Goal: Task Accomplishment & Management: Manage account settings

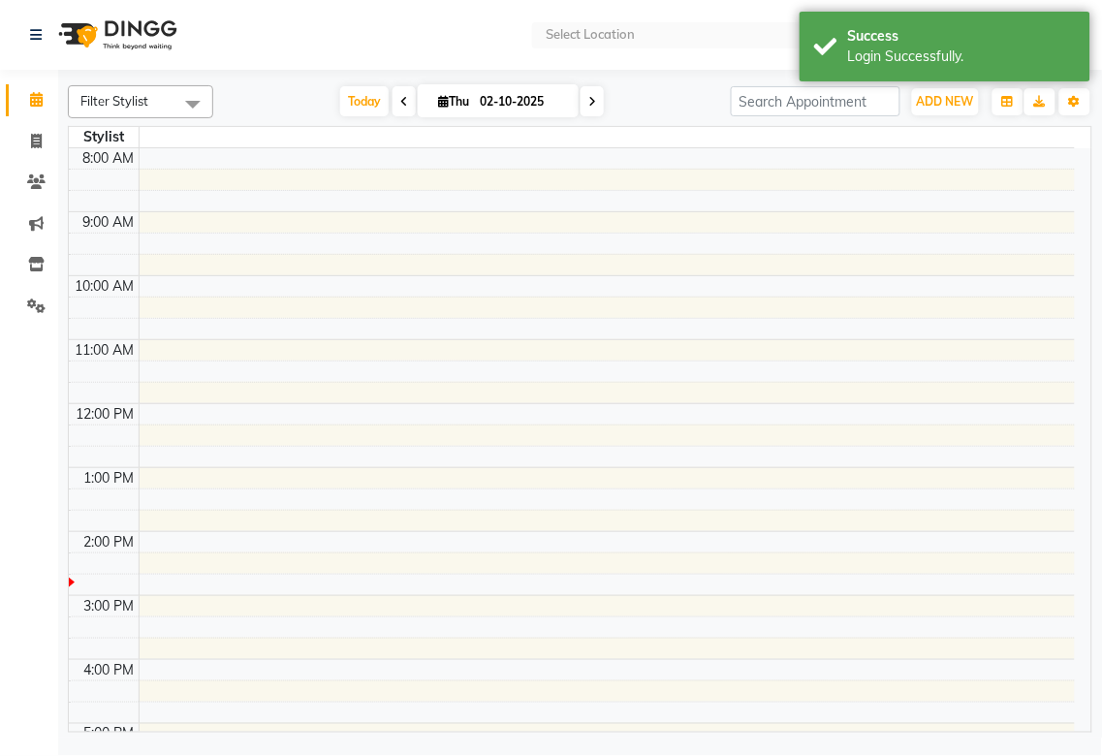
select select "en"
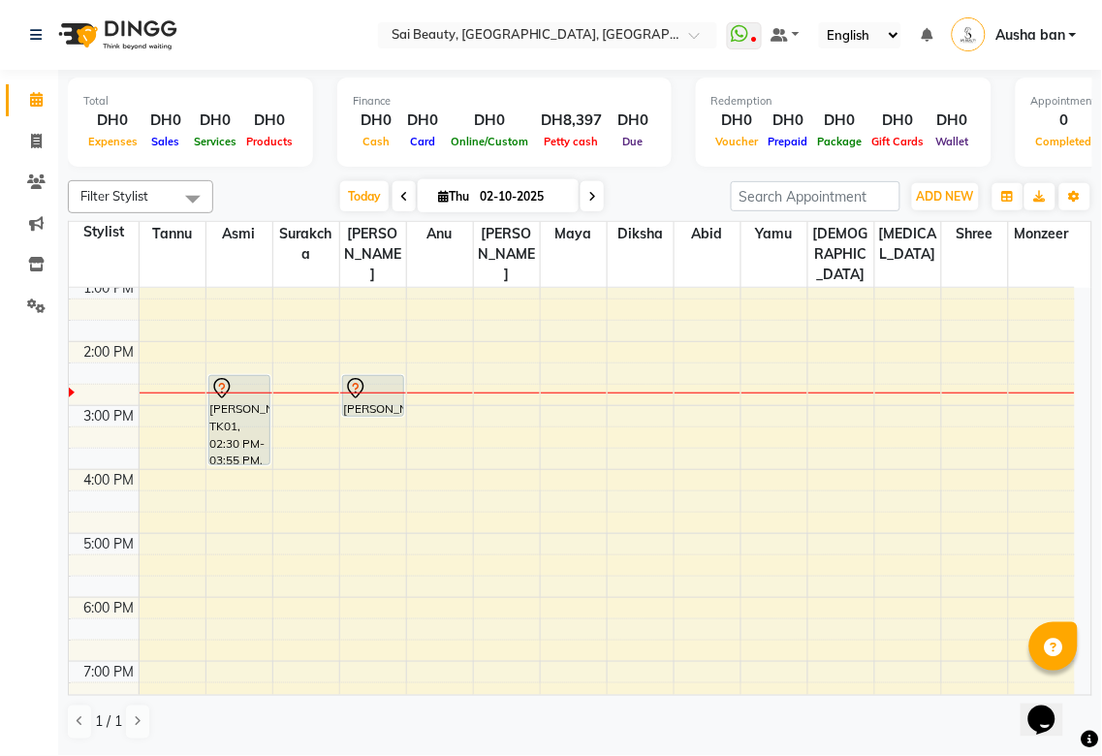
scroll to position [256, 0]
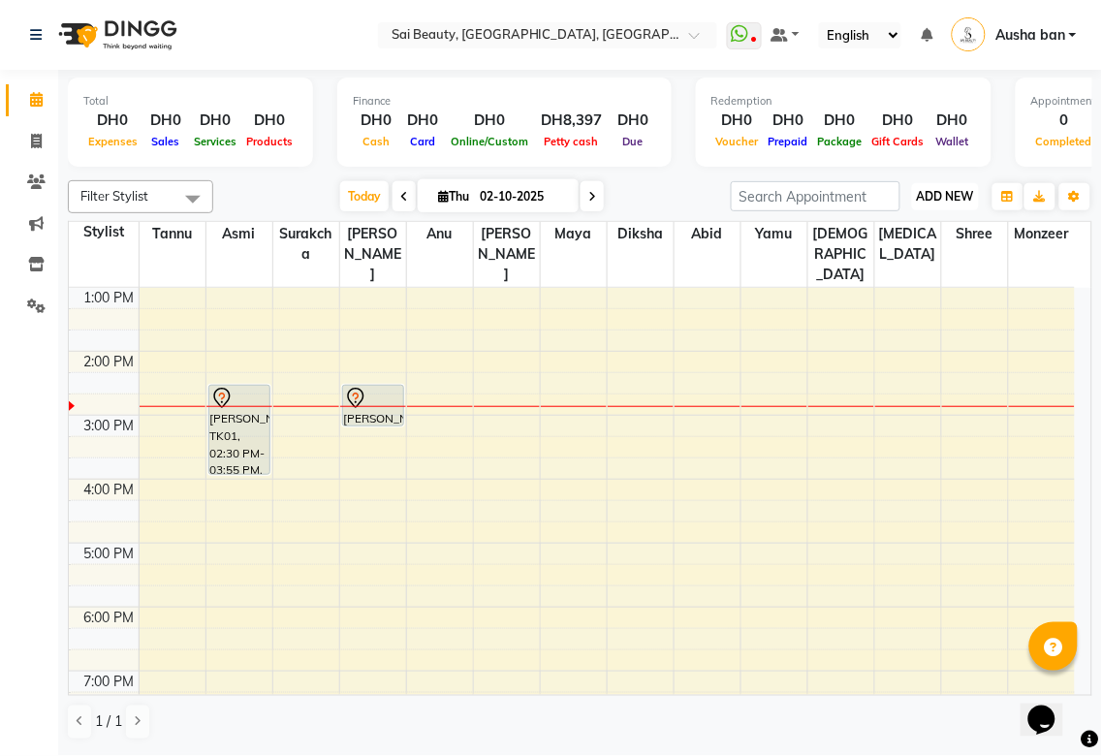
click at [953, 190] on span "ADD NEW" at bounding box center [945, 196] width 57 height 15
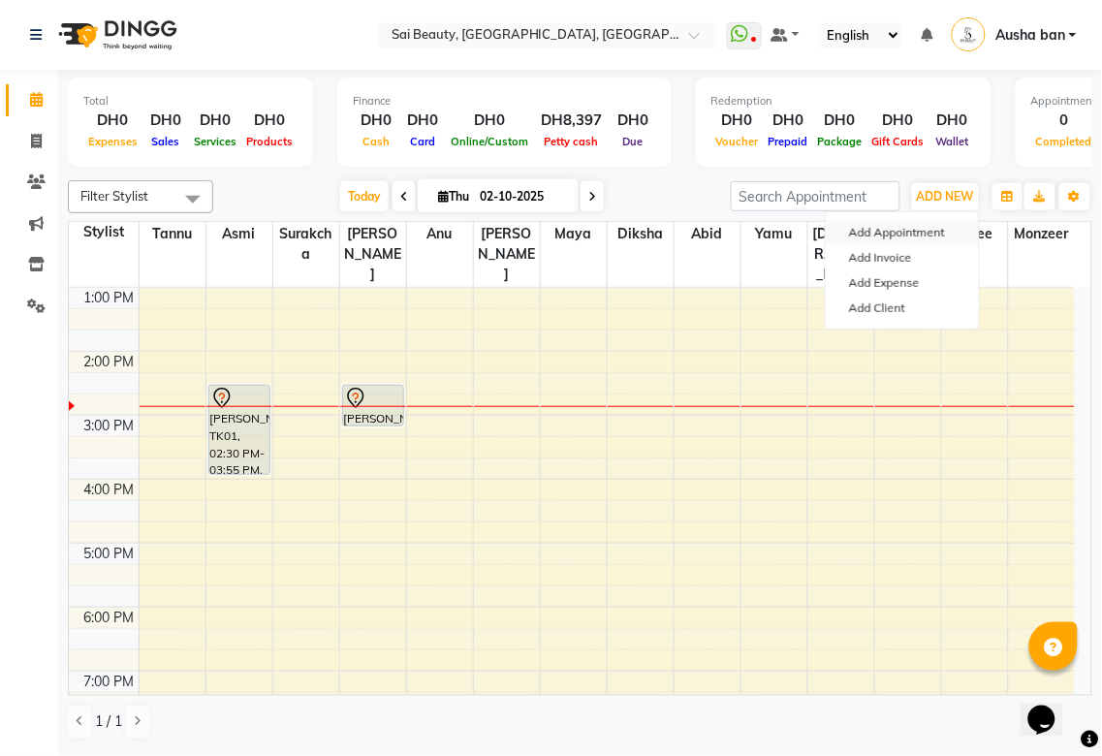
click at [944, 227] on button "Add Appointment" at bounding box center [902, 232] width 153 height 25
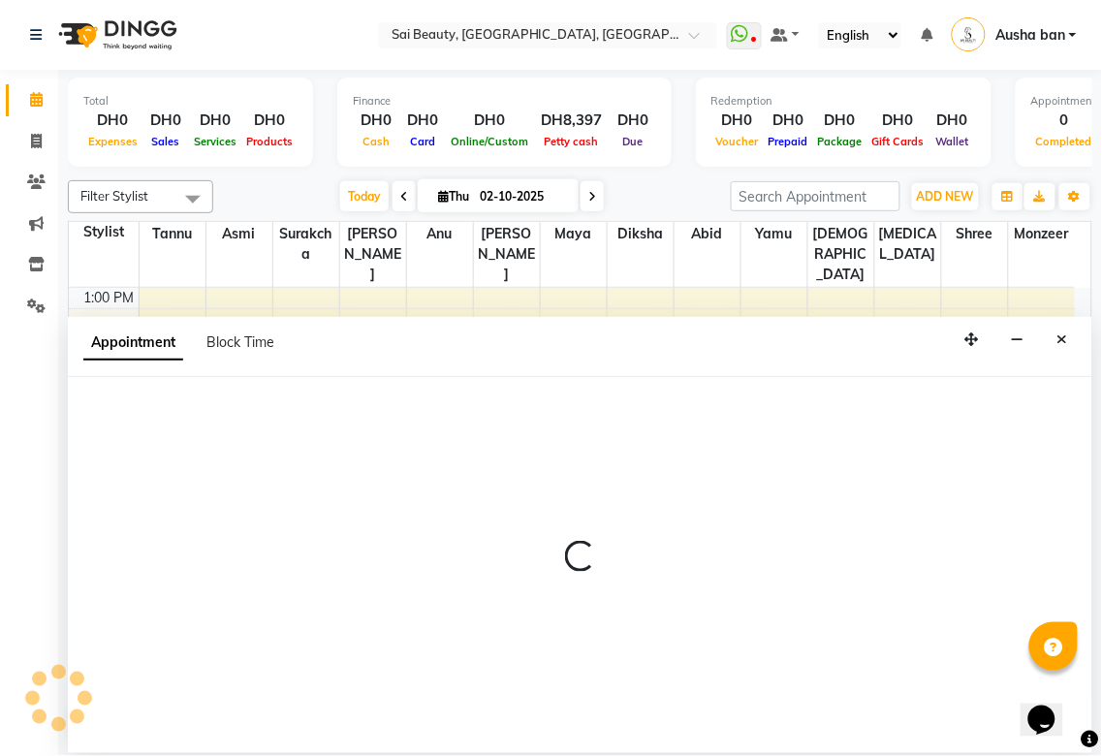
select select "tentative"
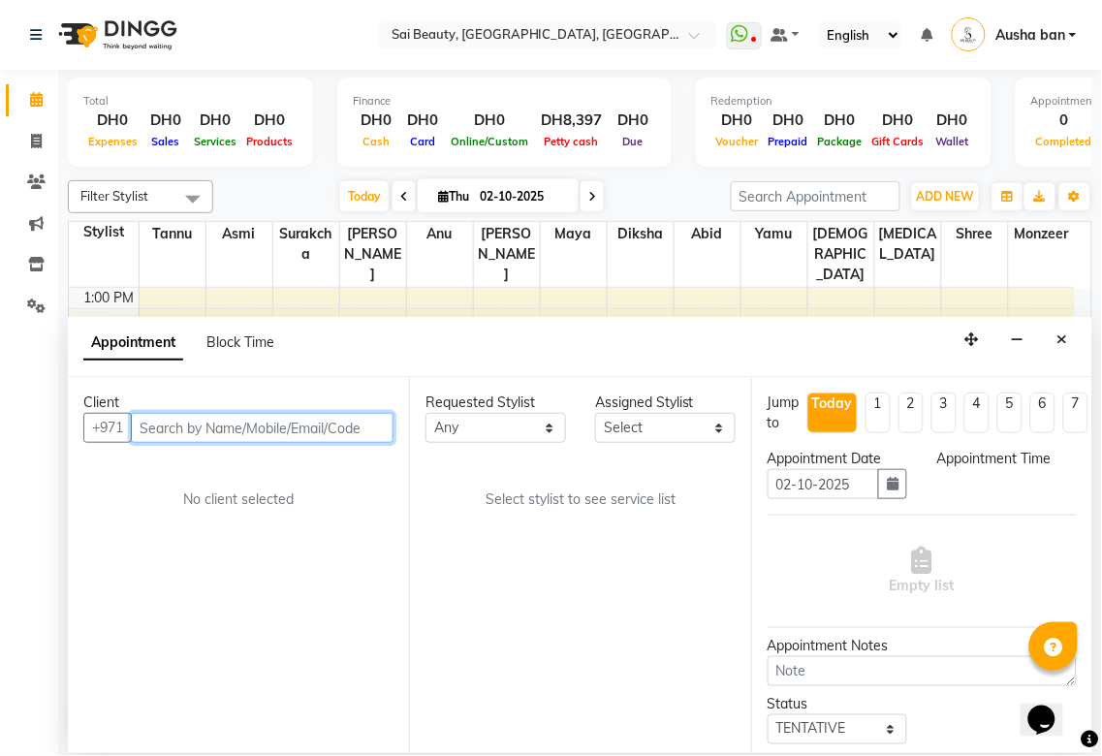
select select "600"
type input "8"
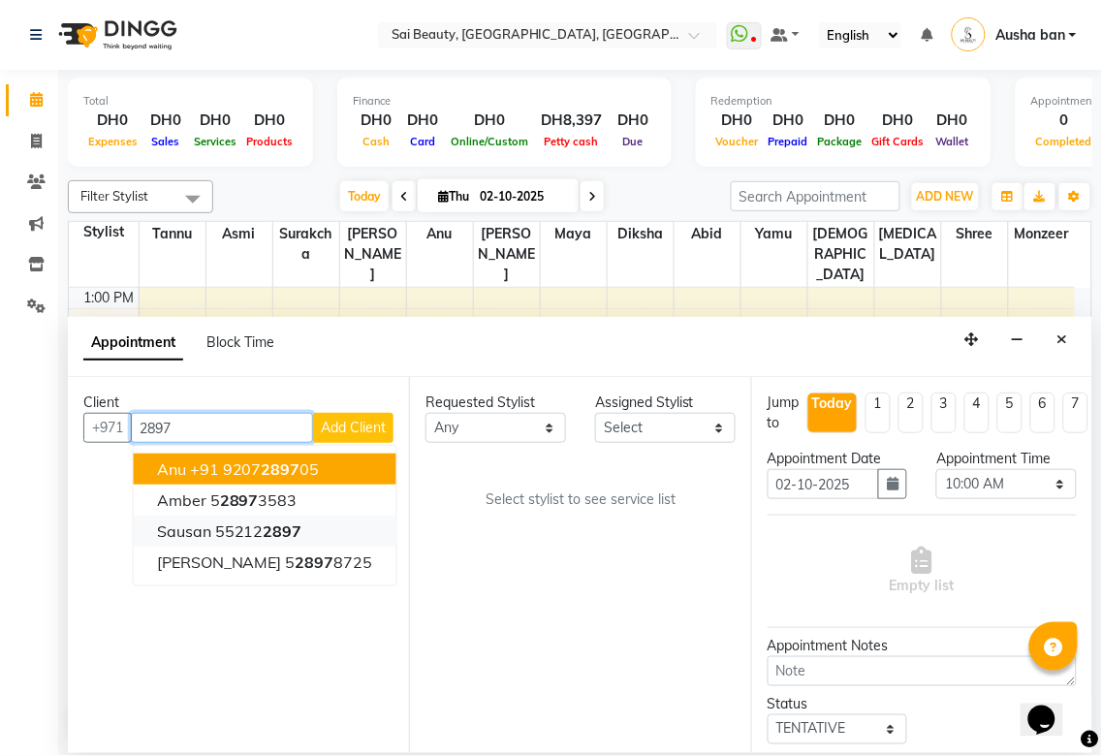
click at [303, 523] on button "Sausan 55212 2897" at bounding box center [265, 531] width 263 height 31
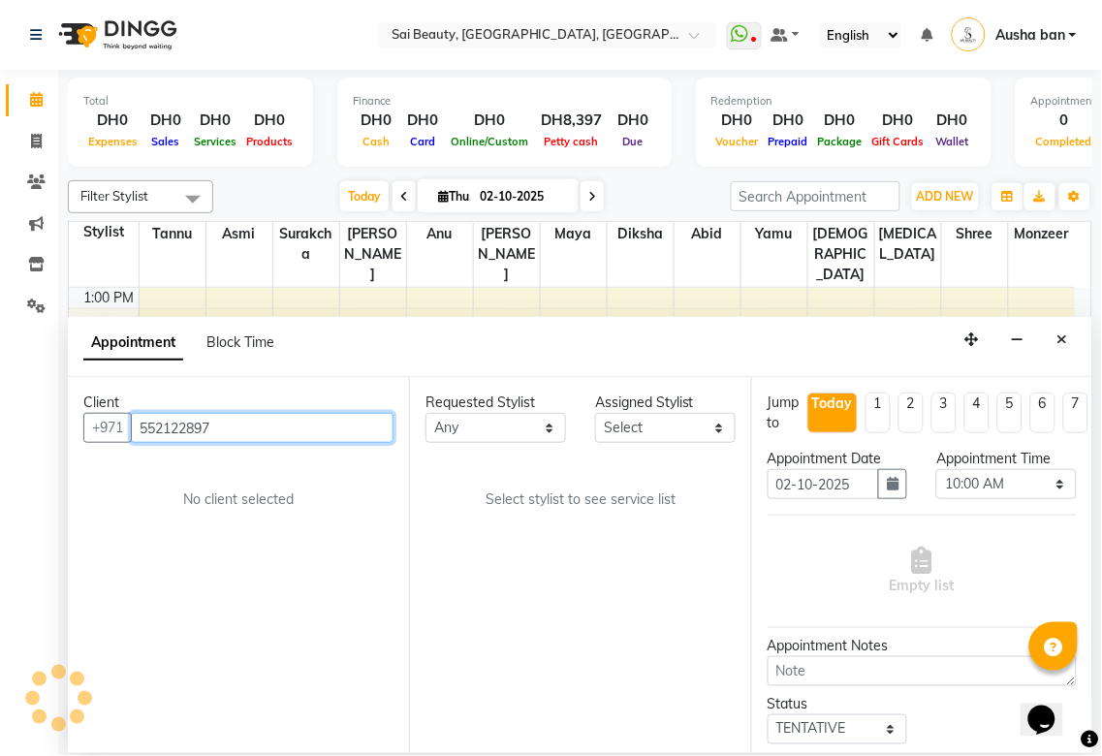
type input "552122897"
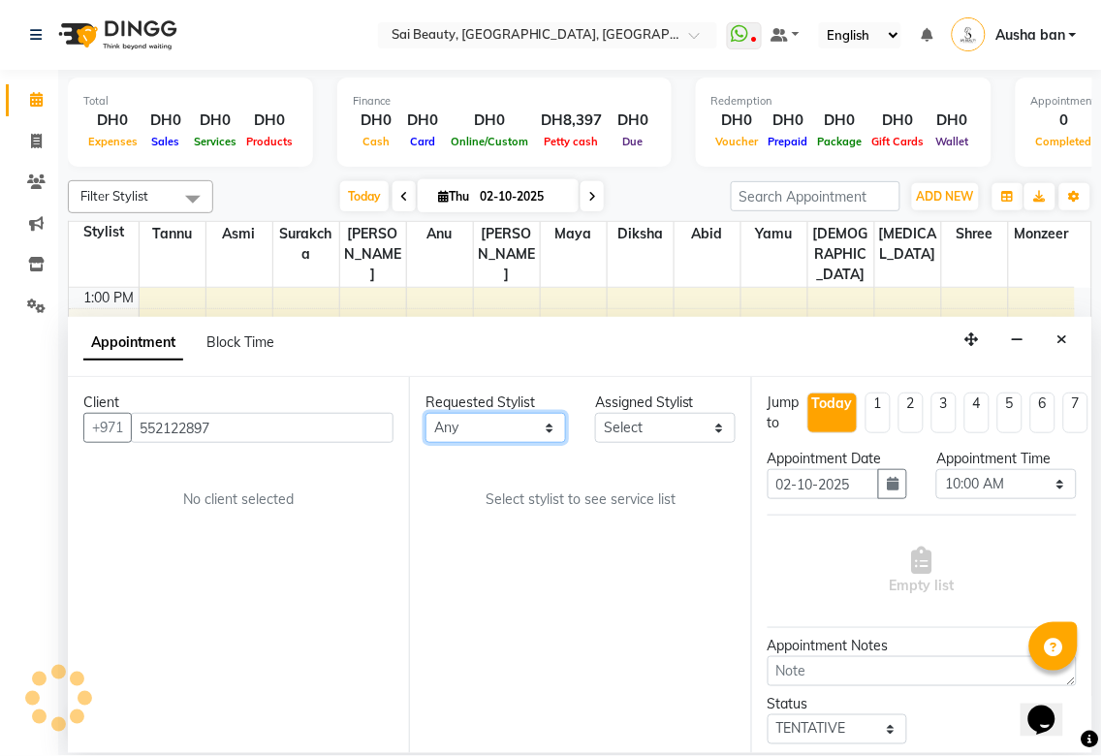
click at [523, 423] on select "Any [PERSON_NAME][MEDICAL_DATA] [PERSON_NAME] Asmi [PERSON_NAME] Gita [PERSON_N…" at bounding box center [495, 428] width 141 height 30
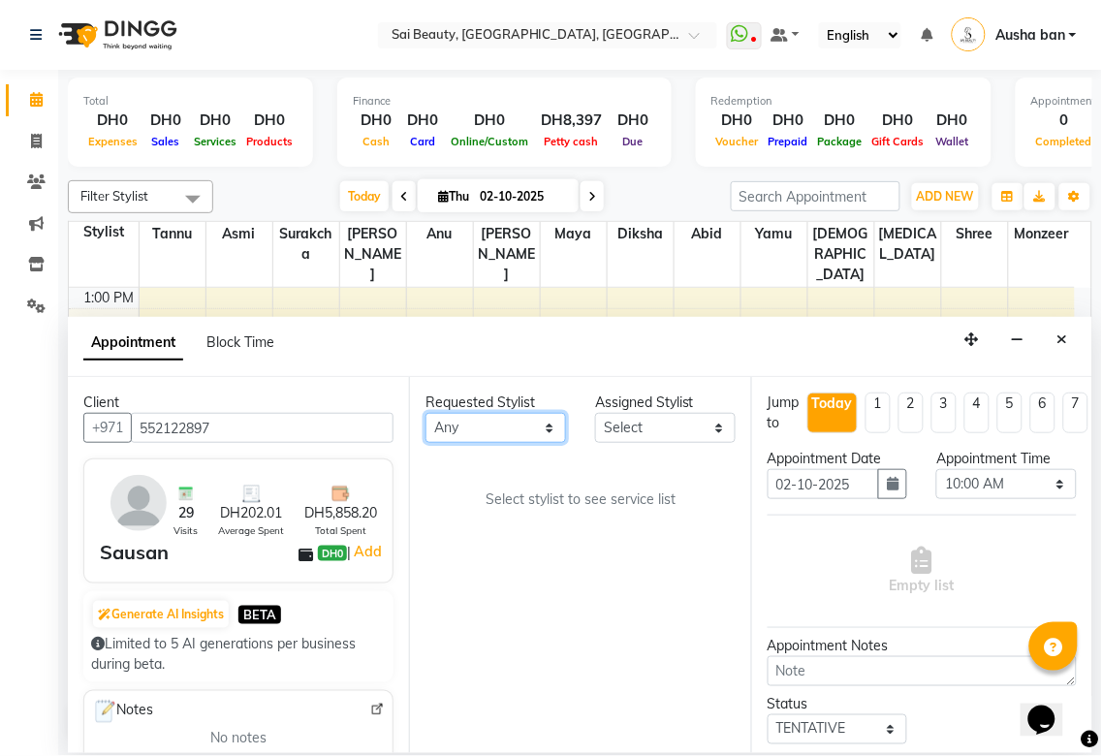
select select "59146"
click at [425, 413] on select "Any [PERSON_NAME][MEDICAL_DATA] [PERSON_NAME] Asmi [PERSON_NAME] Gita [PERSON_N…" at bounding box center [495, 428] width 141 height 30
select select "59146"
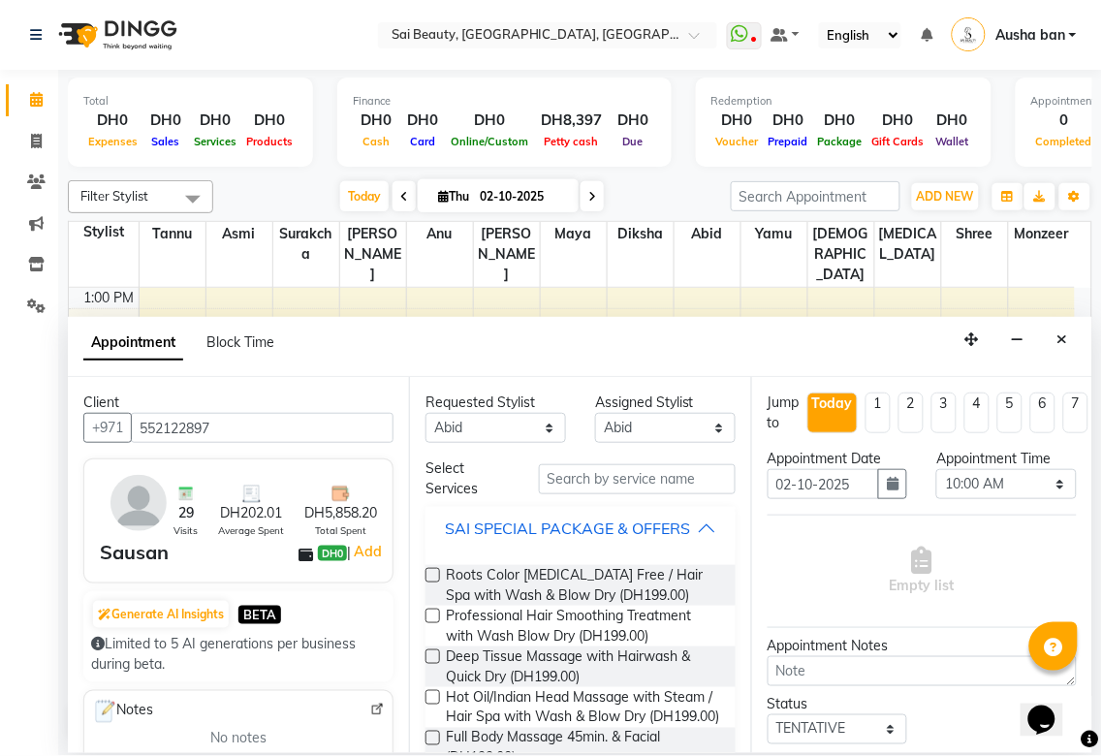
click at [678, 528] on div "SAI SPECIAL PACKAGE & OFFERS" at bounding box center [567, 527] width 245 height 23
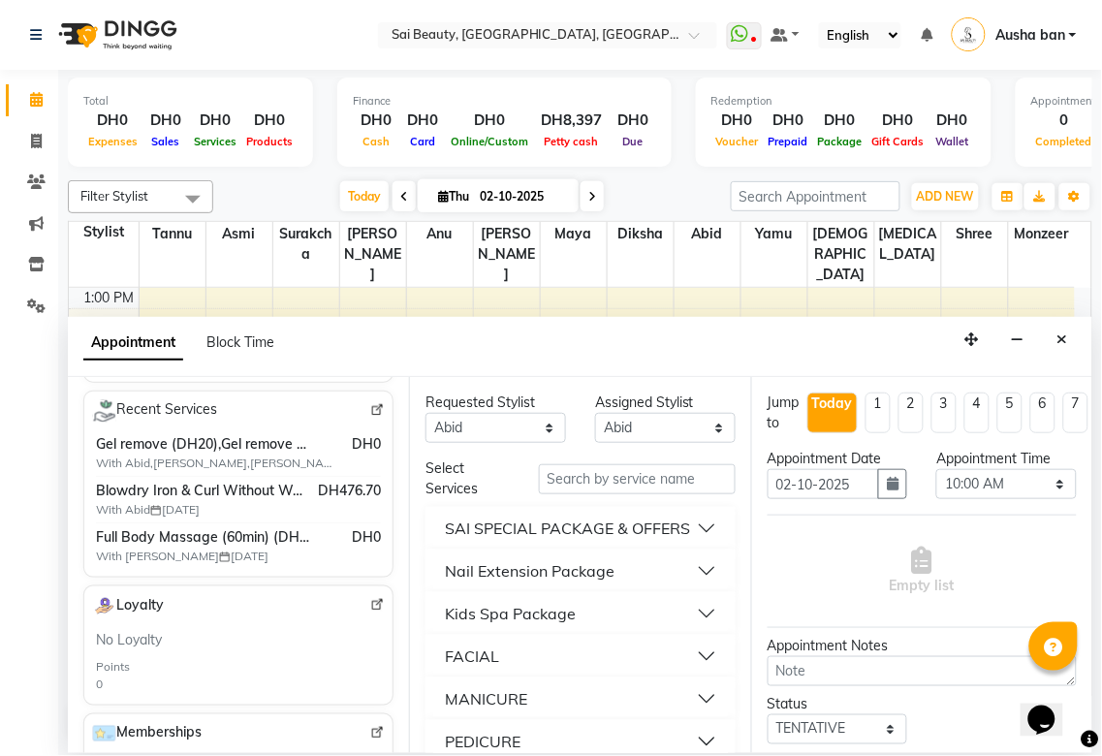
scroll to position [381, 0]
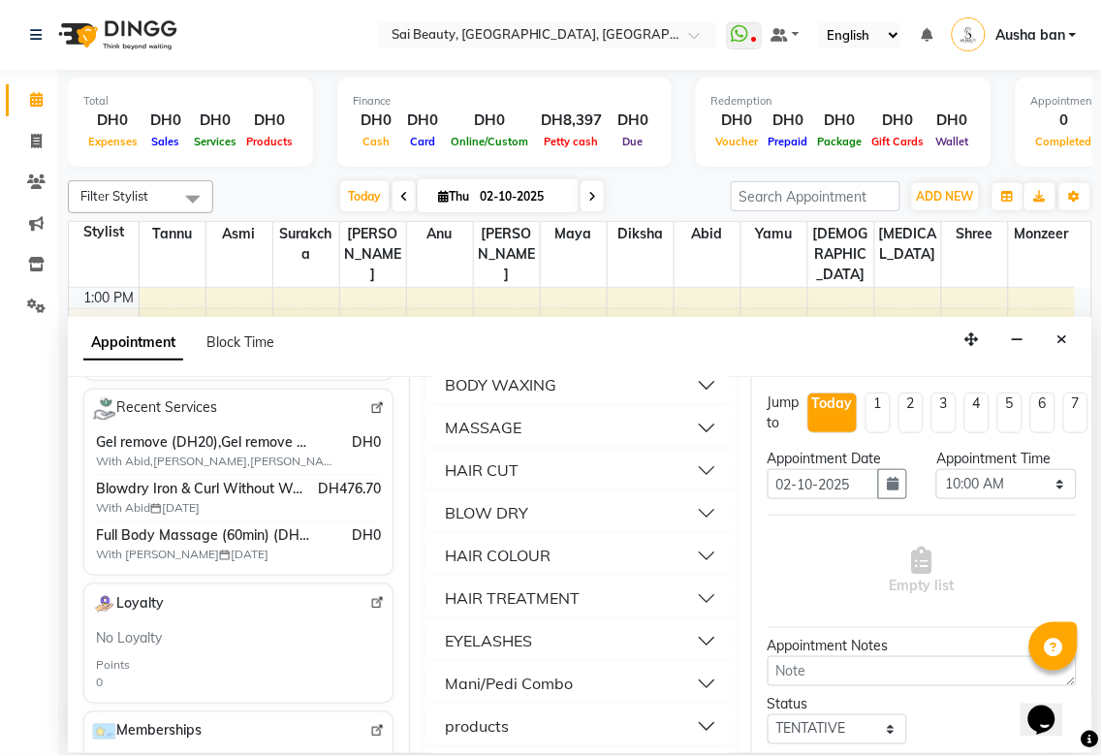
click at [623, 517] on button "BLOW DRY" at bounding box center [580, 513] width 294 height 35
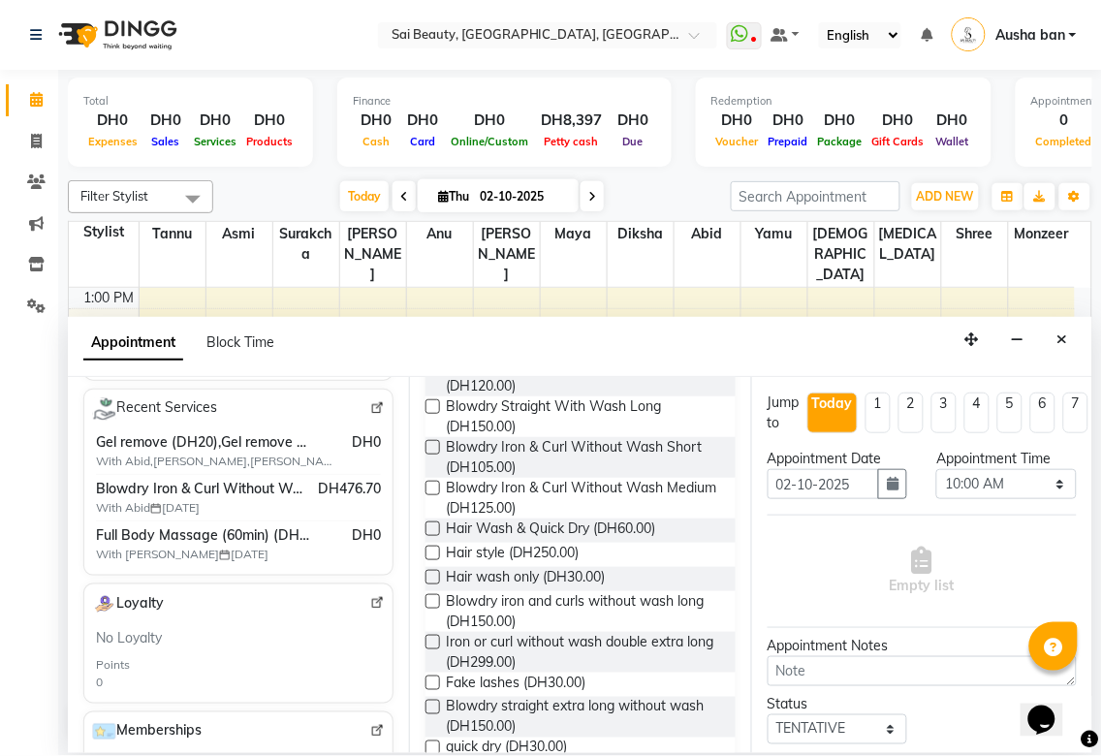
scroll to position [1081, 0]
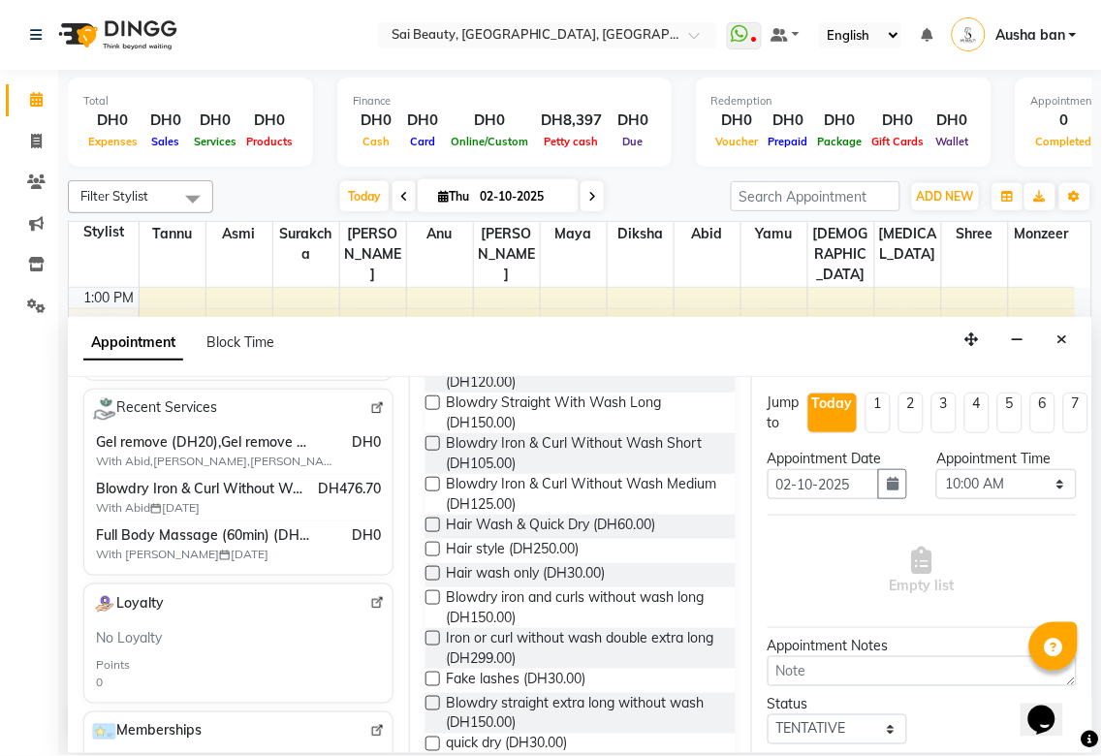
click at [434, 451] on label at bounding box center [432, 443] width 15 height 15
click at [434, 452] on input "checkbox" at bounding box center [431, 445] width 13 height 13
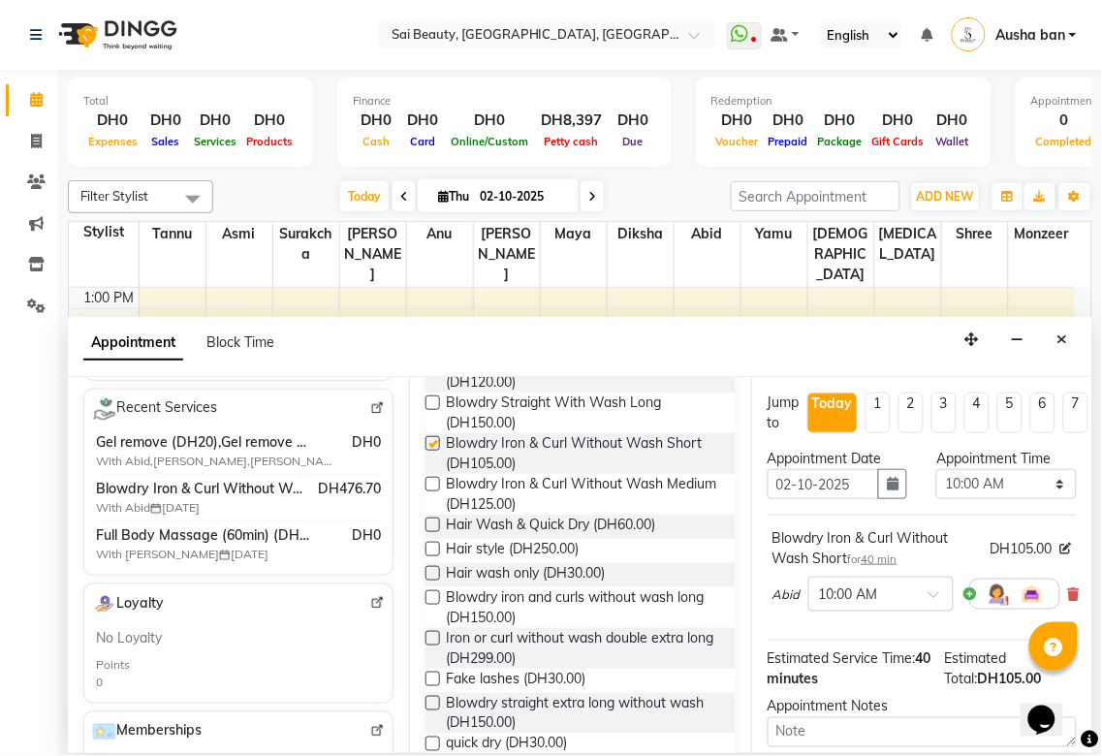
checkbox input "false"
click at [1023, 498] on select "Select 10:00 AM 10:05 AM 10:10 AM 10:15 AM 10:20 AM 10:25 AM 10:30 AM 10:35 AM …" at bounding box center [1006, 484] width 141 height 30
select select "1170"
click at [936, 469] on select "Select 10:00 AM 10:05 AM 10:10 AM 10:15 AM 10:20 AM 10:25 AM 10:30 AM 10:35 AM …" at bounding box center [1006, 484] width 141 height 30
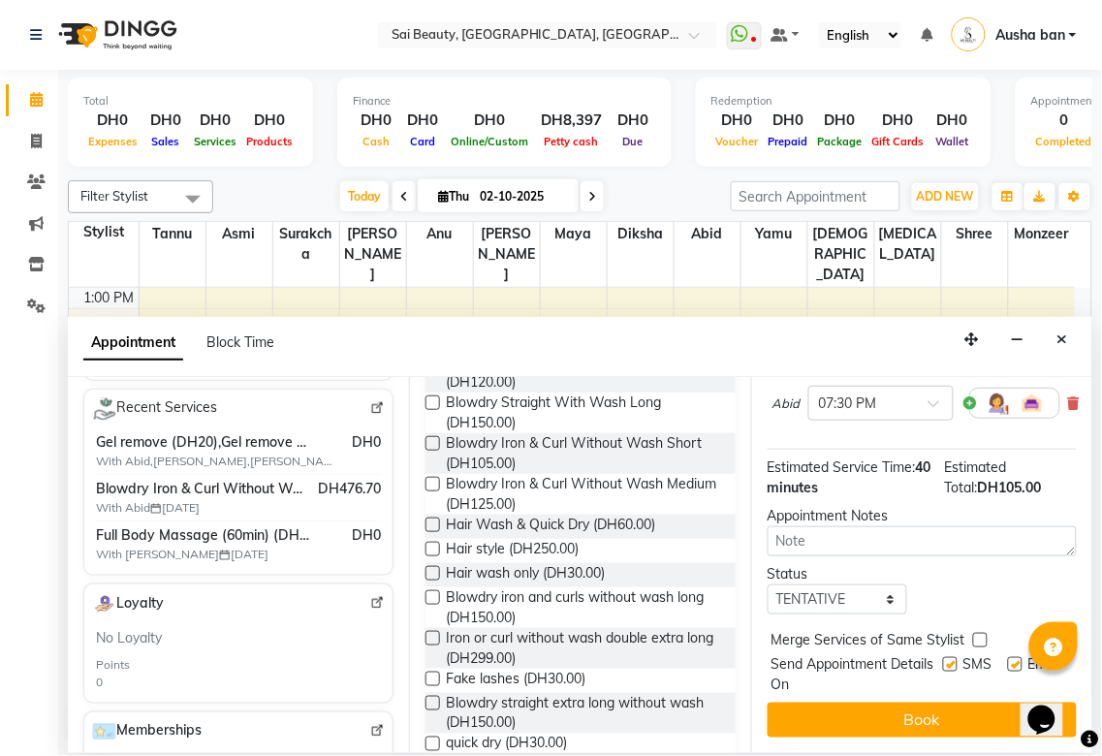
click at [980, 633] on label at bounding box center [980, 640] width 15 height 15
click at [980, 636] on input "checkbox" at bounding box center [979, 642] width 13 height 13
checkbox input "true"
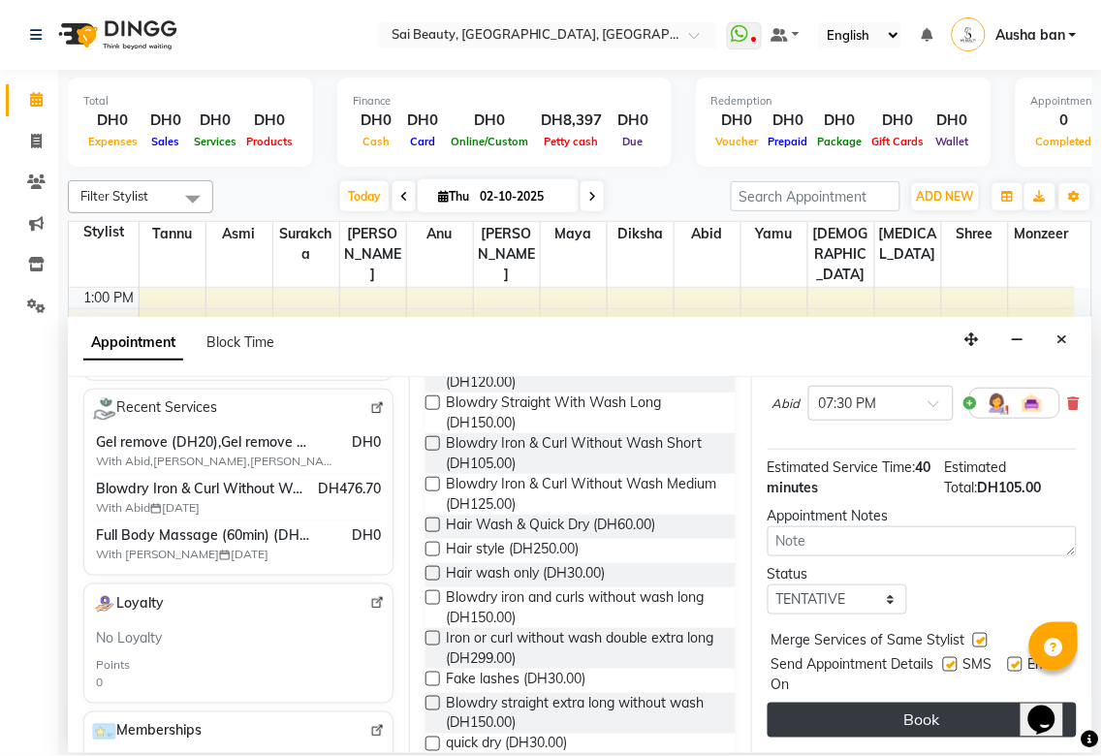
click at [953, 703] on button "Book" at bounding box center [921, 720] width 309 height 35
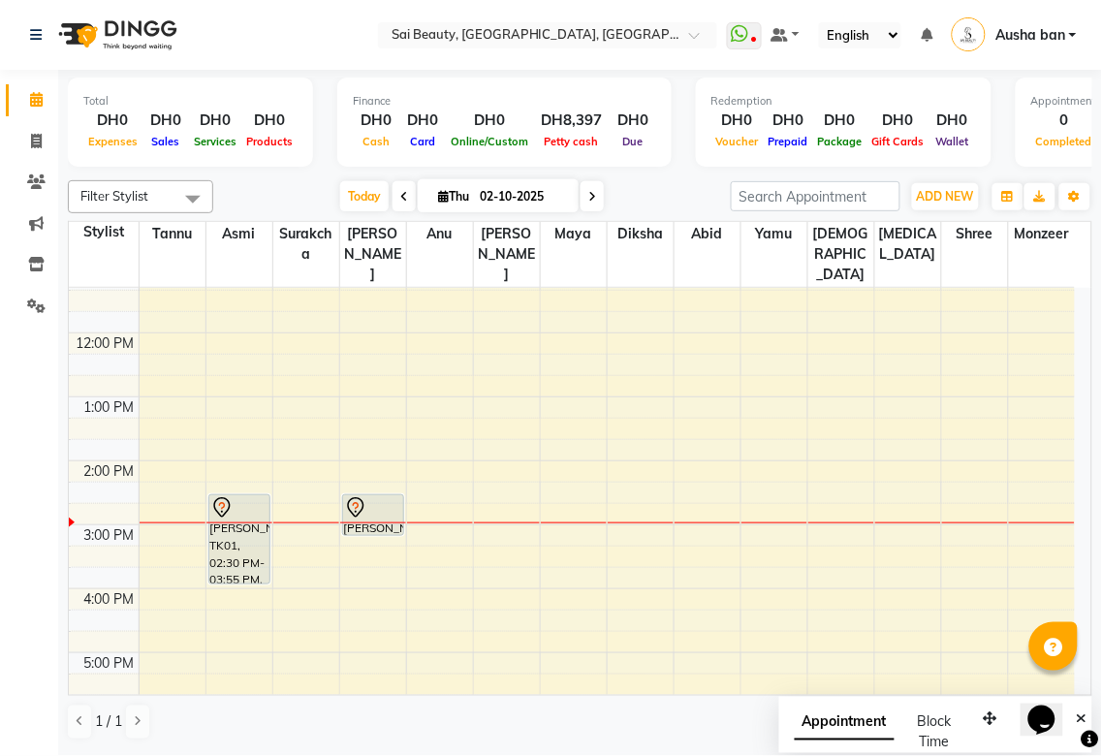
scroll to position [155, 0]
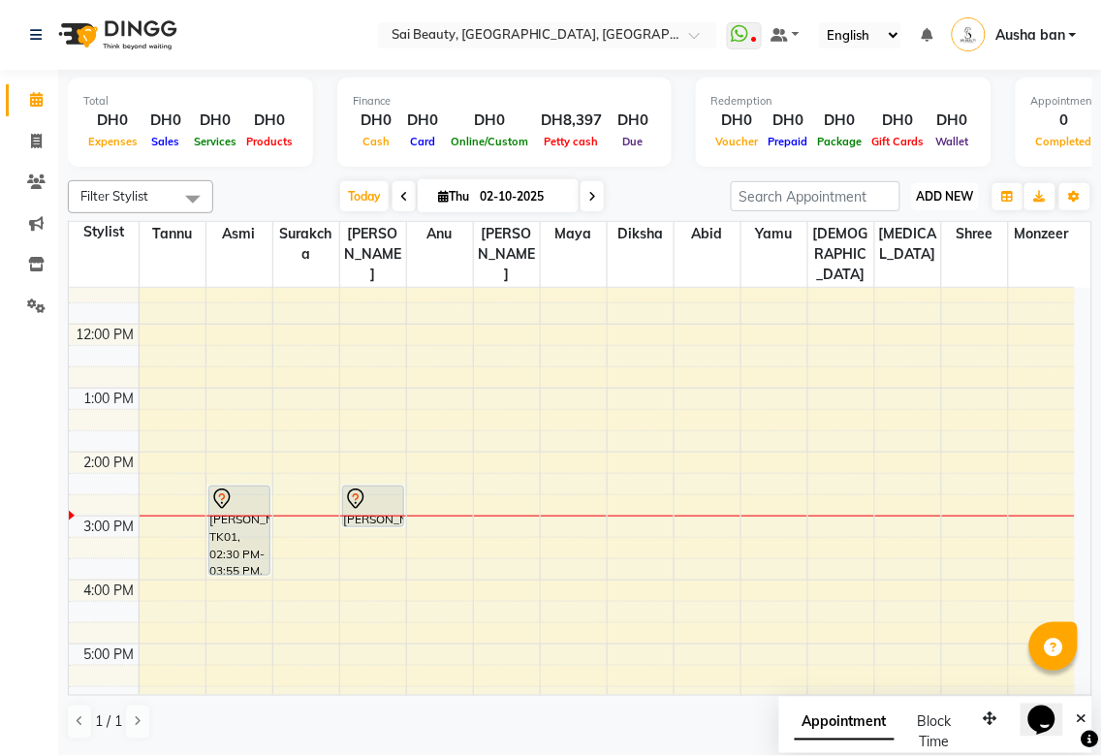
click at [927, 183] on button "ADD NEW Toggle Dropdown" at bounding box center [945, 196] width 67 height 27
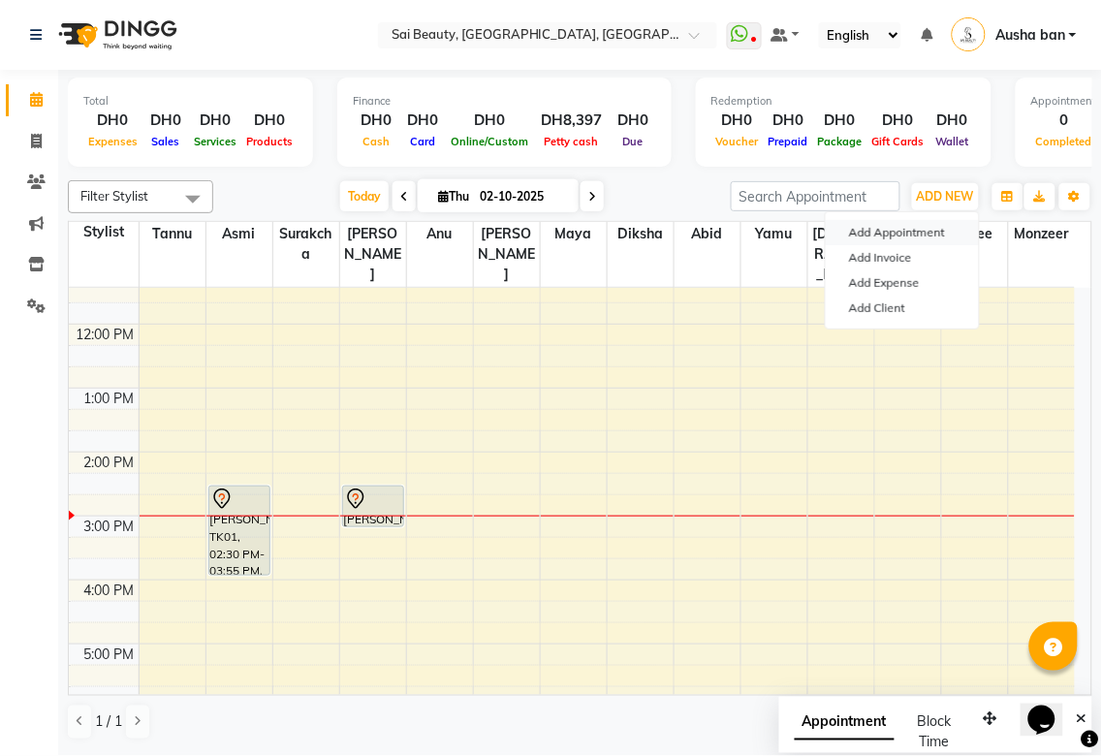
click at [914, 234] on button "Add Appointment" at bounding box center [902, 232] width 153 height 25
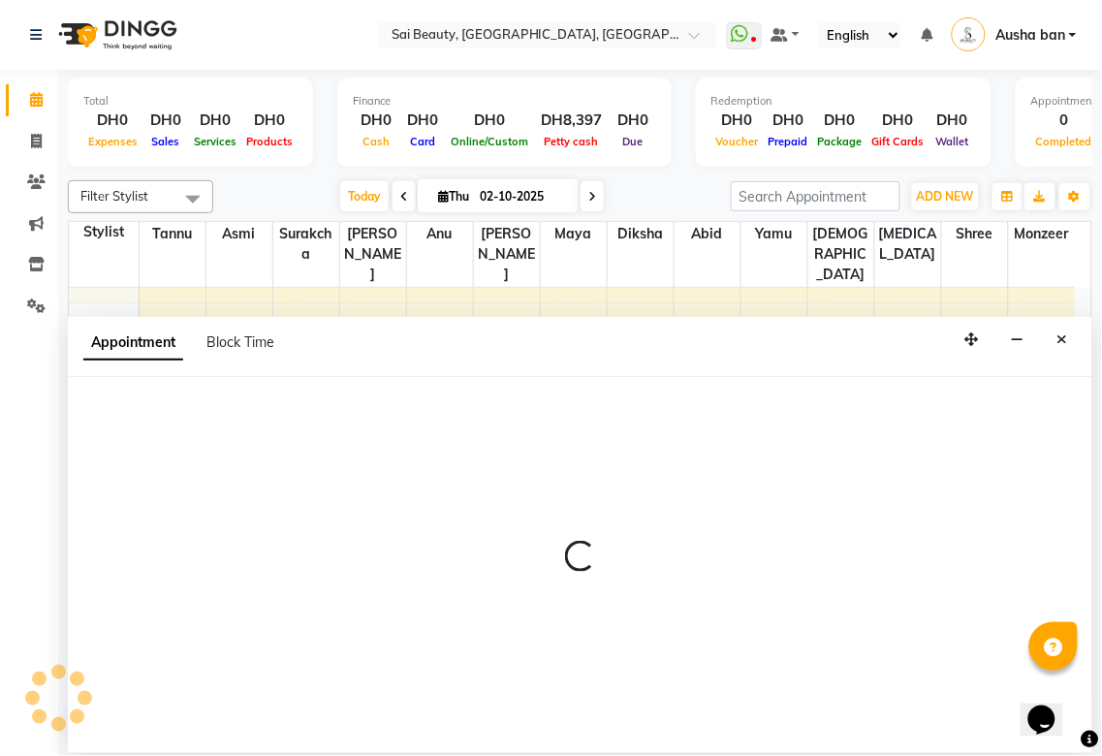
select select "tentative"
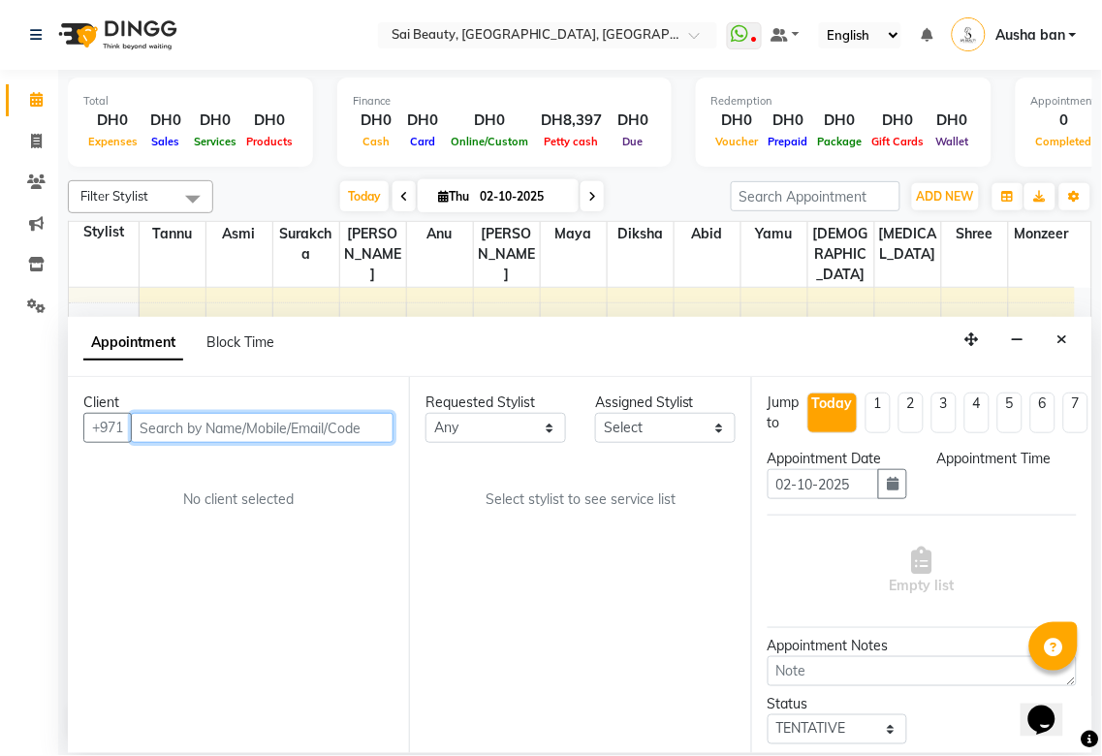
select select "600"
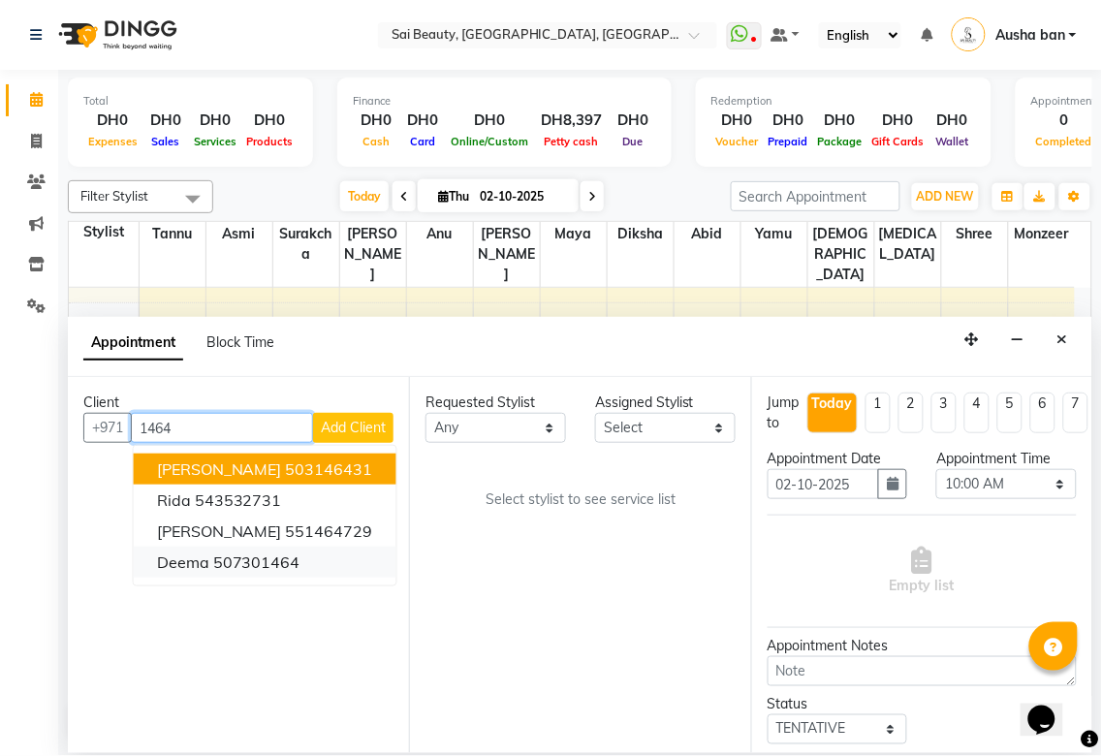
click at [281, 557] on ngb-highlight "507301464" at bounding box center [256, 561] width 87 height 19
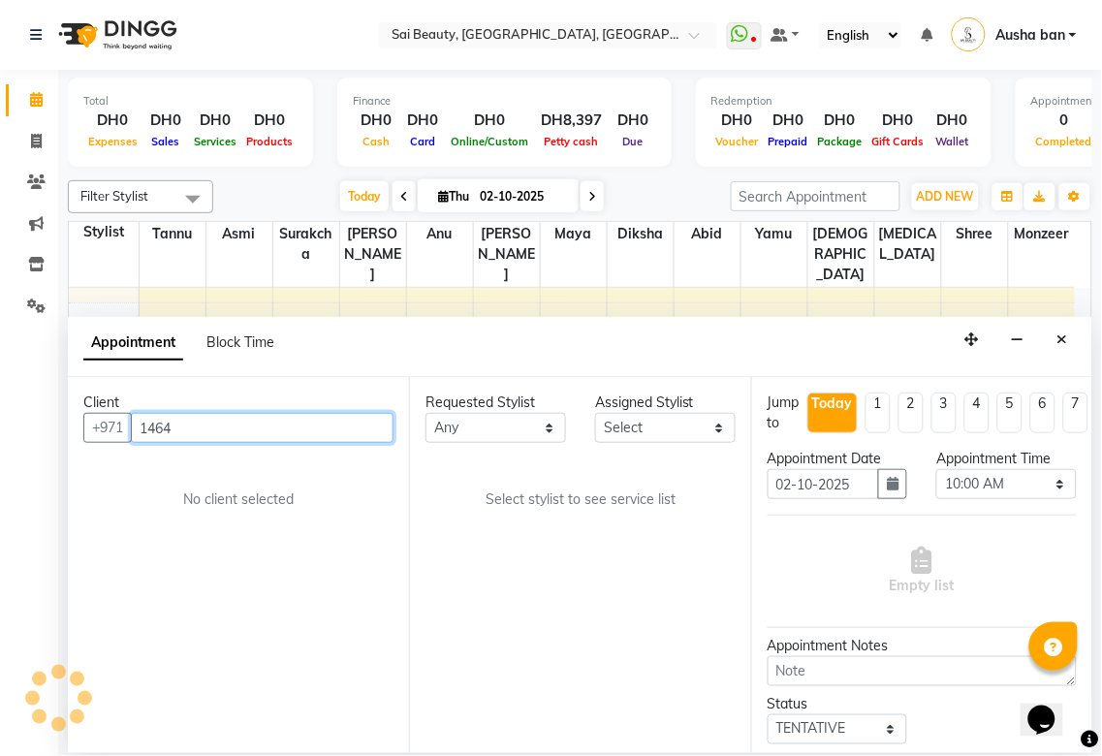
type input "507301464"
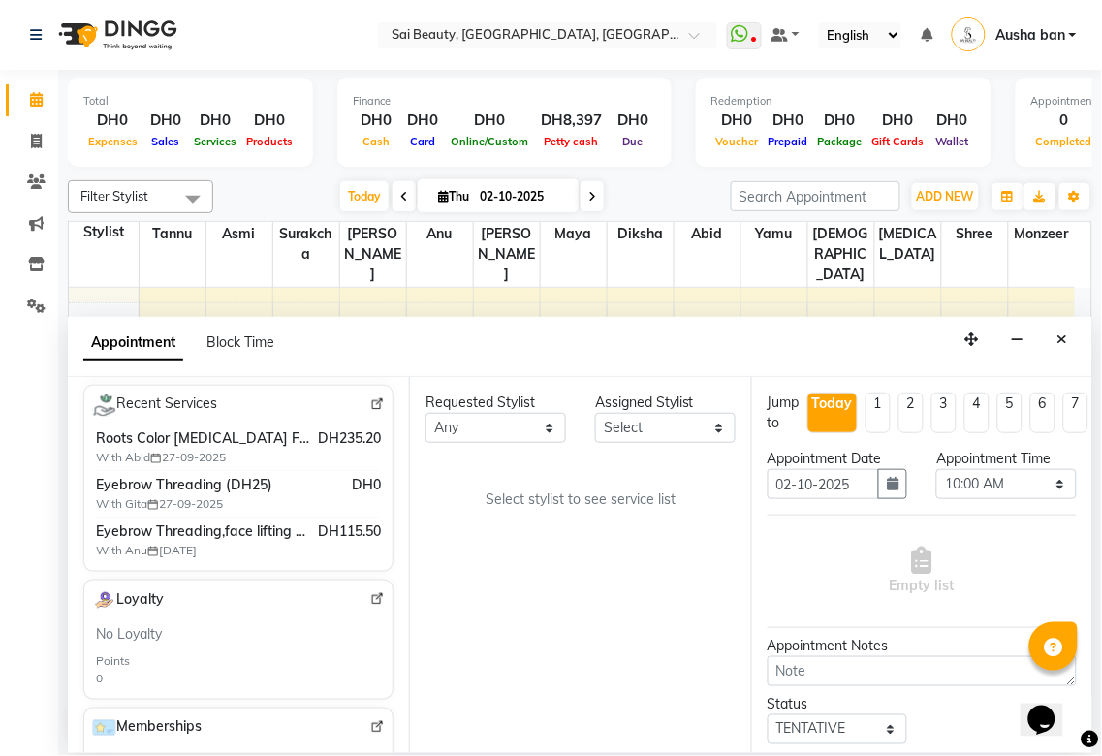
scroll to position [390, 0]
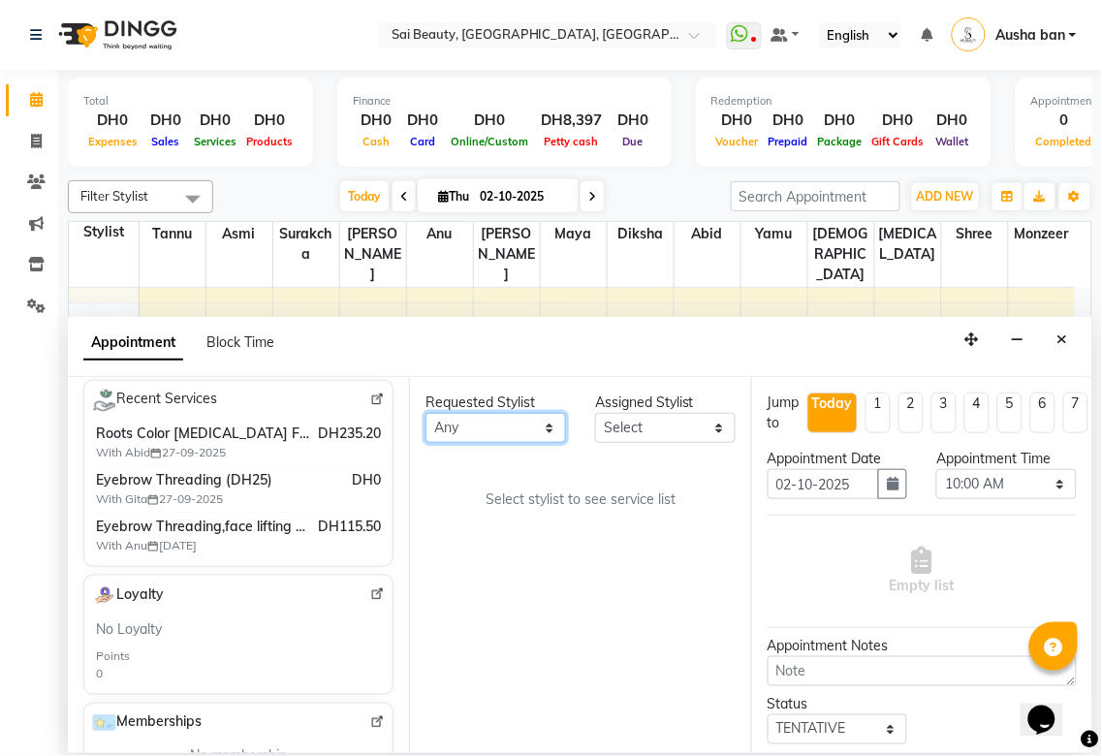
click at [539, 432] on select "Any [PERSON_NAME][MEDICAL_DATA] [PERSON_NAME] Asmi [PERSON_NAME] Gita [PERSON_N…" at bounding box center [495, 428] width 141 height 30
select select "40288"
click at [425, 413] on select "Any [PERSON_NAME][MEDICAL_DATA] [PERSON_NAME] Asmi [PERSON_NAME] Gita [PERSON_N…" at bounding box center [495, 428] width 141 height 30
select select "40288"
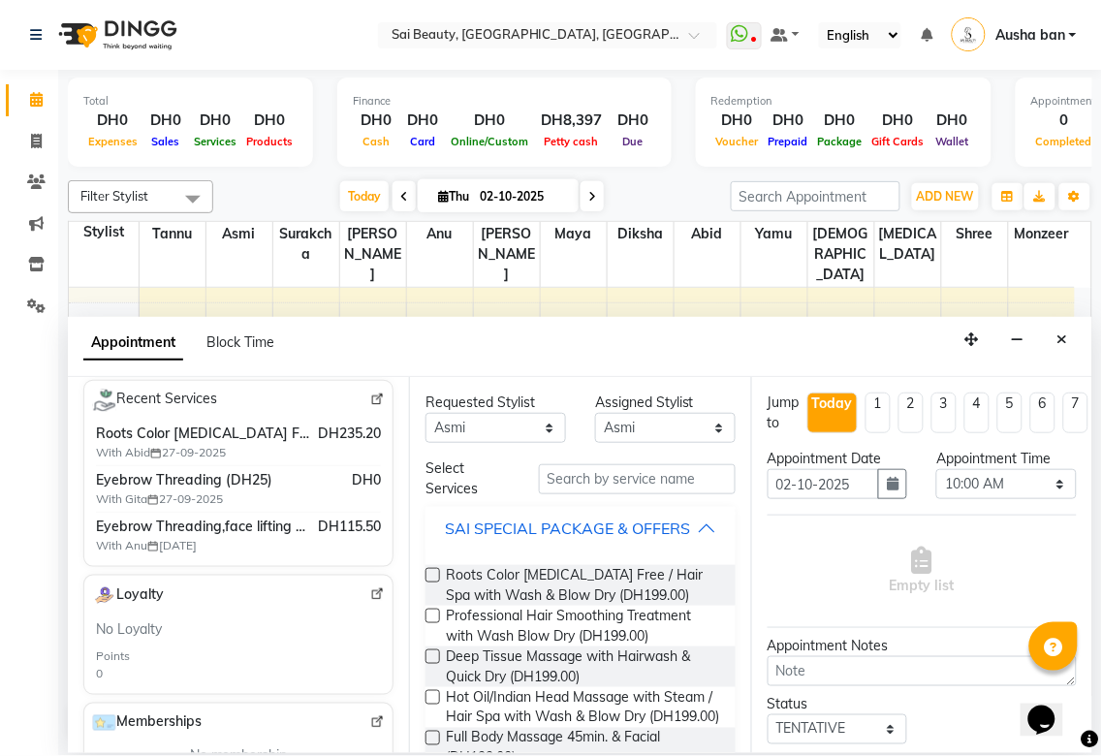
click at [675, 540] on div "SAI SPECIAL PACKAGE & OFFERS" at bounding box center [567, 527] width 245 height 23
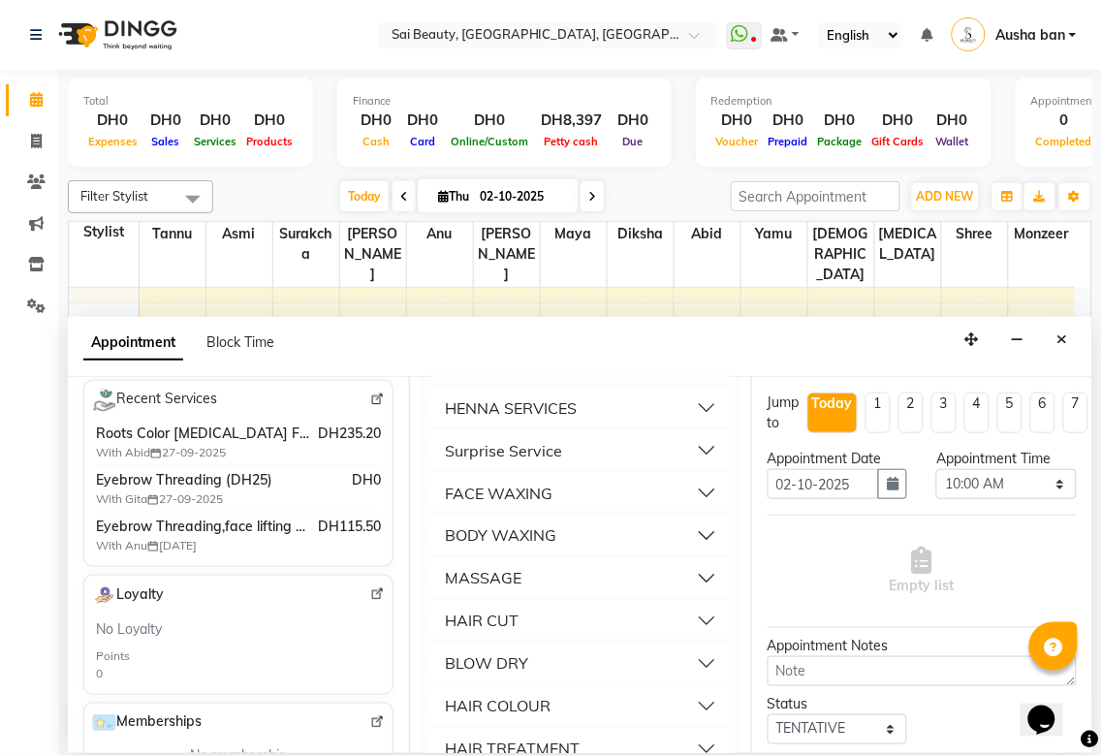
scroll to position [587, 0]
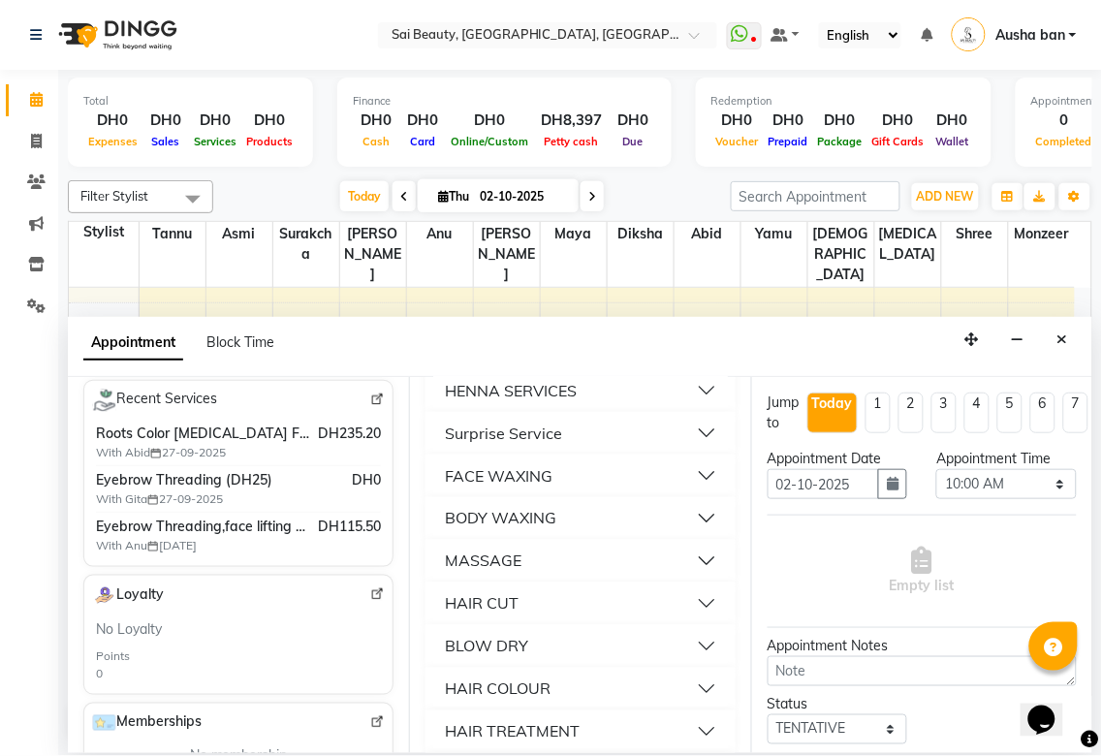
click at [593, 578] on button "MASSAGE" at bounding box center [580, 561] width 294 height 35
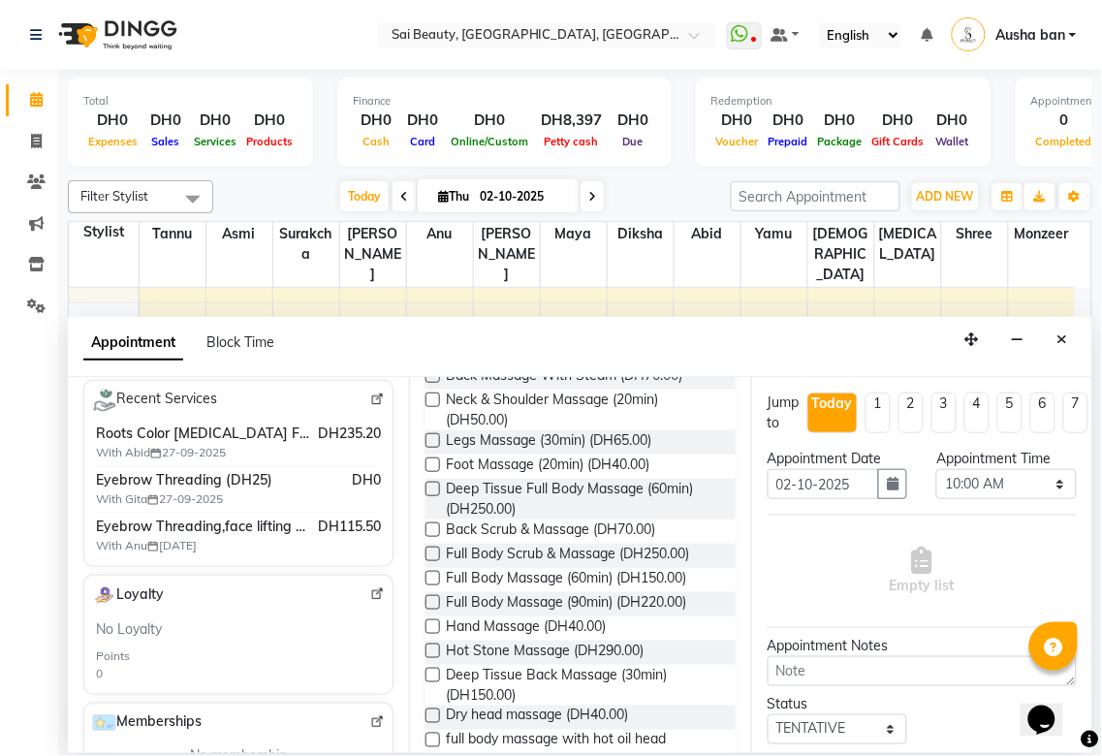
scroll to position [954, 0]
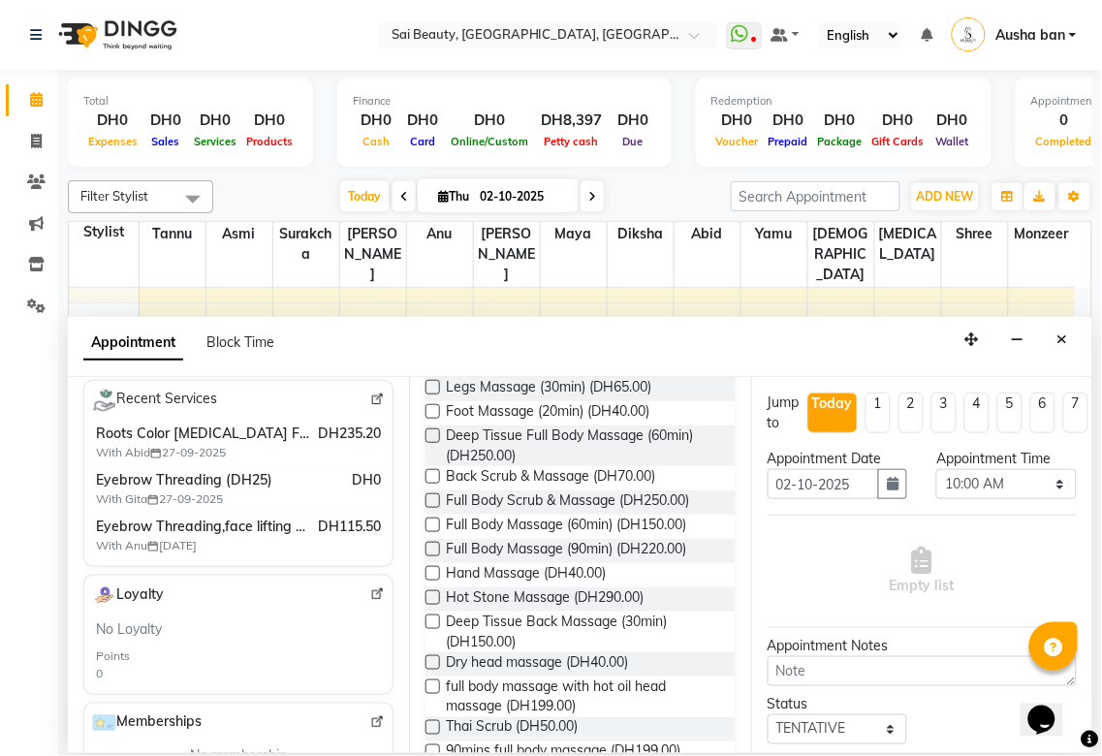
click at [430, 532] on label at bounding box center [432, 524] width 15 height 15
click at [430, 533] on input "checkbox" at bounding box center [431, 526] width 13 height 13
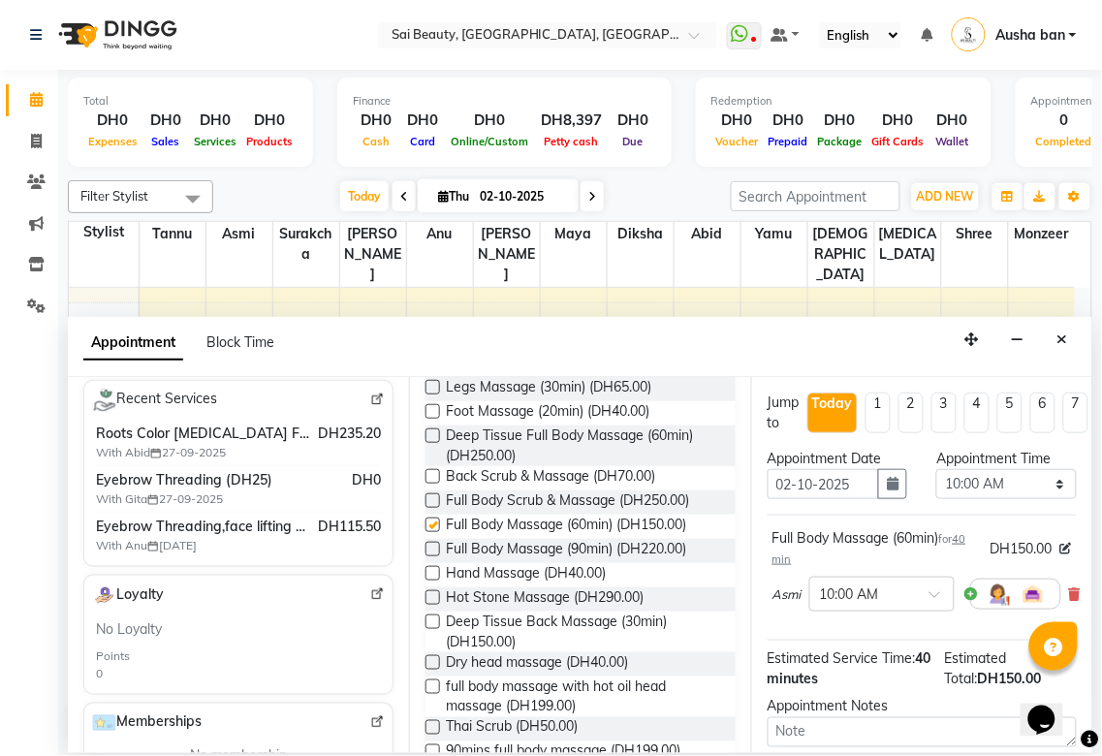
checkbox input "false"
click at [1057, 488] on select "Select 10:00 AM 10:05 AM 10:10 AM 10:15 AM 10:20 AM 10:25 AM 10:30 AM 10:35 AM …" at bounding box center [1006, 484] width 141 height 30
click at [1054, 494] on select "Select 10:00 AM 10:05 AM 10:10 AM 10:15 AM 10:20 AM 10:25 AM 10:30 AM 10:35 AM …" at bounding box center [1006, 484] width 141 height 30
select select "1110"
click at [936, 469] on select "Select 10:00 AM 10:05 AM 10:10 AM 10:15 AM 10:20 AM 10:25 AM 10:30 AM 10:35 AM …" at bounding box center [1006, 484] width 141 height 30
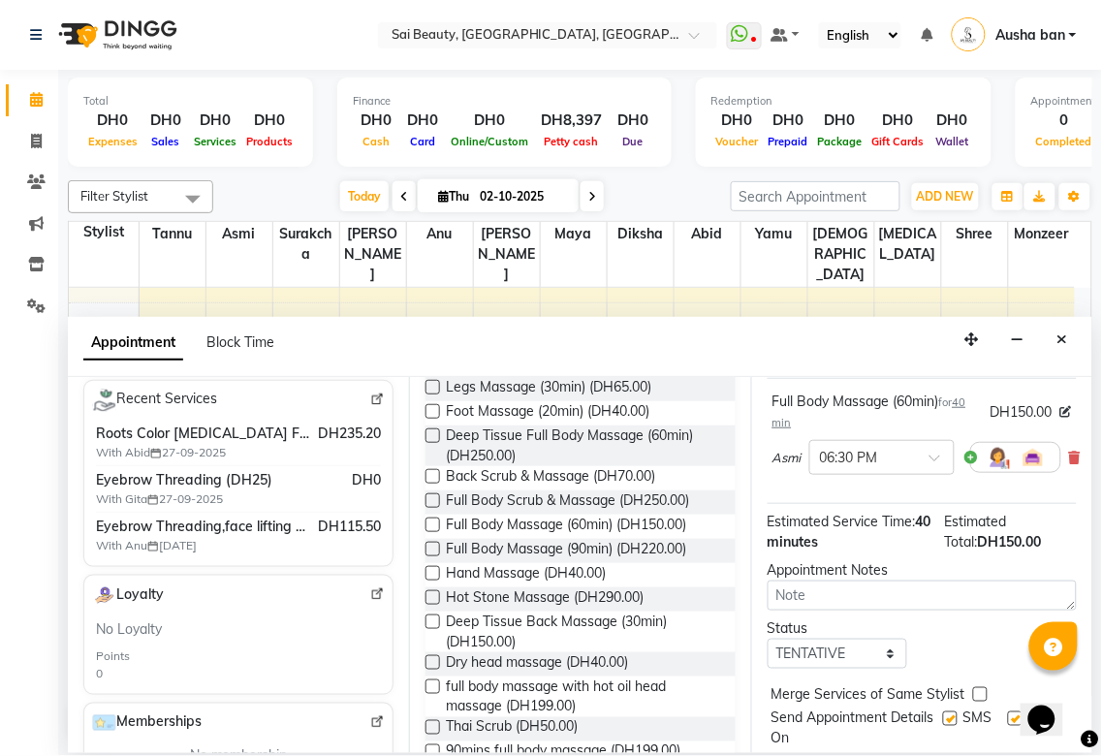
scroll to position [207, 0]
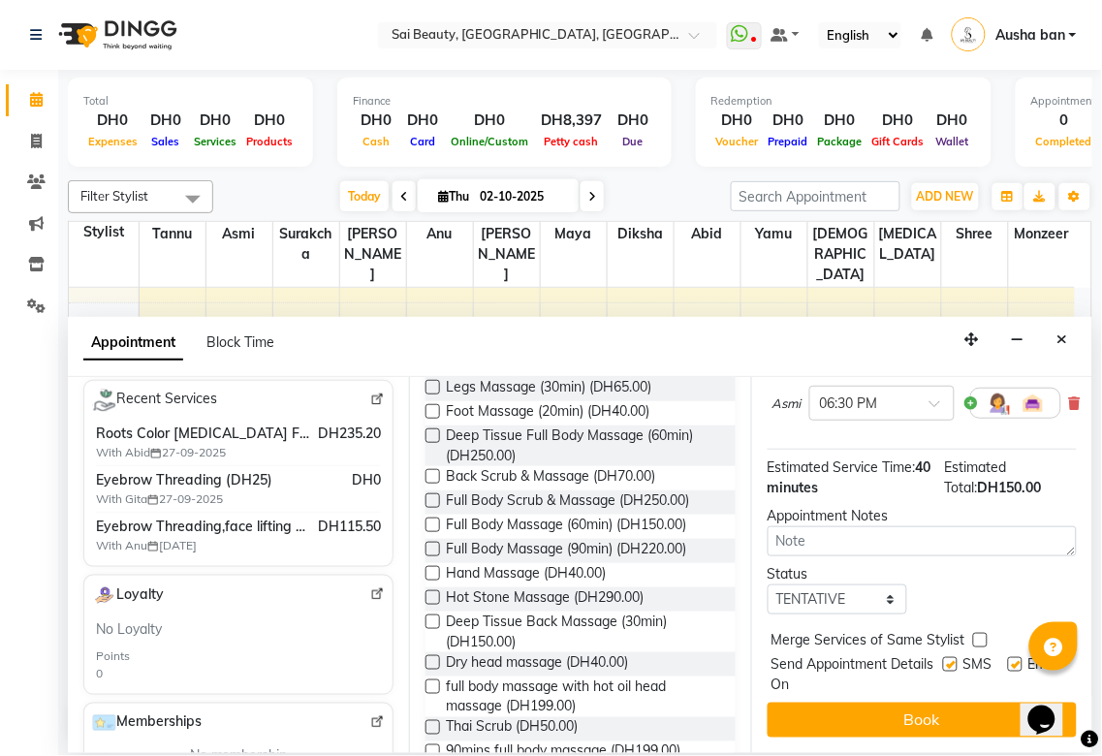
click at [979, 633] on label at bounding box center [980, 640] width 15 height 15
click at [979, 636] on input "checkbox" at bounding box center [979, 642] width 13 height 13
checkbox input "true"
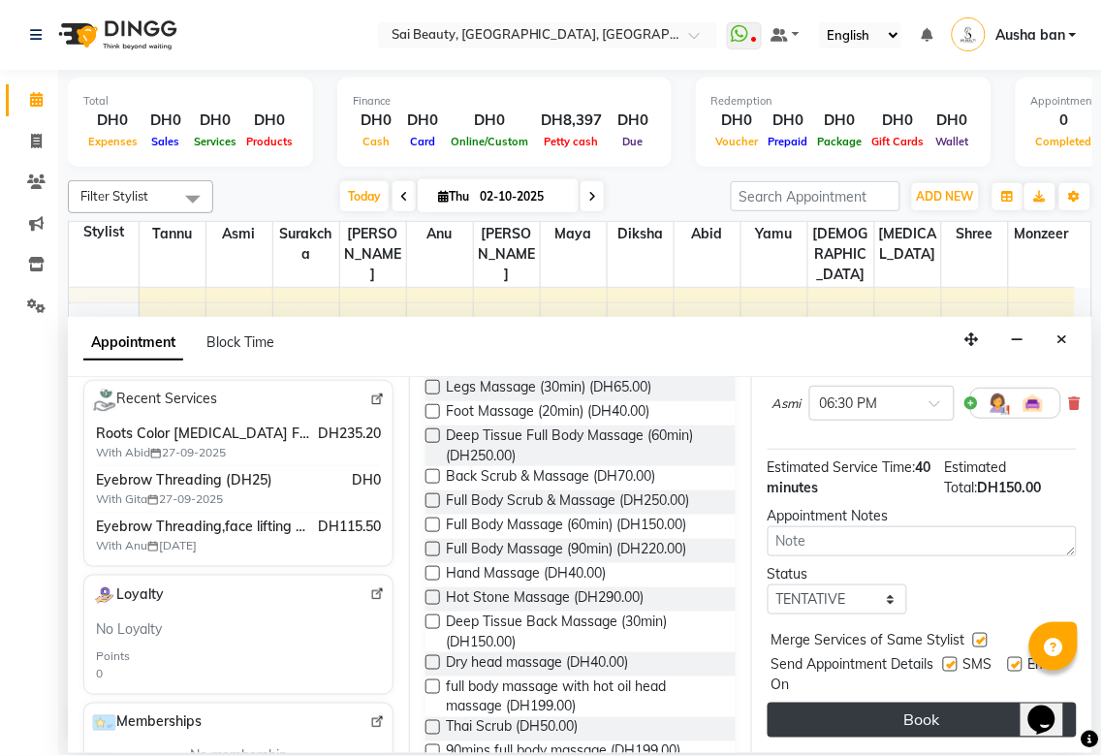
click at [959, 703] on button "Book" at bounding box center [921, 720] width 309 height 35
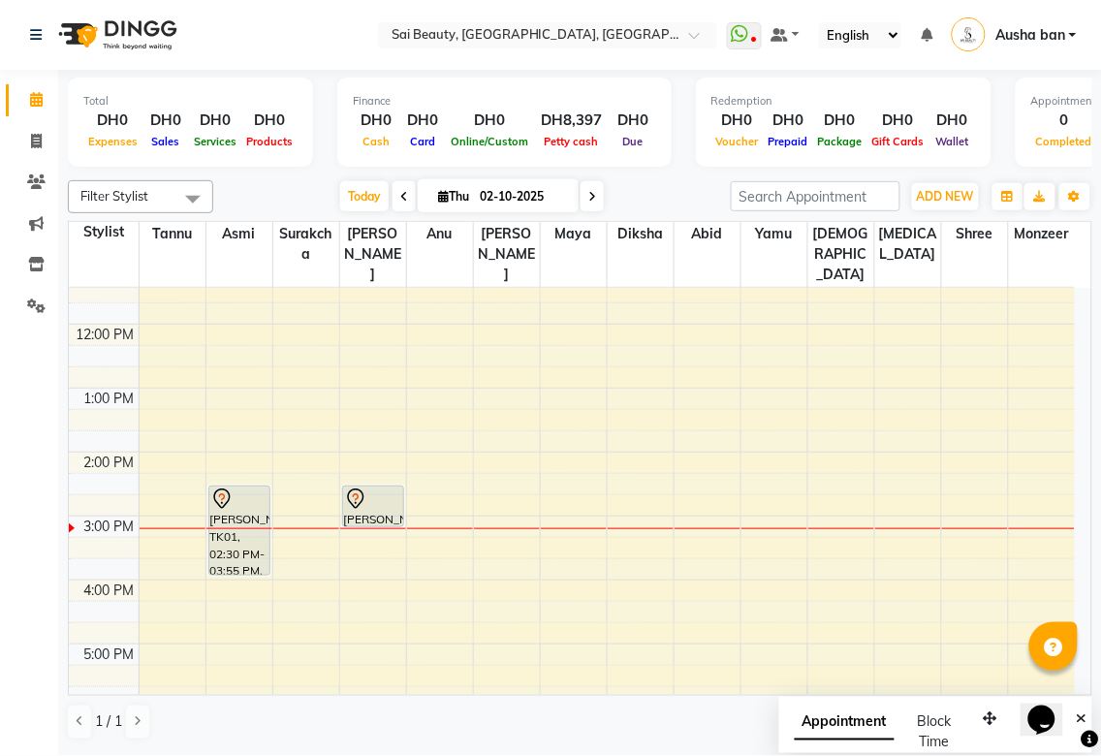
click at [822, 452] on td at bounding box center [607, 462] width 936 height 21
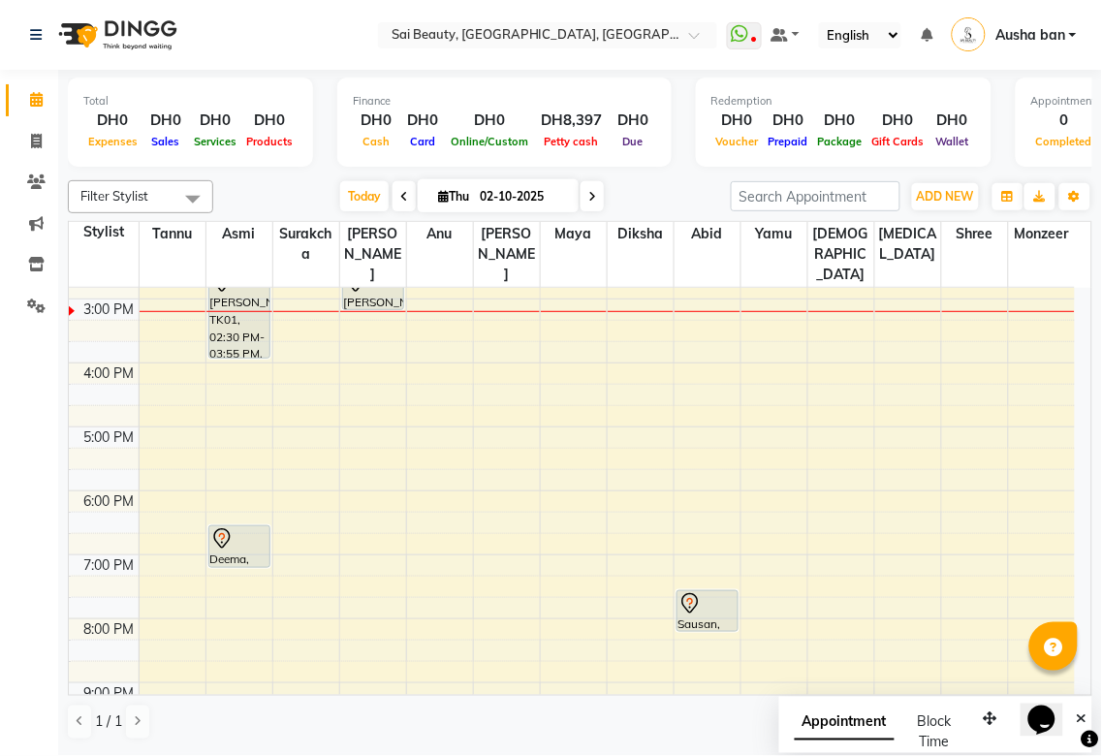
scroll to position [439, 0]
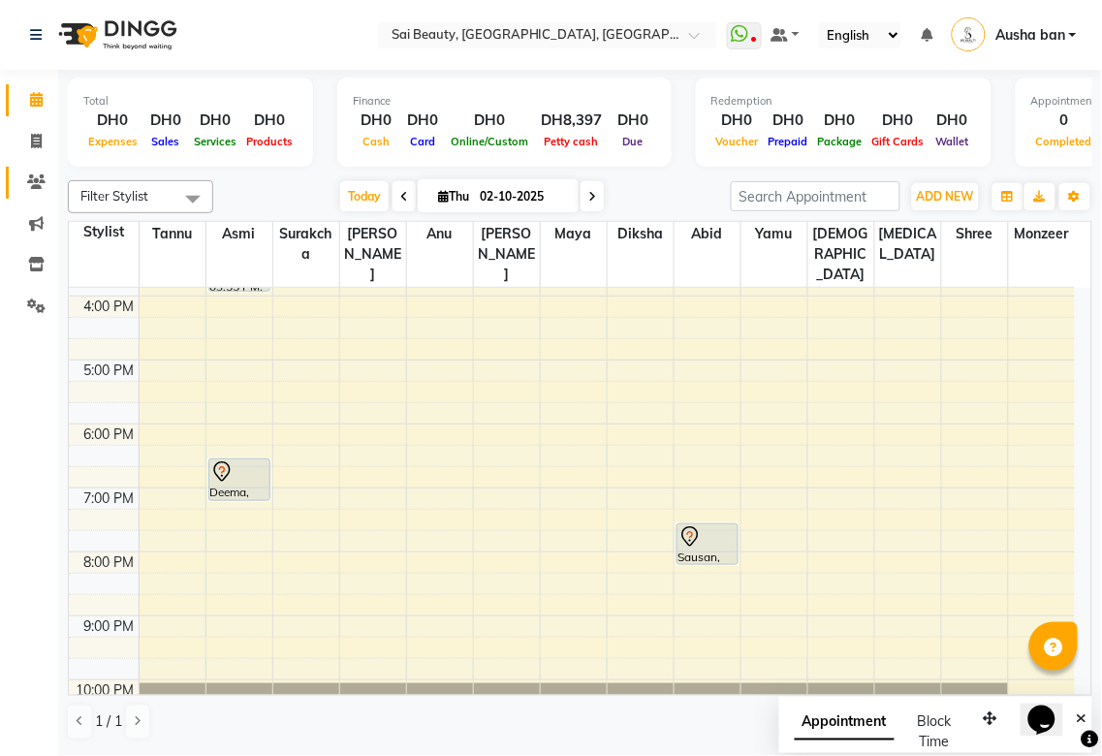
click at [35, 179] on icon at bounding box center [36, 181] width 18 height 15
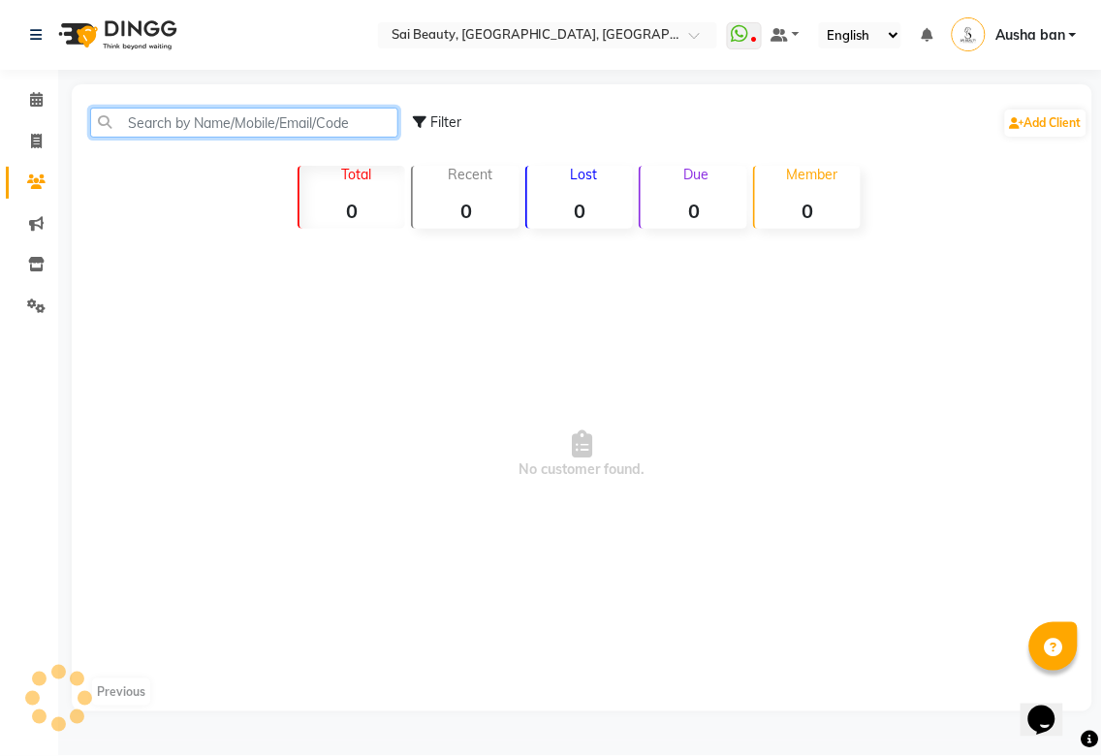
click at [248, 117] on input "text" at bounding box center [244, 123] width 308 height 30
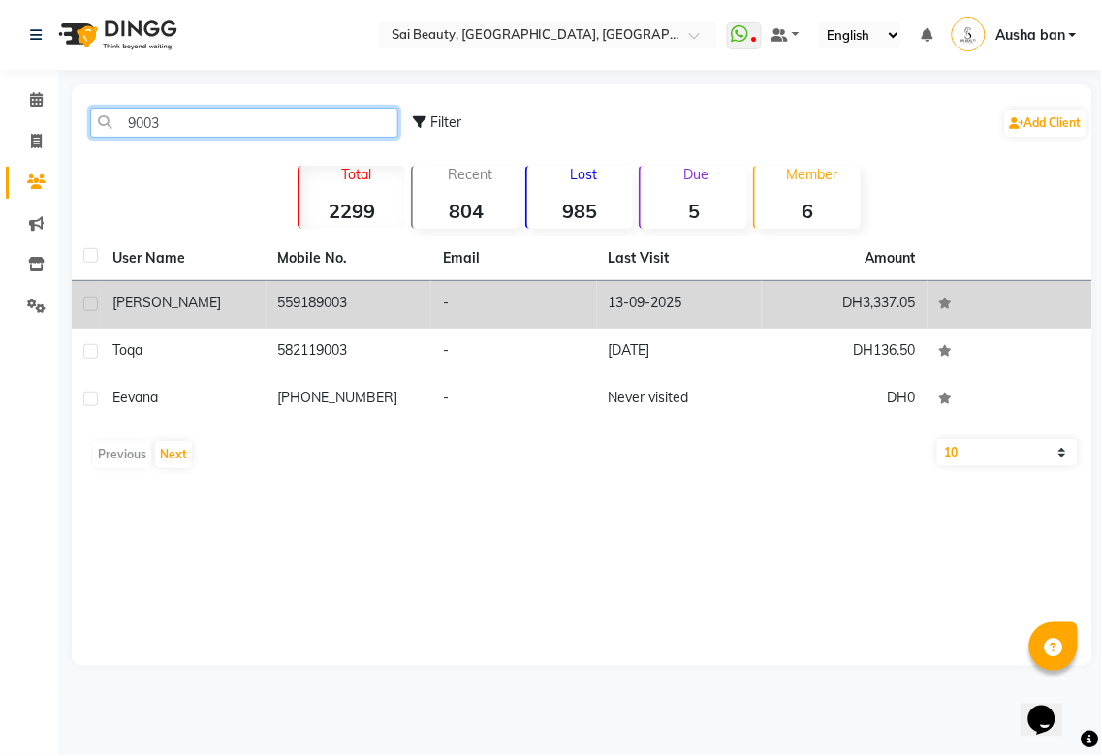
type input "9003"
click at [398, 306] on td "559189003" at bounding box center [349, 304] width 166 height 47
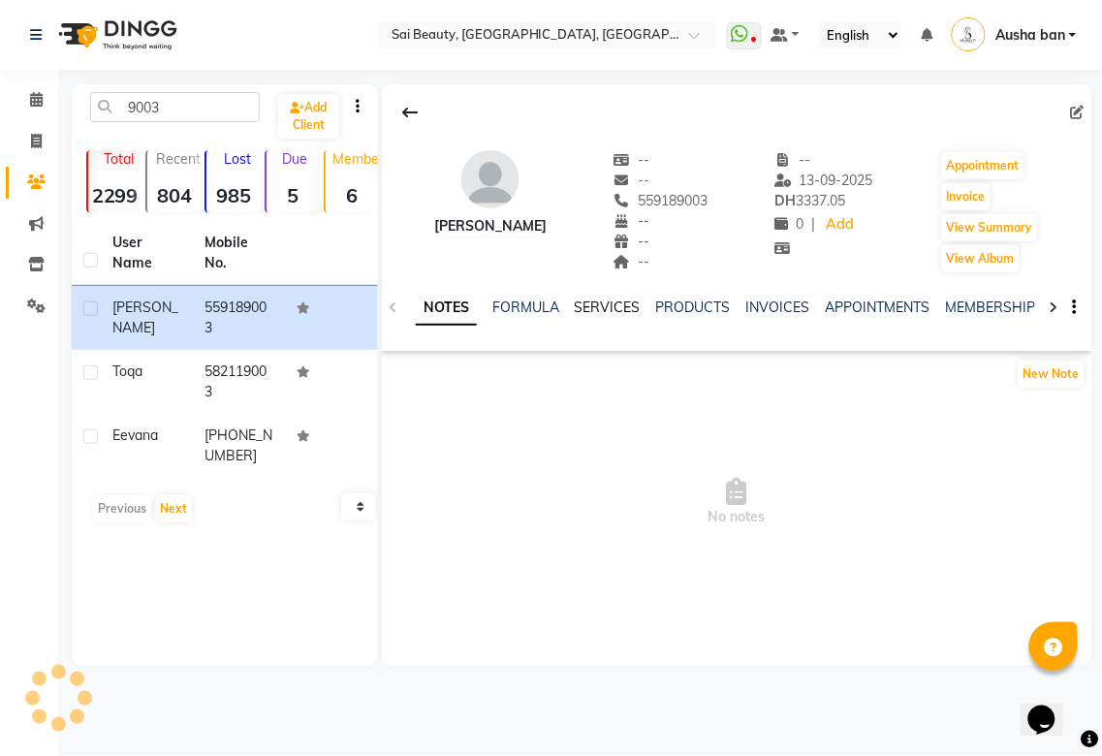
click at [594, 308] on link "SERVICES" at bounding box center [608, 306] width 66 height 17
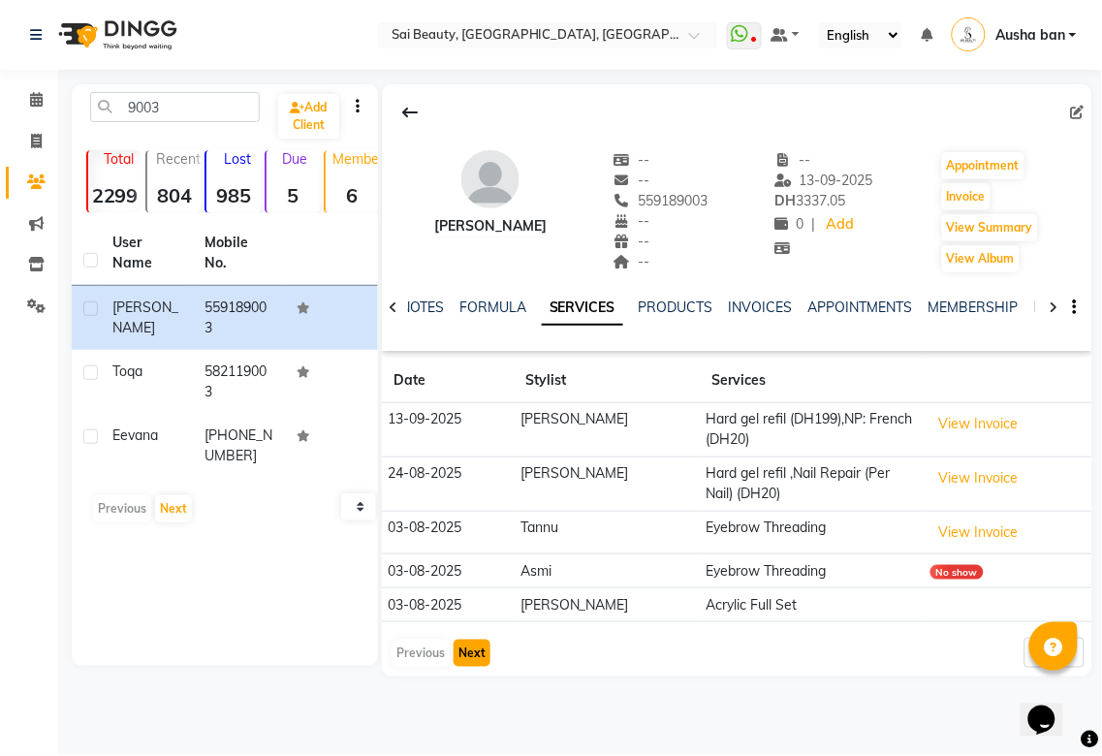
click at [471, 647] on button "Next" at bounding box center [471, 653] width 37 height 27
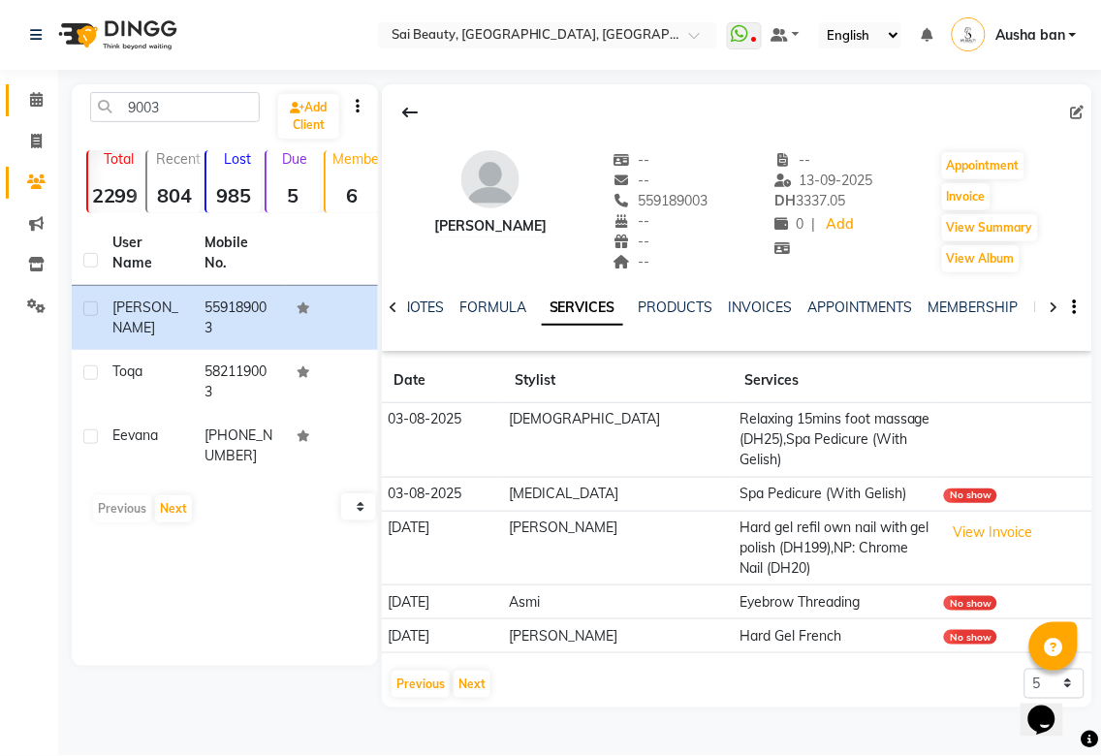
click at [35, 99] on icon at bounding box center [36, 99] width 13 height 15
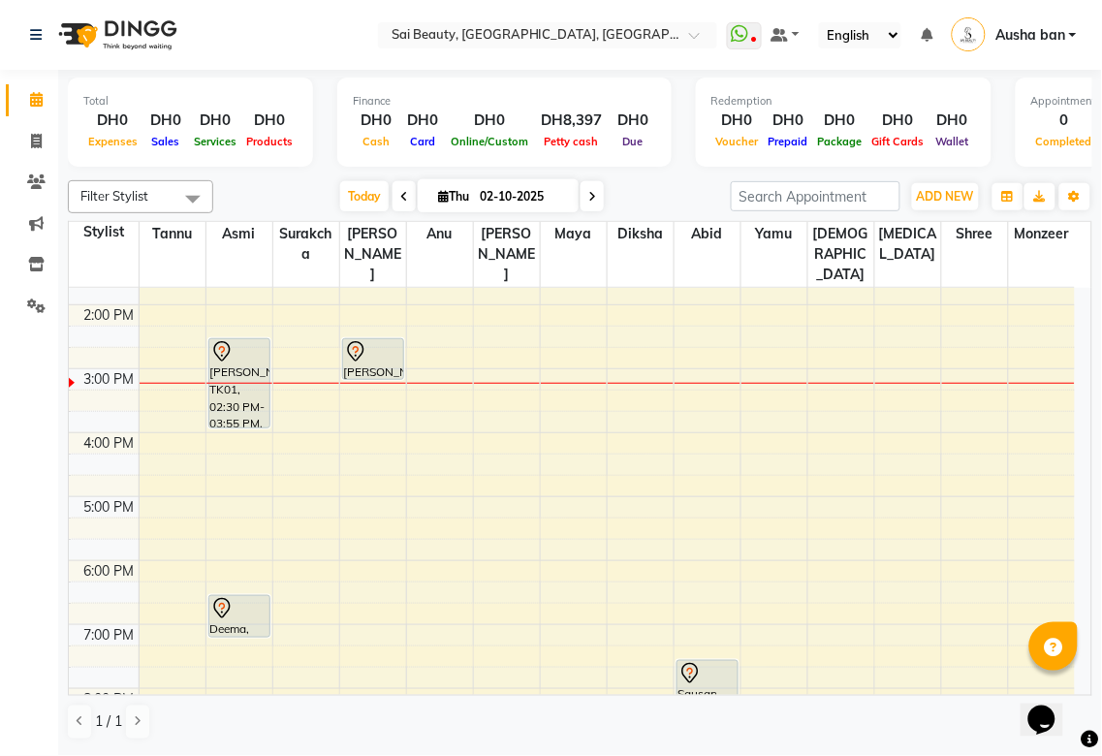
scroll to position [308, 0]
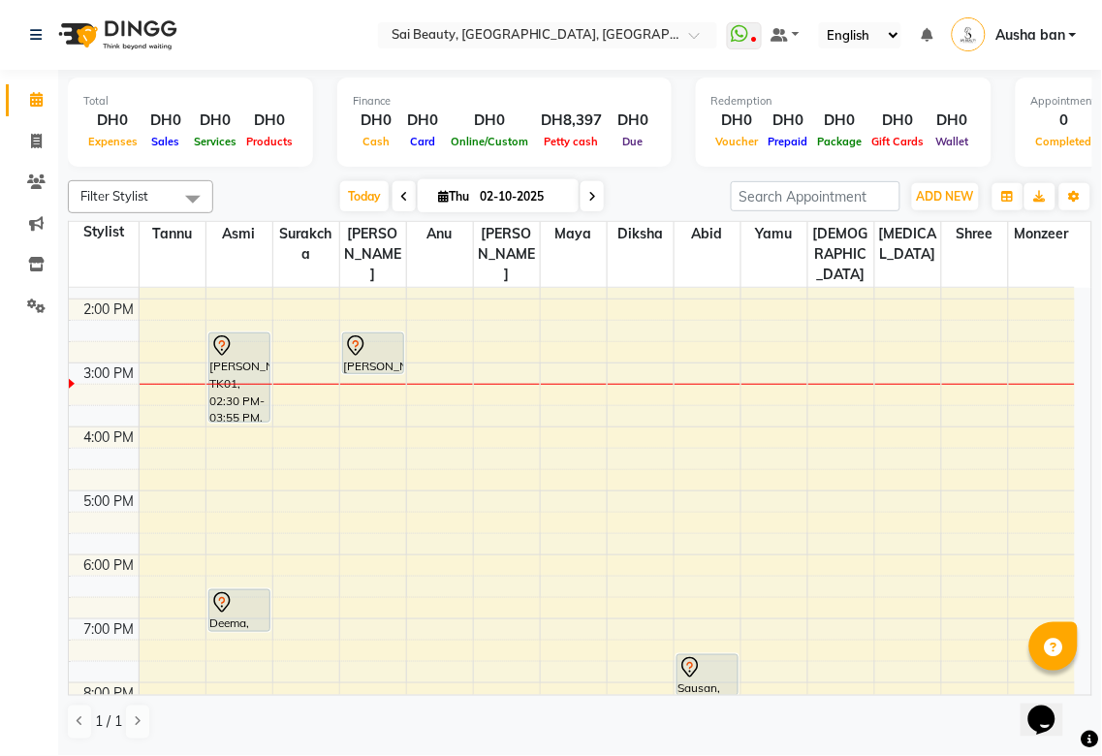
click at [615, 225] on span "Diksha" at bounding box center [641, 234] width 66 height 24
click at [588, 201] on icon at bounding box center [592, 197] width 8 height 12
type input "03-10-2025"
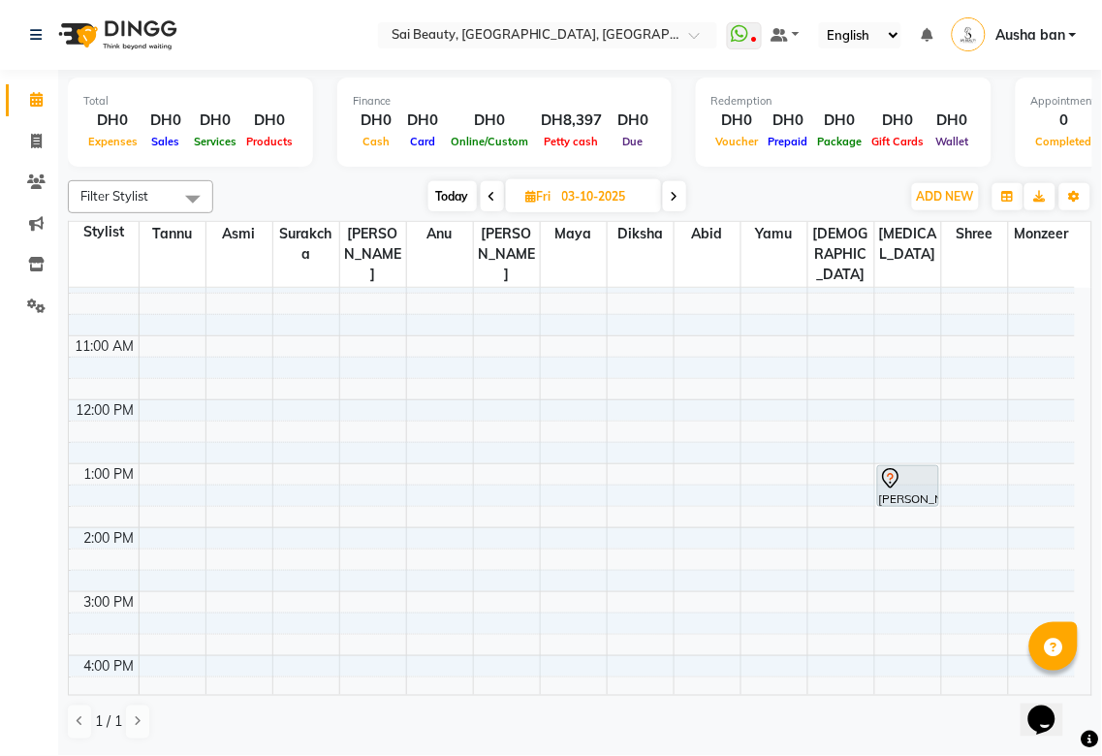
scroll to position [74, 0]
click at [897, 473] on icon at bounding box center [890, 484] width 23 height 23
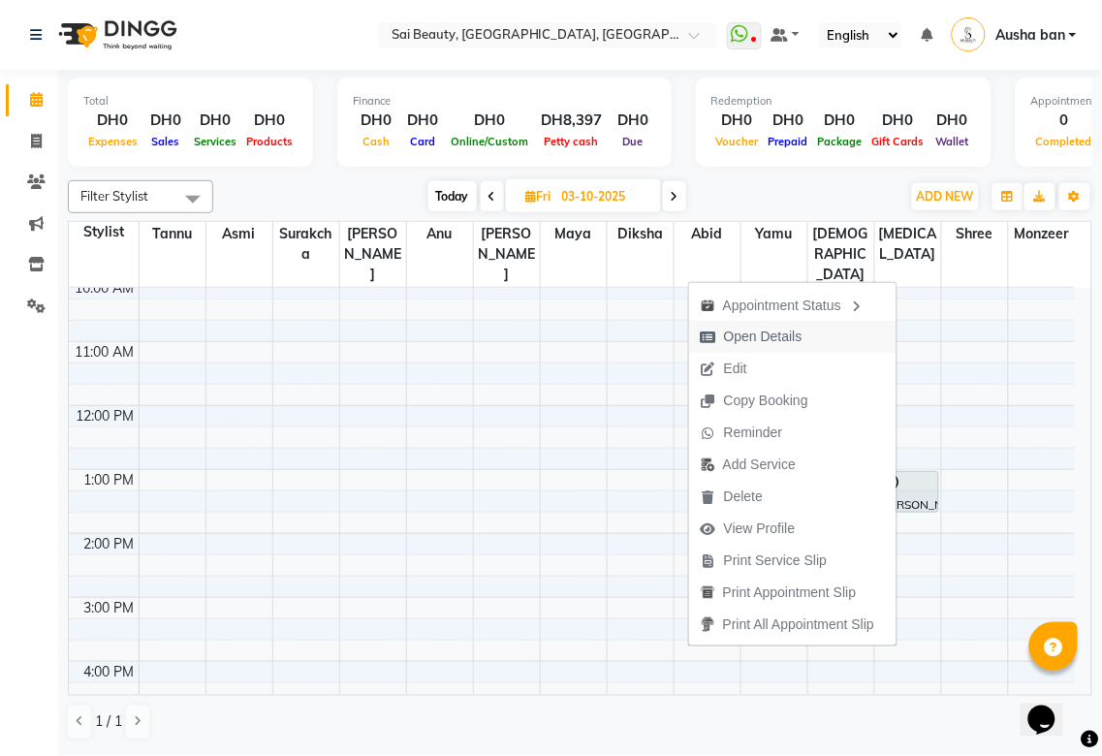
click at [789, 339] on span "Open Details" at bounding box center [763, 337] width 78 height 20
select select "7"
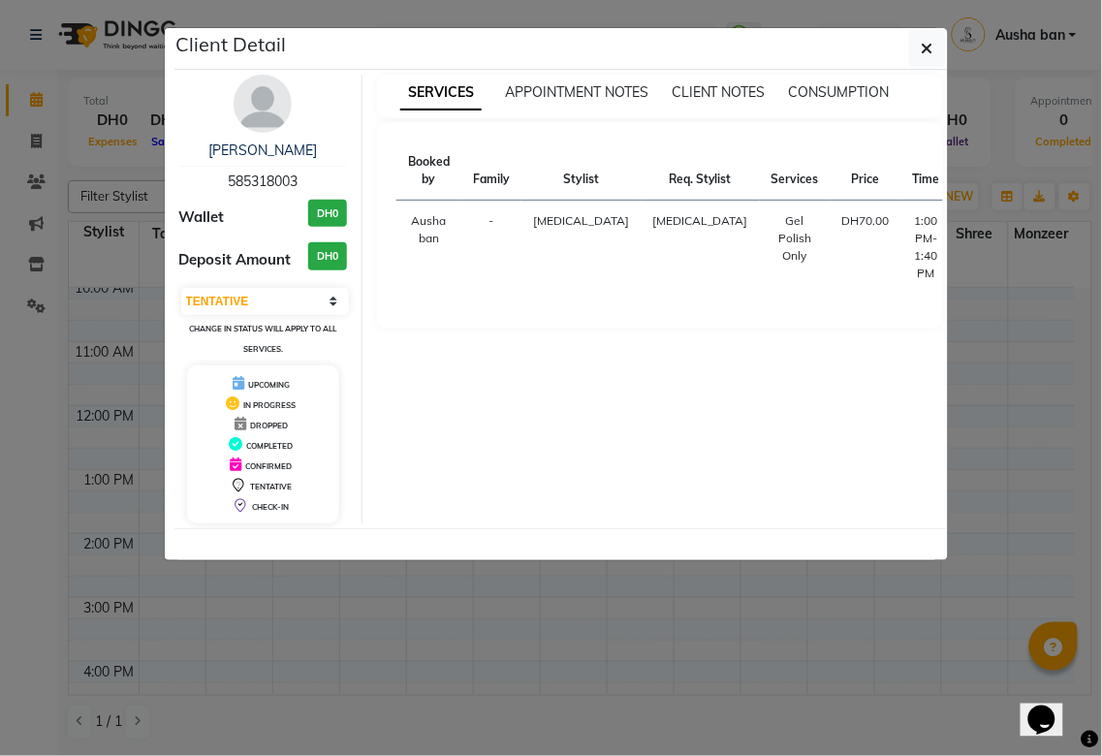
click at [714, 699] on ngb-modal-window "Client Detail Megan 585318003 Wallet DH0 Deposit Amount DH0 Select CONFIRMED TE…" at bounding box center [551, 378] width 1102 height 756
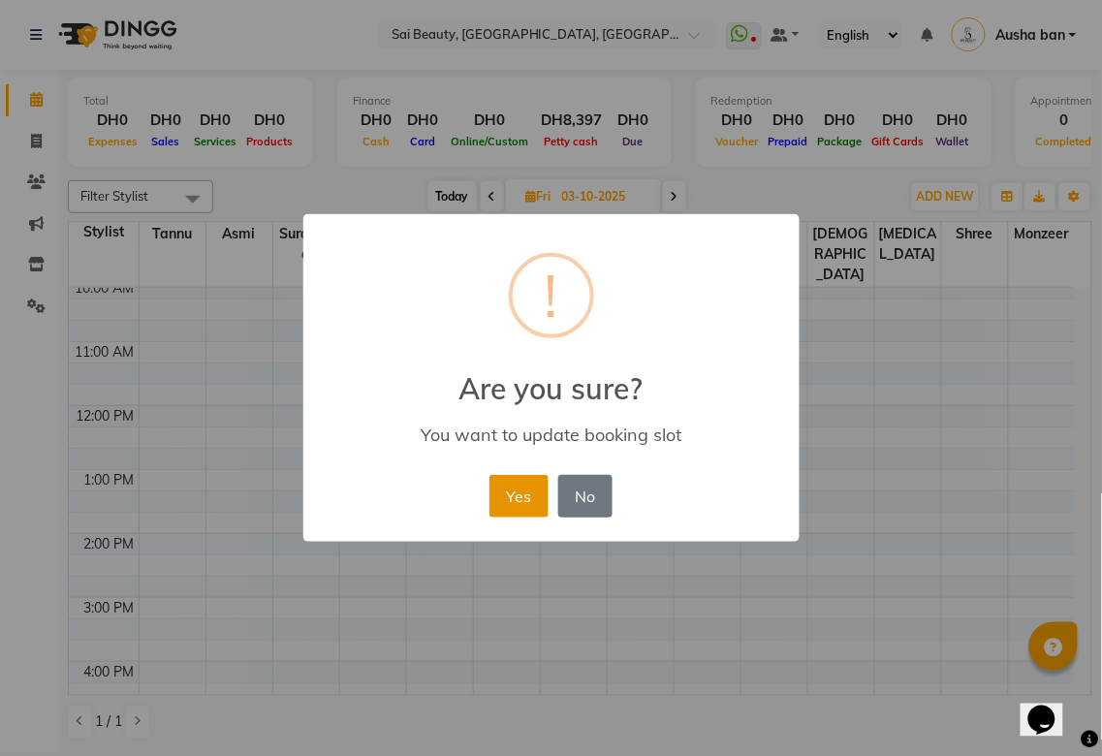
click at [515, 482] on button "Yes" at bounding box center [518, 496] width 59 height 43
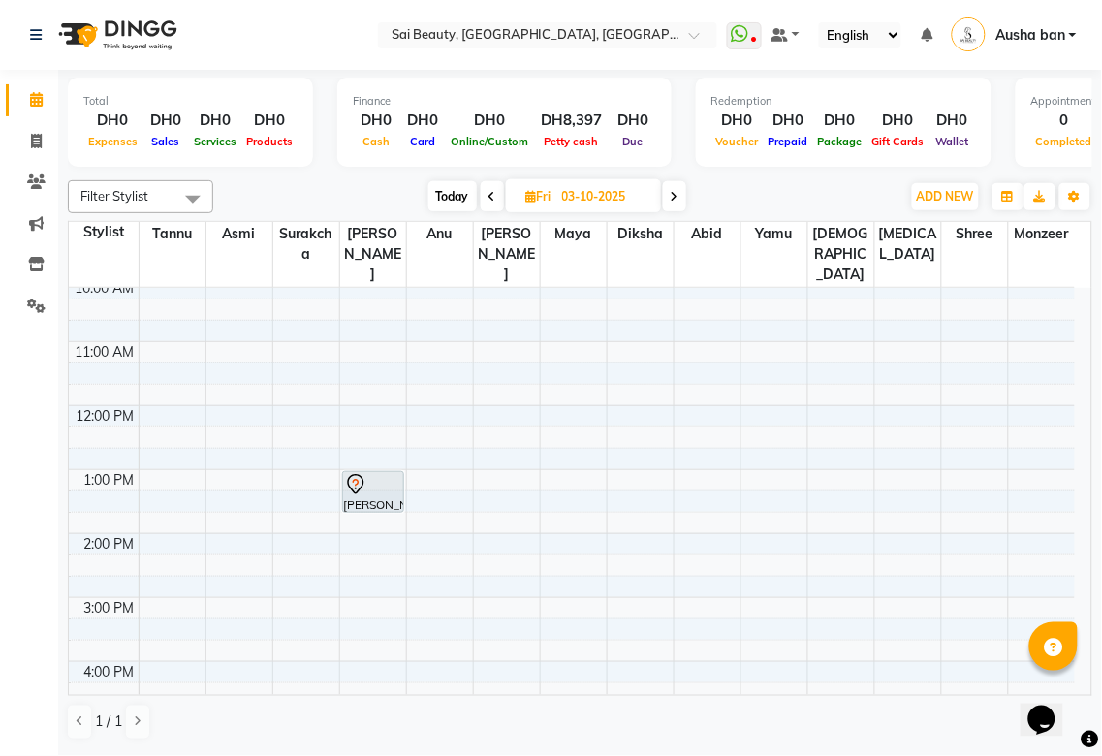
click at [496, 195] on span at bounding box center [492, 196] width 23 height 30
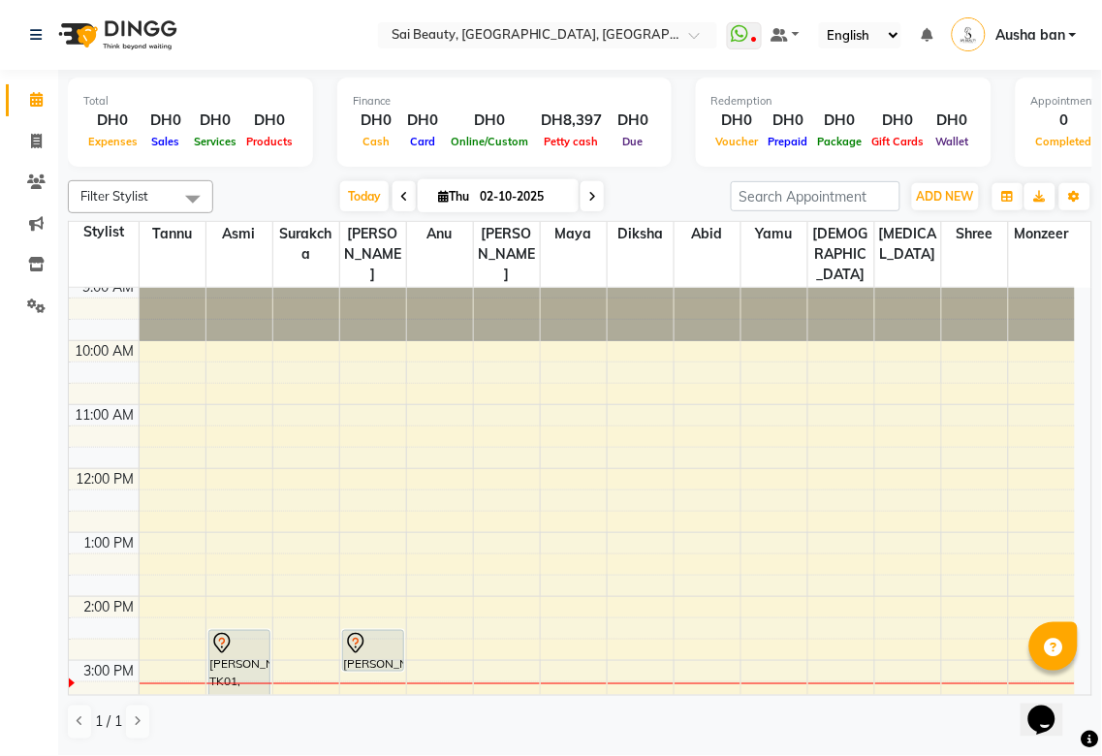
scroll to position [0, 0]
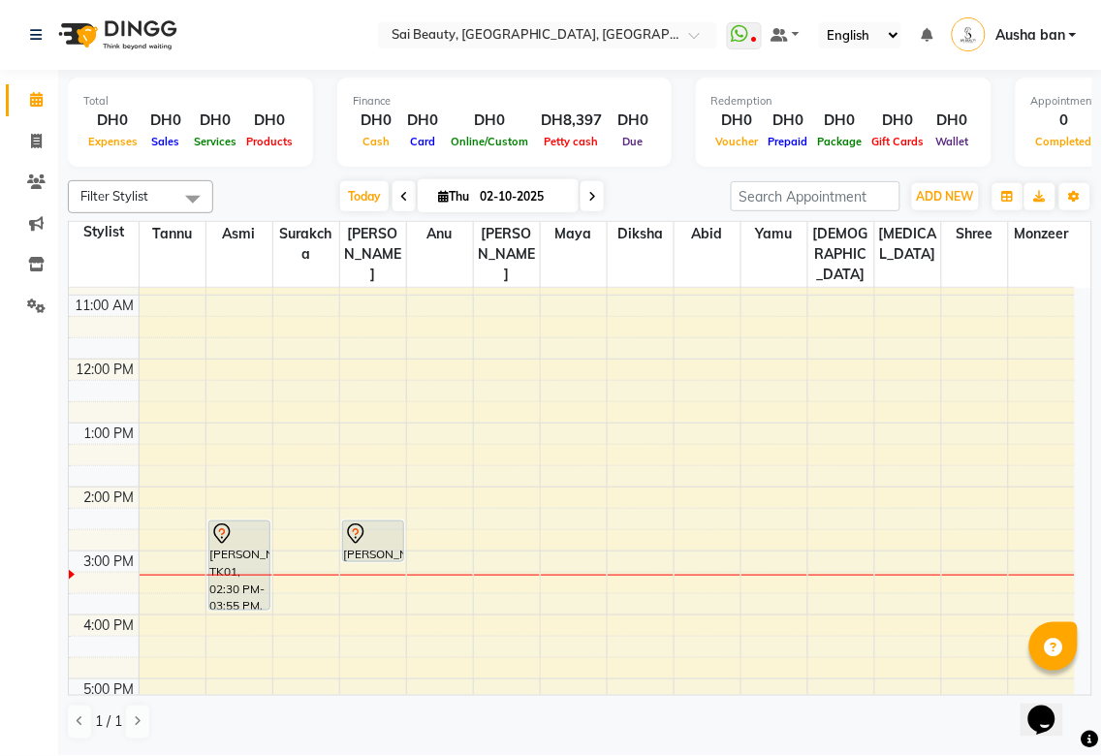
click at [1092, 514] on div "Total DH0 Expenses DH0 Sales DH0 Services DH0 Products Finance DH0 Cash DH0 Car…" at bounding box center [580, 411] width 1044 height 683
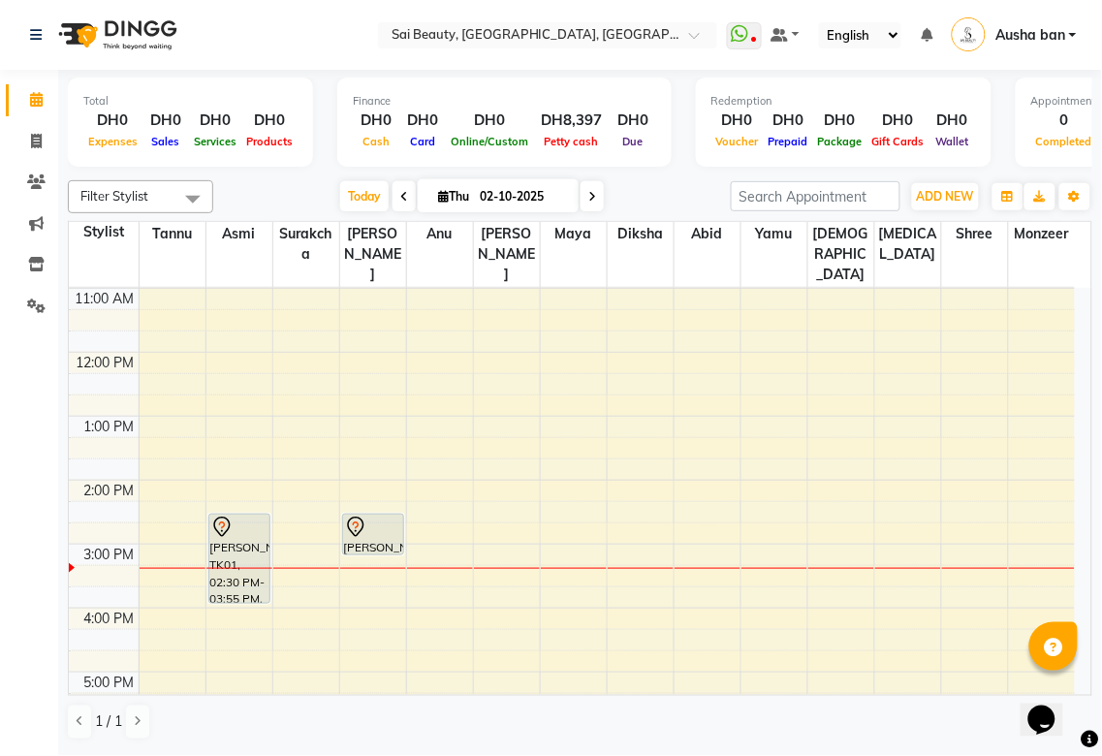
scroll to position [129, 0]
click at [1062, 703] on button "Opens Chat This icon Opens the chat window." at bounding box center [1040, 719] width 43 height 33
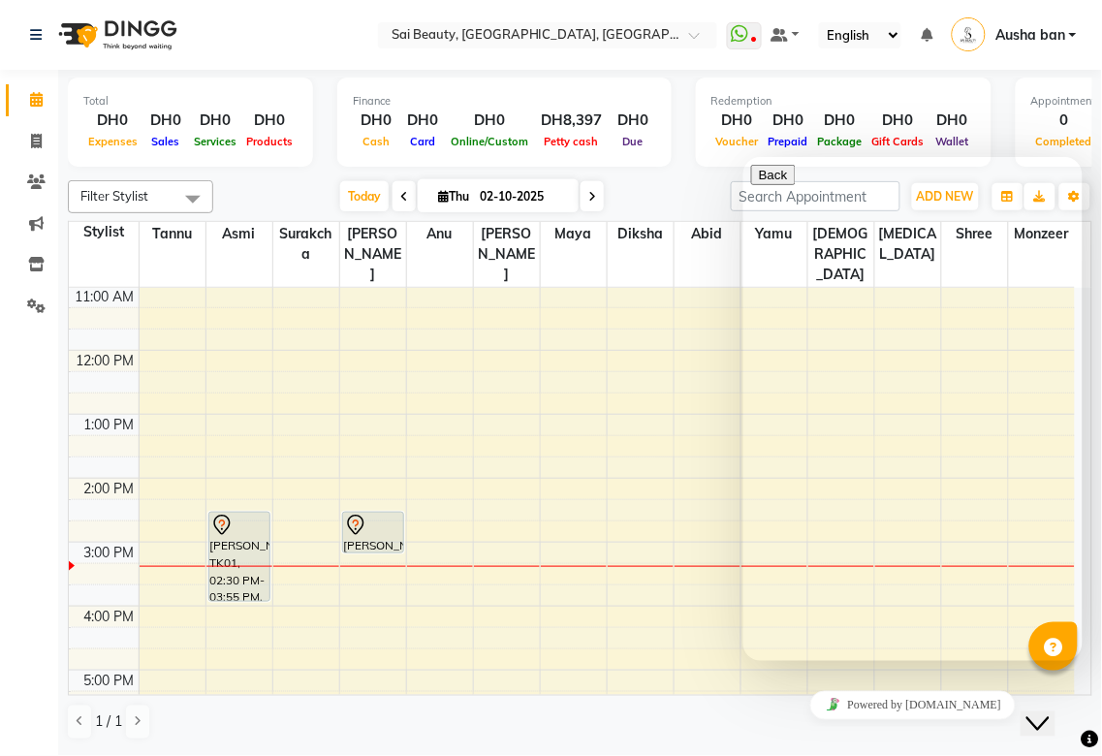
click at [547, 627] on td at bounding box center [607, 637] width 936 height 21
click at [588, 195] on icon at bounding box center [592, 197] width 8 height 12
type input "03-10-2025"
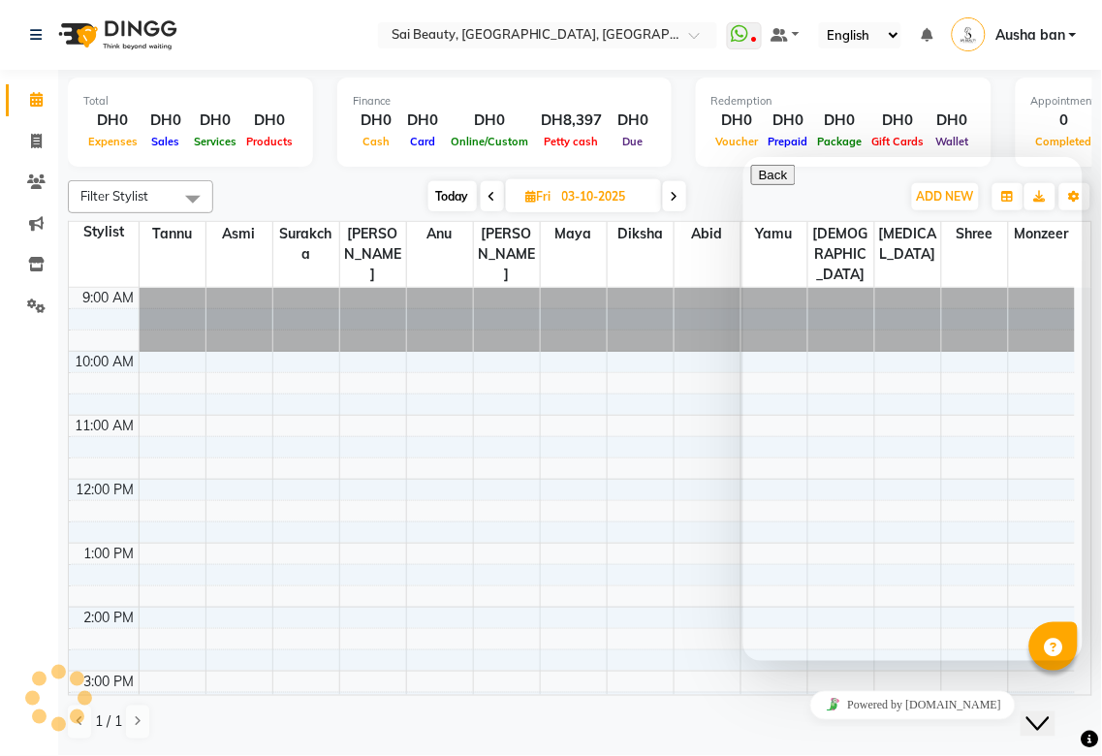
scroll to position [386, 0]
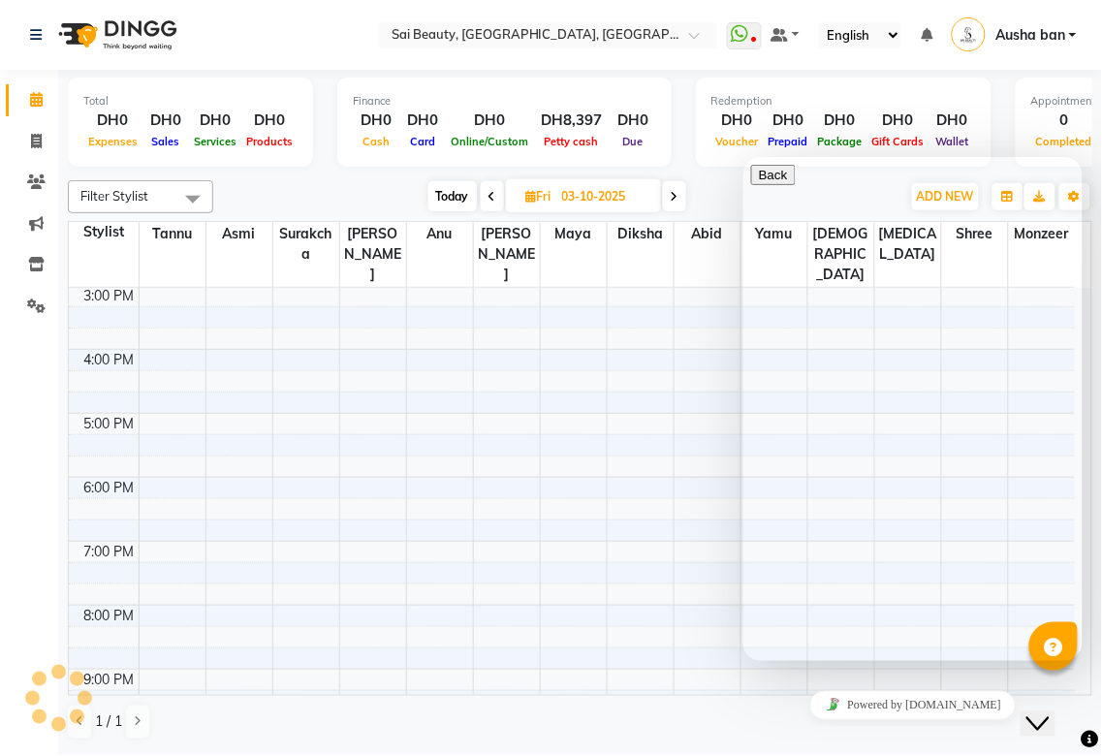
click at [723, 434] on td at bounding box center [607, 444] width 936 height 21
click at [1045, 711] on icon "Close Chat This icon closes the chat window." at bounding box center [1036, 722] width 23 height 23
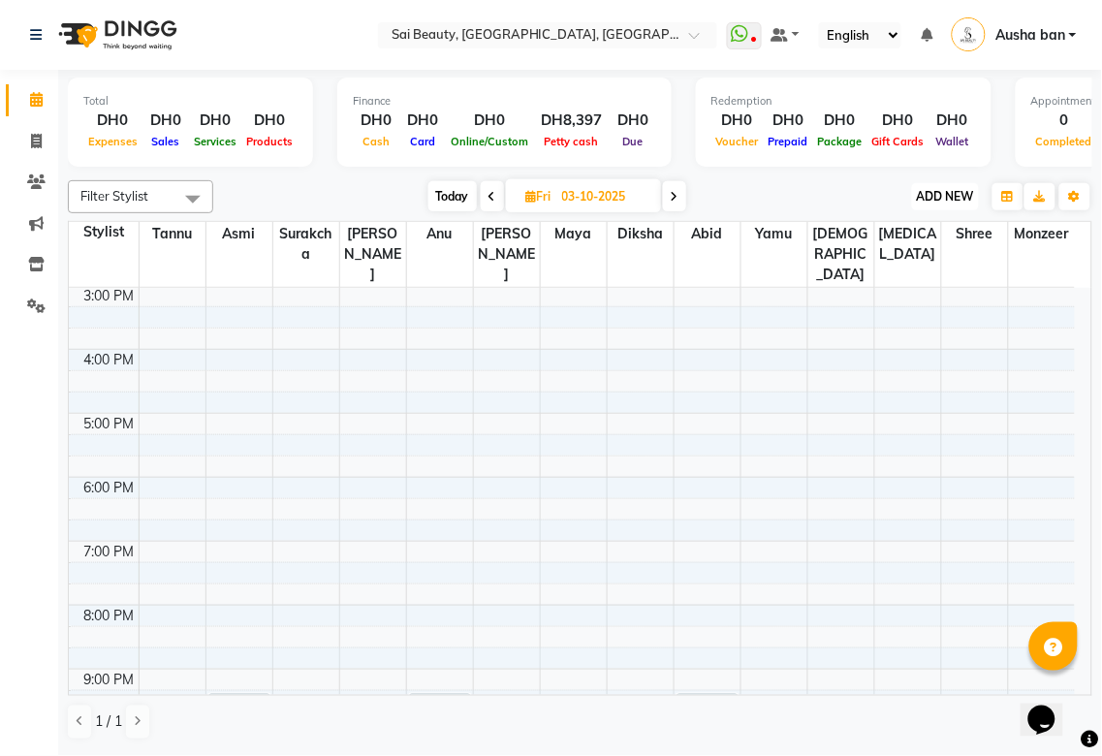
click at [948, 195] on span "ADD NEW" at bounding box center [945, 196] width 57 height 15
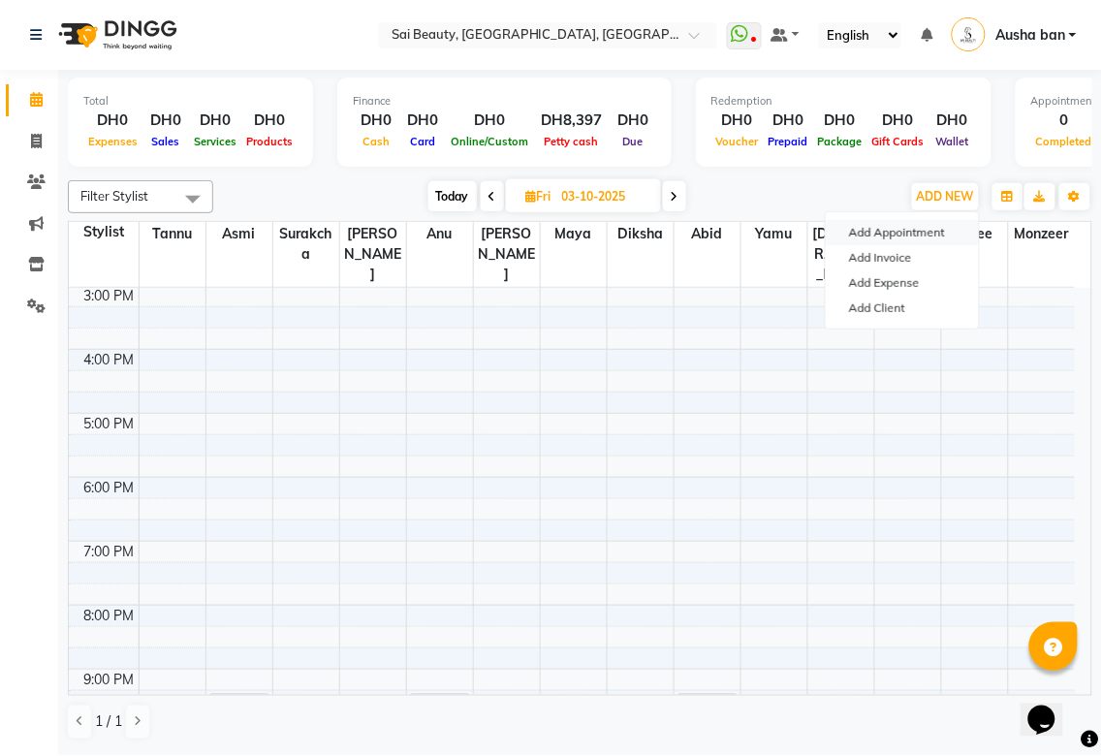
click at [915, 231] on button "Add Appointment" at bounding box center [902, 232] width 153 height 25
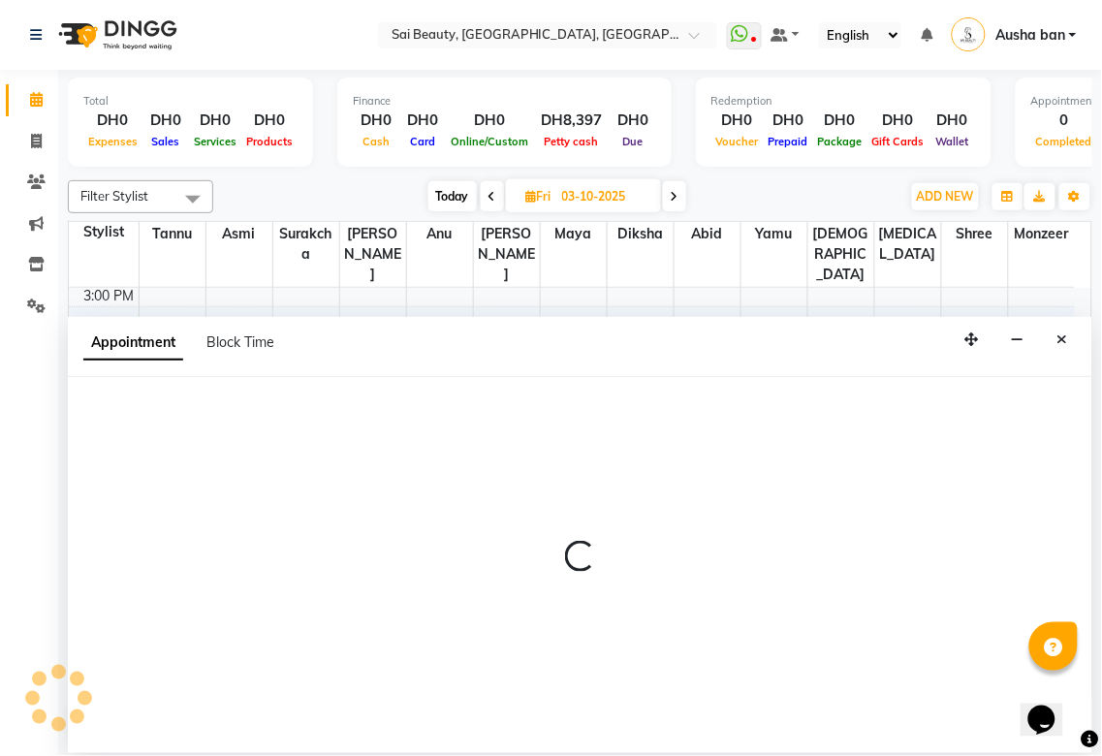
select select "600"
select select "tentative"
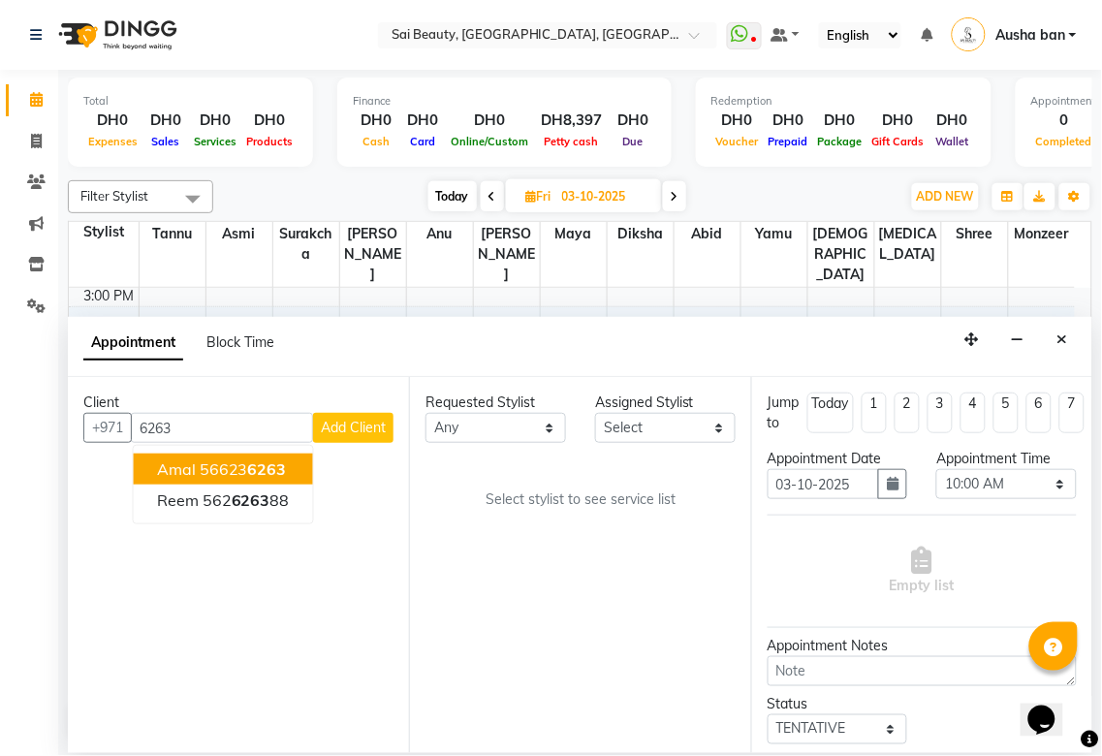
click at [253, 470] on span "6263" at bounding box center [267, 468] width 39 height 19
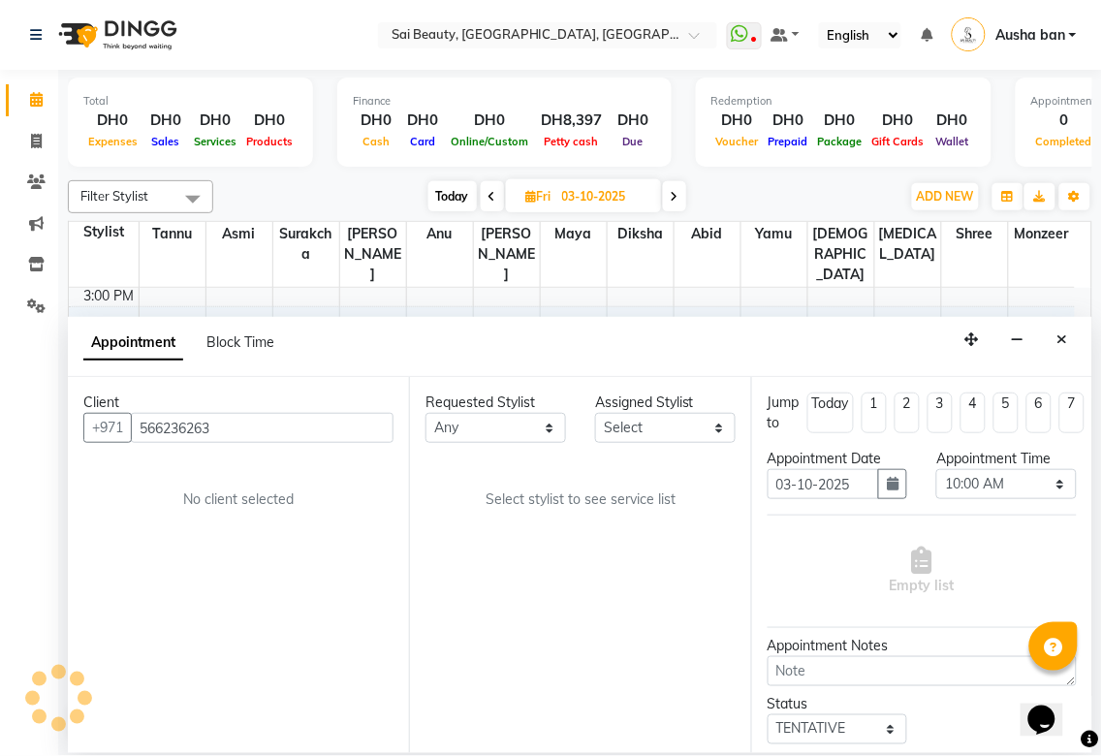
type input "566236263"
click at [521, 436] on select "Any [PERSON_NAME][MEDICAL_DATA] [PERSON_NAME] Asmi [PERSON_NAME] Gita [PERSON_N…" at bounding box center [495, 428] width 141 height 30
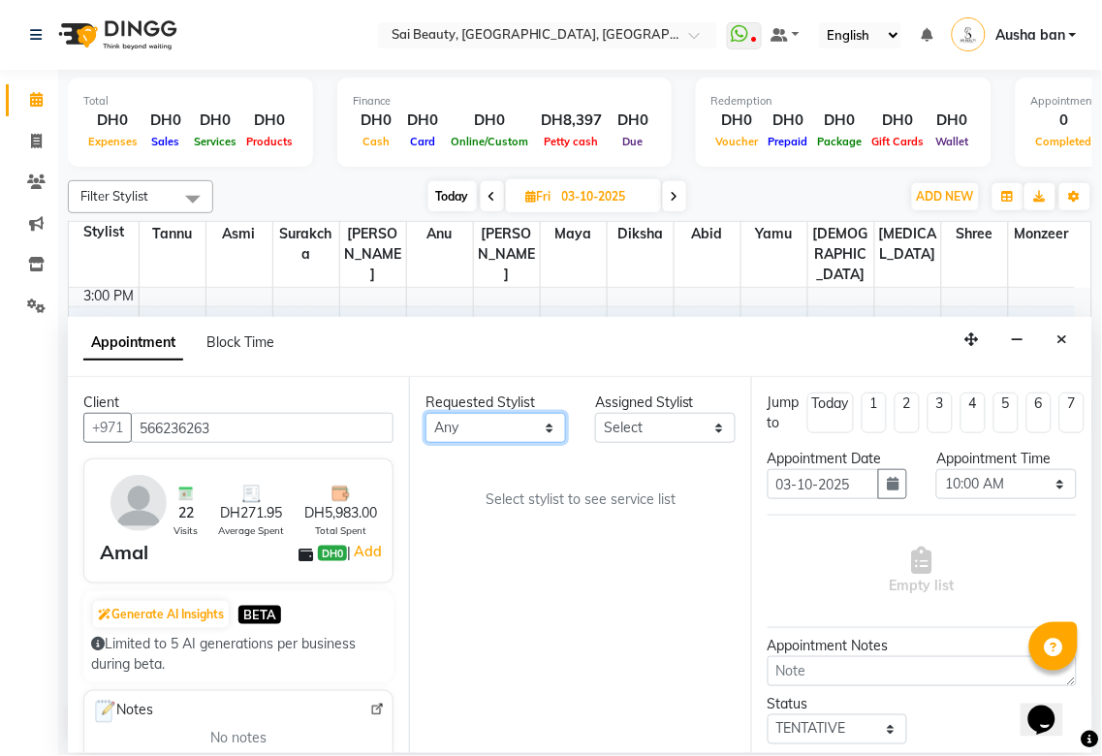
select select "63787"
click at [425, 413] on select "Any [PERSON_NAME][MEDICAL_DATA] [PERSON_NAME] Asmi [PERSON_NAME] Gita [PERSON_N…" at bounding box center [495, 428] width 141 height 30
select select "63787"
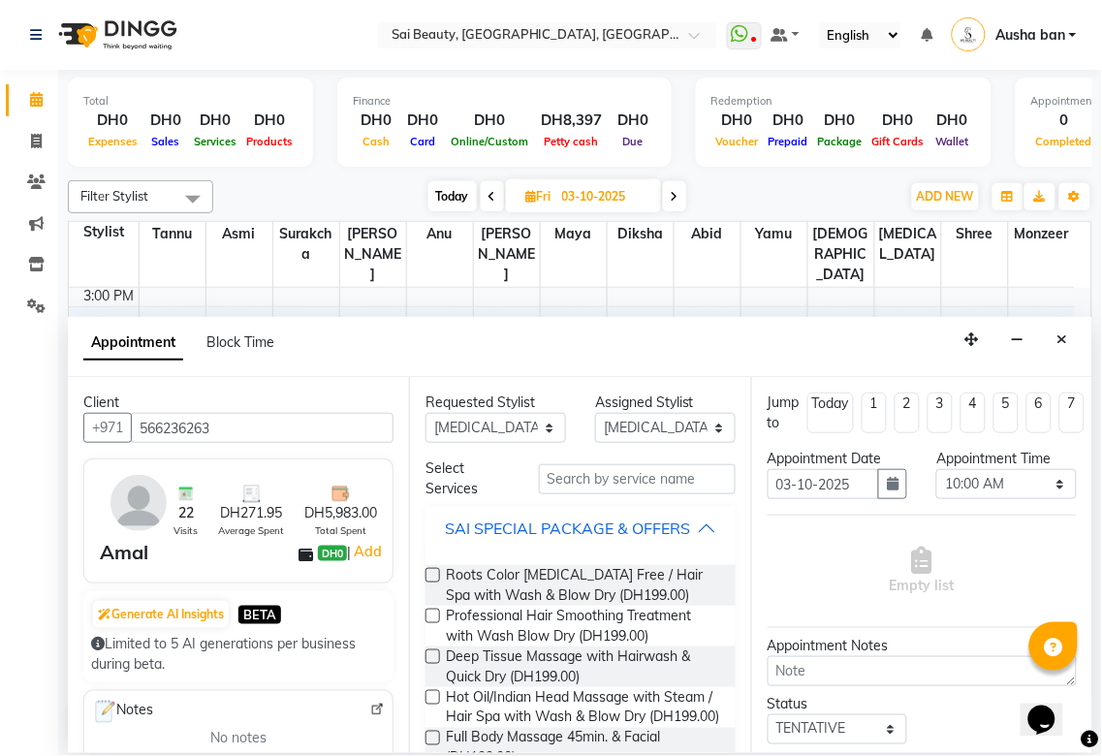
click at [678, 528] on div "SAI SPECIAL PACKAGE & OFFERS" at bounding box center [567, 527] width 245 height 23
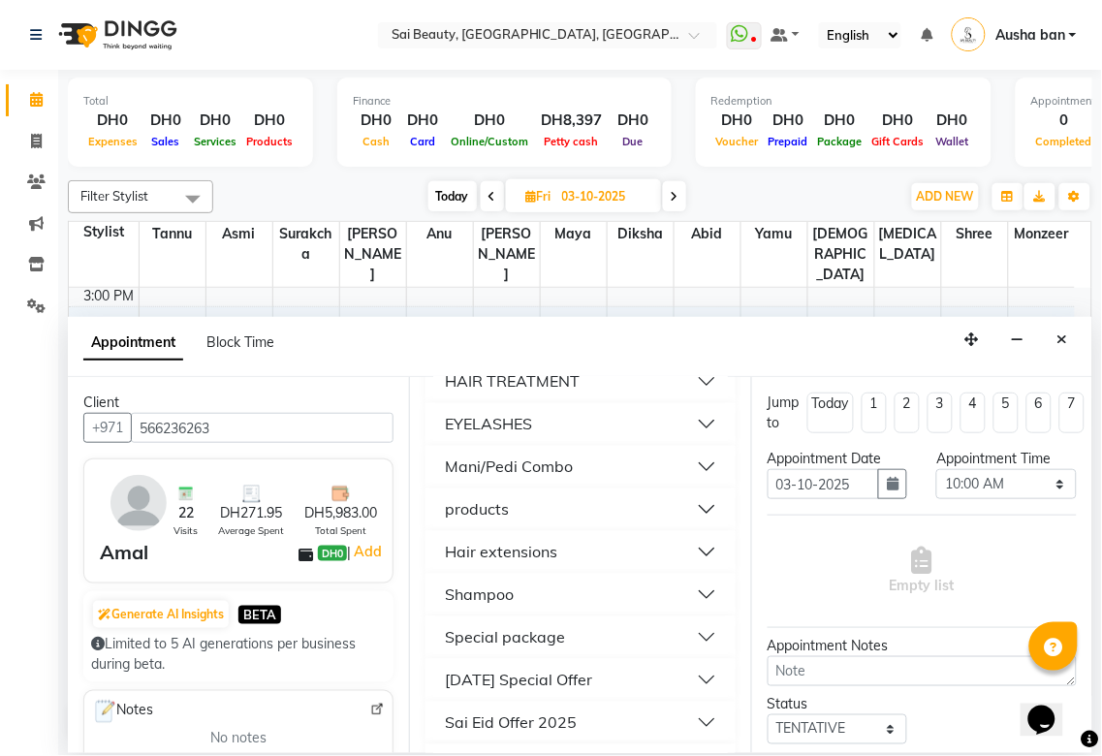
scroll to position [921, 0]
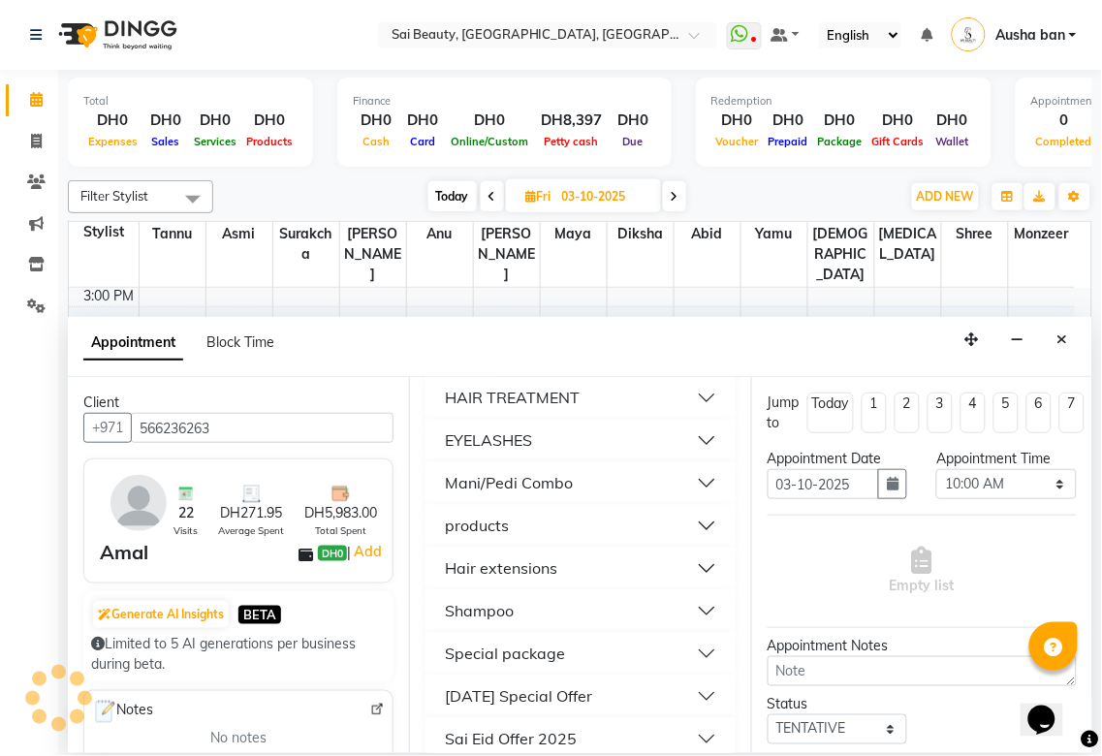
click at [656, 501] on button "Mani/Pedi Combo" at bounding box center [580, 483] width 294 height 35
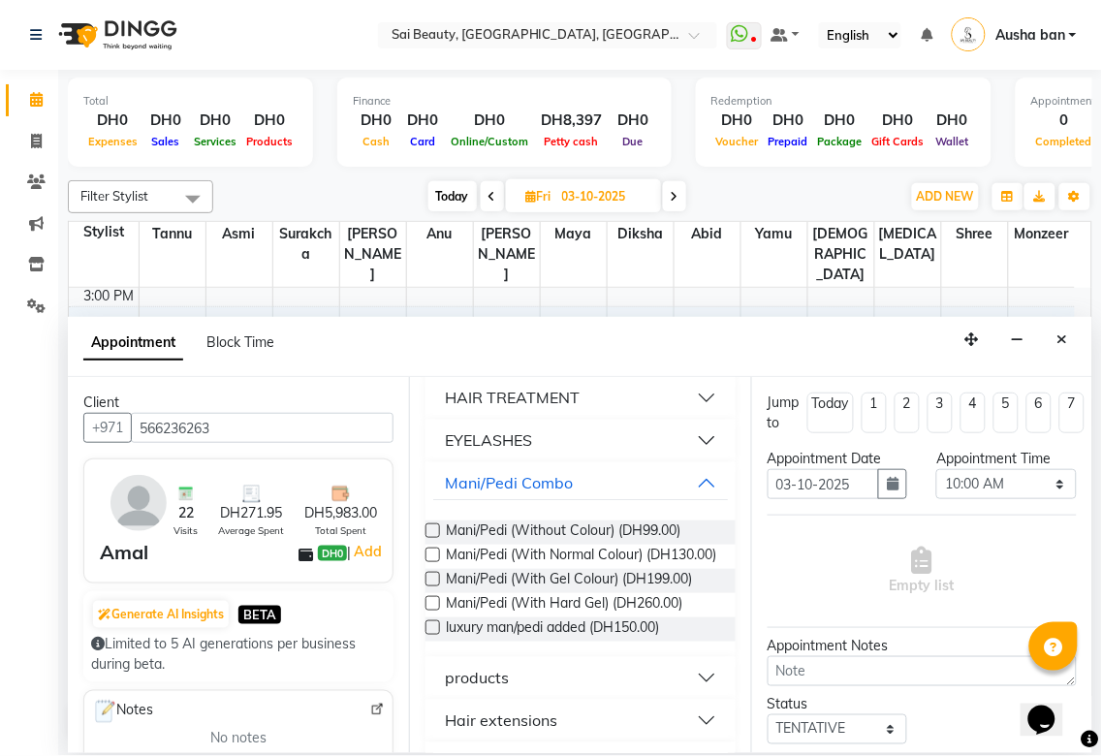
click at [430, 586] on label at bounding box center [432, 579] width 15 height 15
click at [430, 587] on input "checkbox" at bounding box center [431, 581] width 13 height 13
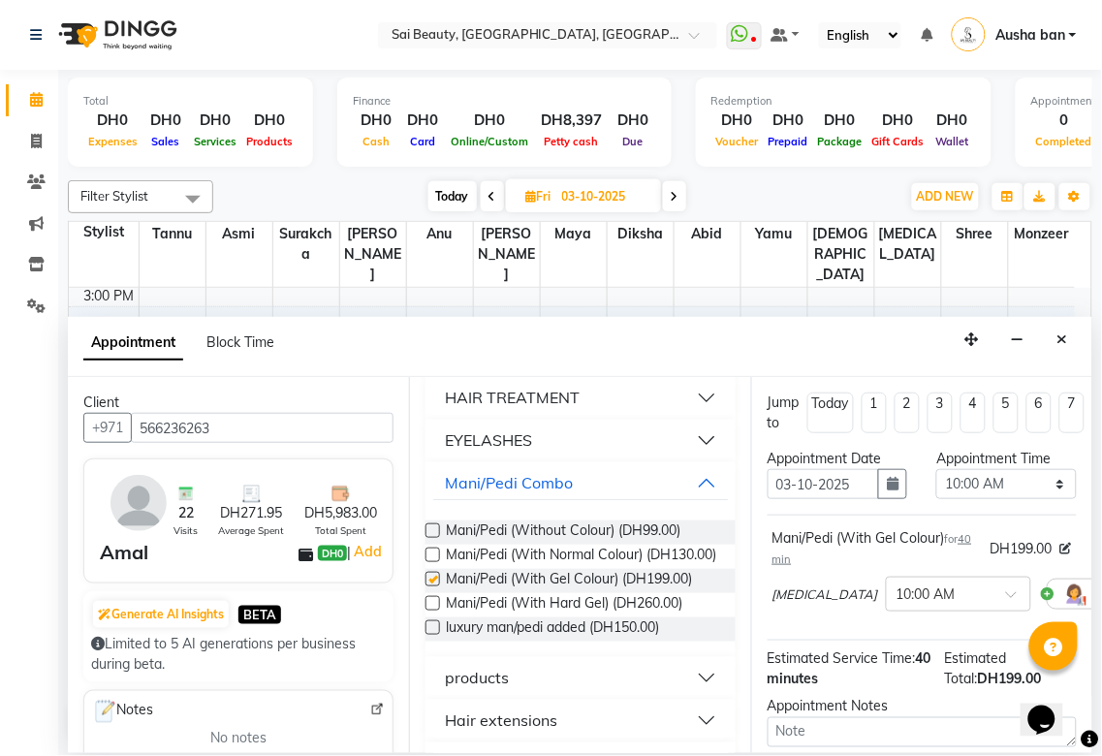
checkbox input "false"
click at [1031, 490] on select "Select 10:00 AM 10:05 AM 10:10 AM 10:15 AM 10:20 AM 10:25 AM 10:30 AM 10:35 AM …" at bounding box center [1006, 484] width 141 height 30
select select "780"
click at [936, 469] on select "Select 10:00 AM 10:05 AM 10:10 AM 10:15 AM 10:20 AM 10:25 AM 10:30 AM 10:35 AM …" at bounding box center [1006, 484] width 141 height 30
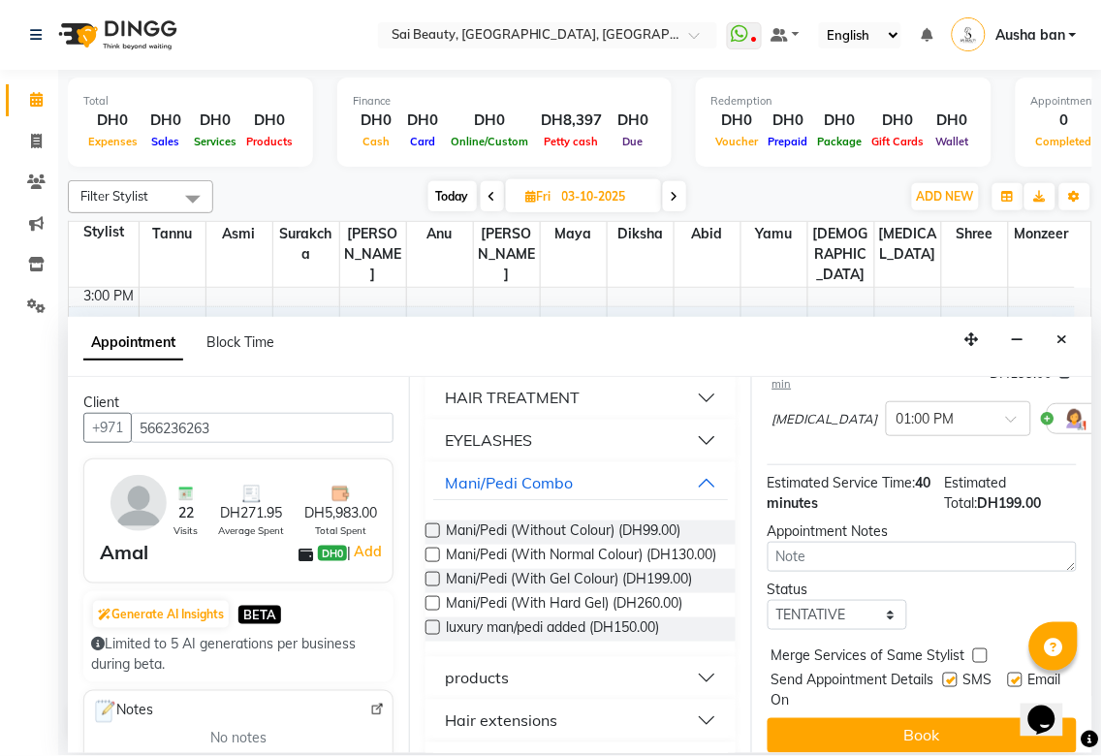
scroll to position [207, 0]
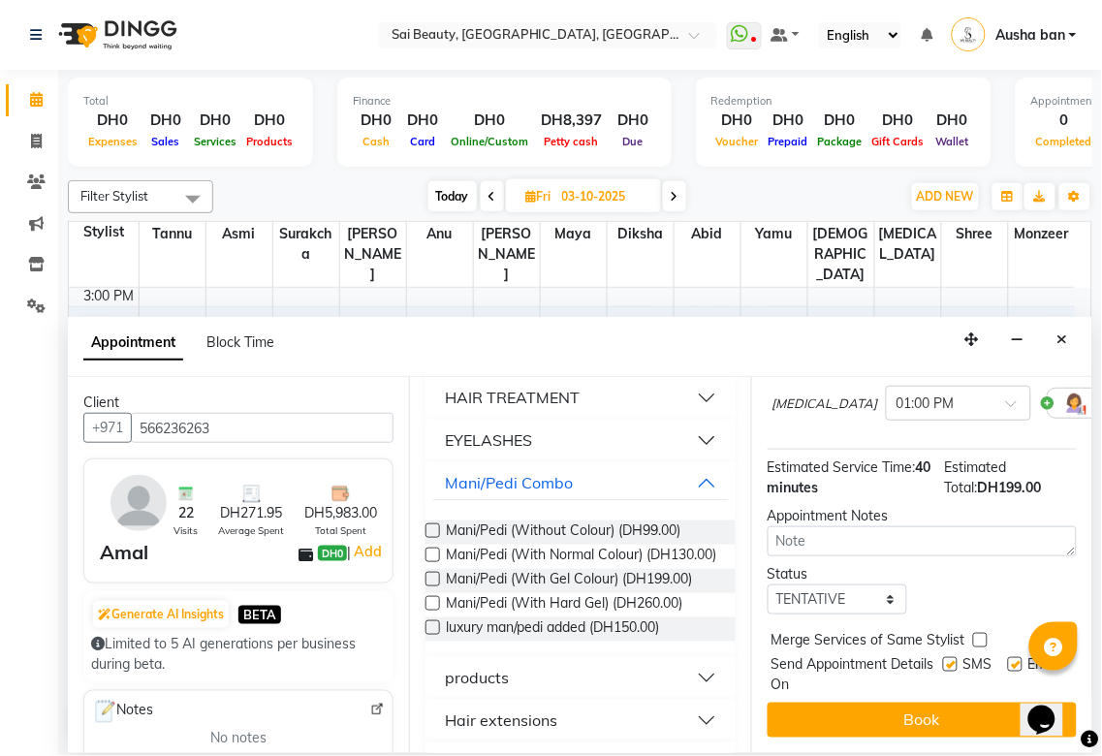
click at [973, 633] on label at bounding box center [980, 640] width 15 height 15
click at [973, 636] on input "checkbox" at bounding box center [979, 642] width 13 height 13
checkbox input "true"
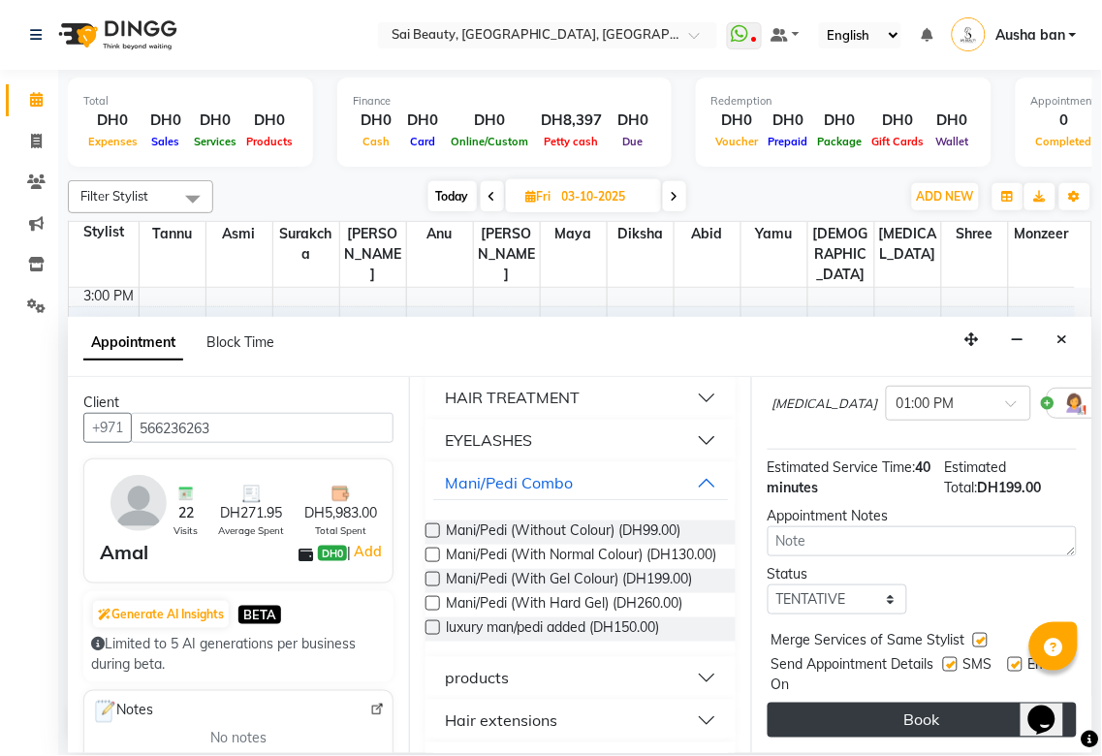
click at [953, 715] on button "Book" at bounding box center [921, 720] width 309 height 35
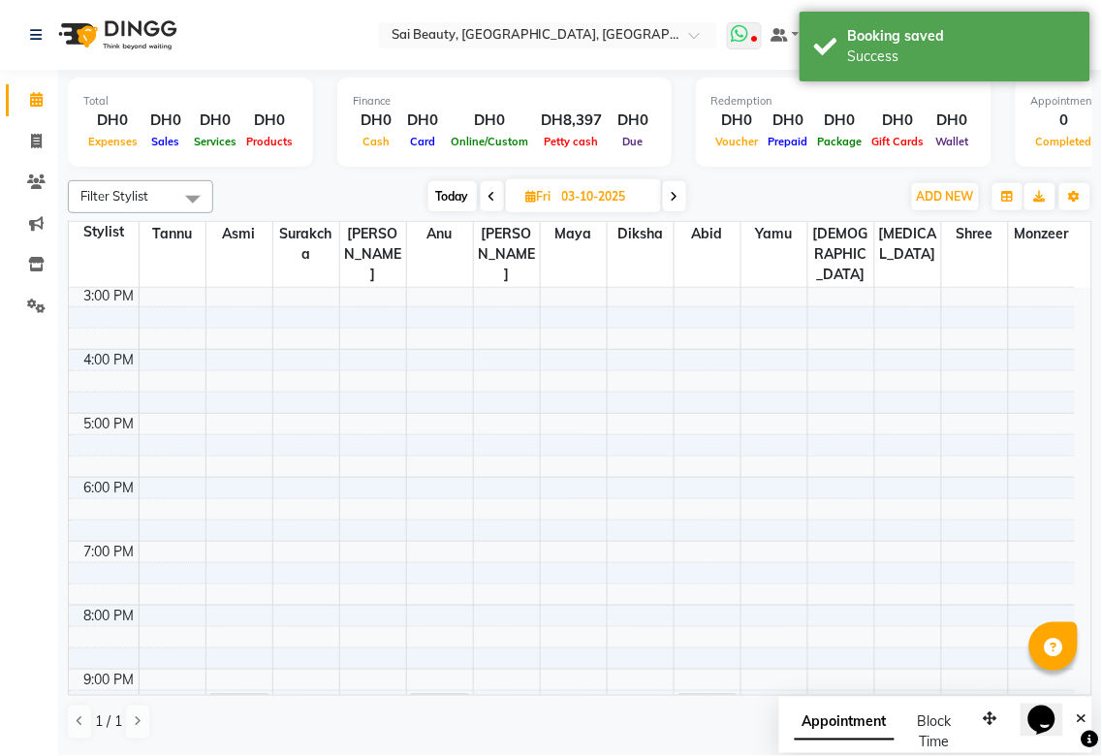
click at [743, 36] on icon at bounding box center [740, 33] width 17 height 19
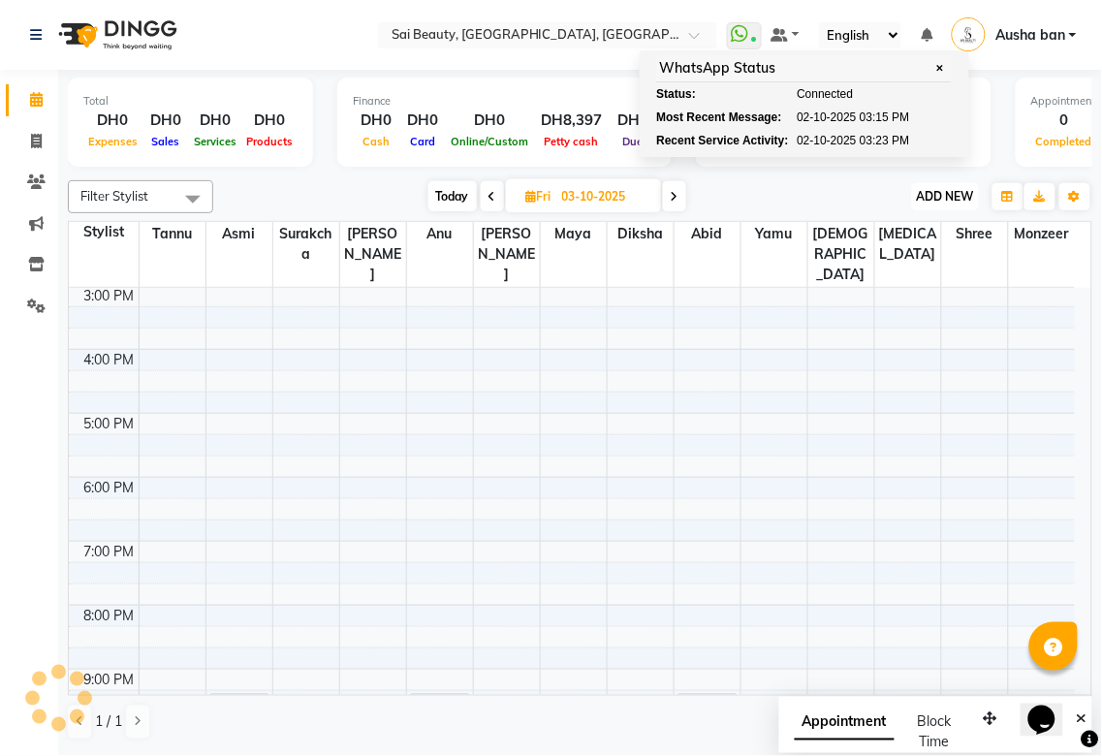
click at [940, 197] on span "ADD NEW" at bounding box center [945, 196] width 57 height 15
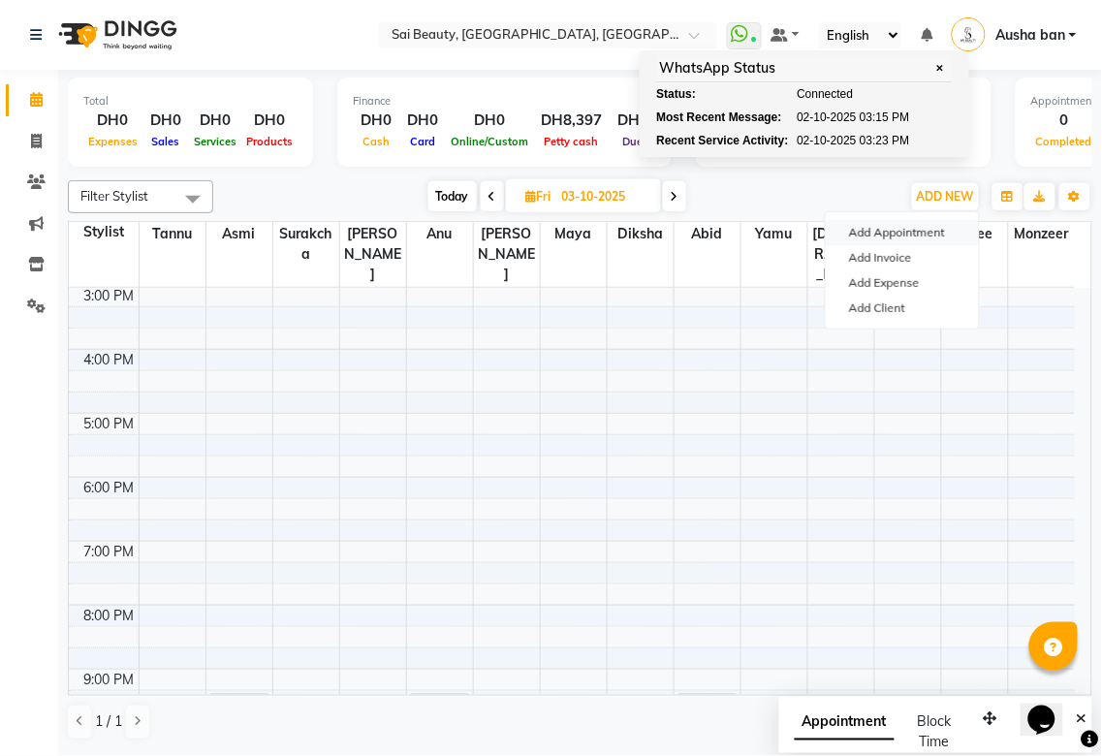
click at [922, 233] on button "Add Appointment" at bounding box center [902, 232] width 153 height 25
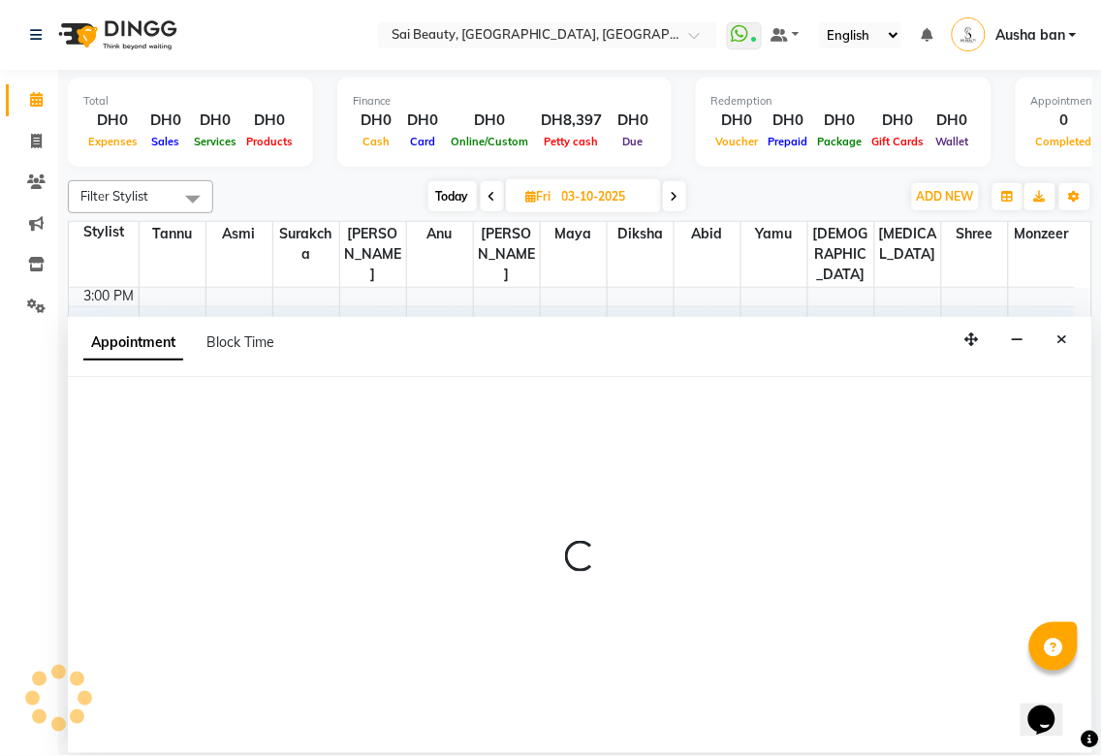
select select "600"
select select "tentative"
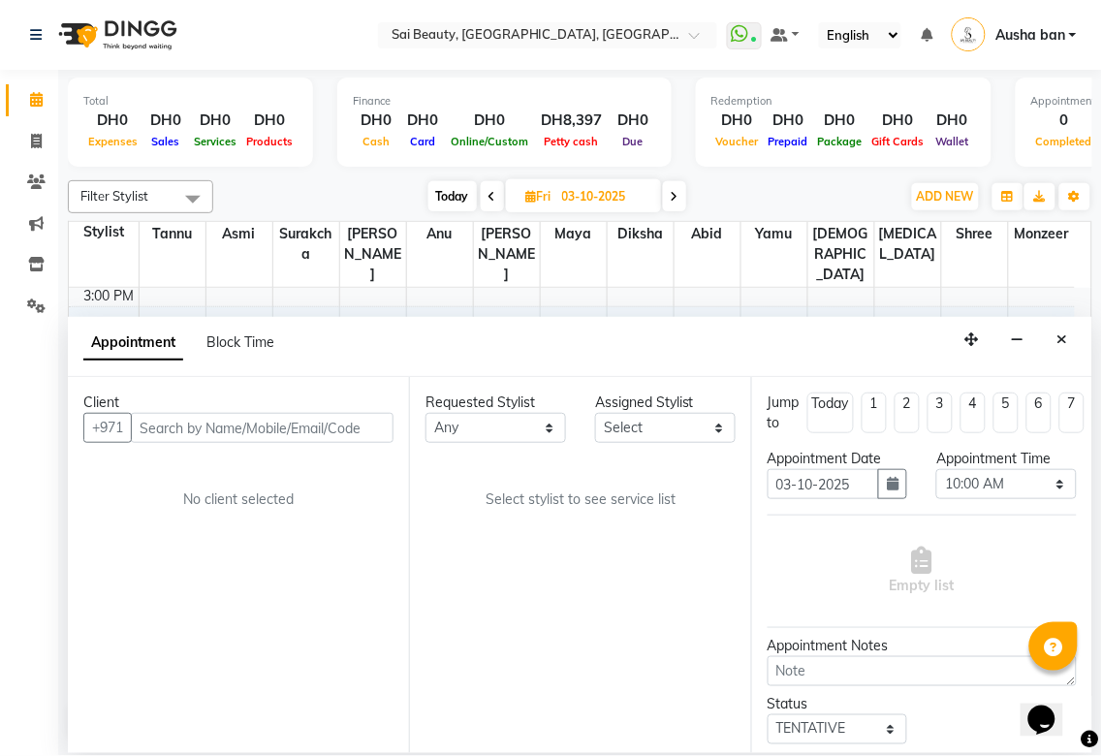
click at [490, 196] on icon at bounding box center [492, 197] width 8 height 12
type input "02-10-2025"
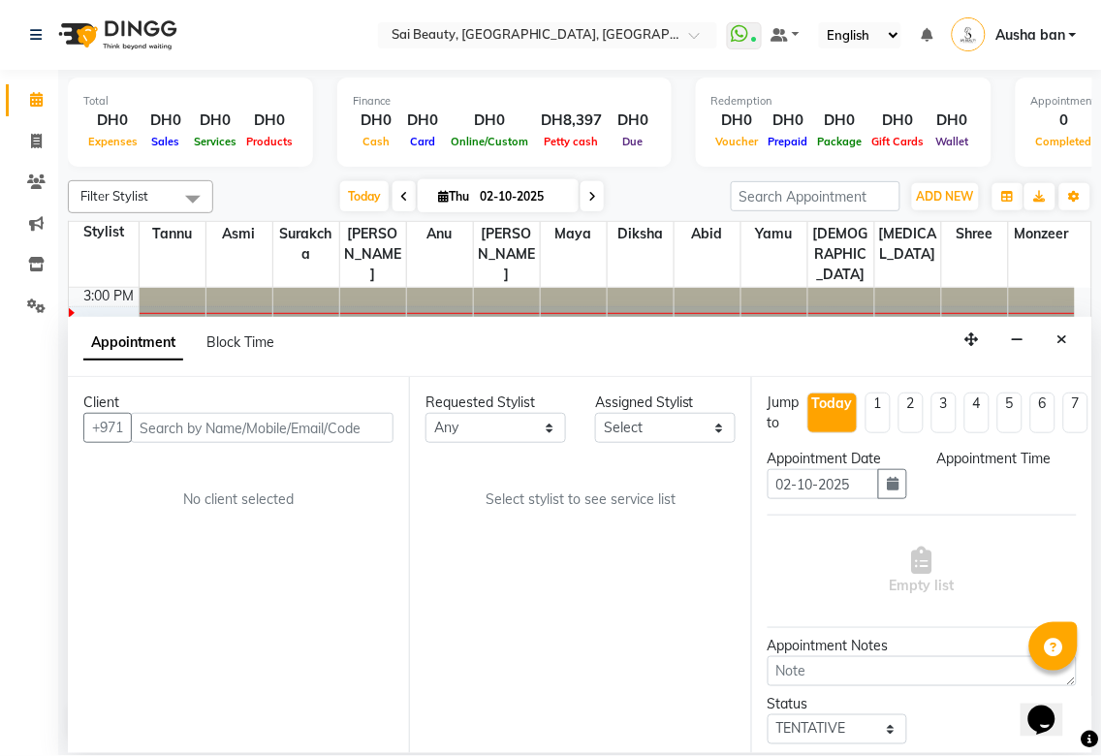
scroll to position [0, 0]
select select "600"
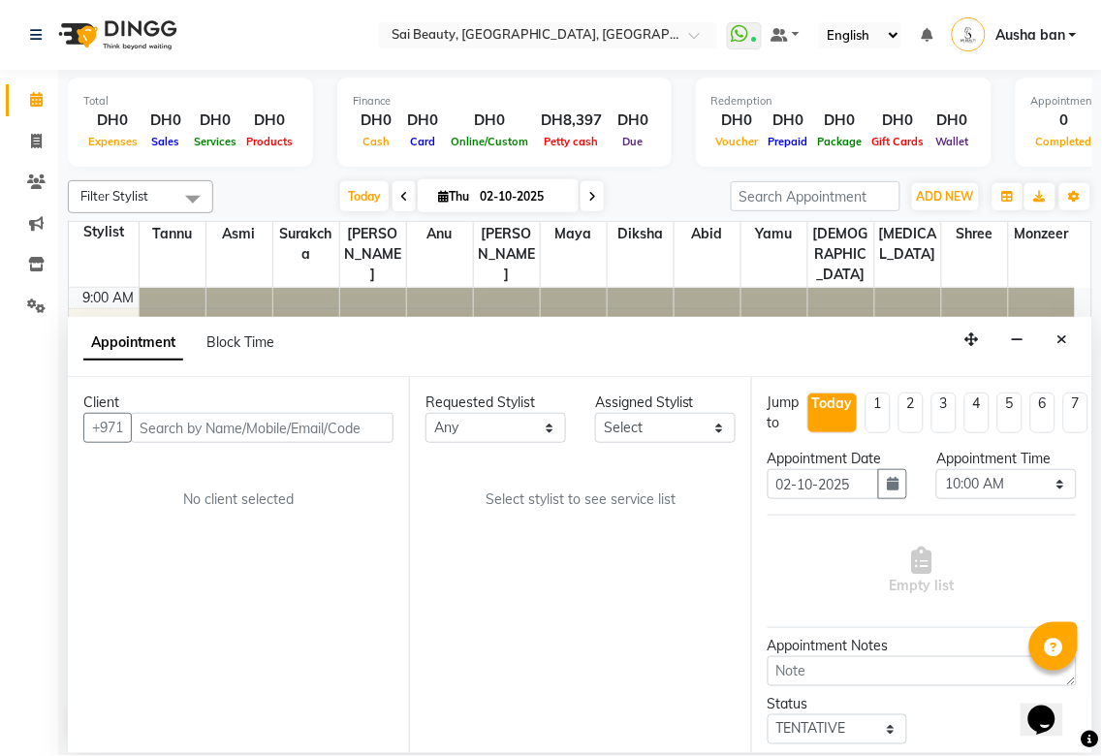
scroll to position [386, 0]
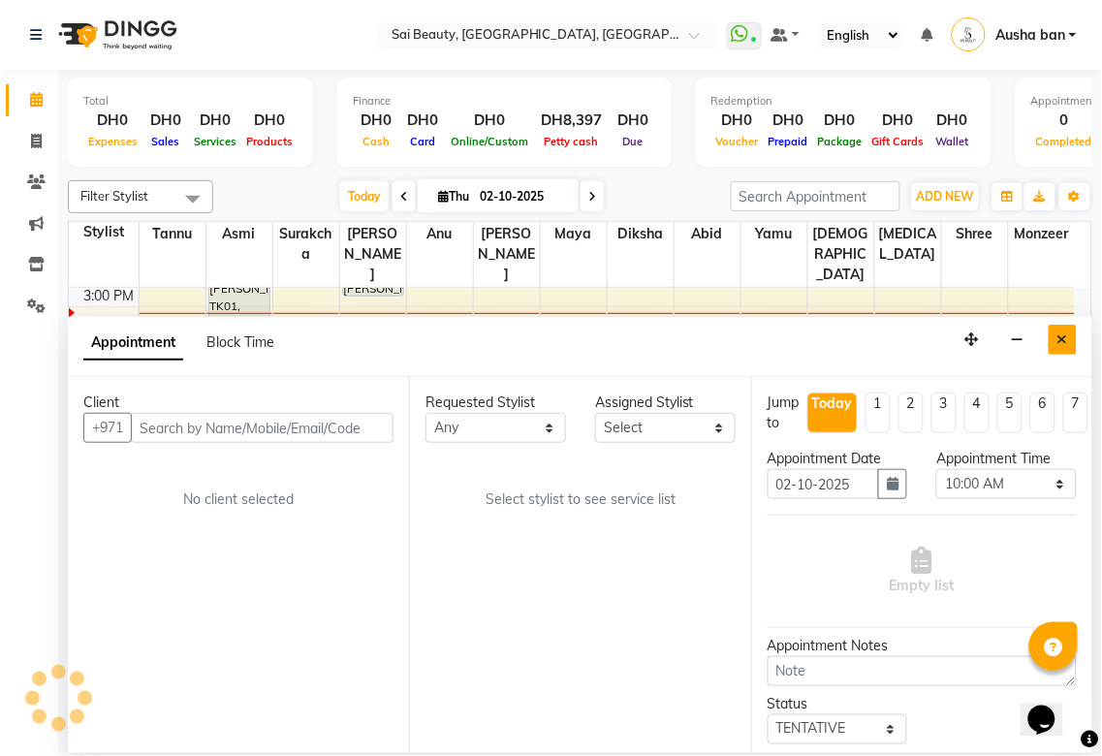
click at [1062, 340] on icon "Close" at bounding box center [1062, 339] width 11 height 14
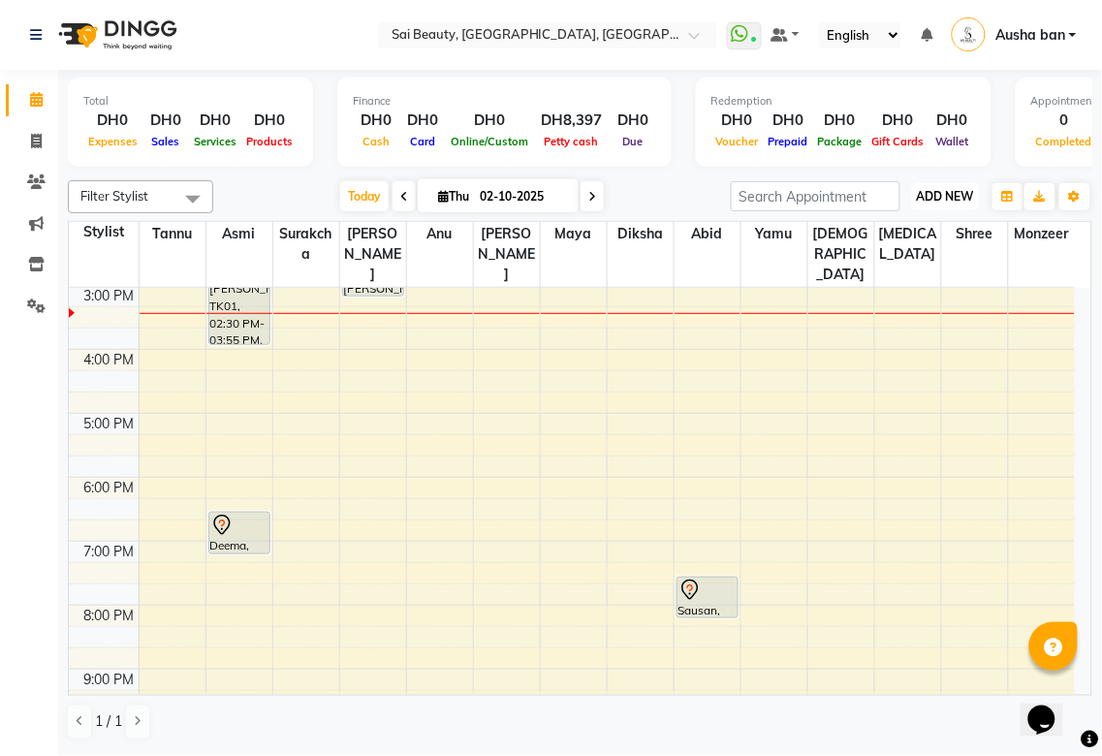
click at [936, 189] on span "ADD NEW" at bounding box center [945, 196] width 57 height 15
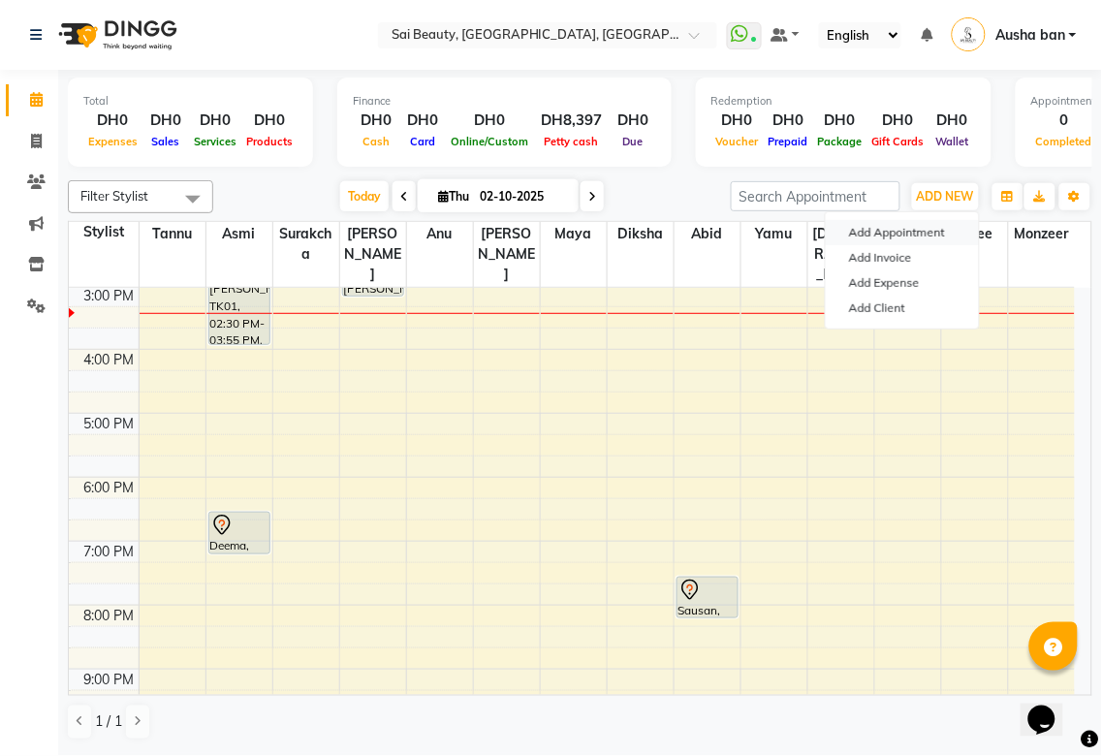
click at [934, 237] on button "Add Appointment" at bounding box center [902, 232] width 153 height 25
select select "tentative"
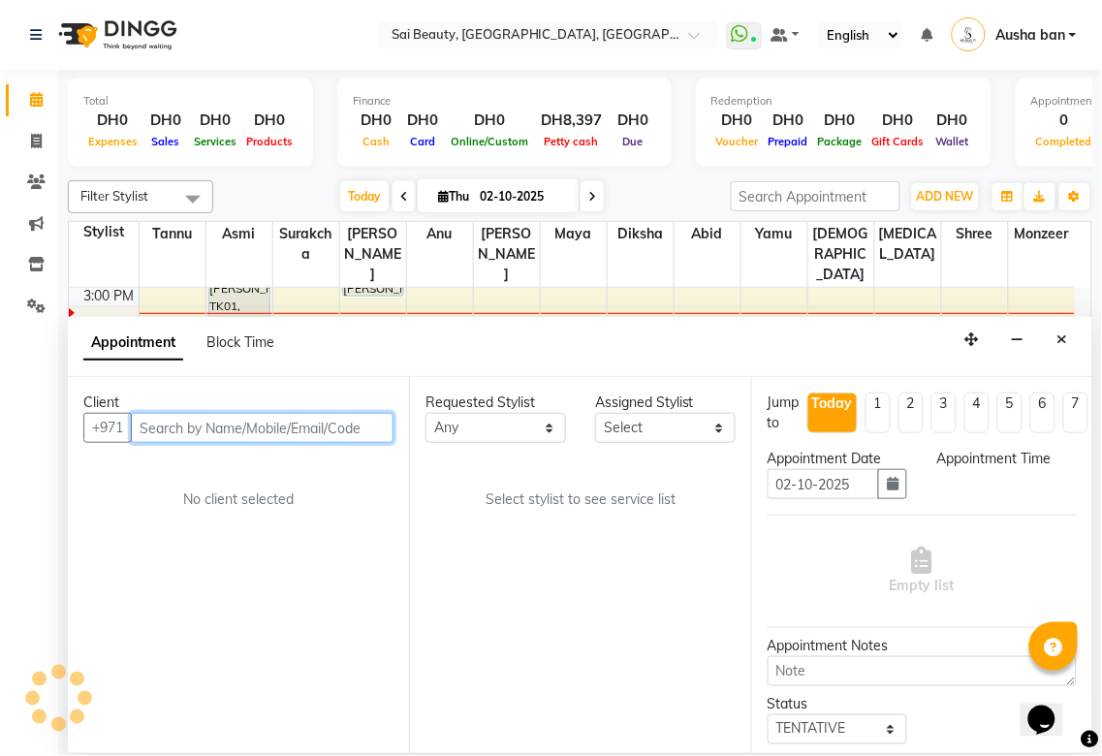
select select "600"
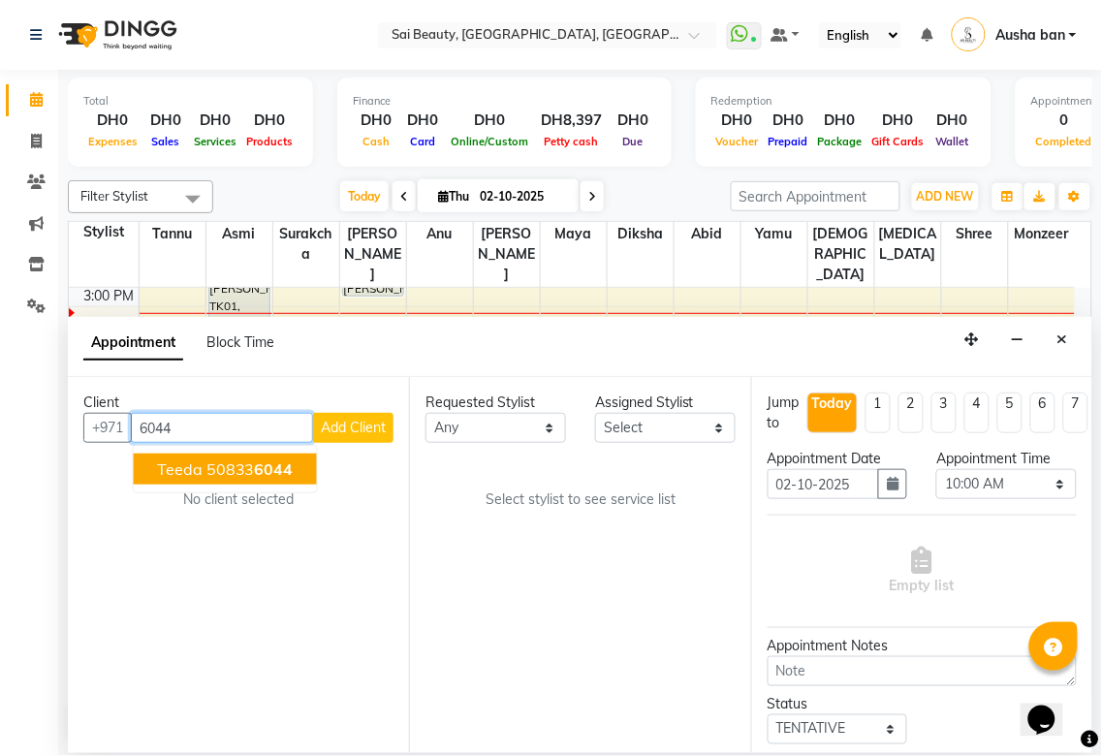
click at [287, 475] on span "6044" at bounding box center [274, 468] width 39 height 19
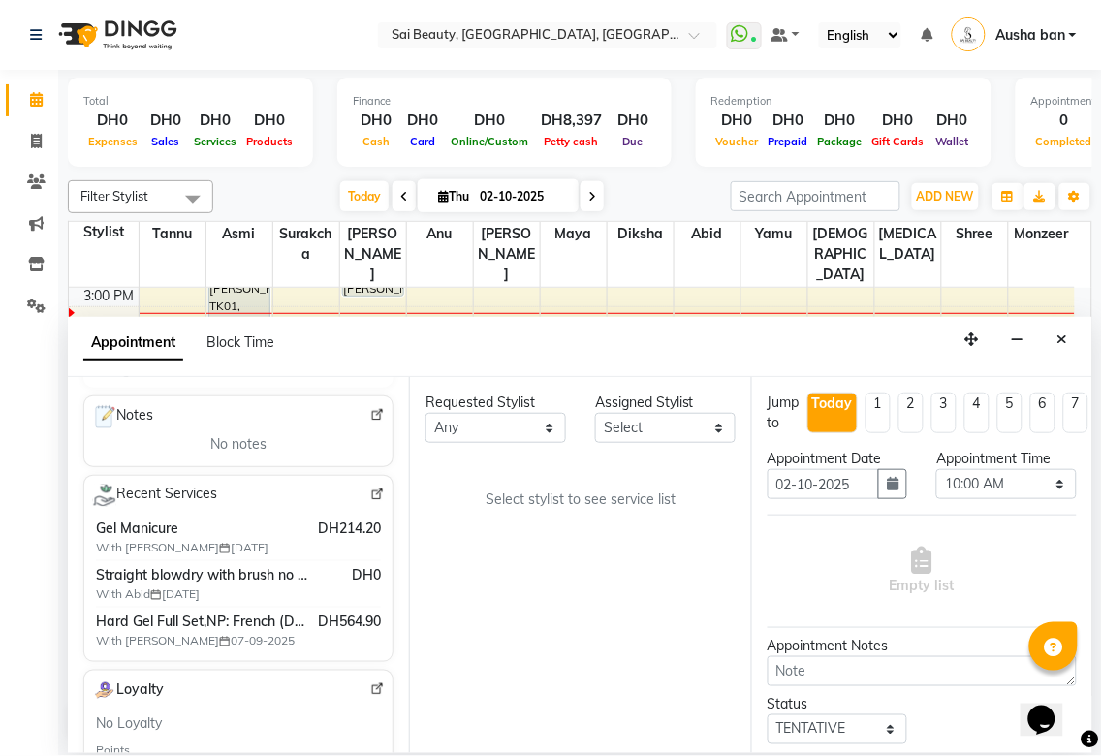
scroll to position [296, 0]
type input "508336044"
click at [523, 432] on select "Any [PERSON_NAME][MEDICAL_DATA] [PERSON_NAME] Asmi [PERSON_NAME] Gita [PERSON_N…" at bounding box center [495, 428] width 141 height 30
select select "43674"
click at [425, 413] on select "Any [PERSON_NAME][MEDICAL_DATA] [PERSON_NAME] Asmi [PERSON_NAME] Gita [PERSON_N…" at bounding box center [495, 428] width 141 height 30
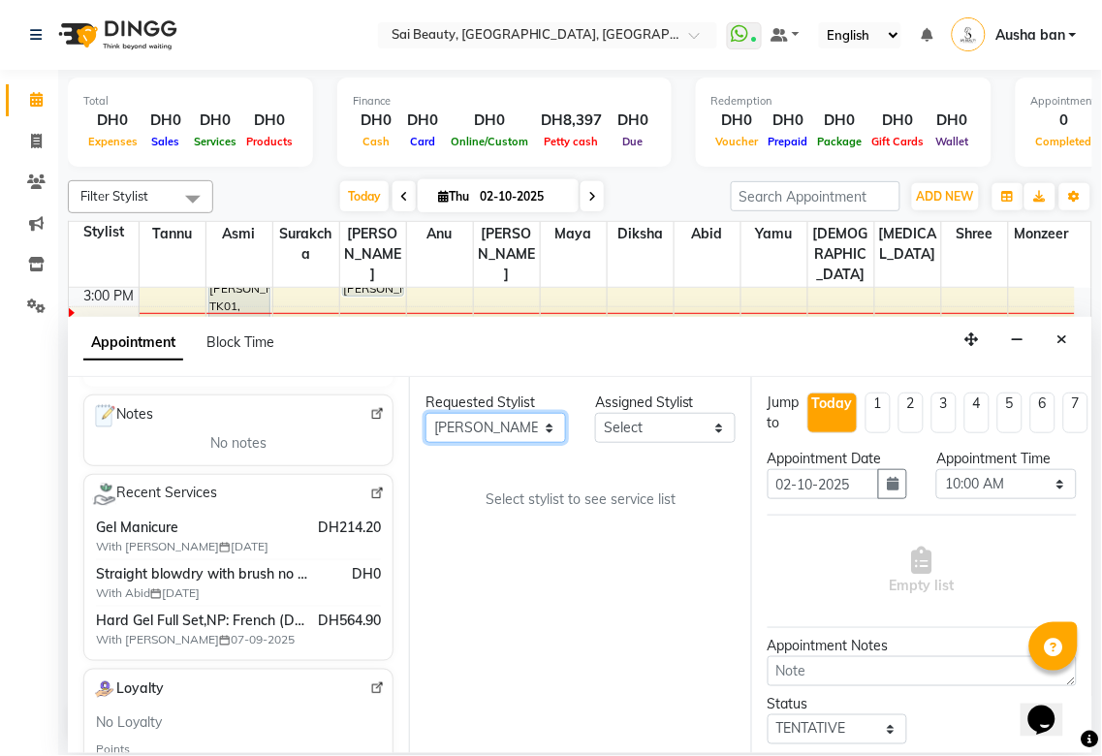
select select "43674"
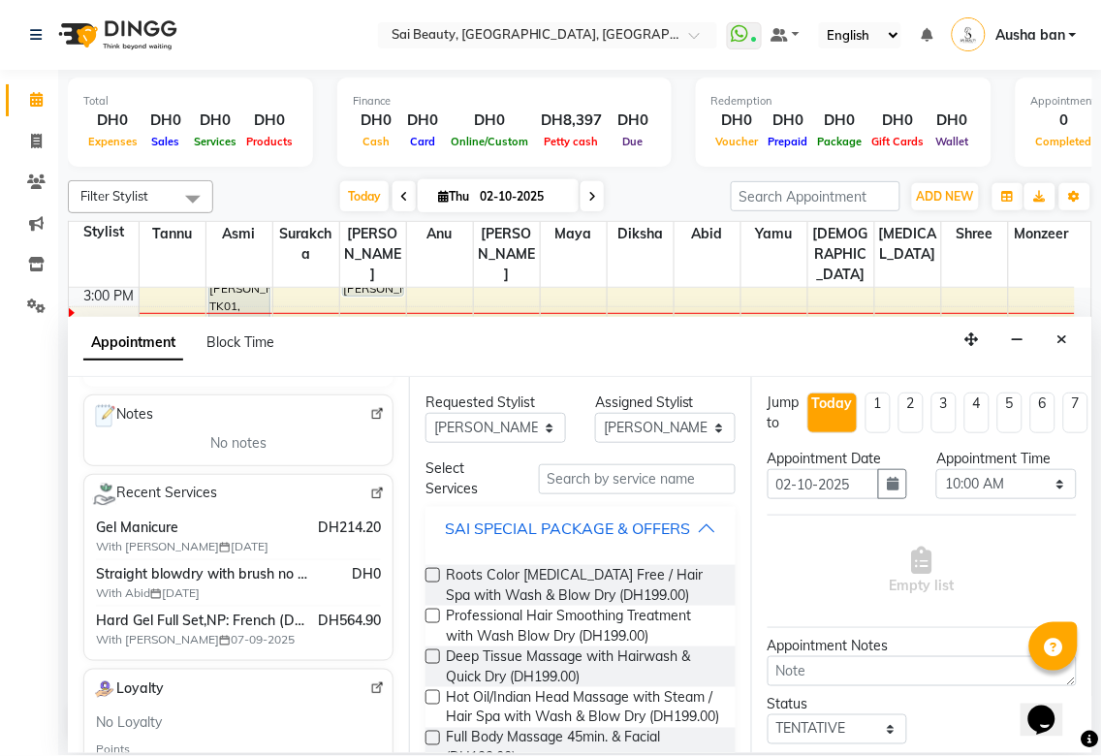
click at [675, 528] on div "SAI SPECIAL PACKAGE & OFFERS" at bounding box center [567, 527] width 245 height 23
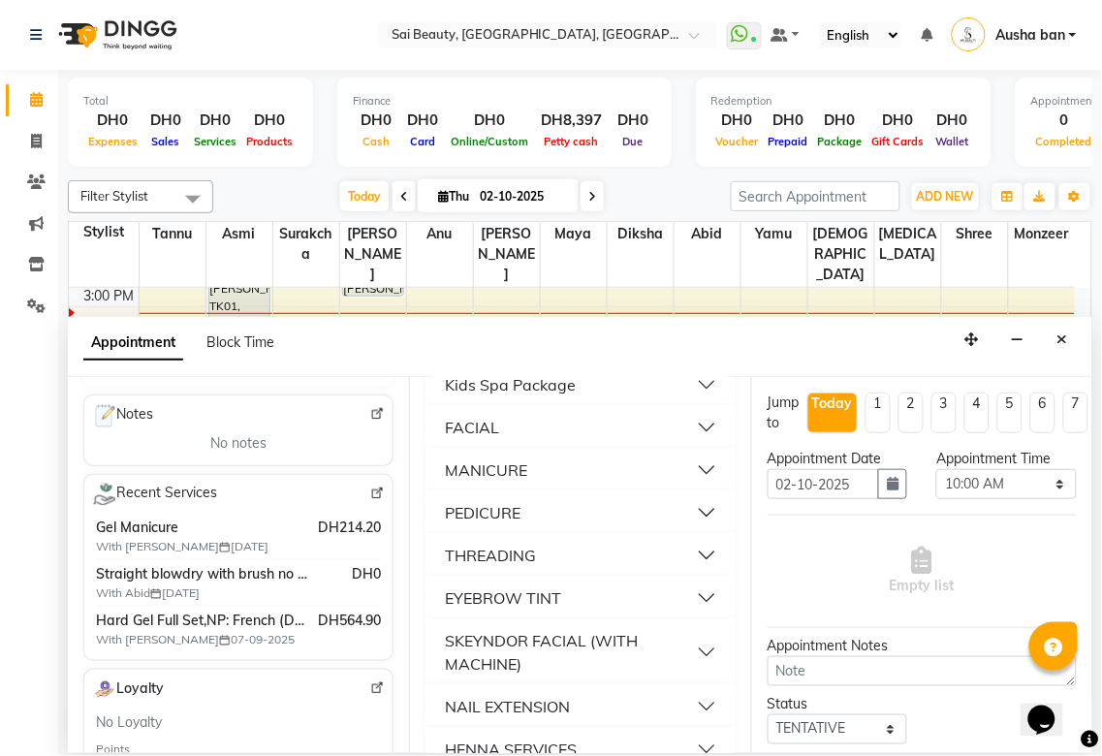
scroll to position [204, 0]
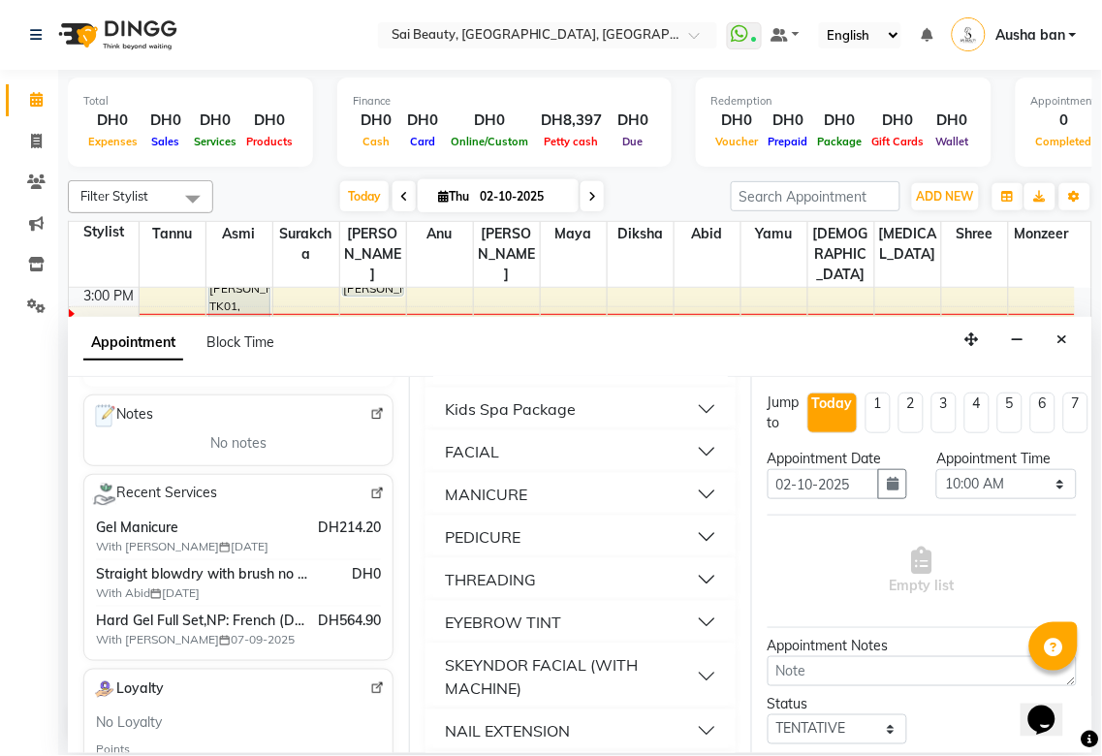
click at [598, 512] on button "MANICURE" at bounding box center [580, 494] width 294 height 35
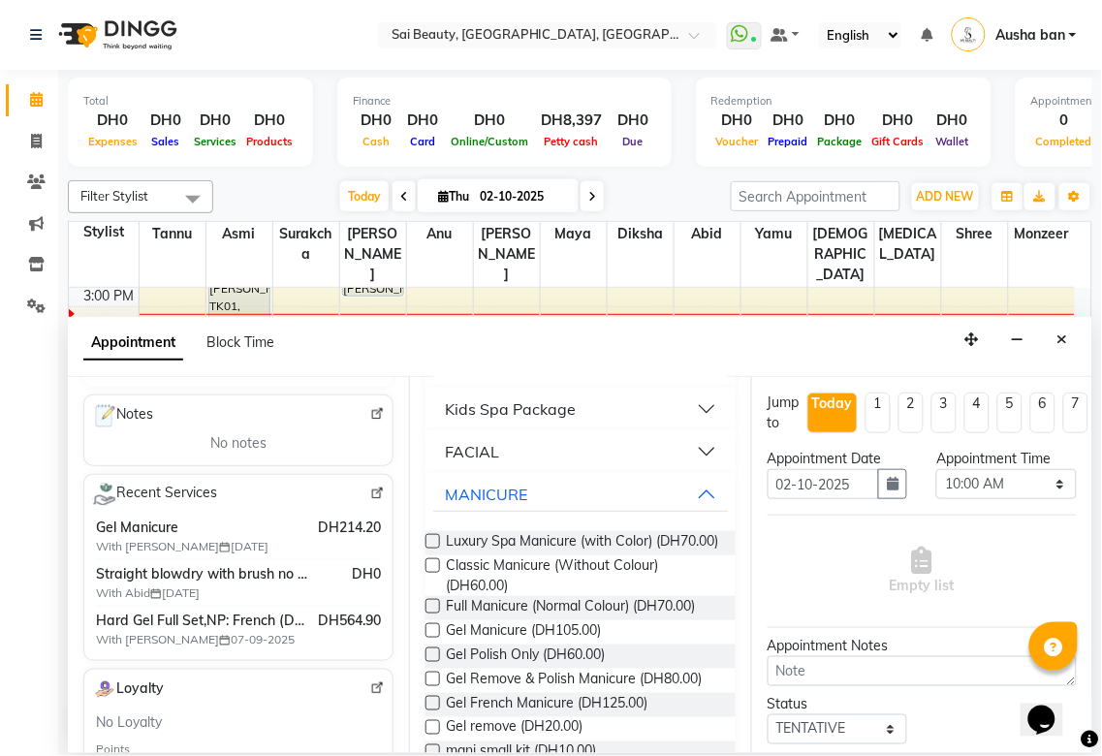
click at [434, 638] on label at bounding box center [432, 630] width 15 height 15
click at [434, 639] on input "checkbox" at bounding box center [431, 632] width 13 height 13
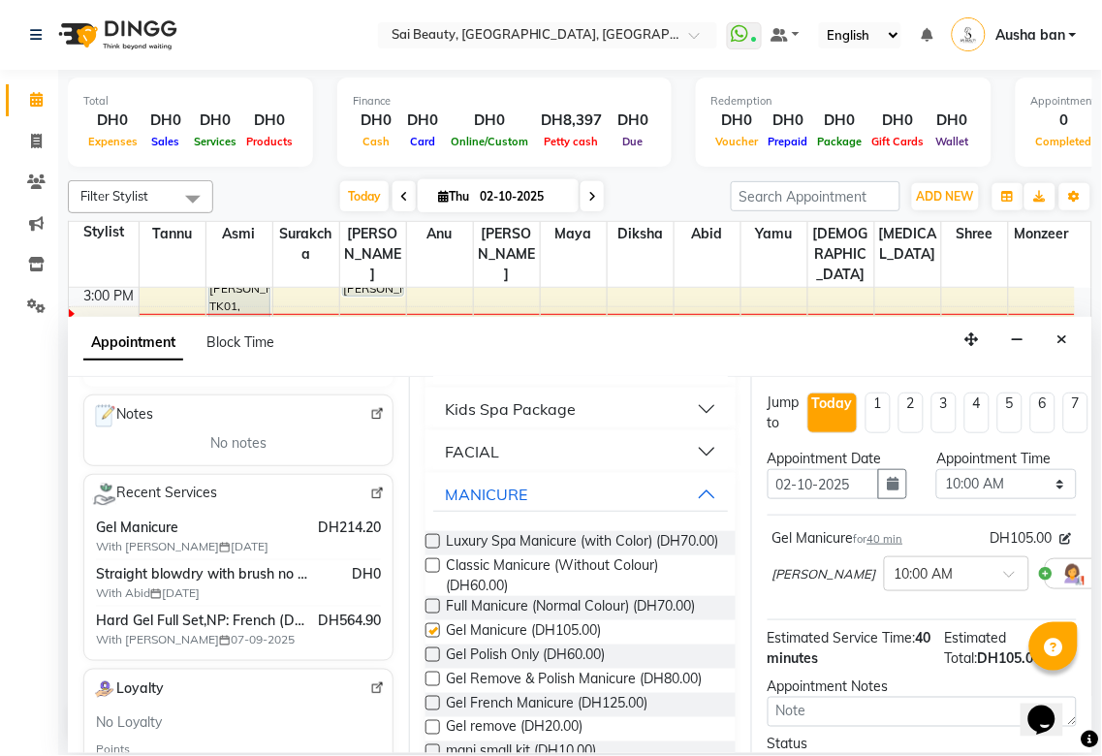
checkbox input "false"
click at [1025, 483] on select "Select 10:00 AM 10:05 AM 10:10 AM 10:15 AM 10:20 AM 10:25 AM 10:30 AM 10:35 AM …" at bounding box center [1006, 484] width 141 height 30
select select "960"
click at [936, 469] on select "Select 10:00 AM 10:05 AM 10:10 AM 10:15 AM 10:20 AM 10:25 AM 10:30 AM 10:35 AM …" at bounding box center [1006, 484] width 141 height 30
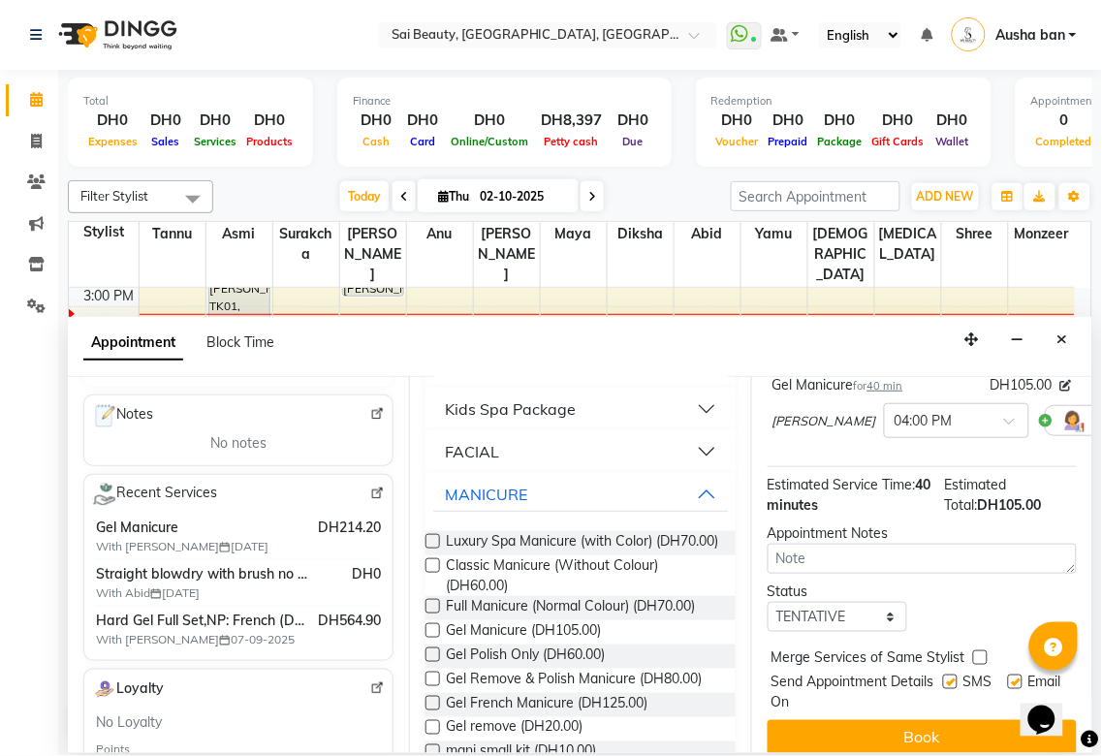
scroll to position [187, 0]
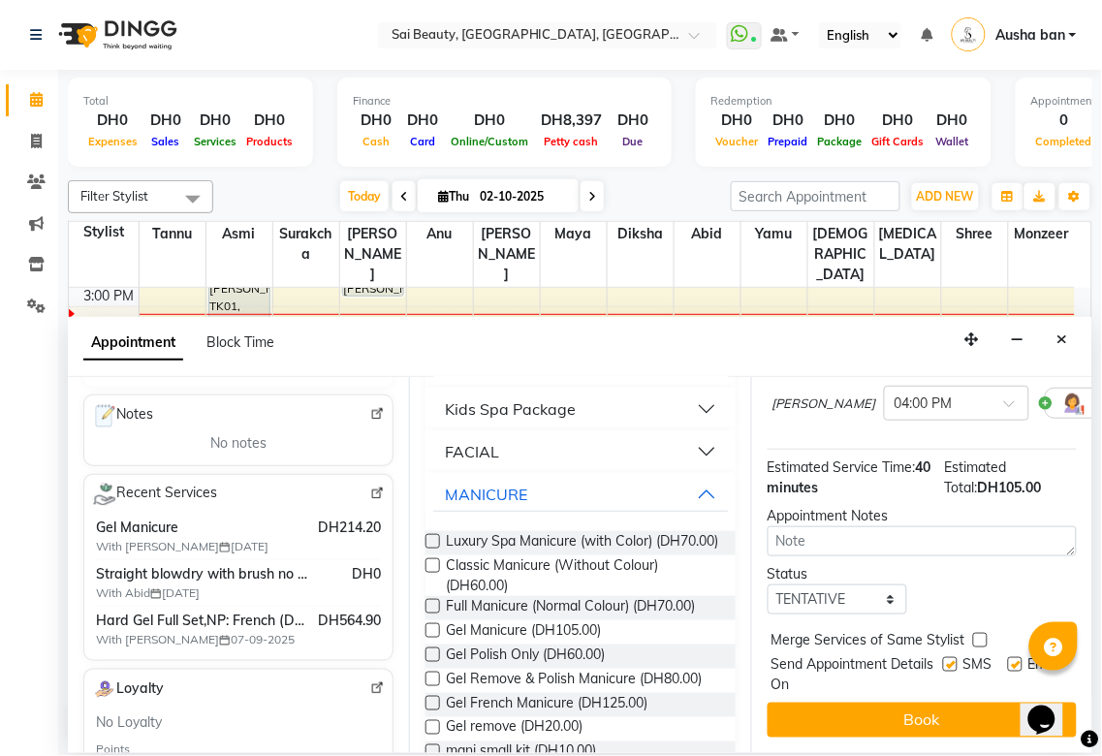
click at [976, 633] on label at bounding box center [980, 640] width 15 height 15
click at [976, 636] on input "checkbox" at bounding box center [979, 642] width 13 height 13
checkbox input "true"
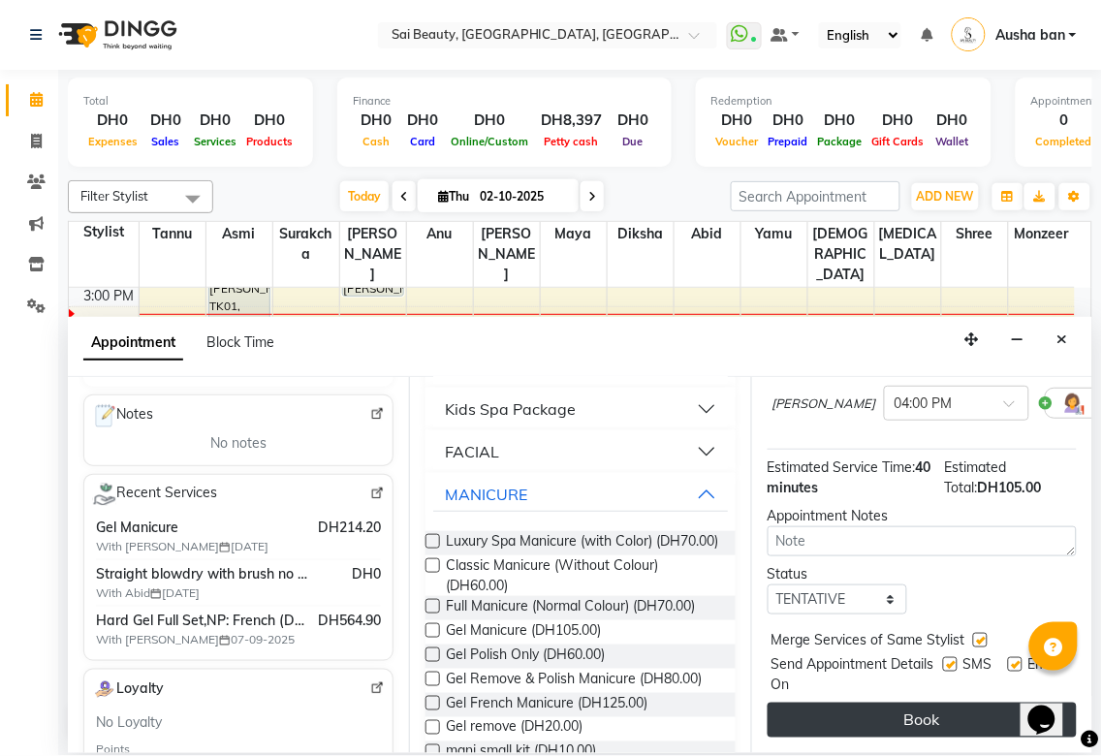
click at [972, 703] on button "Book" at bounding box center [921, 720] width 309 height 35
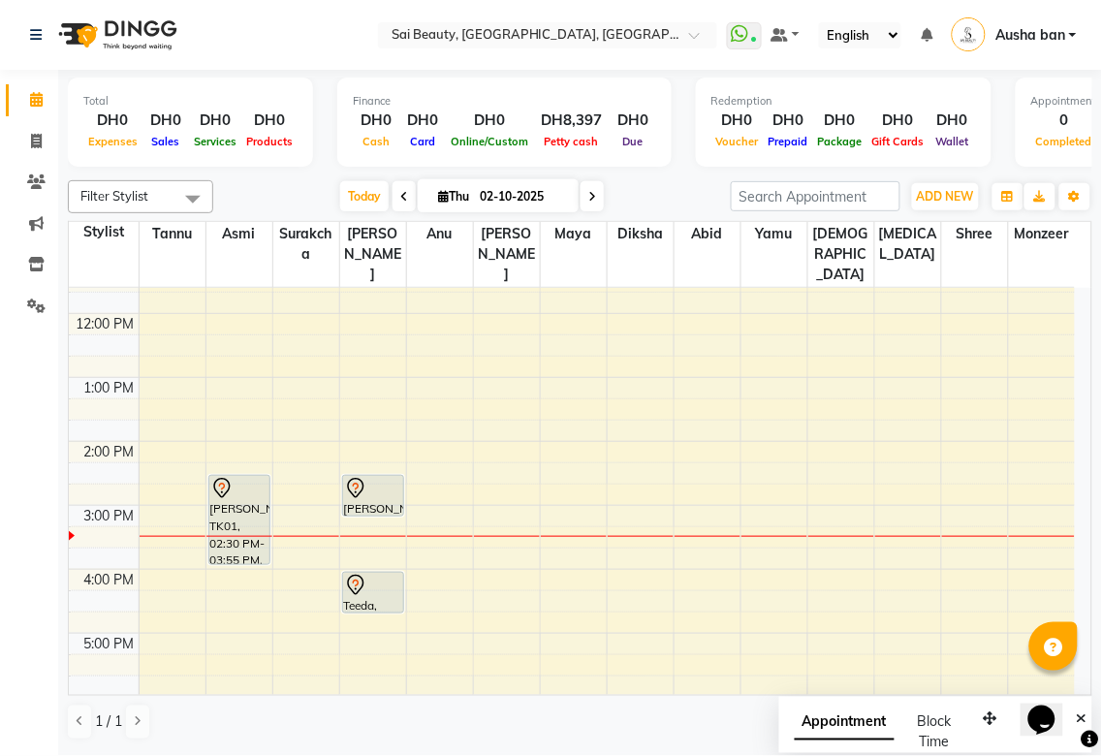
scroll to position [69, 0]
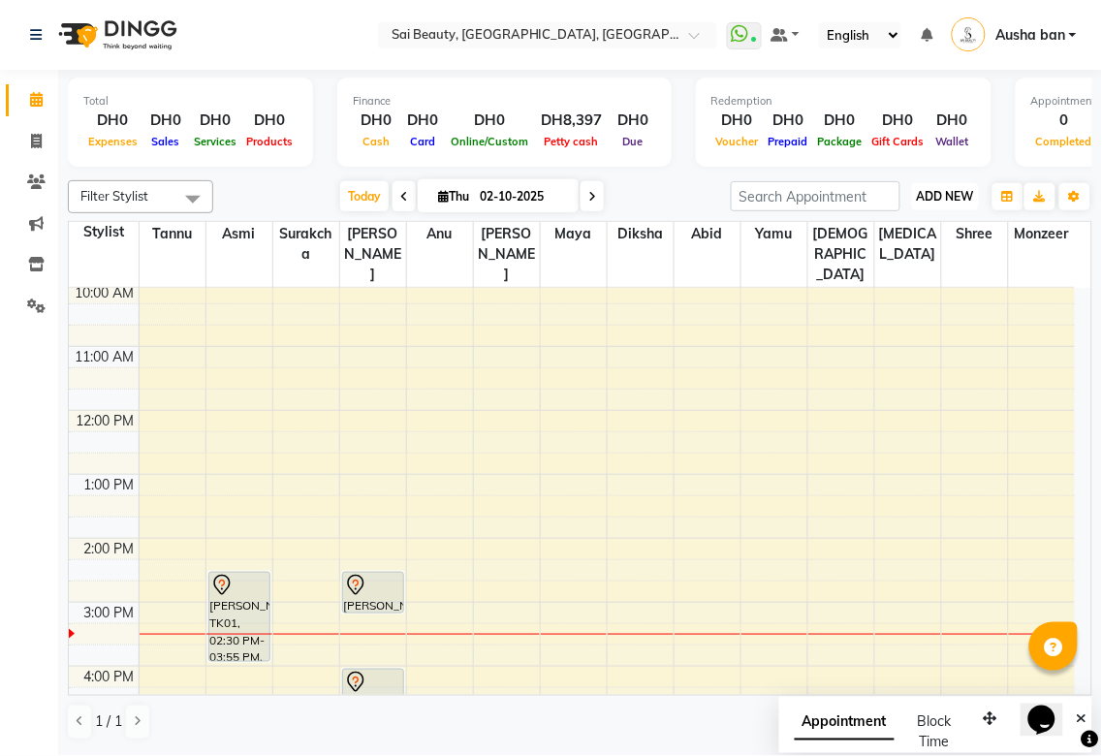
click at [947, 186] on button "ADD NEW Toggle Dropdown" at bounding box center [945, 196] width 67 height 27
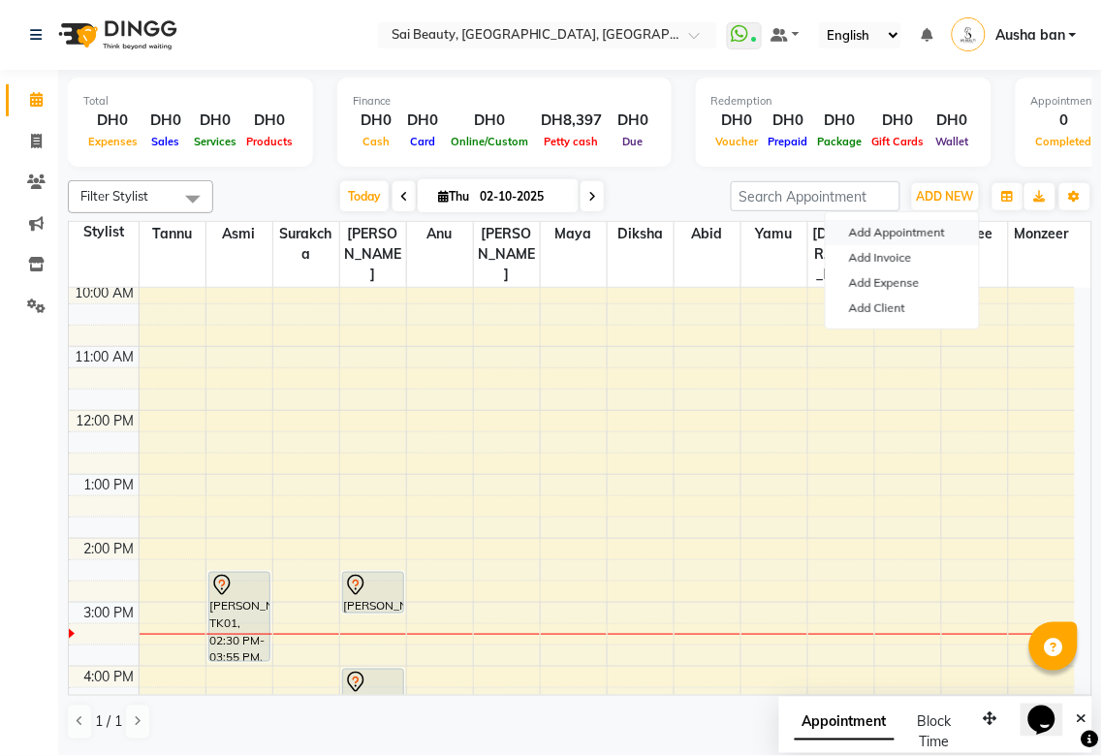
click at [941, 234] on button "Add Appointment" at bounding box center [902, 232] width 153 height 25
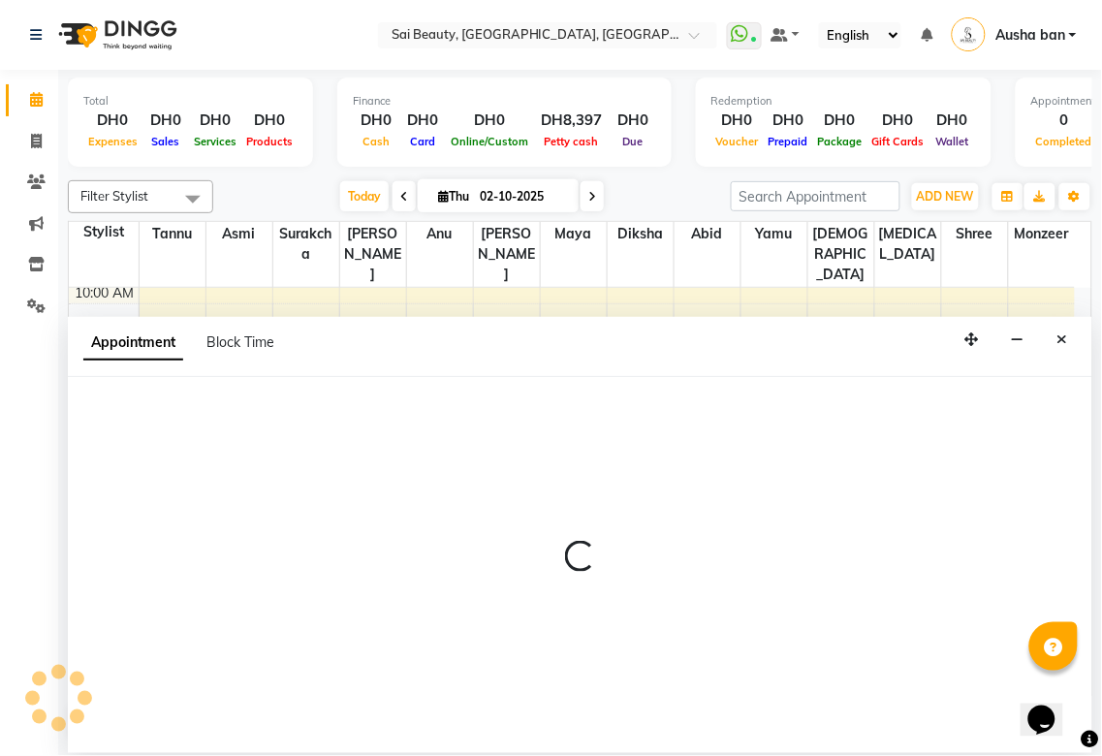
select select "tentative"
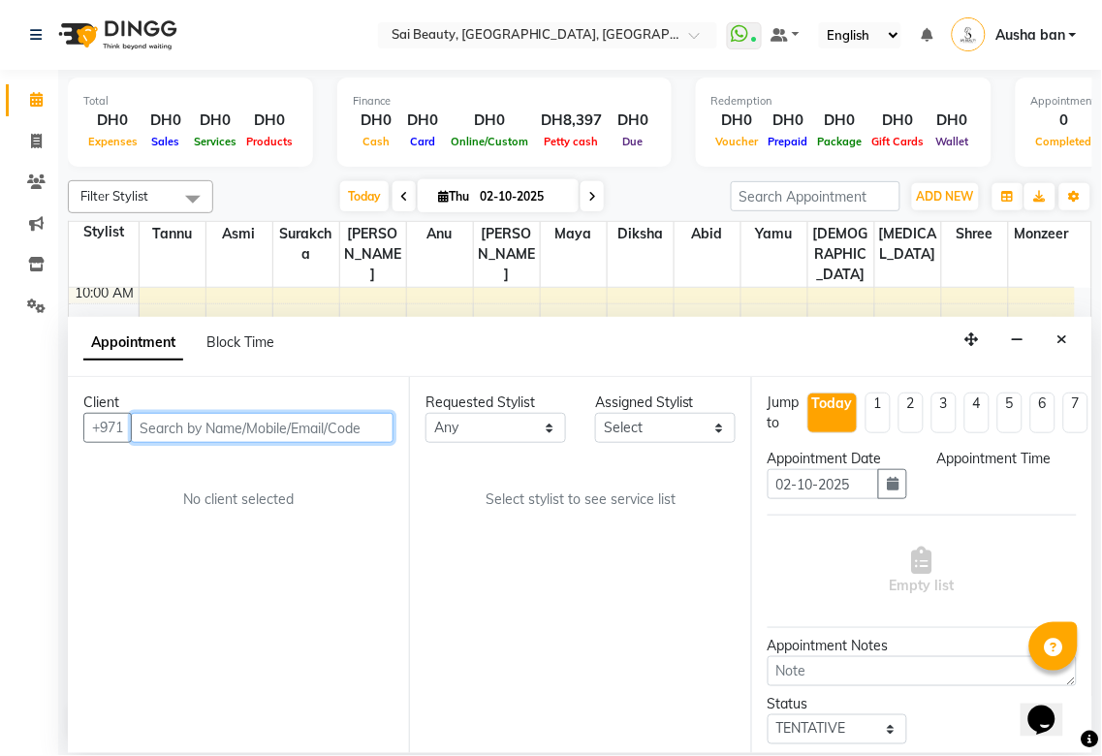
select select "600"
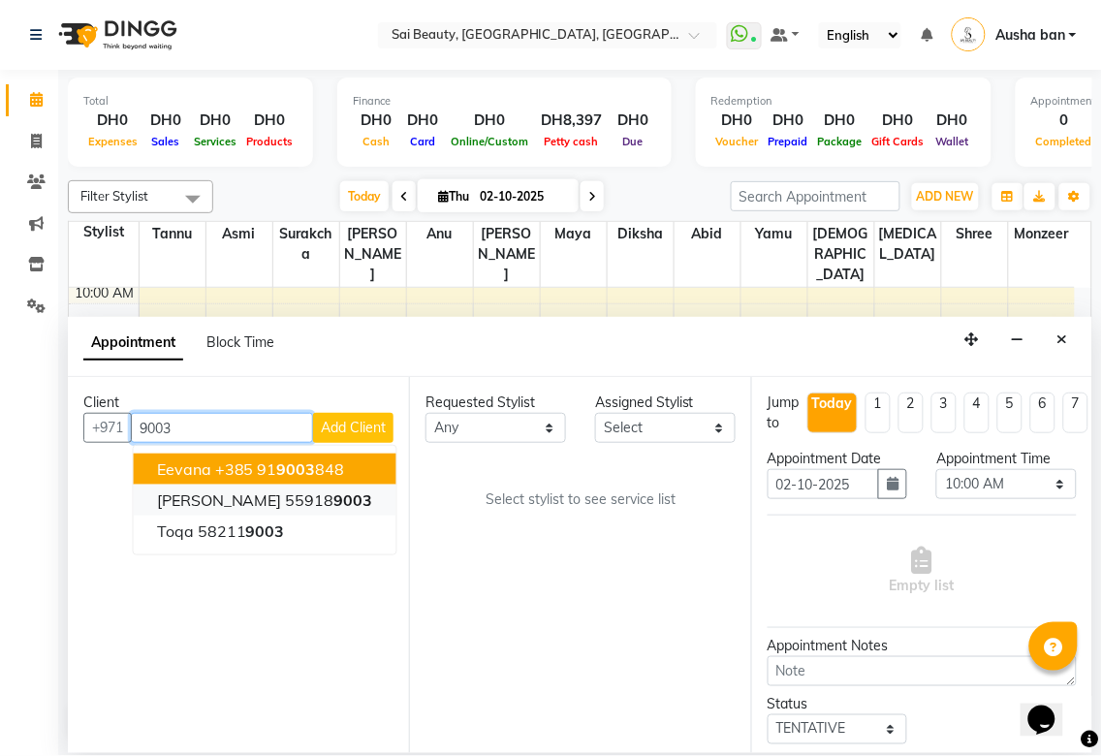
click at [318, 498] on button "Karen 55918 9003" at bounding box center [265, 499] width 263 height 31
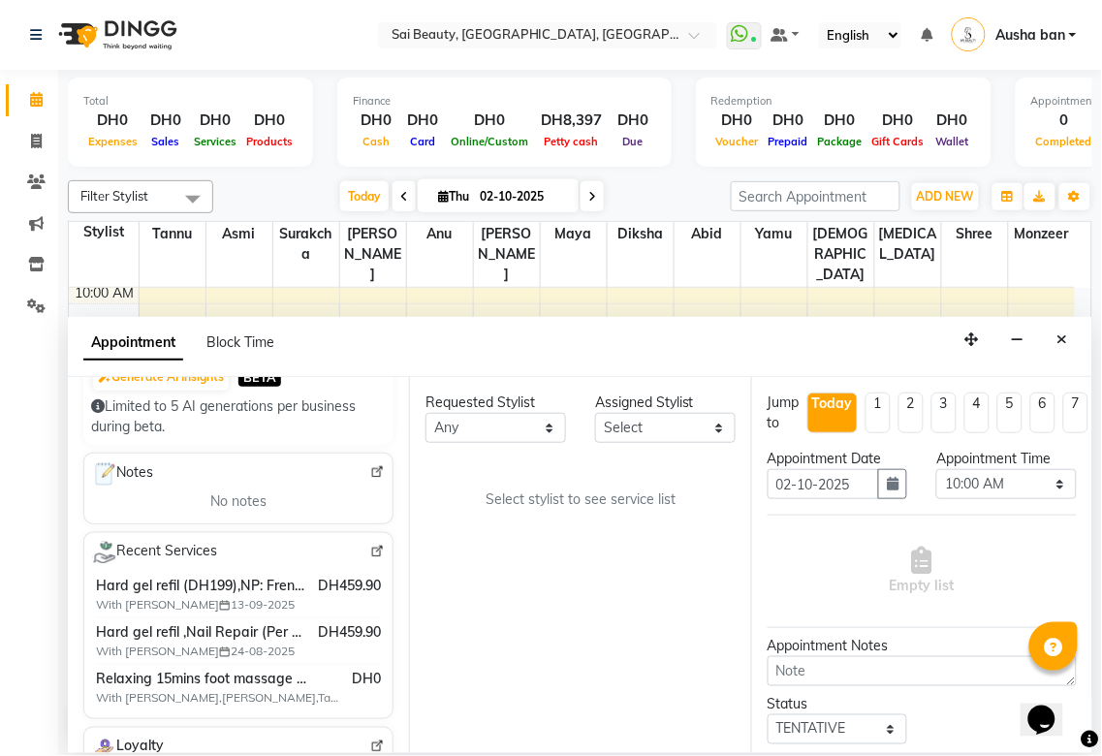
scroll to position [245, 0]
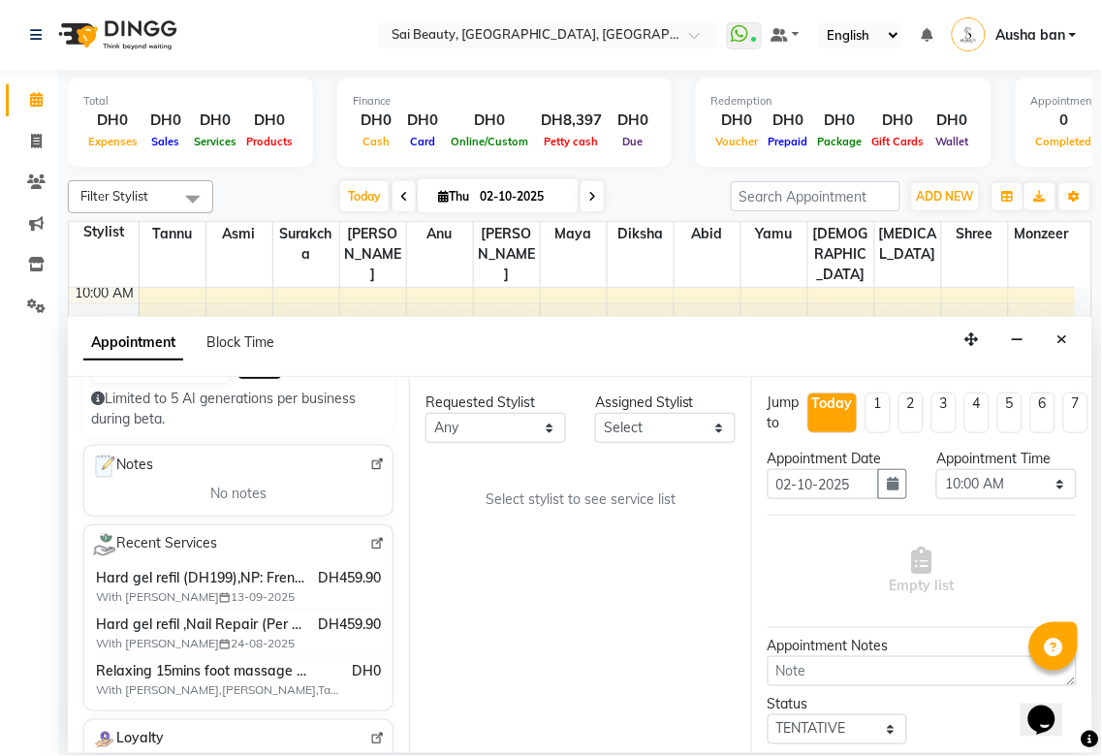
type input "559189003"
click at [1019, 340] on icon "button" at bounding box center [1018, 339] width 13 height 14
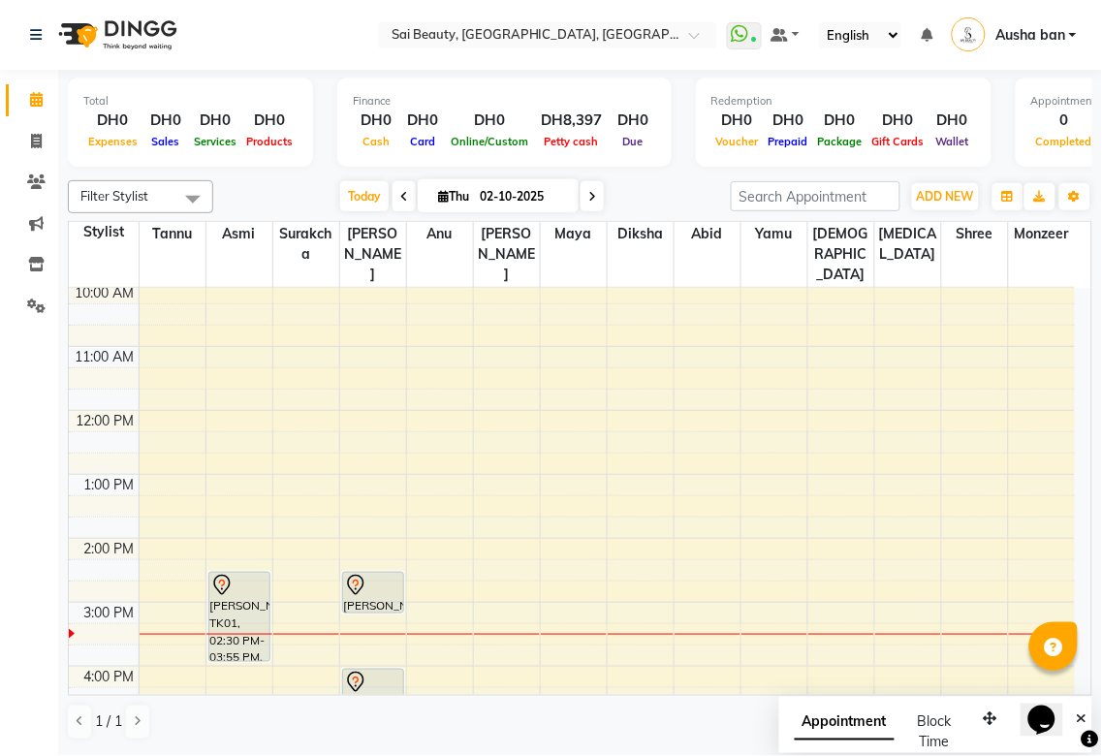
click at [1064, 346] on td at bounding box center [607, 356] width 936 height 21
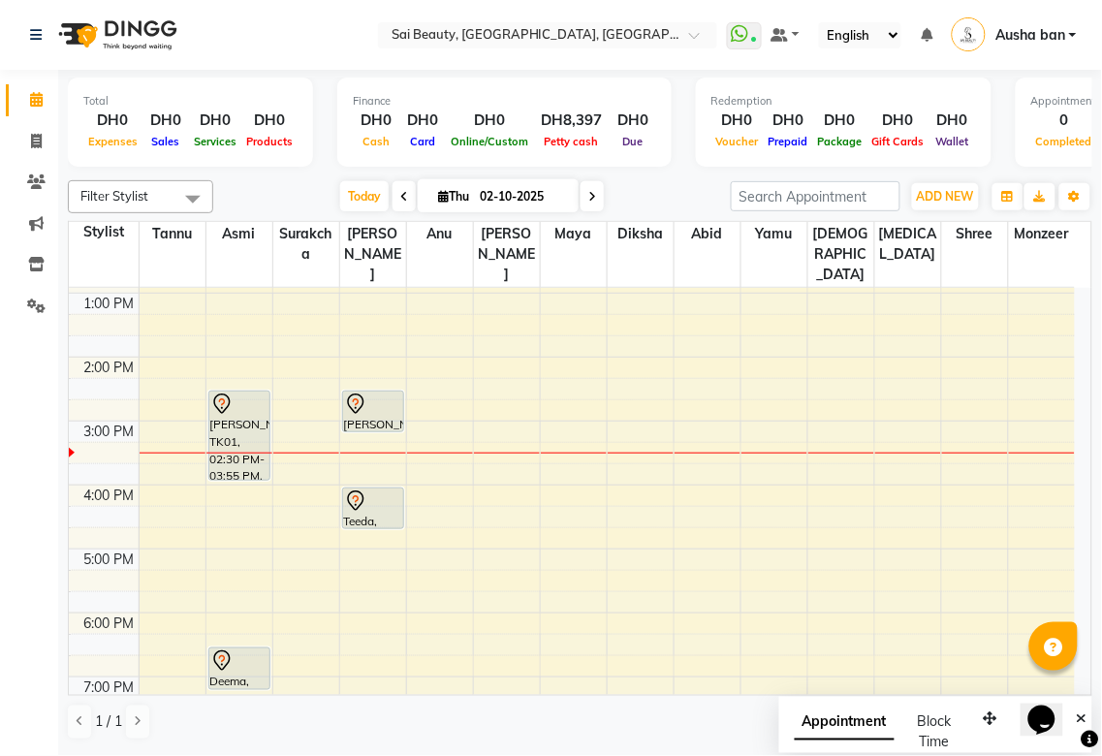
scroll to position [316, 0]
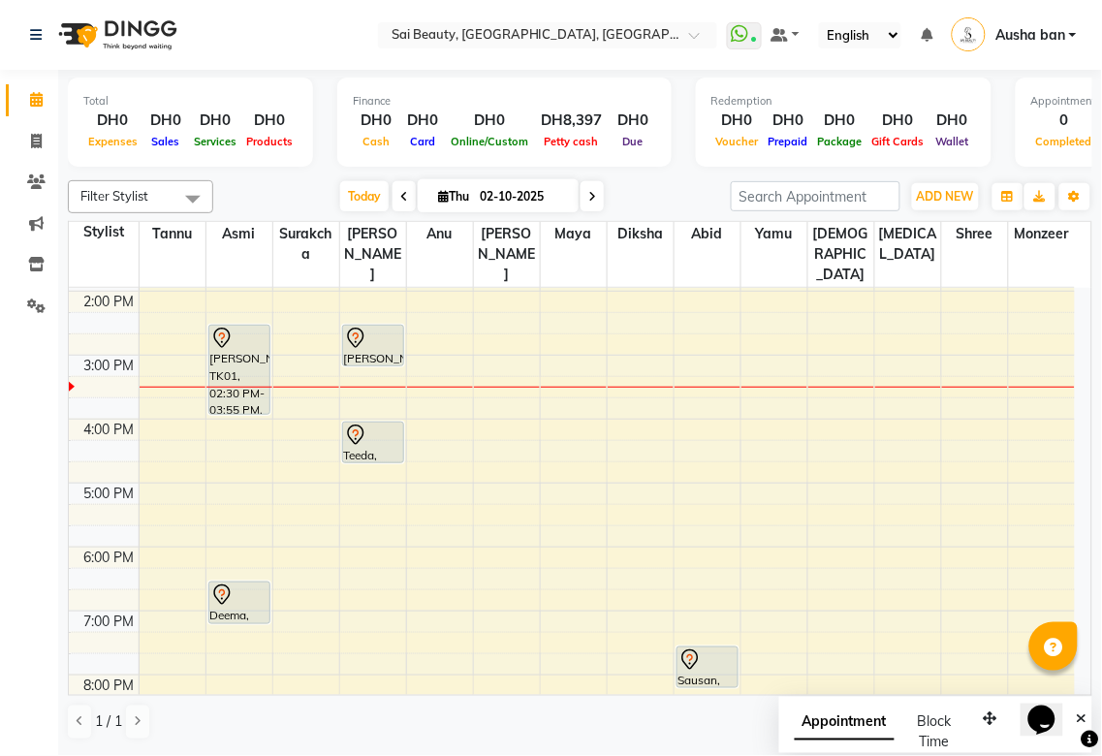
click at [234, 583] on div at bounding box center [239, 594] width 58 height 23
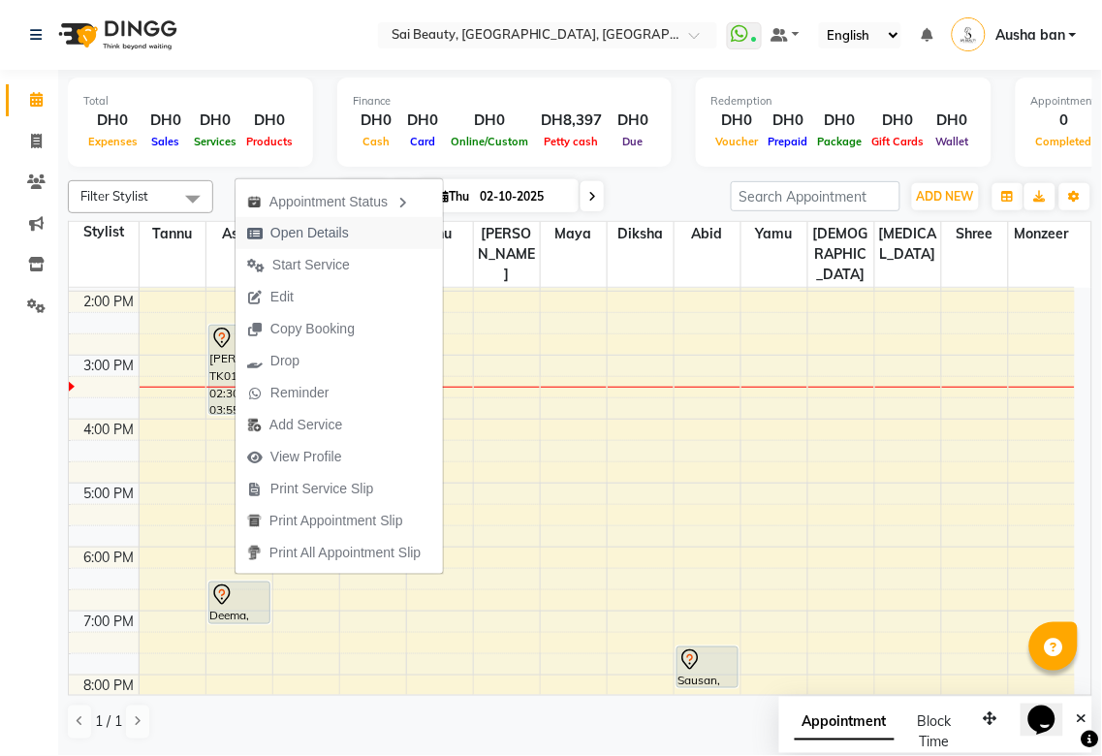
click at [350, 233] on span "Open Details" at bounding box center [297, 233] width 125 height 32
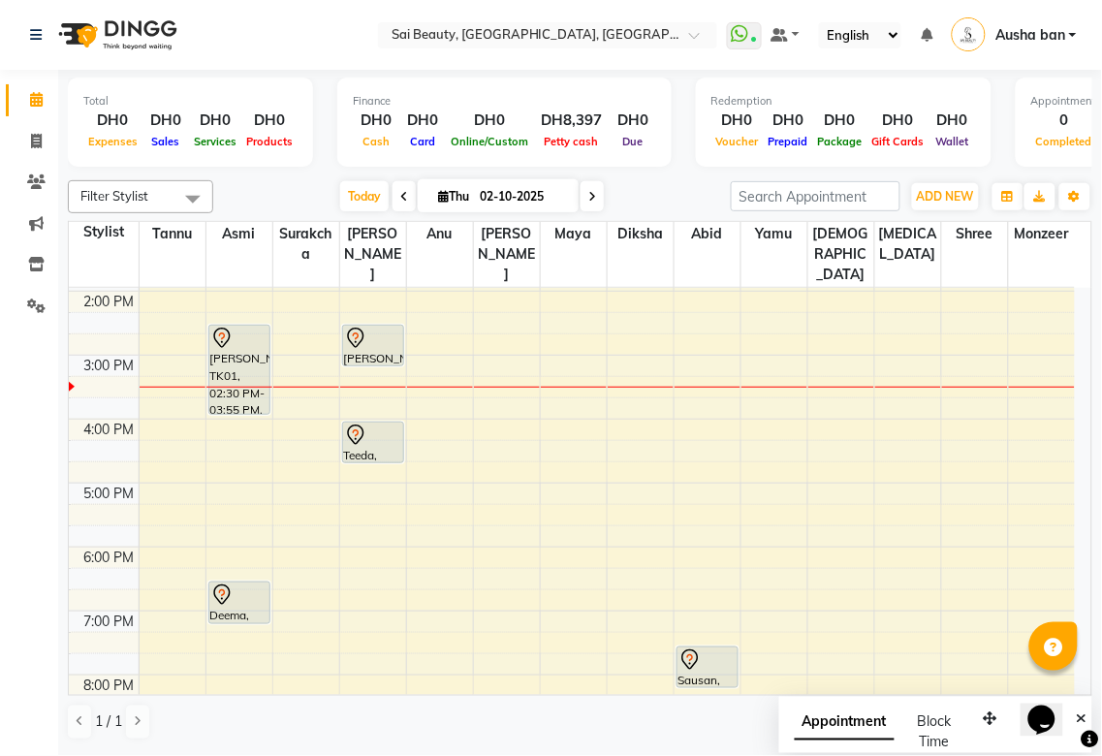
click at [234, 583] on div at bounding box center [239, 594] width 58 height 23
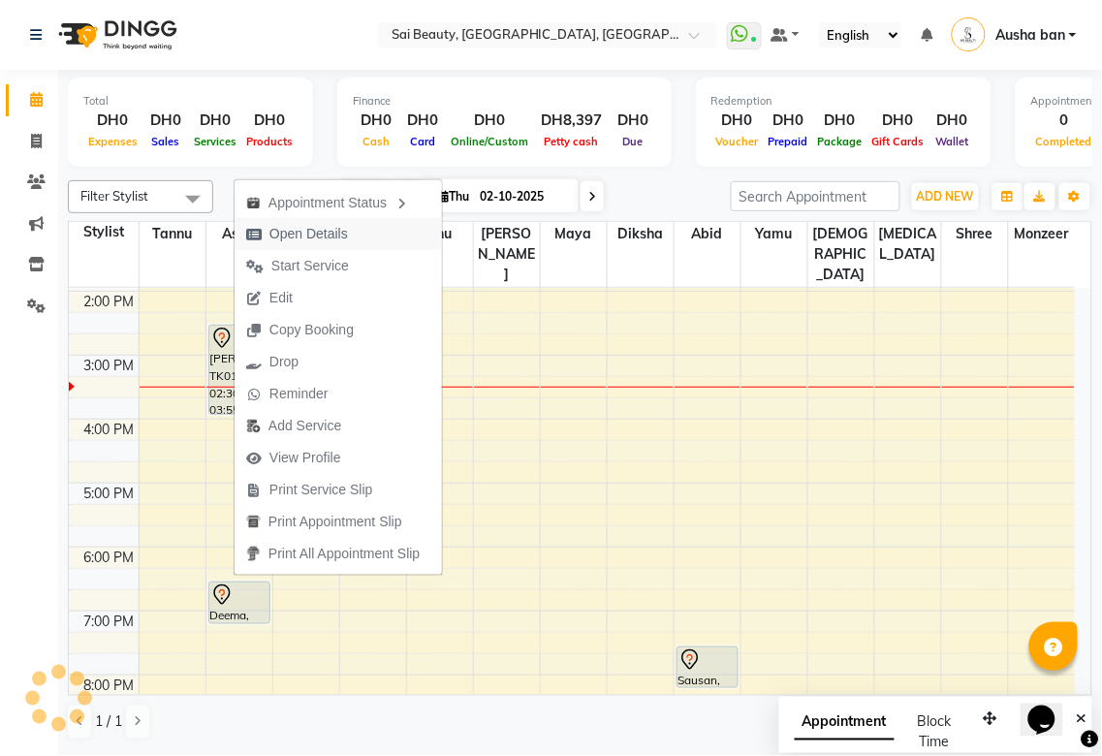
click at [305, 234] on span "Open Details" at bounding box center [308, 234] width 78 height 20
select select "7"
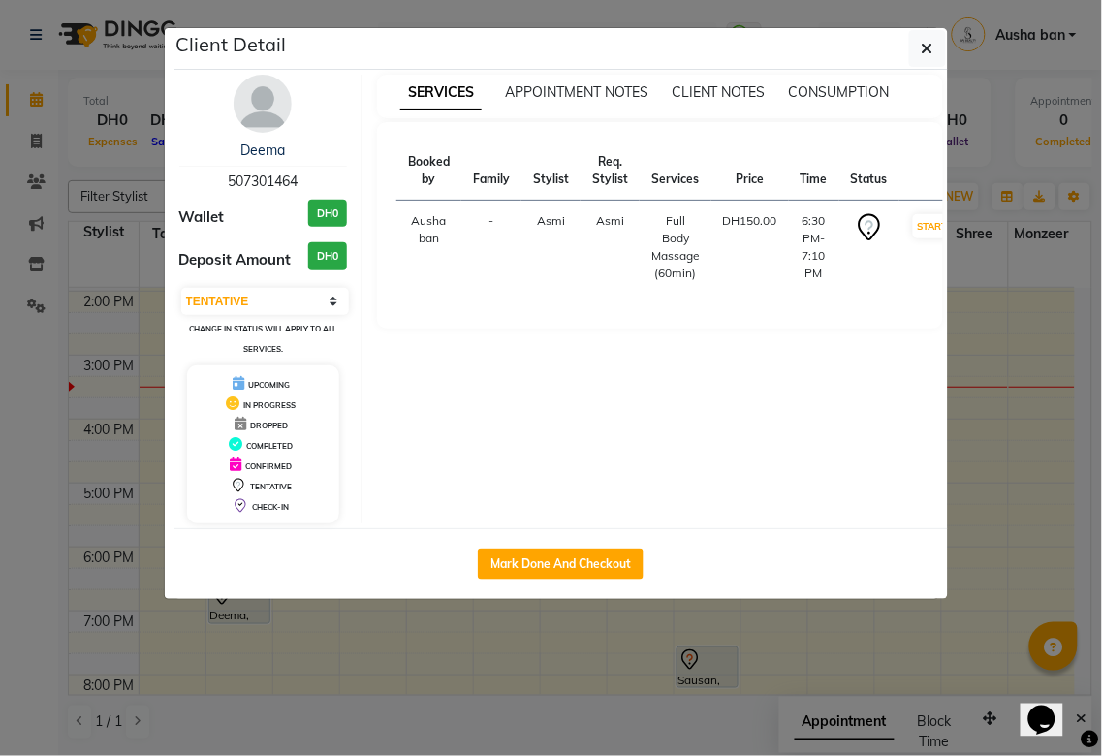
click at [451, 655] on ngb-modal-window "Client Detail Deema 507301464 Wallet DH0 Deposit Amount DH0 Select IN SERVICE C…" at bounding box center [551, 378] width 1102 height 756
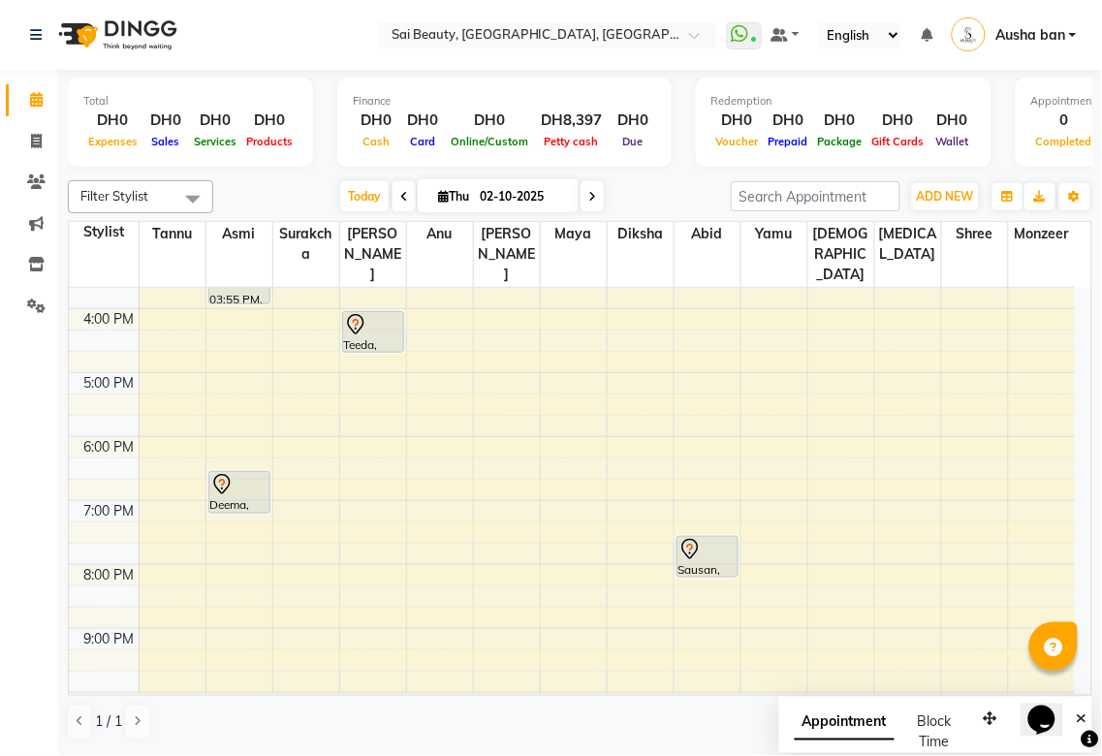
scroll to position [450, 0]
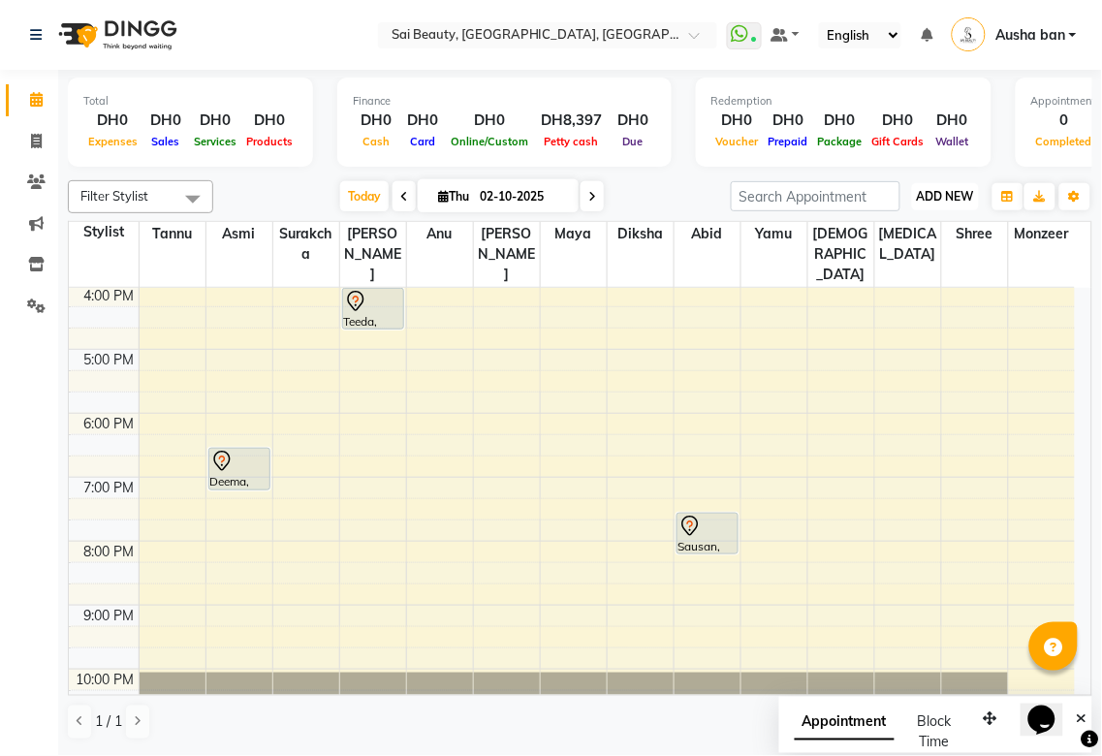
click at [934, 194] on span "ADD NEW" at bounding box center [945, 196] width 57 height 15
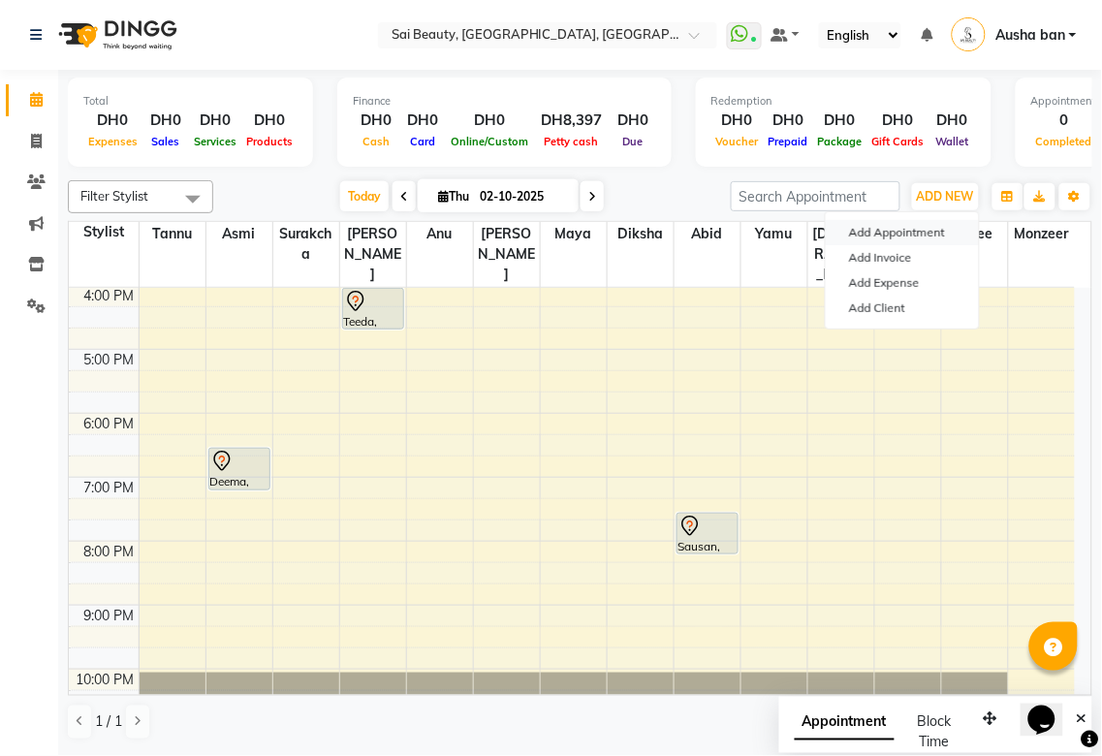
click at [924, 235] on button "Add Appointment" at bounding box center [902, 232] width 153 height 25
select select "tentative"
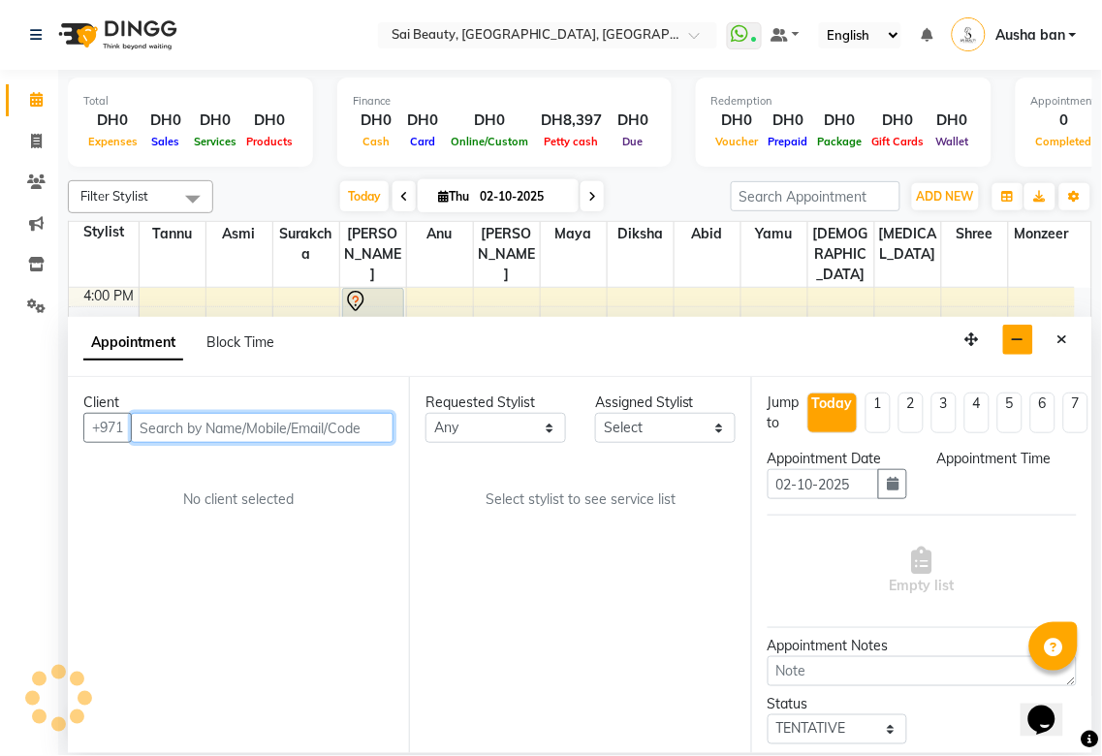
select select "600"
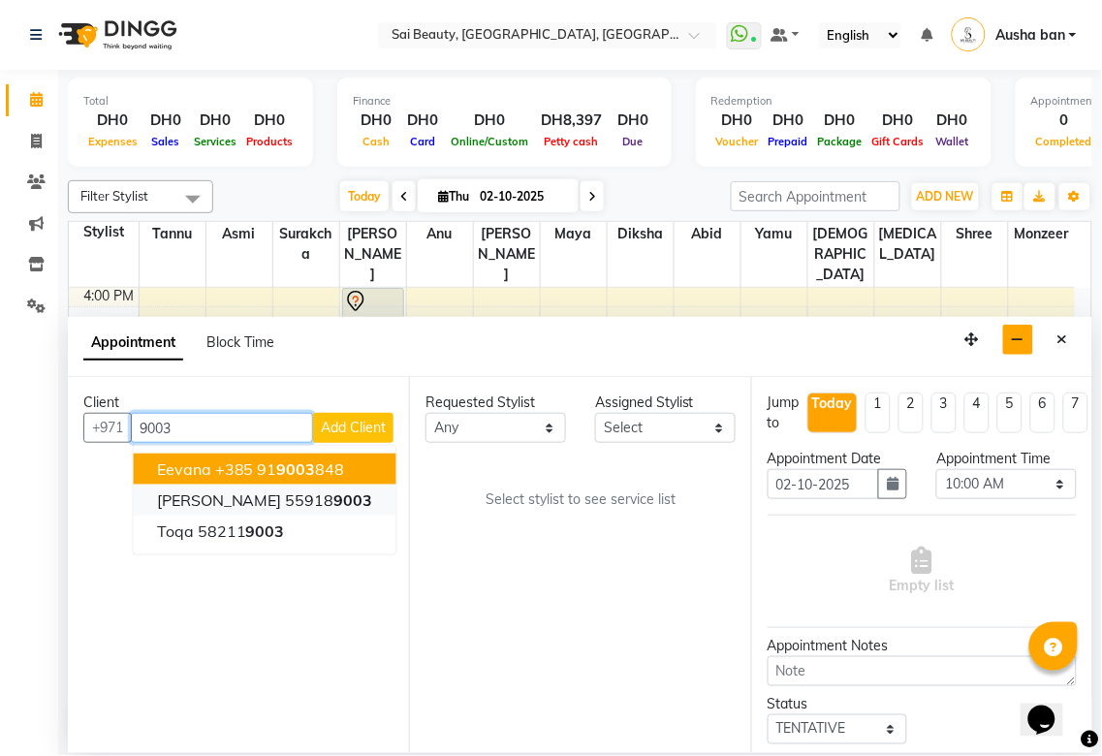
click at [305, 490] on button "Karen 55918 9003" at bounding box center [265, 499] width 263 height 31
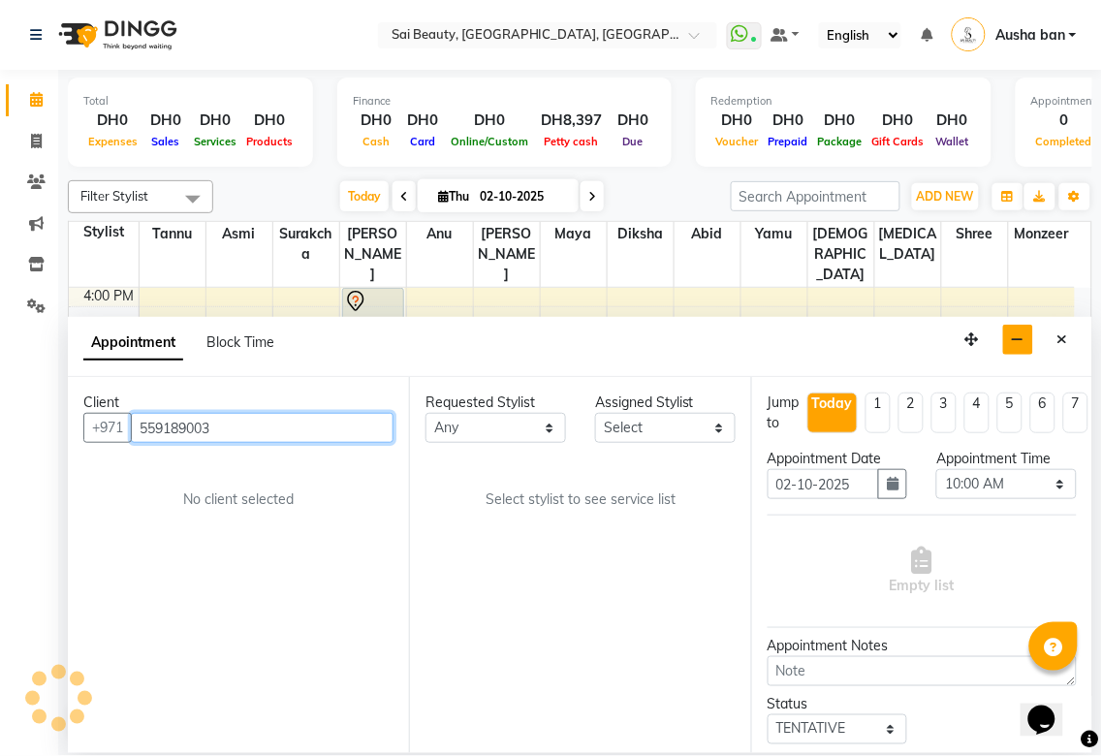
type input "559189003"
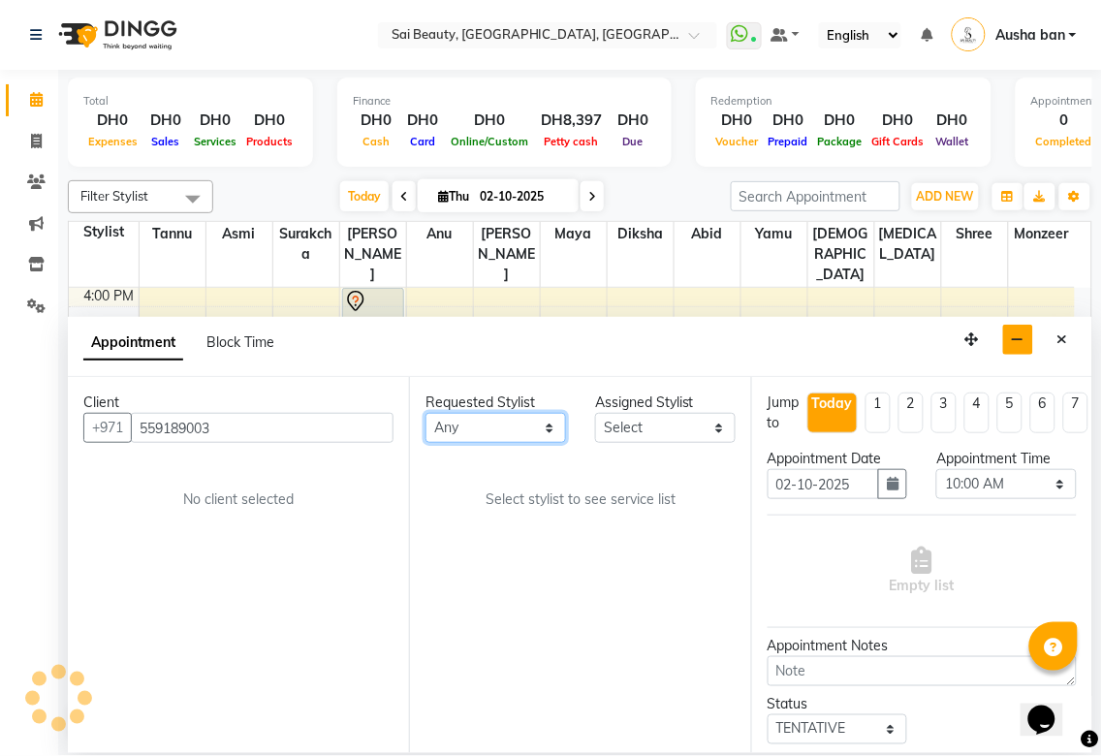
click at [534, 440] on select "Any [PERSON_NAME][MEDICAL_DATA] [PERSON_NAME] Asmi [PERSON_NAME] Gita [PERSON_N…" at bounding box center [495, 428] width 141 height 30
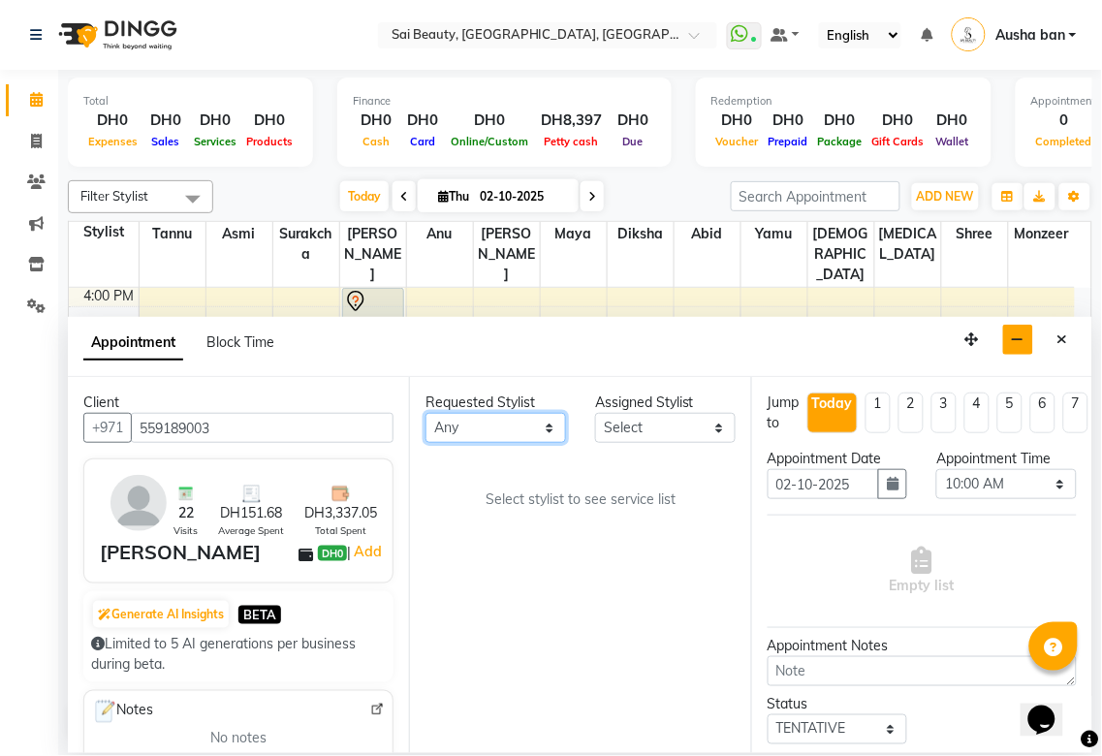
select select "43674"
click at [425, 413] on select "Any [PERSON_NAME][MEDICAL_DATA] [PERSON_NAME] Asmi [PERSON_NAME] Gita [PERSON_N…" at bounding box center [495, 428] width 141 height 30
select select "43674"
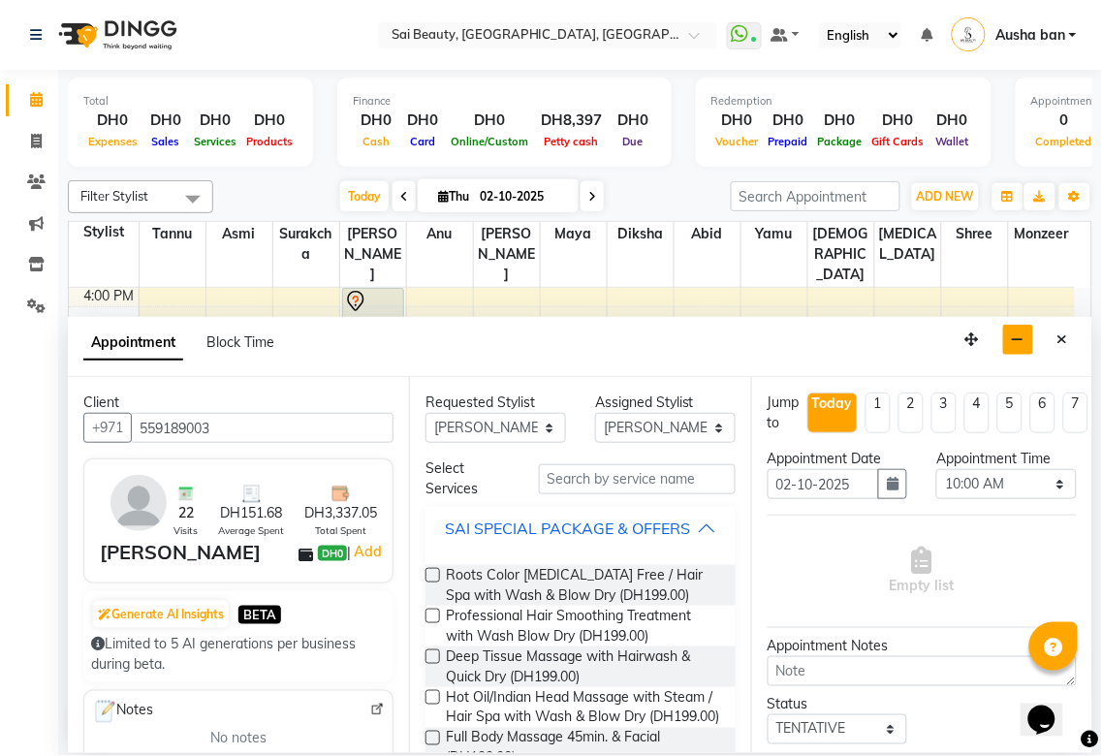
click at [680, 538] on button "SAI SPECIAL PACKAGE & OFFERS" at bounding box center [580, 528] width 294 height 35
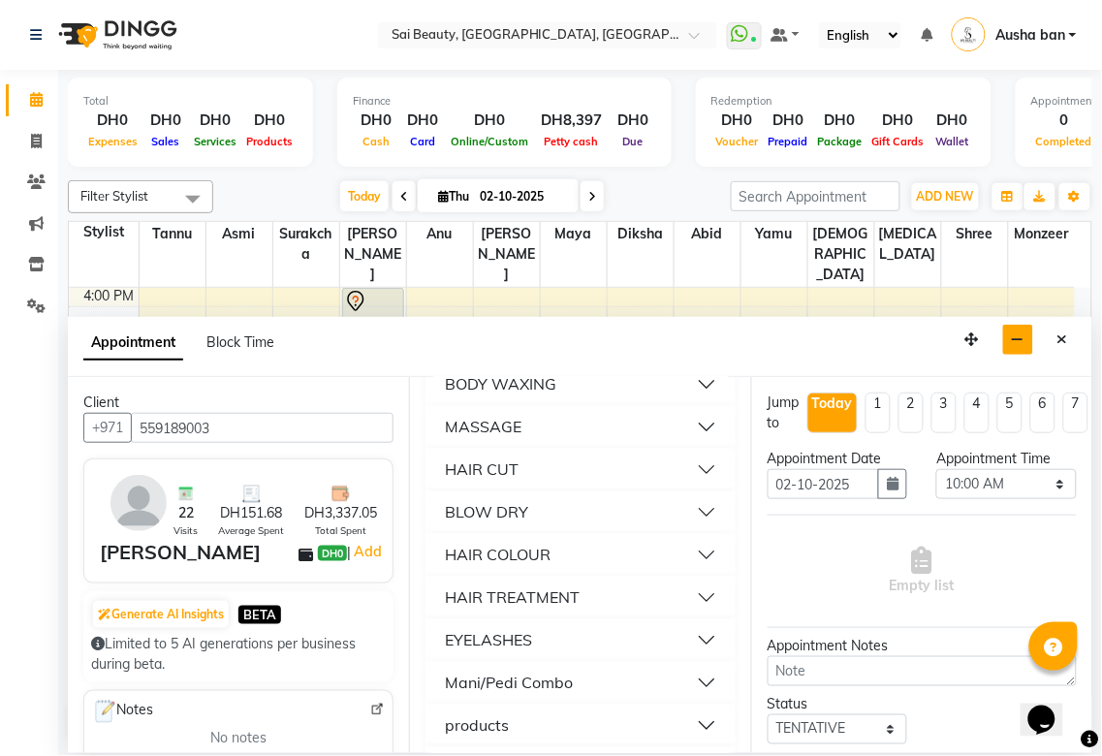
scroll to position [727, 0]
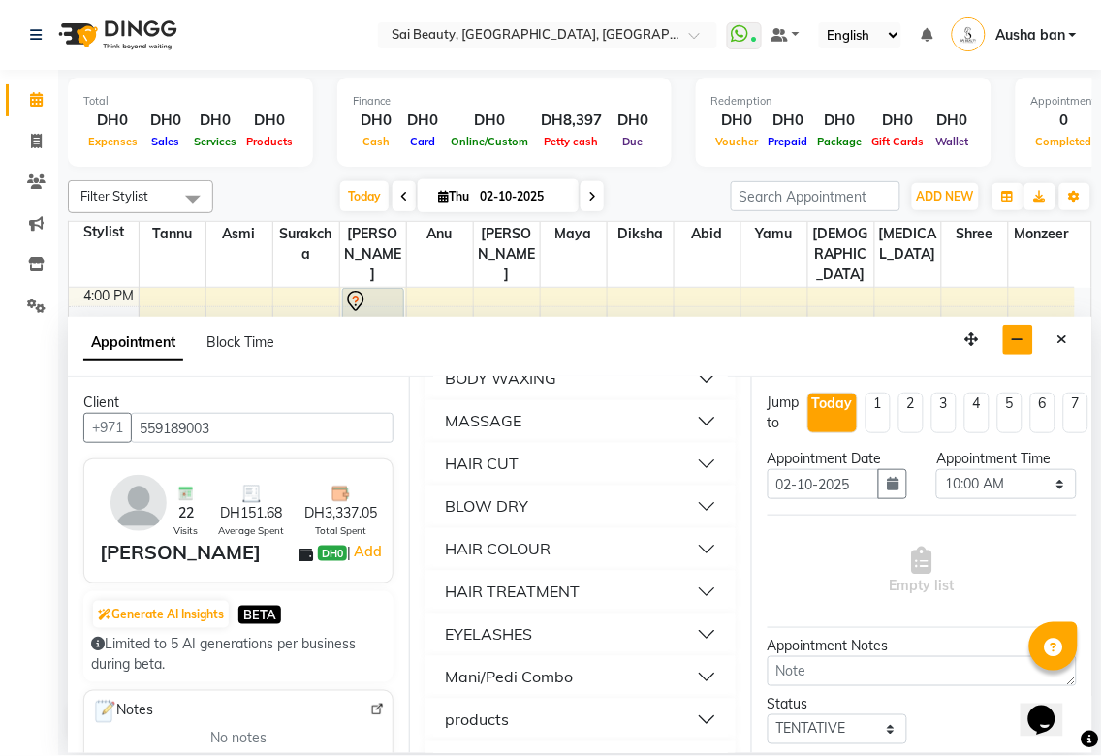
click at [570, 689] on div "Mani/Pedi Combo" at bounding box center [509, 677] width 128 height 23
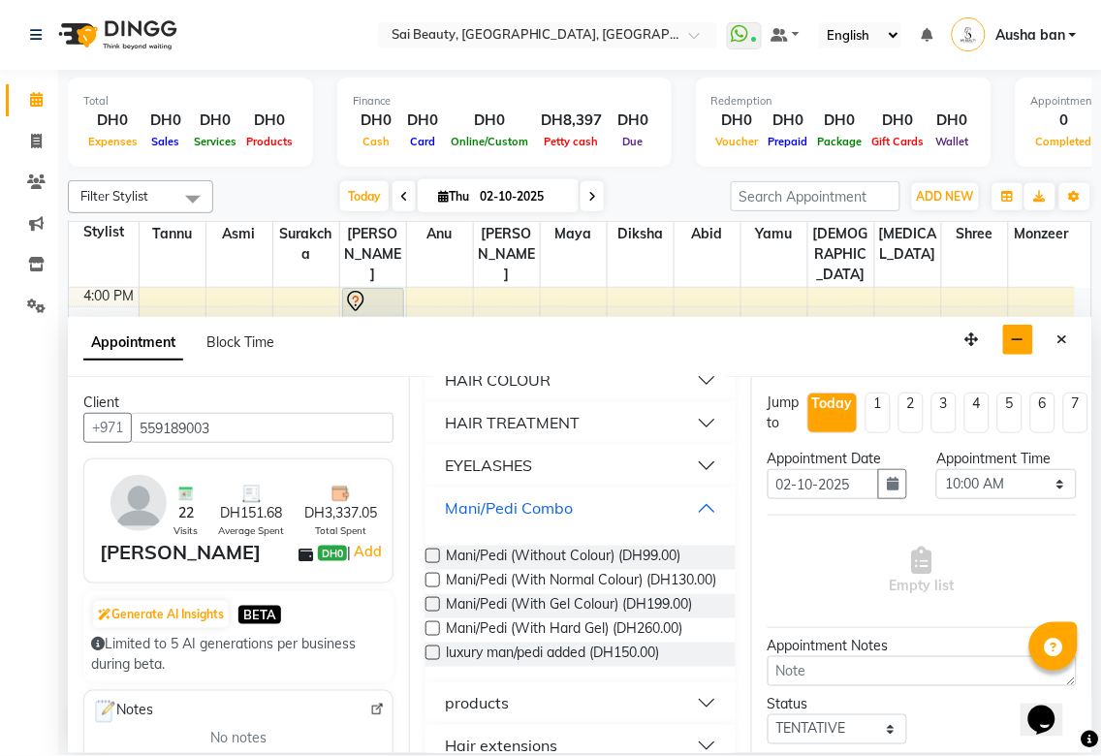
scroll to position [901, 0]
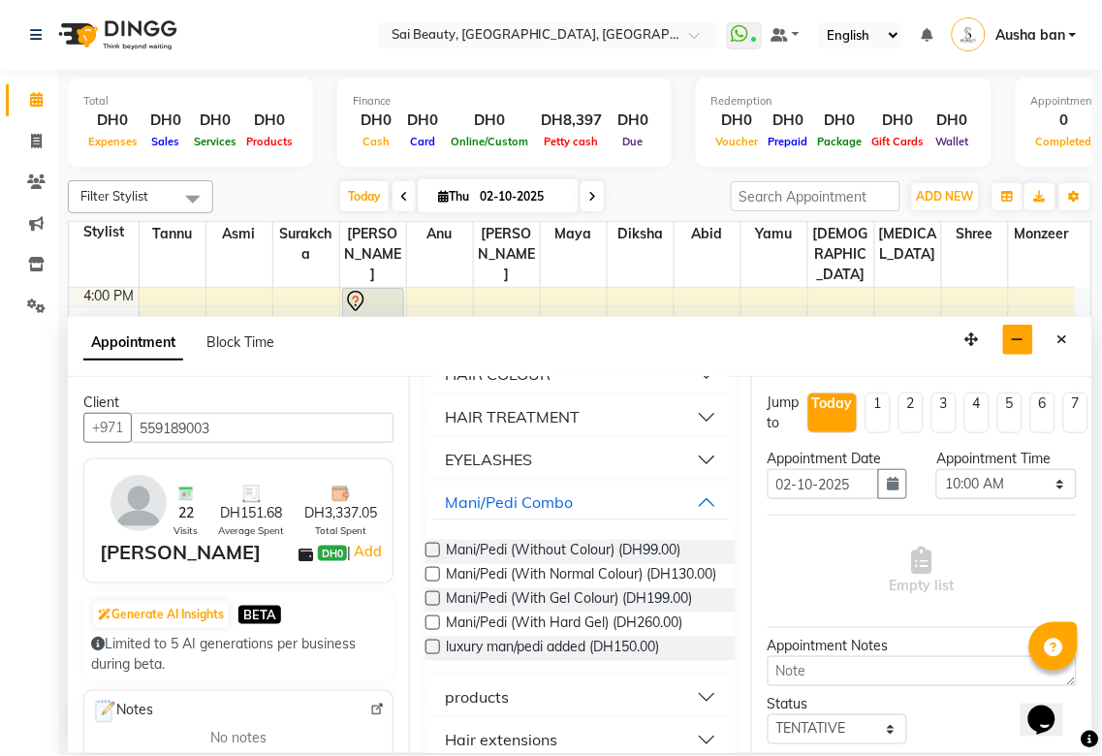
click at [427, 606] on label at bounding box center [432, 598] width 15 height 15
click at [427, 607] on input "checkbox" at bounding box center [431, 600] width 13 height 13
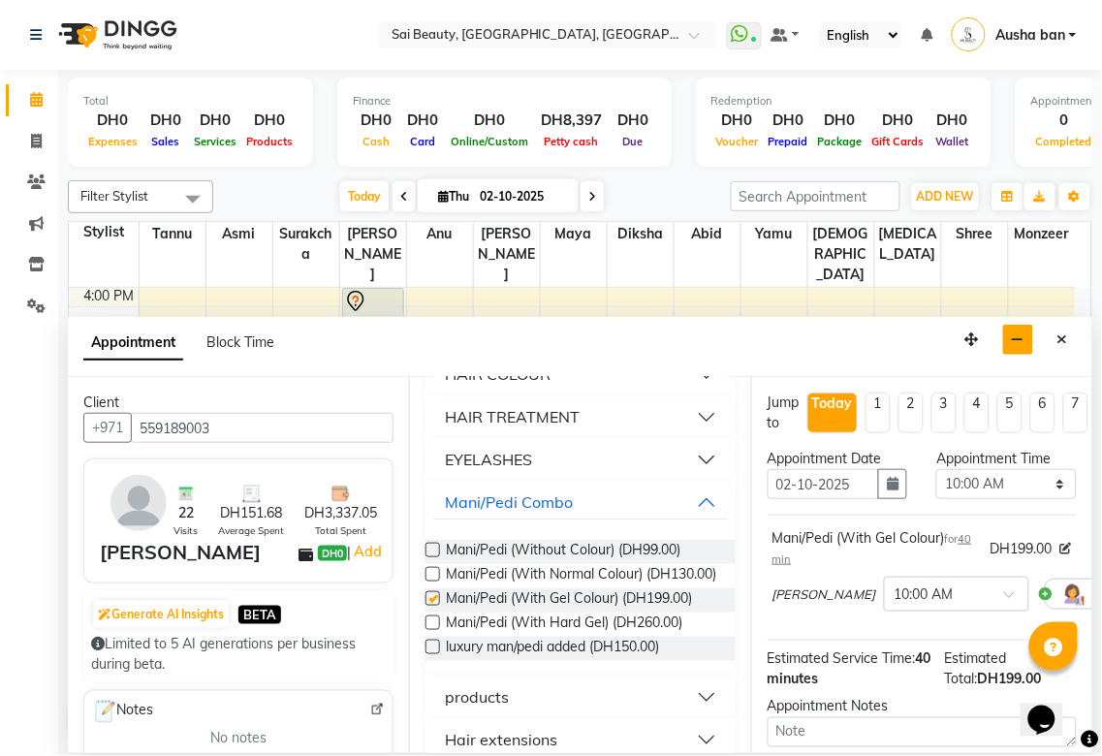
checkbox input "false"
click at [1043, 482] on select "Select 10:00 AM 10:05 AM 10:10 AM 10:15 AM 10:20 AM 10:25 AM 10:30 AM 10:35 AM …" at bounding box center [1006, 484] width 141 height 30
click at [936, 469] on select "Select 10:00 AM 10:05 AM 10:10 AM 10:15 AM 10:20 AM 10:25 AM 10:30 AM 10:35 AM …" at bounding box center [1006, 484] width 141 height 30
click at [1027, 479] on select "Select 10:00 AM 10:05 AM 10:10 AM 10:15 AM 10:20 AM 10:25 AM 10:30 AM 10:35 AM …" at bounding box center [1006, 484] width 141 height 30
select select "990"
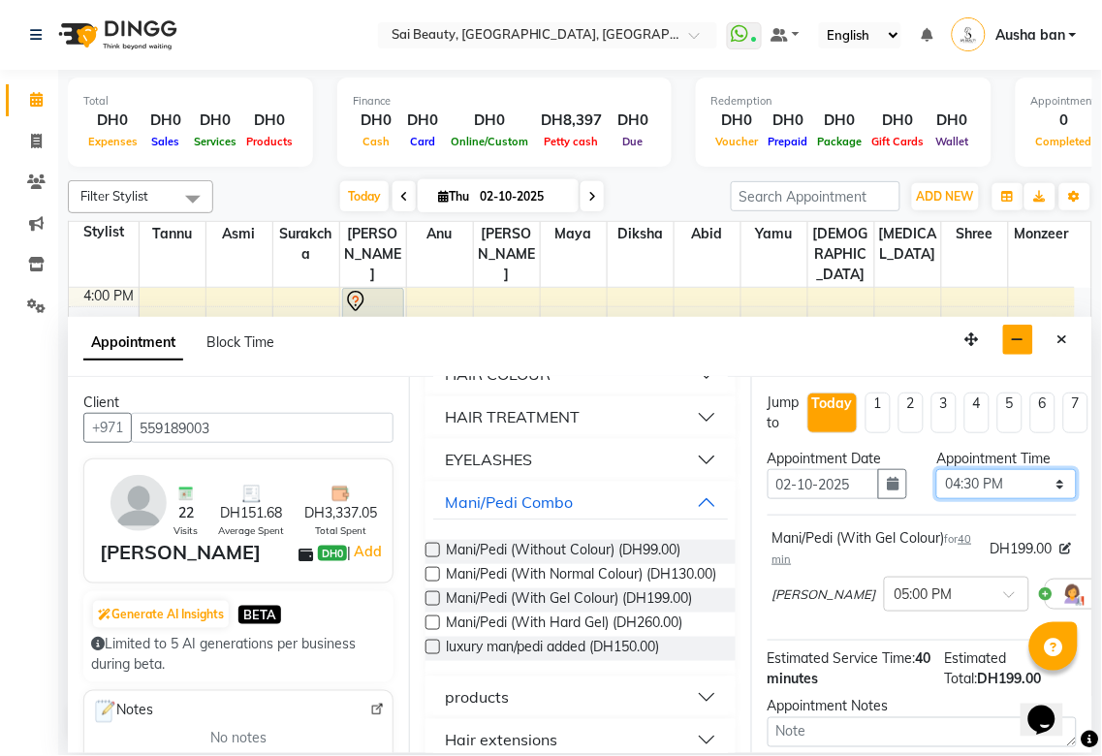
click at [936, 469] on select "Select 10:00 AM 10:05 AM 10:10 AM 10:15 AM 10:20 AM 10:25 AM 10:30 AM 10:35 AM …" at bounding box center [1006, 484] width 141 height 30
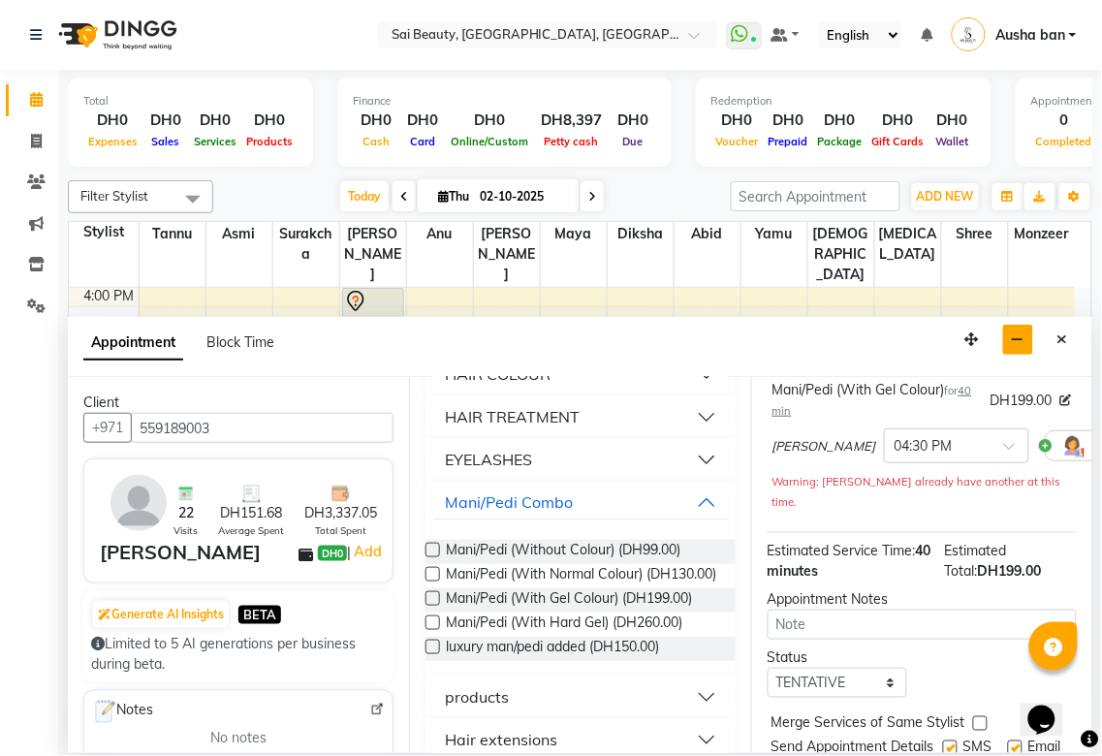
scroll to position [228, 0]
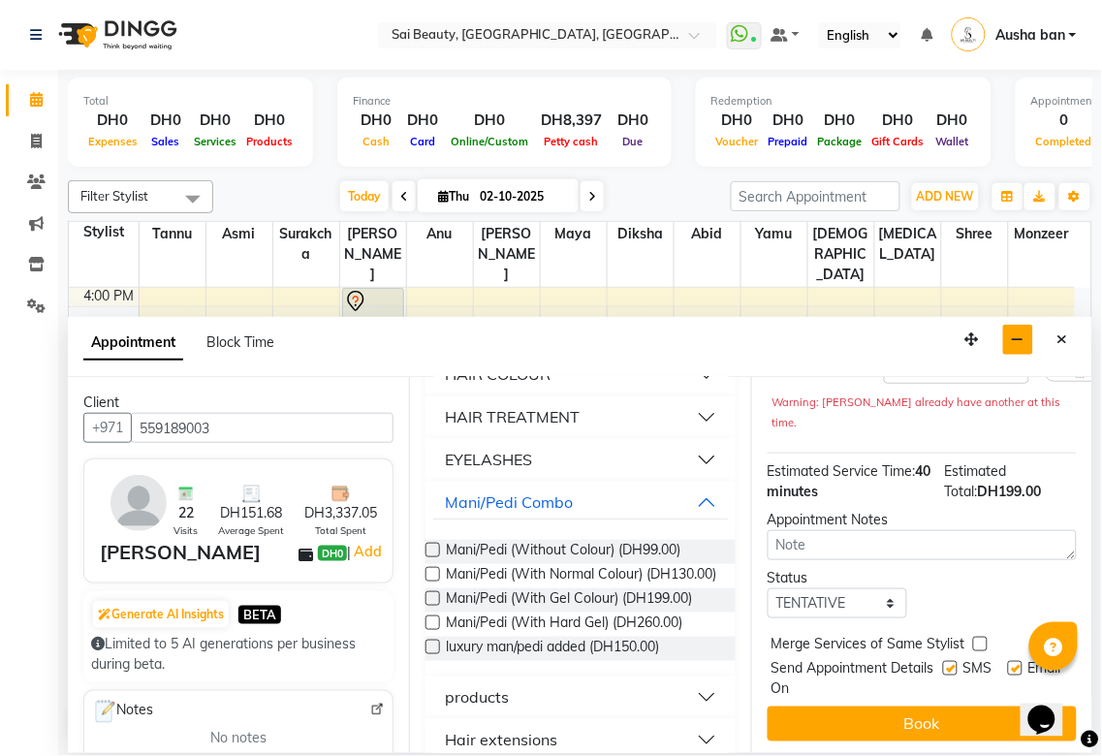
click at [977, 598] on div "Jump to Today 1 2 3 4 5 6 7 8 Weeks Appointment Date 02-10-2025 Appointment Tim…" at bounding box center [921, 565] width 341 height 376
click at [980, 637] on label at bounding box center [980, 644] width 15 height 15
click at [980, 640] on input "checkbox" at bounding box center [979, 646] width 13 height 13
checkbox input "true"
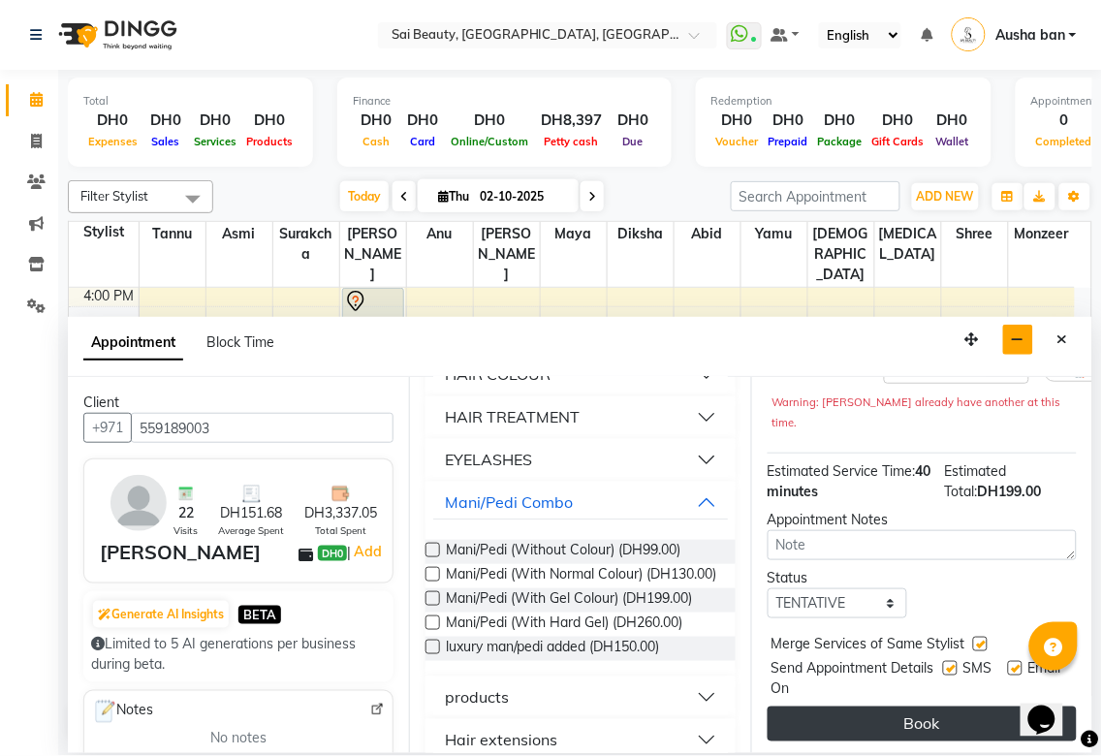
click at [912, 708] on button "Book" at bounding box center [921, 723] width 309 height 35
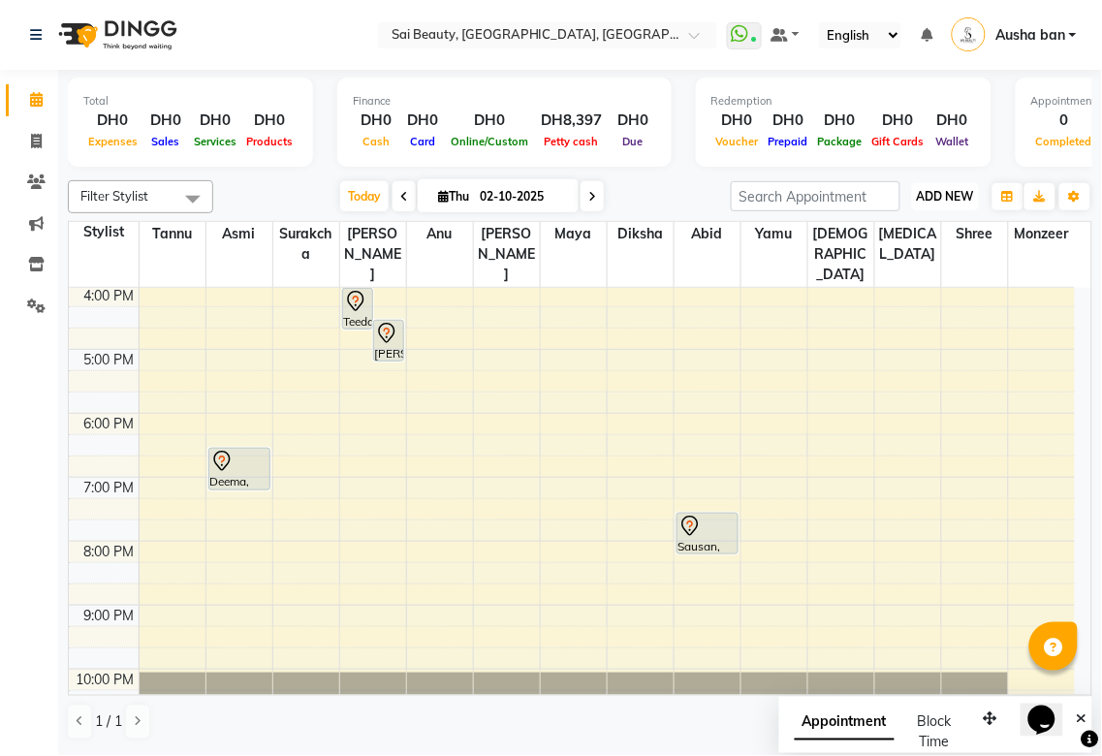
click at [957, 197] on span "ADD NEW" at bounding box center [945, 196] width 57 height 15
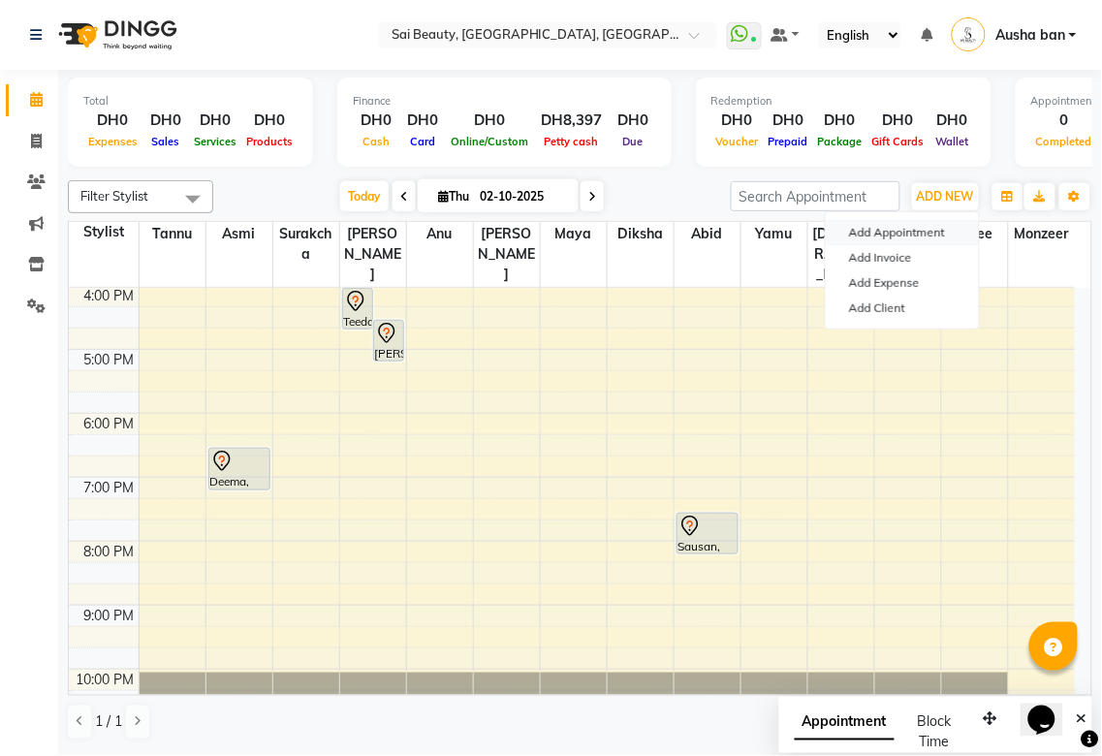
click at [932, 233] on button "Add Appointment" at bounding box center [902, 232] width 153 height 25
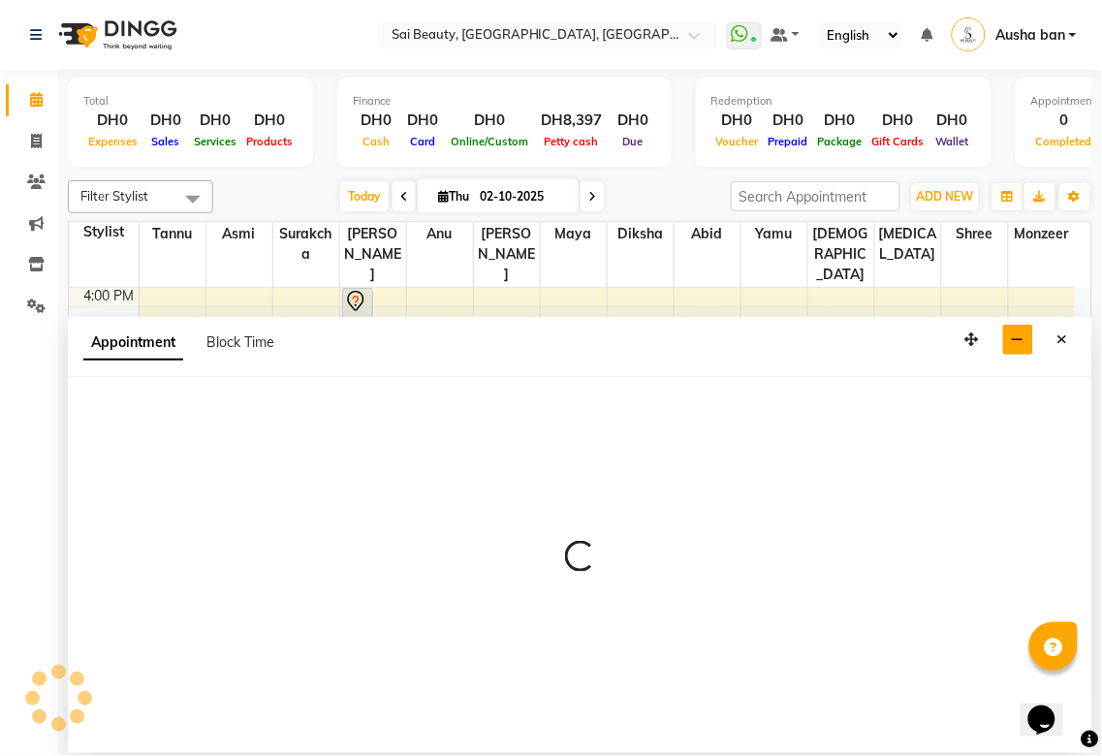
select select "tentative"
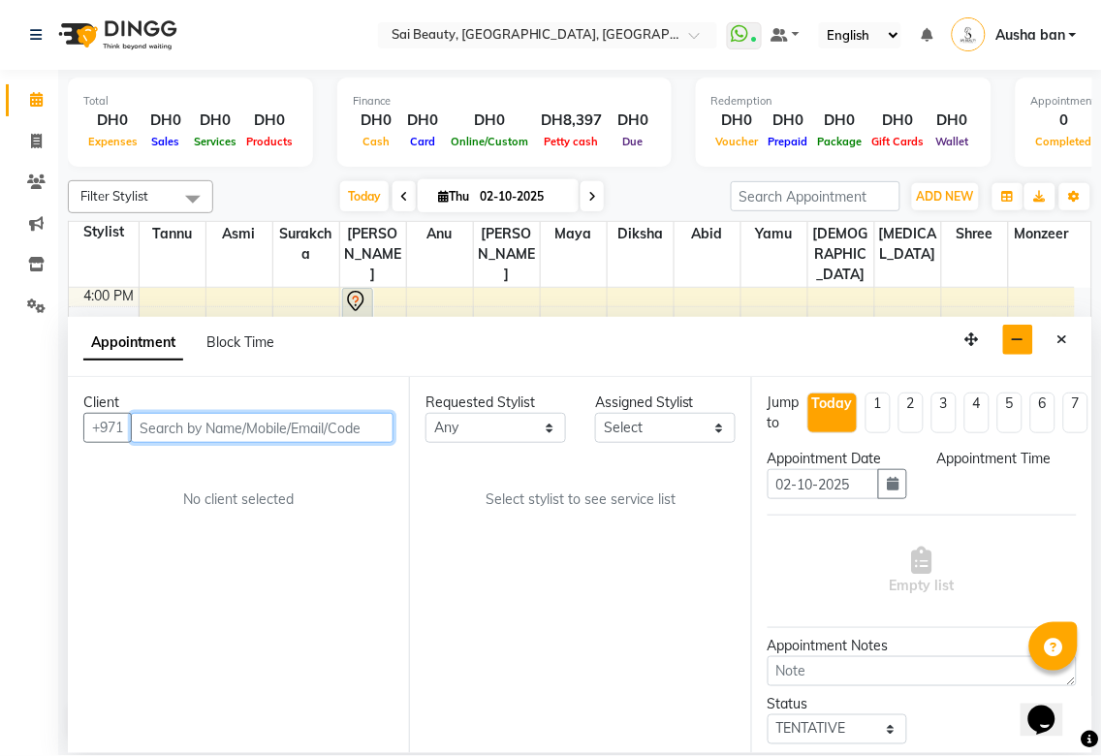
select select "600"
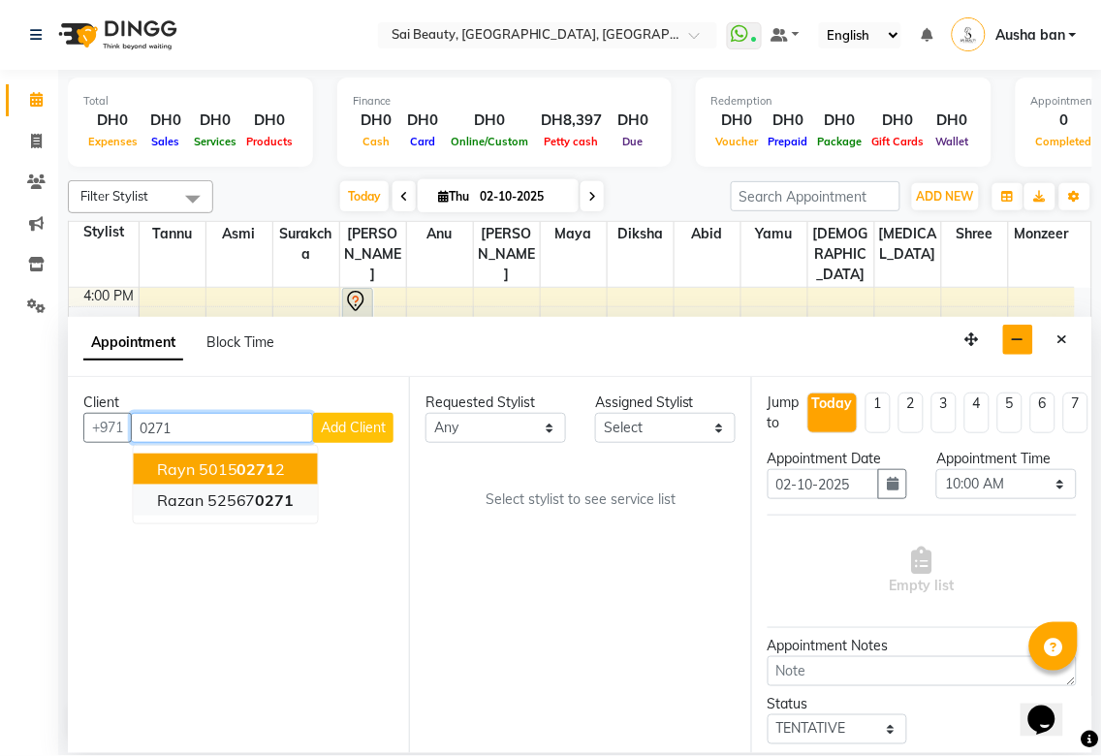
click at [275, 494] on span "0271" at bounding box center [275, 499] width 39 height 19
type input "525670271"
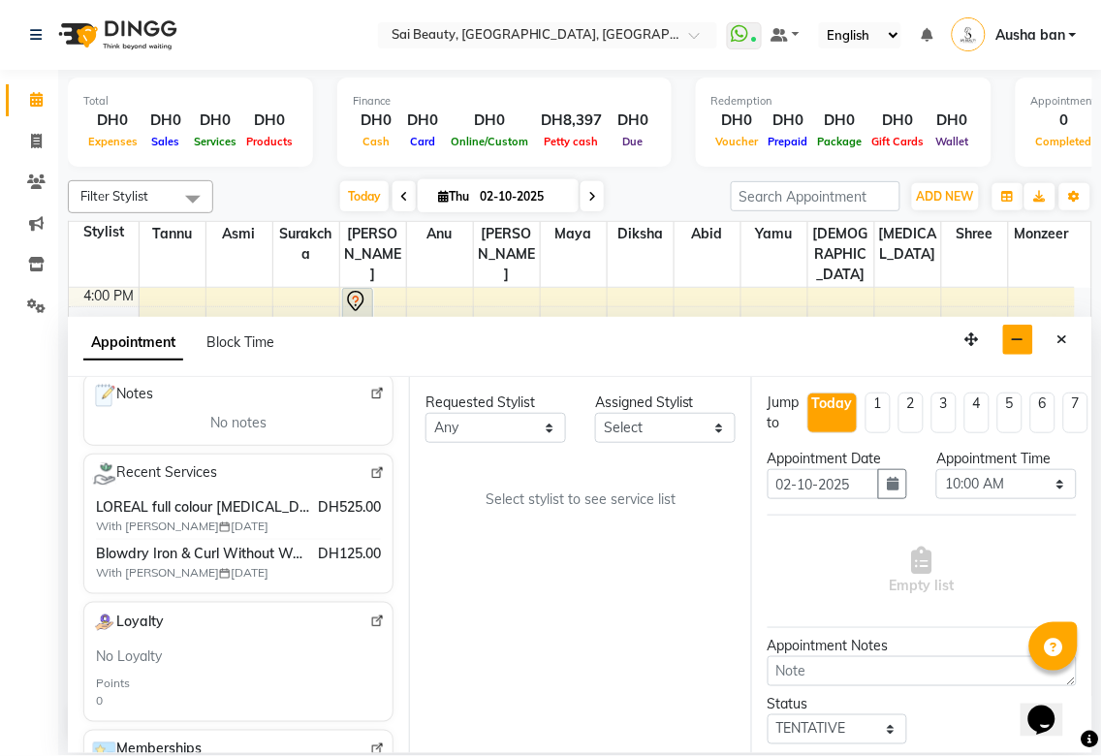
scroll to position [303, 0]
click at [1063, 341] on icon "Close" at bounding box center [1062, 339] width 11 height 14
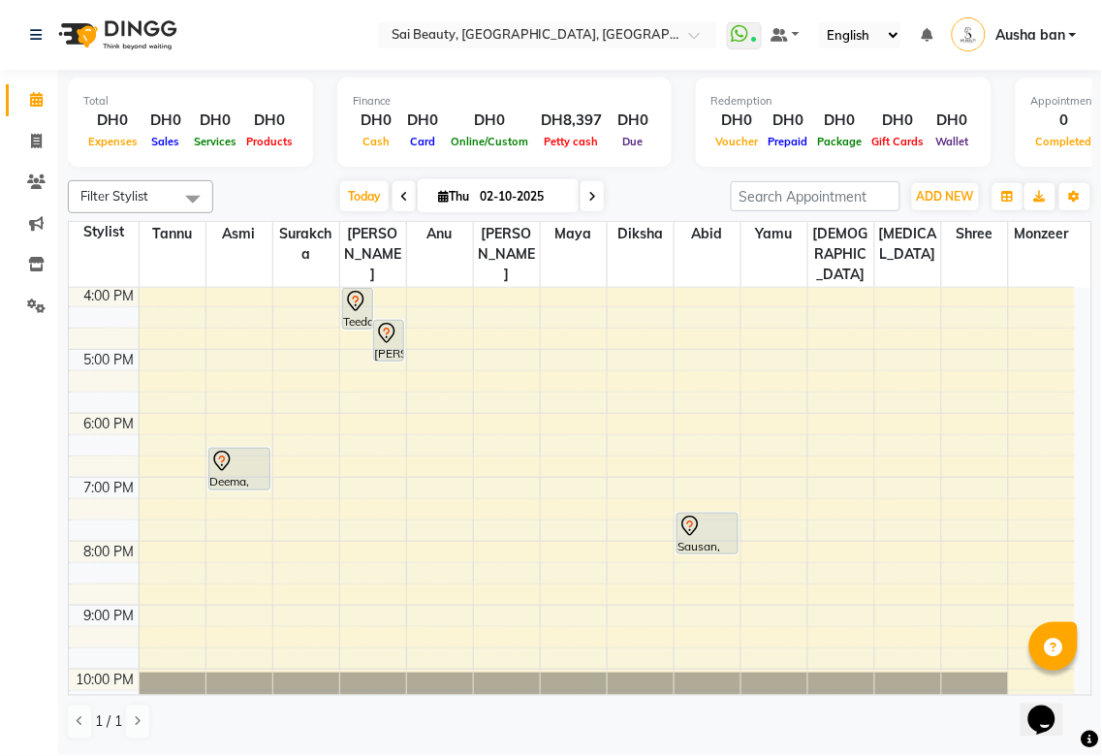
click at [352, 291] on icon at bounding box center [355, 301] width 16 height 20
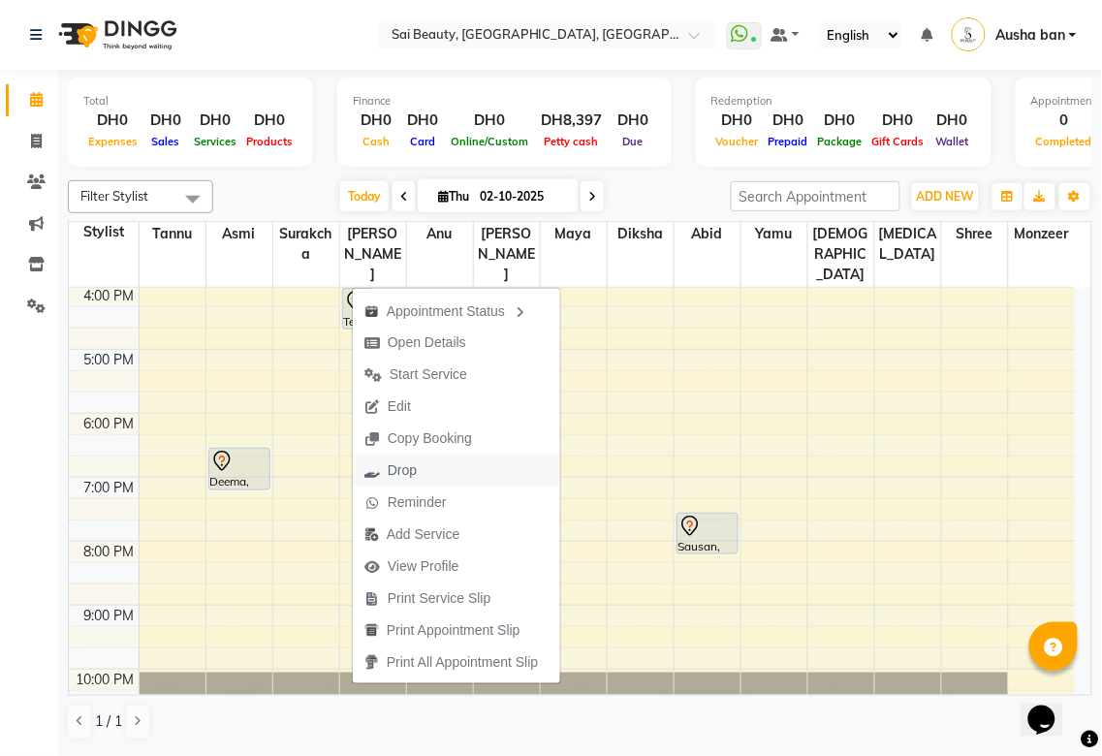
click at [427, 468] on span "Drop" at bounding box center [391, 470] width 76 height 32
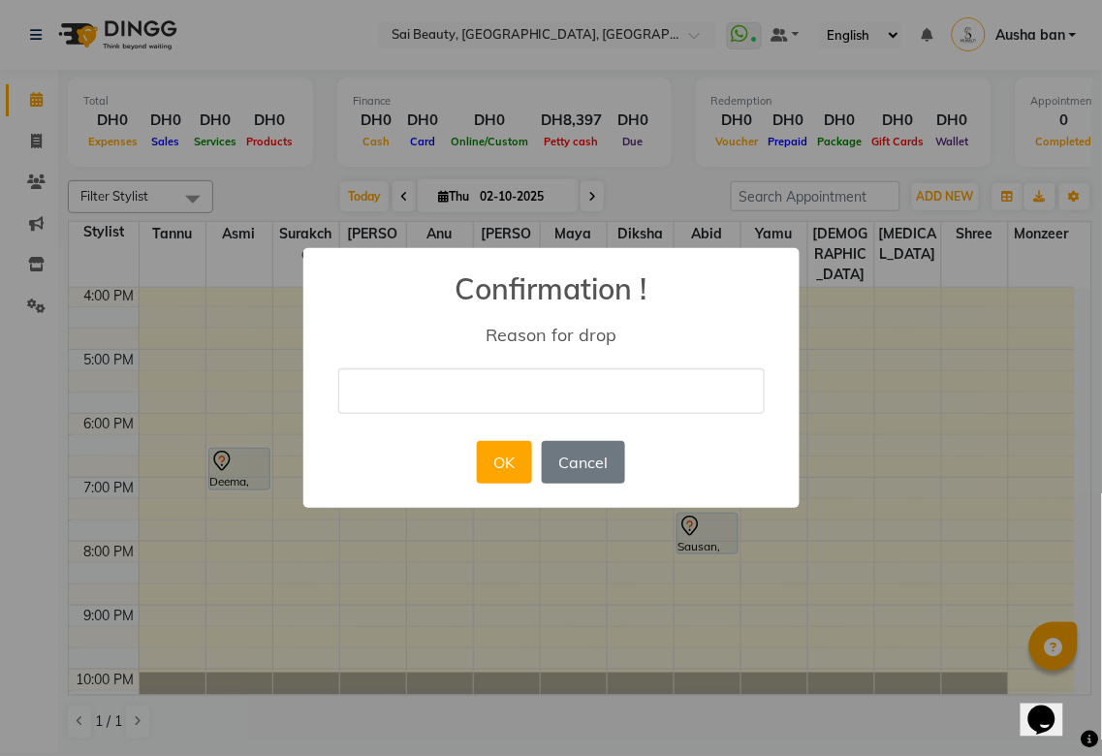
type input "A"
type input "cancel"
click at [518, 468] on button "OK" at bounding box center [504, 462] width 55 height 43
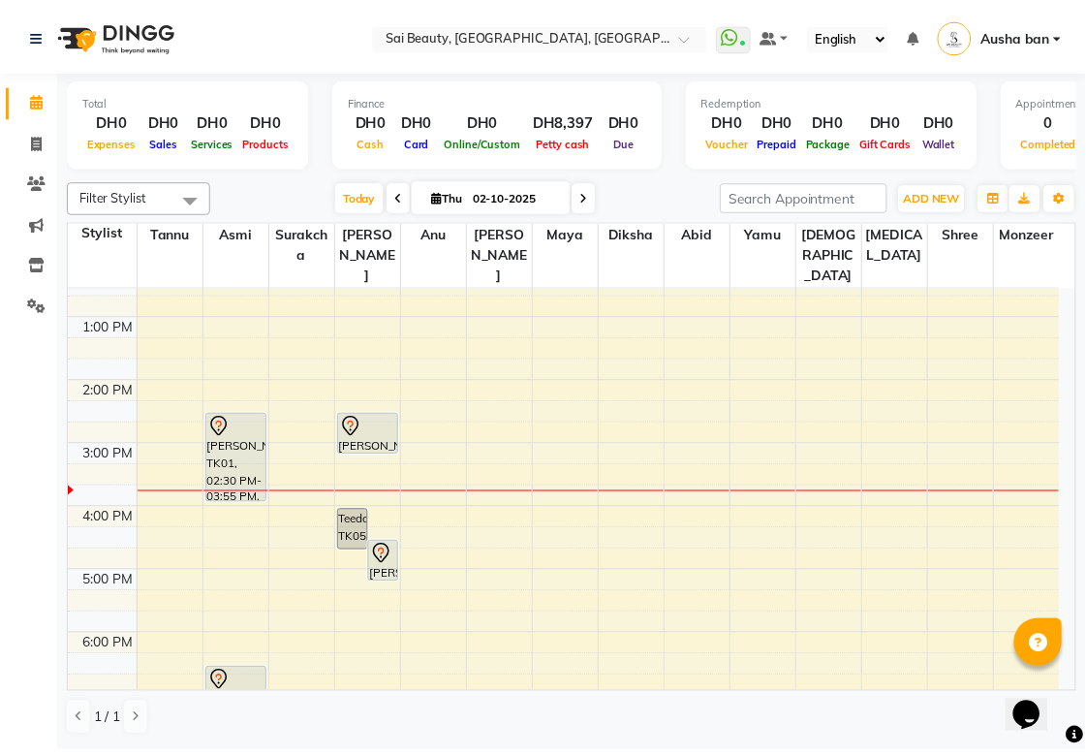
scroll to position [165, 0]
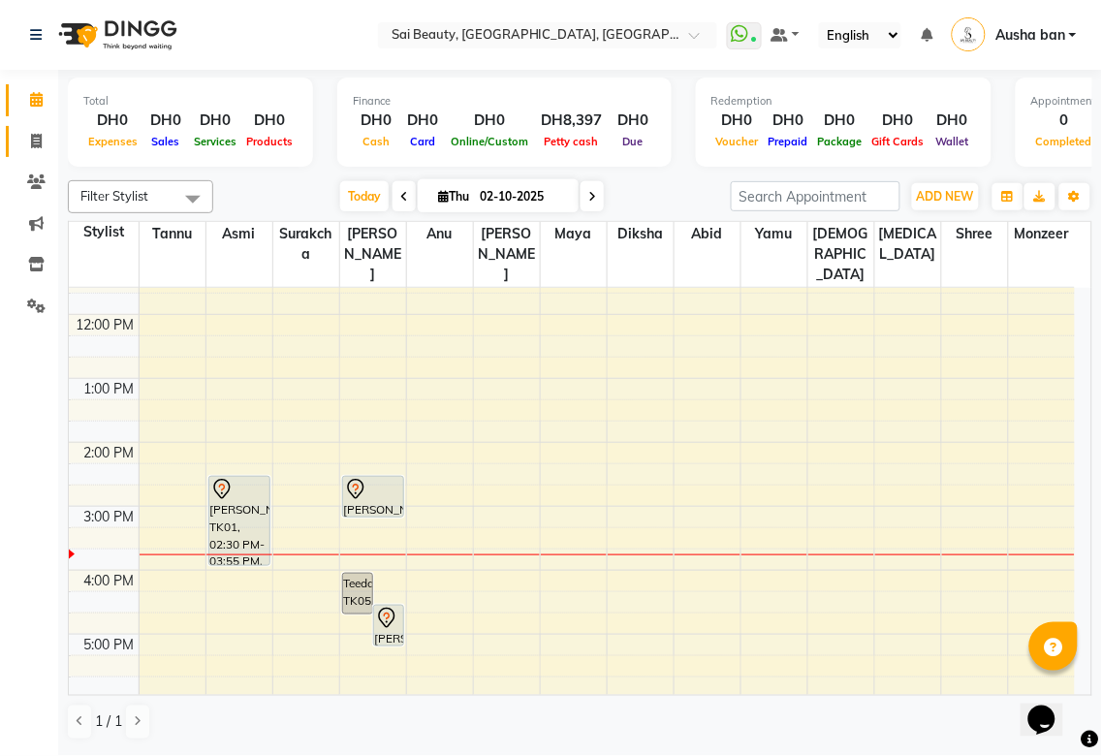
click at [36, 145] on icon at bounding box center [36, 141] width 11 height 15
select select "service"
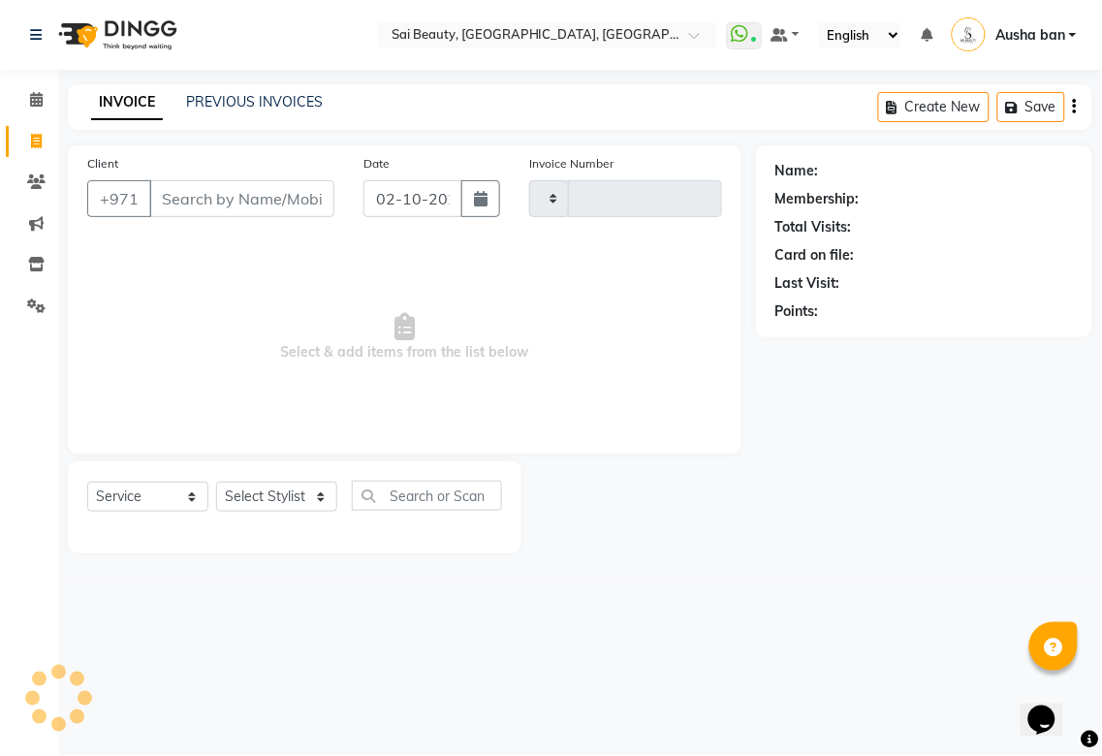
type input "3937"
select select "5352"
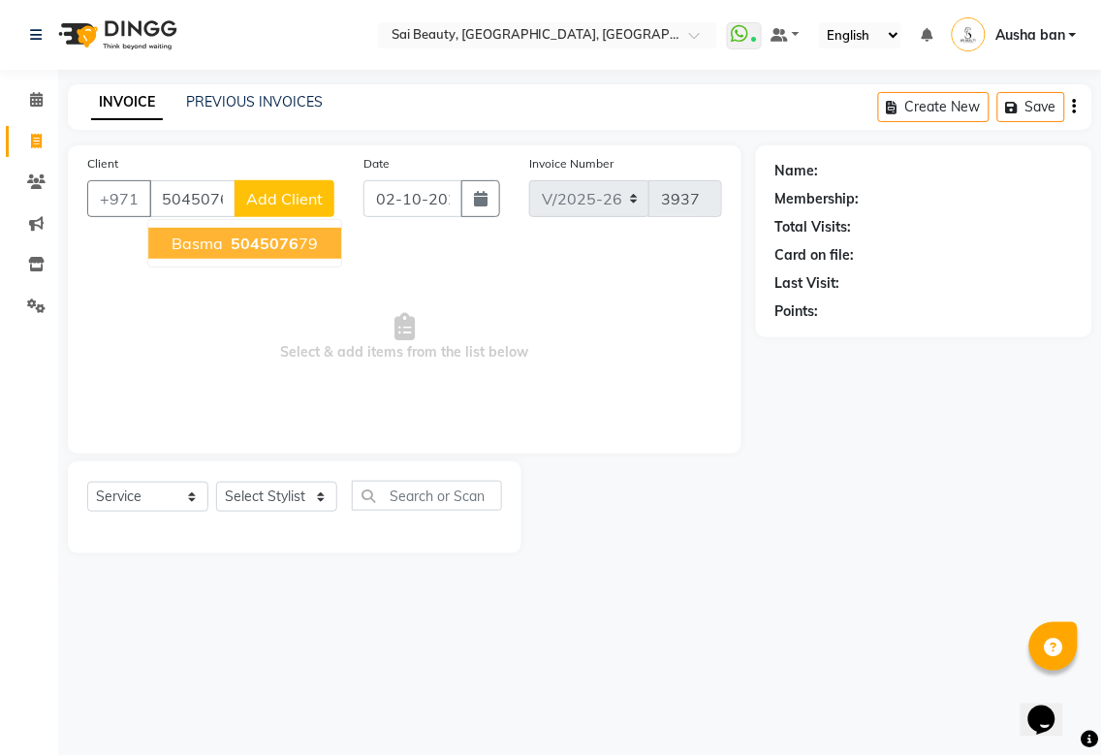
click at [328, 254] on button "Basma 5045076 79" at bounding box center [244, 243] width 193 height 31
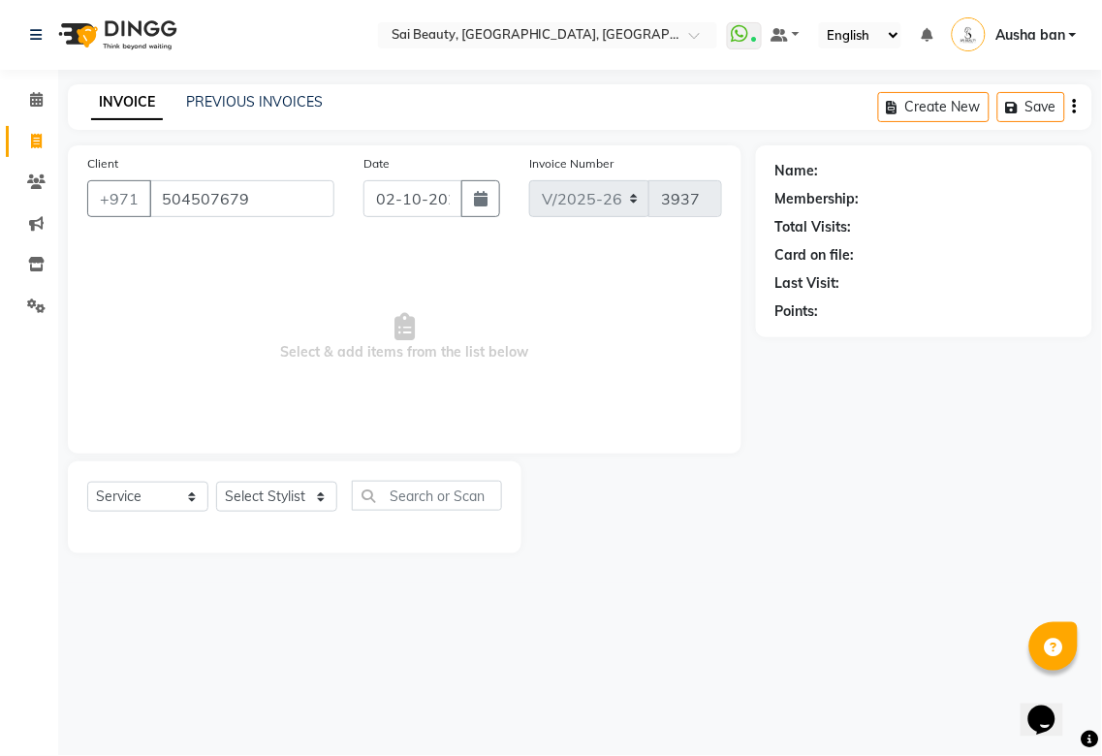
type input "504507679"
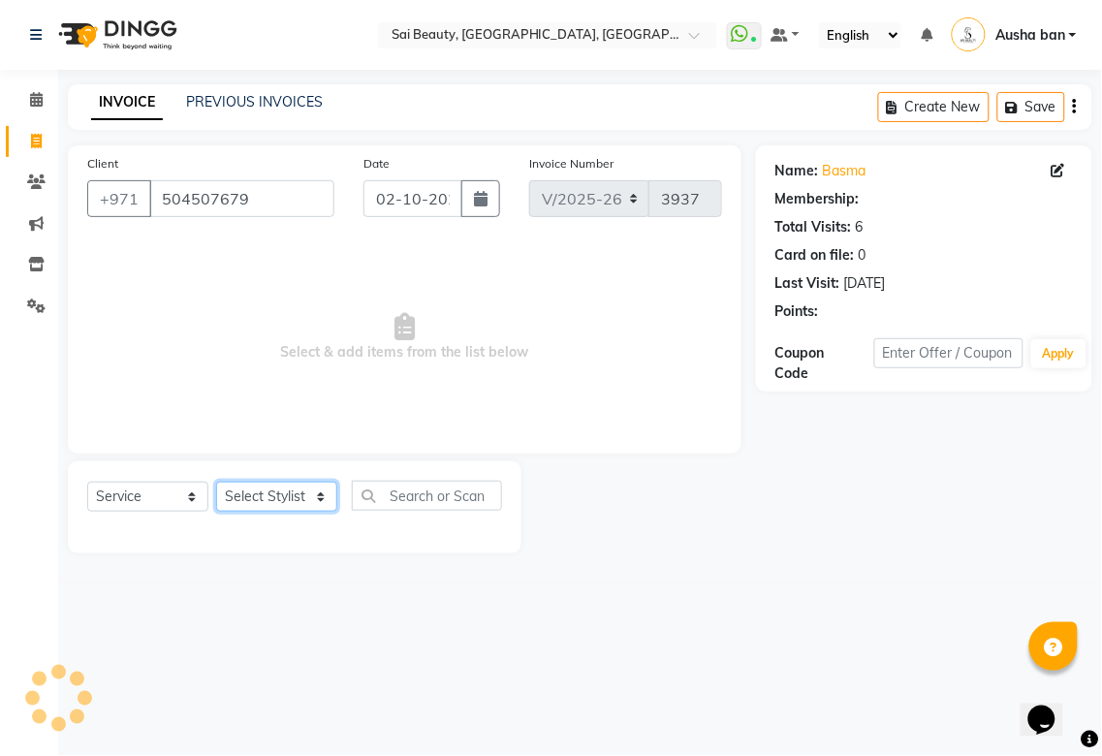
click at [314, 488] on select "Select Stylist [PERSON_NAME][MEDICAL_DATA] [PERSON_NAME] Asmi Ausha ban [PERSON…" at bounding box center [276, 497] width 121 height 30
select select "57468"
click at [216, 483] on select "Select Stylist [PERSON_NAME][MEDICAL_DATA] [PERSON_NAME] Asmi Ausha ban [PERSON…" at bounding box center [276, 497] width 121 height 30
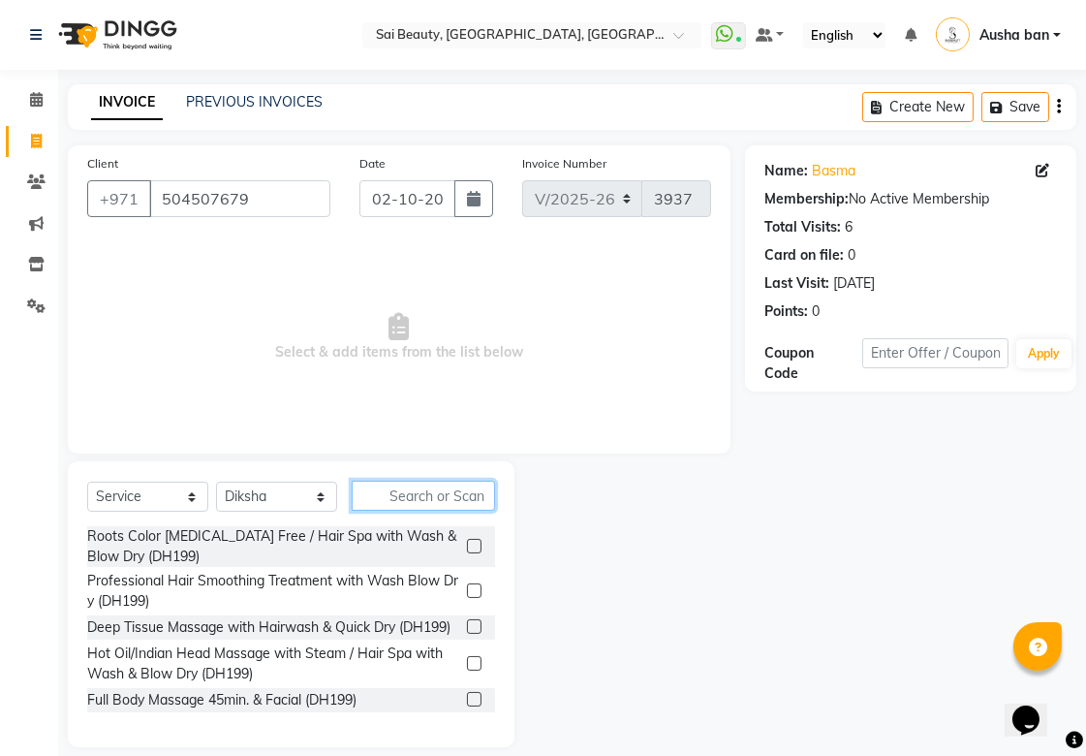
click at [448, 492] on input "text" at bounding box center [423, 496] width 143 height 30
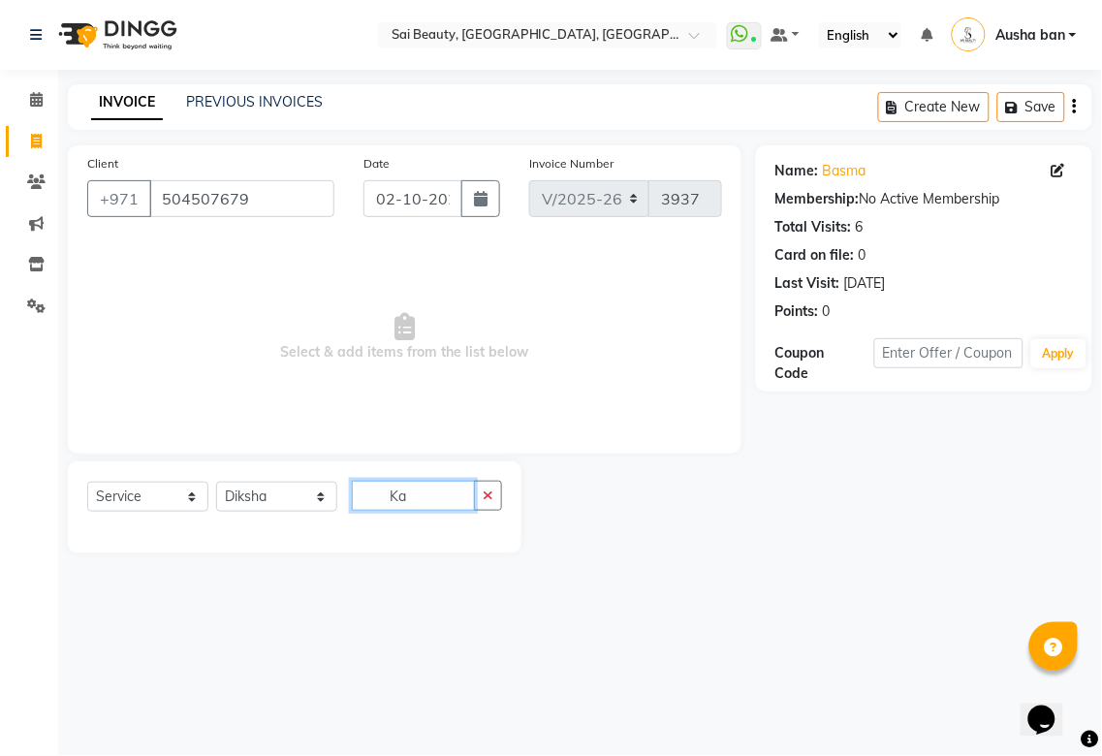
type input "K"
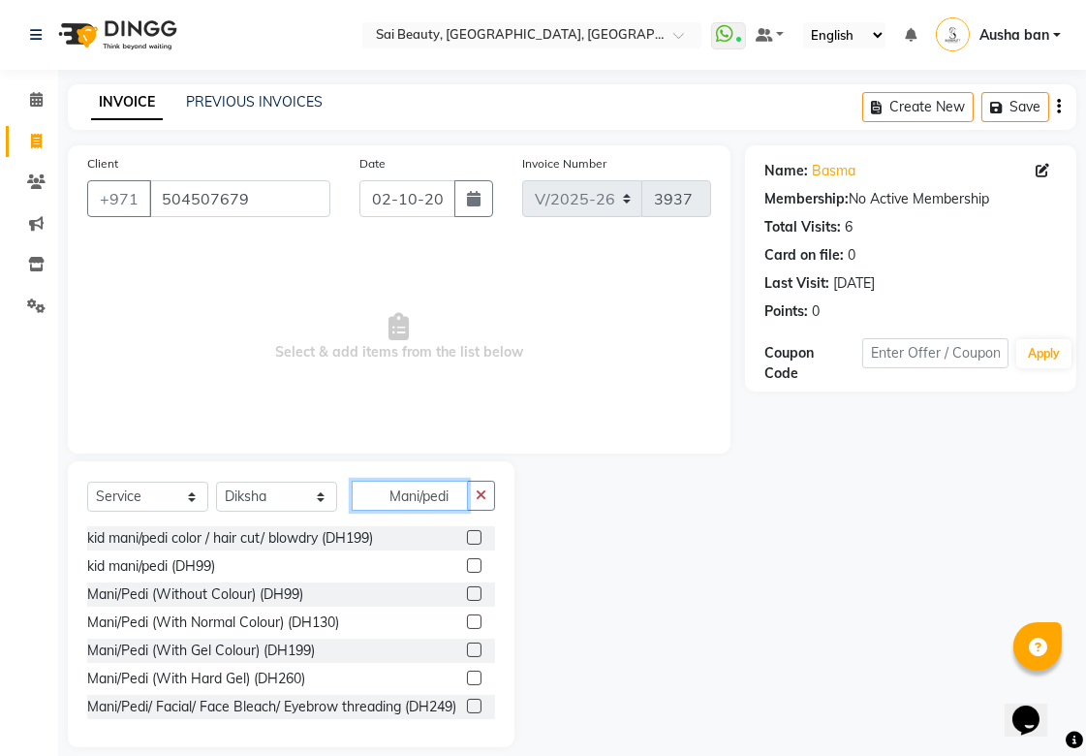
type input "Mani/pedi"
click at [467, 589] on label at bounding box center [474, 593] width 15 height 15
click at [467, 589] on input "checkbox" at bounding box center [473, 594] width 13 height 13
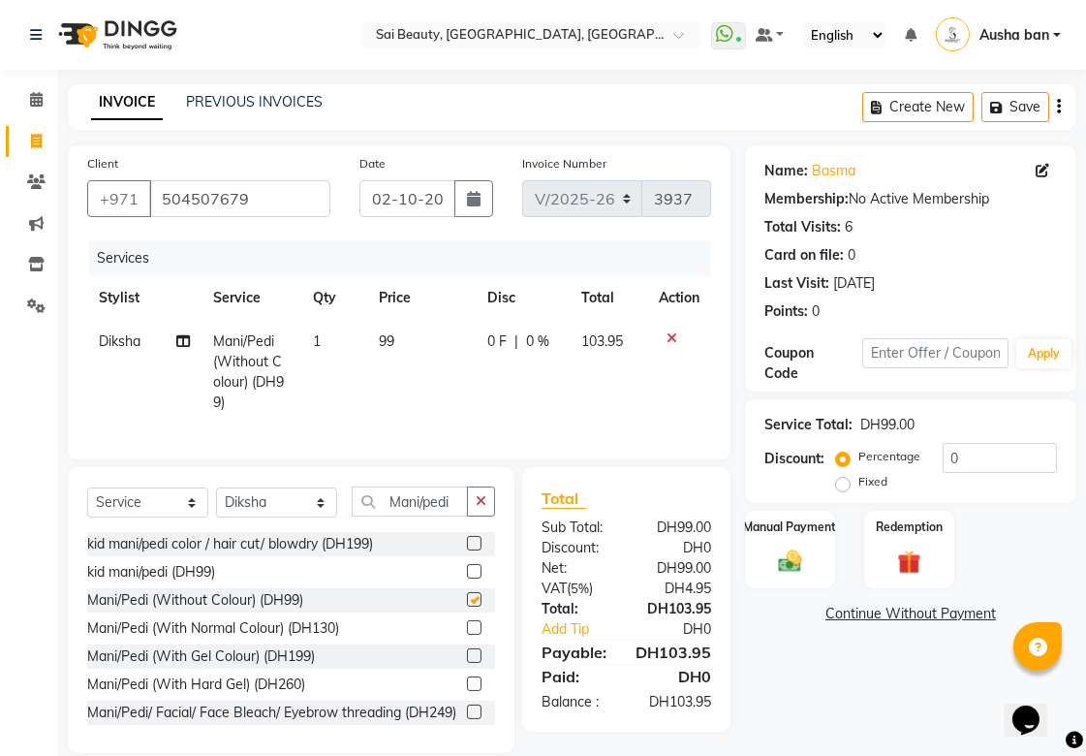
checkbox input "false"
click at [180, 341] on icon at bounding box center [183, 341] width 14 height 14
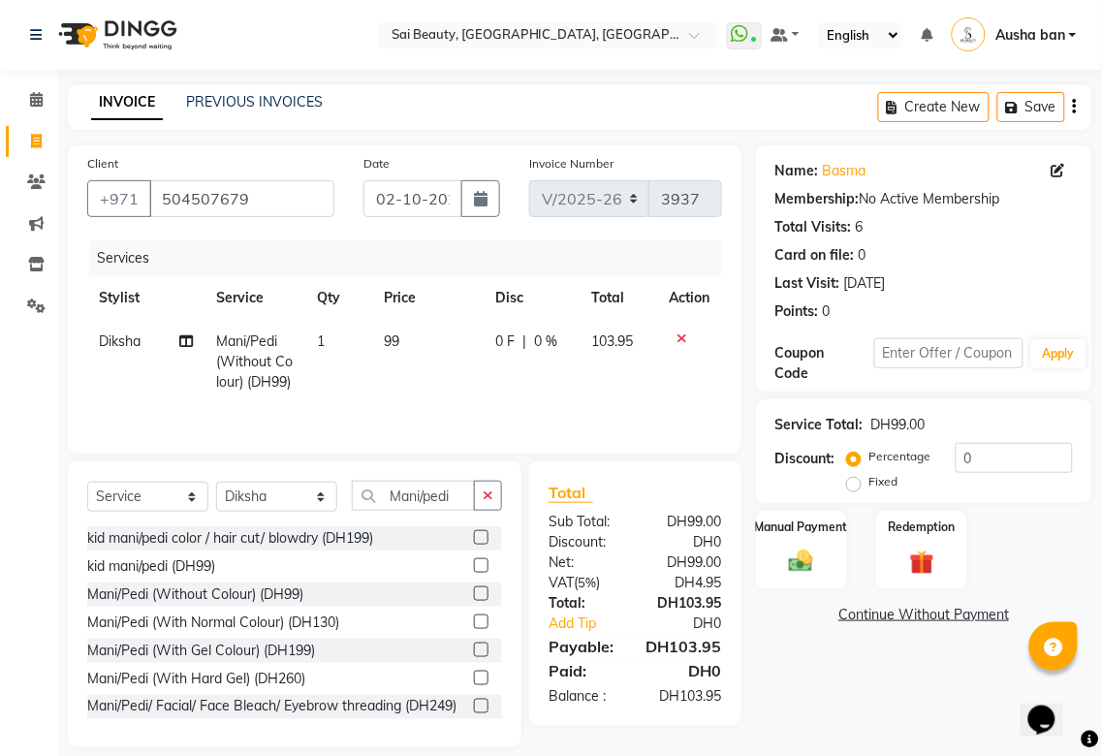
select select "57468"
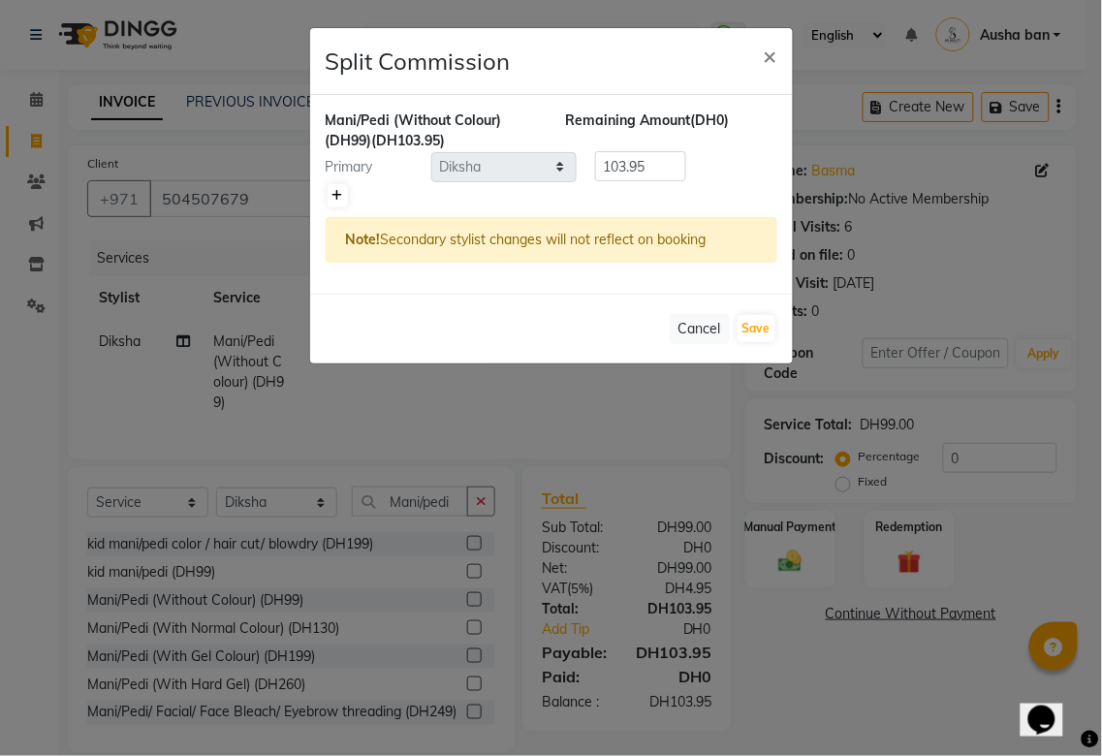
click at [334, 185] on link at bounding box center [338, 195] width 20 height 23
type input "51.98"
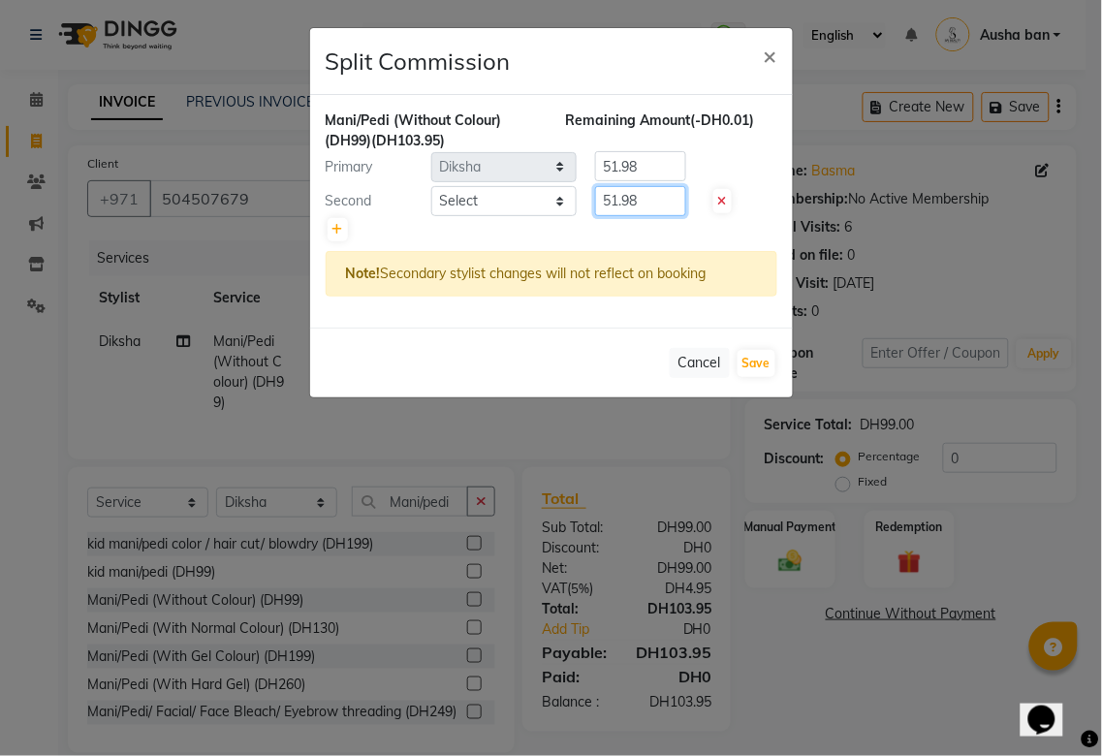
click at [605, 200] on input "51.98" at bounding box center [640, 201] width 91 height 30
click at [665, 204] on input "51.98" at bounding box center [640, 201] width 91 height 30
click at [554, 199] on select "Select [PERSON_NAME][MEDICAL_DATA] [PERSON_NAME] Asmi Ausha ban [PERSON_NAME] G…" at bounding box center [503, 201] width 145 height 30
select select "45072"
click at [431, 186] on select "Select [PERSON_NAME][MEDICAL_DATA] [PERSON_NAME] Asmi Ausha ban [PERSON_NAME] G…" at bounding box center [503, 201] width 145 height 30
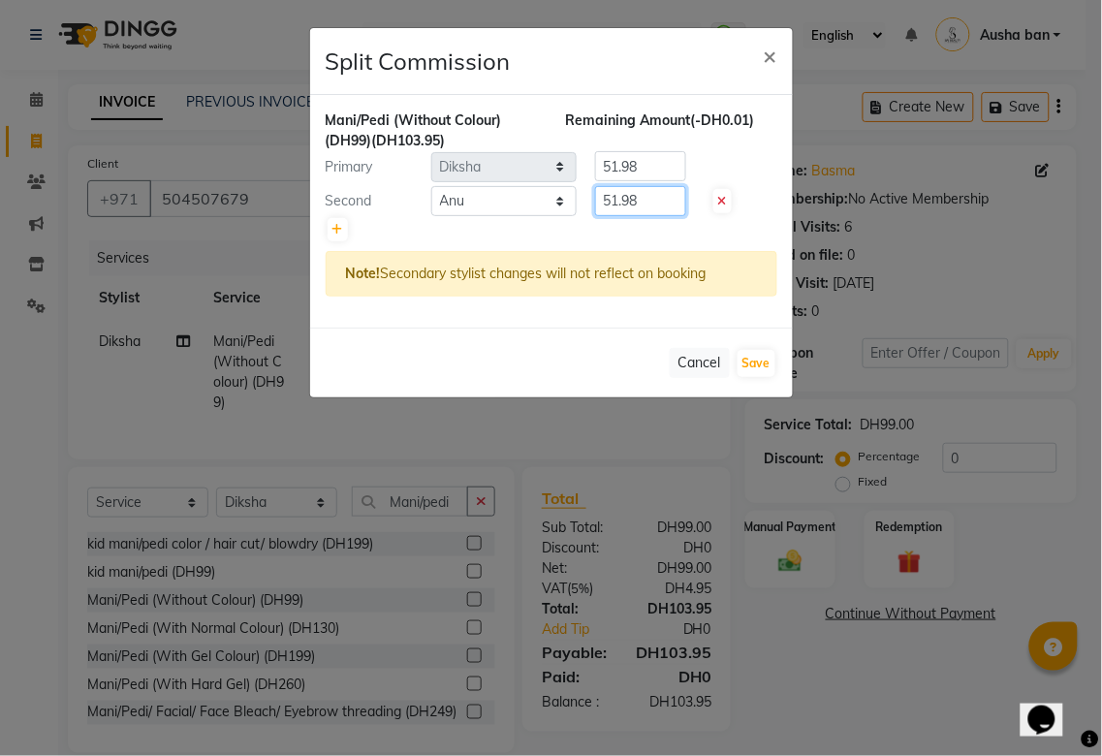
click at [649, 197] on input "51.98" at bounding box center [640, 201] width 91 height 30
type input "5"
type input "62"
click at [661, 161] on input "51.98" at bounding box center [640, 166] width 91 height 30
type input "5"
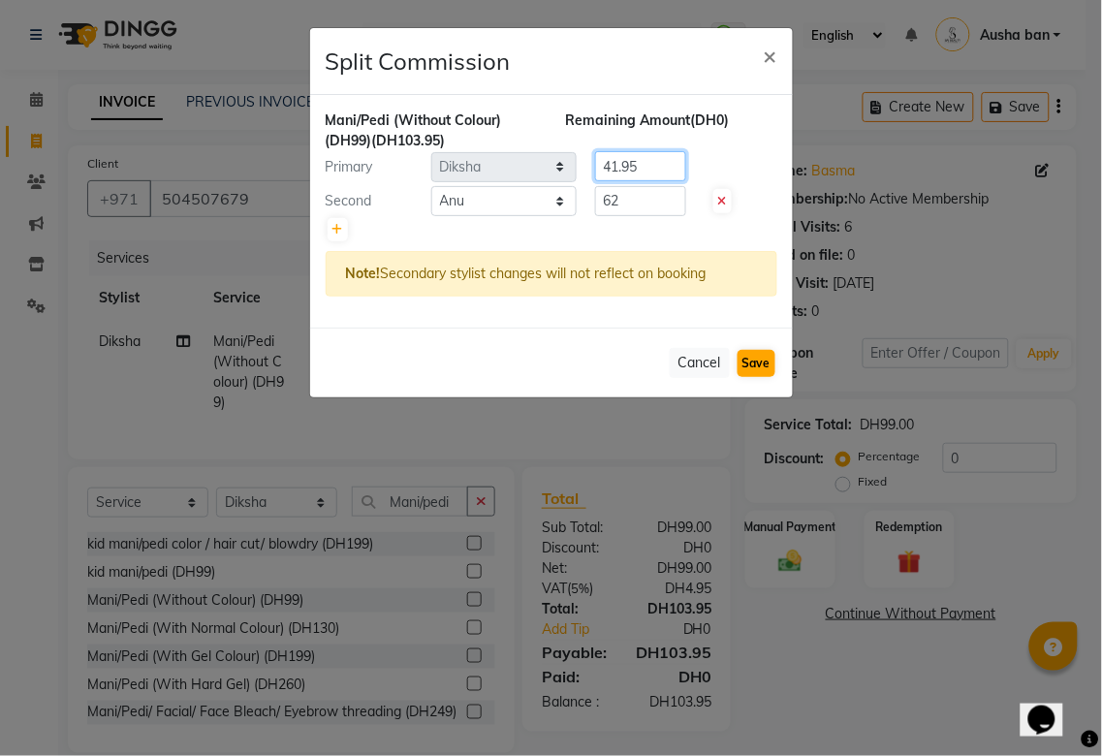
type input "41.95"
click at [764, 362] on button "Save" at bounding box center [756, 363] width 38 height 27
select select "Select"
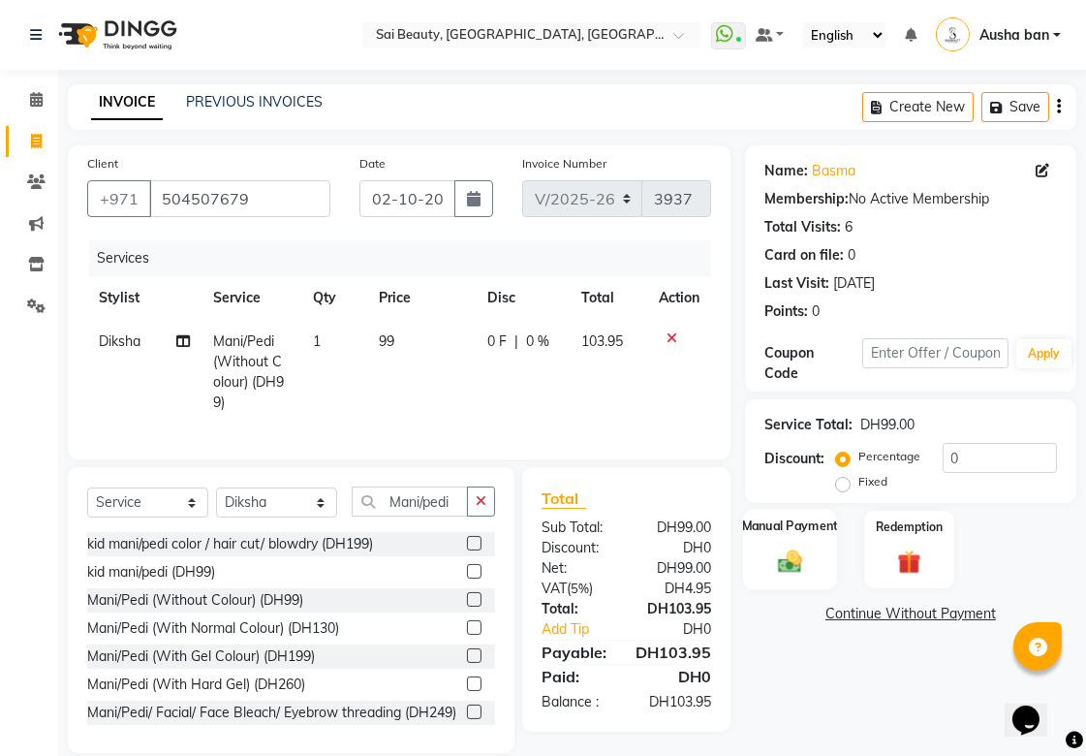
click at [792, 568] on img at bounding box center [790, 561] width 40 height 28
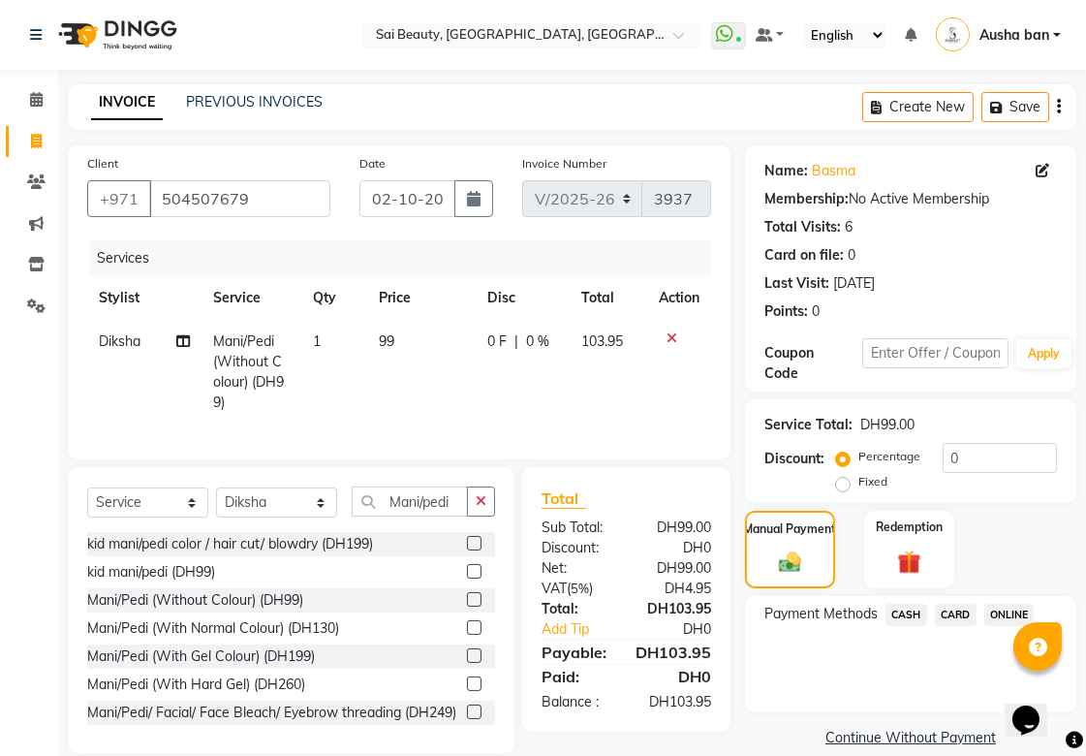
click at [899, 612] on span "CASH" at bounding box center [907, 615] width 42 height 22
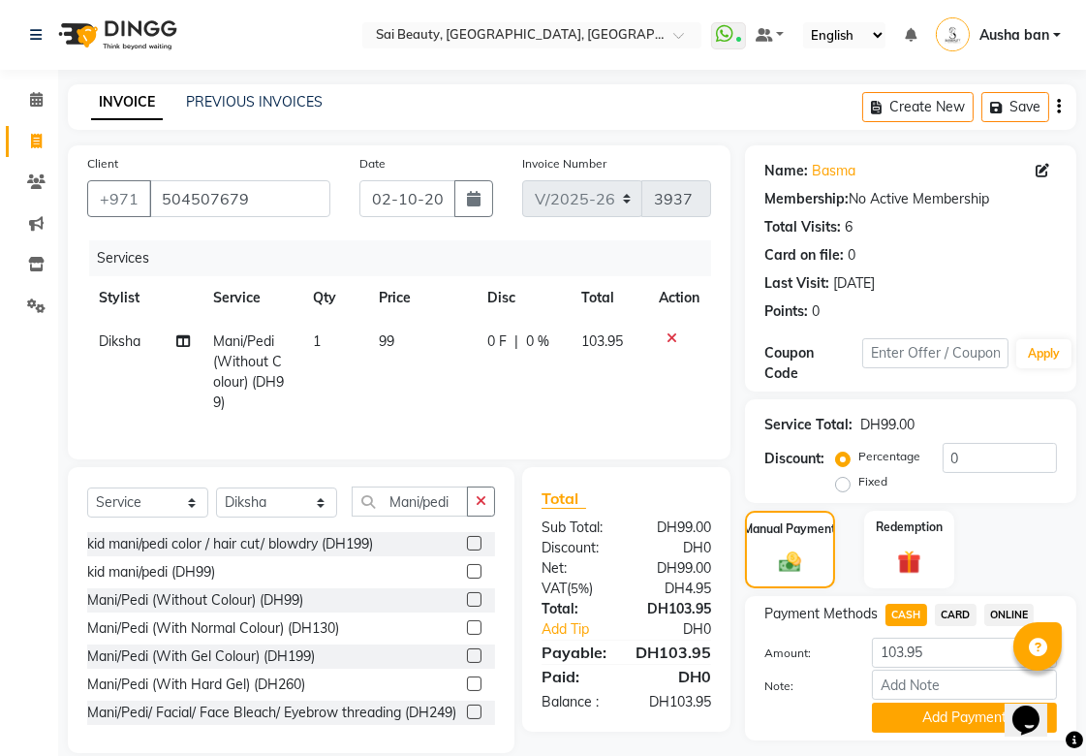
scroll to position [53, 0]
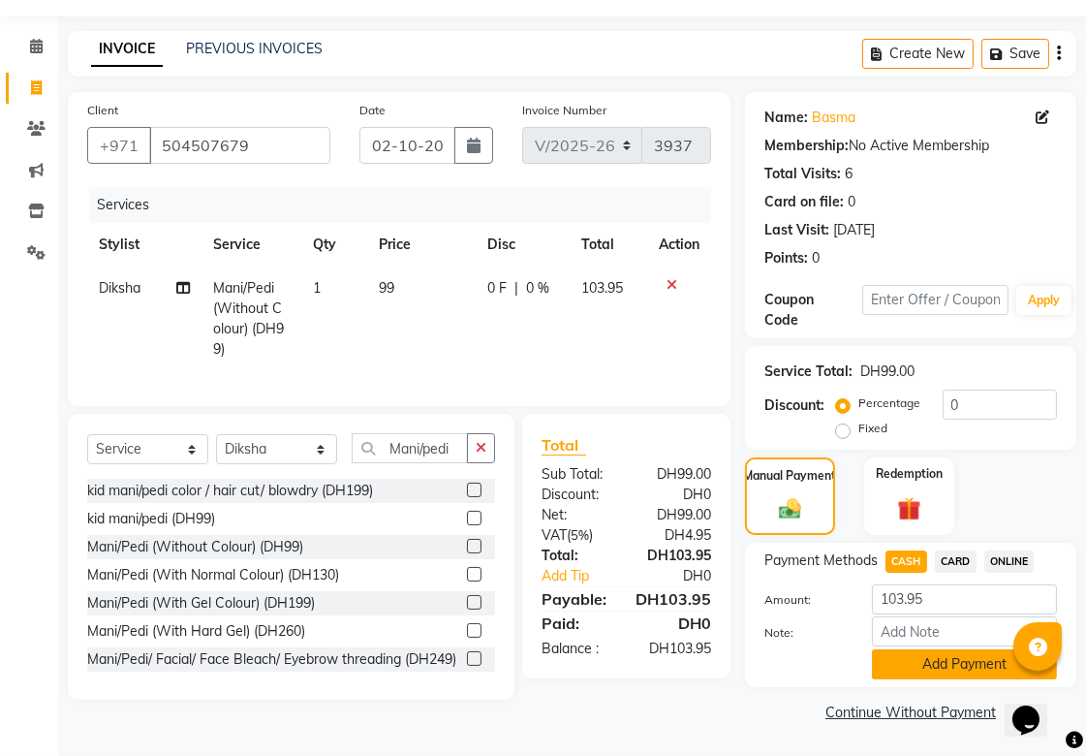
click at [947, 663] on button "Add Payment" at bounding box center [964, 664] width 185 height 30
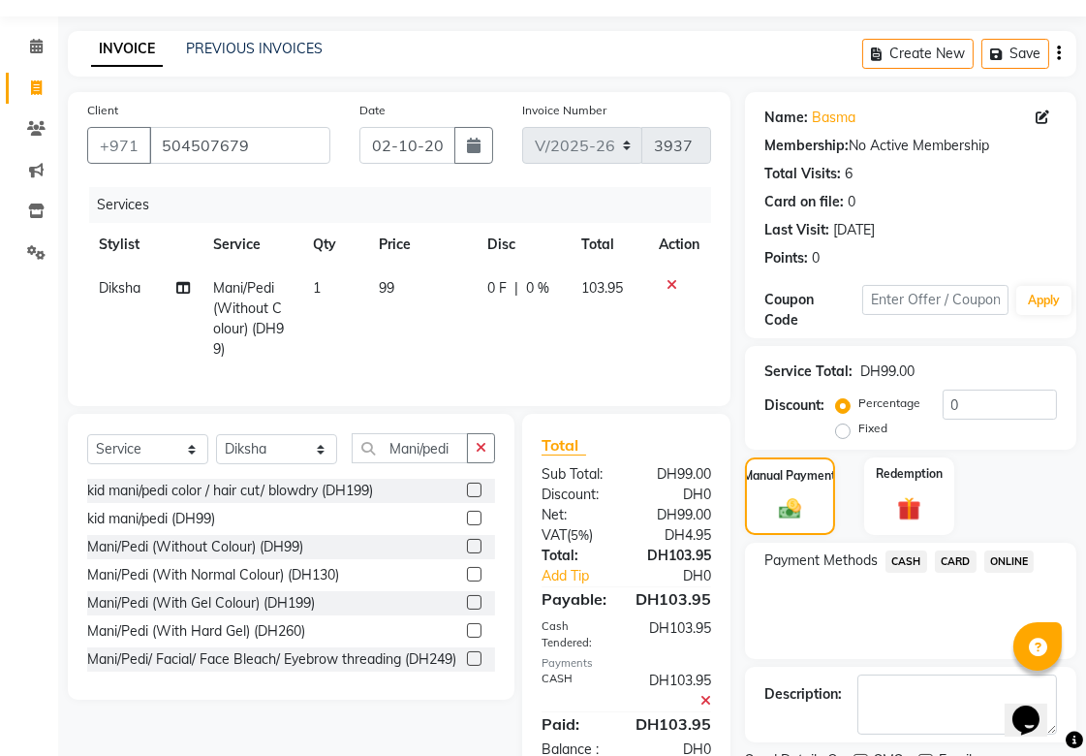
scroll to position [134, 0]
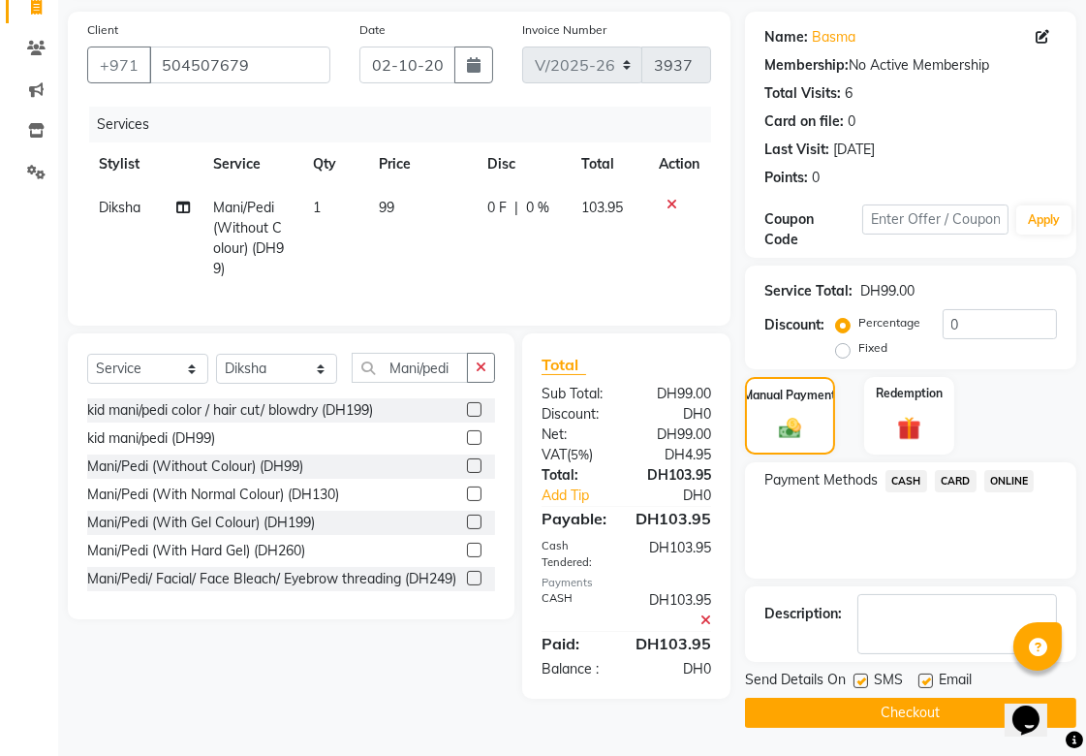
click at [937, 703] on button "Checkout" at bounding box center [910, 713] width 331 height 30
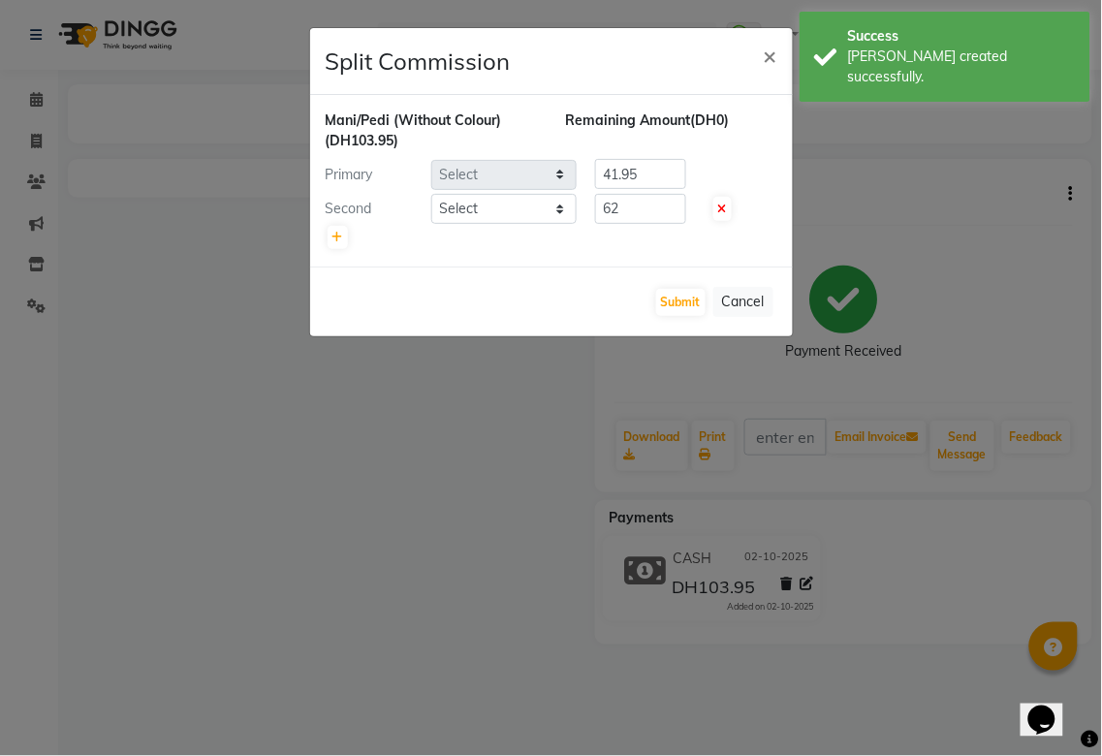
select select "57468"
select select "45072"
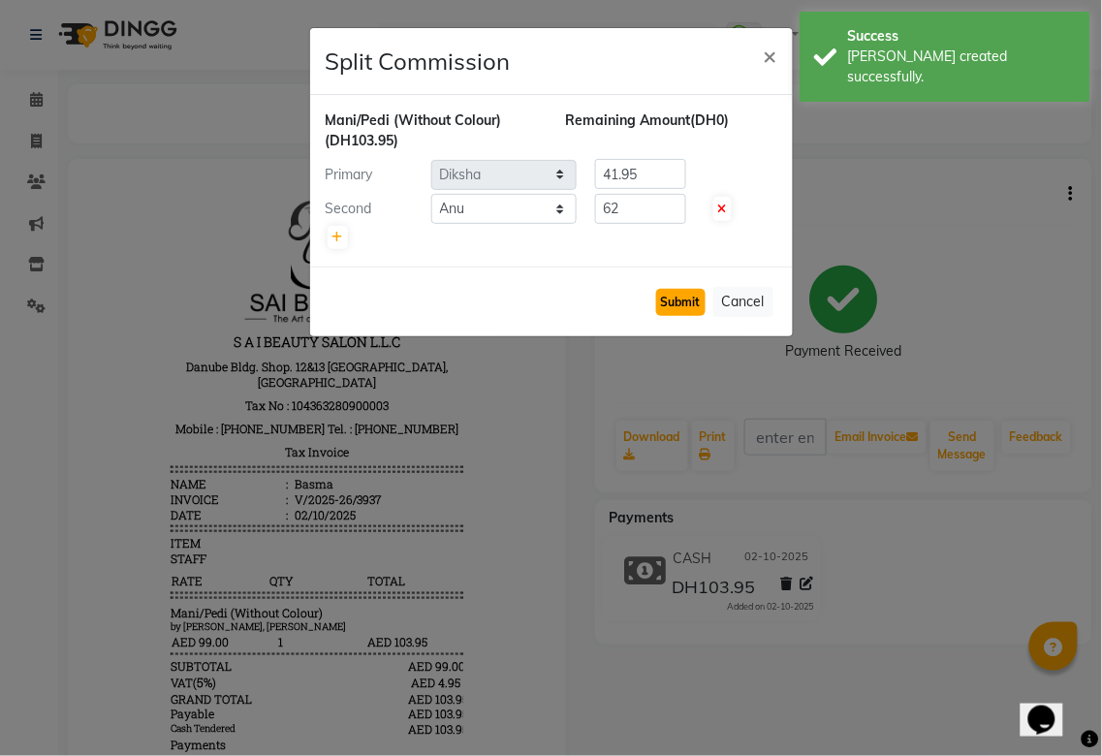
click at [673, 295] on button "Submit" at bounding box center [680, 302] width 49 height 27
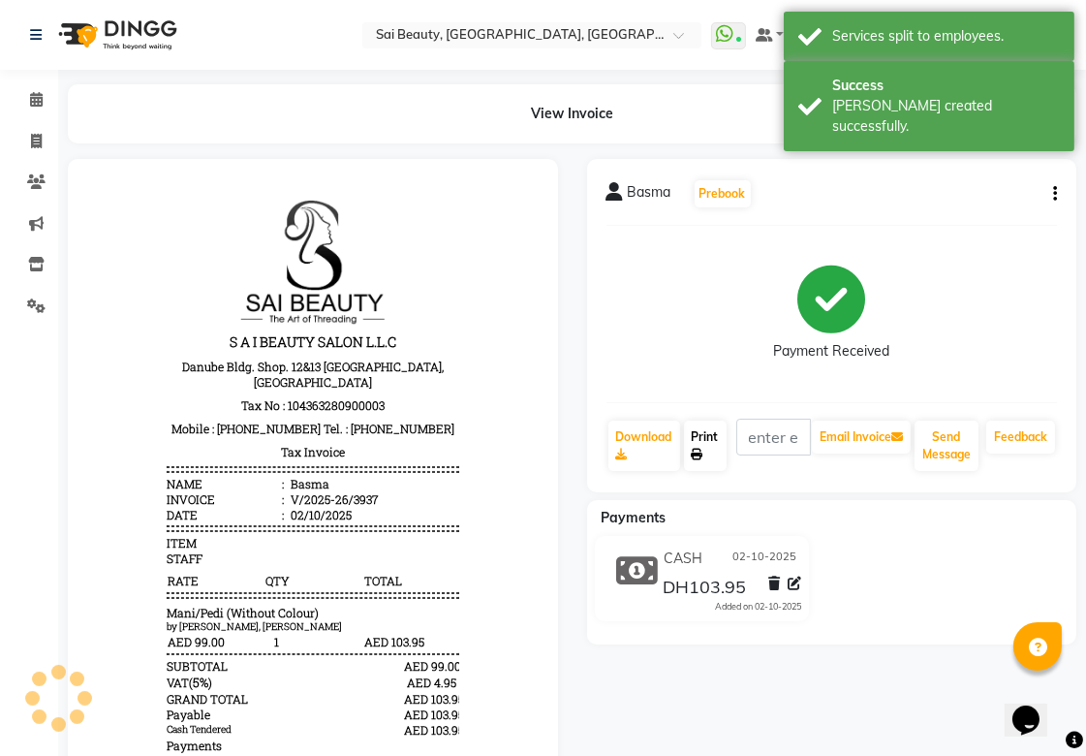
click at [709, 442] on link "Print" at bounding box center [705, 446] width 43 height 50
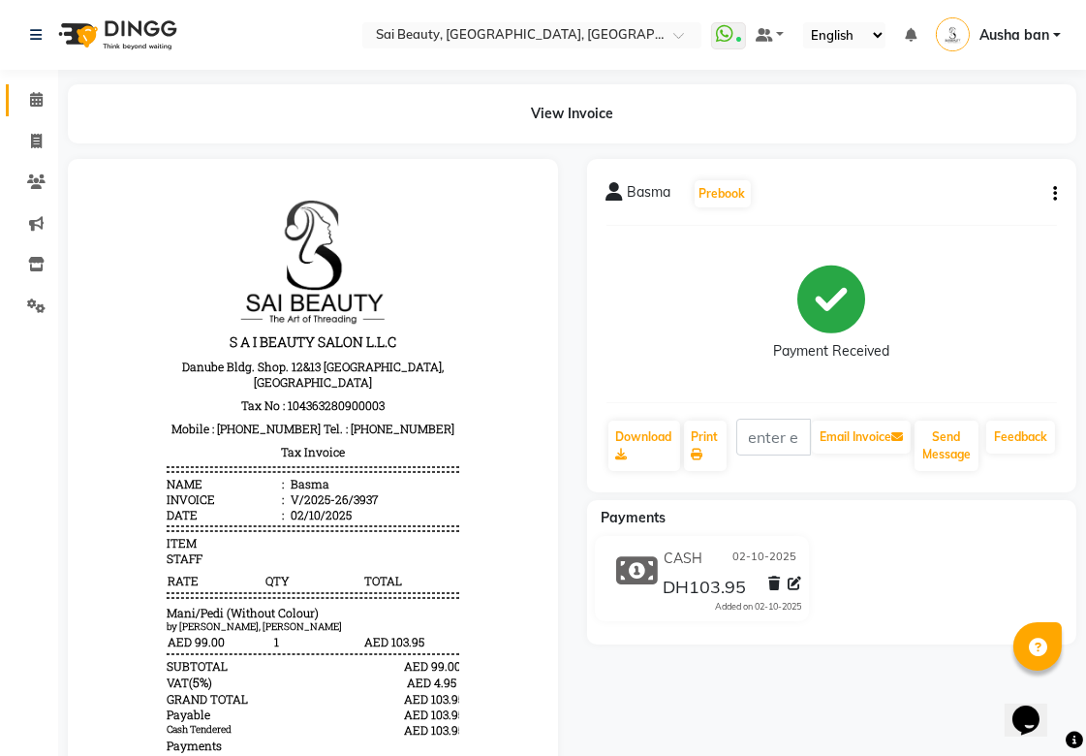
click at [41, 94] on icon at bounding box center [36, 99] width 13 height 15
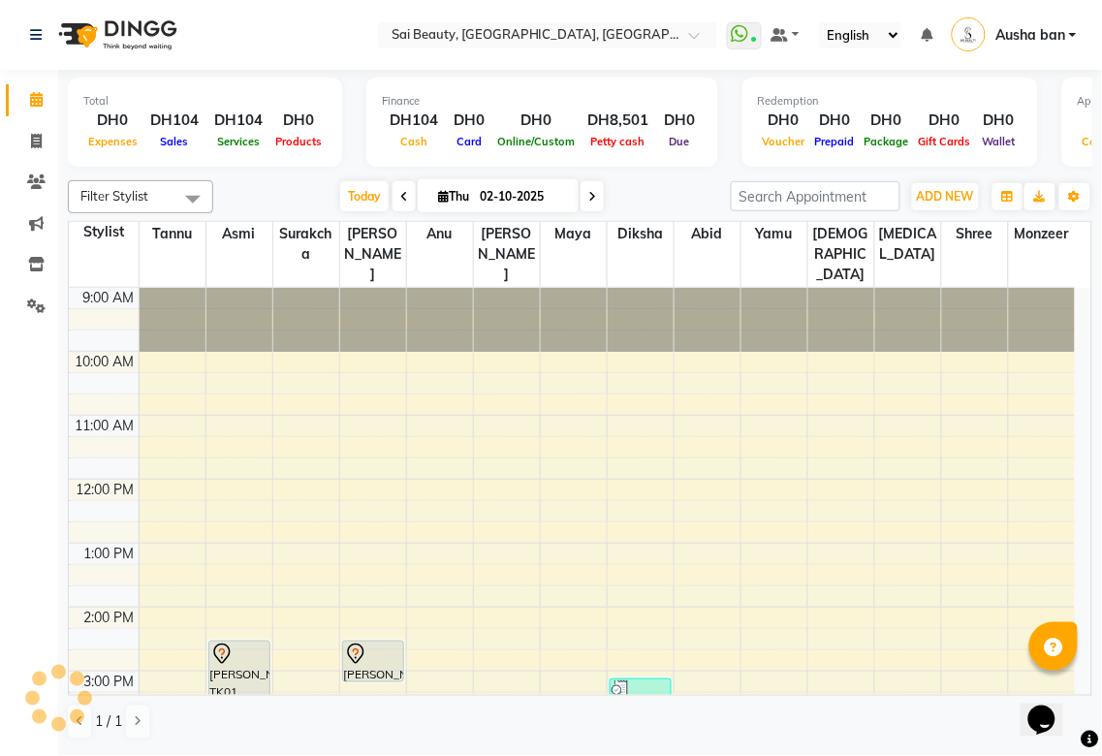
scroll to position [231, 0]
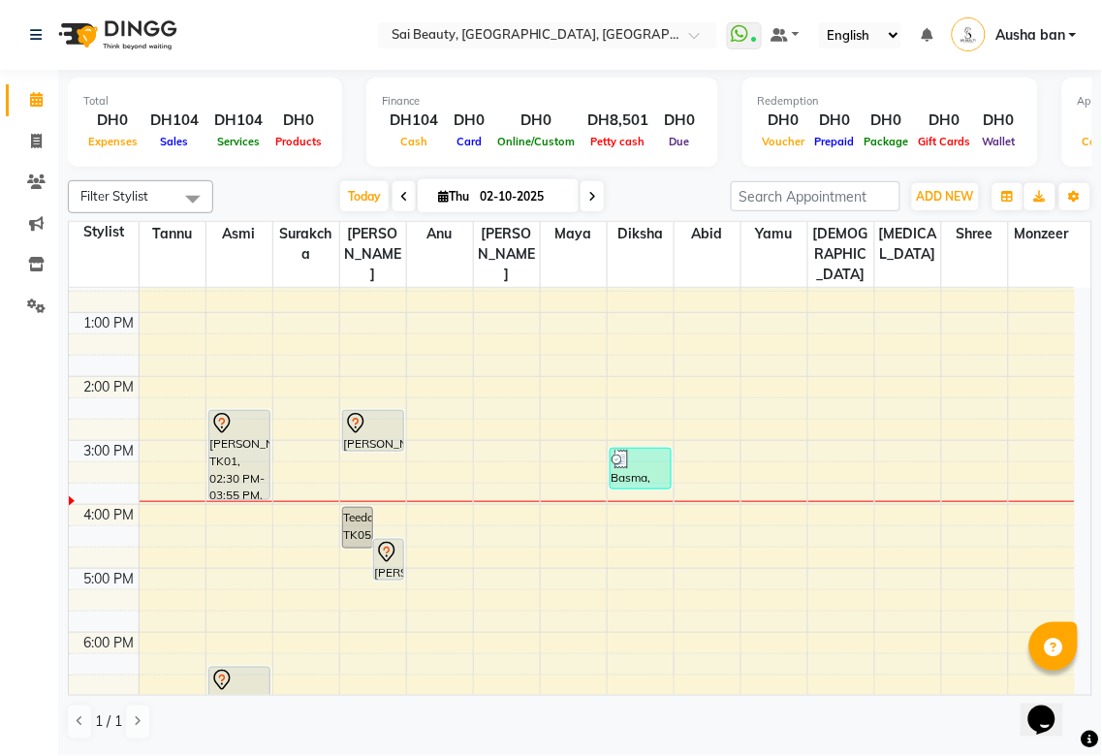
click at [384, 568] on td at bounding box center [607, 578] width 936 height 21
click at [399, 576] on div at bounding box center [388, 580] width 29 height 8
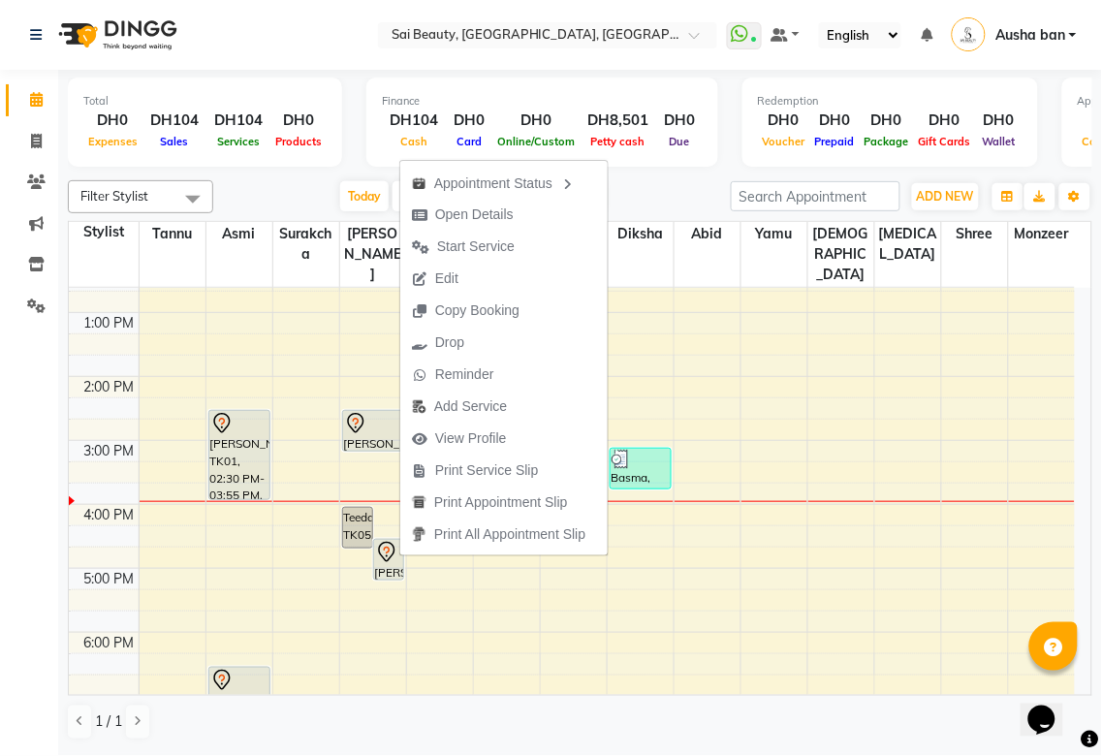
click at [714, 653] on td at bounding box center [607, 663] width 936 height 21
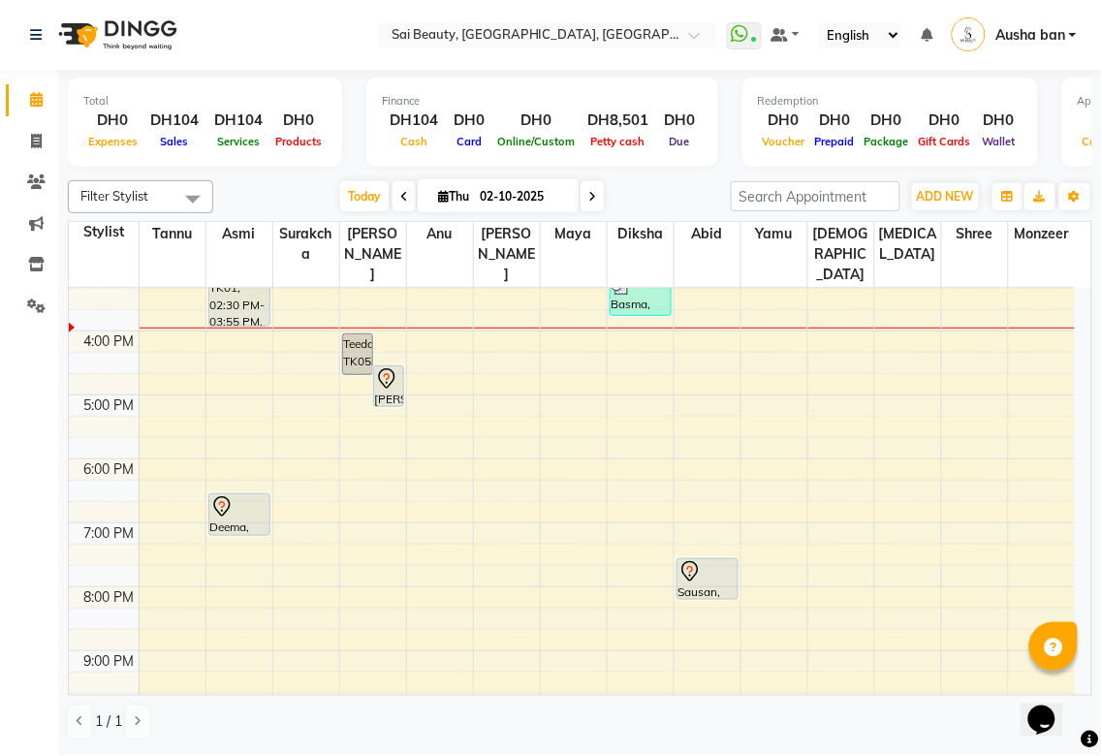
scroll to position [407, 0]
click at [594, 195] on span at bounding box center [591, 196] width 23 height 30
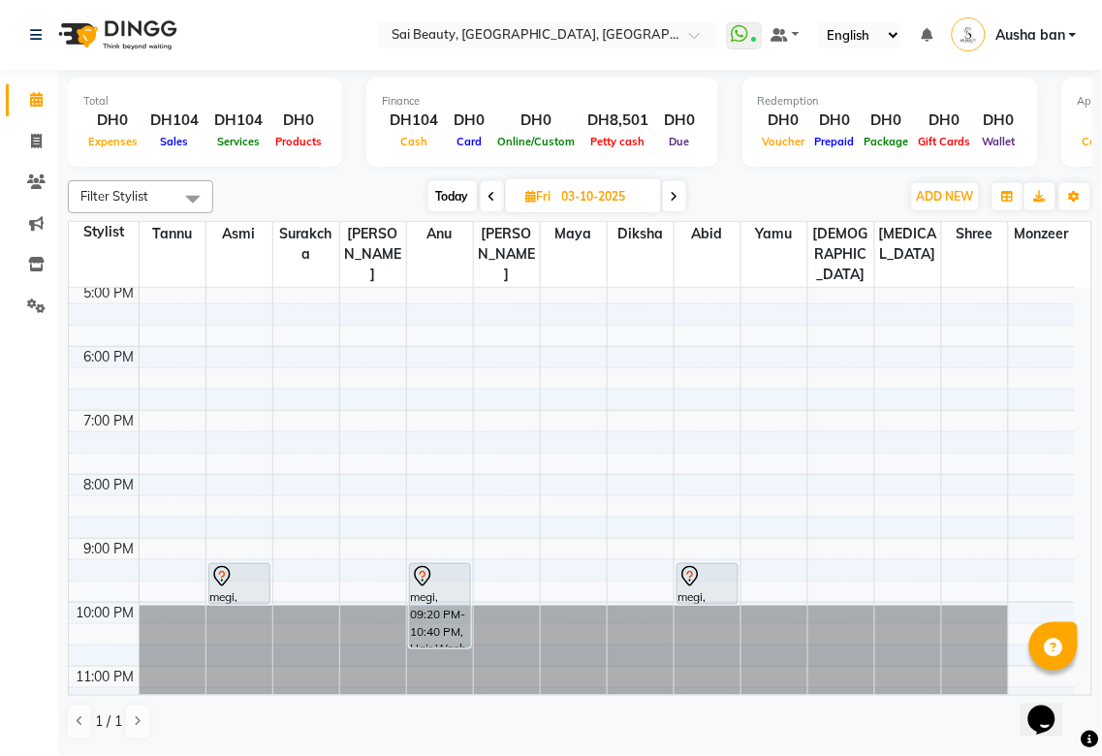
scroll to position [308, 0]
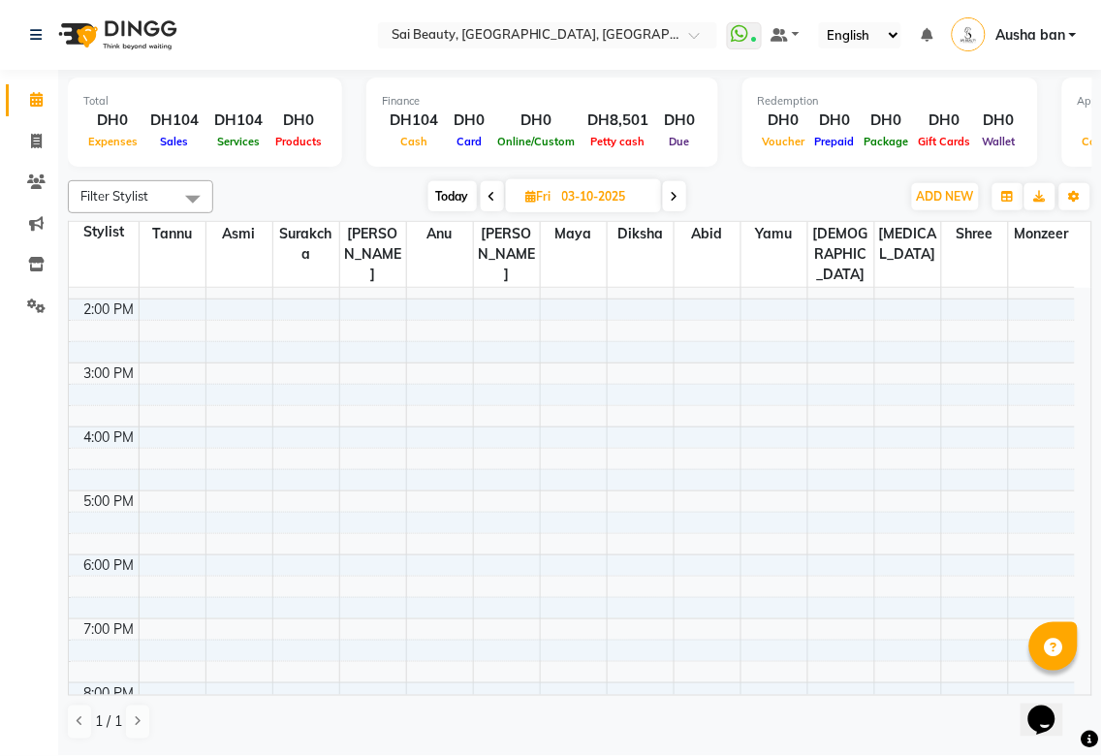
click at [489, 196] on icon at bounding box center [492, 197] width 8 height 12
type input "02-10-2025"
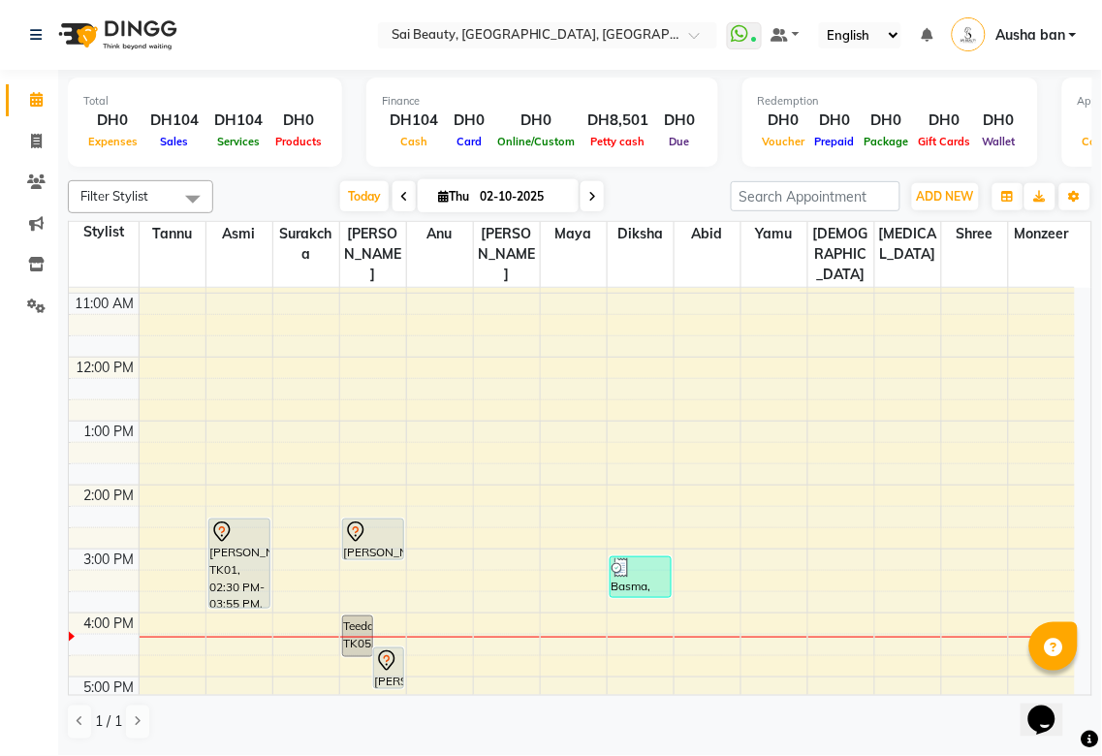
scroll to position [23, 0]
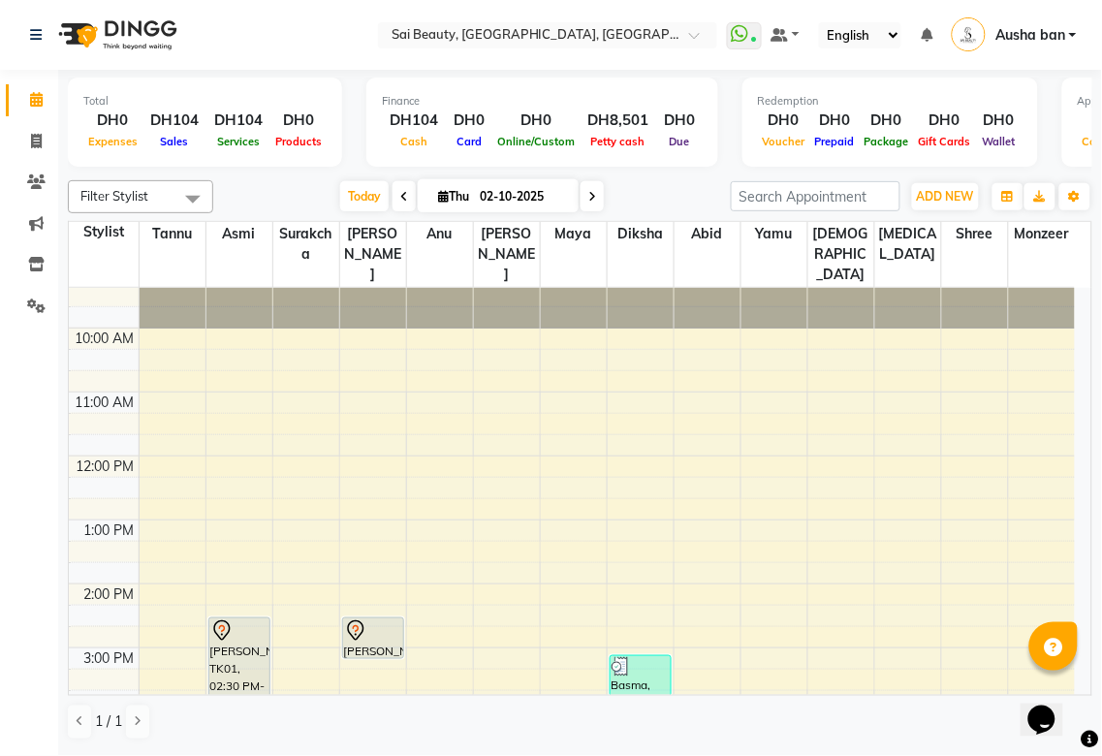
click at [225, 620] on icon at bounding box center [221, 630] width 23 height 23
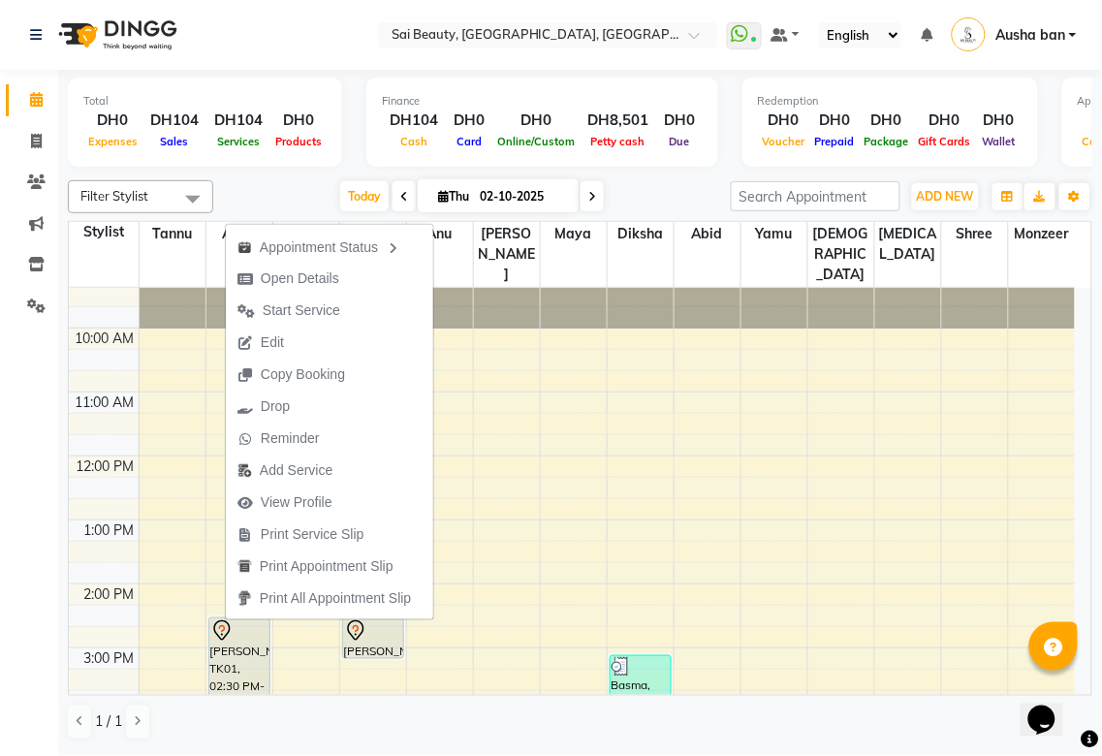
click at [553, 691] on td at bounding box center [607, 700] width 936 height 21
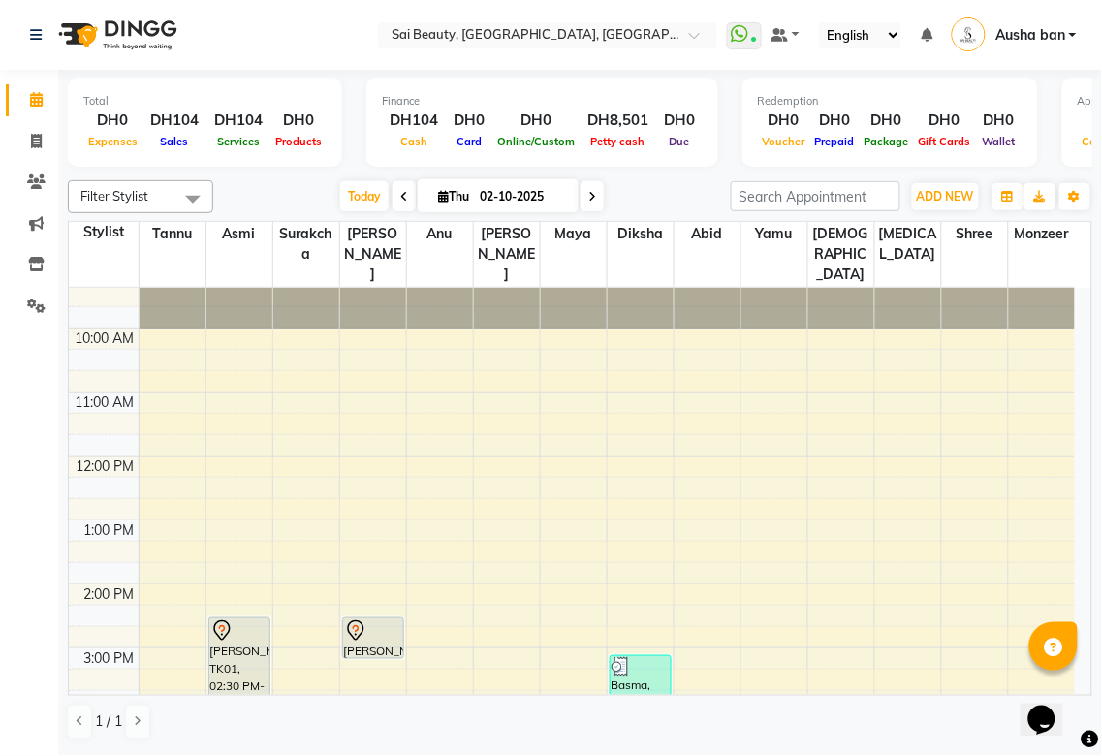
click at [356, 619] on icon at bounding box center [355, 630] width 23 height 23
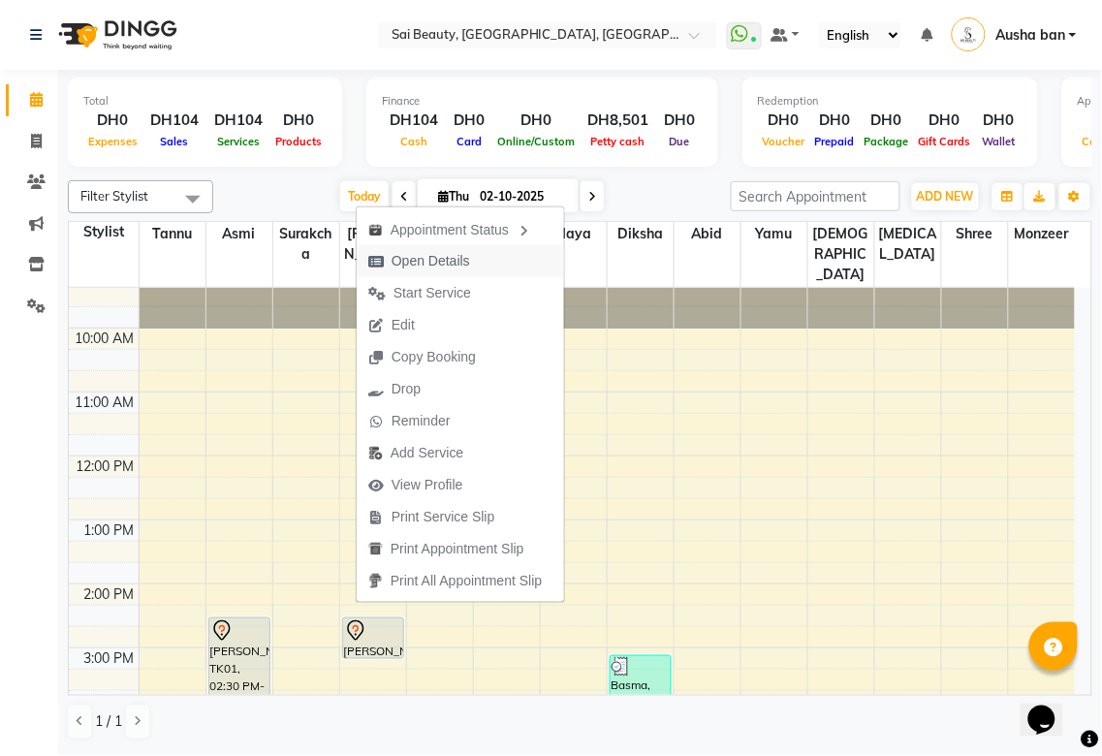
click at [375, 260] on icon "button" at bounding box center [376, 262] width 16 height 14
select select "7"
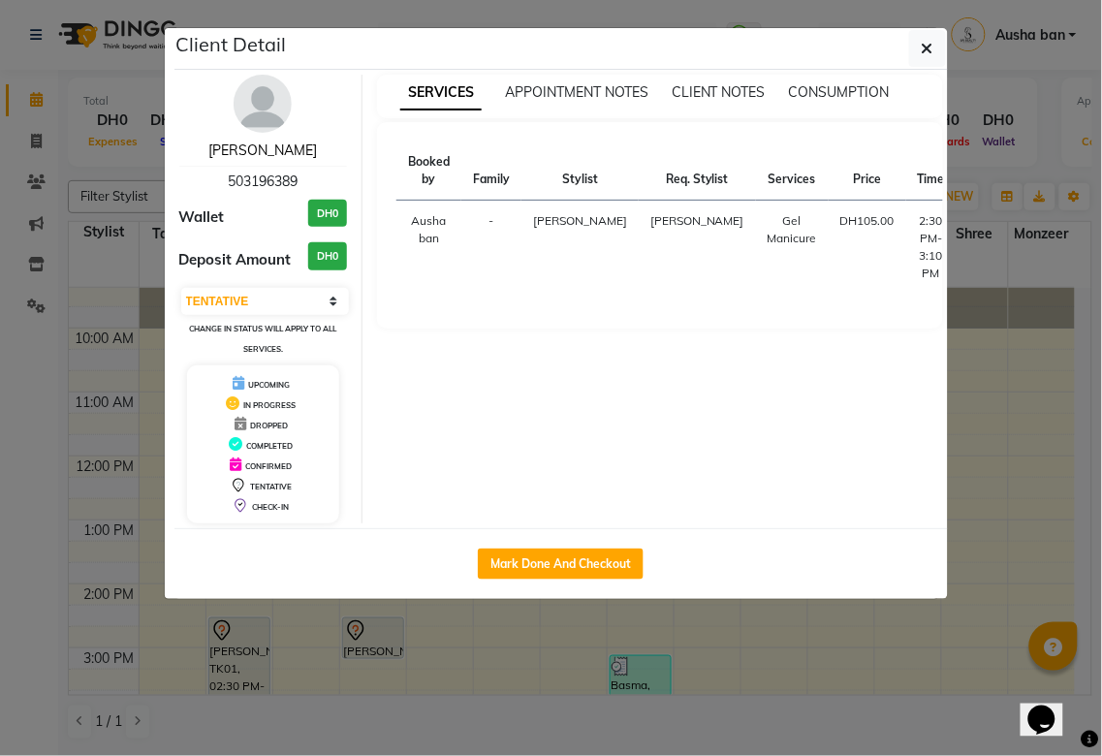
click at [267, 157] on link "[PERSON_NAME]" at bounding box center [262, 149] width 109 height 17
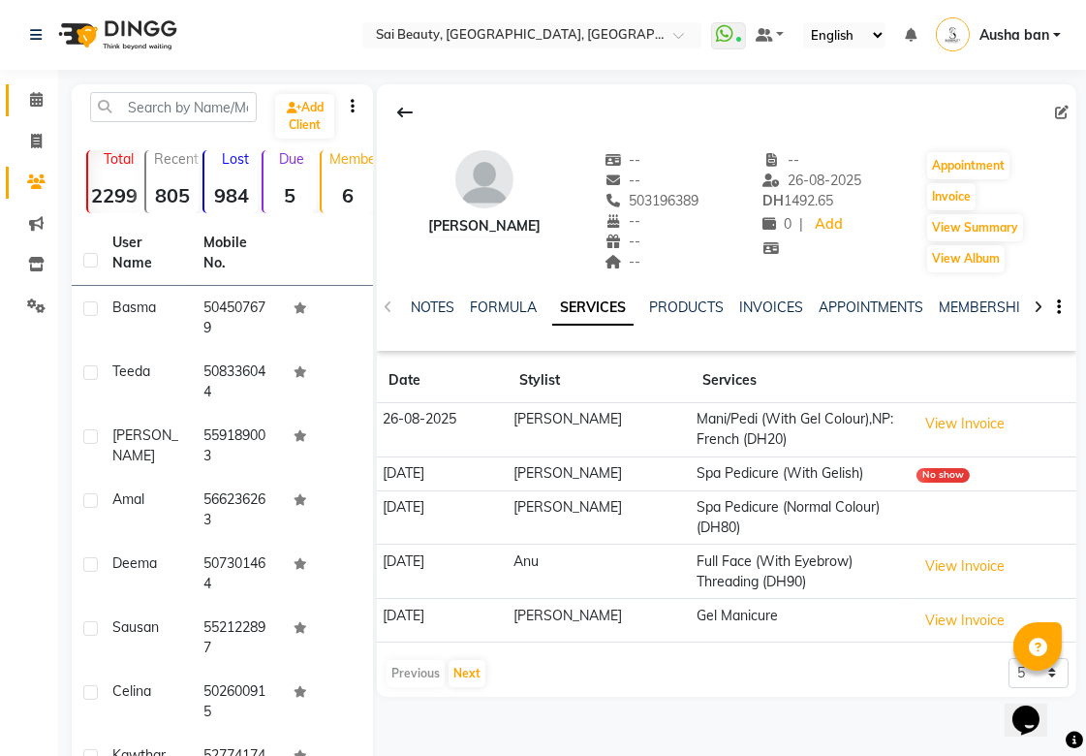
click at [35, 99] on icon at bounding box center [36, 99] width 13 height 15
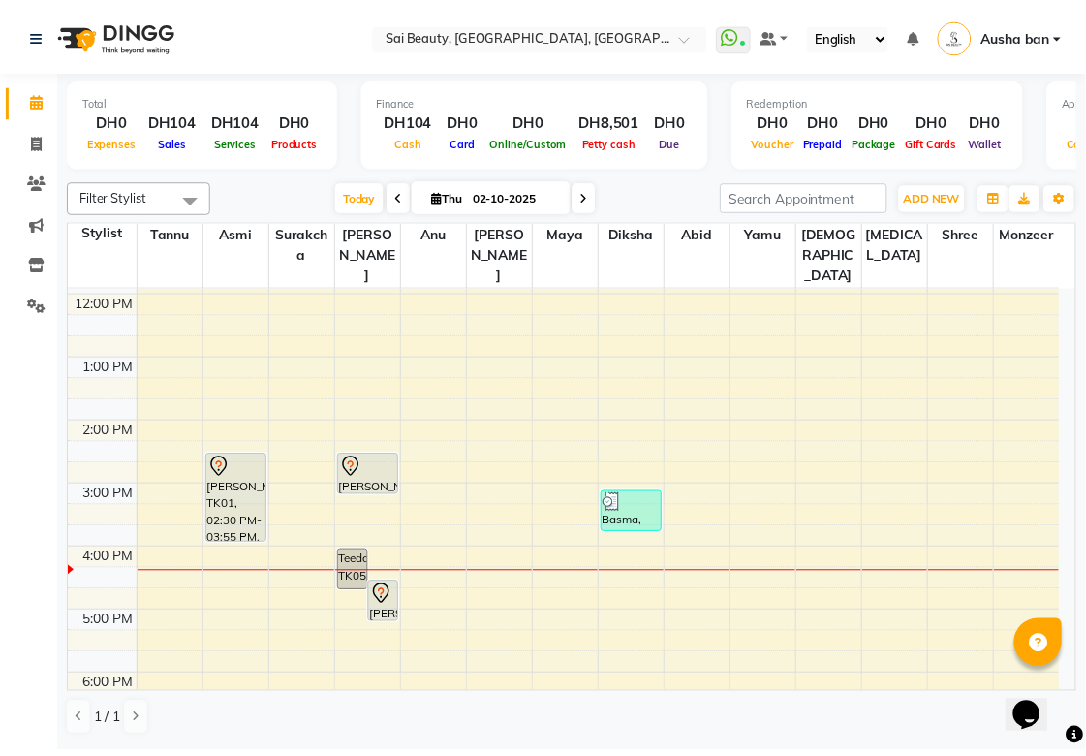
scroll to position [170, 0]
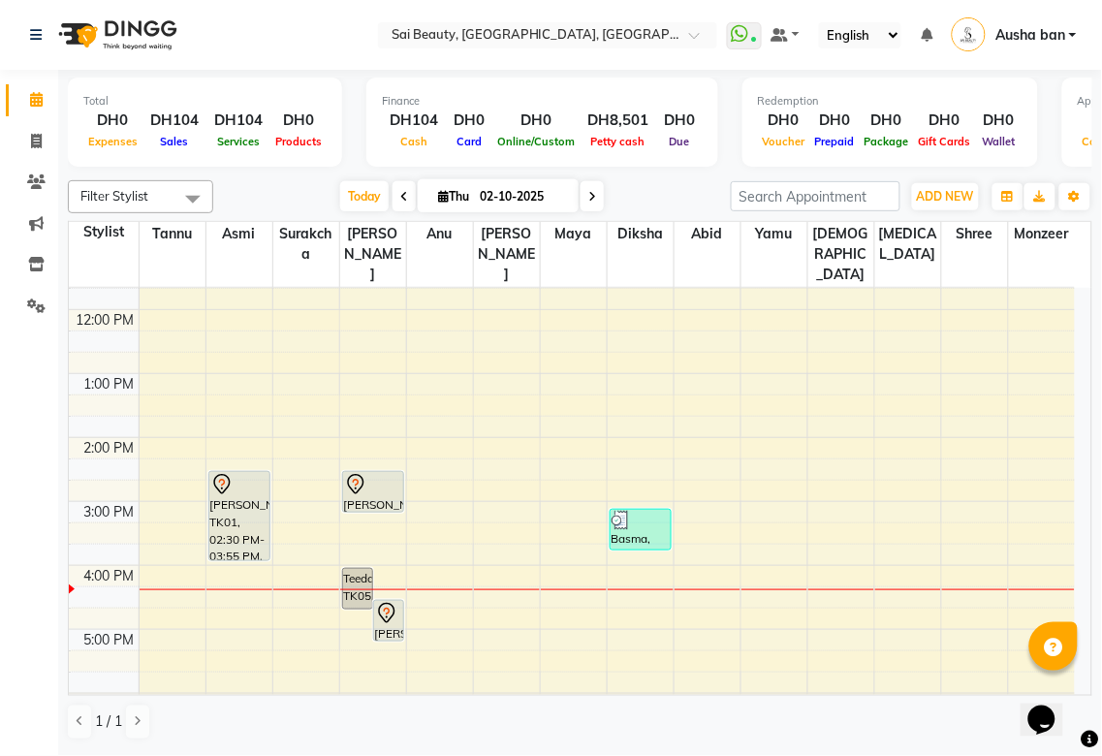
click at [361, 473] on icon at bounding box center [355, 484] width 23 height 23
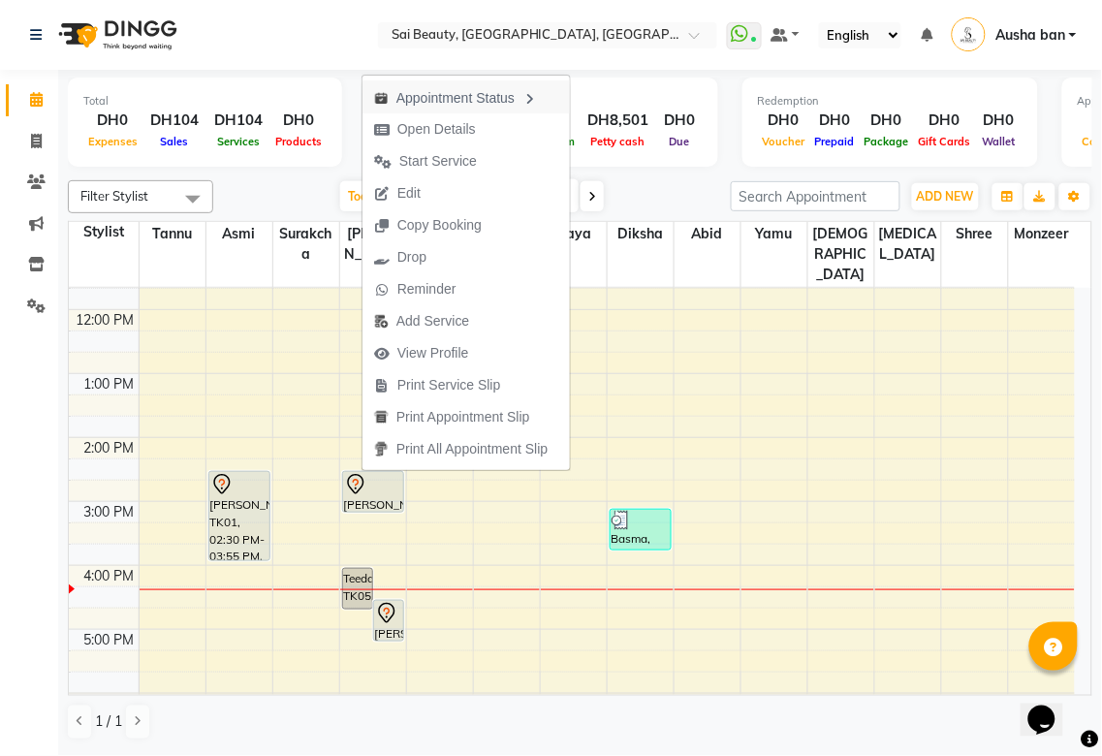
click at [469, 100] on div "Appointment Status" at bounding box center [465, 96] width 207 height 33
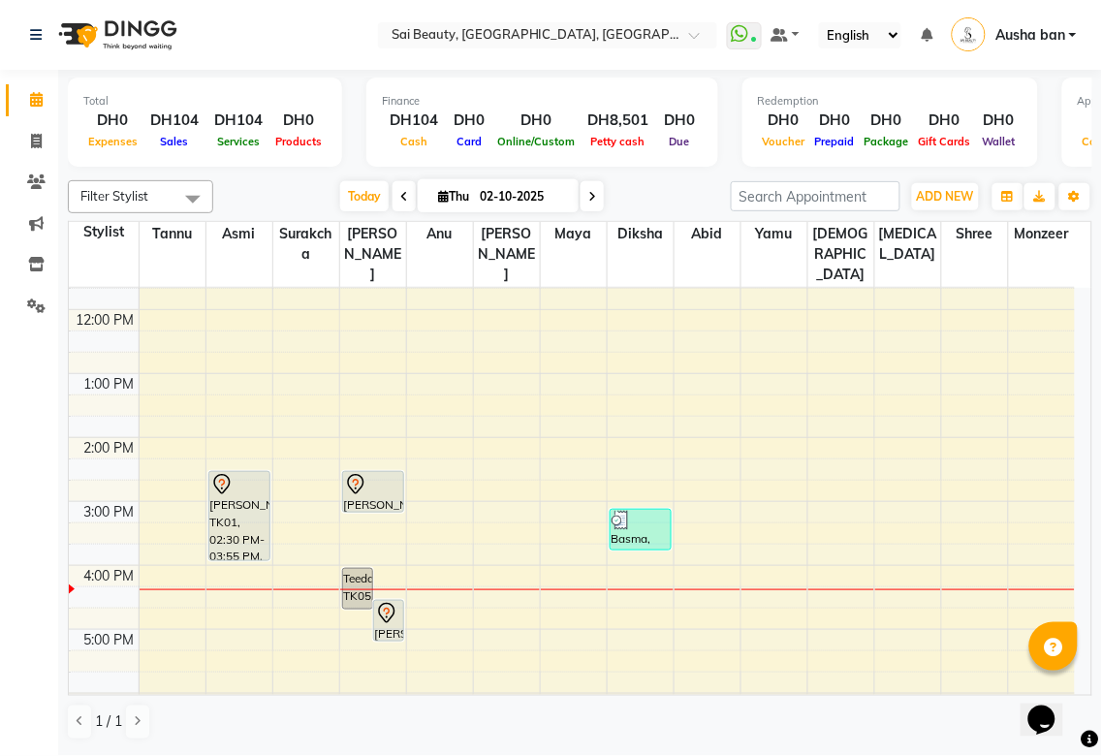
click at [369, 480] on div "Widad, TK02, 02:30 PM-03:10 PM, Gel Manicure" at bounding box center [373, 492] width 60 height 40
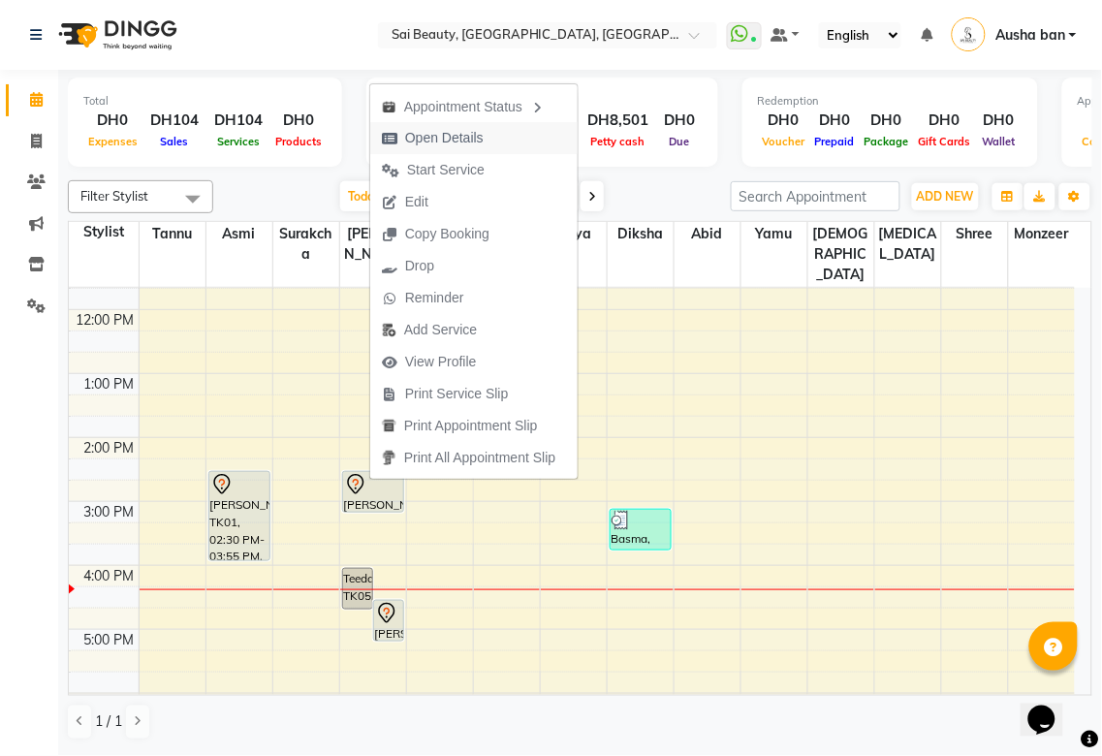
click at [448, 134] on span "Open Details" at bounding box center [444, 138] width 78 height 20
select select "7"
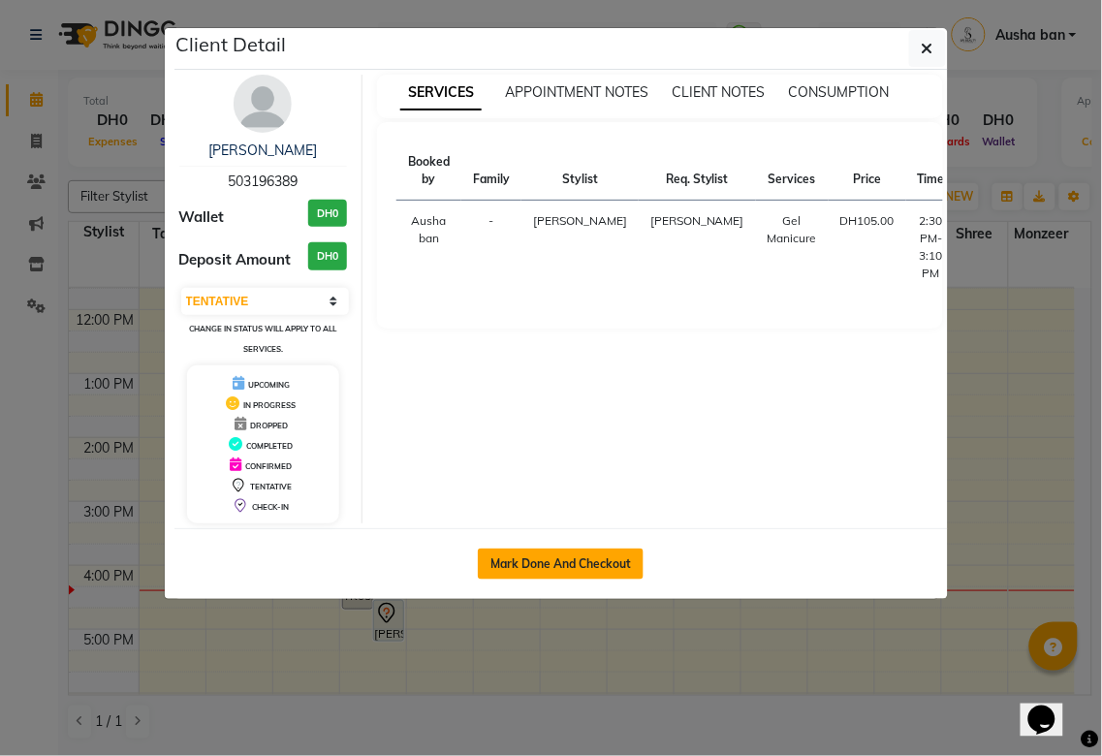
click at [595, 558] on button "Mark Done And Checkout" at bounding box center [561, 563] width 166 height 31
select select "service"
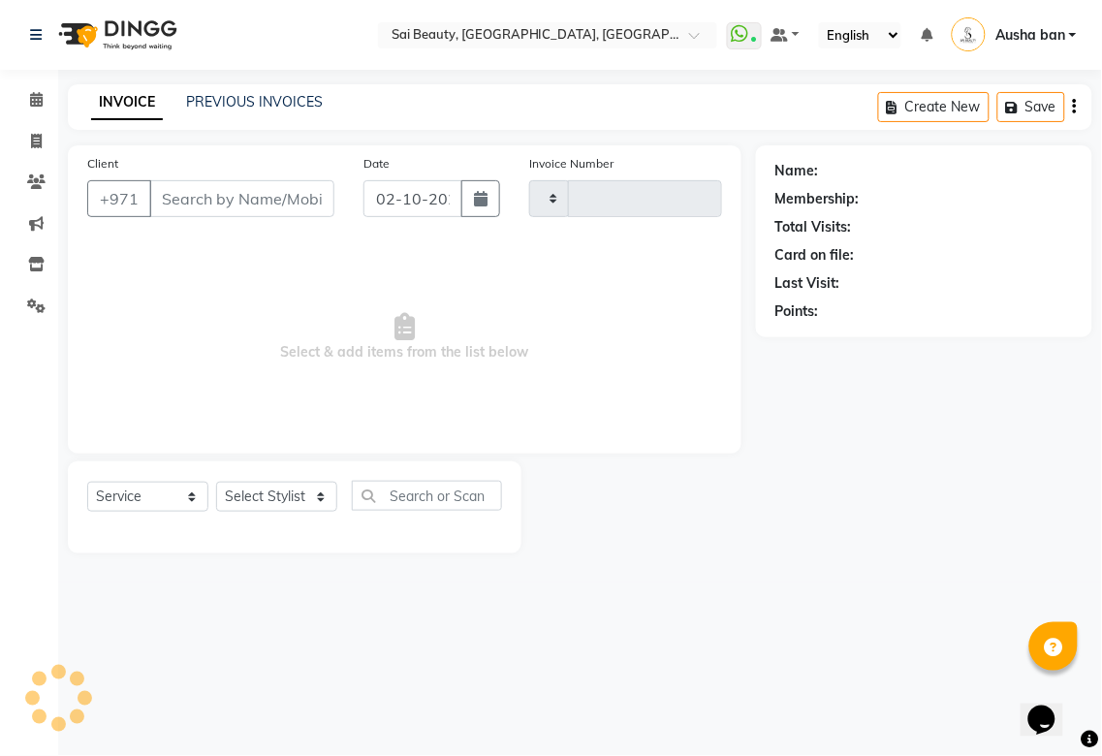
type input "3938"
select select "5352"
type input "503196389"
select select "43674"
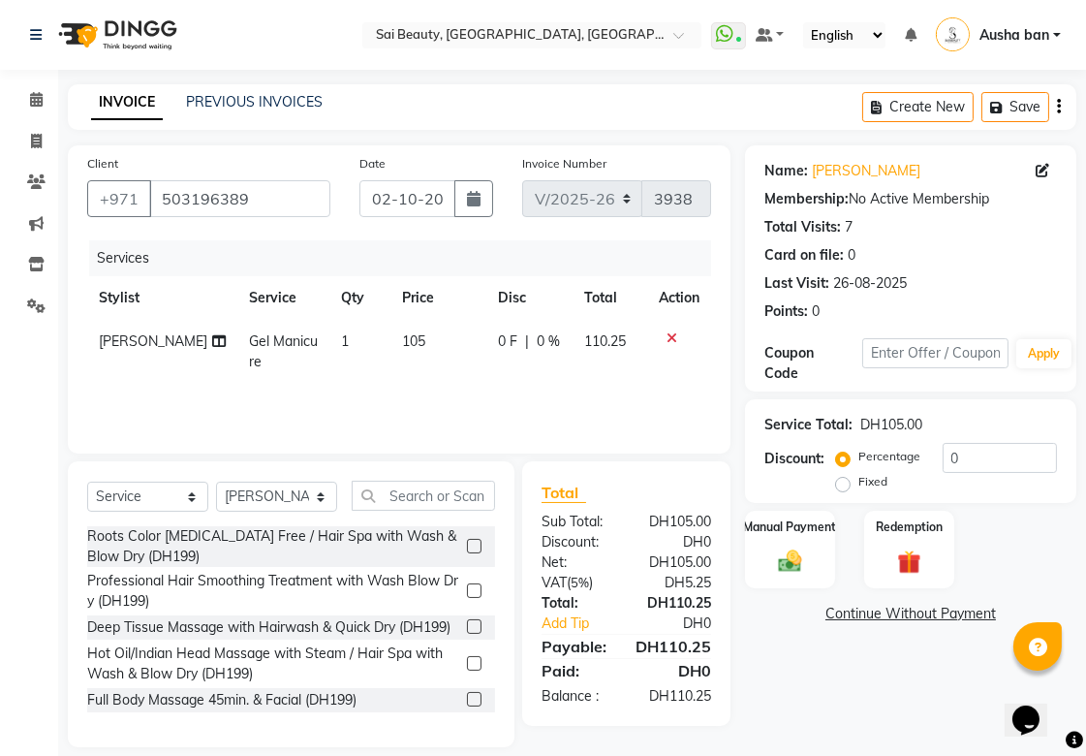
click at [671, 335] on icon at bounding box center [672, 338] width 11 height 14
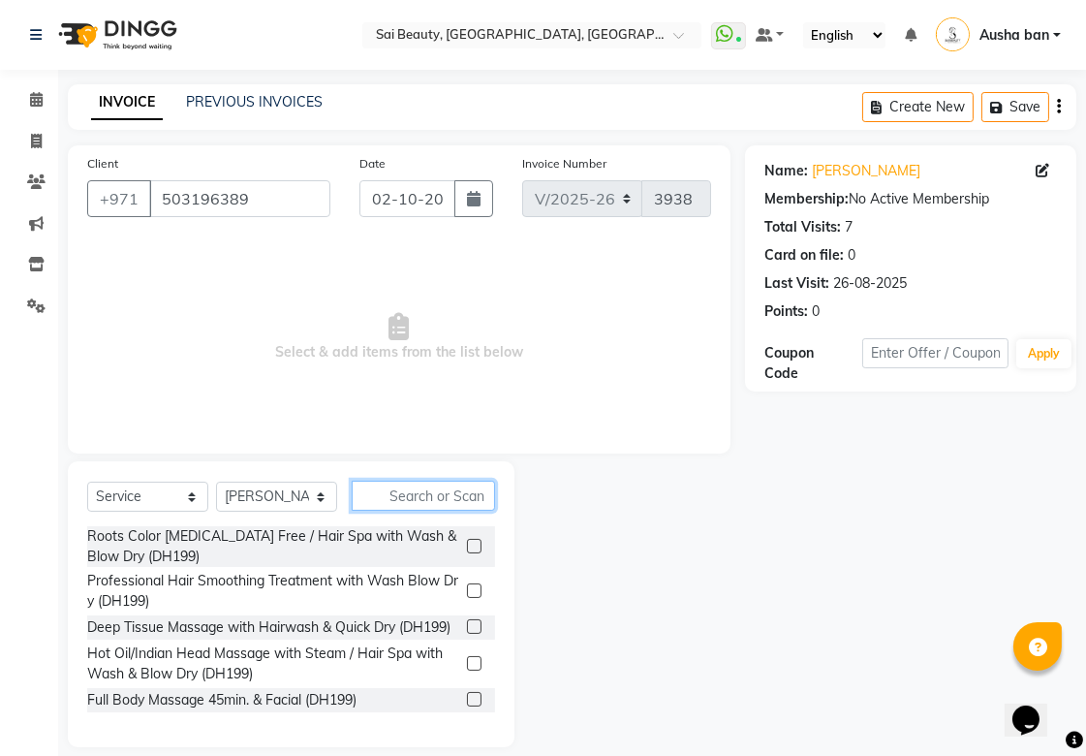
click at [452, 492] on input "text" at bounding box center [423, 496] width 143 height 30
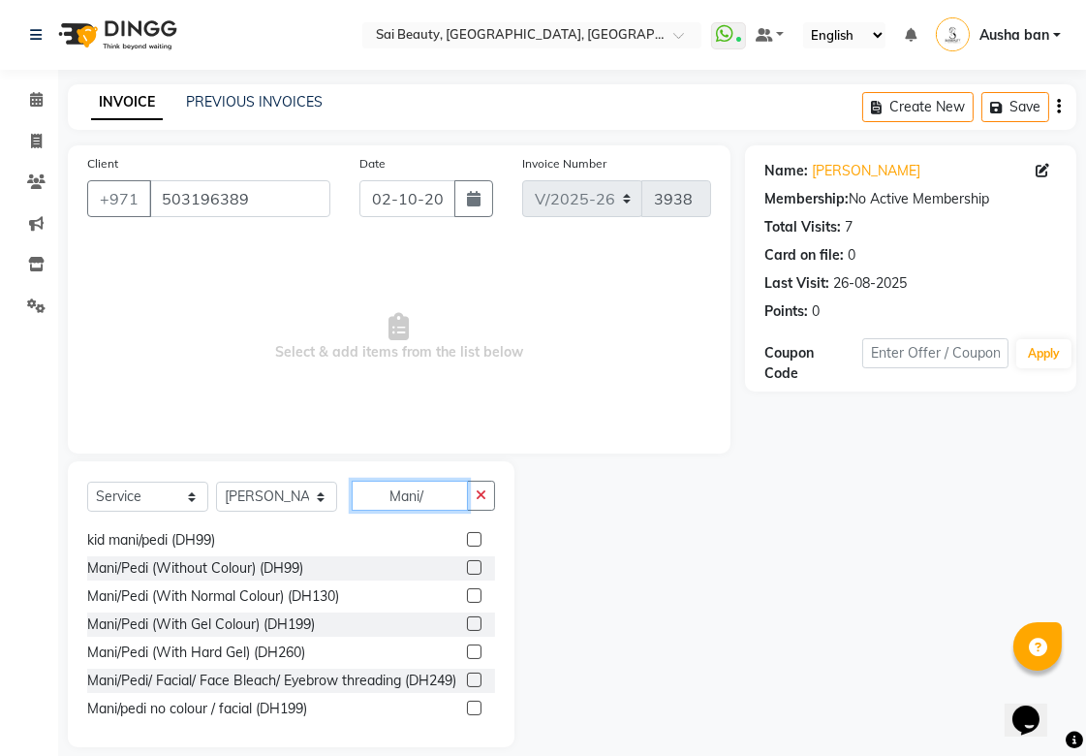
scroll to position [45, 0]
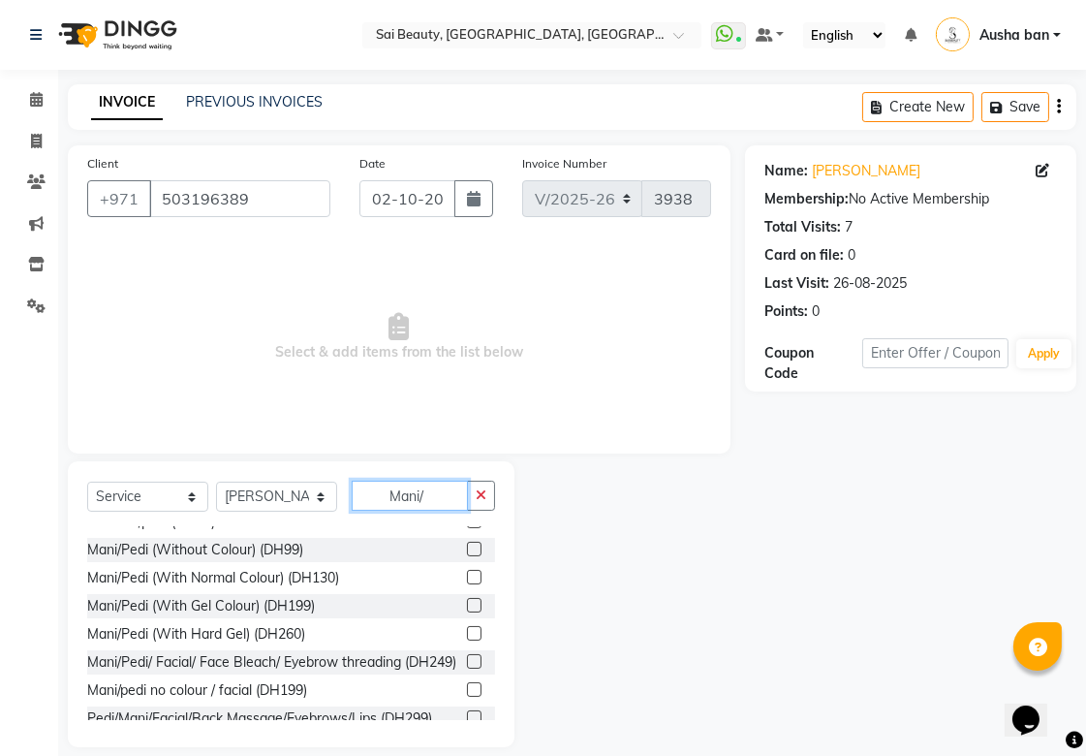
type input "Mani/"
click at [467, 609] on label at bounding box center [474, 605] width 15 height 15
click at [467, 609] on input "checkbox" at bounding box center [473, 606] width 13 height 13
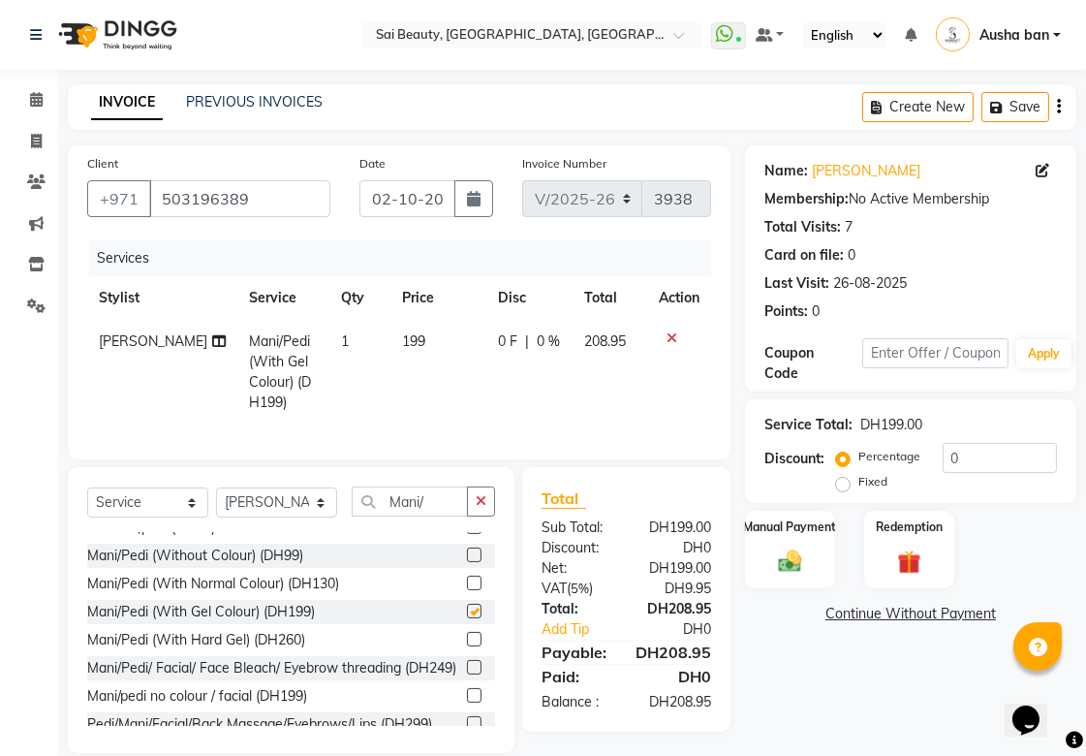
checkbox input "false"
click at [212, 341] on icon at bounding box center [219, 341] width 14 height 14
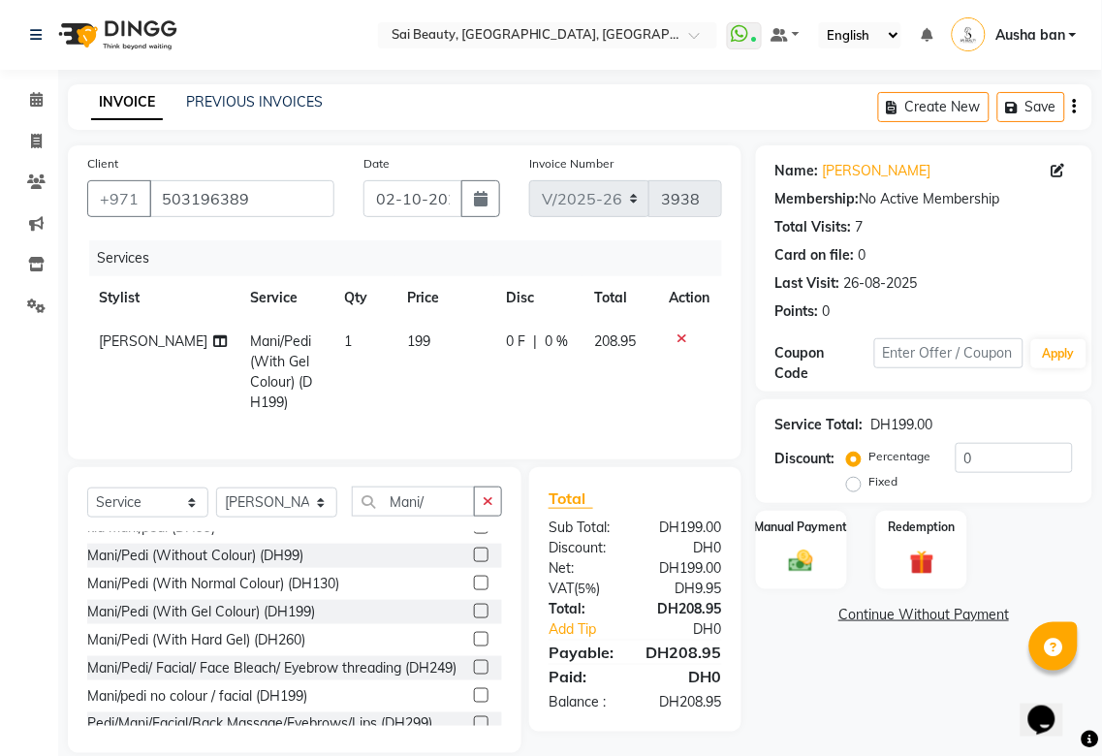
select select "43674"
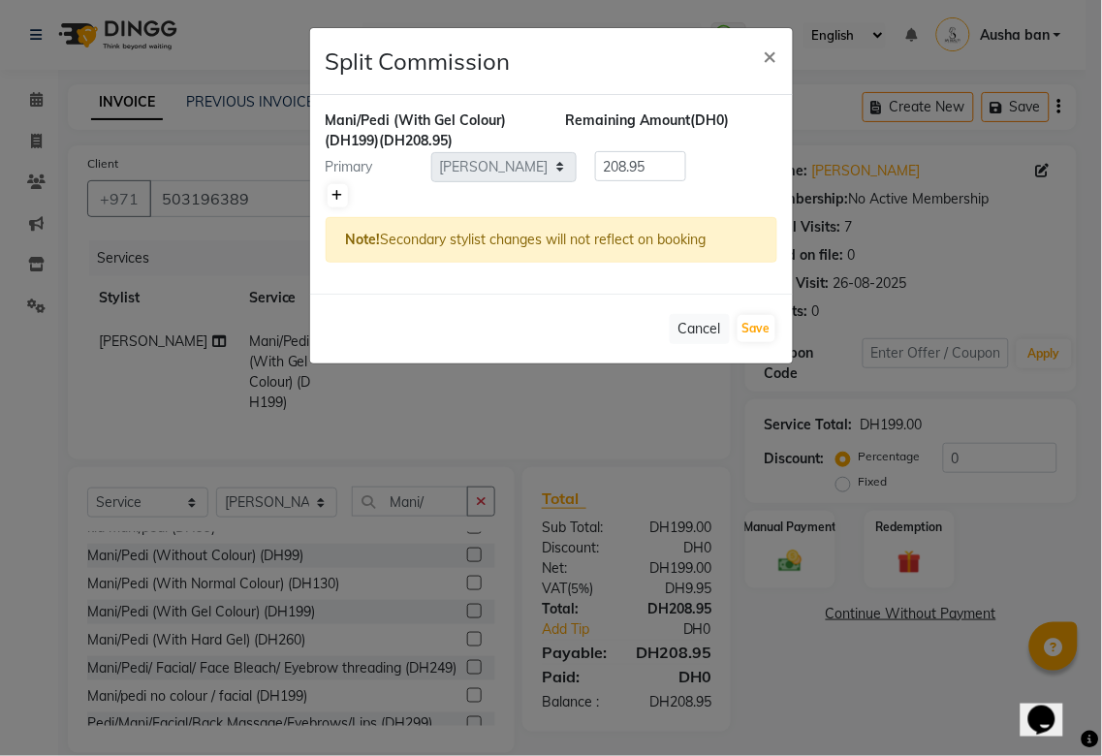
click at [336, 200] on icon at bounding box center [337, 196] width 11 height 12
type input "104.47"
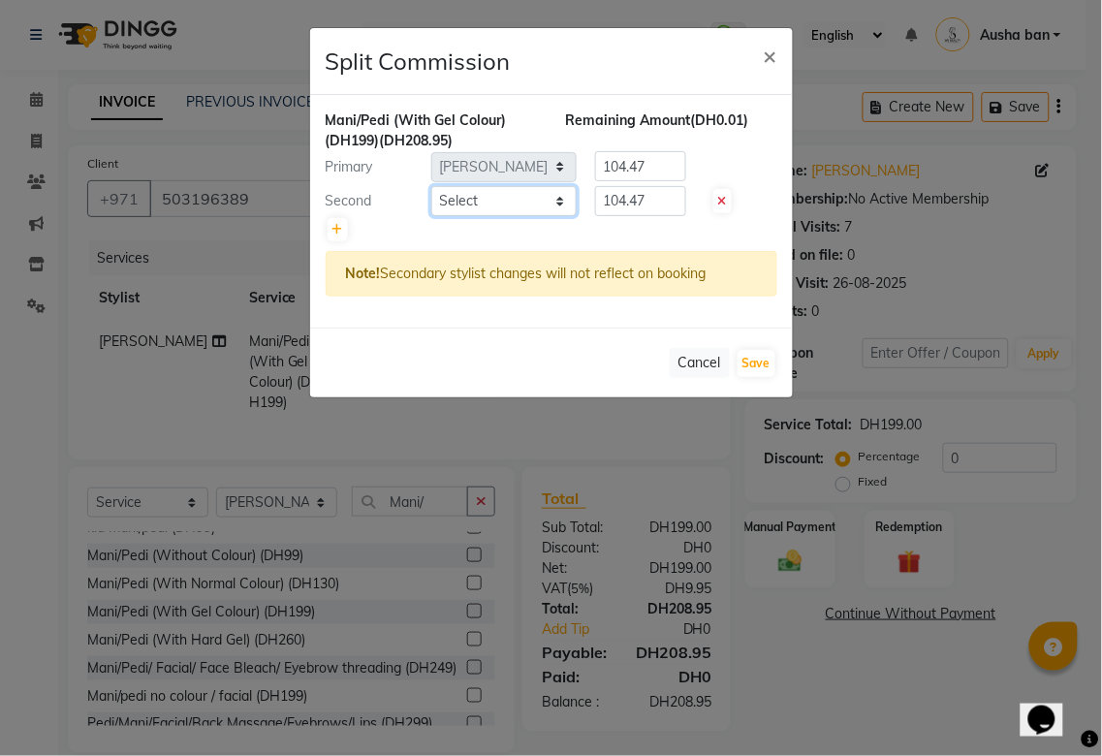
click at [519, 206] on select "Select [PERSON_NAME][MEDICAL_DATA] [PERSON_NAME] Asmi Ausha ban [PERSON_NAME] G…" at bounding box center [503, 201] width 145 height 30
select select "63384"
click at [431, 186] on select "Select [PERSON_NAME][MEDICAL_DATA] [PERSON_NAME] Asmi Ausha ban [PERSON_NAME] G…" at bounding box center [503, 201] width 145 height 30
click at [663, 199] on input "104.47" at bounding box center [640, 201] width 91 height 30
type input "1"
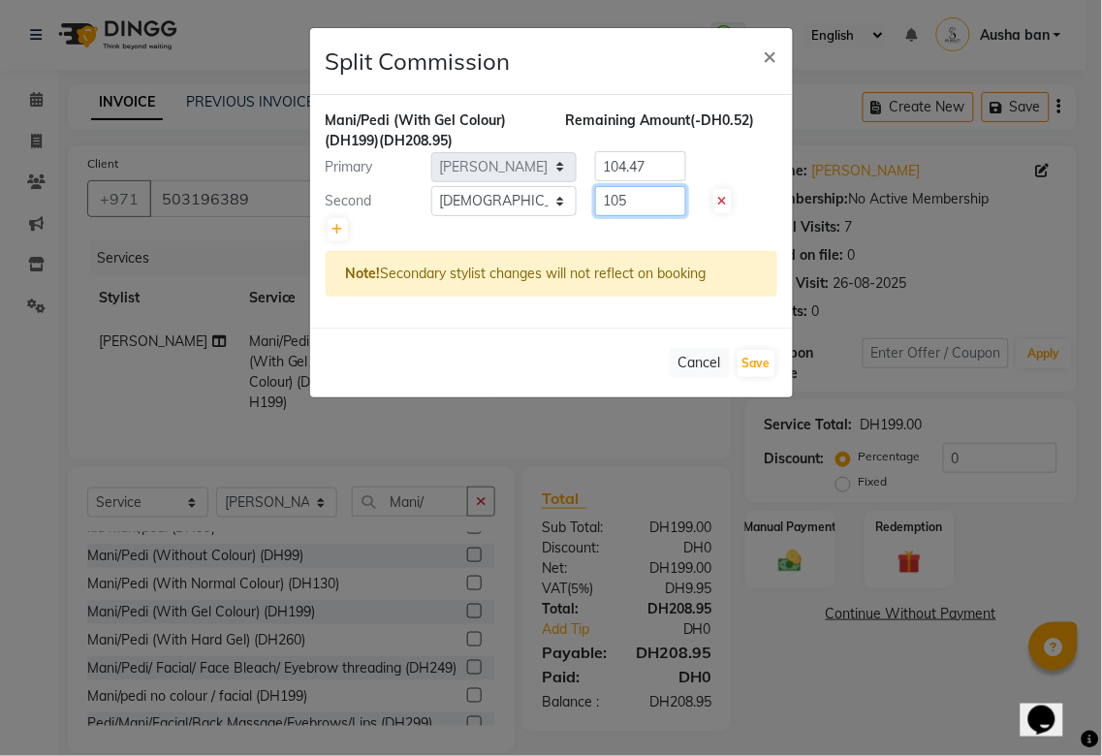
type input "105"
click at [667, 163] on input "104.47" at bounding box center [640, 166] width 91 height 30
type input "103.95"
click at [760, 356] on button "Save" at bounding box center [756, 363] width 38 height 27
select select "Select"
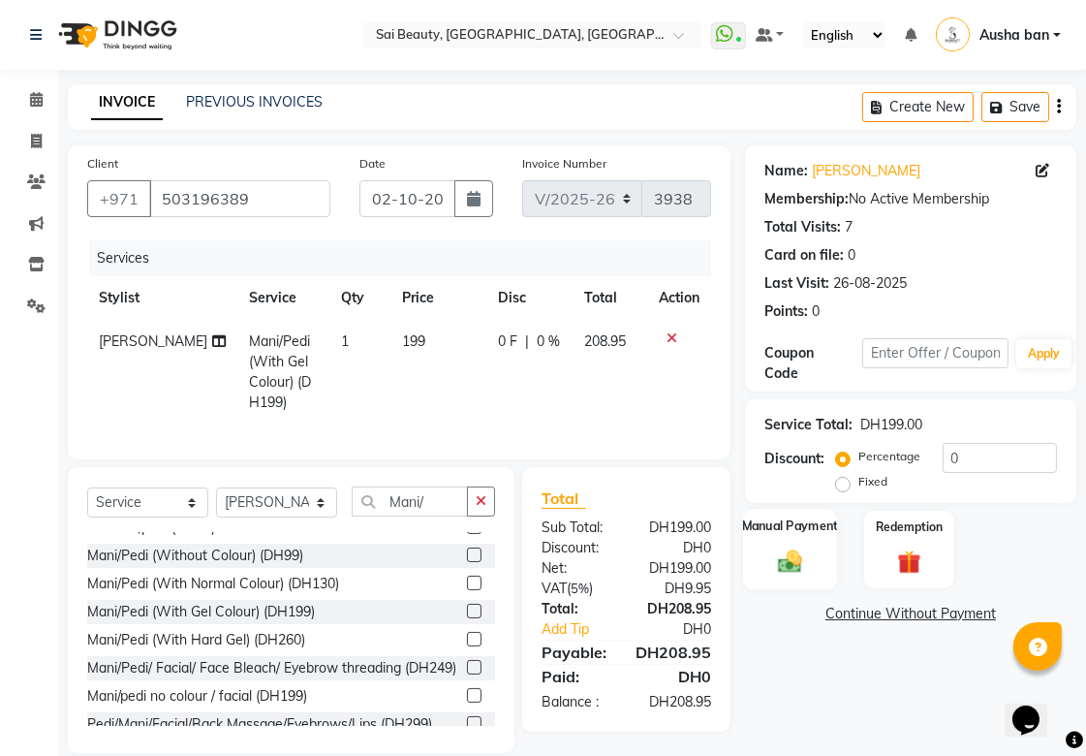
click at [811, 536] on div "Manual Payment" at bounding box center [790, 549] width 94 height 81
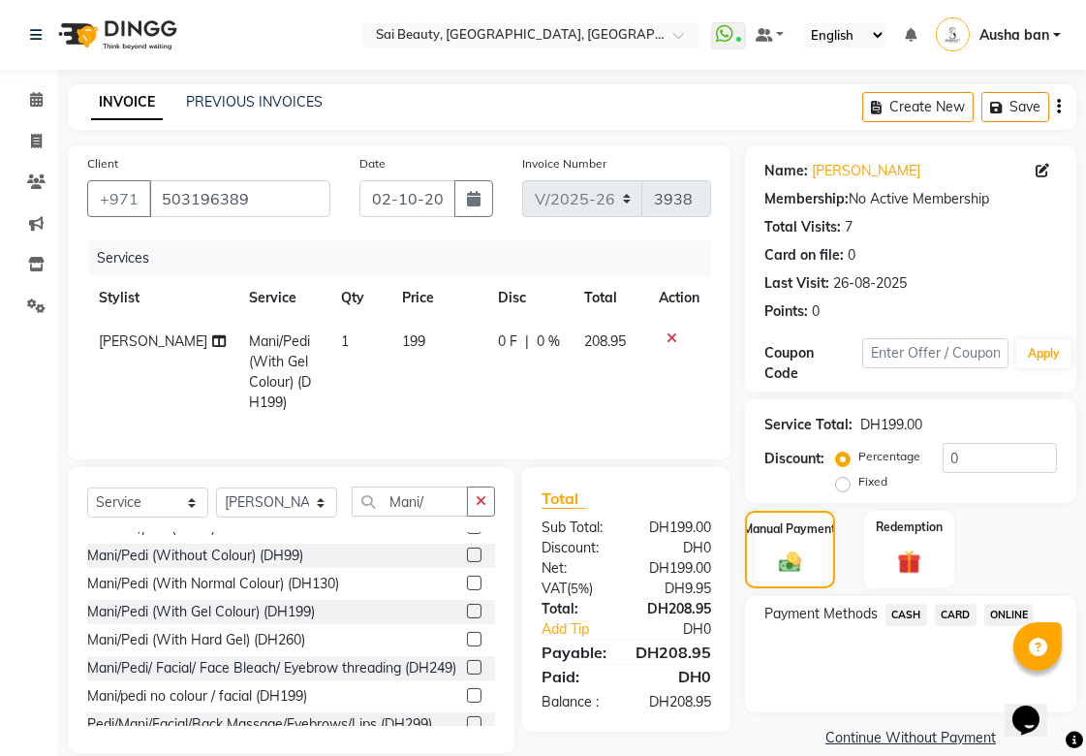
click at [961, 616] on span "CARD" at bounding box center [956, 615] width 42 height 22
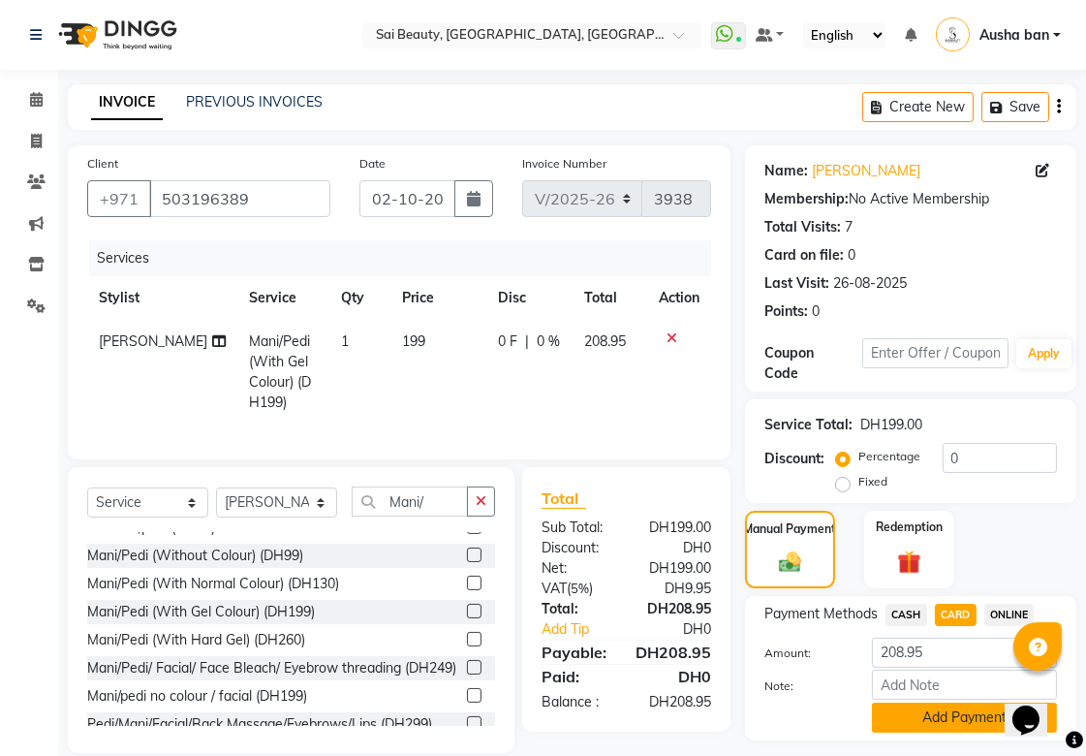
click at [956, 719] on button "Add Payment" at bounding box center [964, 718] width 185 height 30
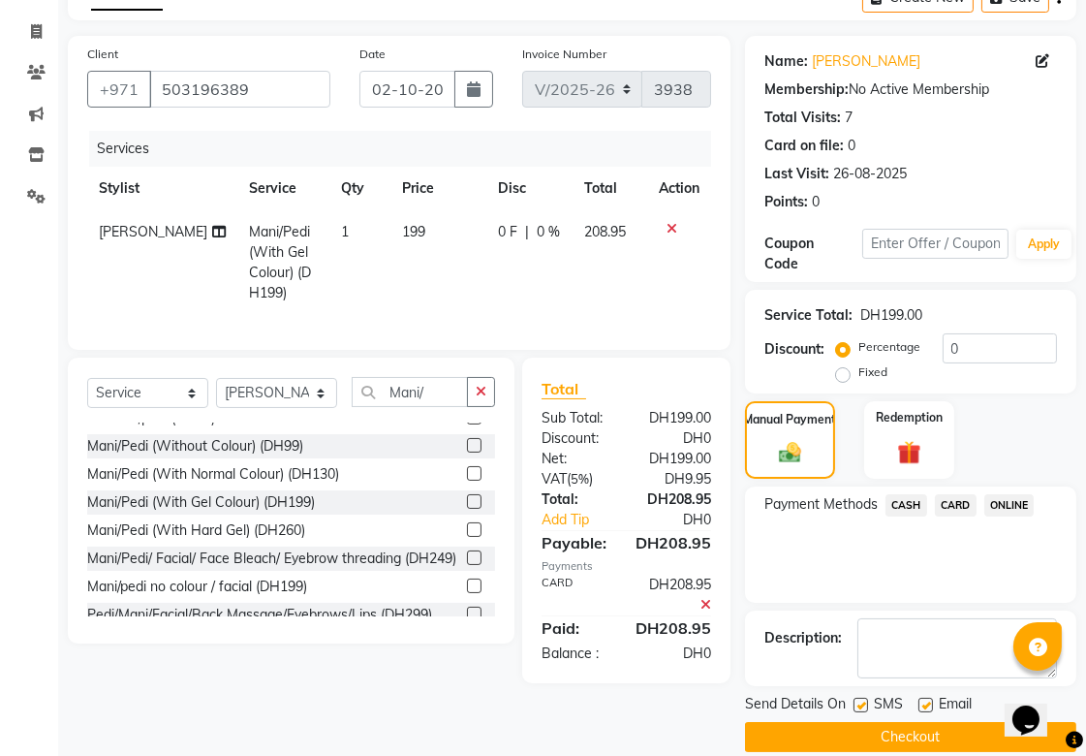
scroll to position [134, 0]
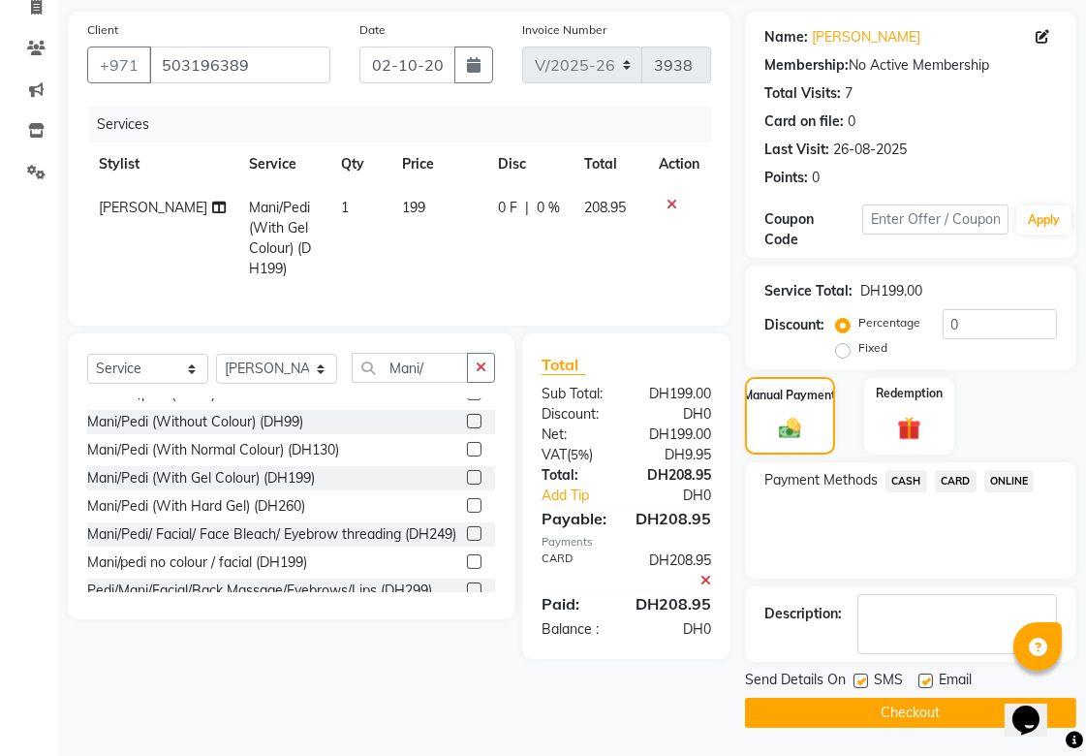
click at [945, 703] on button "Checkout" at bounding box center [910, 713] width 331 height 30
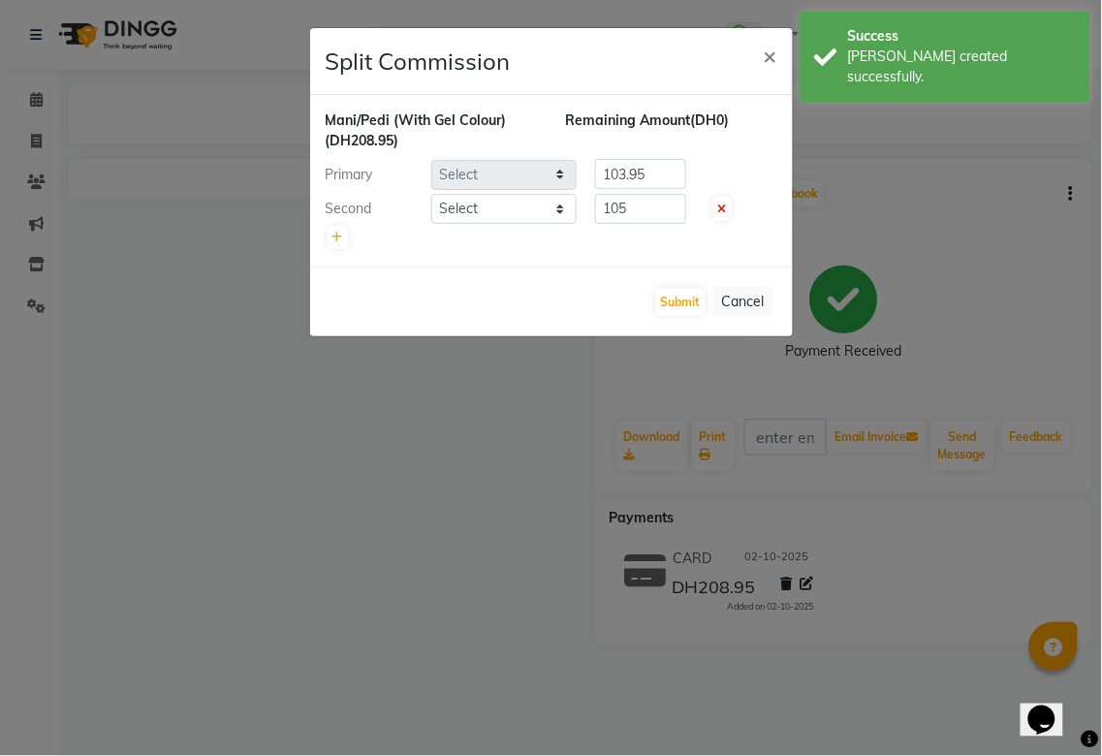
select select "43674"
select select "63384"
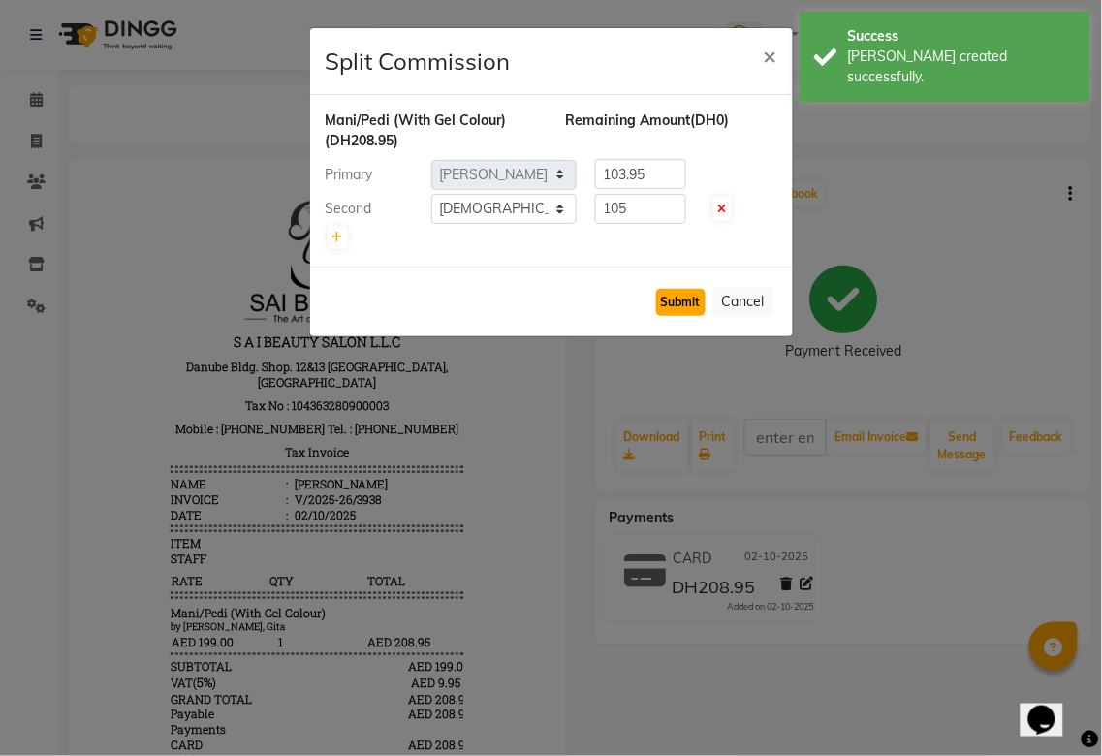
click at [669, 295] on button "Submit" at bounding box center [680, 302] width 49 height 27
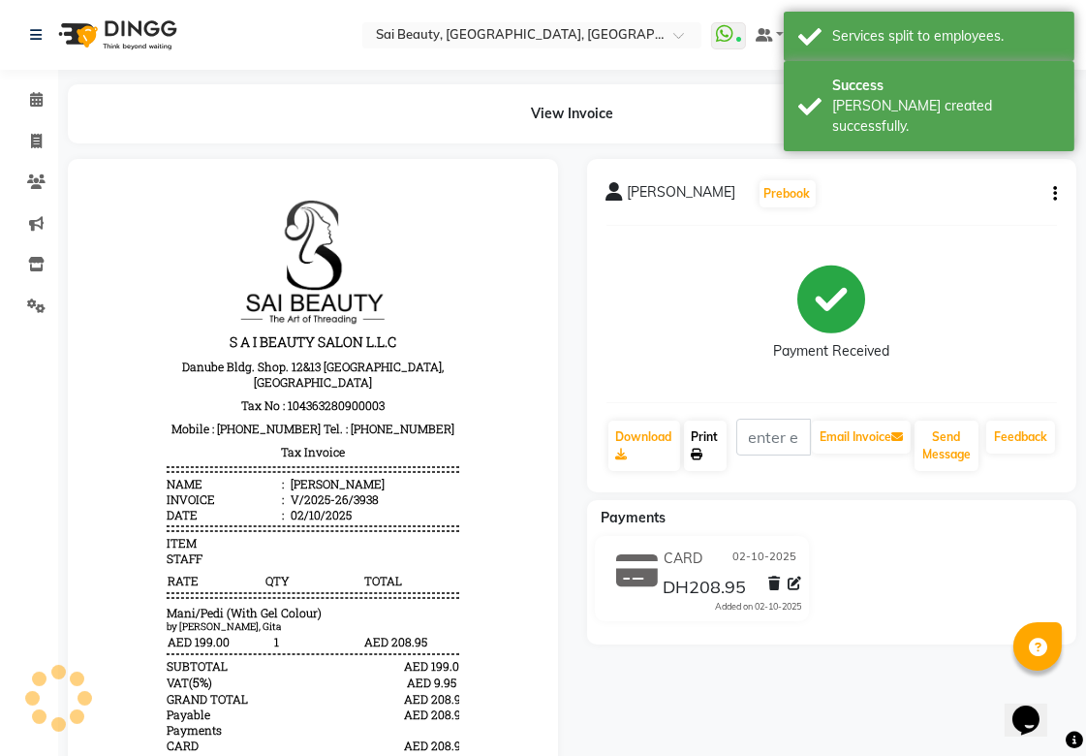
click at [704, 450] on link "Print" at bounding box center [705, 446] width 43 height 50
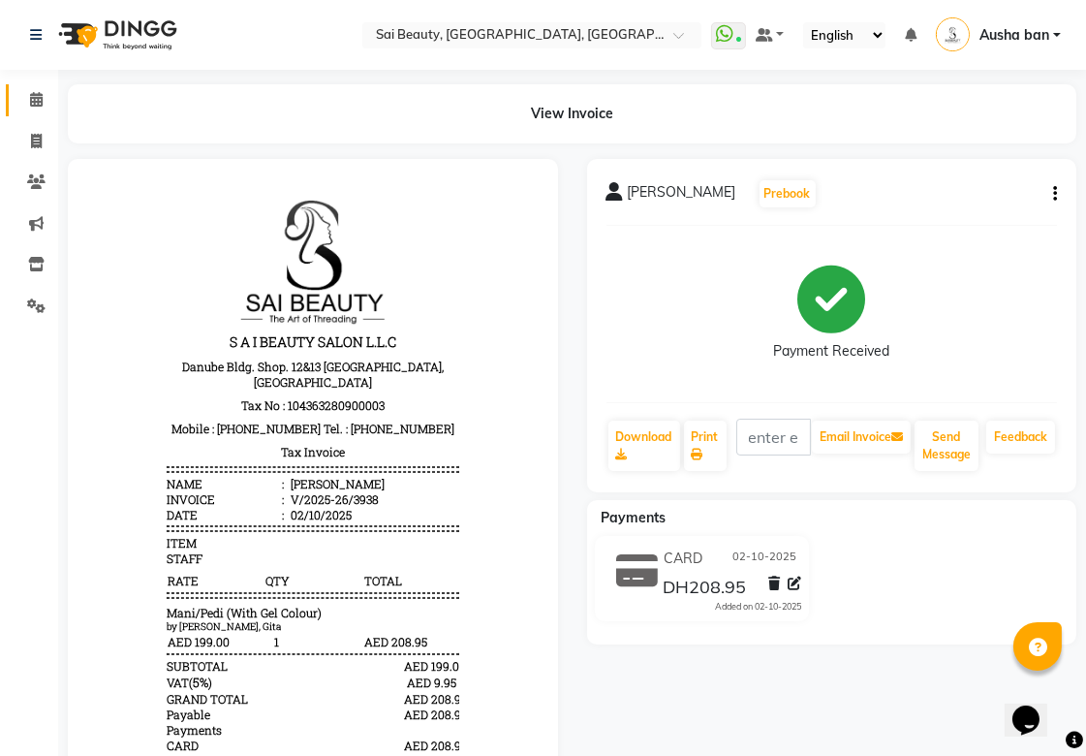
click at [25, 99] on span at bounding box center [36, 100] width 34 height 22
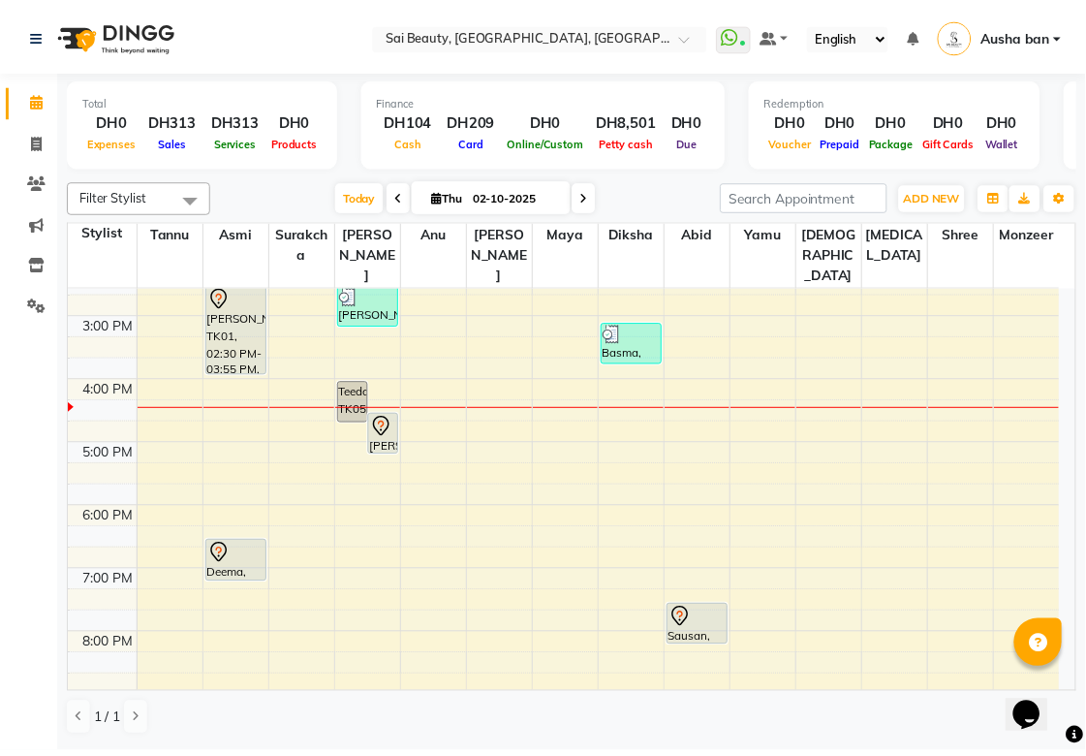
scroll to position [308, 0]
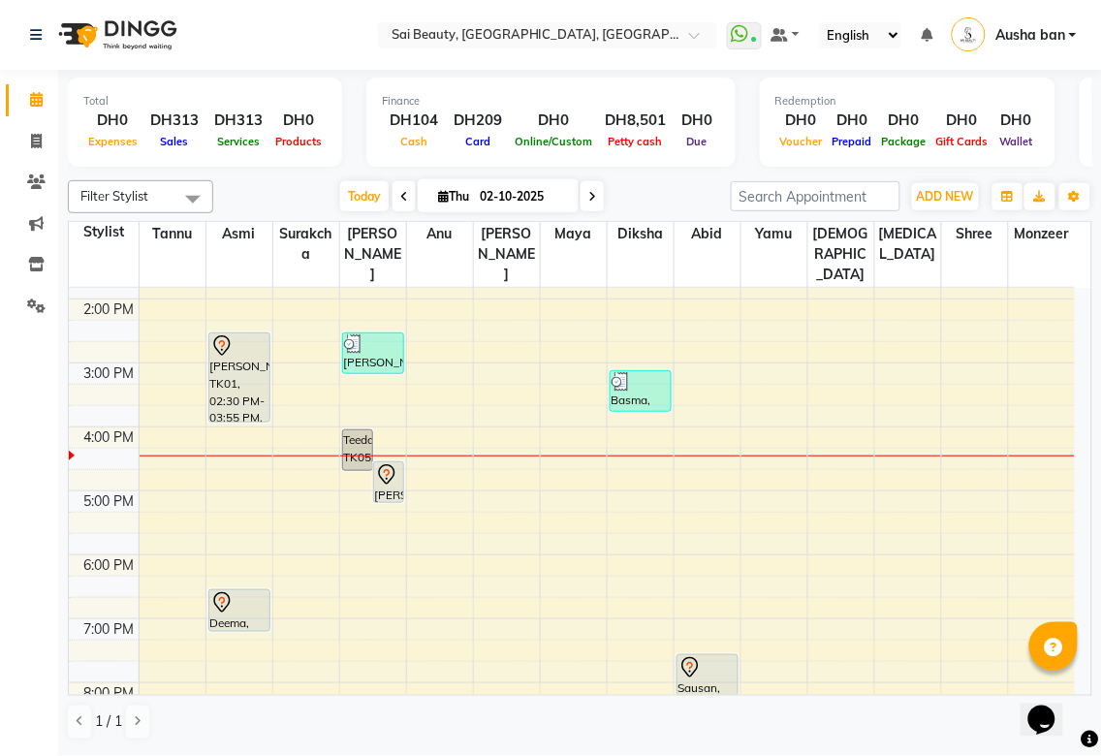
click at [216, 350] on div "Chhaya, TK01, 02:30 PM-03:55 PM, Eyebrow Threading,Lash lifting" at bounding box center [239, 377] width 60 height 88
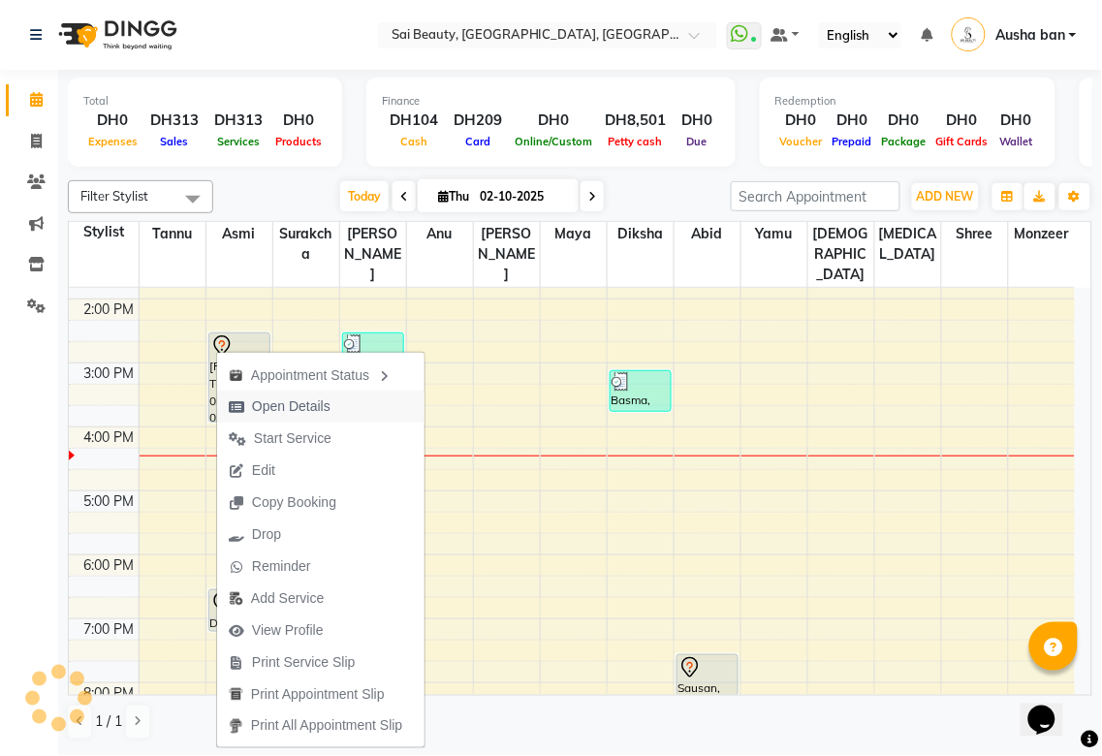
click at [262, 399] on span "Open Details" at bounding box center [291, 406] width 78 height 20
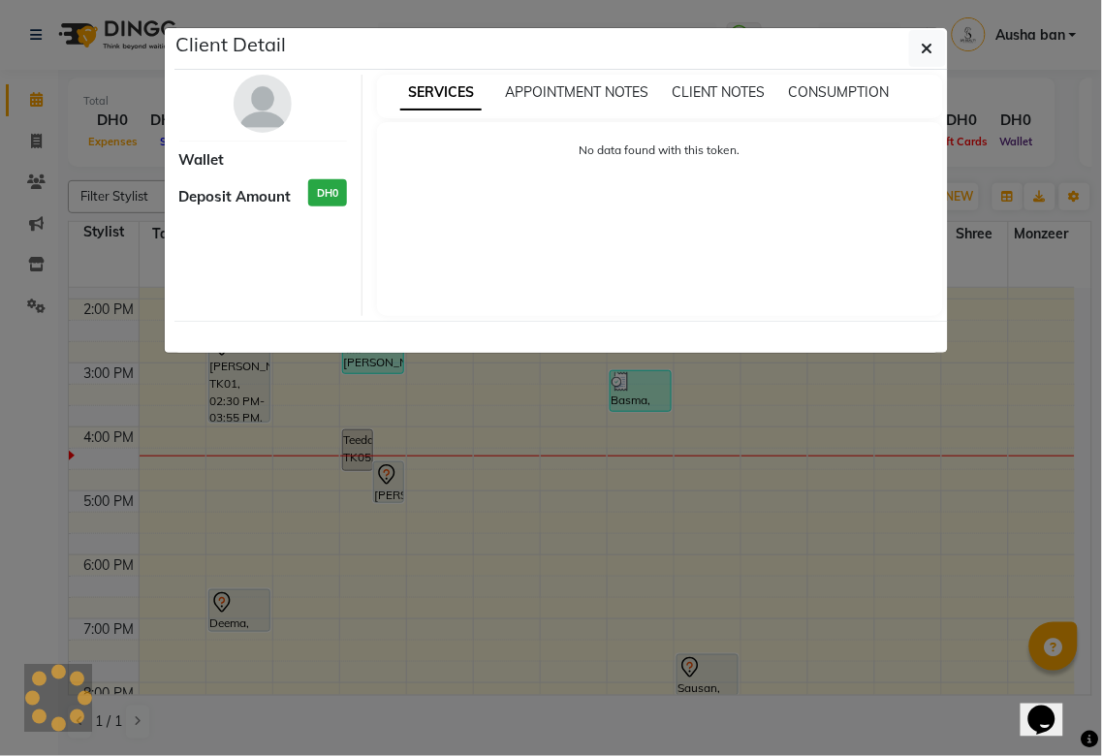
select select "7"
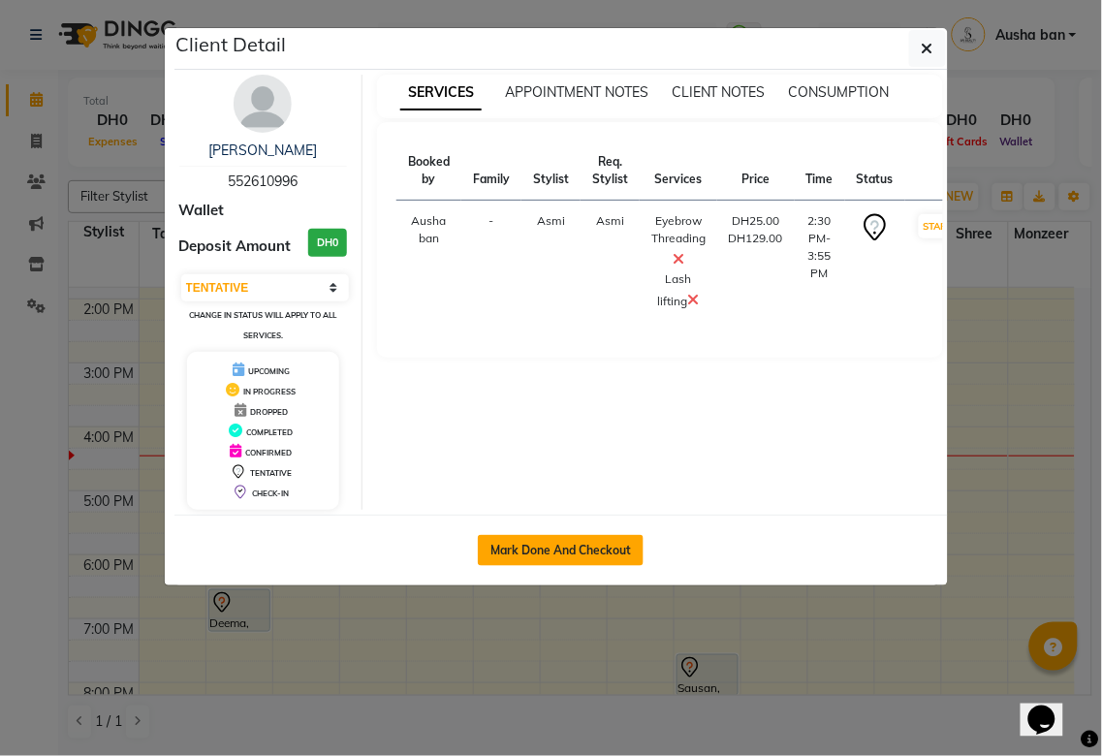
click at [527, 535] on button "Mark Done And Checkout" at bounding box center [561, 550] width 166 height 31
select select "service"
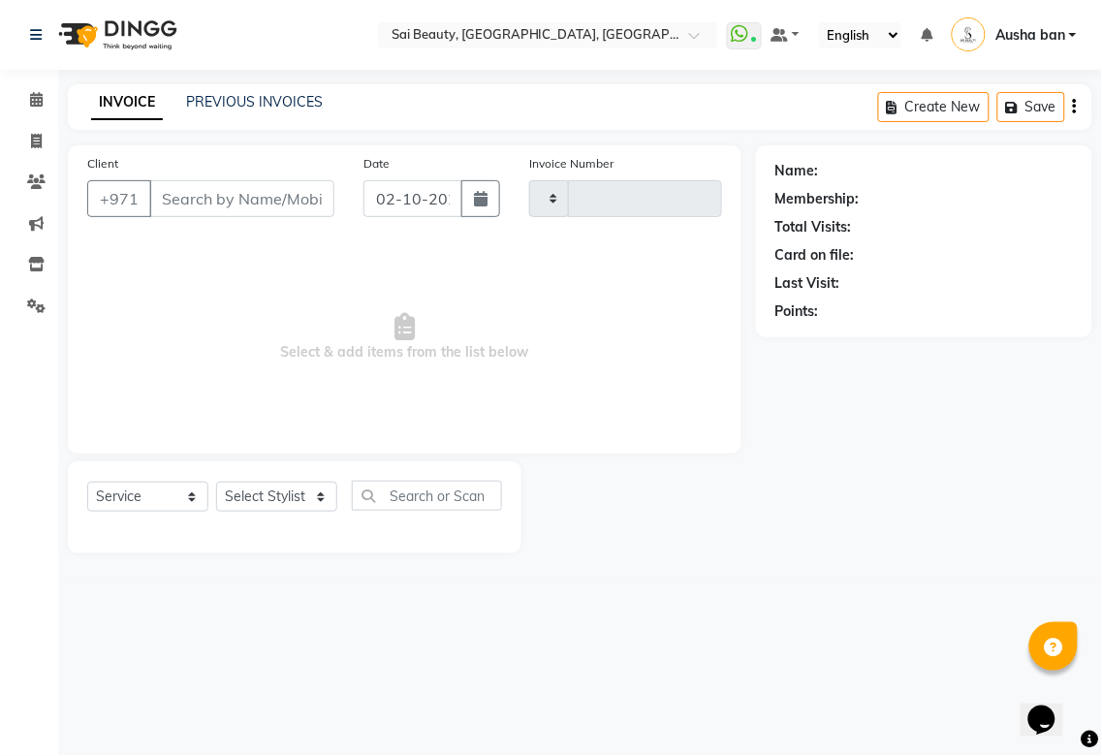
type input "3939"
select select "5352"
type input "552610996"
select select "40288"
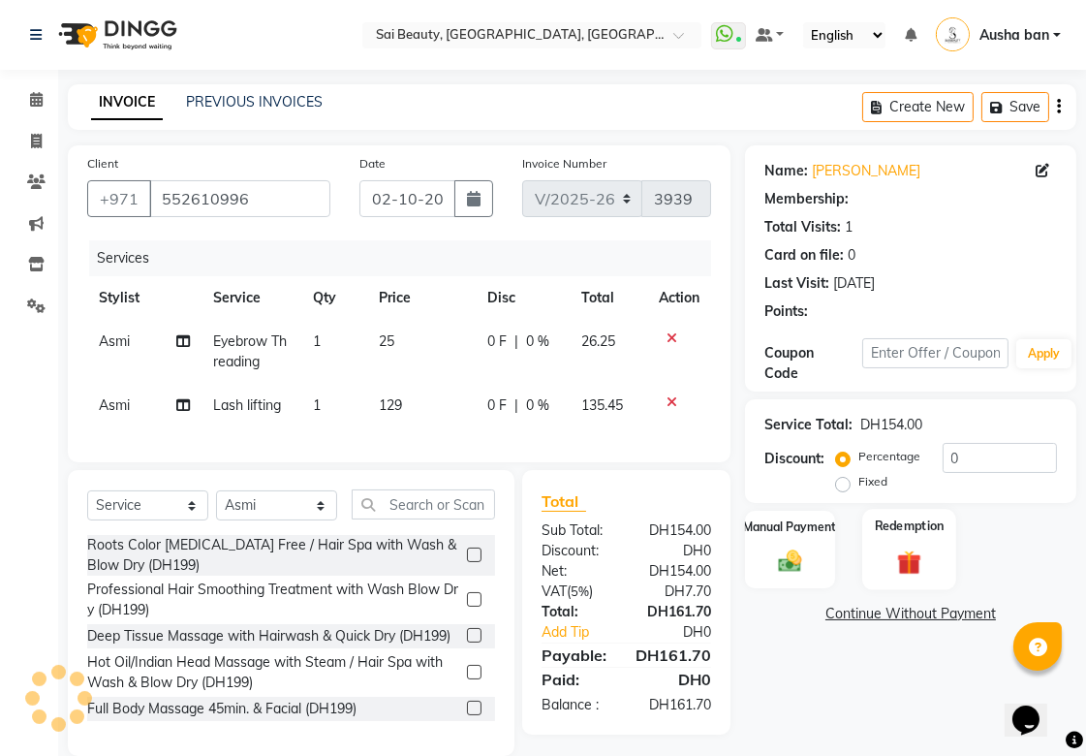
click at [883, 531] on label "Redemption" at bounding box center [910, 525] width 70 height 18
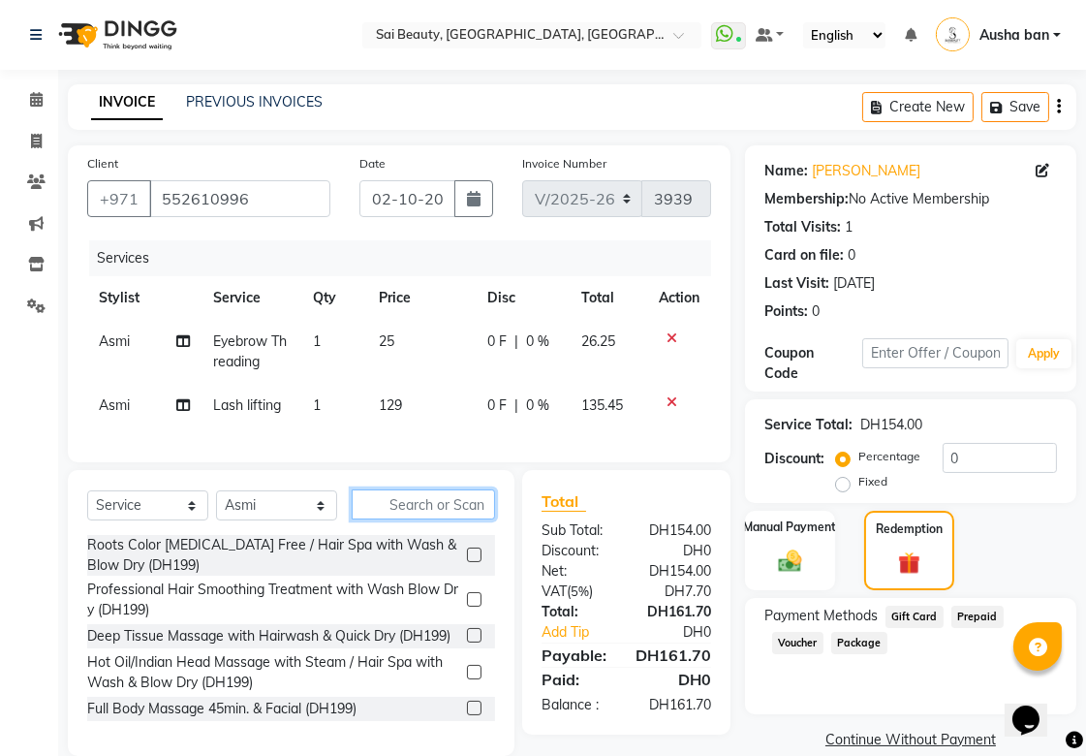
click at [442, 516] on input "text" at bounding box center [423, 504] width 143 height 30
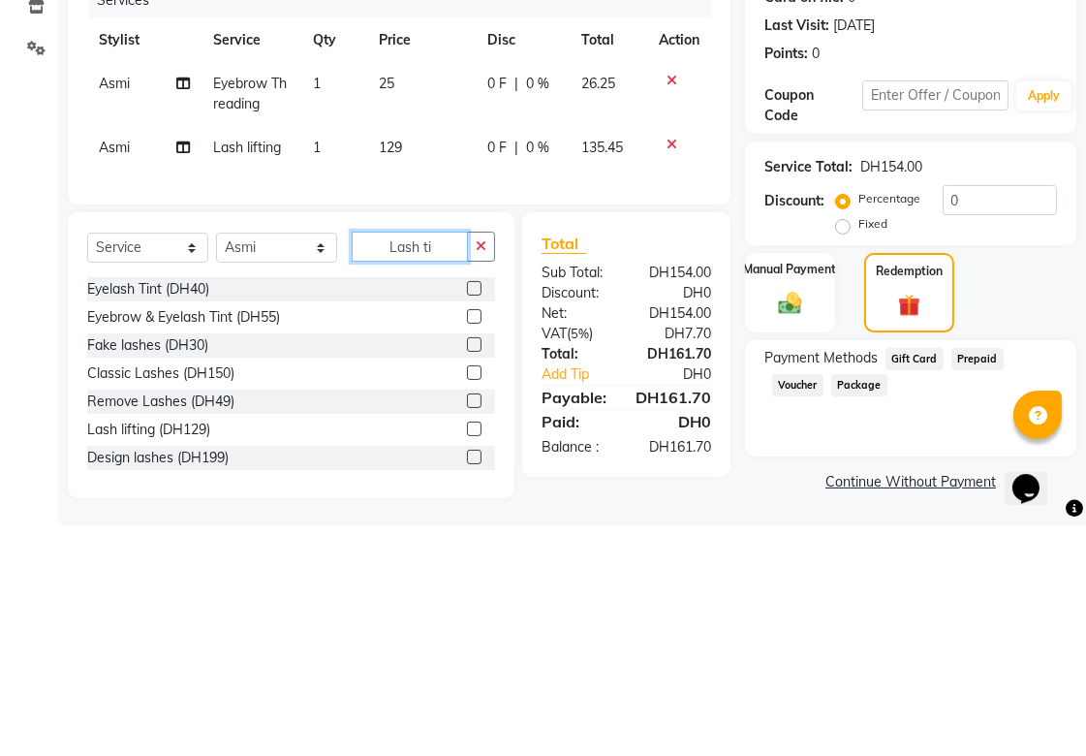
scroll to position [25, 0]
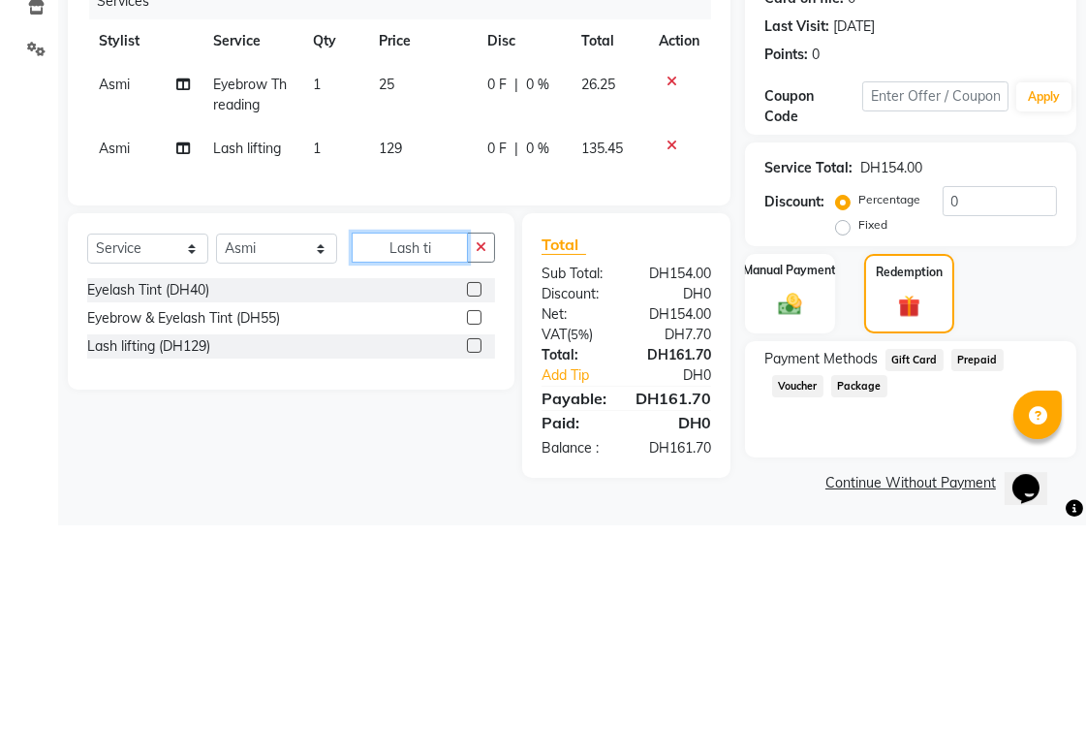
type input "Lash ti"
click at [117, 532] on div "Eyelash Tint (DH40)" at bounding box center [148, 522] width 122 height 20
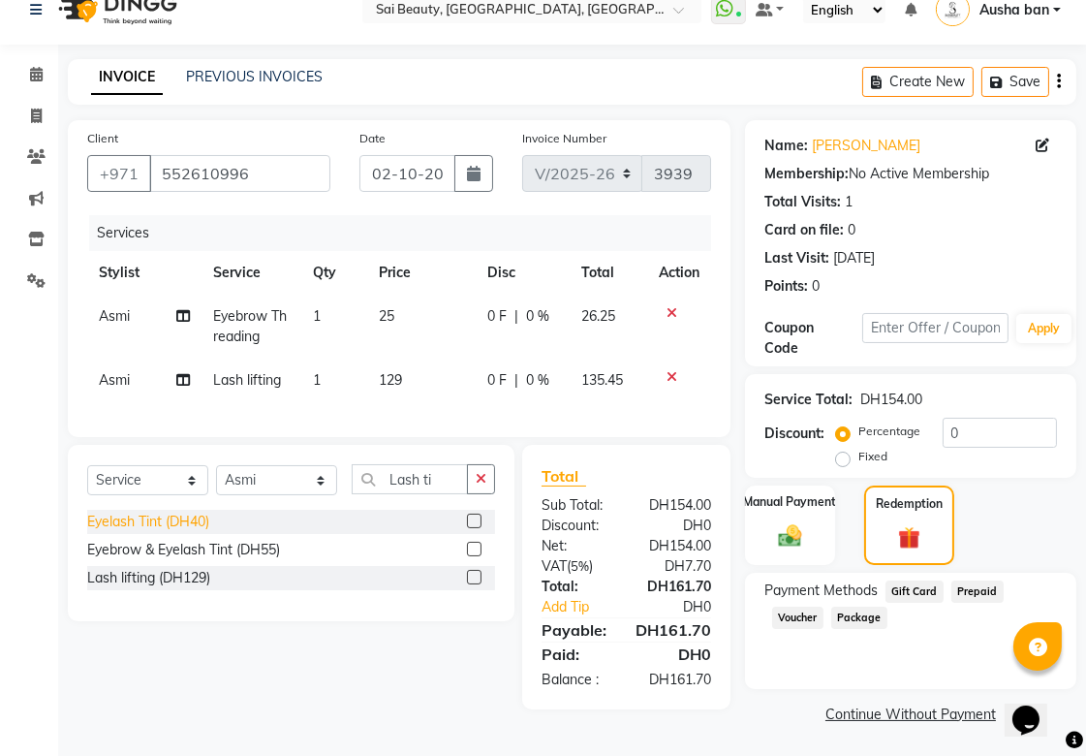
checkbox input "false"
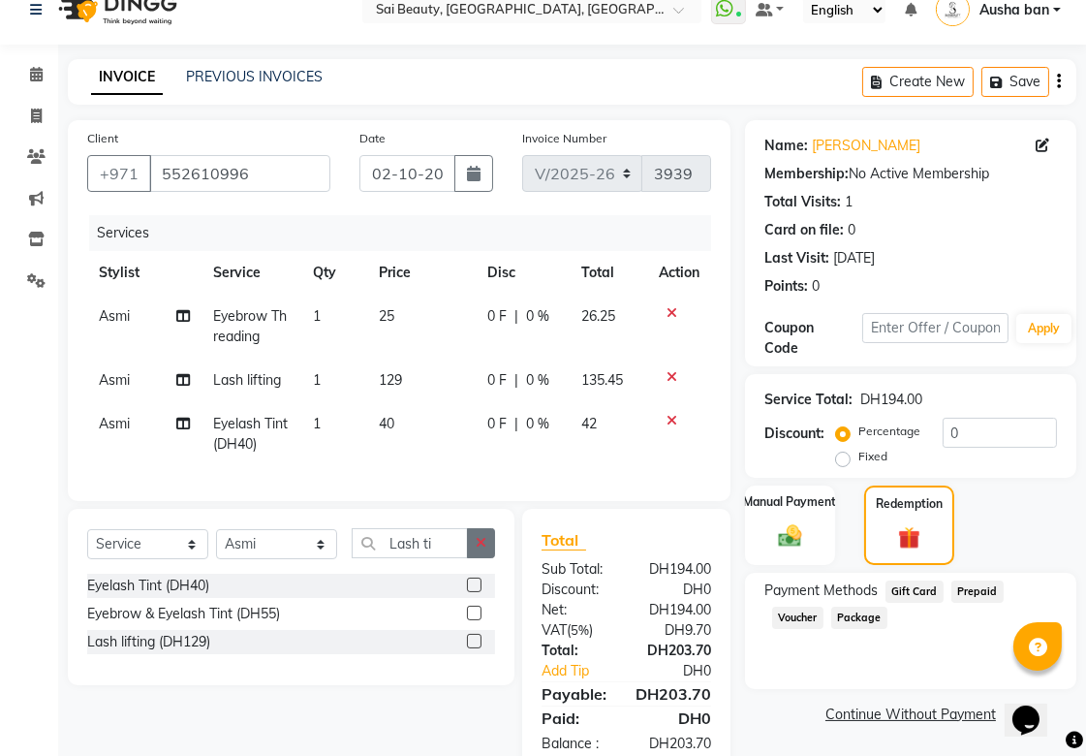
click at [481, 549] on icon "button" at bounding box center [481, 543] width 11 height 14
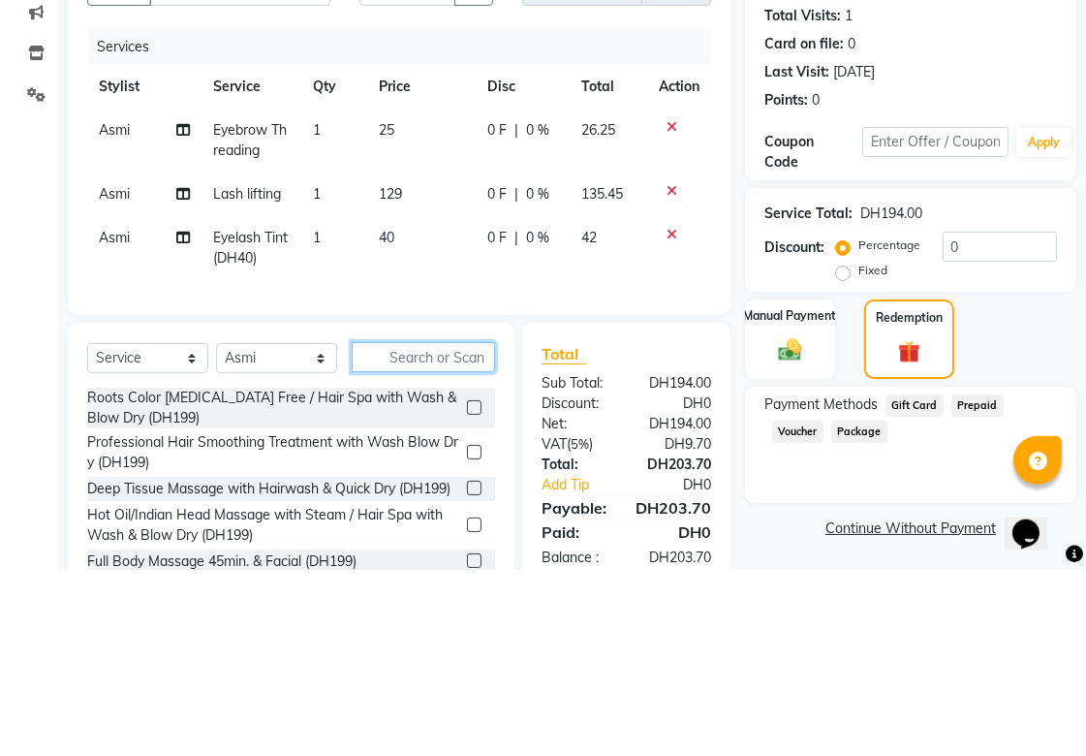
scroll to position [90, 0]
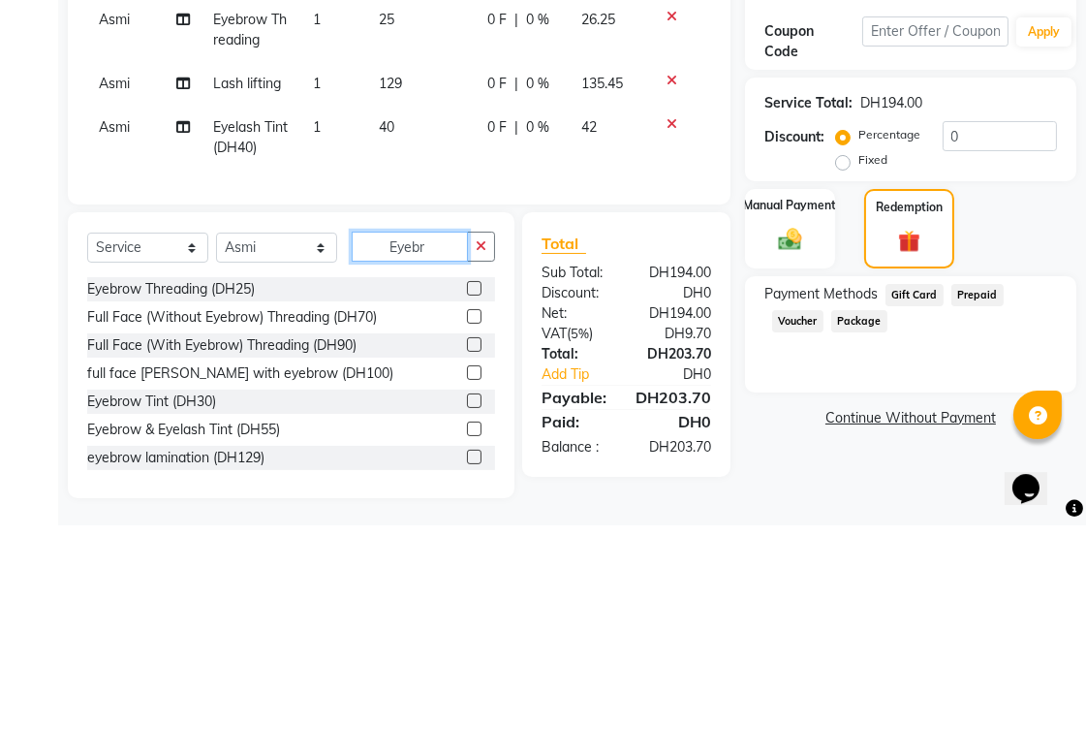
type input "Eyebr"
click at [118, 643] on div "Eyebrow Tint (DH30)" at bounding box center [151, 633] width 129 height 20
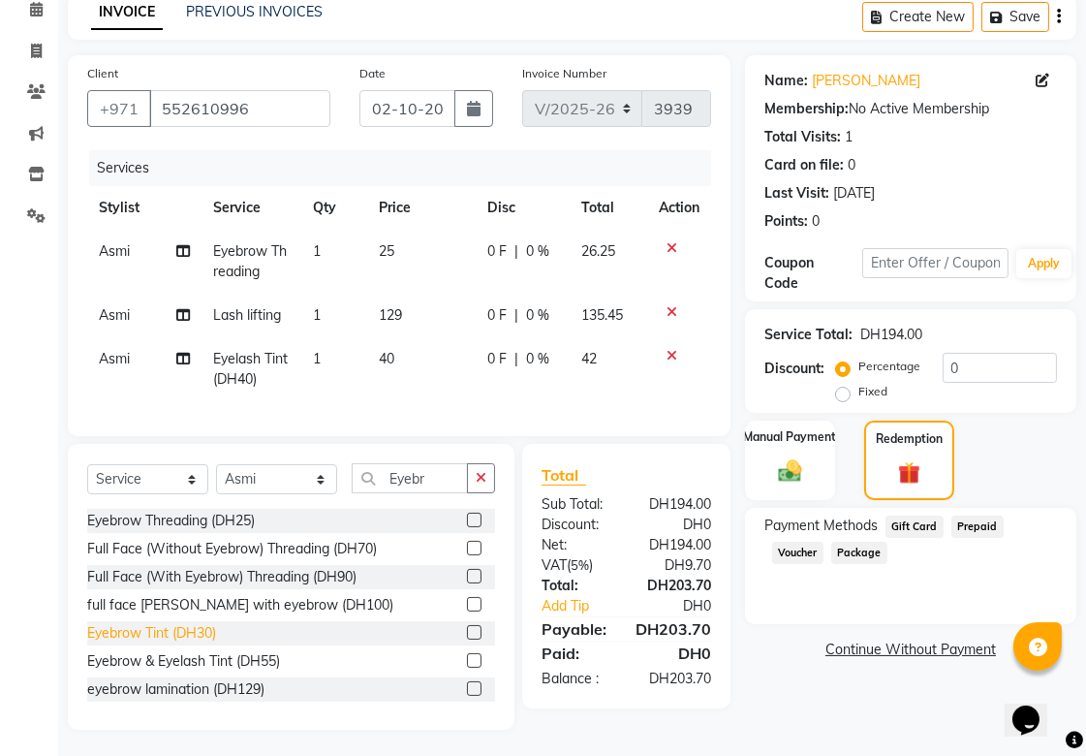
checkbox input "false"
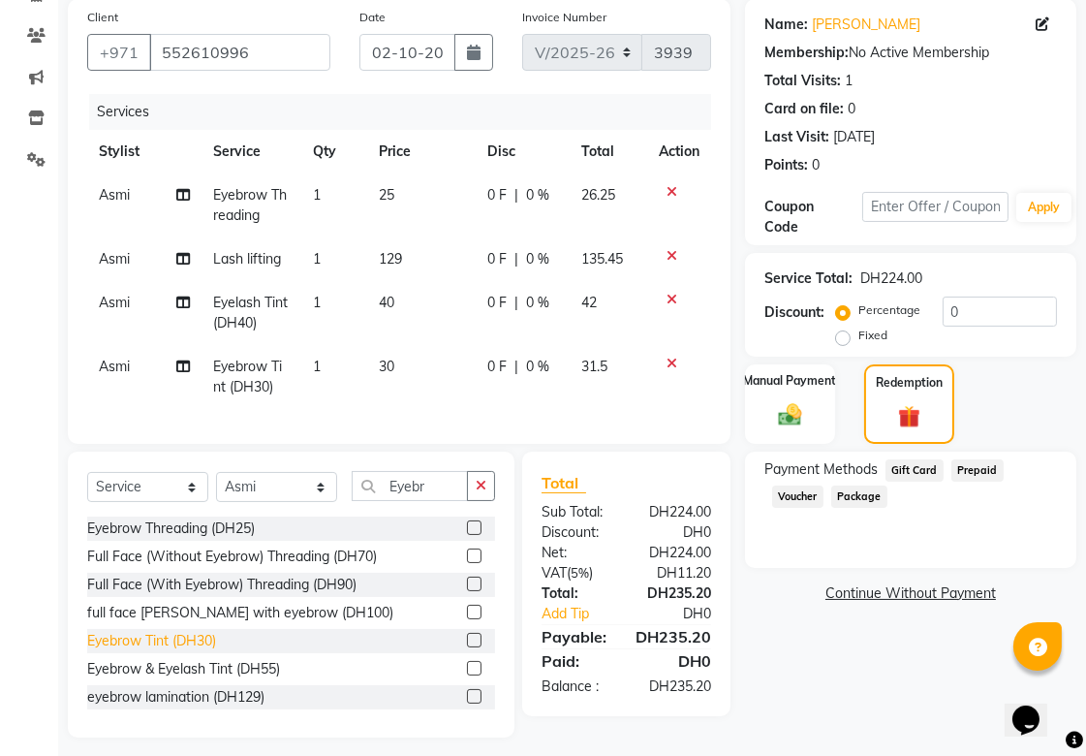
scroll to position [172, 0]
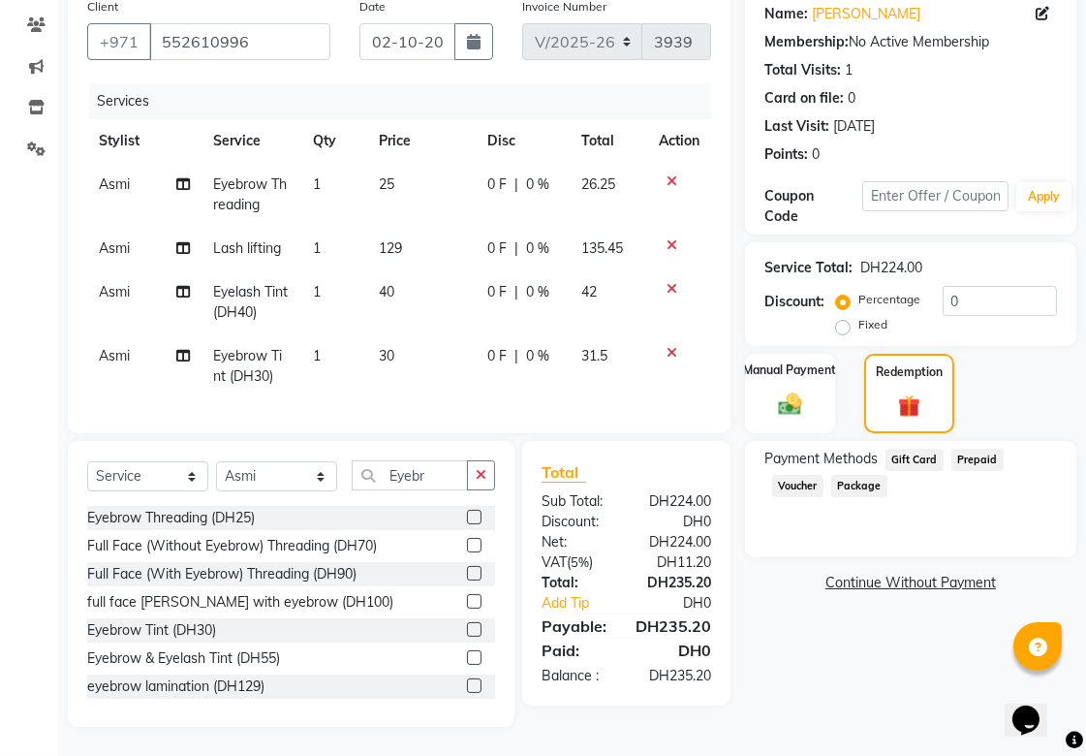
click at [607, 417] on div "Client +971 552610996 Date 02-10-2025 Invoice Number V/2025 V/2025-26 3939 Serv…" at bounding box center [399, 210] width 663 height 445
click at [672, 174] on icon at bounding box center [672, 181] width 11 height 14
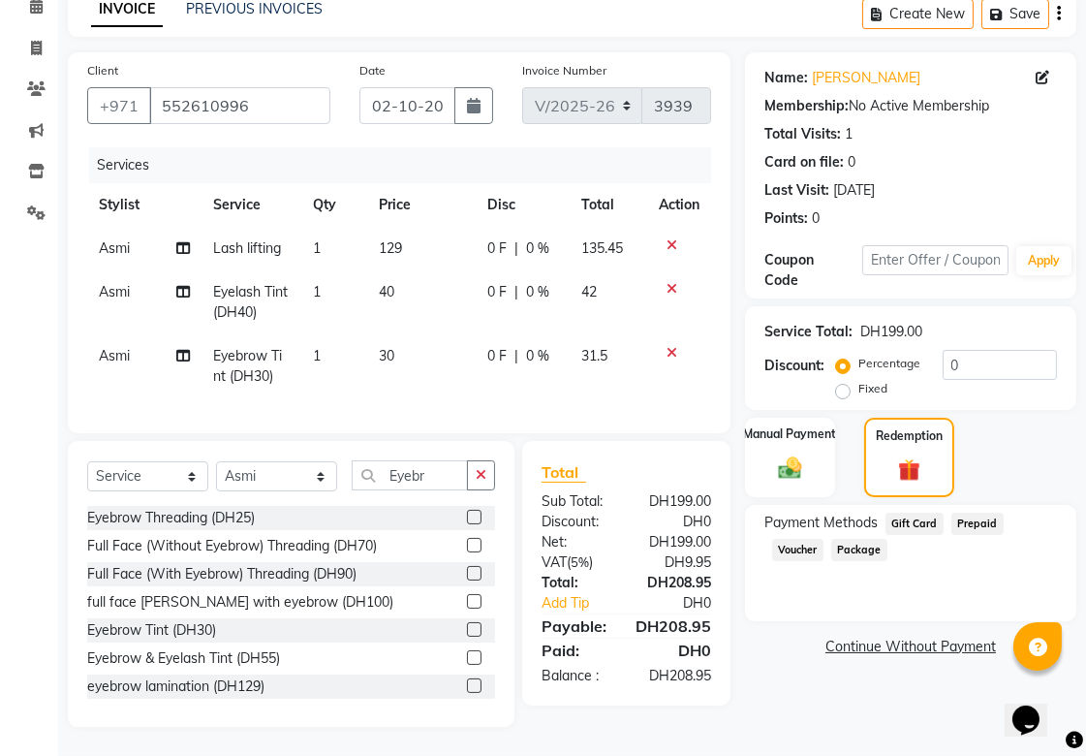
scroll to position [109, 0]
click at [321, 470] on select "Select Stylist [PERSON_NAME][MEDICAL_DATA] [PERSON_NAME] Asmi Ausha ban [PERSON…" at bounding box center [276, 476] width 121 height 30
select select "45072"
click at [216, 461] on select "Select Stylist [PERSON_NAME][MEDICAL_DATA] [PERSON_NAME] Asmi Ausha ban [PERSON…" at bounding box center [276, 476] width 121 height 30
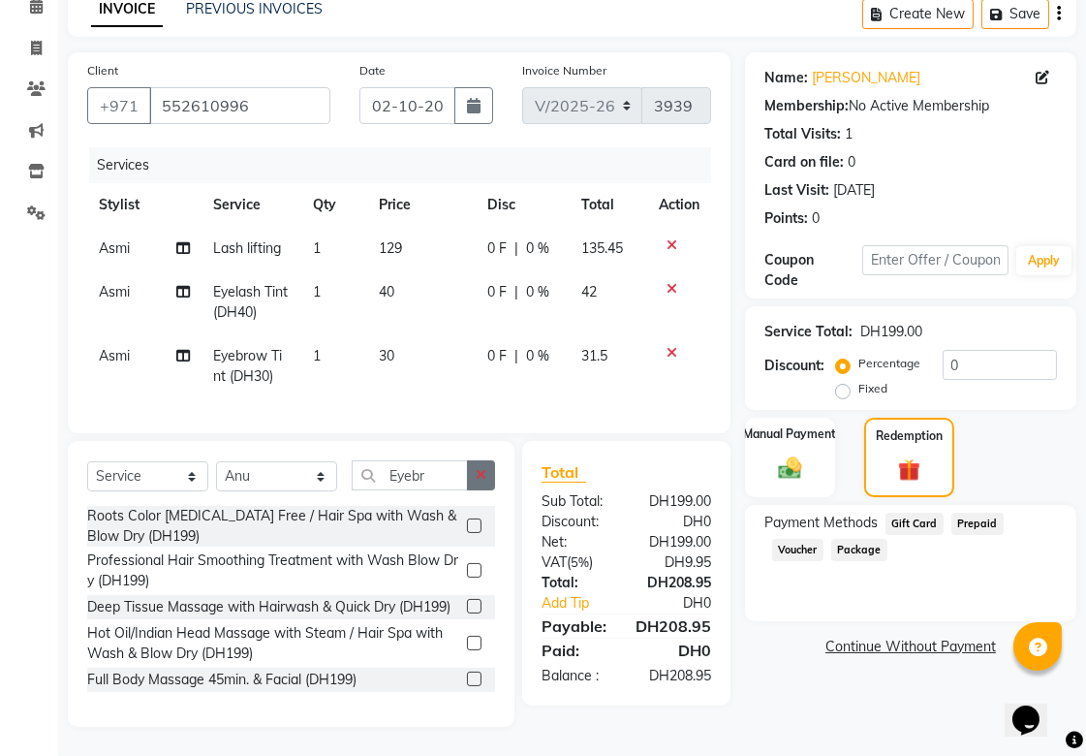
click at [481, 467] on button "button" at bounding box center [481, 475] width 28 height 30
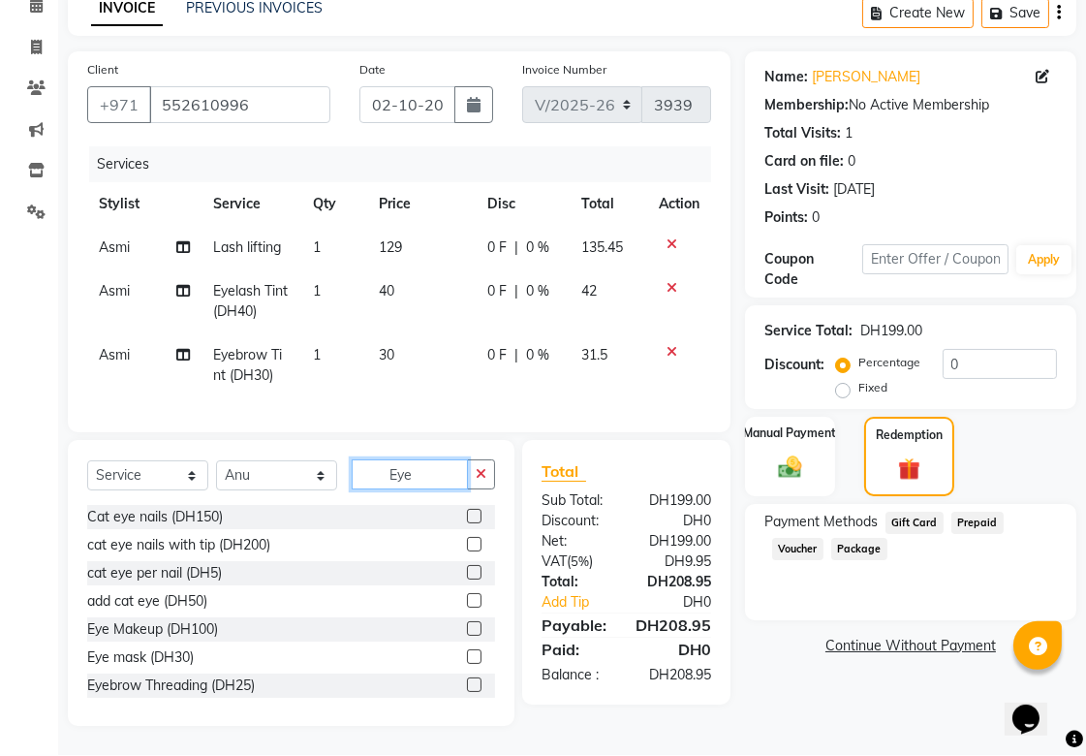
scroll to position [109, 0]
type input "Eye"
click at [467, 686] on label at bounding box center [474, 685] width 15 height 15
click at [467, 686] on input "checkbox" at bounding box center [473, 686] width 13 height 13
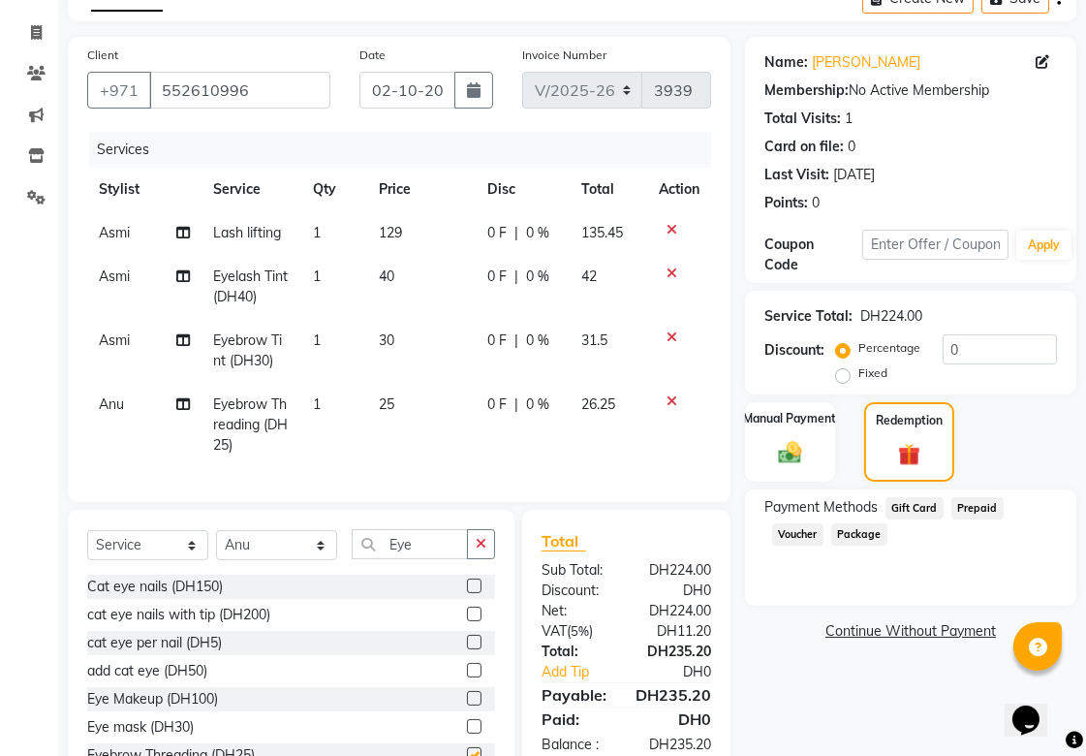
checkbox input "false"
click at [859, 371] on label "Fixed" at bounding box center [873, 372] width 29 height 17
click at [840, 371] on input "Fixed" at bounding box center [847, 373] width 14 height 14
radio input "true"
click at [1004, 339] on input "0" at bounding box center [1000, 349] width 114 height 30
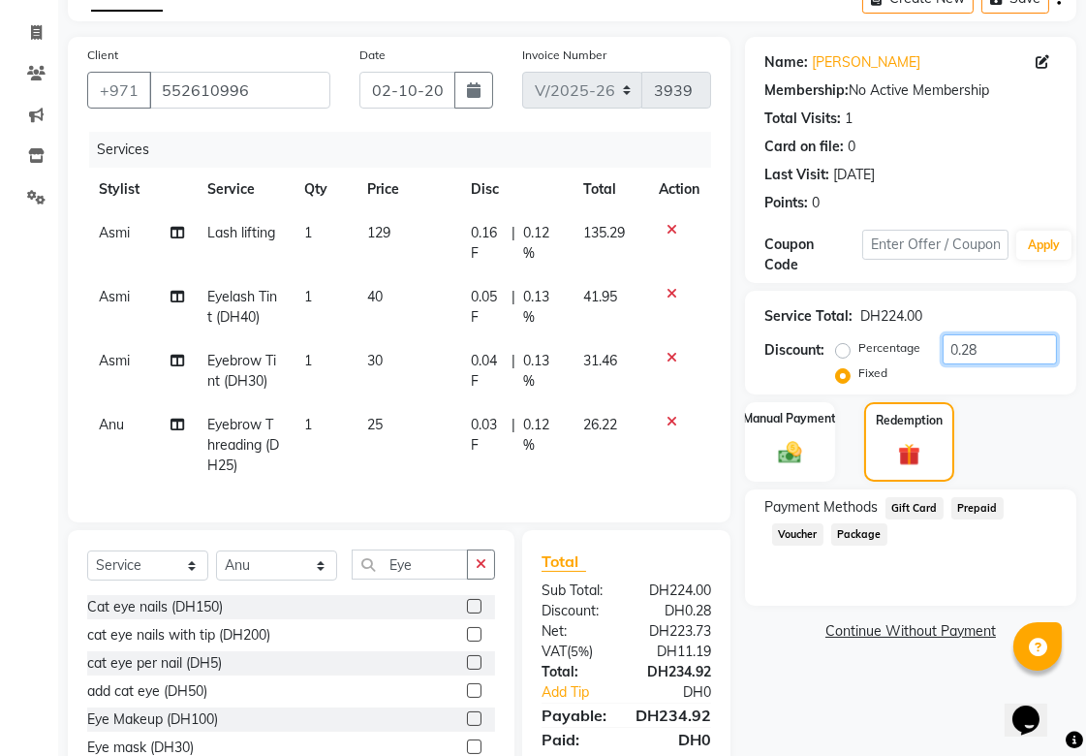
scroll to position [214, 0]
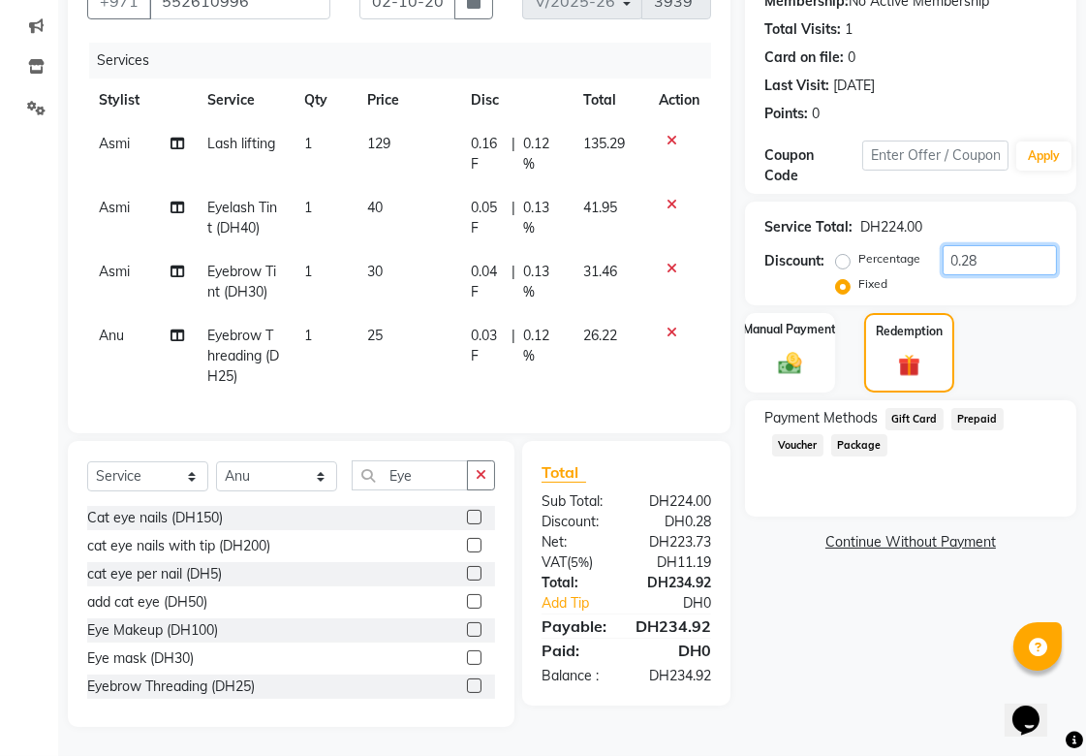
click at [1000, 245] on input "0.28" at bounding box center [1000, 260] width 114 height 30
type input "0.20"
click at [818, 347] on div "Manual Payment" at bounding box center [790, 352] width 94 height 82
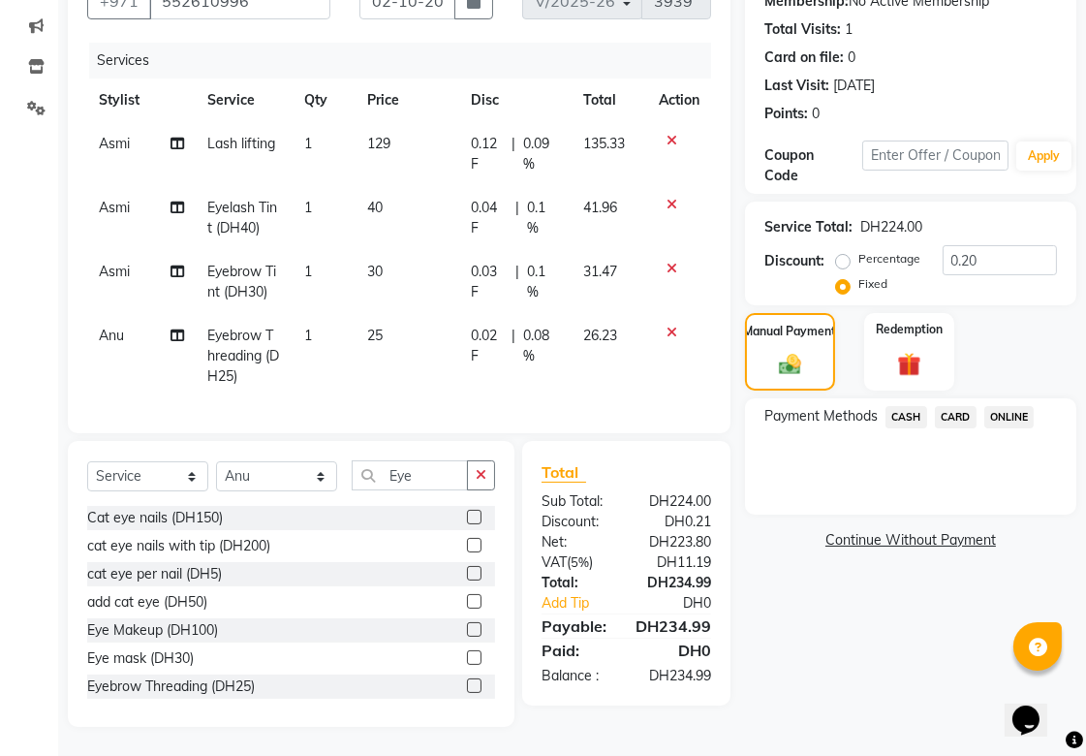
click at [907, 406] on span "CASH" at bounding box center [907, 417] width 42 height 22
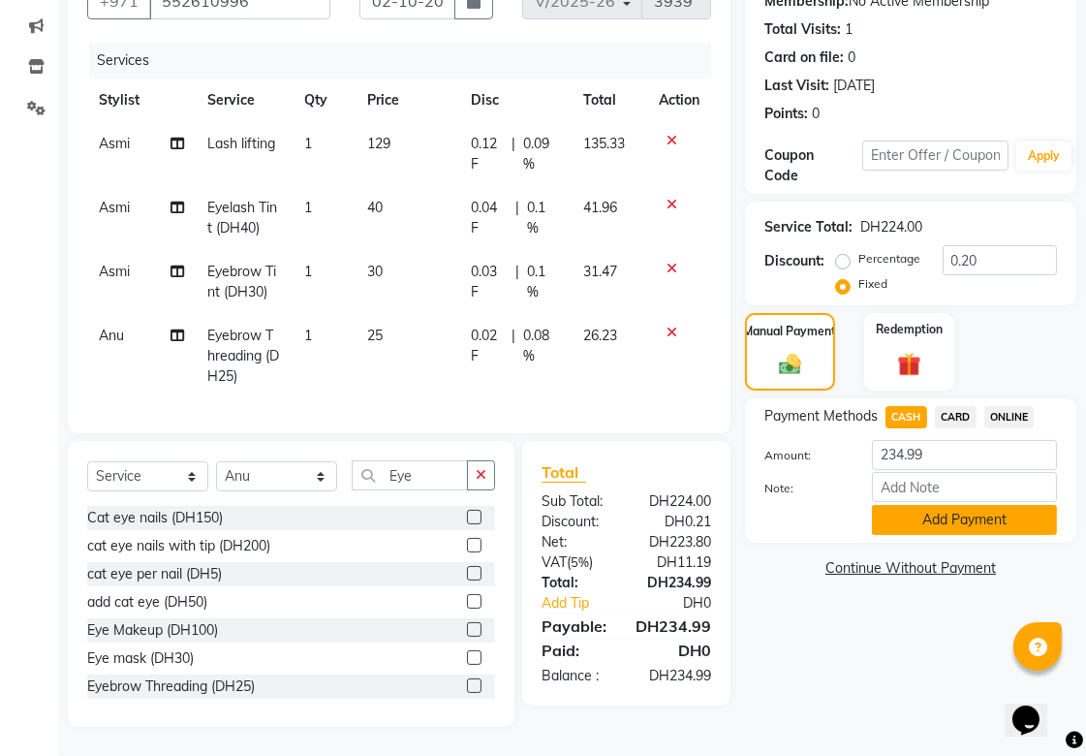
click at [925, 505] on button "Add Payment" at bounding box center [964, 520] width 185 height 30
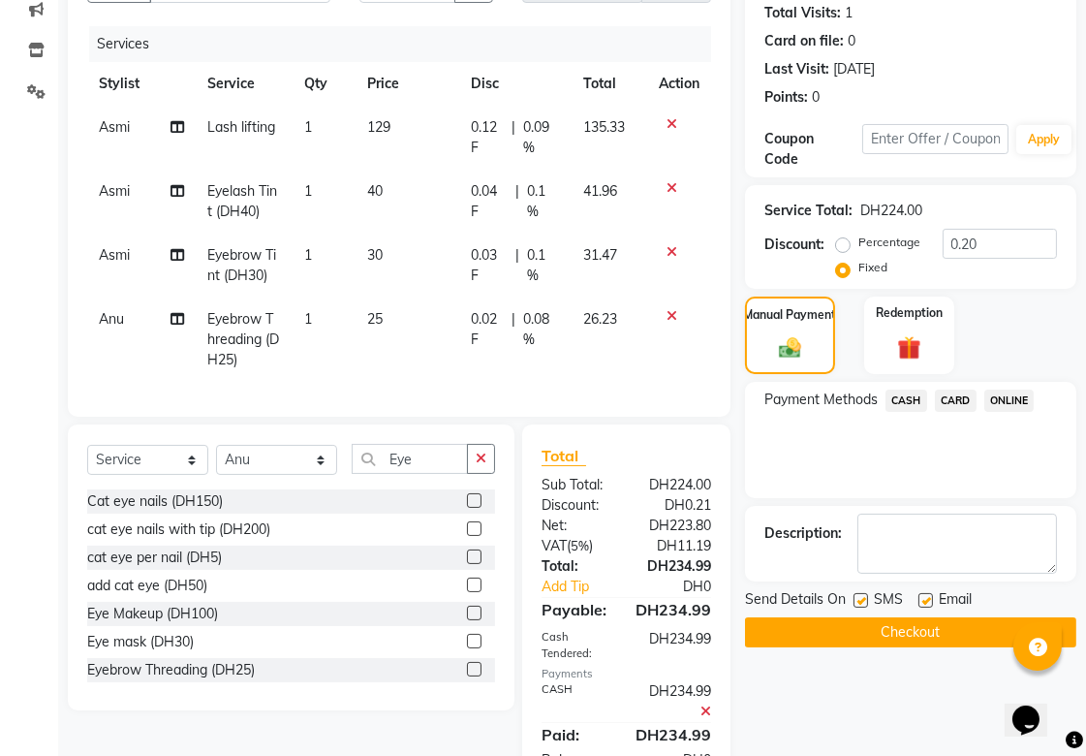
scroll to position [294, 0]
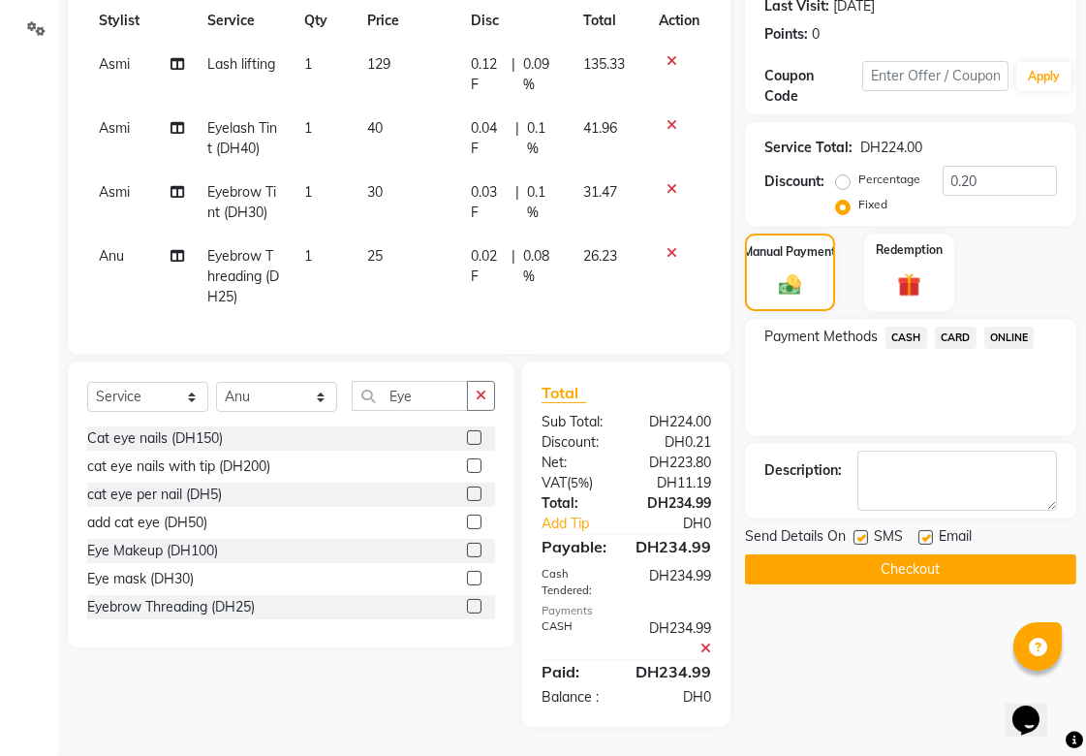
click at [911, 554] on button "Checkout" at bounding box center [910, 569] width 331 height 30
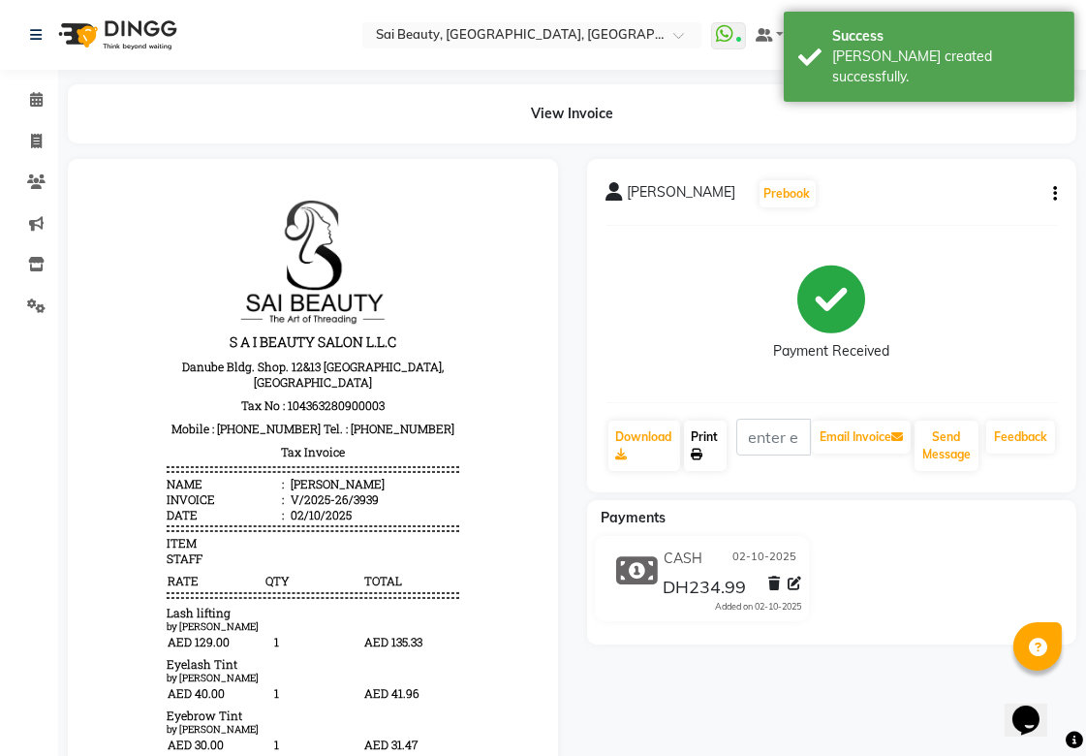
click at [703, 447] on link "Print" at bounding box center [705, 446] width 43 height 50
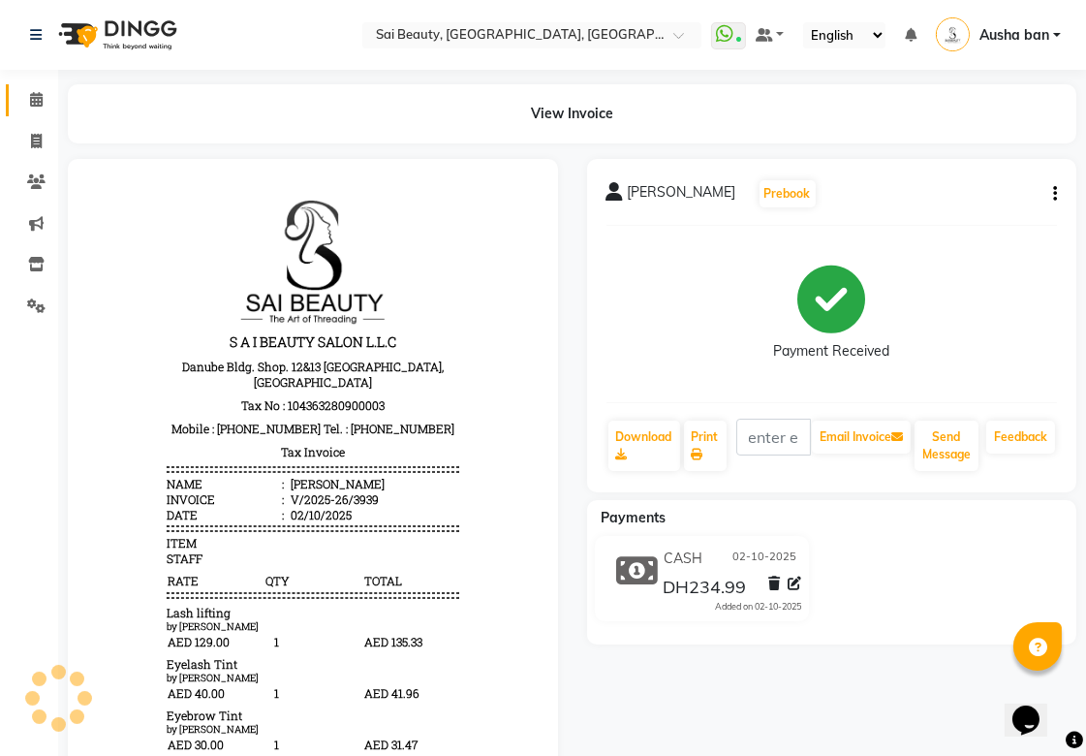
click at [35, 99] on icon at bounding box center [36, 99] width 13 height 15
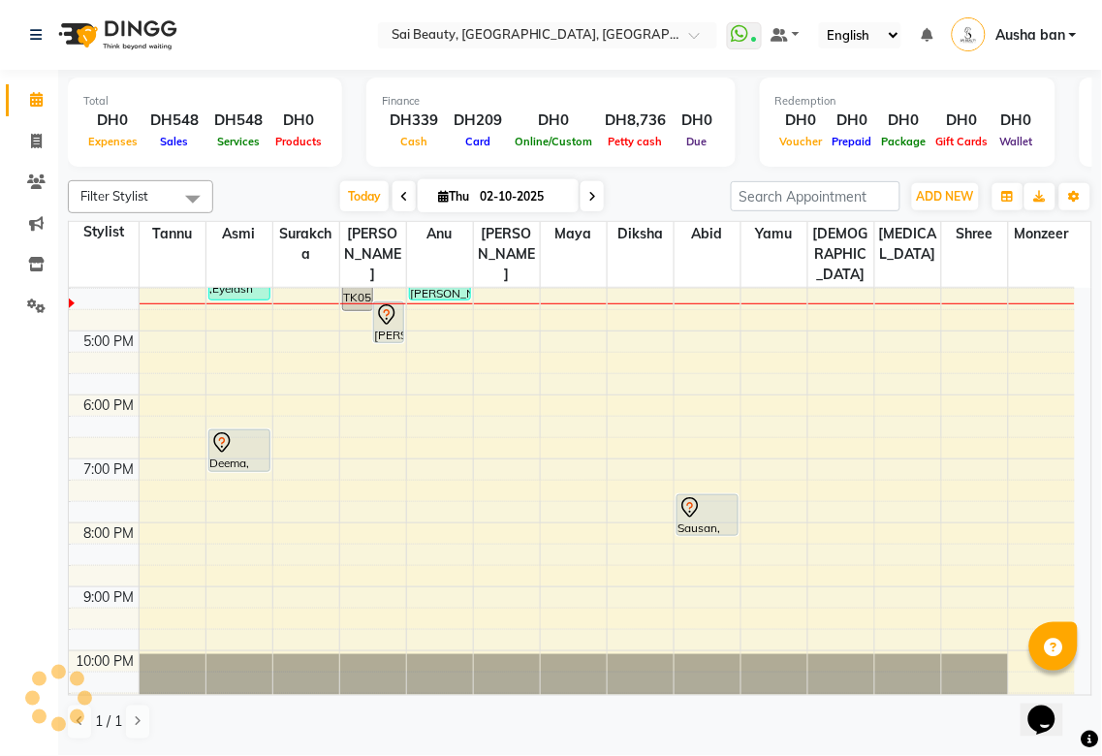
scroll to position [463, 0]
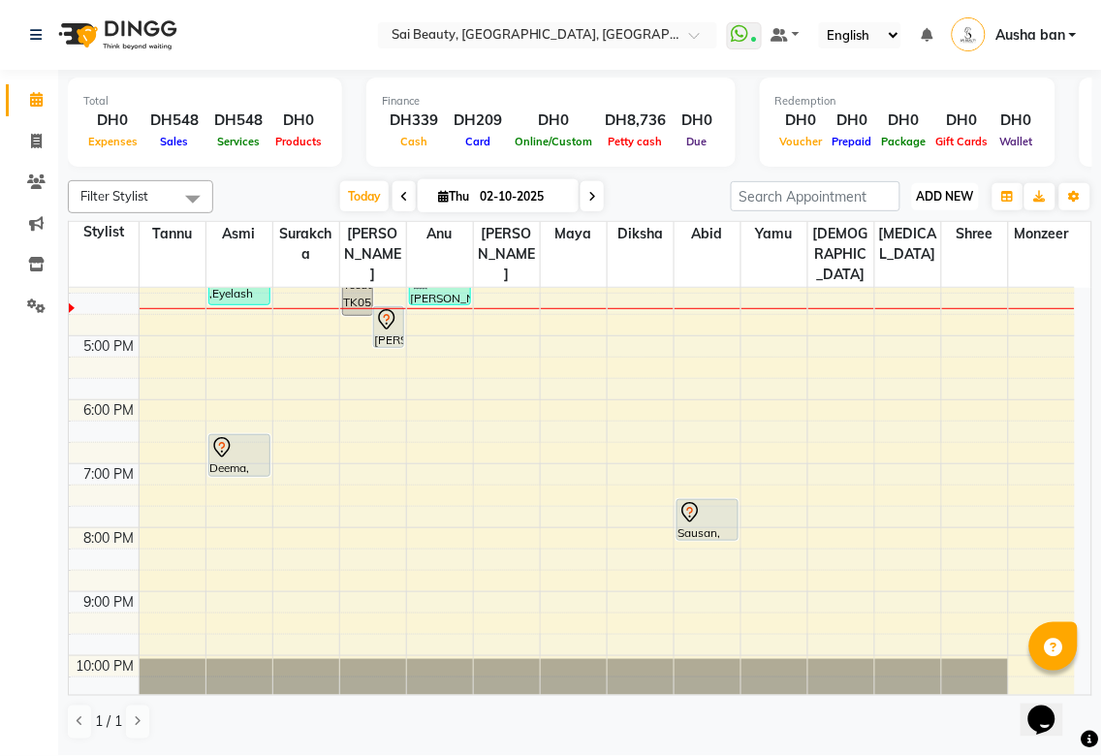
click at [940, 196] on span "ADD NEW" at bounding box center [945, 196] width 57 height 15
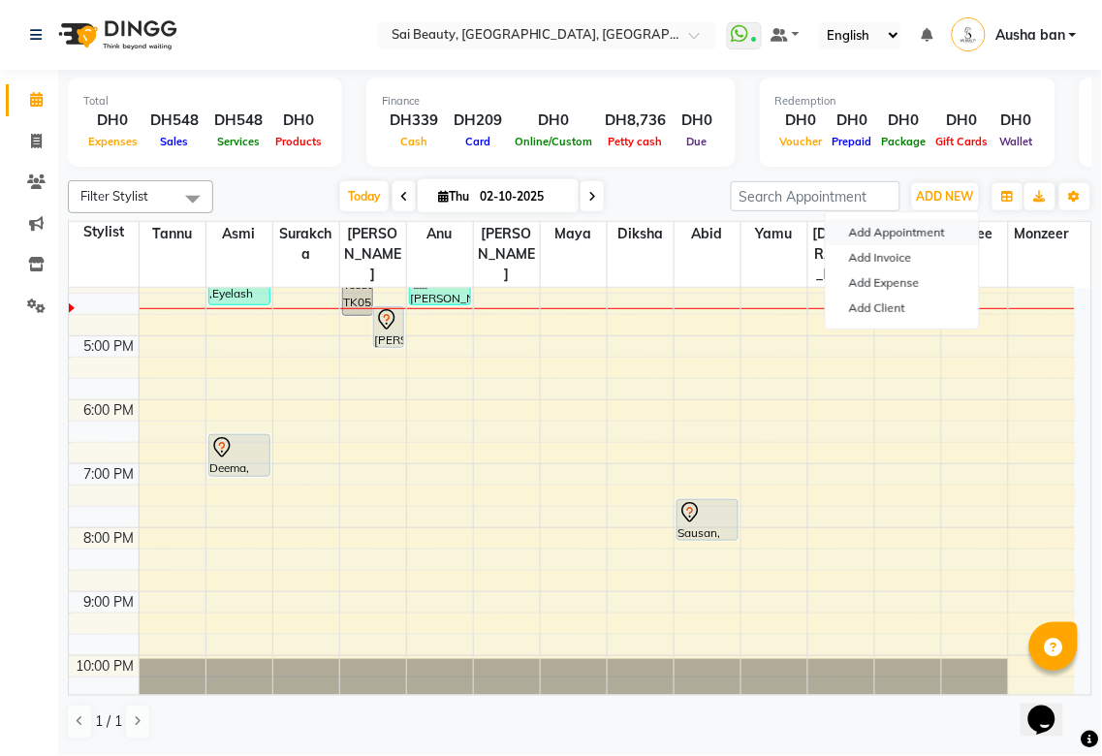
click at [922, 225] on button "Add Appointment" at bounding box center [902, 232] width 153 height 25
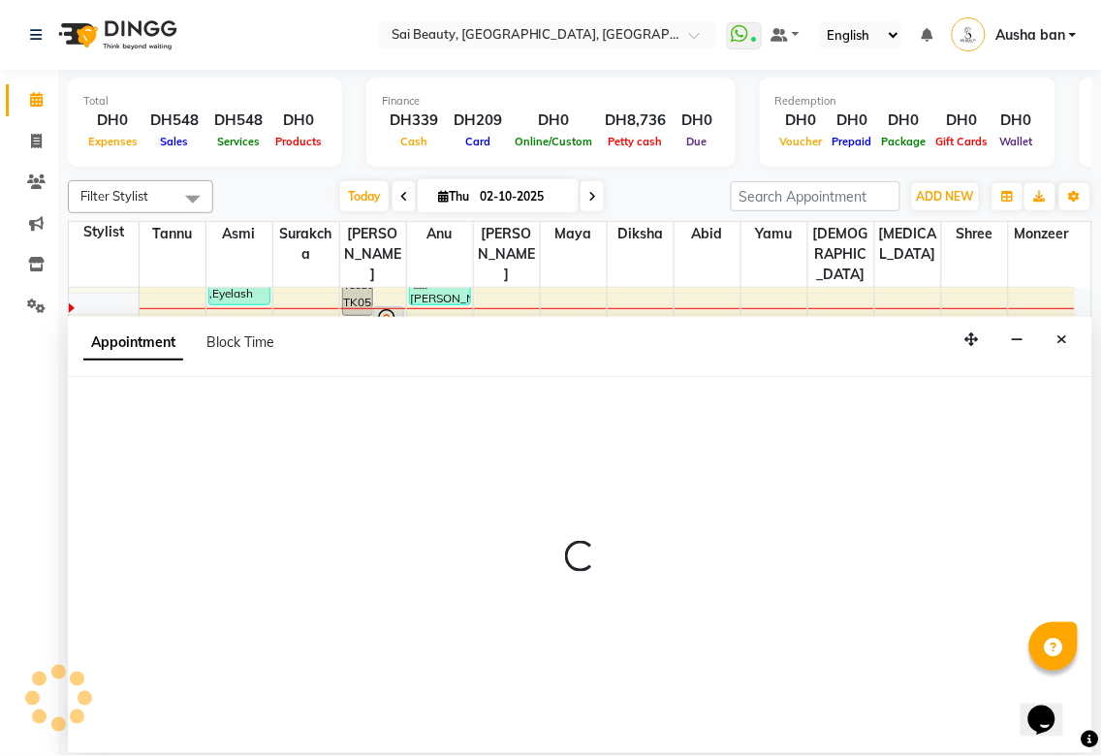
select select "600"
select select "tentative"
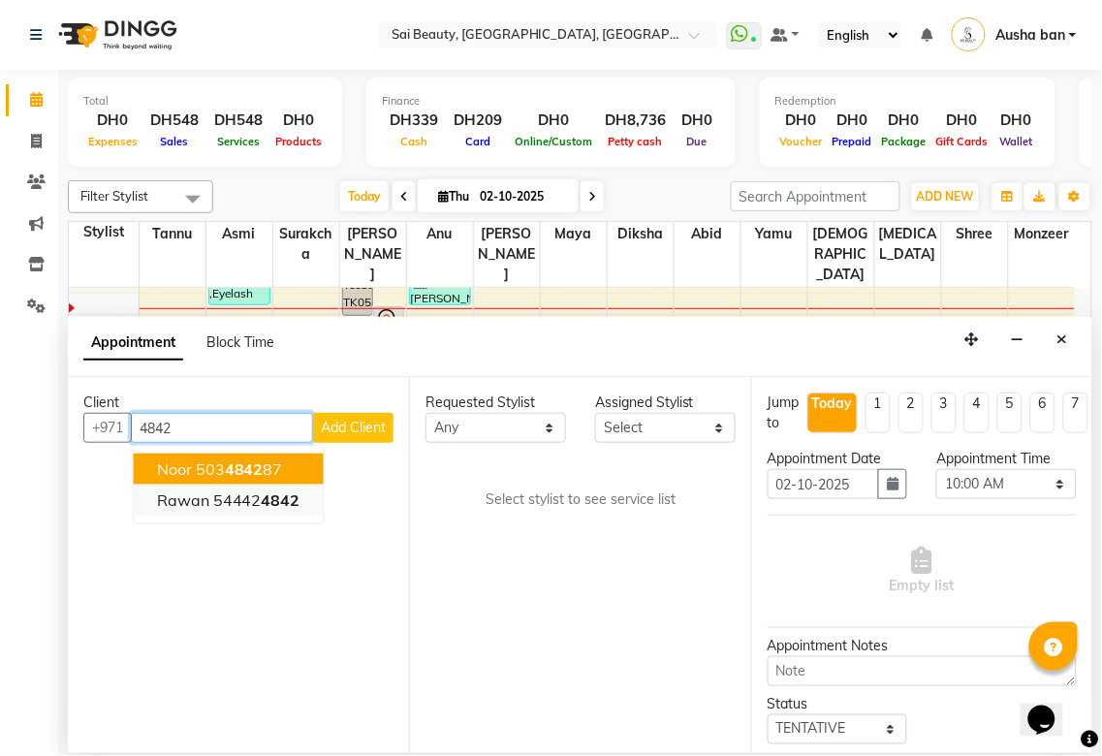
click at [275, 495] on span "4842" at bounding box center [281, 499] width 39 height 19
type input "544424842"
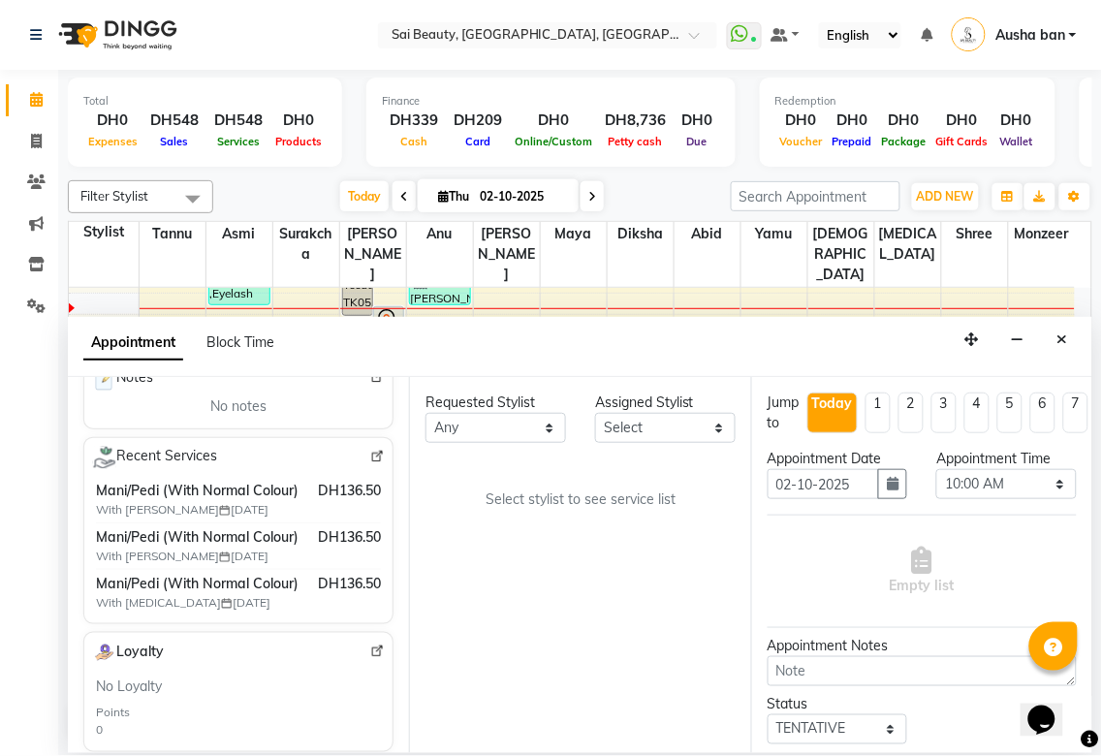
scroll to position [324, 0]
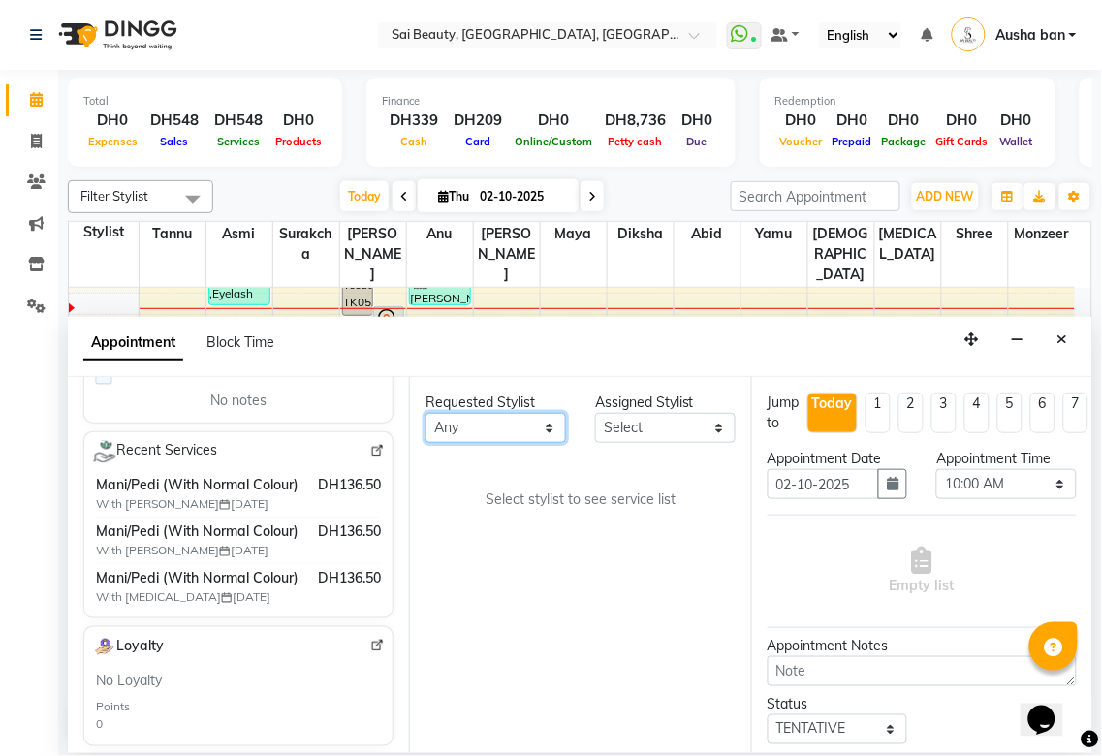
click at [519, 433] on select "Any [PERSON_NAME][MEDICAL_DATA] [PERSON_NAME] Asmi [PERSON_NAME] Gita [PERSON_N…" at bounding box center [495, 428] width 141 height 30
select select "59146"
click at [425, 413] on select "Any [PERSON_NAME][MEDICAL_DATA] [PERSON_NAME] Asmi [PERSON_NAME] Gita [PERSON_N…" at bounding box center [495, 428] width 141 height 30
select select "59146"
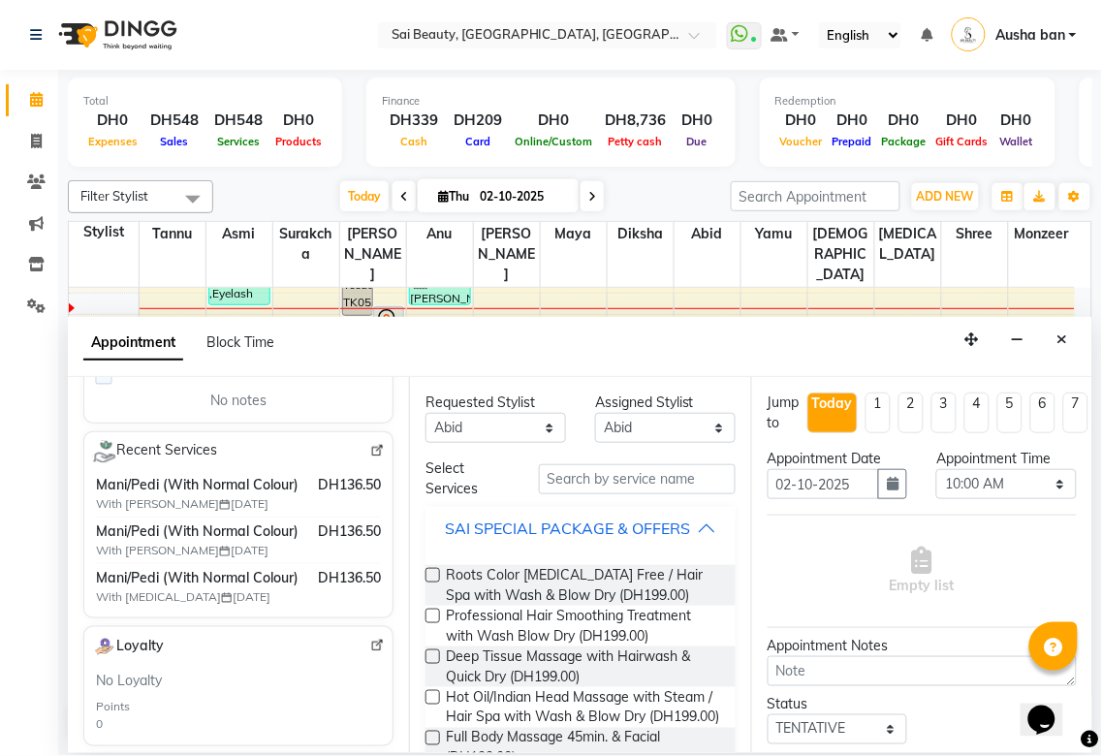
click at [710, 546] on button "SAI SPECIAL PACKAGE & OFFERS" at bounding box center [580, 528] width 294 height 35
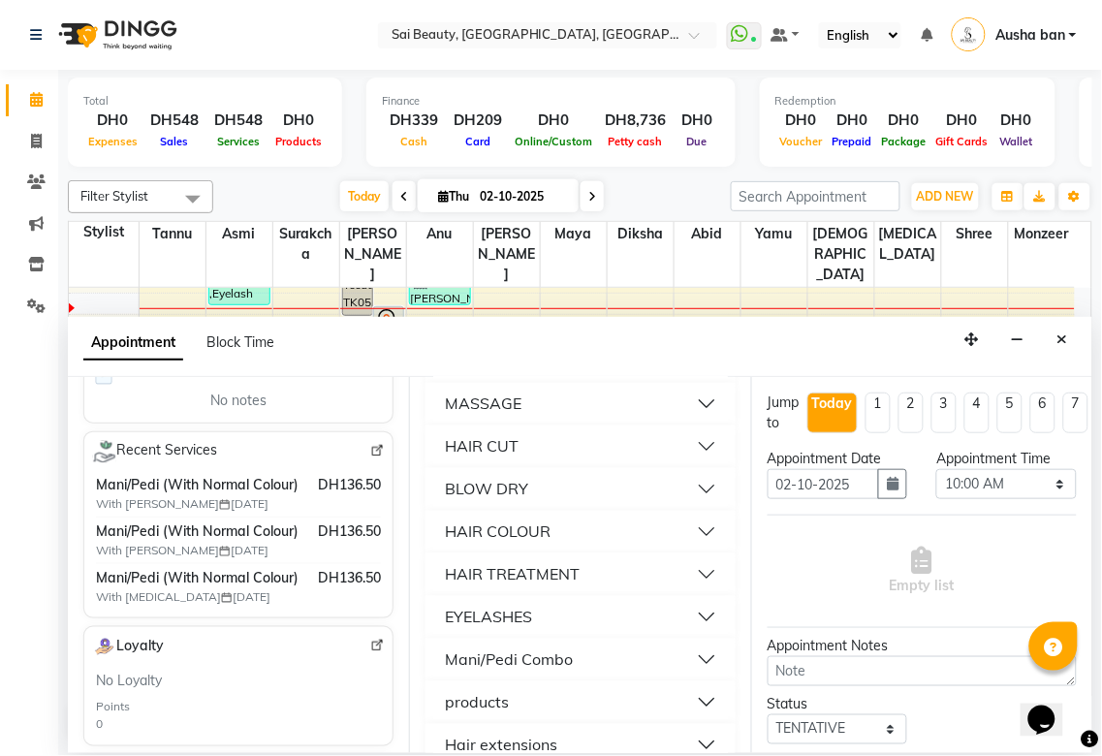
scroll to position [756, 0]
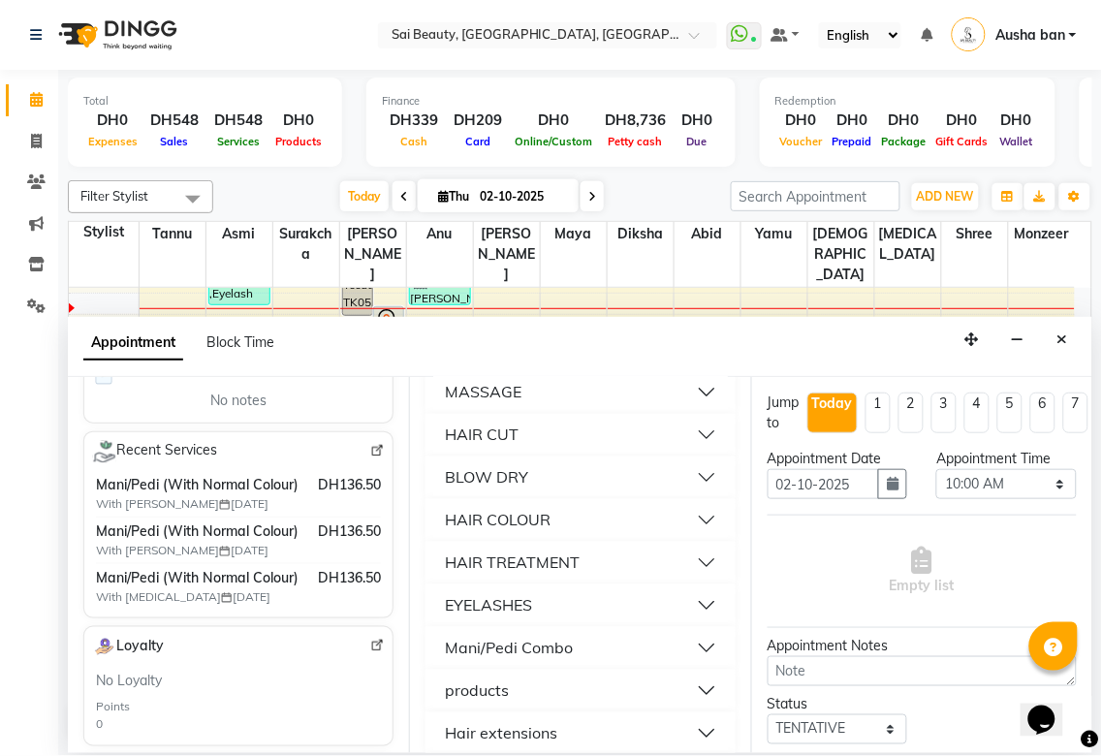
click at [606, 538] on button "HAIR COLOUR" at bounding box center [580, 520] width 294 height 35
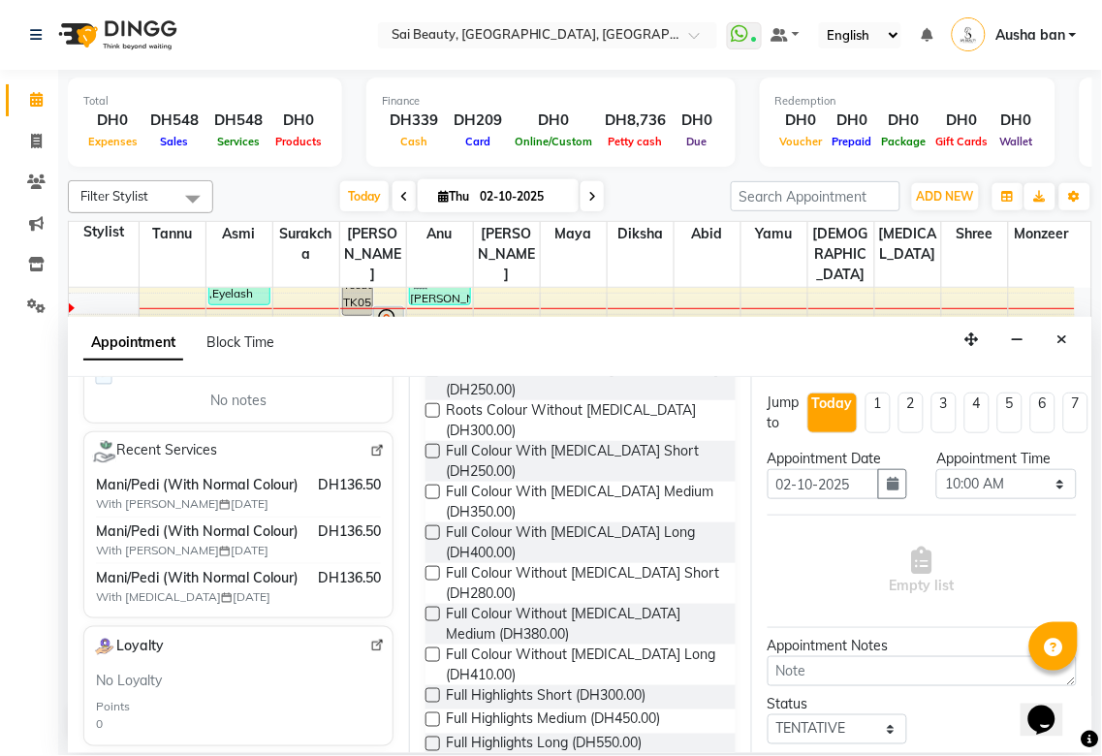
scroll to position [966, 0]
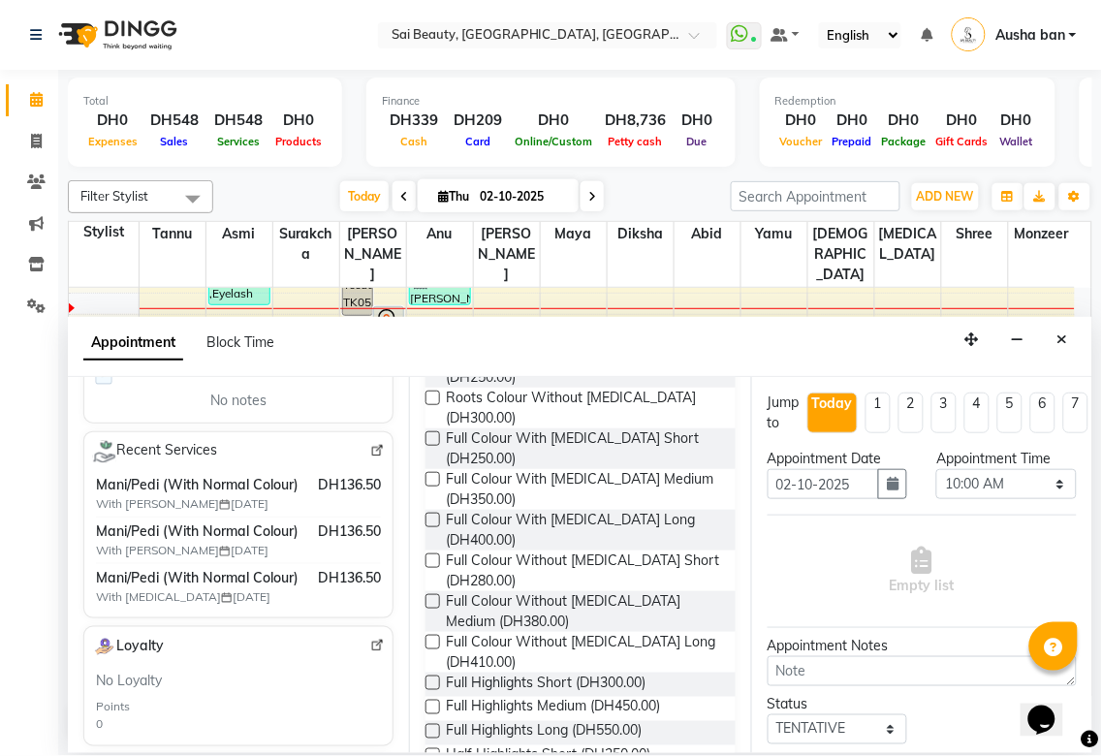
click at [434, 609] on label at bounding box center [432, 601] width 15 height 15
click at [434, 609] on input "checkbox" at bounding box center [431, 603] width 13 height 13
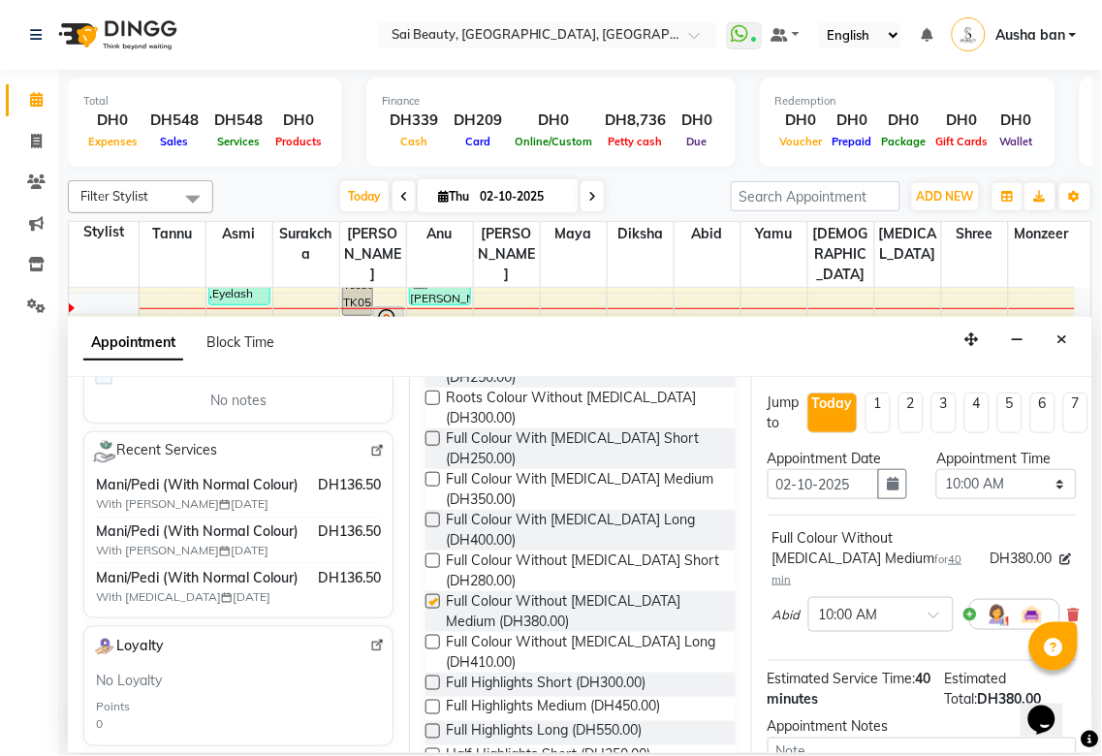
checkbox input "false"
click at [1041, 484] on select "Select 10:00 AM 10:05 AM 10:10 AM 10:15 AM 10:20 AM 10:25 AM 10:30 AM 10:35 AM …" at bounding box center [1006, 484] width 141 height 30
select select "1050"
click at [936, 469] on select "Select 10:00 AM 10:05 AM 10:10 AM 10:15 AM 10:20 AM 10:25 AM 10:30 AM 10:35 AM …" at bounding box center [1006, 484] width 141 height 30
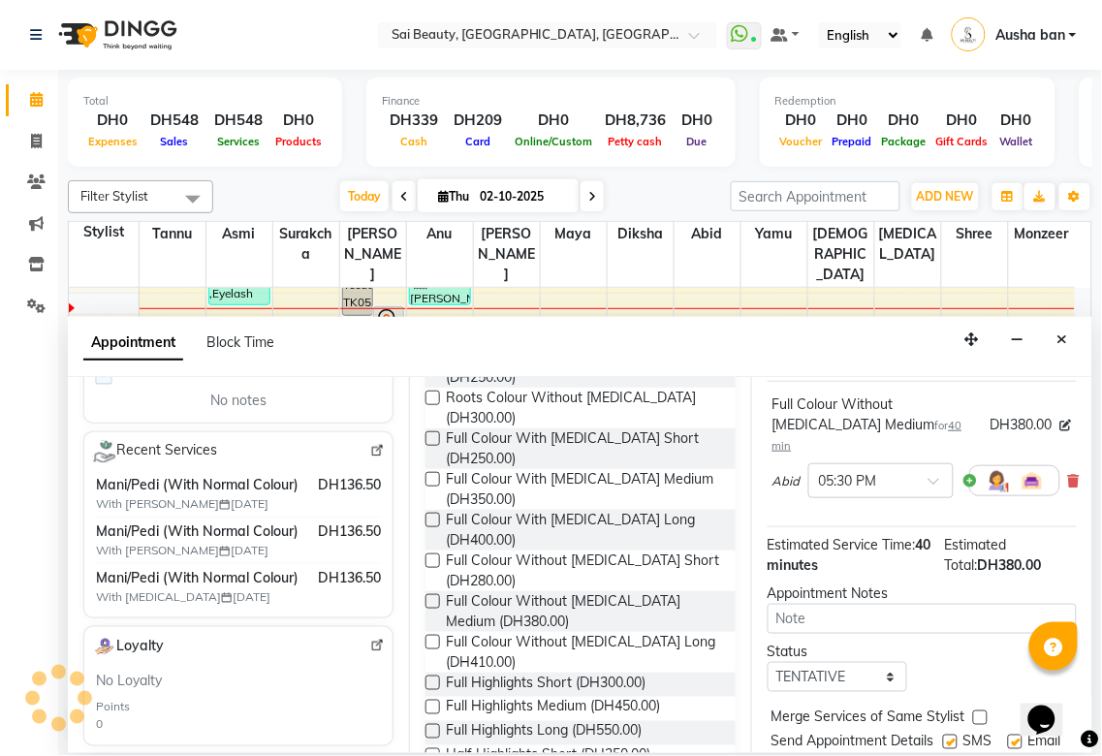
scroll to position [207, 0]
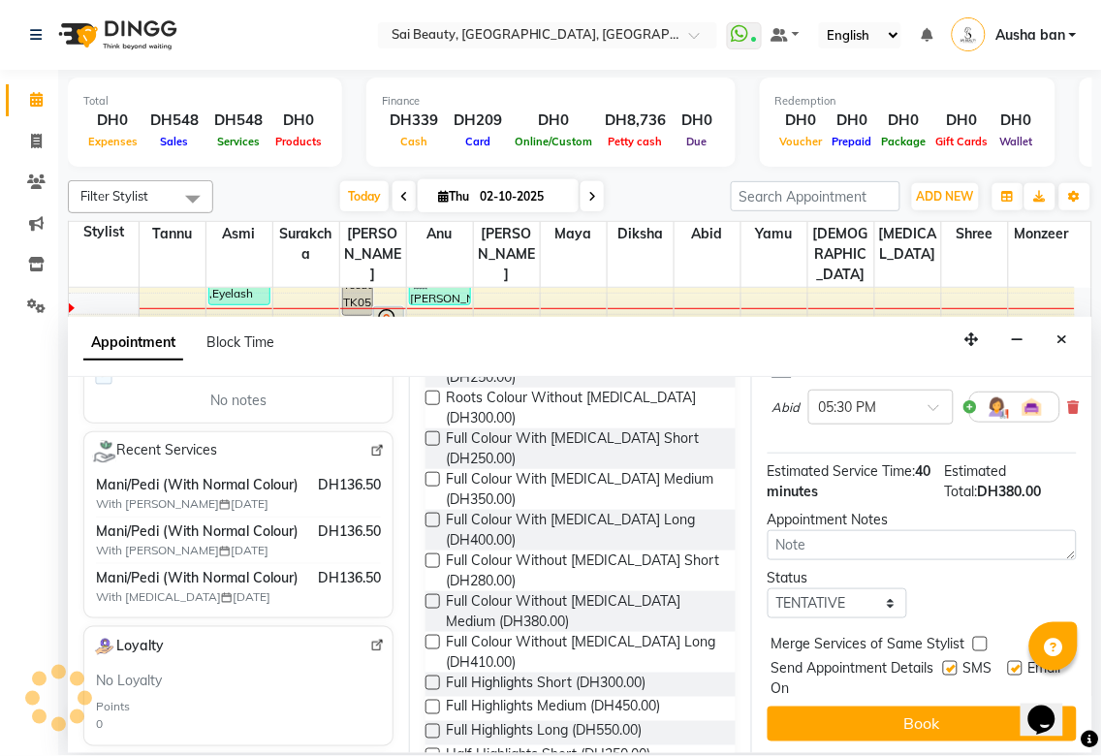
click at [981, 637] on label at bounding box center [980, 644] width 15 height 15
click at [981, 640] on input "checkbox" at bounding box center [979, 646] width 13 height 13
checkbox input "true"
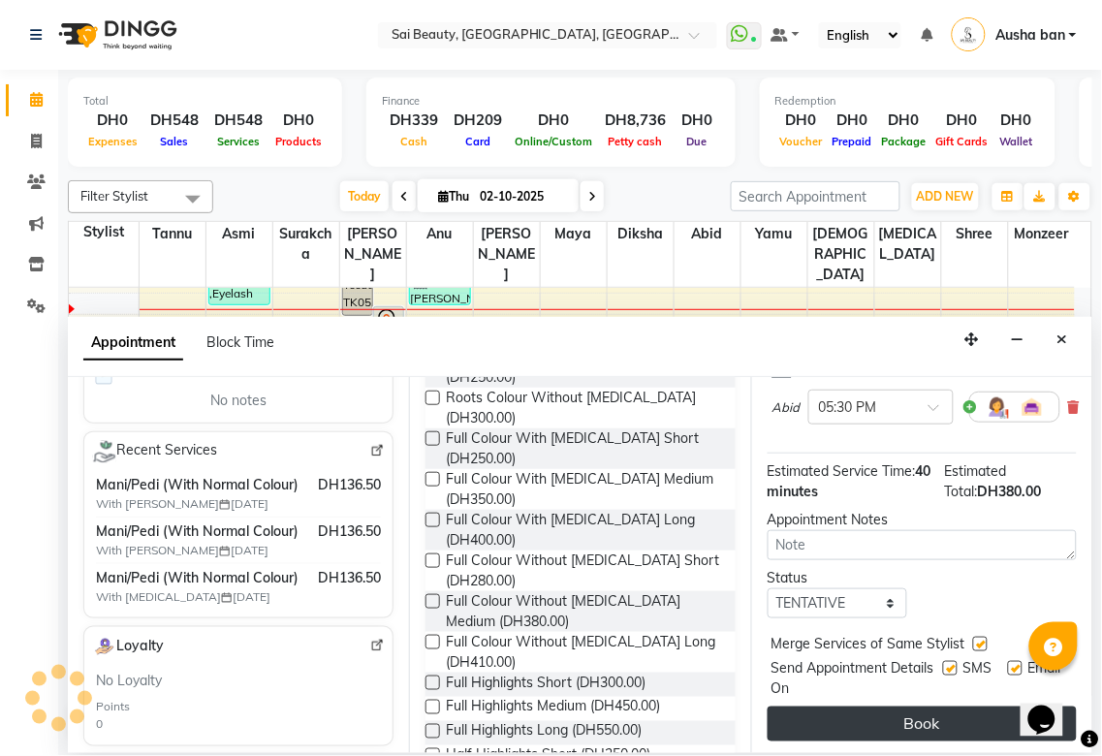
click at [965, 706] on button "Book" at bounding box center [921, 723] width 309 height 35
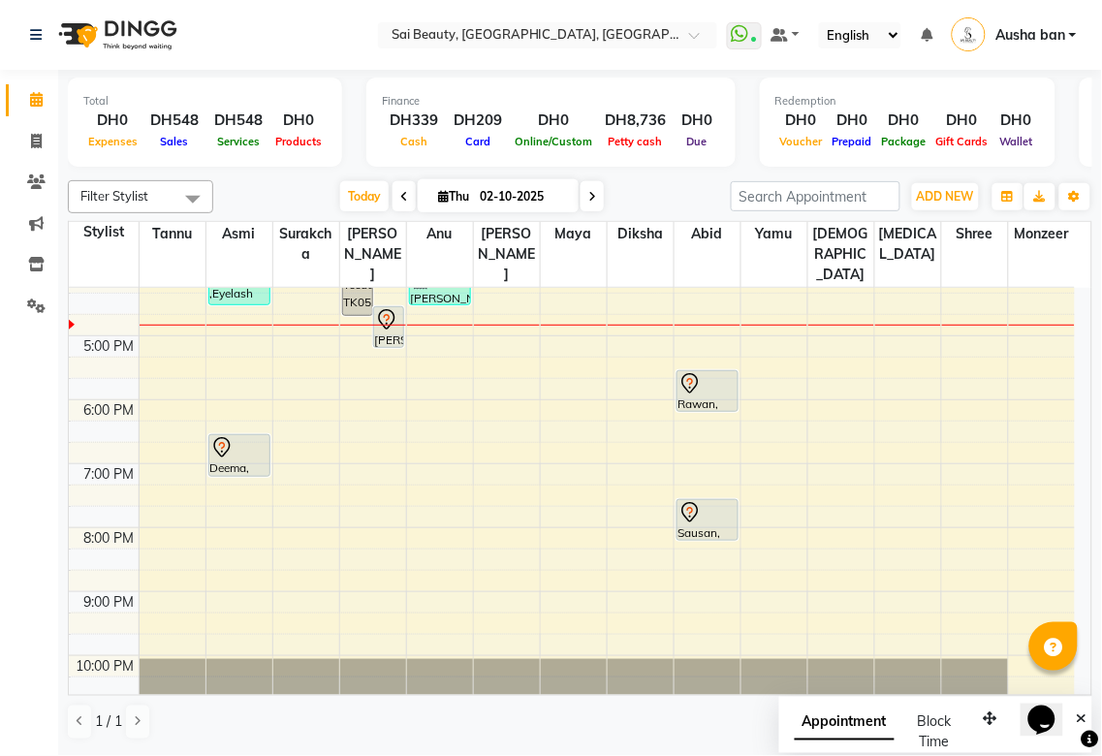
click at [689, 372] on icon at bounding box center [689, 383] width 23 height 23
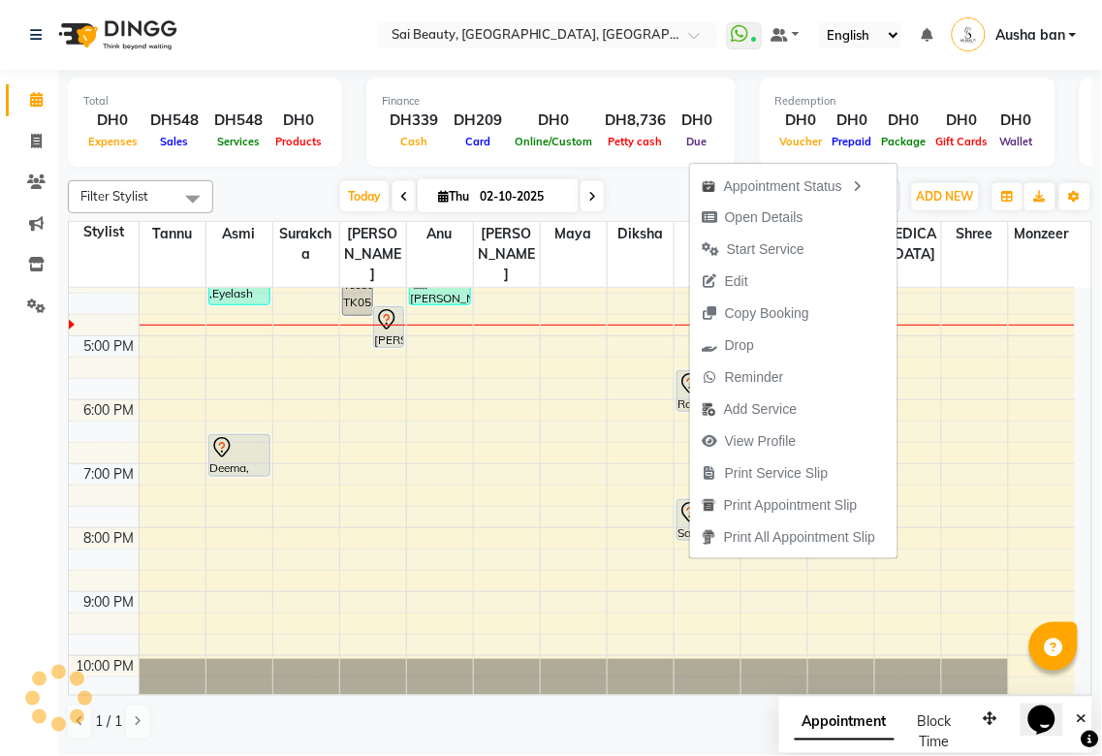
click at [434, 527] on td at bounding box center [607, 537] width 936 height 21
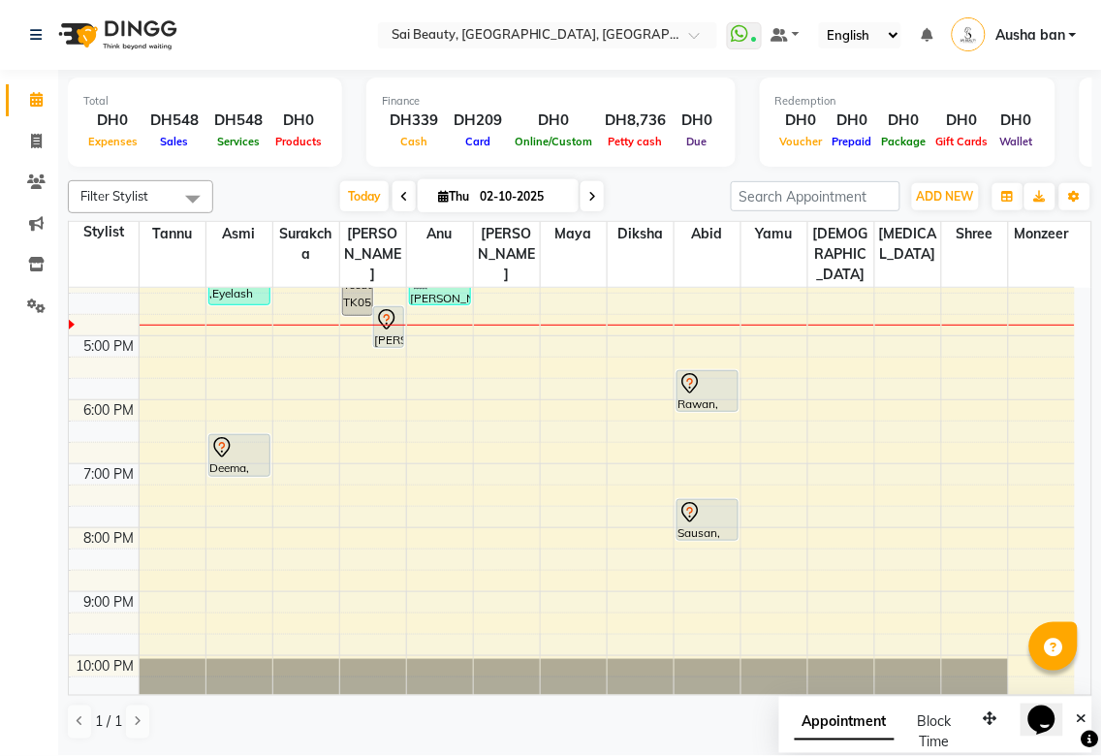
click at [708, 407] on div at bounding box center [707, 411] width 60 height 8
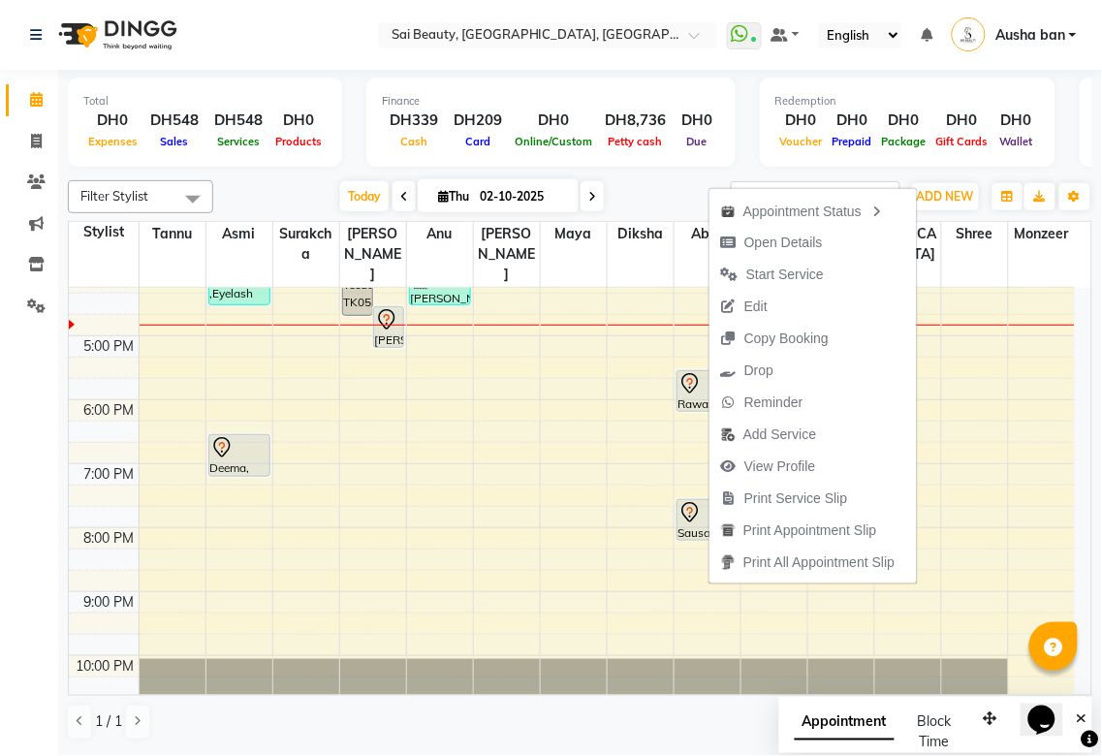
click at [432, 548] on td at bounding box center [607, 558] width 936 height 21
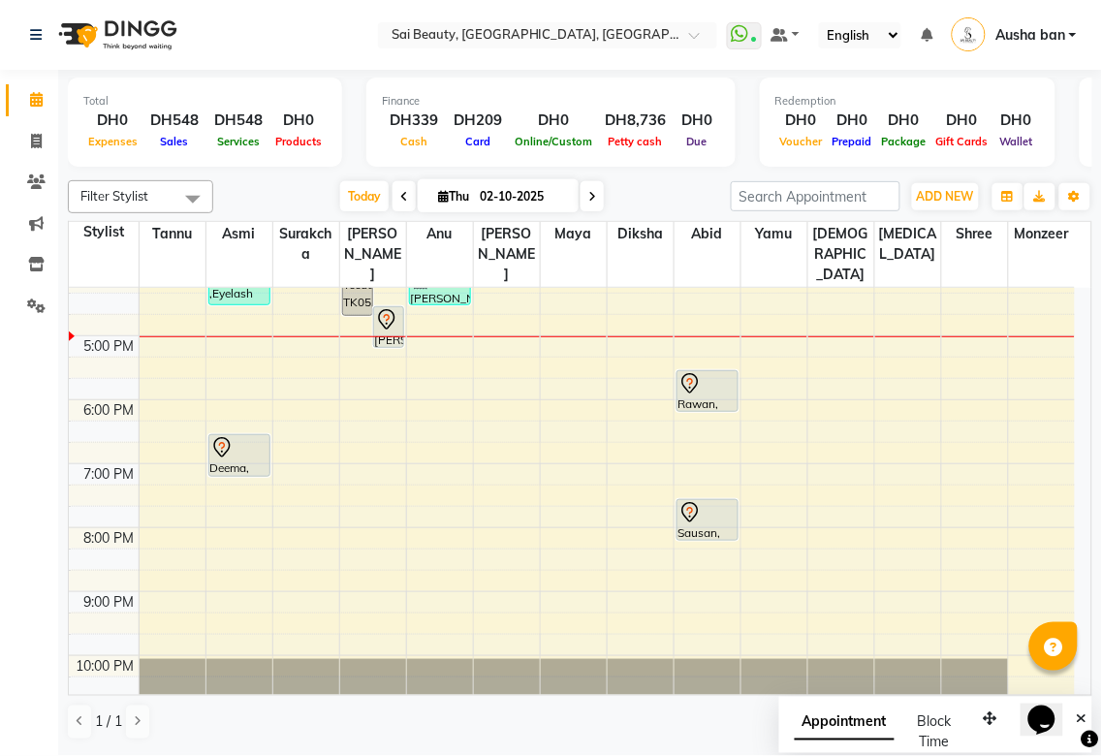
click at [1092, 268] on div "Total DH0 Expenses DH548 Sales DH548 Services DH0 Products Finance DH339 Cash D…" at bounding box center [580, 411] width 1044 height 683
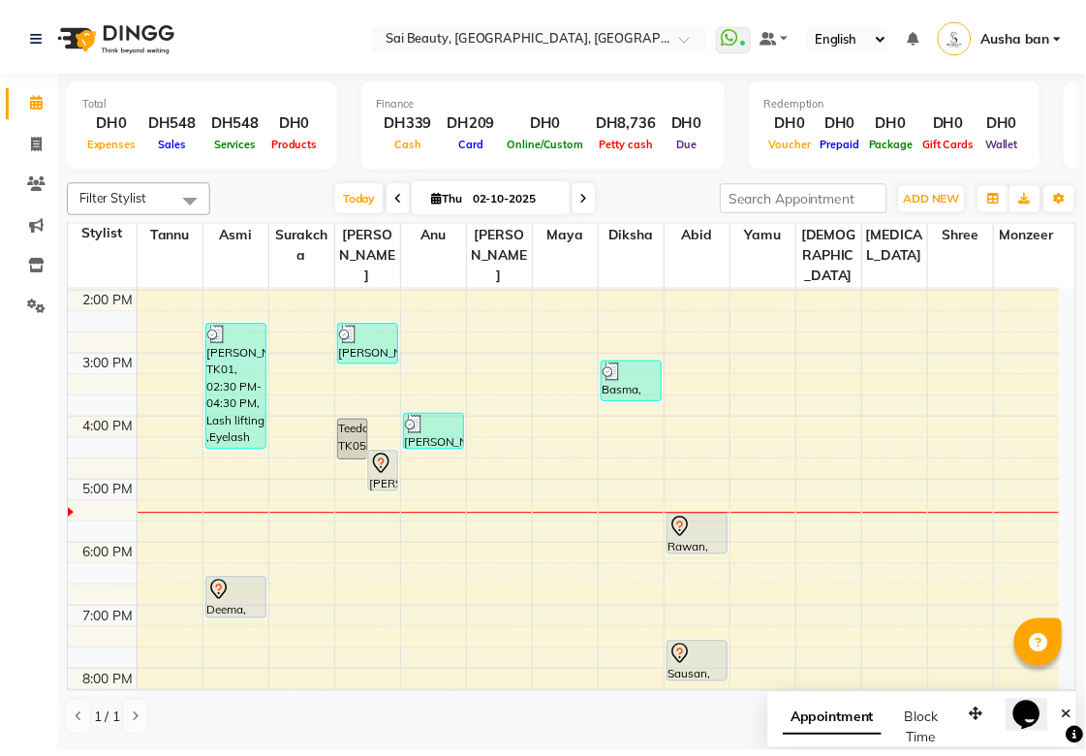
scroll to position [323, 0]
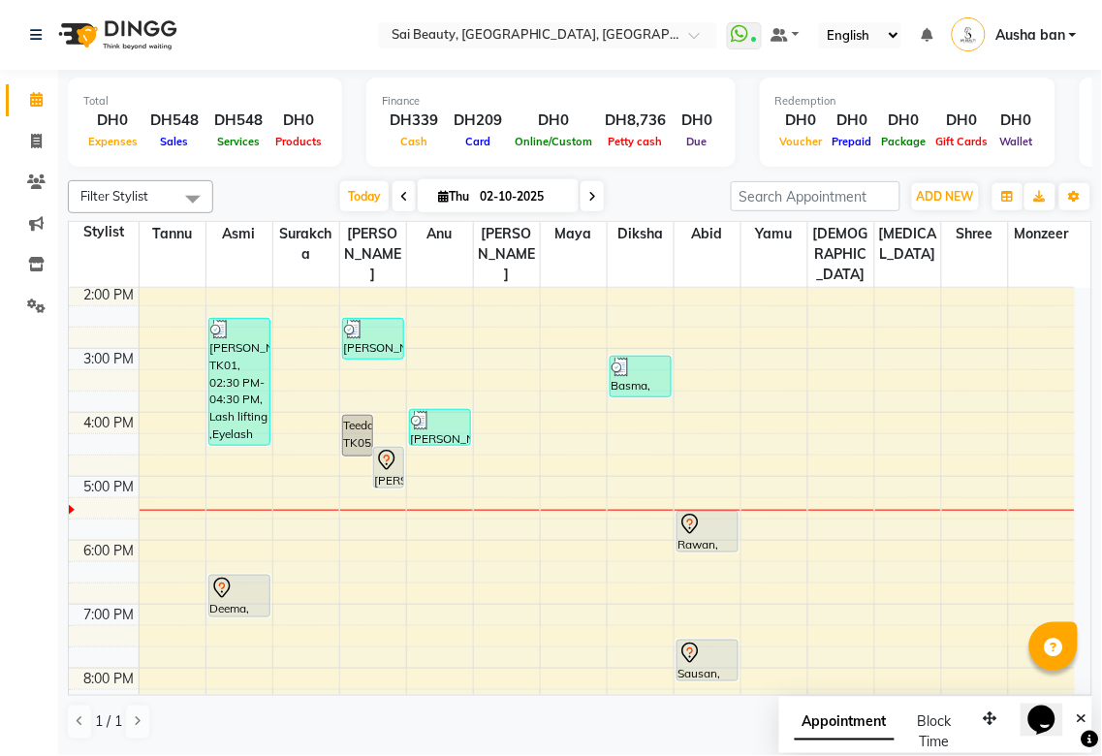
click at [703, 513] on div at bounding box center [707, 524] width 58 height 23
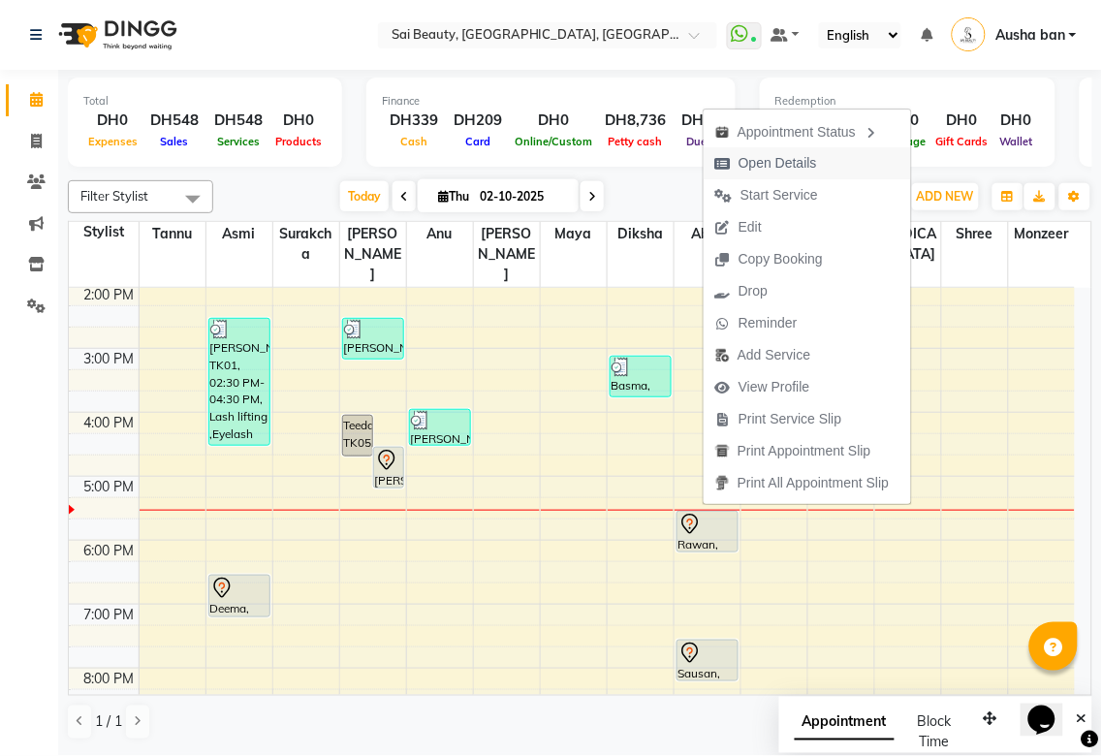
click at [757, 160] on span "Open Details" at bounding box center [777, 163] width 78 height 20
select select "7"
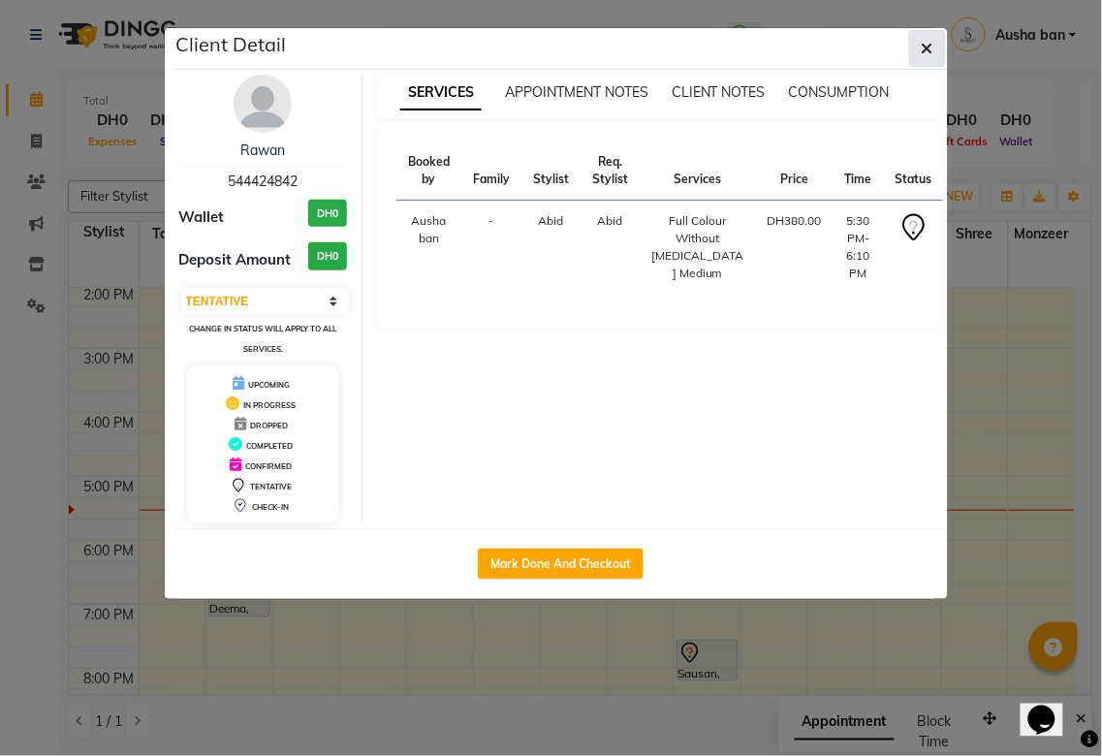
click at [928, 48] on icon "button" at bounding box center [928, 49] width 12 height 16
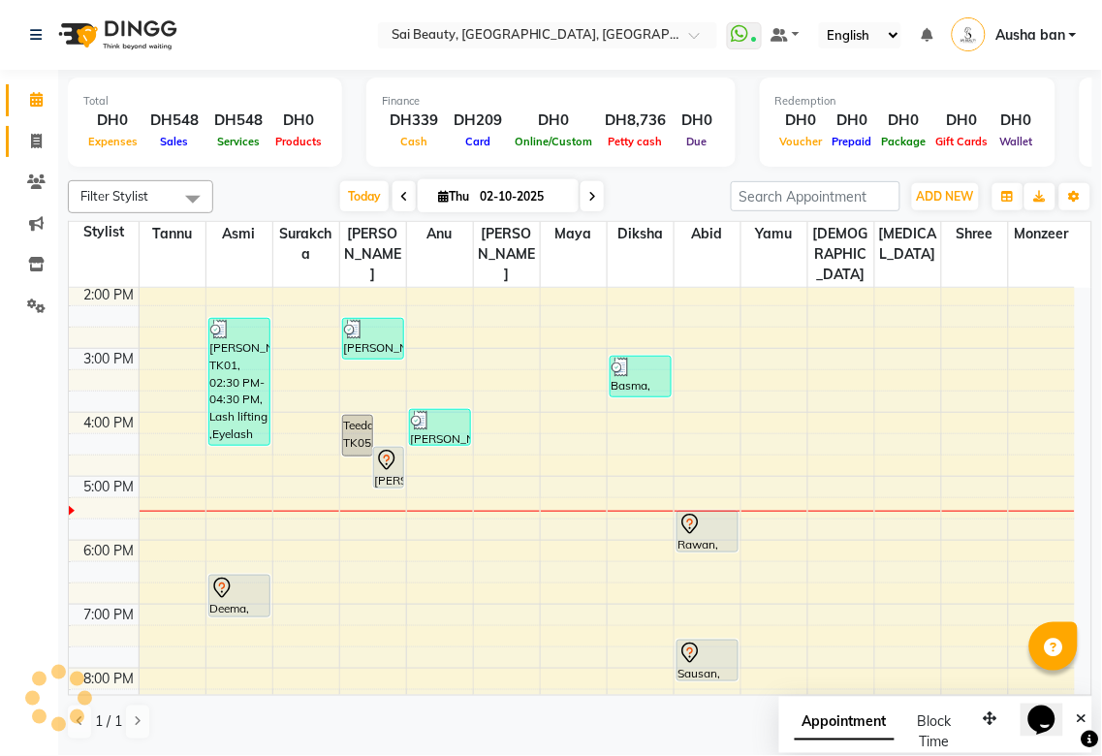
click at [40, 139] on icon at bounding box center [36, 141] width 11 height 15
select select "service"
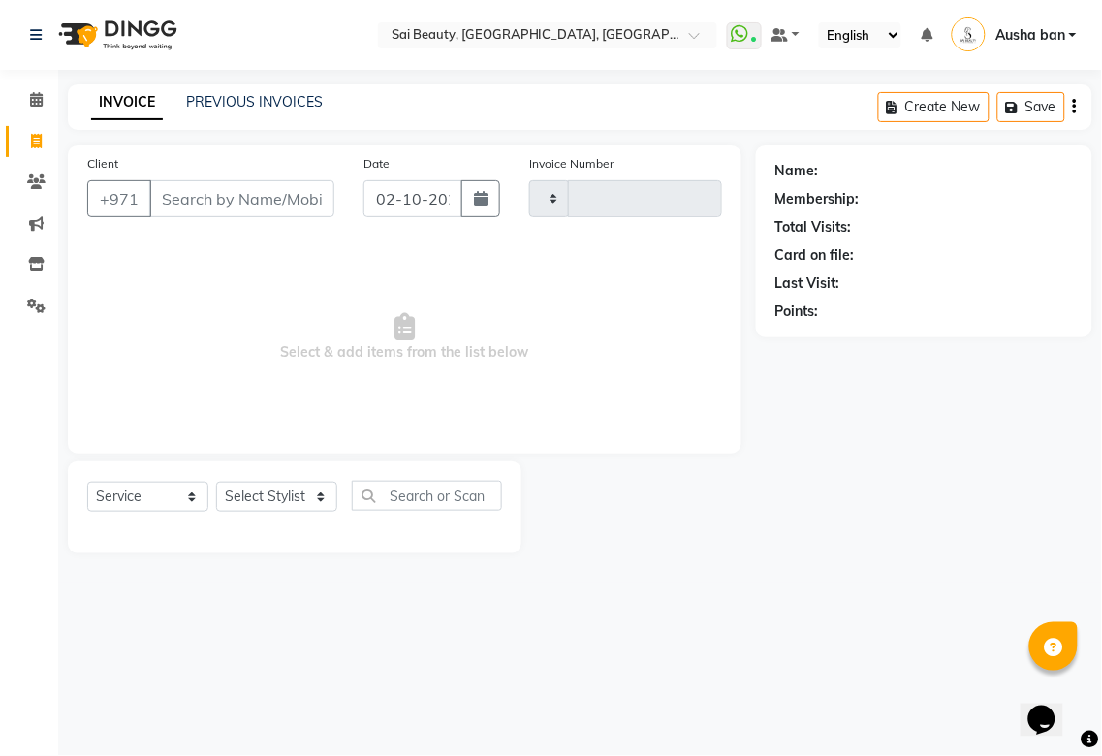
type input "3940"
select select "5352"
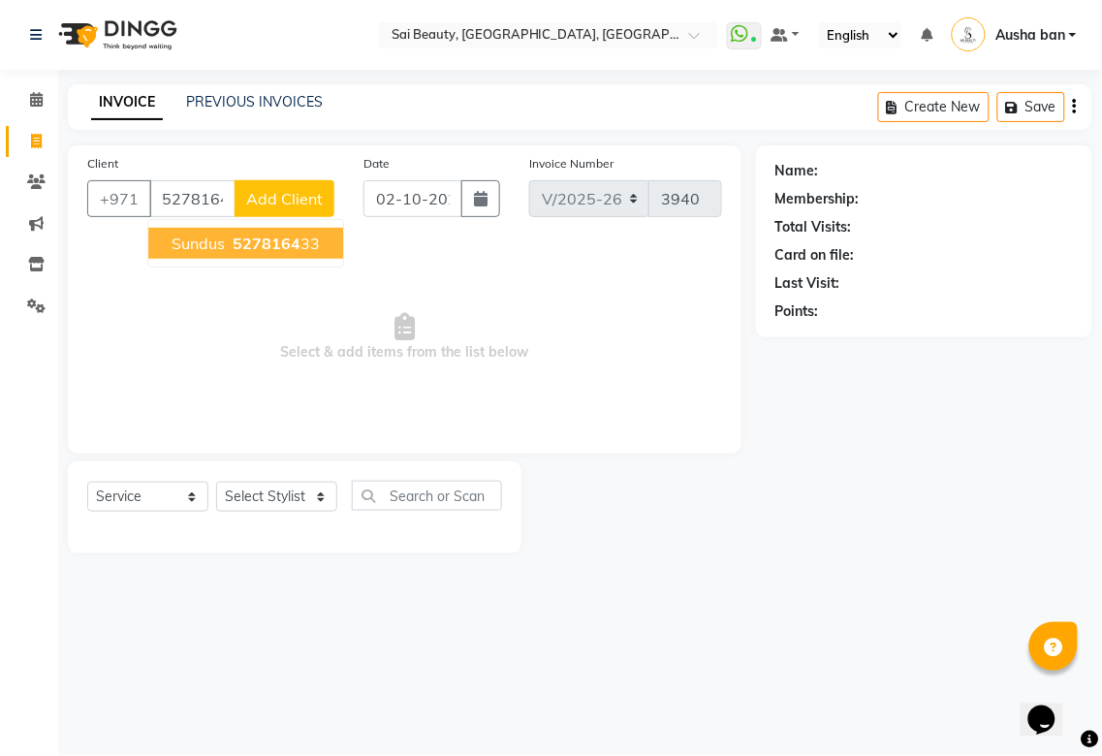
click at [174, 230] on button "Sundus 5278164 33" at bounding box center [245, 243] width 195 height 31
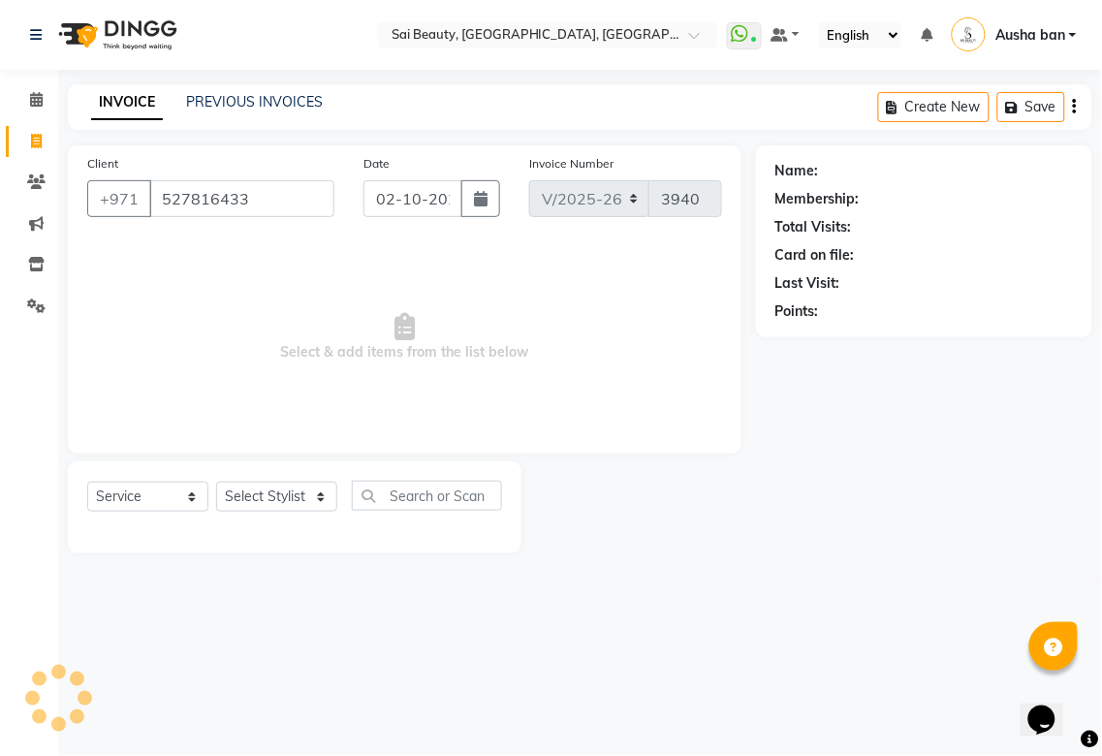
type input "527816433"
click at [285, 494] on select "Select Stylist [PERSON_NAME][MEDICAL_DATA] [PERSON_NAME] Asmi Ausha ban [PERSON…" at bounding box center [276, 497] width 121 height 30
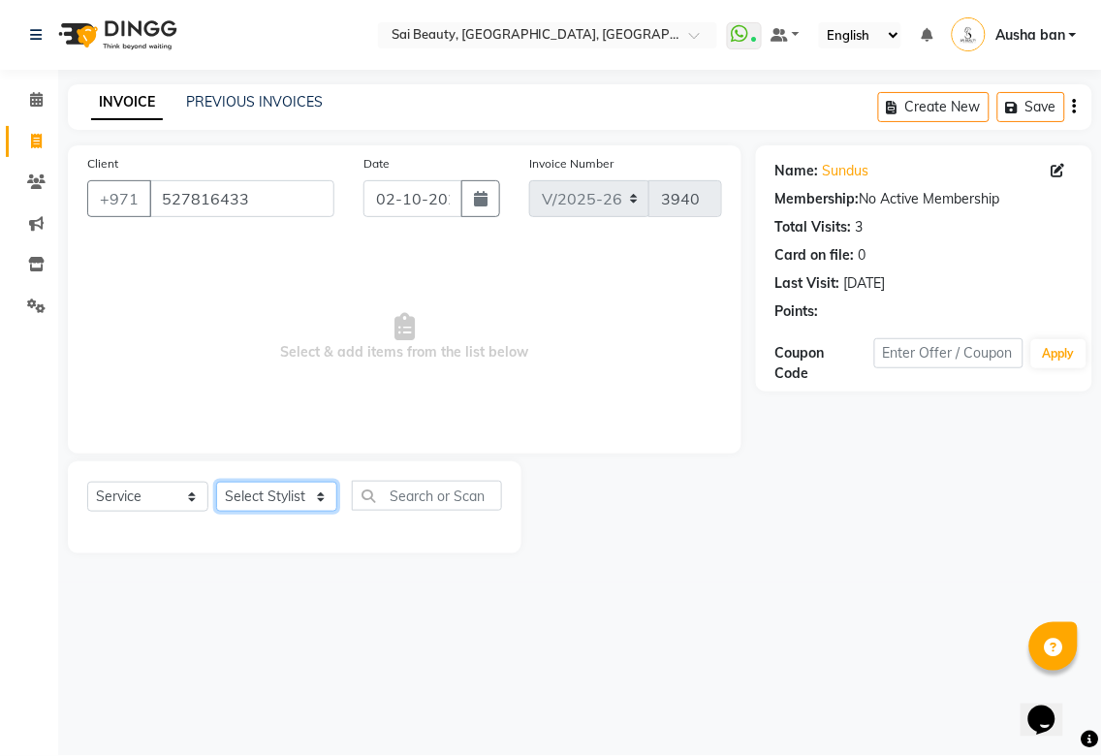
select select "57468"
click at [216, 483] on select "Select Stylist [PERSON_NAME][MEDICAL_DATA] [PERSON_NAME] Asmi Ausha ban [PERSON…" at bounding box center [276, 497] width 121 height 30
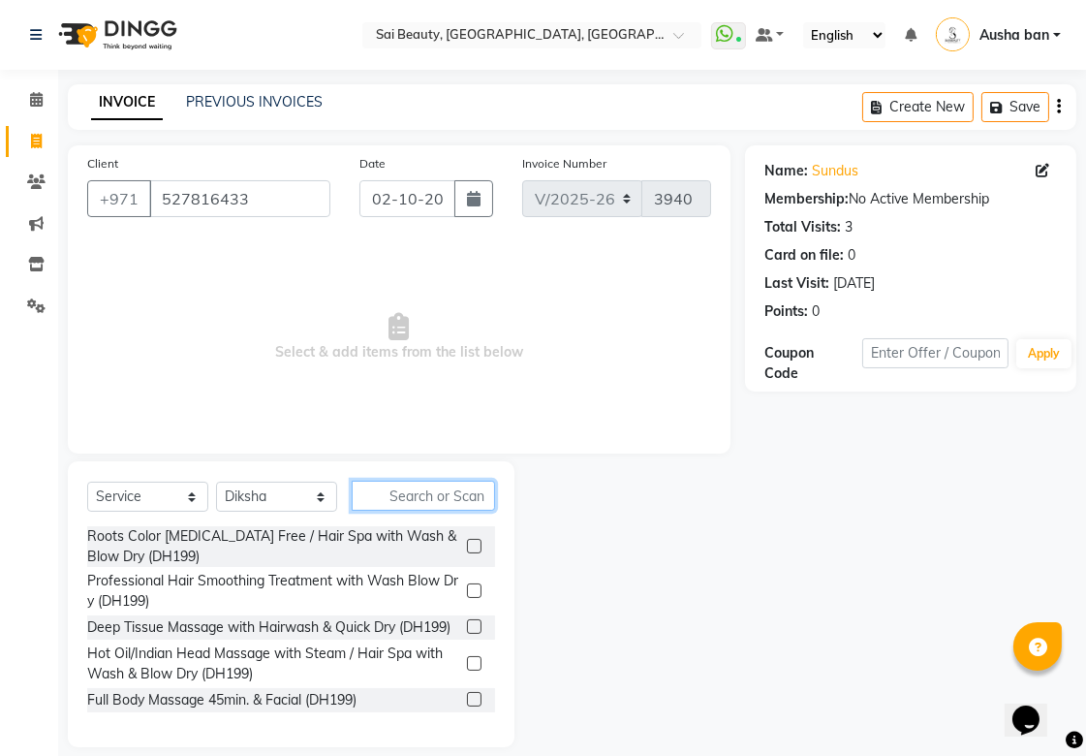
click at [459, 497] on input "text" at bounding box center [423, 496] width 143 height 30
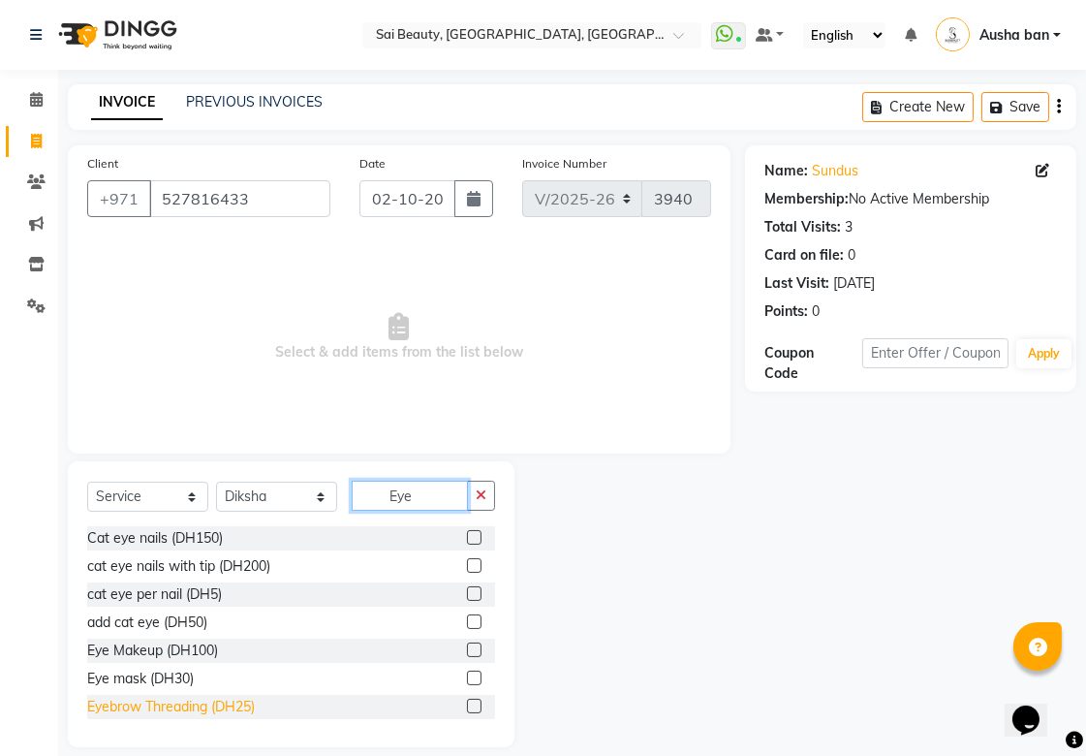
type input "Eye"
click at [225, 698] on div "Eyebrow Threading (DH25)" at bounding box center [171, 707] width 168 height 20
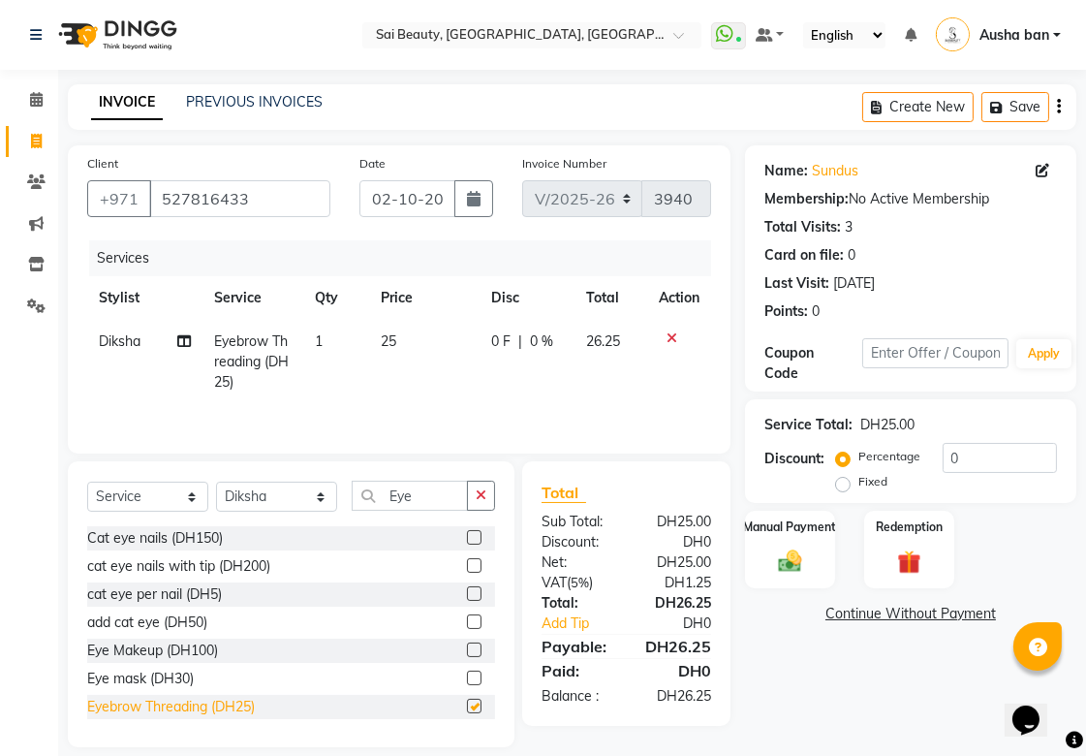
checkbox input "false"
click at [315, 499] on select "Select Stylist [PERSON_NAME][MEDICAL_DATA] [PERSON_NAME] Asmi Ausha ban [PERSON…" at bounding box center [276, 497] width 121 height 30
select select "40288"
click at [216, 484] on select "Select Stylist [PERSON_NAME][MEDICAL_DATA] [PERSON_NAME] Asmi Ausha ban [PERSON…" at bounding box center [276, 497] width 121 height 30
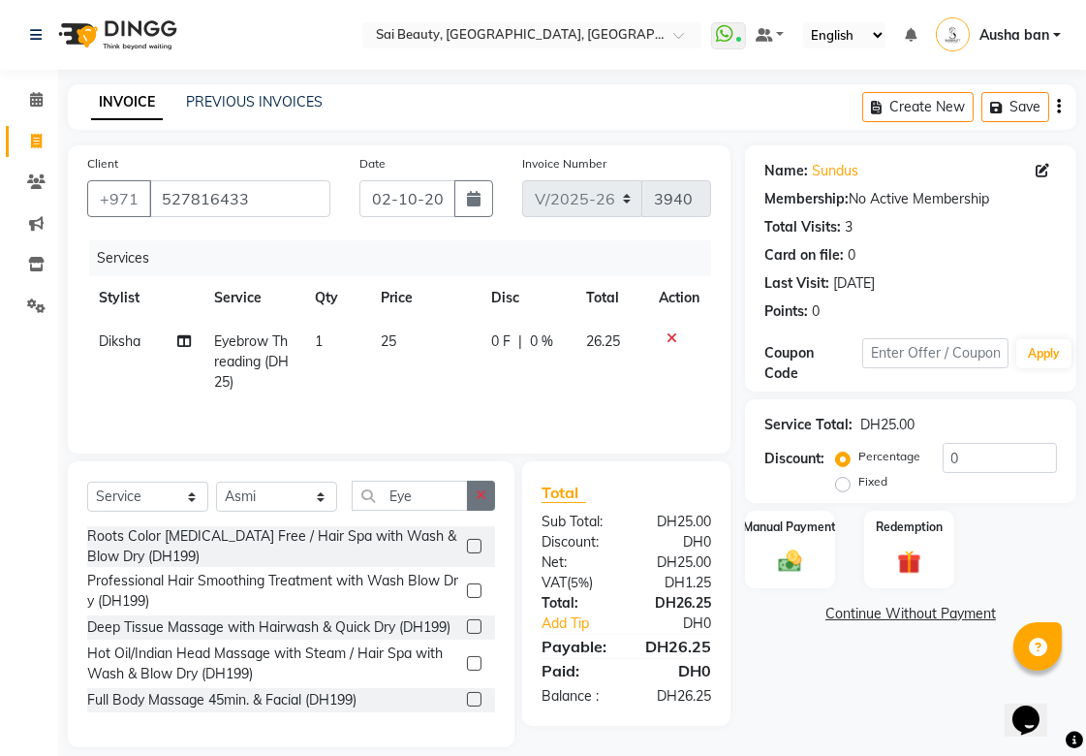
click at [481, 497] on icon "button" at bounding box center [481, 495] width 11 height 14
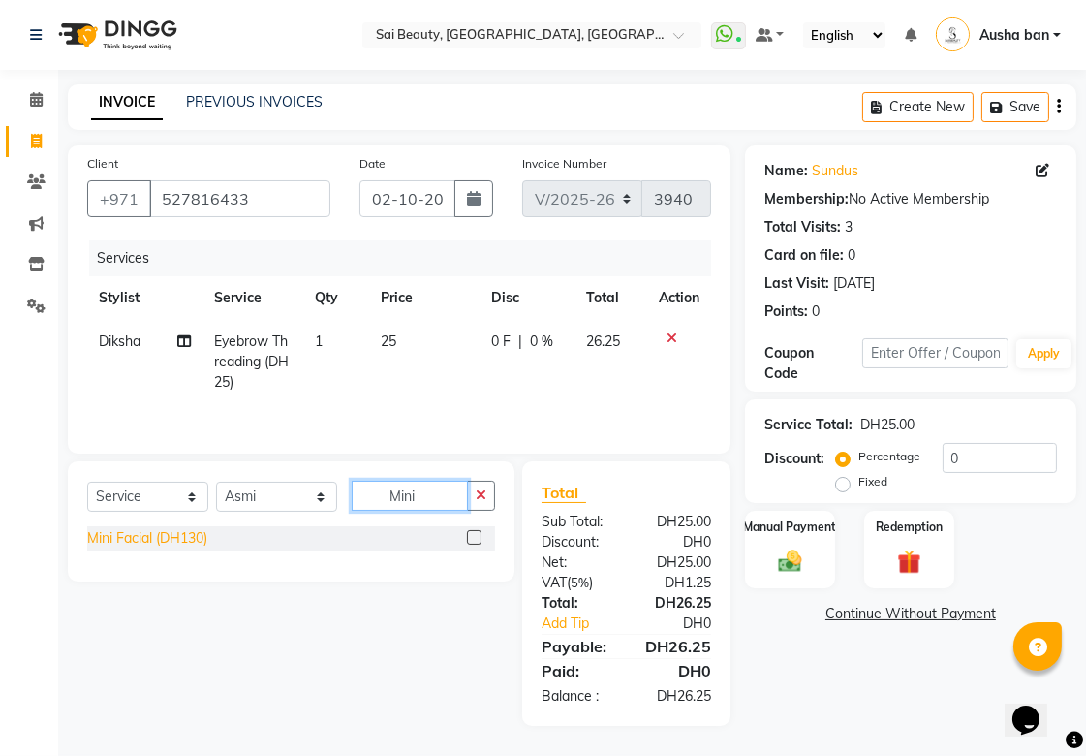
type input "Mini"
click at [123, 537] on div "Mini Facial (DH130)" at bounding box center [147, 538] width 120 height 20
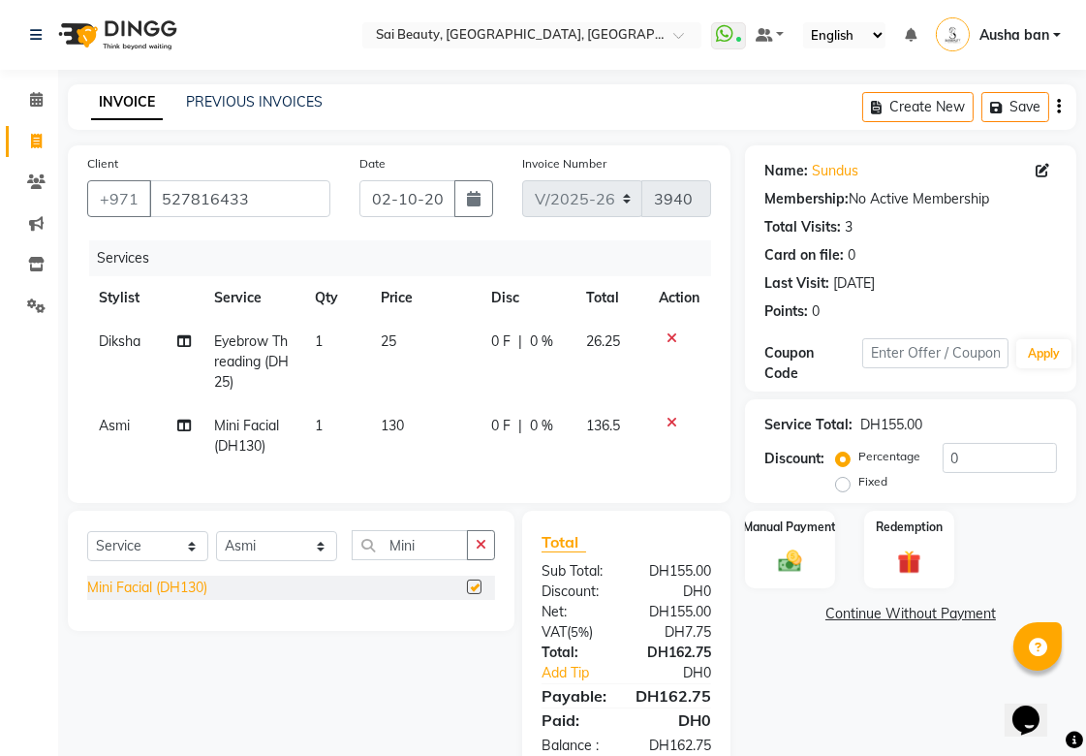
checkbox input "false"
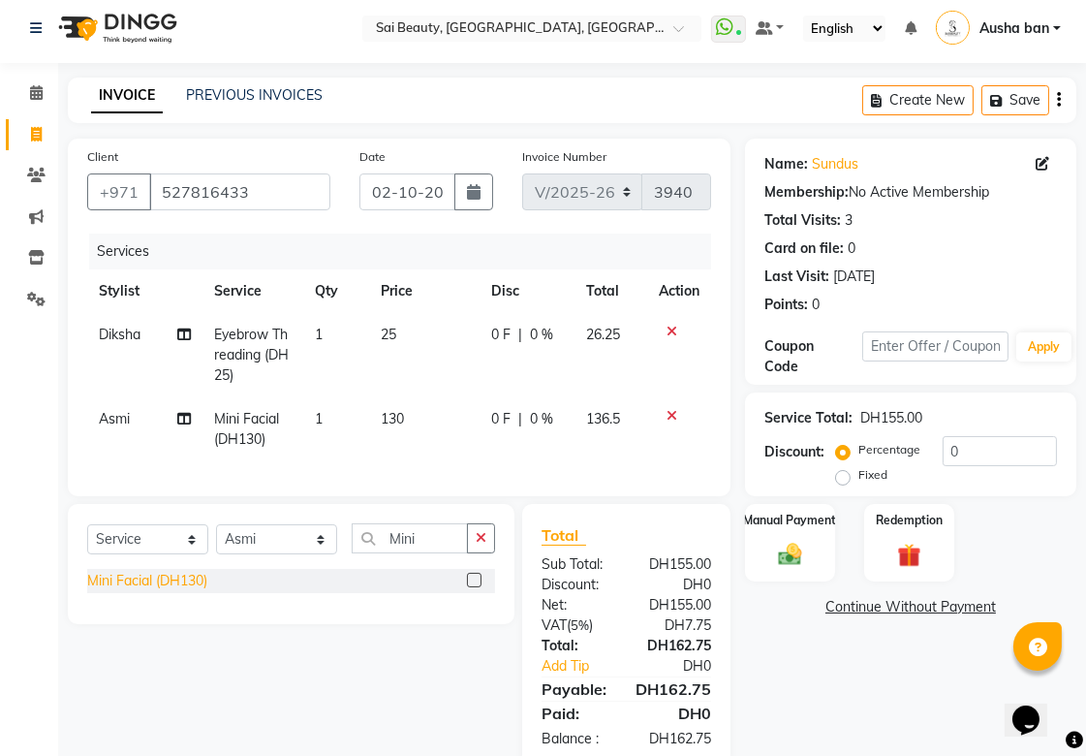
scroll to position [64, 0]
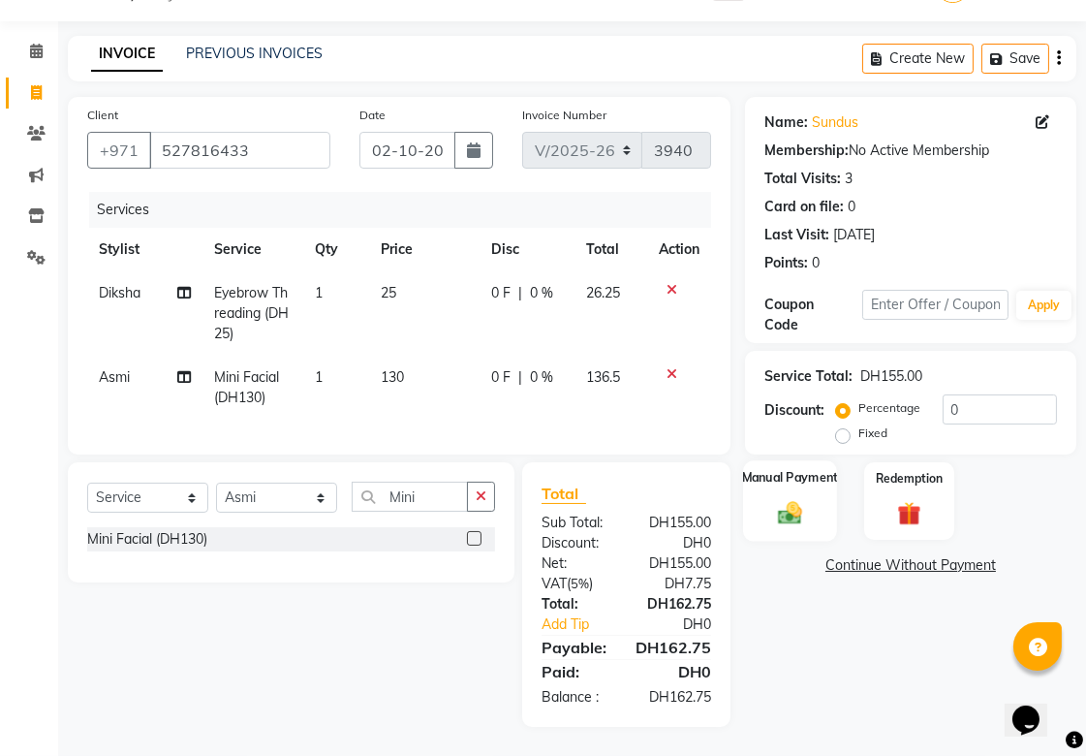
click at [807, 479] on div "Manual Payment" at bounding box center [790, 500] width 94 height 81
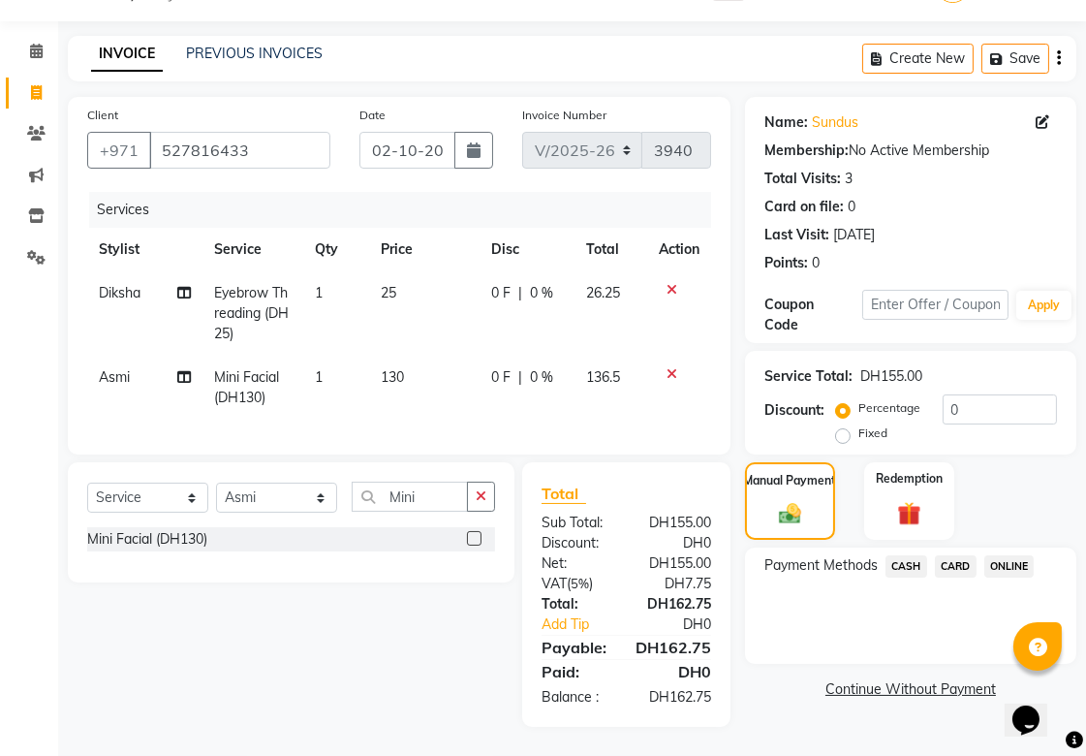
click at [966, 555] on span "CARD" at bounding box center [956, 566] width 42 height 22
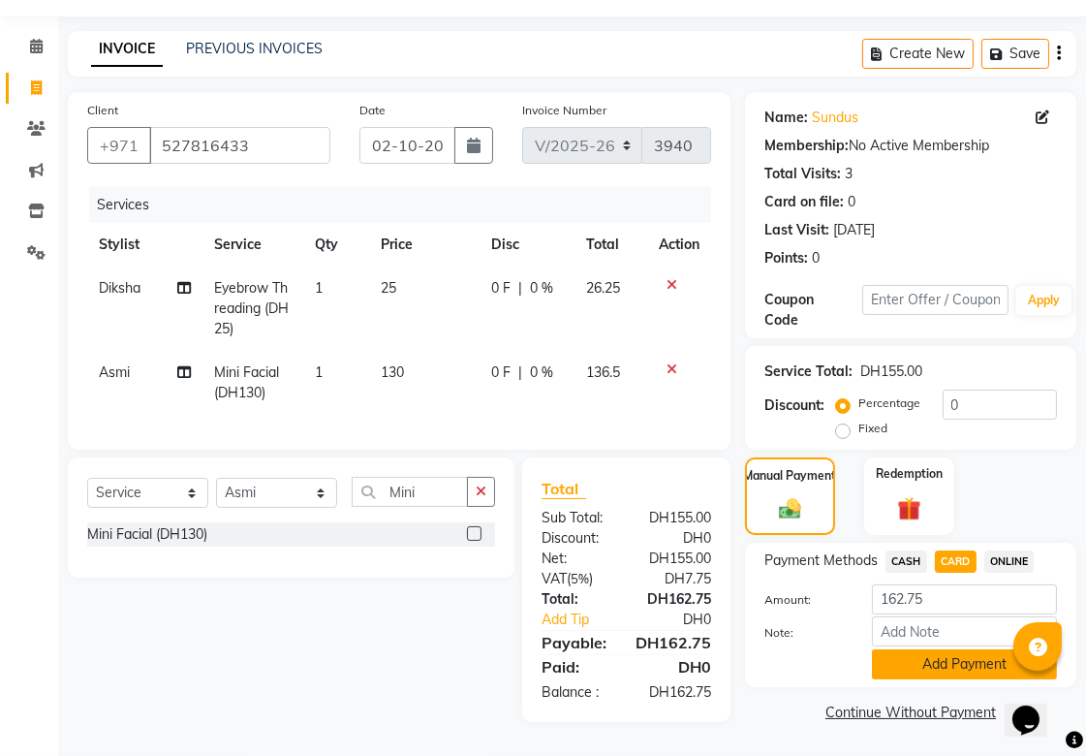
click at [953, 650] on button "Add Payment" at bounding box center [964, 664] width 185 height 30
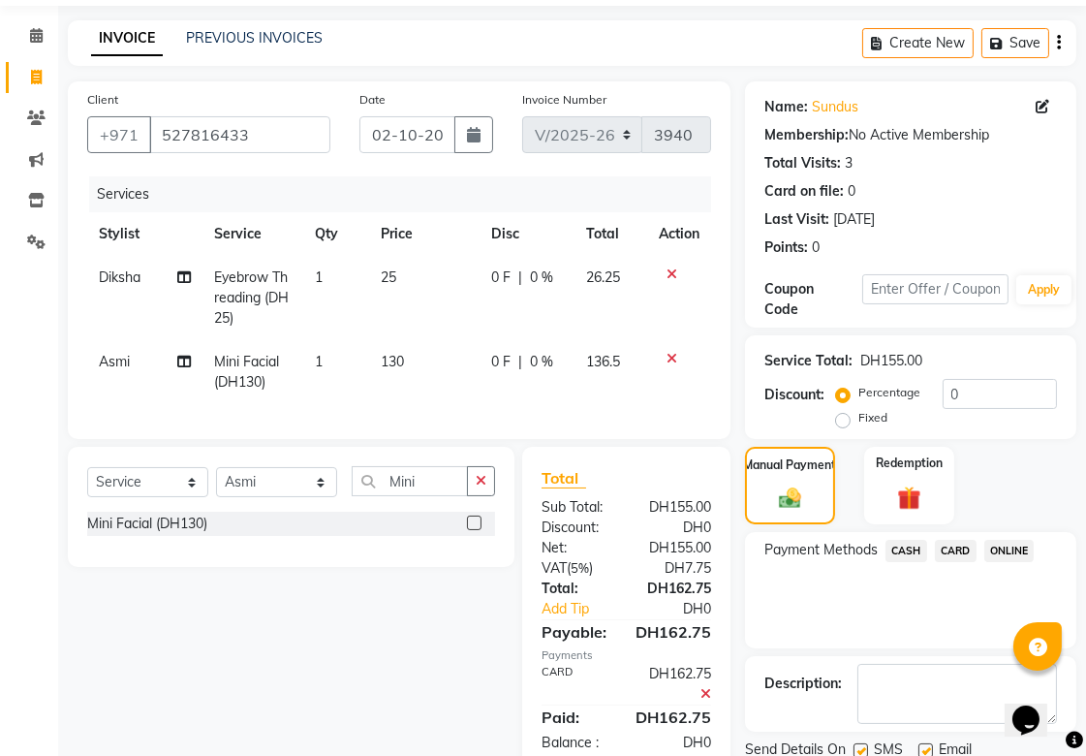
scroll to position [134, 0]
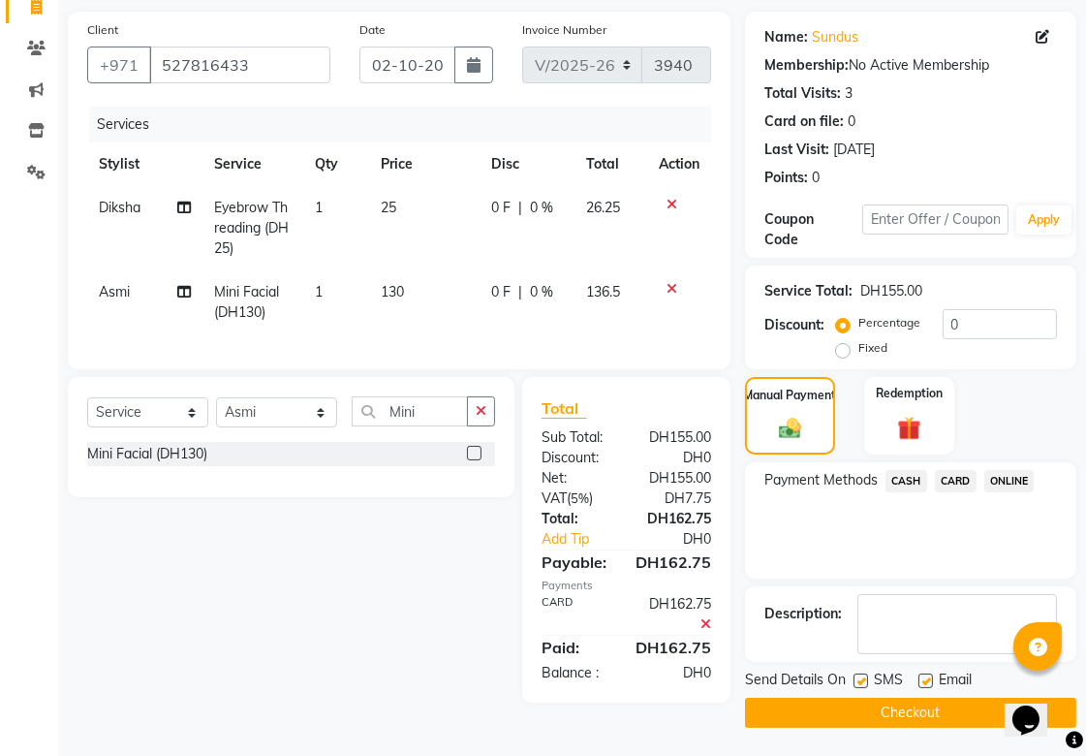
click at [981, 700] on button "Checkout" at bounding box center [910, 713] width 331 height 30
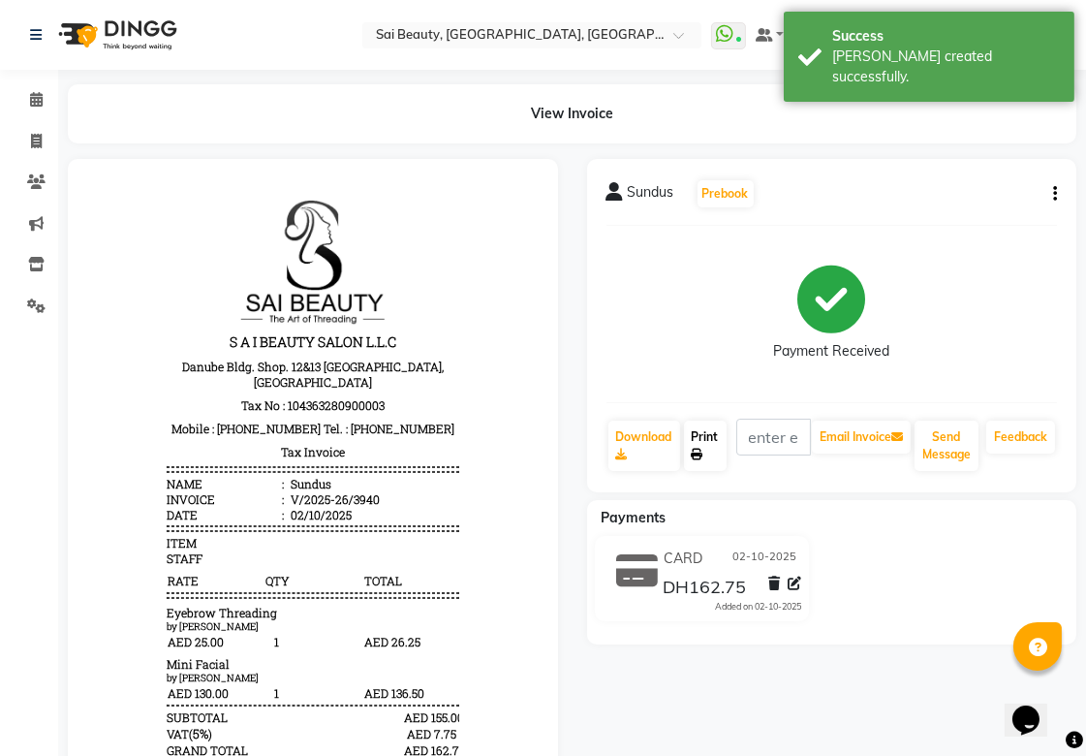
click at [698, 453] on icon at bounding box center [698, 455] width 12 height 12
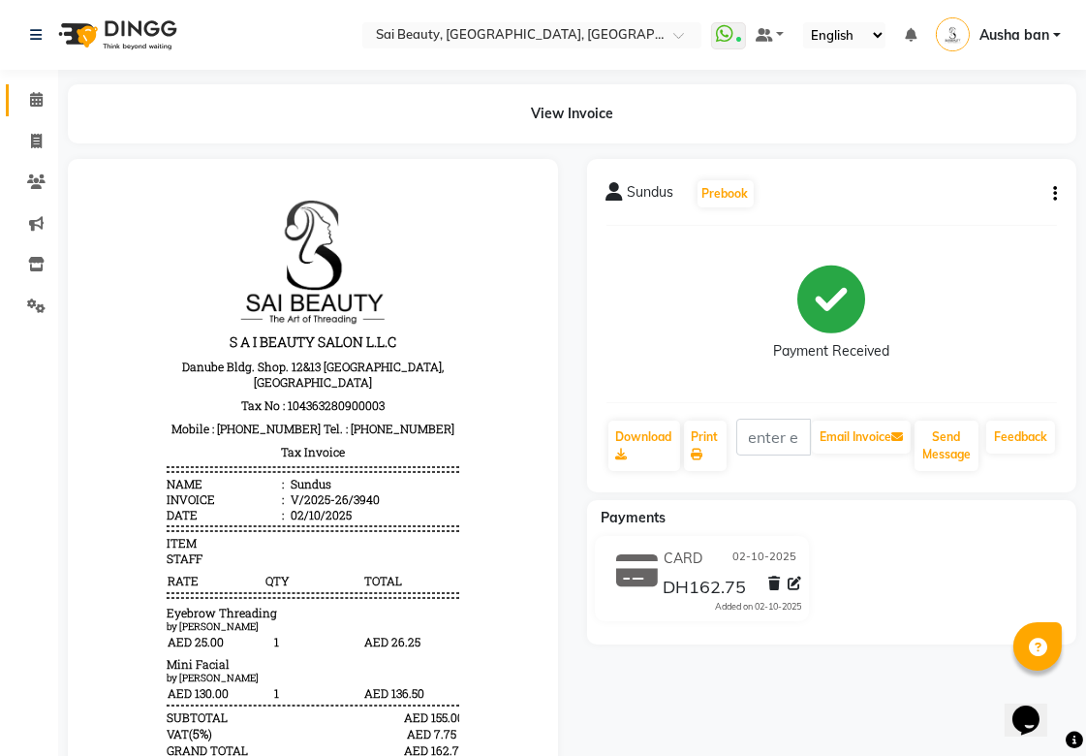
click at [34, 103] on icon at bounding box center [36, 99] width 13 height 15
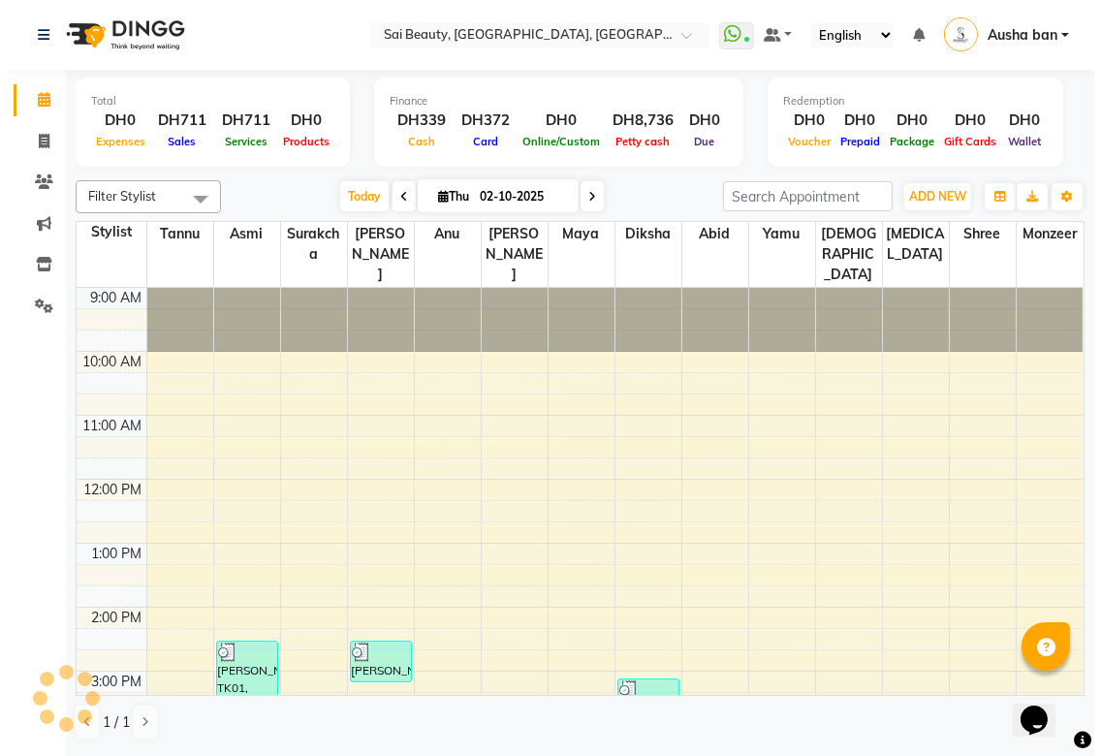
scroll to position [498, 0]
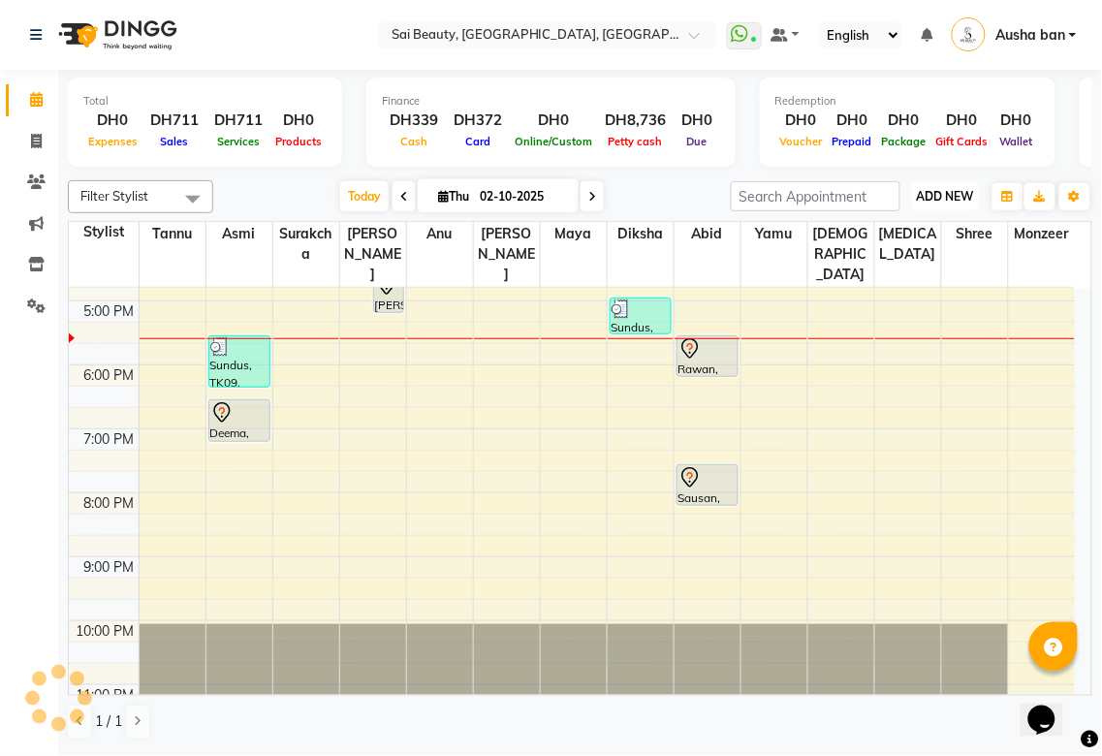
click at [952, 191] on span "ADD NEW" at bounding box center [945, 196] width 57 height 15
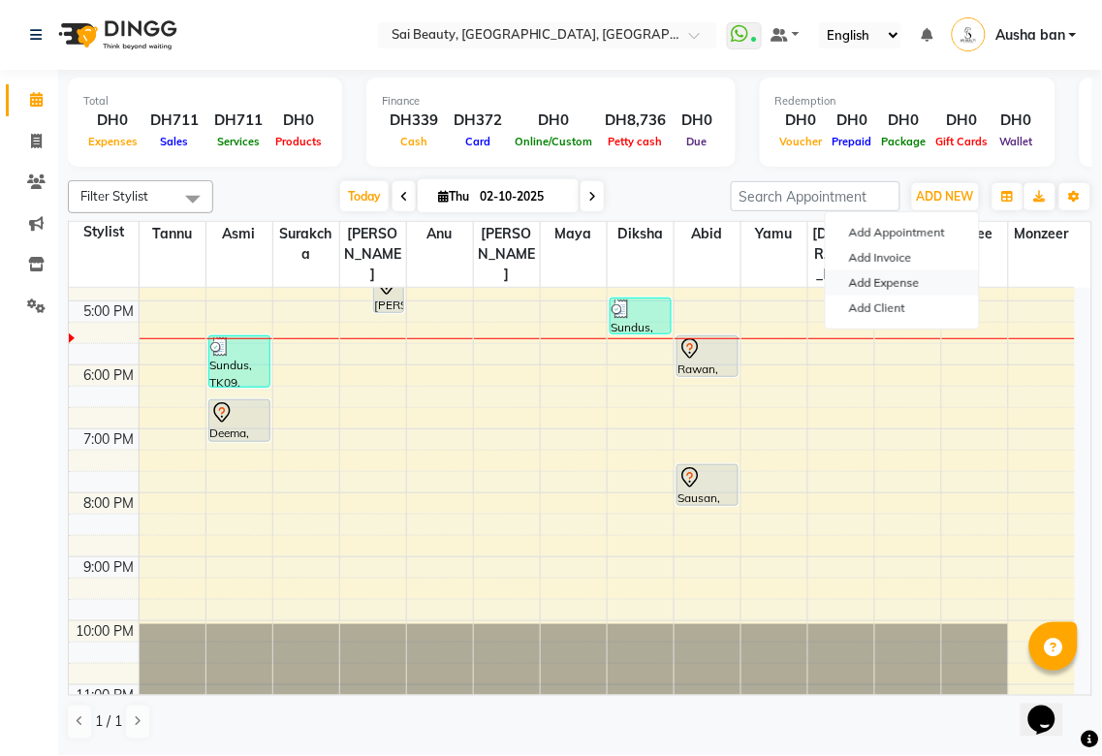
click at [922, 281] on link "Add Expense" at bounding box center [902, 282] width 153 height 25
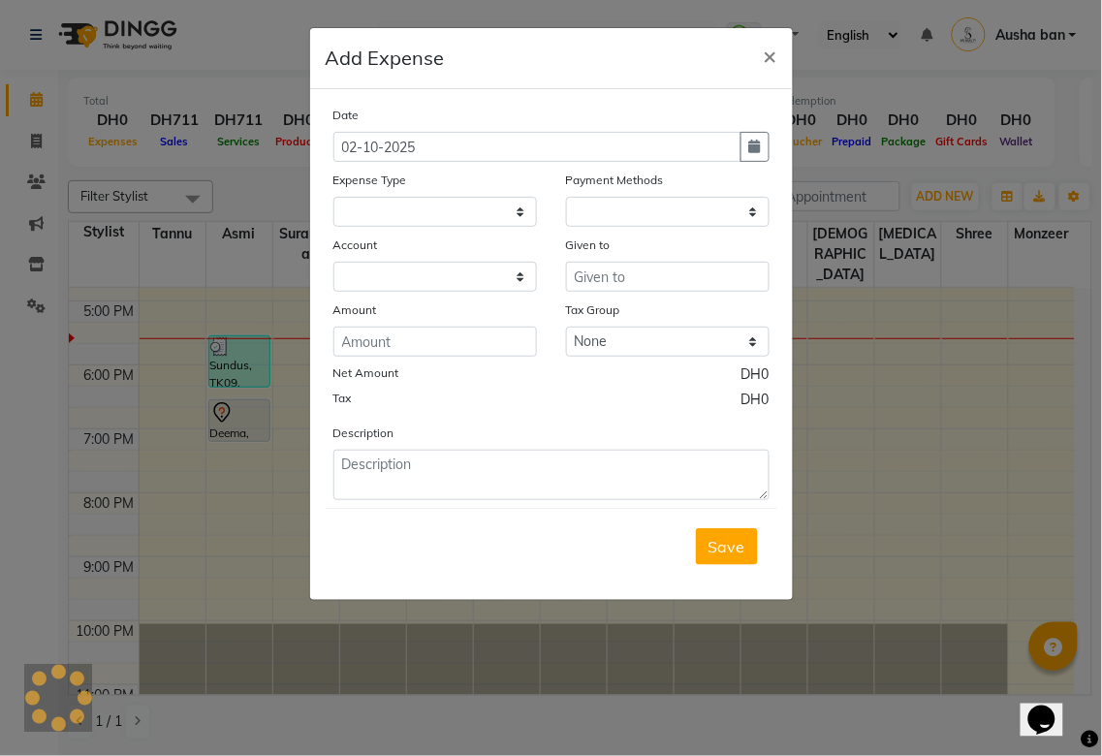
select select
select select "1"
select select "4279"
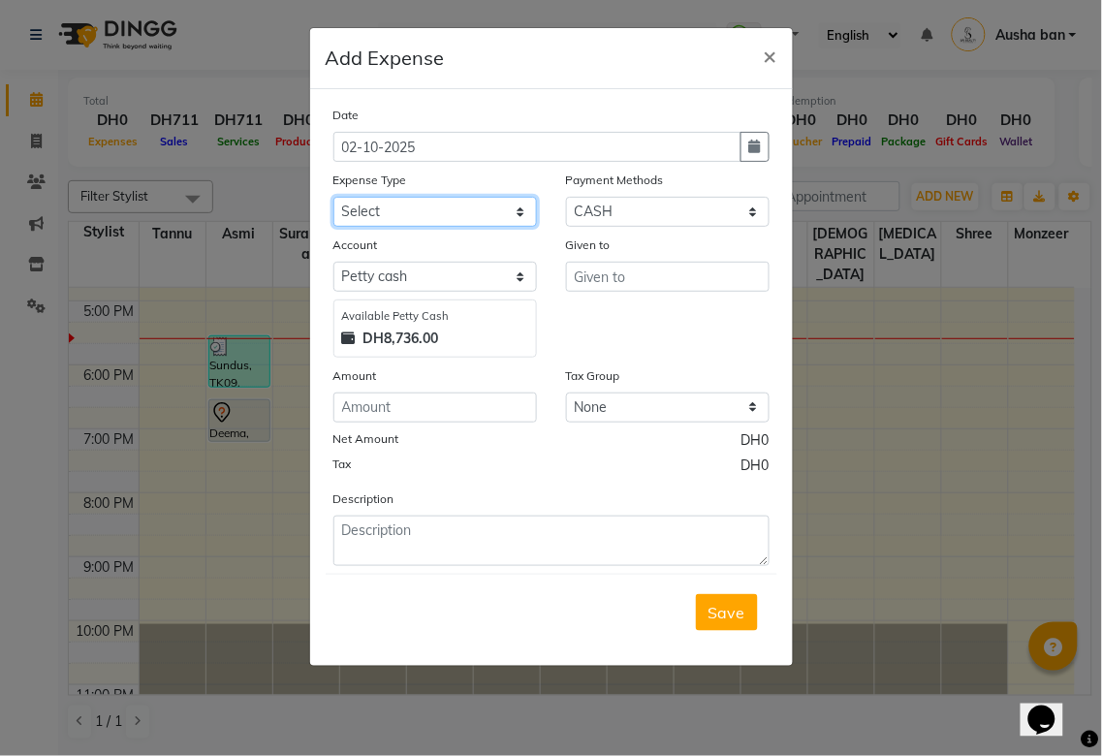
click at [514, 204] on select "Select Advance Salary Bank charges Car maintenance Cash transfer to bank Cash t…" at bounding box center [434, 212] width 203 height 30
select select "20146"
click at [333, 197] on select "Select Advance Salary Bank charges Car maintenance Cash transfer to bank Cash t…" at bounding box center [434, 212] width 203 height 30
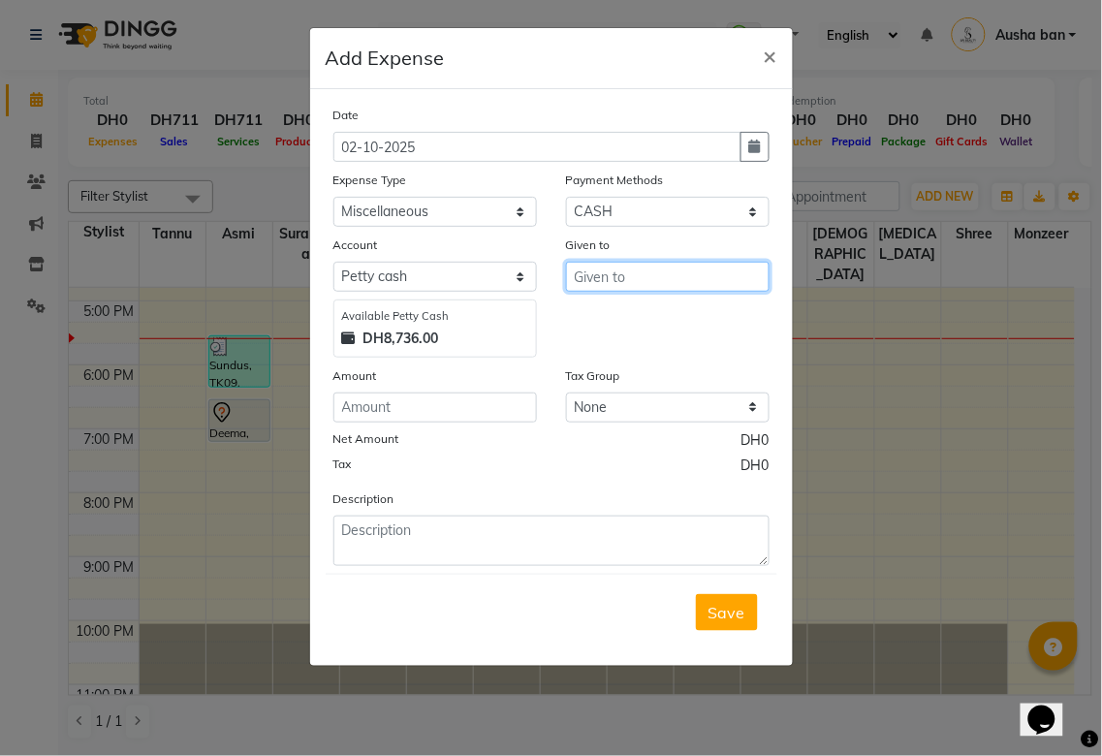
click at [643, 279] on input "text" at bounding box center [667, 277] width 203 height 30
click at [641, 323] on button "shr ee" at bounding box center [642, 317] width 153 height 31
type input "shree"
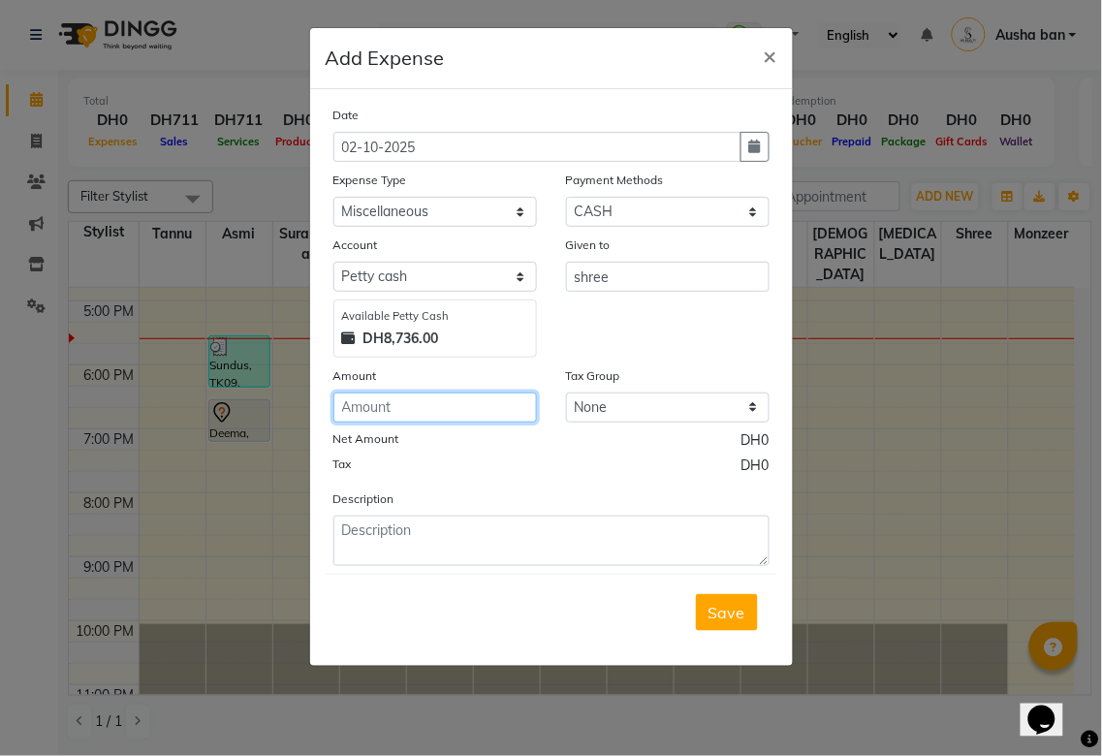
click at [492, 410] on input "number" at bounding box center [434, 407] width 203 height 30
type input "12.25"
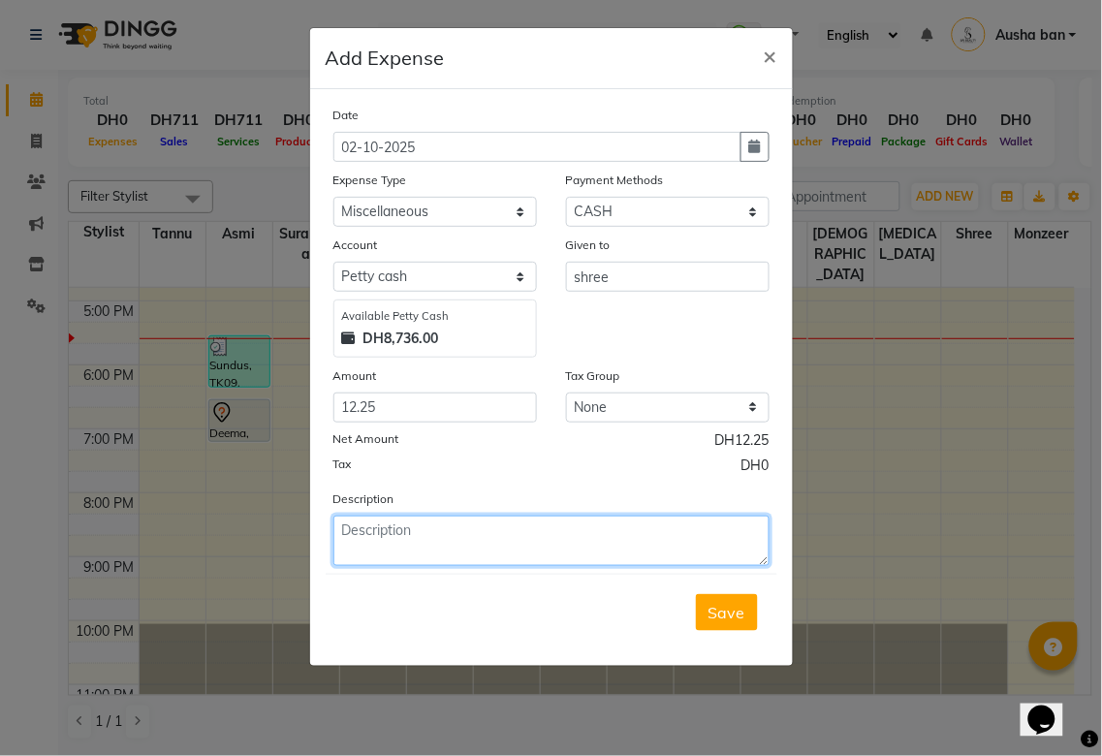
click at [672, 535] on textarea at bounding box center [551, 541] width 436 height 50
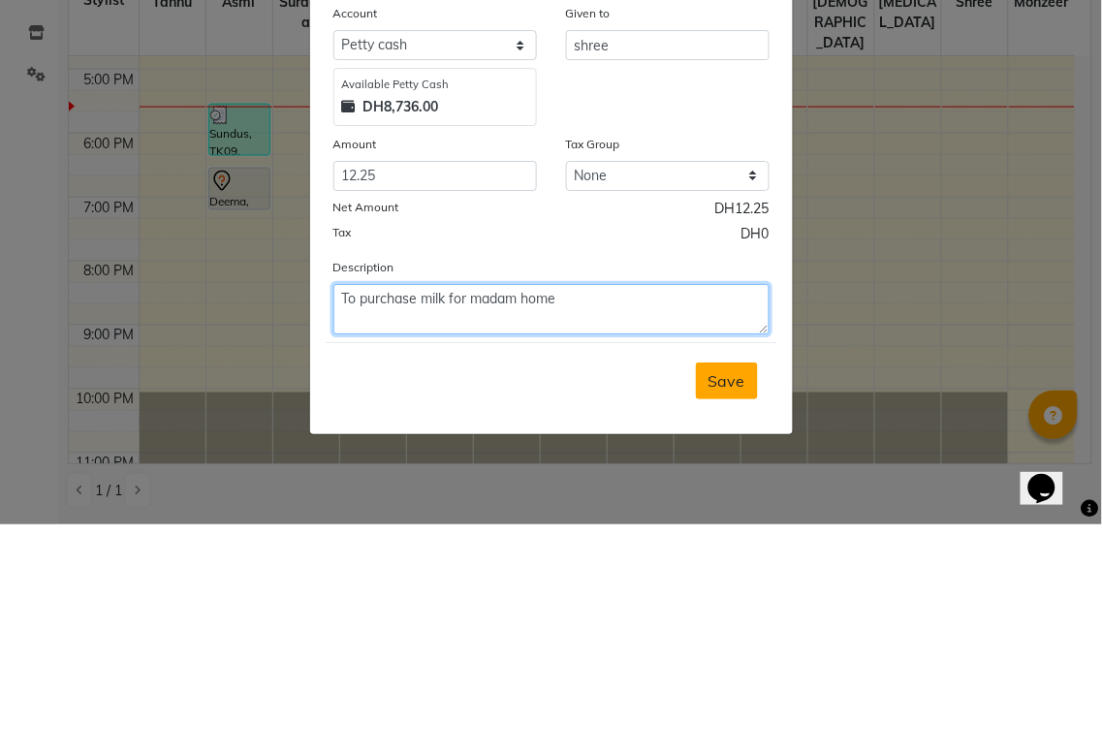
type textarea "To purchase milk for madam home"
click at [728, 622] on span "Save" at bounding box center [726, 612] width 37 height 19
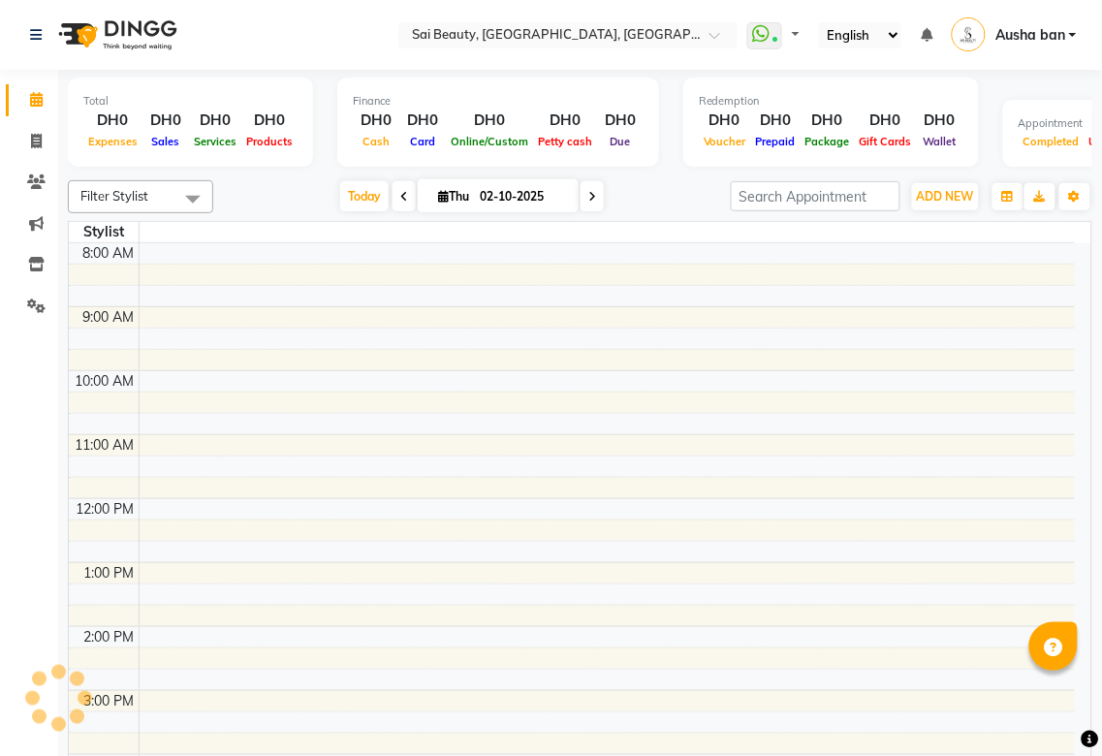
select select "en"
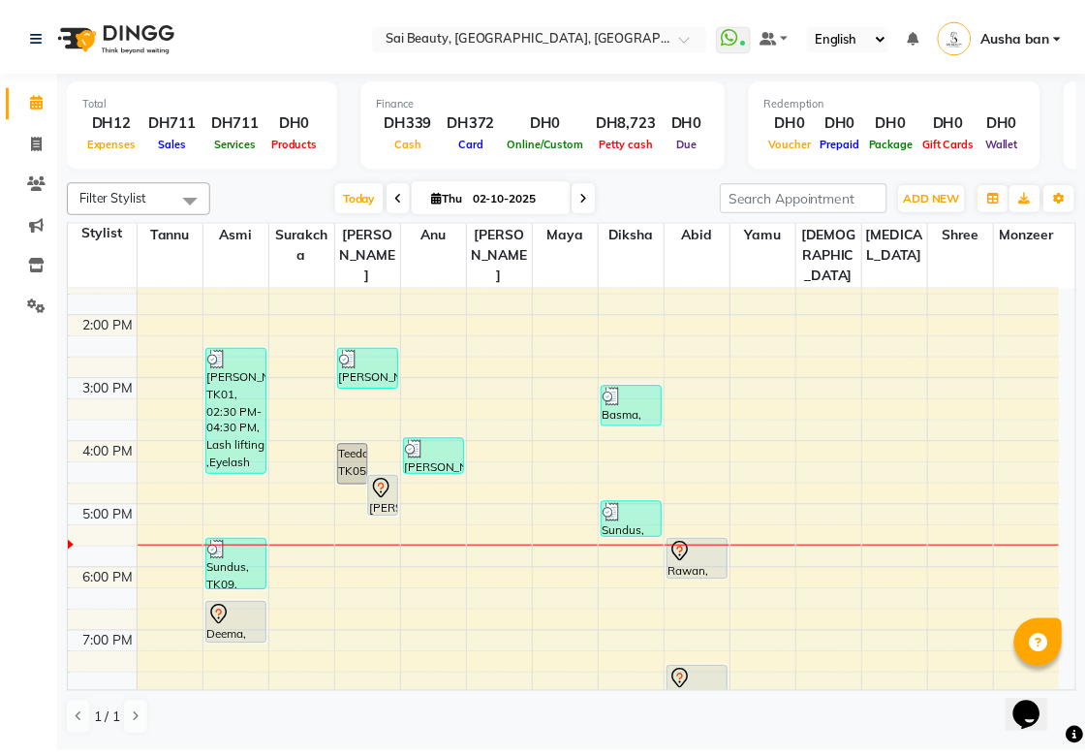
scroll to position [311, 0]
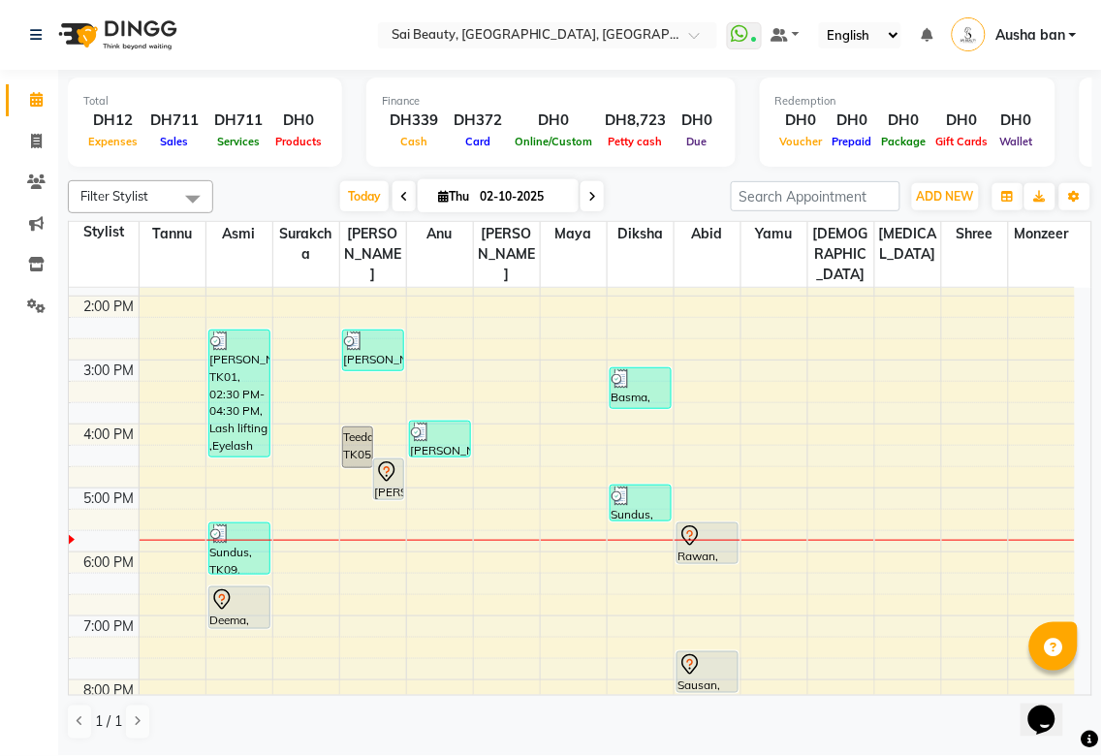
click at [220, 588] on icon at bounding box center [221, 599] width 23 height 23
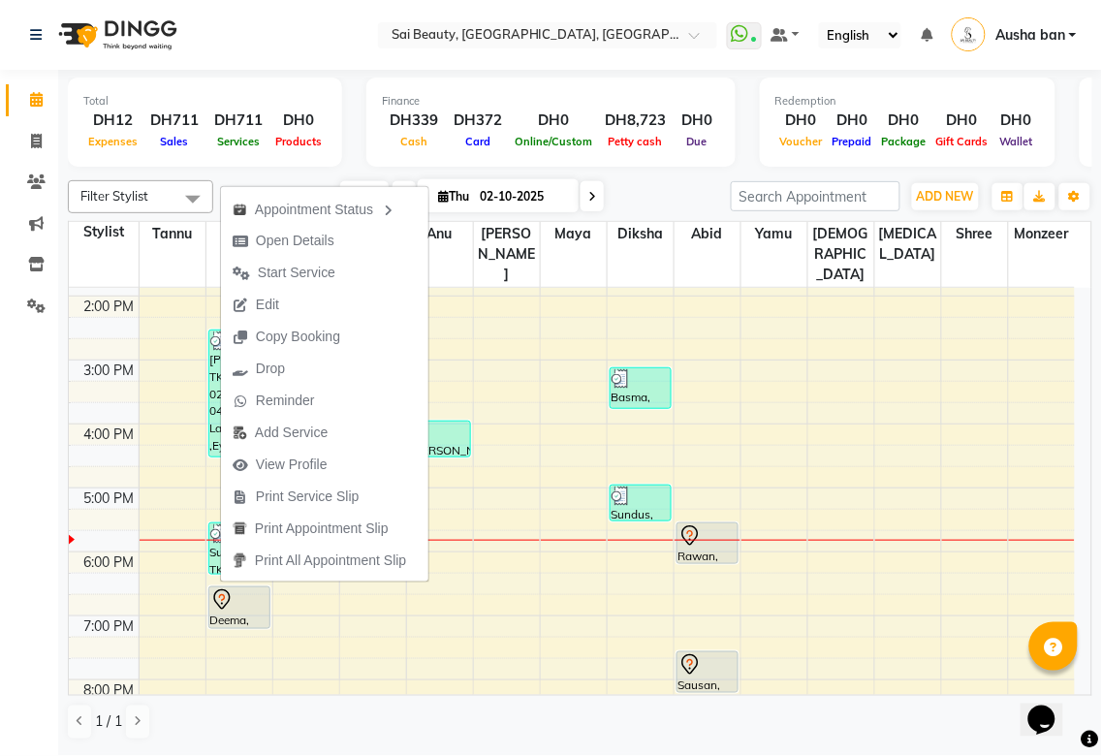
click at [412, 679] on td at bounding box center [607, 689] width 936 height 21
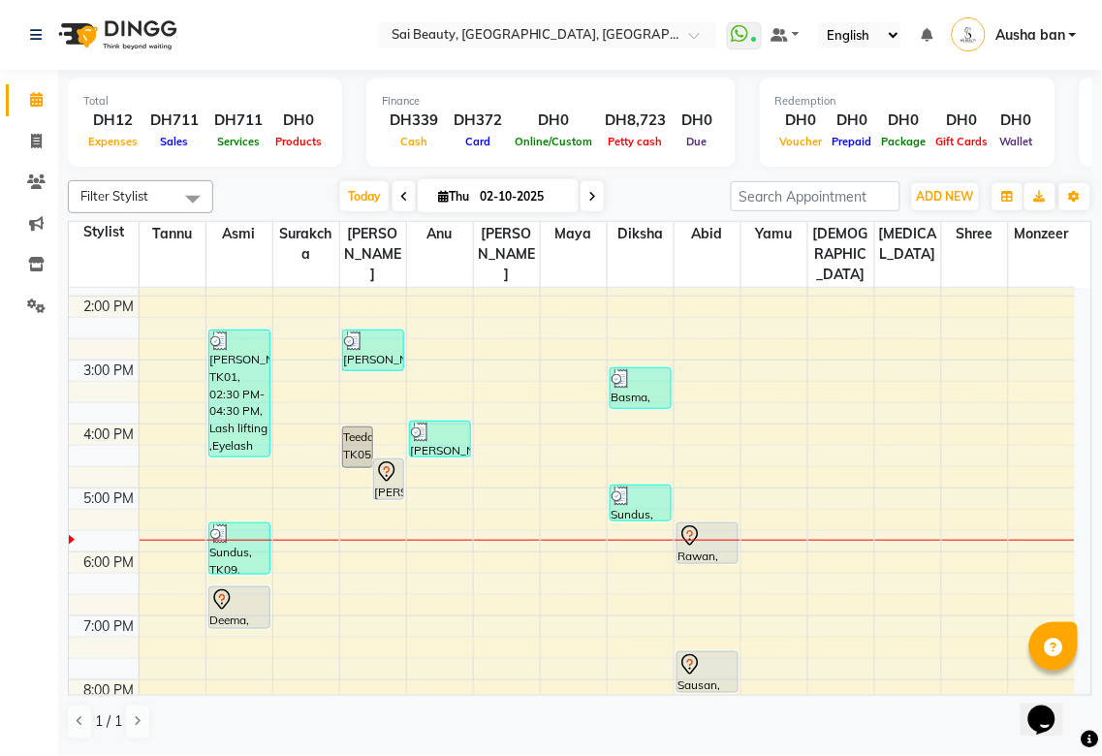
click at [221, 594] on div "Deema, TK04, 06:30 PM-07:10 PM, Full Body Massage (60min)" at bounding box center [239, 607] width 60 height 41
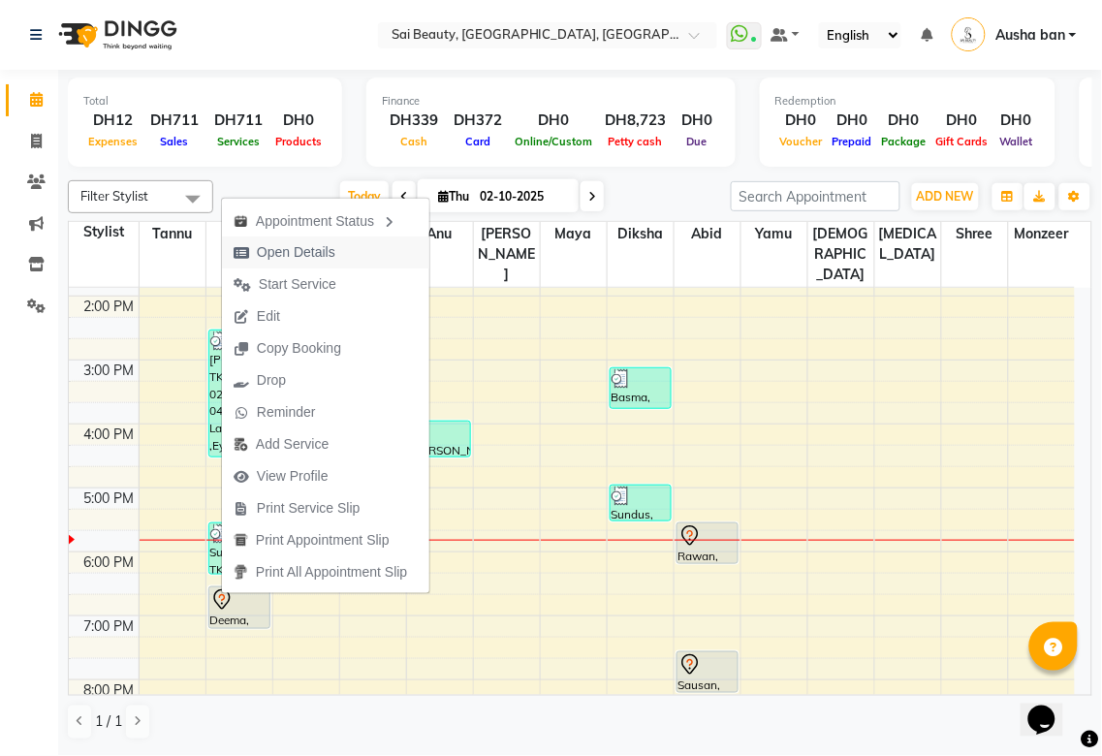
click at [273, 258] on span "Open Details" at bounding box center [296, 252] width 78 height 20
select select "7"
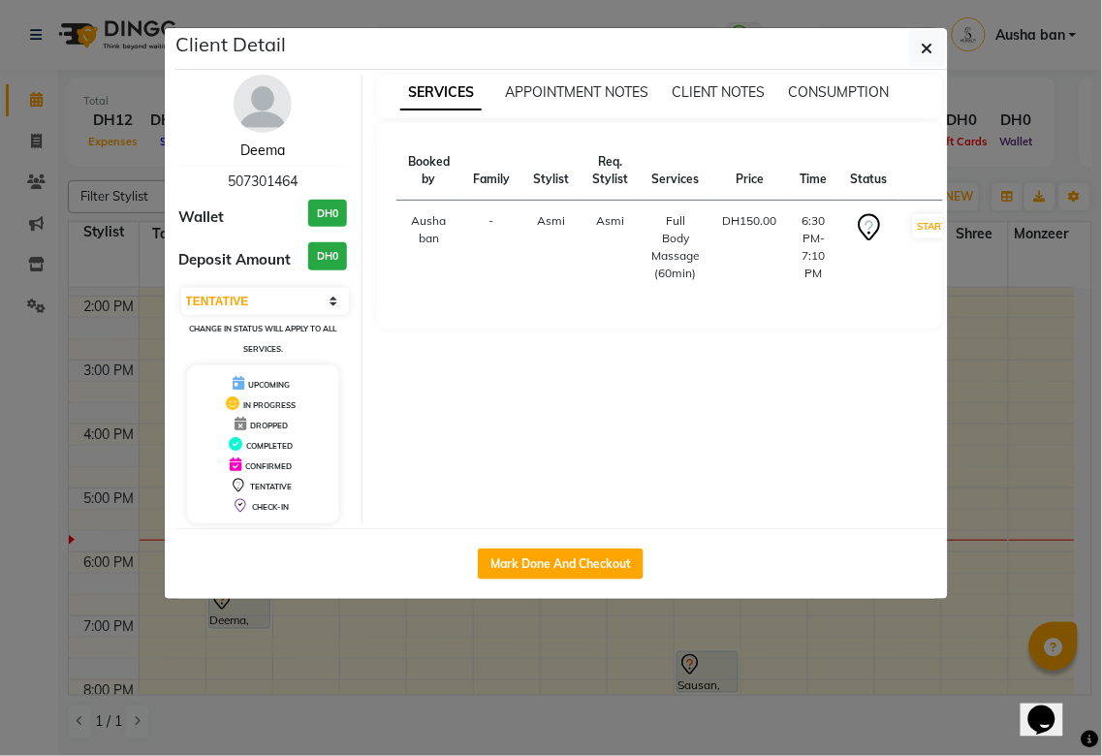
click at [255, 153] on link "Deema" at bounding box center [262, 149] width 45 height 17
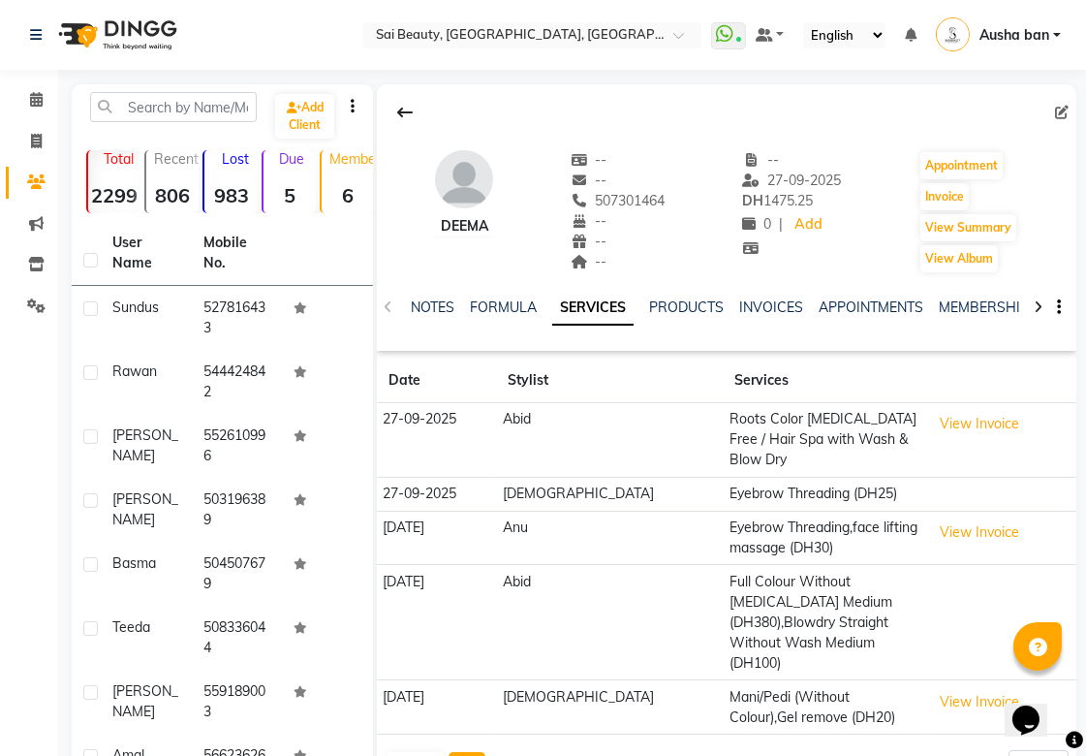
click at [475, 752] on button "Next" at bounding box center [467, 765] width 37 height 27
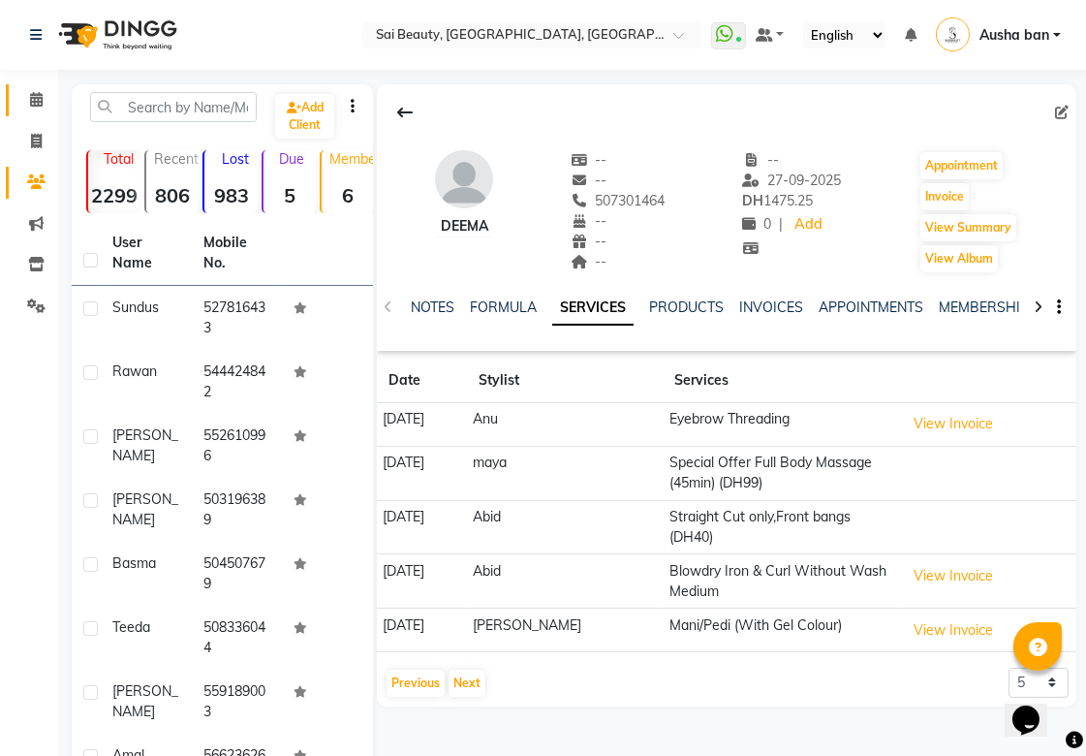
click at [35, 102] on icon at bounding box center [36, 99] width 13 height 15
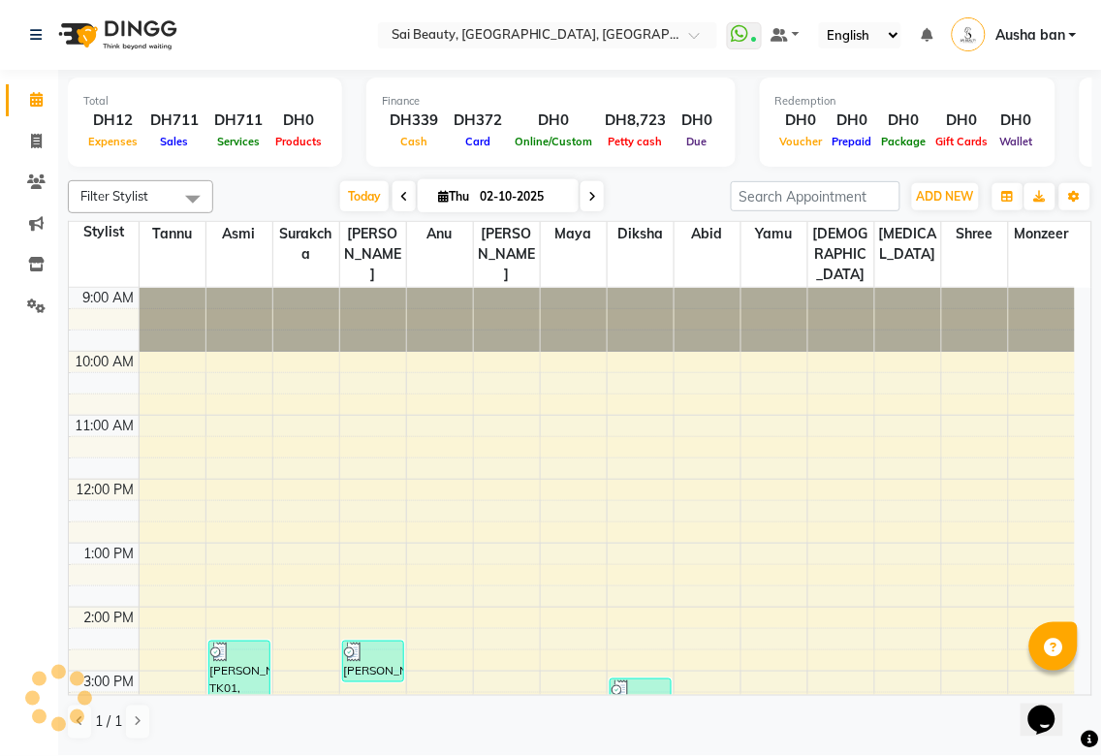
scroll to position [515, 0]
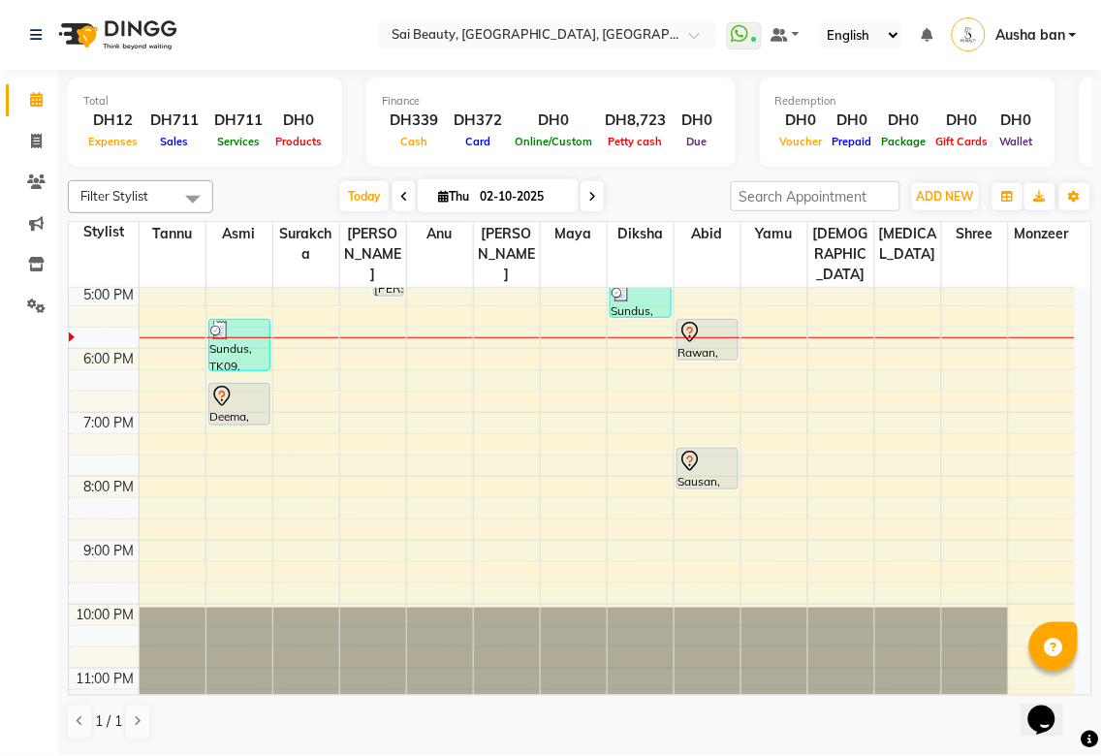
click at [588, 196] on icon at bounding box center [592, 197] width 8 height 12
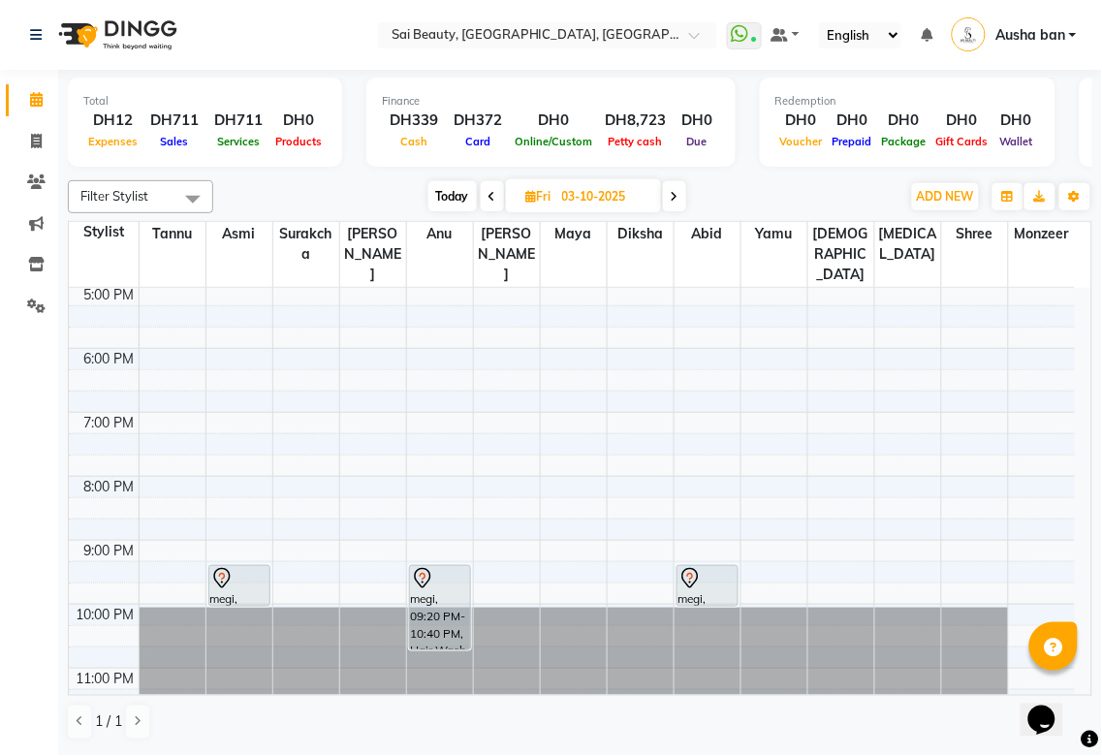
click at [490, 196] on icon at bounding box center [492, 197] width 8 height 12
type input "02-10-2025"
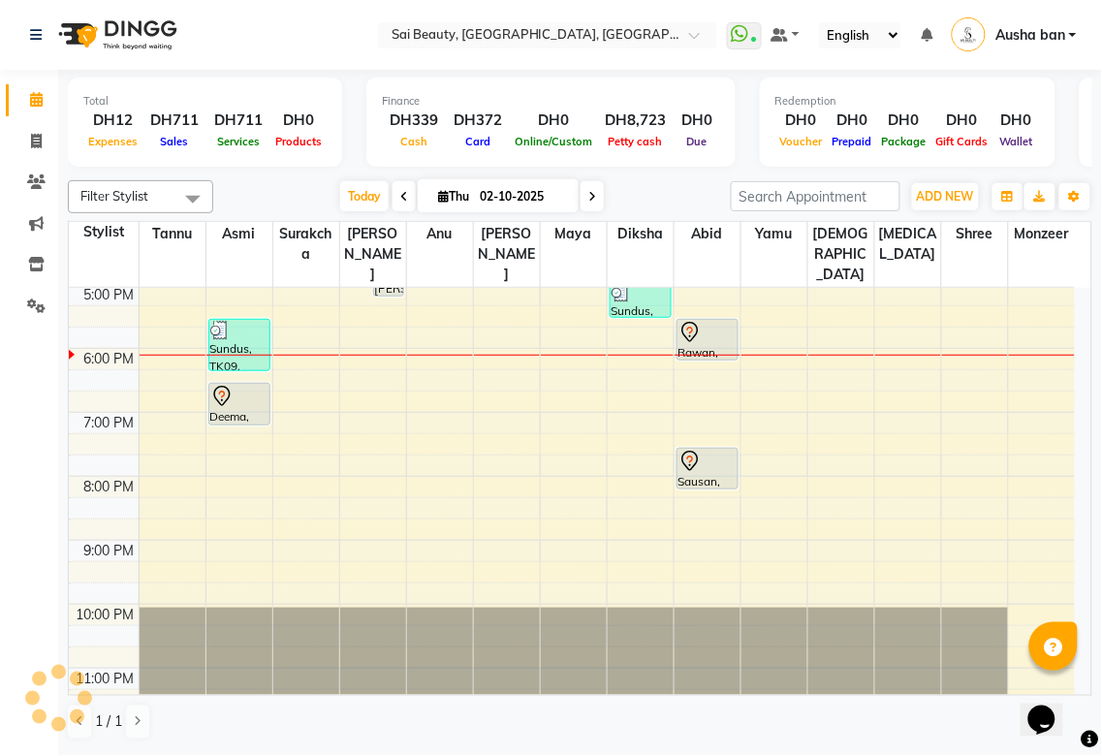
click at [859, 43] on select "English ENGLISH Español العربية मराठी हिंदी ગુજરાતી தமிழ் 中文" at bounding box center [860, 35] width 82 height 26
click at [33, 126] on link "Invoice" at bounding box center [29, 142] width 47 height 32
select select "service"
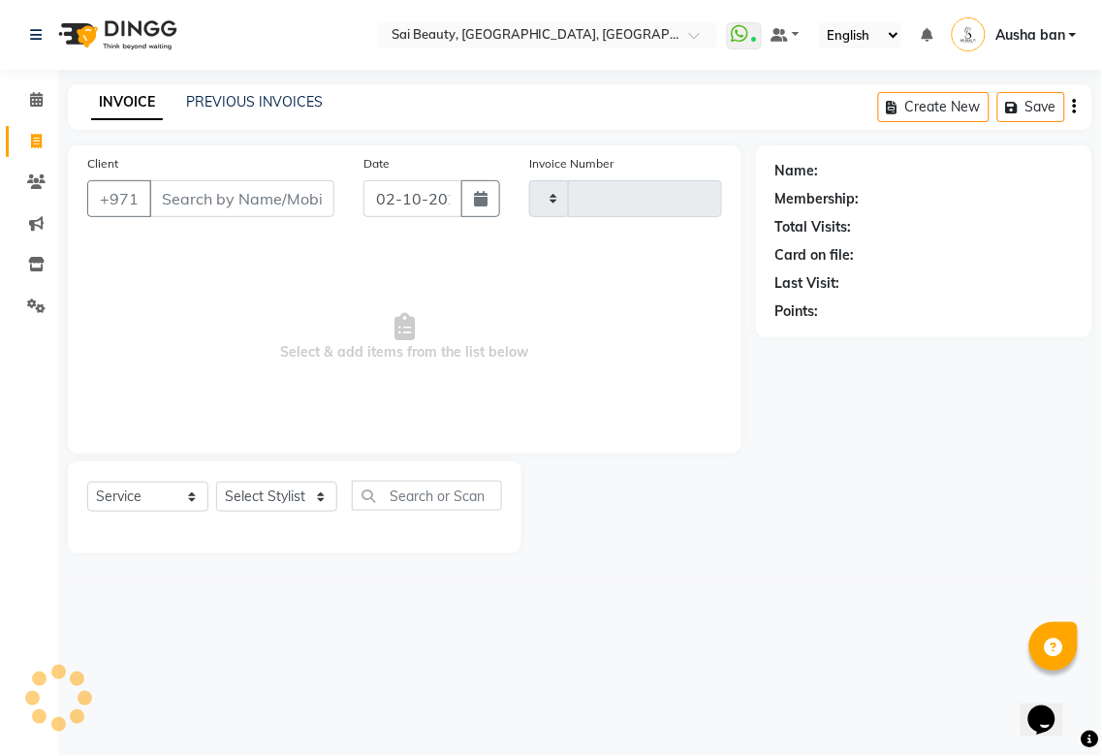
type input "3941"
select select "5352"
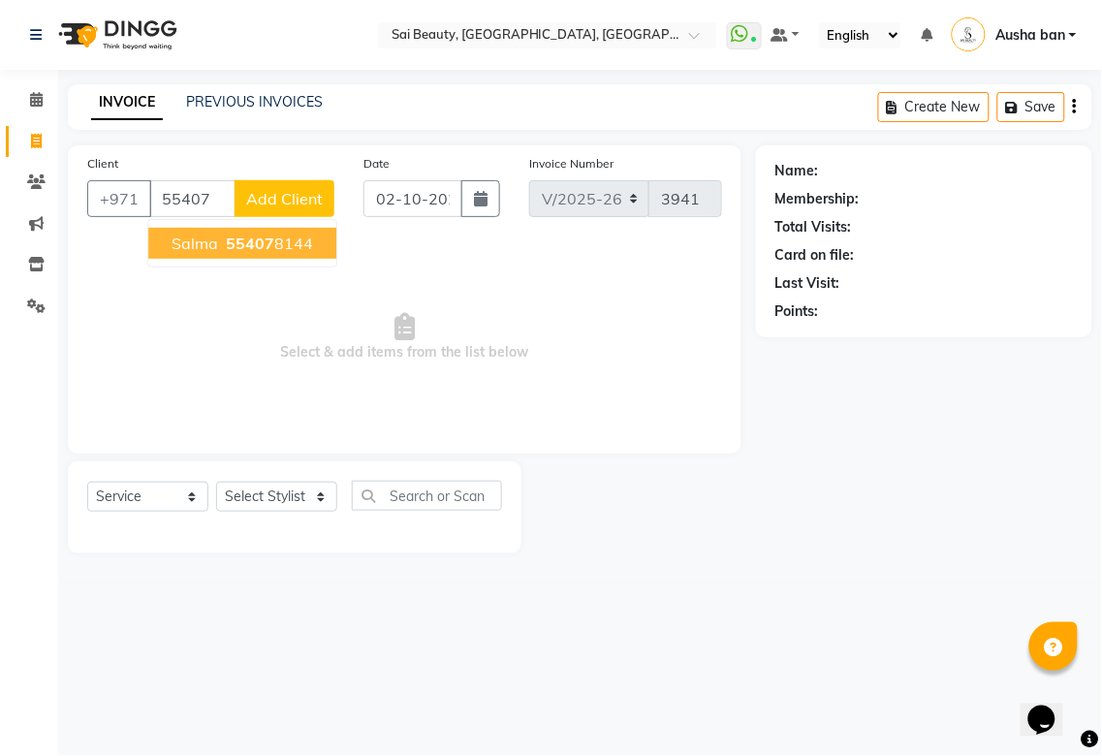
click at [191, 242] on span "Salma" at bounding box center [195, 243] width 47 height 19
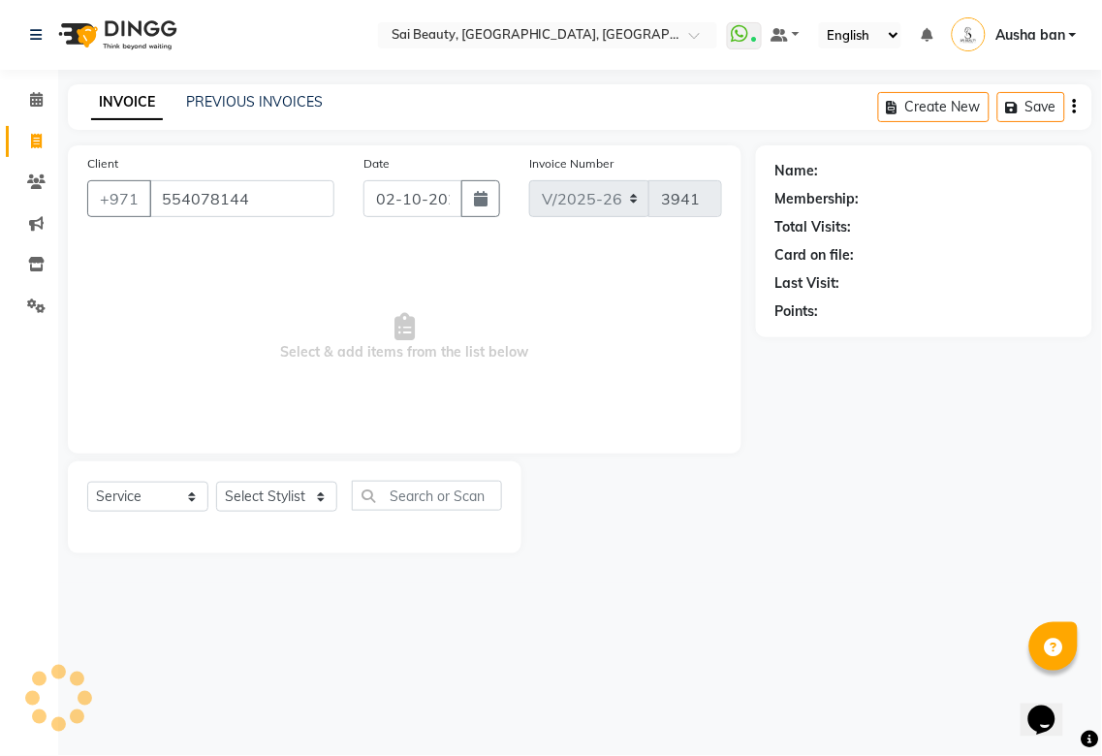
type input "554078144"
click at [292, 486] on select "Select Stylist [PERSON_NAME][MEDICAL_DATA] [PERSON_NAME] Asmi Ausha ban [PERSON…" at bounding box center [276, 497] width 121 height 30
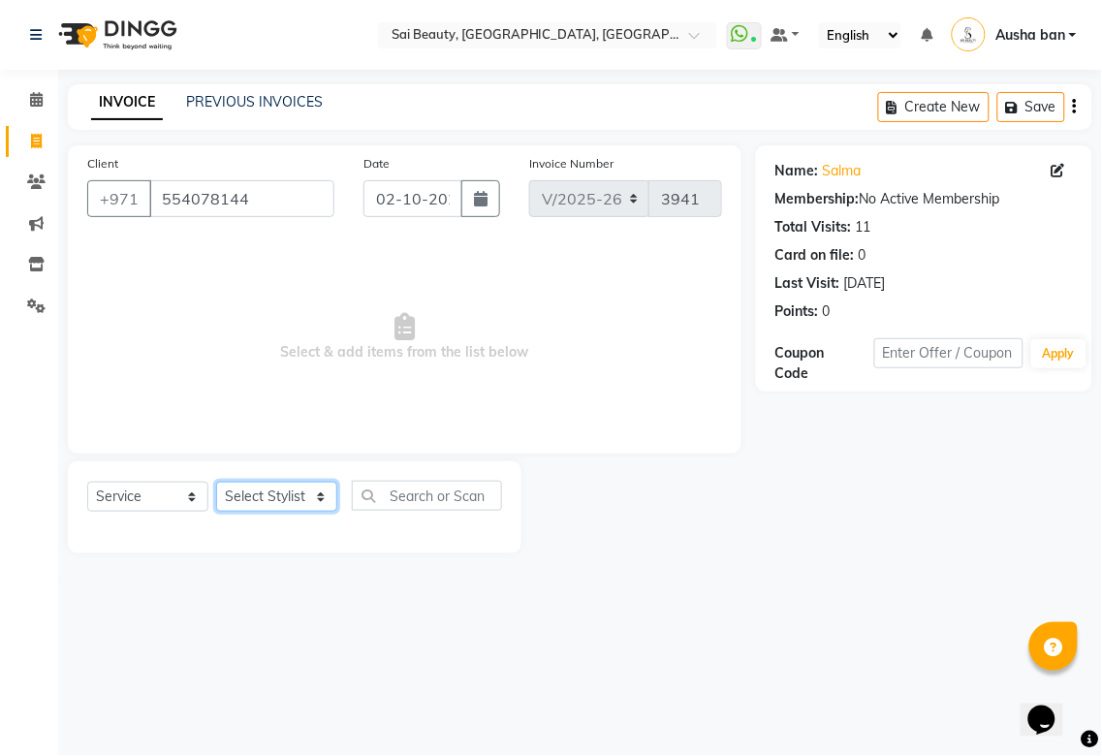
select select "57468"
click at [216, 483] on select "Select Stylist [PERSON_NAME][MEDICAL_DATA] [PERSON_NAME] Asmi Ausha ban [PERSON…" at bounding box center [276, 497] width 121 height 30
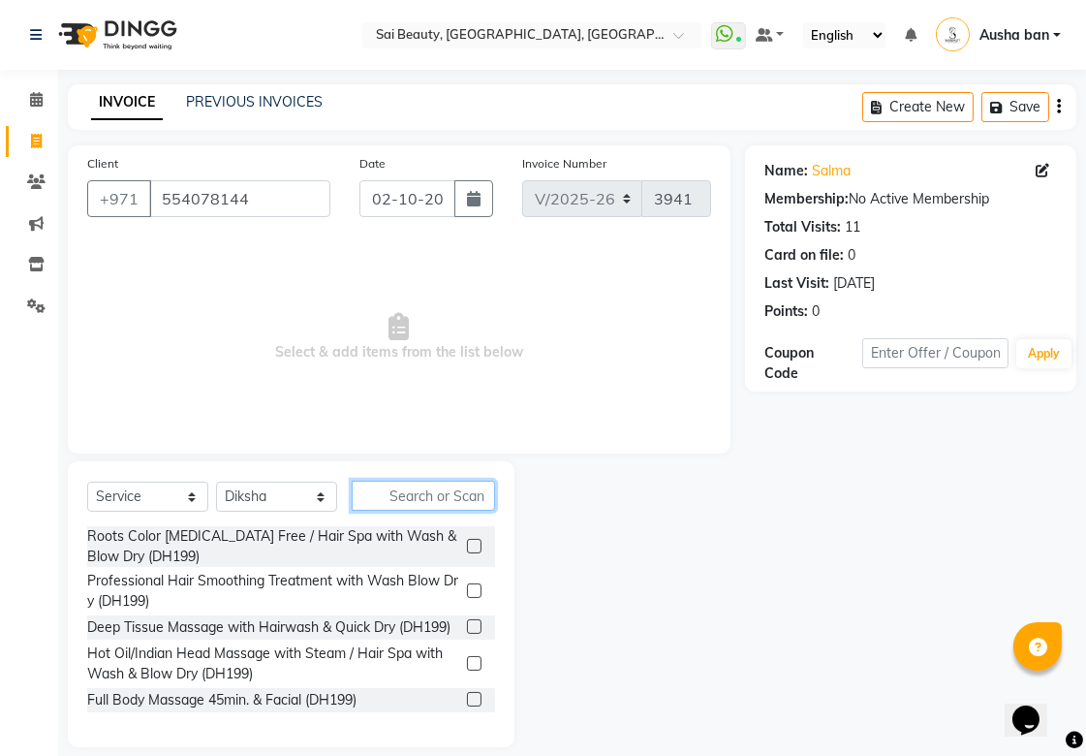
click at [441, 489] on input "text" at bounding box center [423, 496] width 143 height 30
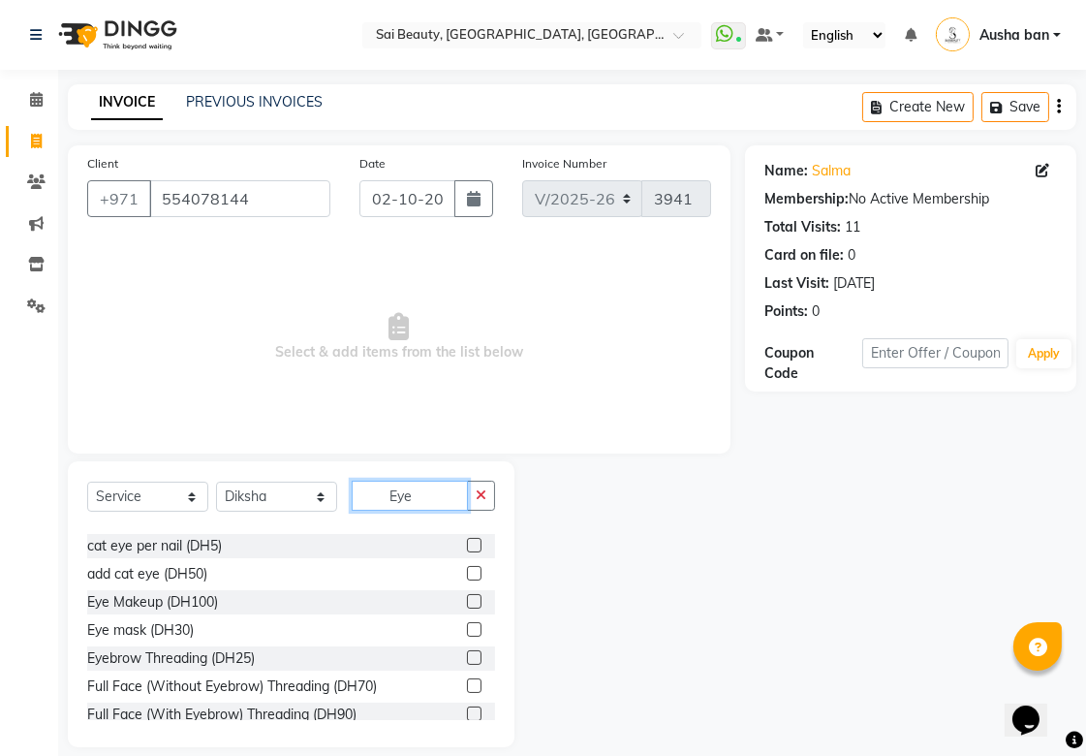
scroll to position [71, 0]
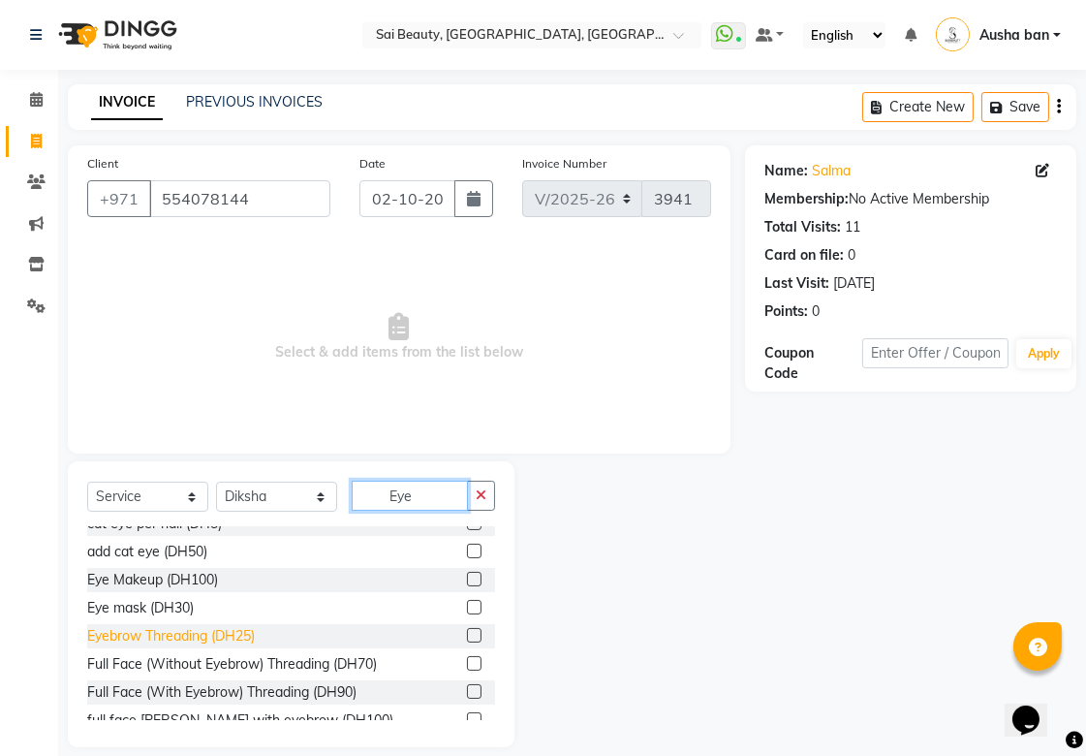
type input "Eye"
click at [104, 628] on div "Eyebrow Threading (DH25)" at bounding box center [171, 636] width 168 height 20
checkbox input "false"
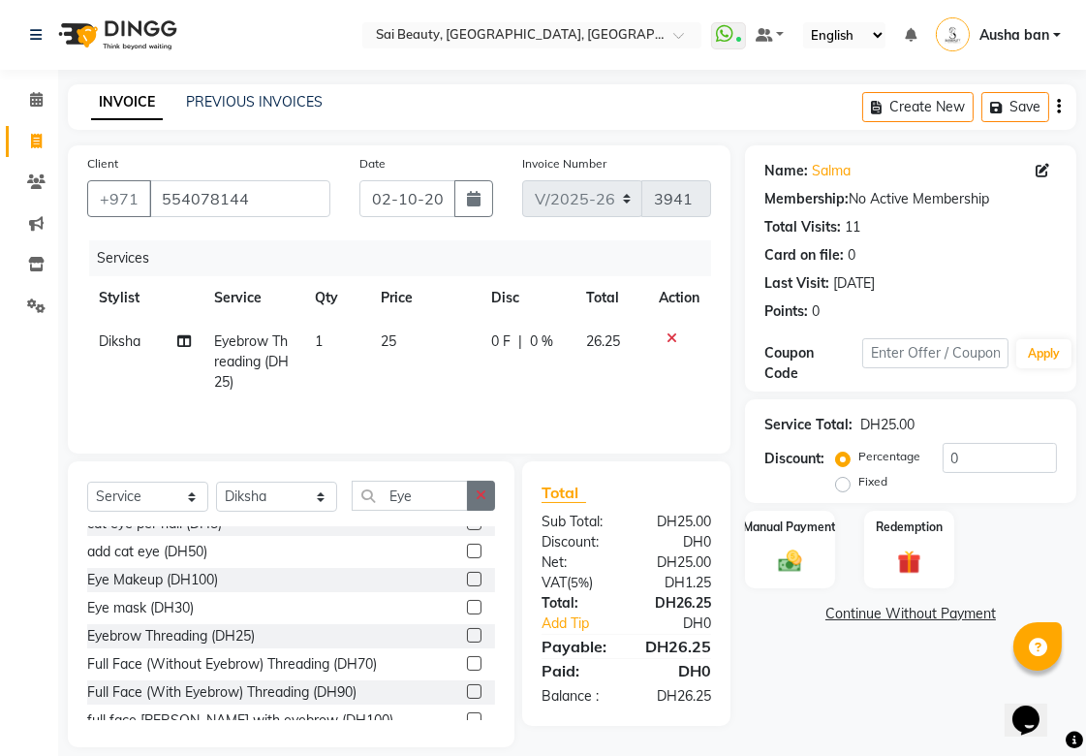
click at [481, 497] on icon "button" at bounding box center [481, 495] width 11 height 14
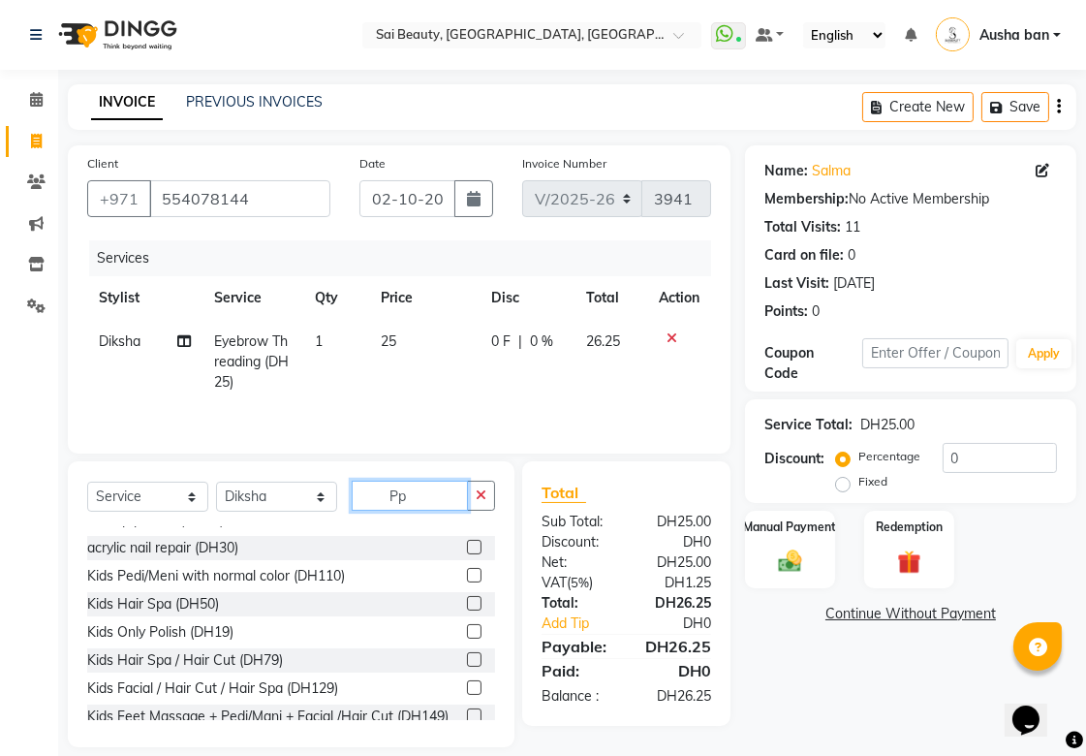
scroll to position [0, 0]
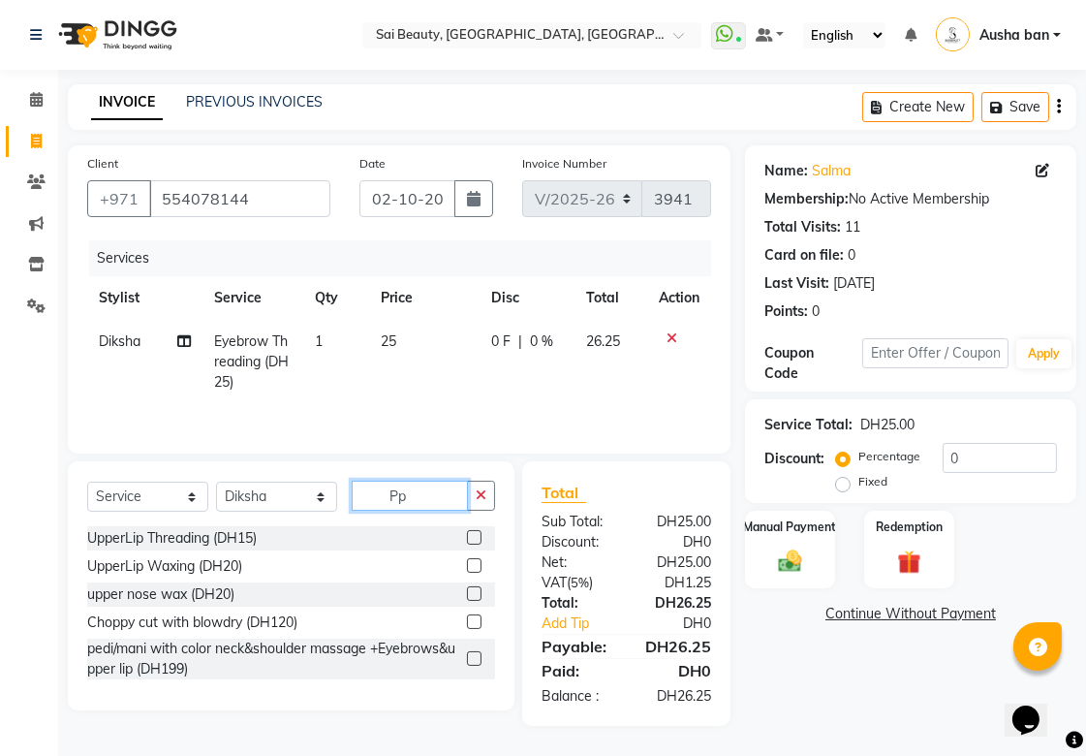
type input "P"
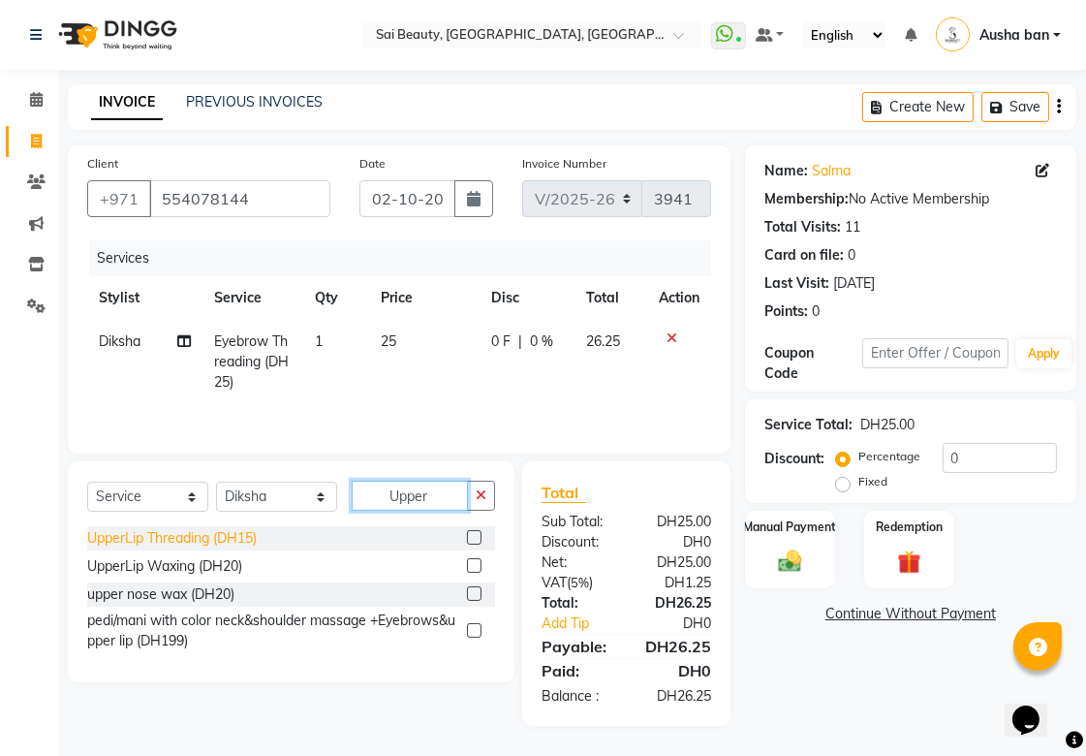
type input "Upper"
click at [172, 543] on div "UpperLip Threading (DH15)" at bounding box center [172, 538] width 170 height 20
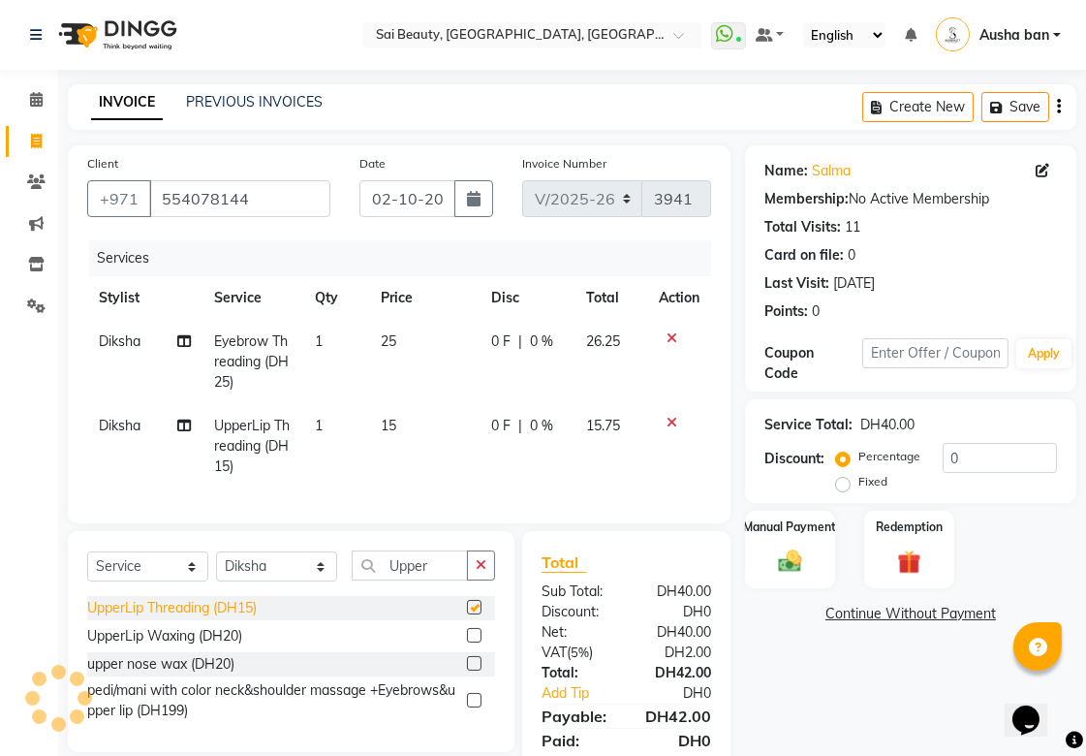
checkbox input "false"
click at [328, 581] on select "Select Stylist [PERSON_NAME][MEDICAL_DATA] [PERSON_NAME] Asmi Ausha ban [PERSON…" at bounding box center [276, 566] width 121 height 30
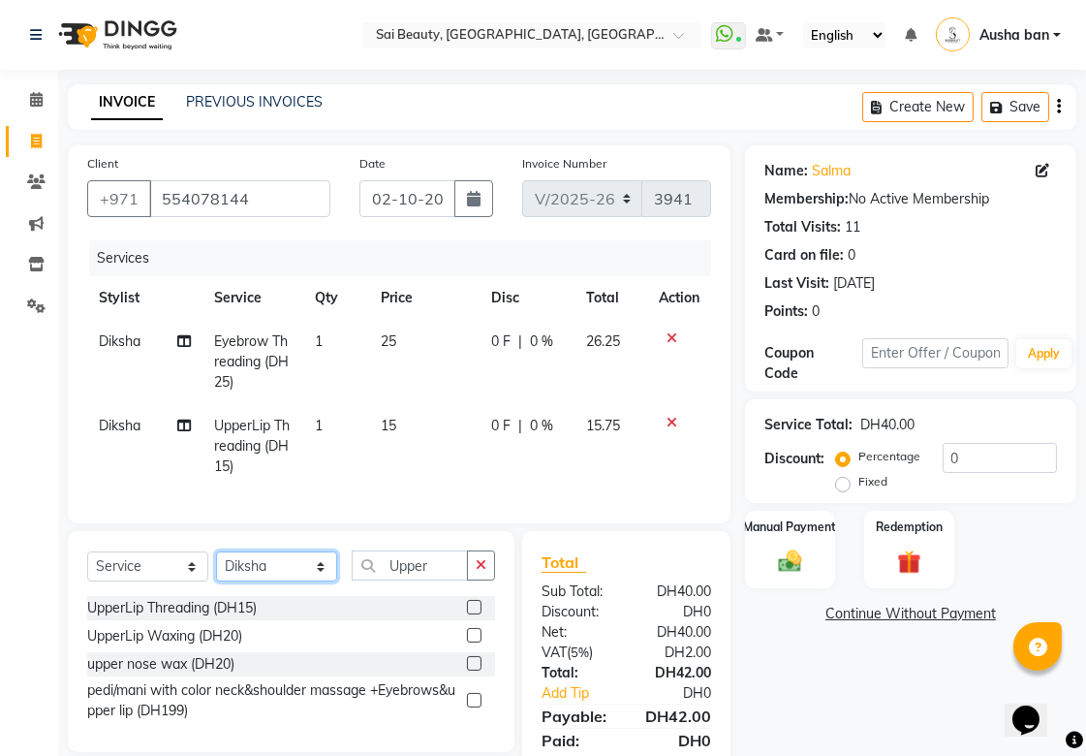
select select "45072"
click at [216, 568] on select "Select Stylist [PERSON_NAME][MEDICAL_DATA] [PERSON_NAME] Asmi Ausha ban [PERSON…" at bounding box center [276, 566] width 121 height 30
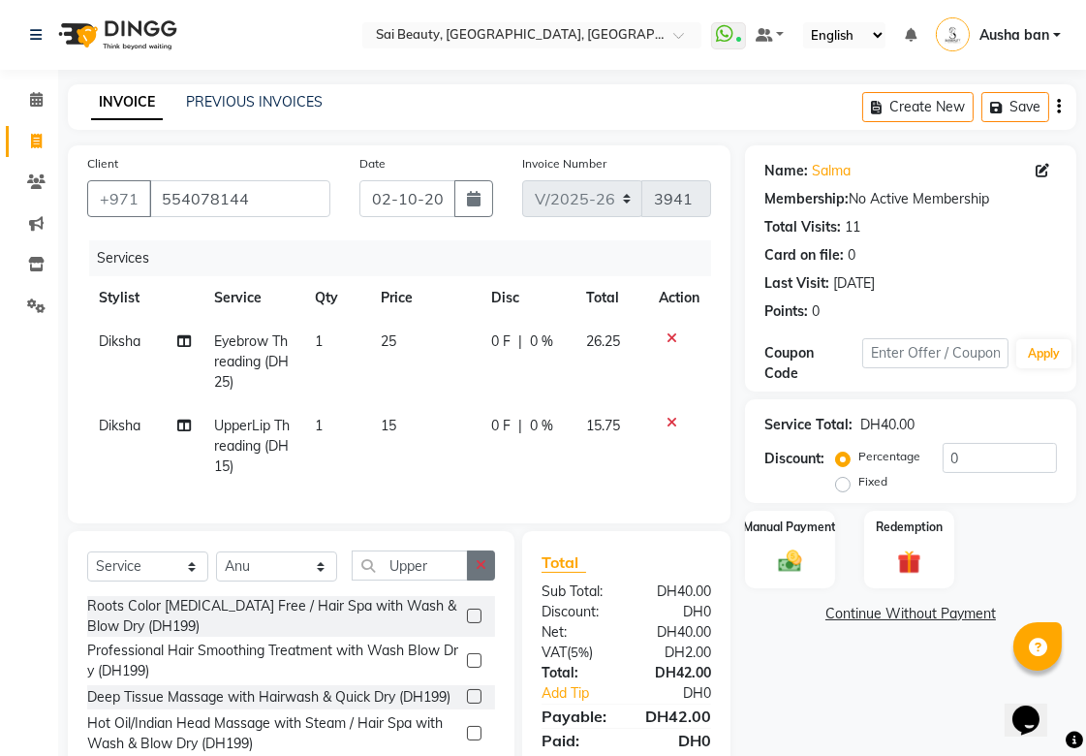
click at [481, 572] on icon "button" at bounding box center [481, 565] width 11 height 14
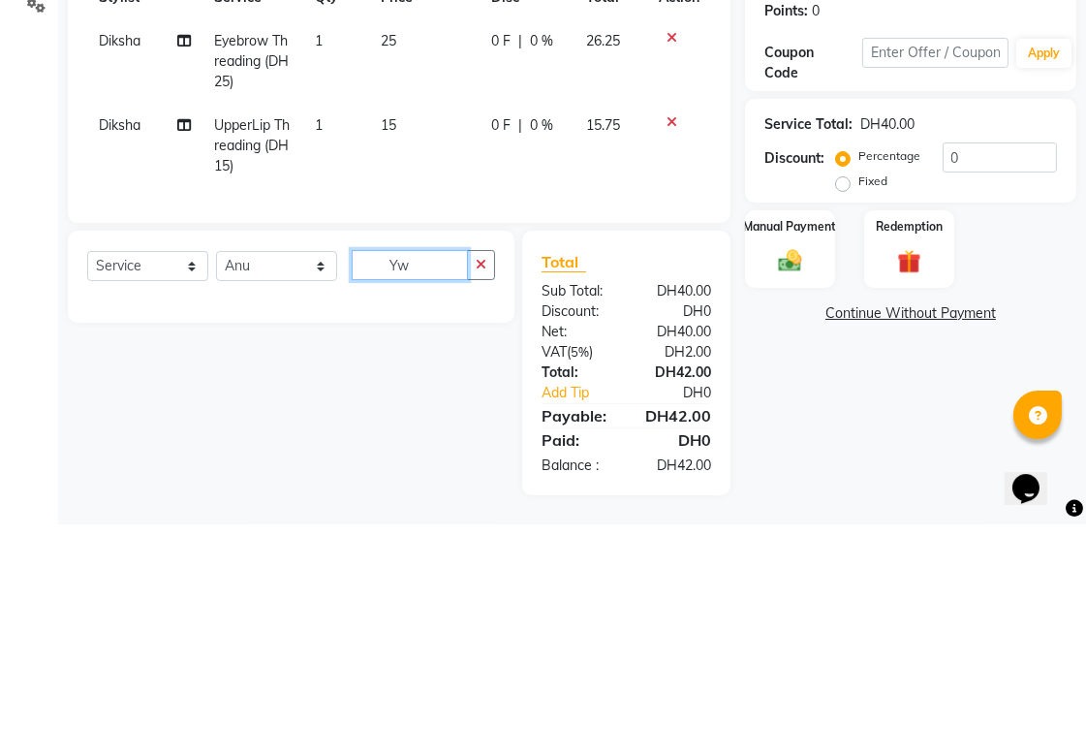
scroll to position [84, 0]
type input "Y"
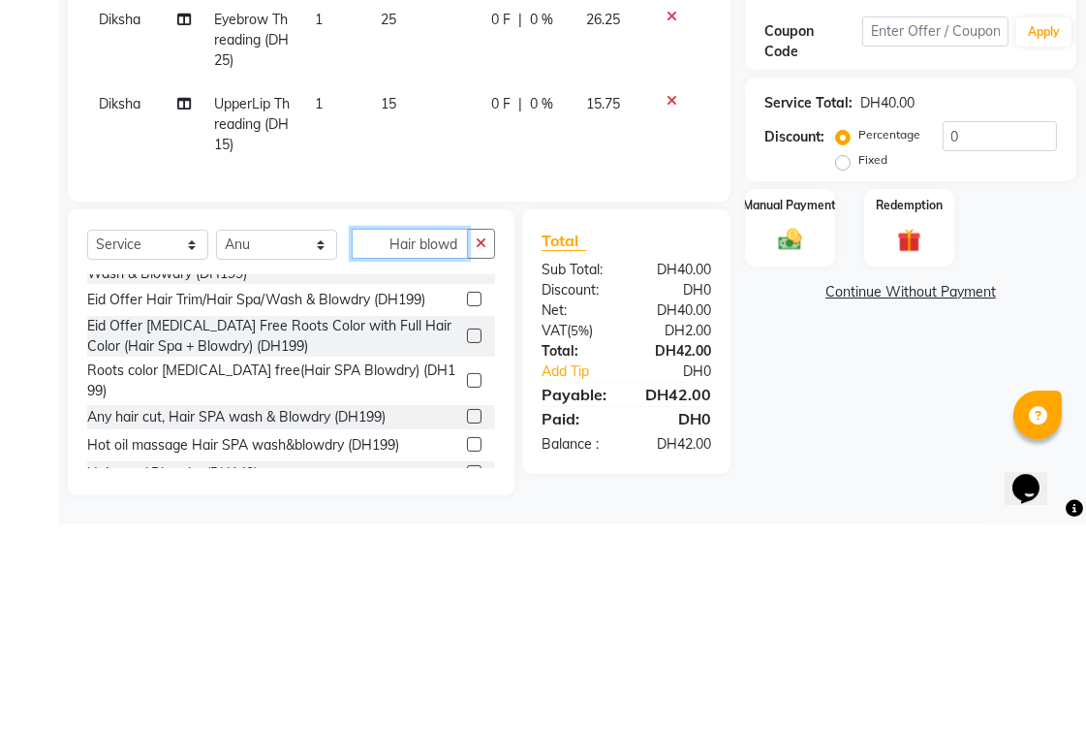
scroll to position [372, 0]
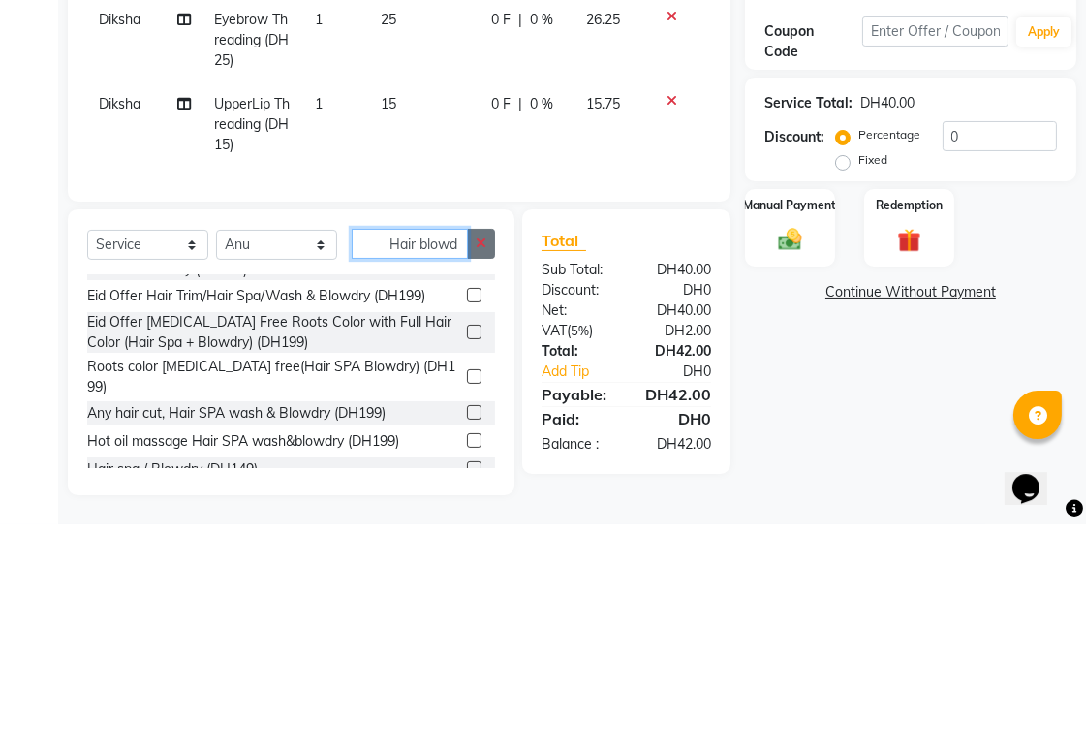
type input "Hair blowd"
click at [481, 475] on icon "button" at bounding box center [481, 475] width 11 height 14
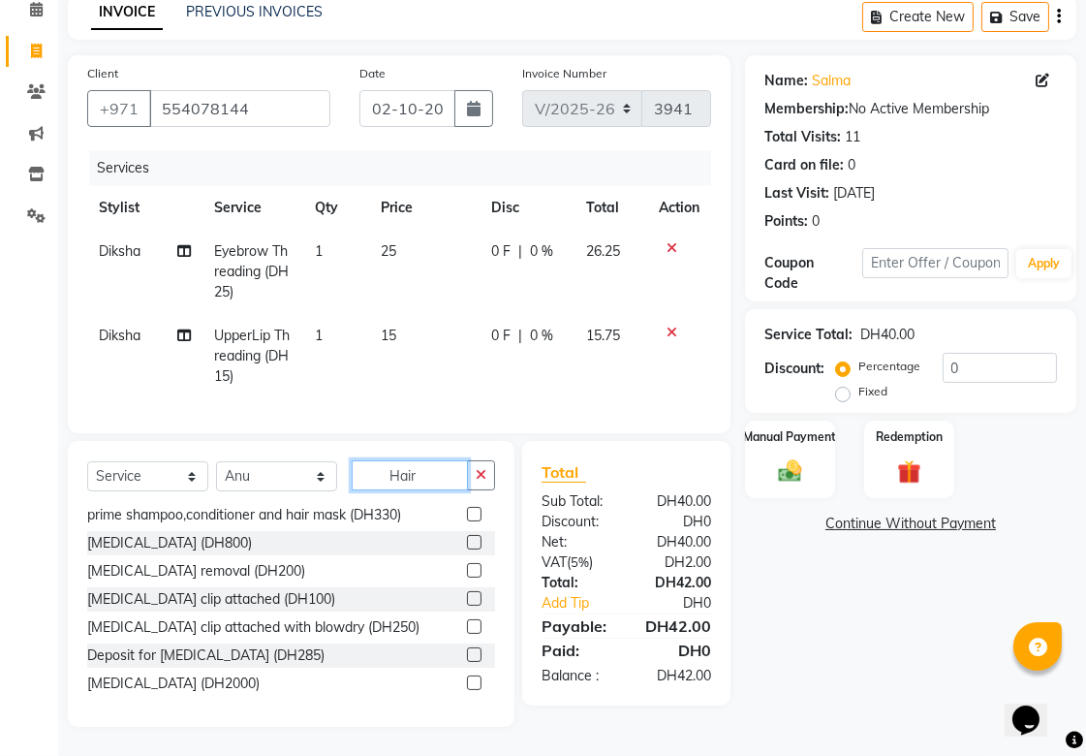
scroll to position [1308, 0]
type input "Hair"
click at [479, 469] on icon "button" at bounding box center [481, 475] width 11 height 14
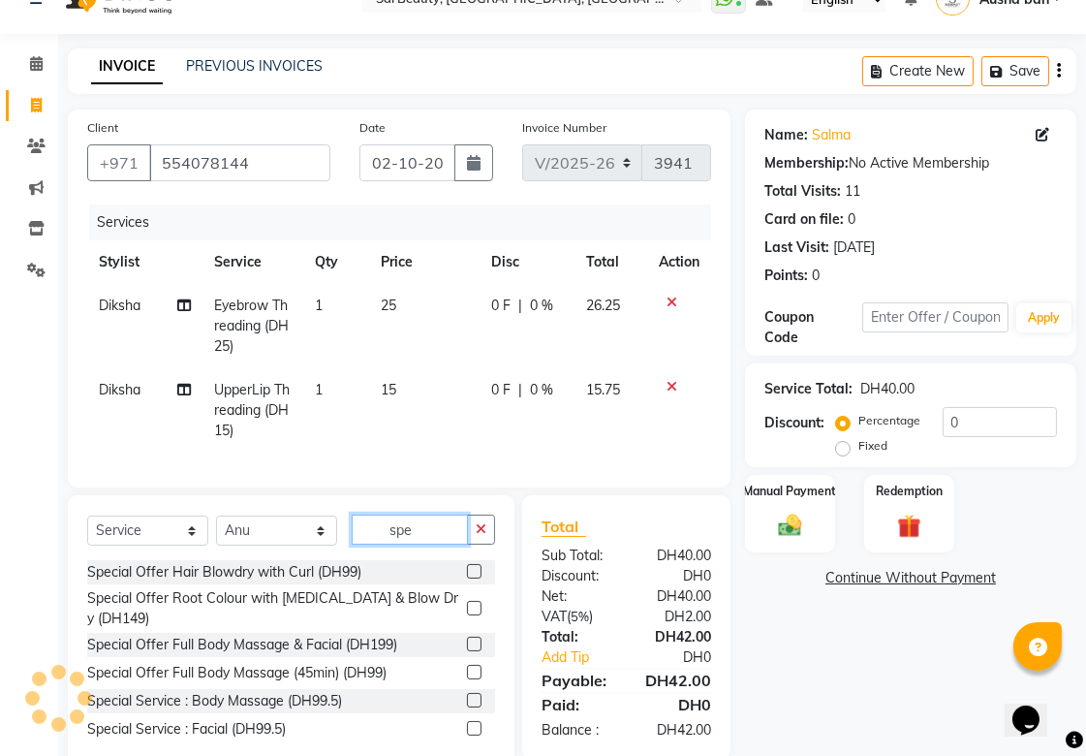
scroll to position [36, 0]
type input "spe"
click at [481, 536] on icon "button" at bounding box center [481, 529] width 11 height 14
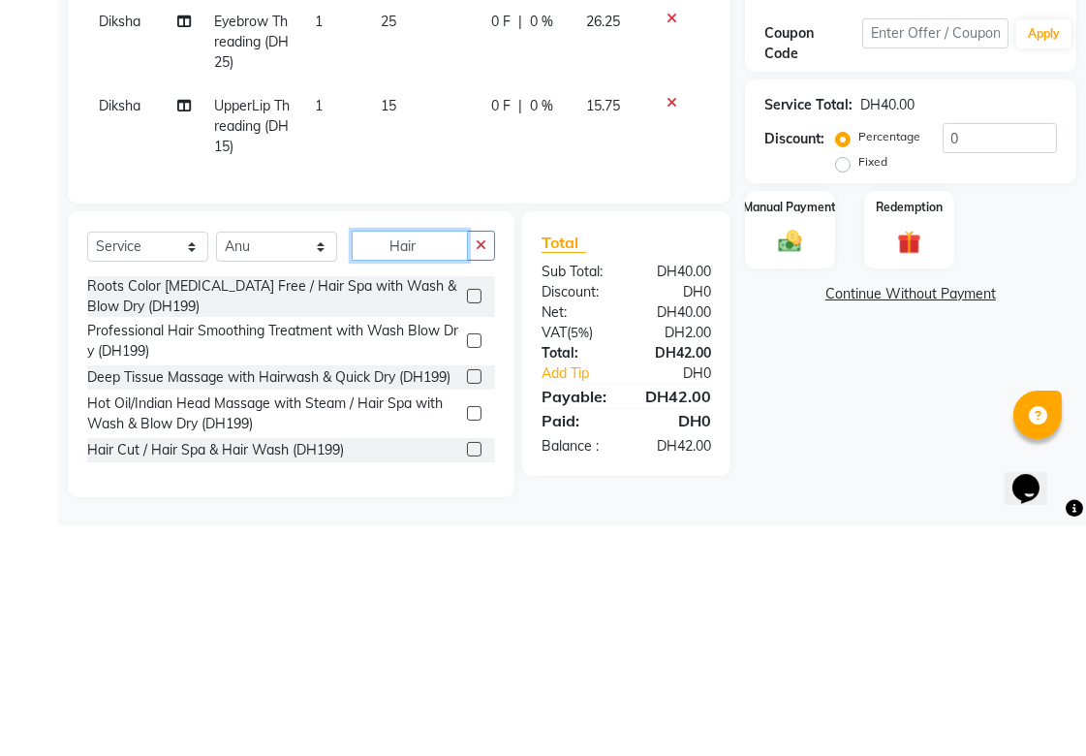
scroll to position [106, 0]
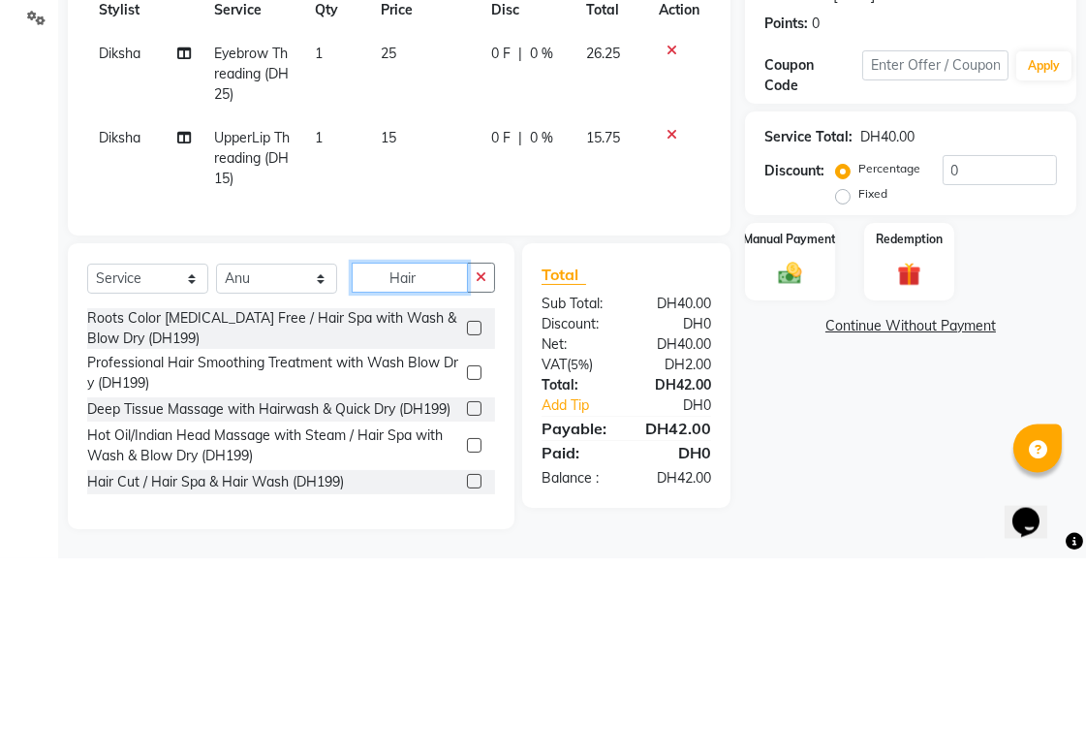
type input "Hair"
click at [496, 688] on div "Select Service Product Membership Package Voucher Prepaid Gift Card Select Styl…" at bounding box center [291, 584] width 447 height 286
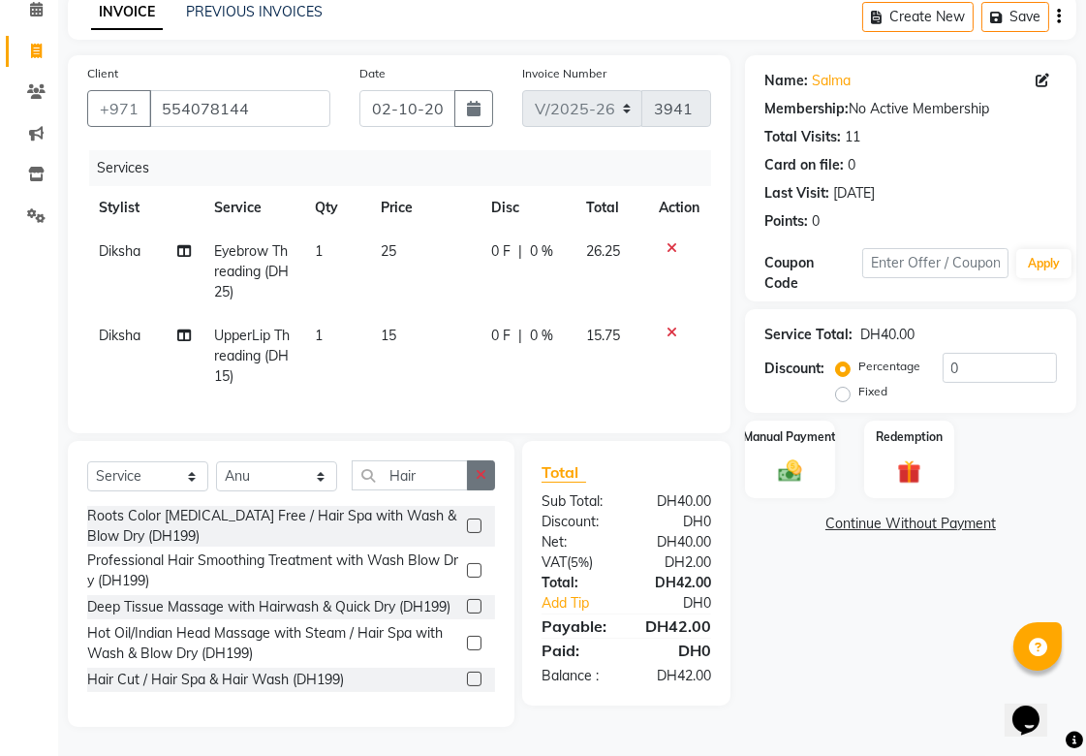
click at [481, 477] on icon "button" at bounding box center [481, 475] width 11 height 14
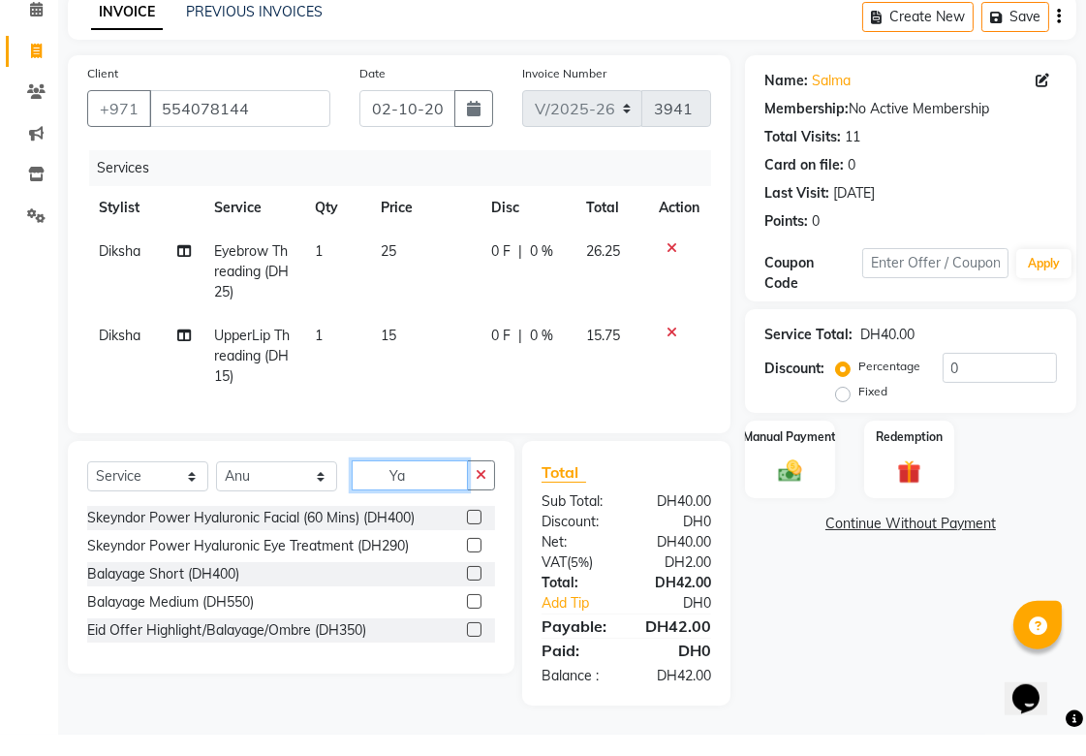
type input "Y"
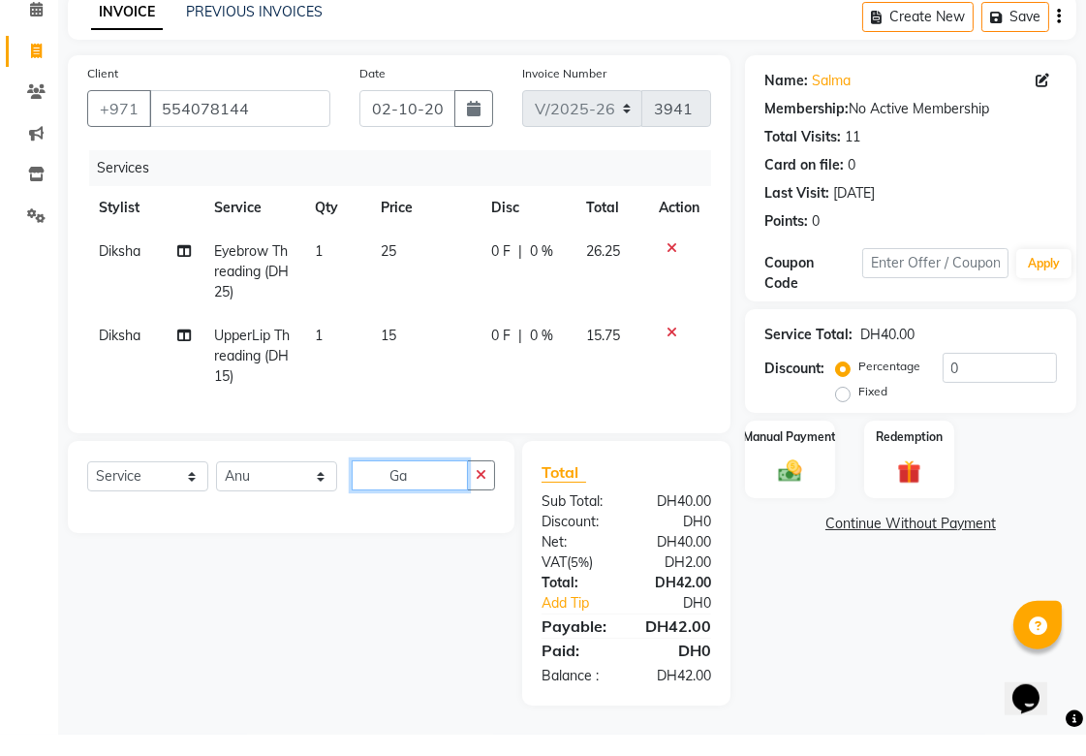
type input "G"
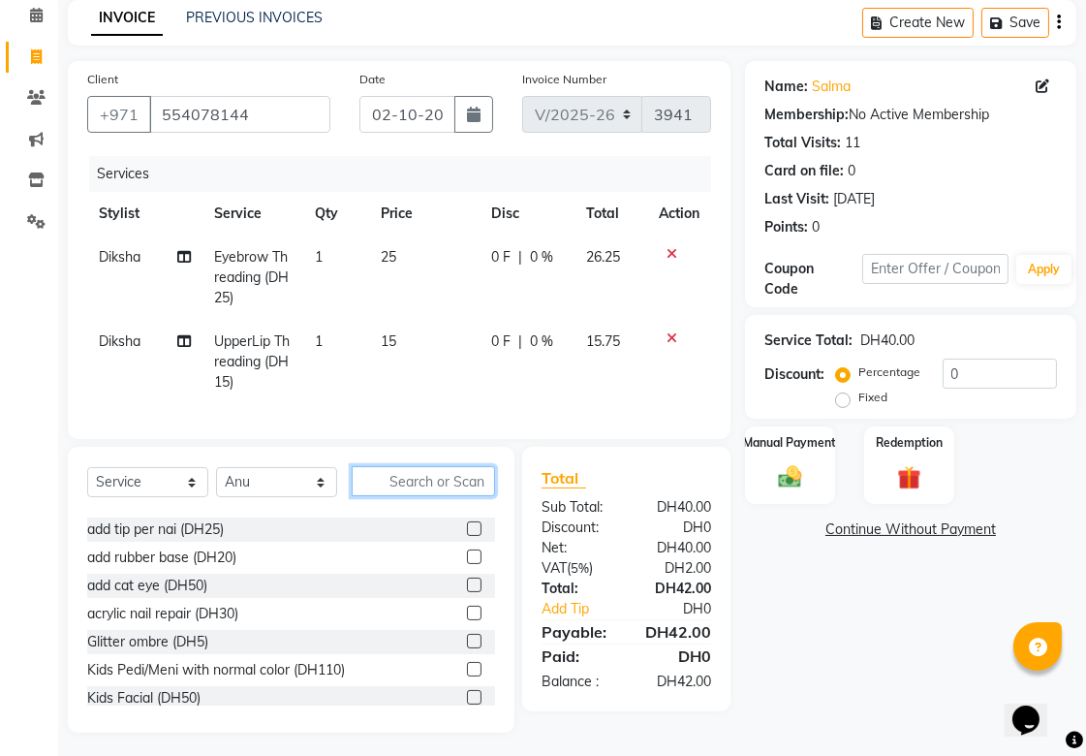
scroll to position [1341, 0]
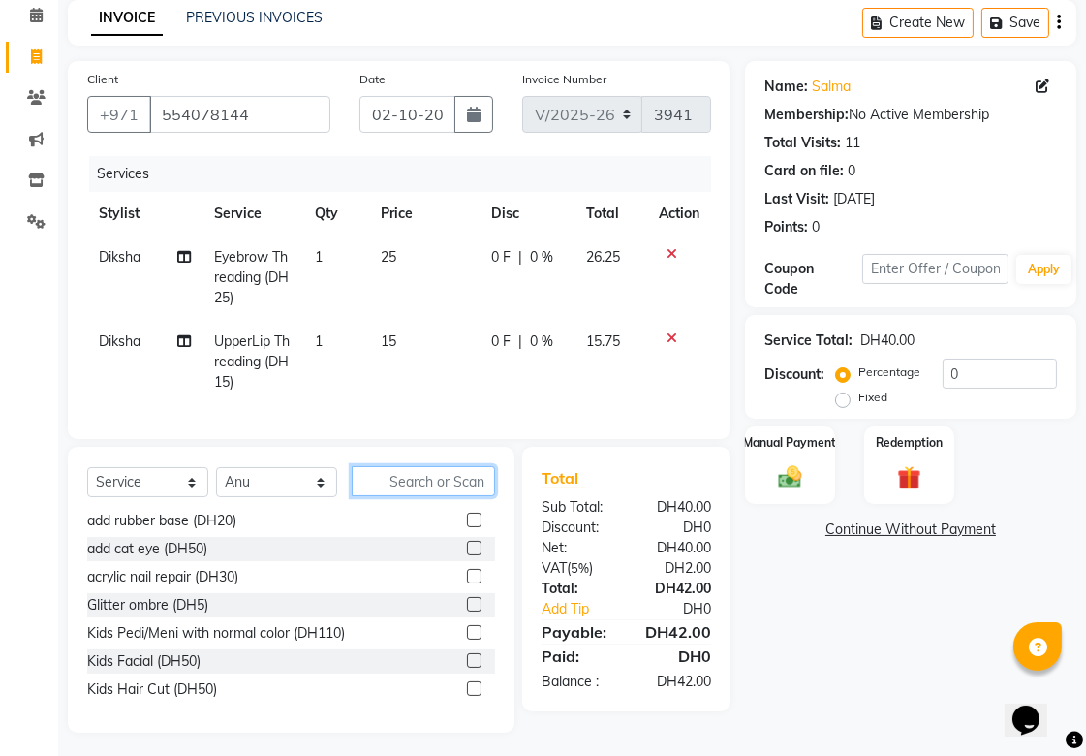
click at [470, 496] on input "text" at bounding box center [423, 481] width 143 height 30
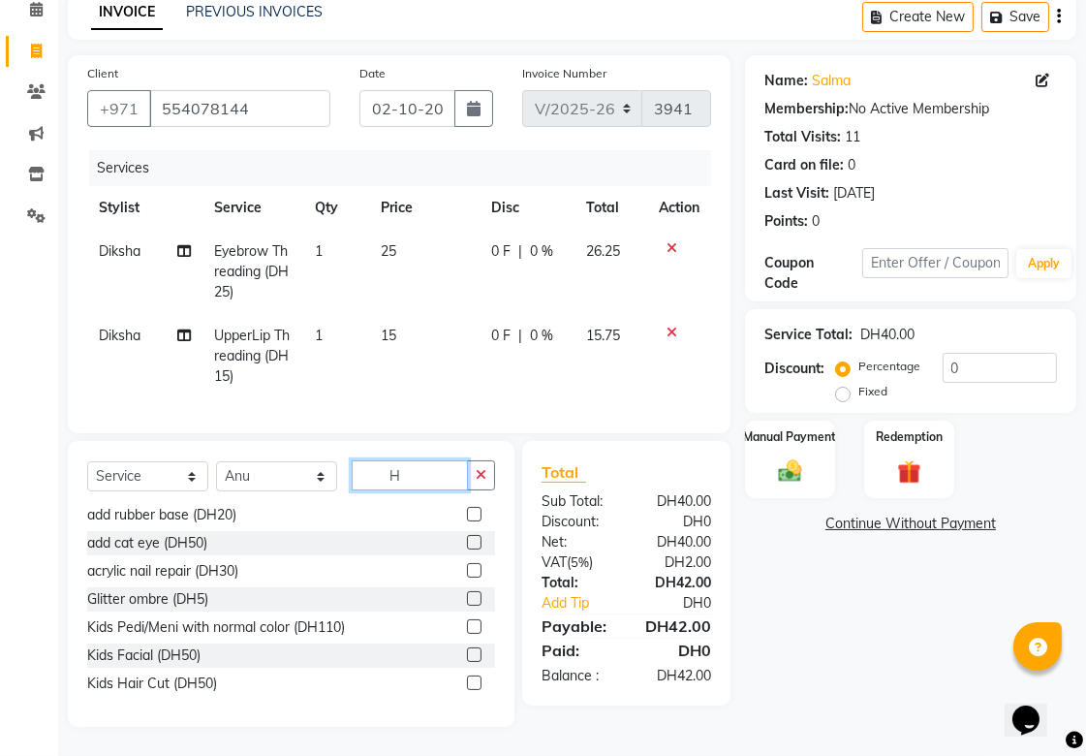
click at [441, 470] on input "H" at bounding box center [410, 475] width 116 height 30
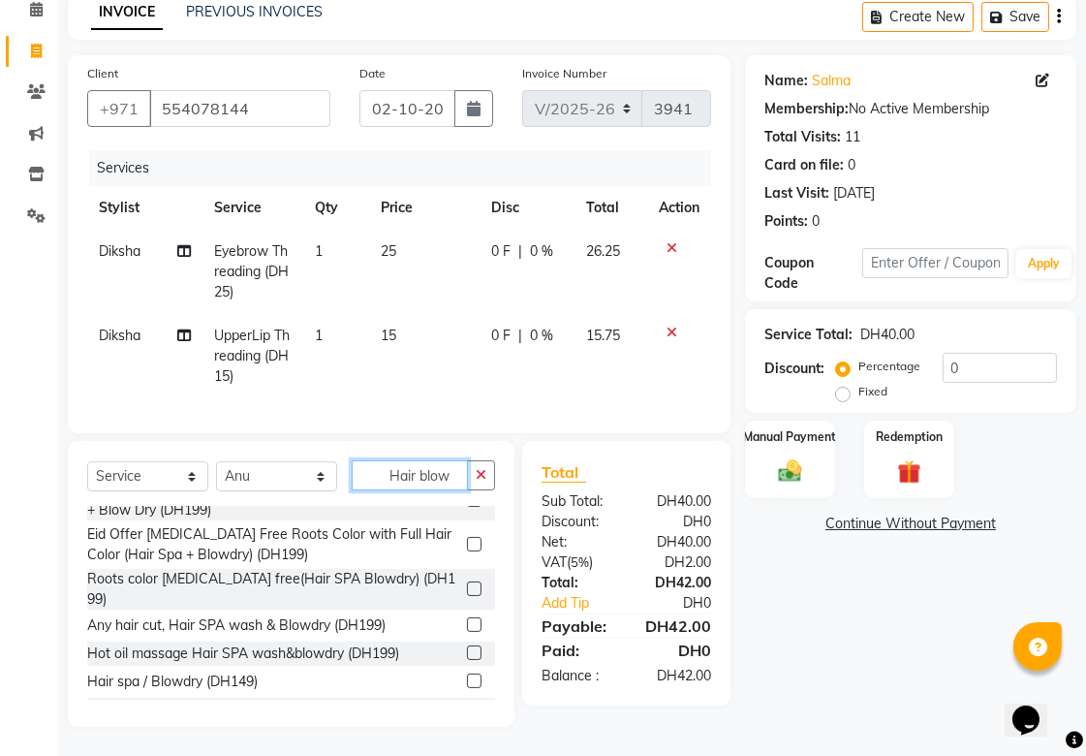
scroll to position [623, 0]
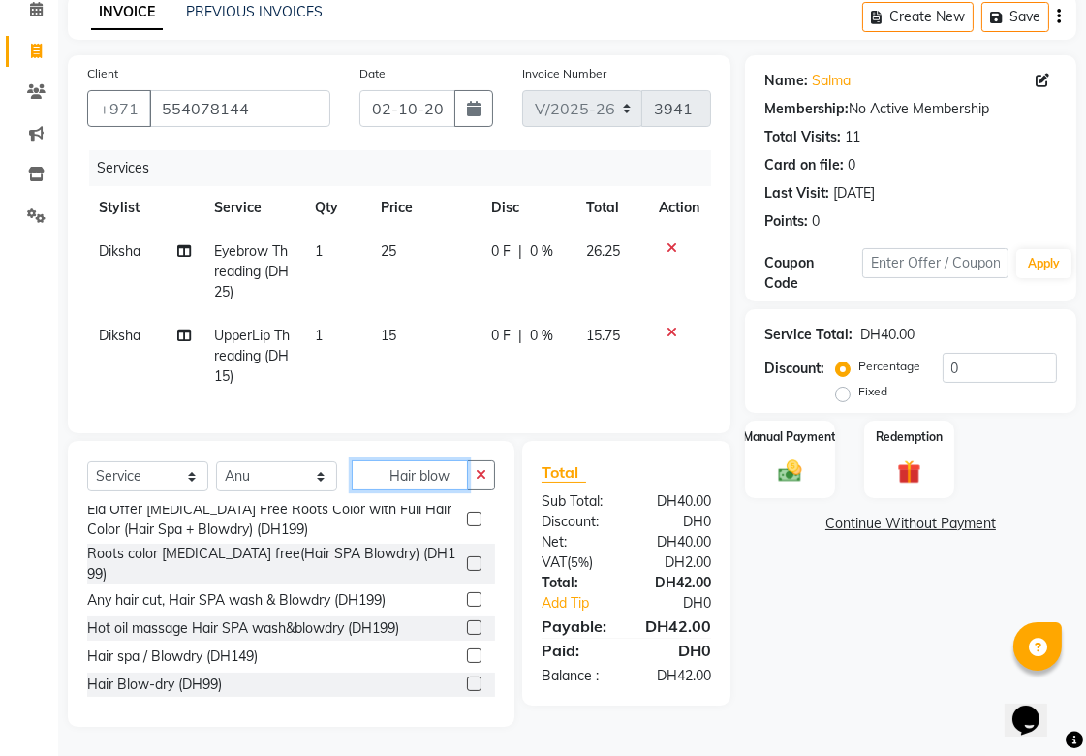
type input "Hair blow"
click at [467, 682] on label at bounding box center [474, 683] width 15 height 15
click at [467, 682] on input "checkbox" at bounding box center [473, 684] width 13 height 13
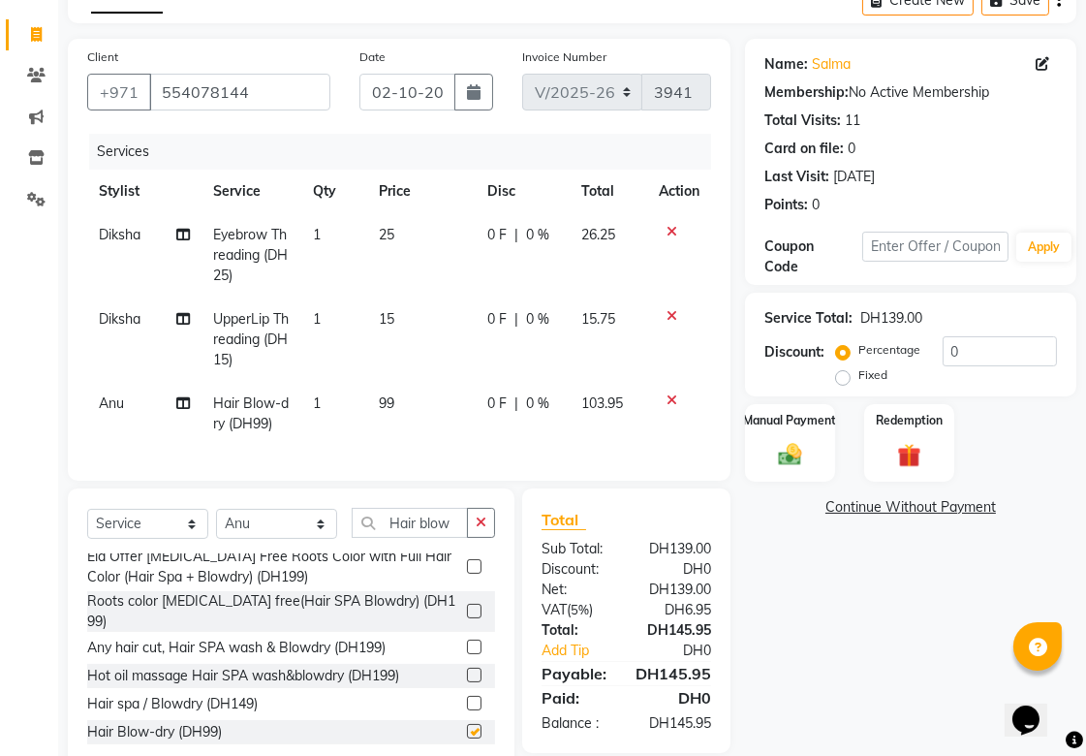
checkbox input "false"
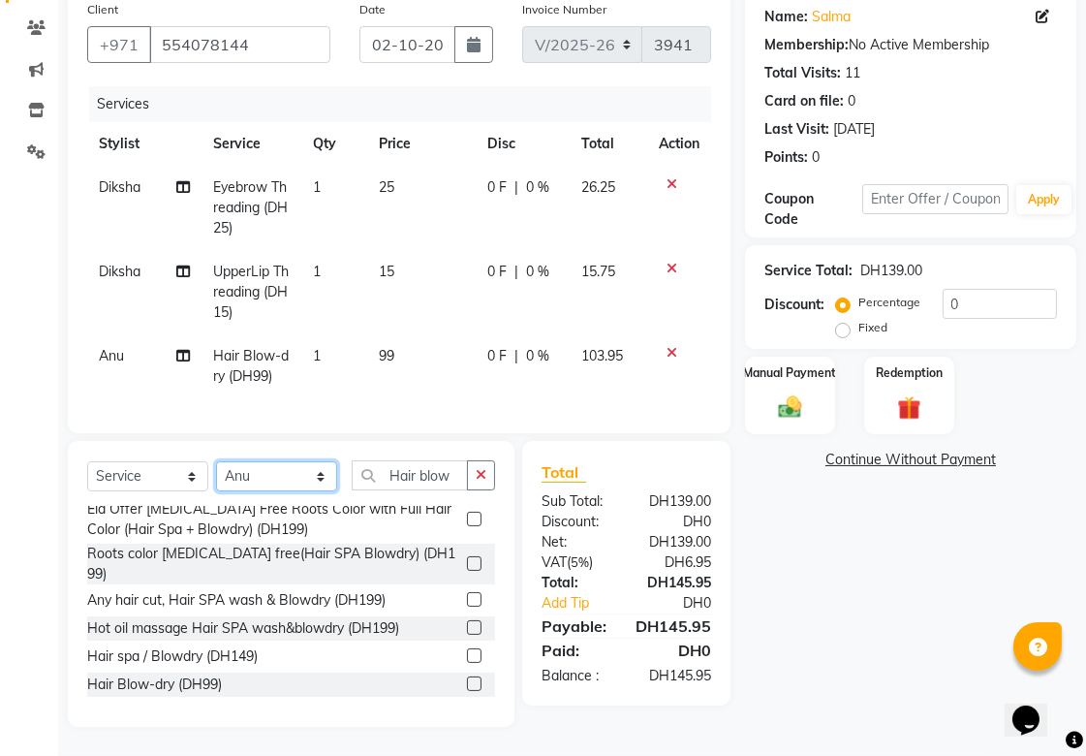
click at [325, 478] on select "Select Stylist [PERSON_NAME][MEDICAL_DATA] [PERSON_NAME] Asmi Ausha ban [PERSON…" at bounding box center [276, 476] width 121 height 30
select select "52340"
click at [216, 462] on select "Select Stylist [PERSON_NAME][MEDICAL_DATA] [PERSON_NAME] Asmi Ausha ban [PERSON…" at bounding box center [276, 476] width 121 height 30
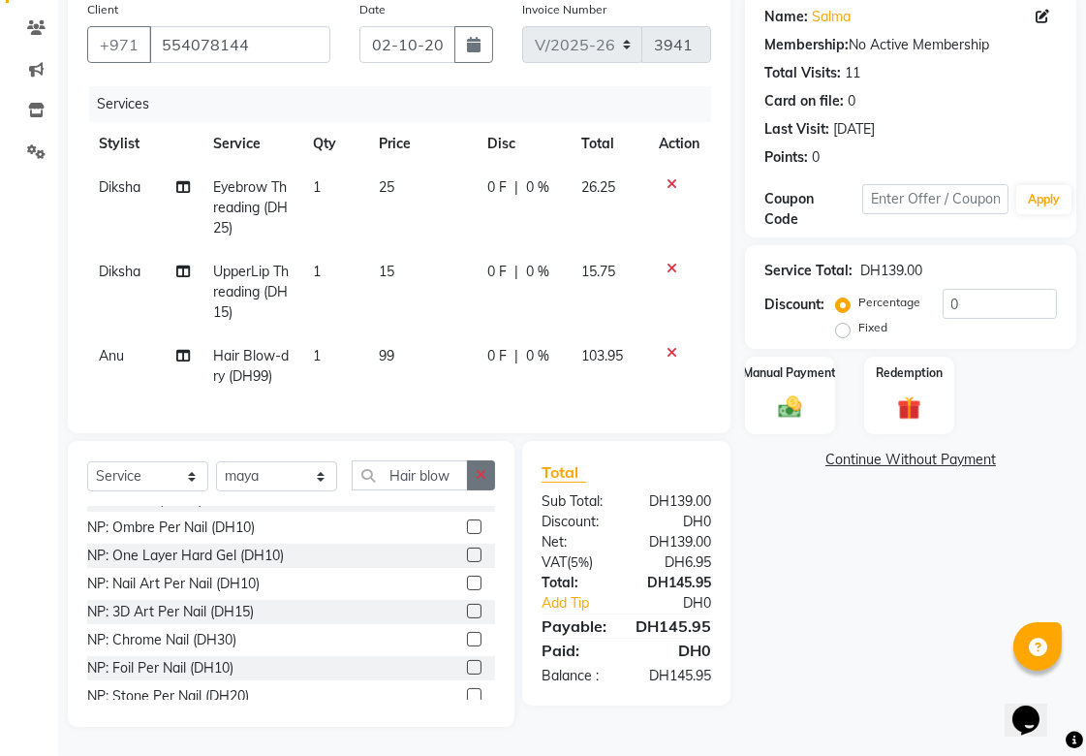
click at [481, 473] on icon "button" at bounding box center [481, 475] width 11 height 14
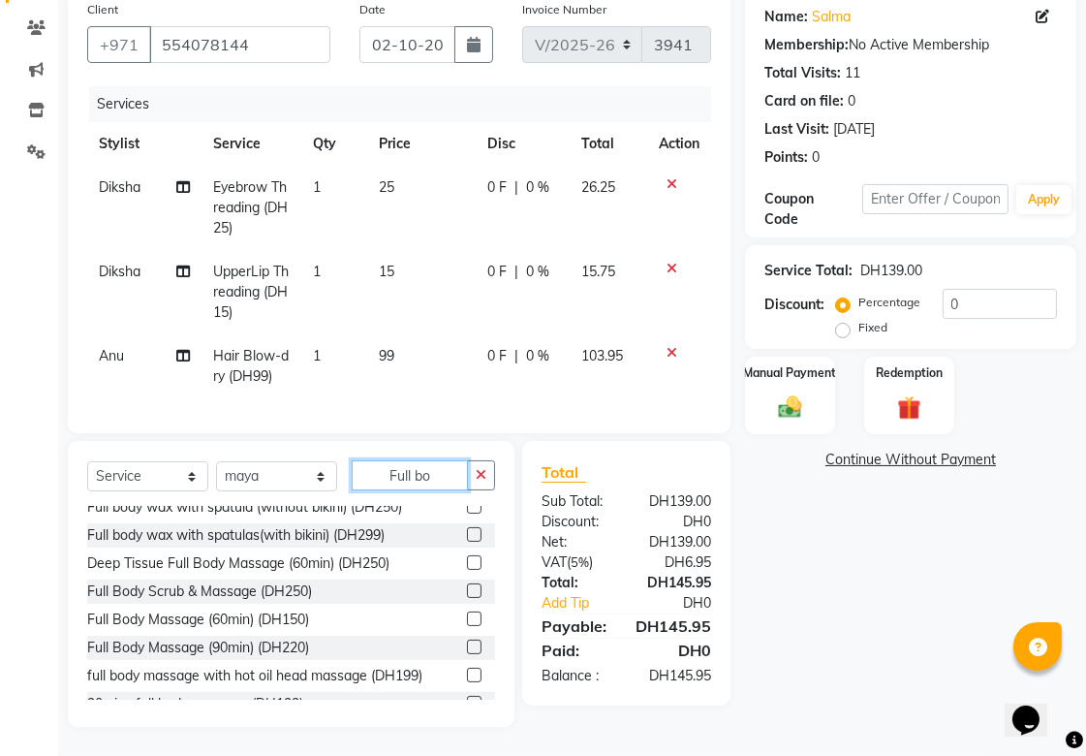
scroll to position [0, 0]
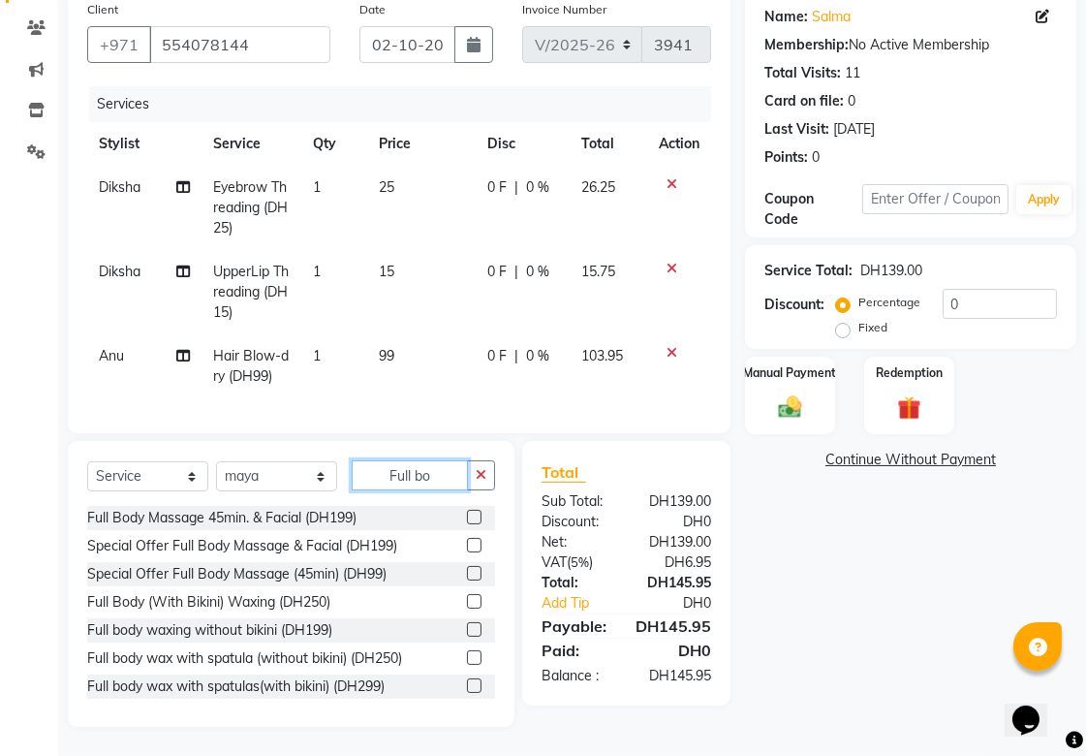
type input "Full bo"
click at [467, 566] on label at bounding box center [474, 573] width 15 height 15
click at [467, 568] on input "checkbox" at bounding box center [473, 574] width 13 height 13
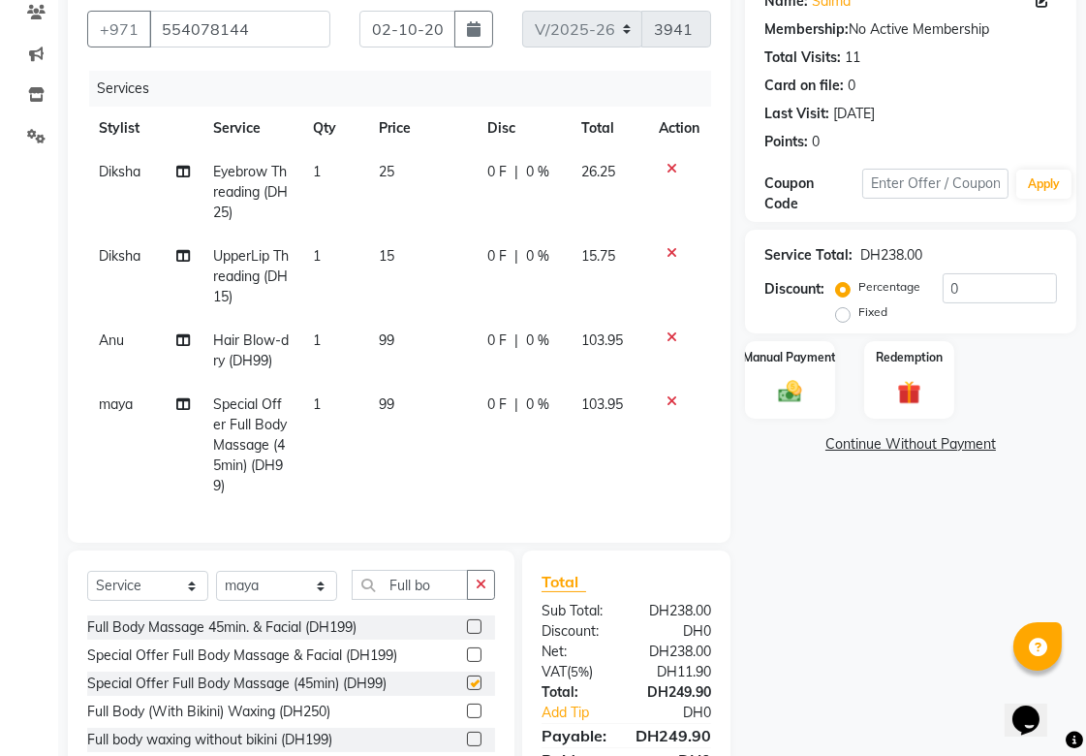
checkbox input "false"
click at [476, 584] on button "button" at bounding box center [481, 585] width 28 height 30
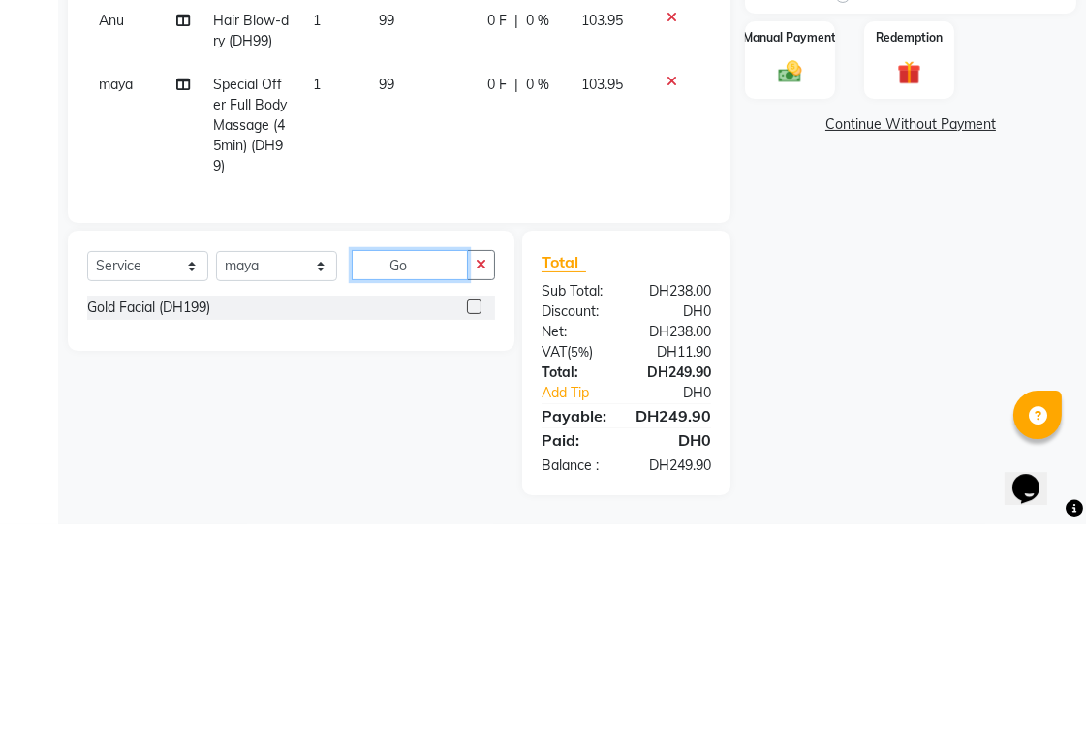
scroll to position [274, 0]
type input "Gold"
click at [199, 544] on div "Gold Facial (DH199)" at bounding box center [148, 539] width 123 height 20
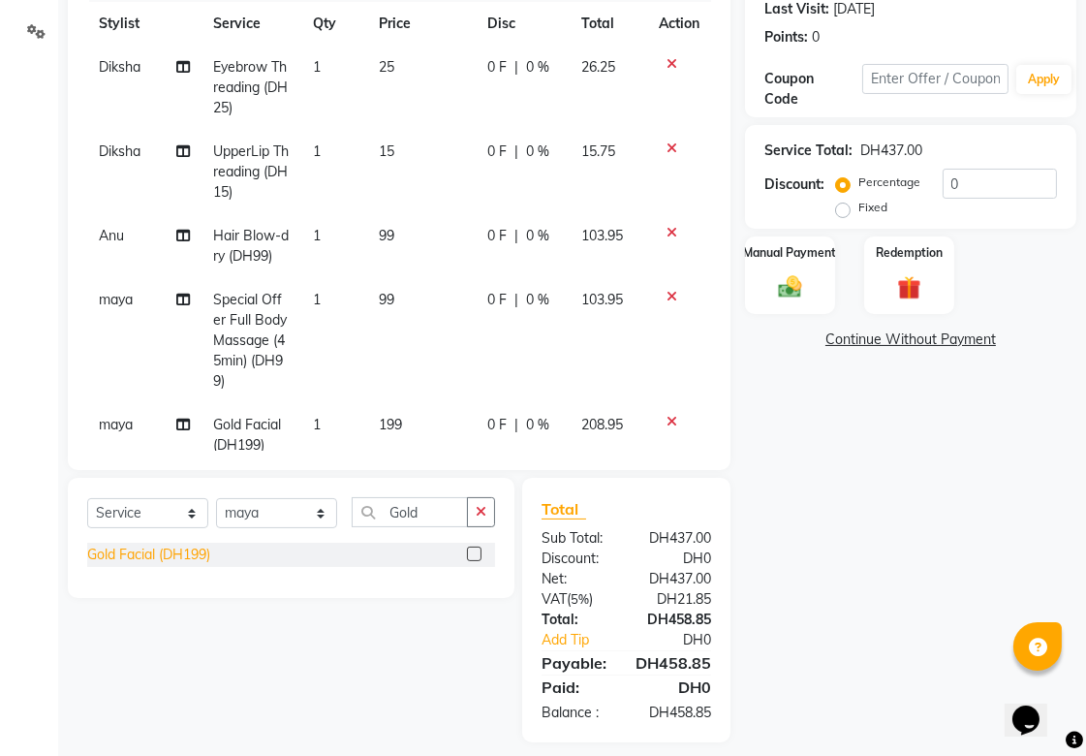
checkbox input "false"
click at [475, 498] on button "button" at bounding box center [481, 512] width 28 height 30
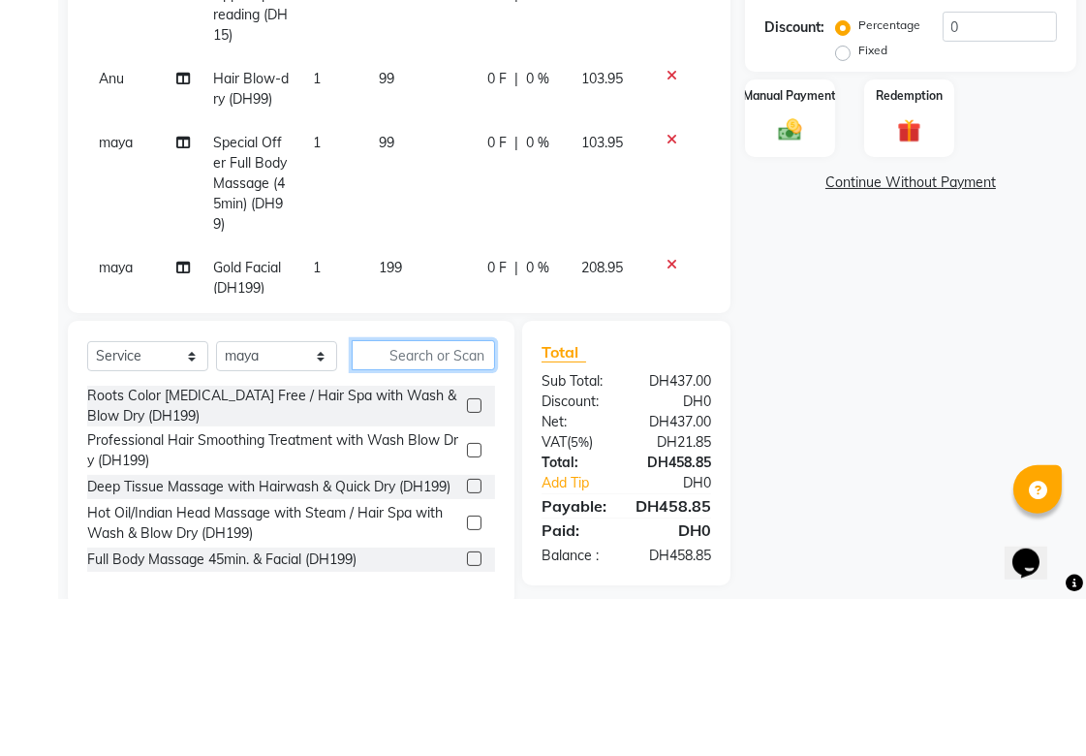
scroll to position [293, 0]
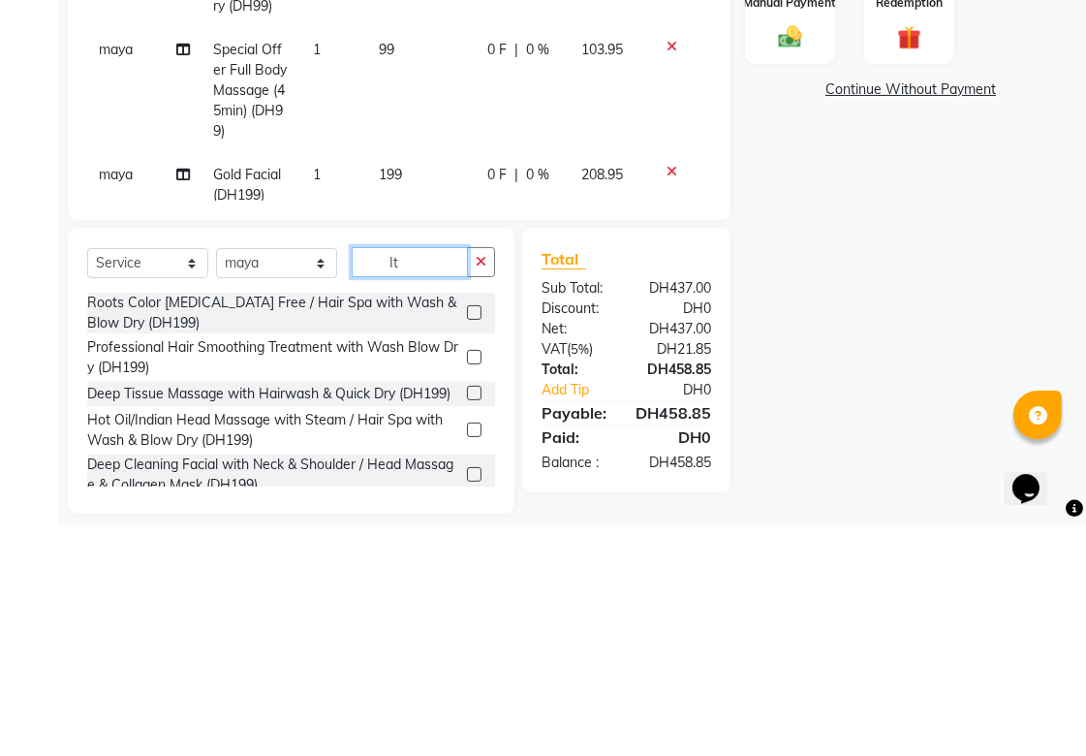
type input "I"
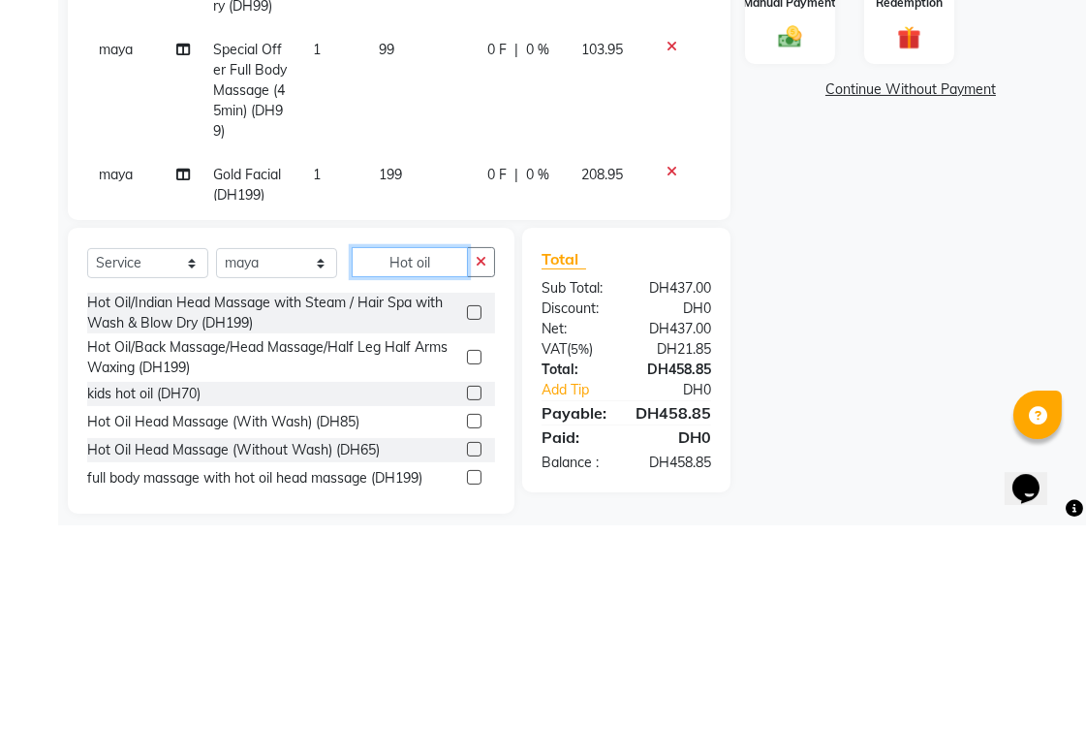
type input "Hot oil"
click at [467, 645] on div at bounding box center [473, 655] width 13 height 20
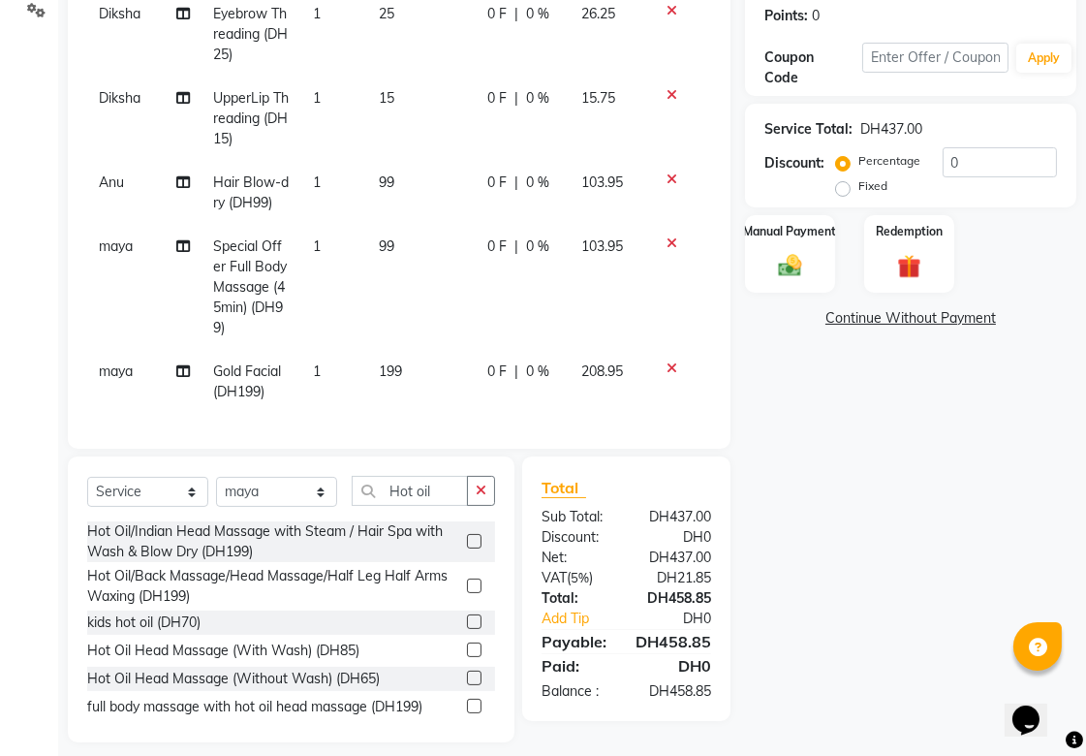
scroll to position [311, 0]
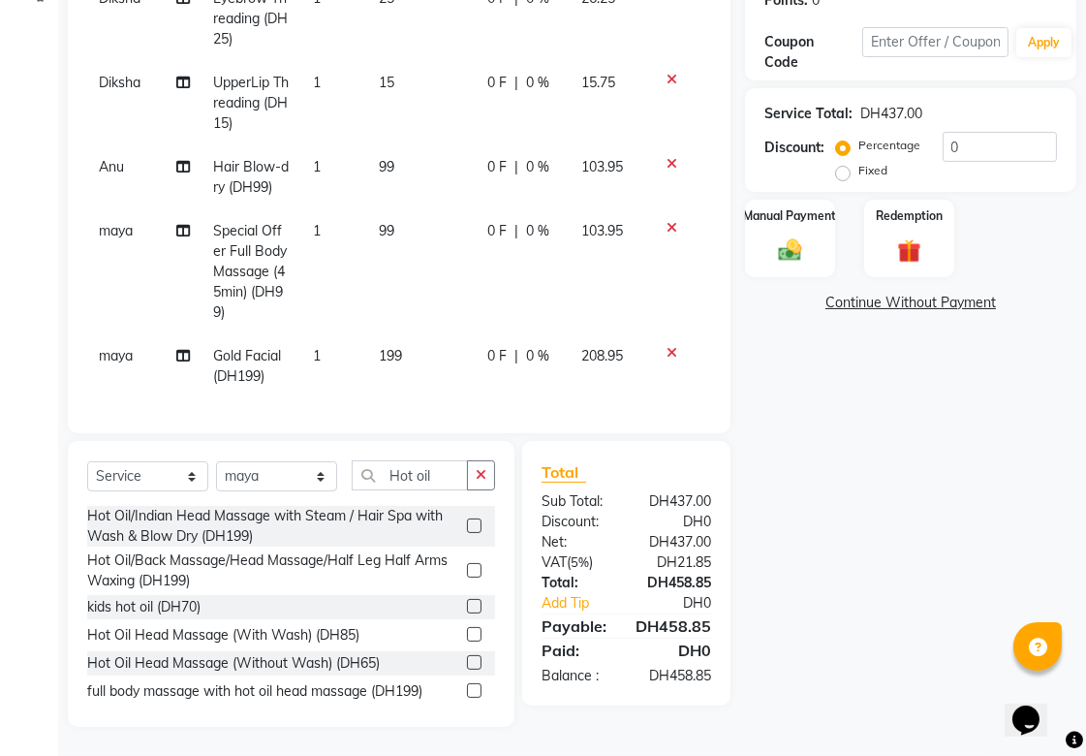
click at [467, 634] on label at bounding box center [474, 634] width 15 height 15
click at [467, 634] on input "checkbox" at bounding box center [473, 635] width 13 height 13
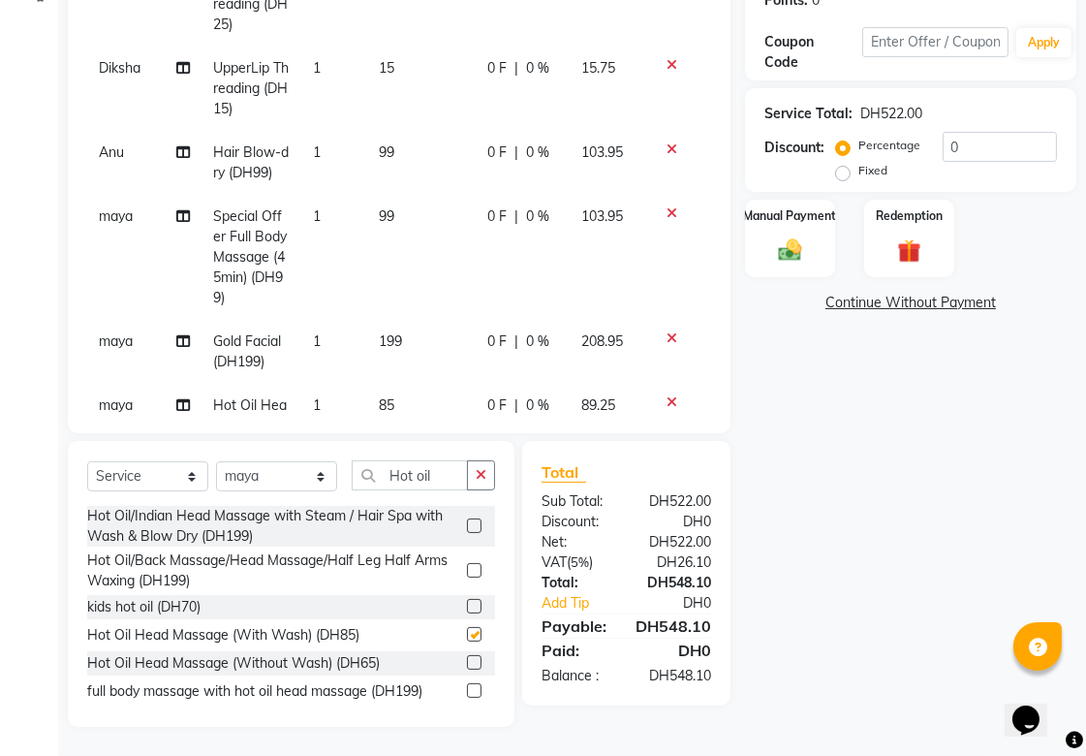
checkbox input "false"
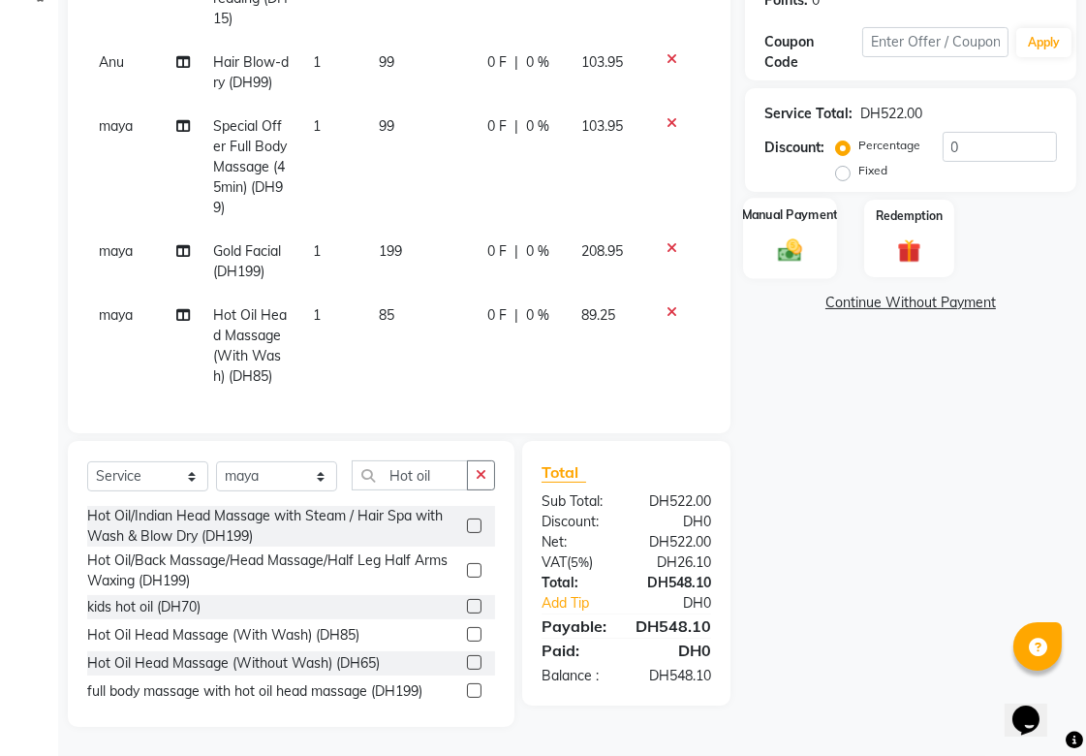
click at [797, 228] on div "Manual Payment" at bounding box center [790, 238] width 94 height 81
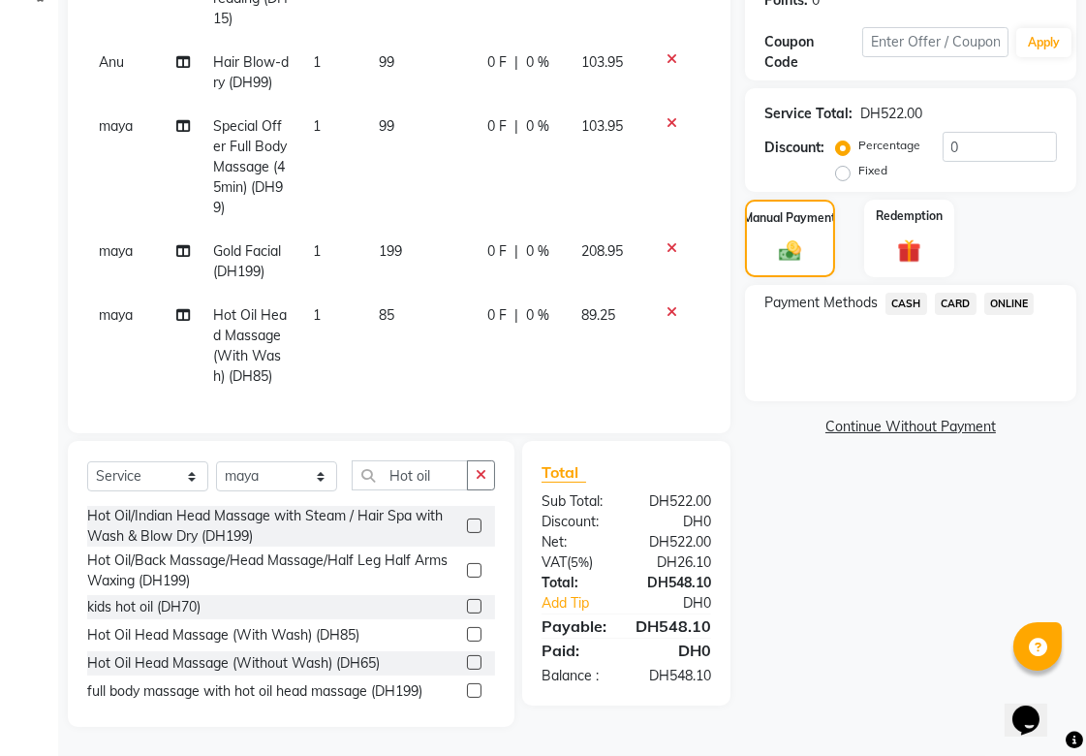
click at [955, 303] on span "CARD" at bounding box center [956, 304] width 42 height 22
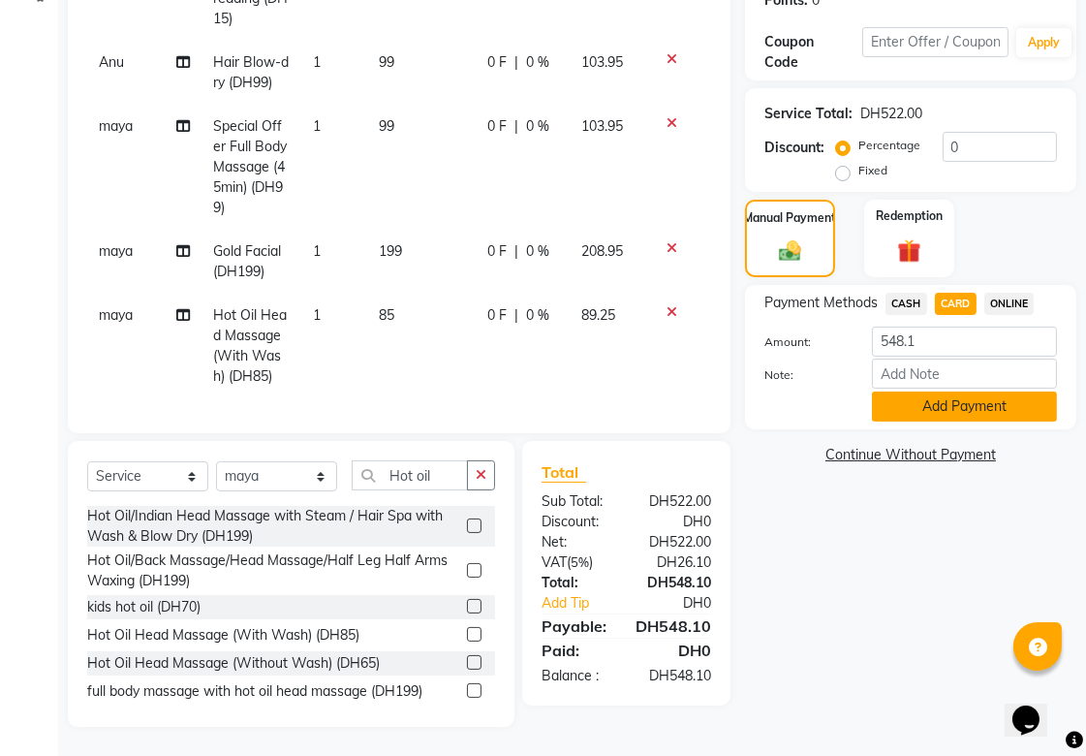
click at [940, 407] on button "Add Payment" at bounding box center [964, 406] width 185 height 30
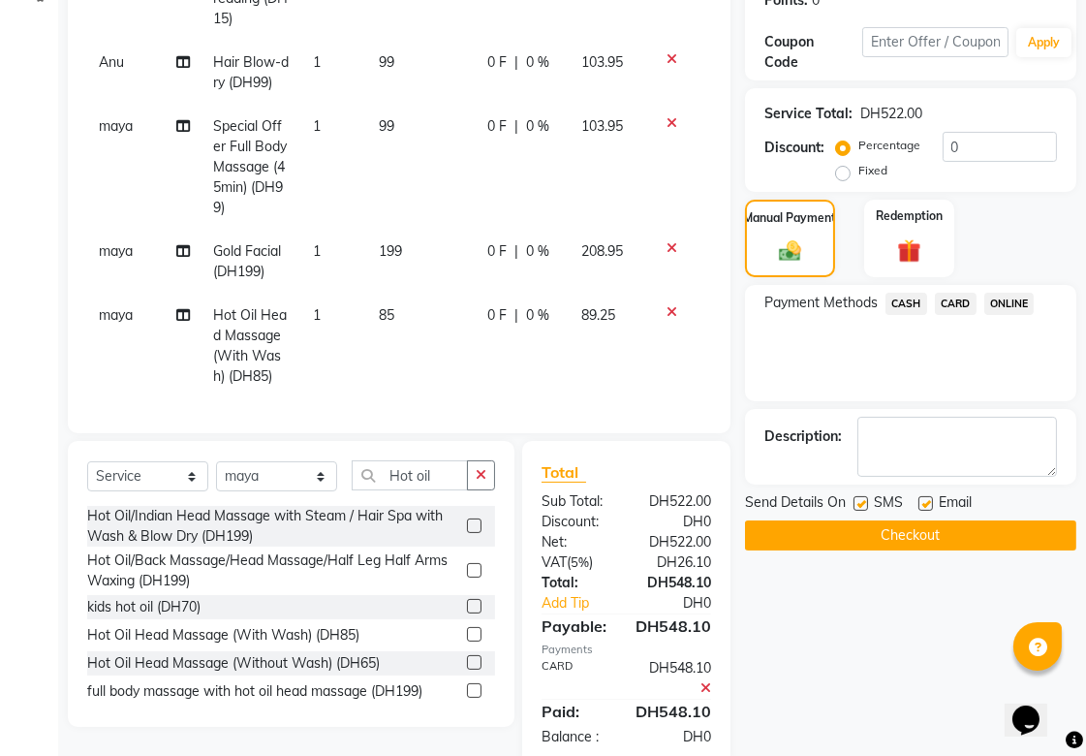
click at [911, 536] on button "Checkout" at bounding box center [910, 535] width 331 height 30
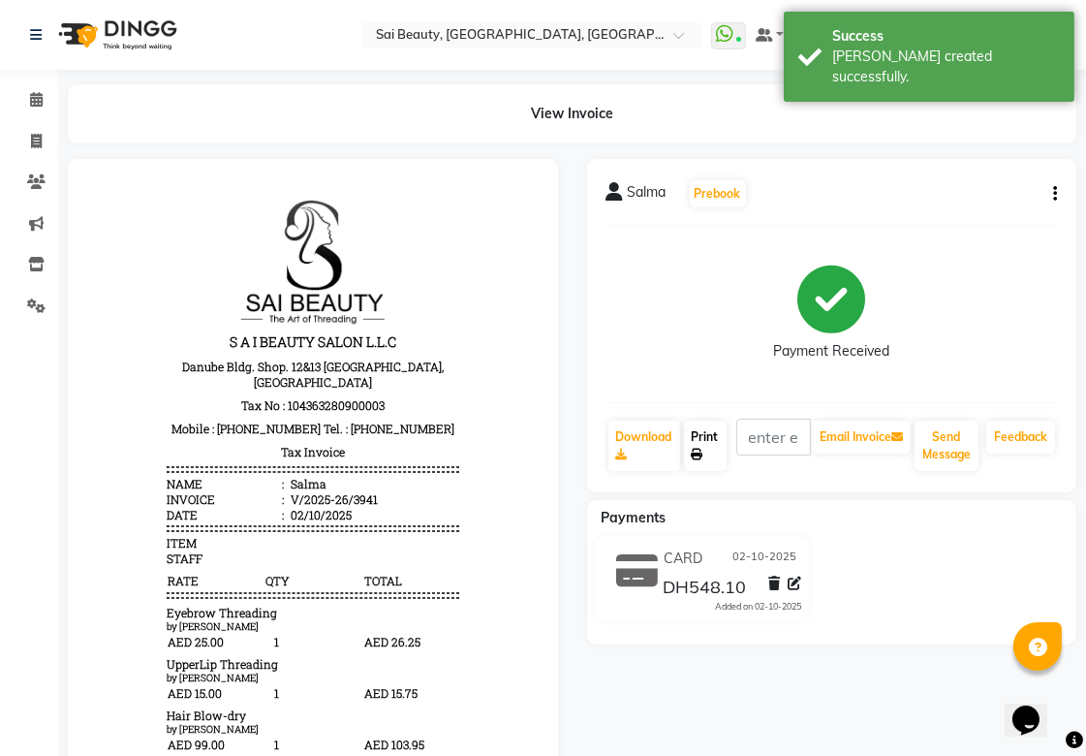
click at [703, 433] on link "Print" at bounding box center [705, 446] width 43 height 50
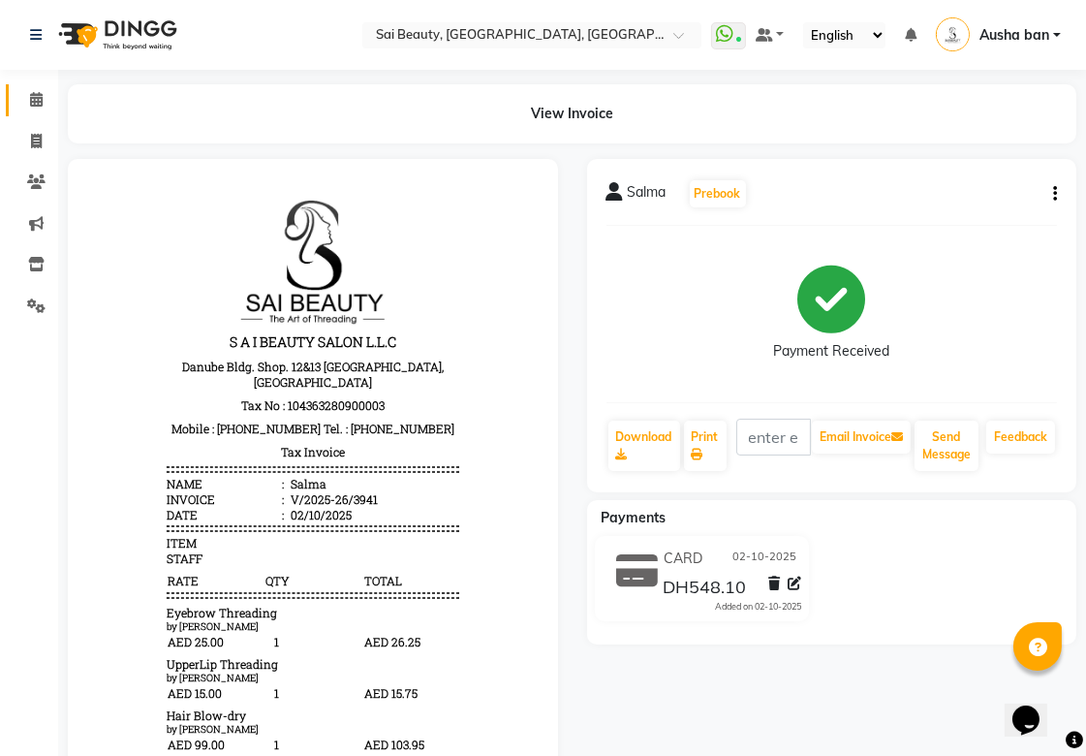
click at [40, 104] on icon at bounding box center [36, 99] width 13 height 15
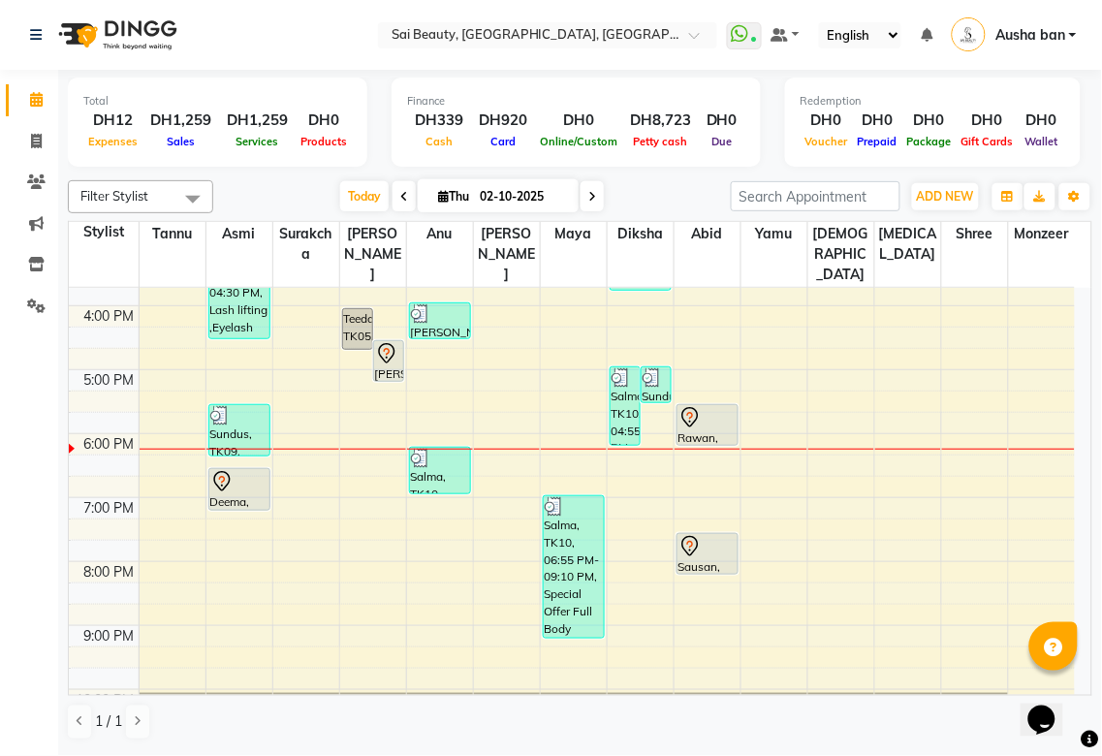
scroll to position [453, 0]
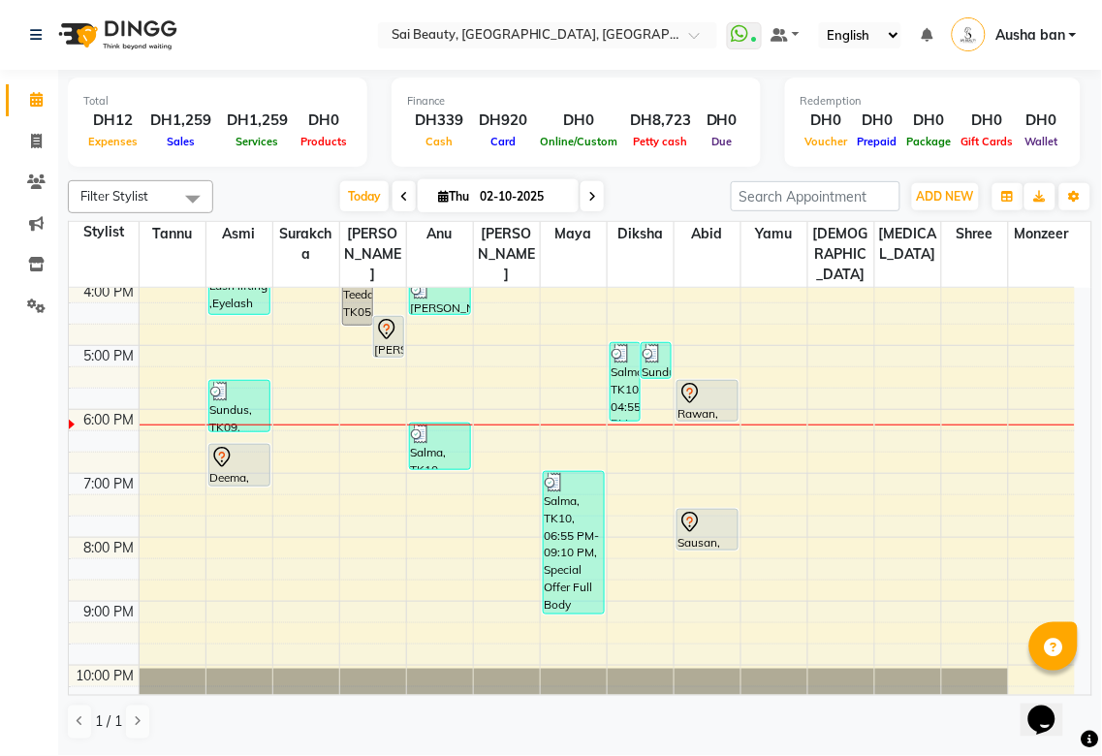
click at [230, 452] on div "Deema, TK04, 06:30 PM-07:10 PM, Full Body Massage (60min)" at bounding box center [239, 465] width 60 height 41
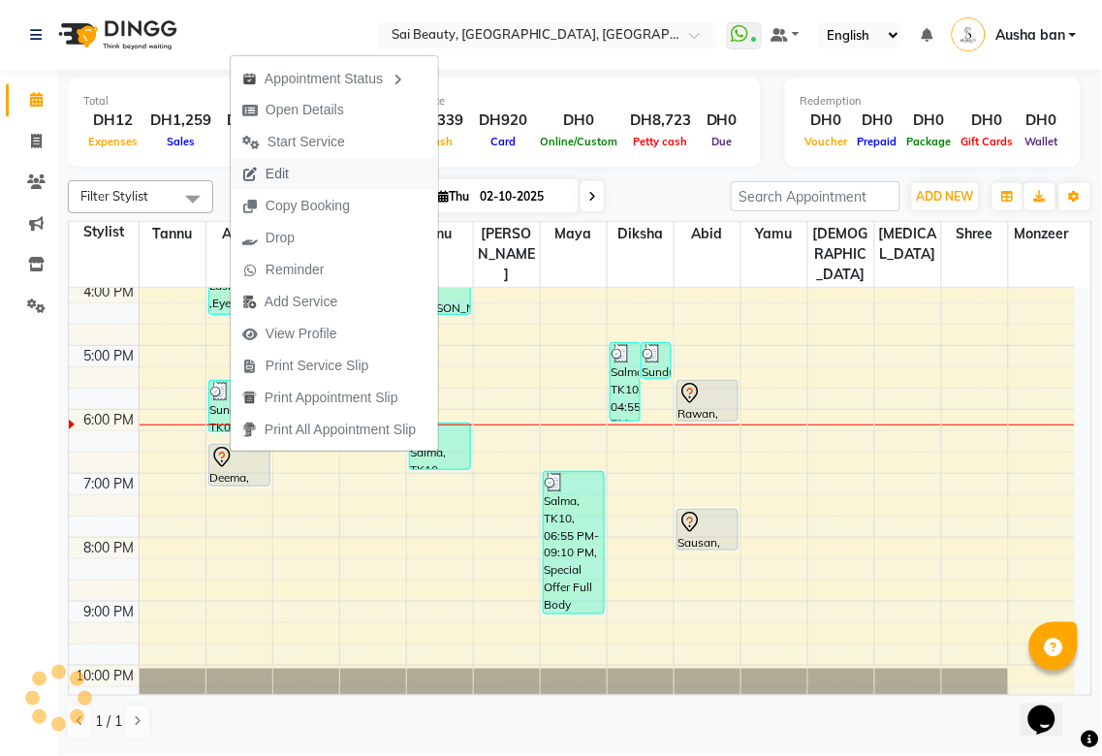
click at [305, 172] on button "Edit" at bounding box center [334, 174] width 207 height 32
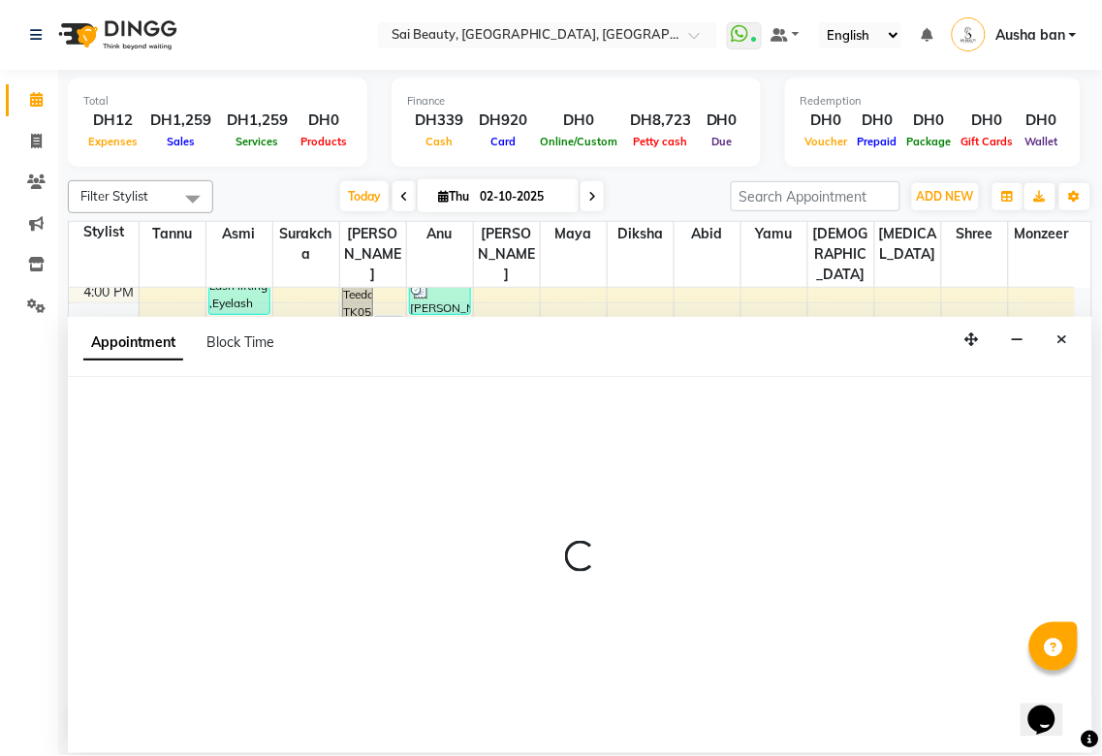
select select "tentative"
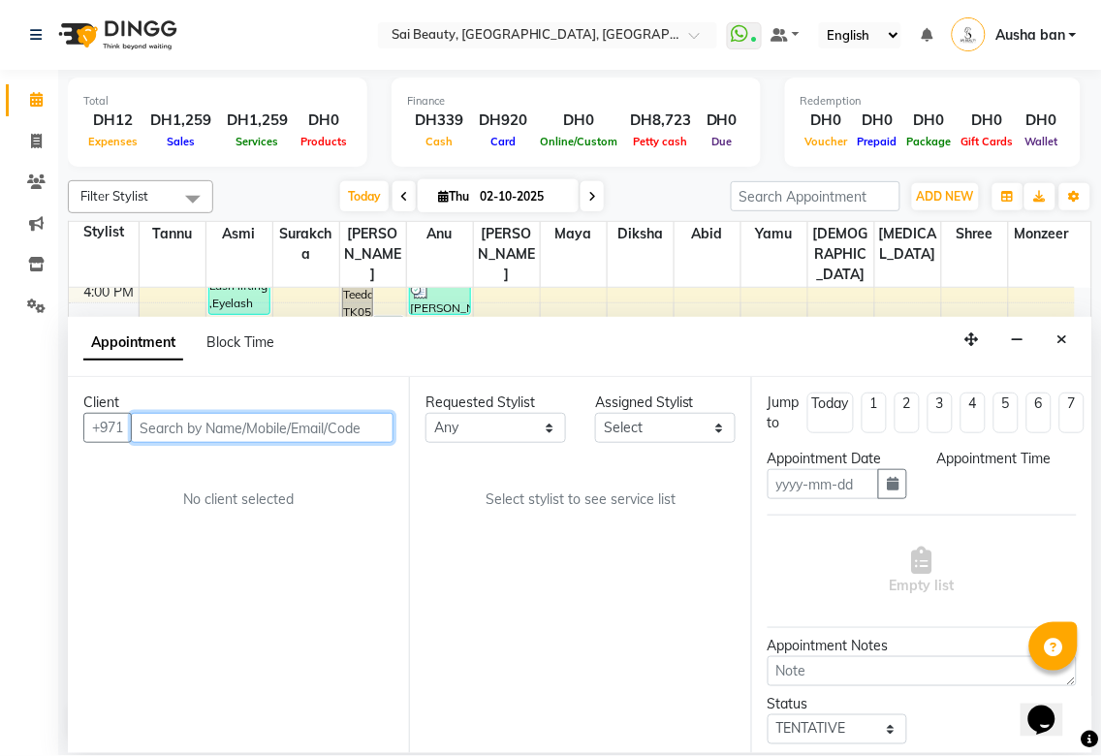
type input "02-10-2025"
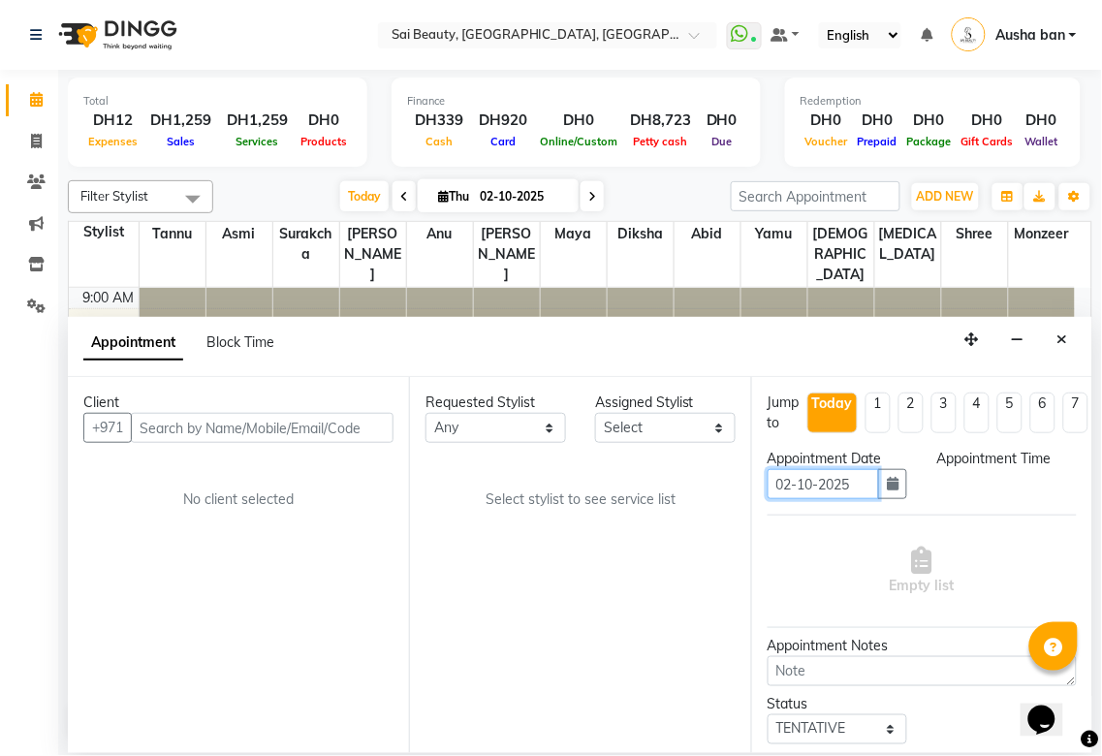
click at [860, 481] on input "02-10-2025" at bounding box center [823, 484] width 112 height 30
select select "1110"
select select "40288"
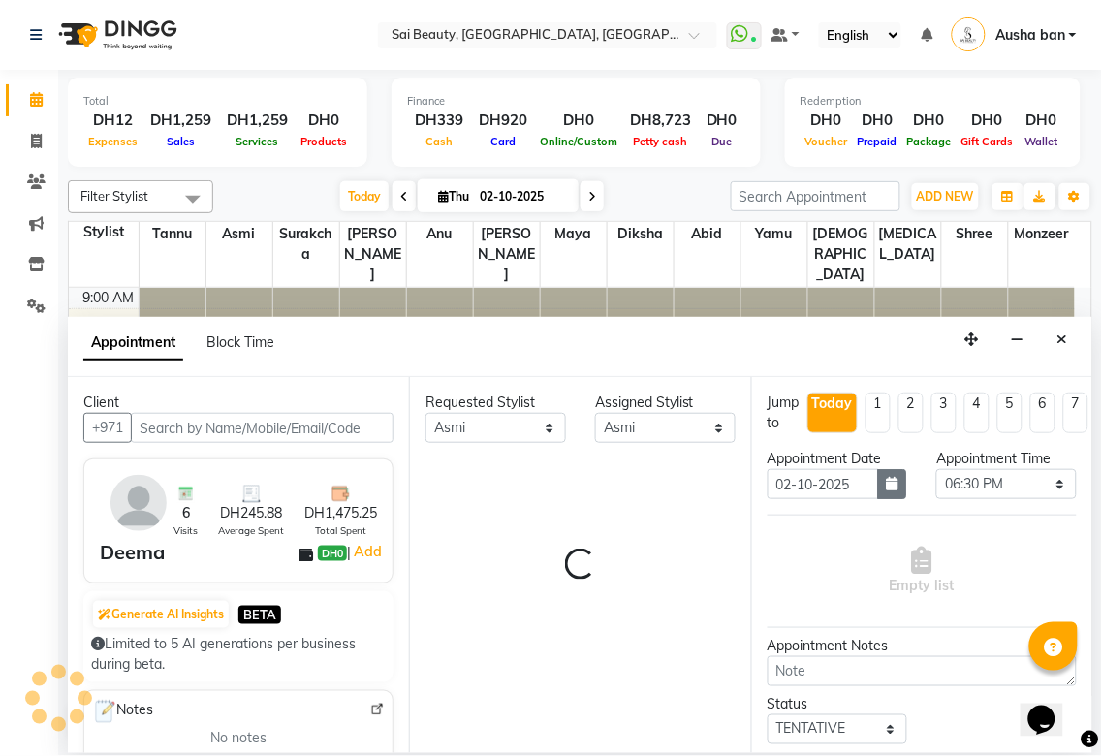
click at [887, 486] on icon "button" at bounding box center [893, 484] width 12 height 14
select select "2427"
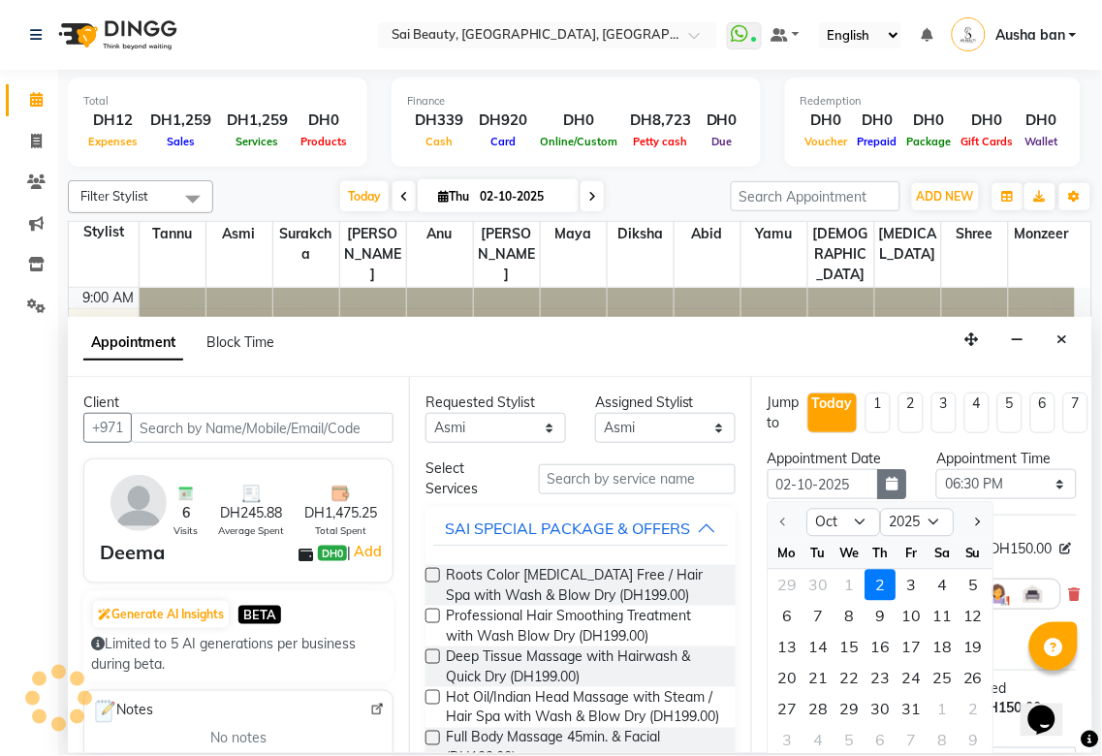
scroll to position [535, 0]
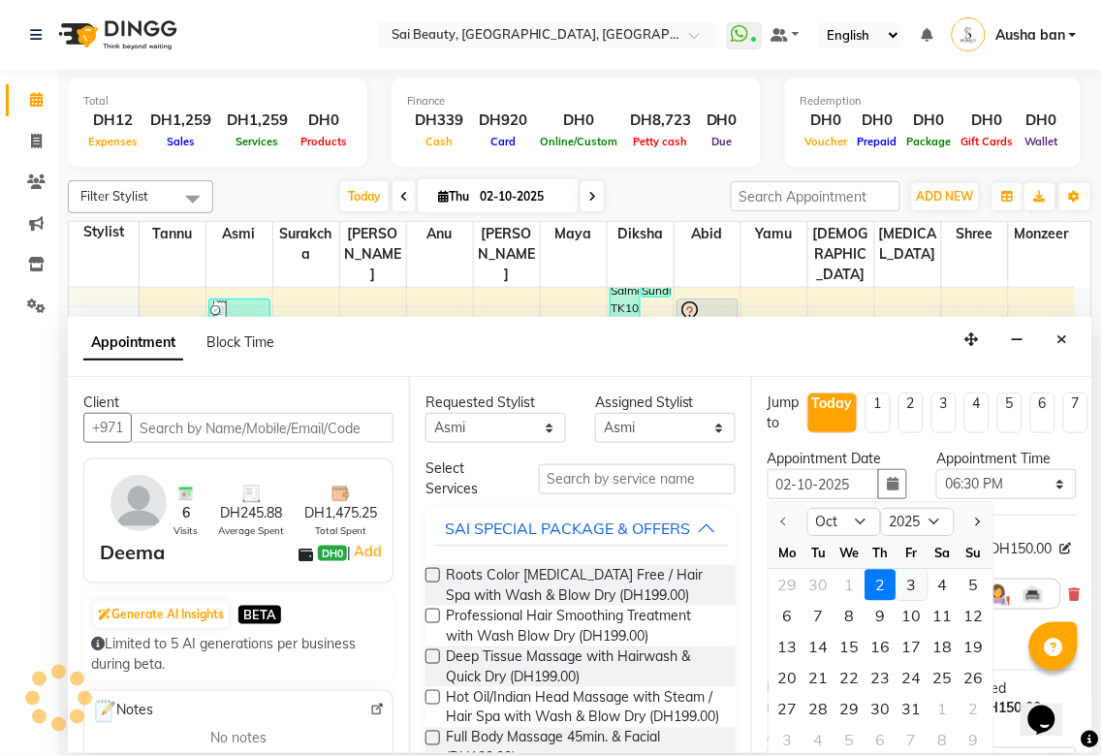
click at [906, 586] on div "3" at bounding box center [911, 585] width 31 height 31
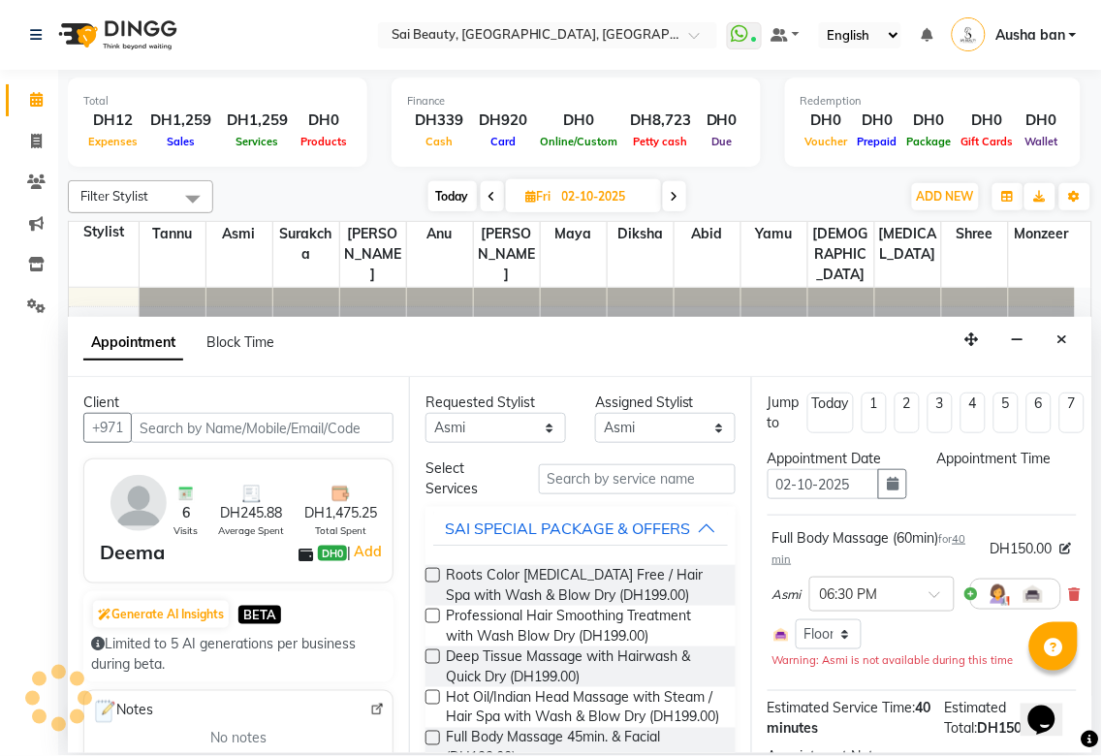
type input "03-10-2025"
click at [1039, 481] on select "Select 10:00 AM 10:05 AM 10:10 AM 10:15 AM 10:20 AM 10:25 AM 10:30 AM 10:35 AM …" at bounding box center [1006, 484] width 141 height 30
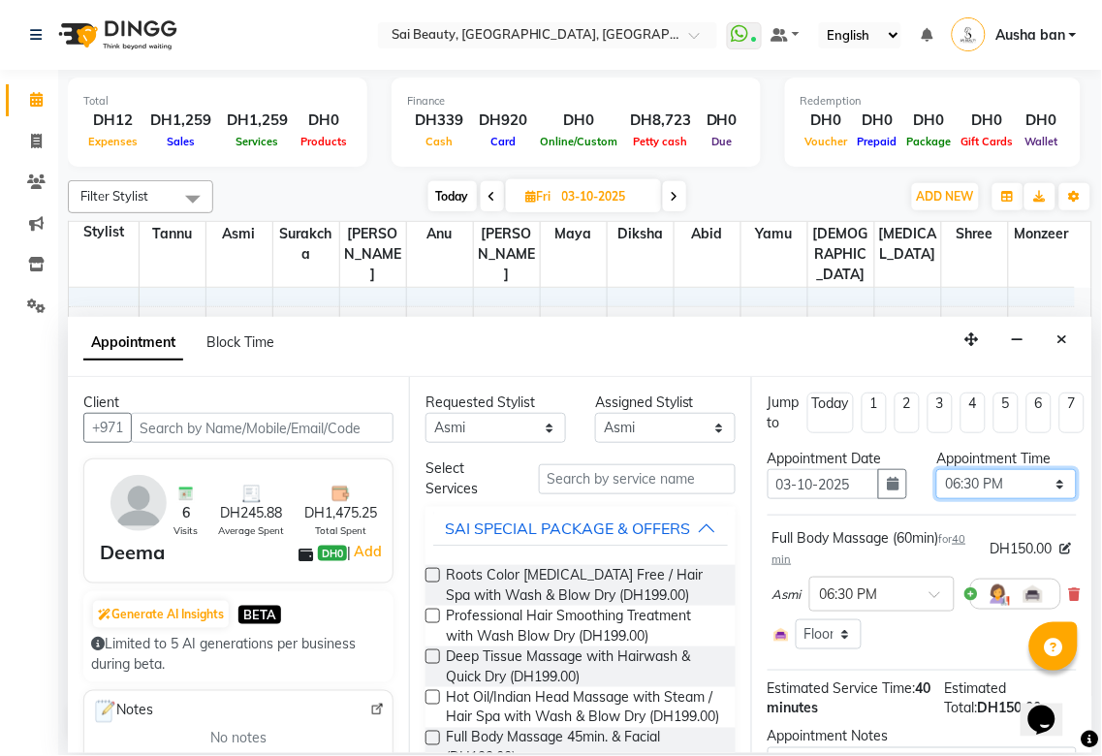
select select "1200"
click at [936, 469] on select "Select 10:00 AM 10:05 AM 10:10 AM 10:15 AM 10:20 AM 10:25 AM 10:30 AM 10:35 AM …" at bounding box center [1006, 484] width 141 height 30
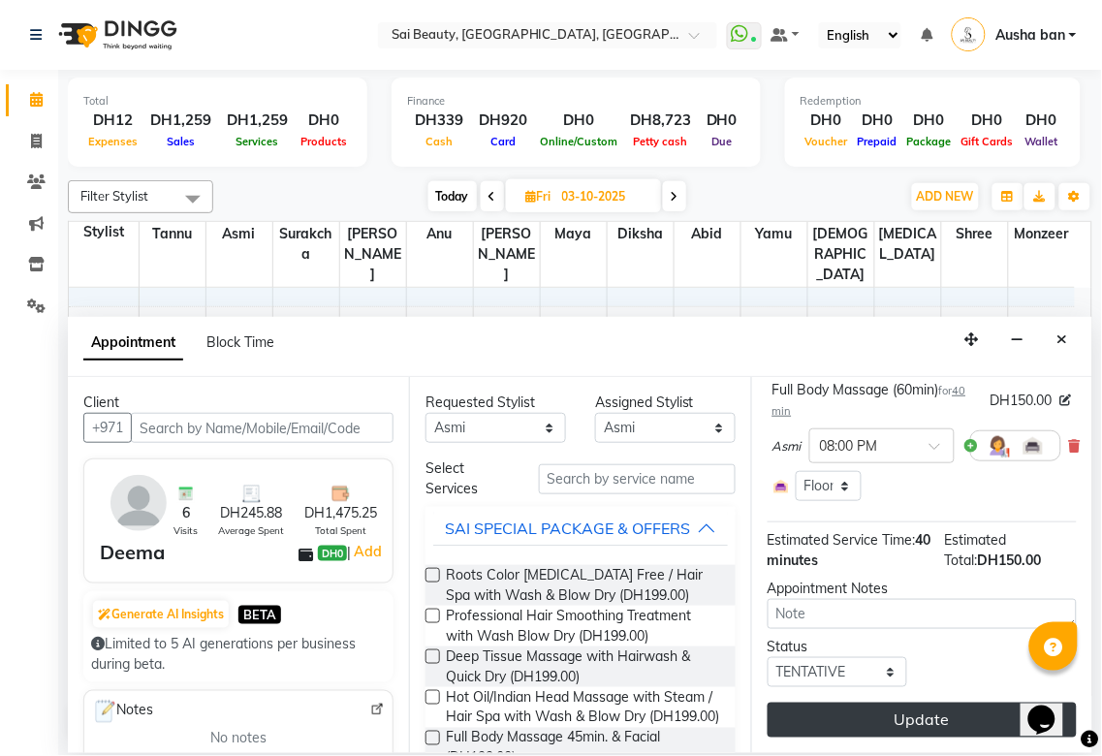
click at [944, 711] on button "Update" at bounding box center [921, 720] width 309 height 35
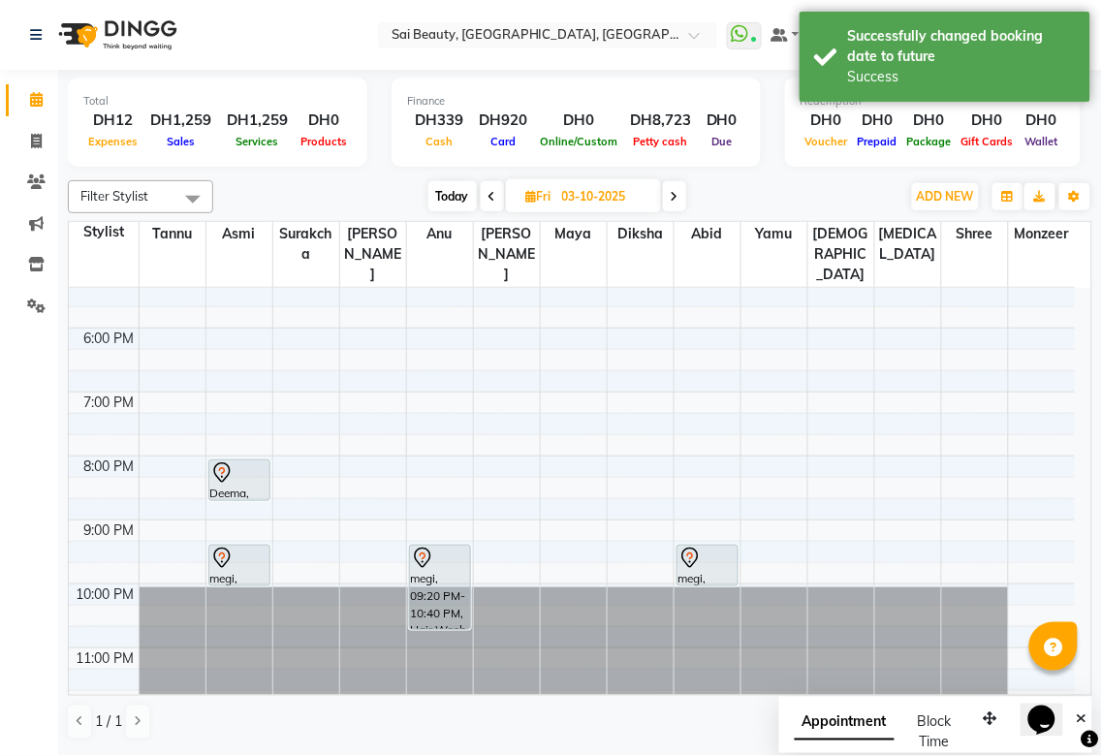
click at [490, 196] on icon at bounding box center [492, 197] width 8 height 12
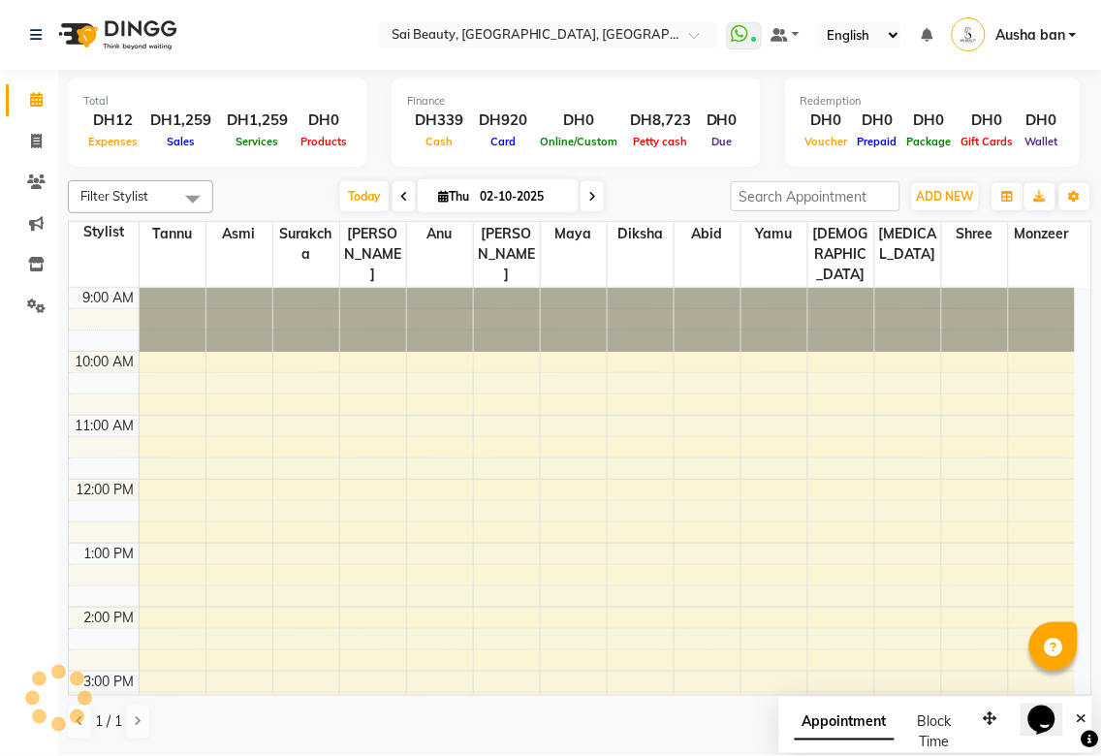
scroll to position [535, 0]
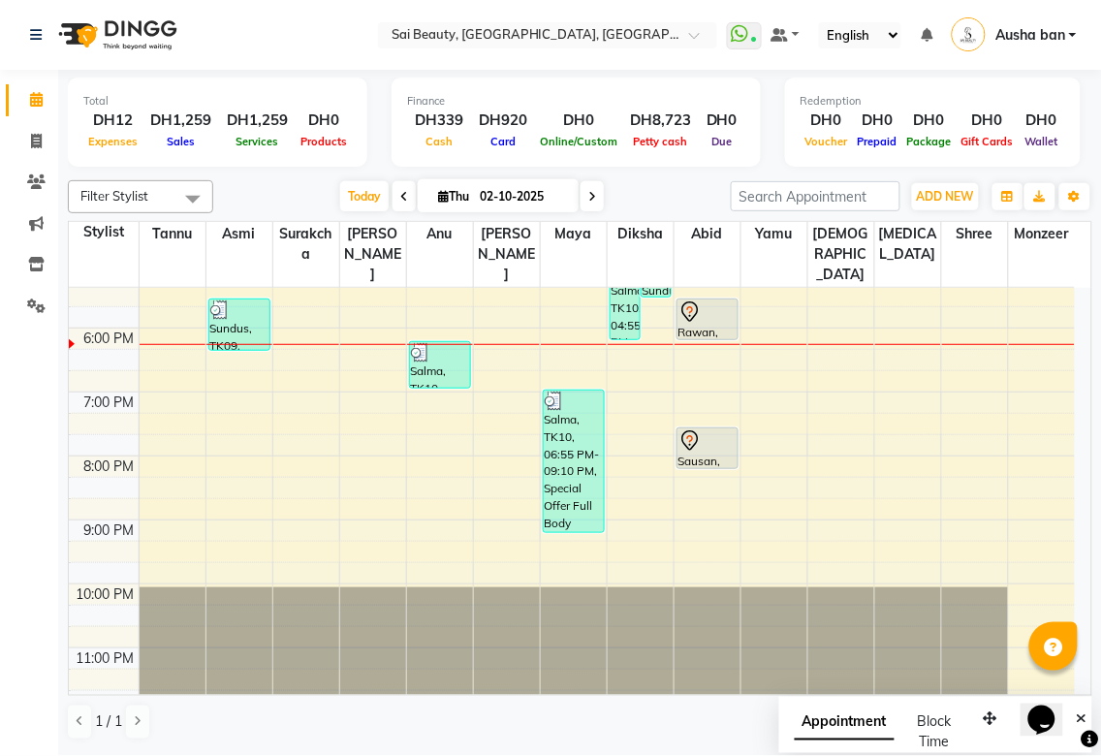
click at [588, 195] on icon at bounding box center [592, 197] width 8 height 12
type input "03-10-2025"
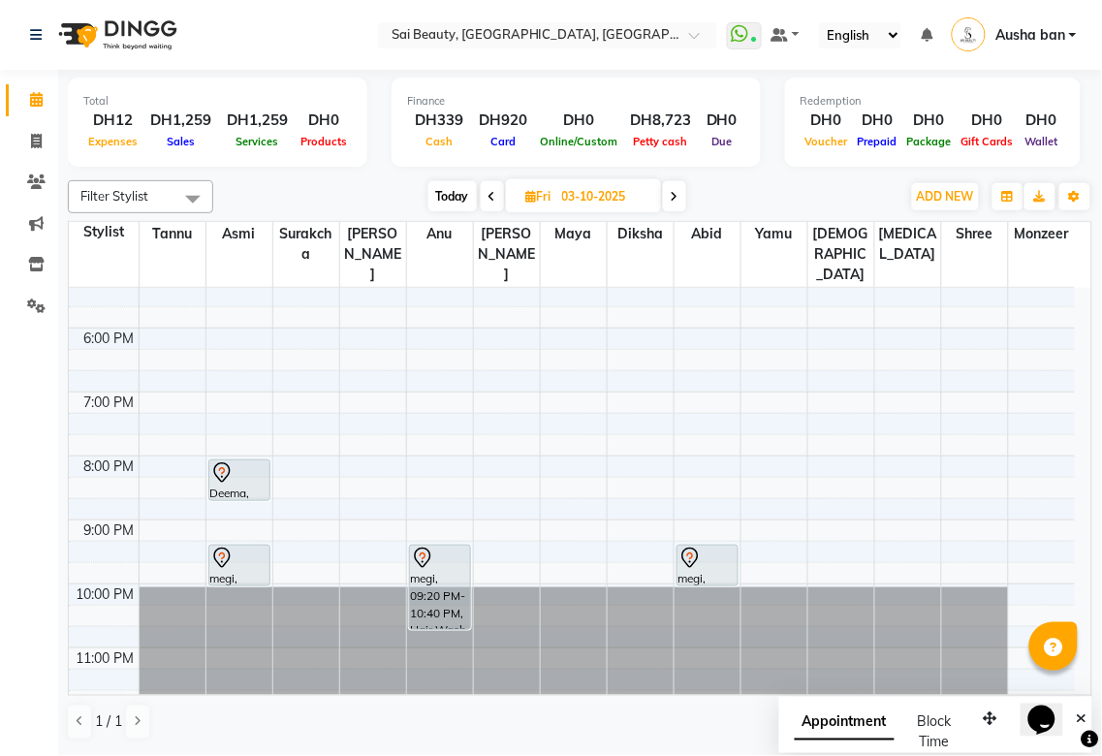
click at [701, 547] on icon at bounding box center [689, 558] width 23 height 23
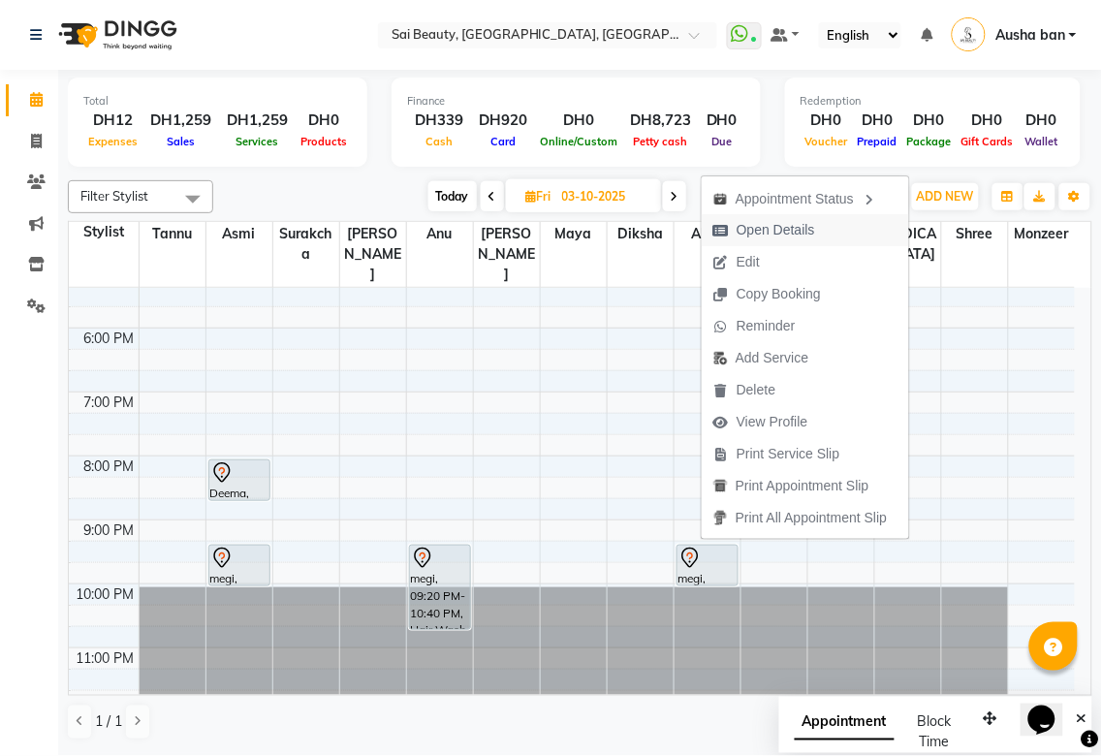
click at [812, 227] on span "Open Details" at bounding box center [775, 230] width 78 height 20
select select "7"
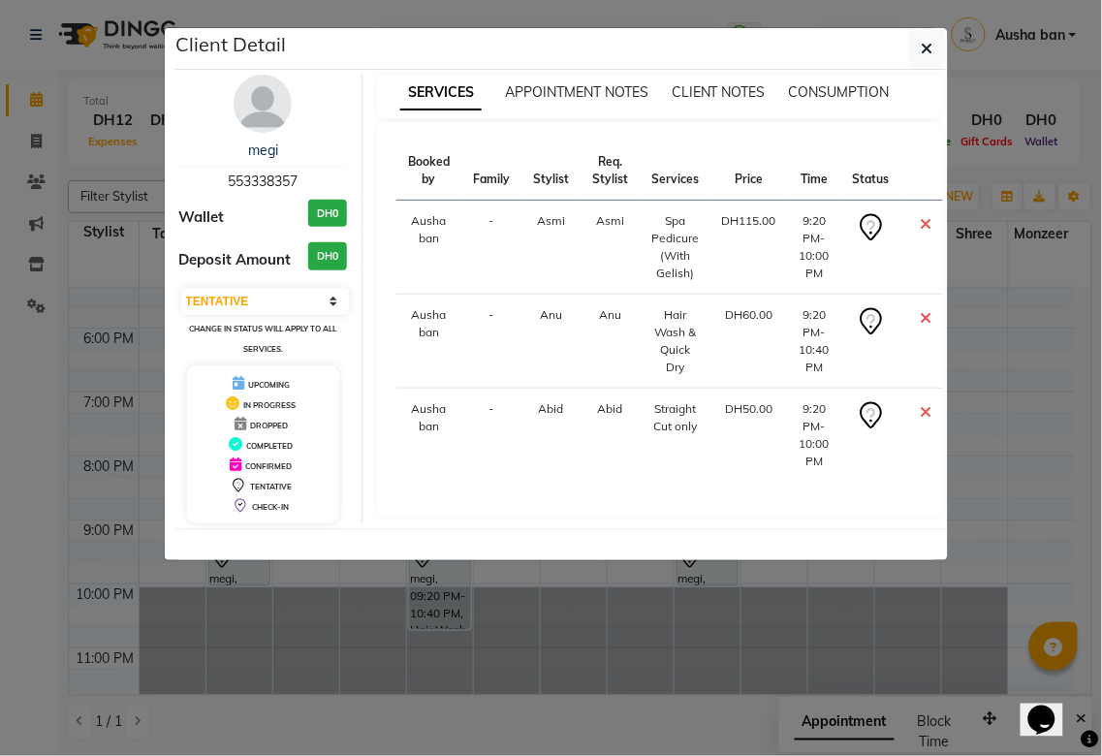
click at [980, 557] on ngb-modal-window "Client Detail megi 553338357 Wallet DH0 Deposit Amount DH0 Select CONFIRMED TEN…" at bounding box center [551, 378] width 1102 height 756
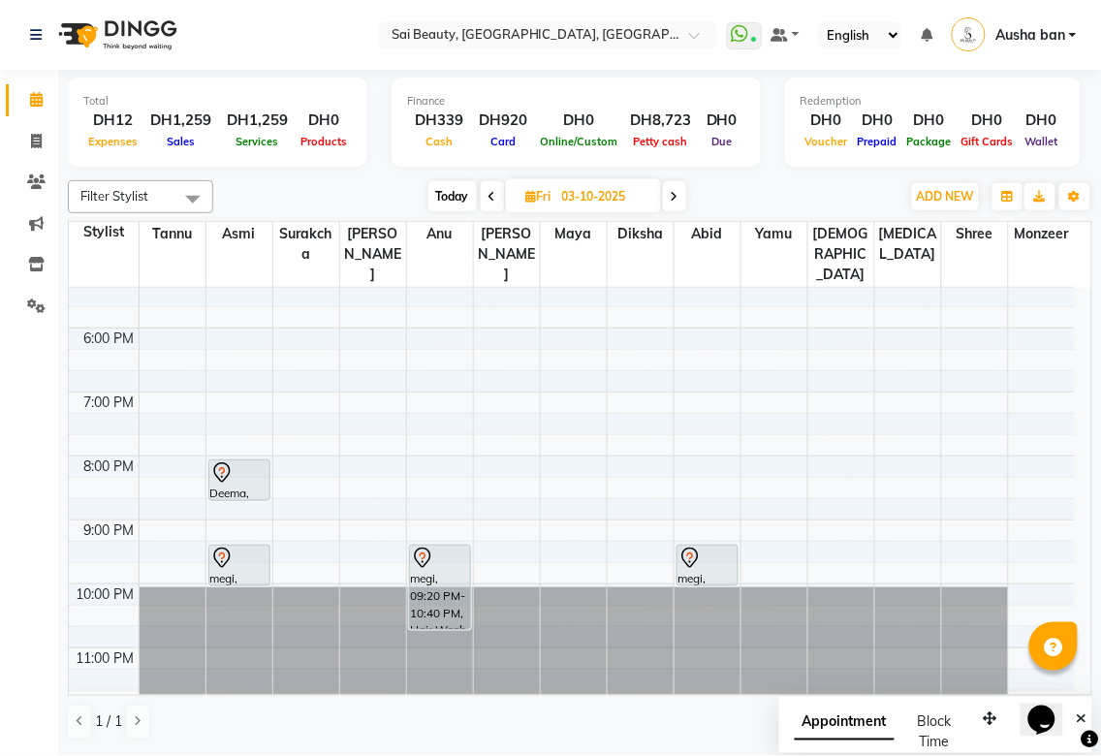
click at [488, 197] on icon at bounding box center [492, 197] width 8 height 12
type input "02-10-2025"
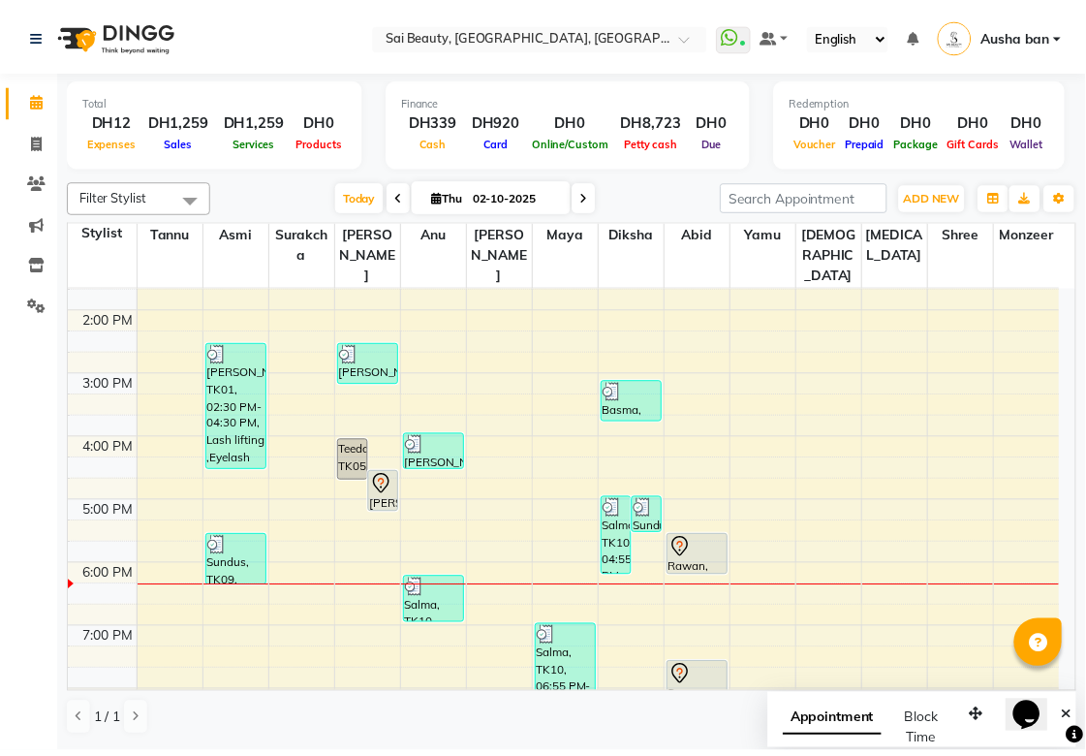
scroll to position [236, 0]
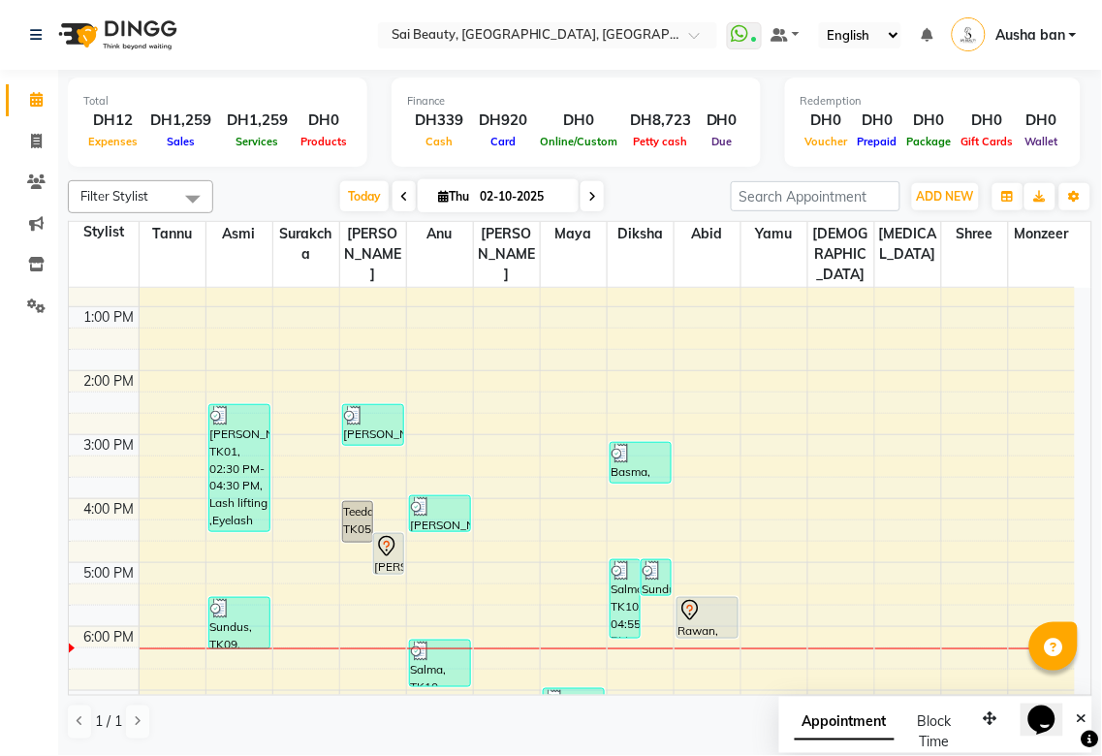
click at [390, 535] on icon at bounding box center [386, 546] width 23 height 23
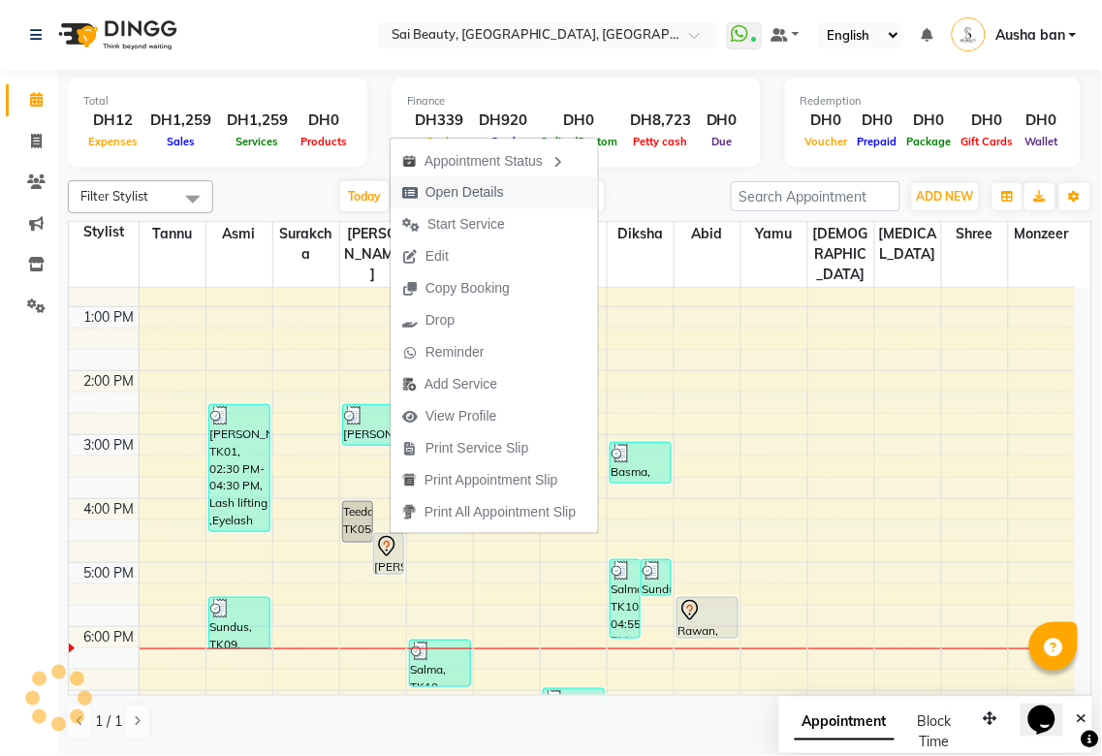
click at [519, 187] on button "Open Details" at bounding box center [494, 192] width 207 height 32
select select "7"
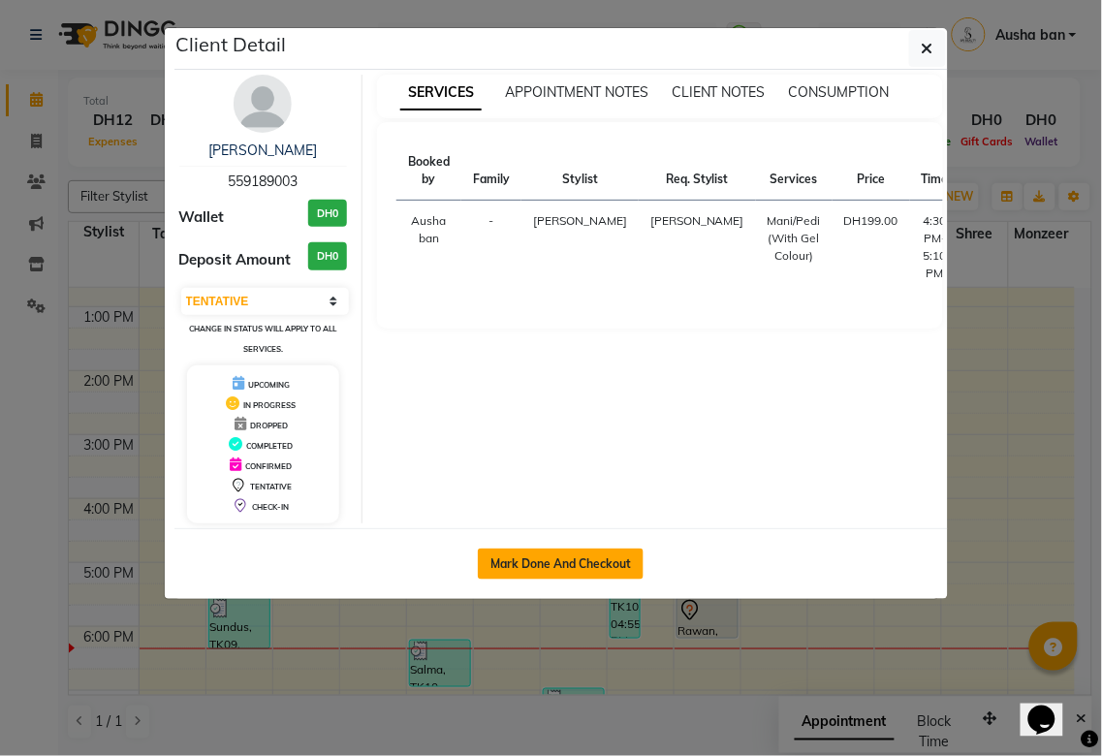
click at [519, 563] on button "Mark Done And Checkout" at bounding box center [561, 563] width 166 height 31
select select "service"
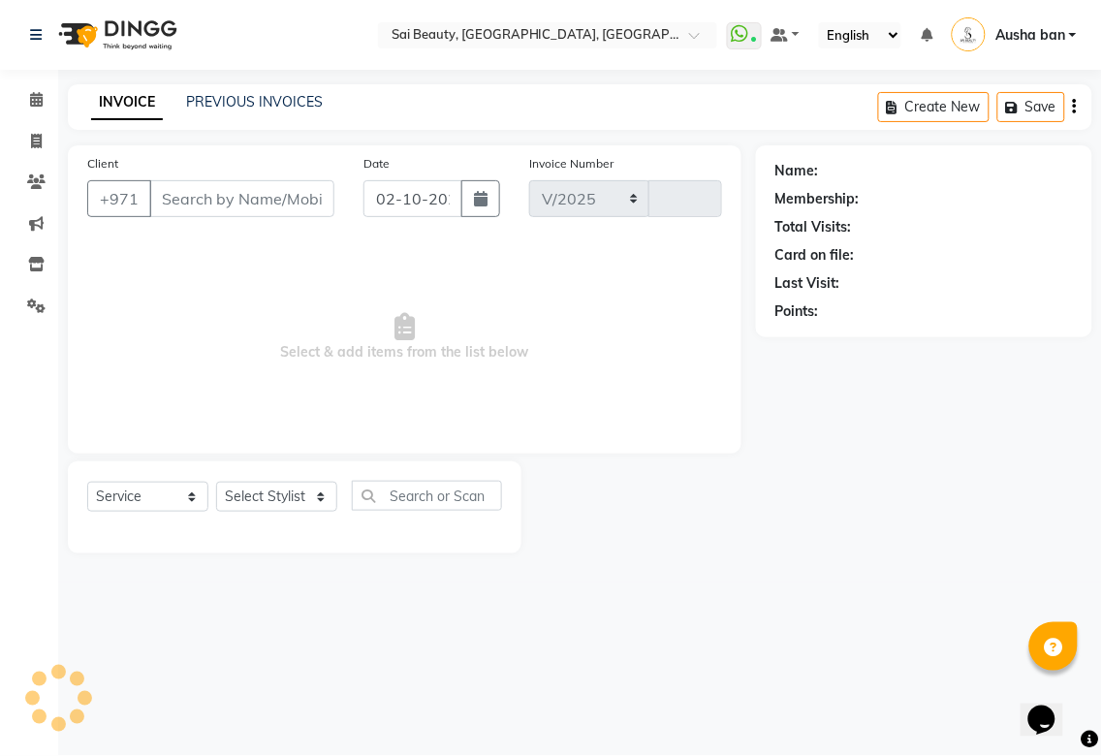
select select "5352"
type input "3942"
type input "559189003"
select select "43674"
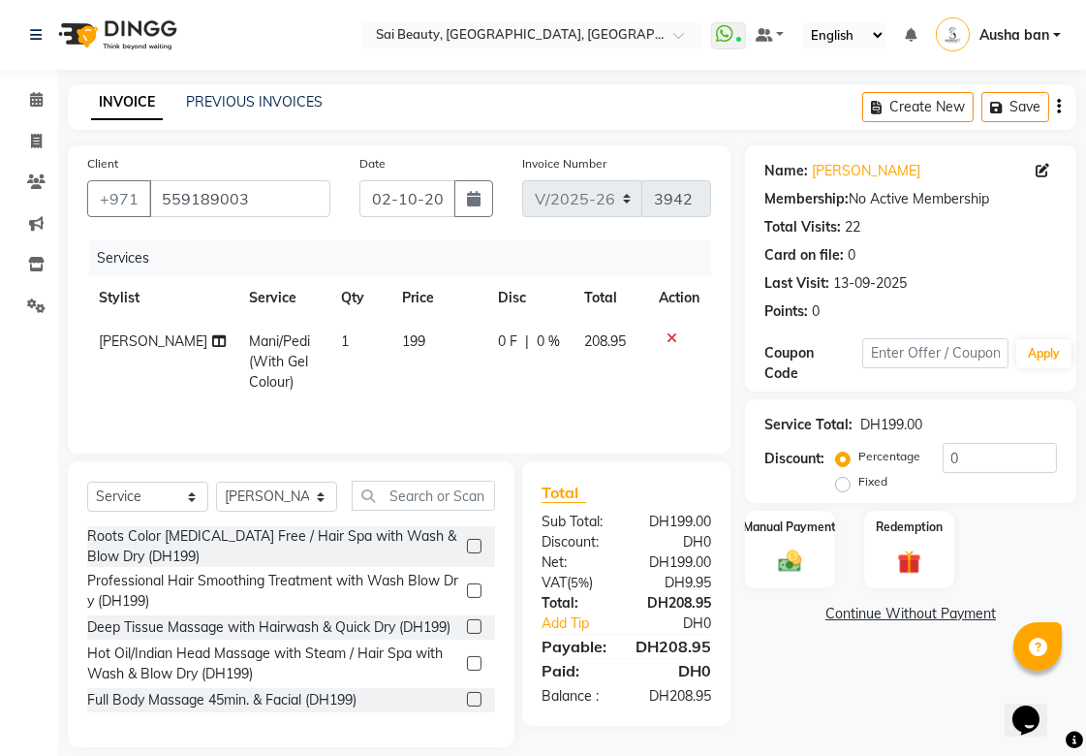
click at [212, 339] on icon at bounding box center [219, 341] width 14 height 14
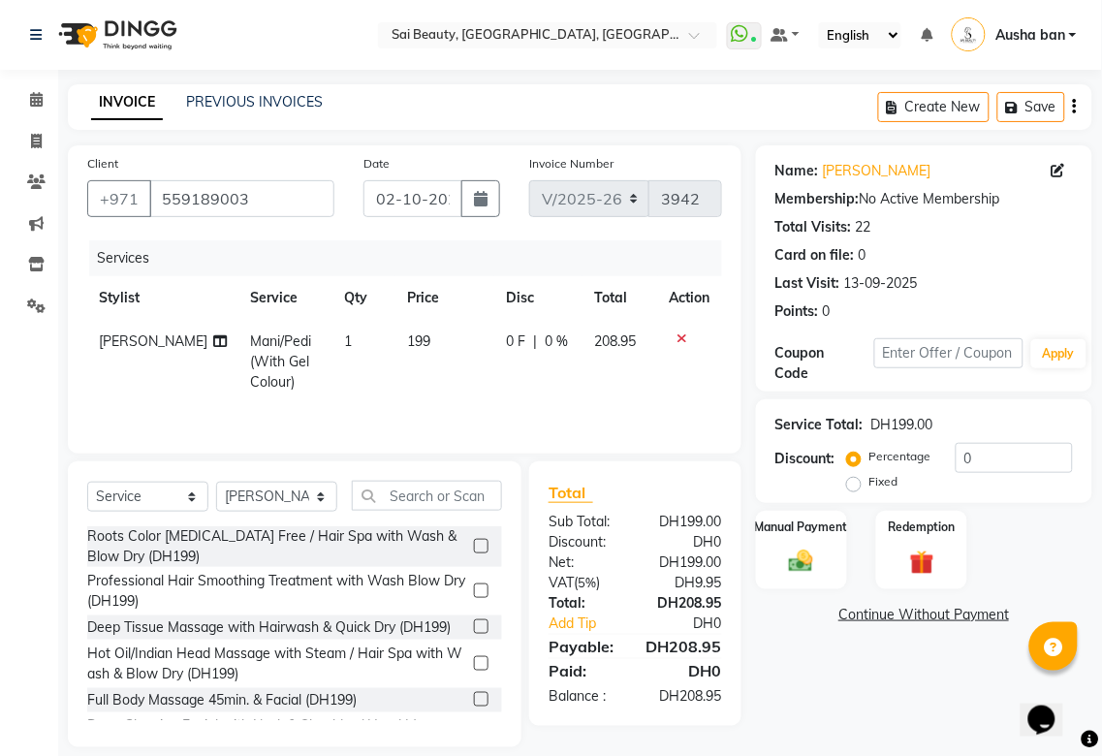
select select "43674"
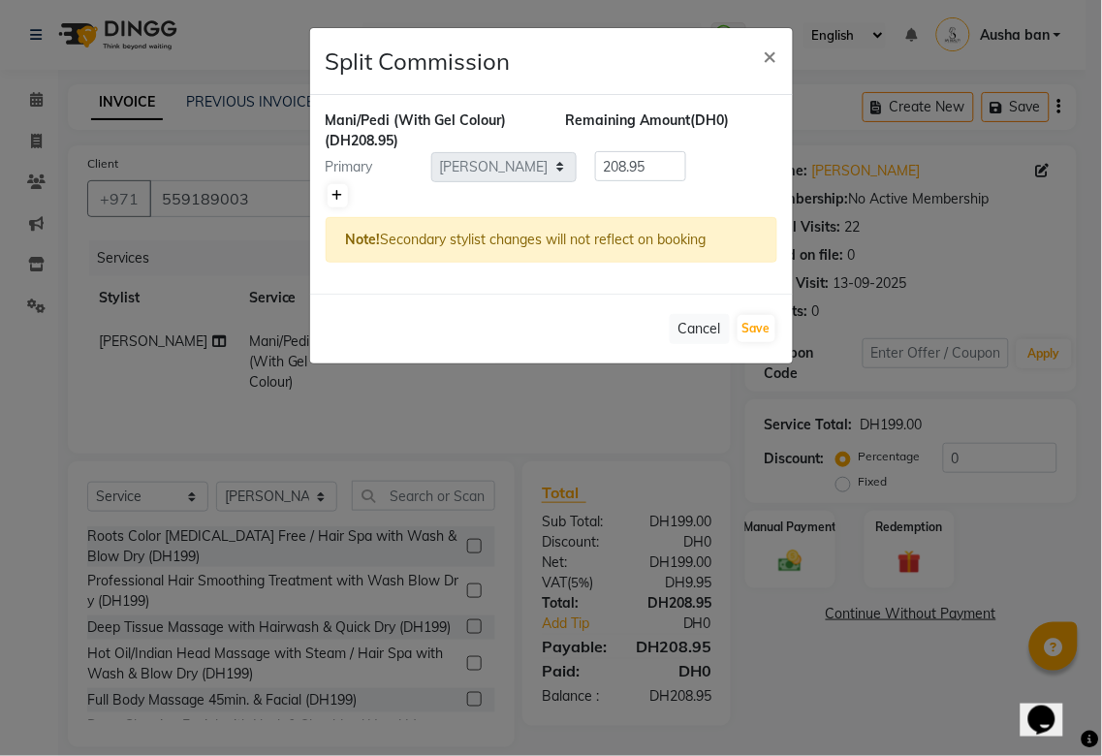
click at [329, 195] on link at bounding box center [338, 195] width 20 height 23
type input "104.47"
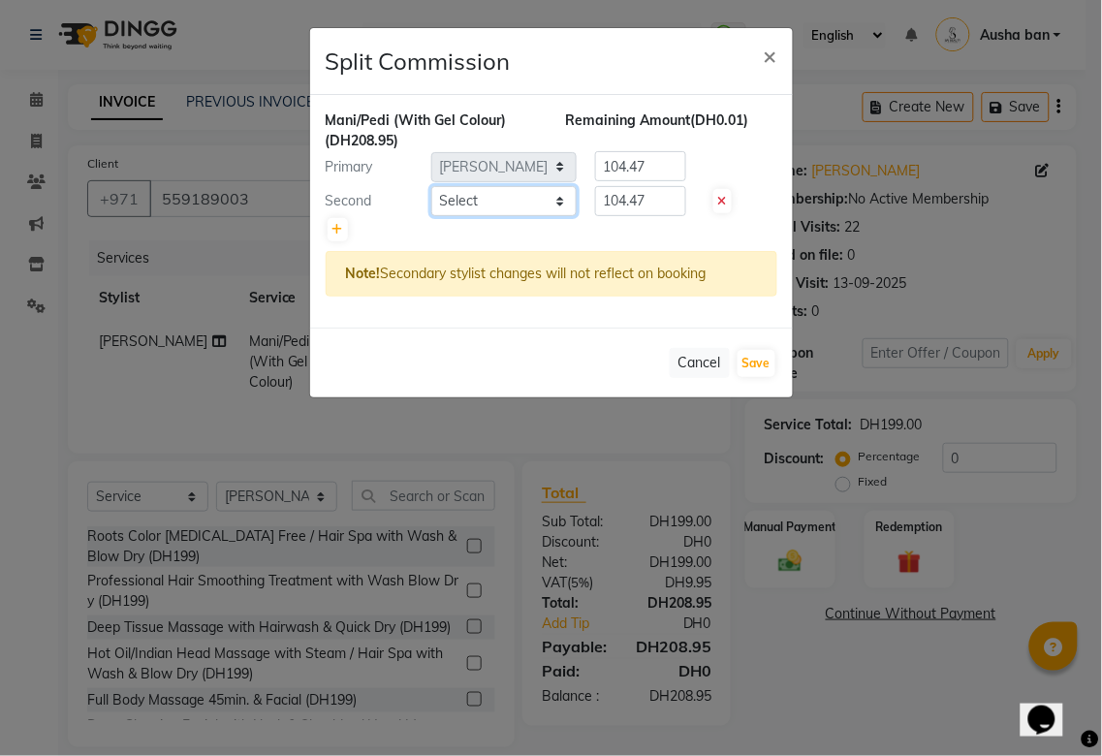
click at [557, 208] on select "Select [PERSON_NAME][MEDICAL_DATA] [PERSON_NAME] Asmi Ausha ban [PERSON_NAME] G…" at bounding box center [503, 201] width 145 height 30
select select "63384"
click at [431, 186] on select "Select [PERSON_NAME][MEDICAL_DATA] [PERSON_NAME] Asmi Ausha ban [PERSON_NAME] G…" at bounding box center [503, 201] width 145 height 30
click at [650, 199] on input "104.47" at bounding box center [640, 201] width 91 height 30
type input "105"
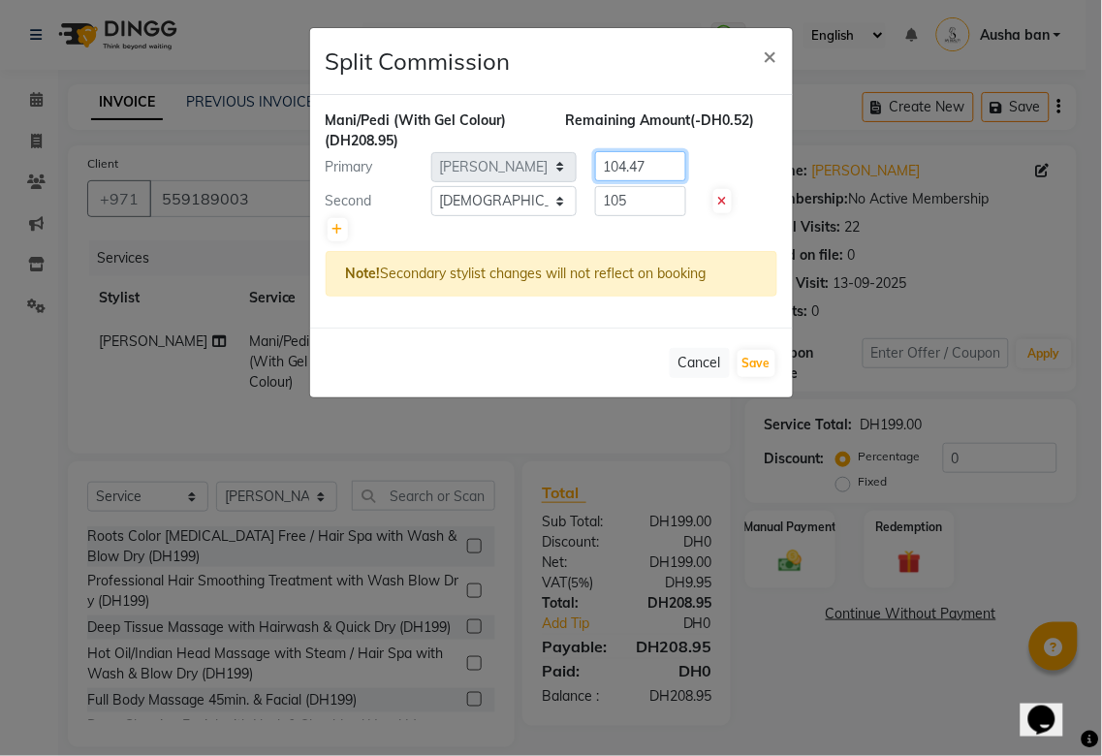
click at [667, 168] on input "104.47" at bounding box center [640, 166] width 91 height 30
type input "103.95"
click at [763, 360] on button "Save" at bounding box center [756, 363] width 38 height 27
select select "Select"
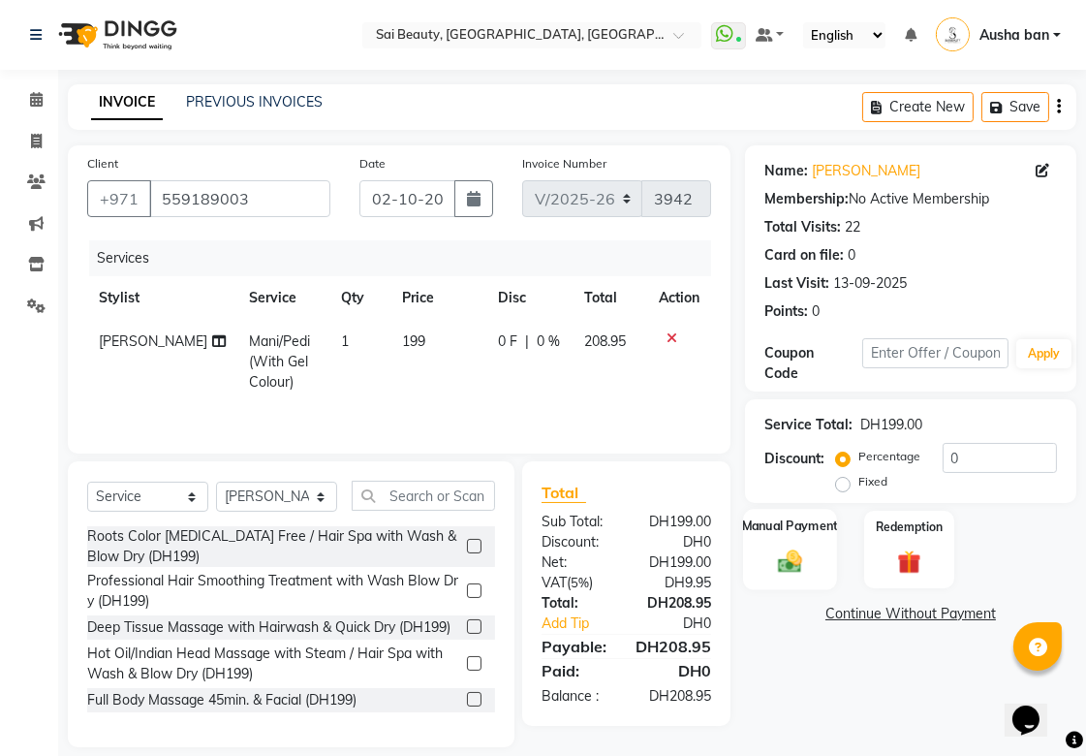
click at [791, 559] on img at bounding box center [790, 561] width 40 height 28
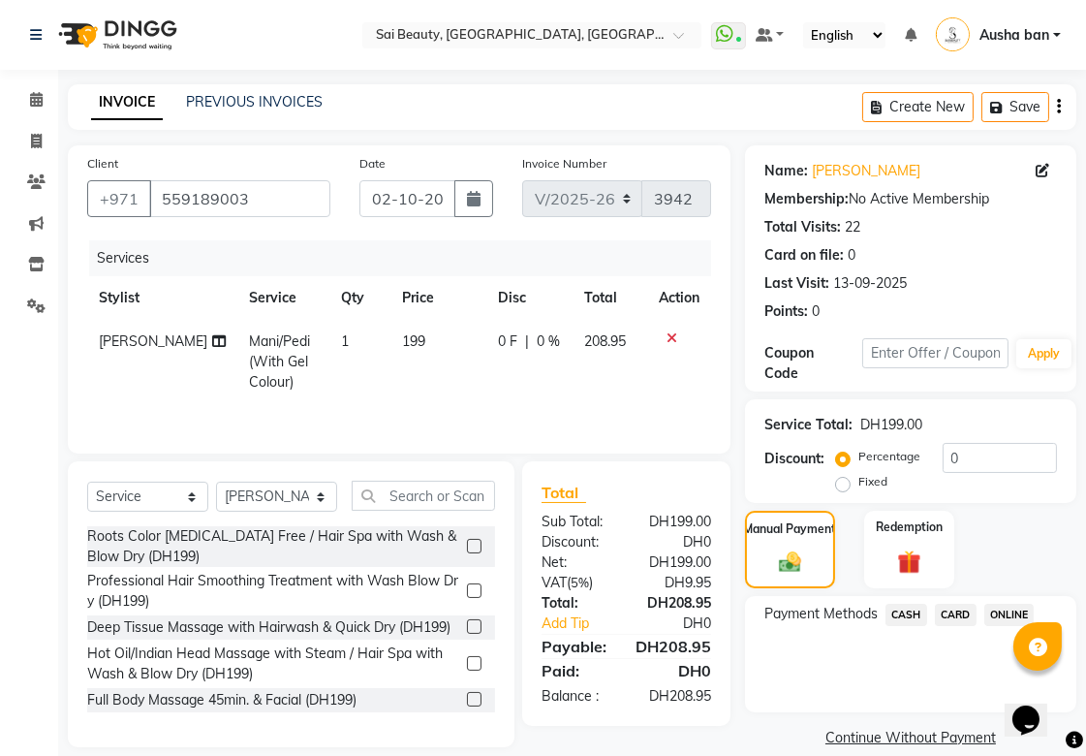
click at [964, 611] on span "CARD" at bounding box center [956, 615] width 42 height 22
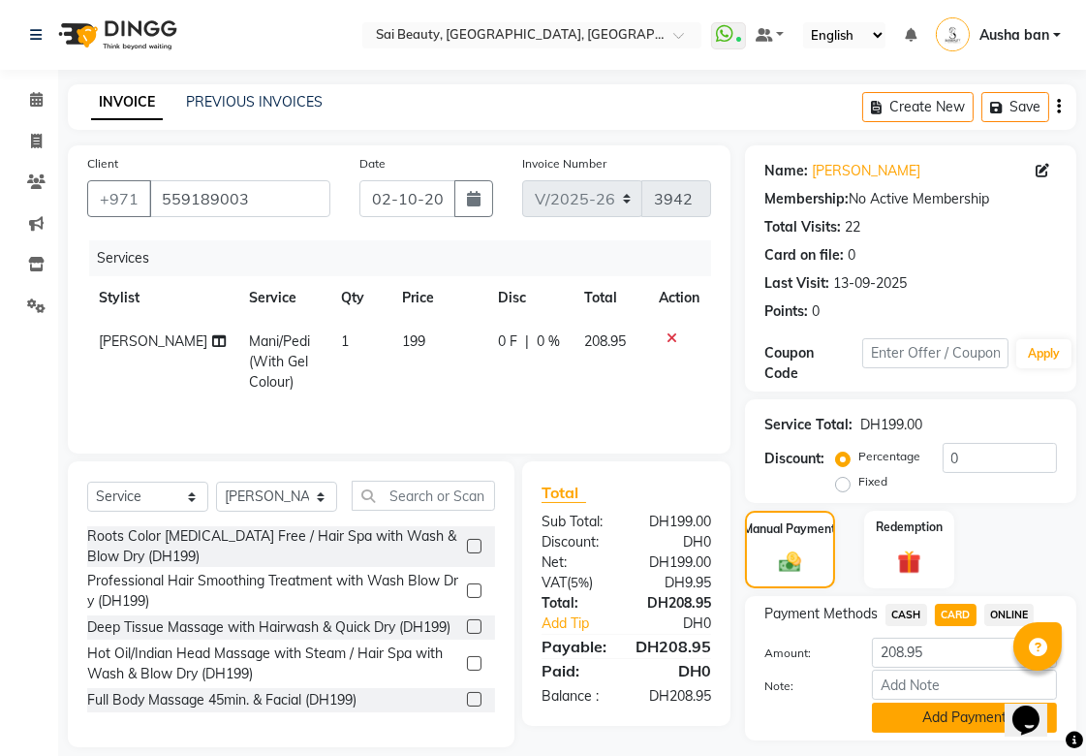
click at [946, 711] on button "Add Payment" at bounding box center [964, 718] width 185 height 30
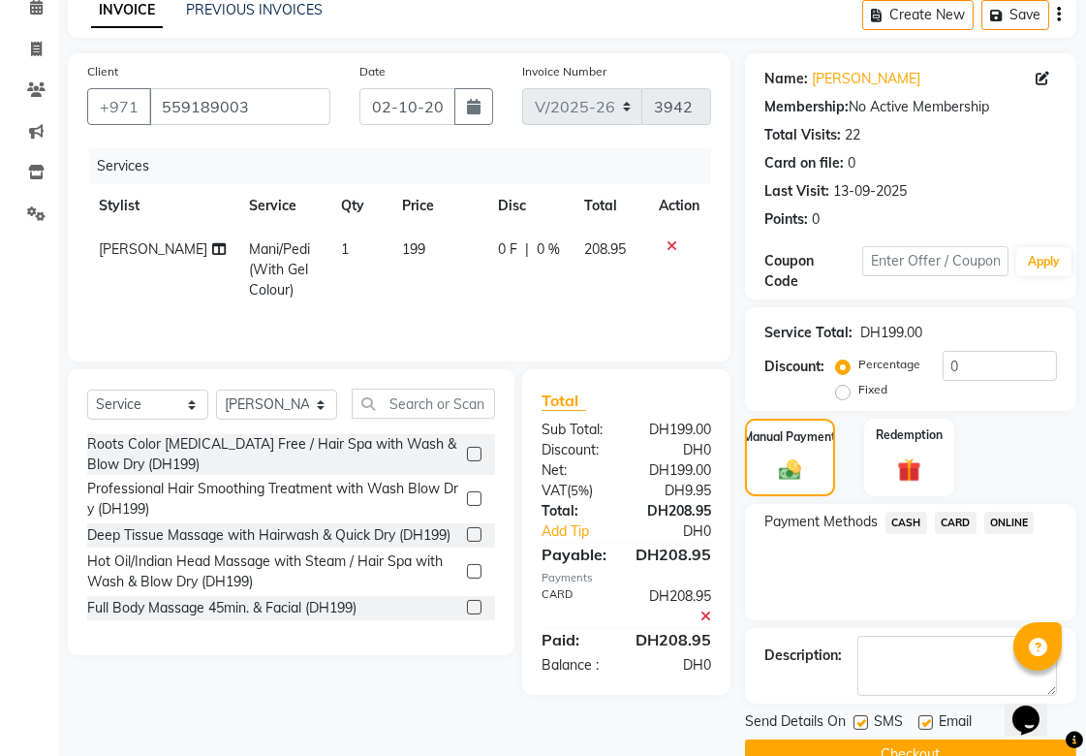
scroll to position [134, 0]
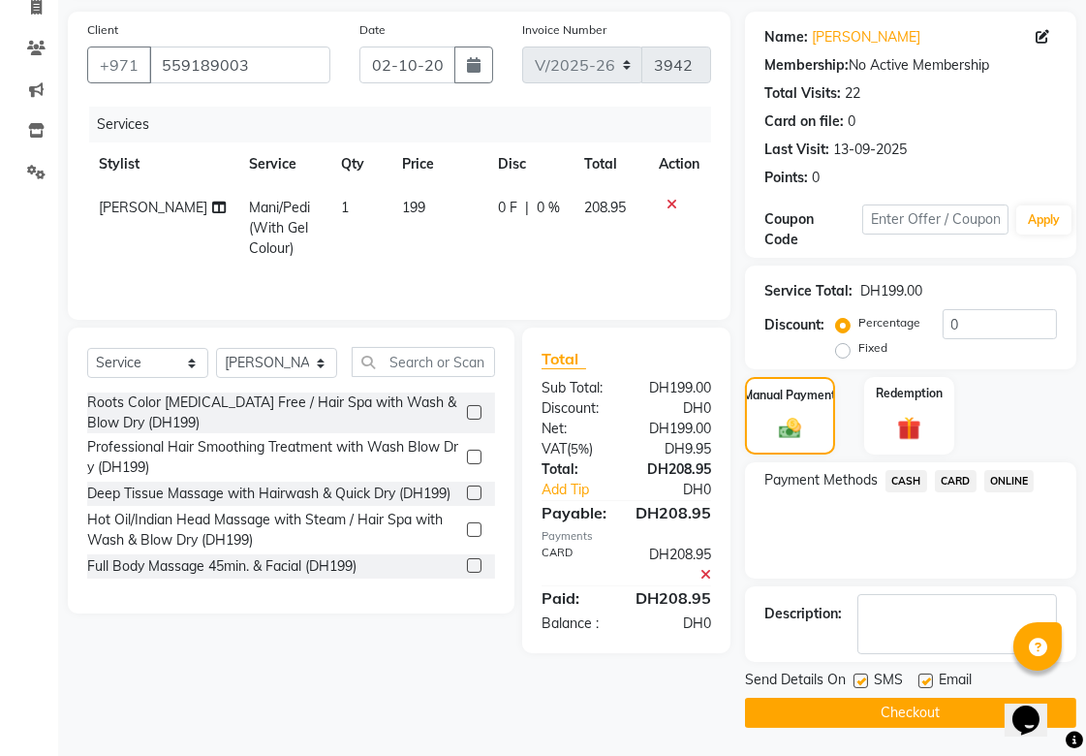
click at [942, 717] on button "Checkout" at bounding box center [910, 713] width 331 height 30
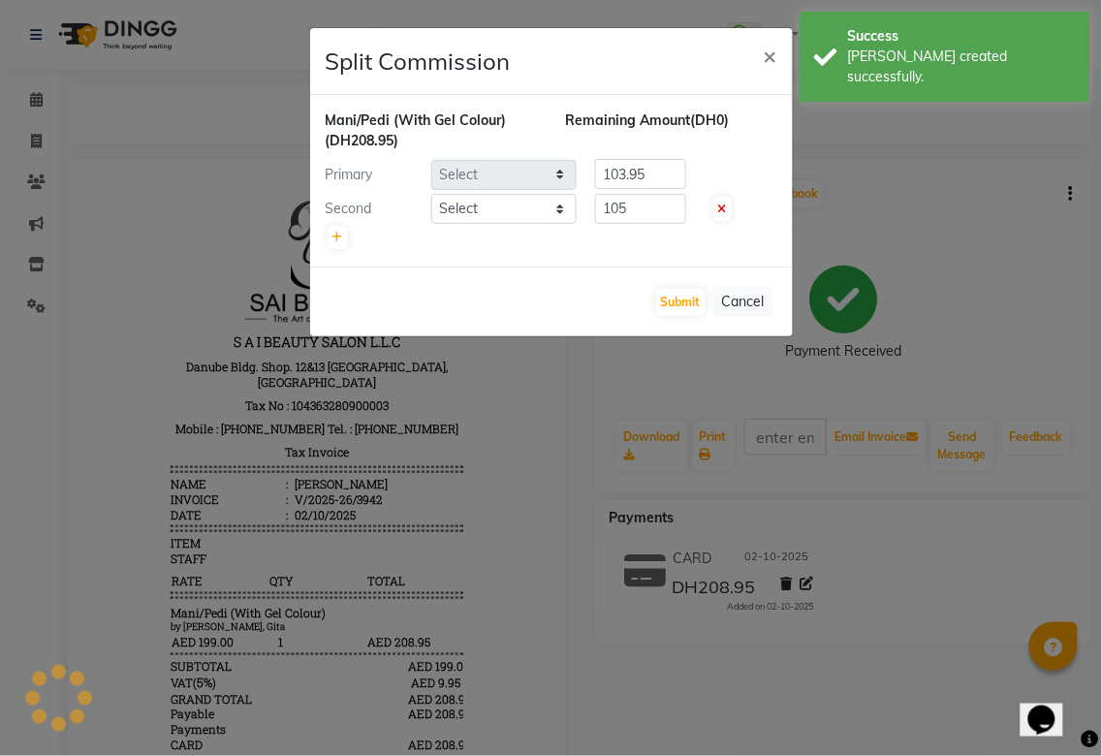
select select "43674"
select select "63384"
click at [680, 297] on button "Submit" at bounding box center [680, 302] width 49 height 27
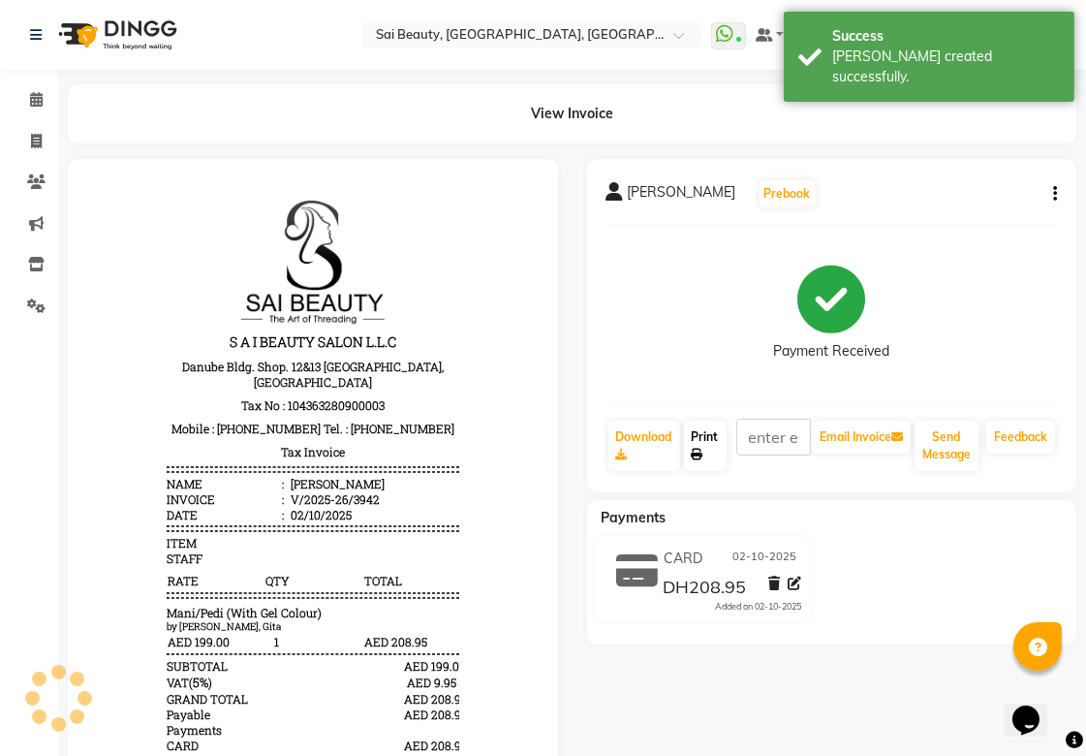
click at [707, 433] on link "Print" at bounding box center [705, 446] width 43 height 50
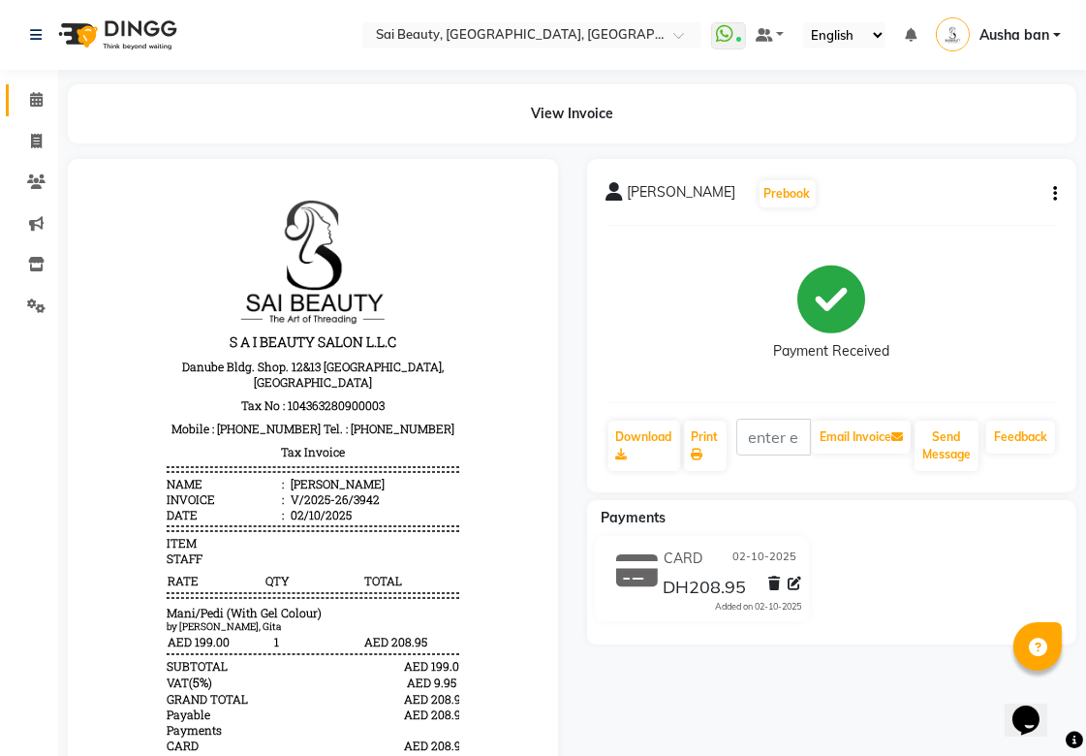
click at [41, 105] on icon at bounding box center [36, 99] width 13 height 15
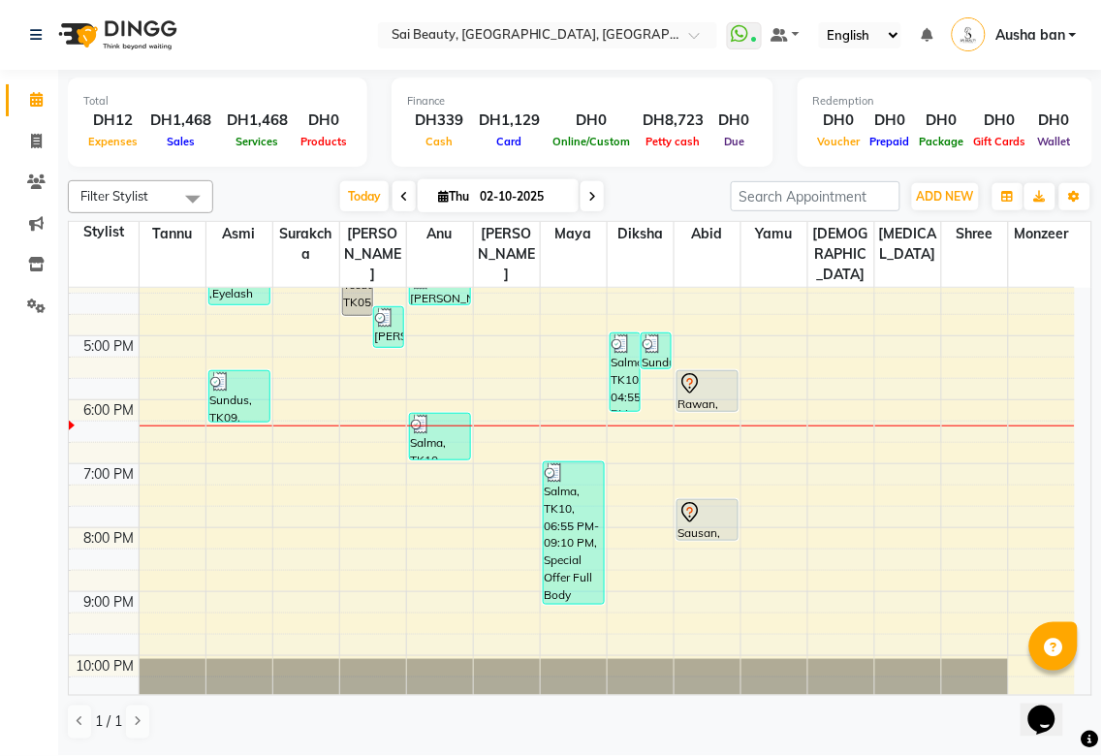
scroll to position [459, 0]
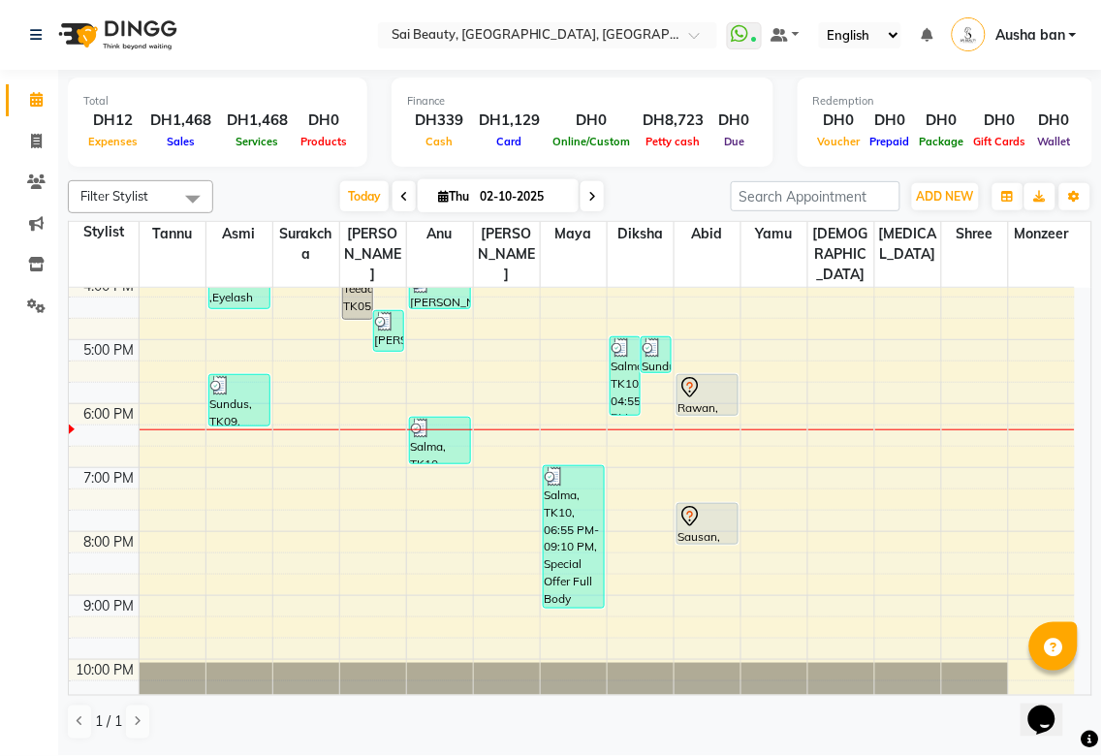
click at [438, 196] on icon at bounding box center [443, 196] width 11 height 13
select select "10"
select select "2025"
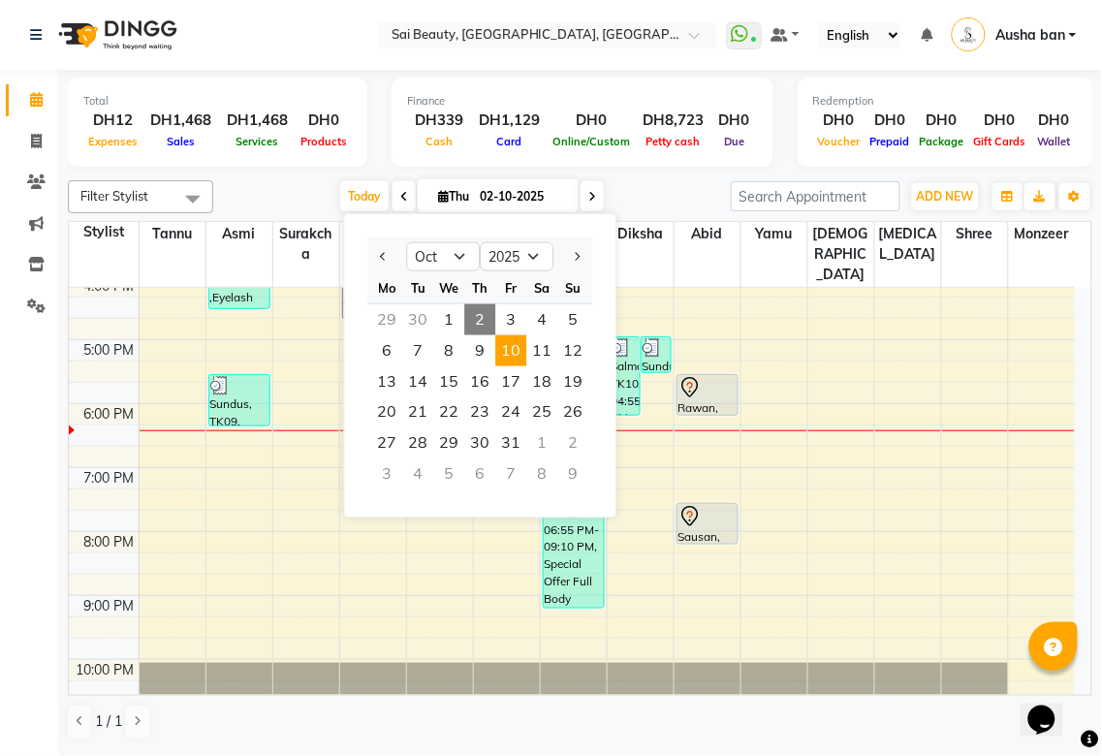
click at [504, 349] on span "10" at bounding box center [510, 350] width 31 height 31
type input "[DATE]"
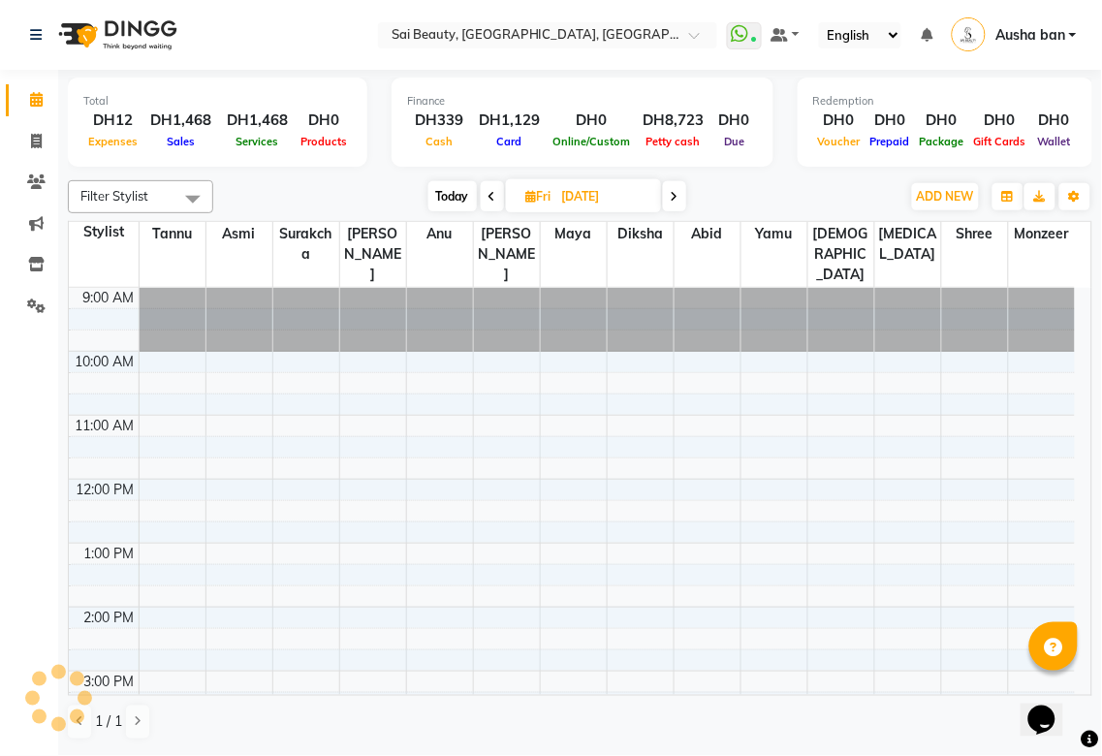
scroll to position [535, 0]
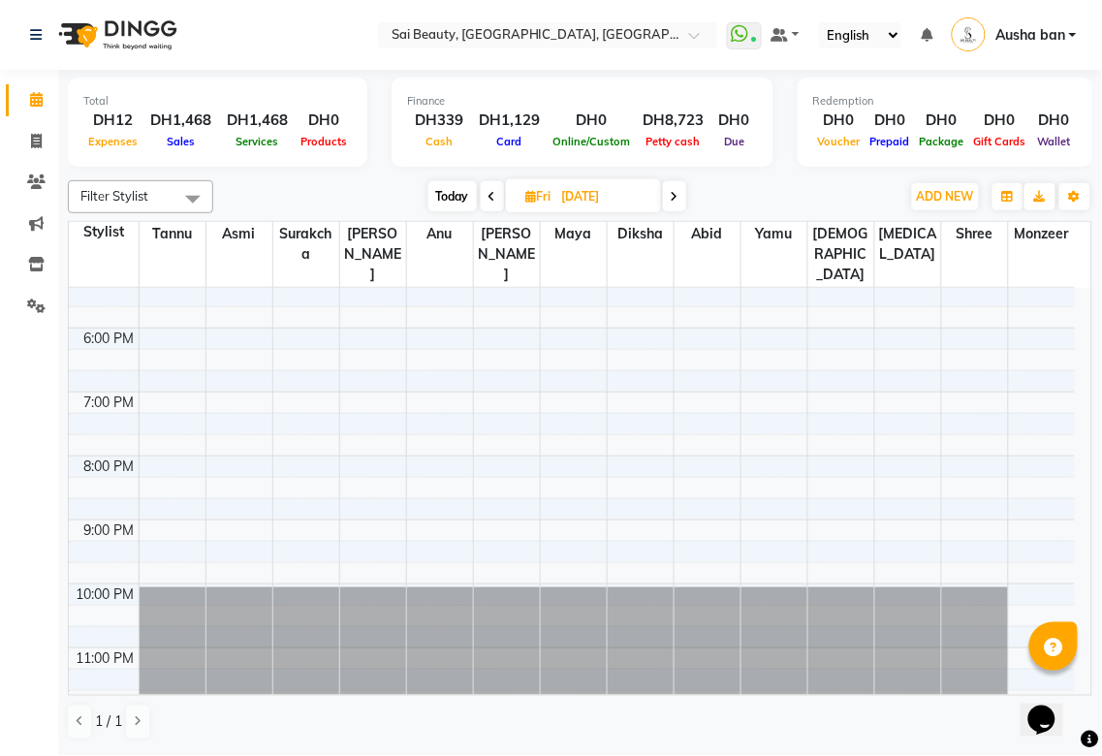
click at [1093, 583] on div "Total DH12 Expenses DH1,468 Sales DH1,468 Services DH0 Products Finance DH339 C…" at bounding box center [580, 411] width 1044 height 683
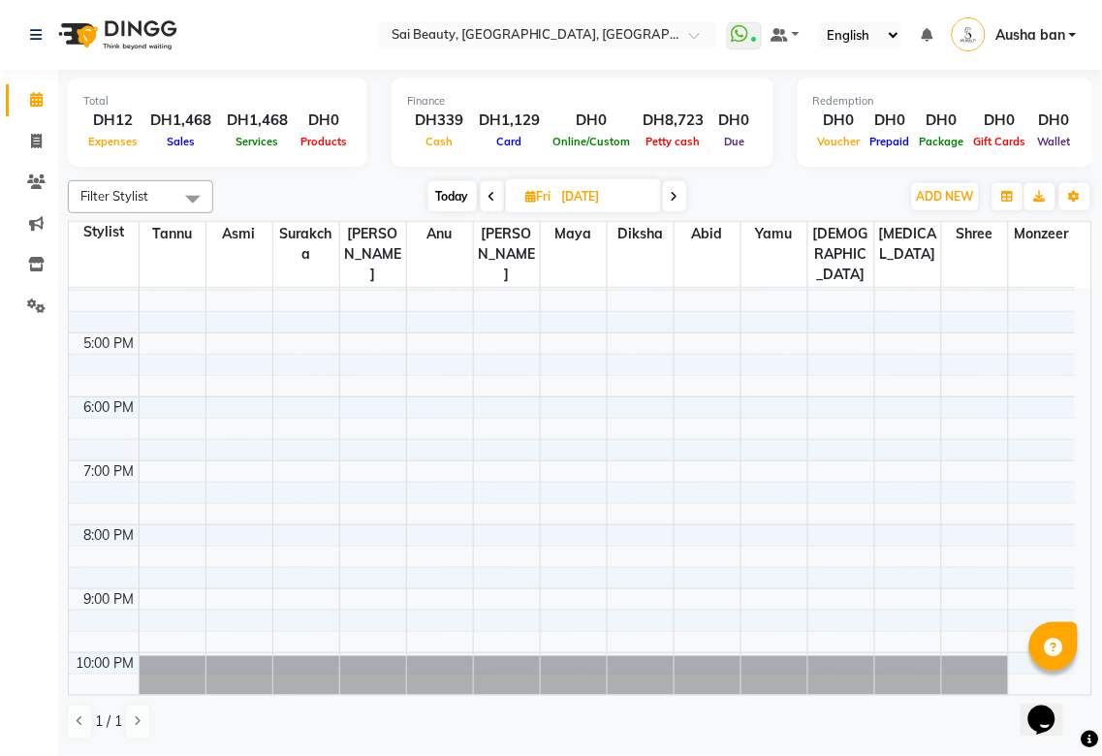
scroll to position [462, 0]
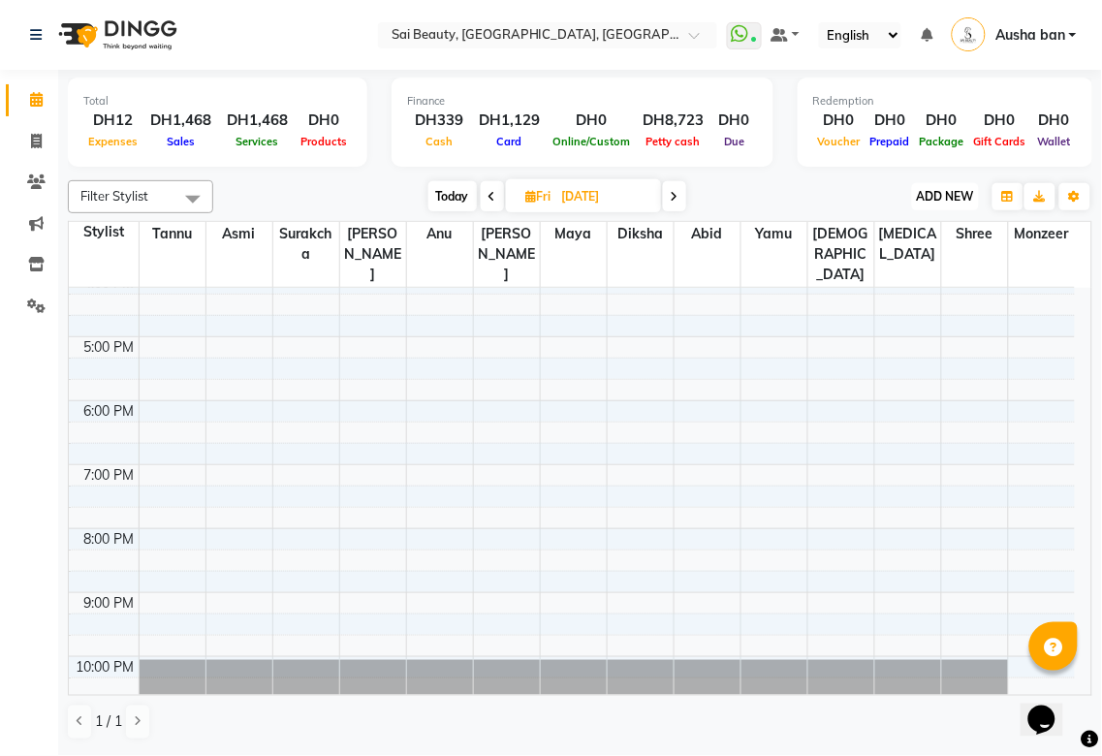
click at [936, 198] on span "ADD NEW" at bounding box center [945, 196] width 57 height 15
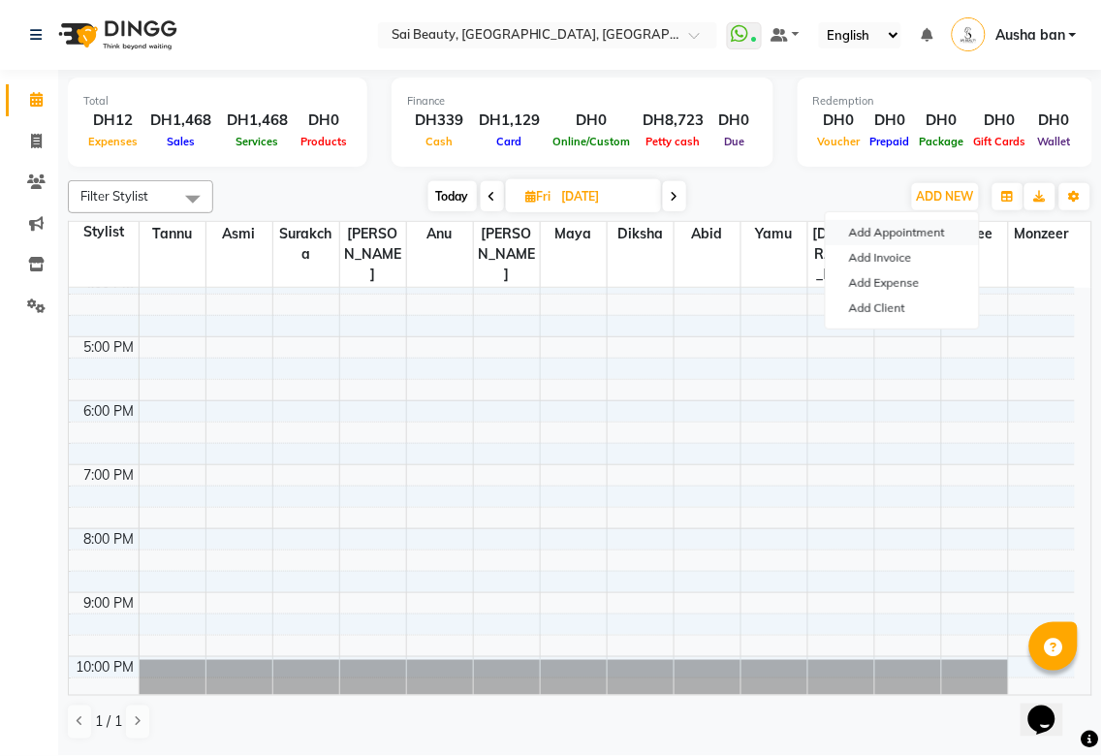
click at [921, 231] on button "Add Appointment" at bounding box center [902, 232] width 153 height 25
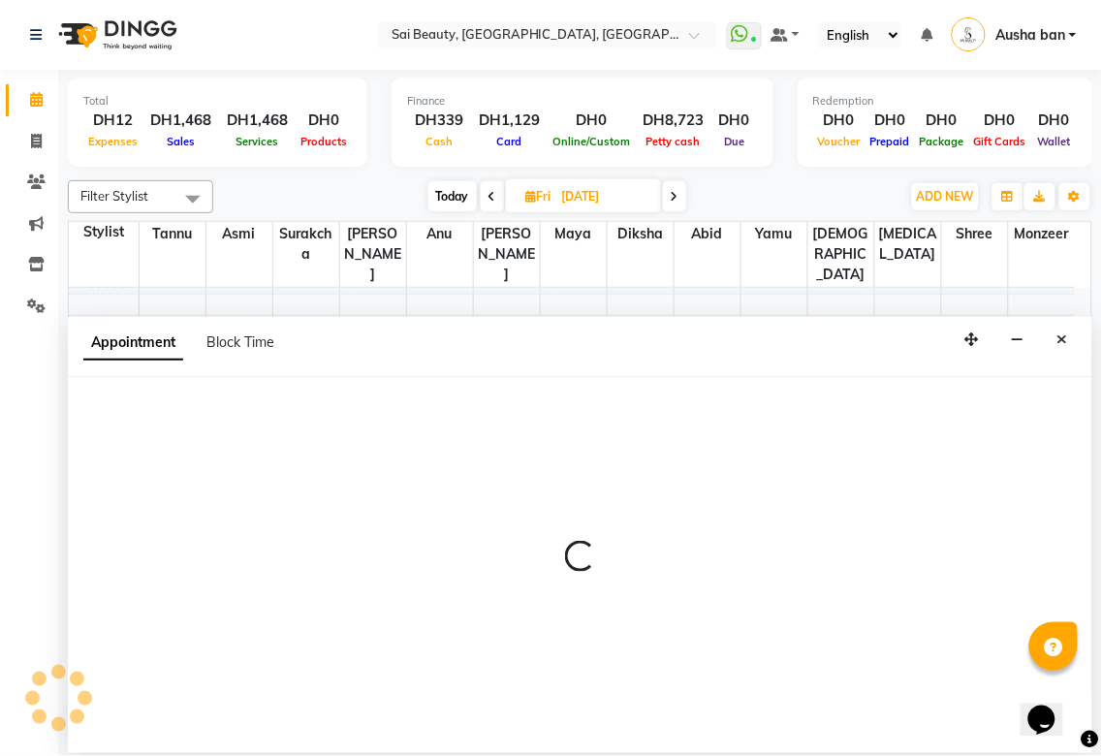
select select "tentative"
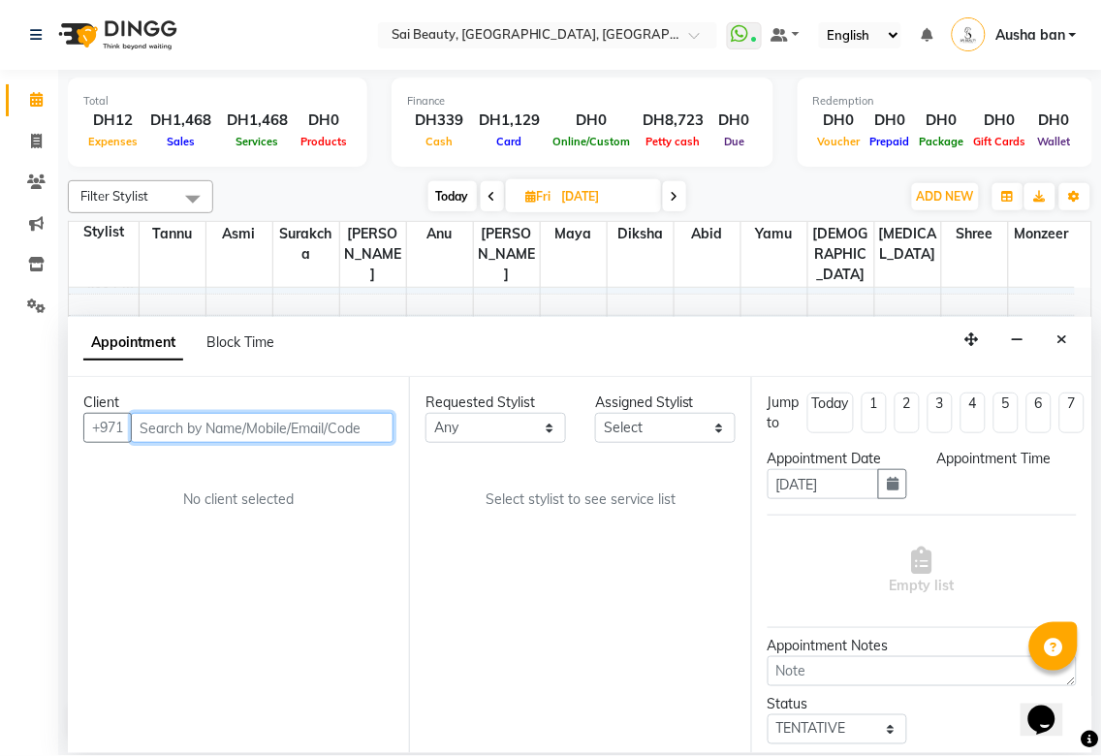
select select "600"
click at [263, 336] on span "Block Time" at bounding box center [240, 341] width 68 height 17
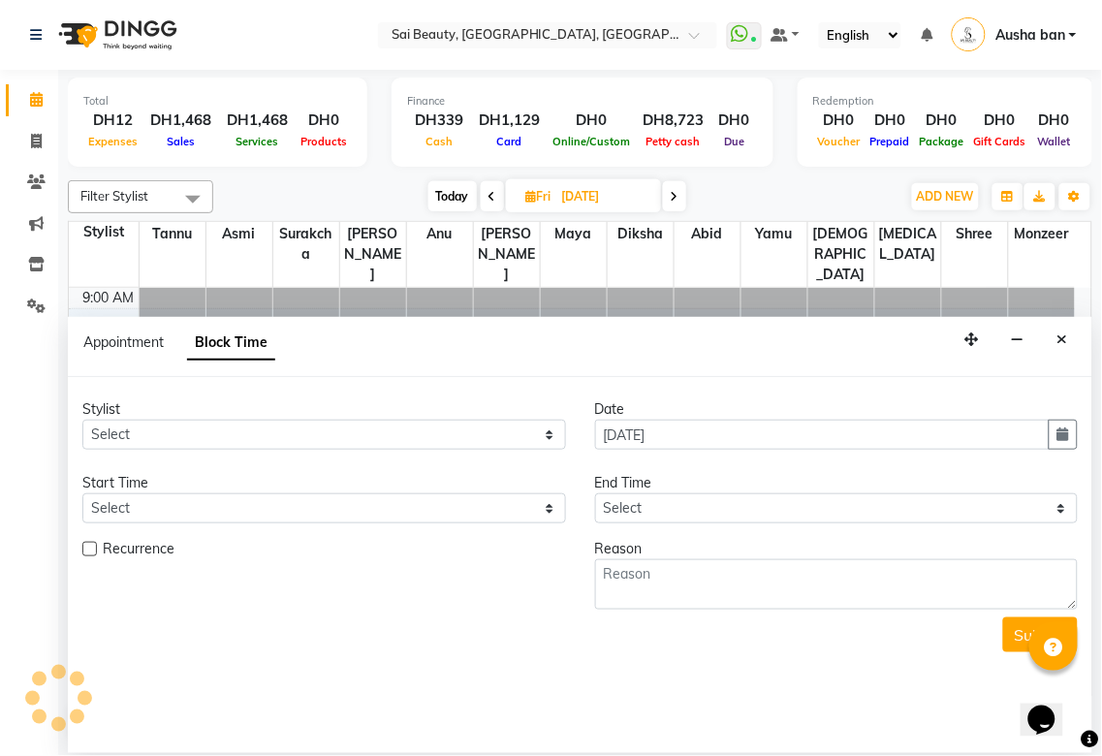
scroll to position [535, 0]
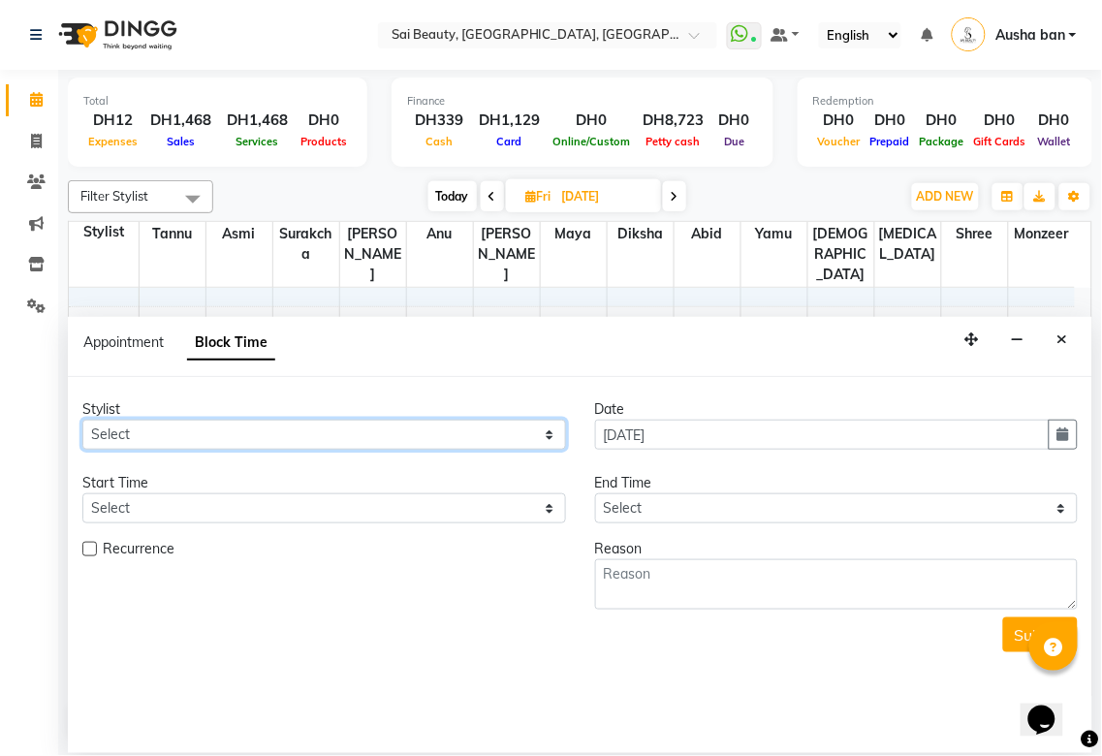
click at [529, 438] on select "Select [PERSON_NAME][MEDICAL_DATA] [PERSON_NAME] Asmi [PERSON_NAME] Gita [PERSO…" at bounding box center [324, 435] width 484 height 30
select select "52340"
click at [82, 420] on select "Select [PERSON_NAME][MEDICAL_DATA] [PERSON_NAME] Asmi [PERSON_NAME] Gita [PERSO…" at bounding box center [324, 435] width 484 height 30
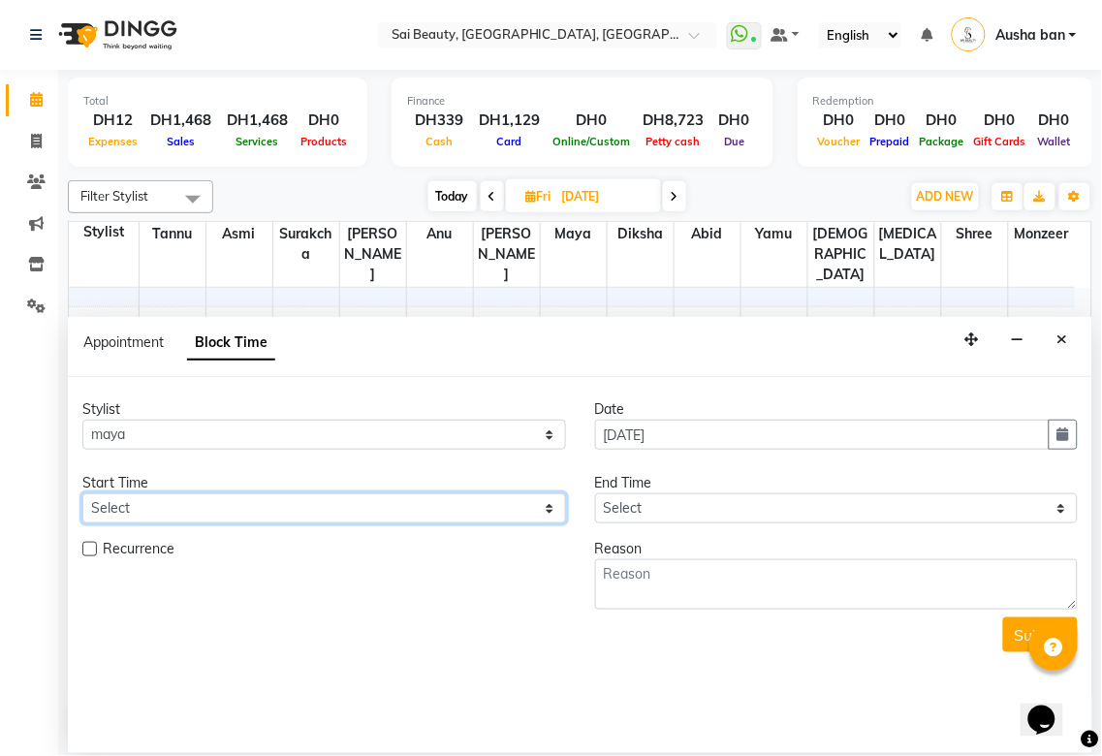
click at [527, 516] on select "Select 10:00 AM 10:05 AM 10:10 AM 10:15 AM 10:20 AM 10:25 AM 10:30 AM 10:35 AM …" at bounding box center [324, 508] width 484 height 30
select select "1230"
click at [82, 493] on select "Select 10:00 AM 10:05 AM 10:10 AM 10:15 AM 10:20 AM 10:25 AM 10:30 AM 10:35 AM …" at bounding box center [324, 508] width 484 height 30
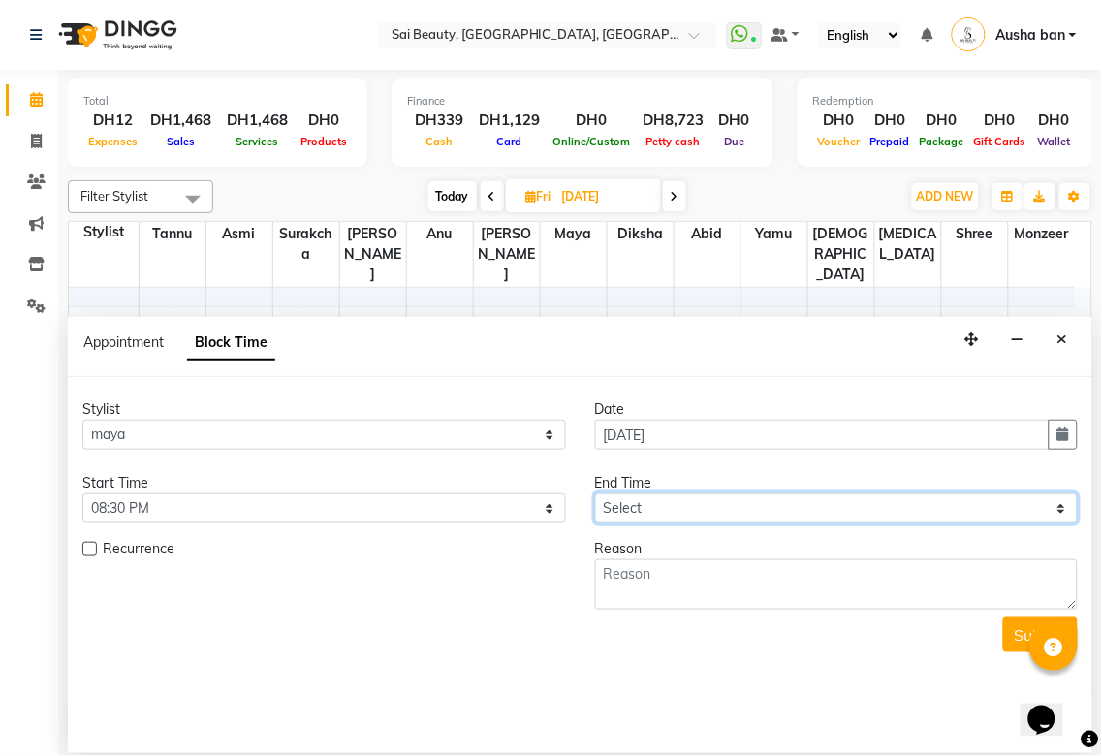
click at [806, 498] on select "Select 10:00 AM 10:05 AM 10:10 AM 10:15 AM 10:20 AM 10:25 AM 10:30 AM 10:35 AM …" at bounding box center [837, 508] width 484 height 30
select select "1330"
click at [595, 493] on select "Select 10:00 AM 10:05 AM 10:10 AM 10:15 AM 10:20 AM 10:25 AM 10:30 AM 10:35 AM …" at bounding box center [837, 508] width 484 height 30
click at [91, 548] on label at bounding box center [89, 549] width 15 height 15
click at [91, 548] on input "checkbox" at bounding box center [88, 551] width 13 height 13
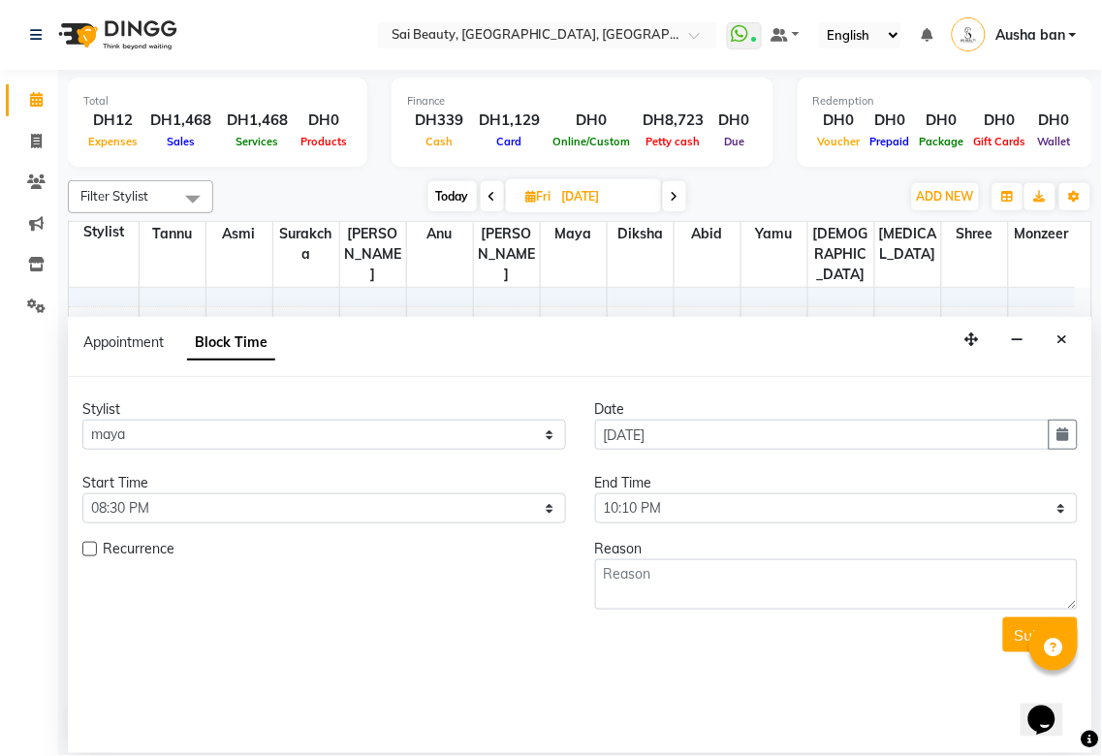
checkbox input "true"
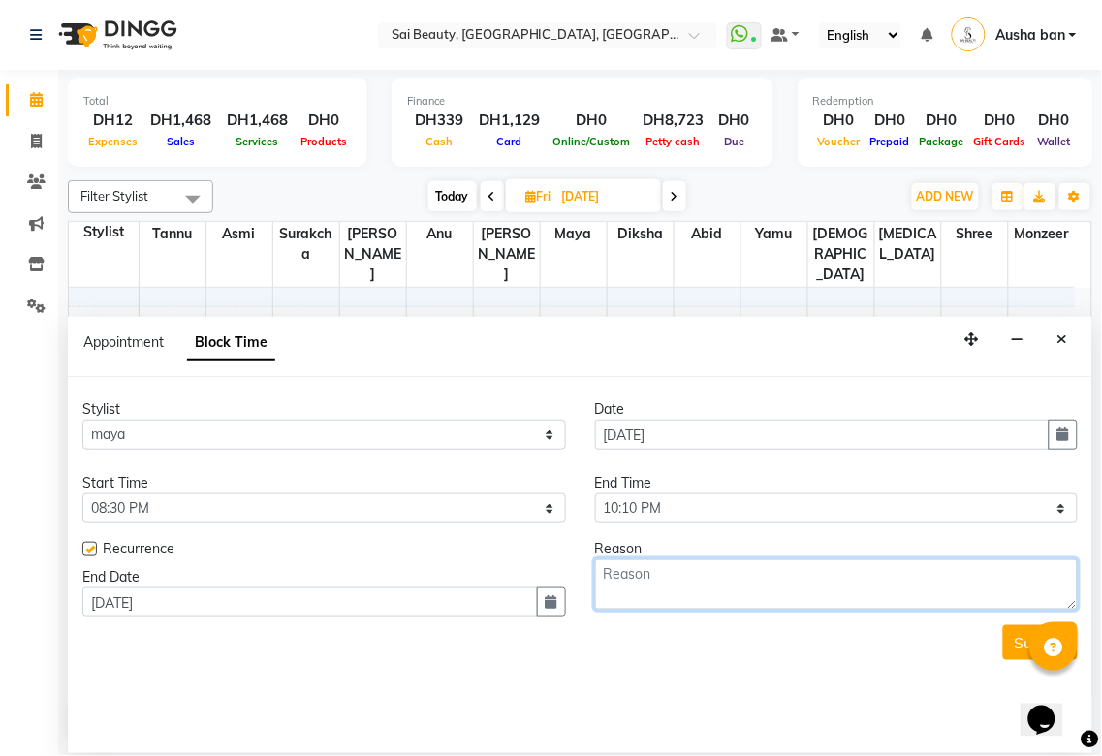
click at [752, 579] on textarea at bounding box center [837, 584] width 484 height 50
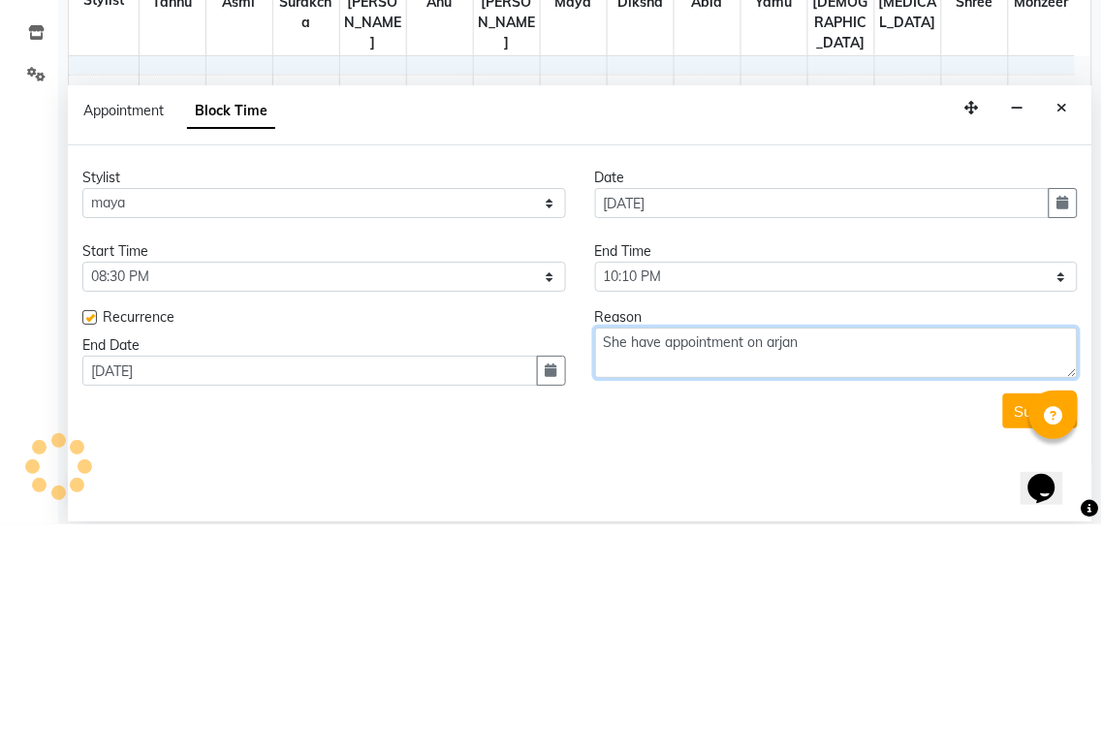
type textarea "She have appointment on arjan"
click at [1008, 700] on div "Stylist Select [PERSON_NAME][MEDICAL_DATA] [PERSON_NAME] Asmi [PERSON_NAME] Git…" at bounding box center [580, 565] width 1024 height 376
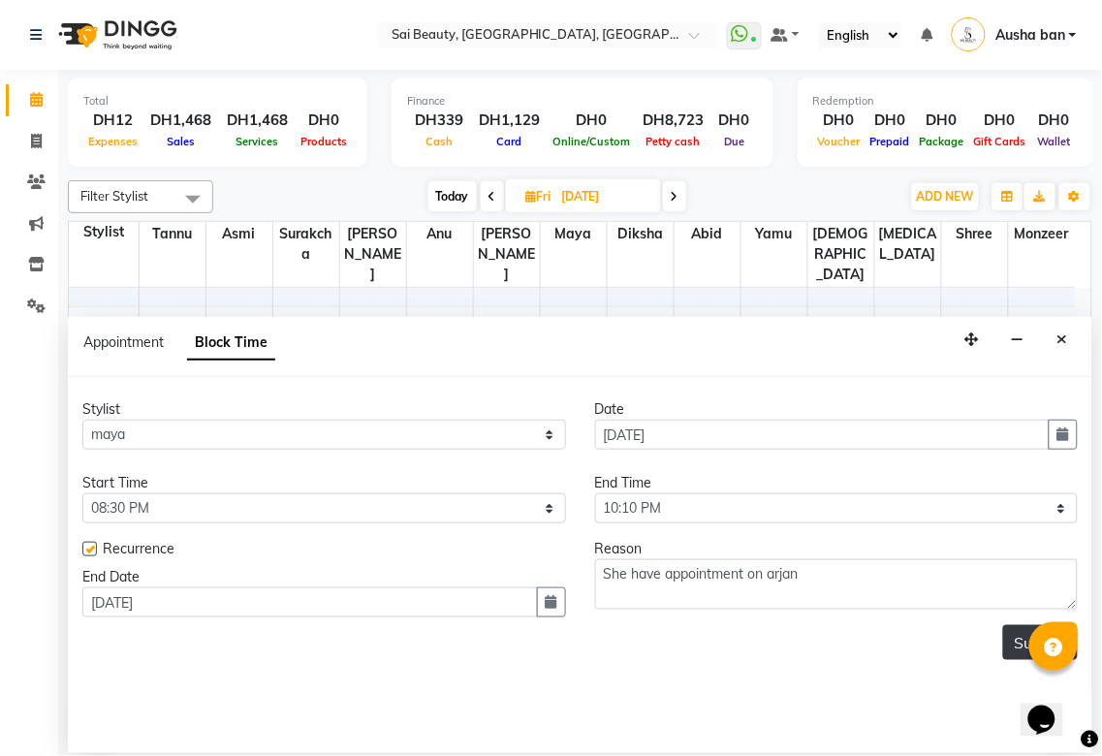
click at [1004, 646] on button "Submit" at bounding box center [1040, 642] width 75 height 35
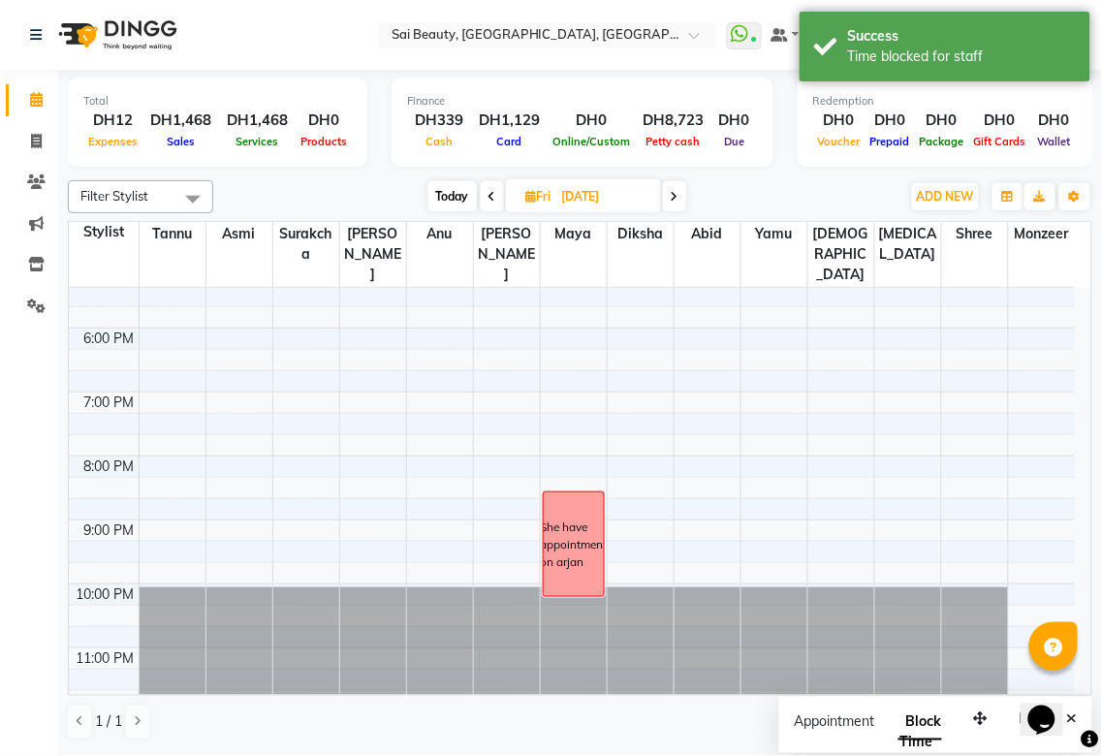
click at [529, 195] on icon at bounding box center [531, 196] width 11 height 13
select select "10"
select select "2025"
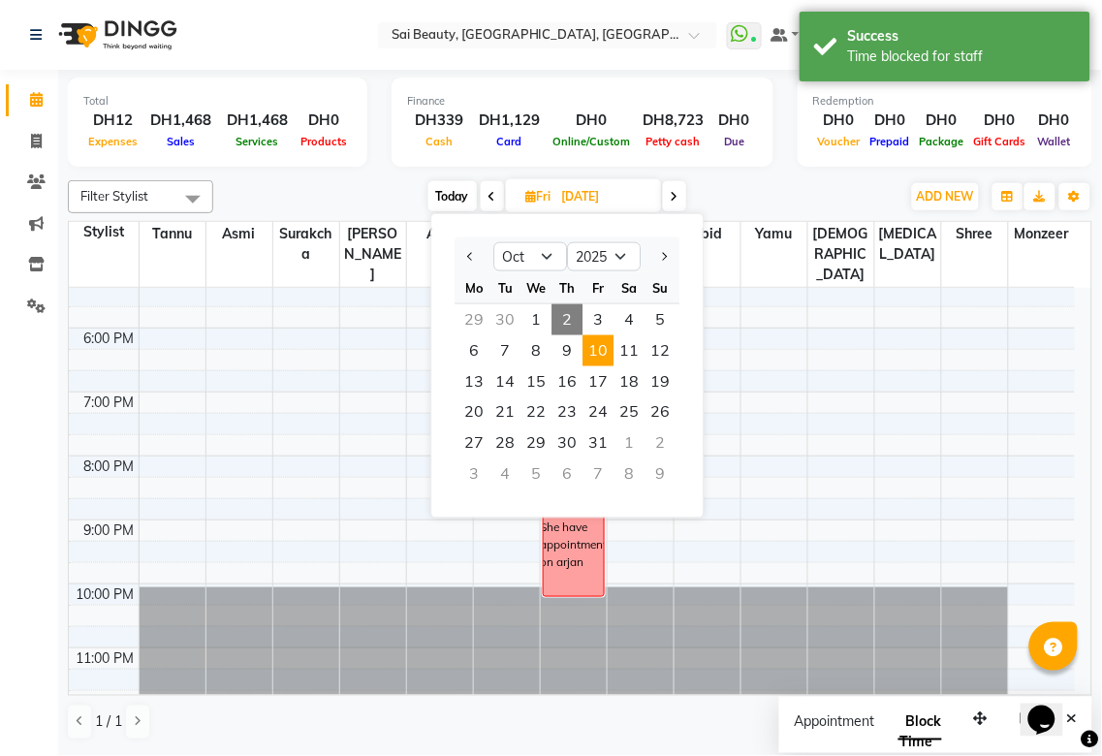
click at [566, 317] on span "2" at bounding box center [566, 319] width 31 height 31
type input "02-10-2025"
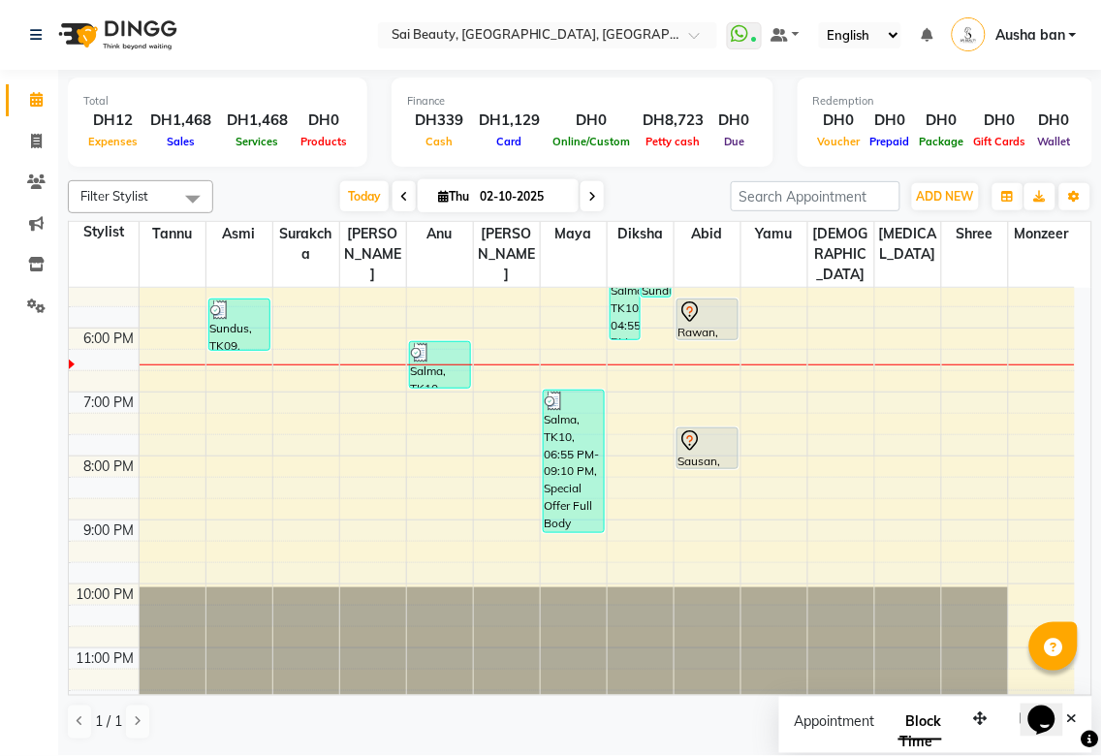
click at [438, 196] on icon at bounding box center [443, 196] width 11 height 13
select select "10"
select select "2025"
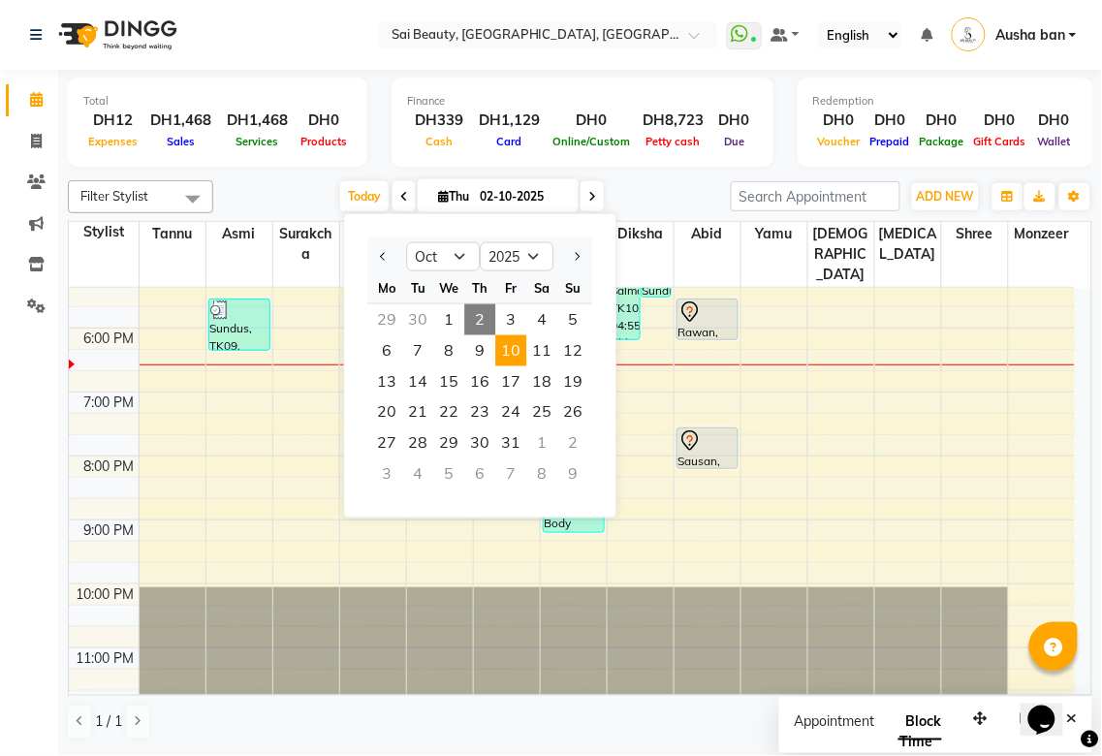
click at [514, 342] on span "10" at bounding box center [510, 350] width 31 height 31
type input "[DATE]"
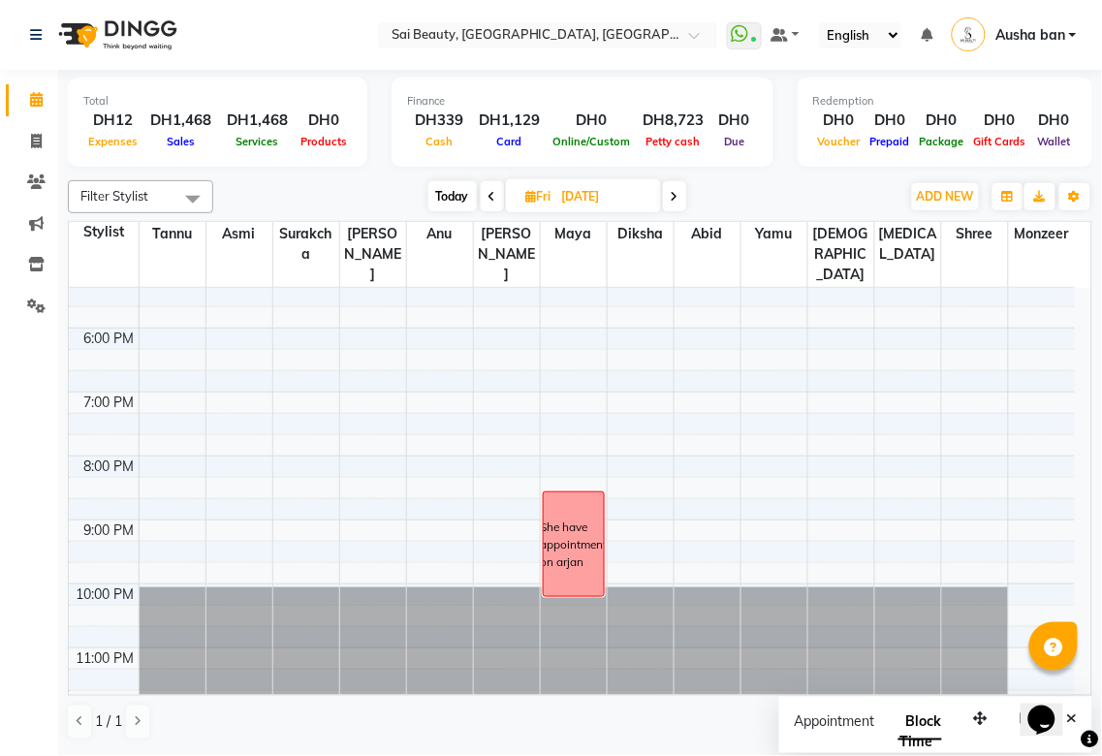
click at [529, 191] on icon at bounding box center [531, 196] width 11 height 13
select select "10"
select select "2025"
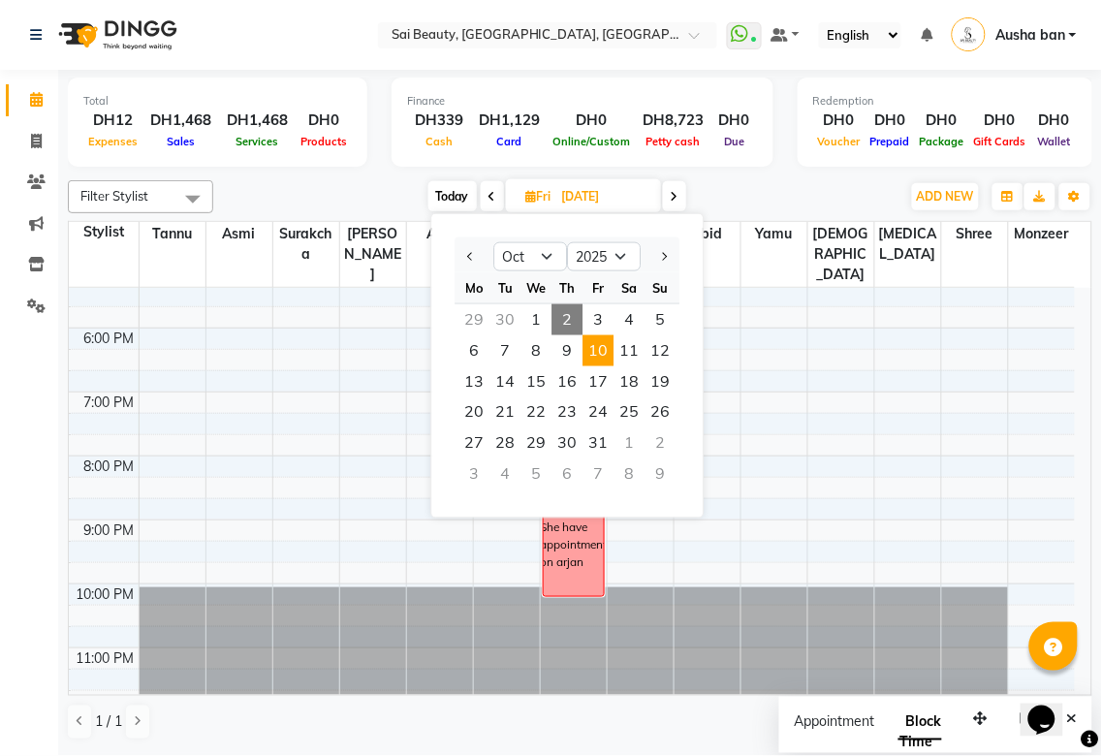
click at [565, 316] on span "2" at bounding box center [566, 319] width 31 height 31
type input "02-10-2025"
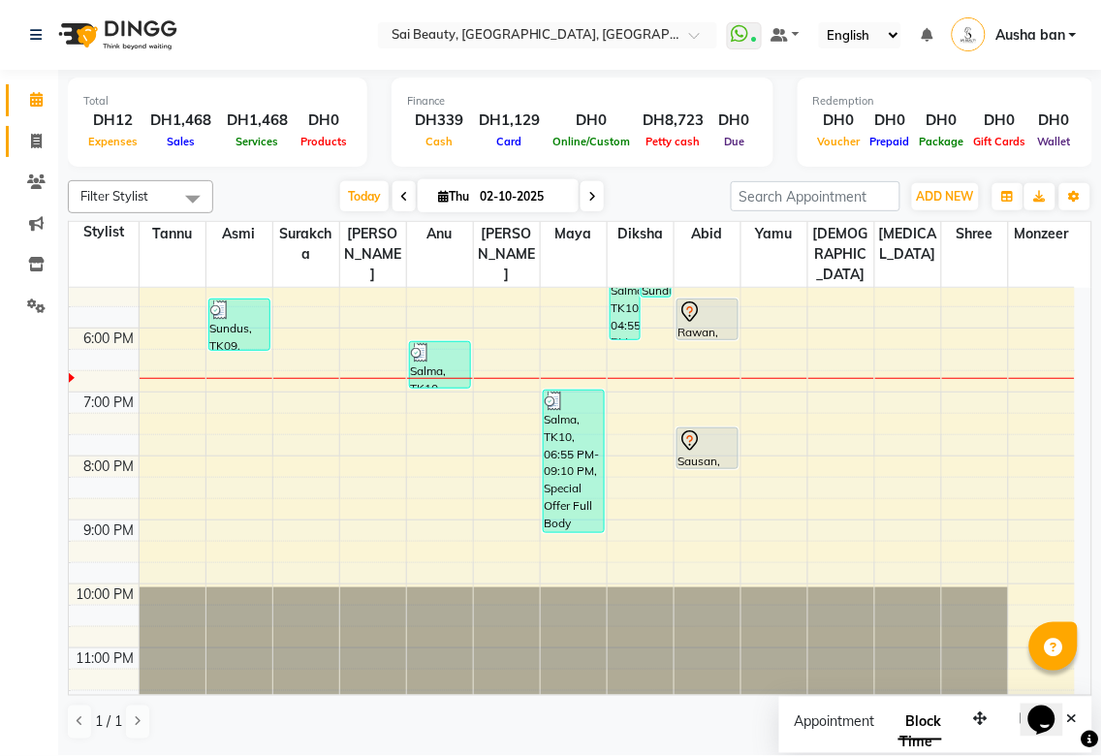
click at [37, 138] on icon at bounding box center [36, 141] width 11 height 15
select select "service"
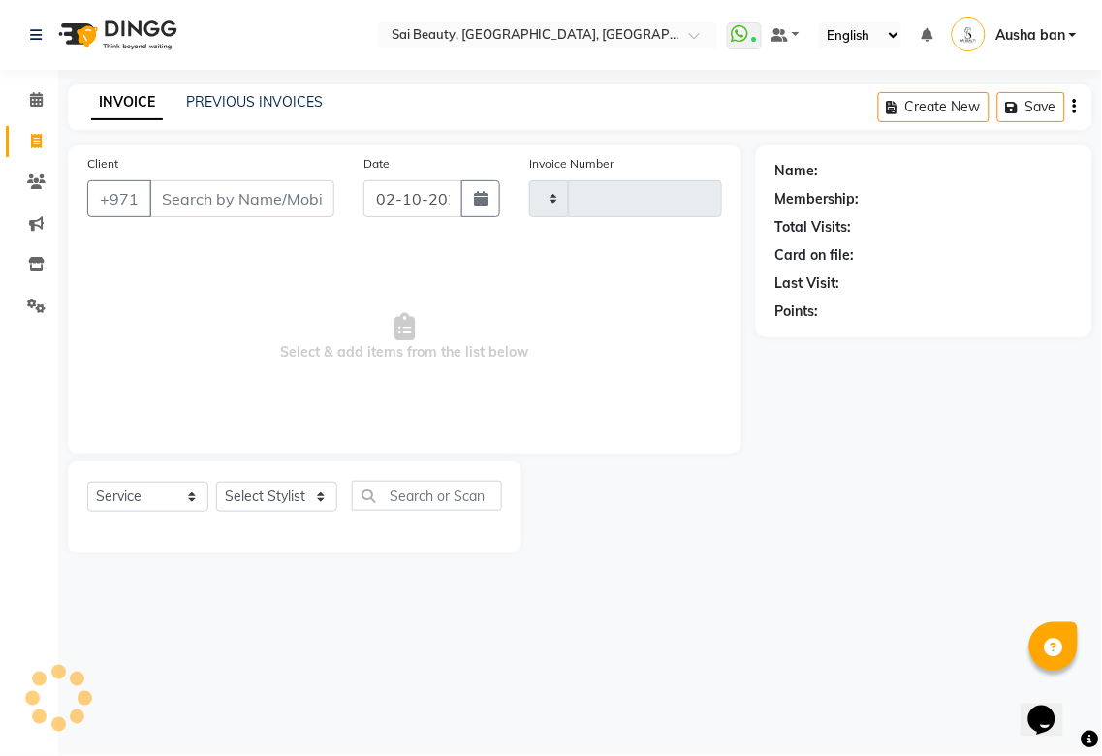
type input "3943"
select select "5352"
click at [246, 495] on select "Select Stylist" at bounding box center [276, 497] width 121 height 30
select select "59146"
click at [216, 483] on select "Select Stylist [PERSON_NAME][MEDICAL_DATA] [PERSON_NAME] Asmi Ausha ban [PERSON…" at bounding box center [276, 497] width 121 height 30
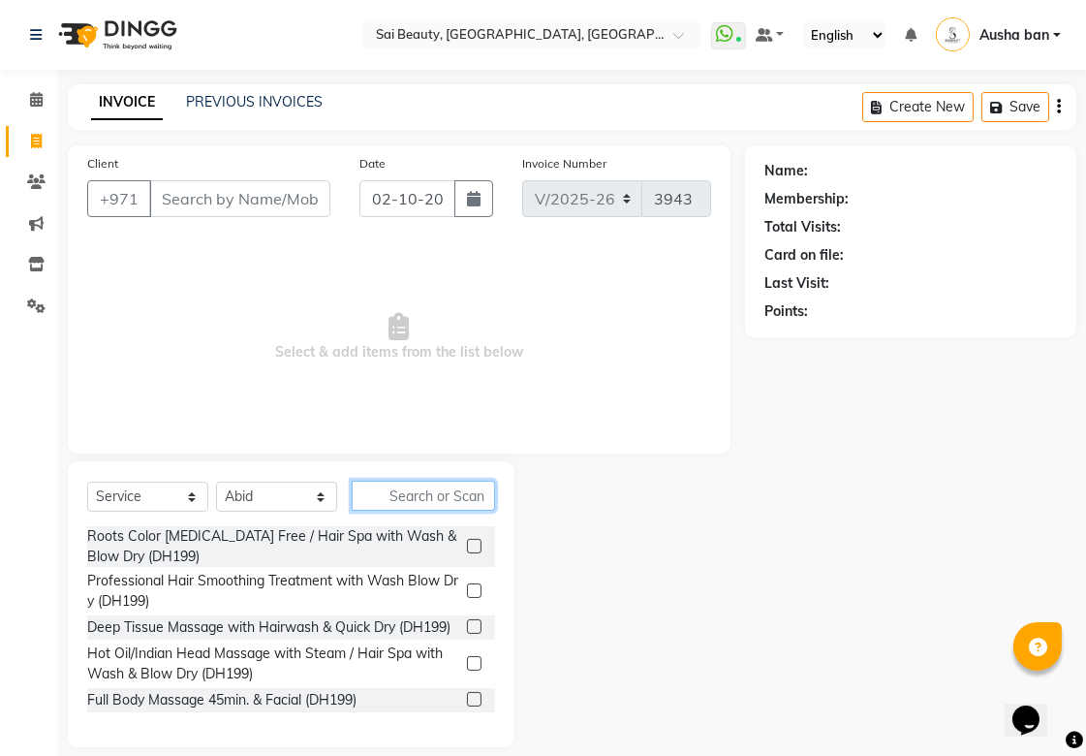
click at [423, 498] on input "text" at bounding box center [423, 496] width 143 height 30
type input "H"
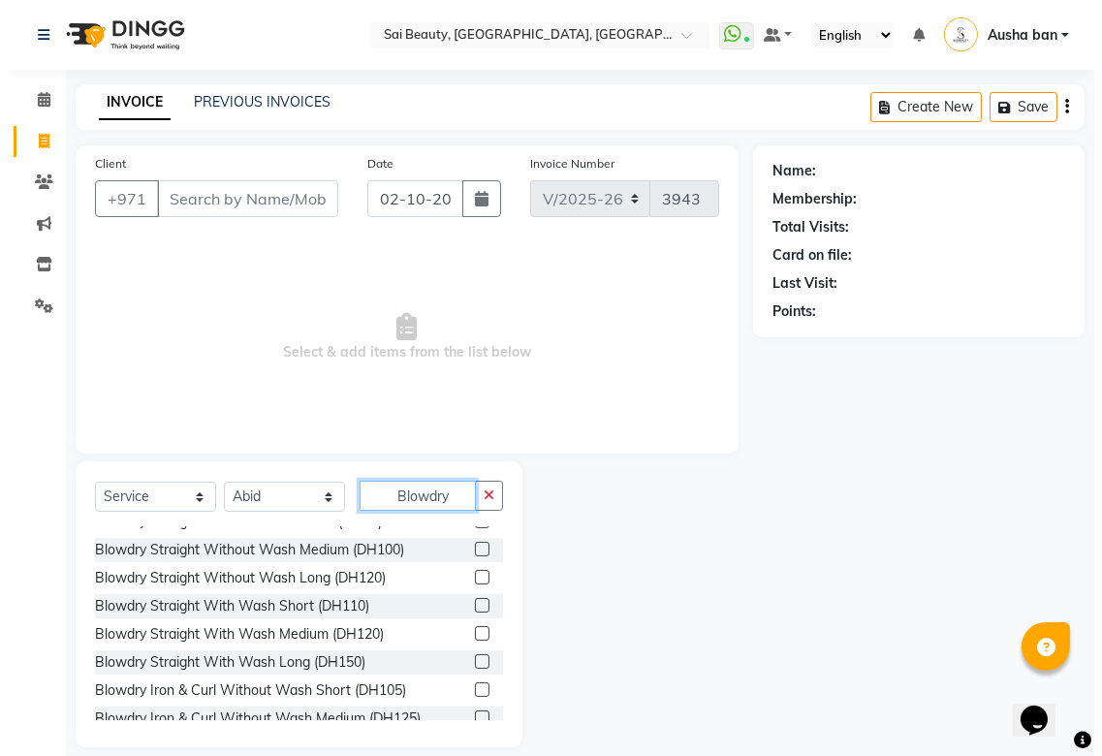
scroll to position [950, 0]
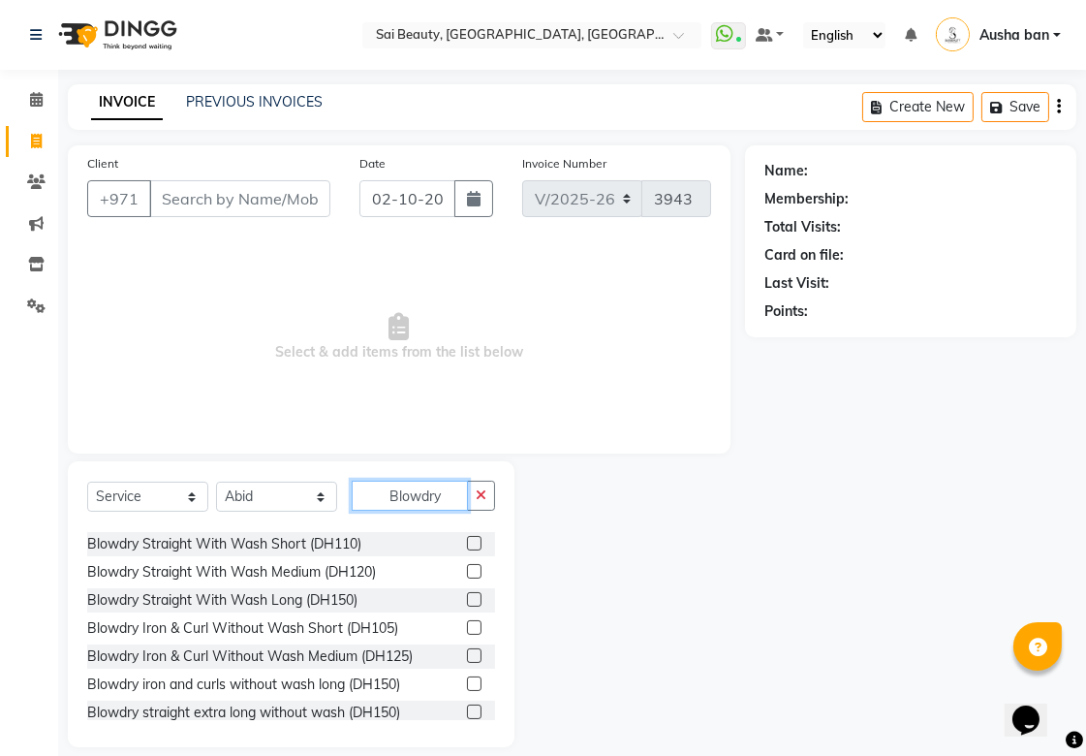
type input "Blowdry"
click at [816, 627] on div "Name: Membership: Total Visits: Card on file: Last Visit: Points:" at bounding box center [918, 446] width 346 height 602
click at [467, 598] on label at bounding box center [474, 599] width 15 height 15
click at [467, 598] on input "checkbox" at bounding box center [473, 600] width 13 height 13
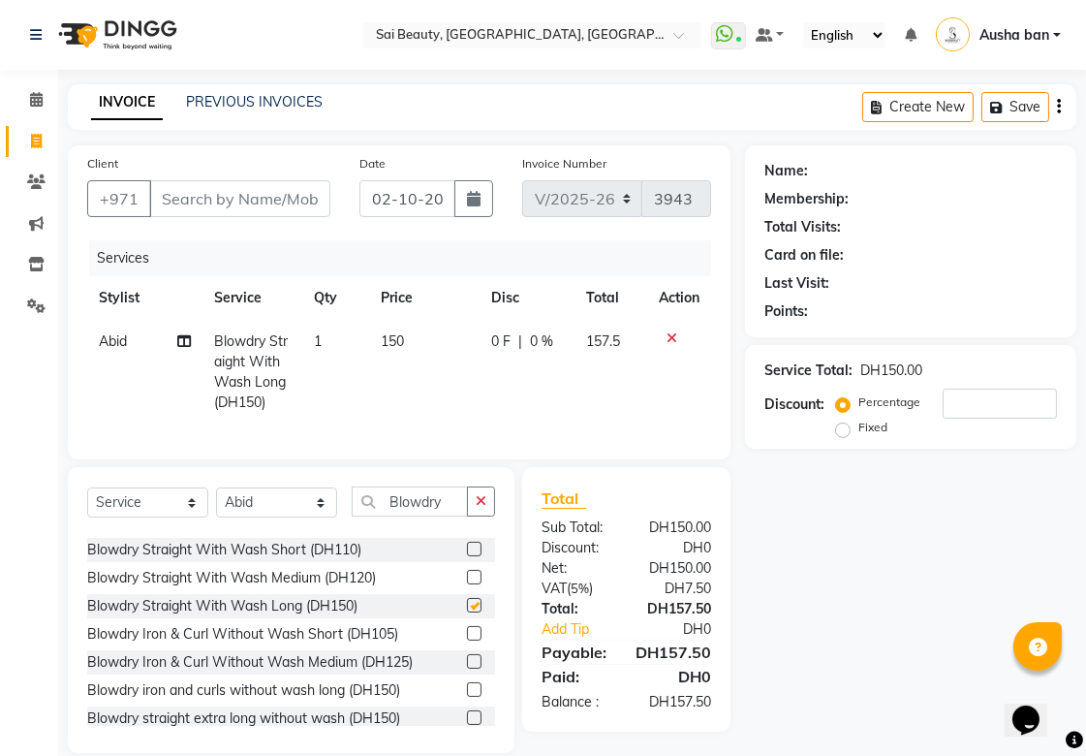
checkbox input "false"
click at [481, 423] on td "0 F | 0 %" at bounding box center [527, 372] width 95 height 105
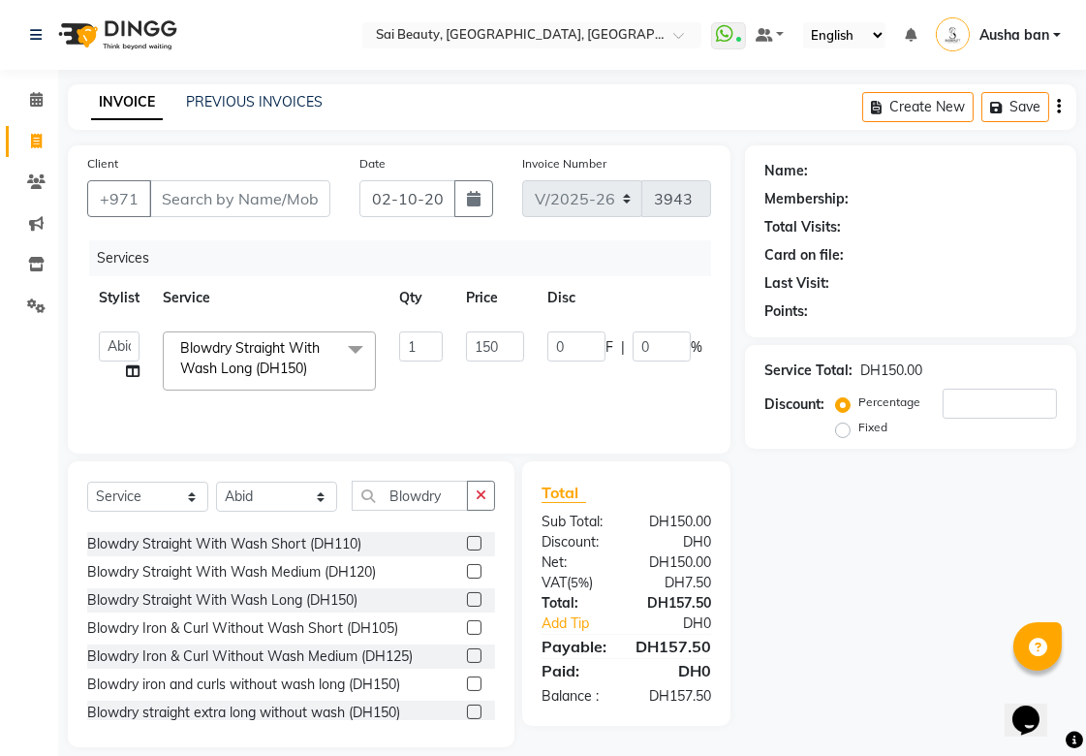
click at [885, 646] on div "Name: Membership: Total Visits: Card on file: Last Visit: Points: Service Total…" at bounding box center [918, 446] width 346 height 602
click at [35, 99] on icon at bounding box center [36, 99] width 13 height 15
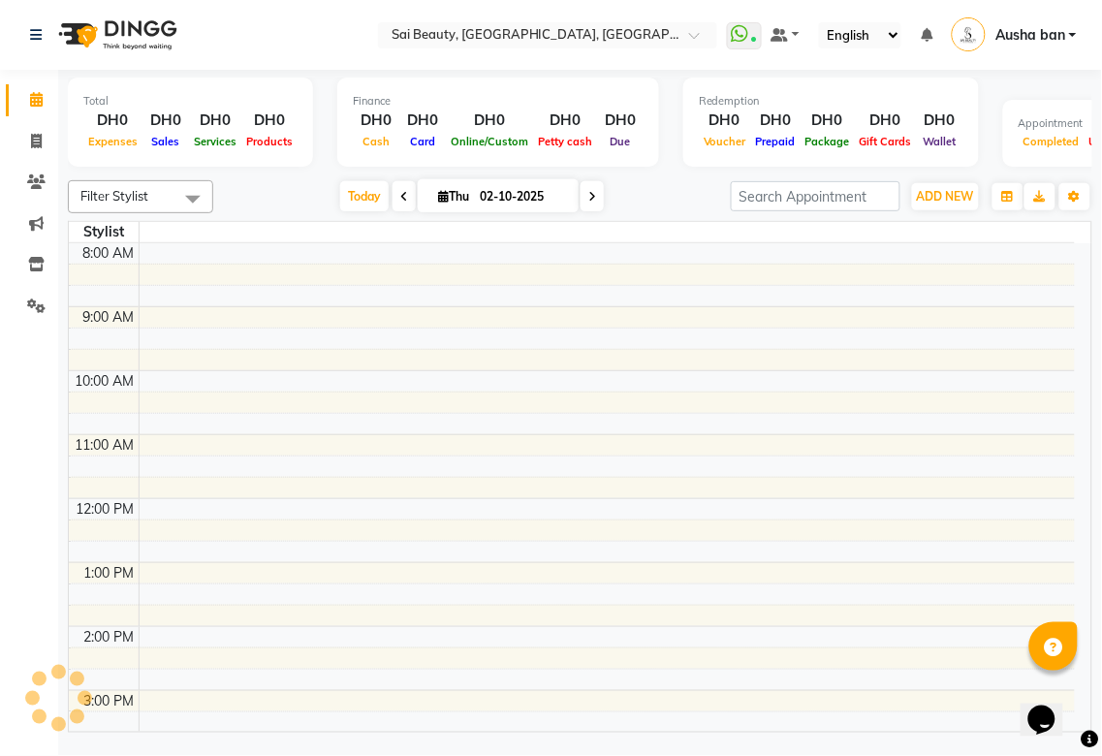
click at [35, 98] on icon at bounding box center [36, 99] width 13 height 15
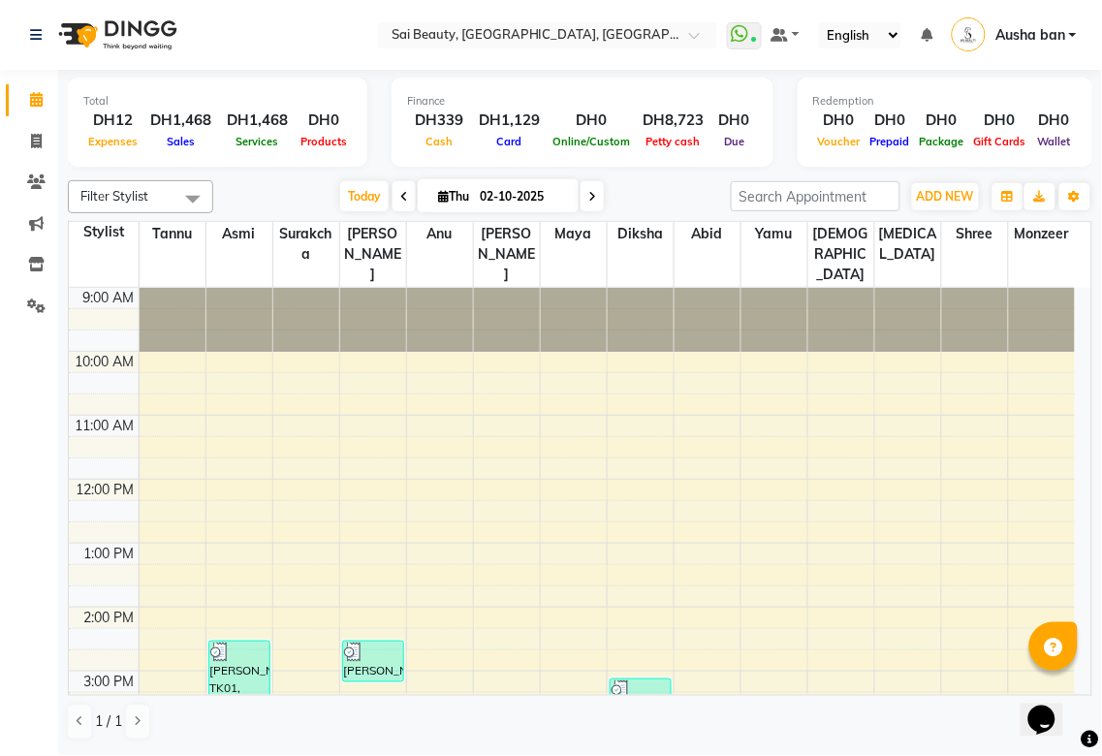
click at [630, 680] on img at bounding box center [620, 689] width 19 height 19
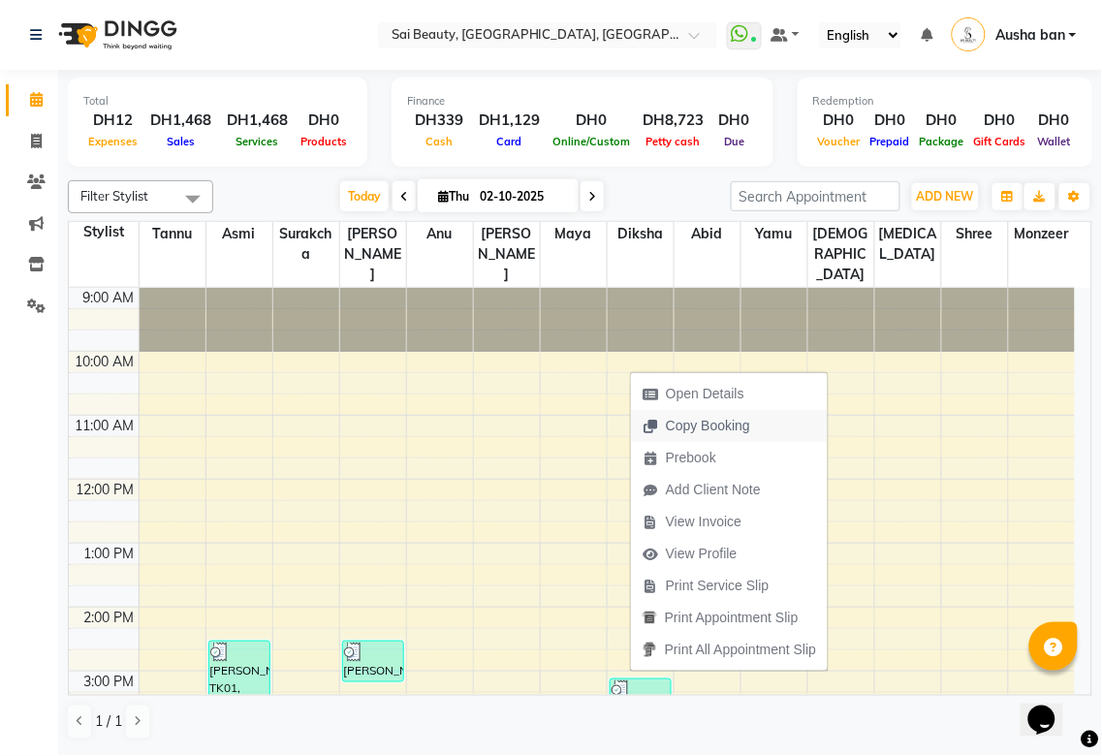
click at [740, 412] on span "Copy Booking" at bounding box center [696, 426] width 131 height 32
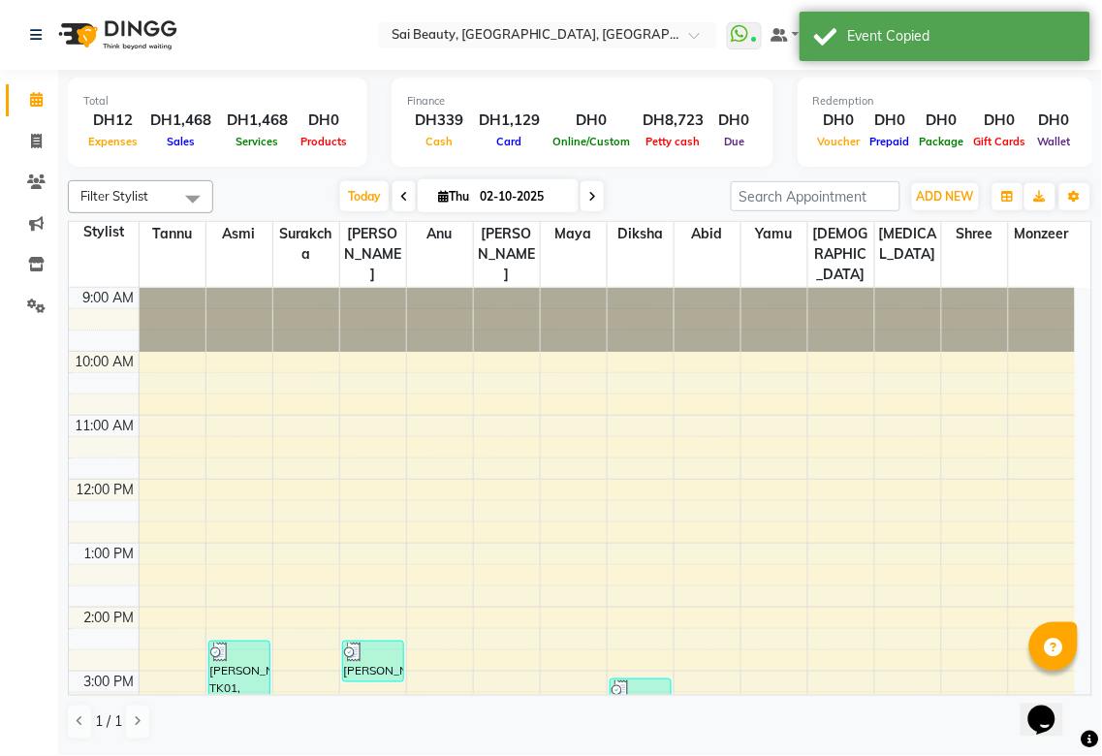
click at [618, 680] on img at bounding box center [620, 689] width 19 height 19
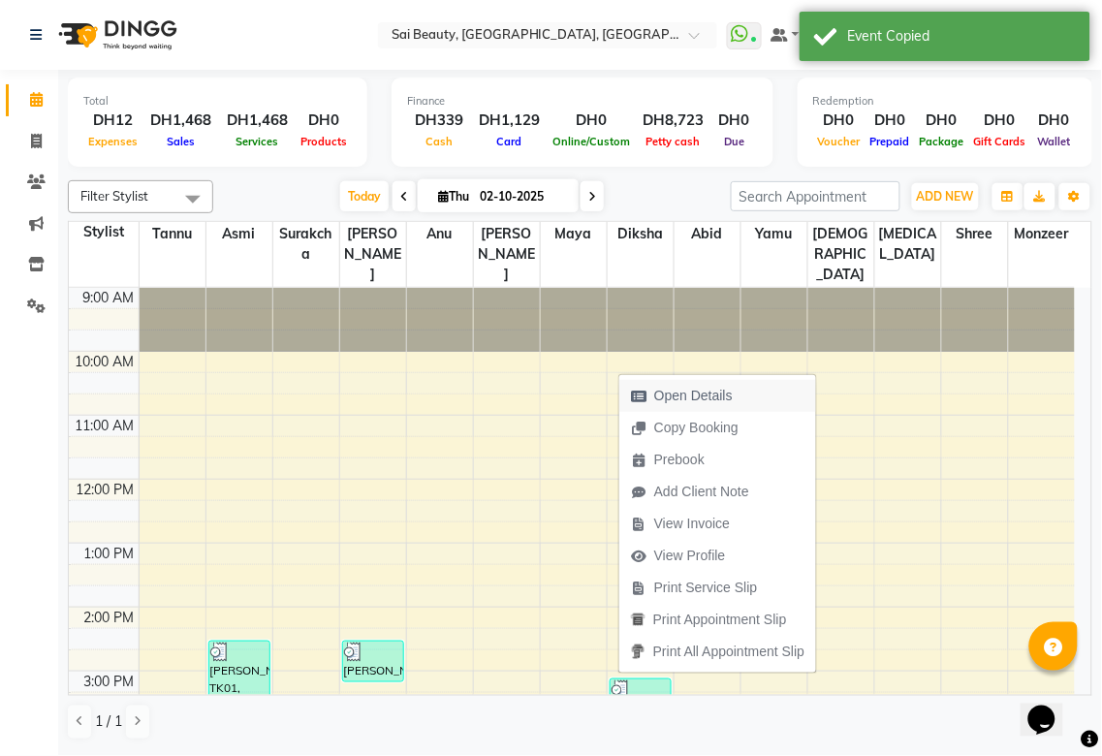
click at [741, 383] on span "Open Details" at bounding box center [681, 396] width 125 height 32
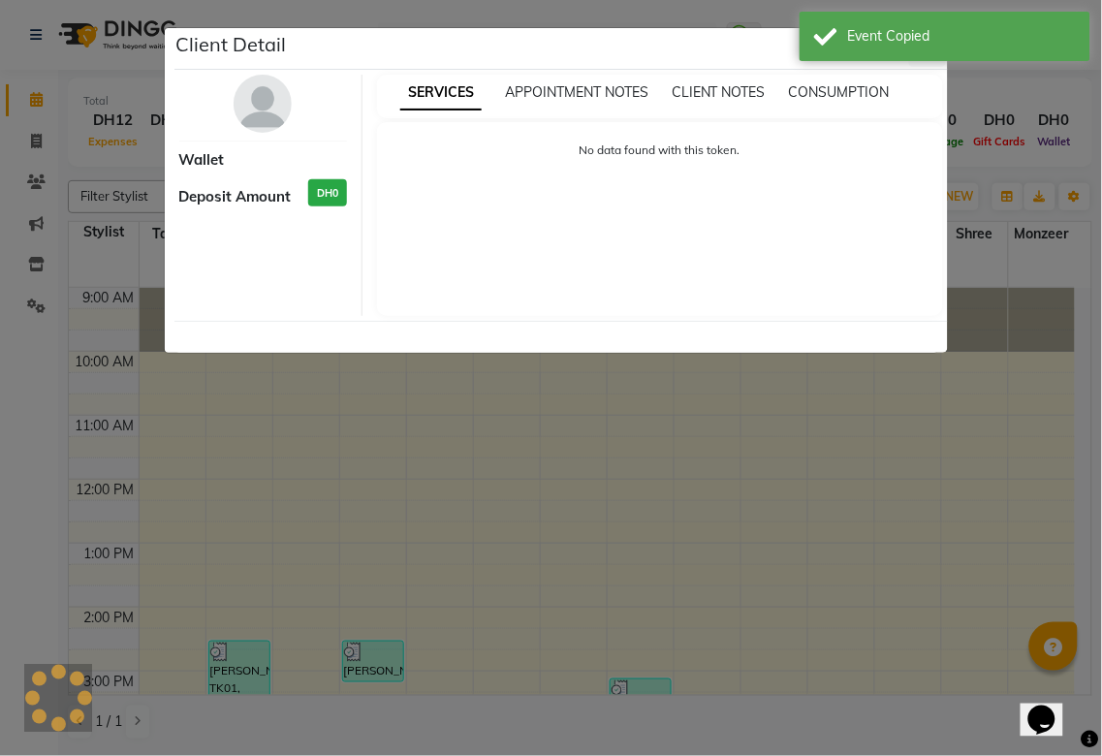
select select "3"
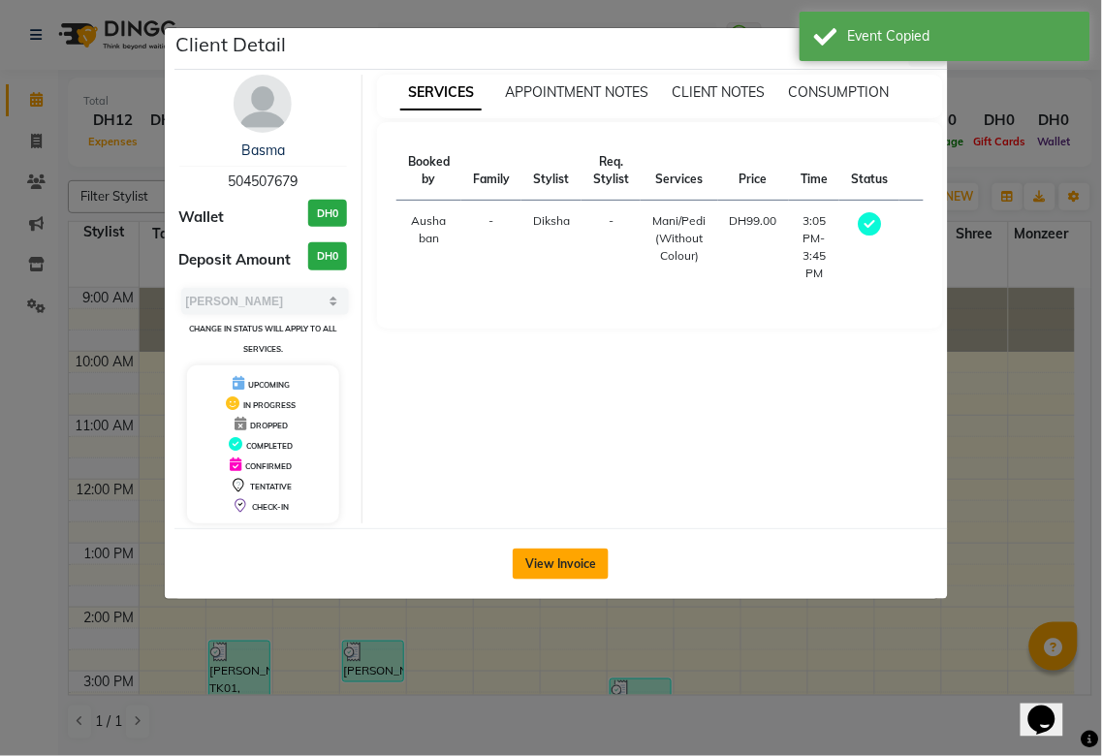
click at [577, 559] on button "View Invoice" at bounding box center [561, 563] width 96 height 31
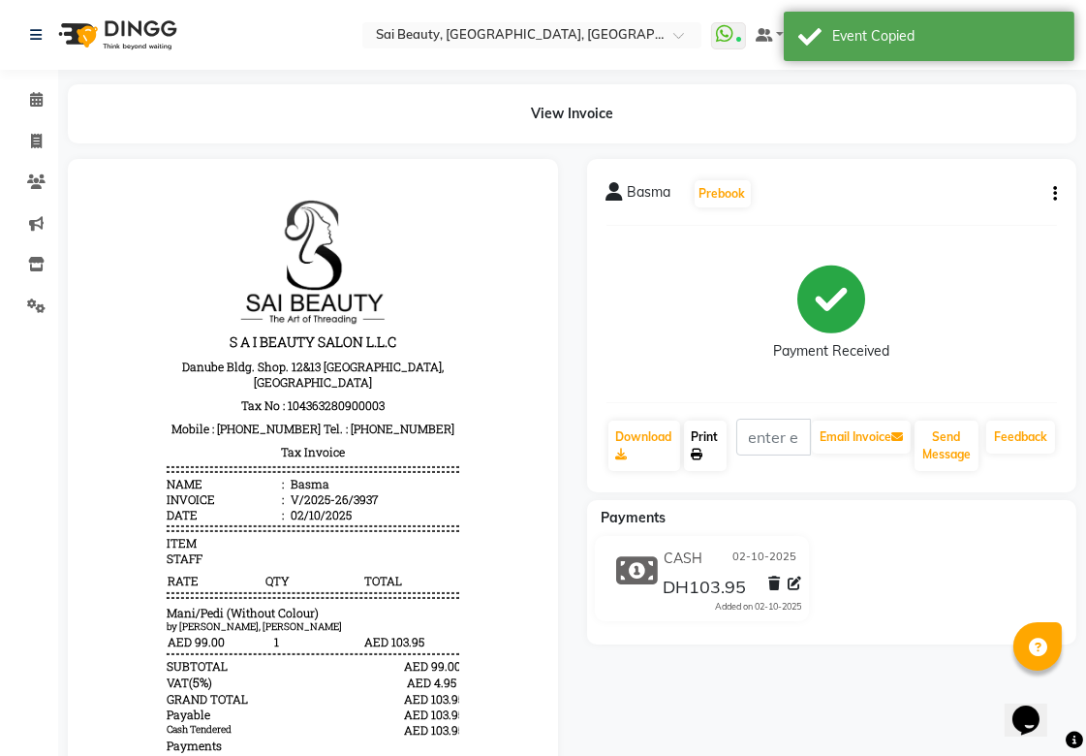
click at [698, 453] on icon at bounding box center [698, 455] width 12 height 12
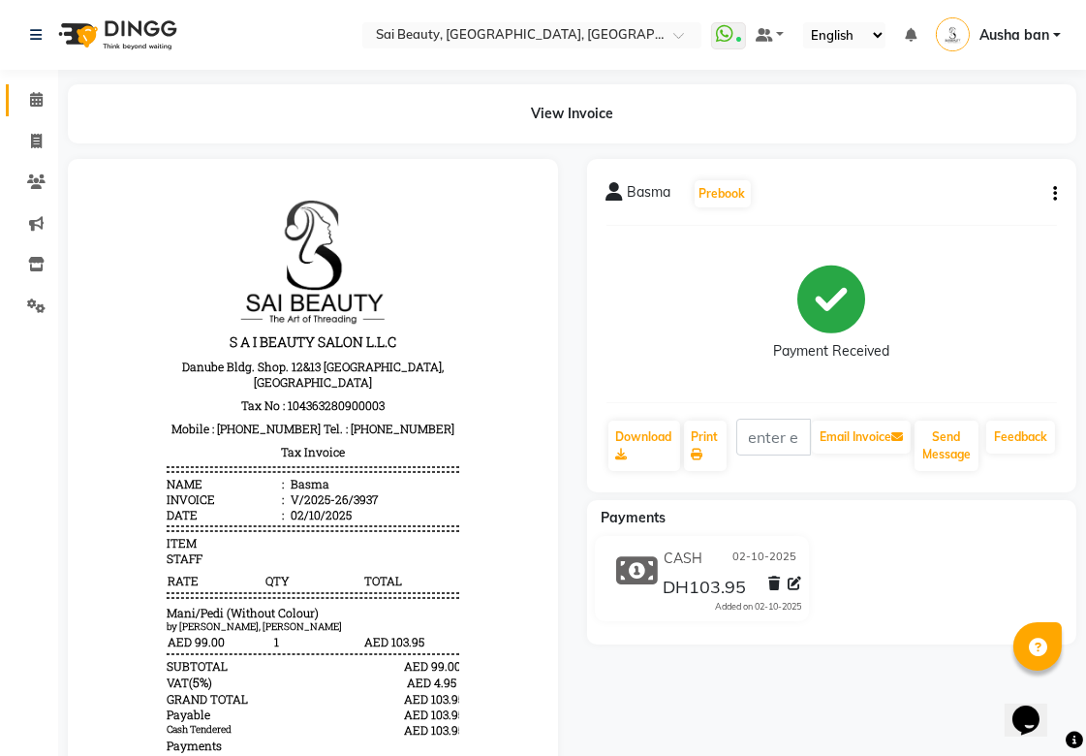
click at [35, 99] on icon at bounding box center [36, 99] width 13 height 15
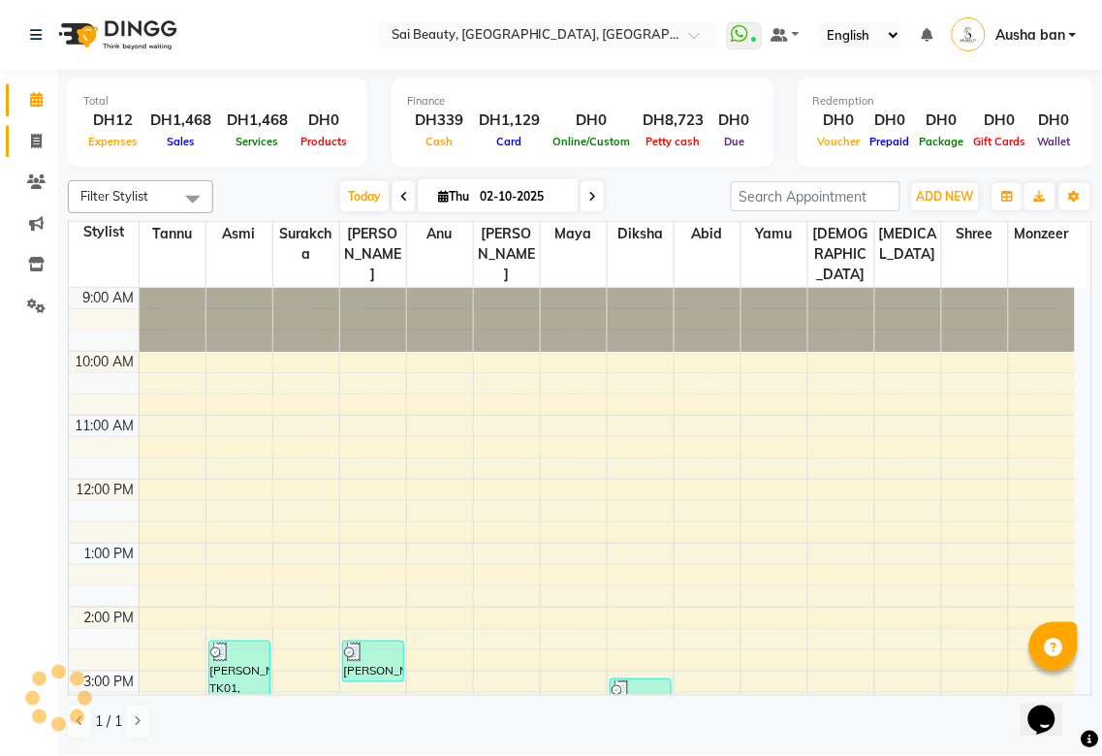
click at [31, 134] on icon at bounding box center [36, 141] width 11 height 15
select select "service"
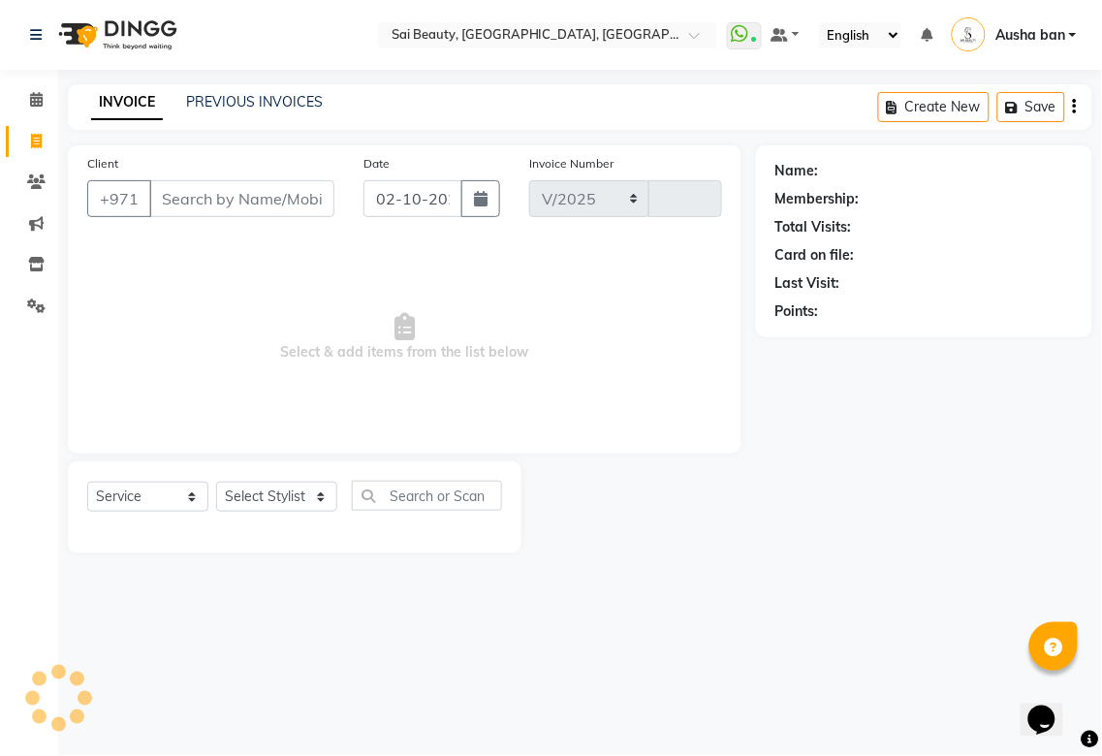
select select "5352"
type input "3943"
click at [281, 189] on input "Client" at bounding box center [241, 198] width 185 height 37
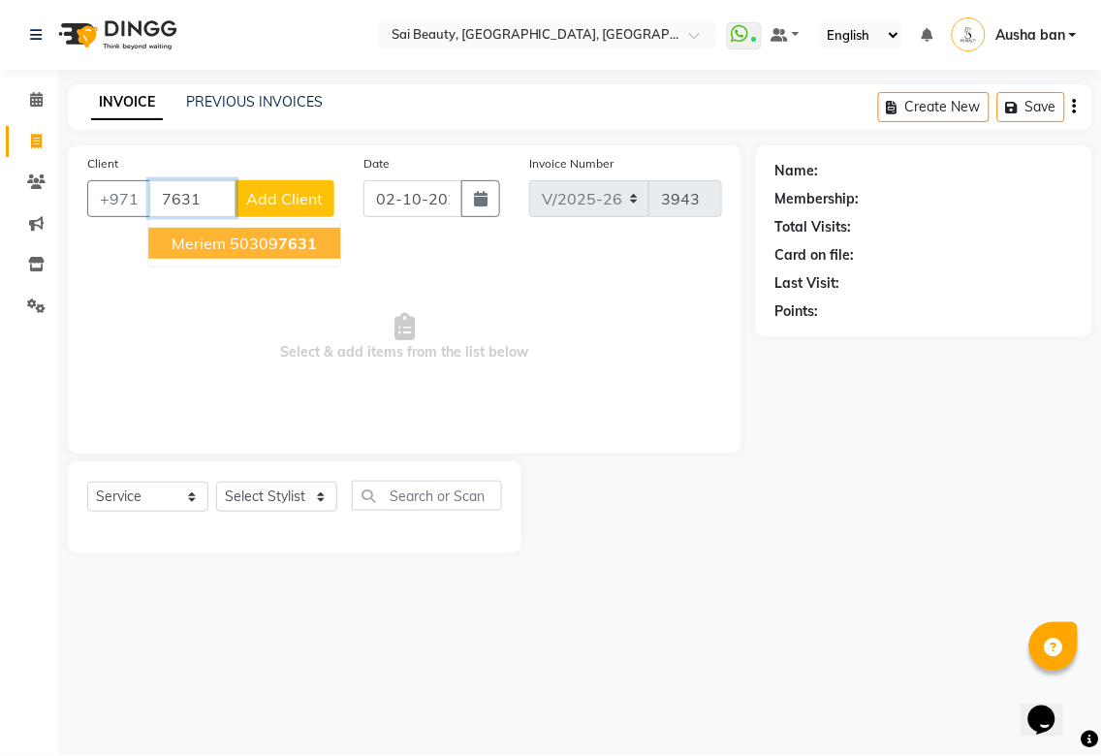
click at [295, 245] on span "7631" at bounding box center [297, 243] width 39 height 19
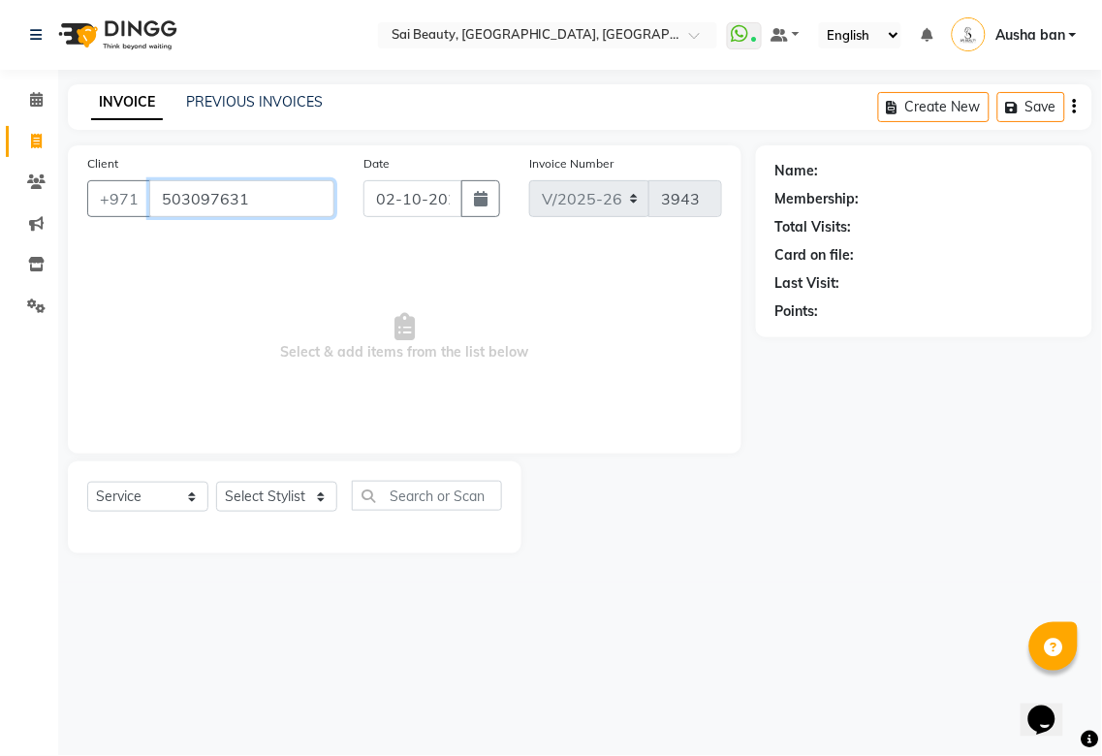
type input "503097631"
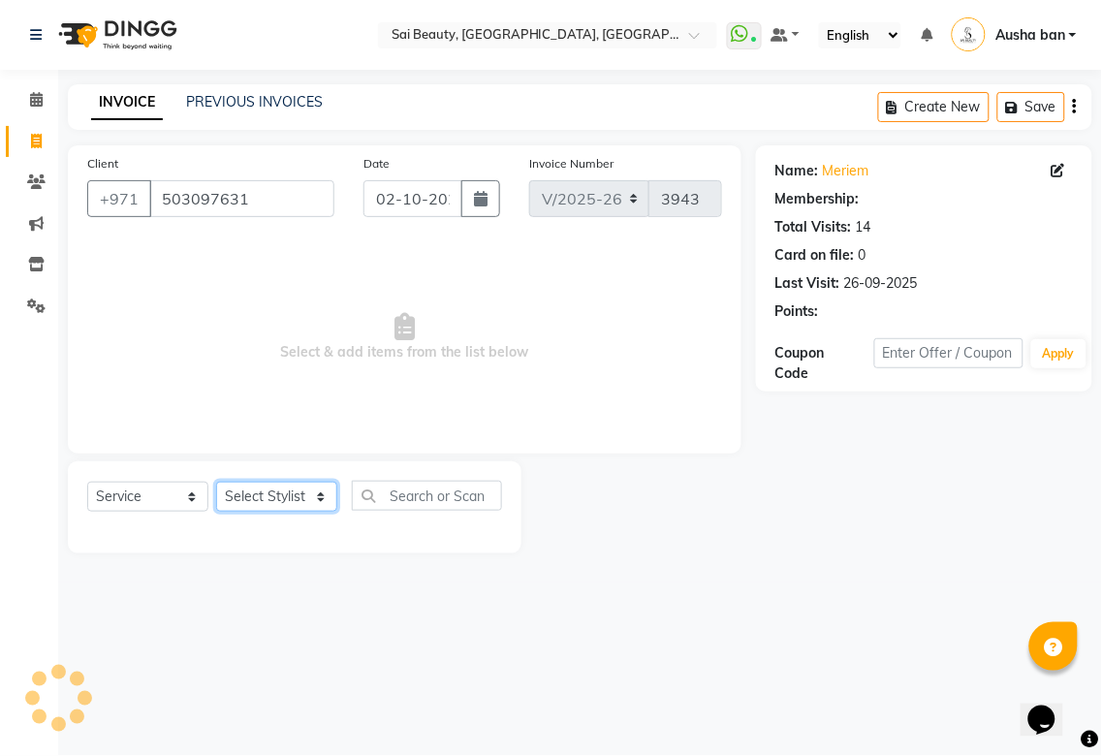
click at [305, 488] on select "Select Stylist [PERSON_NAME][MEDICAL_DATA] [PERSON_NAME] Asmi Ausha ban [PERSON…" at bounding box center [276, 497] width 121 height 30
select select "59146"
click at [216, 483] on select "Select Stylist [PERSON_NAME][MEDICAL_DATA] [PERSON_NAME] Asmi Ausha ban [PERSON…" at bounding box center [276, 497] width 121 height 30
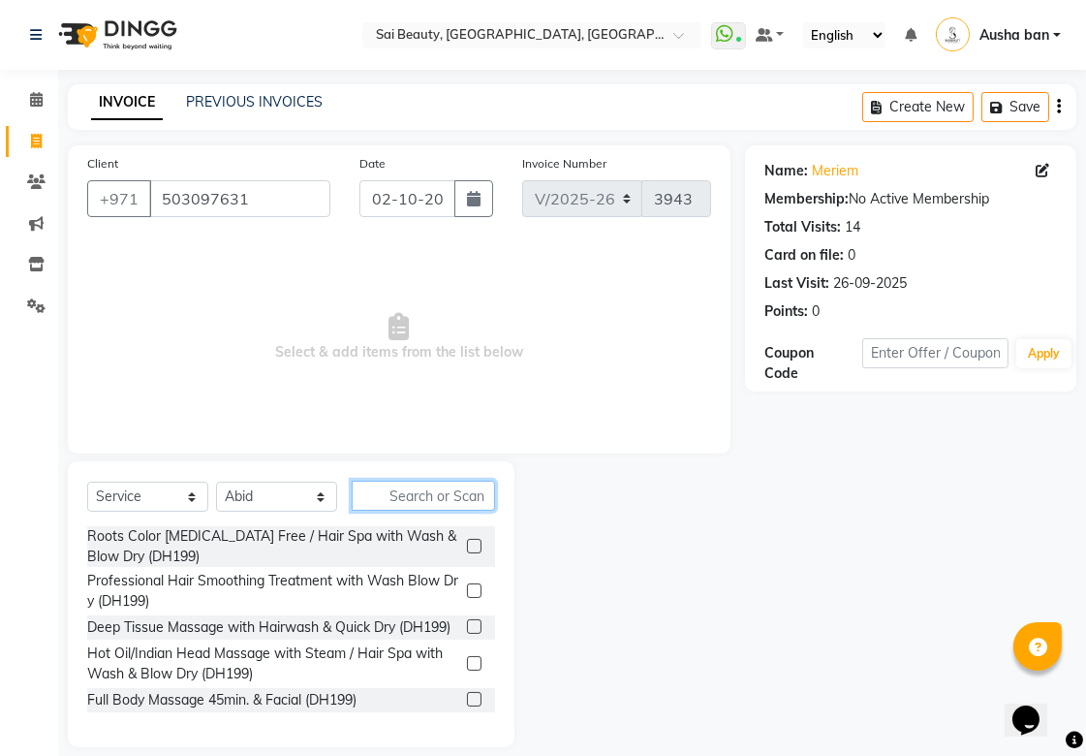
click at [458, 492] on input "text" at bounding box center [423, 496] width 143 height 30
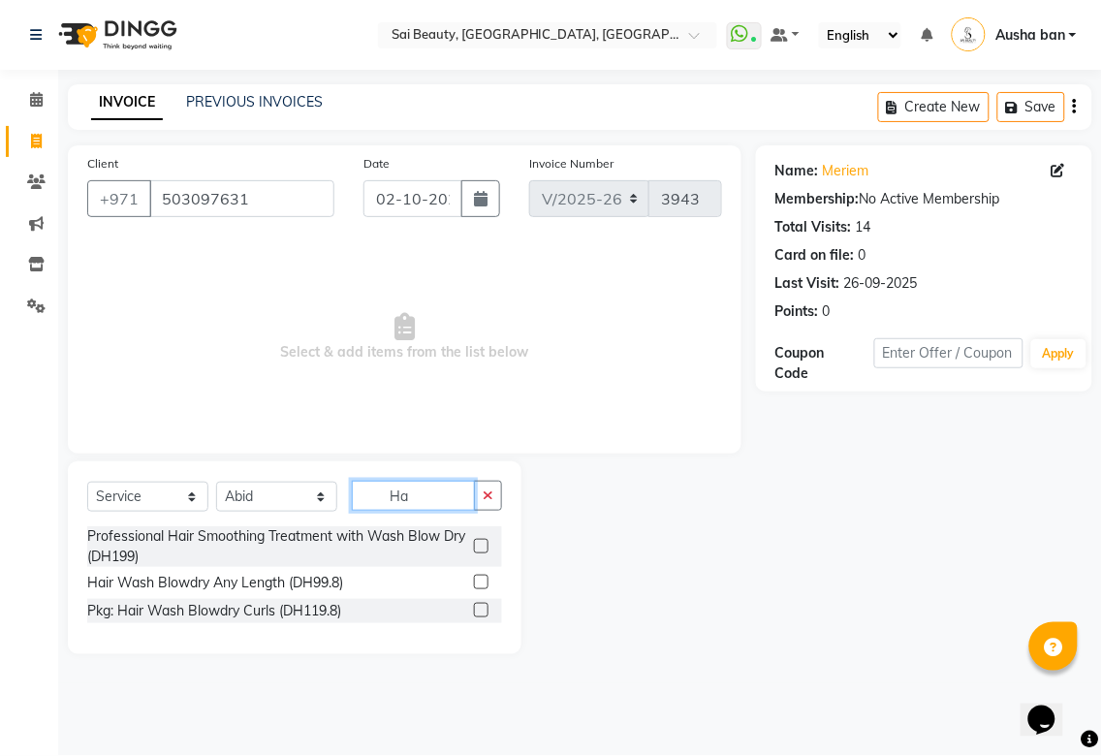
type input "H"
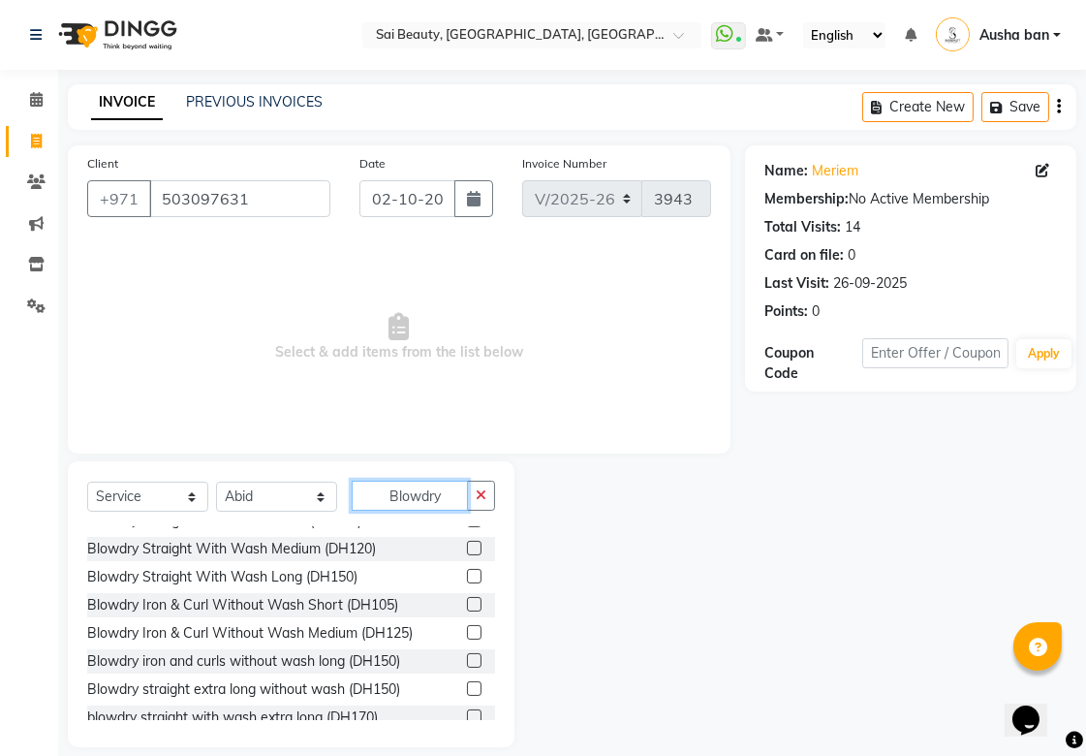
scroll to position [1180, 0]
type input "Blowdry"
click at [467, 667] on label at bounding box center [474, 659] width 15 height 15
click at [467, 667] on input "checkbox" at bounding box center [473, 660] width 13 height 13
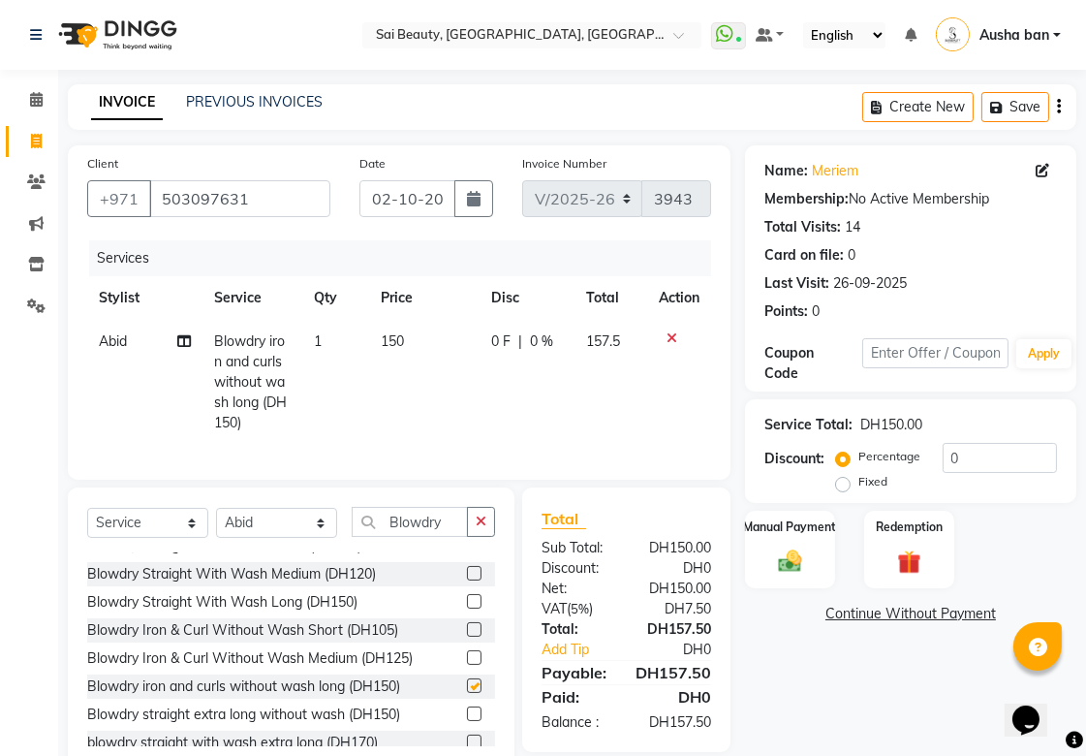
checkbox input "false"
click at [767, 556] on div "Manual Payment" at bounding box center [790, 549] width 94 height 81
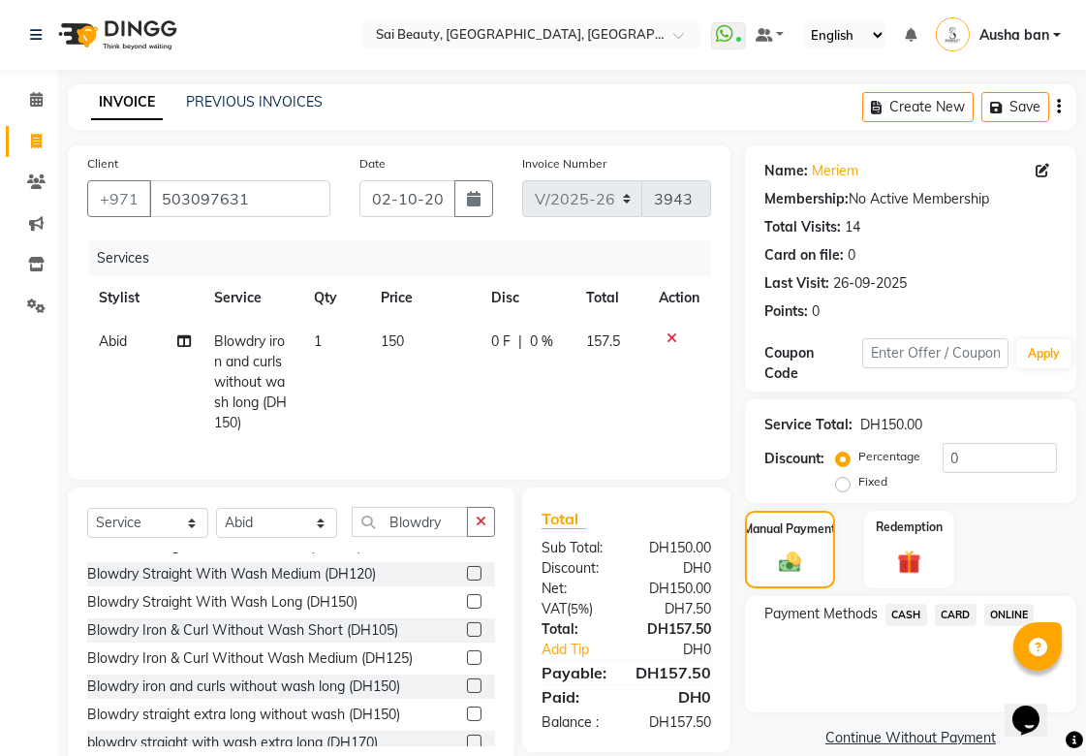
click at [903, 612] on span "CASH" at bounding box center [907, 615] width 42 height 22
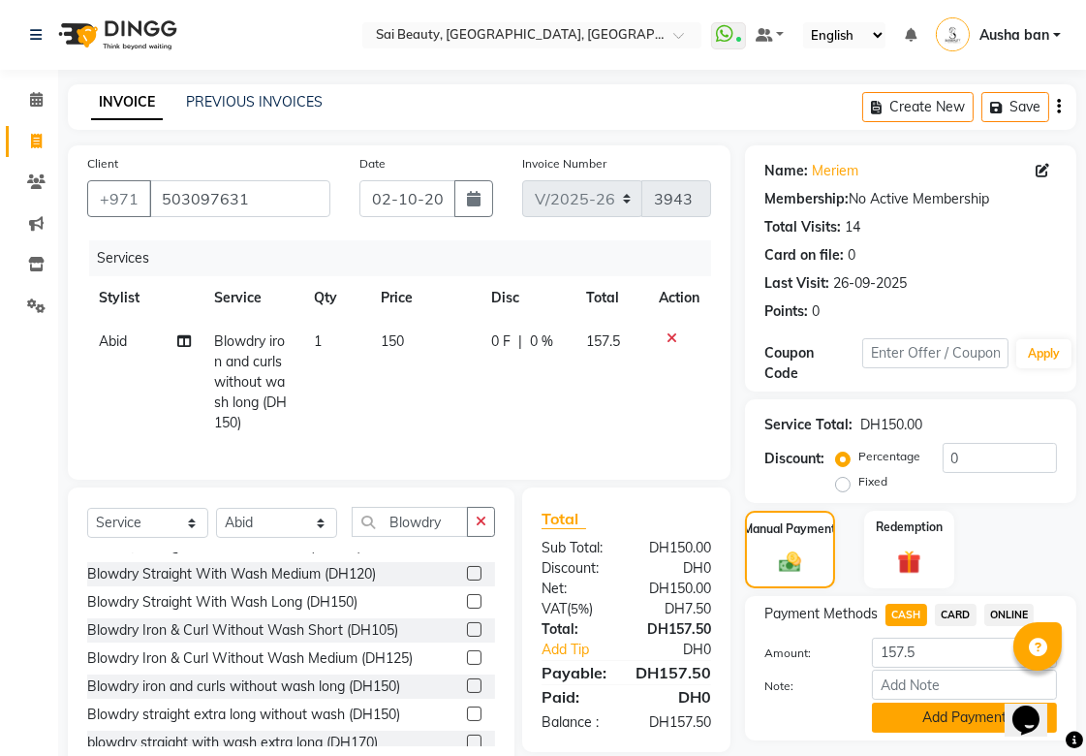
click at [930, 708] on button "Add Payment" at bounding box center [964, 718] width 185 height 30
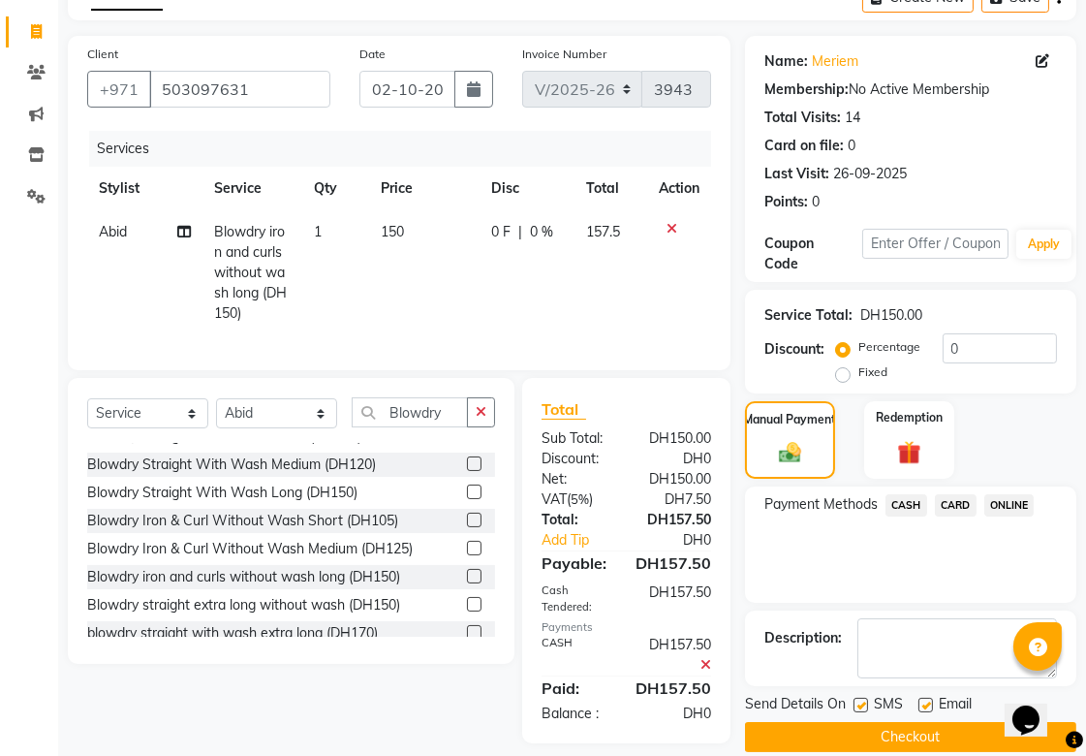
scroll to position [130, 0]
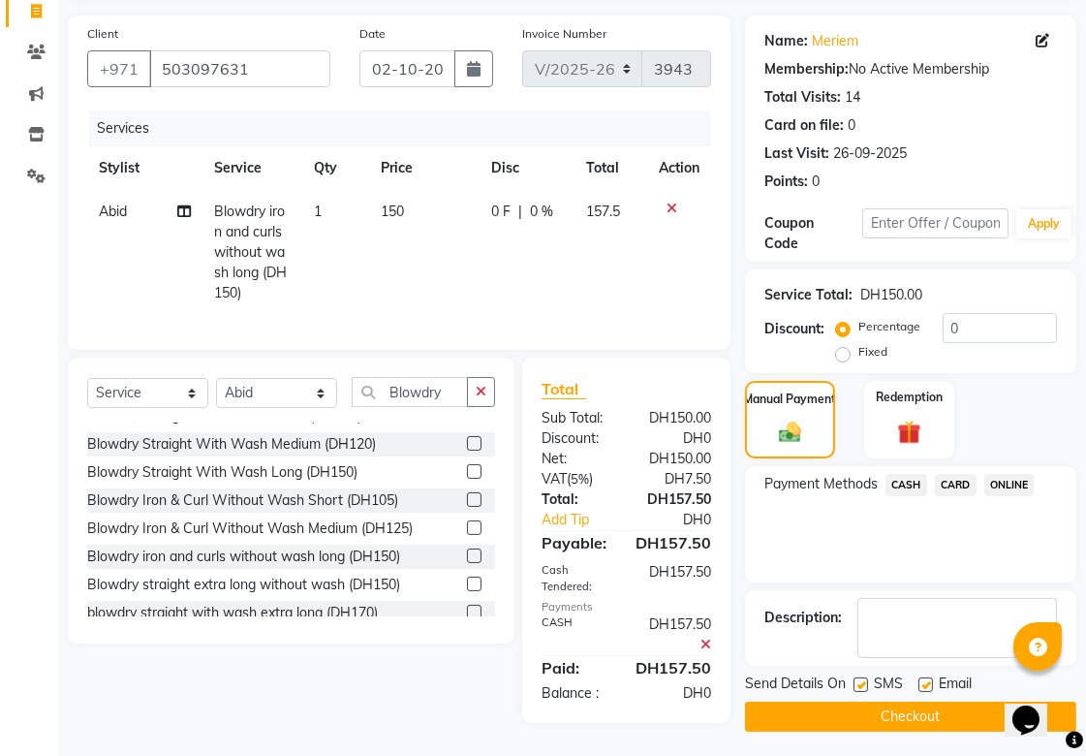
click at [940, 715] on button "Checkout" at bounding box center [910, 717] width 331 height 30
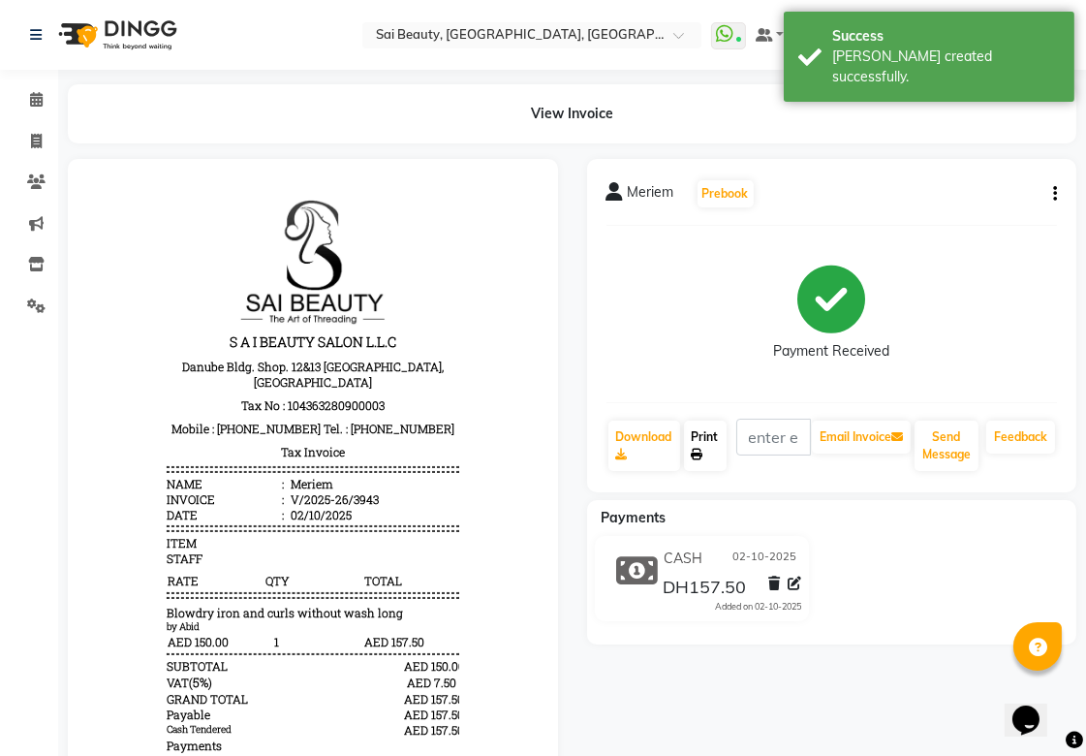
click at [689, 439] on link "Print" at bounding box center [705, 446] width 43 height 50
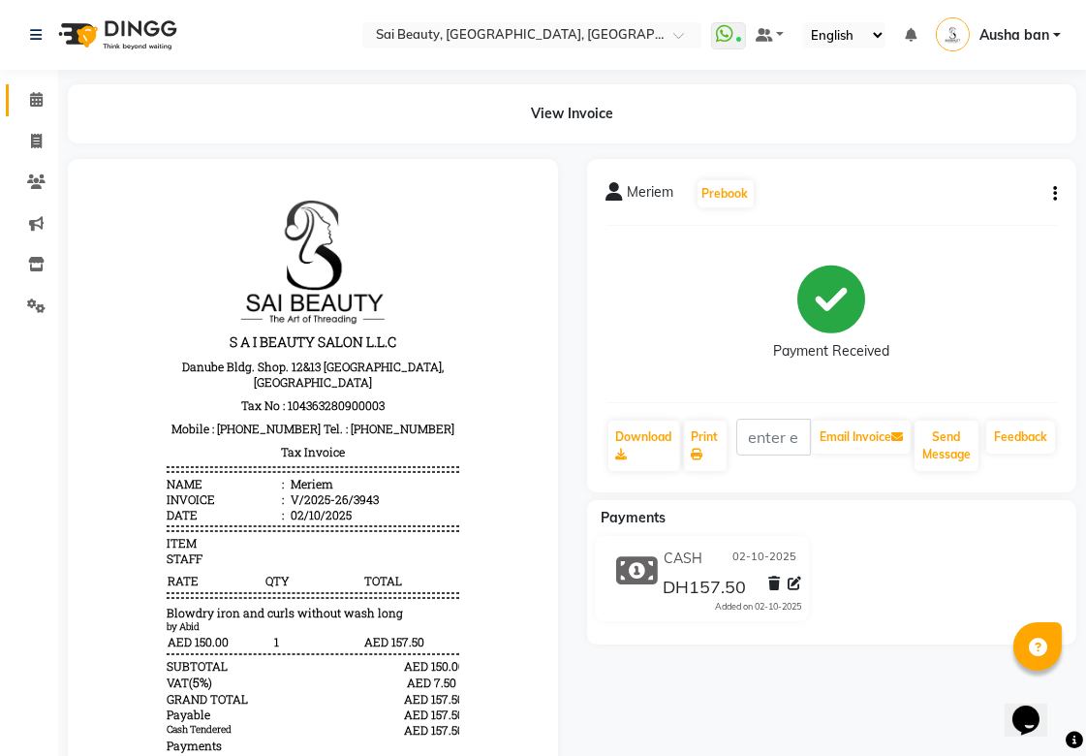
click at [14, 87] on link "Calendar" at bounding box center [29, 100] width 47 height 32
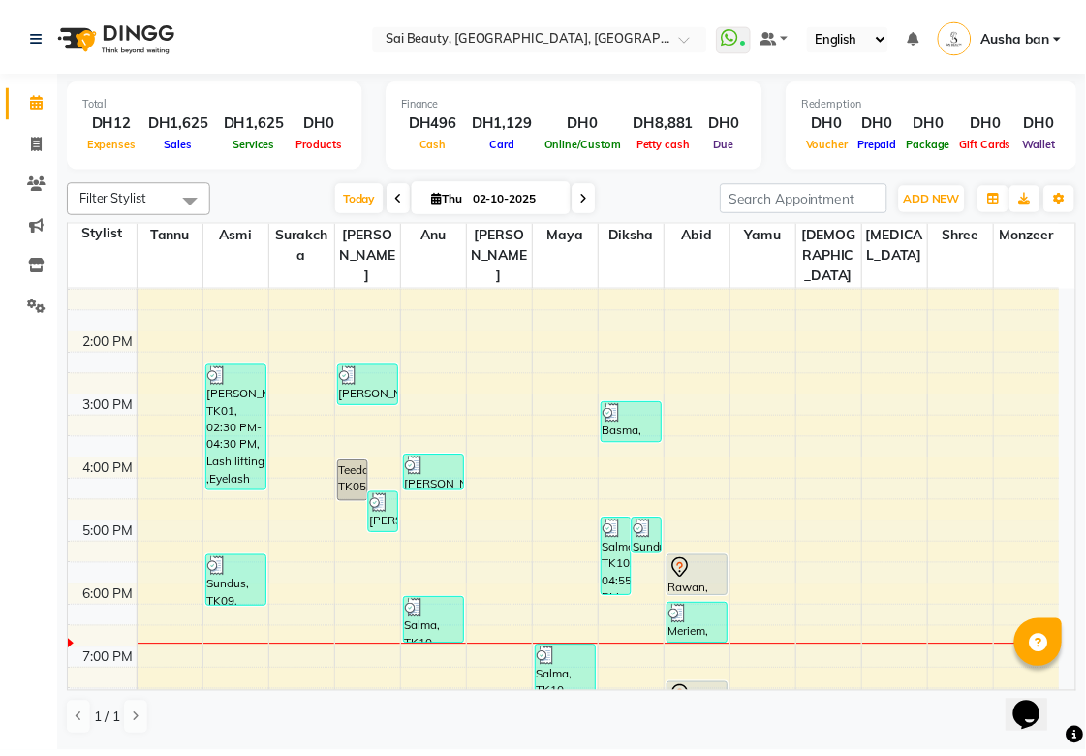
scroll to position [347, 0]
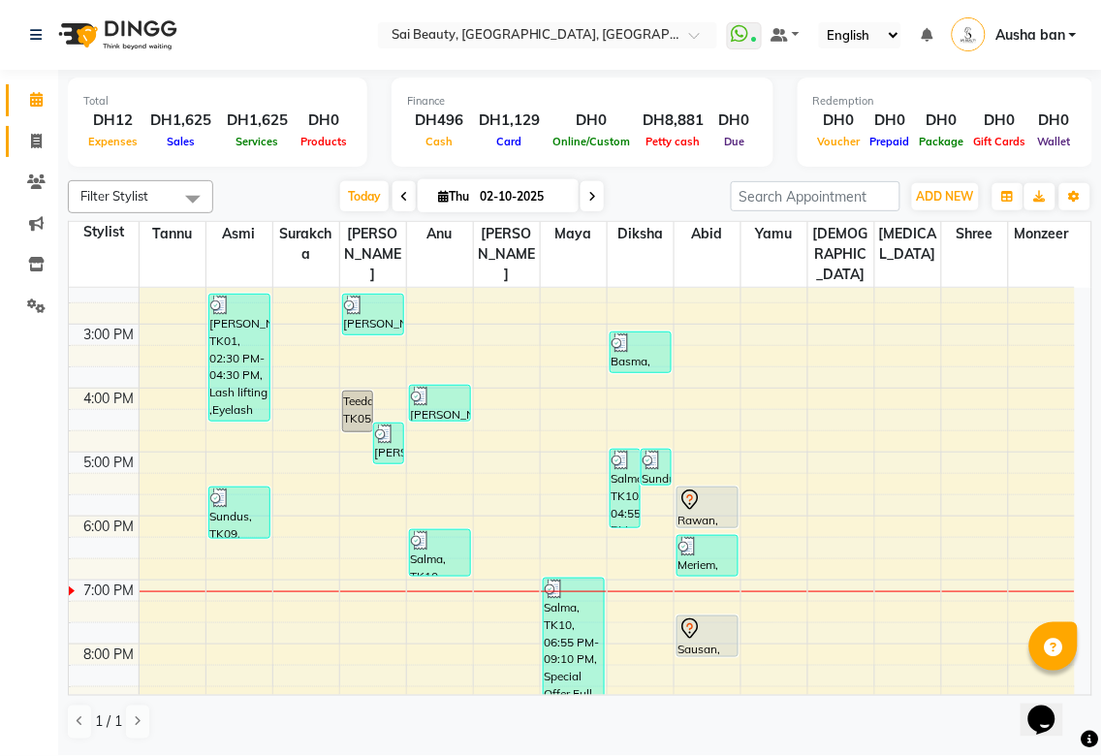
click at [36, 141] on icon at bounding box center [36, 141] width 11 height 15
select select "service"
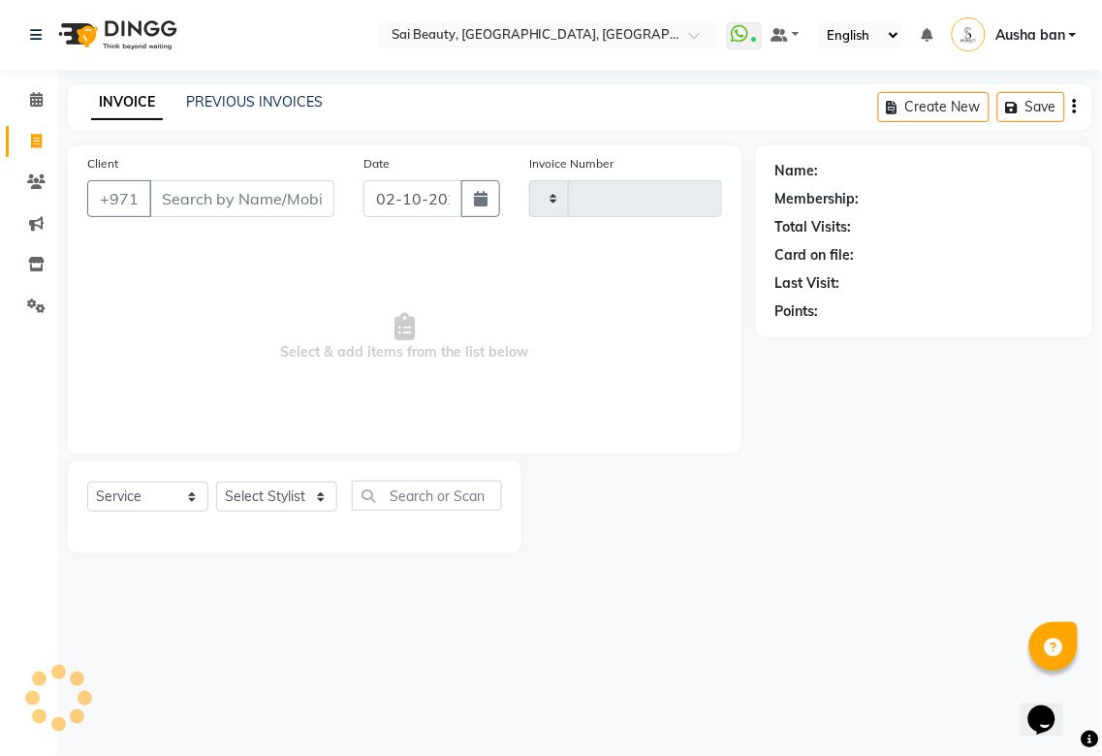
type input "3944"
select select "5352"
click at [899, 521] on div "Name: Membership: Total Visits: Card on file: Last Visit: Points:" at bounding box center [931, 349] width 351 height 408
click at [442, 496] on input "text" at bounding box center [427, 496] width 150 height 30
click at [683, 617] on div "Select Location × Sai Beauty, [GEOGRAPHIC_DATA], [GEOGRAPHIC_DATA] WhatsApp Sta…" at bounding box center [551, 378] width 1102 height 756
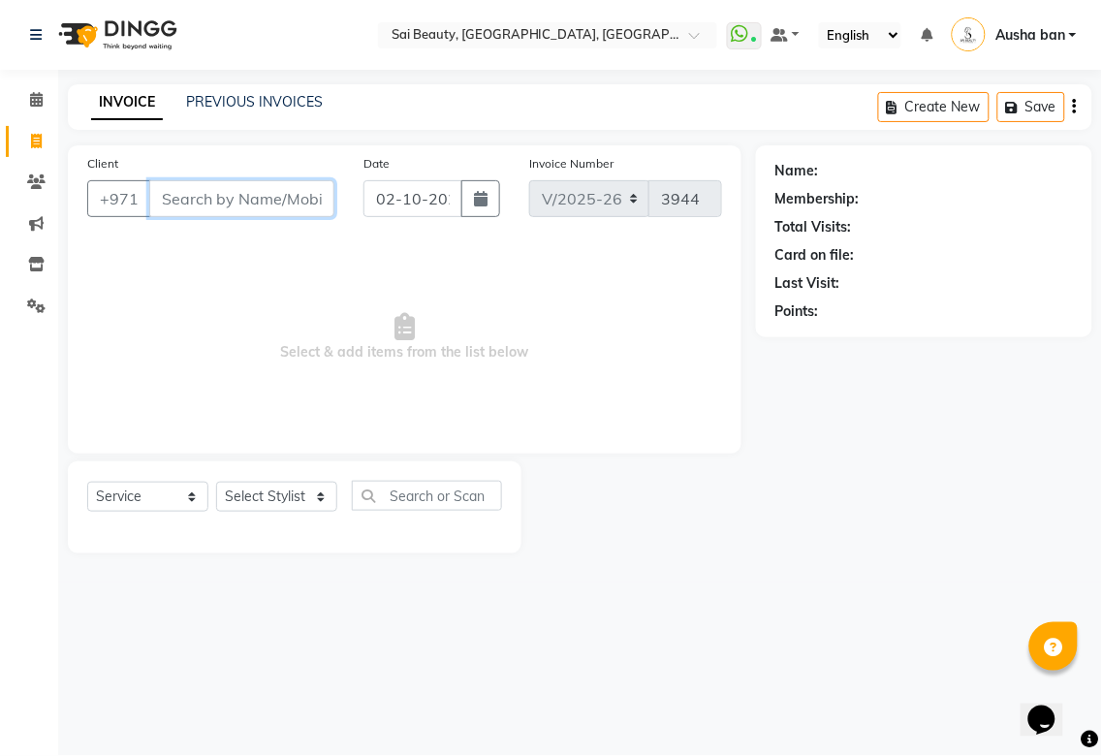
click at [296, 196] on input "Client" at bounding box center [241, 198] width 185 height 37
click at [302, 194] on input "Client" at bounding box center [241, 198] width 185 height 37
click at [318, 488] on select "Select Stylist [PERSON_NAME][MEDICAL_DATA] [PERSON_NAME] Asmi Ausha ban [PERSON…" at bounding box center [276, 497] width 121 height 30
select select "52340"
click at [216, 483] on select "Select Stylist [PERSON_NAME][MEDICAL_DATA] [PERSON_NAME] Asmi Ausha ban [PERSON…" at bounding box center [276, 497] width 121 height 30
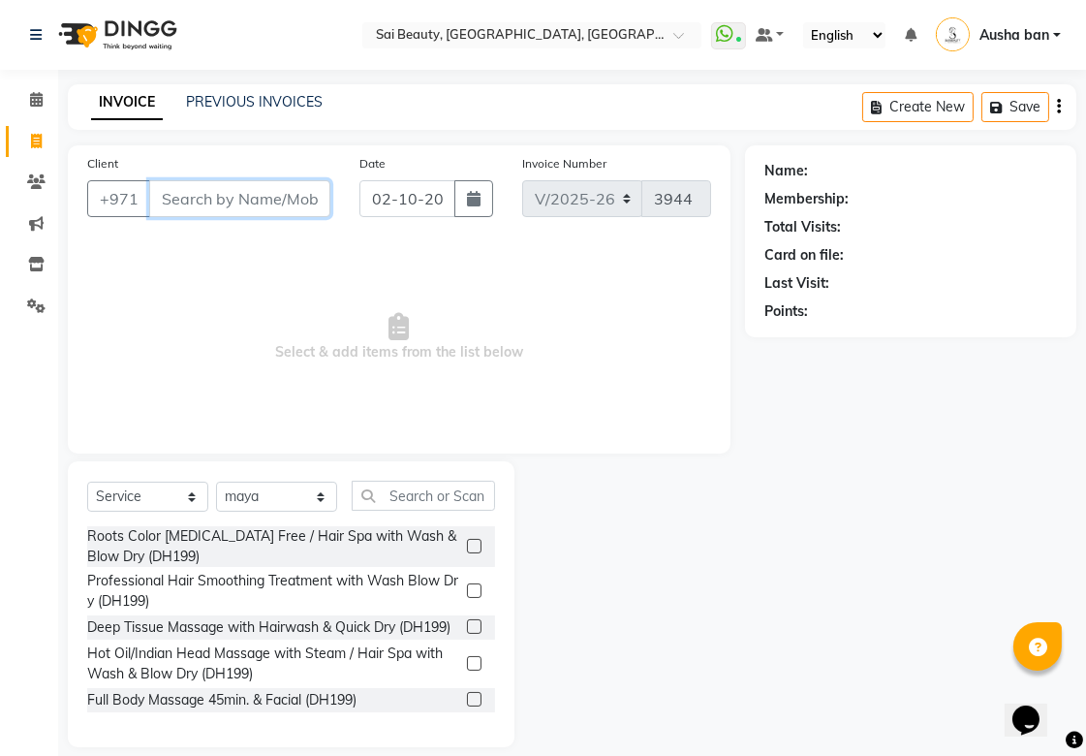
click at [293, 195] on input "Client" at bounding box center [239, 198] width 181 height 37
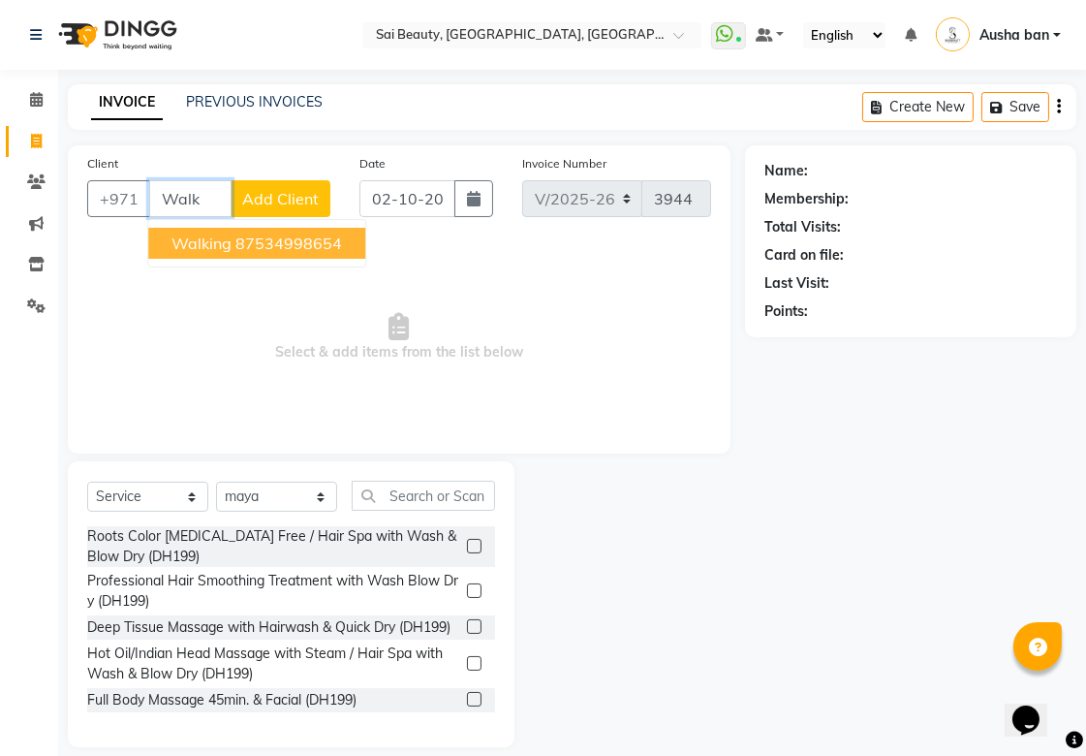
click at [179, 237] on span "walking" at bounding box center [202, 243] width 60 height 19
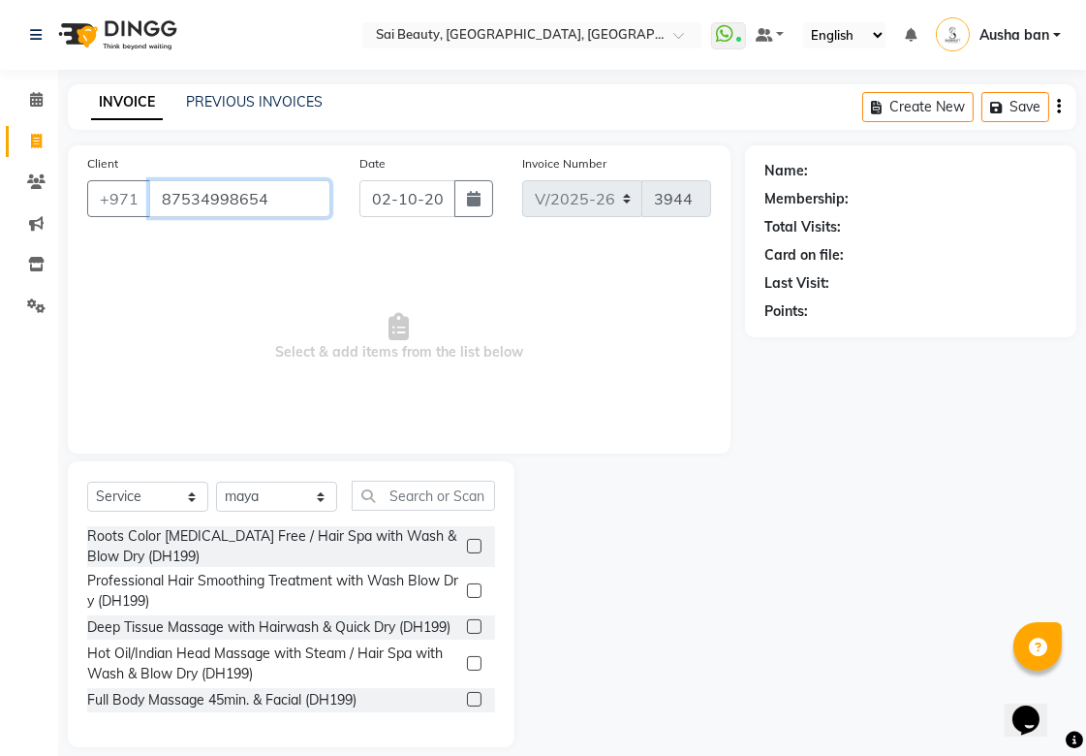
type input "87534998654"
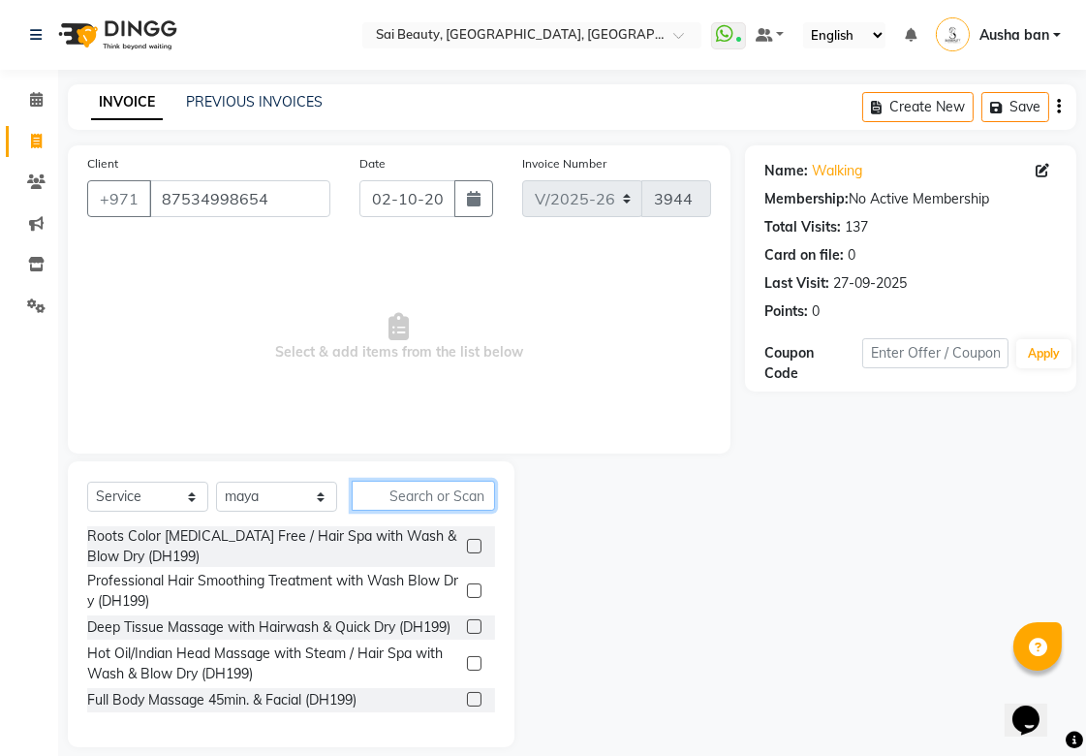
click at [472, 490] on input "text" at bounding box center [423, 496] width 143 height 30
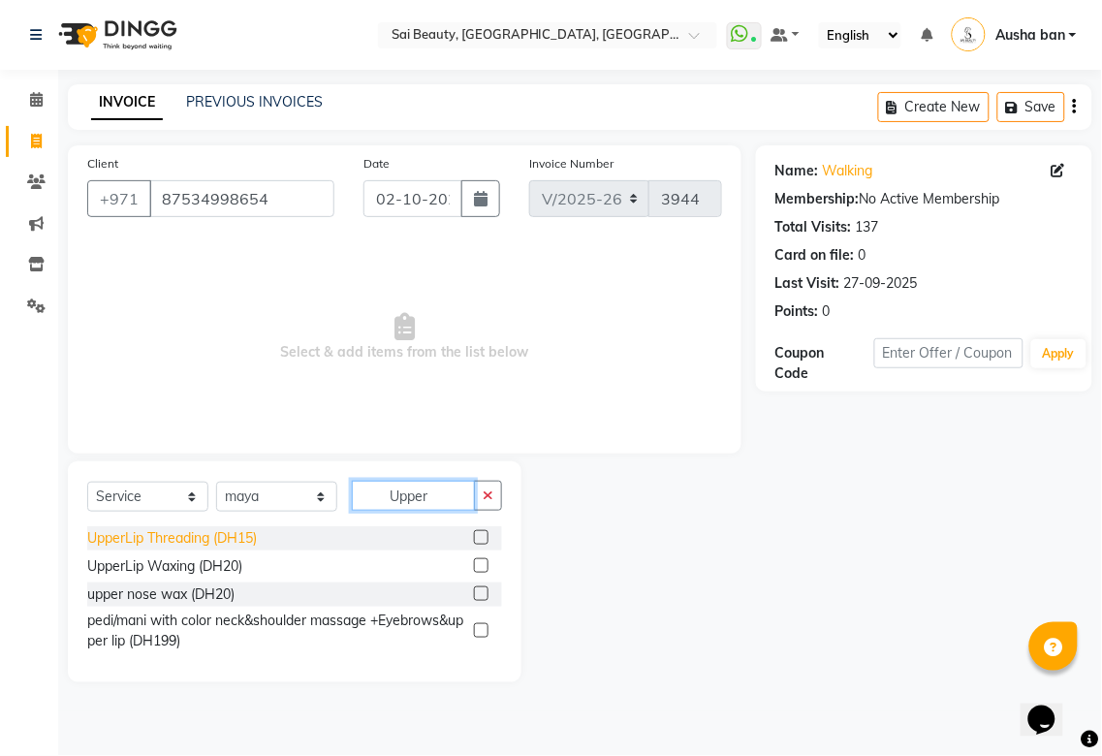
type input "Upper"
click at [110, 536] on div "UpperLip Threading (DH15)" at bounding box center [172, 538] width 170 height 20
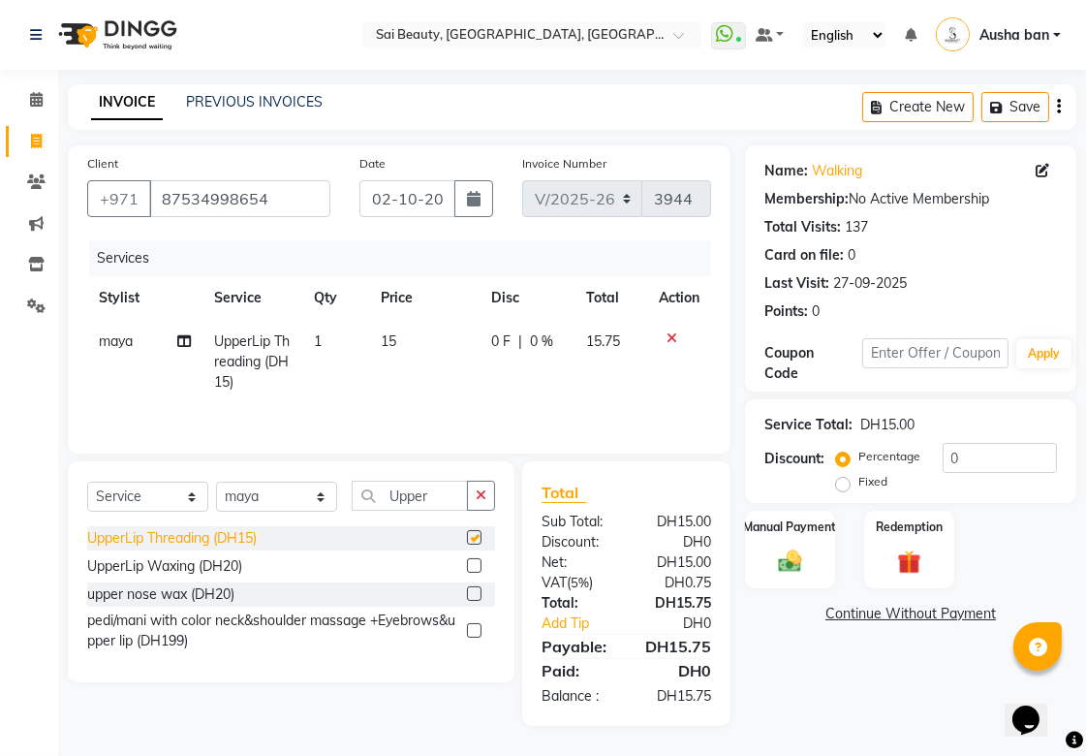
checkbox input "false"
click at [791, 559] on img at bounding box center [790, 561] width 40 height 28
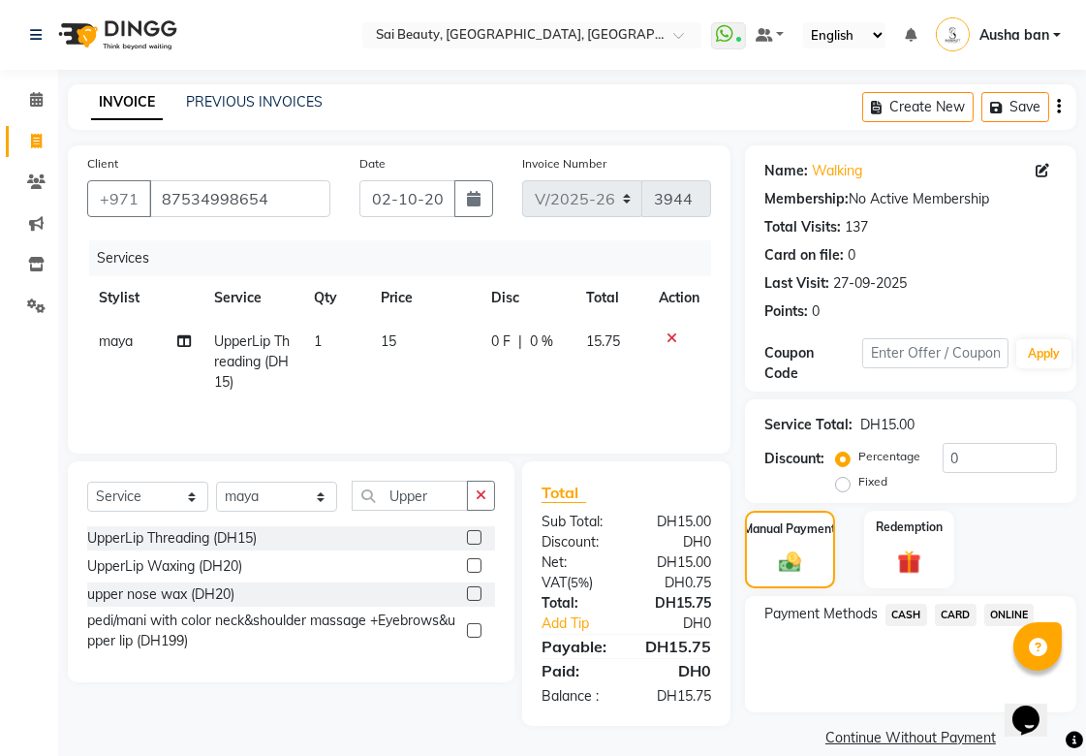
click at [960, 610] on span "CARD" at bounding box center [956, 615] width 42 height 22
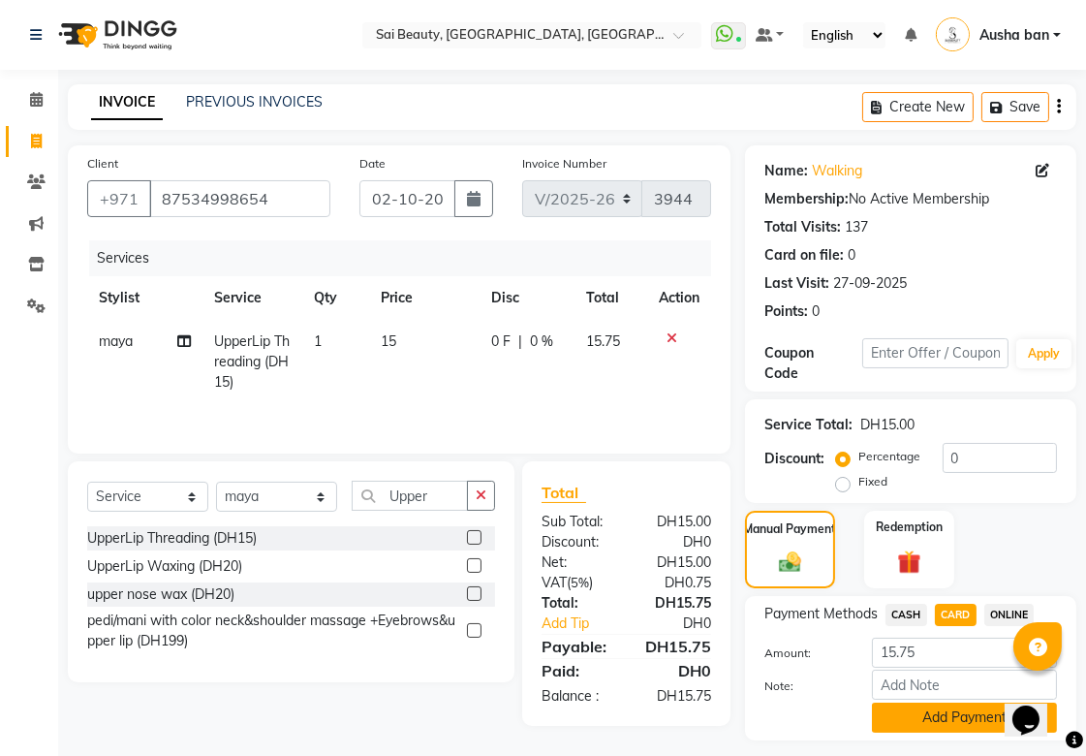
click at [932, 714] on button "Add Payment" at bounding box center [964, 718] width 185 height 30
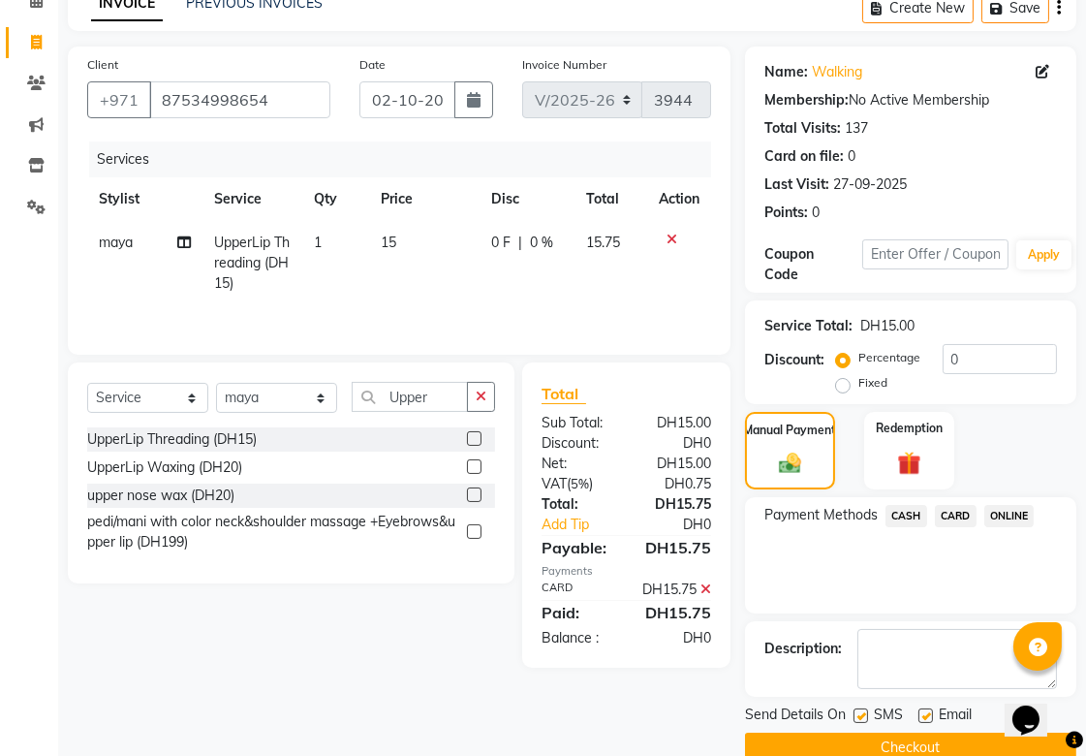
scroll to position [109, 0]
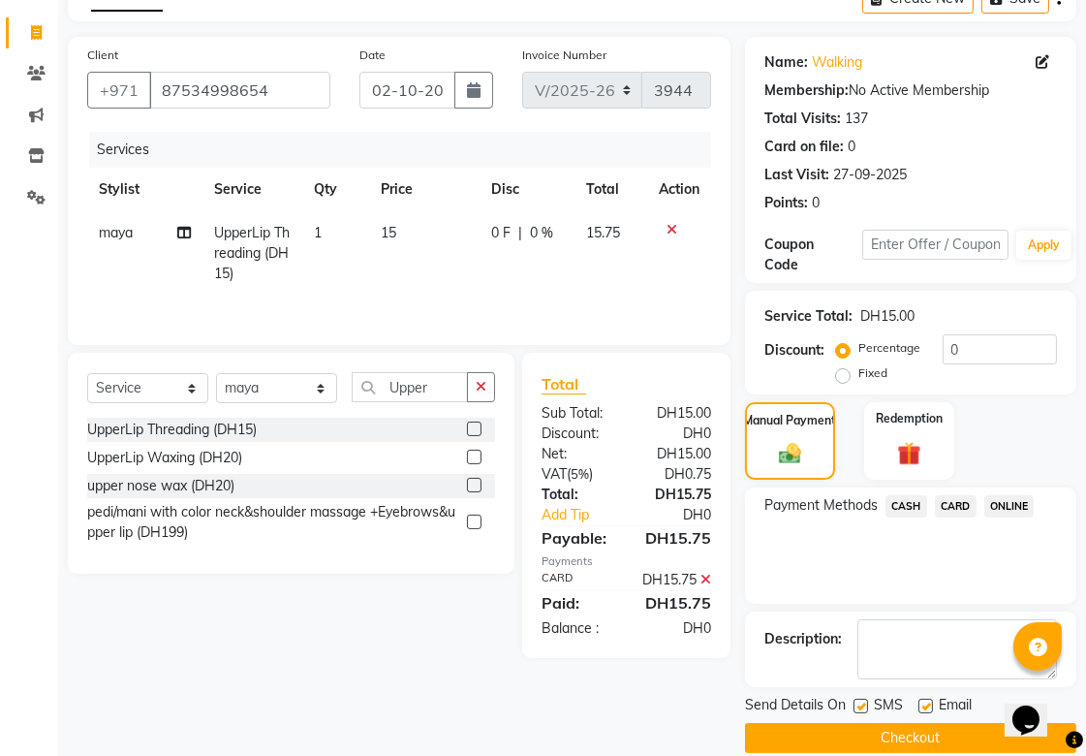
click at [926, 705] on label at bounding box center [926, 706] width 15 height 15
click at [926, 705] on input "checkbox" at bounding box center [925, 707] width 13 height 13
click at [926, 705] on label at bounding box center [926, 706] width 15 height 15
click at [926, 705] on input "checkbox" at bounding box center [925, 707] width 13 height 13
checkbox input "true"
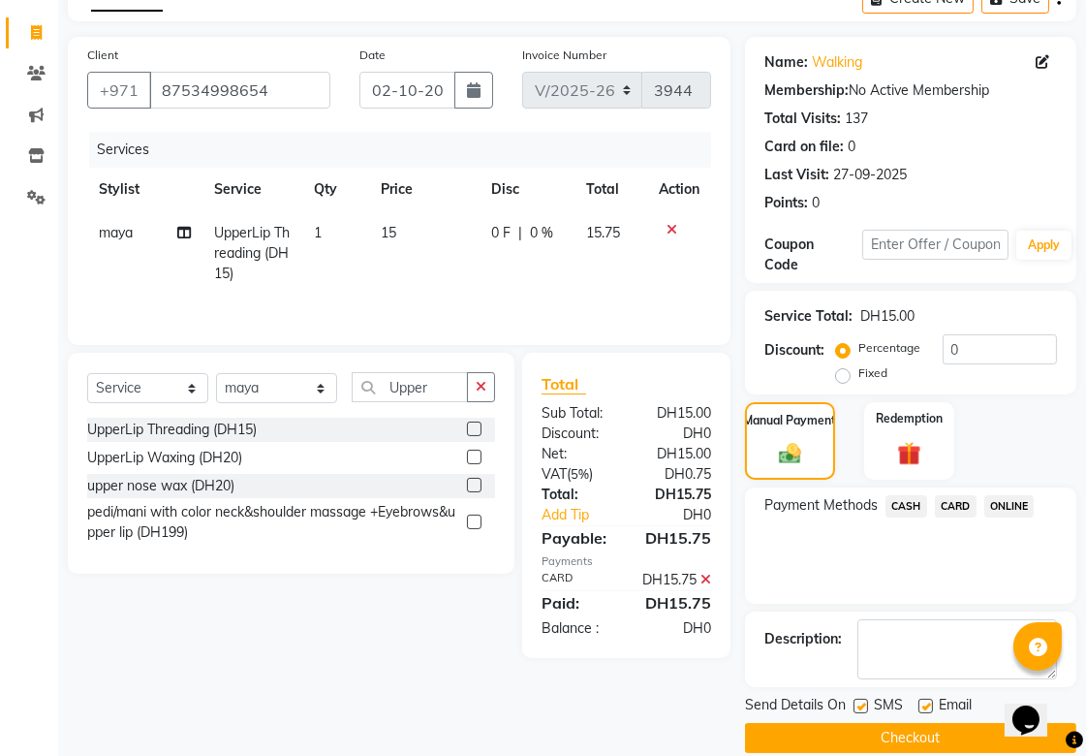
click at [943, 730] on button "Checkout" at bounding box center [910, 738] width 331 height 30
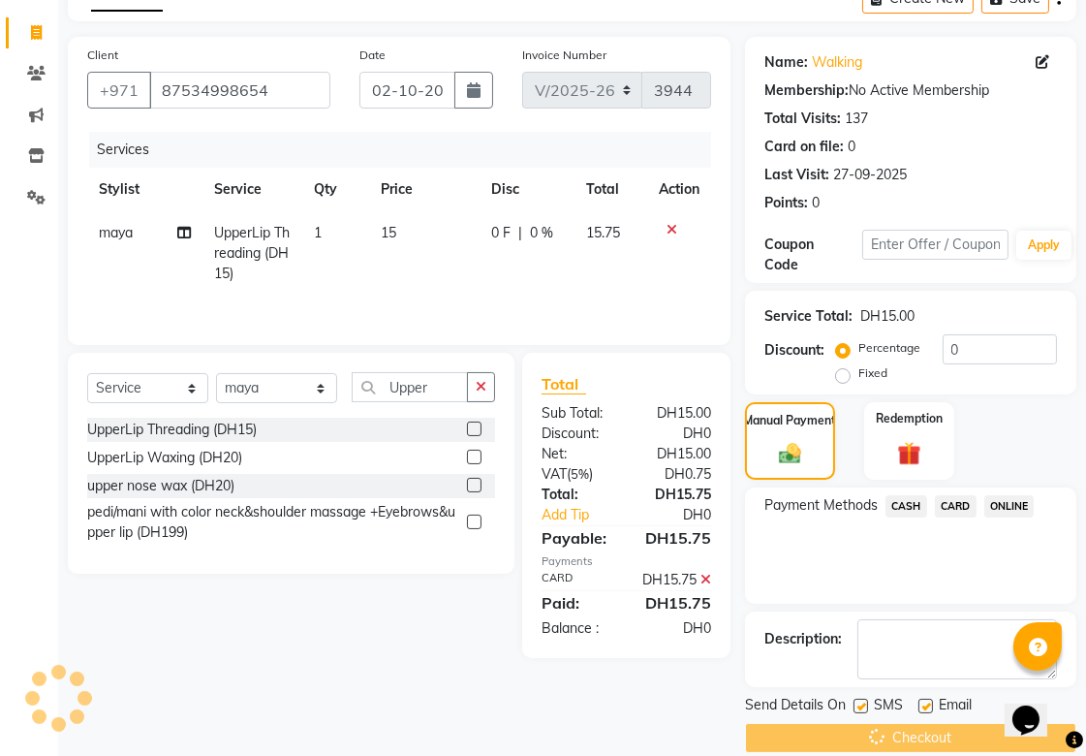
scroll to position [134, 0]
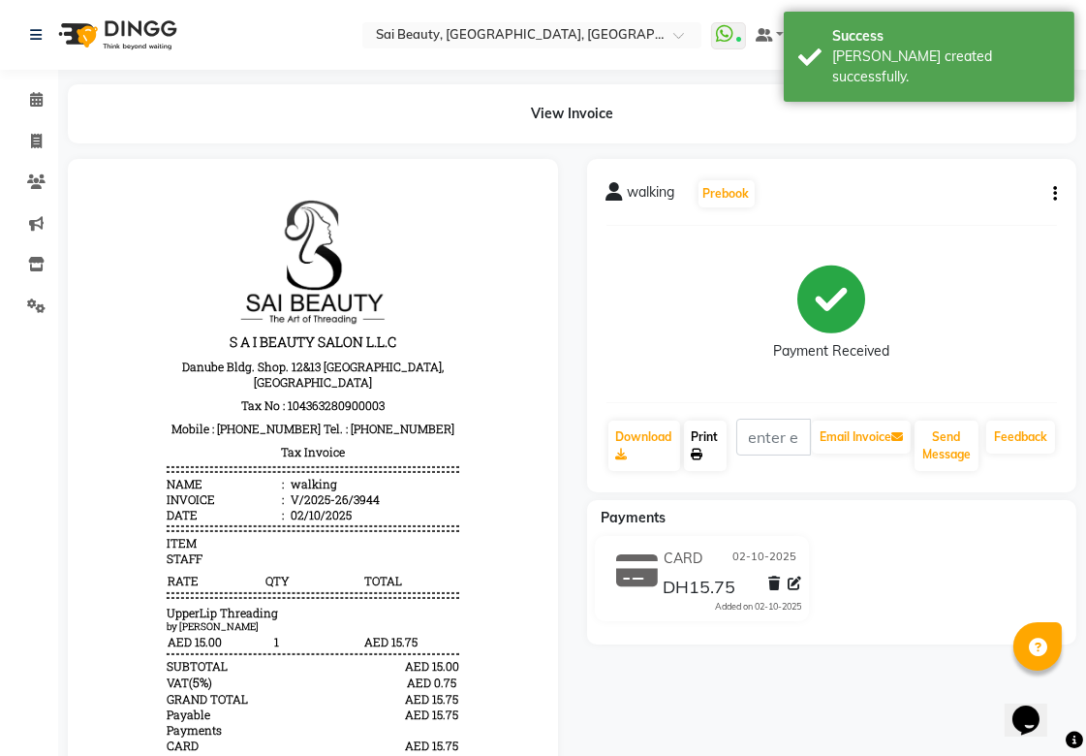
click at [692, 430] on link "Print" at bounding box center [705, 446] width 43 height 50
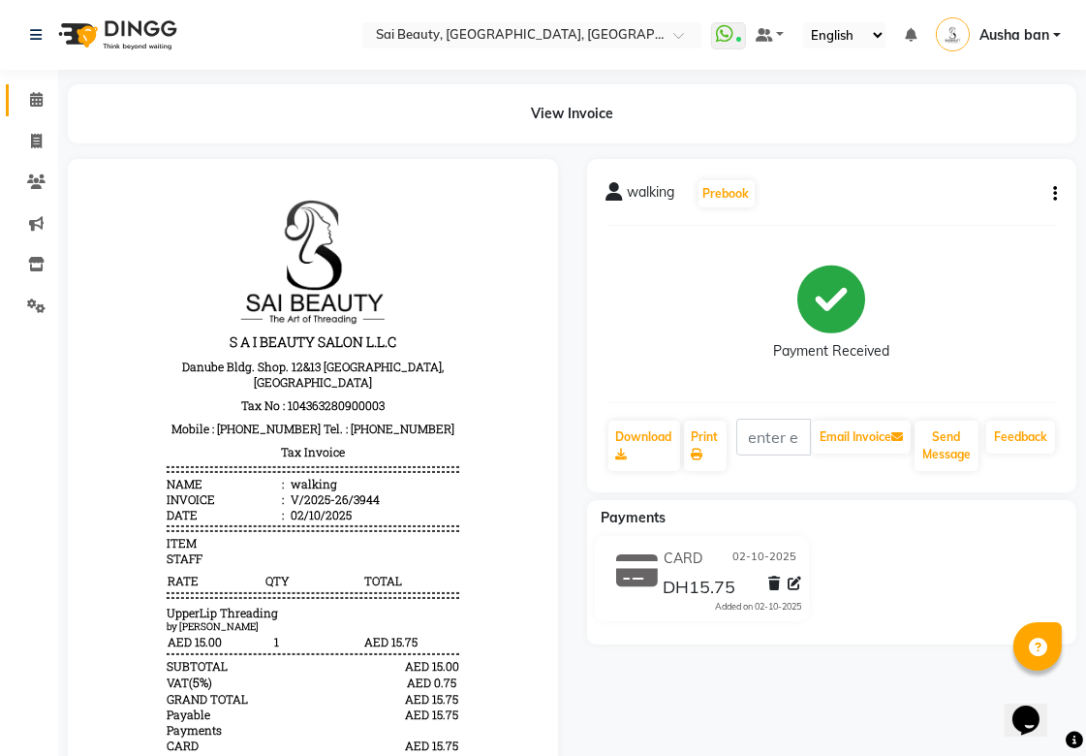
click at [37, 99] on icon at bounding box center [36, 99] width 13 height 15
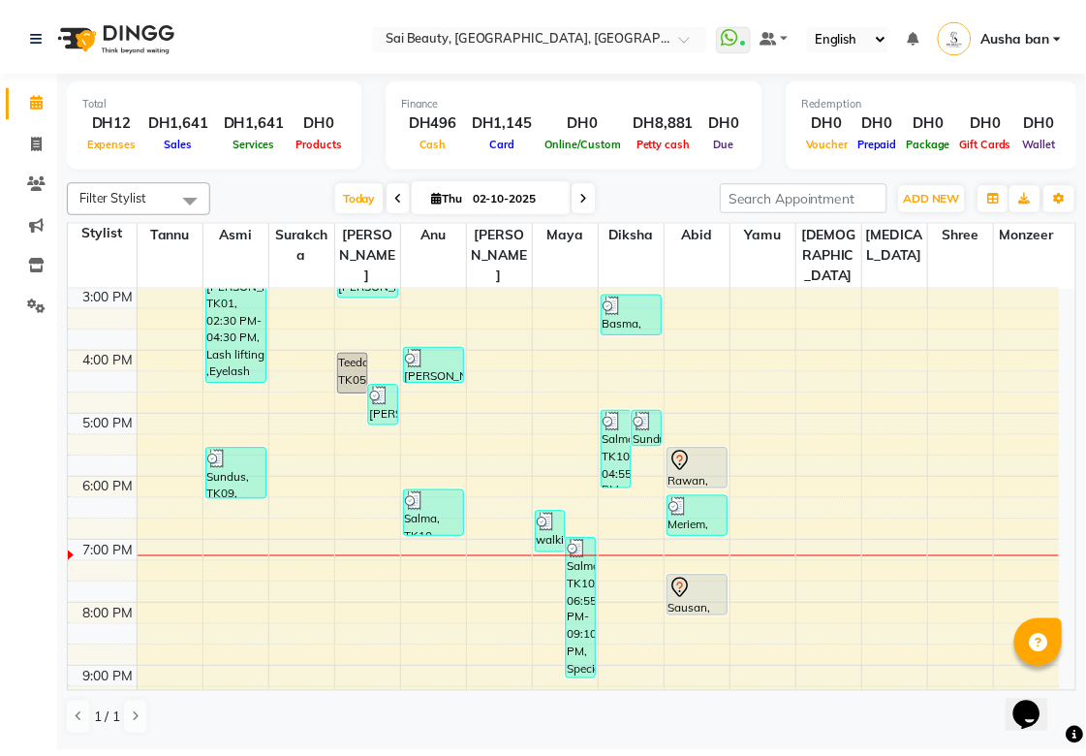
scroll to position [378, 0]
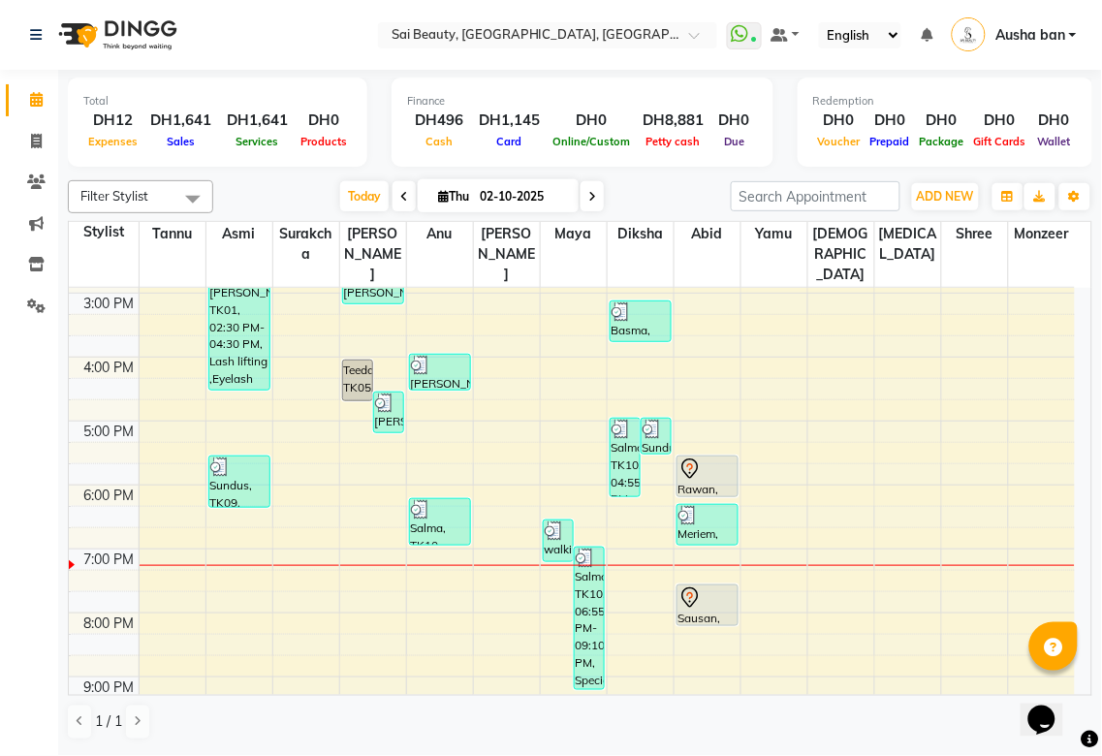
click at [703, 457] on div at bounding box center [707, 468] width 58 height 23
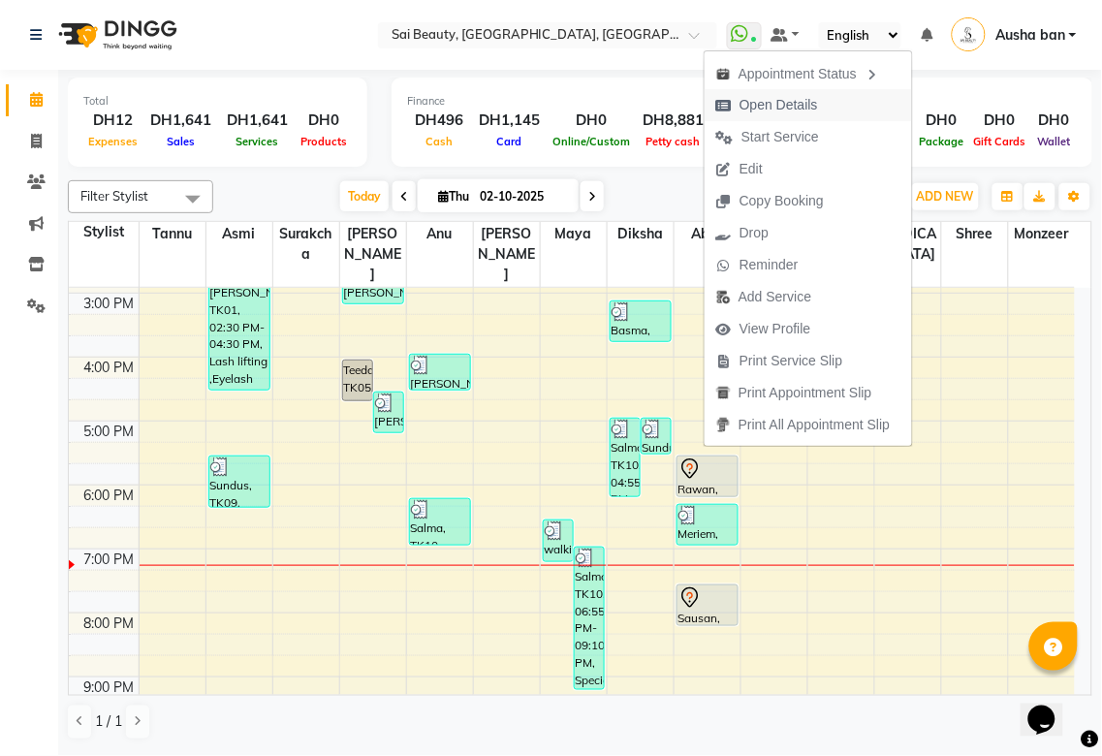
click at [821, 102] on span "Open Details" at bounding box center [766, 105] width 125 height 32
select select "7"
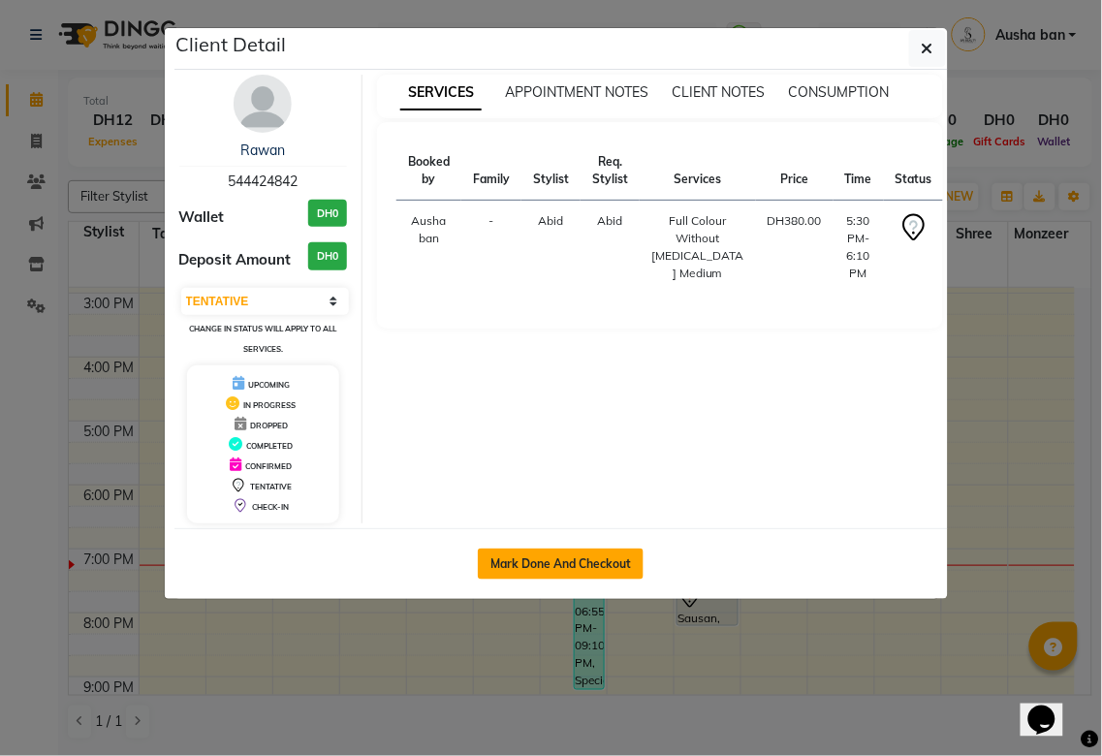
click at [588, 560] on button "Mark Done And Checkout" at bounding box center [561, 563] width 166 height 31
select select "service"
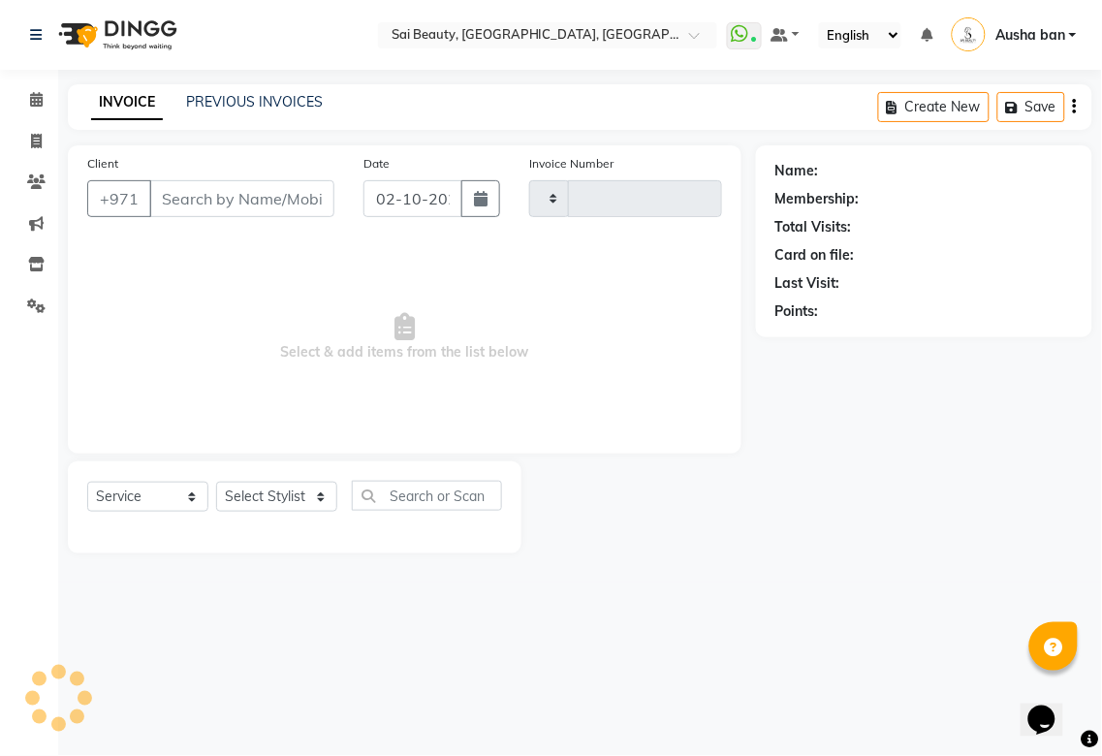
type input "3945"
select select "5352"
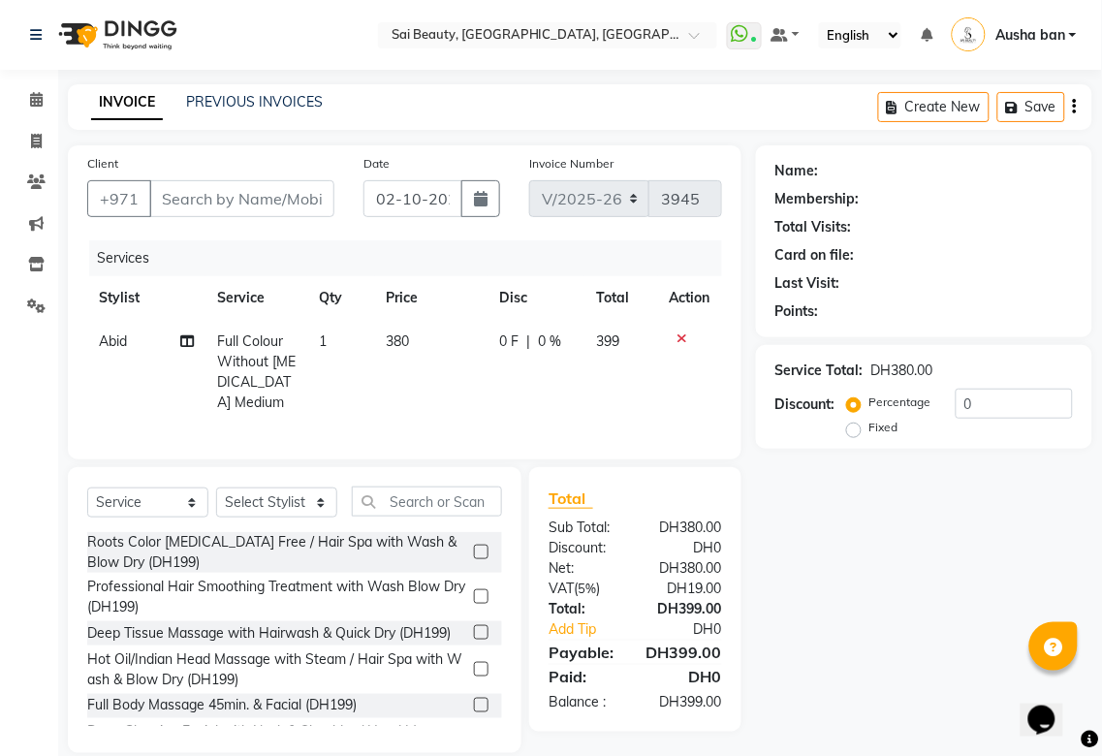
type input "544424842"
select select "59146"
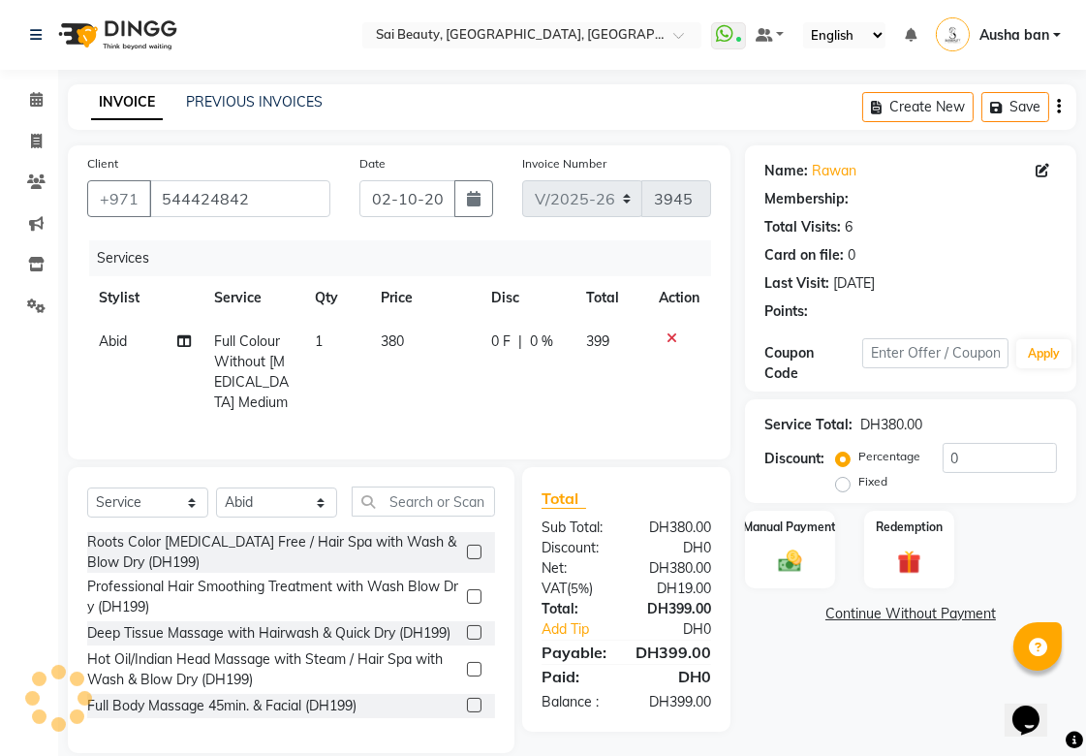
click at [702, 333] on td at bounding box center [679, 372] width 64 height 105
click at [667, 331] on icon at bounding box center [672, 338] width 11 height 14
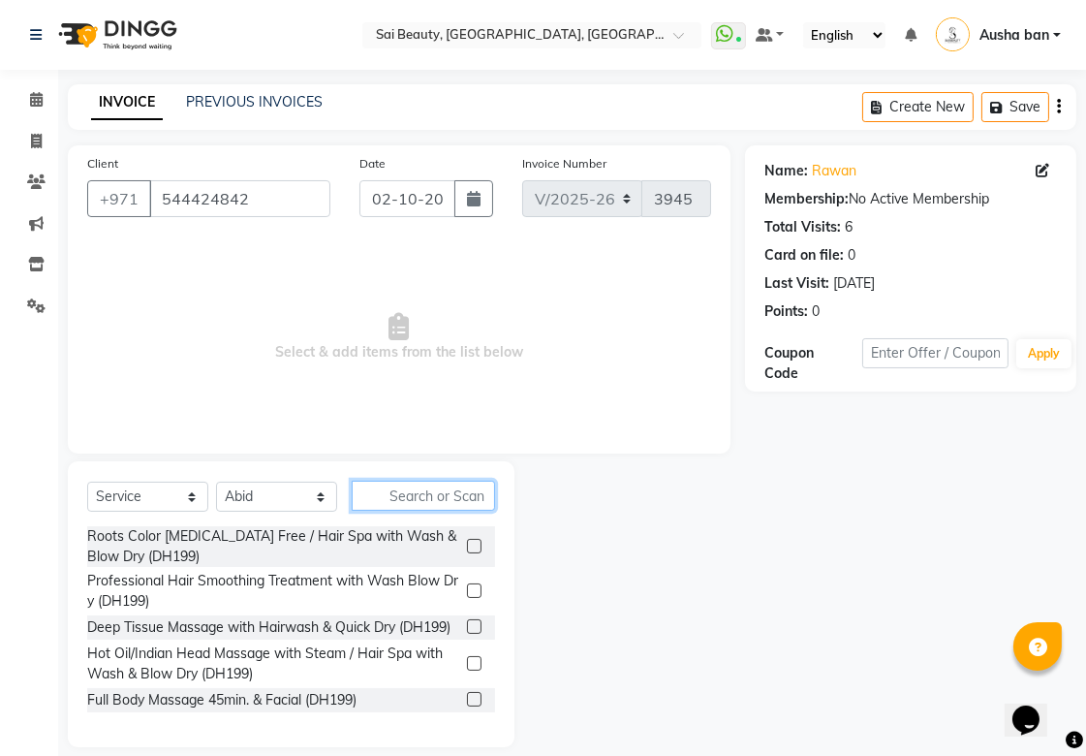
click at [457, 496] on input "text" at bounding box center [423, 496] width 143 height 30
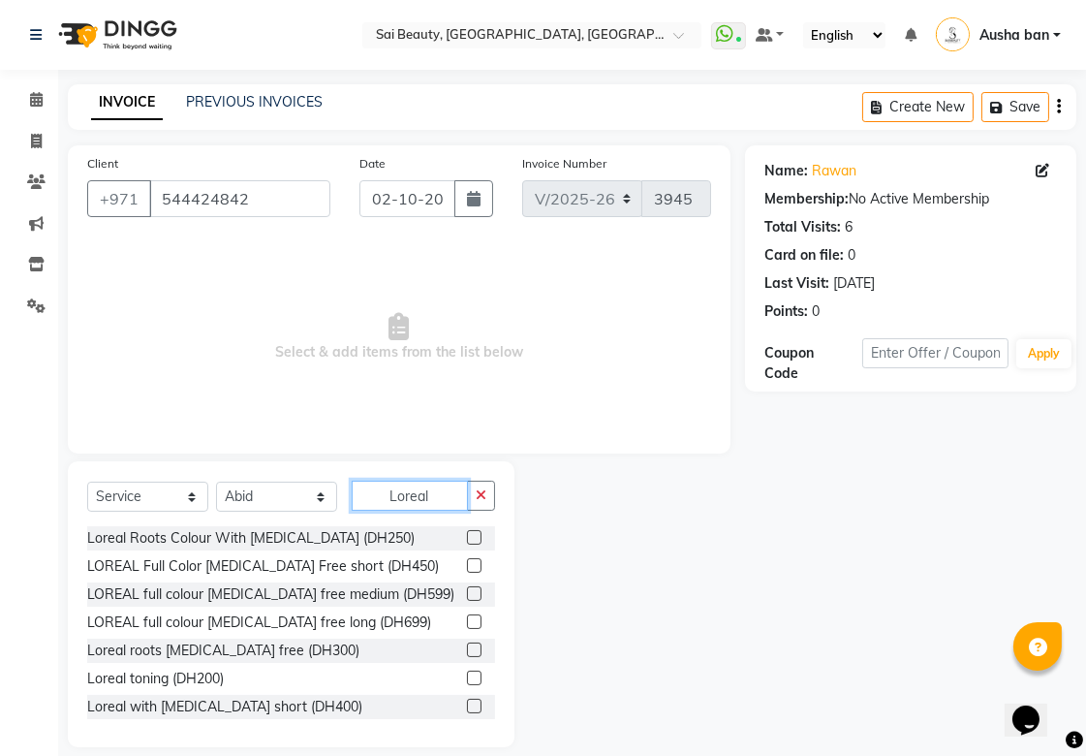
type input "Loreal"
click at [467, 566] on label at bounding box center [474, 565] width 15 height 15
click at [467, 566] on input "checkbox" at bounding box center [473, 566] width 13 height 13
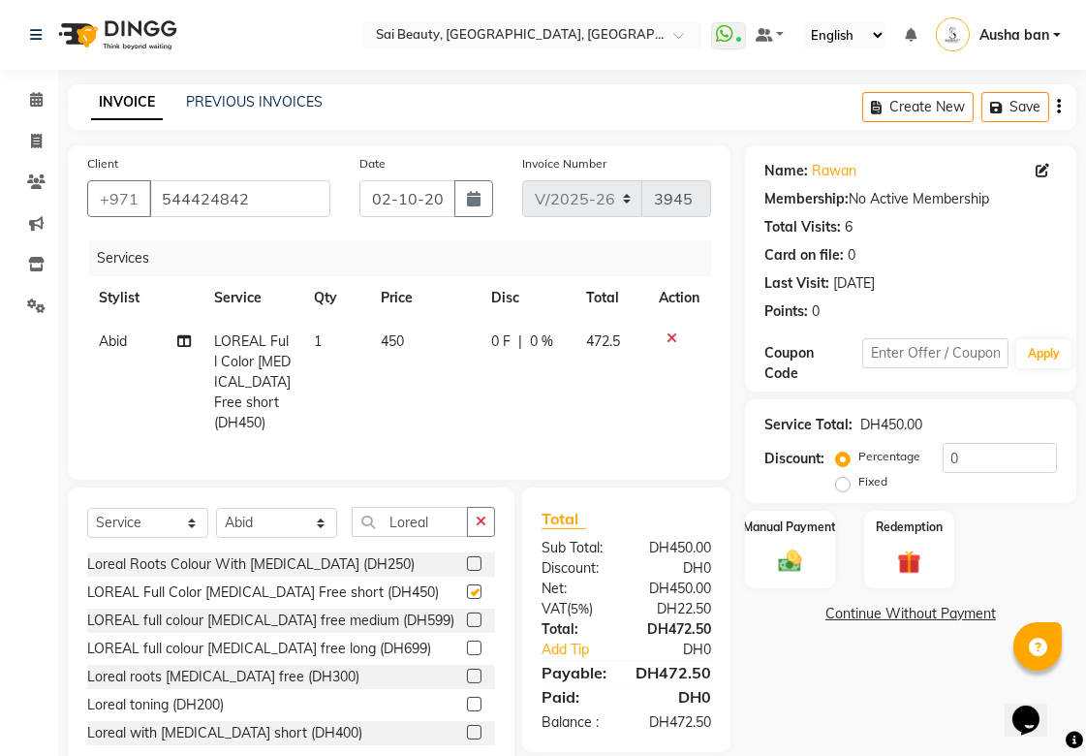
checkbox input "false"
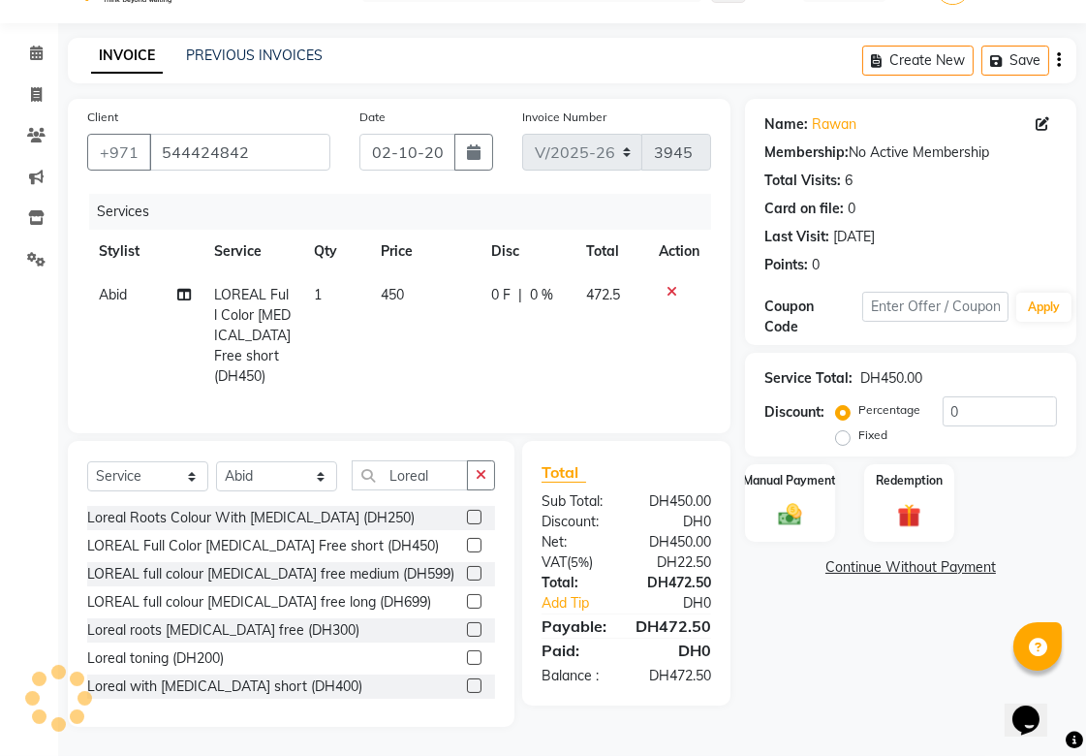
click at [667, 285] on icon at bounding box center [672, 292] width 11 height 14
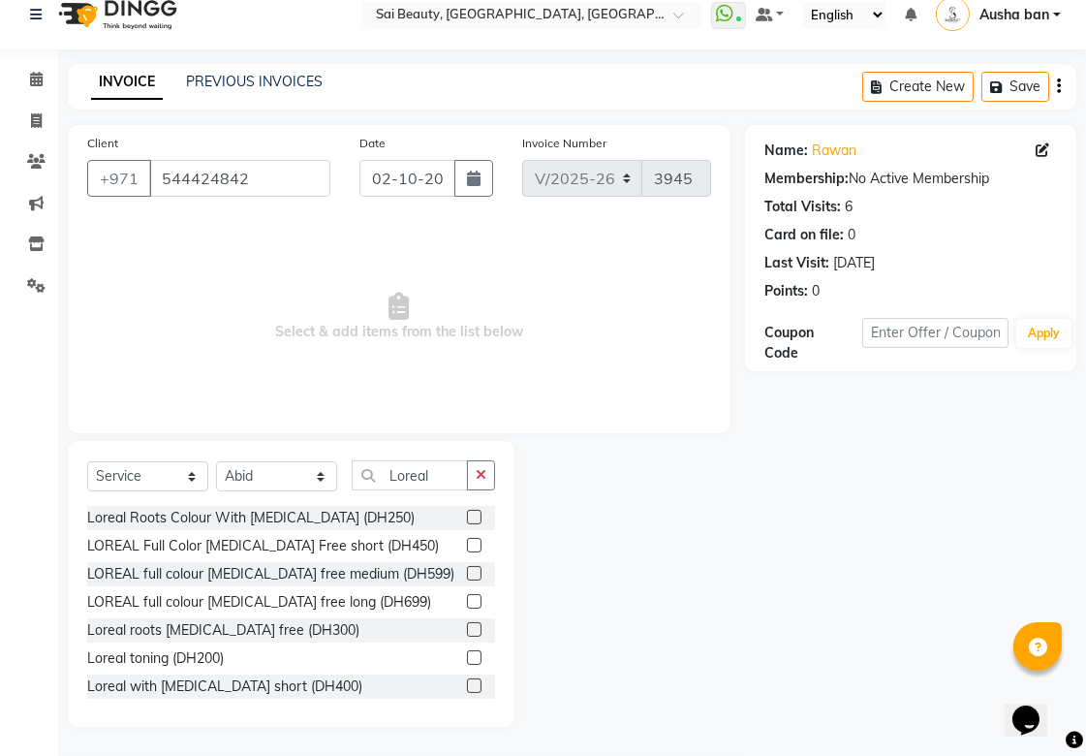
click at [467, 573] on label at bounding box center [474, 573] width 15 height 15
click at [467, 573] on input "checkbox" at bounding box center [473, 574] width 13 height 13
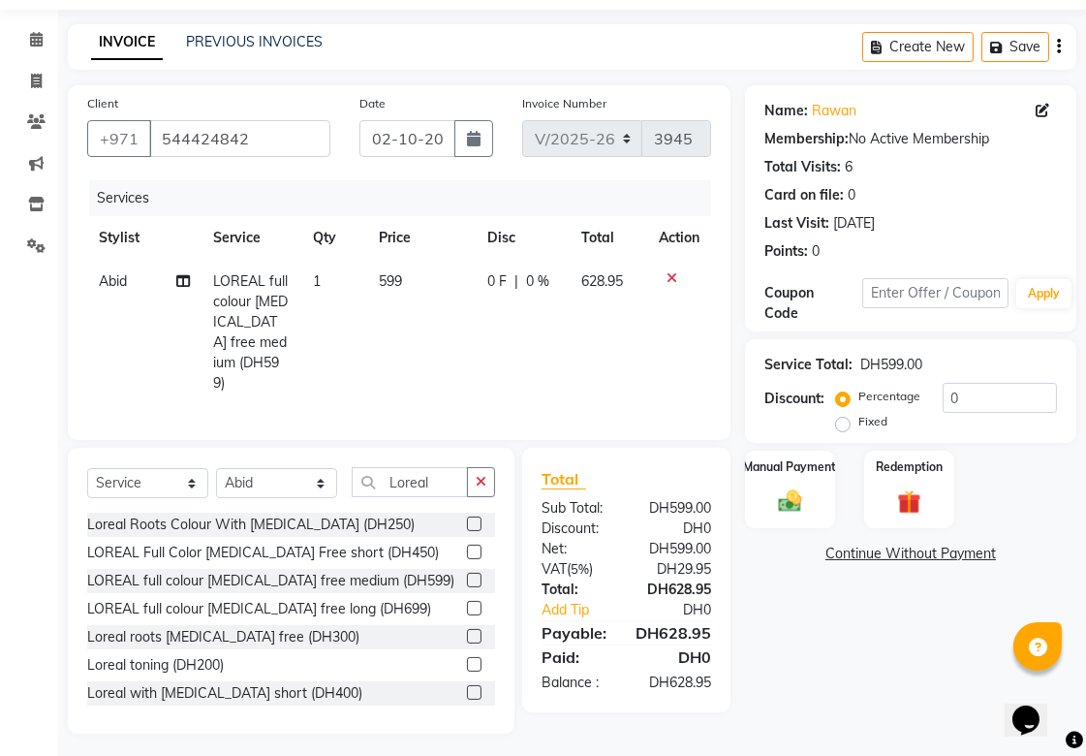
checkbox input "false"
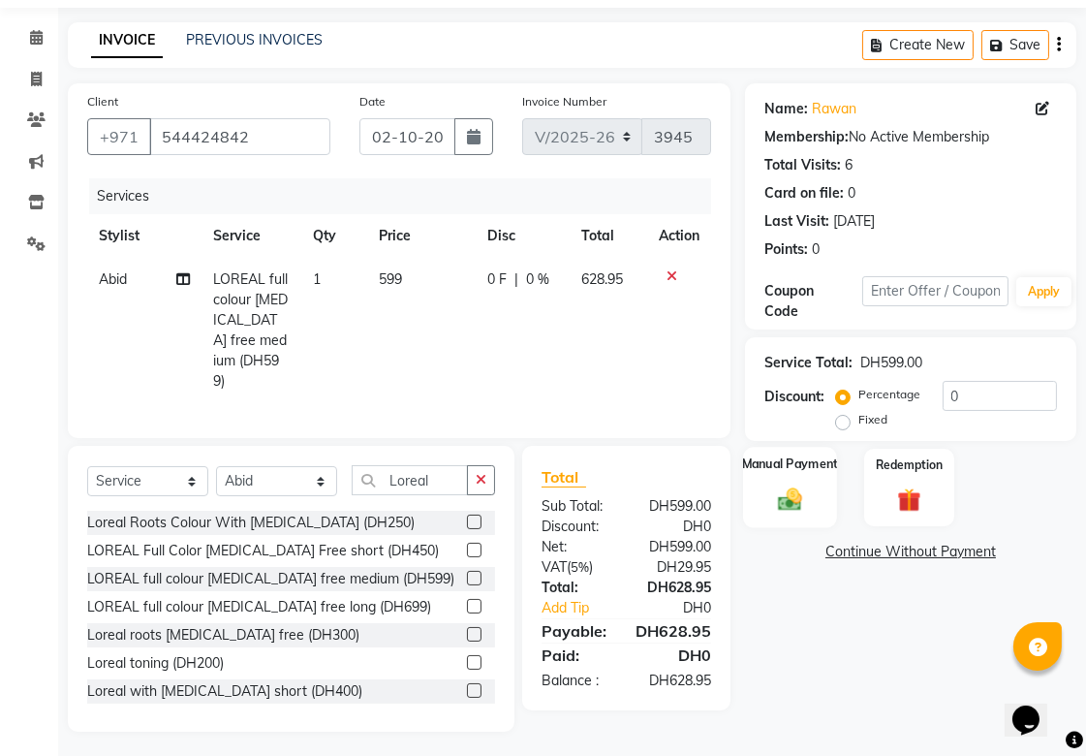
click at [808, 471] on label "Manual Payment" at bounding box center [790, 463] width 97 height 18
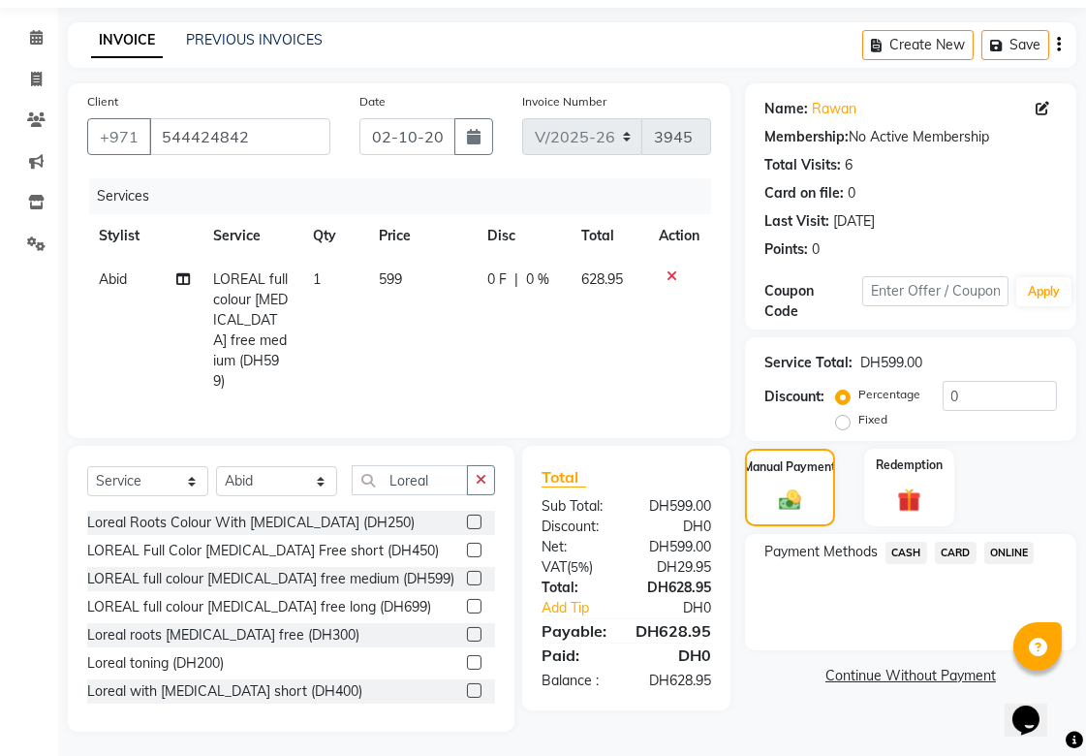
click at [964, 547] on span "CARD" at bounding box center [956, 553] width 42 height 22
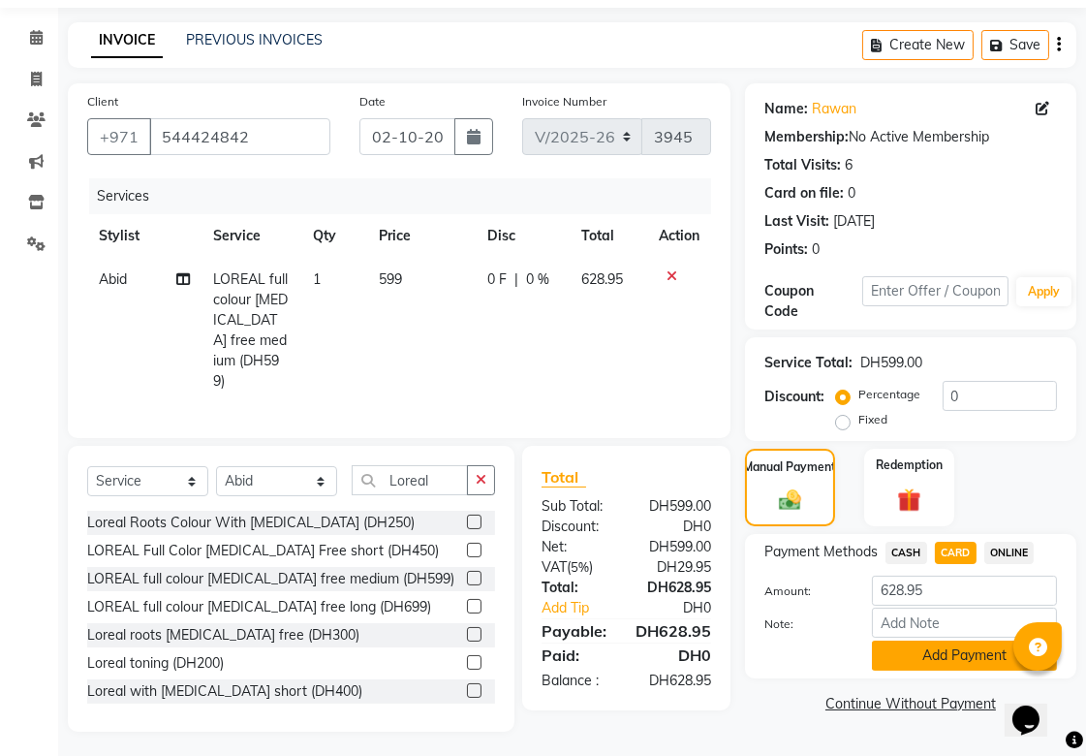
click at [982, 653] on button "Add Payment" at bounding box center [964, 656] width 185 height 30
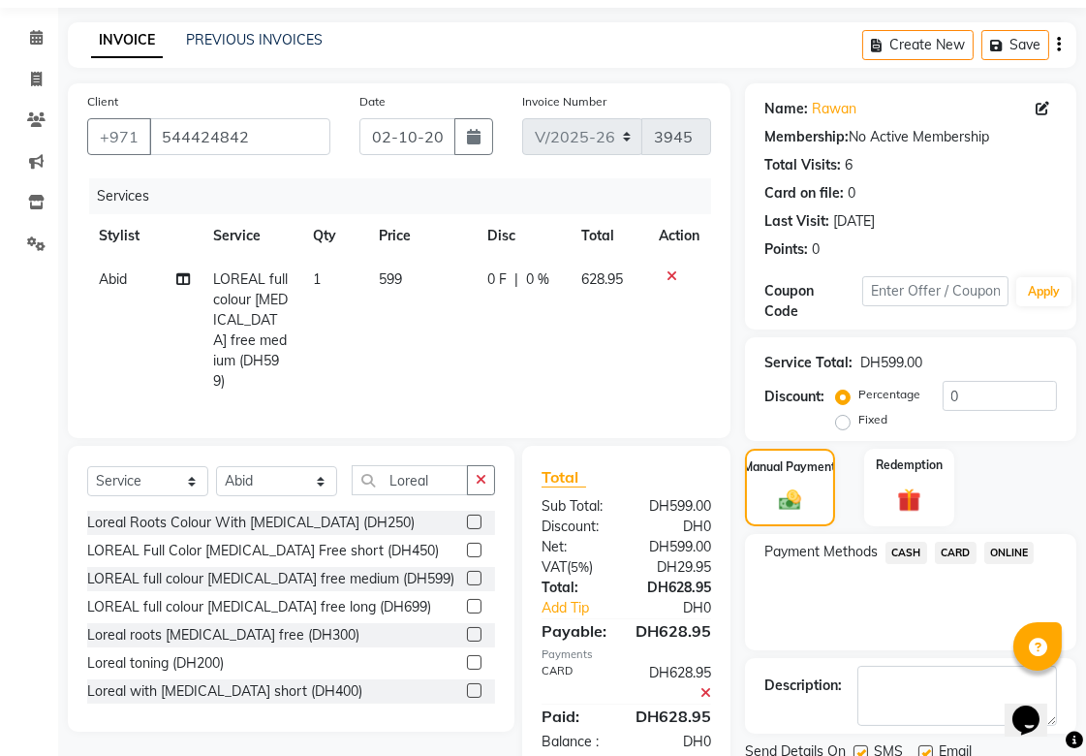
scroll to position [134, 0]
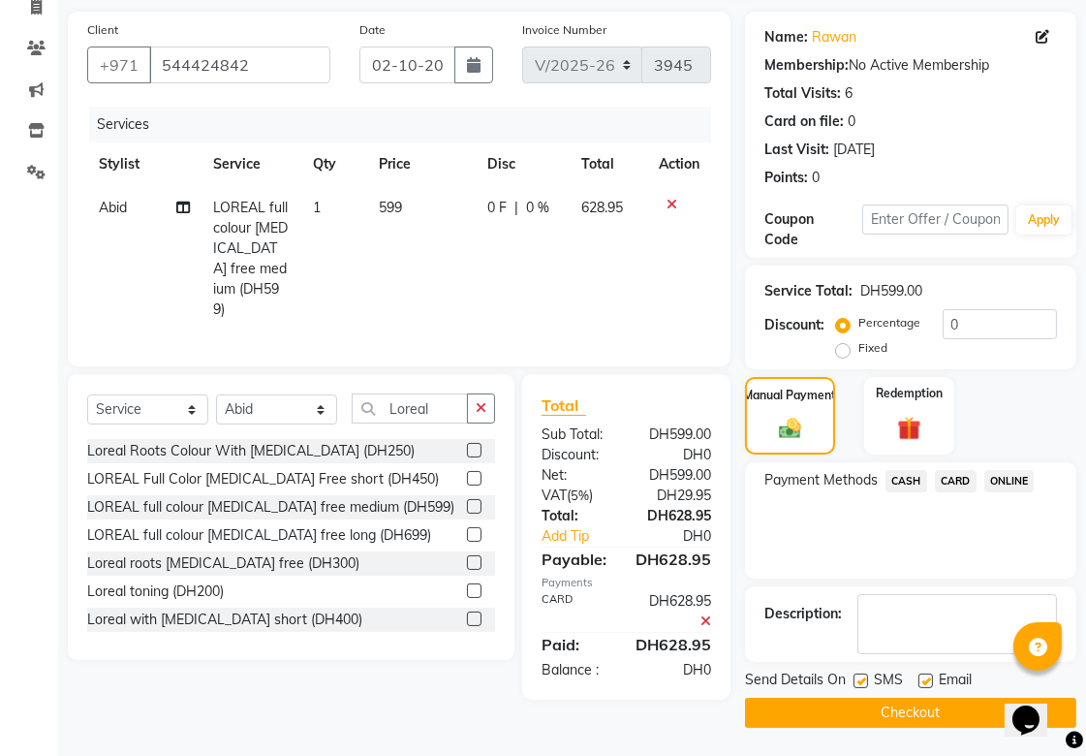
click at [941, 711] on button "Checkout" at bounding box center [910, 713] width 331 height 30
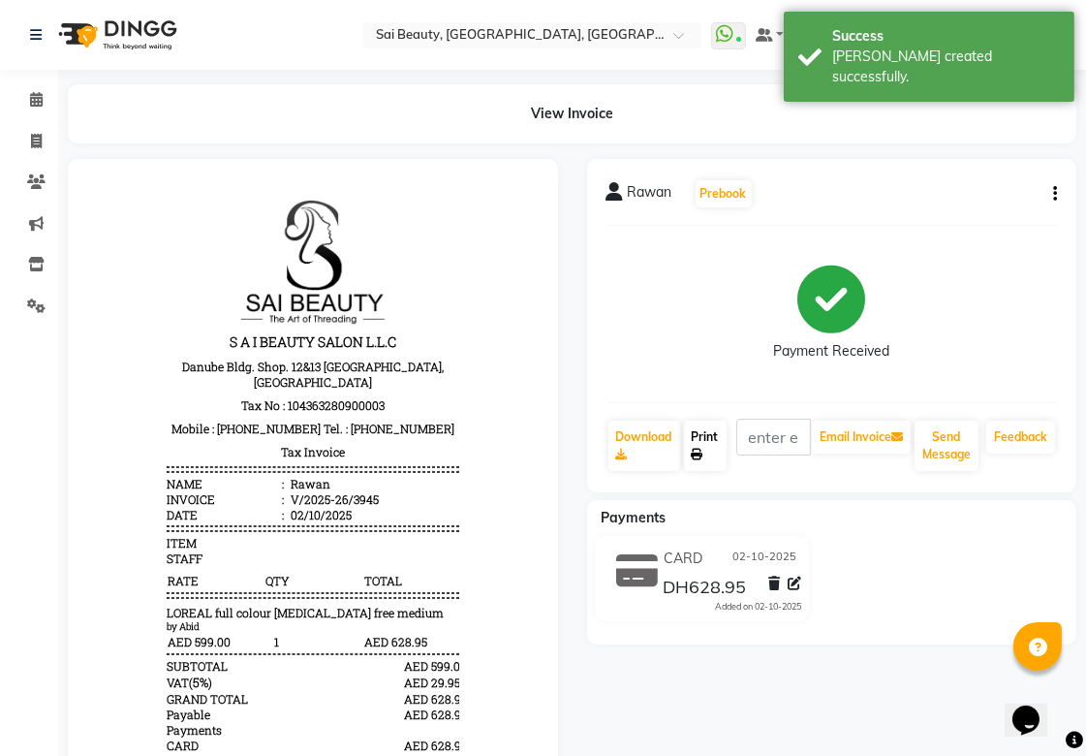
click at [704, 434] on link "Print" at bounding box center [705, 446] width 43 height 50
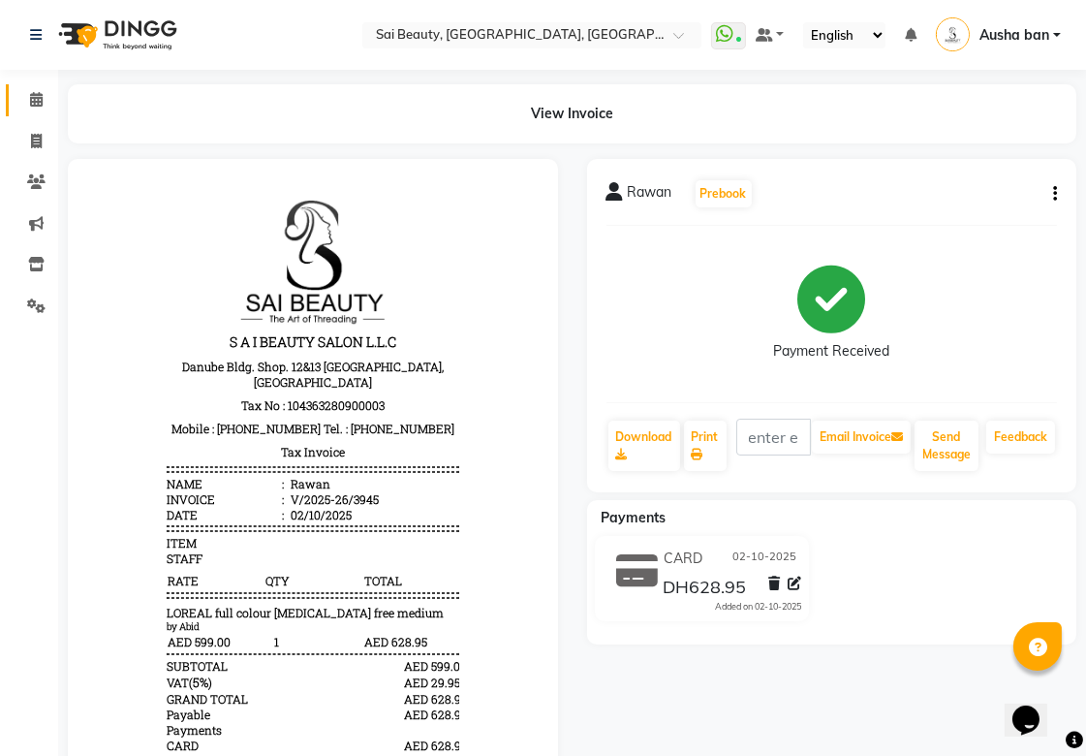
click at [37, 99] on icon at bounding box center [36, 99] width 13 height 15
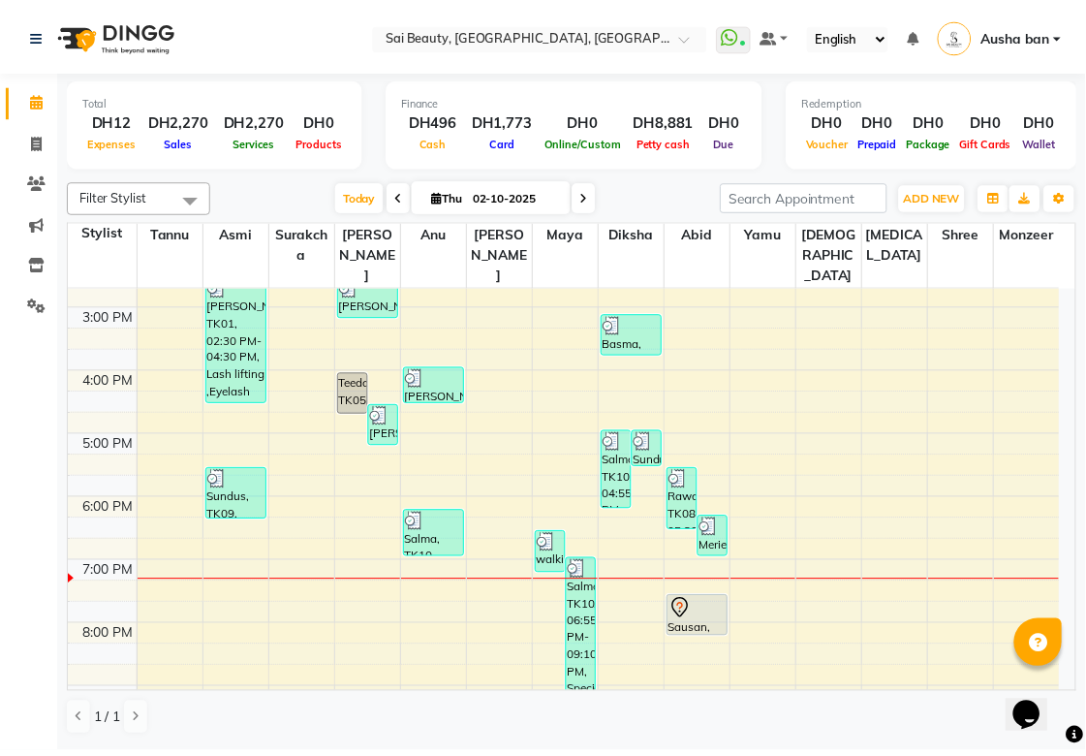
scroll to position [356, 0]
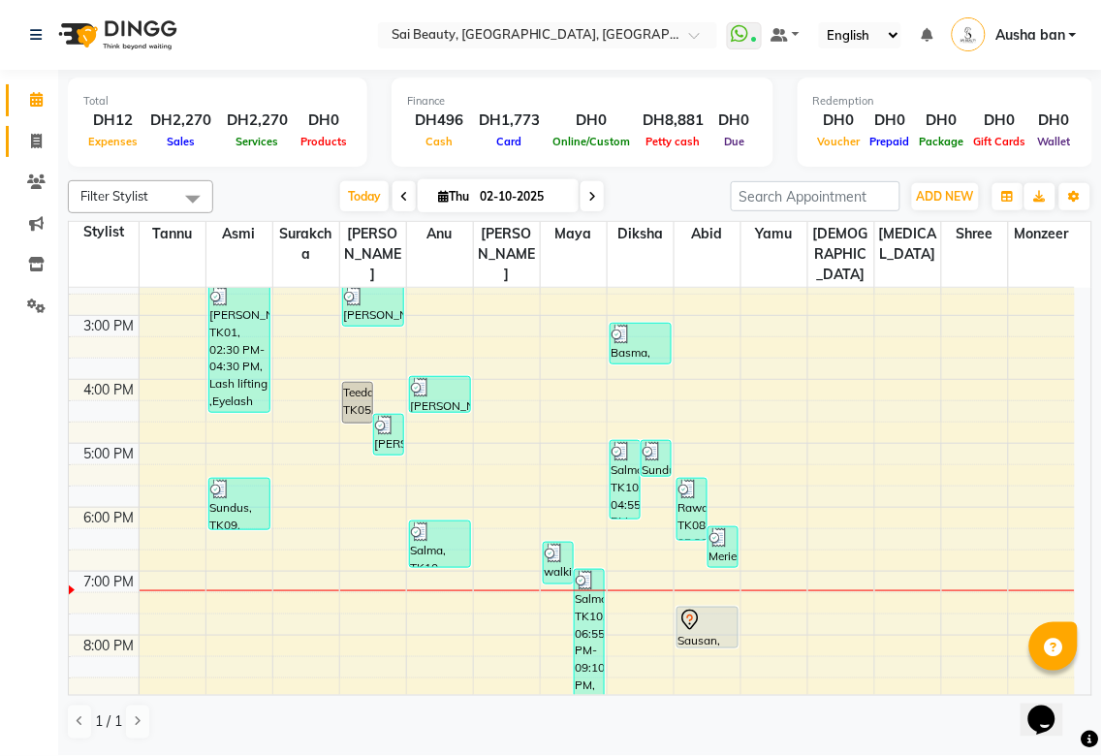
click at [35, 140] on icon at bounding box center [36, 141] width 11 height 15
select select "service"
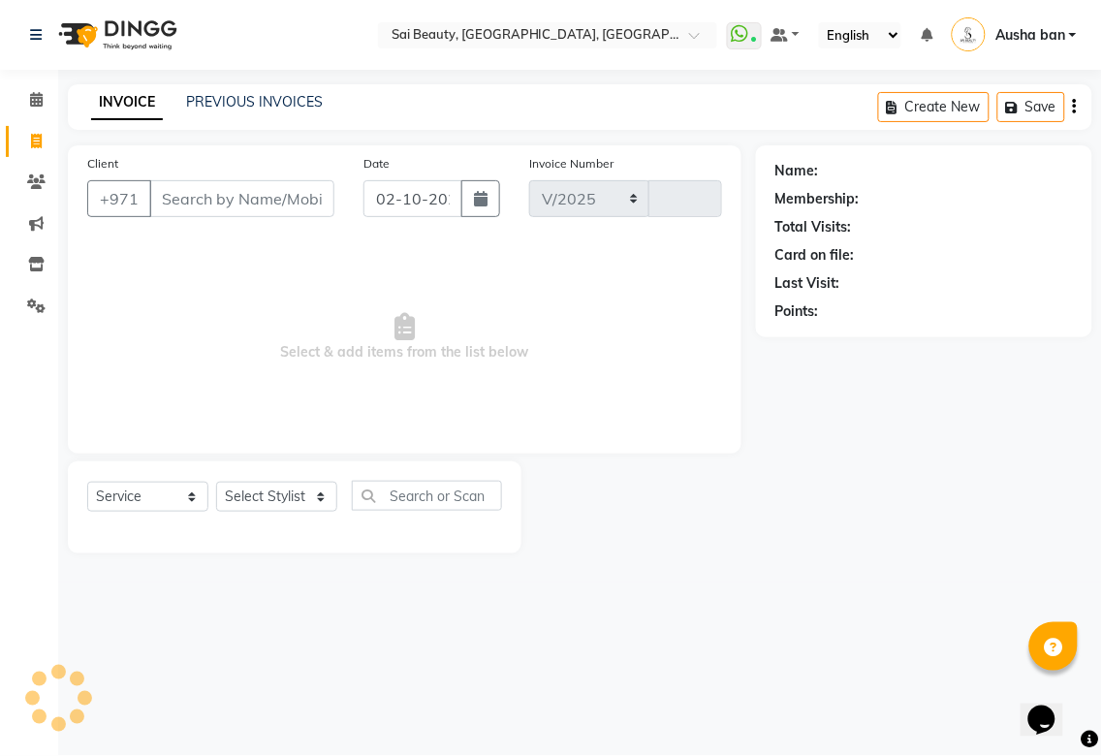
select select "5352"
type input "3946"
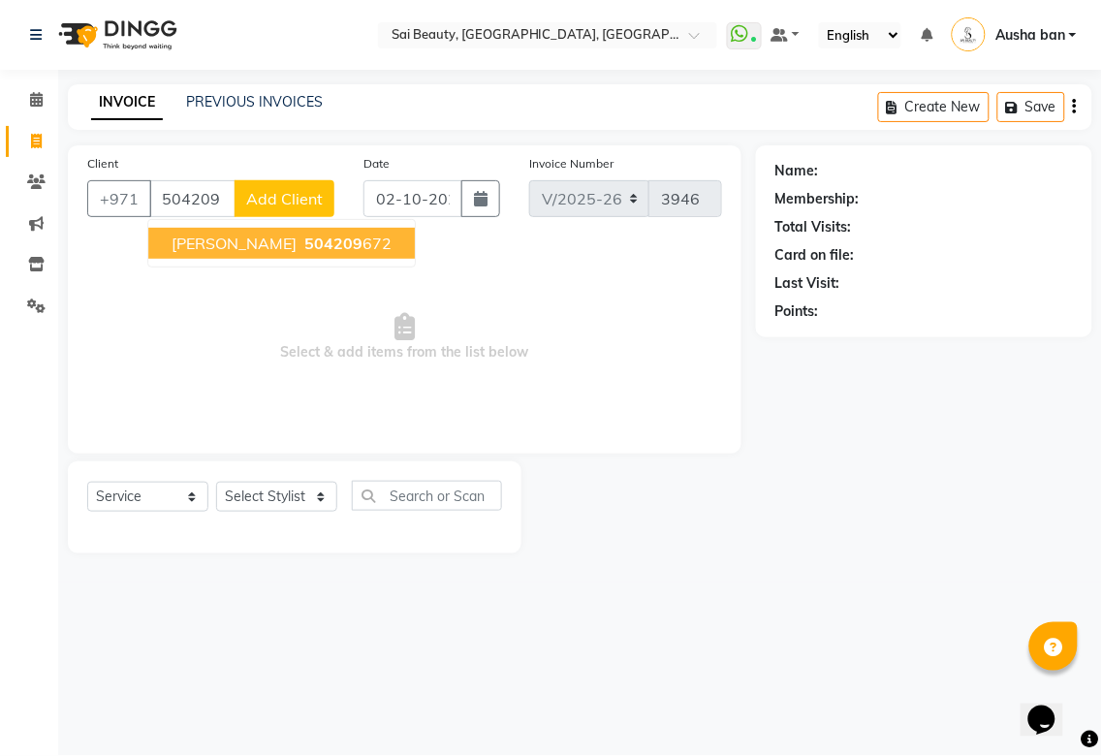
click at [196, 239] on span "[PERSON_NAME]" at bounding box center [234, 243] width 125 height 19
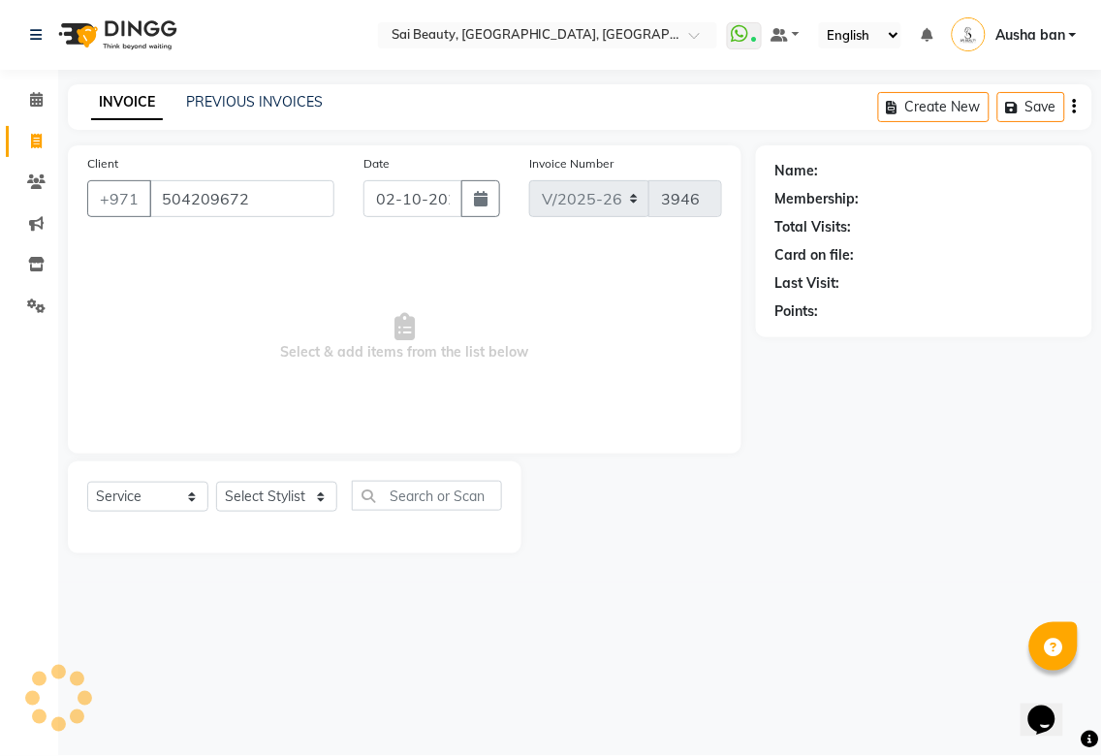
type input "504209672"
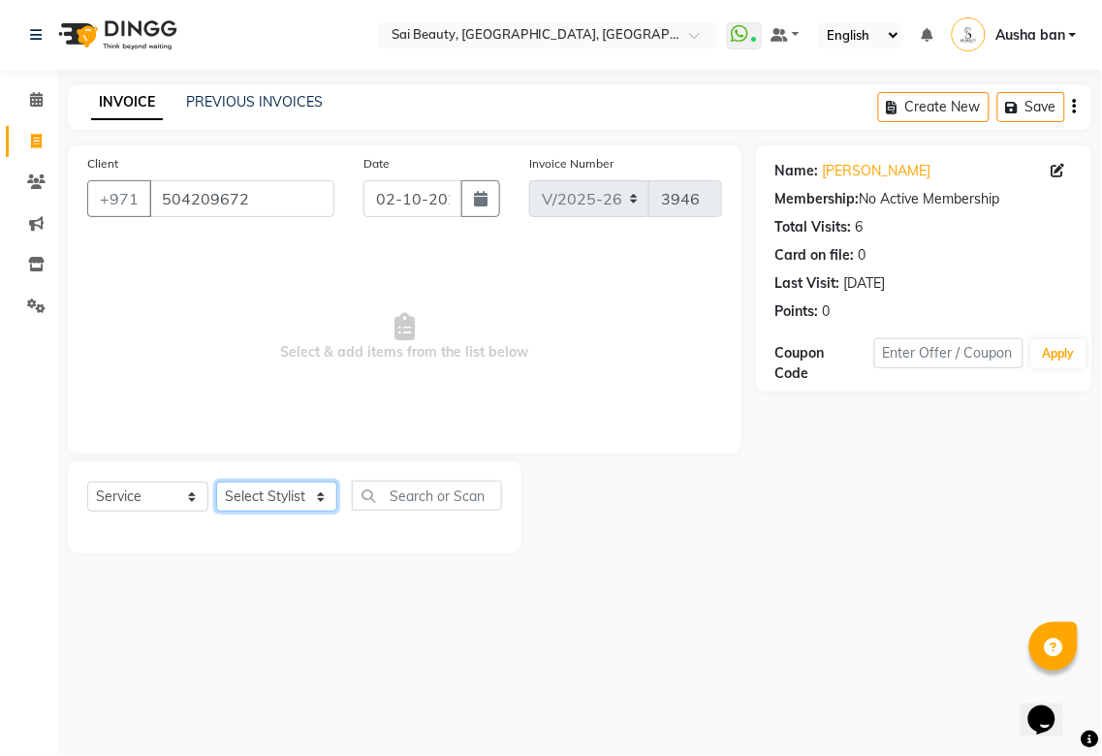
click at [293, 497] on select "Select Stylist [PERSON_NAME][MEDICAL_DATA] [PERSON_NAME] Asmi Ausha ban [PERSON…" at bounding box center [276, 497] width 121 height 30
select select "57468"
click at [216, 483] on select "Select Stylist [PERSON_NAME][MEDICAL_DATA] [PERSON_NAME] Asmi Ausha ban [PERSON…" at bounding box center [276, 497] width 121 height 30
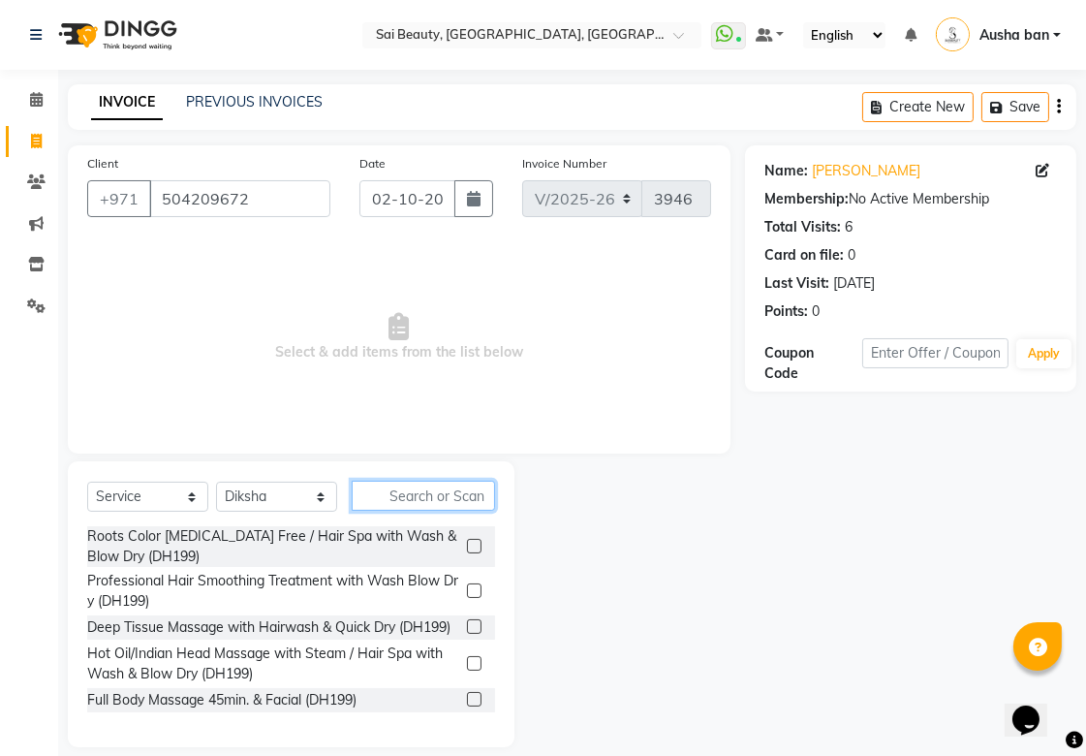
click at [463, 498] on input "text" at bounding box center [423, 496] width 143 height 30
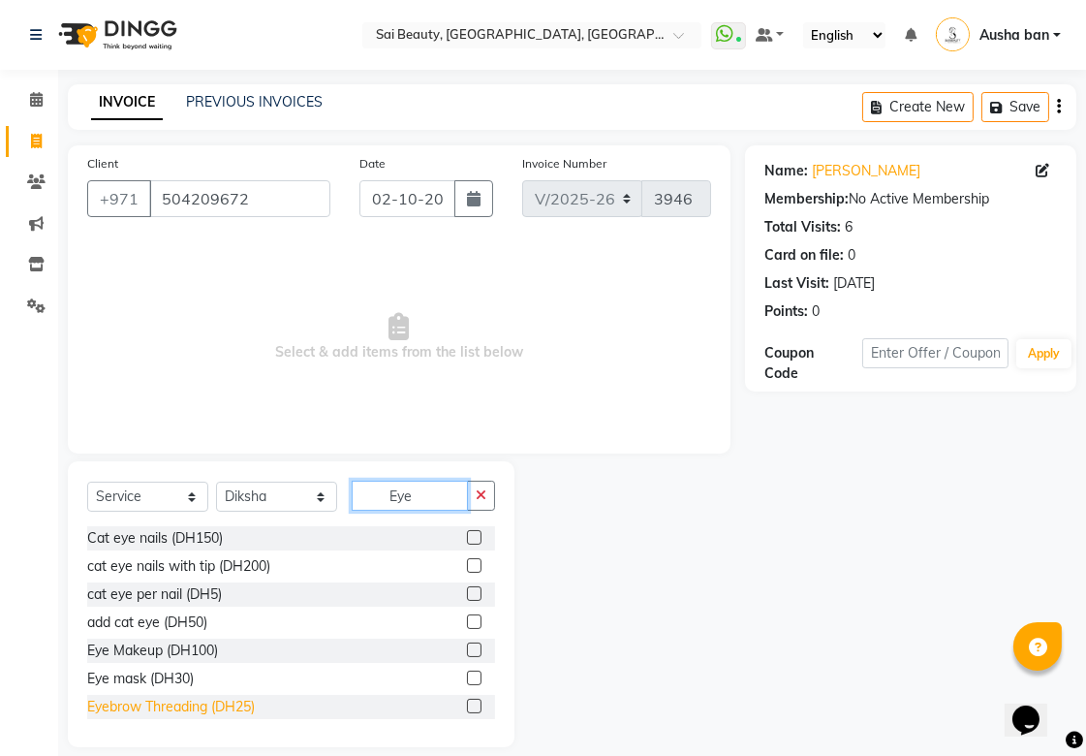
type input "Eye"
click at [186, 703] on div "Eyebrow Threading (DH25)" at bounding box center [171, 707] width 168 height 20
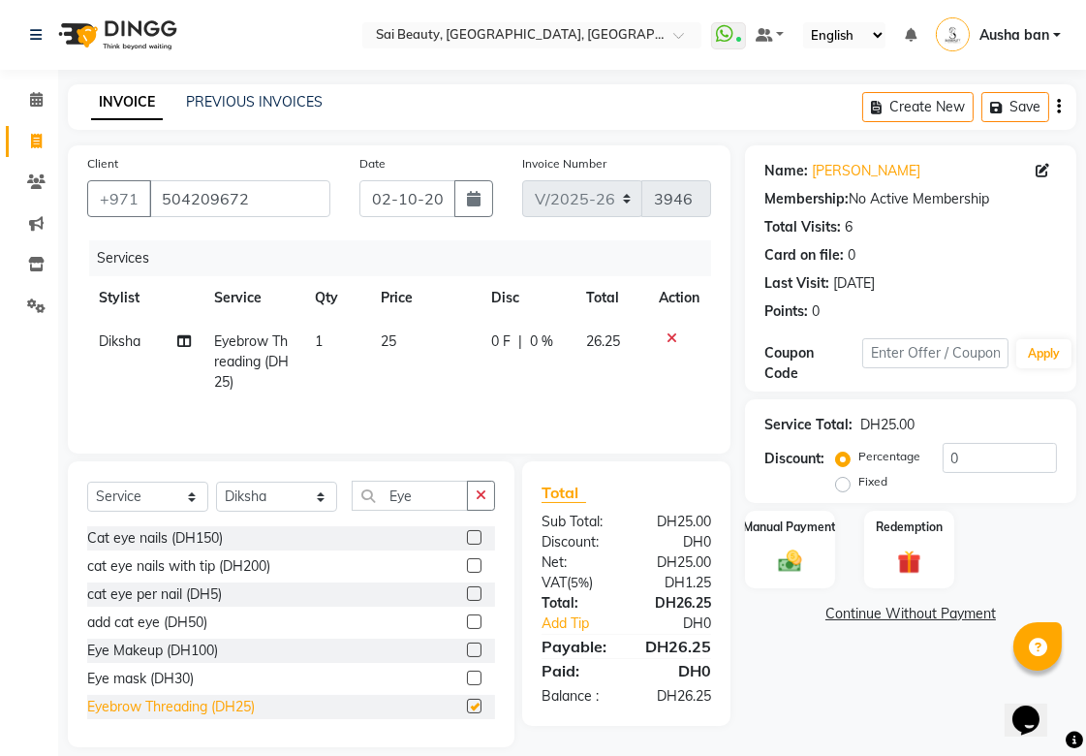
checkbox input "false"
click at [481, 497] on icon "button" at bounding box center [481, 495] width 11 height 14
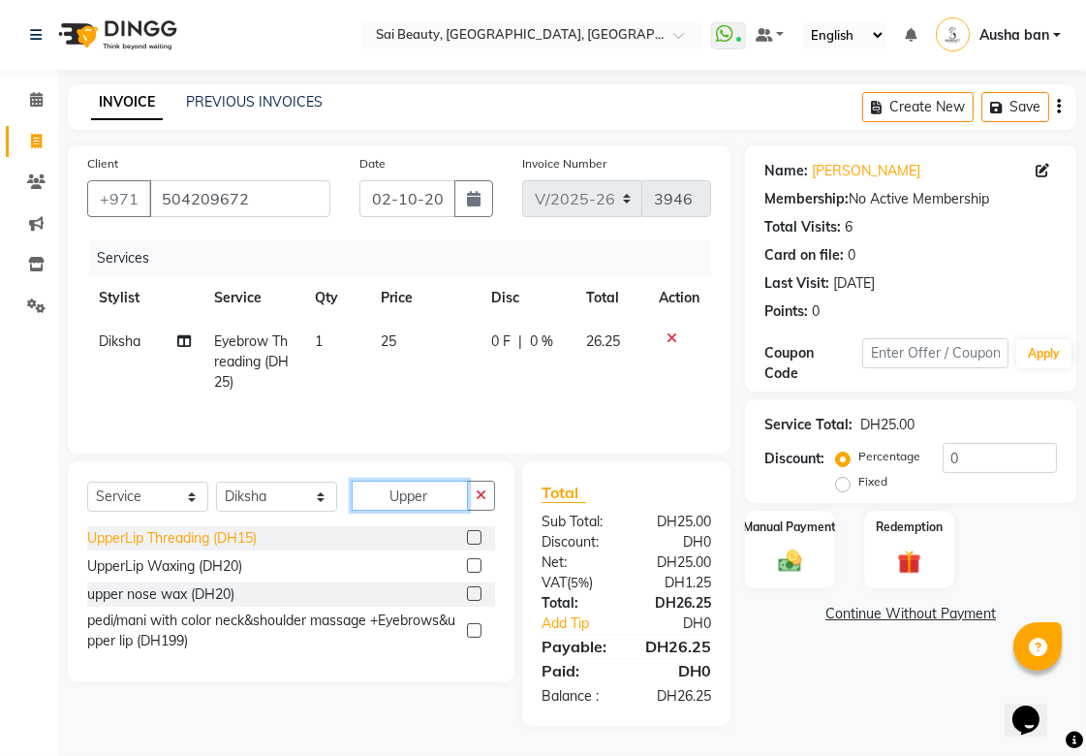
type input "Upper"
click at [141, 537] on div "UpperLip Threading (DH15)" at bounding box center [172, 538] width 170 height 20
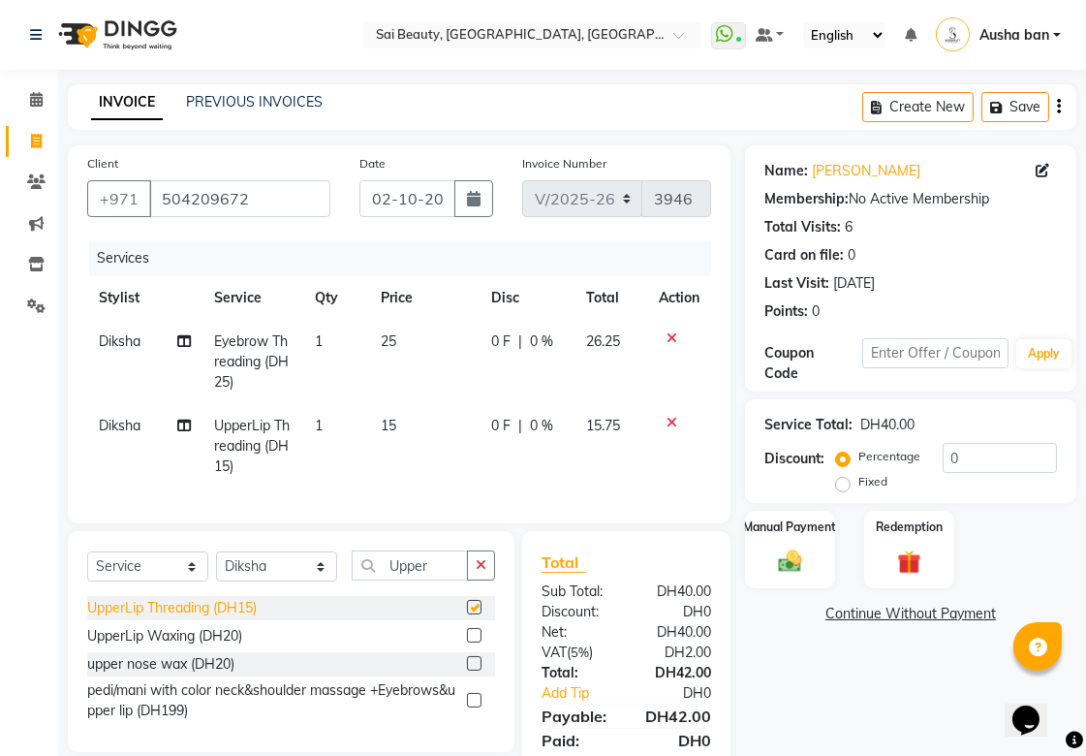
checkbox input "false"
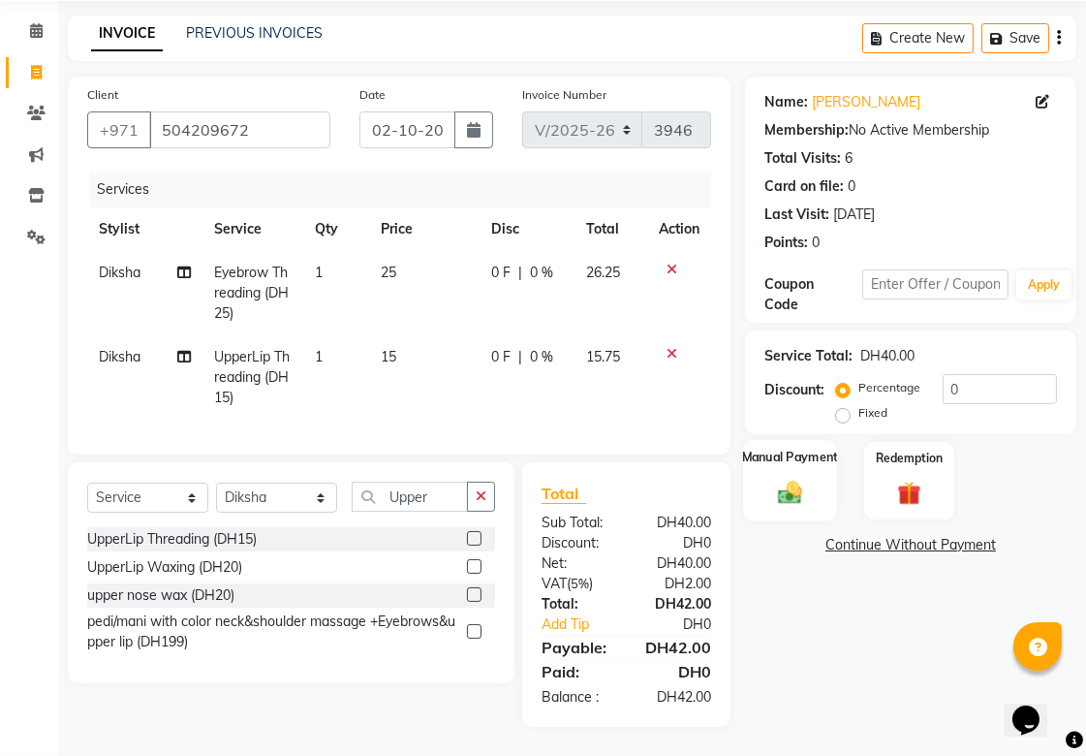
click at [782, 486] on img at bounding box center [790, 492] width 40 height 28
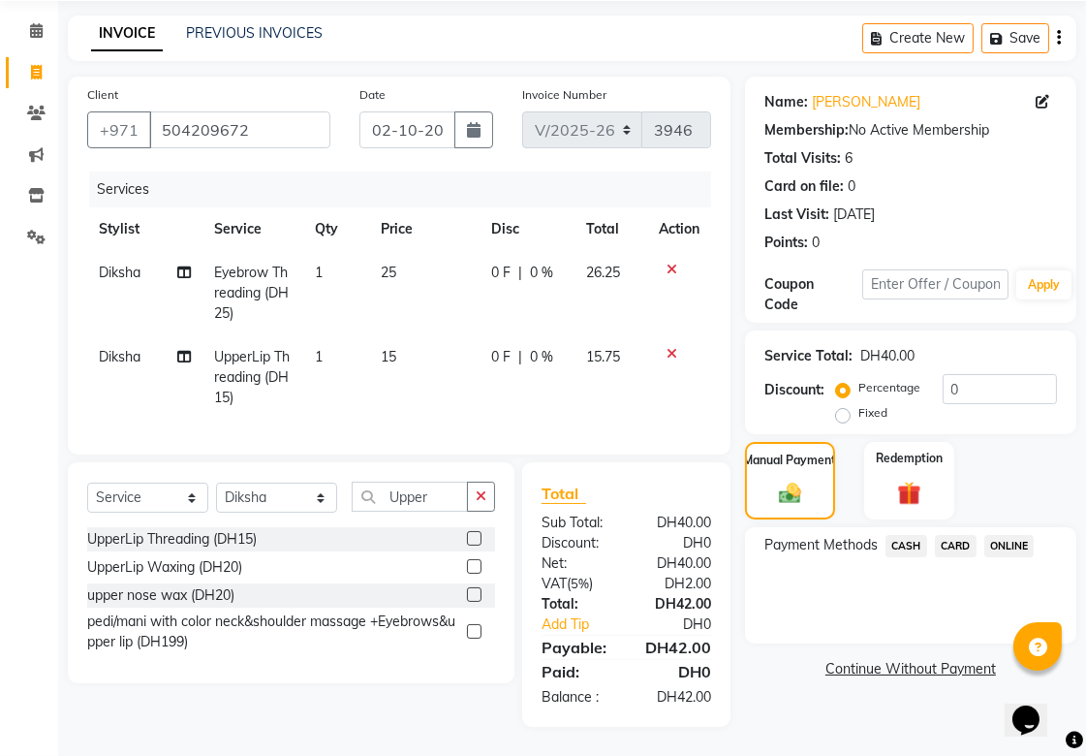
click at [945, 535] on span "CARD" at bounding box center [956, 546] width 42 height 22
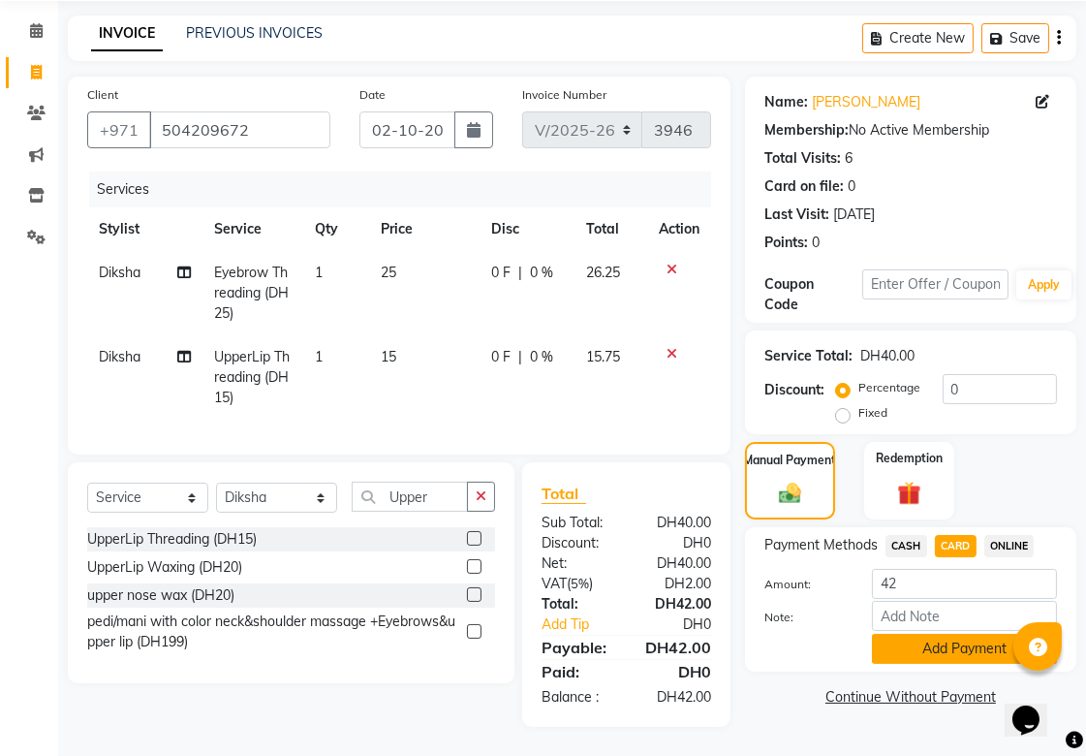
click at [956, 634] on button "Add Payment" at bounding box center [964, 649] width 185 height 30
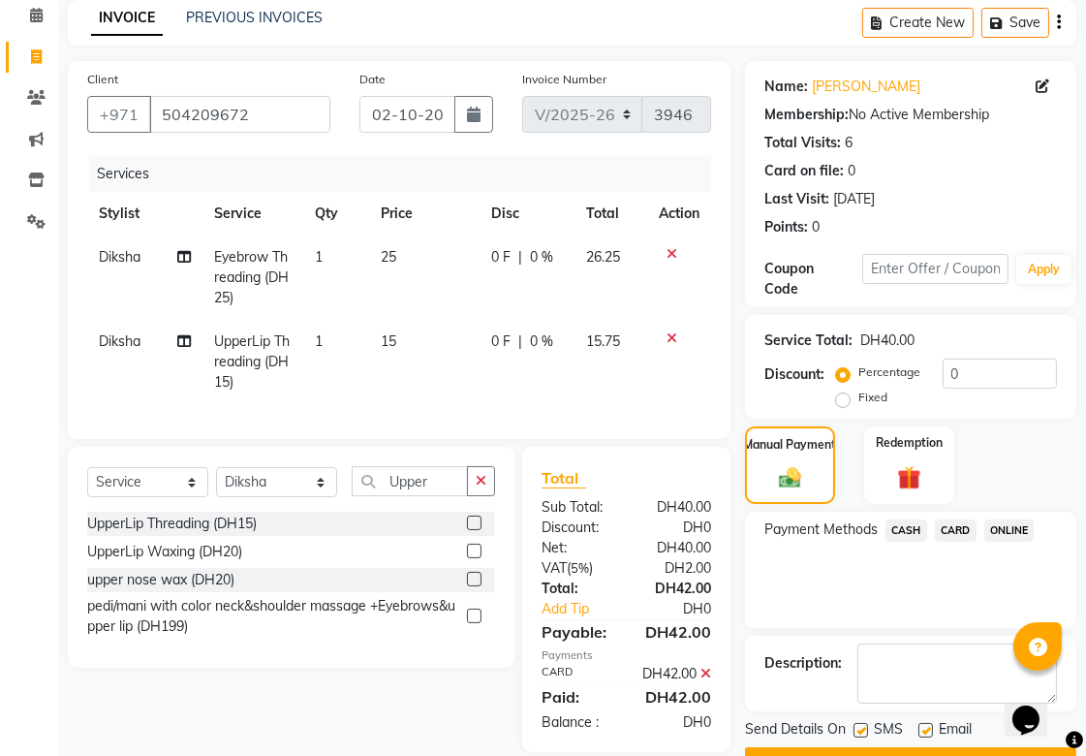
scroll to position [146, 0]
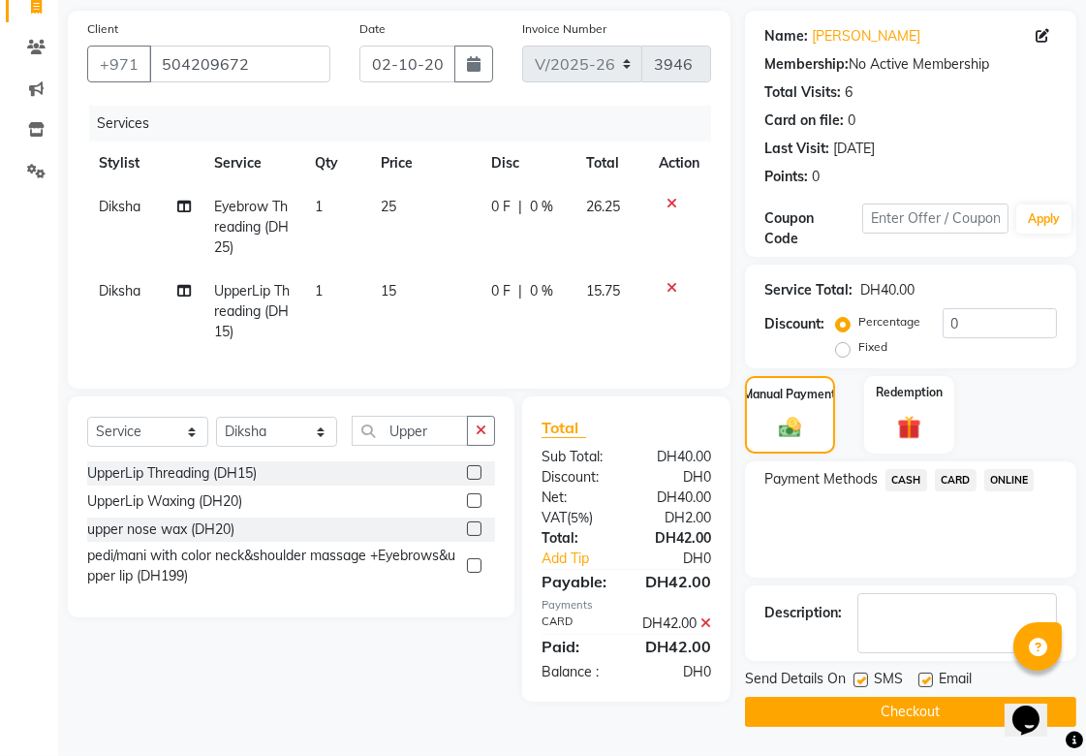
click at [944, 707] on button "Checkout" at bounding box center [910, 712] width 331 height 30
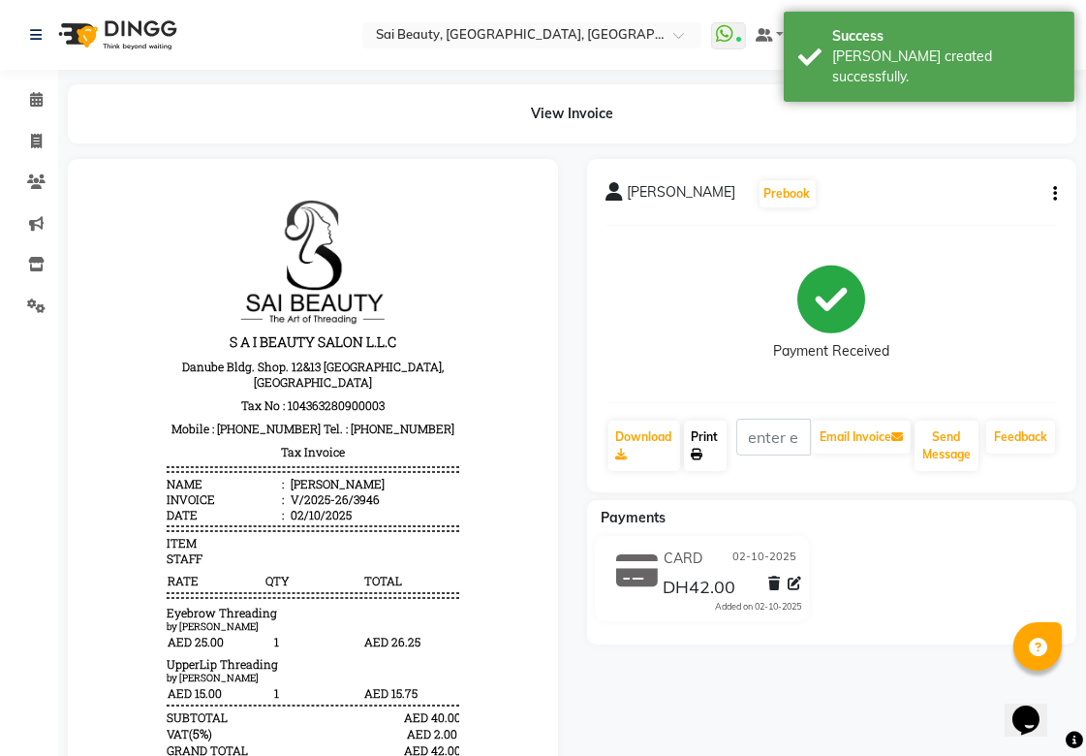
click at [699, 451] on icon at bounding box center [698, 455] width 12 height 12
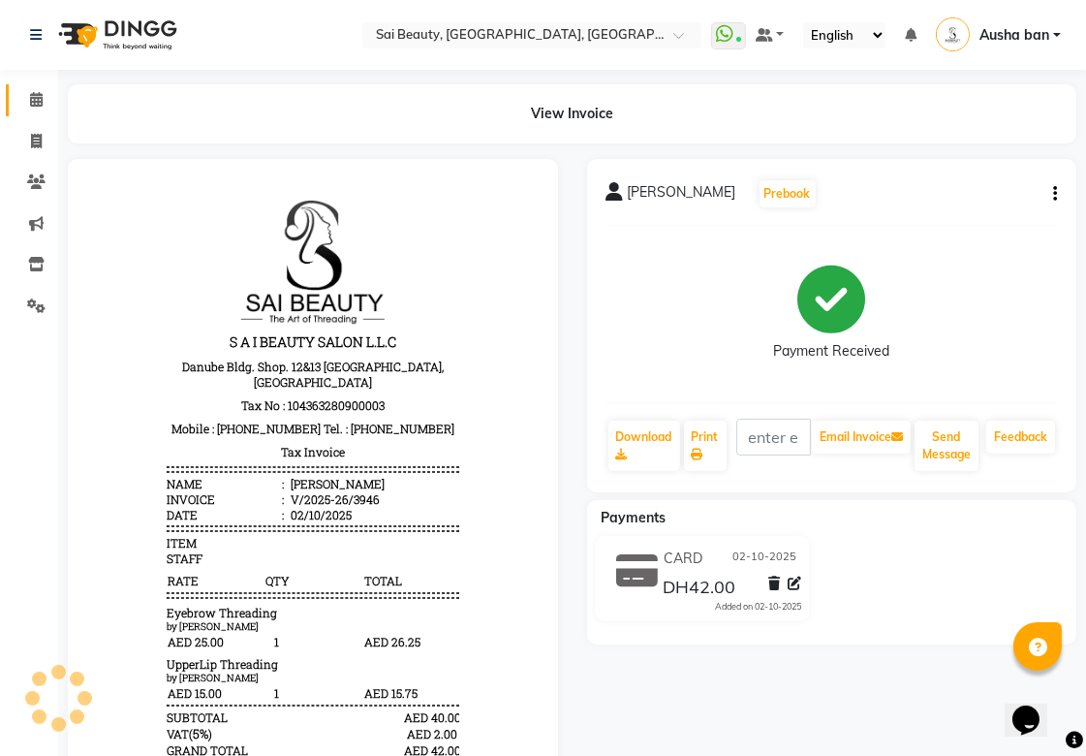
click at [35, 99] on icon at bounding box center [36, 99] width 13 height 15
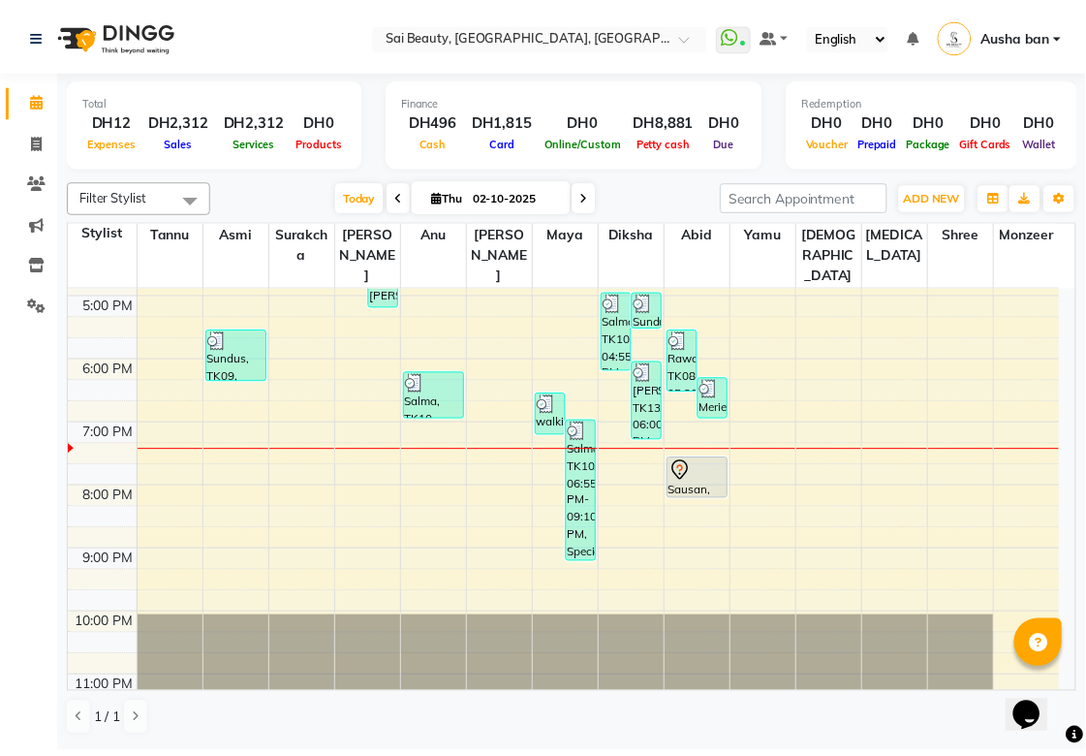
scroll to position [516, 0]
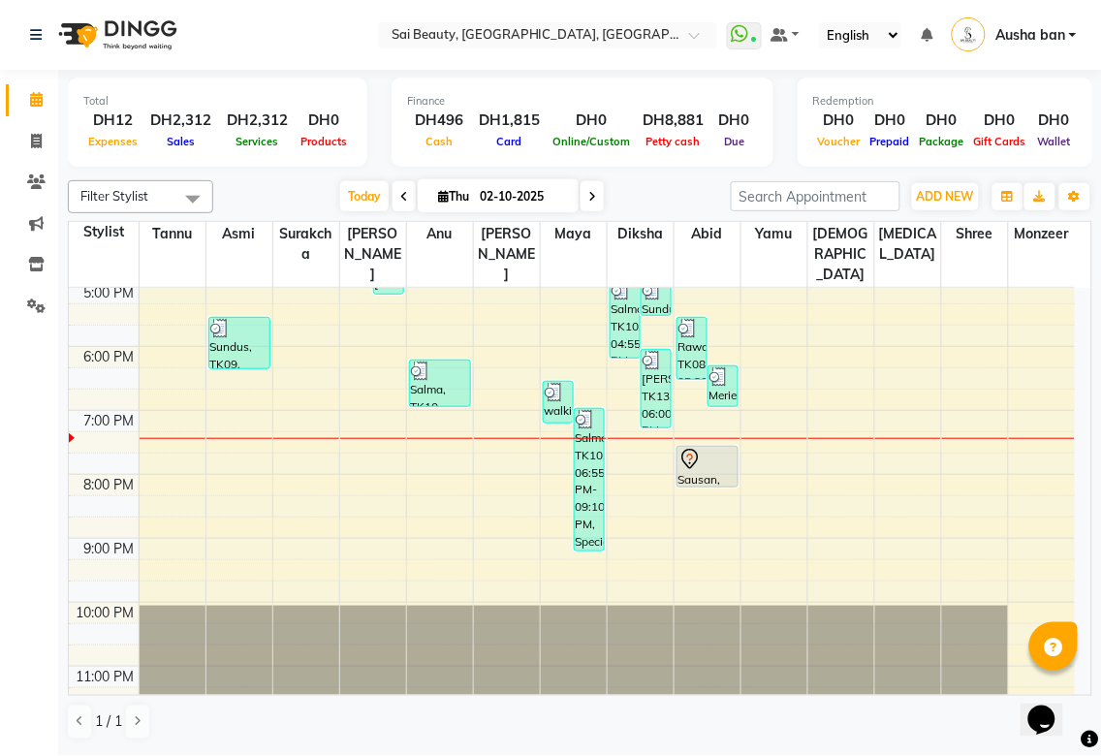
click at [696, 449] on icon at bounding box center [689, 459] width 16 height 20
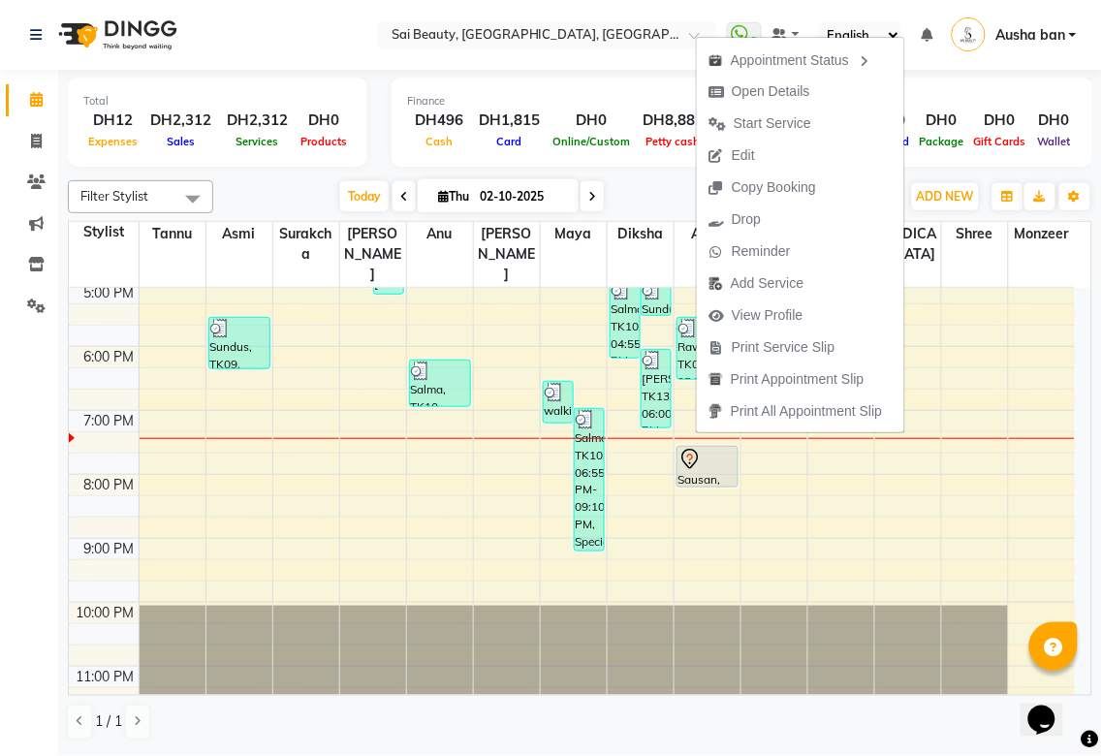
click at [712, 428] on ul "Appointment Status Open Details Start Service Edit Copy Booking Drop Reminder A…" at bounding box center [800, 235] width 209 height 396
click at [689, 462] on icon at bounding box center [690, 463] width 2 height 2
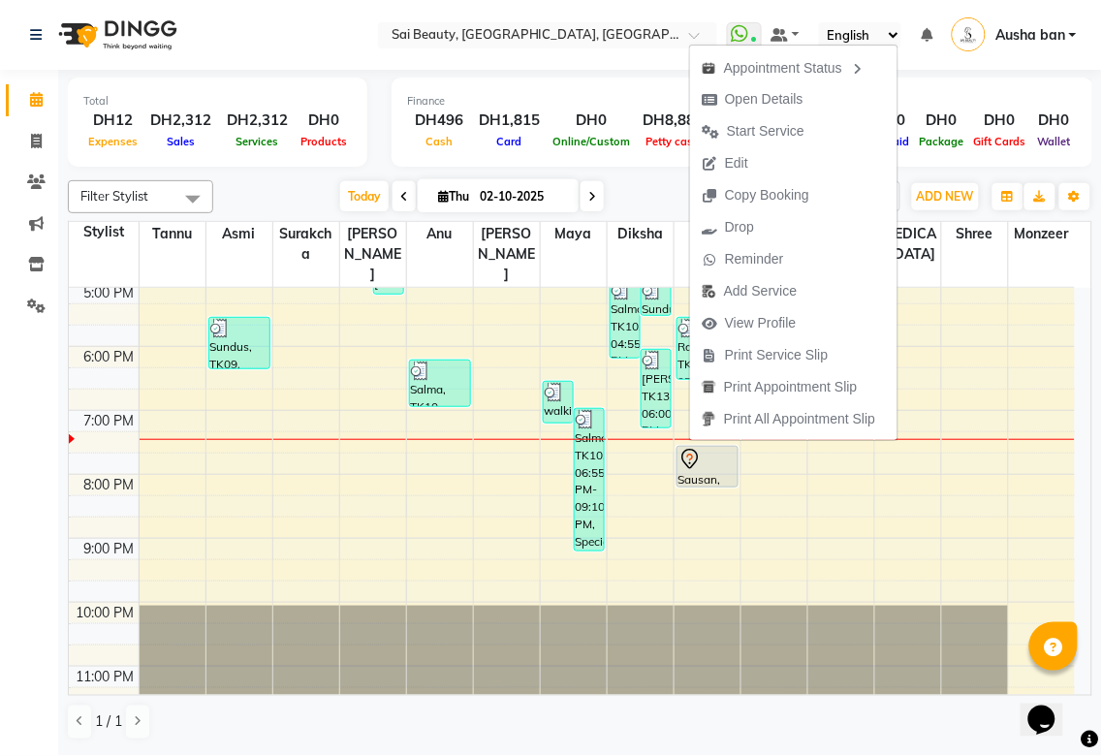
click at [928, 559] on td at bounding box center [607, 569] width 936 height 21
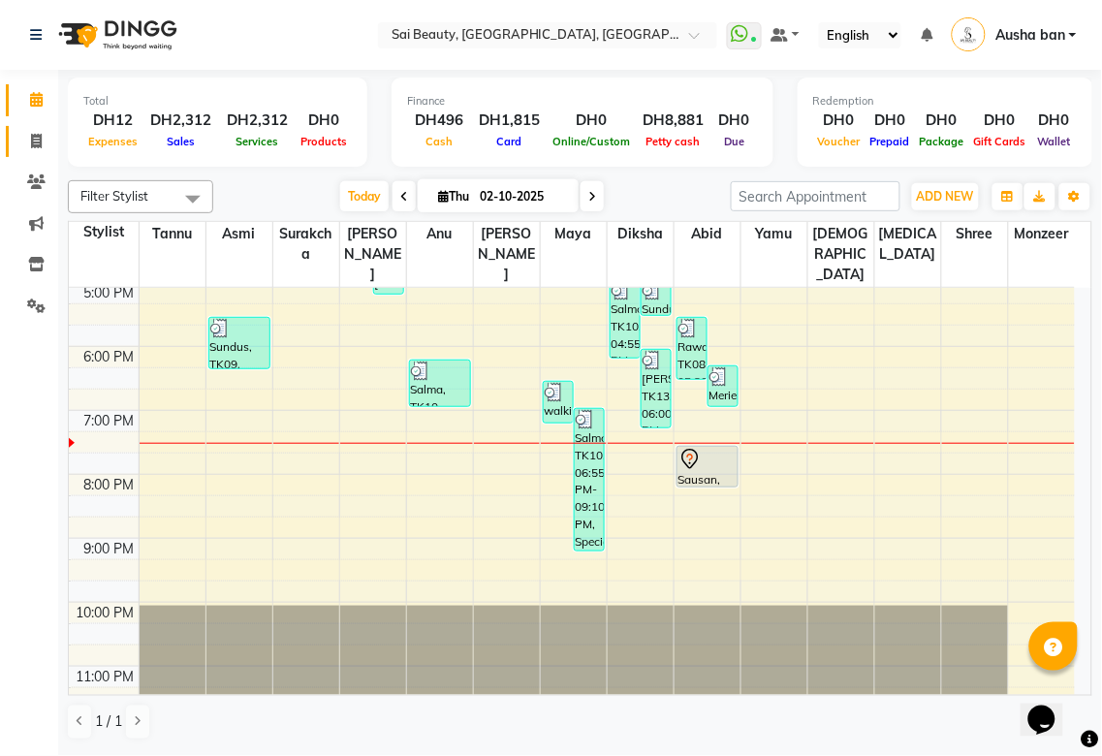
click at [44, 141] on span at bounding box center [36, 142] width 34 height 22
select select "service"
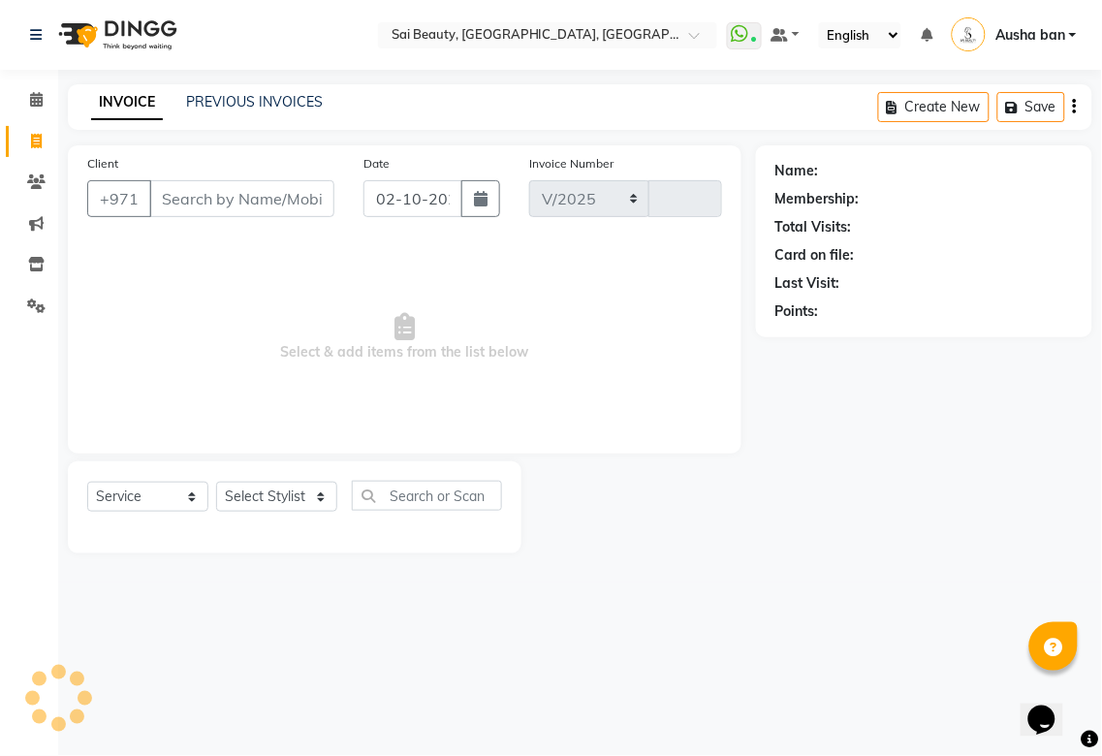
select select "5352"
type input "3947"
click at [288, 501] on select "Select Stylist" at bounding box center [276, 497] width 121 height 30
click at [187, 189] on input "Client" at bounding box center [241, 198] width 185 height 37
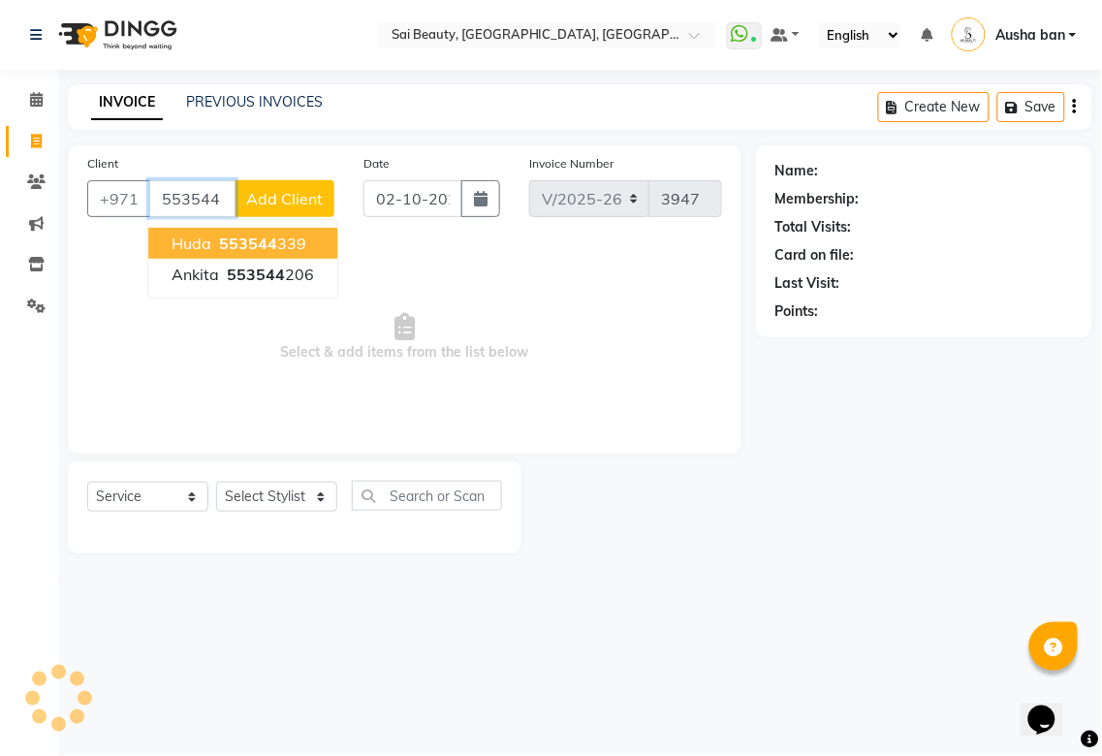
click at [176, 231] on button "Huda 553544 339" at bounding box center [242, 243] width 189 height 31
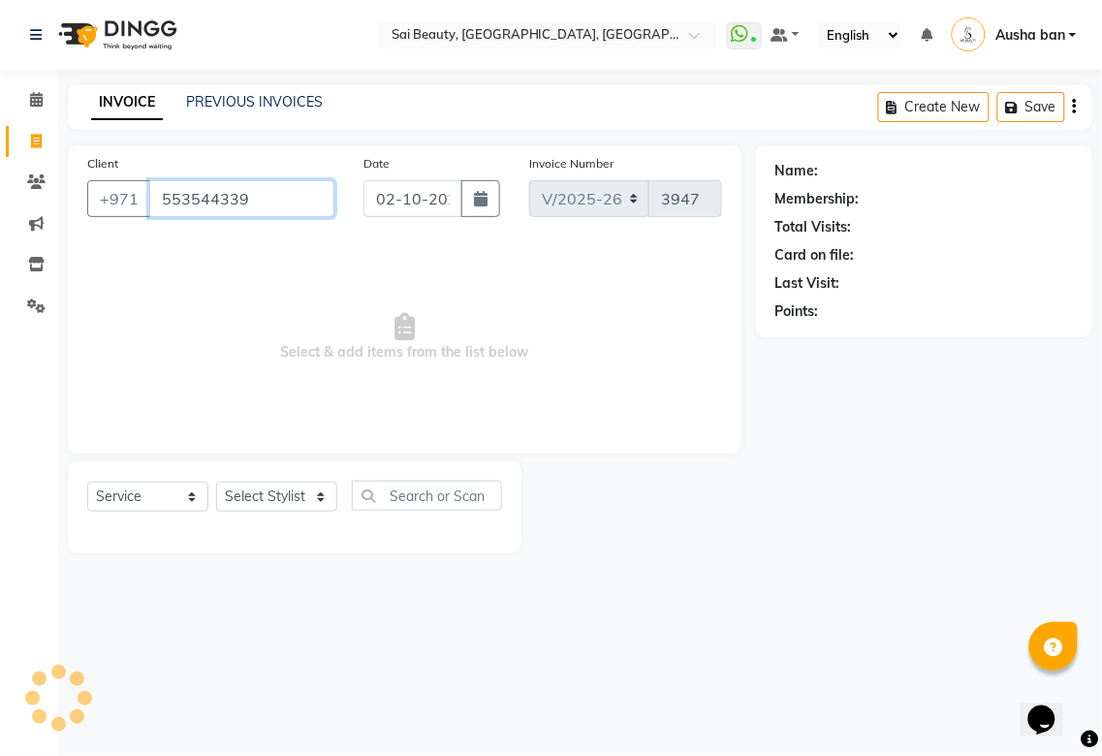
type input "553544339"
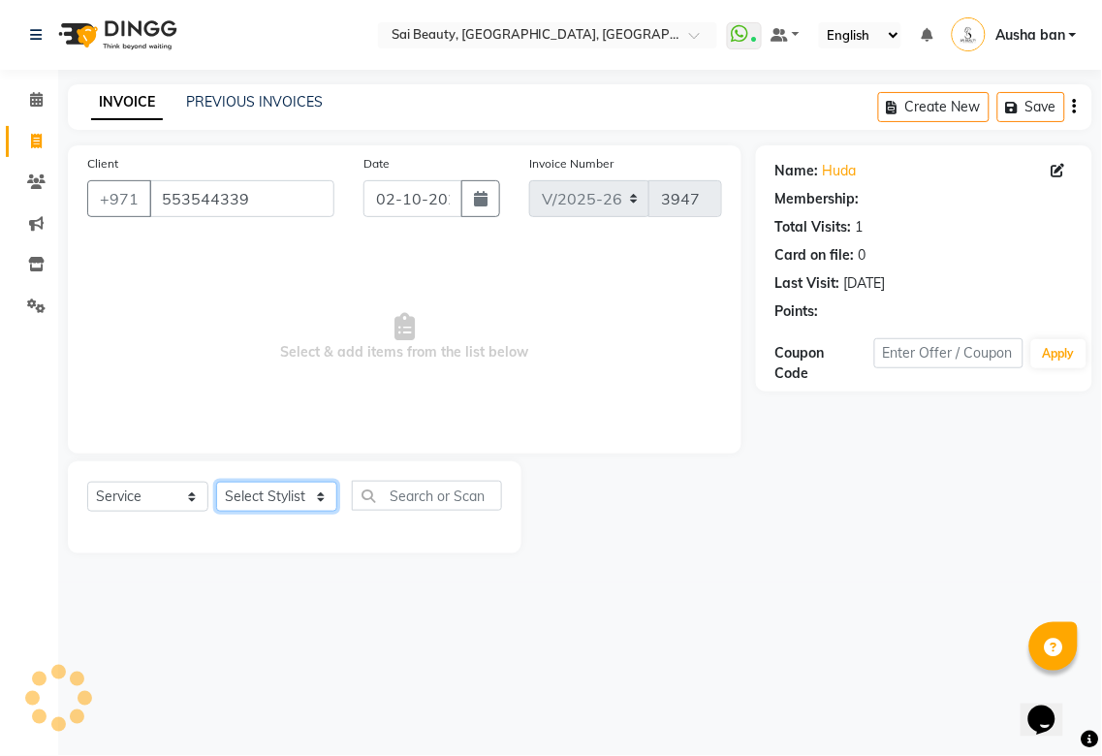
click at [277, 482] on select "Select Stylist [PERSON_NAME][MEDICAL_DATA] [PERSON_NAME] Asmi Ausha ban [PERSON…" at bounding box center [276, 497] width 121 height 30
select select "57468"
click at [216, 483] on select "Select Stylist [PERSON_NAME][MEDICAL_DATA] [PERSON_NAME] Asmi Ausha ban [PERSON…" at bounding box center [276, 497] width 121 height 30
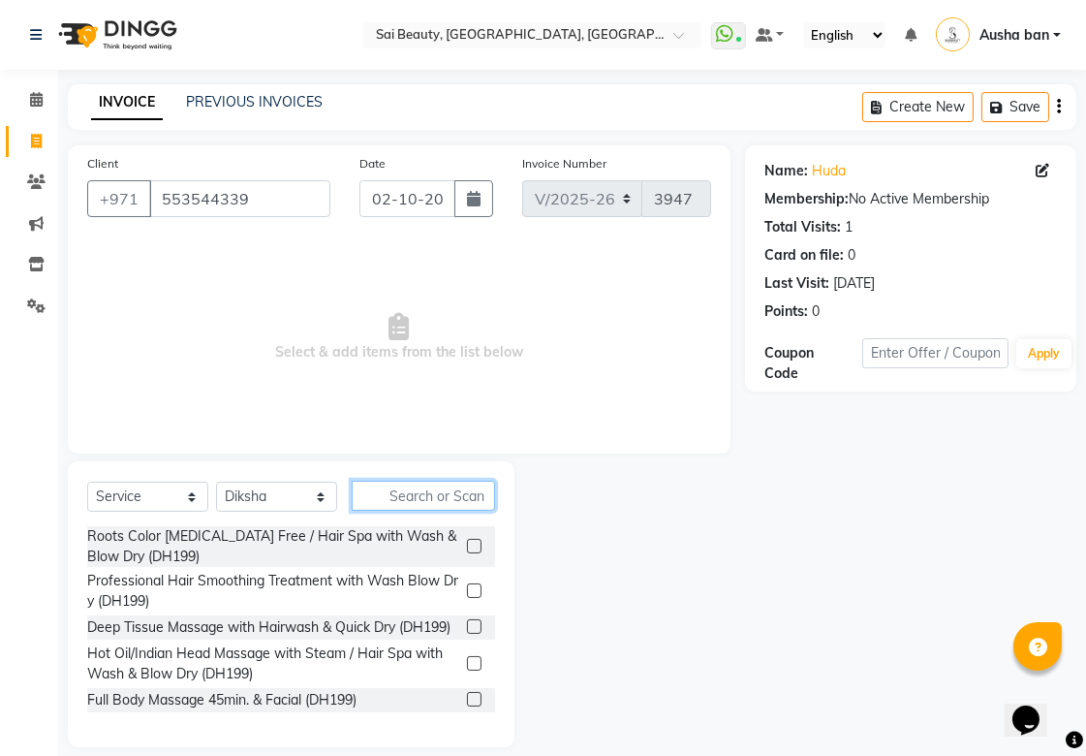
click at [410, 500] on input "text" at bounding box center [423, 496] width 143 height 30
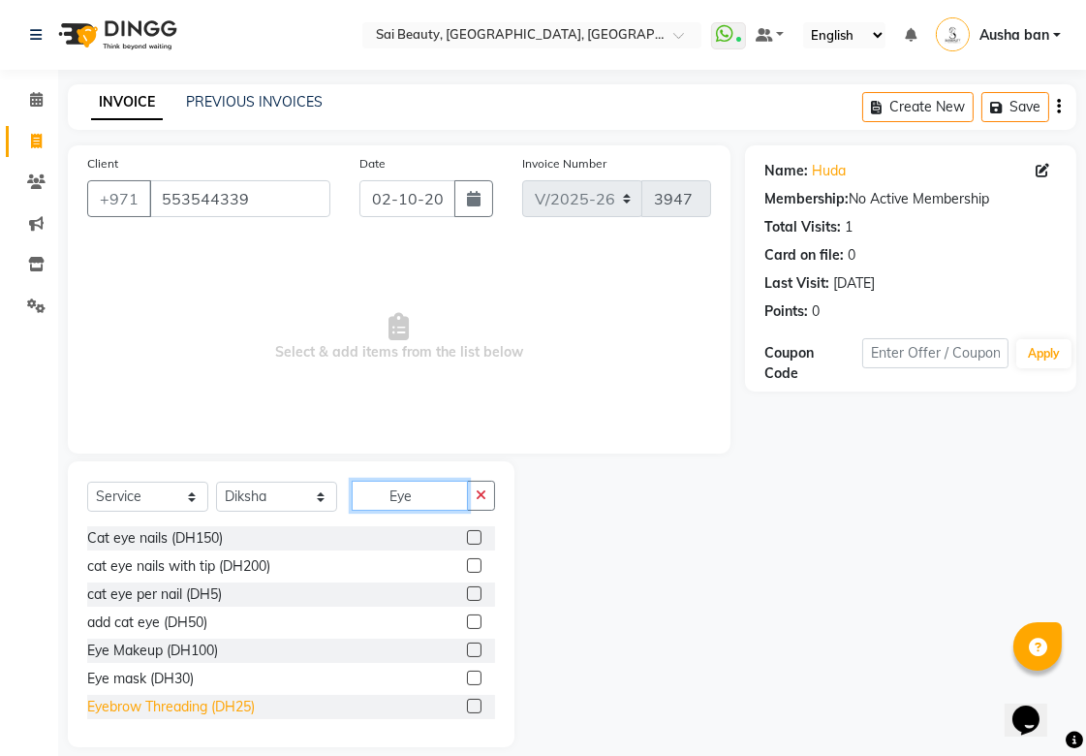
type input "Eye"
click at [181, 700] on div "Eyebrow Threading (DH25)" at bounding box center [171, 707] width 168 height 20
checkbox input "false"
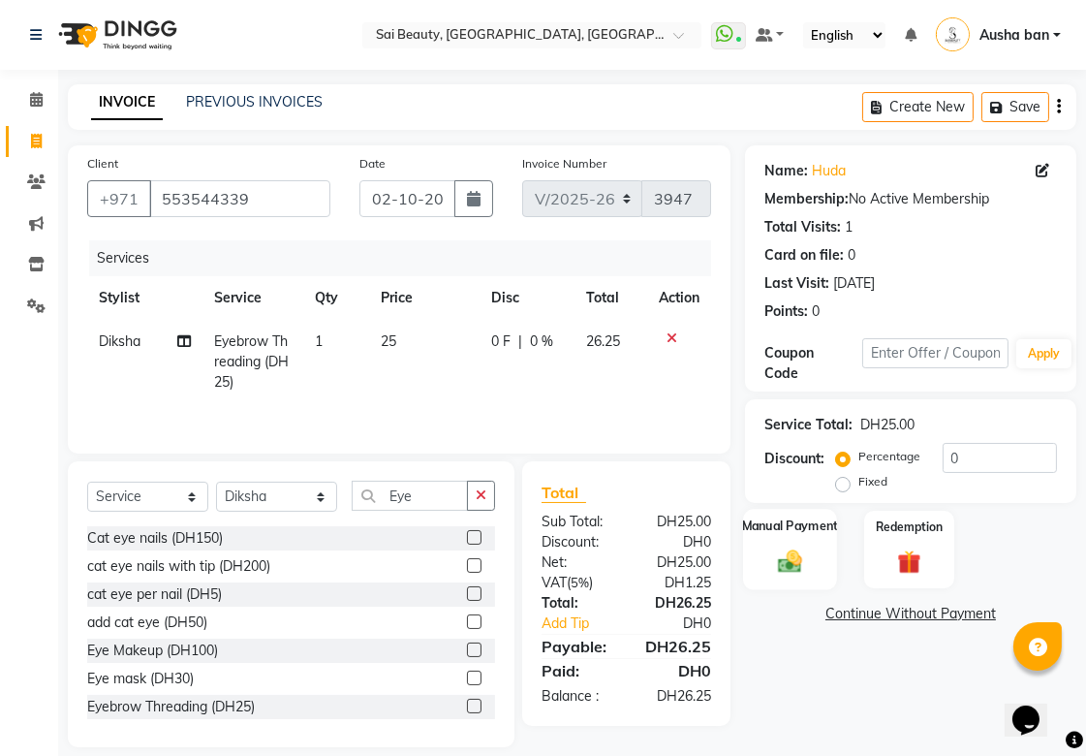
click at [801, 560] on img at bounding box center [790, 561] width 40 height 28
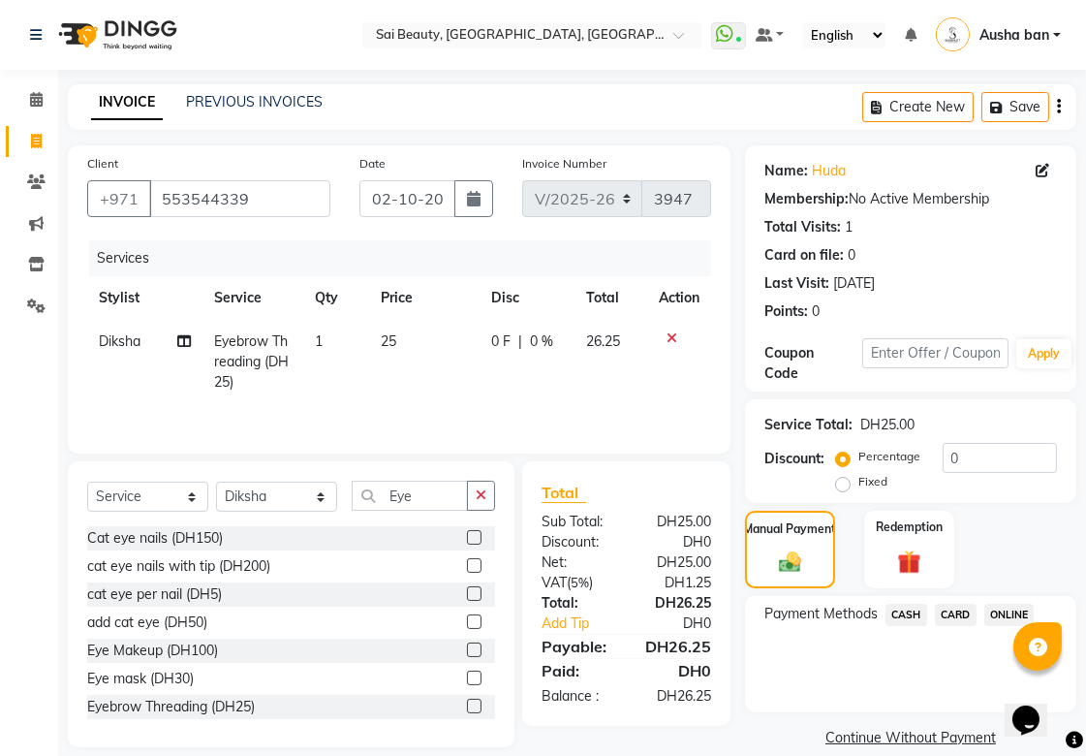
click at [969, 611] on span "CARD" at bounding box center [956, 615] width 42 height 22
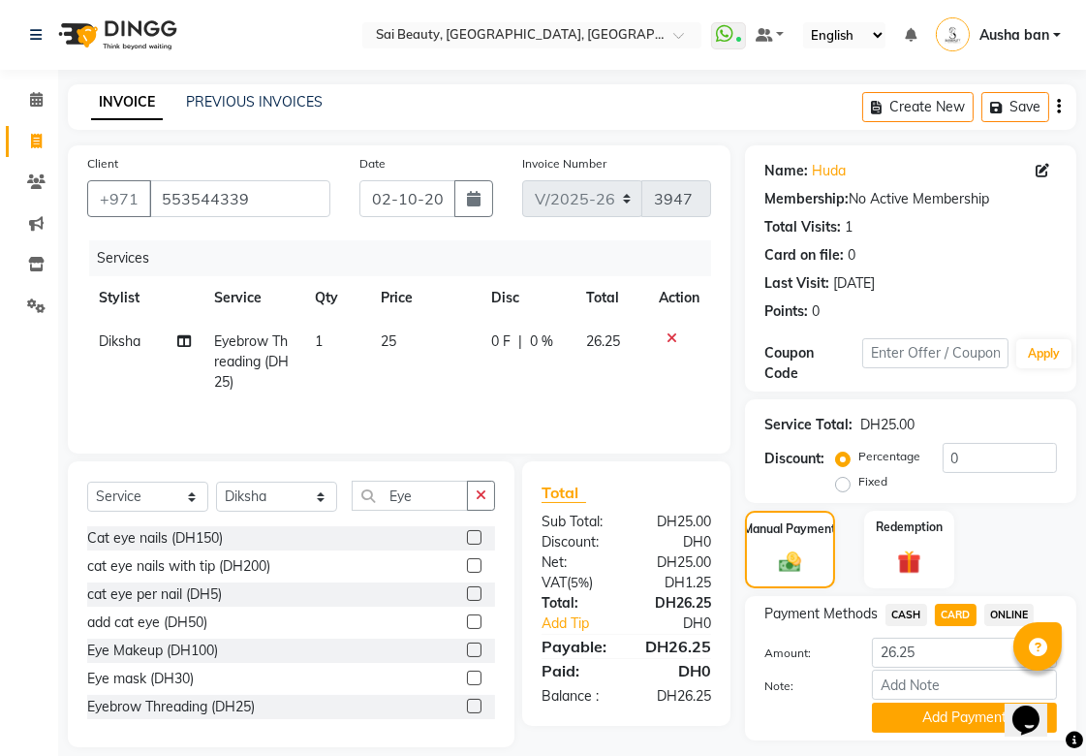
scroll to position [53, 0]
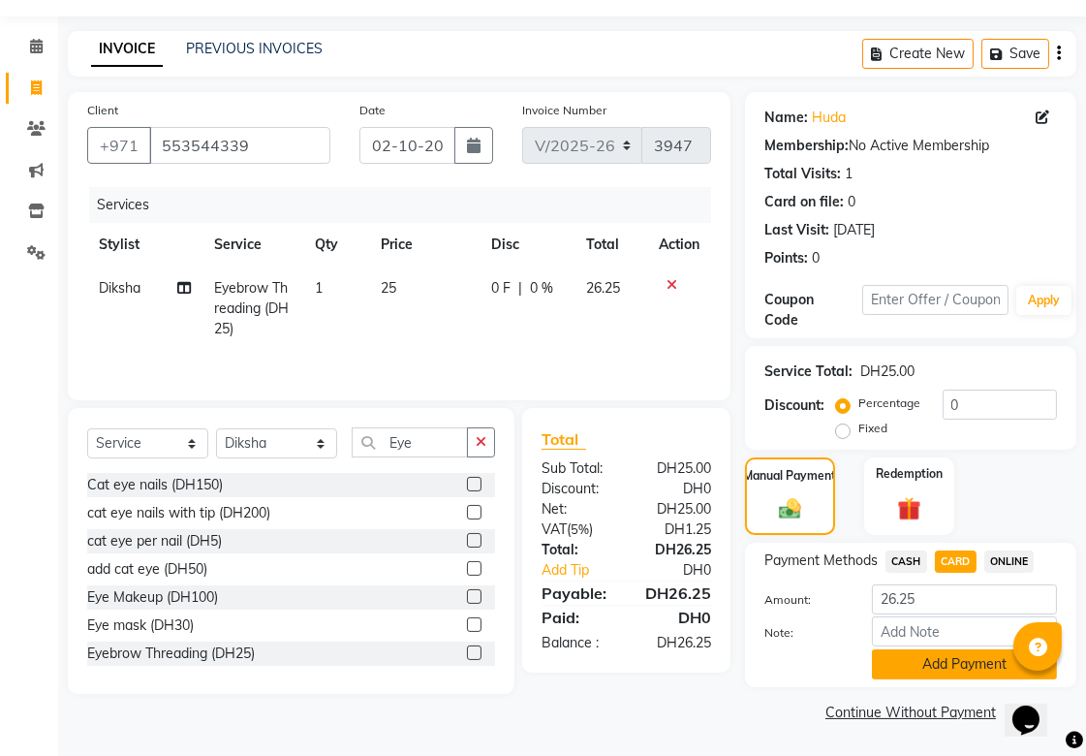
click at [918, 656] on button "Add Payment" at bounding box center [964, 664] width 185 height 30
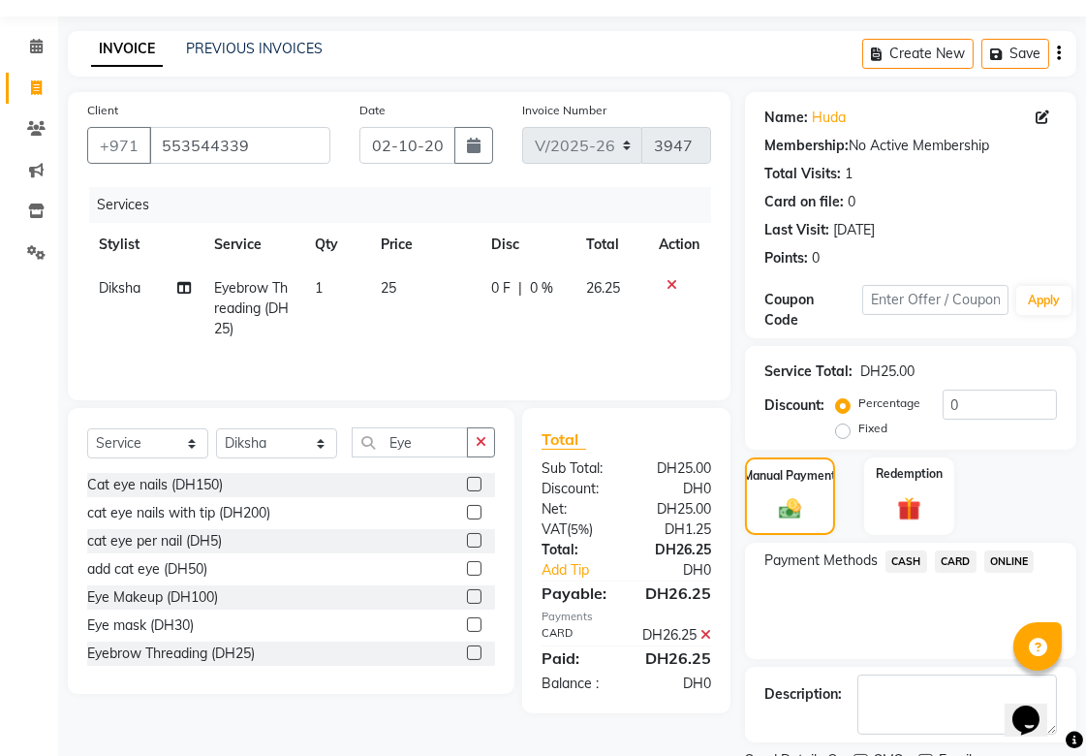
scroll to position [134, 0]
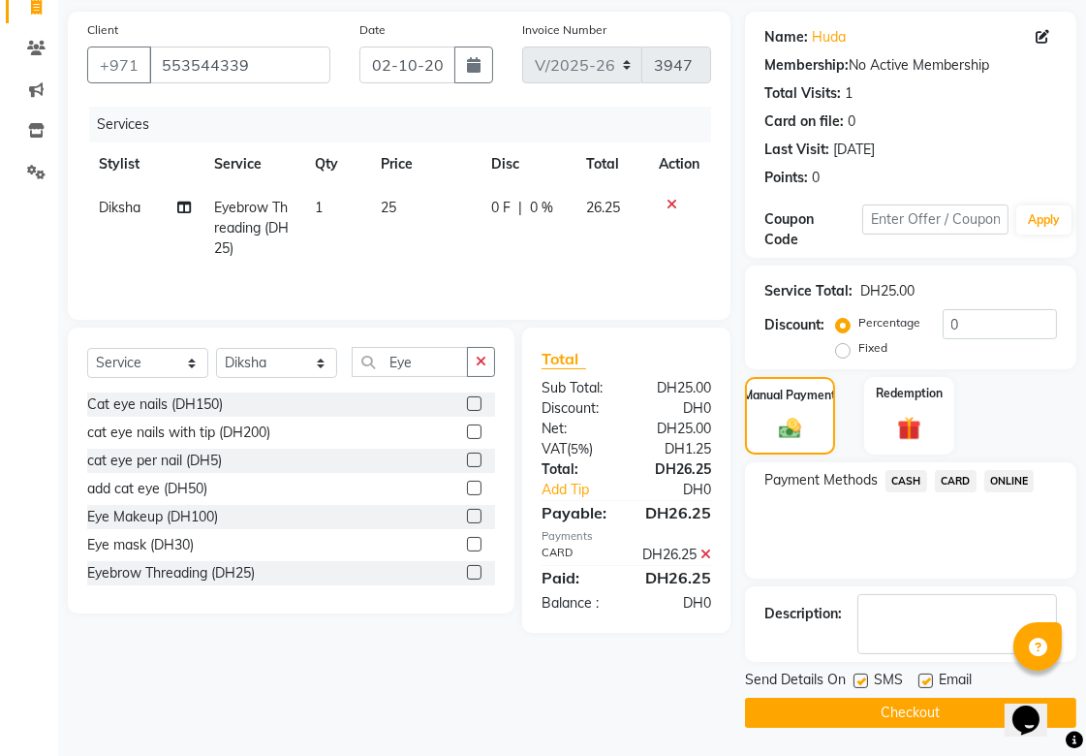
click at [941, 710] on button "Checkout" at bounding box center [910, 713] width 331 height 30
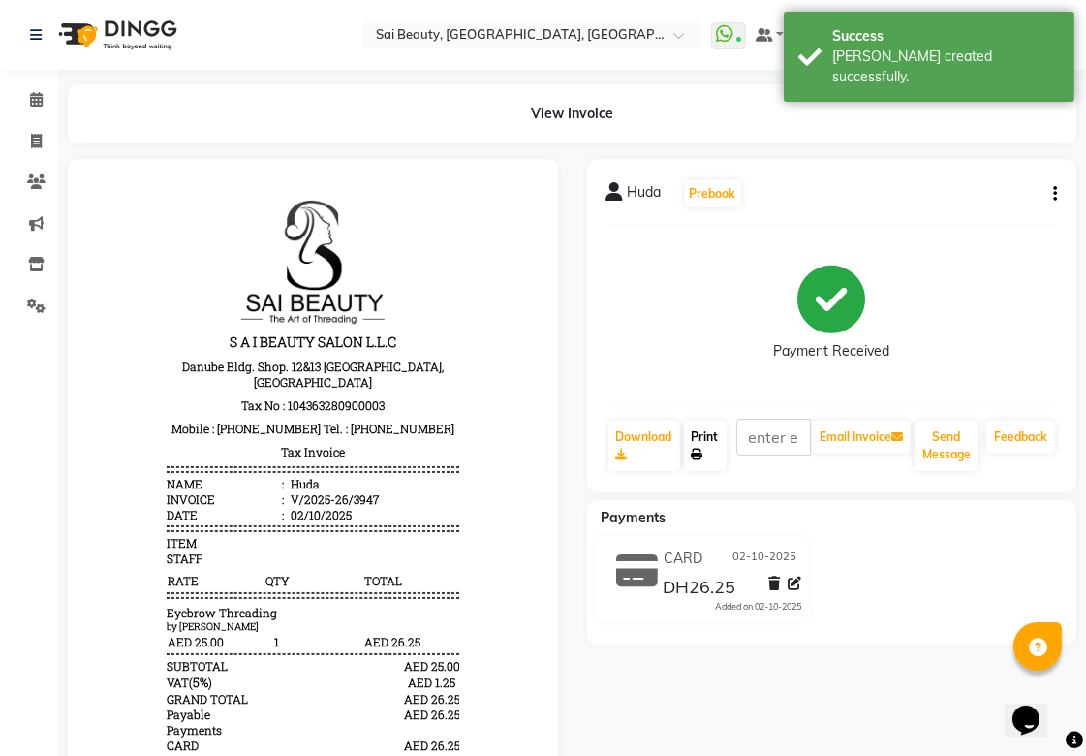
click at [703, 438] on link "Print" at bounding box center [705, 446] width 43 height 50
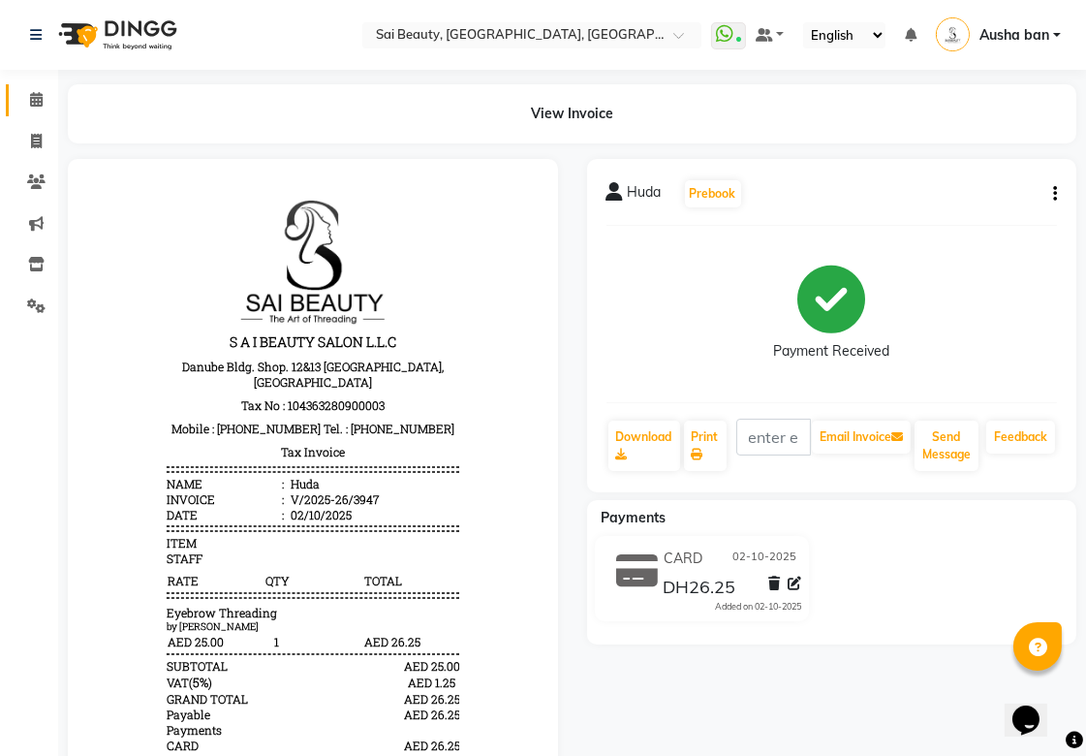
click at [20, 102] on span at bounding box center [36, 100] width 34 height 22
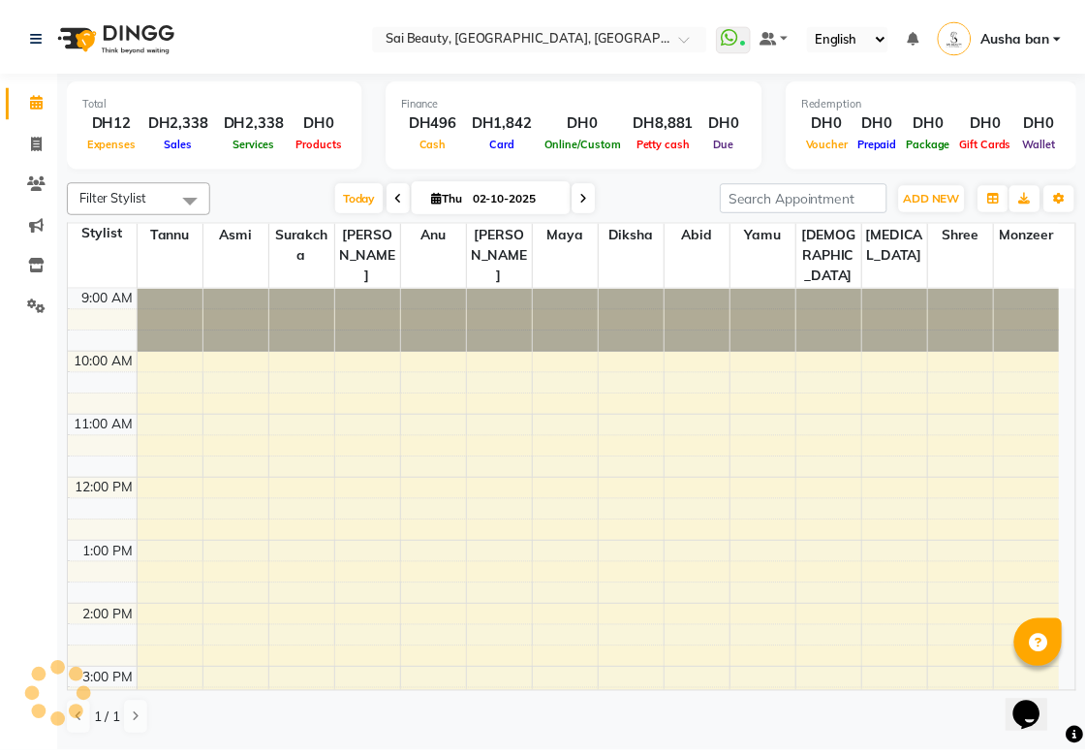
scroll to position [498, 0]
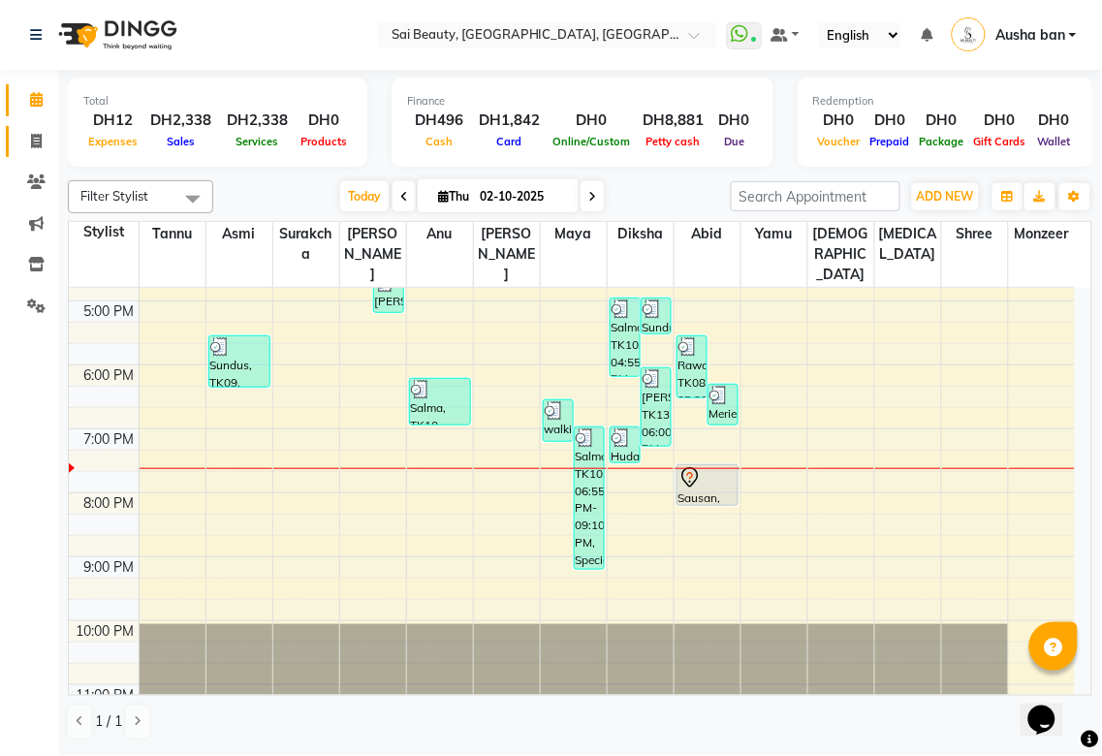
click at [35, 141] on icon at bounding box center [36, 141] width 11 height 15
select select "service"
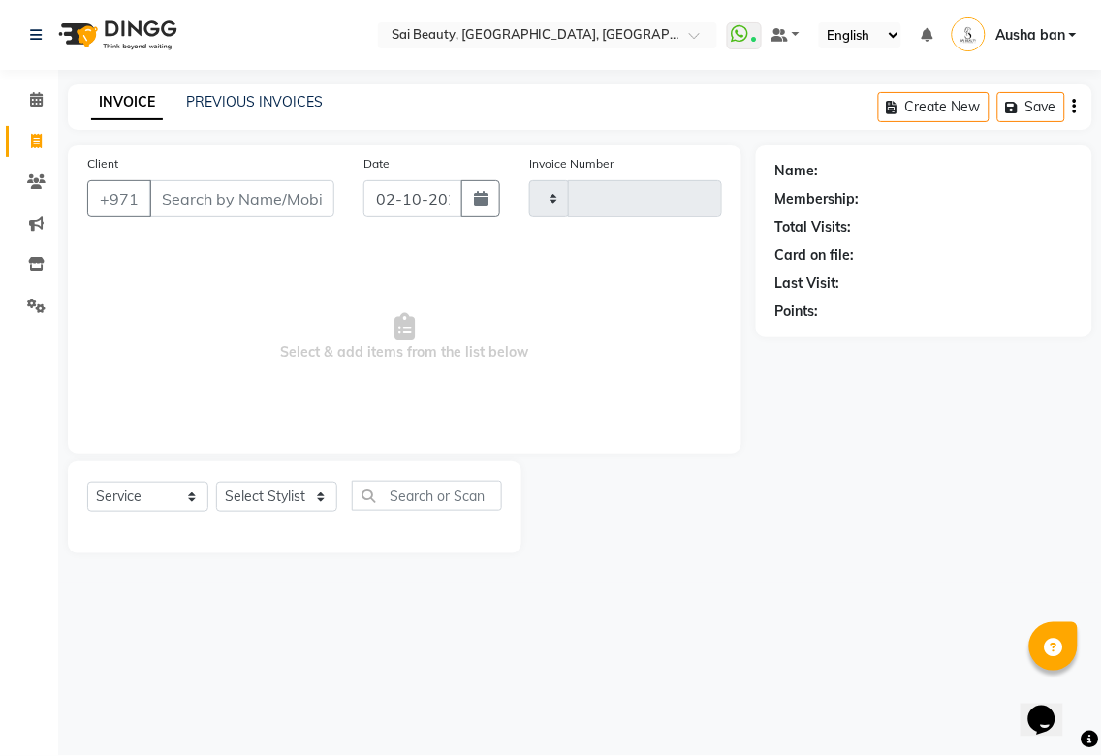
type input "3948"
select select "5352"
click at [287, 501] on select "Select Stylist [PERSON_NAME][MEDICAL_DATA] [PERSON_NAME] Asmi Ausha ban [PERSON…" at bounding box center [276, 497] width 121 height 30
select select "63787"
click at [216, 483] on select "Select Stylist [PERSON_NAME][MEDICAL_DATA] [PERSON_NAME] Asmi Ausha ban [PERSON…" at bounding box center [276, 497] width 121 height 30
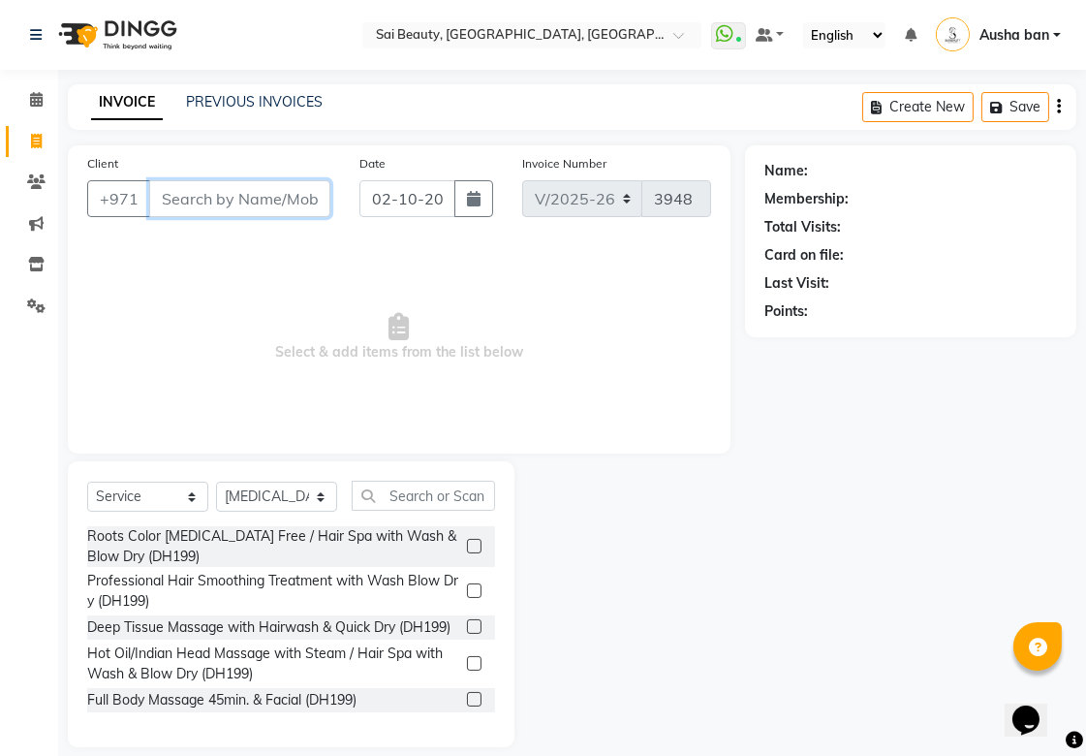
click at [209, 197] on input "Client" at bounding box center [239, 198] width 181 height 37
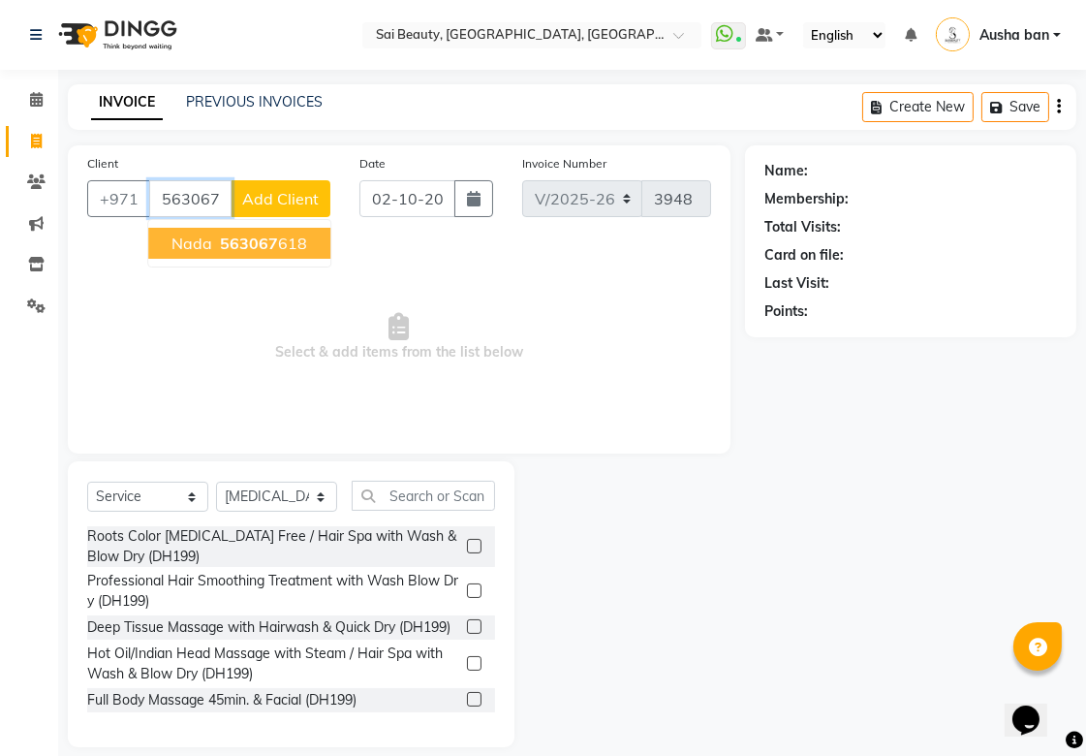
click at [178, 237] on span "Nada" at bounding box center [192, 243] width 41 height 19
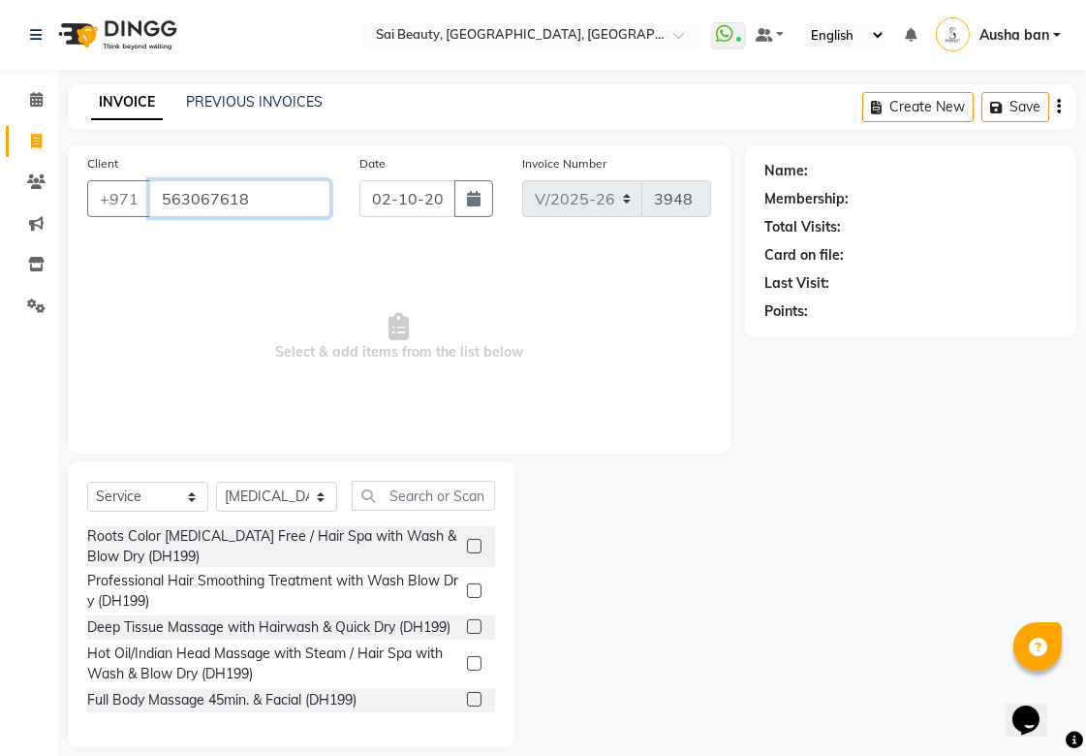
type input "563067618"
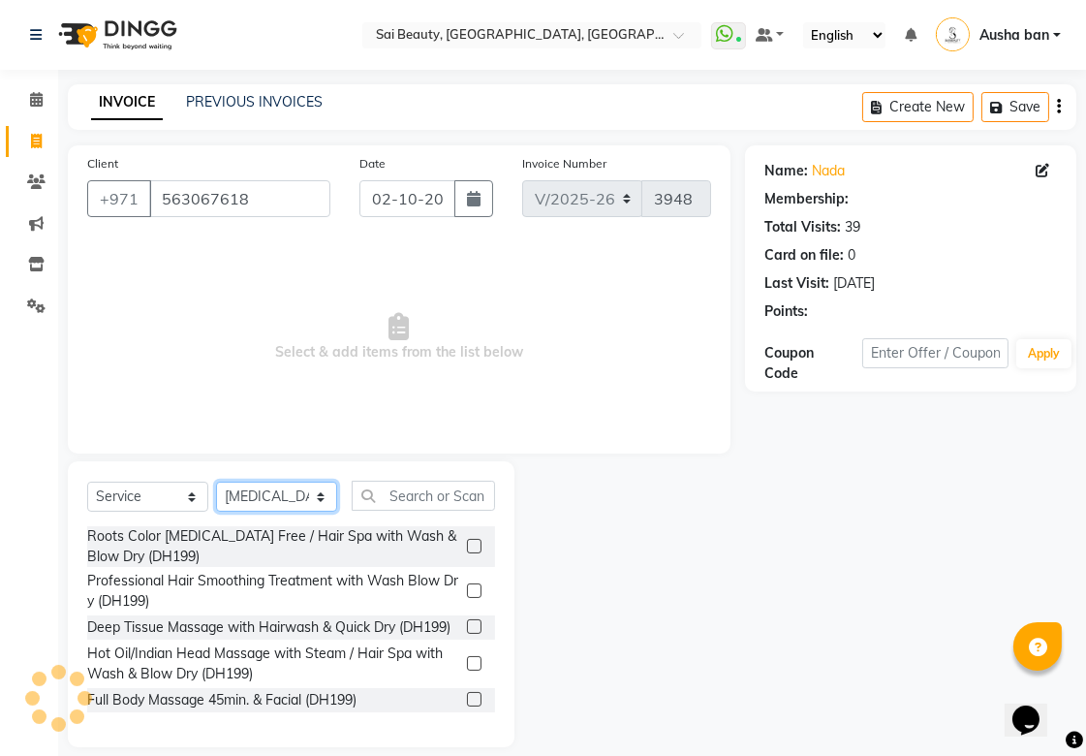
click at [276, 490] on select "Select Stylist [PERSON_NAME][MEDICAL_DATA] [PERSON_NAME] Asmi Ausha ban [PERSON…" at bounding box center [276, 497] width 121 height 30
click at [216, 483] on select "Select Stylist [PERSON_NAME][MEDICAL_DATA] [PERSON_NAME] Asmi Ausha ban [PERSON…" at bounding box center [276, 497] width 121 height 30
click at [328, 500] on select "Select Stylist [PERSON_NAME][MEDICAL_DATA] [PERSON_NAME] Asmi Ausha ban [PERSON…" at bounding box center [276, 497] width 121 height 30
select select "63384"
click at [216, 483] on select "Select Stylist [PERSON_NAME][MEDICAL_DATA] [PERSON_NAME] Asmi Ausha ban [PERSON…" at bounding box center [276, 497] width 121 height 30
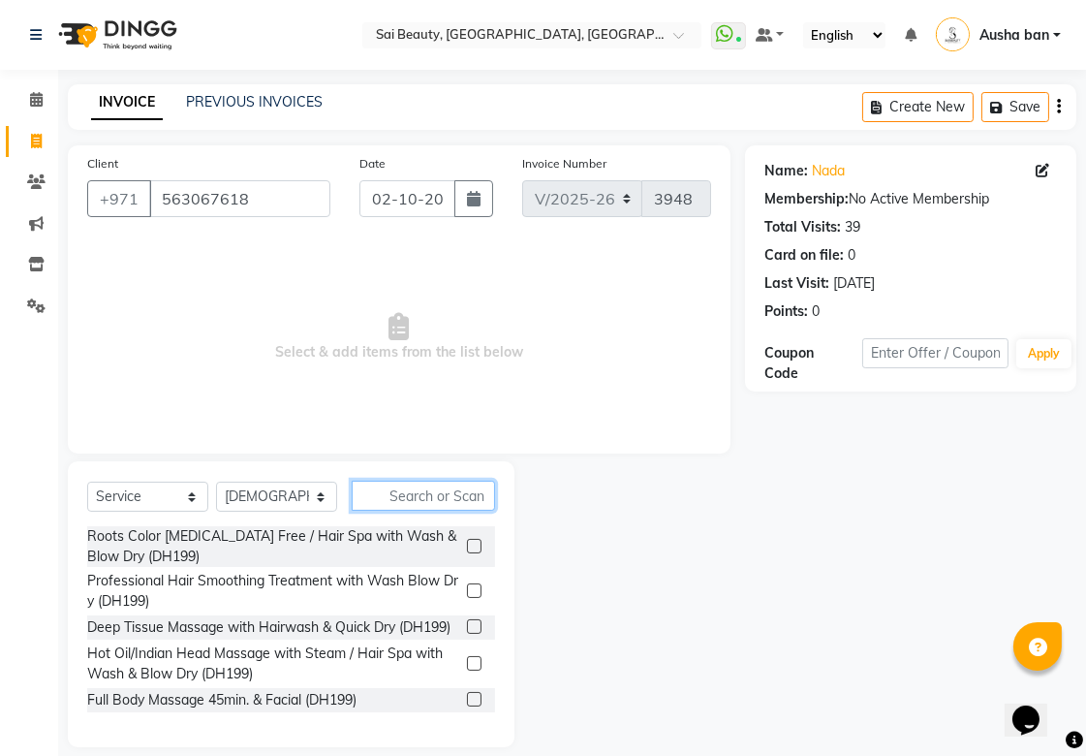
click at [453, 492] on input "text" at bounding box center [423, 496] width 143 height 30
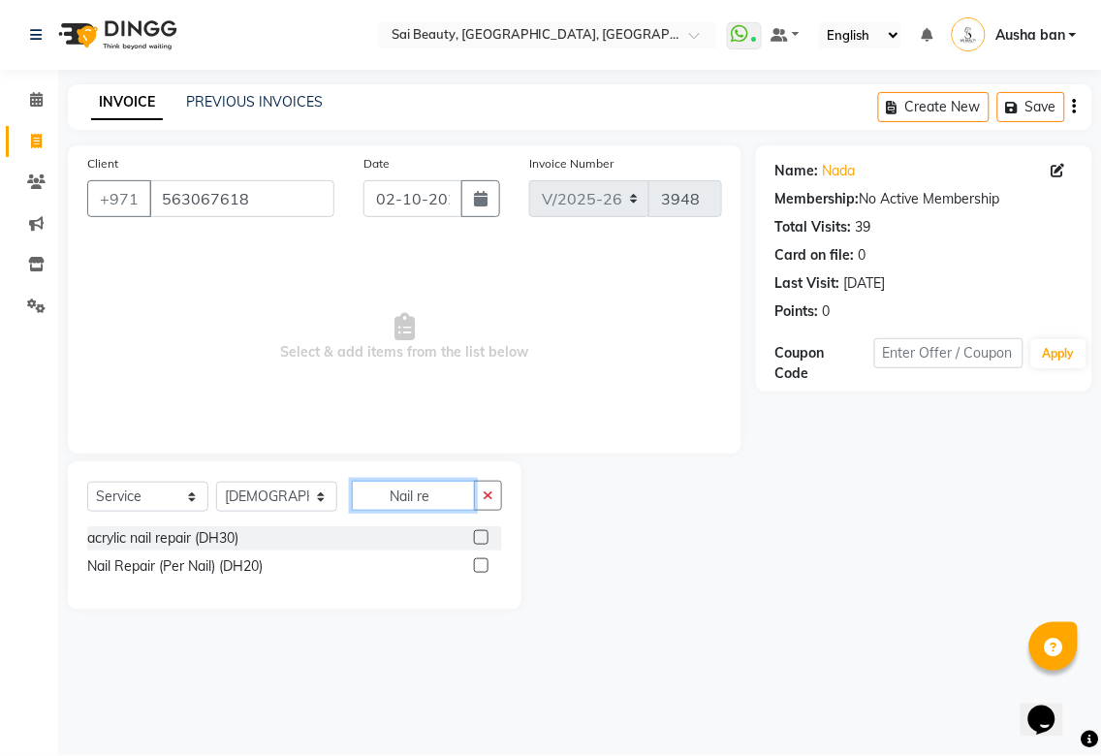
type input "Nail re"
click at [484, 567] on label at bounding box center [481, 565] width 15 height 15
click at [484, 567] on input "checkbox" at bounding box center [480, 566] width 13 height 13
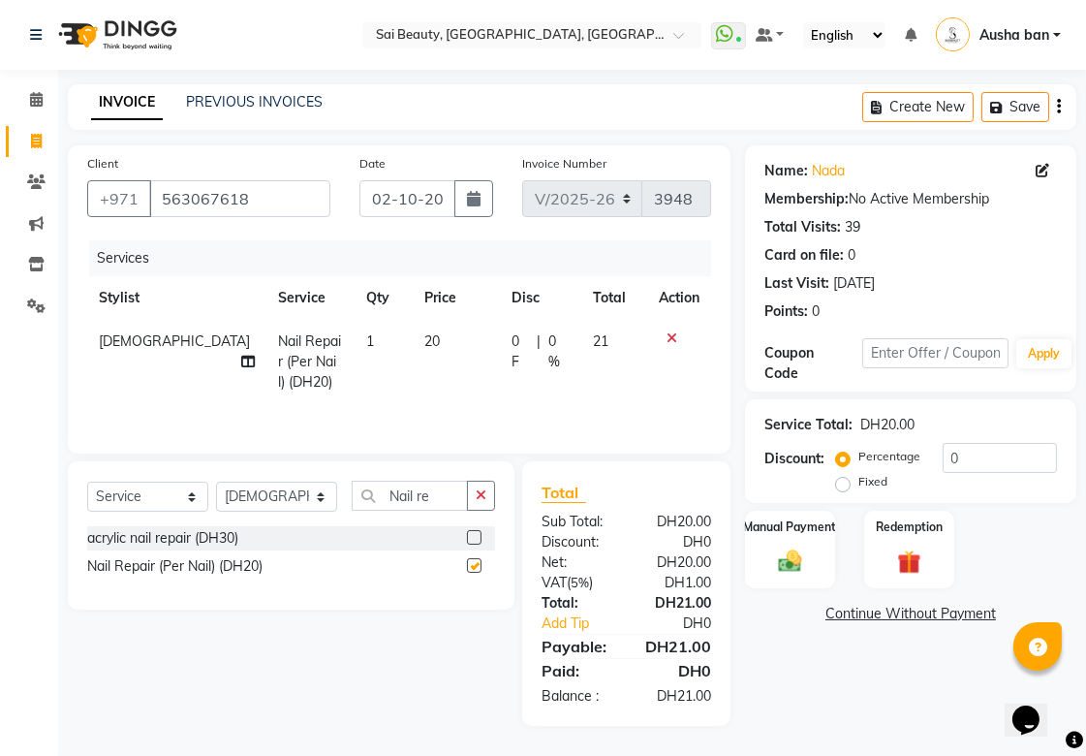
checkbox input "false"
click at [788, 536] on div "Manual Payment" at bounding box center [790, 549] width 94 height 81
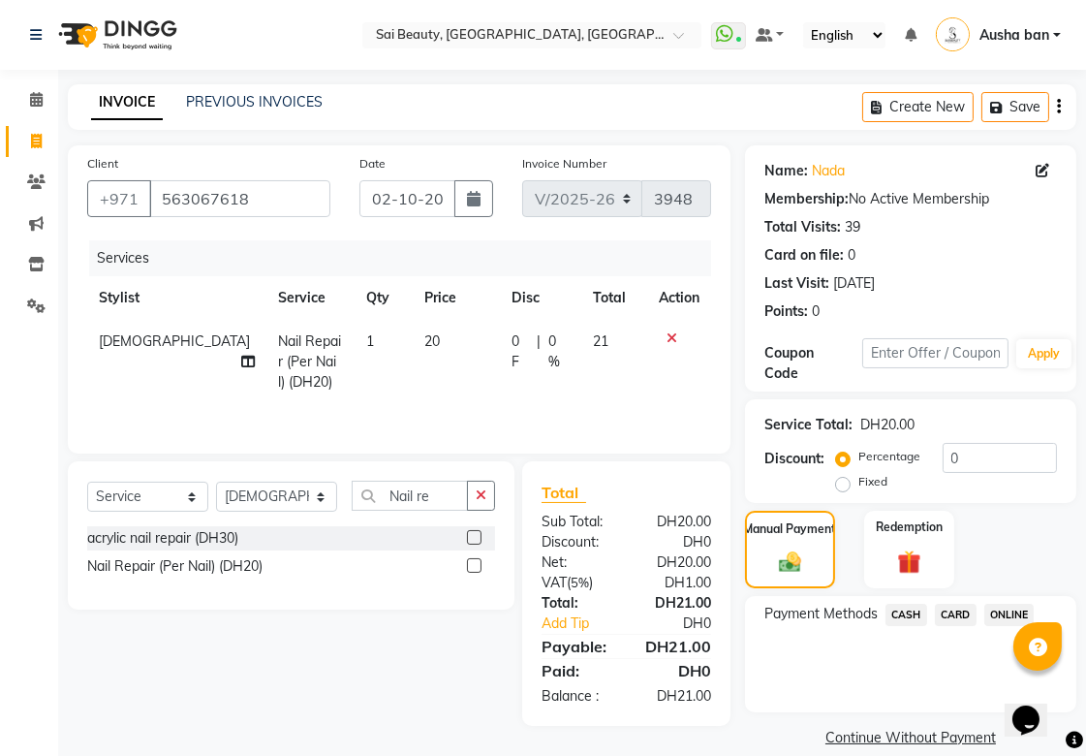
click at [959, 609] on span "CARD" at bounding box center [956, 615] width 42 height 22
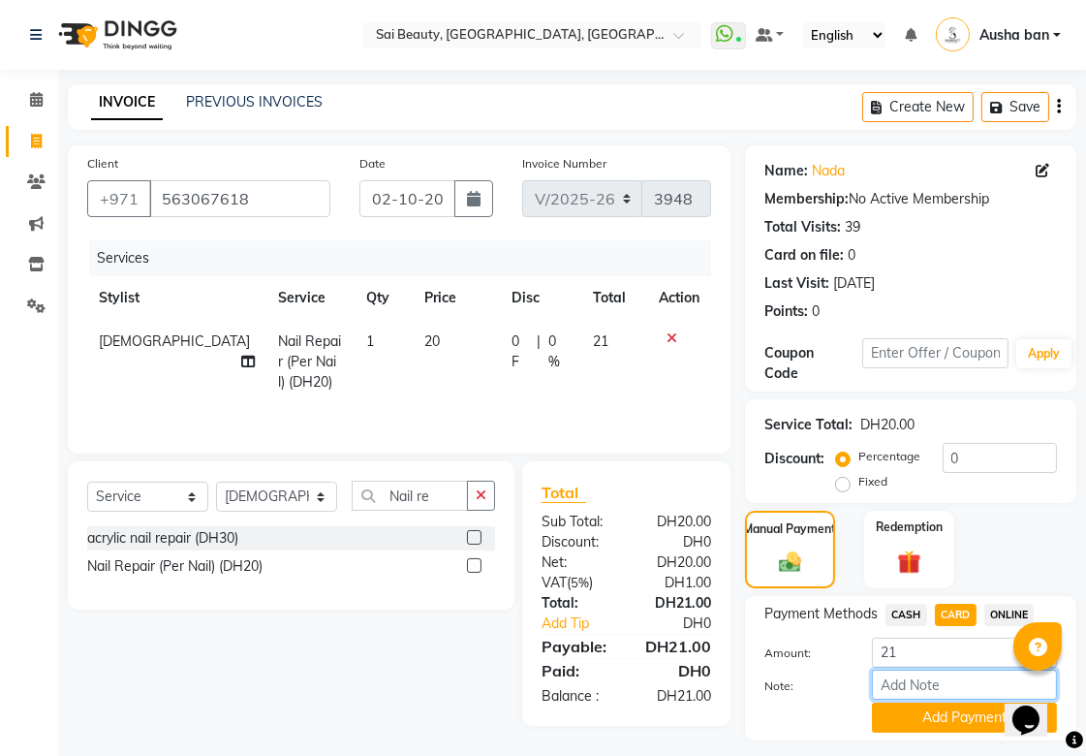
click at [963, 688] on input "Note:" at bounding box center [964, 685] width 185 height 30
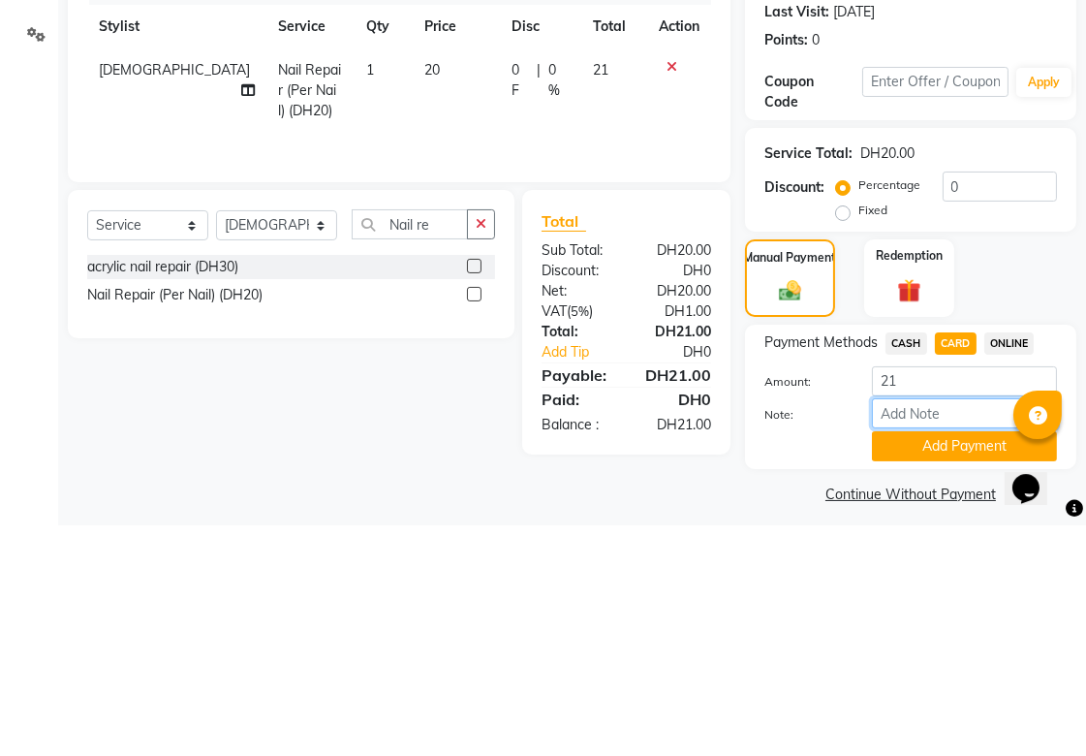
scroll to position [53, 0]
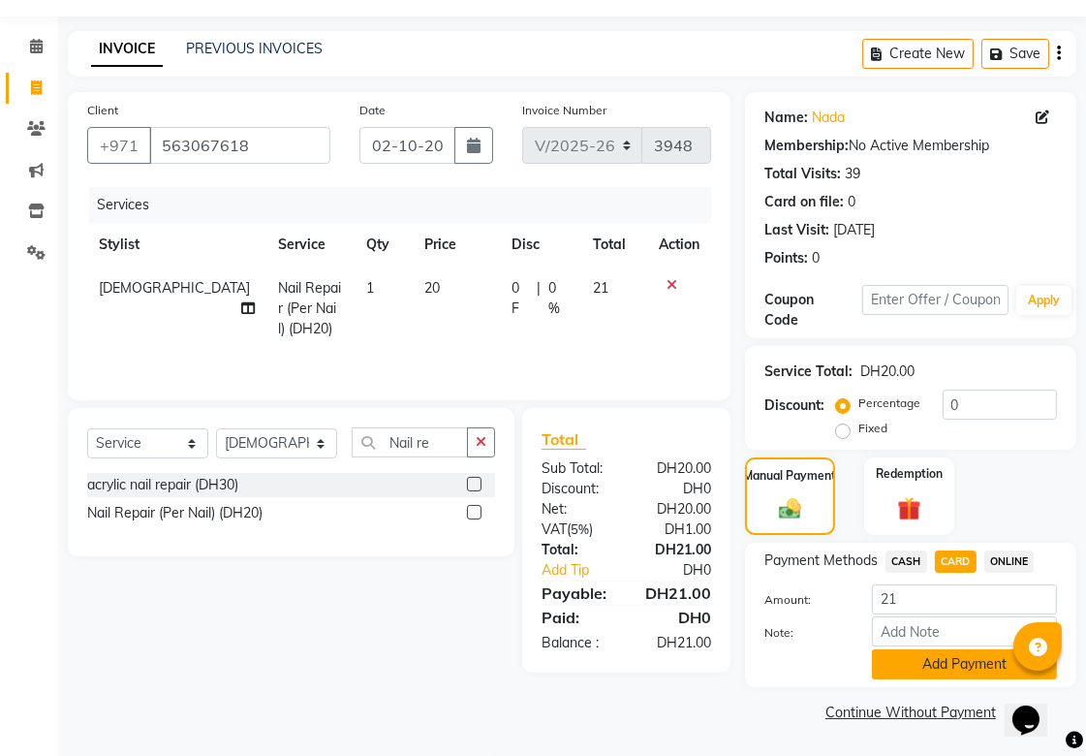
click at [969, 657] on button "Add Payment" at bounding box center [964, 664] width 185 height 30
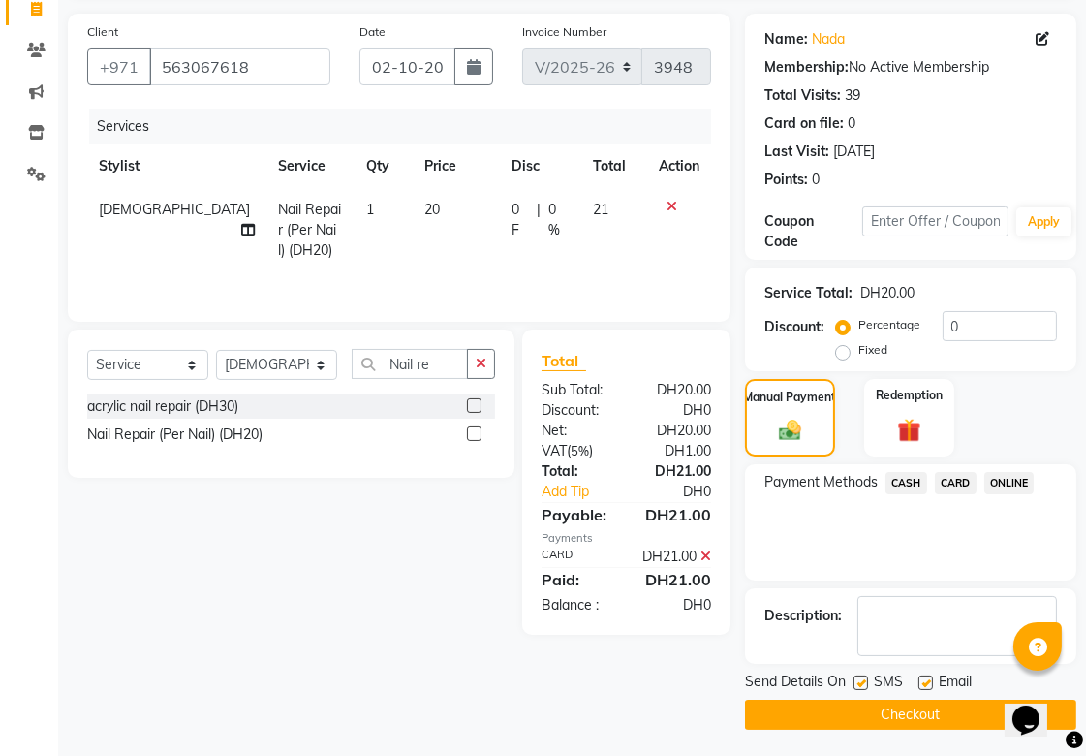
scroll to position [134, 0]
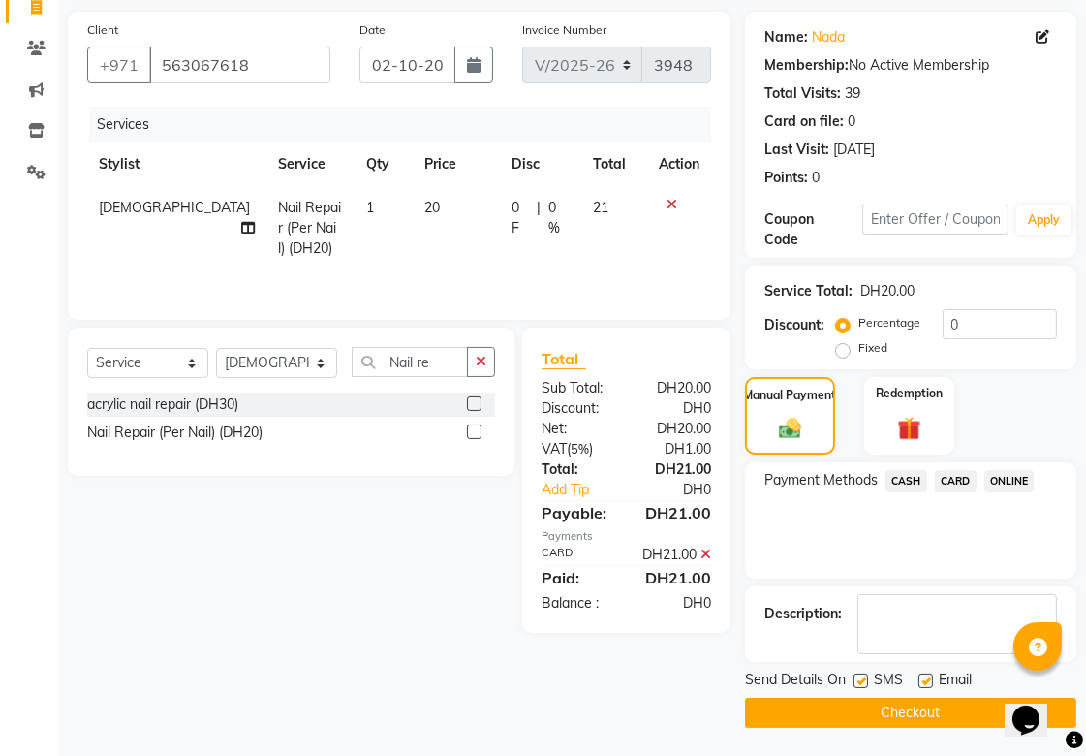
click at [899, 703] on button "Checkout" at bounding box center [910, 713] width 331 height 30
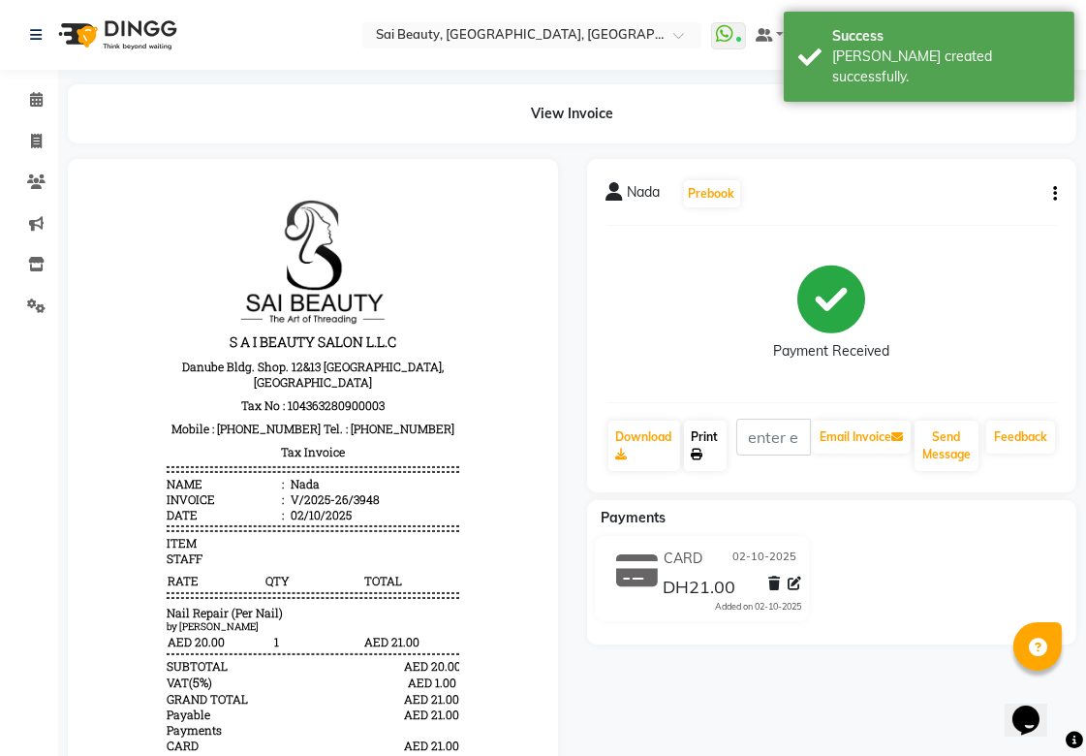
click at [696, 436] on link "Print" at bounding box center [705, 446] width 43 height 50
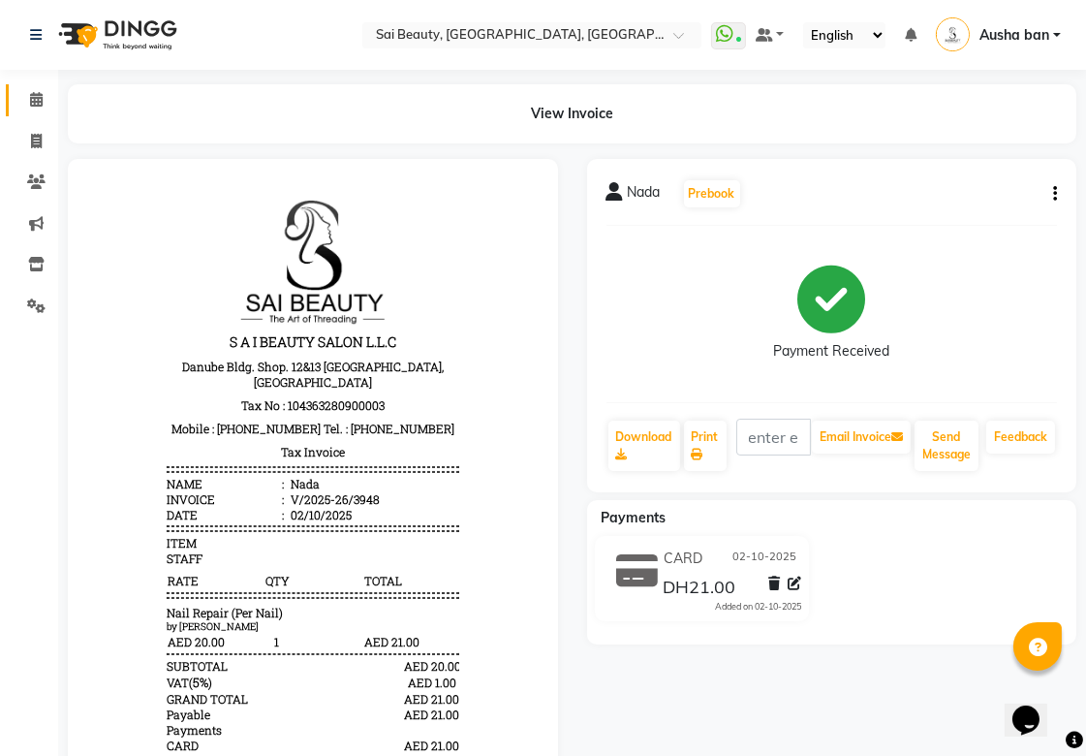
click at [35, 98] on icon at bounding box center [36, 99] width 13 height 15
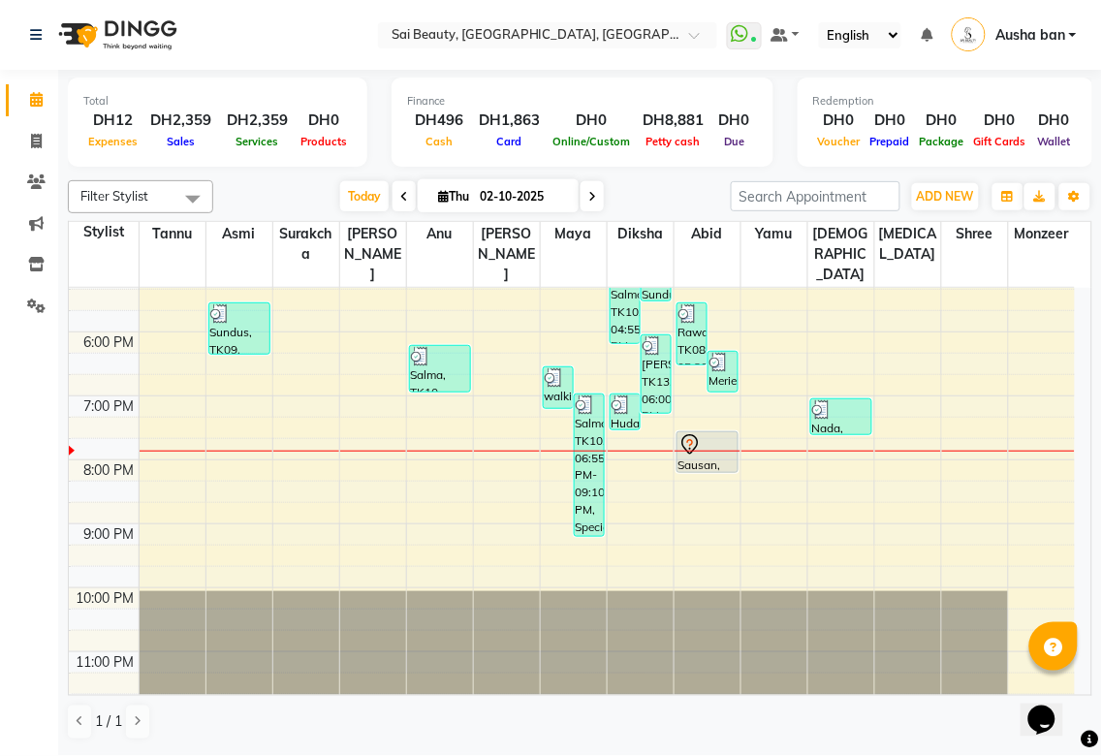
scroll to position [527, 0]
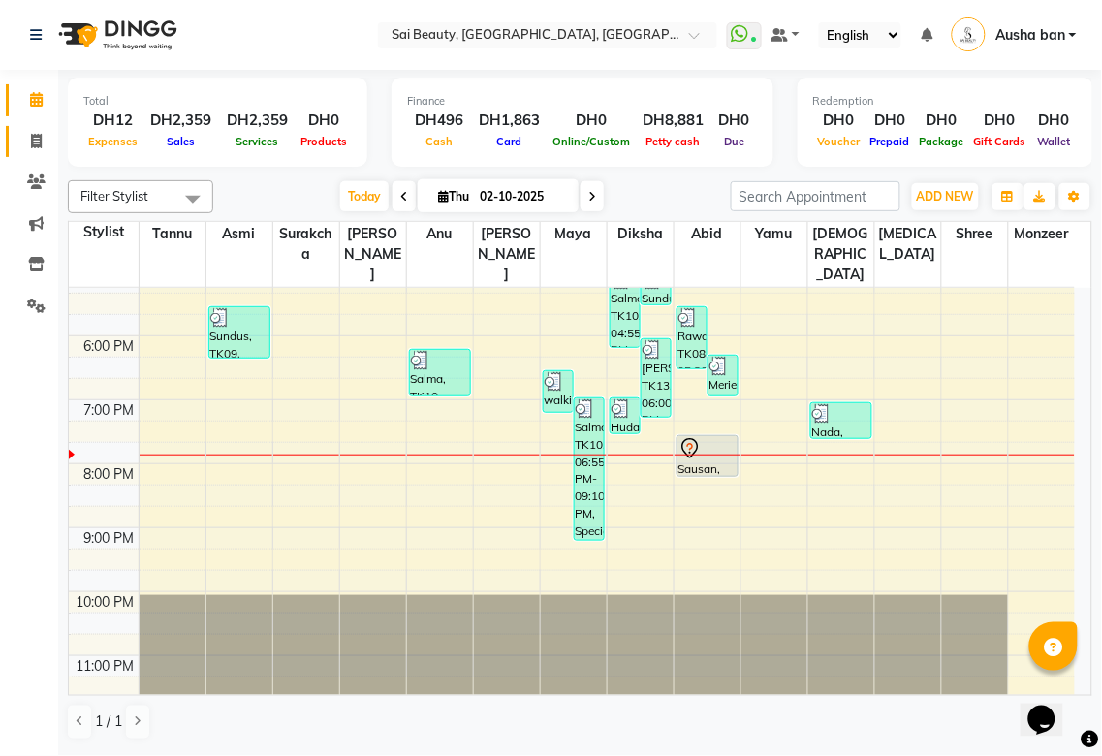
click at [32, 139] on icon at bounding box center [36, 141] width 11 height 15
select select "service"
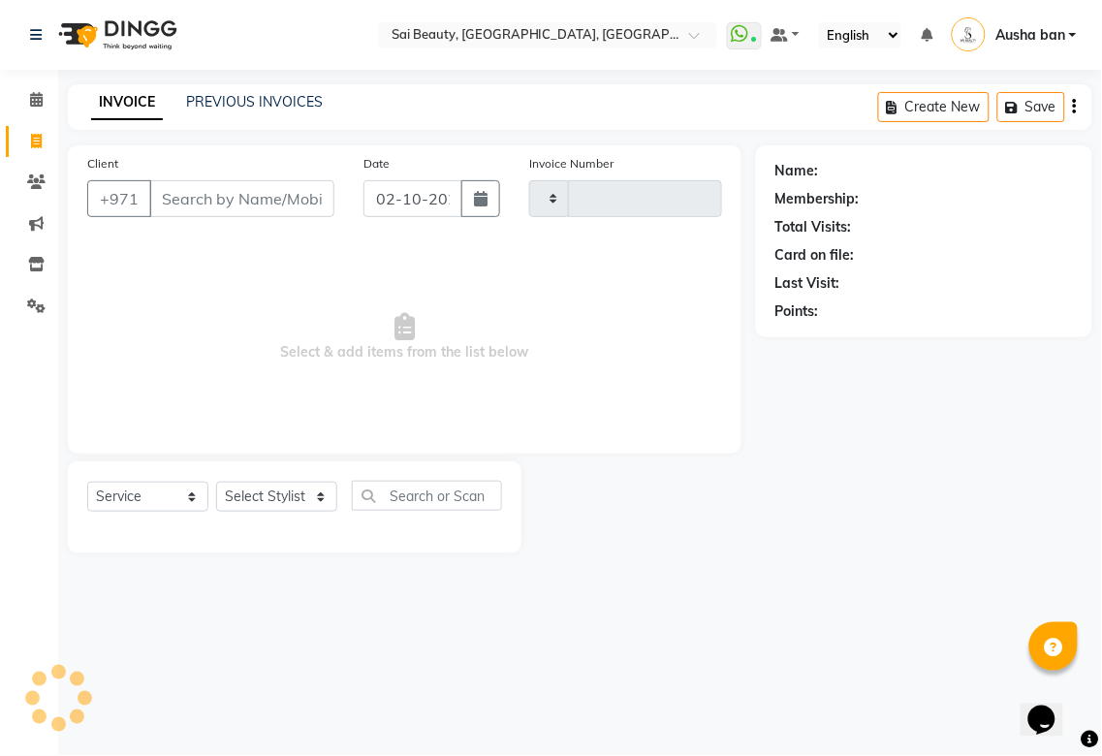
type input "3949"
select select "5352"
click at [51, 177] on span at bounding box center [36, 183] width 34 height 22
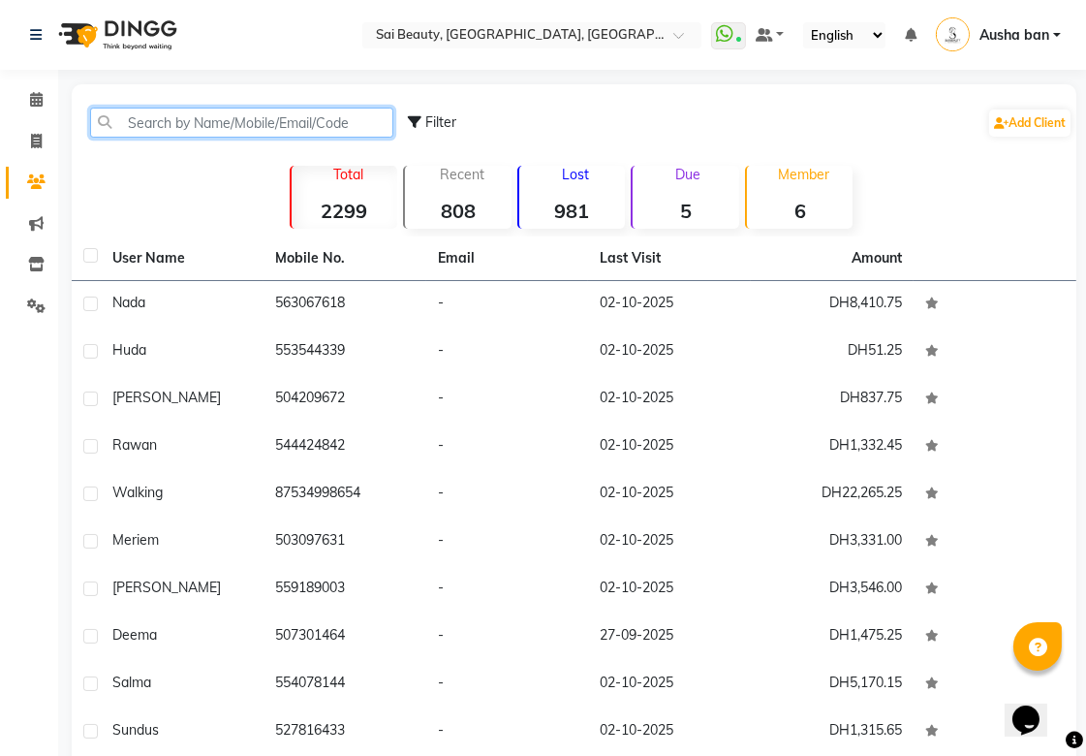
click at [334, 116] on input "text" at bounding box center [241, 123] width 303 height 30
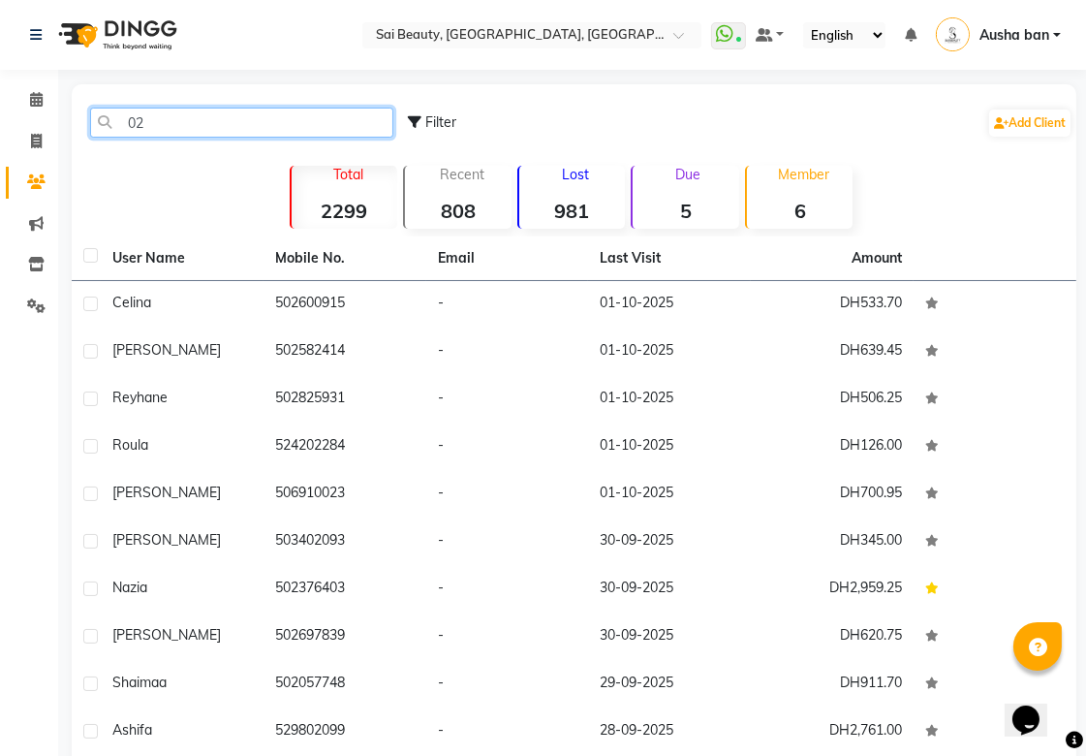
click at [265, 130] on input "02" at bounding box center [241, 123] width 303 height 30
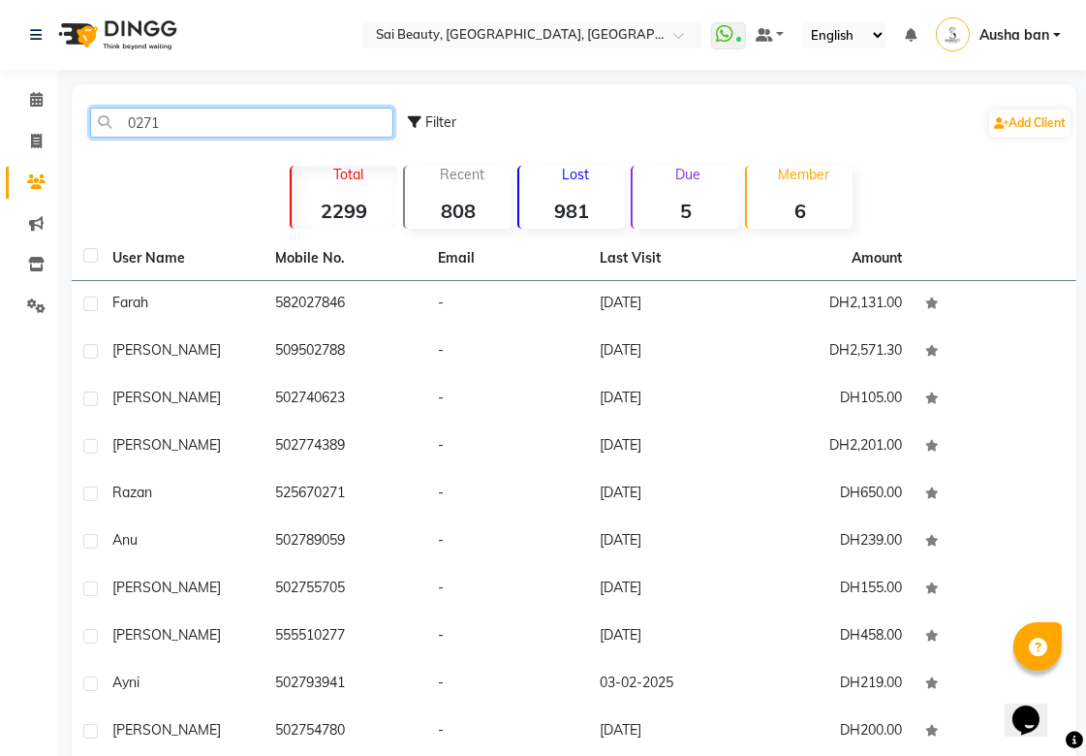
type input "0271"
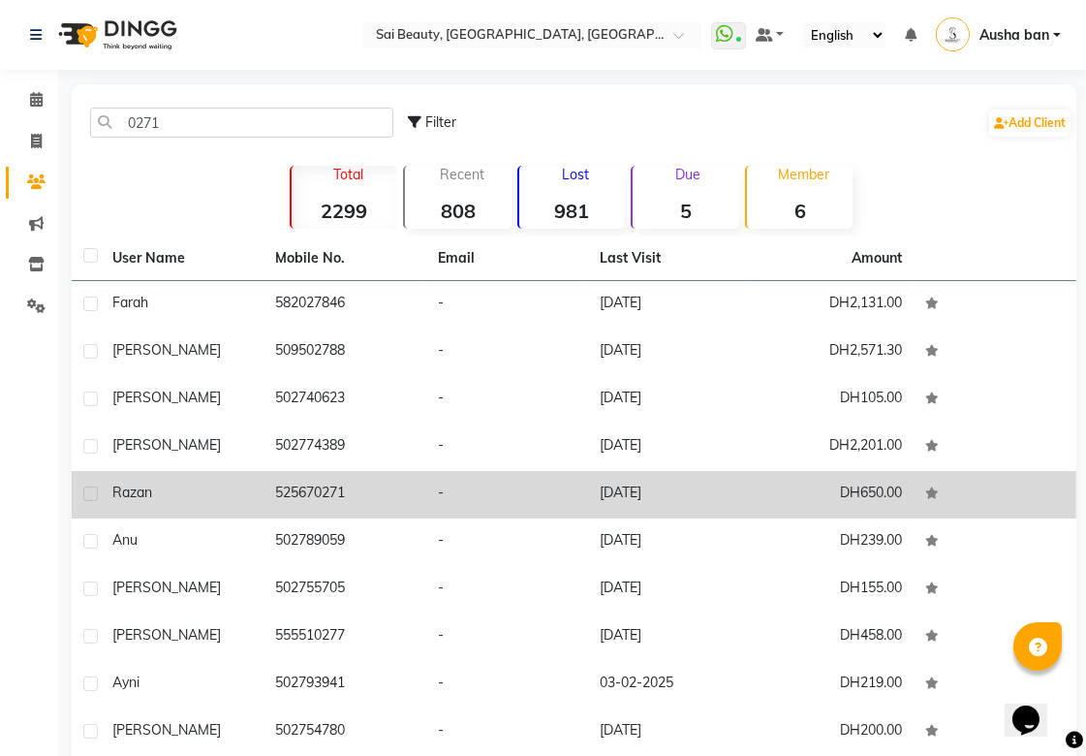
click at [291, 480] on td "525670271" at bounding box center [345, 494] width 163 height 47
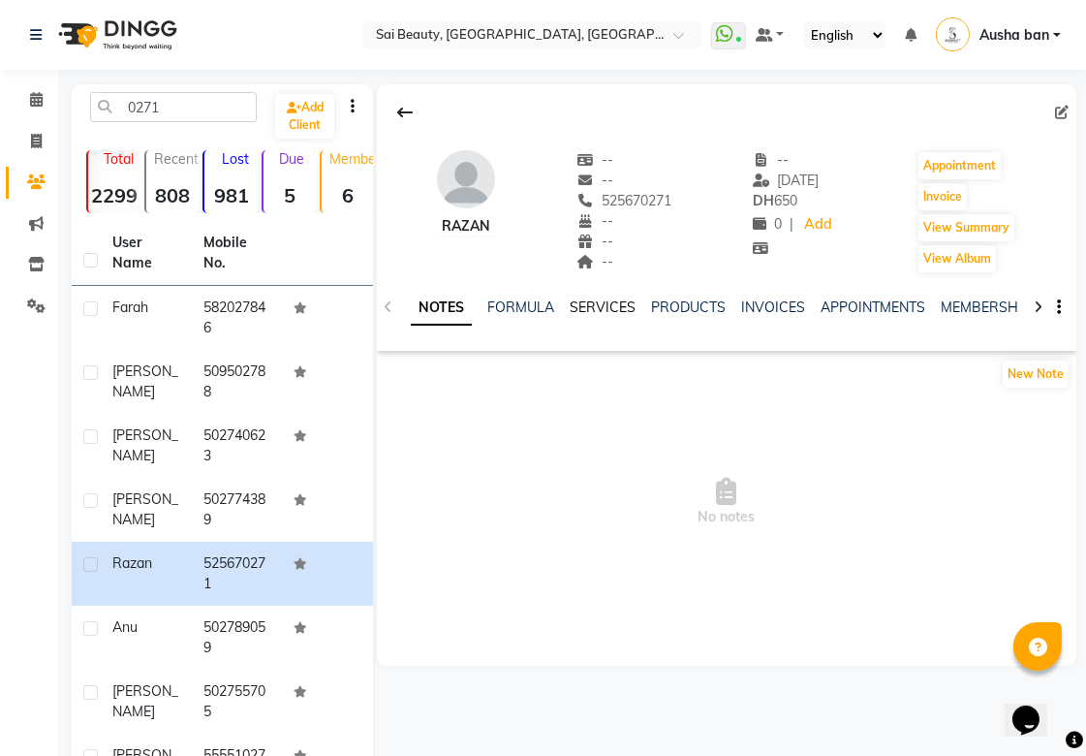
click at [598, 304] on link "SERVICES" at bounding box center [603, 306] width 66 height 17
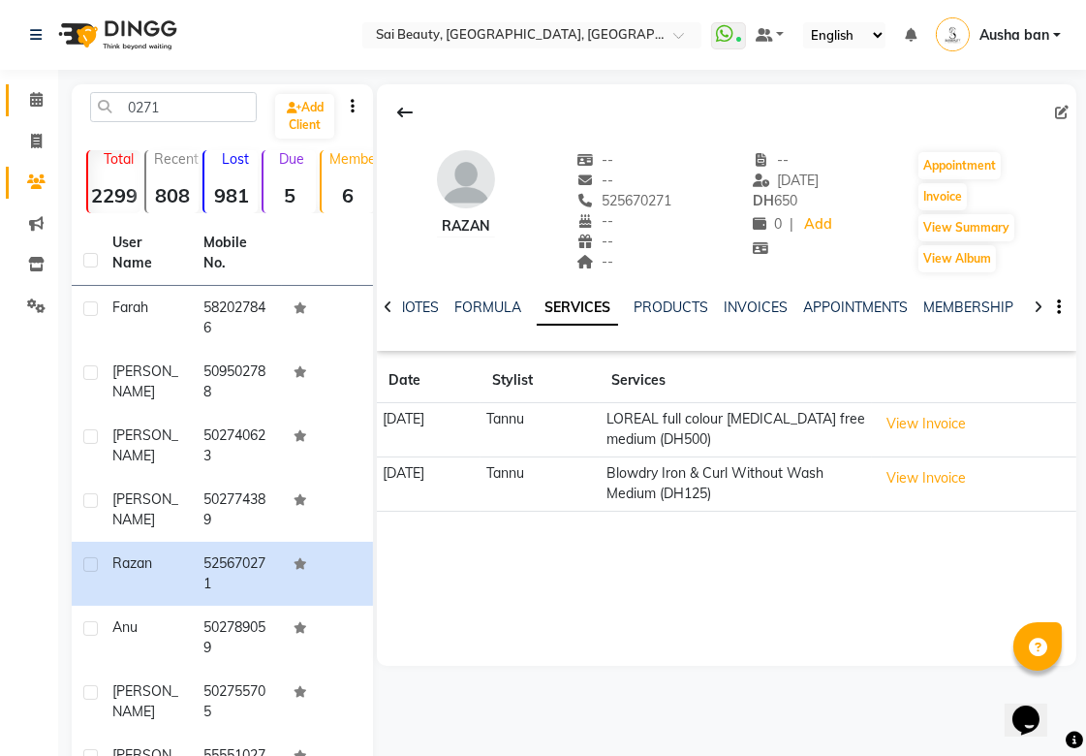
click at [35, 95] on icon at bounding box center [36, 99] width 13 height 15
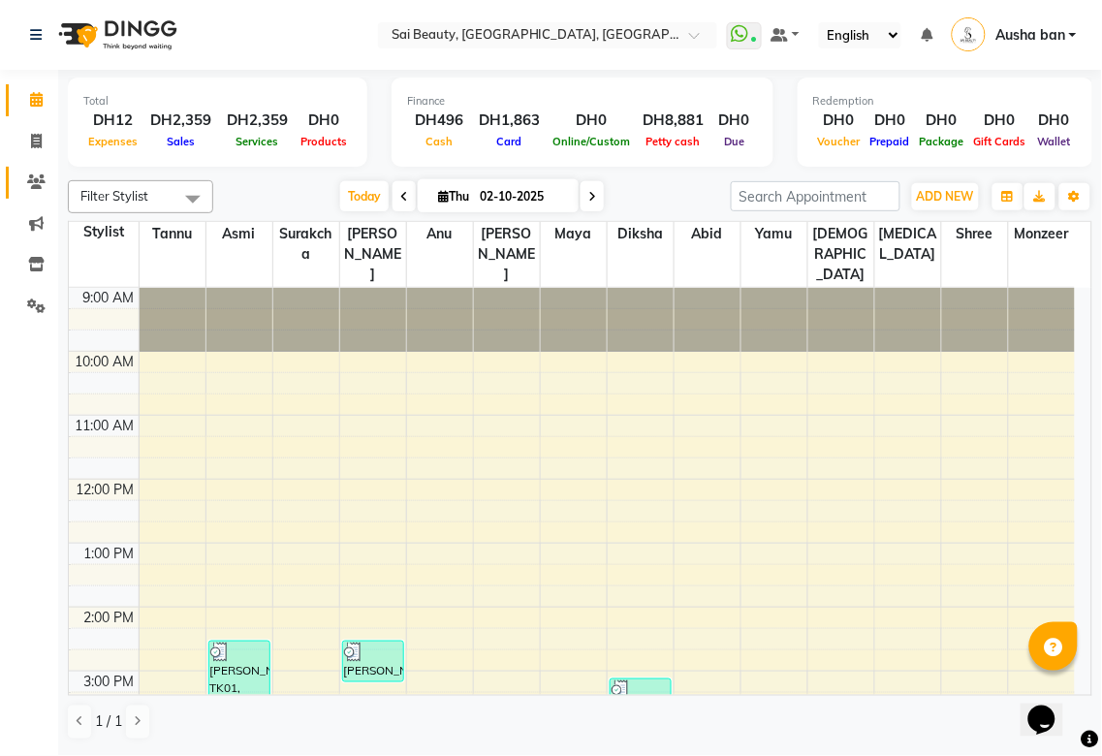
click at [35, 186] on icon at bounding box center [36, 181] width 18 height 15
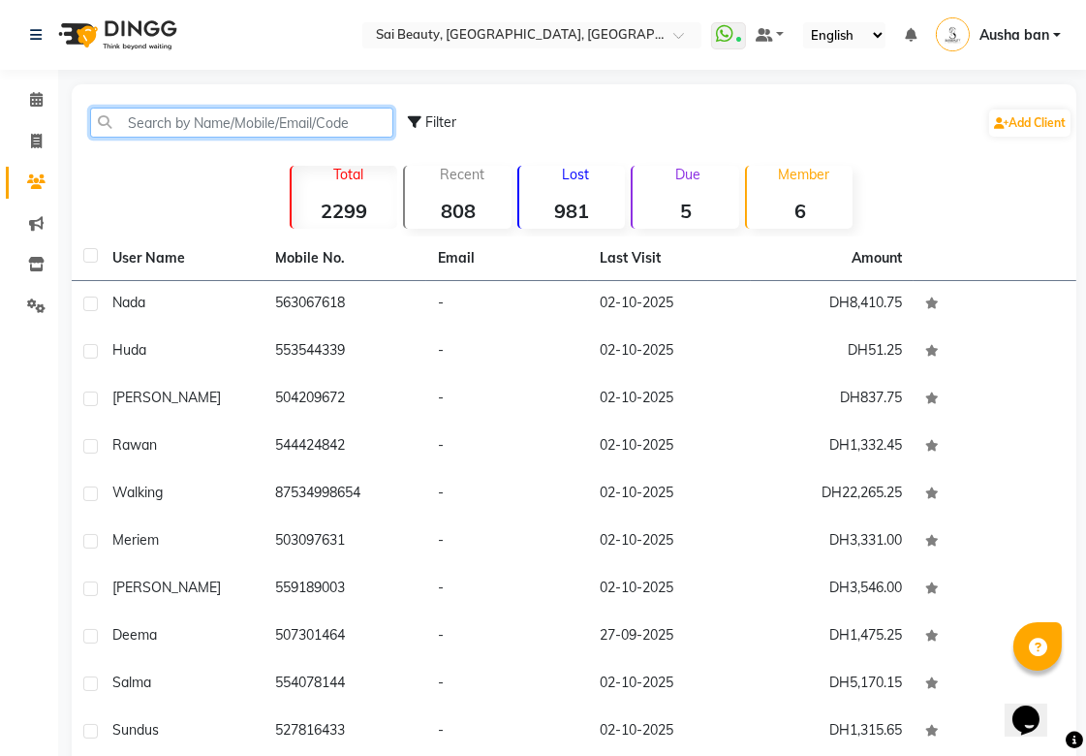
click at [257, 121] on input "text" at bounding box center [241, 123] width 303 height 30
click at [300, 120] on input "text" at bounding box center [241, 123] width 303 height 30
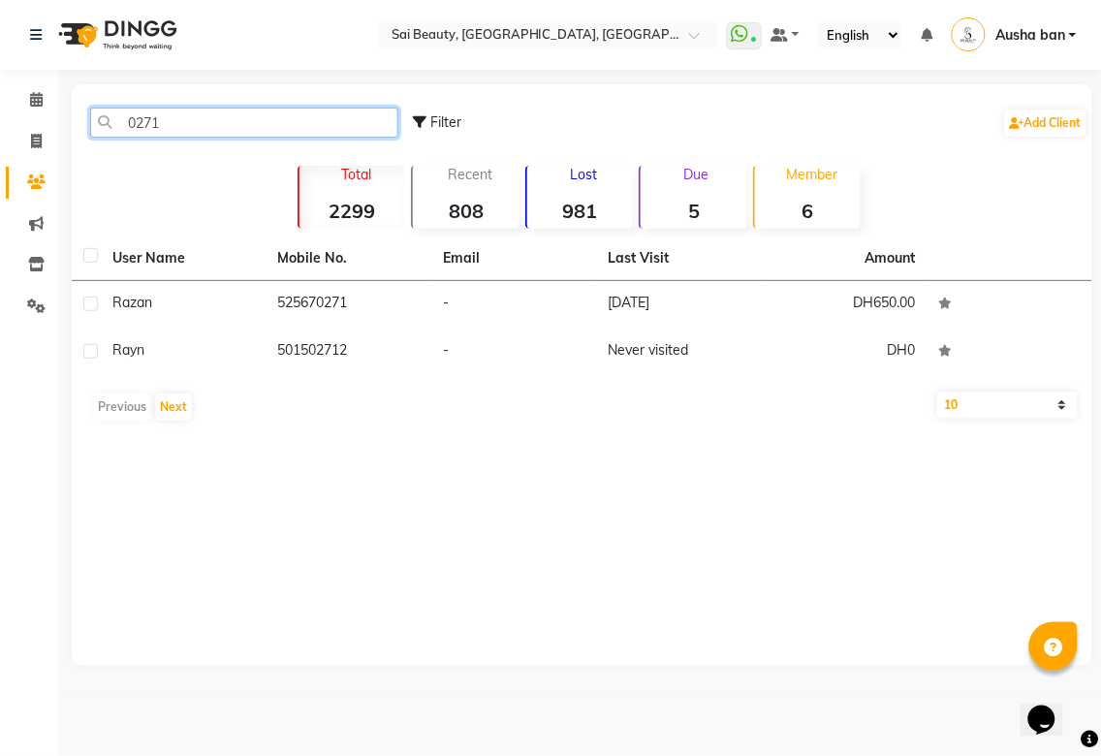
type input "0271"
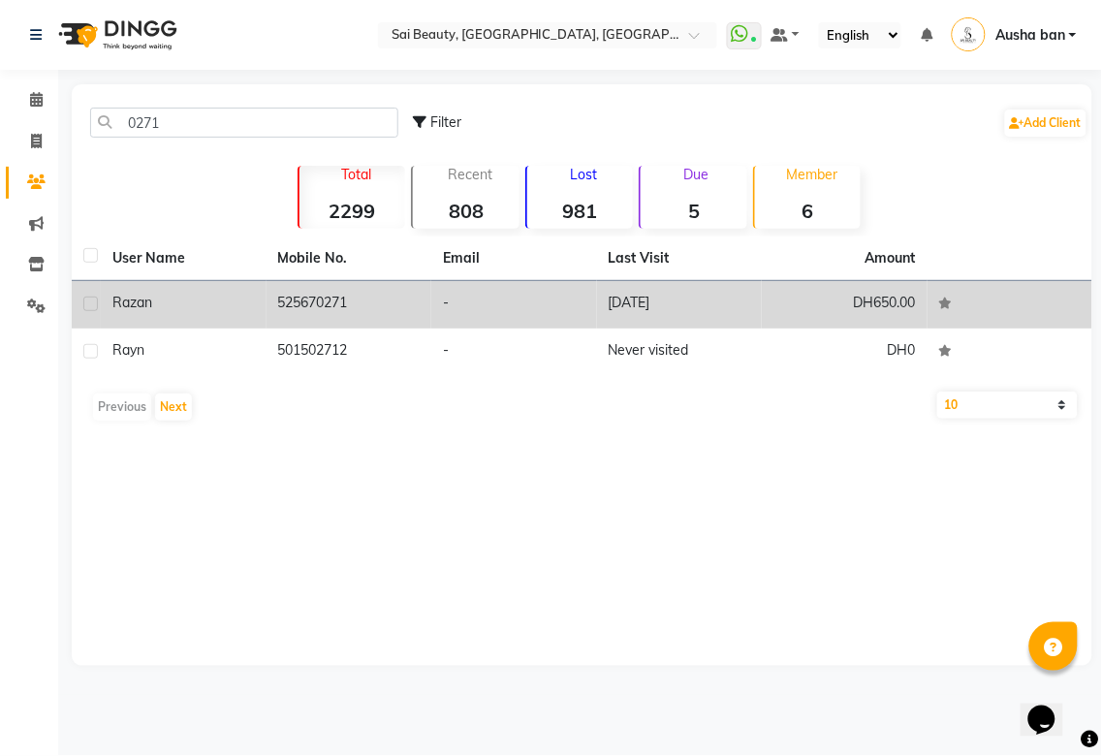
click at [349, 310] on td "525670271" at bounding box center [349, 304] width 166 height 47
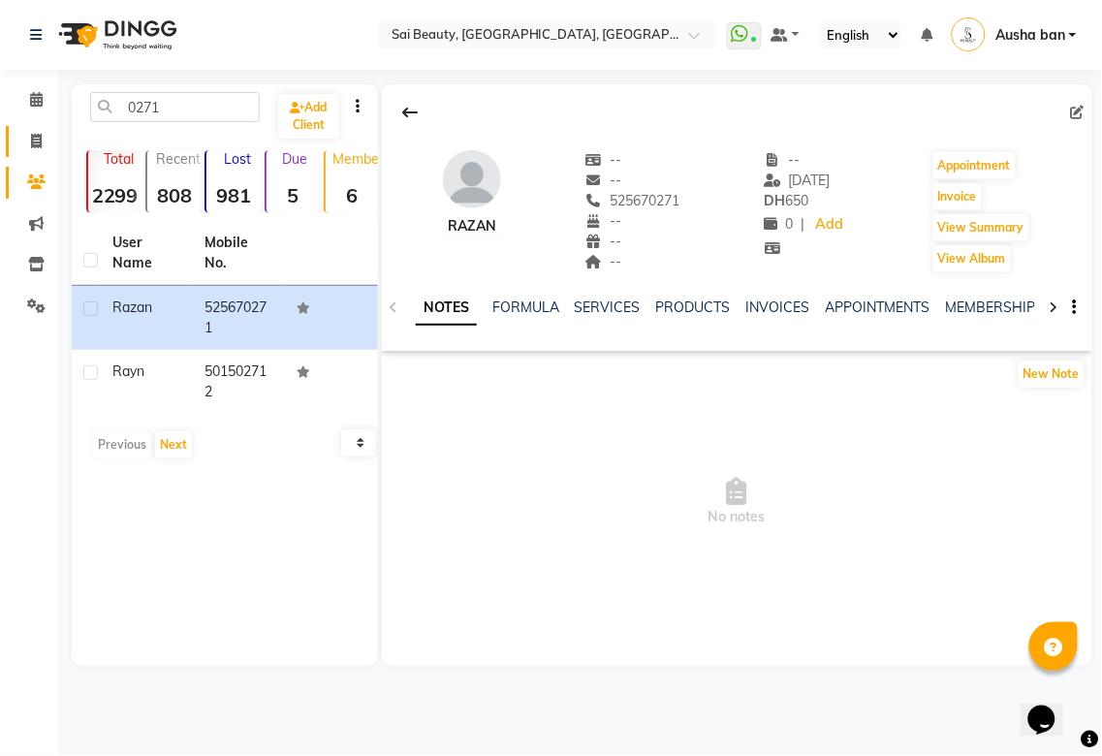
click at [39, 134] on icon at bounding box center [36, 141] width 11 height 15
select select "service"
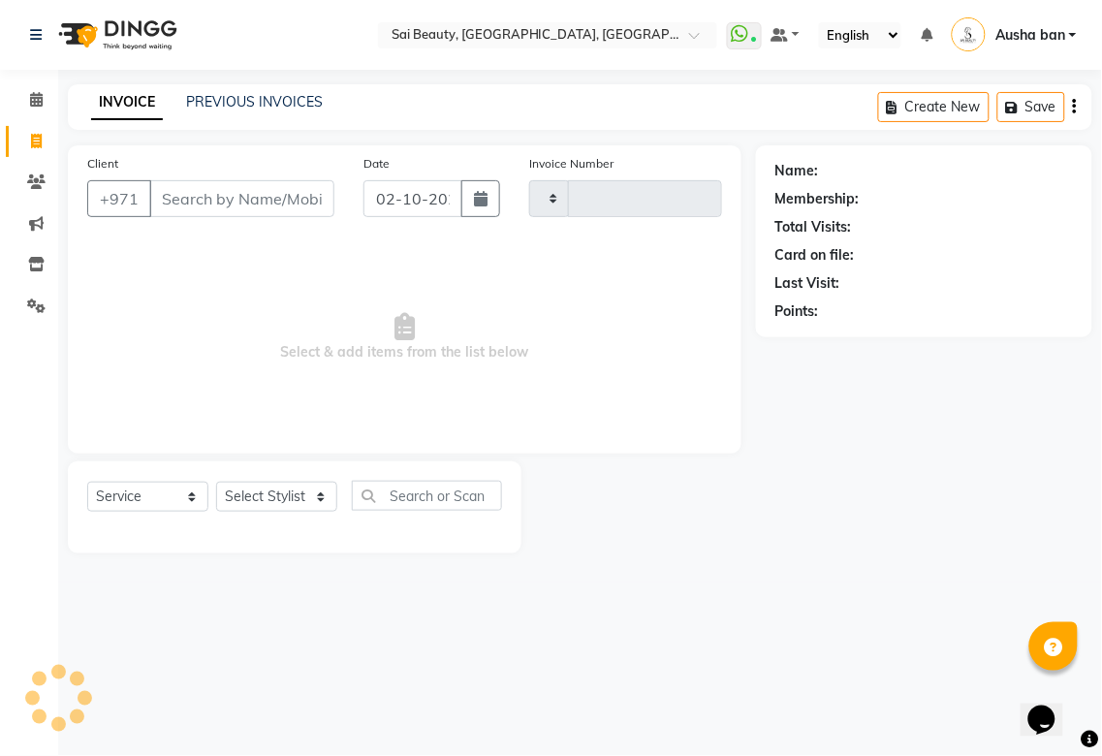
type input "3949"
select select "5352"
click at [269, 196] on input "Client" at bounding box center [241, 198] width 185 height 37
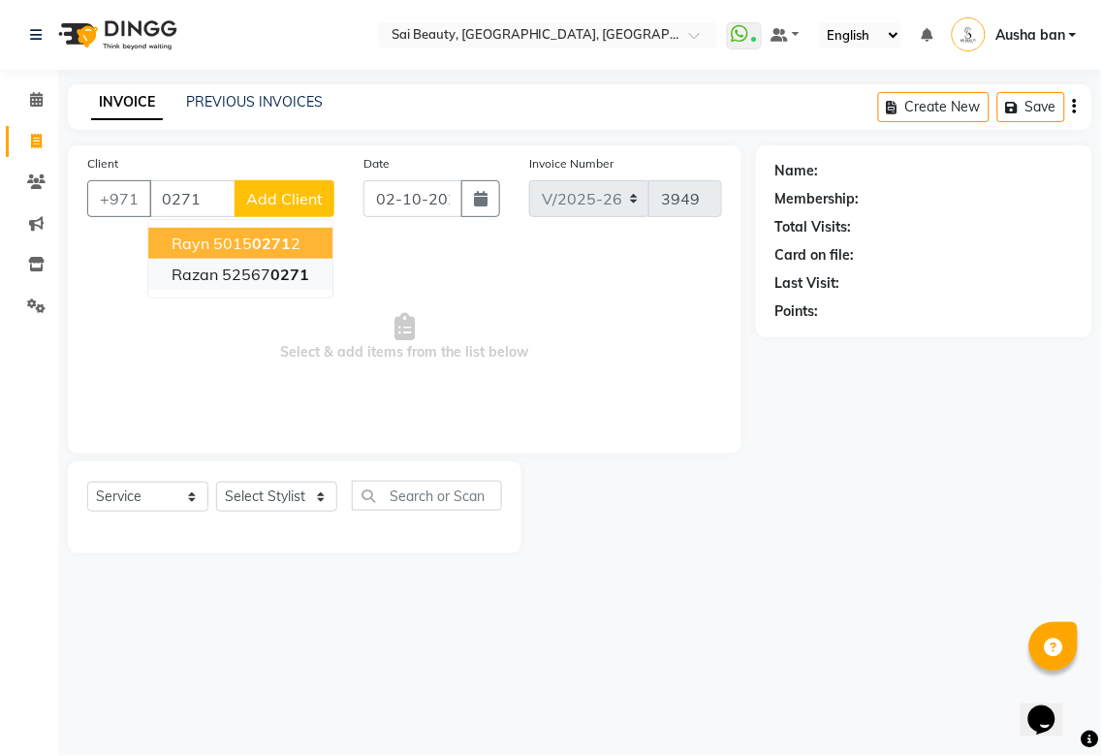
click at [276, 276] on span "0271" at bounding box center [289, 274] width 39 height 19
type input "525670271"
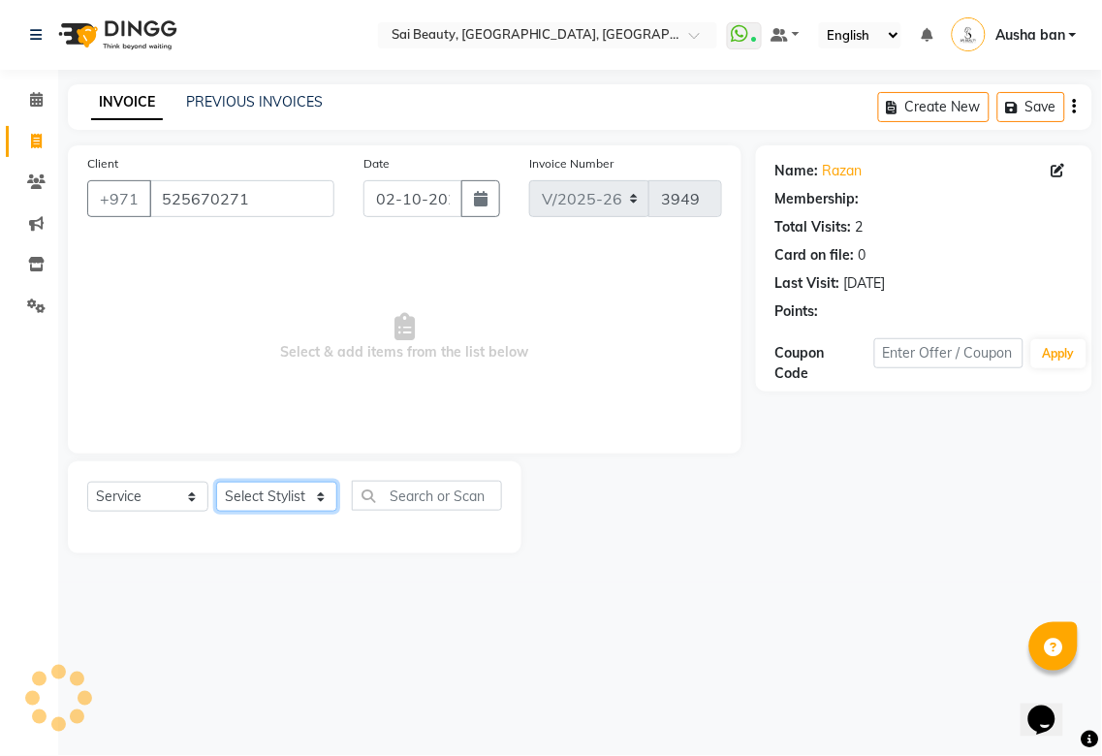
click at [279, 488] on select "Select Stylist [PERSON_NAME][MEDICAL_DATA] [PERSON_NAME] Asmi Ausha ban [PERSON…" at bounding box center [276, 497] width 121 height 30
select select "45072"
click at [216, 483] on select "Select Stylist [PERSON_NAME][MEDICAL_DATA] [PERSON_NAME] Asmi Ausha ban [PERSON…" at bounding box center [276, 497] width 121 height 30
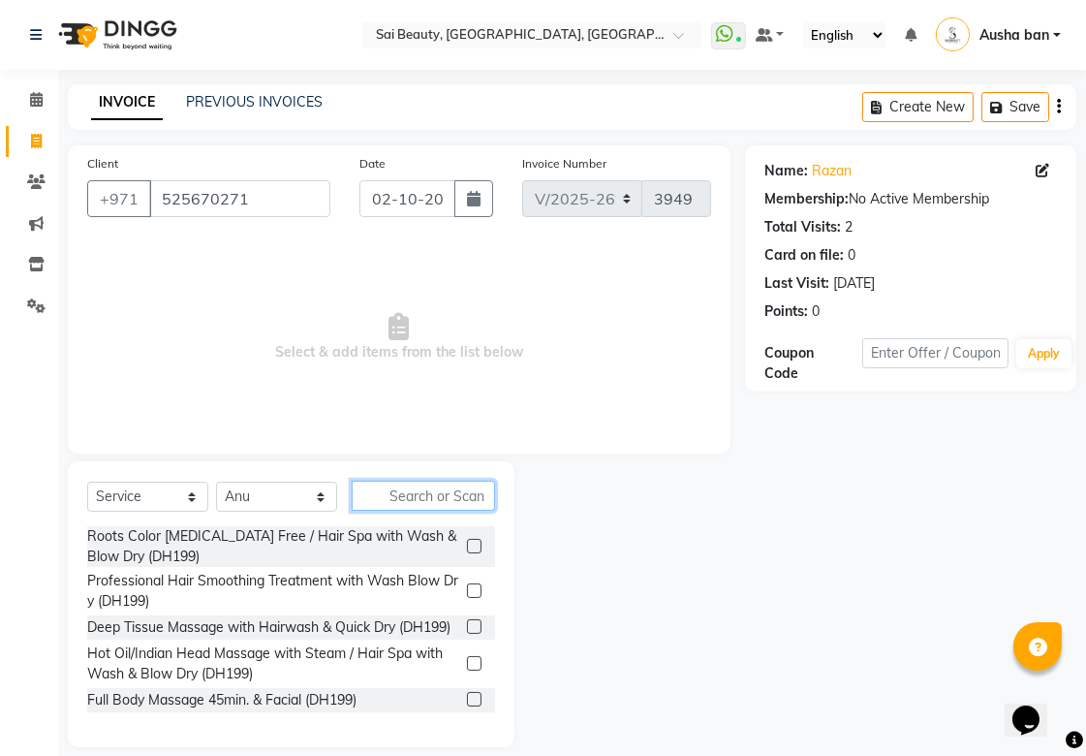
click at [409, 498] on input "text" at bounding box center [423, 496] width 143 height 30
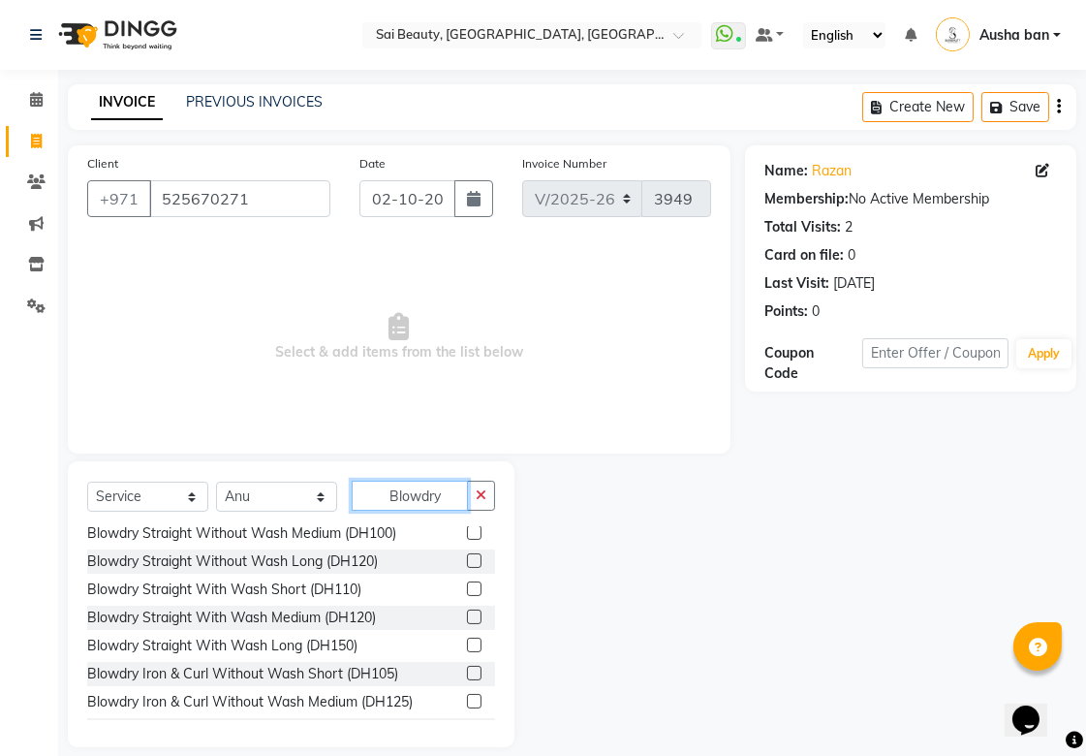
scroll to position [1112, 0]
type input "Blowdry"
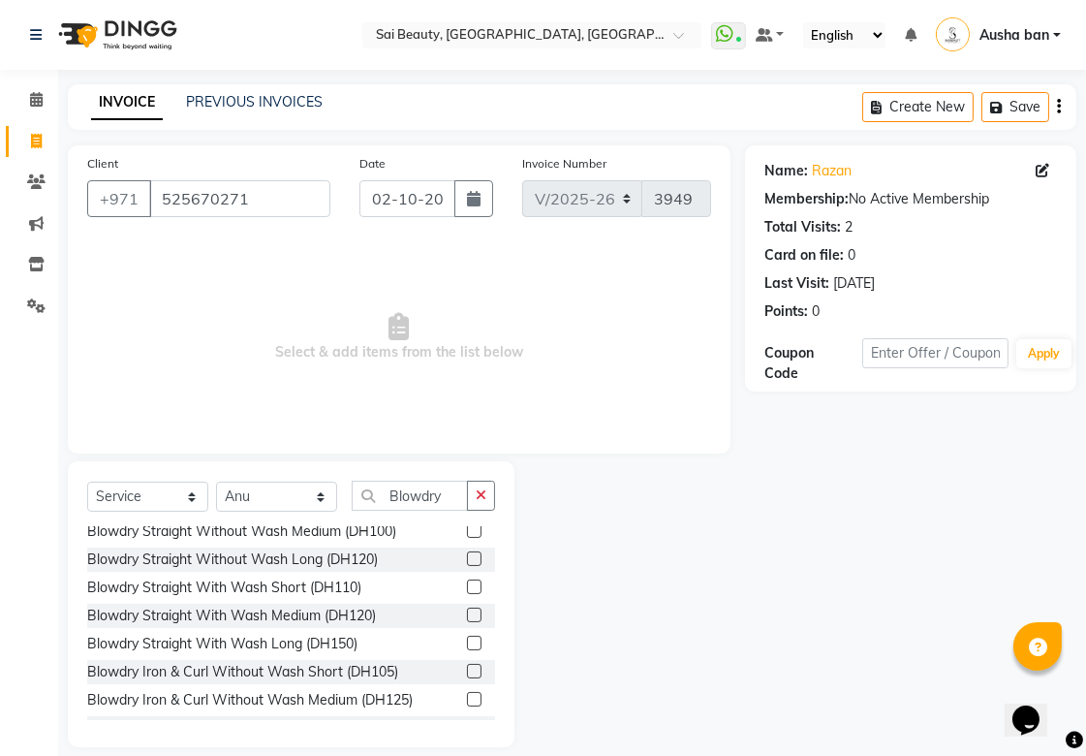
click at [467, 622] on label at bounding box center [474, 615] width 15 height 15
click at [467, 622] on input "checkbox" at bounding box center [473, 615] width 13 height 13
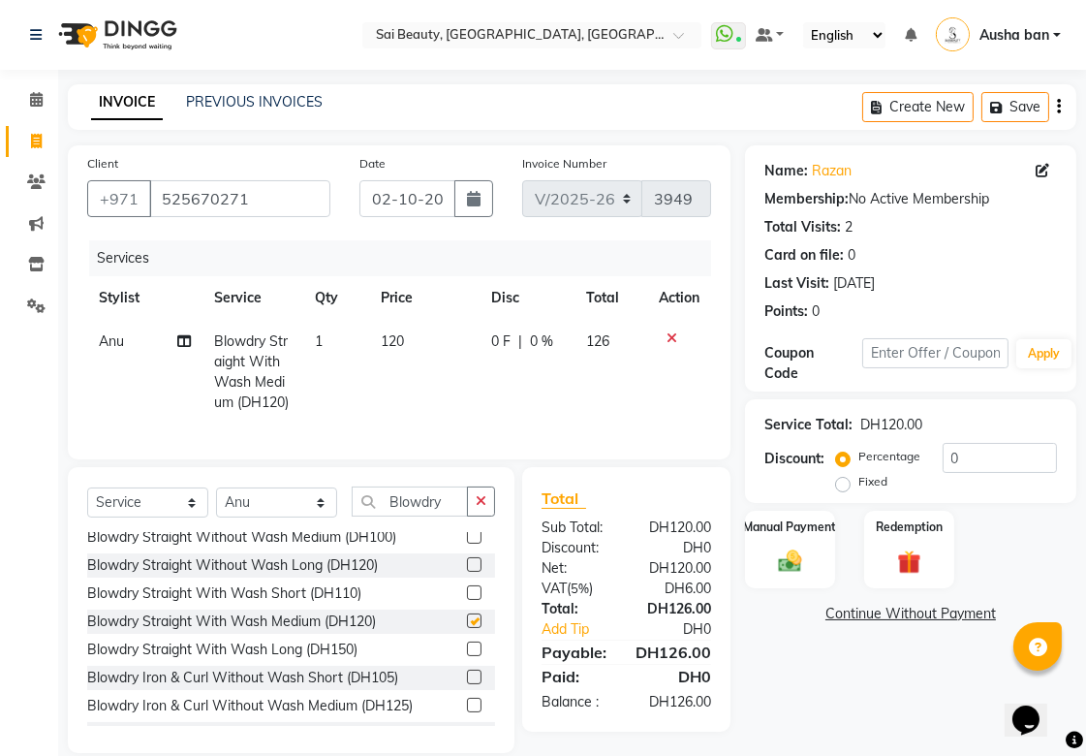
checkbox input "false"
click at [780, 567] on img at bounding box center [790, 561] width 40 height 28
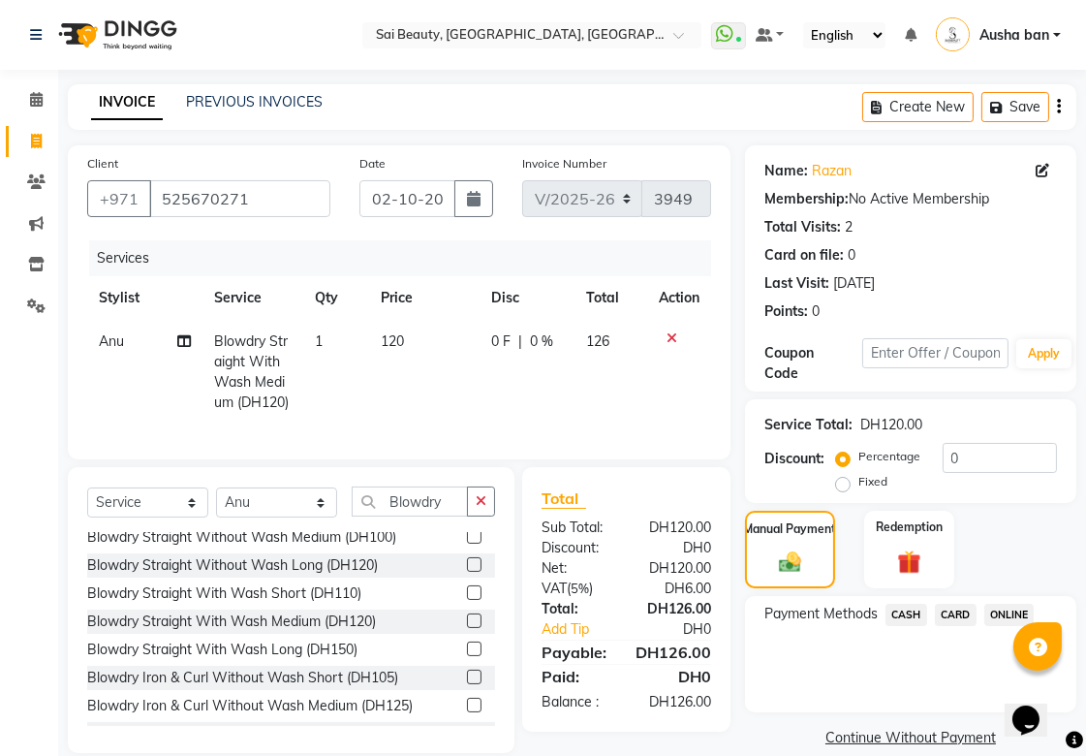
click at [954, 613] on span "CARD" at bounding box center [956, 615] width 42 height 22
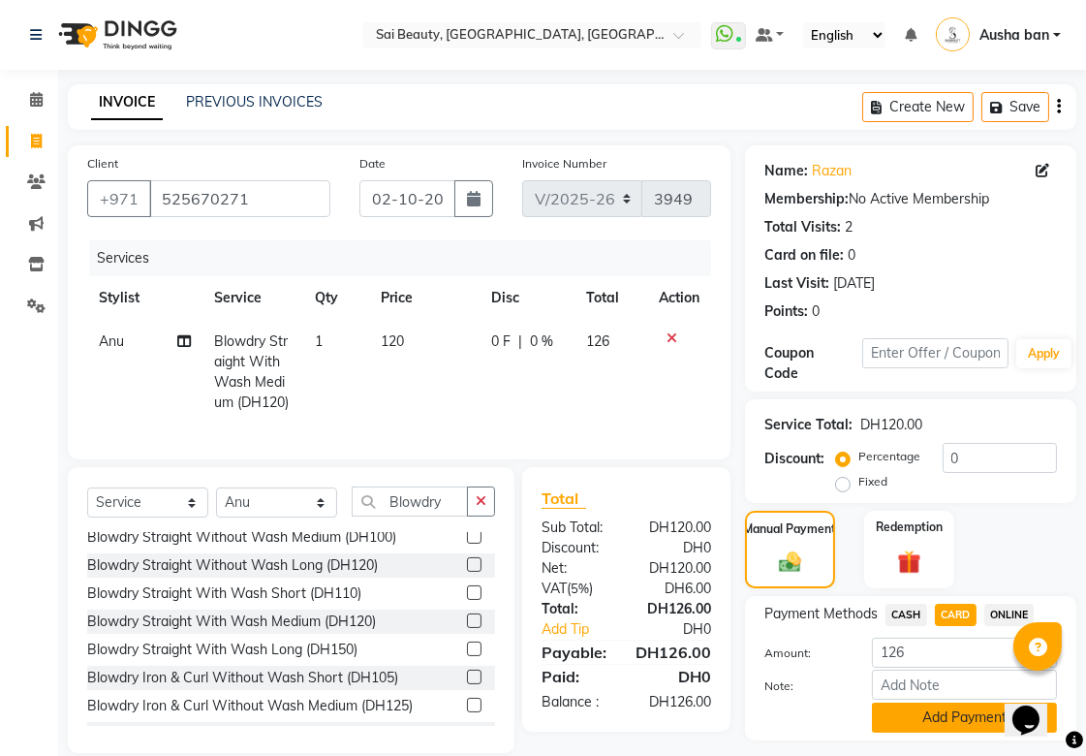
click at [927, 712] on button "Add Payment" at bounding box center [964, 718] width 185 height 30
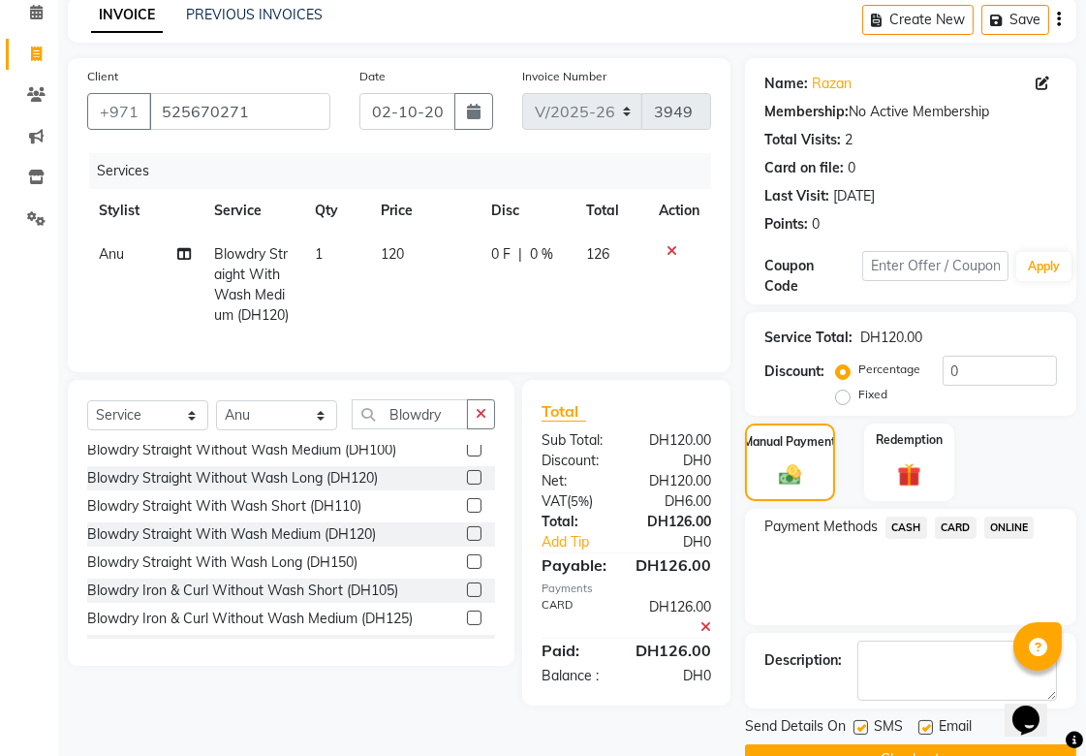
scroll to position [134, 0]
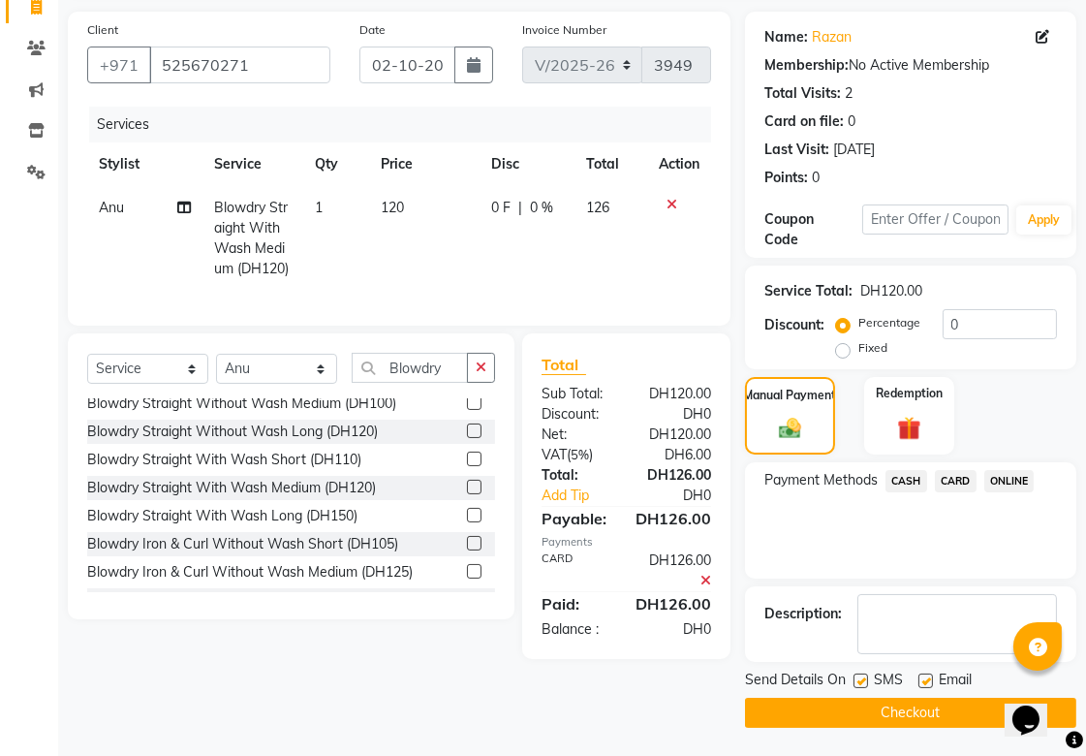
click at [888, 703] on button "Checkout" at bounding box center [910, 713] width 331 height 30
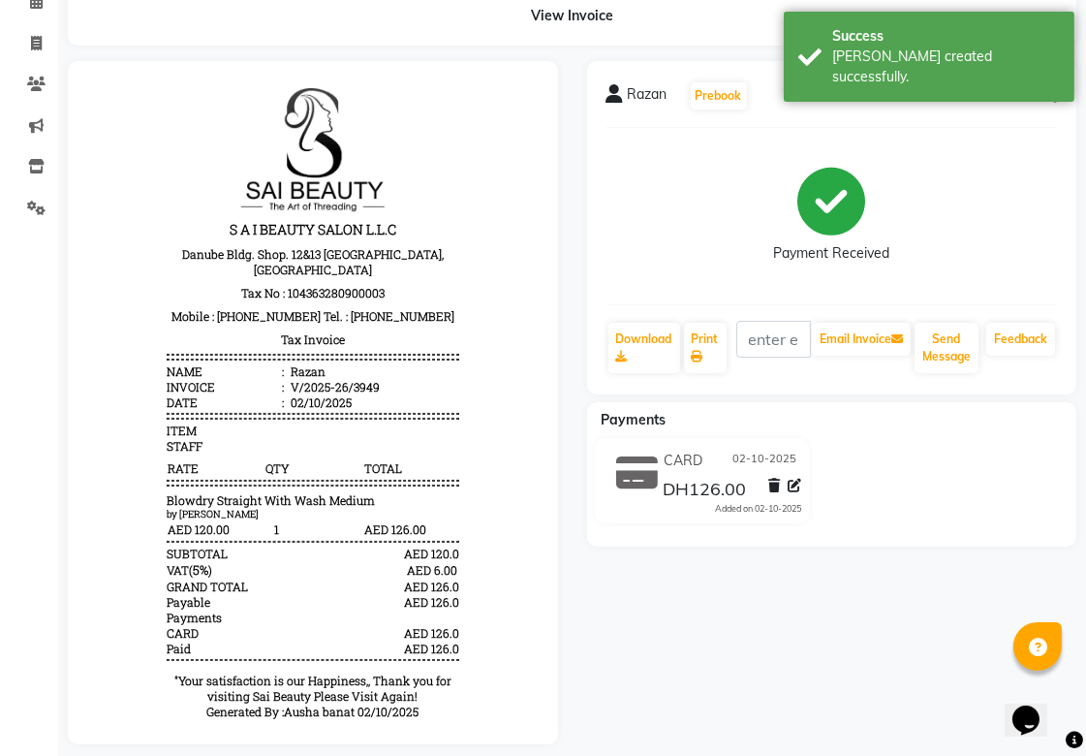
scroll to position [131, 0]
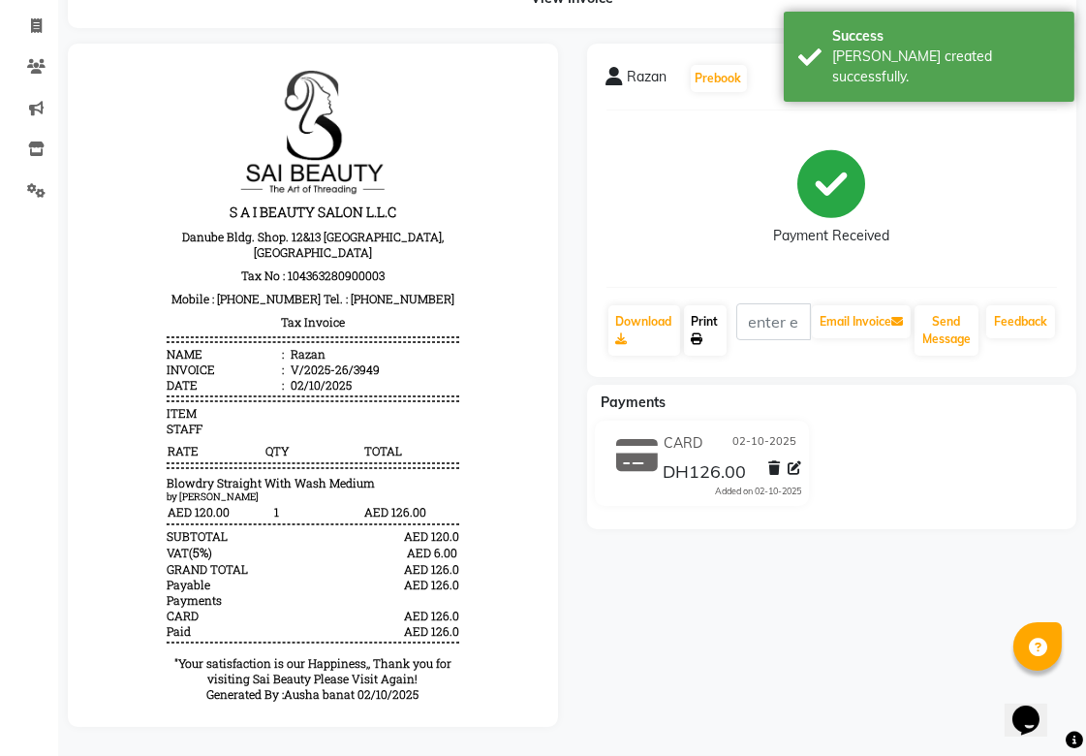
click at [709, 305] on link "Print" at bounding box center [705, 330] width 43 height 50
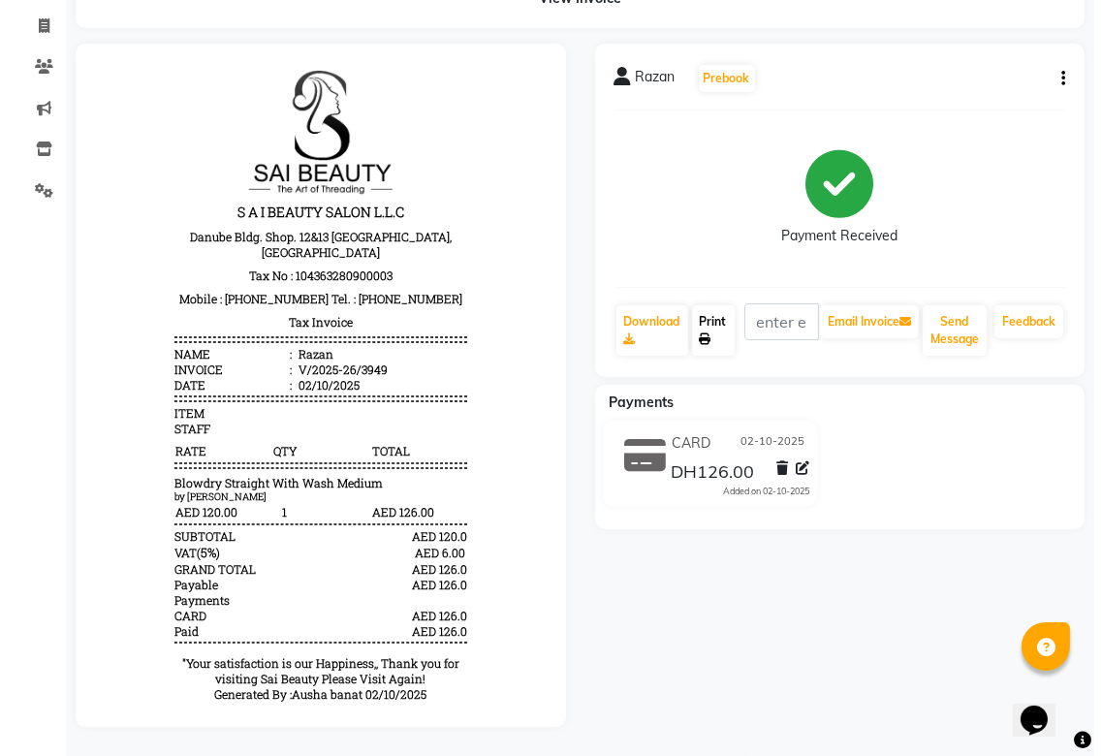
scroll to position [0, 0]
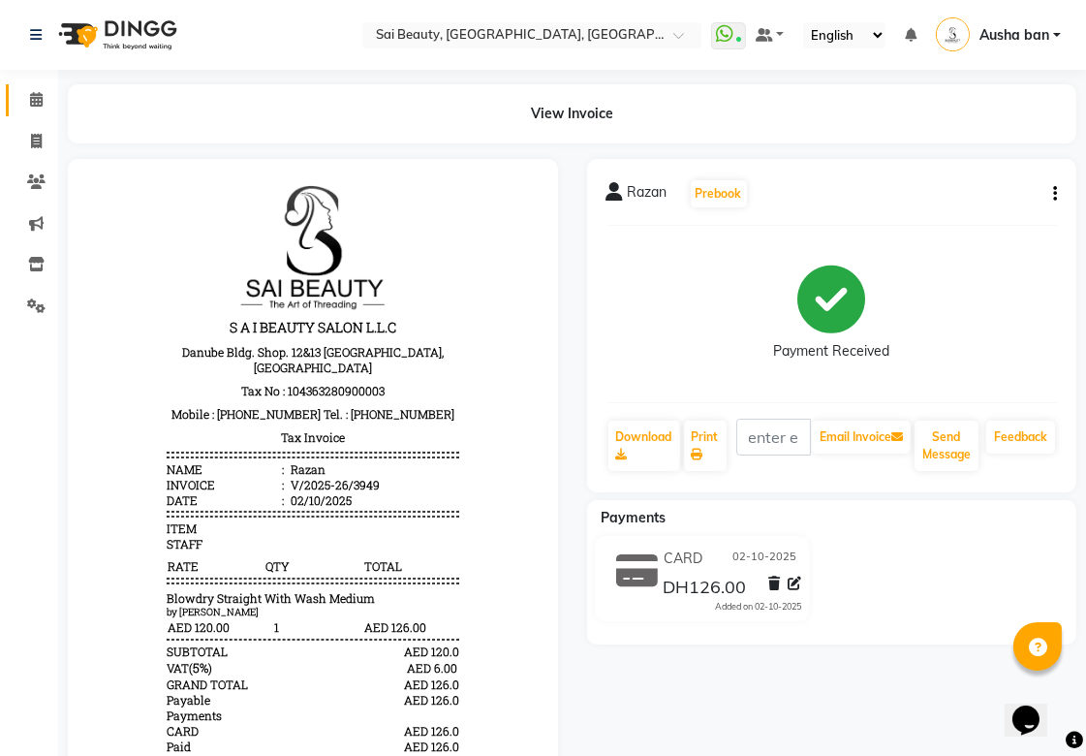
click at [35, 99] on icon at bounding box center [36, 99] width 13 height 15
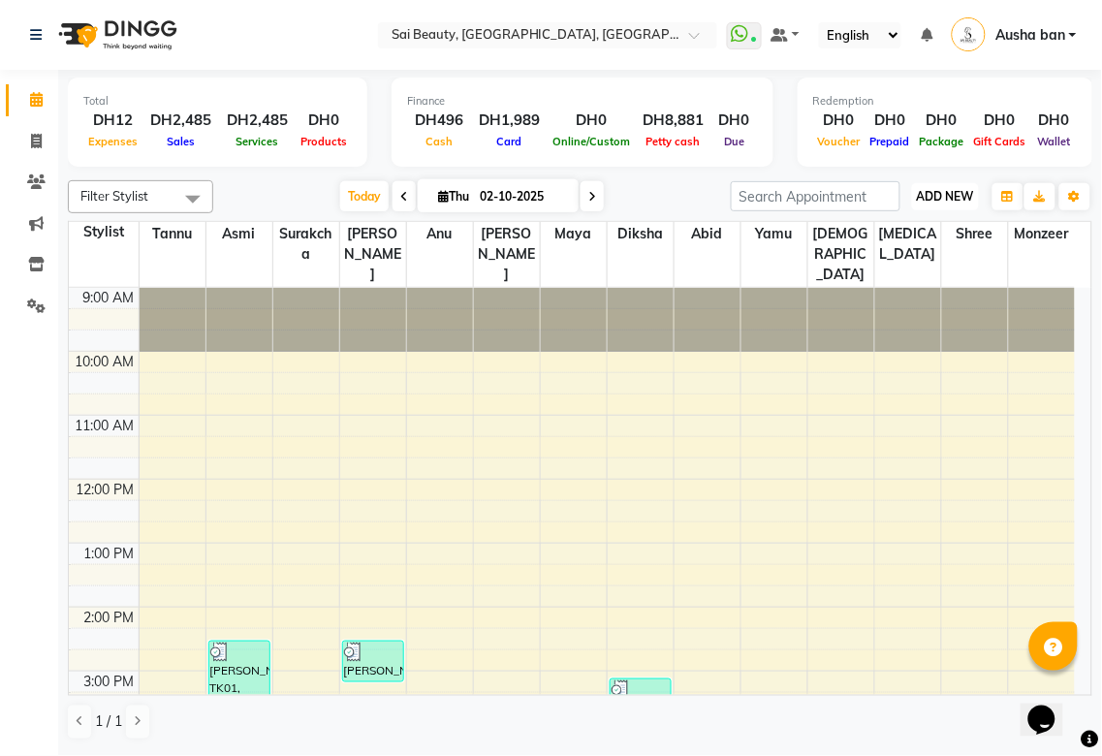
click at [945, 189] on span "ADD NEW" at bounding box center [945, 196] width 57 height 15
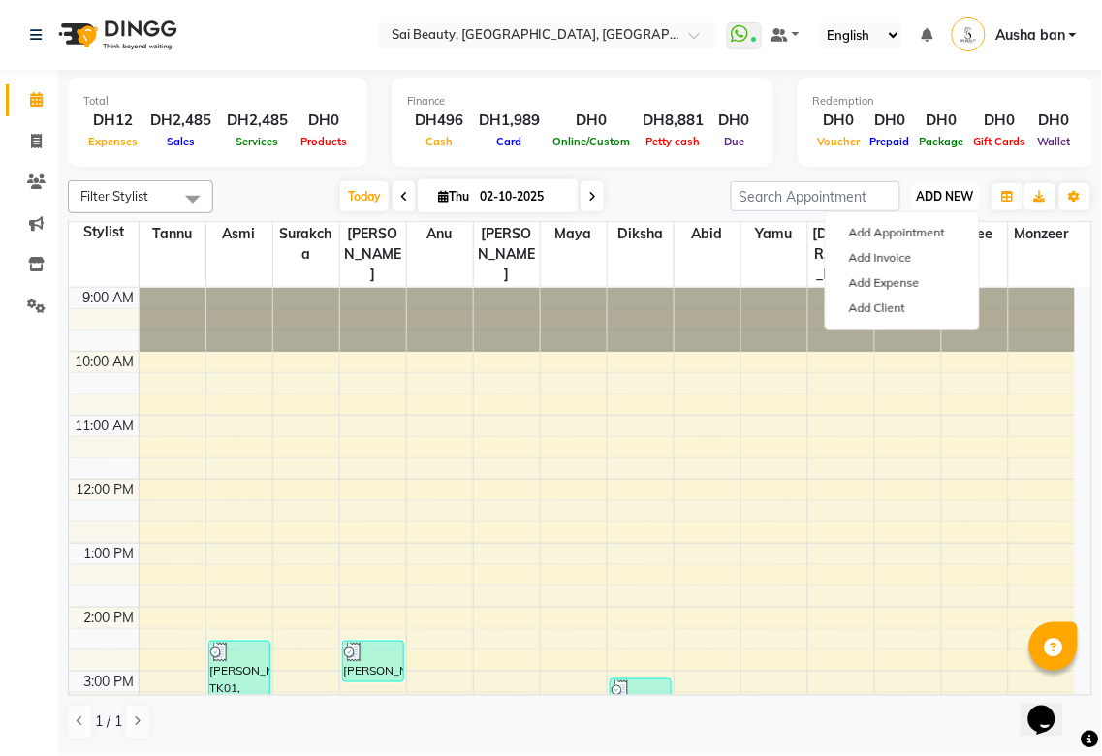
click at [941, 197] on span "ADD NEW" at bounding box center [945, 196] width 57 height 15
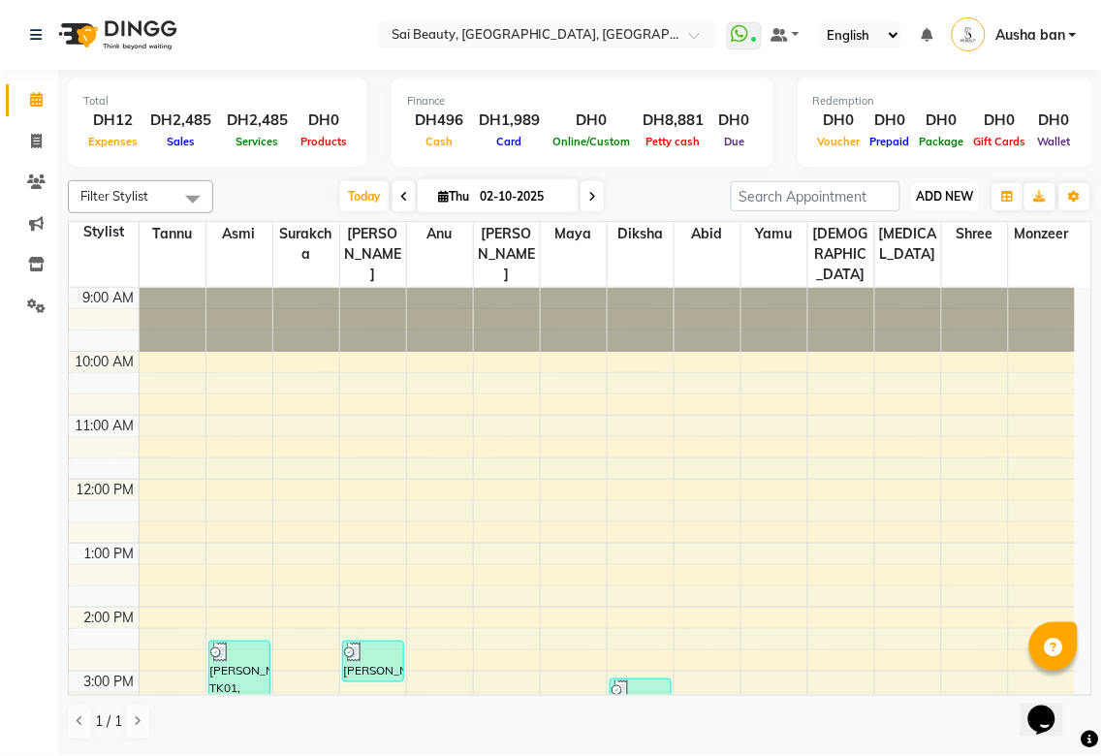
click at [930, 200] on span "ADD NEW" at bounding box center [945, 196] width 57 height 15
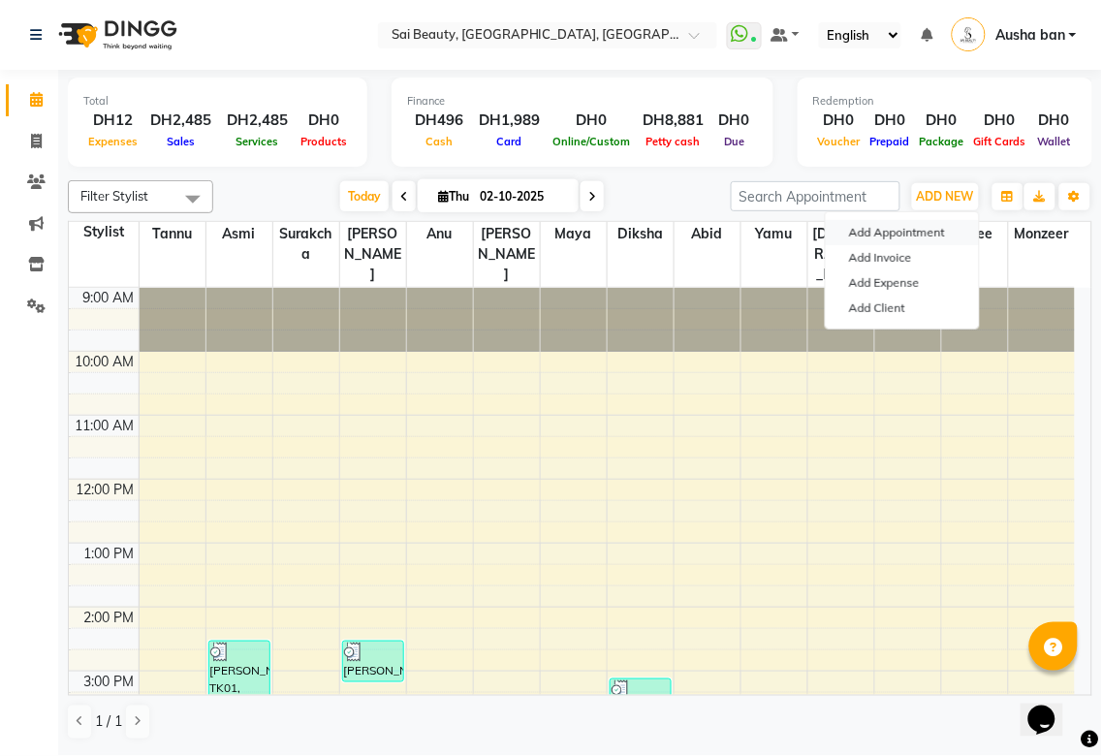
click at [917, 237] on button "Add Appointment" at bounding box center [902, 232] width 153 height 25
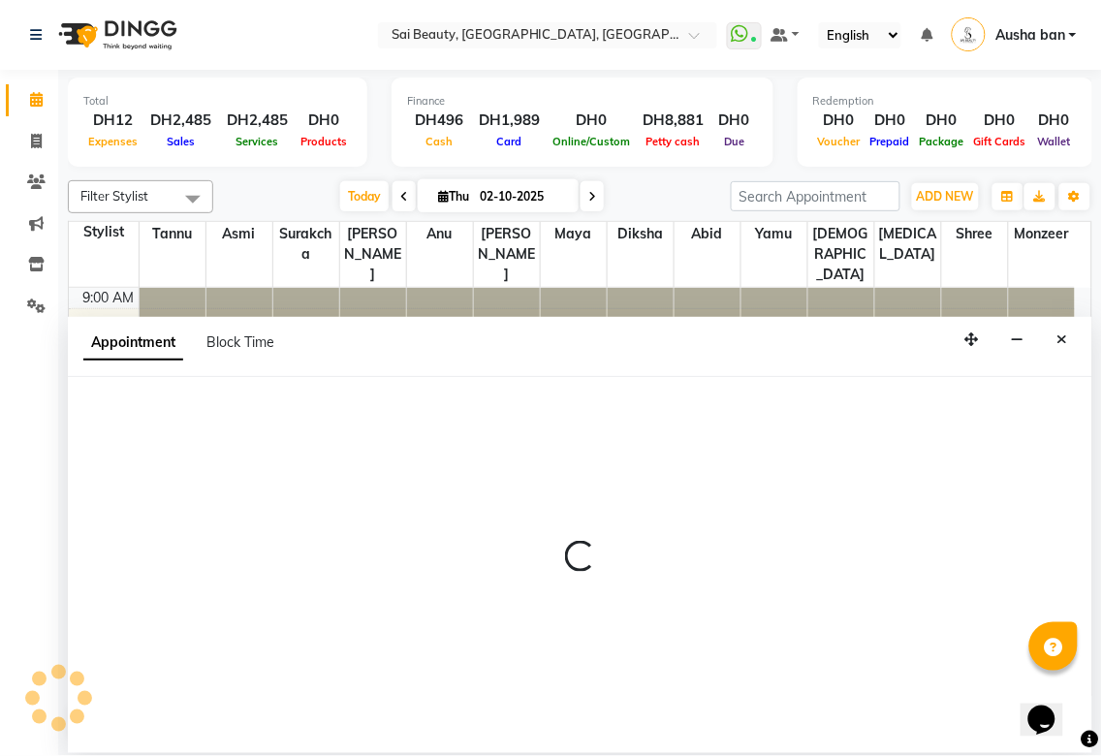
select select "tentative"
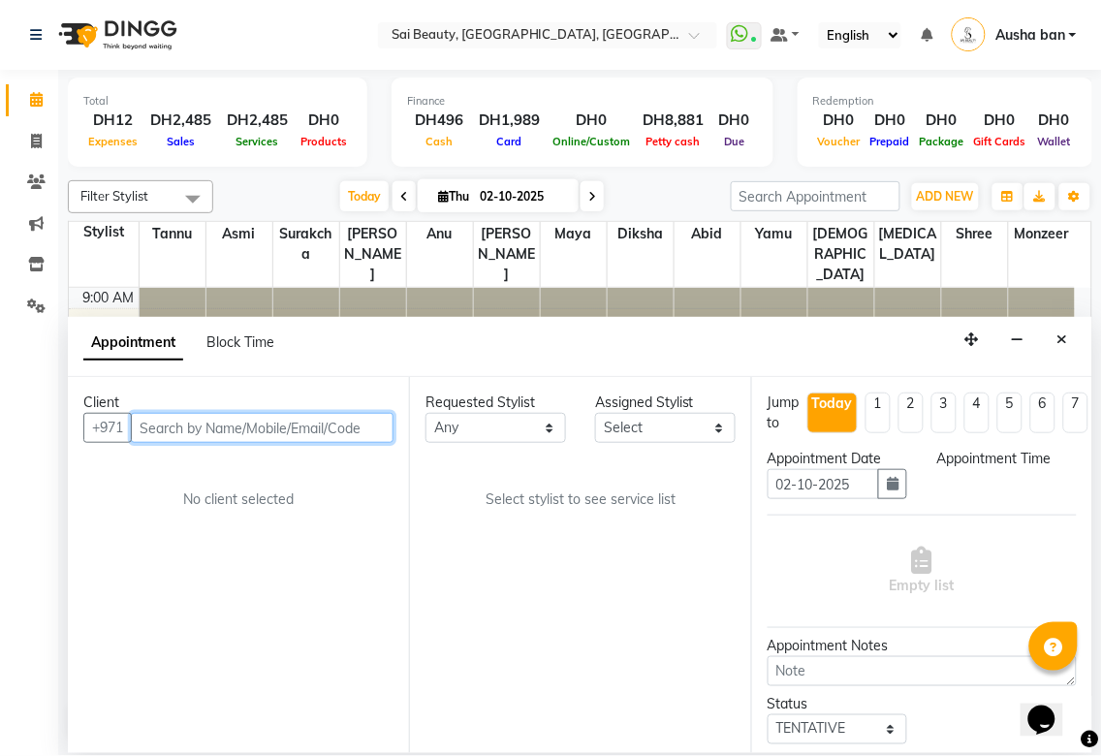
select select "600"
click at [249, 422] on input "text" at bounding box center [262, 428] width 263 height 30
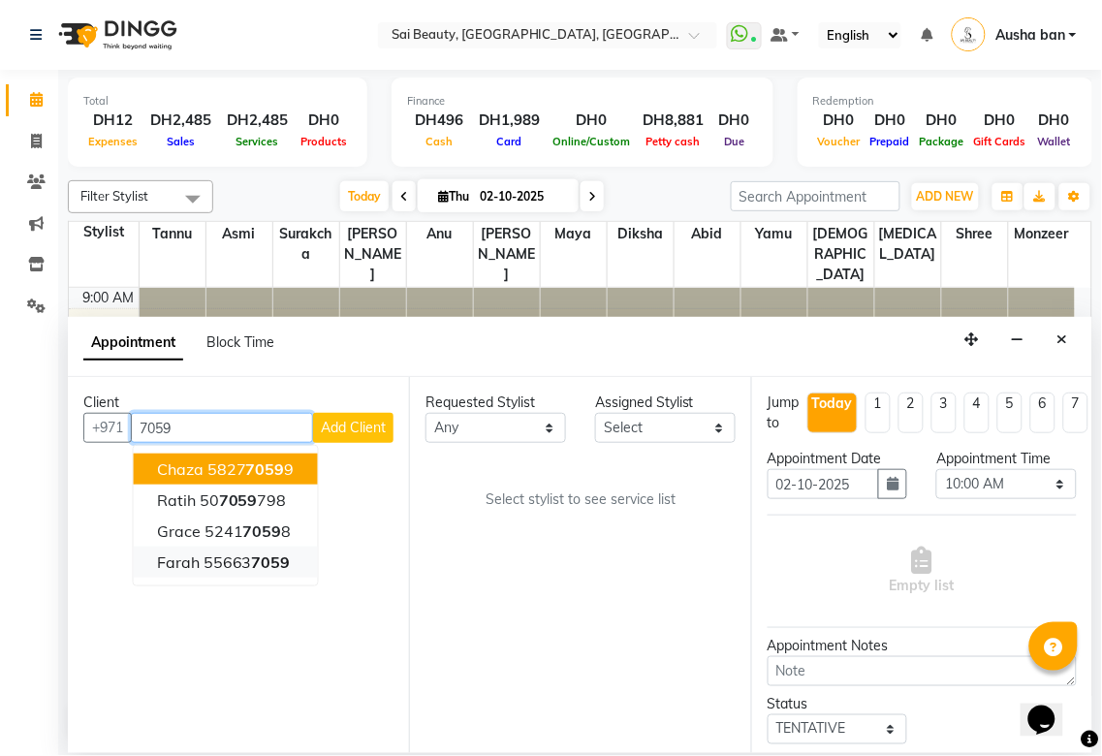
click at [248, 562] on ngb-highlight "55663 7059" at bounding box center [246, 561] width 87 height 19
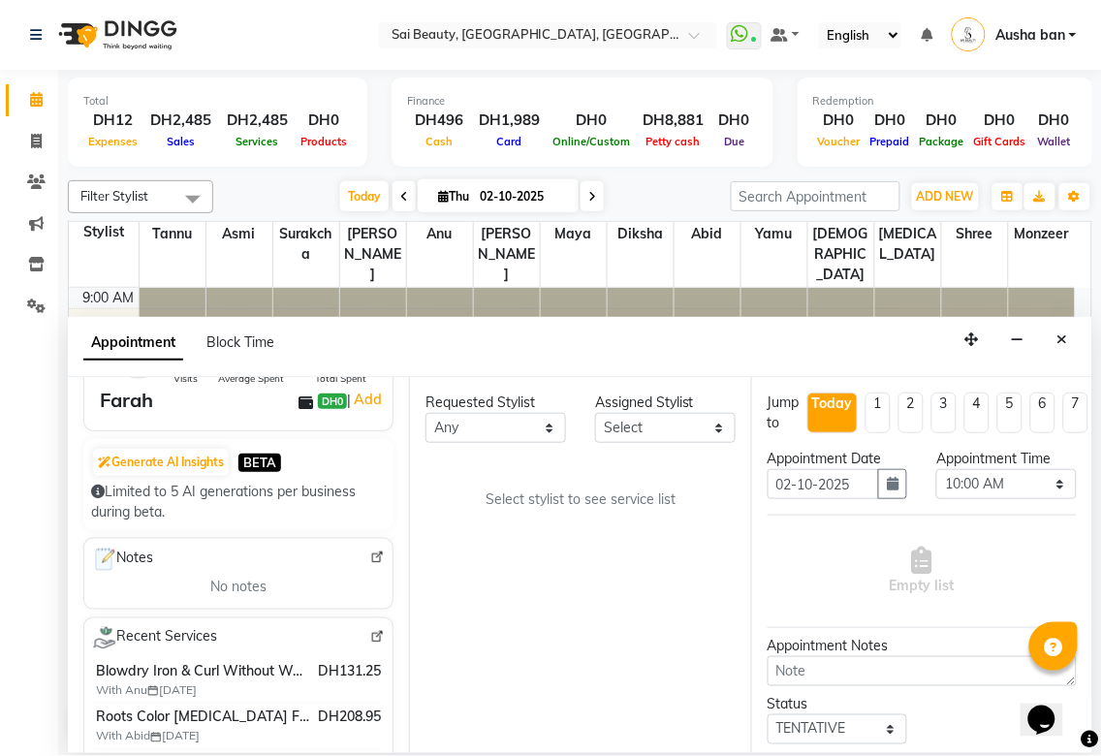
scroll to position [157, 0]
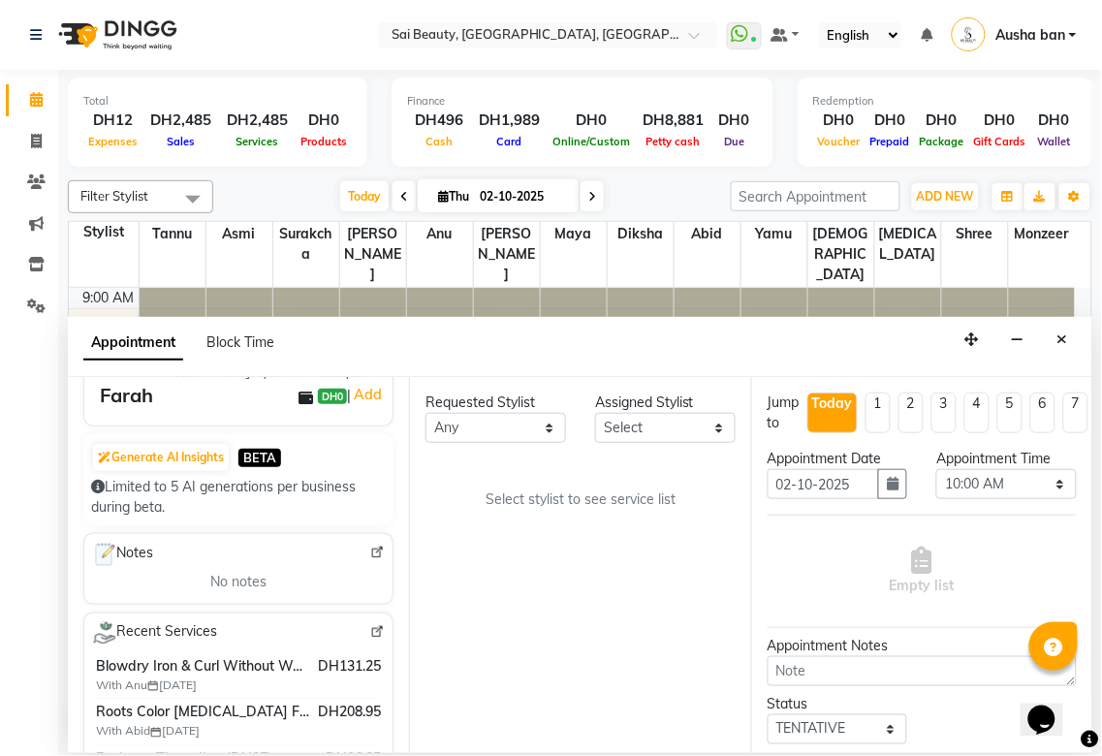
type input "556637059"
click at [547, 413] on select "Any [PERSON_NAME][MEDICAL_DATA] [PERSON_NAME] Asmi [PERSON_NAME] Gita [PERSON_N…" at bounding box center [495, 428] width 141 height 30
select select "40288"
click at [425, 413] on select "Any [PERSON_NAME][MEDICAL_DATA] [PERSON_NAME] Asmi [PERSON_NAME] Gita [PERSON_N…" at bounding box center [495, 428] width 141 height 30
select select "40288"
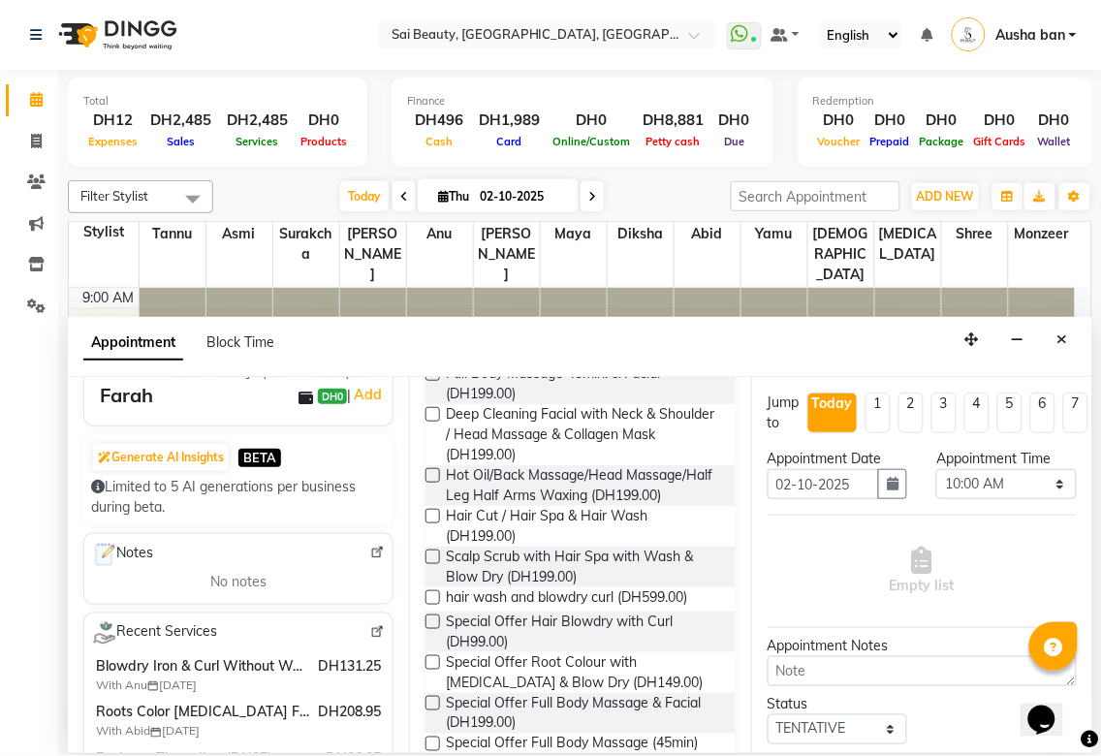
scroll to position [365, 0]
click at [422, 481] on div "Requested Stylist Any [PERSON_NAME][MEDICAL_DATA] [PERSON_NAME] Asmi [PERSON_NA…" at bounding box center [579, 565] width 341 height 376
click at [434, 421] on label at bounding box center [432, 413] width 15 height 15
click at [434, 422] on input "checkbox" at bounding box center [431, 415] width 13 height 13
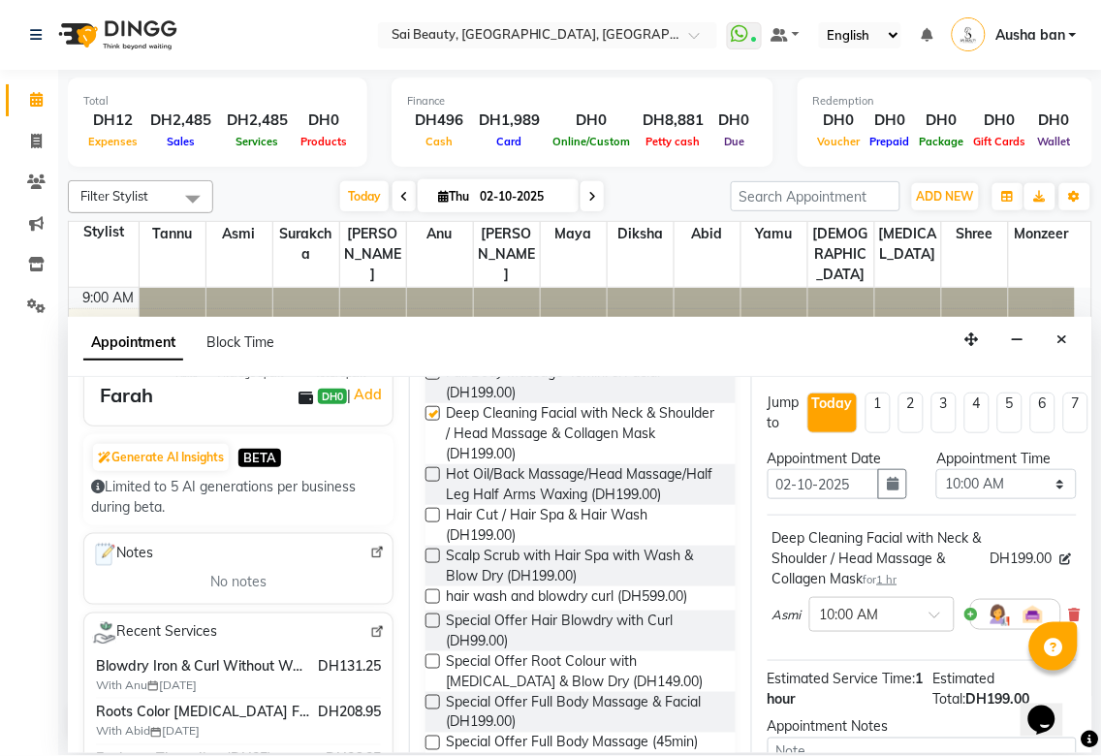
checkbox input "false"
click at [1018, 470] on select "Select 10:00 AM 10:05 AM 10:10 AM 10:15 AM 10:20 AM 10:25 AM 10:30 AM 10:35 AM …" at bounding box center [1006, 484] width 141 height 30
select select "1200"
click at [936, 469] on select "Select 10:00 AM 10:05 AM 10:10 AM 10:15 AM 10:20 AM 10:25 AM 10:30 AM 10:35 AM …" at bounding box center [1006, 484] width 141 height 30
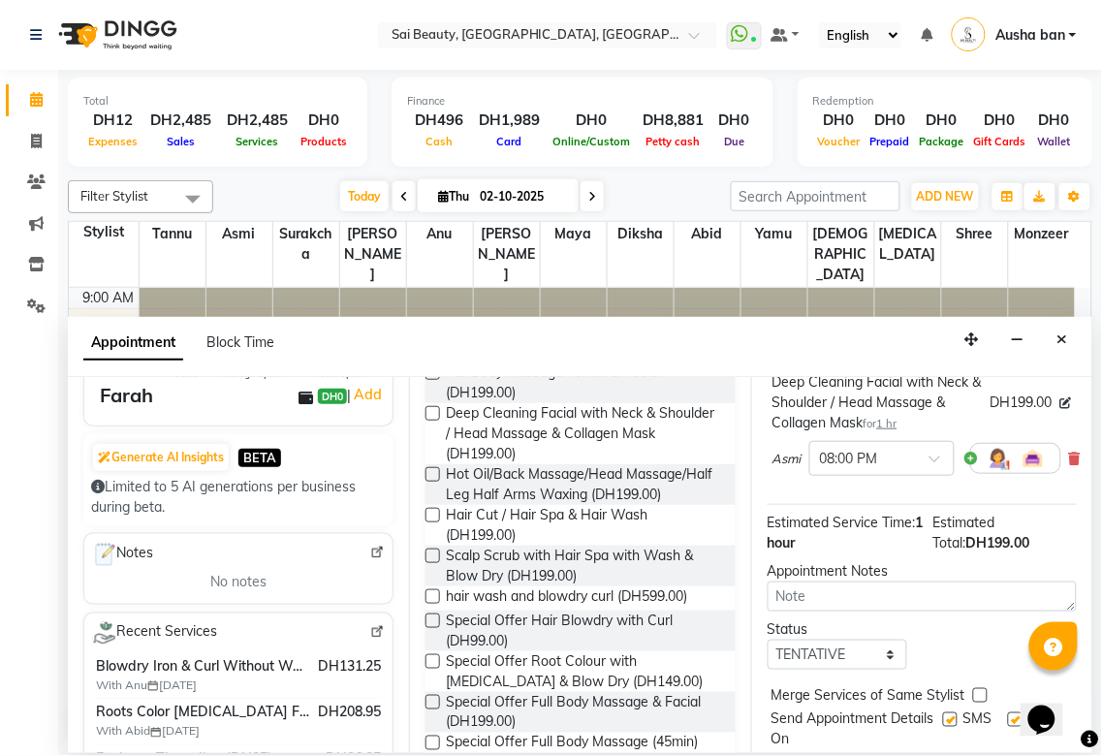
scroll to position [248, 0]
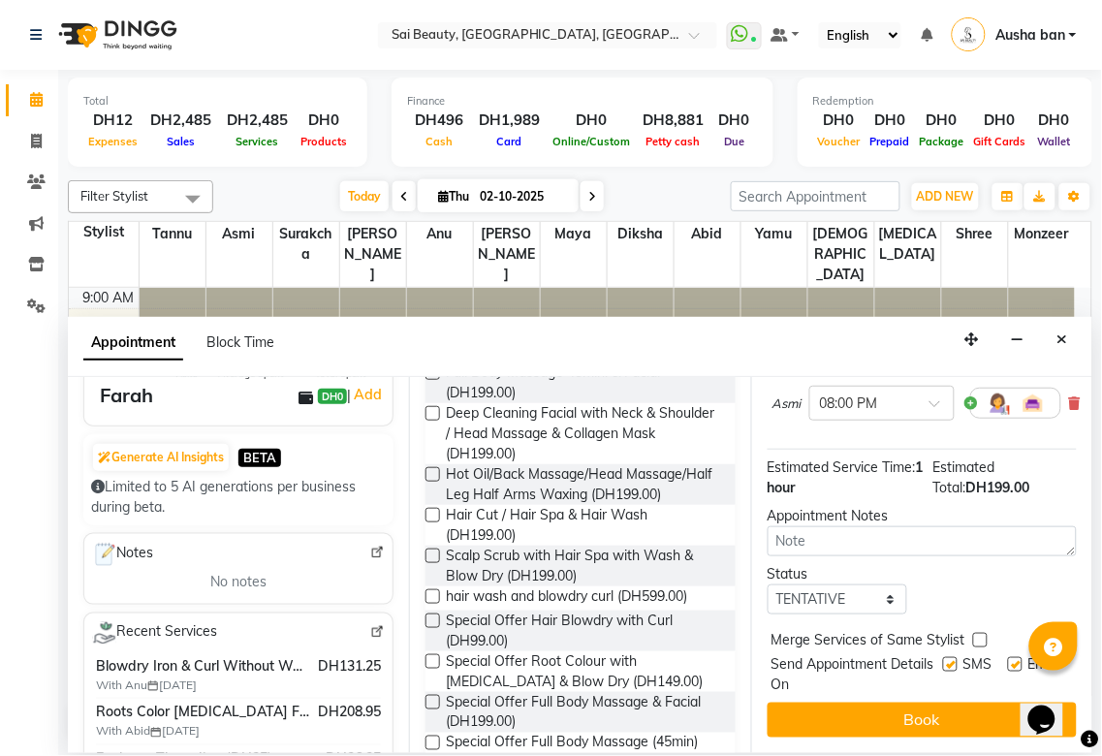
click at [983, 633] on label at bounding box center [980, 640] width 15 height 15
click at [983, 636] on input "checkbox" at bounding box center [979, 642] width 13 height 13
checkbox input "true"
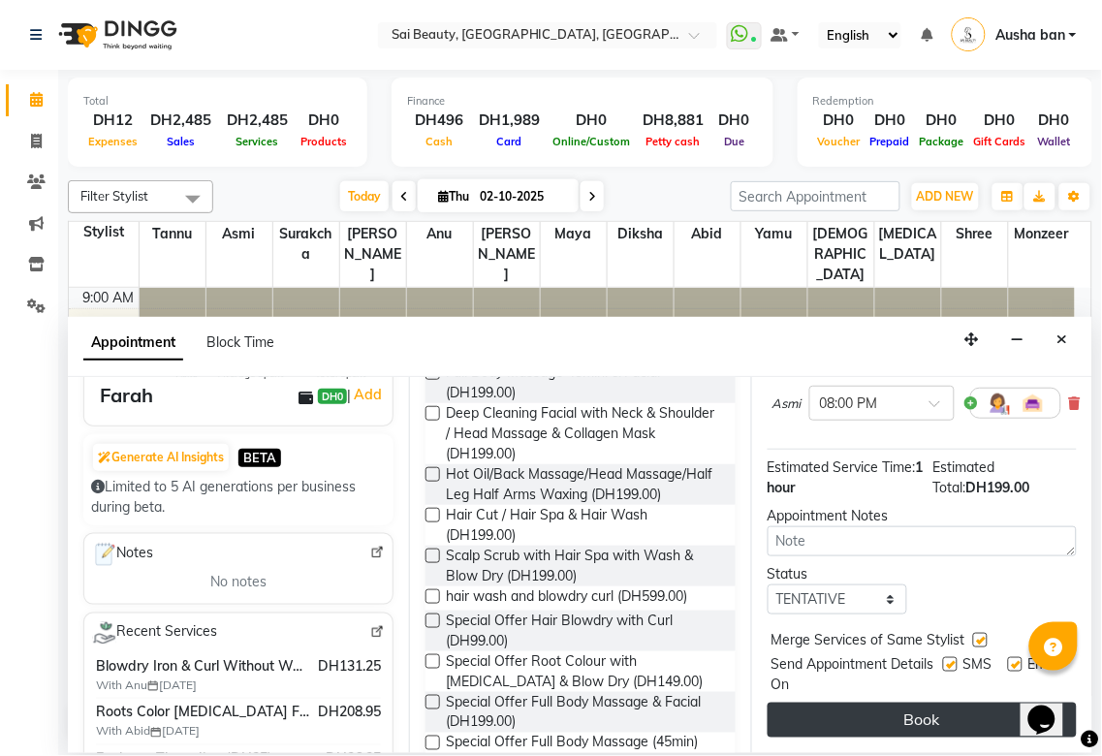
click at [963, 703] on button "Book" at bounding box center [921, 720] width 309 height 35
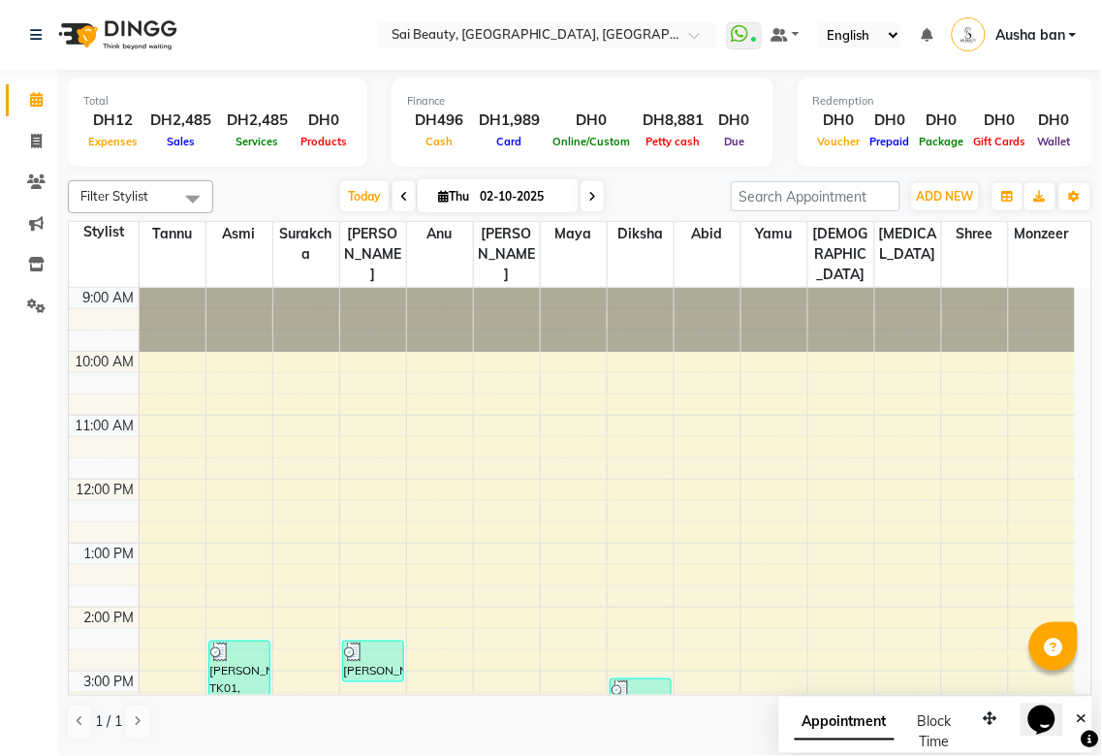
click at [588, 196] on icon at bounding box center [592, 197] width 8 height 12
type input "03-10-2025"
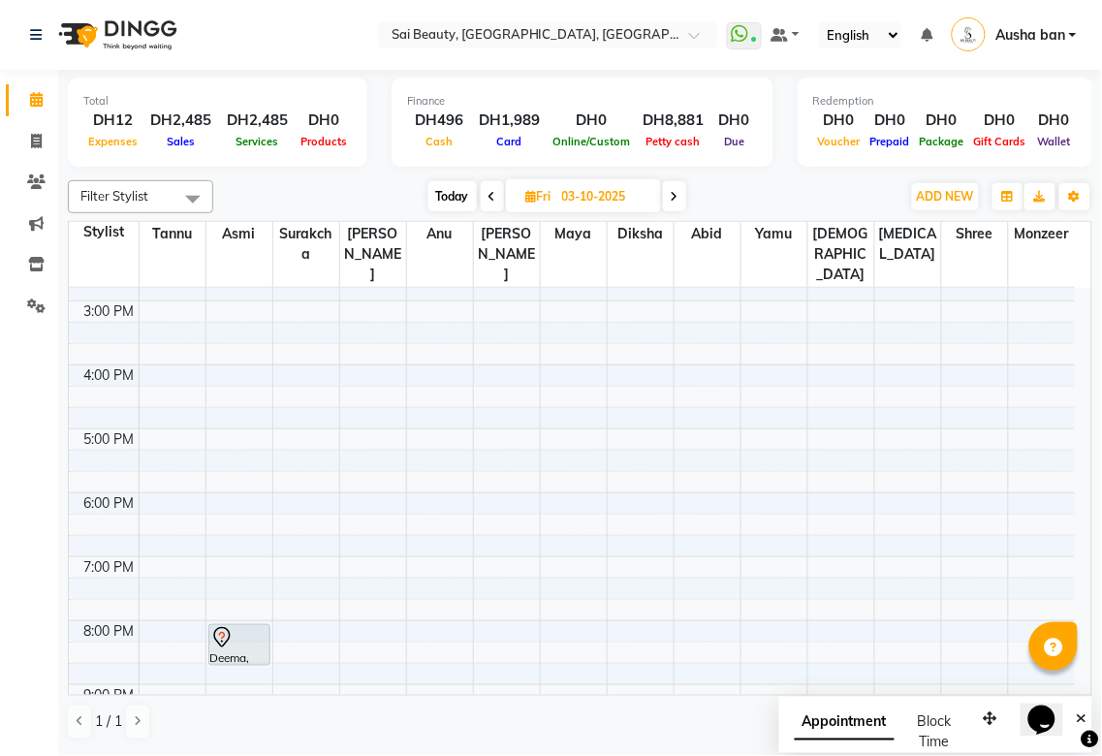
scroll to position [349, 0]
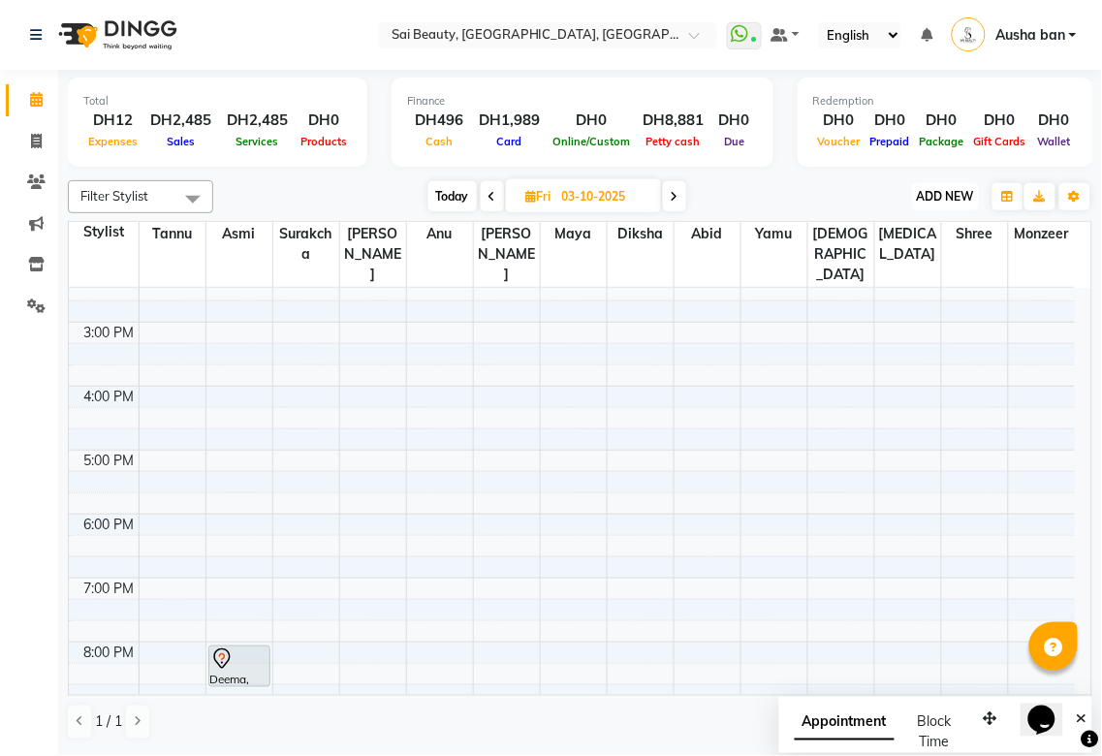
click at [945, 189] on span "ADD NEW" at bounding box center [945, 196] width 57 height 15
click at [935, 229] on button "Add Appointment" at bounding box center [902, 232] width 153 height 25
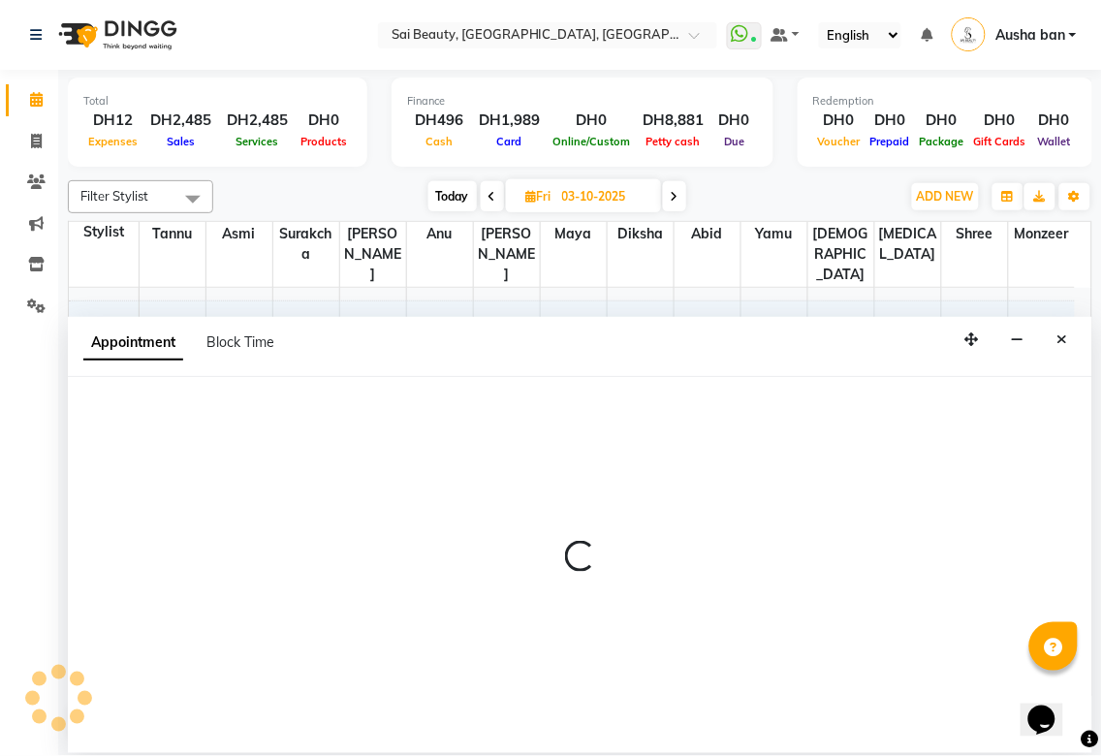
select select "tentative"
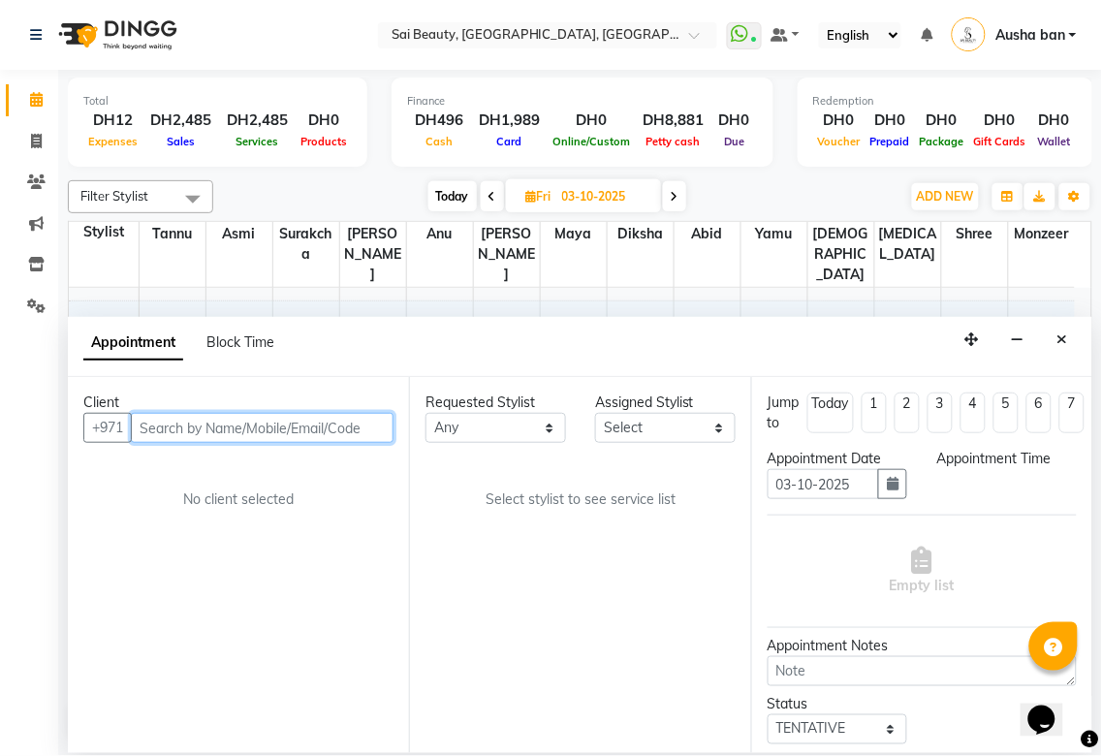
select select "600"
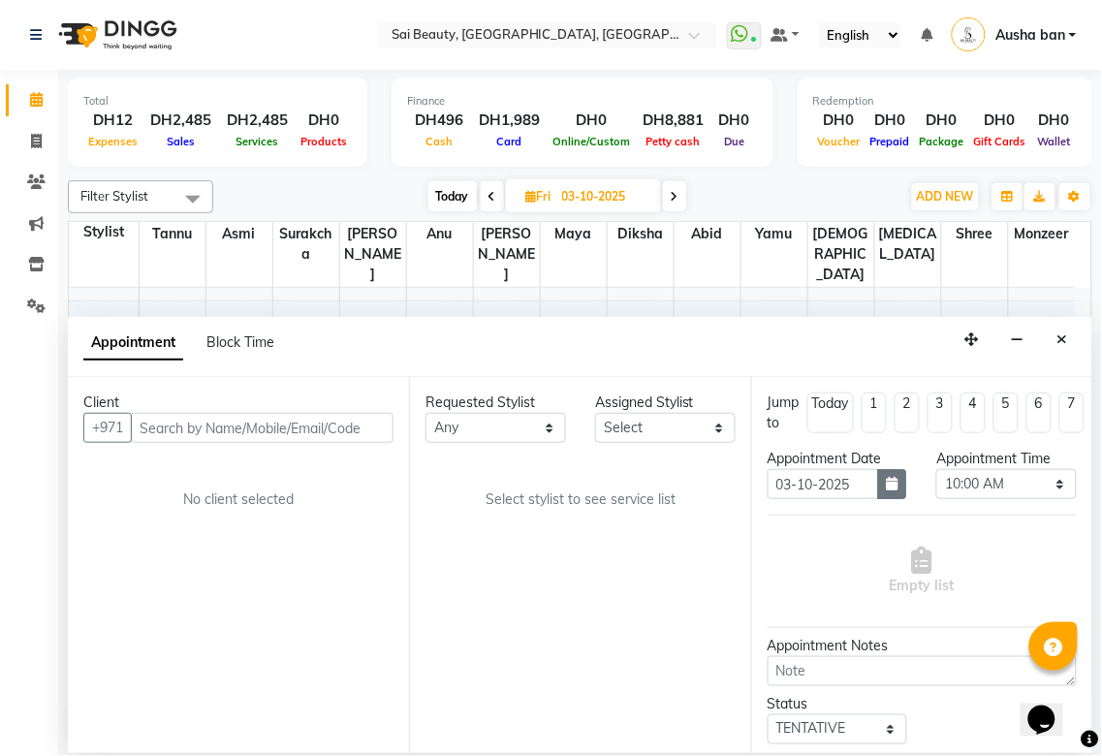
click at [885, 497] on button "button" at bounding box center [892, 484] width 29 height 30
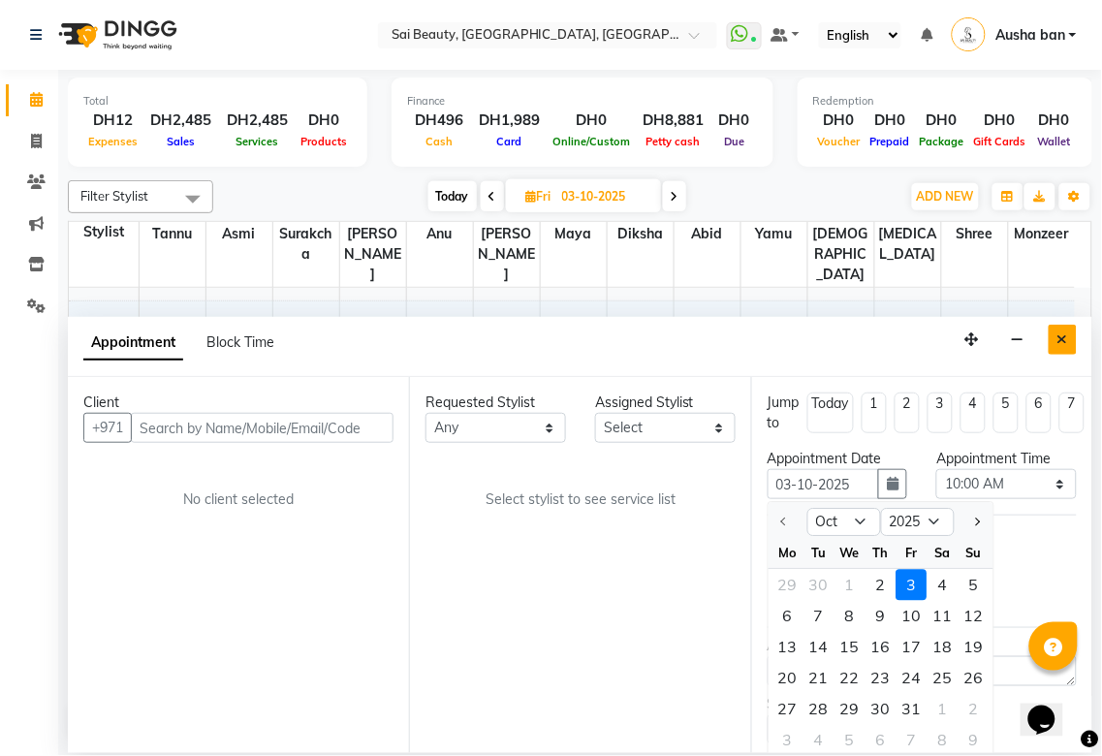
click at [1062, 336] on icon "Close" at bounding box center [1062, 339] width 11 height 14
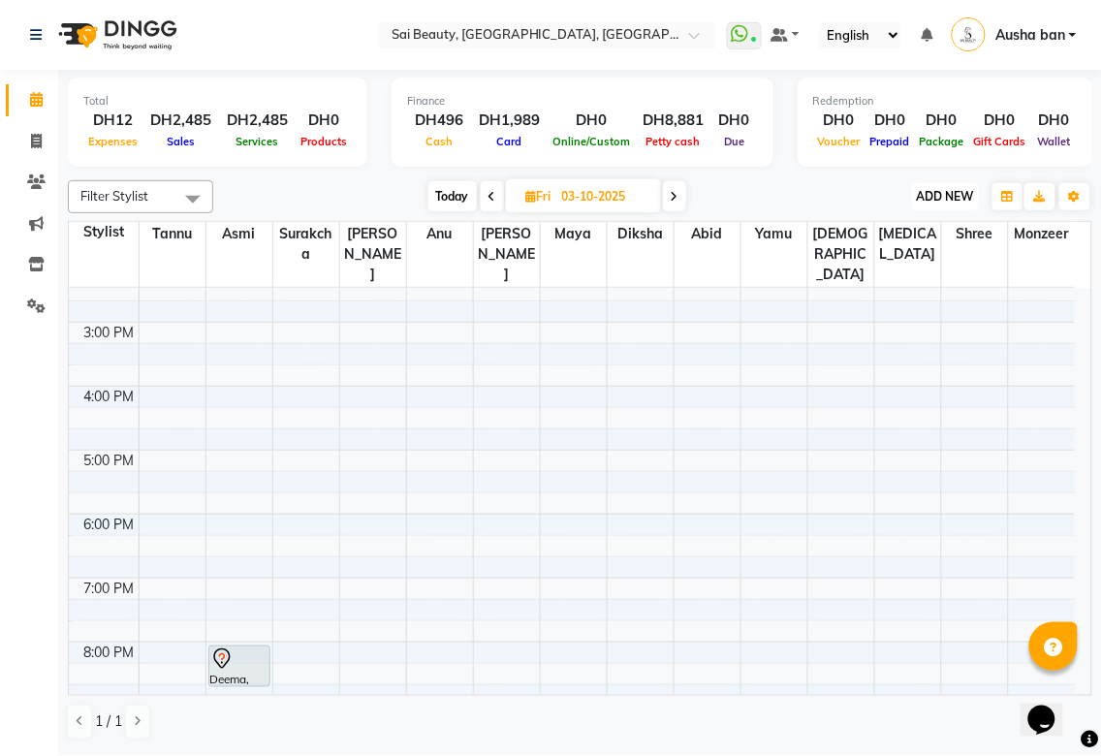
click at [951, 191] on span "ADD NEW" at bounding box center [945, 196] width 57 height 15
click at [922, 227] on button "Add Appointment" at bounding box center [902, 232] width 153 height 25
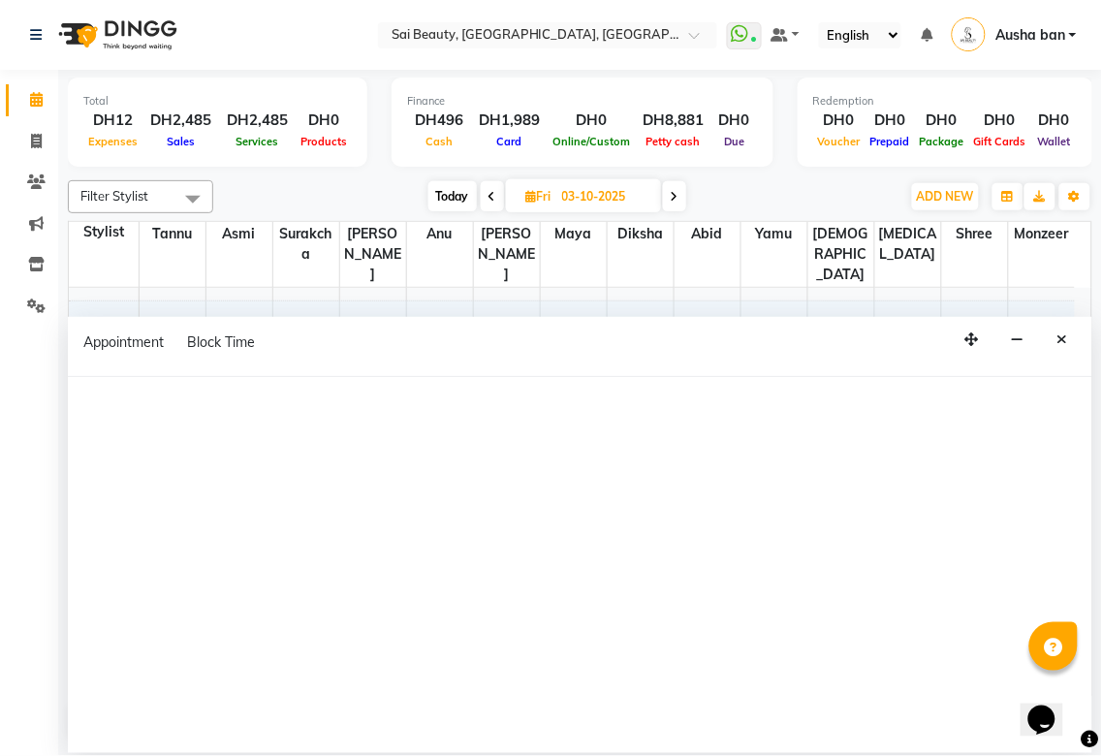
select select "600"
select select "tentative"
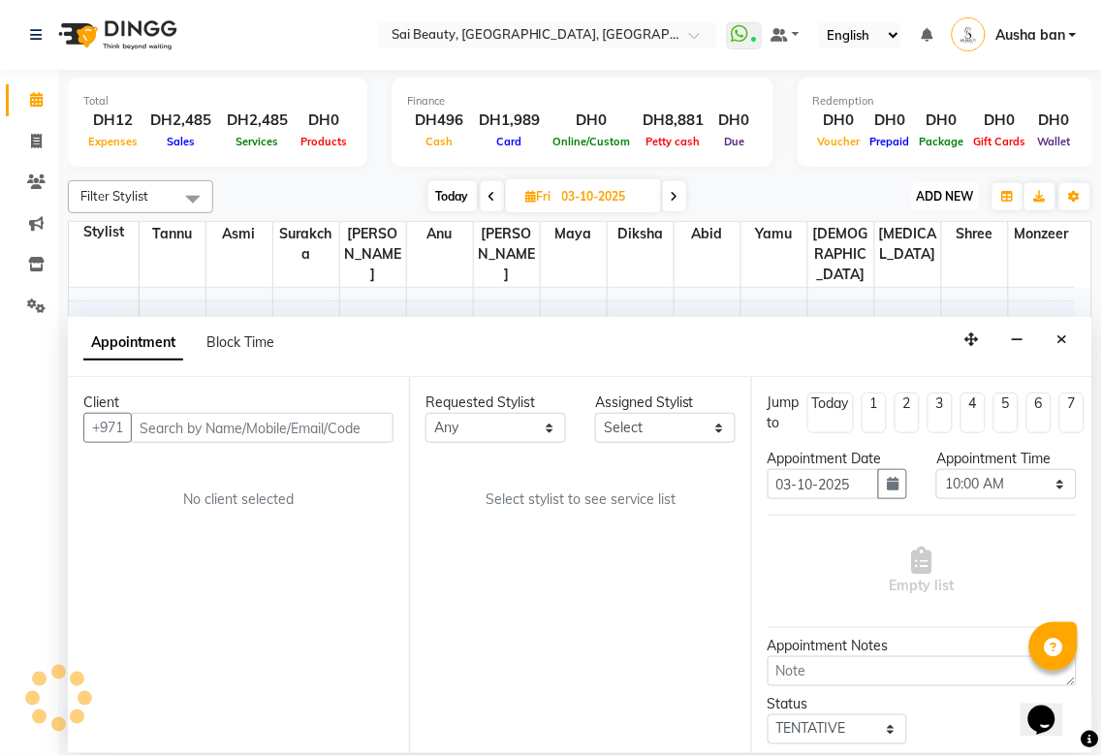
click at [944, 187] on button "ADD NEW Toggle Dropdown" at bounding box center [945, 196] width 67 height 27
click at [928, 231] on button "Add Appointment" at bounding box center [902, 232] width 153 height 25
click at [893, 223] on span "[MEDICAL_DATA]" at bounding box center [908, 244] width 66 height 45
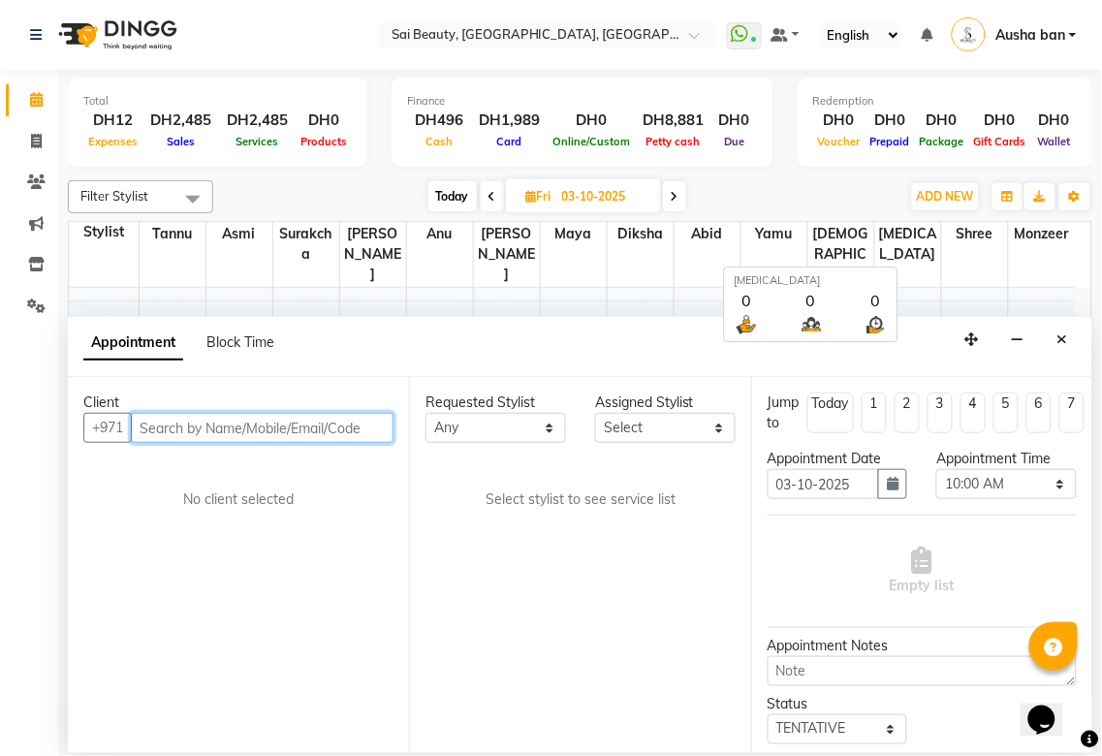
click at [287, 424] on input "text" at bounding box center [262, 428] width 263 height 30
type input "96"
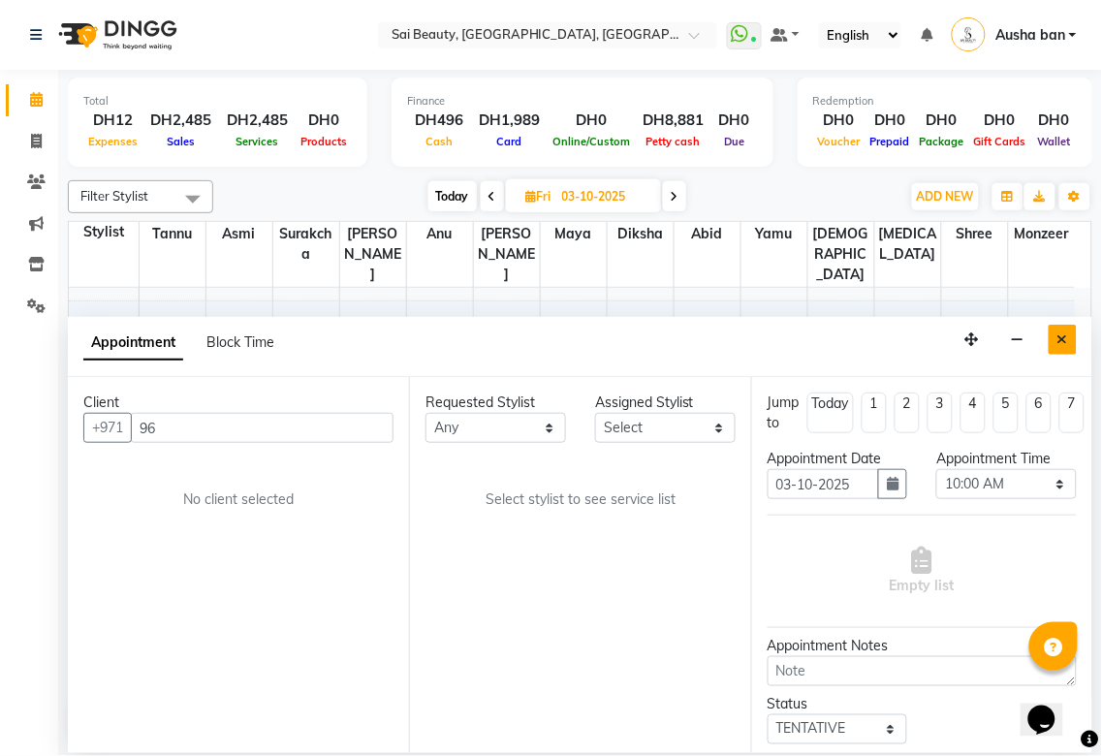
click at [1060, 339] on icon "Close" at bounding box center [1062, 339] width 11 height 14
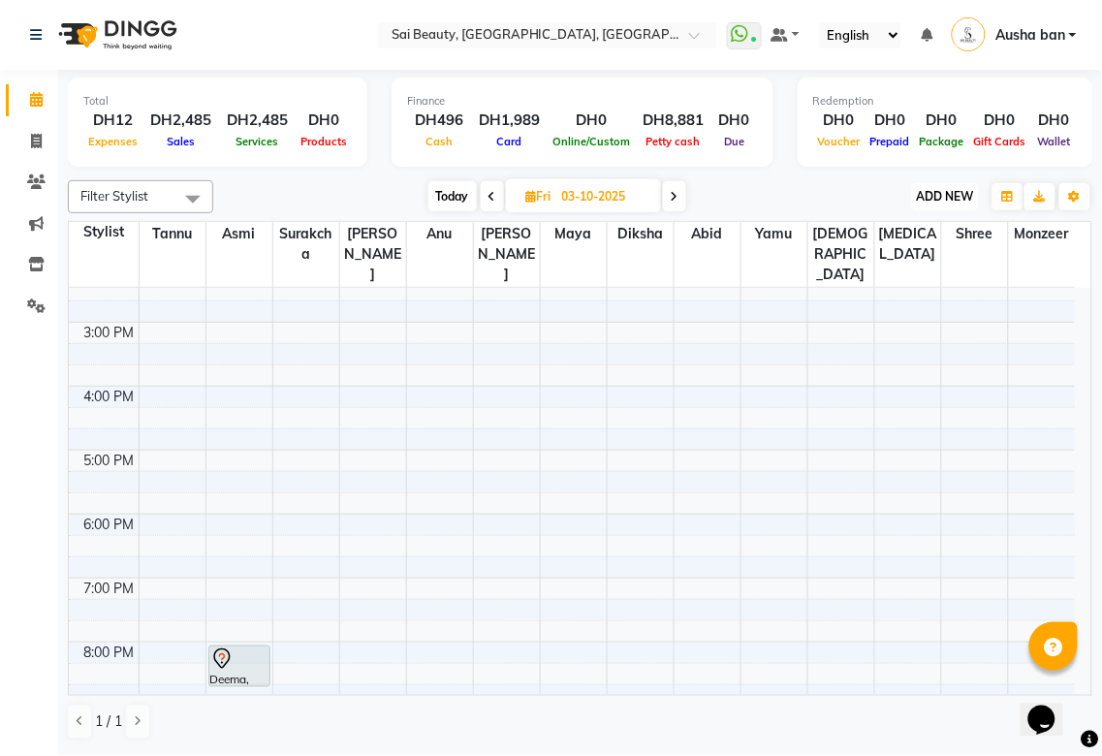
click at [965, 194] on span "ADD NEW" at bounding box center [945, 196] width 57 height 15
click at [892, 301] on link "Add Client" at bounding box center [902, 308] width 153 height 25
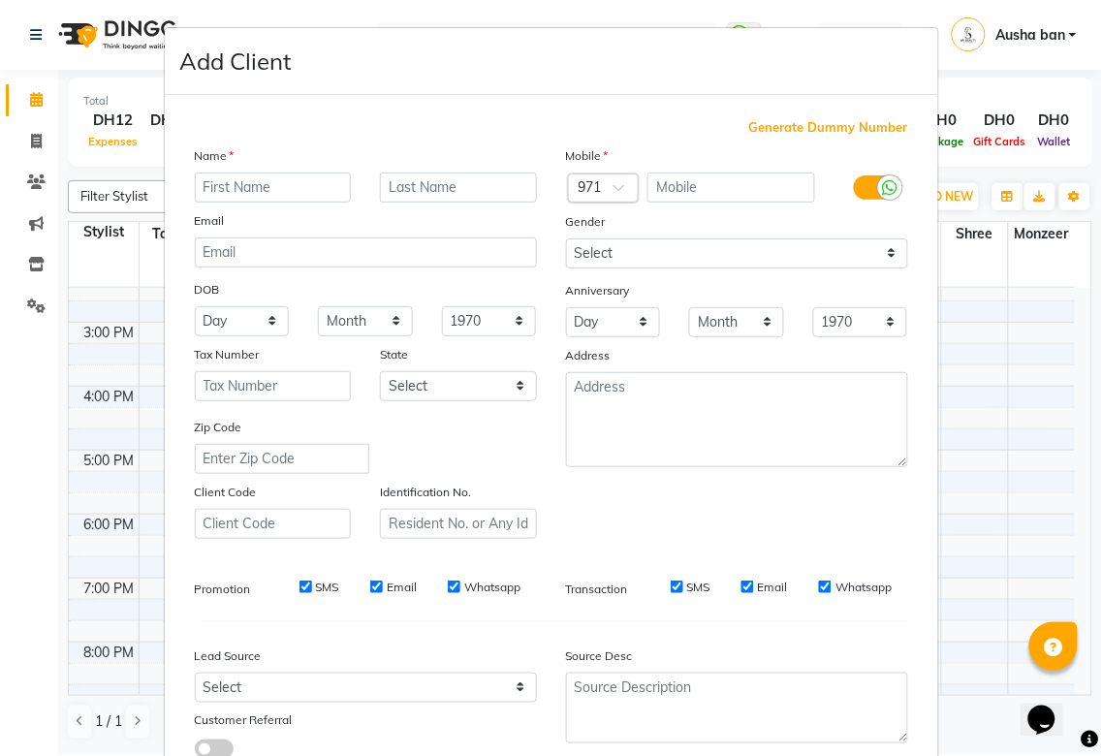
click at [621, 183] on span at bounding box center [625, 193] width 24 height 20
type input "0"
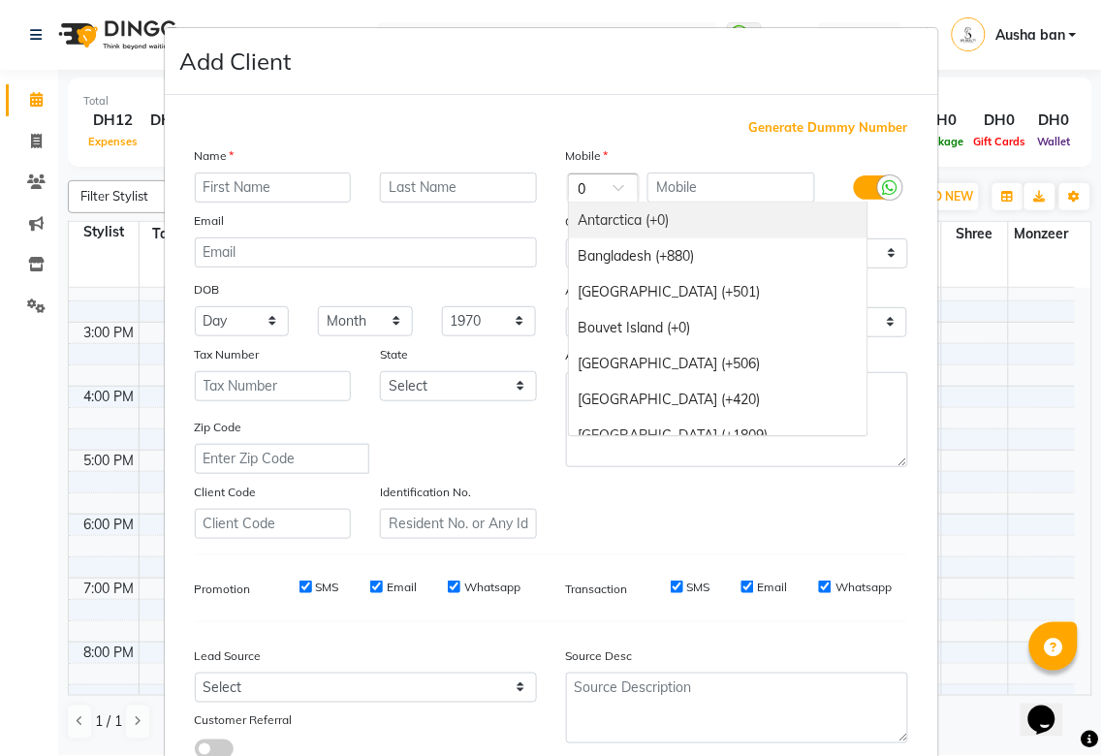
scroll to position [0, 0]
type input "Pa"
click at [623, 218] on div "Pakistan (+92)" at bounding box center [718, 221] width 298 height 36
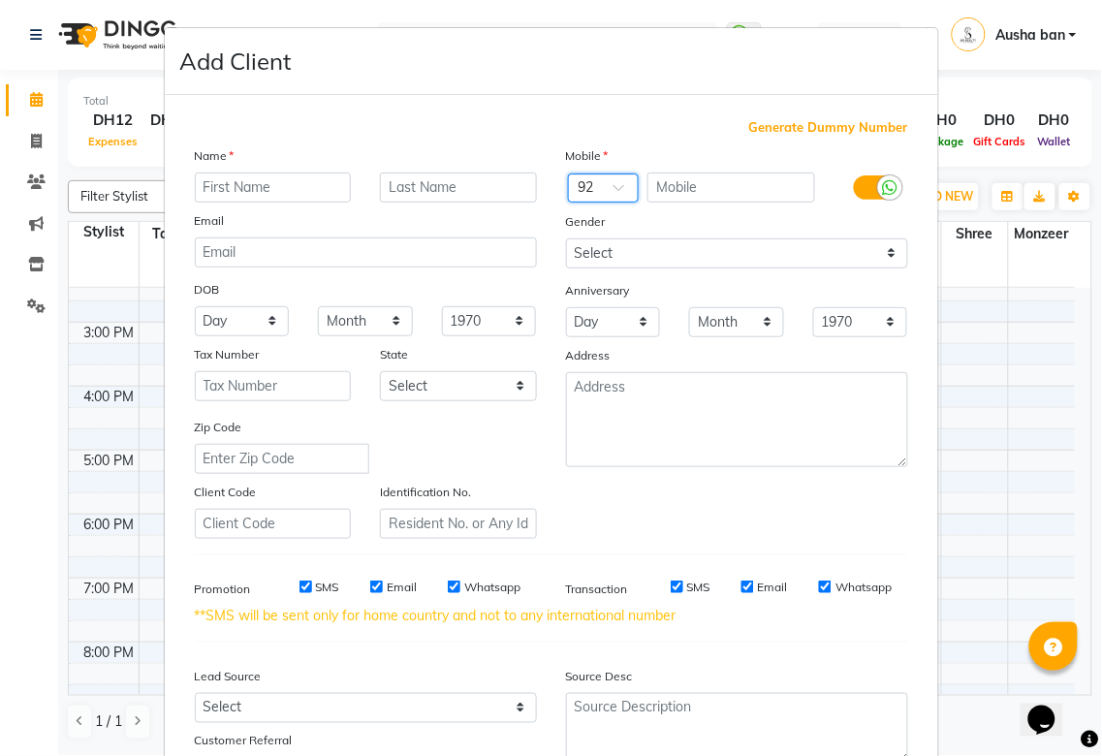
scroll to position [0, 0]
click at [705, 180] on input "text" at bounding box center [731, 187] width 168 height 30
click at [695, 184] on input "text" at bounding box center [731, 187] width 168 height 30
type input "3333388428"
click at [238, 185] on input "text" at bounding box center [273, 187] width 157 height 30
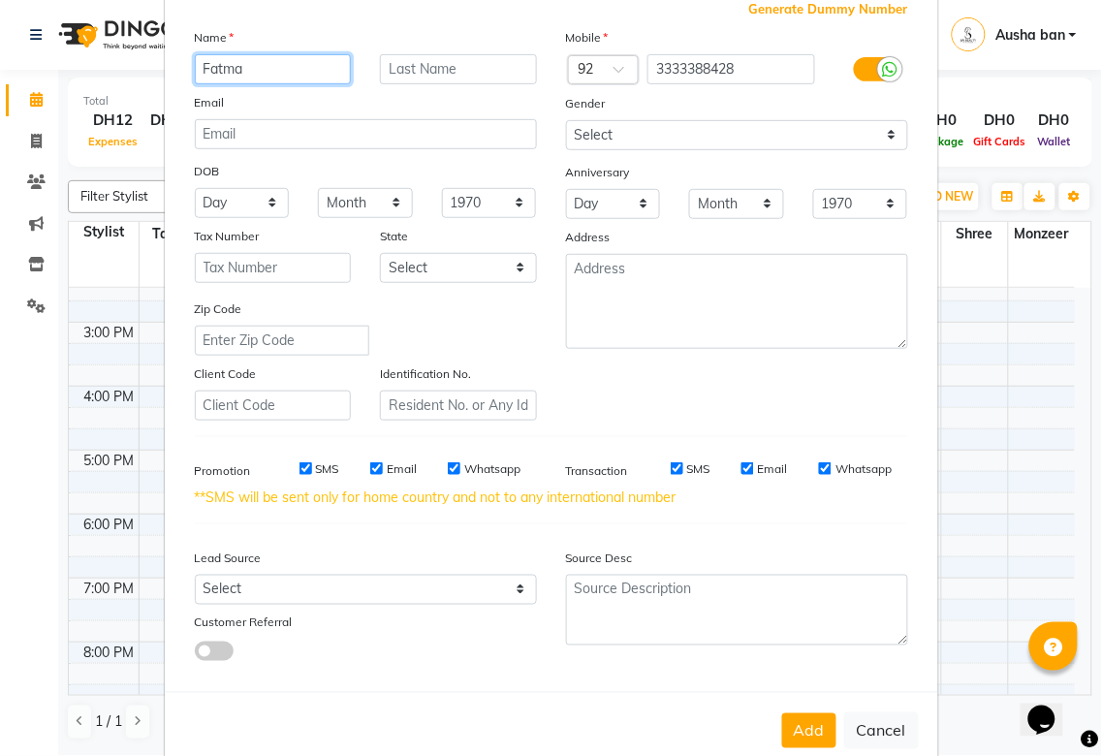
scroll to position [160, 0]
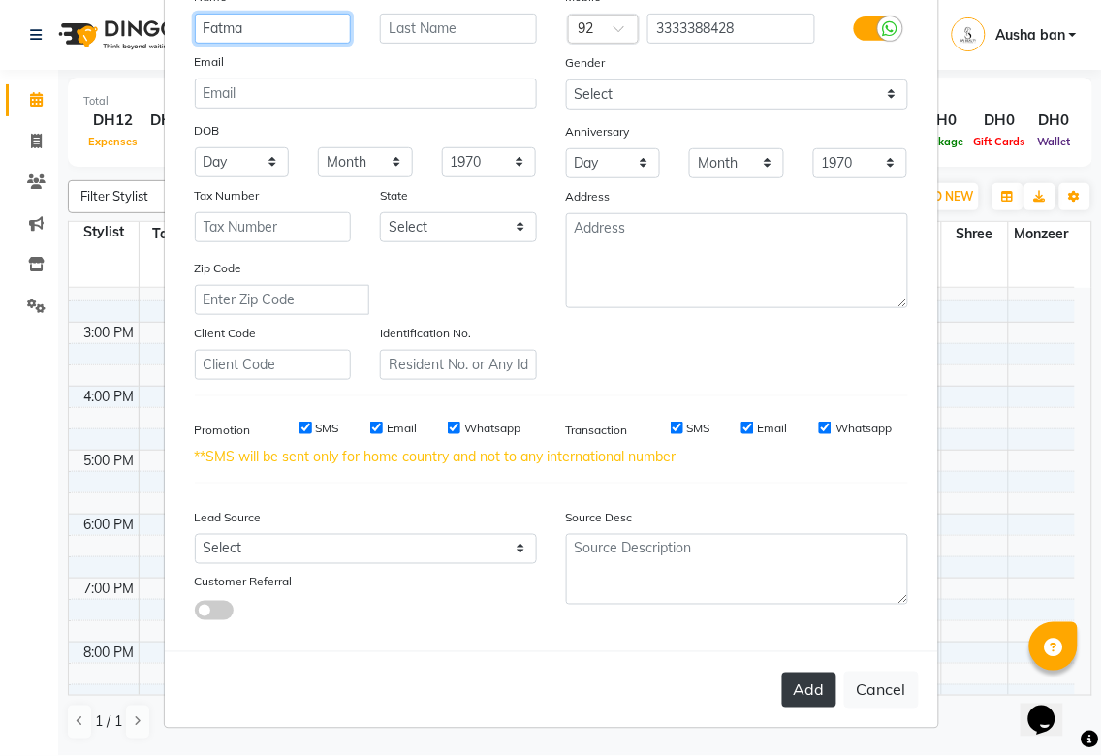
type input "Fatma"
click at [792, 682] on button "Add" at bounding box center [809, 689] width 54 height 35
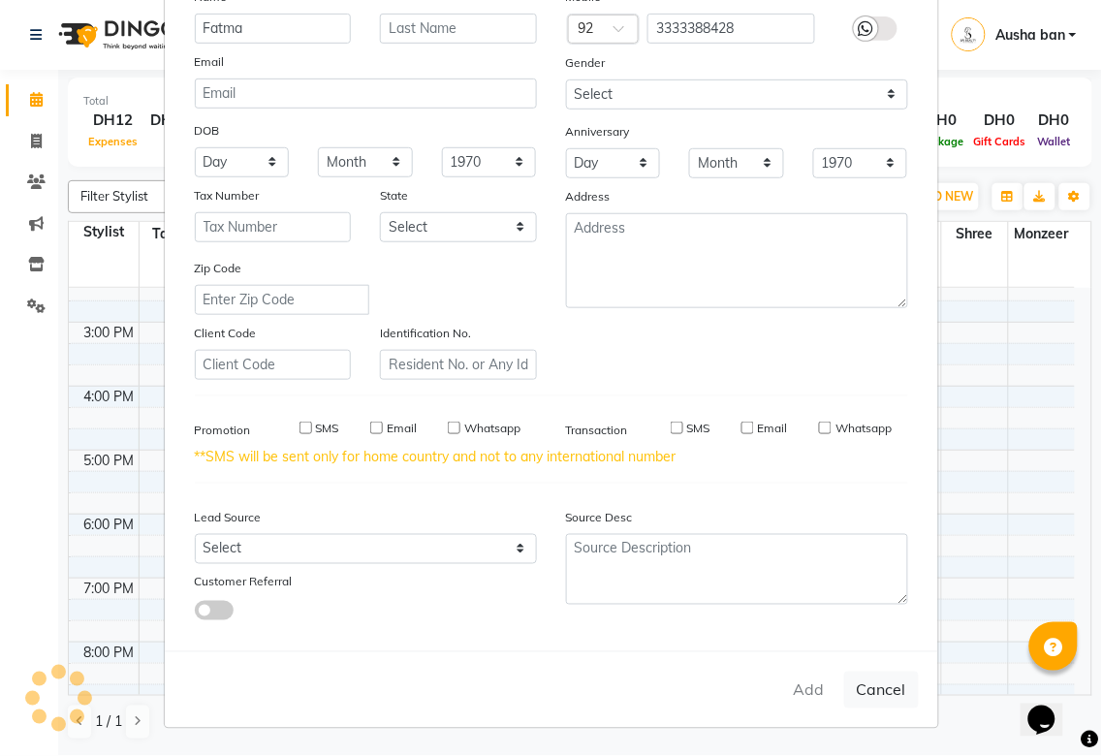
select select
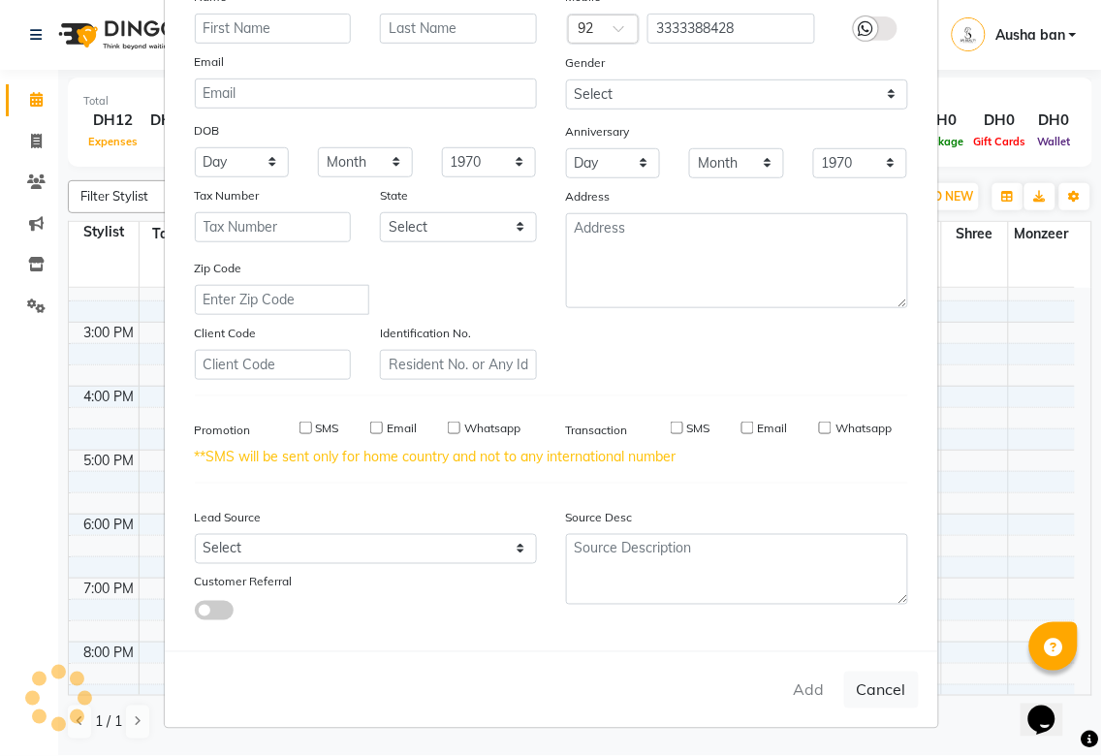
select select
checkbox input "false"
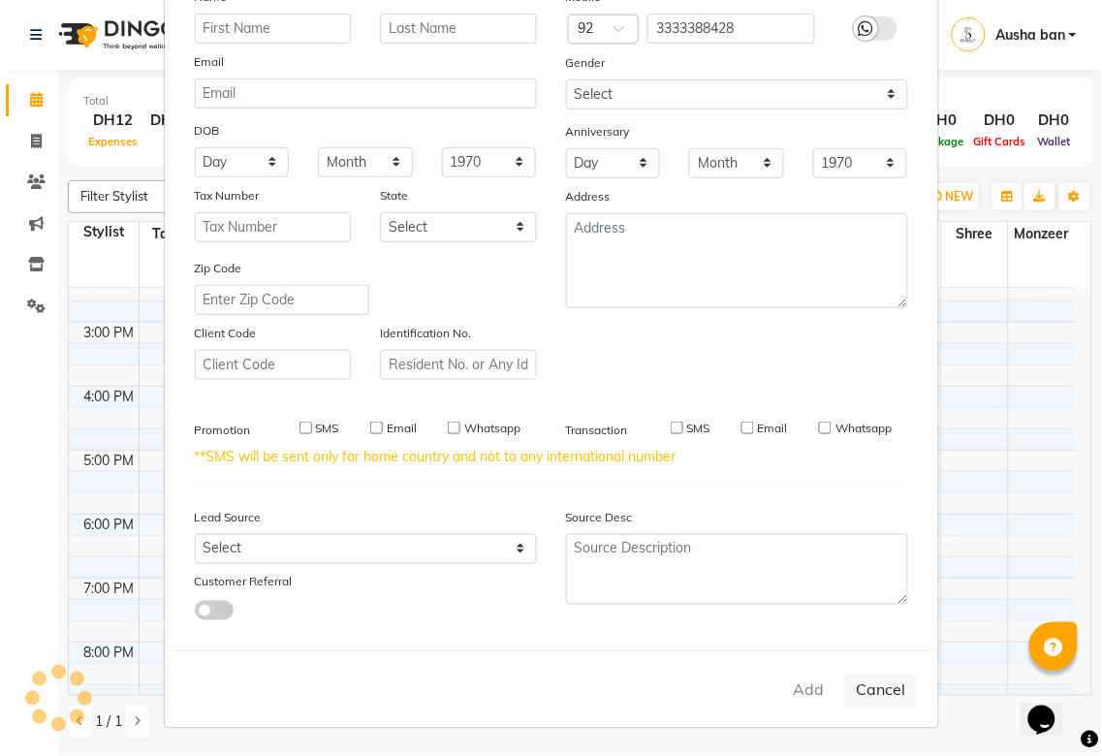
checkbox input "false"
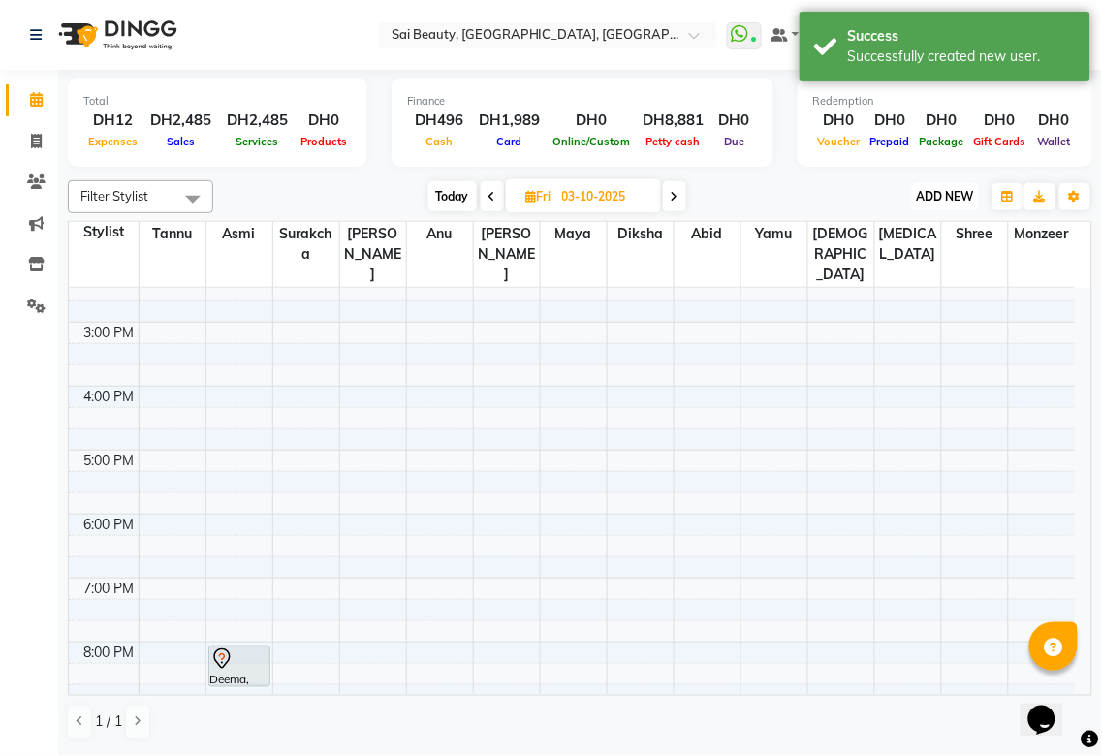
click at [942, 189] on span "ADD NEW" at bounding box center [945, 196] width 57 height 15
click at [899, 233] on button "Add Appointment" at bounding box center [902, 232] width 153 height 25
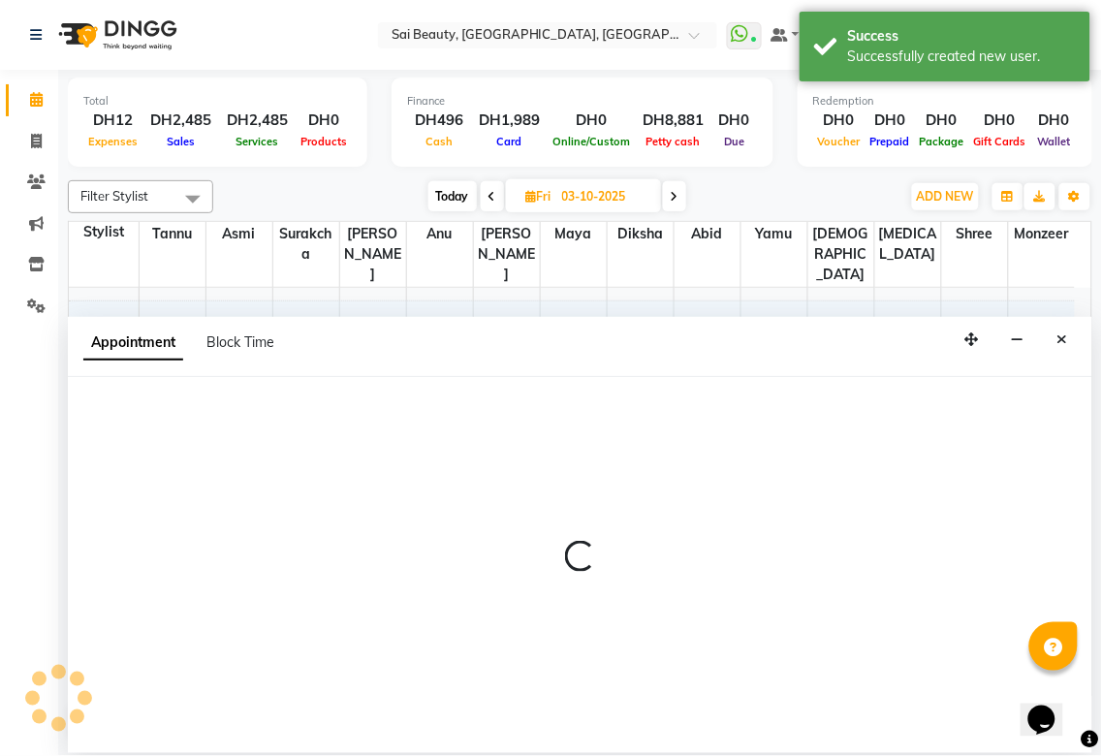
select select "600"
select select "tentative"
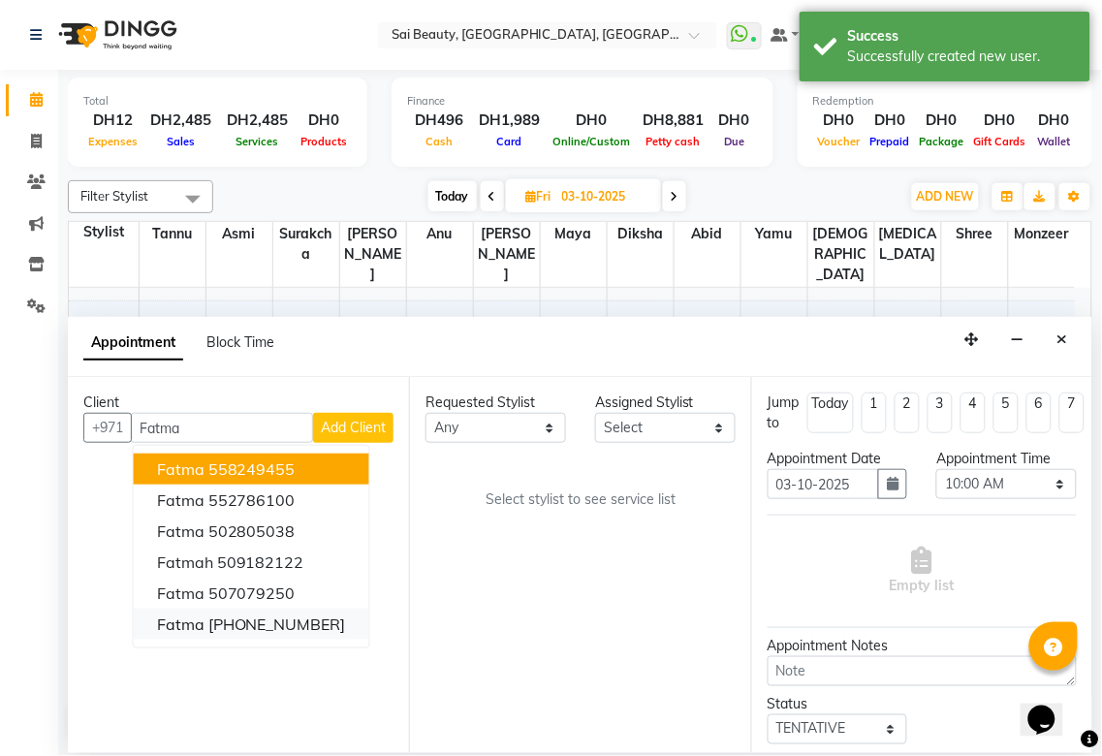
click at [294, 630] on ngb-highlight "[PHONE_NUMBER]" at bounding box center [277, 623] width 138 height 19
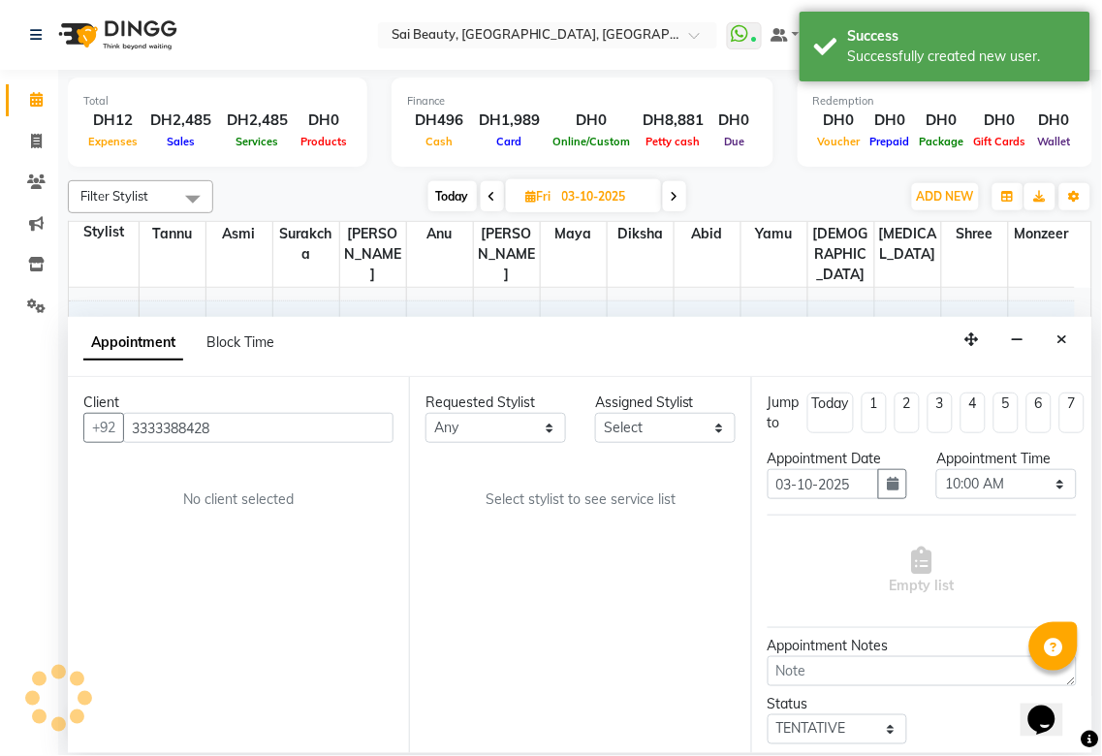
type input "3333388428"
click at [495, 426] on select "Any [PERSON_NAME][MEDICAL_DATA] [PERSON_NAME] Asmi [PERSON_NAME] Gita [PERSON_N…" at bounding box center [495, 428] width 141 height 30
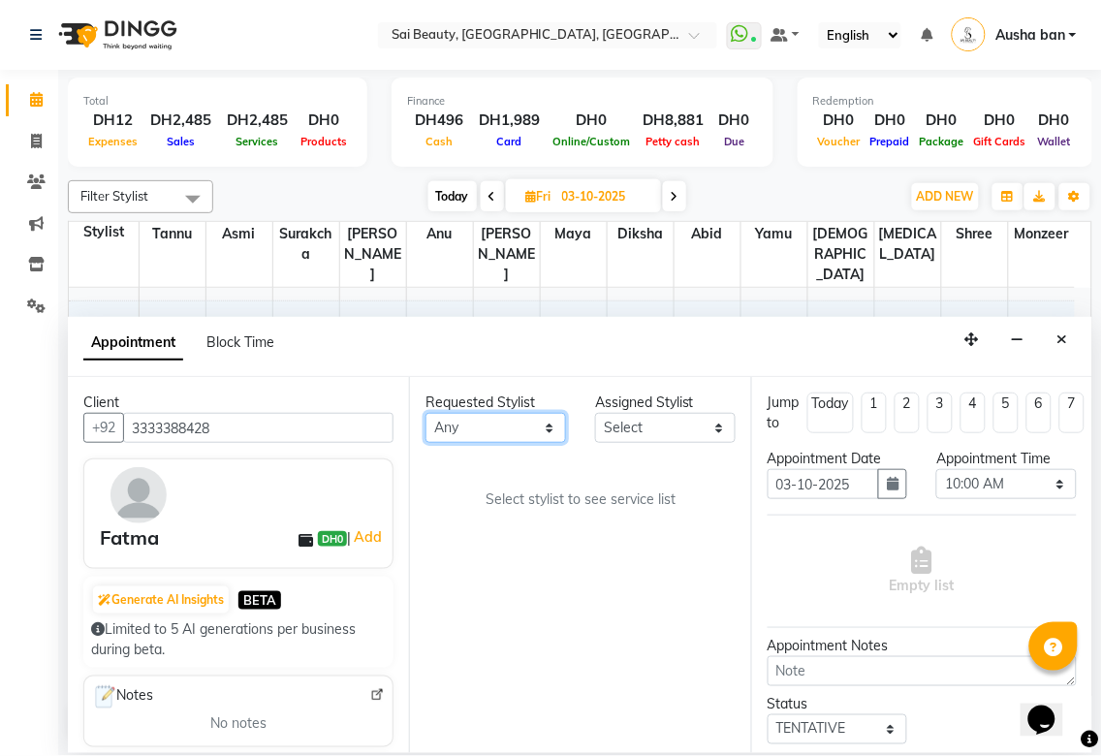
select select "45072"
click at [425, 413] on select "Any [PERSON_NAME][MEDICAL_DATA] [PERSON_NAME] Asmi [PERSON_NAME] Gita [PERSON_N…" at bounding box center [495, 428] width 141 height 30
select select "45072"
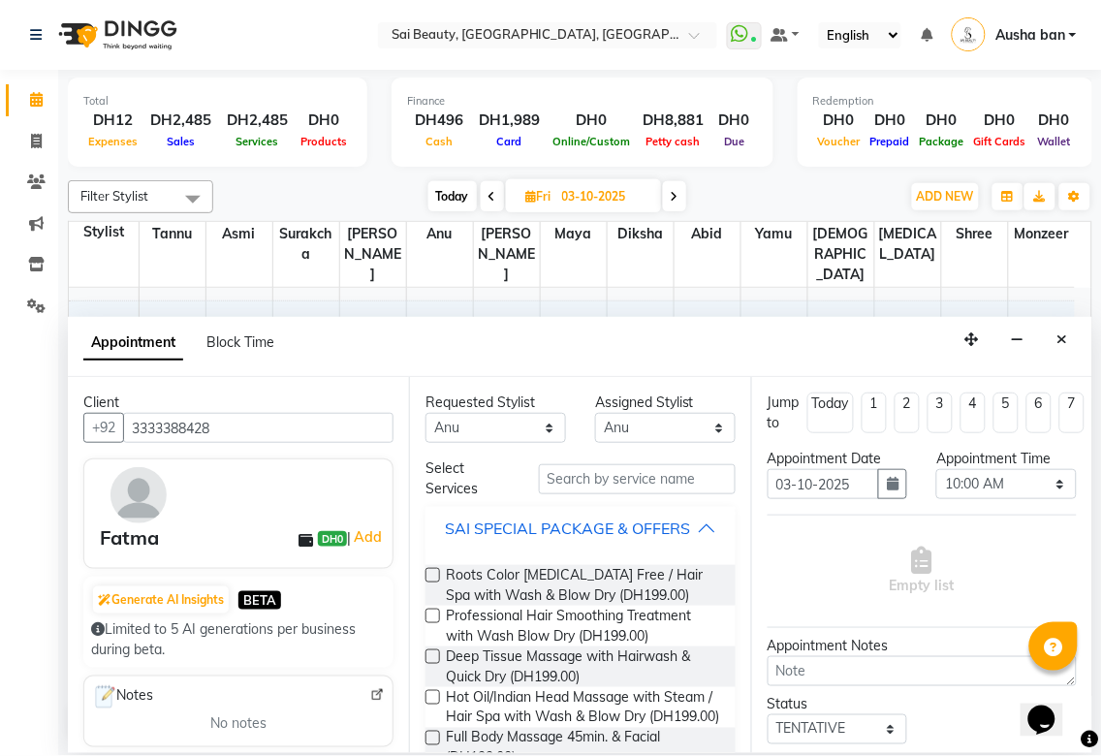
click at [678, 528] on div "SAI SPECIAL PACKAGE & OFFERS" at bounding box center [567, 527] width 245 height 23
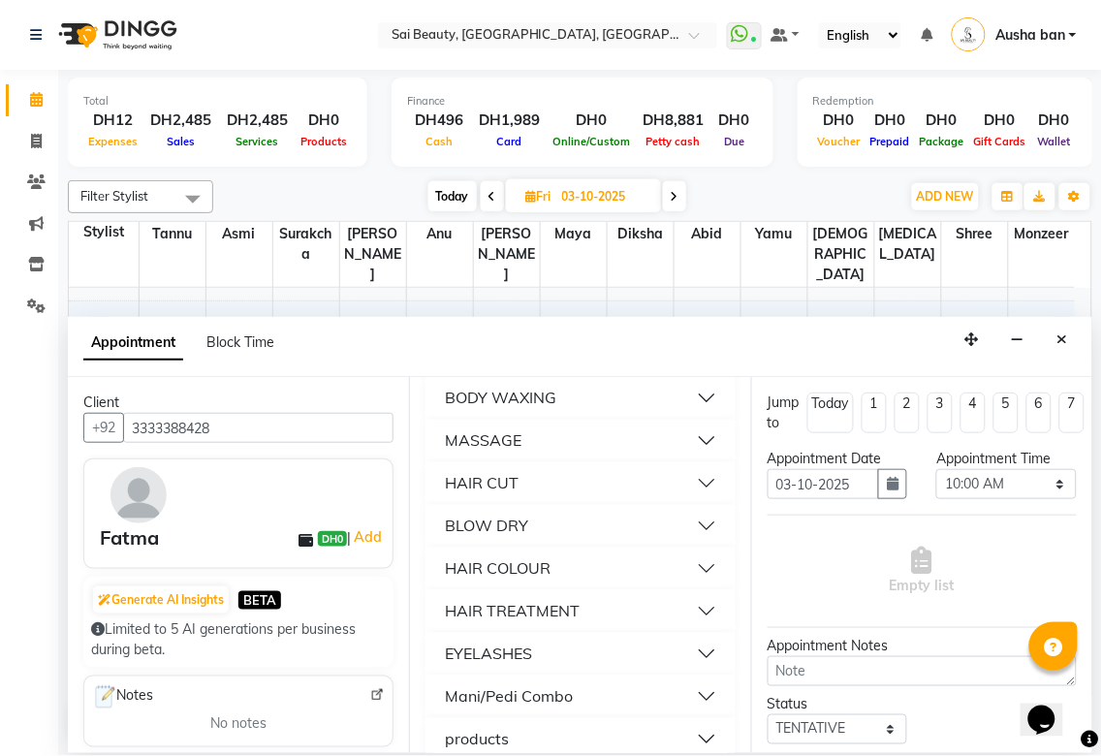
click at [625, 490] on button "HAIR CUT" at bounding box center [580, 483] width 294 height 35
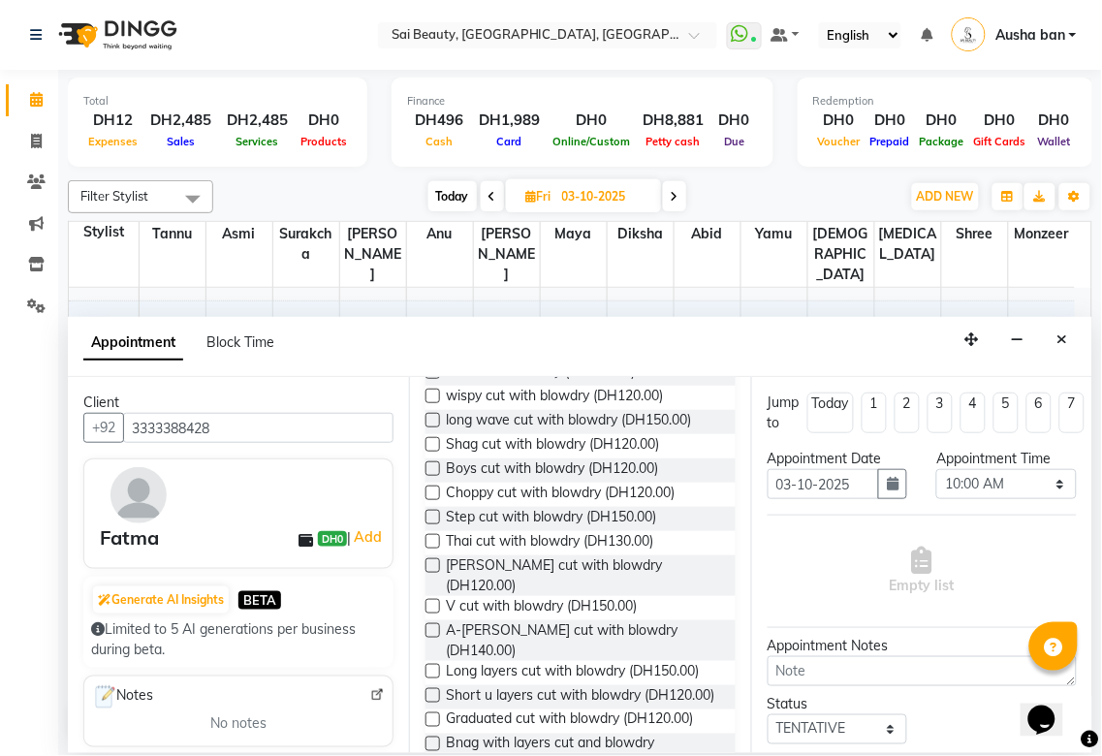
scroll to position [1303, 0]
click at [434, 637] on label at bounding box center [432, 629] width 15 height 15
click at [434, 638] on input "checkbox" at bounding box center [431, 631] width 13 height 13
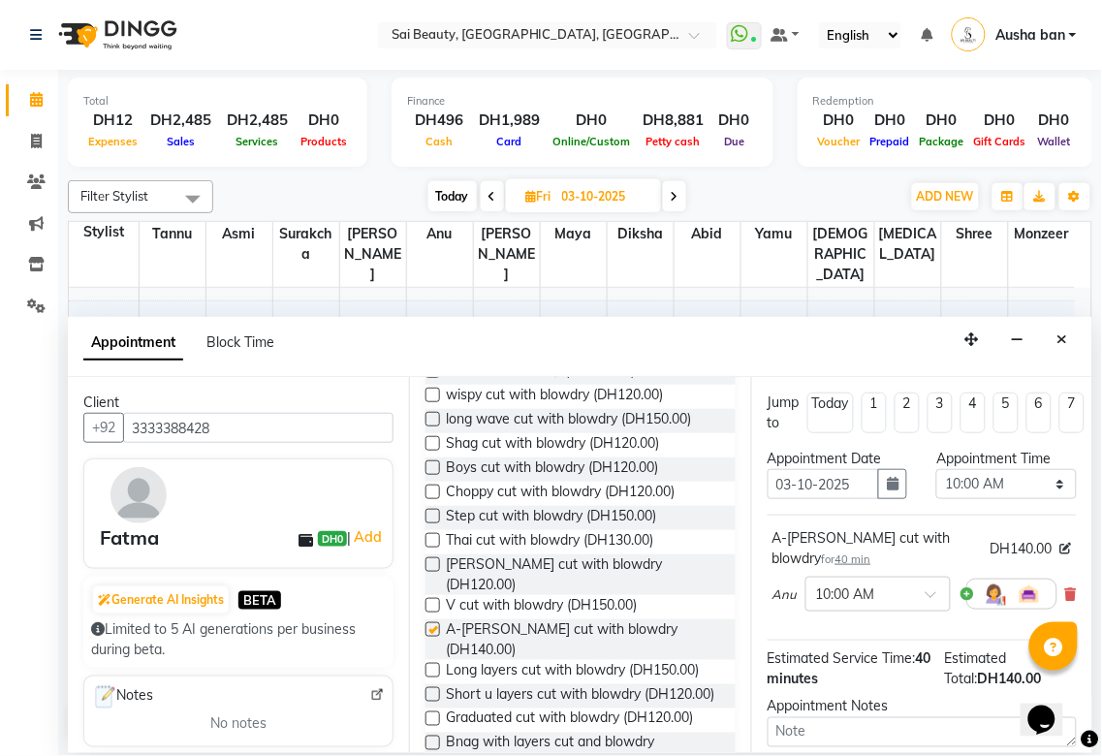
checkbox input "false"
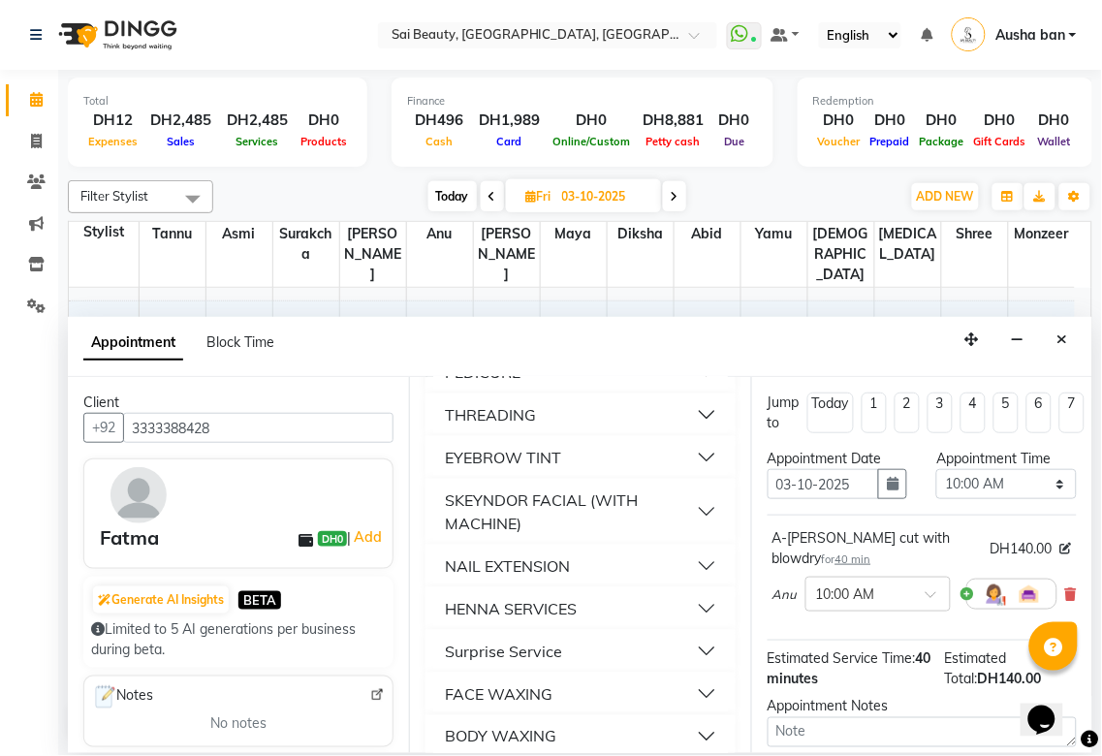
scroll to position [0, 0]
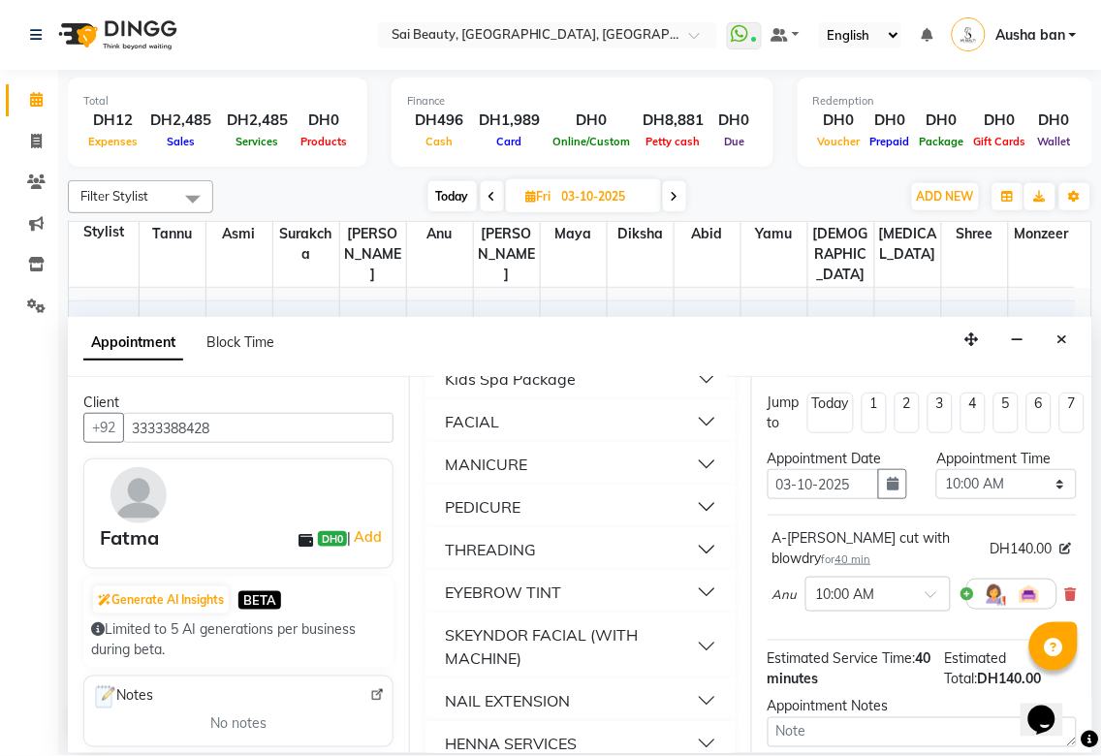
click at [640, 554] on button "THREADING" at bounding box center [580, 549] width 294 height 35
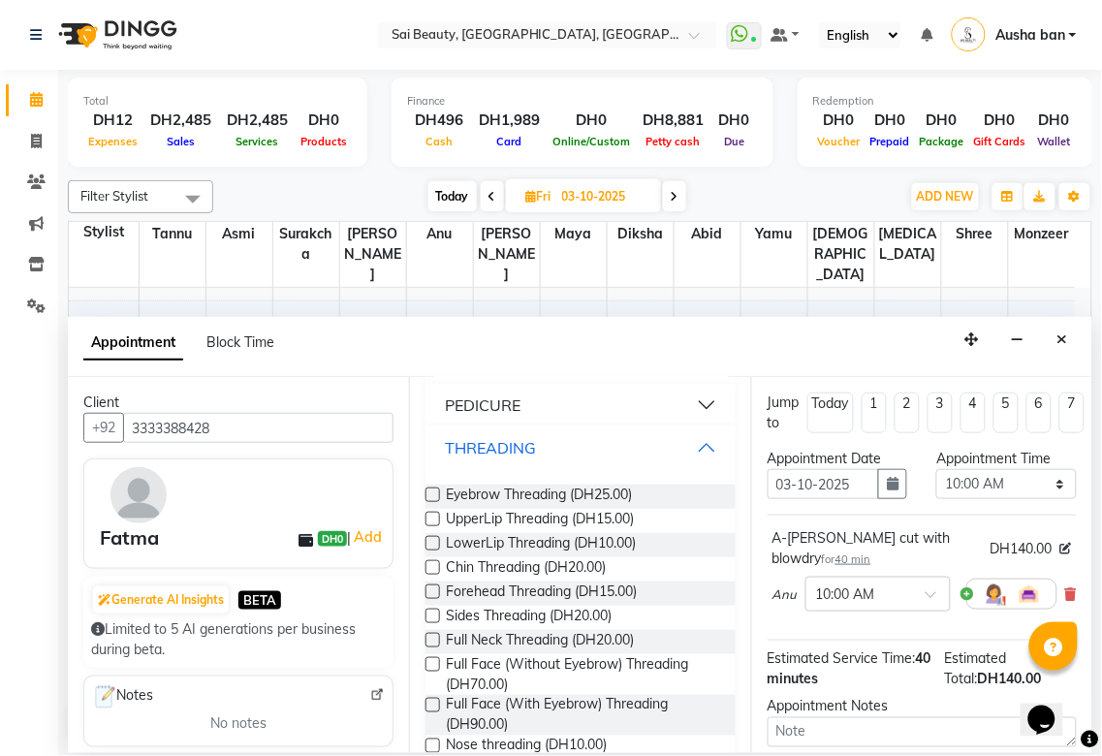
scroll to position [356, 0]
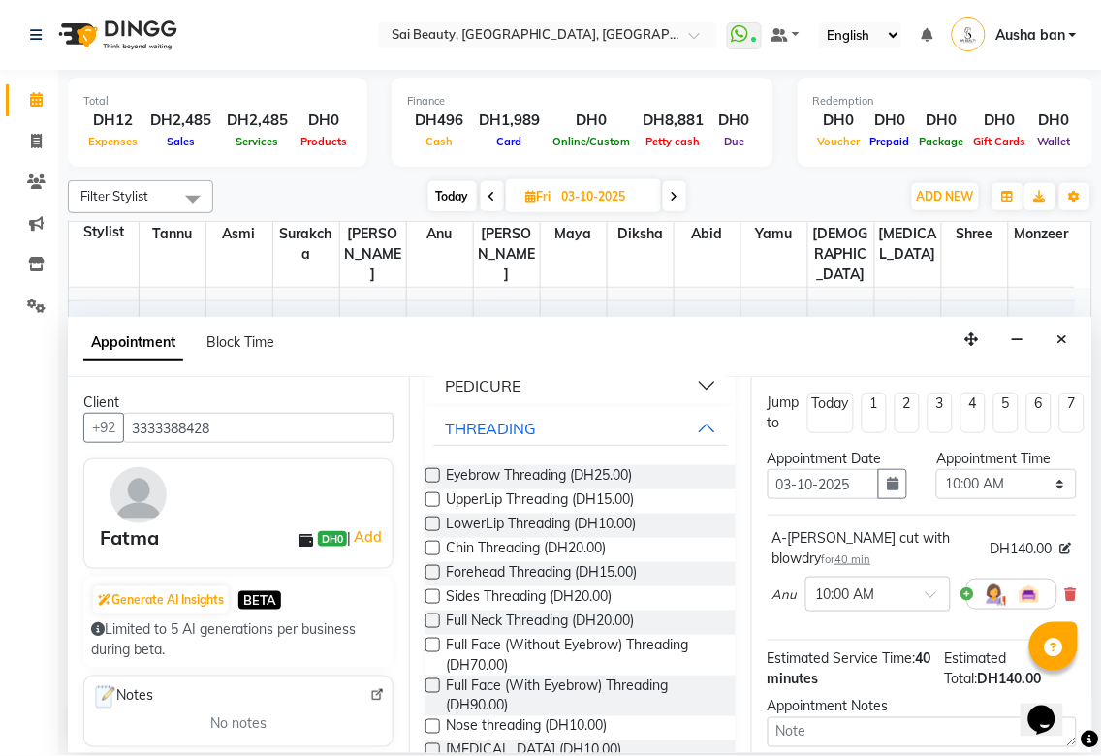
click at [434, 483] on label at bounding box center [432, 475] width 15 height 15
click at [434, 484] on input "checkbox" at bounding box center [431, 477] width 13 height 13
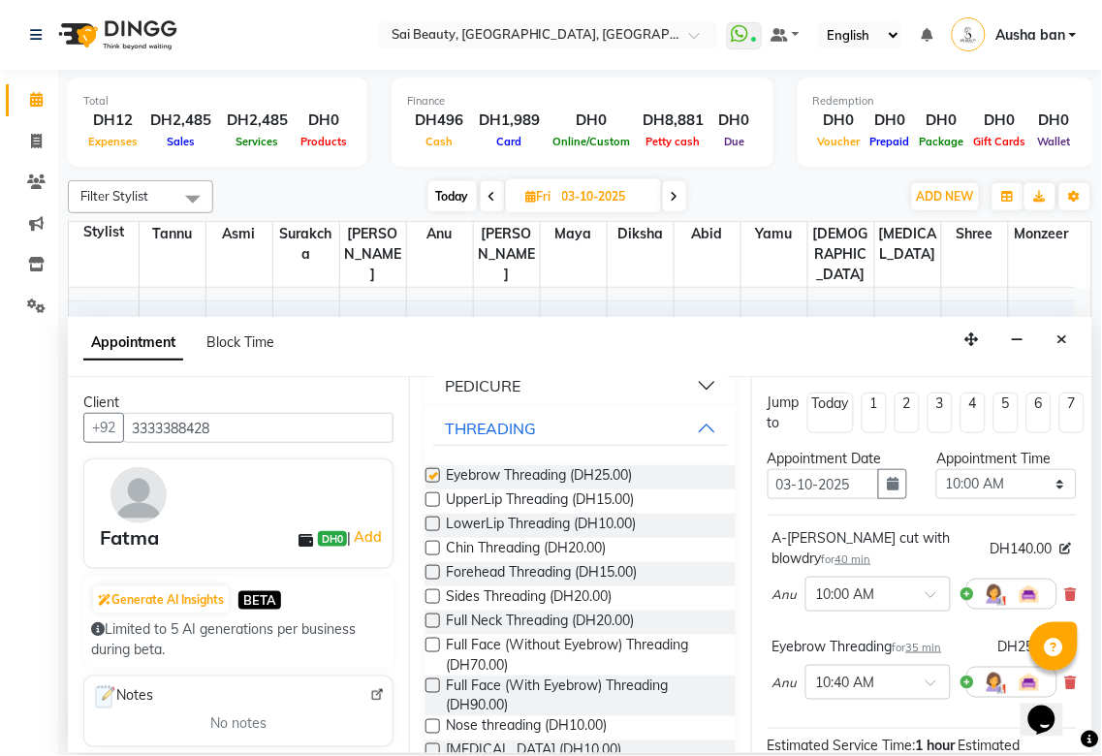
checkbox input "false"
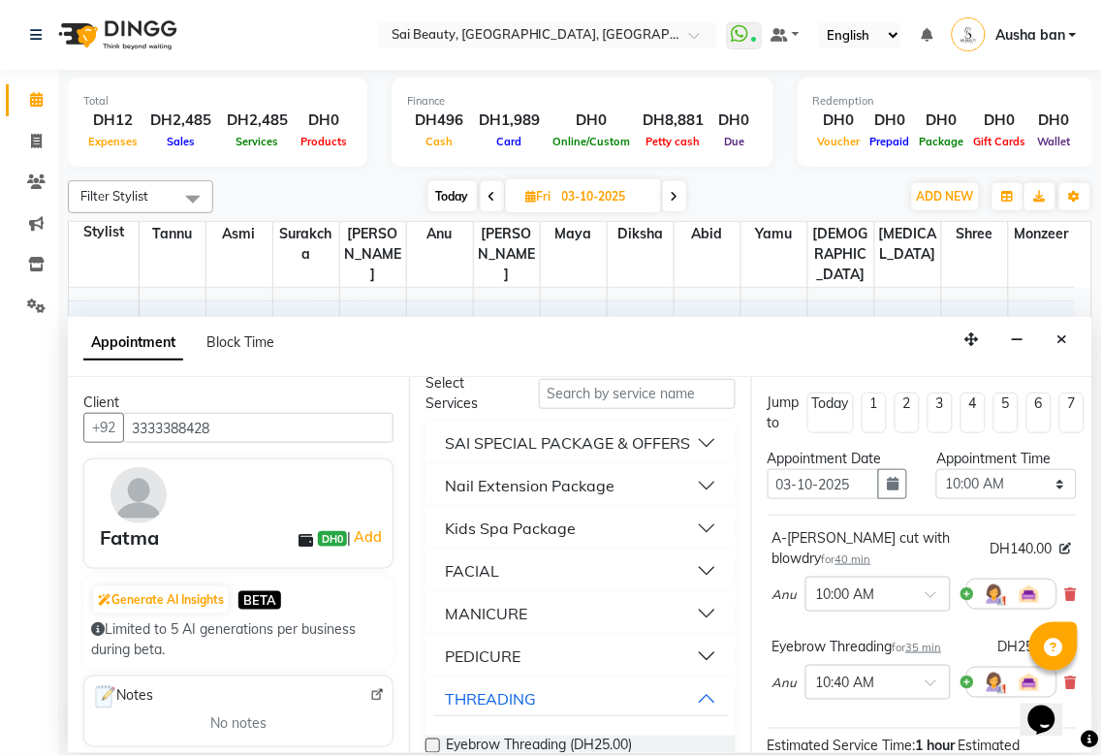
scroll to position [0, 0]
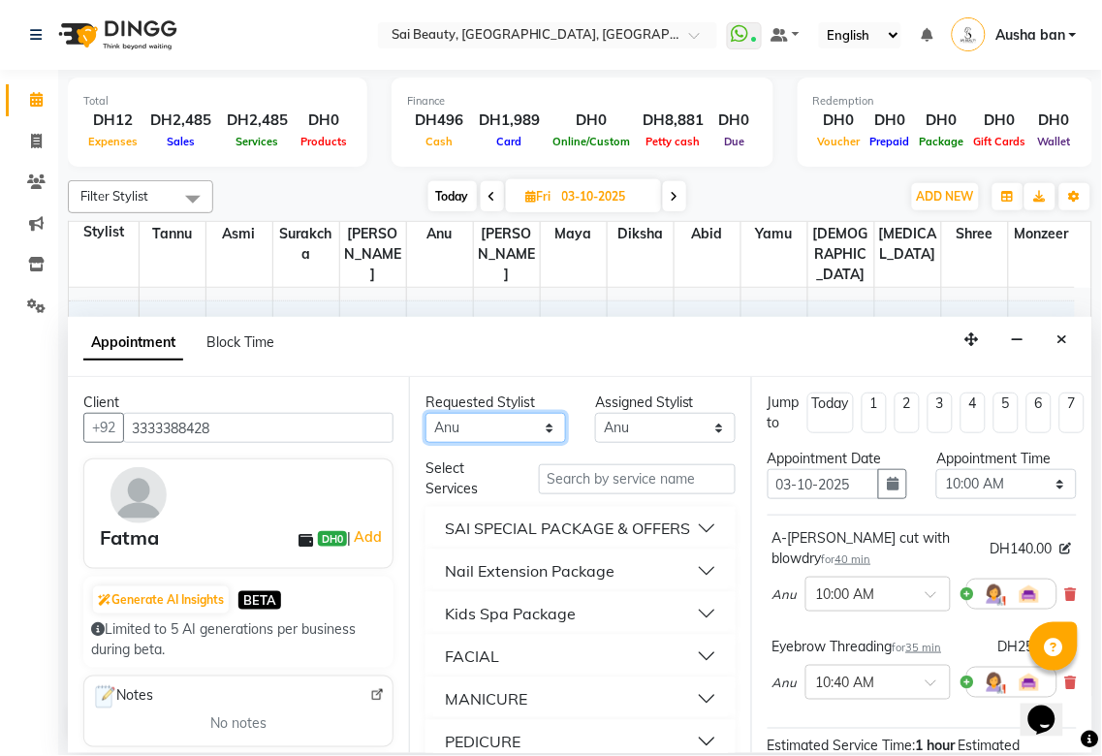
click at [537, 421] on select "Any [PERSON_NAME][MEDICAL_DATA] [PERSON_NAME] Asmi [PERSON_NAME] Gita [PERSON_N…" at bounding box center [495, 428] width 141 height 30
select select "40288"
click at [425, 413] on select "Any [PERSON_NAME][MEDICAL_DATA] [PERSON_NAME] Asmi [PERSON_NAME] Gita [PERSON_N…" at bounding box center [495, 428] width 141 height 30
select select "40288"
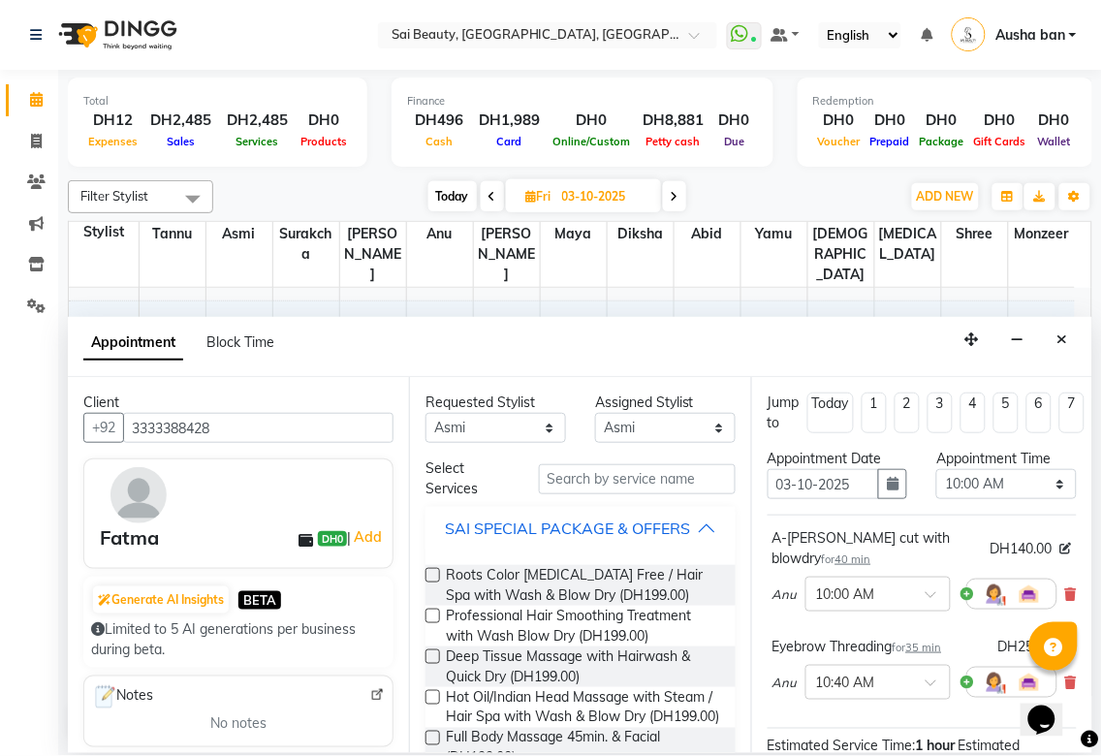
click at [678, 530] on div "SAI SPECIAL PACKAGE & OFFERS" at bounding box center [567, 527] width 245 height 23
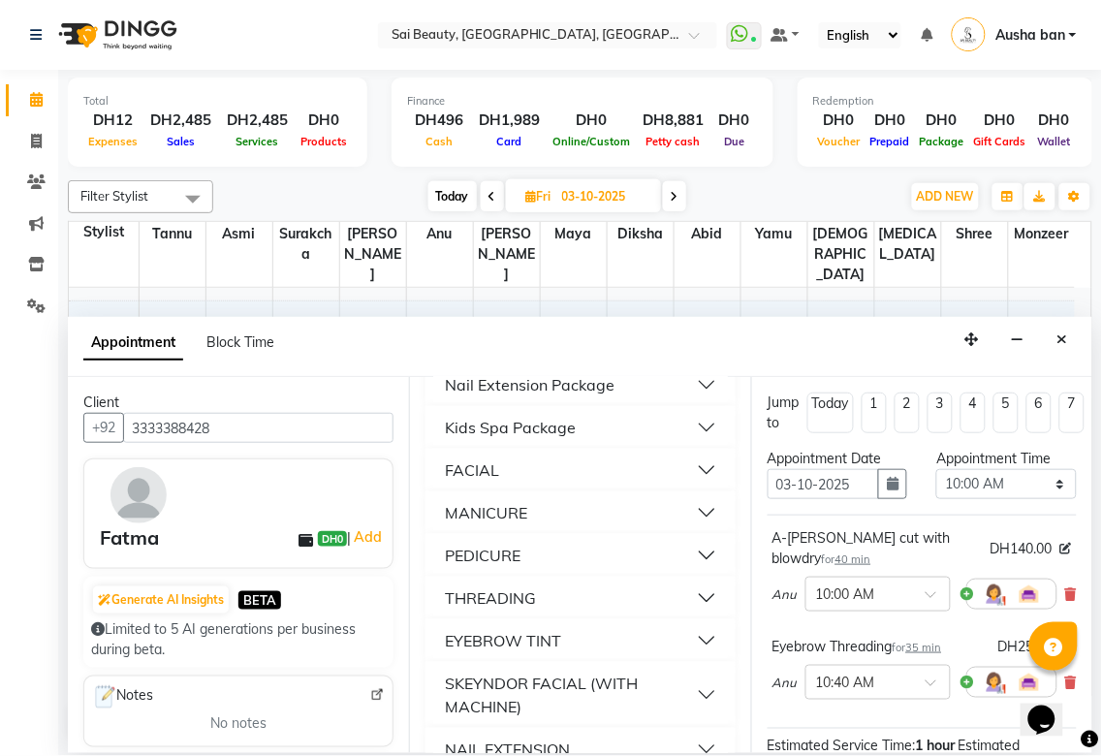
scroll to position [190, 0]
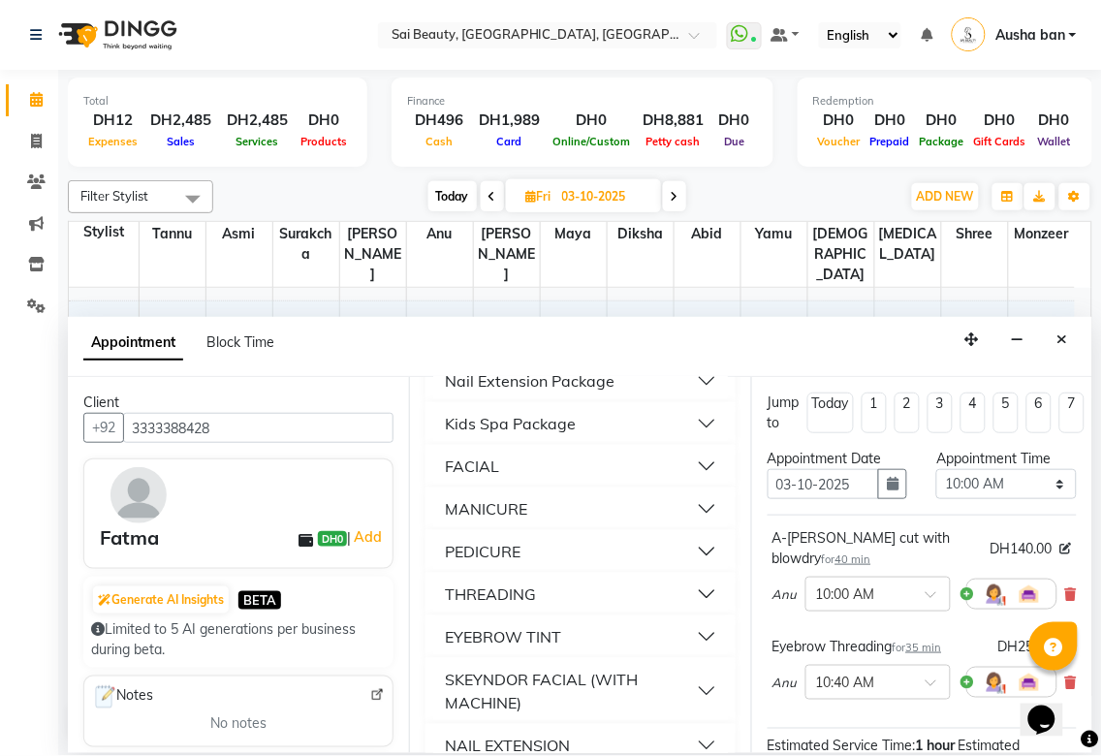
click at [585, 481] on button "FACIAL" at bounding box center [580, 466] width 294 height 35
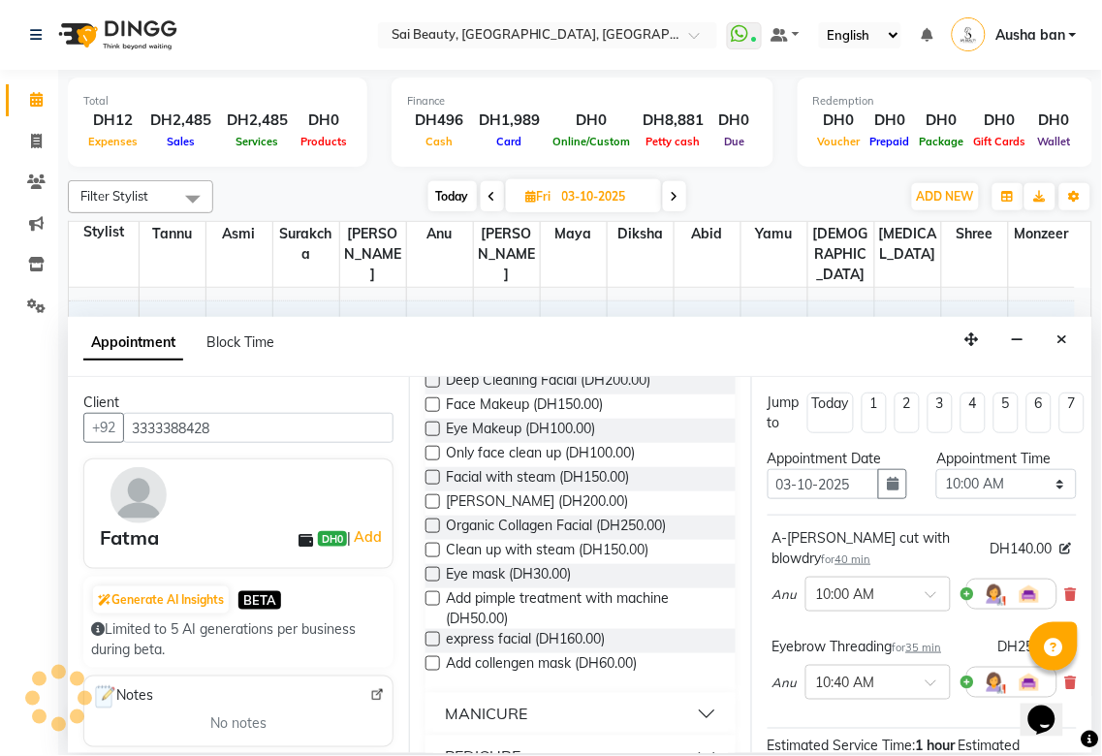
scroll to position [515, 0]
click at [434, 462] on label at bounding box center [432, 455] width 15 height 15
click at [434, 463] on input "checkbox" at bounding box center [431, 457] width 13 height 13
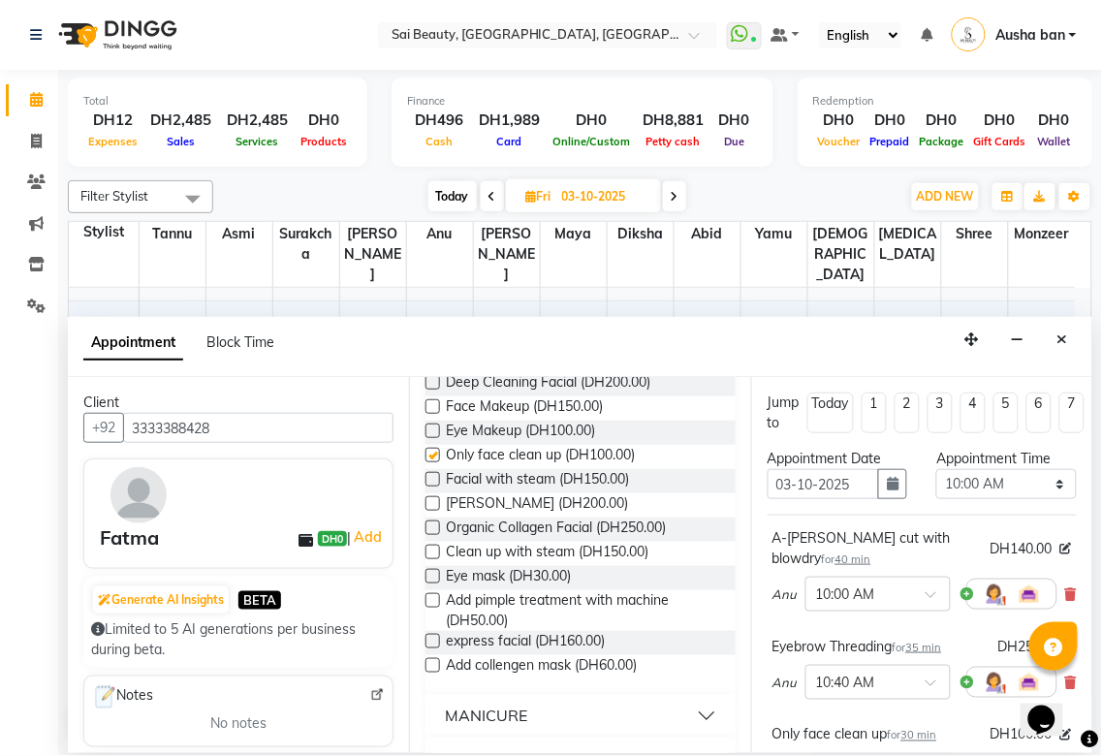
checkbox input "false"
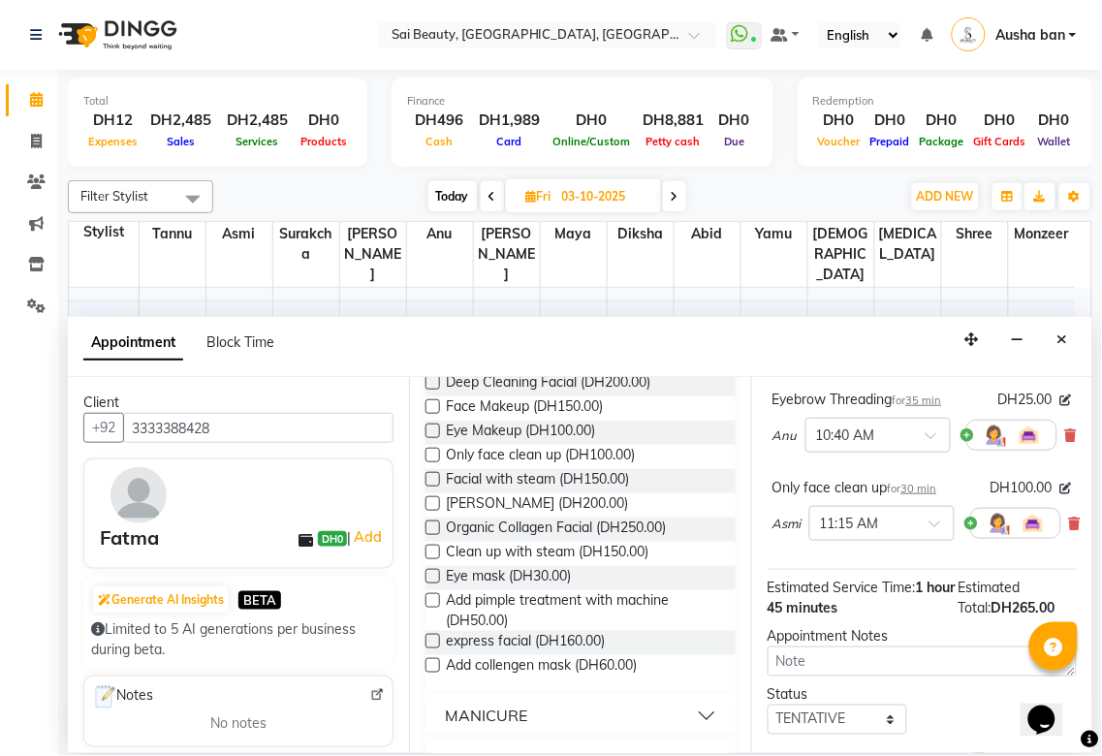
scroll to position [383, 0]
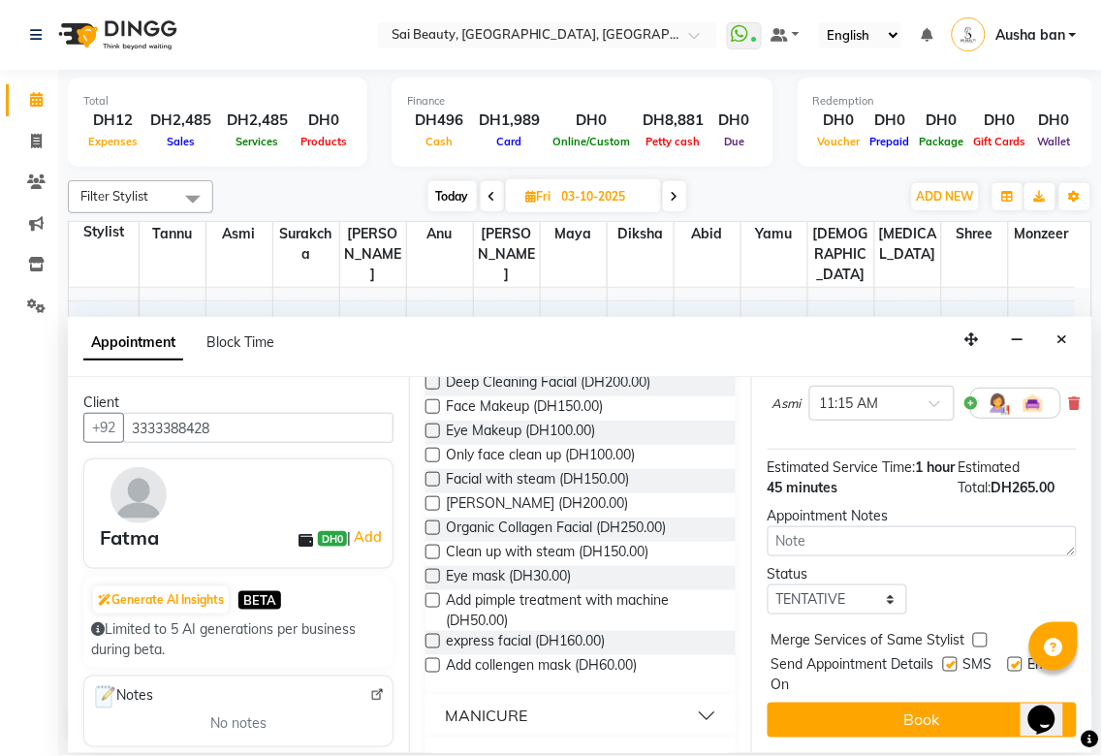
click at [980, 633] on label at bounding box center [980, 640] width 15 height 15
click at [980, 636] on input "checkbox" at bounding box center [979, 642] width 13 height 13
checkbox input "true"
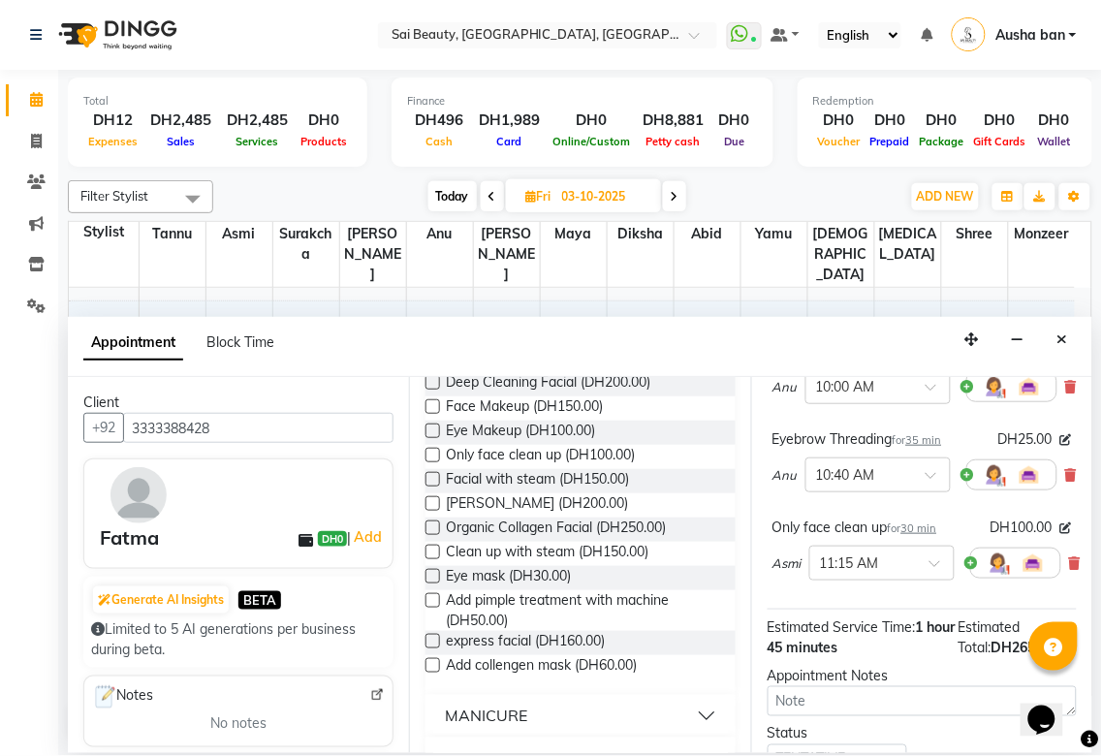
scroll to position [0, 0]
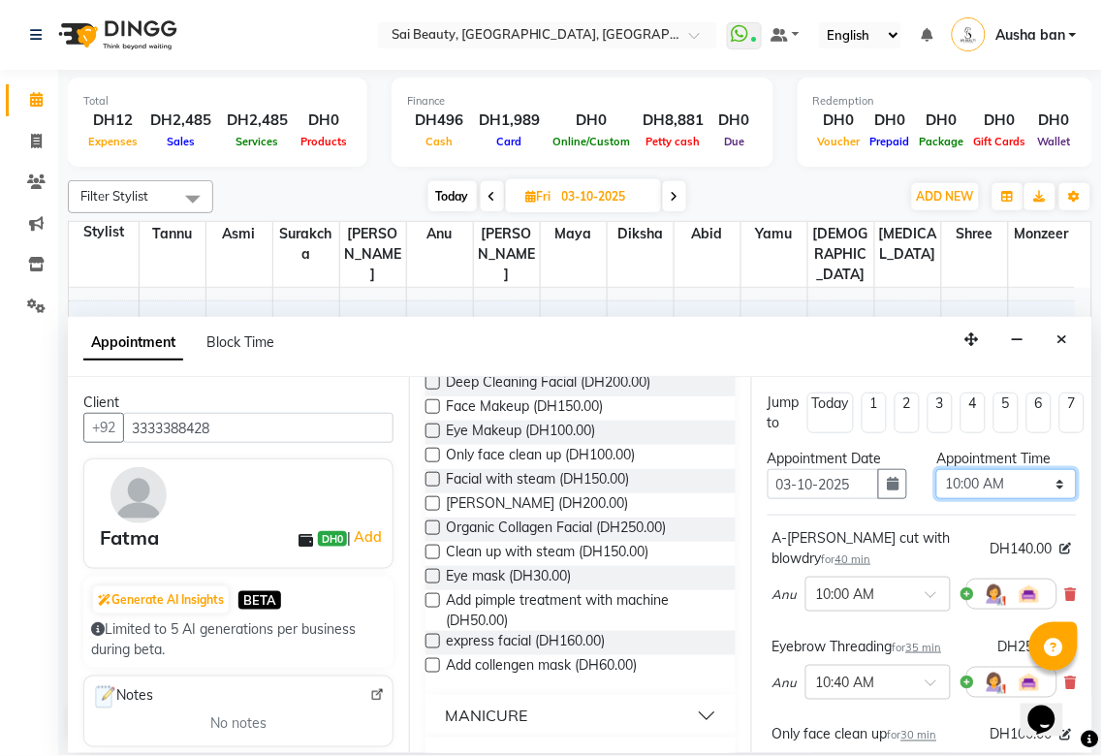
click at [1035, 481] on select "Select 10:00 AM 10:05 AM 10:10 AM 10:15 AM 10:20 AM 10:25 AM 10:30 AM 10:35 AM …" at bounding box center [1006, 484] width 141 height 30
select select "1050"
click at [936, 469] on select "Select 10:00 AM 10:05 AM 10:10 AM 10:15 AM 10:20 AM 10:25 AM 10:30 AM 10:35 AM …" at bounding box center [1006, 484] width 141 height 30
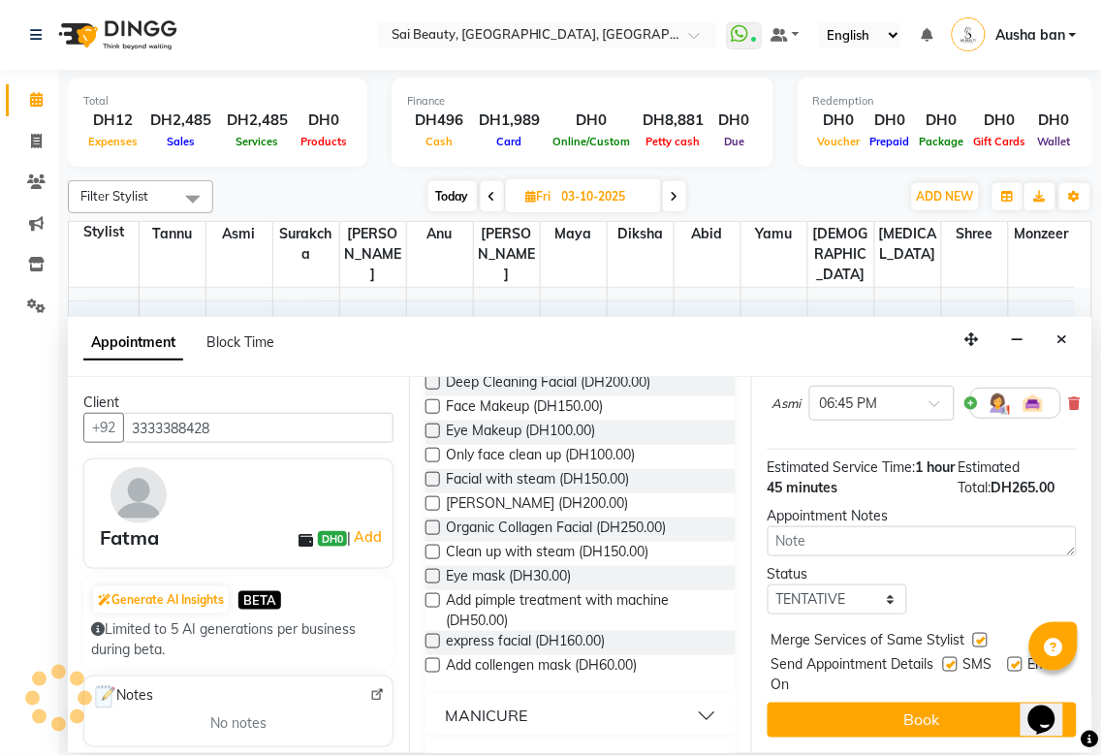
scroll to position [383, 0]
click at [981, 594] on div "Status Select TENTATIVE CONFIRM UPCOMING" at bounding box center [922, 589] width 338 height 50
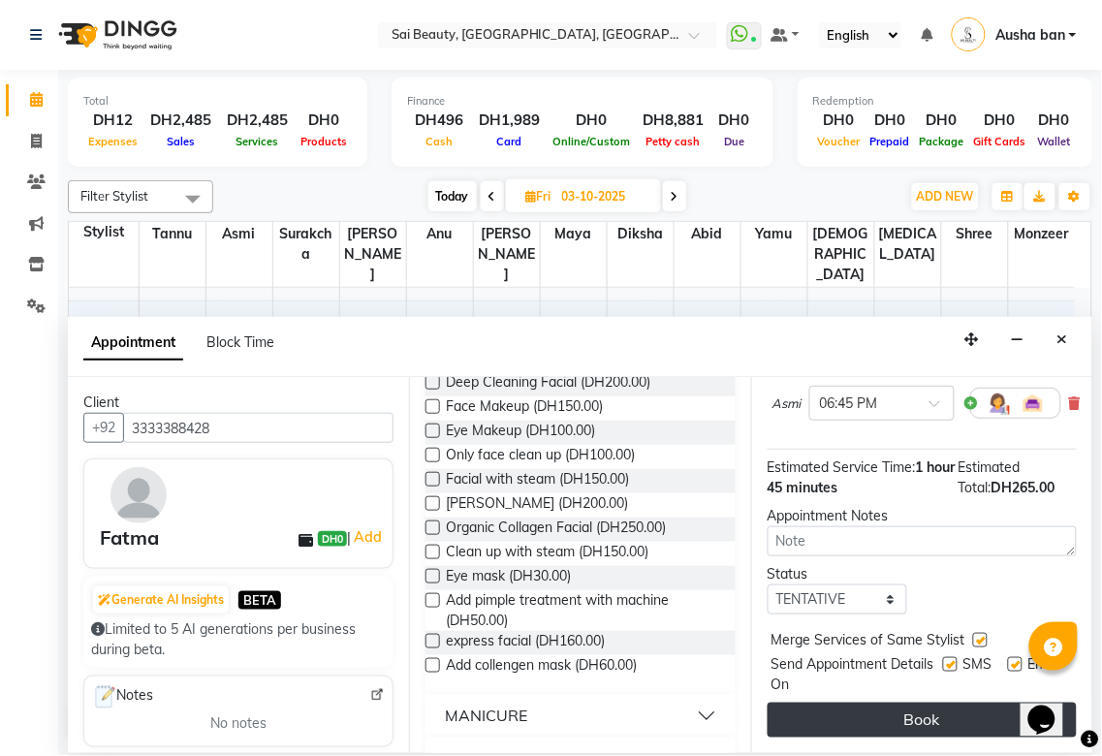
click at [965, 703] on button "Book" at bounding box center [921, 720] width 309 height 35
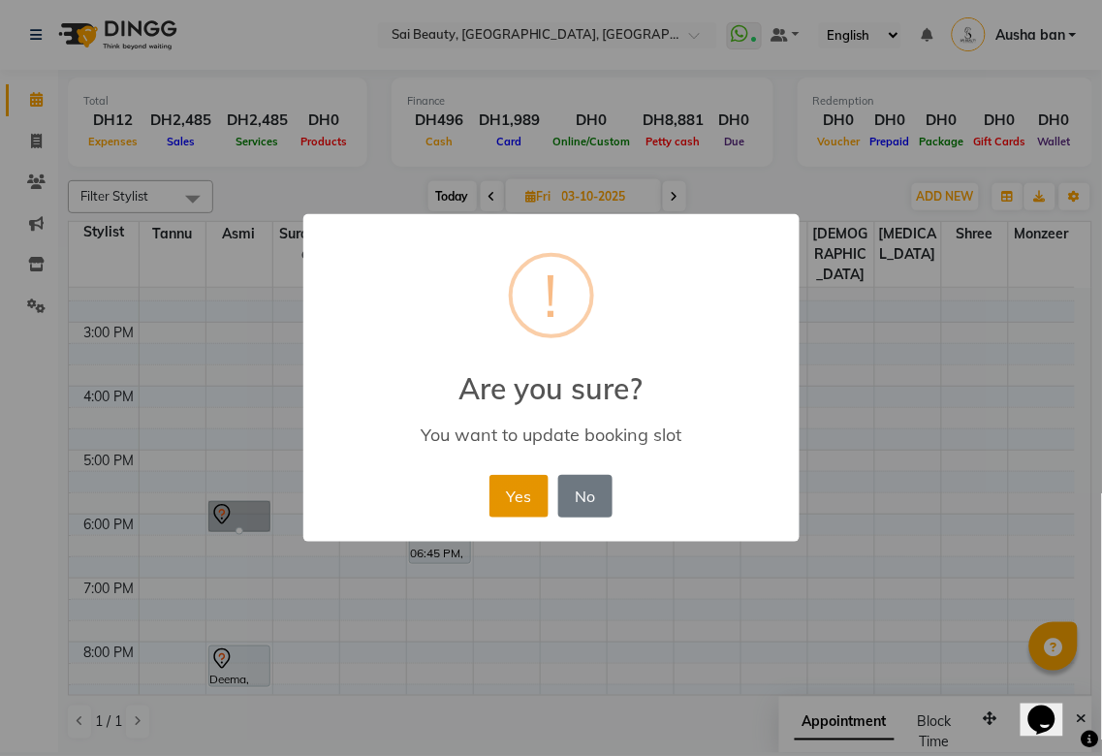
click at [502, 495] on button "Yes" at bounding box center [518, 496] width 59 height 43
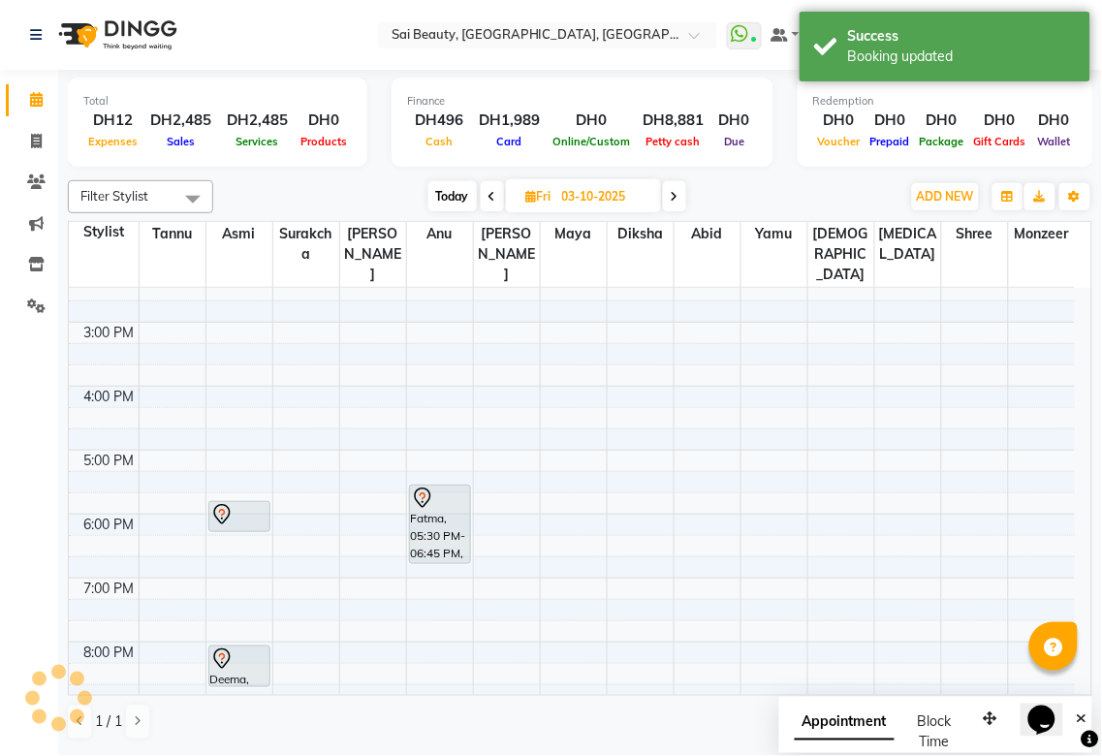
click at [490, 196] on icon at bounding box center [492, 197] width 8 height 12
type input "02-10-2025"
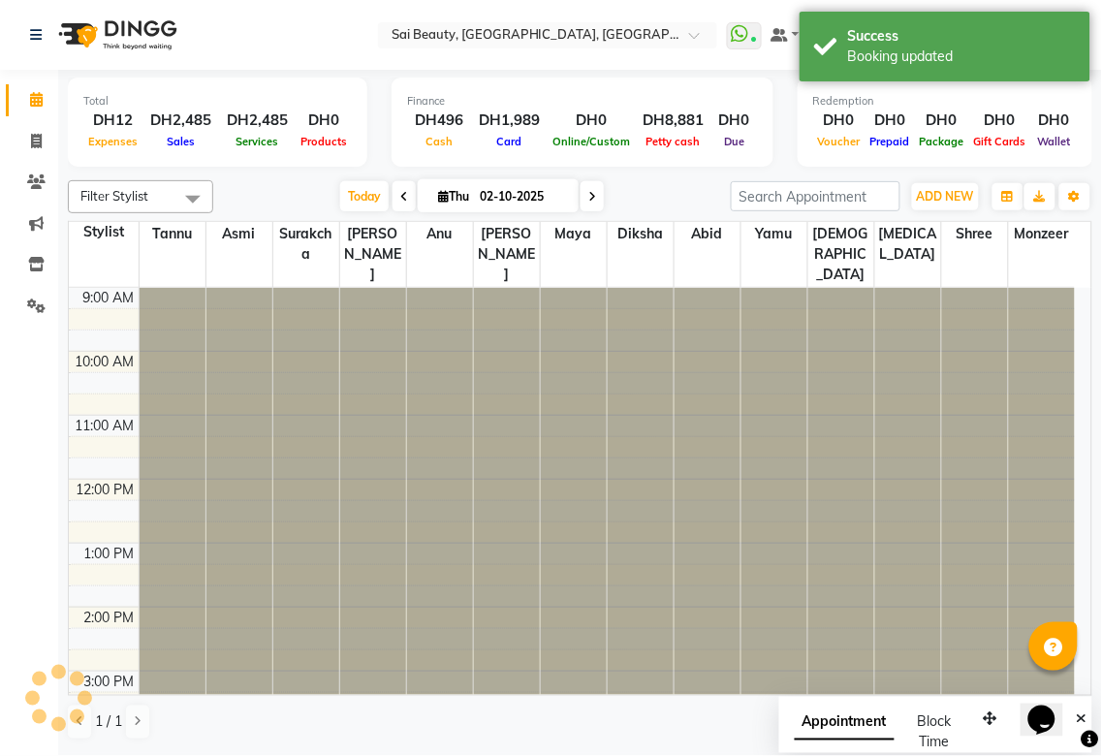
scroll to position [535, 0]
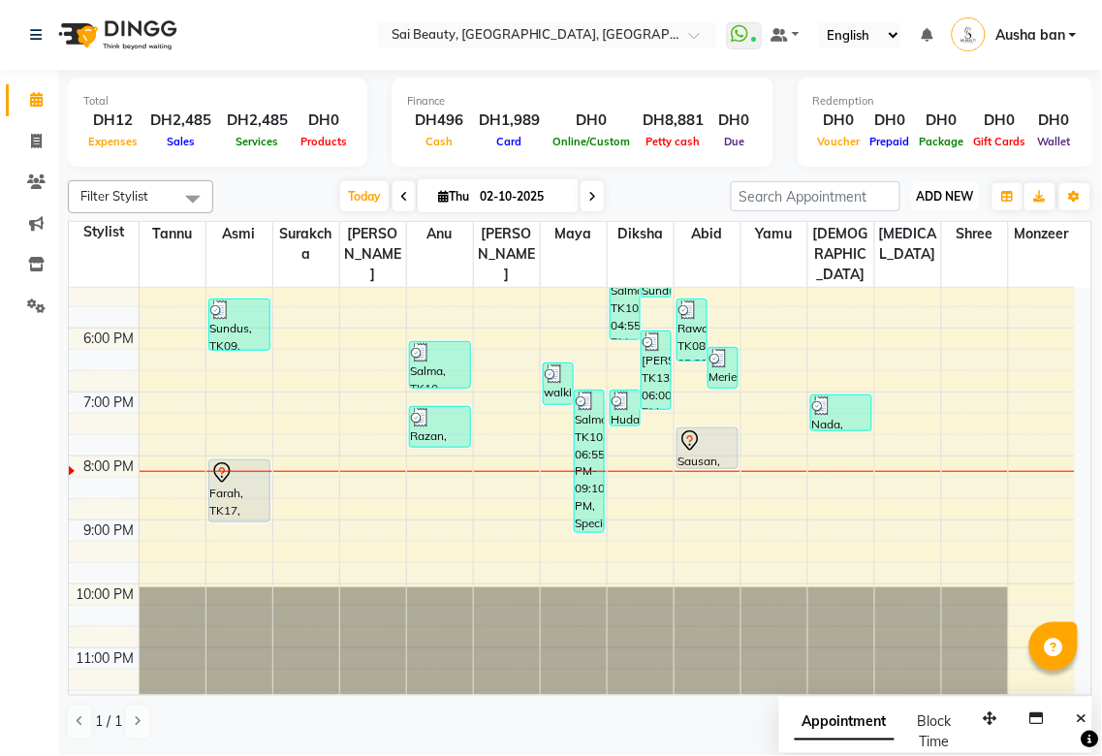
click at [945, 195] on span "ADD NEW" at bounding box center [945, 196] width 57 height 15
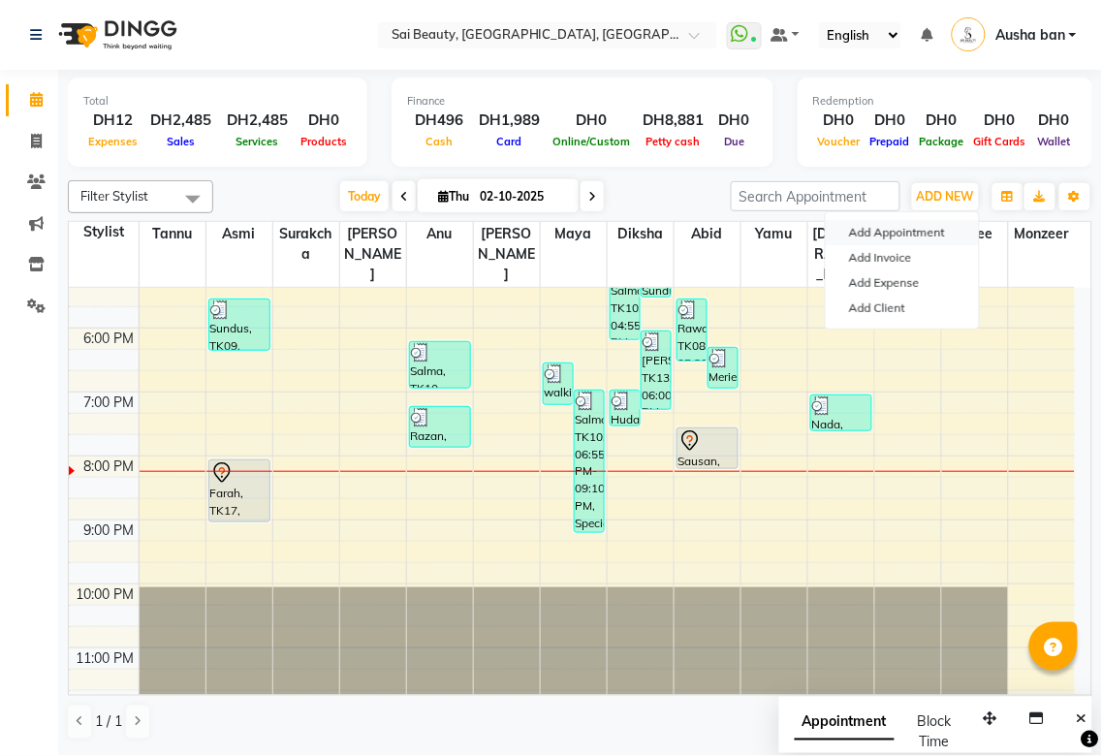
click at [908, 231] on button "Add Appointment" at bounding box center [902, 232] width 153 height 25
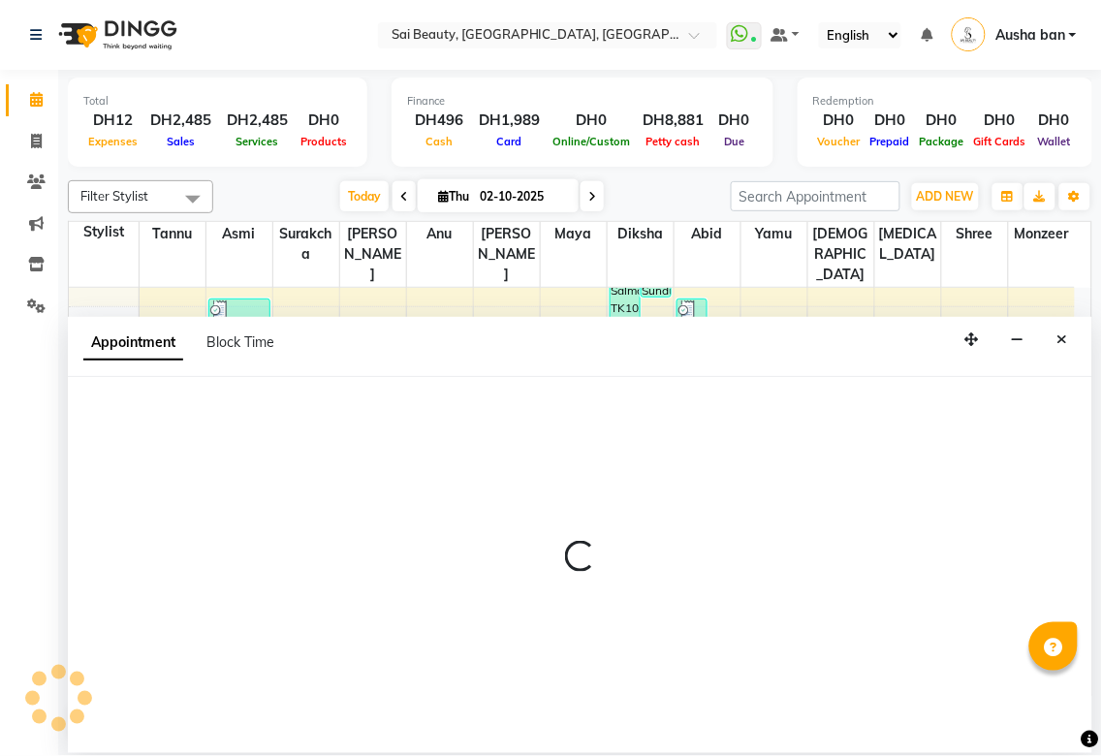
select select "600"
select select "tentative"
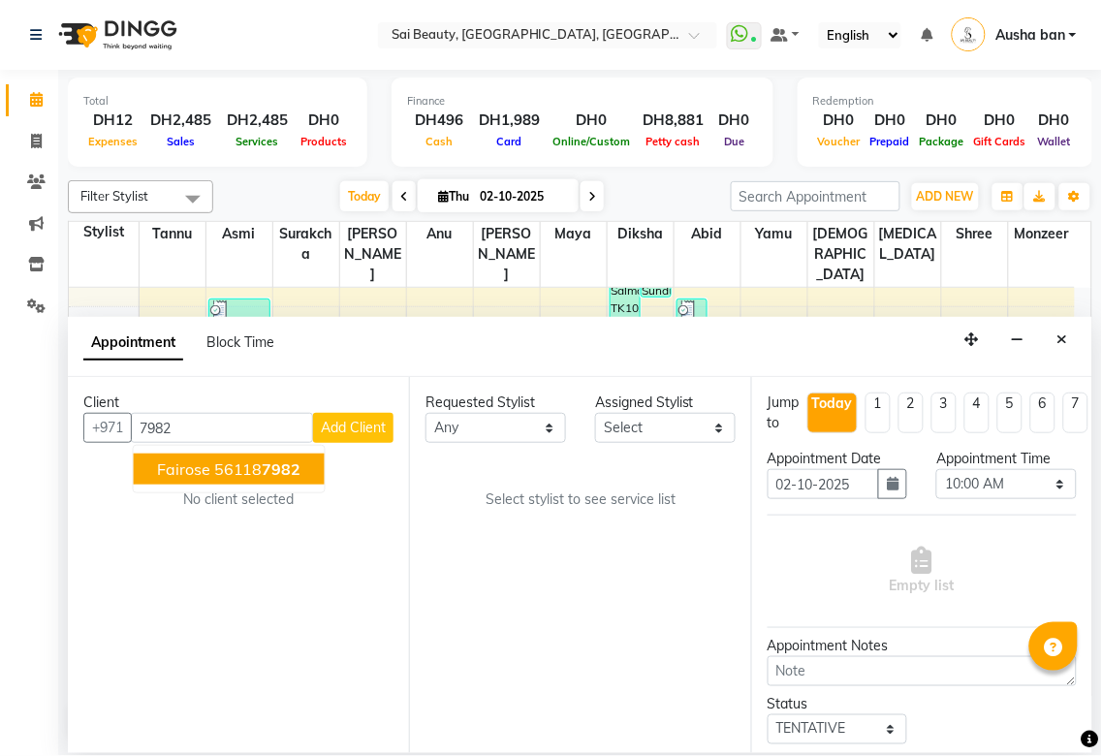
click at [310, 463] on button "Fairose 56118 7982" at bounding box center [229, 468] width 191 height 31
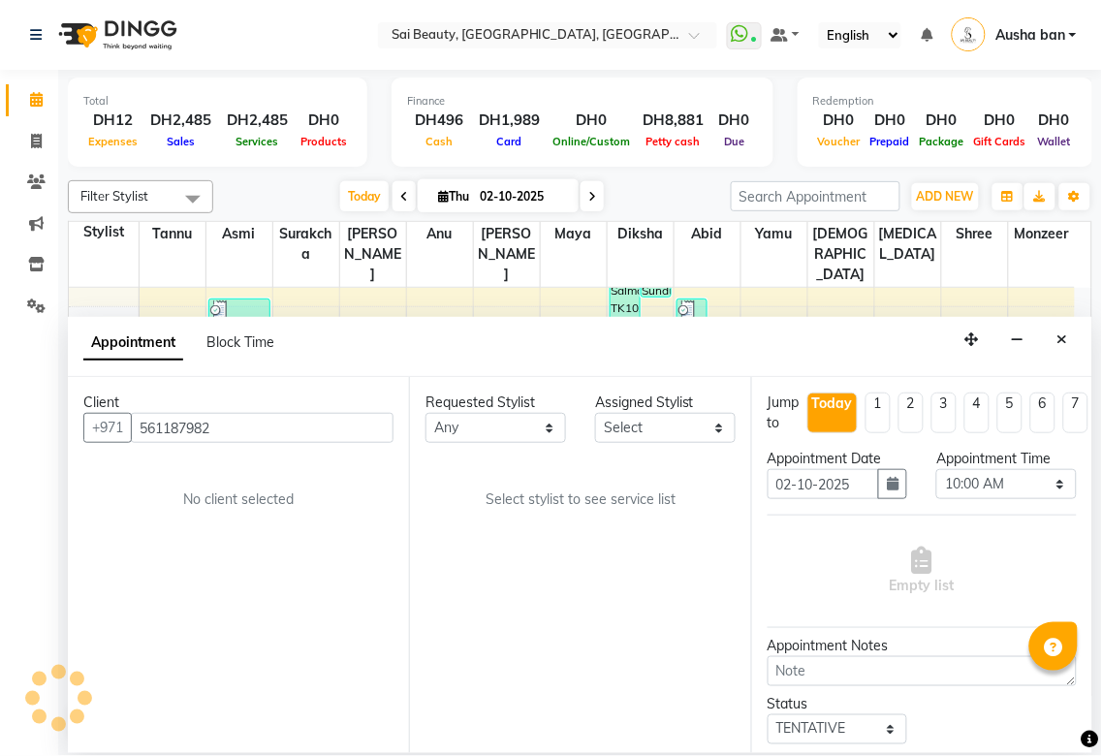
type input "561187982"
click at [524, 422] on select "Any [PERSON_NAME][MEDICAL_DATA] [PERSON_NAME] Asmi [PERSON_NAME] Gita [PERSON_N…" at bounding box center [495, 428] width 141 height 30
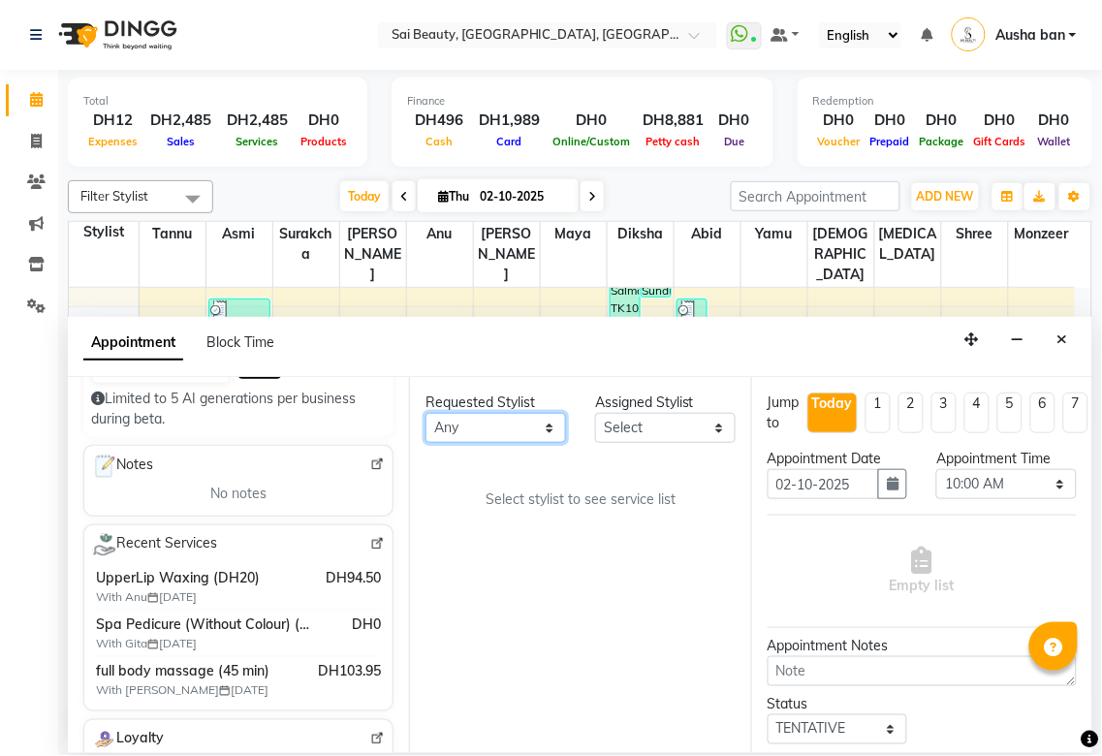
scroll to position [262, 0]
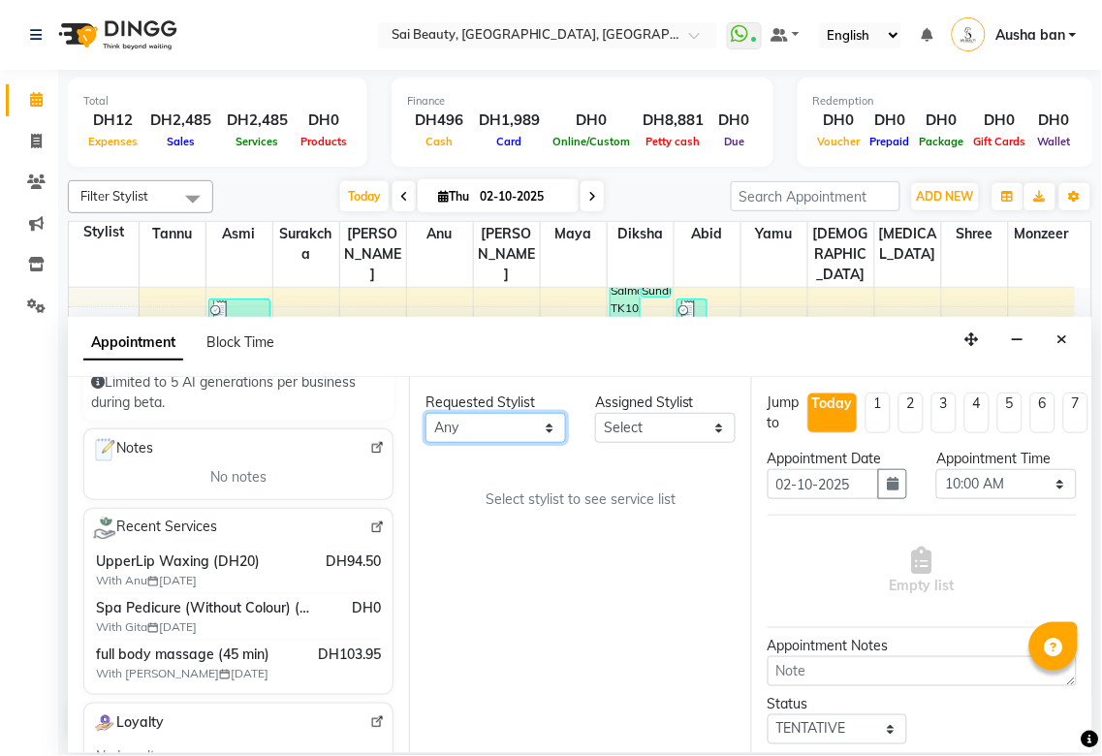
click at [527, 437] on select "Any [PERSON_NAME][MEDICAL_DATA] [PERSON_NAME] Asmi [PERSON_NAME] Gita [PERSON_N…" at bounding box center [495, 428] width 141 height 30
select select "57468"
click at [425, 413] on select "Any [PERSON_NAME][MEDICAL_DATA] [PERSON_NAME] Asmi [PERSON_NAME] Gita [PERSON_N…" at bounding box center [495, 428] width 141 height 30
select select "57468"
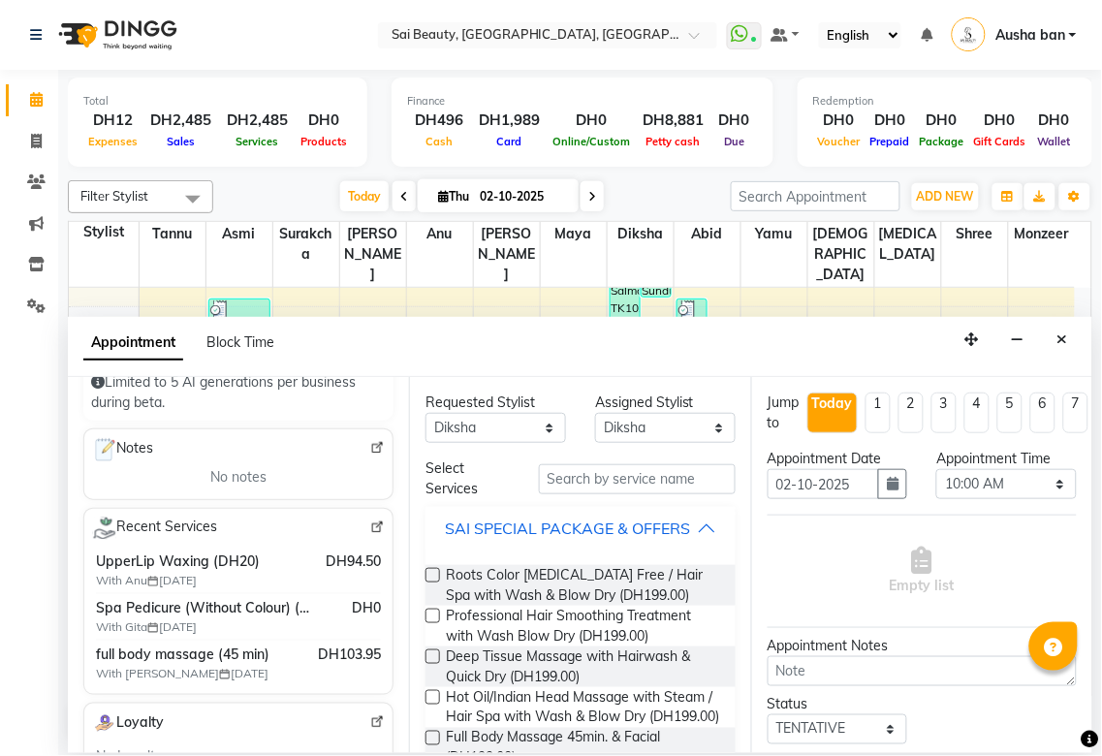
click at [701, 521] on button "SAI SPECIAL PACKAGE & OFFERS" at bounding box center [580, 528] width 294 height 35
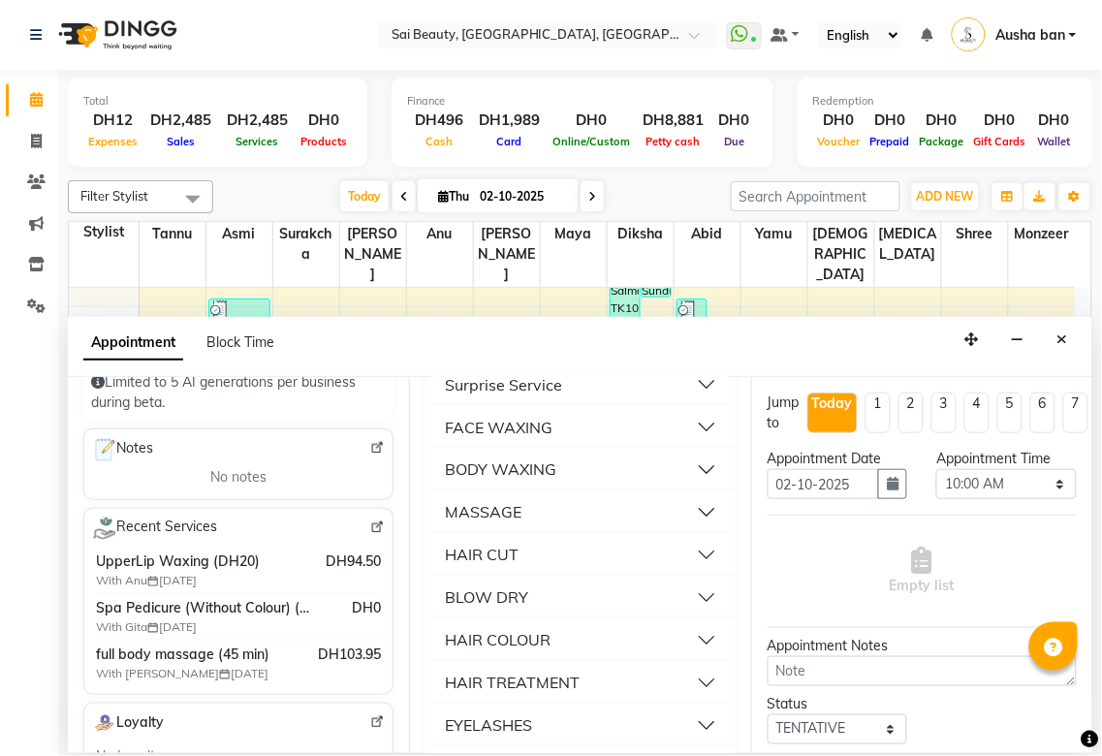
scroll to position [641, 0]
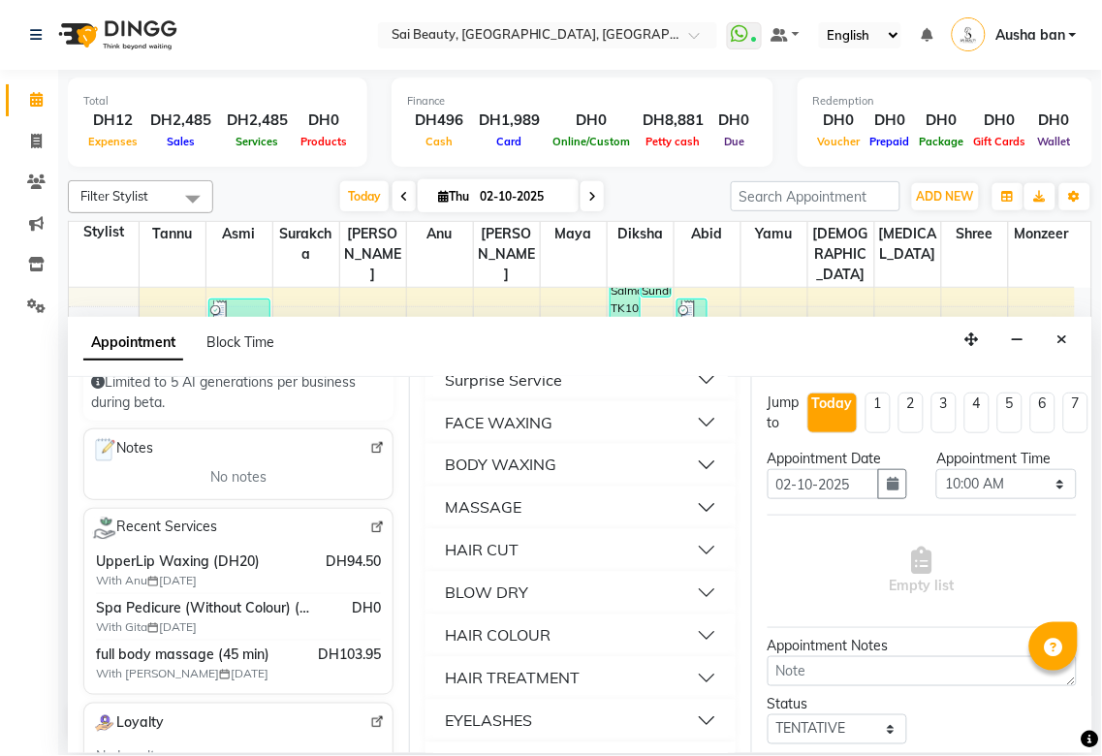
click at [589, 525] on button "MASSAGE" at bounding box center [580, 507] width 294 height 35
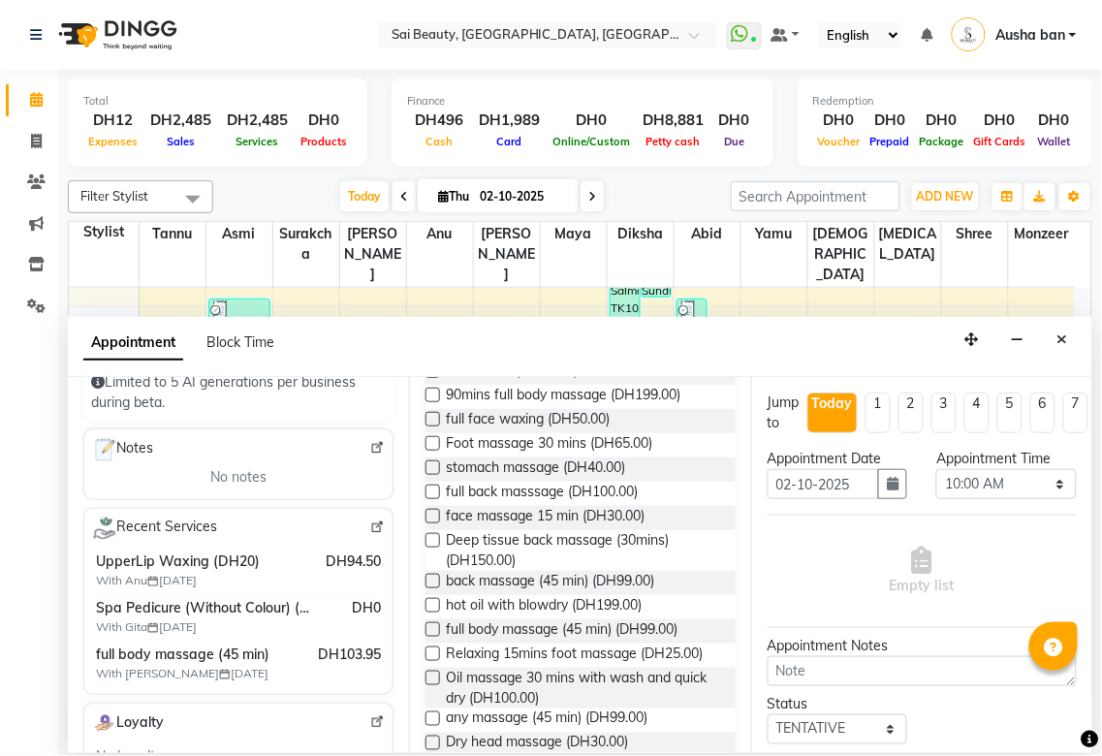
scroll to position [1316, 0]
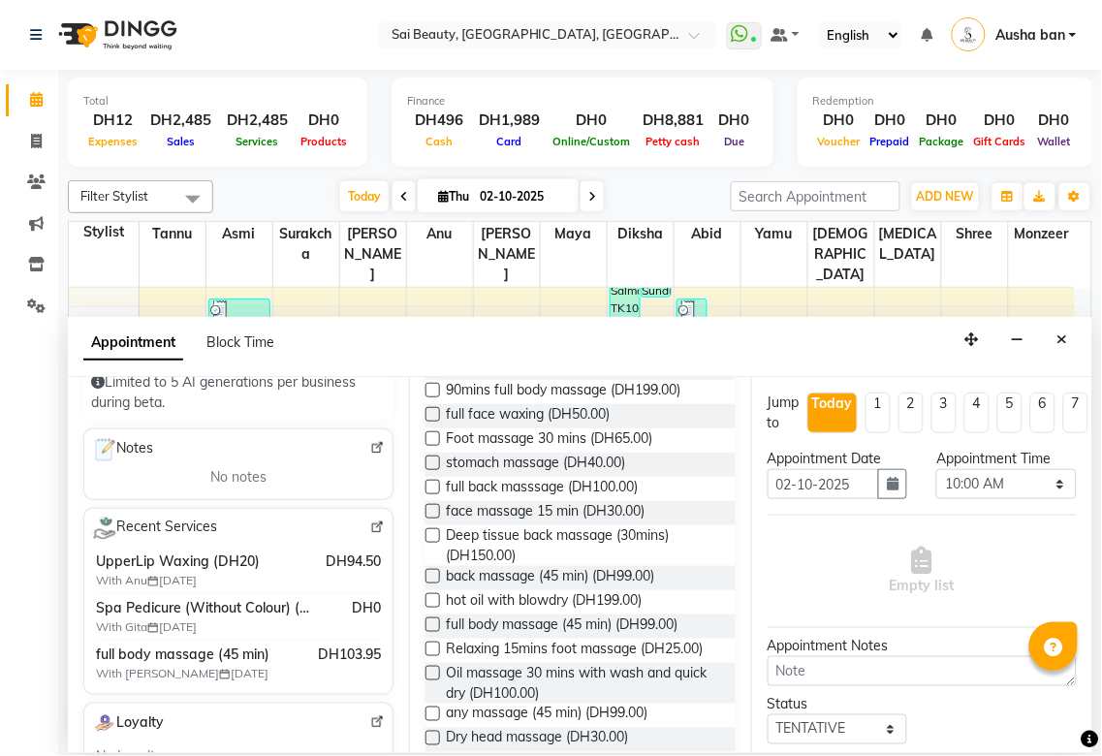
click at [432, 632] on label at bounding box center [432, 624] width 15 height 15
click at [432, 633] on input "checkbox" at bounding box center [431, 626] width 13 height 13
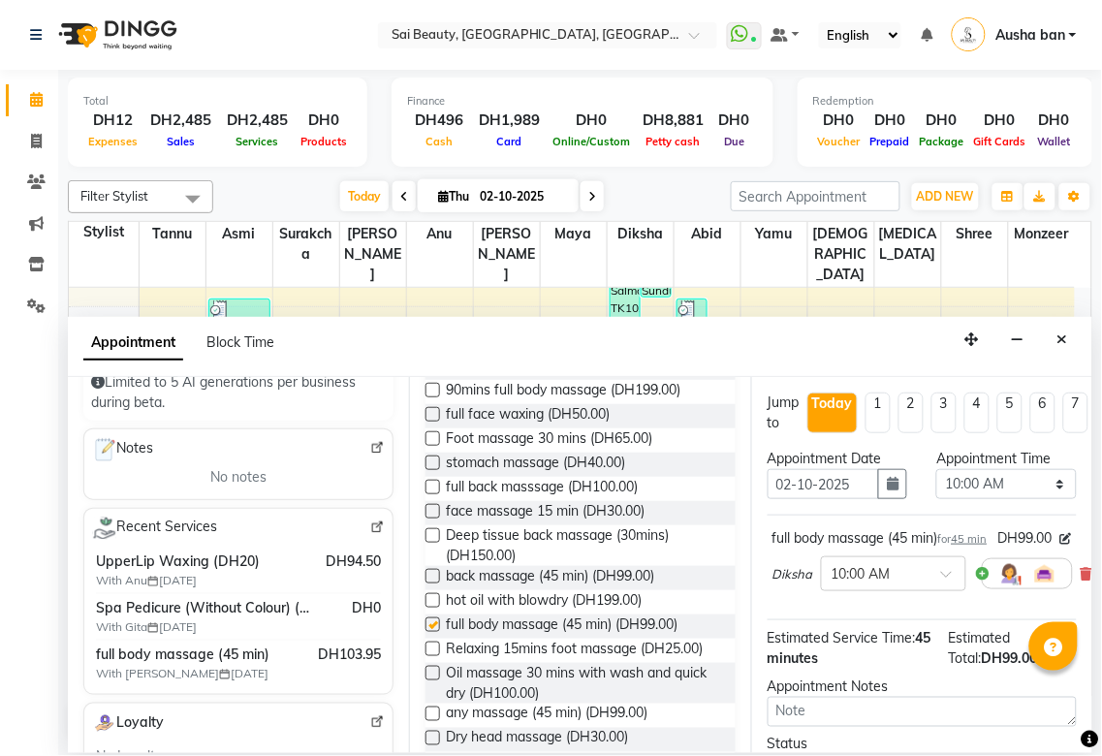
checkbox input "false"
click at [1039, 487] on select "Select 10:00 AM 10:05 AM 10:10 AM 10:15 AM 10:20 AM 10:25 AM 10:30 AM 10:35 AM …" at bounding box center [1006, 484] width 141 height 30
select select "1230"
click at [936, 469] on select "Select 10:00 AM 10:05 AM 10:10 AM 10:15 AM 10:20 AM 10:25 AM 10:30 AM 10:35 AM …" at bounding box center [1006, 484] width 141 height 30
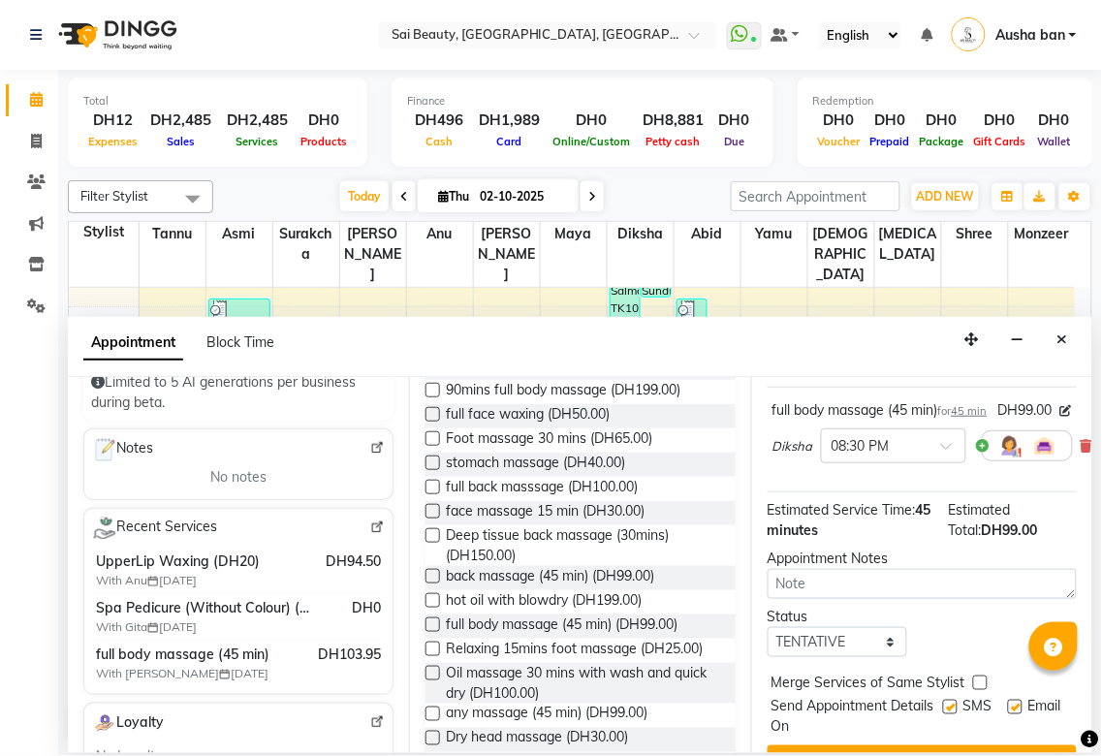
scroll to position [207, 0]
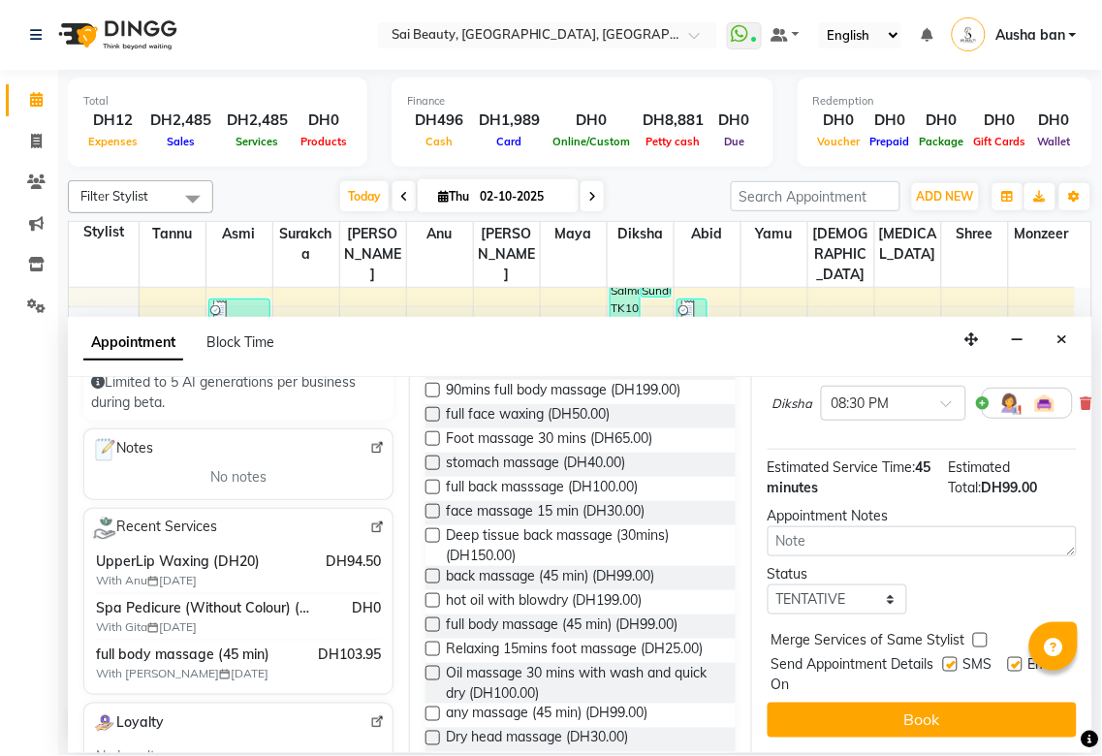
click at [1005, 577] on div "Status Select TENTATIVE CONFIRM CHECK-IN UPCOMING" at bounding box center [922, 589] width 338 height 50
click at [977, 633] on label at bounding box center [980, 640] width 15 height 15
click at [977, 636] on input "checkbox" at bounding box center [979, 642] width 13 height 13
checkbox input "true"
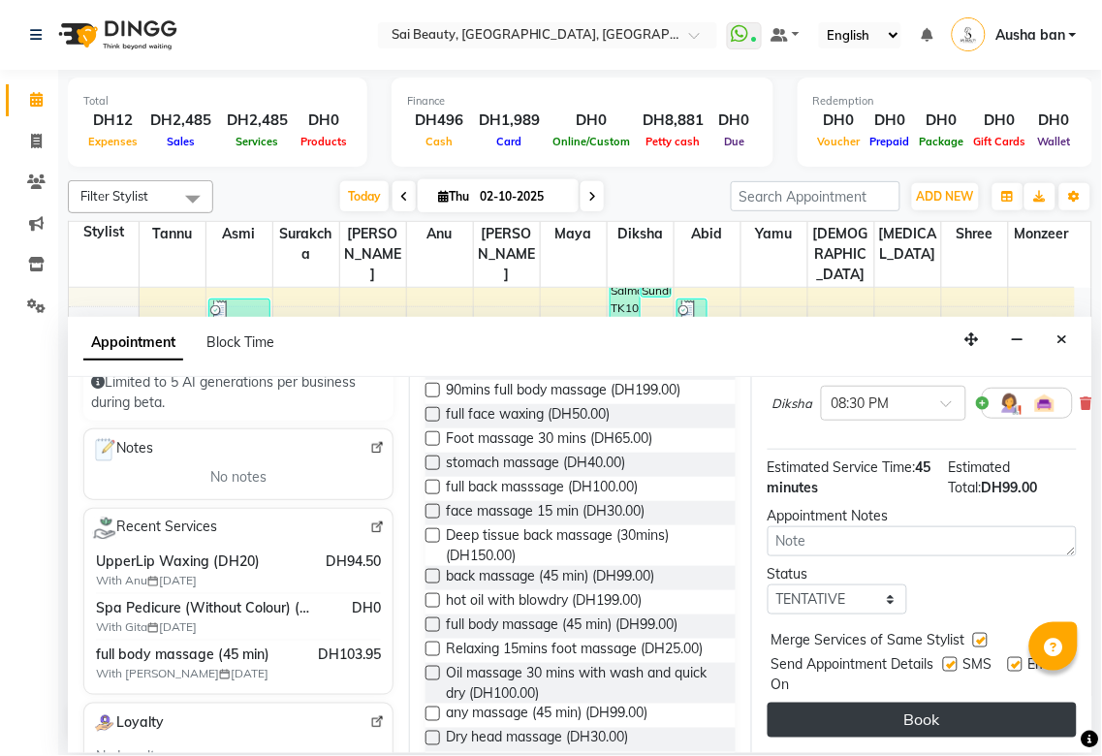
click at [945, 703] on button "Book" at bounding box center [921, 720] width 309 height 35
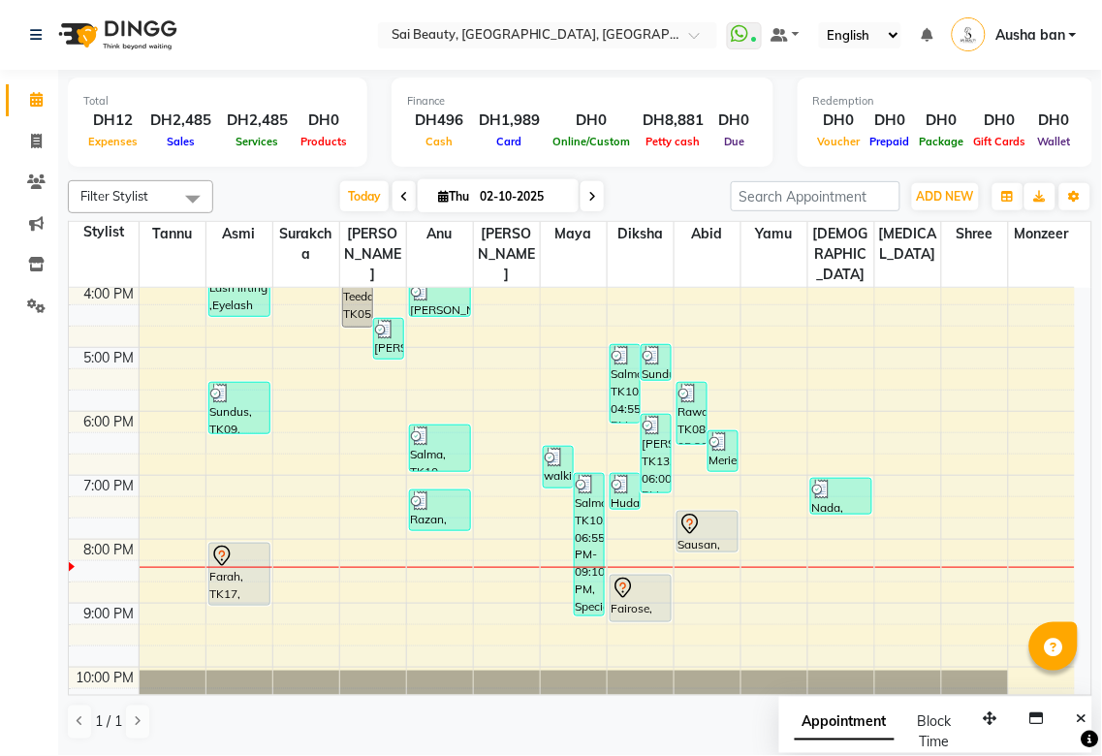
scroll to position [449, 0]
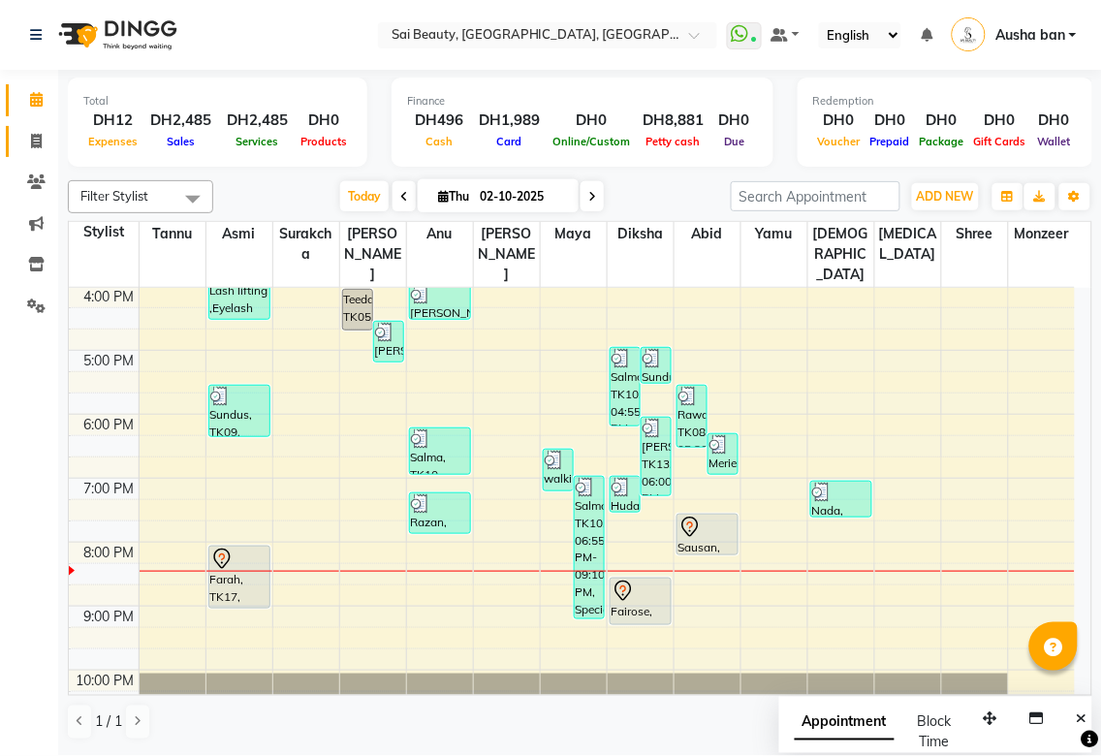
click at [35, 141] on icon at bounding box center [36, 141] width 11 height 15
select select "service"
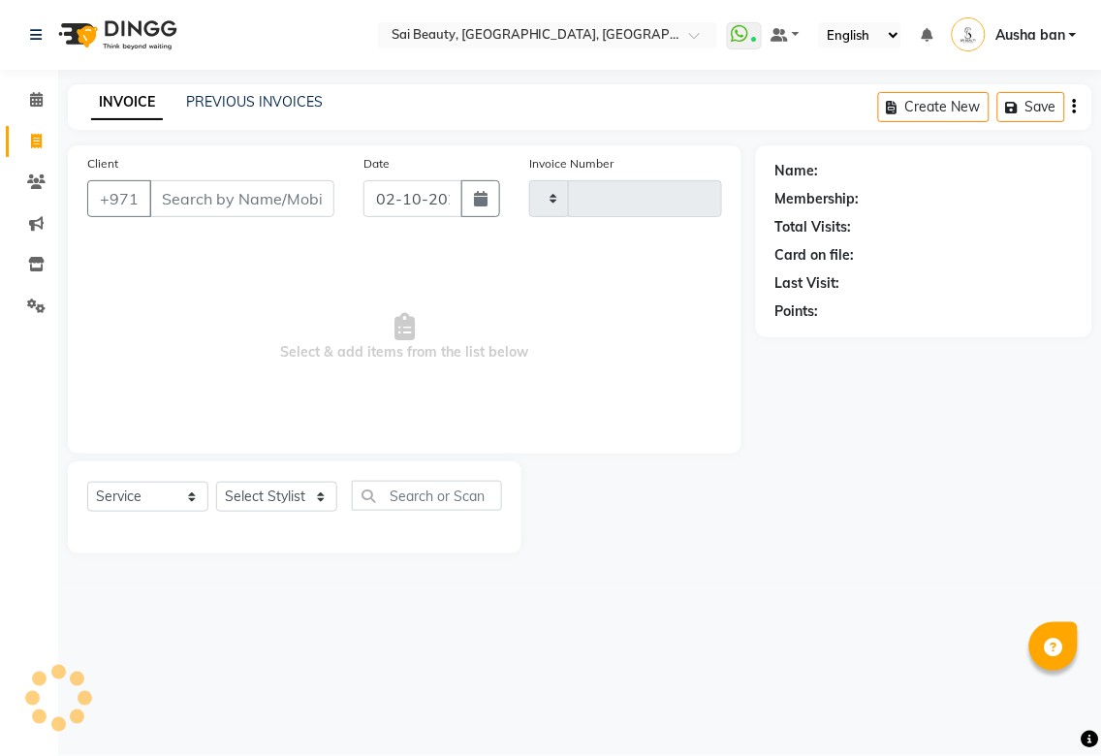
click at [278, 385] on span "Select & add items from the list below" at bounding box center [404, 337] width 635 height 194
click at [304, 498] on select "Select Stylist" at bounding box center [276, 497] width 121 height 30
click at [306, 491] on select "Select Stylist" at bounding box center [276, 497] width 121 height 30
click at [318, 496] on select "Select Stylist" at bounding box center [276, 497] width 121 height 30
click at [312, 489] on select "Select Stylist" at bounding box center [276, 497] width 121 height 30
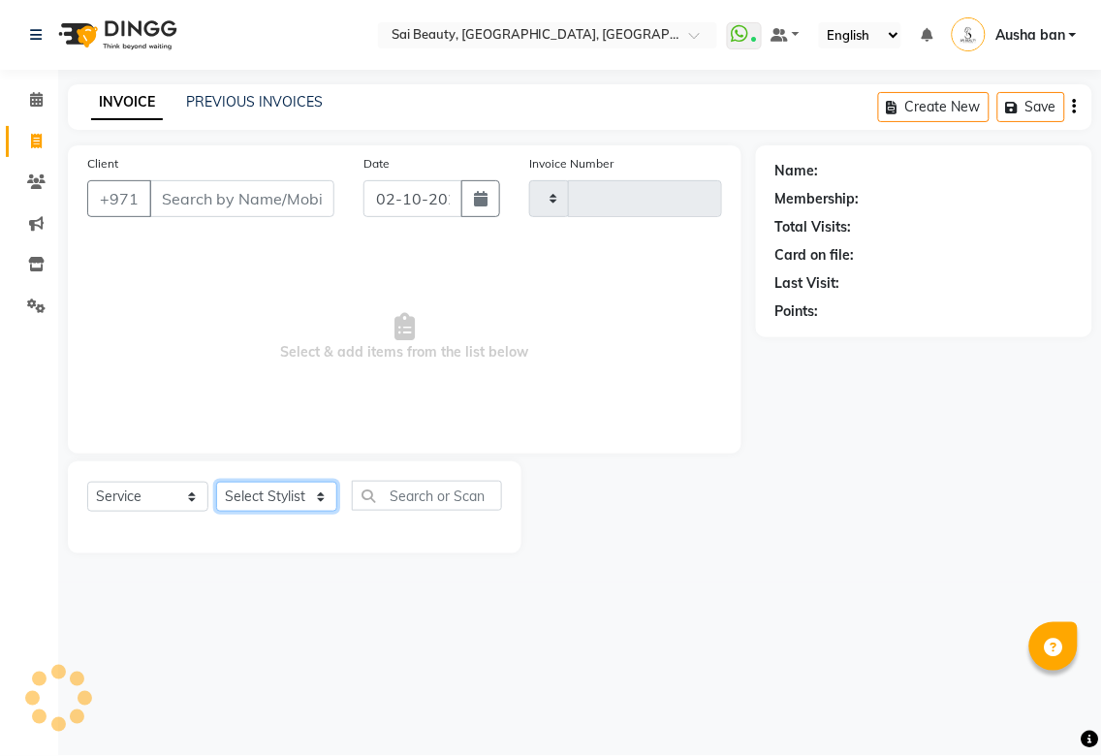
click at [314, 492] on select "Select Stylist" at bounding box center [276, 497] width 121 height 30
click at [221, 200] on input "Client" at bounding box center [241, 198] width 185 height 37
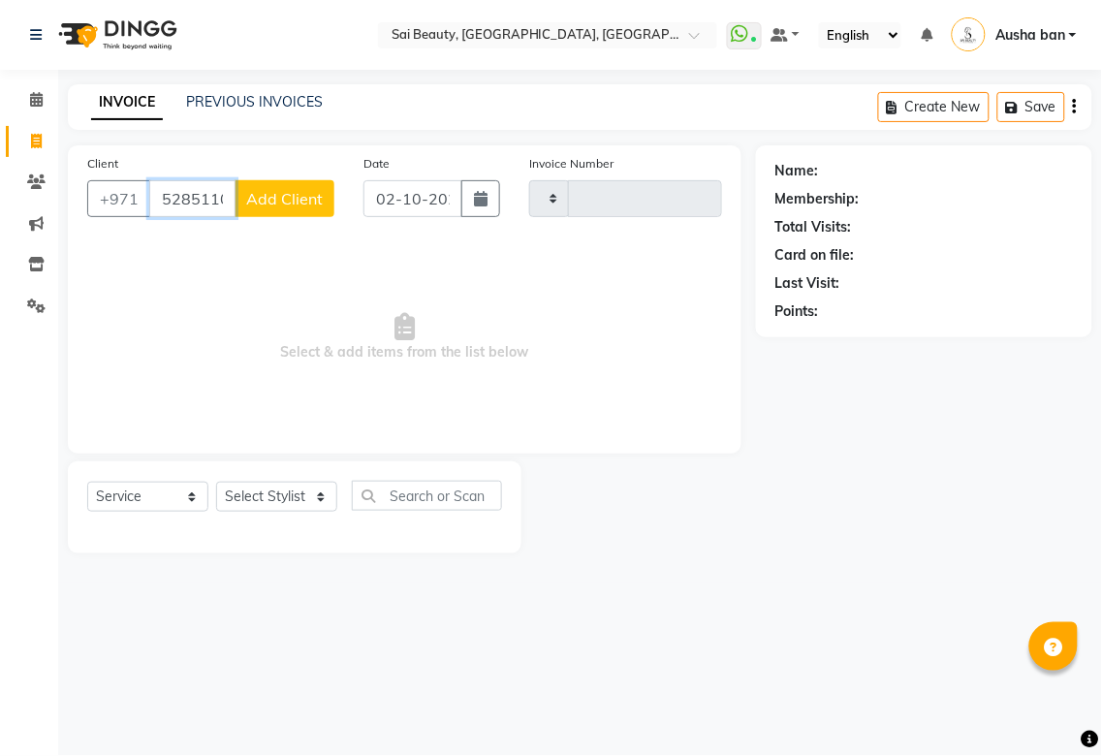
click at [178, 196] on input "528511044" at bounding box center [192, 198] width 86 height 37
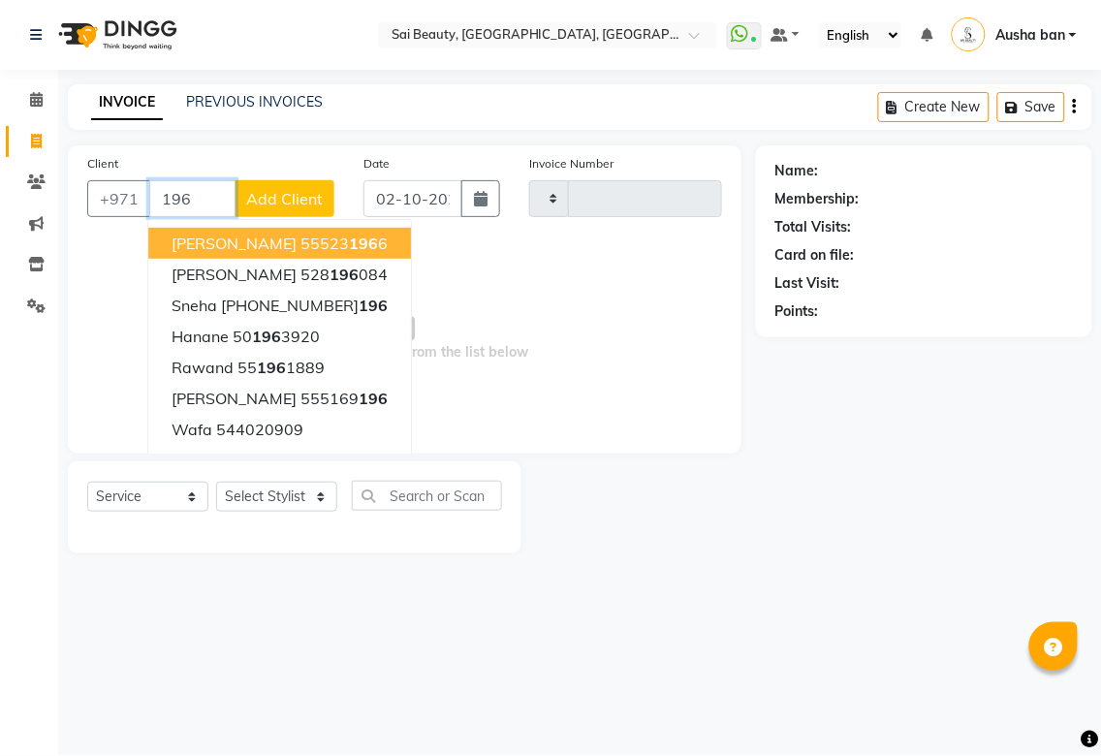
click at [171, 192] on input "196" at bounding box center [192, 198] width 86 height 37
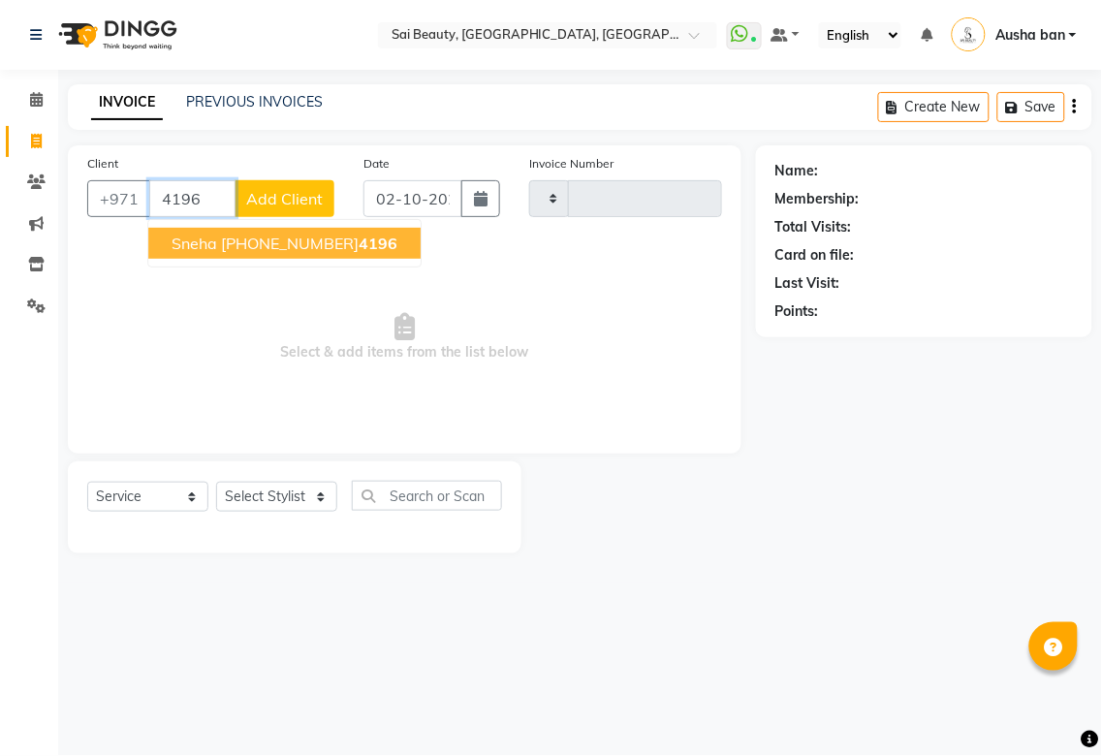
click at [190, 239] on span "Sneha" at bounding box center [195, 243] width 46 height 19
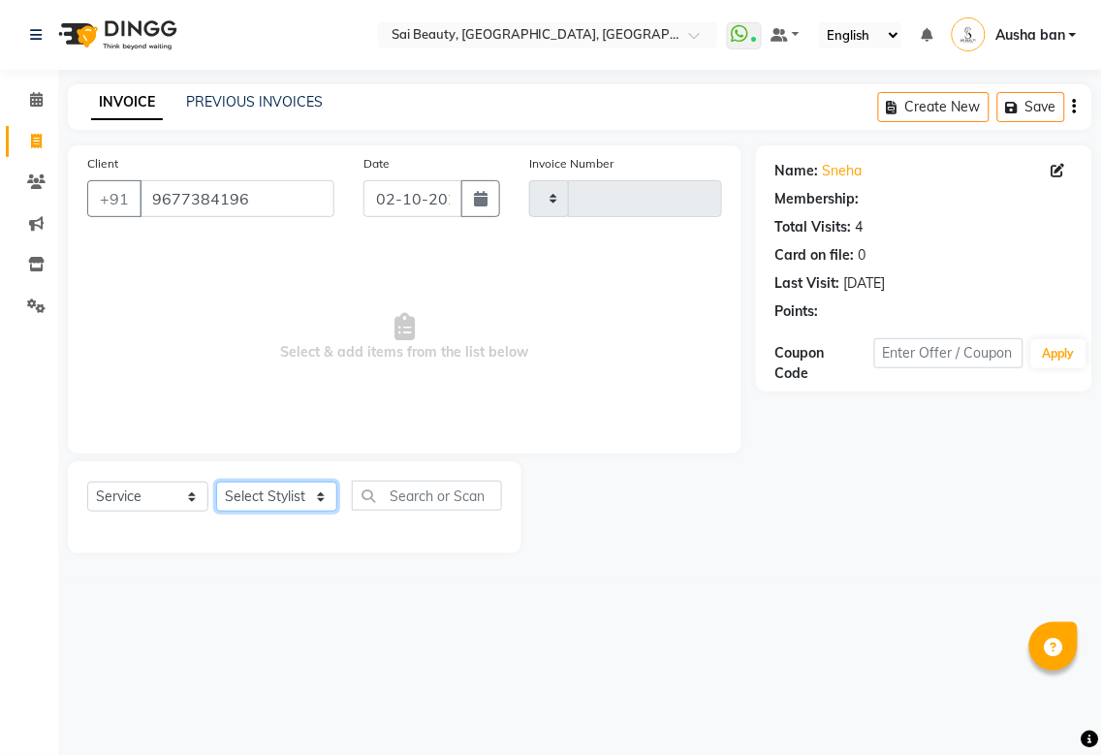
click at [292, 494] on select "Select Stylist" at bounding box center [276, 497] width 121 height 30
click at [277, 491] on select "Select Stylist" at bounding box center [276, 497] width 121 height 30
click at [321, 492] on select "Select Stylist" at bounding box center [276, 497] width 121 height 30
click at [366, 655] on div "Select Location × Sai Beauty, [GEOGRAPHIC_DATA], [GEOGRAPHIC_DATA] WhatsApp Sta…" at bounding box center [551, 378] width 1102 height 756
click at [315, 489] on select "Select Stylist" at bounding box center [276, 497] width 121 height 30
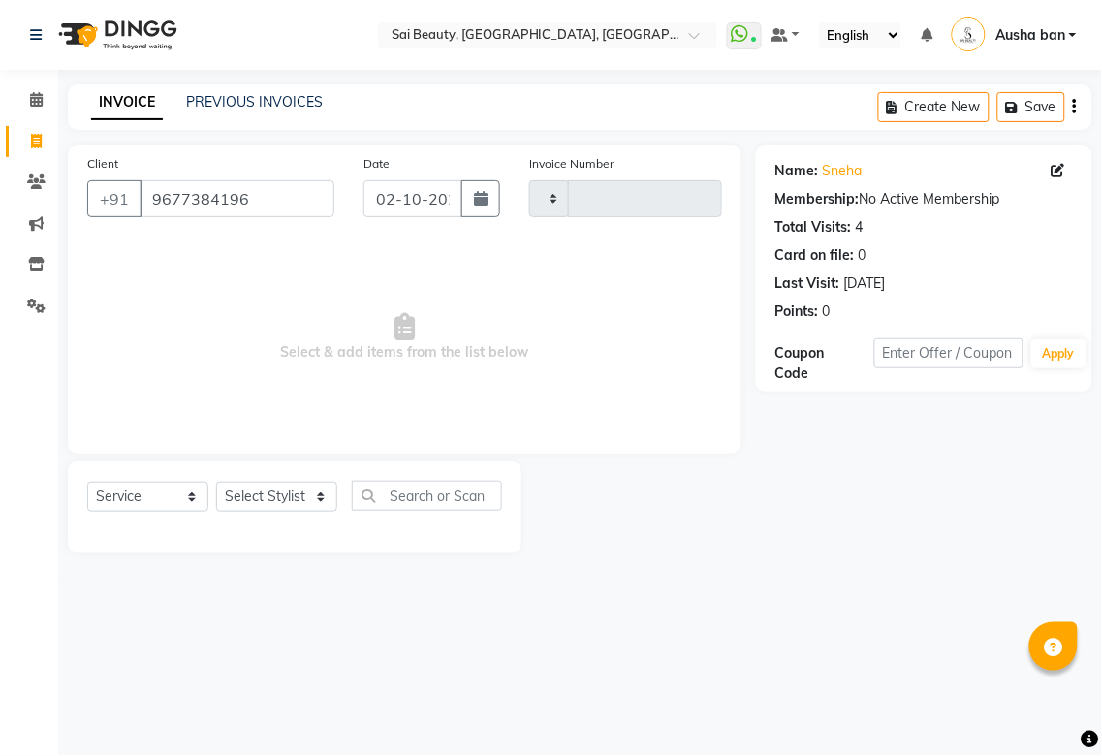
click at [974, 640] on div "Select Location × Sai Beauty, [GEOGRAPHIC_DATA], [GEOGRAPHIC_DATA] WhatsApp Sta…" at bounding box center [551, 378] width 1102 height 756
click at [301, 495] on select "Select Stylist" at bounding box center [276, 497] width 121 height 30
click at [272, 206] on input "9677384196" at bounding box center [237, 198] width 195 height 37
click at [288, 181] on input "9677384196" at bounding box center [237, 198] width 195 height 37
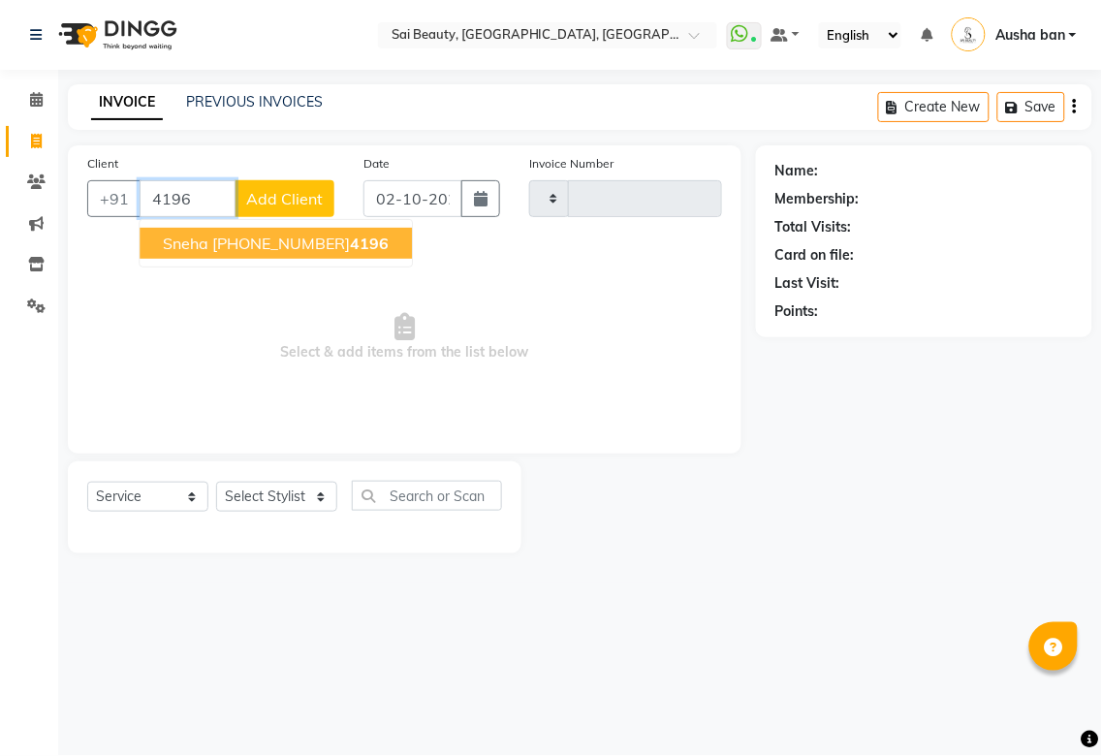
click at [195, 236] on span "Sneha" at bounding box center [186, 243] width 46 height 19
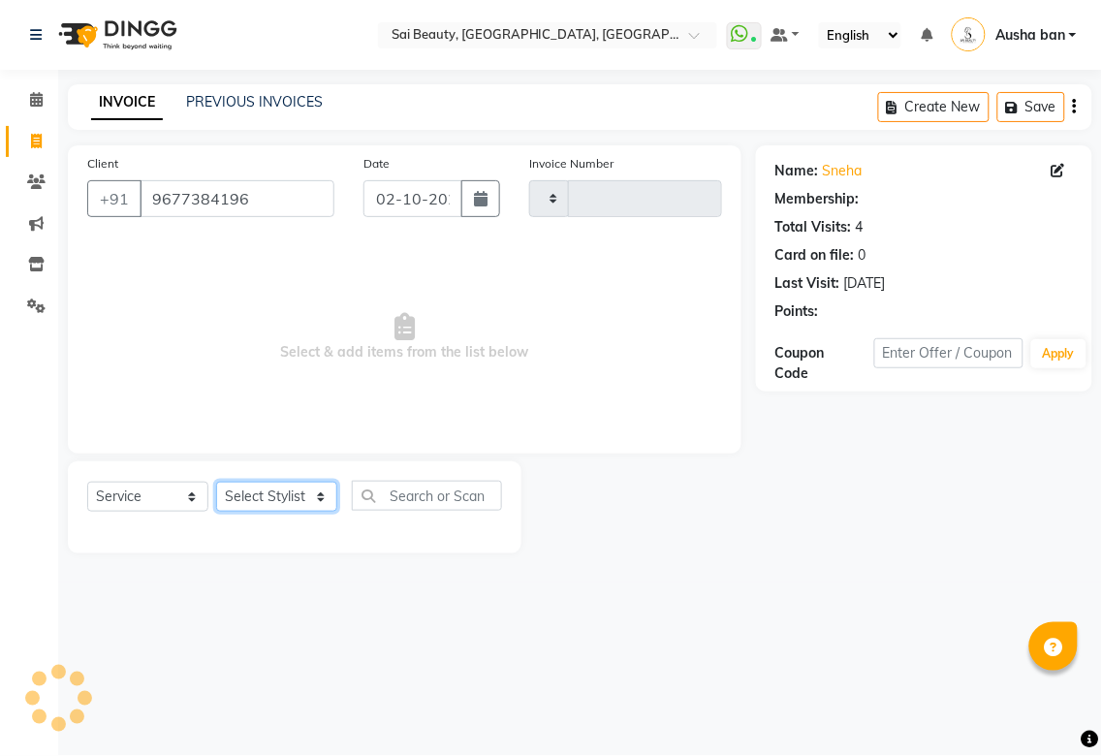
click at [307, 489] on select "Select Stylist" at bounding box center [276, 497] width 121 height 30
click at [328, 510] on select "Select Stylist" at bounding box center [276, 497] width 121 height 30
click at [306, 506] on select "Select Stylist" at bounding box center [276, 497] width 121 height 30
click at [314, 487] on select "Select Stylist" at bounding box center [276, 497] width 121 height 30
click at [307, 496] on select "Select Stylist" at bounding box center [276, 497] width 121 height 30
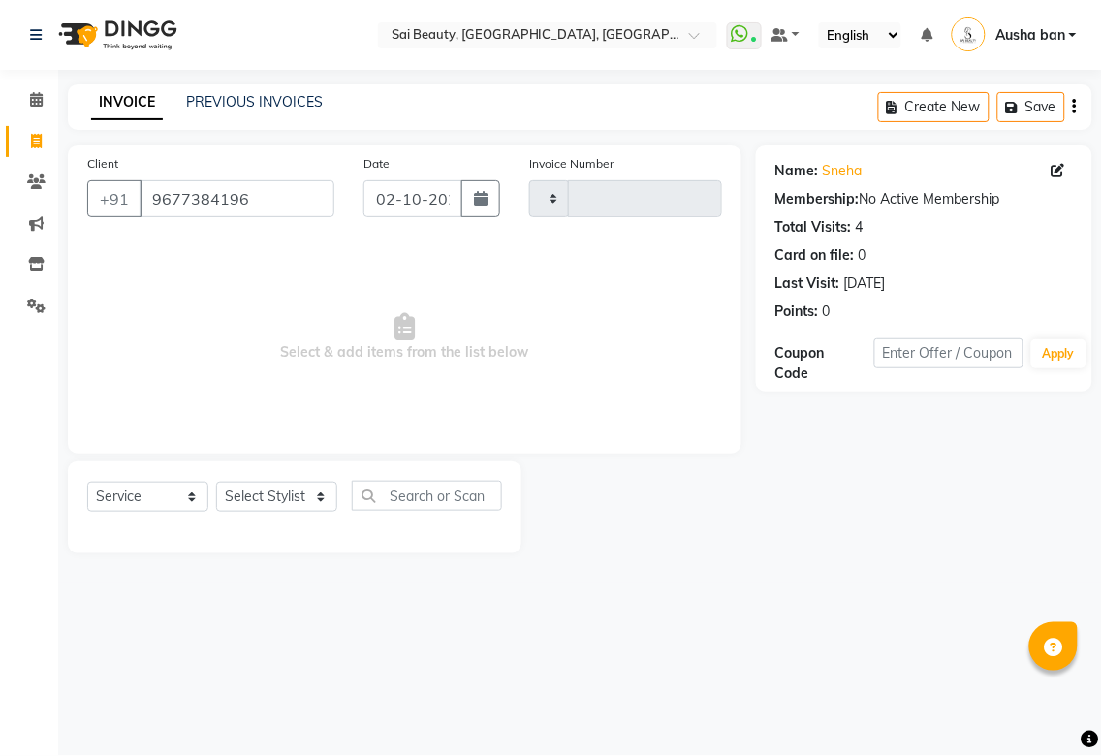
click at [506, 410] on span "Select & add items from the list below" at bounding box center [404, 337] width 635 height 194
click at [314, 508] on select "Select Stylist" at bounding box center [276, 497] width 121 height 30
click at [412, 489] on input "text" at bounding box center [427, 496] width 150 height 30
click at [36, 99] on icon at bounding box center [36, 99] width 13 height 15
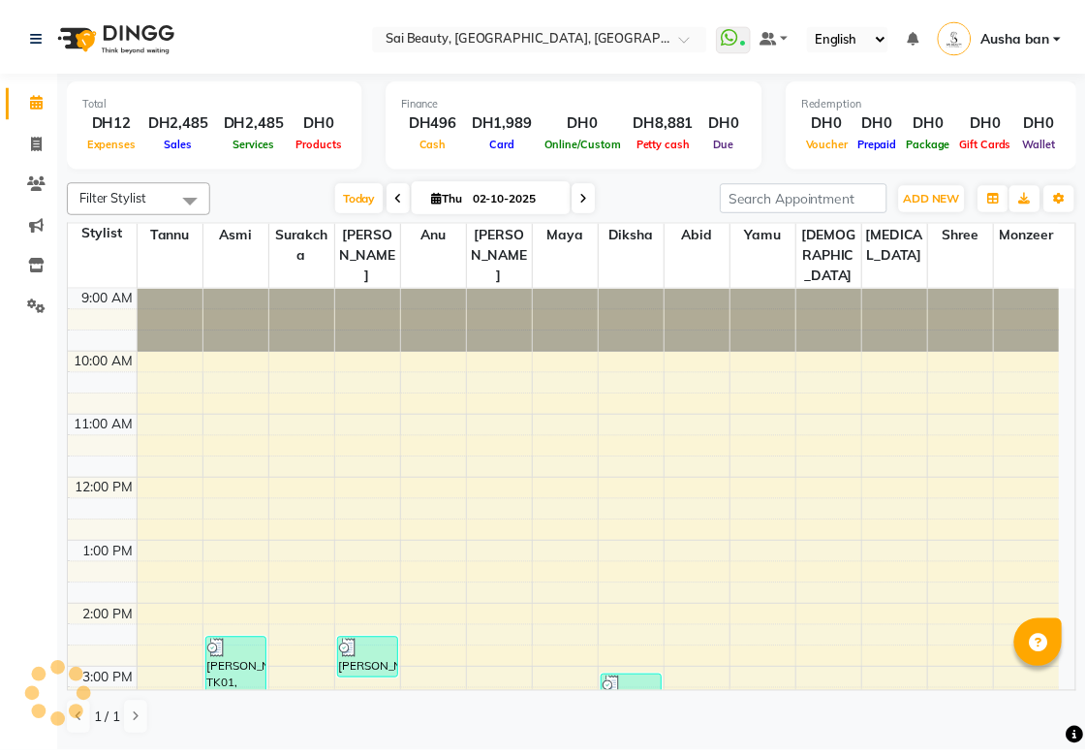
scroll to position [498, 0]
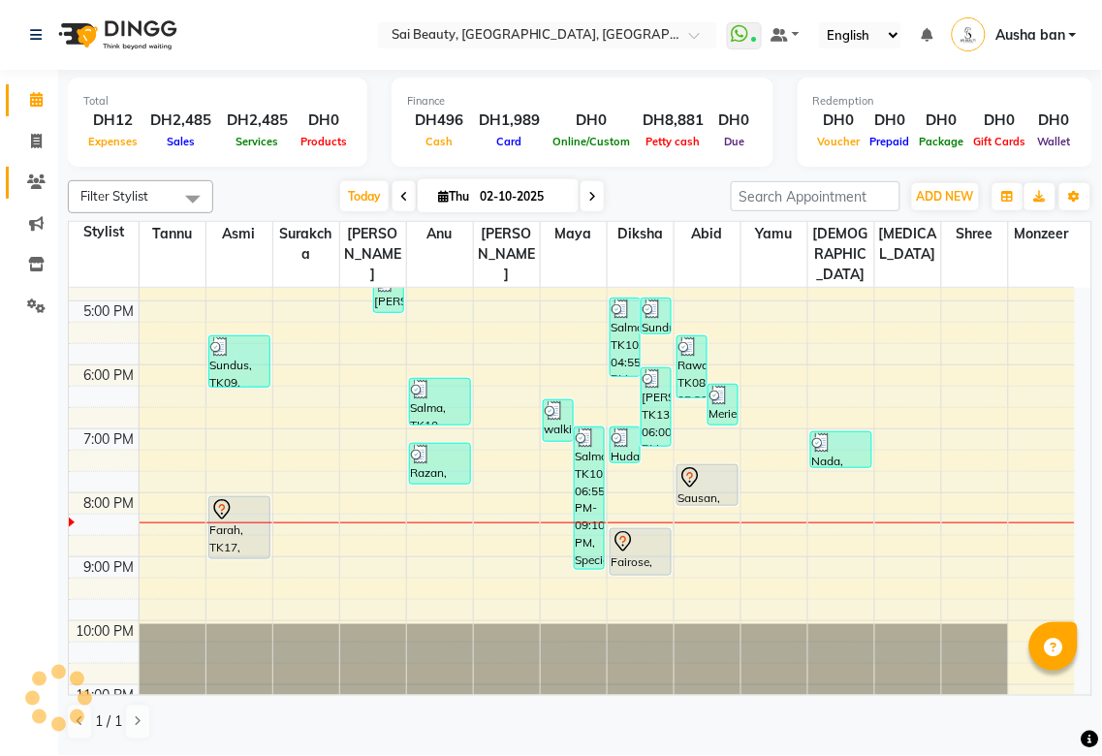
click at [36, 181] on icon at bounding box center [36, 181] width 18 height 15
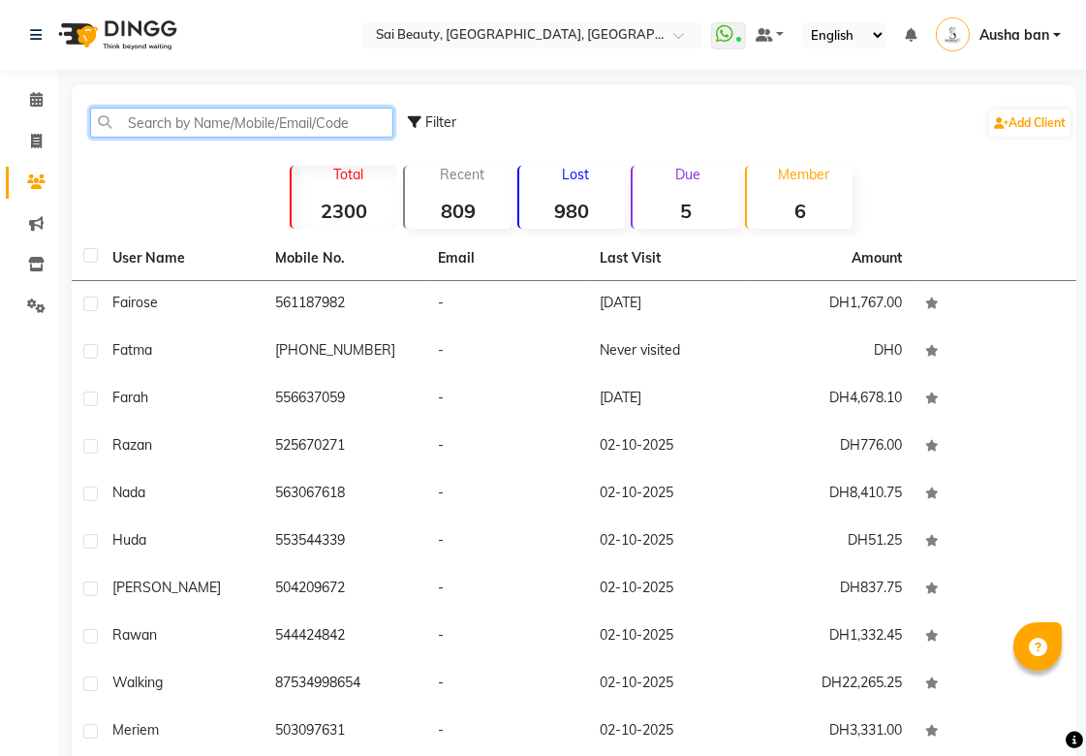
click at [186, 119] on input "text" at bounding box center [241, 123] width 303 height 30
click at [39, 141] on icon at bounding box center [36, 141] width 11 height 15
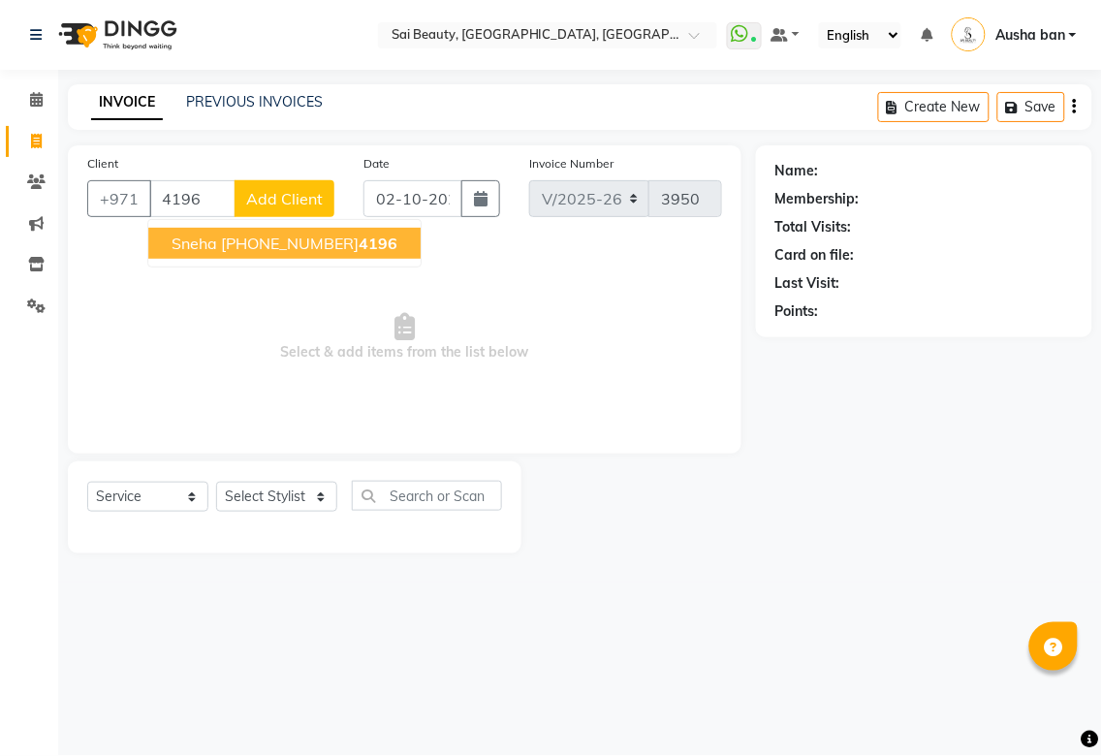
click at [185, 238] on span "Sneha" at bounding box center [195, 243] width 46 height 19
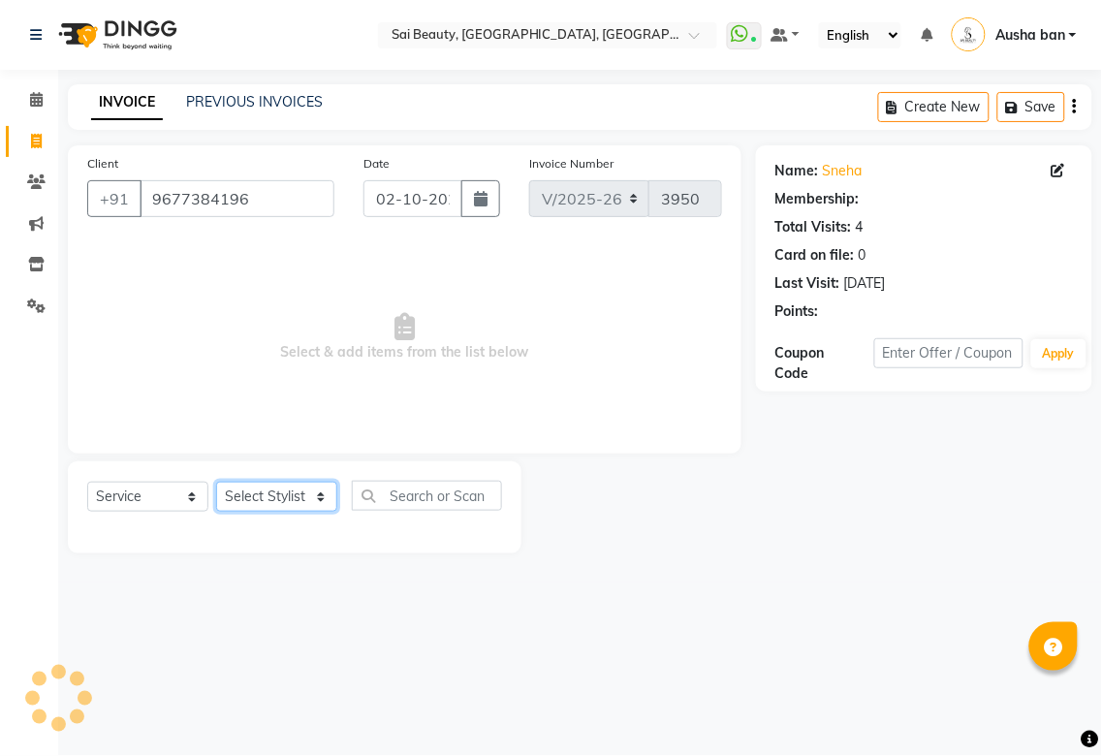
click at [295, 492] on select "Select Stylist [PERSON_NAME][MEDICAL_DATA] [PERSON_NAME] Asmi Ausha ban [PERSON…" at bounding box center [276, 497] width 121 height 30
click at [216, 483] on select "Select Stylist [PERSON_NAME][MEDICAL_DATA] [PERSON_NAME] Asmi Ausha ban [PERSON…" at bounding box center [276, 497] width 121 height 30
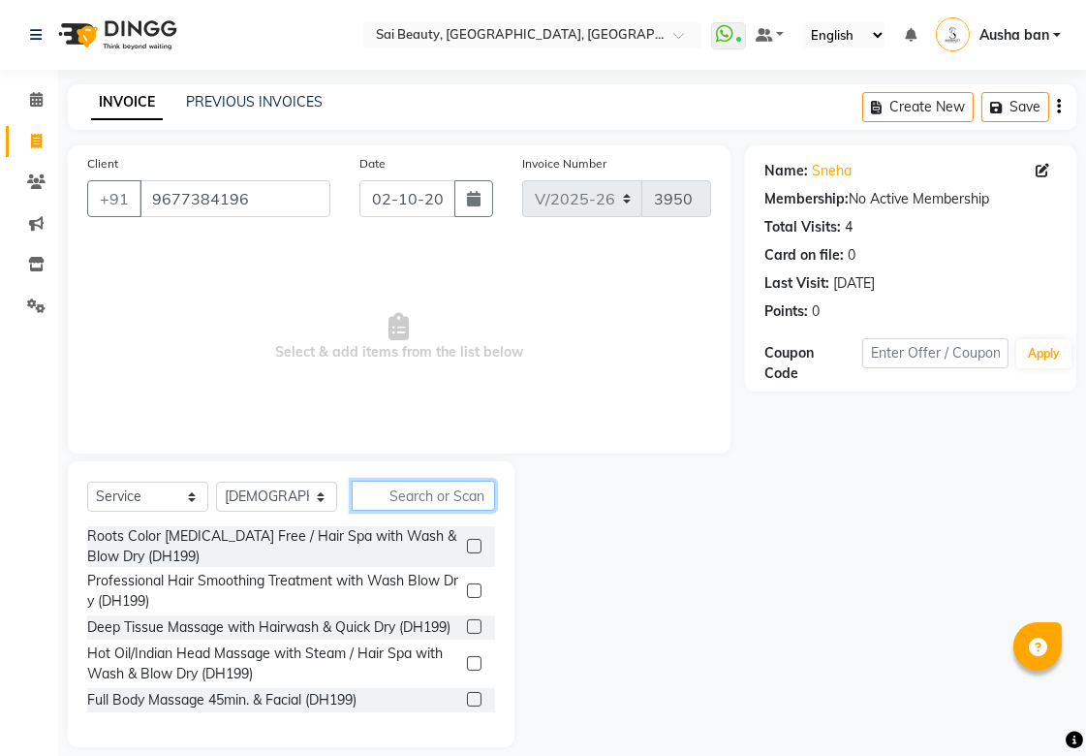
click at [405, 486] on input "text" at bounding box center [423, 496] width 143 height 30
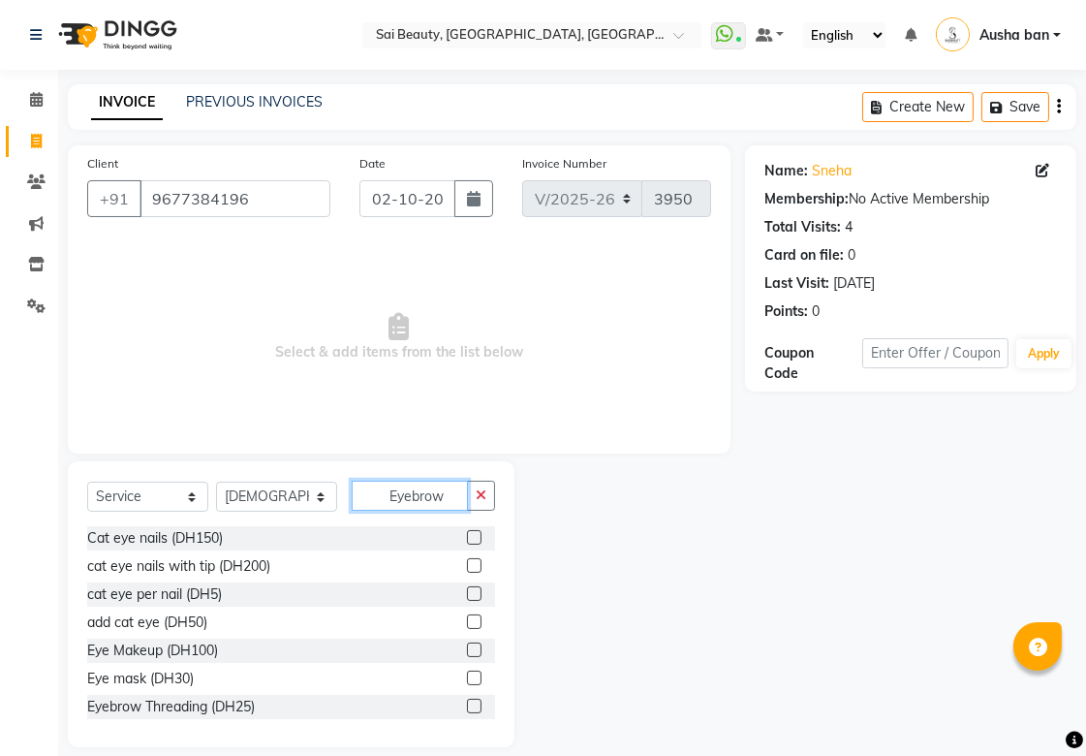
click at [449, 498] on input "Eyebrow" at bounding box center [410, 496] width 116 height 30
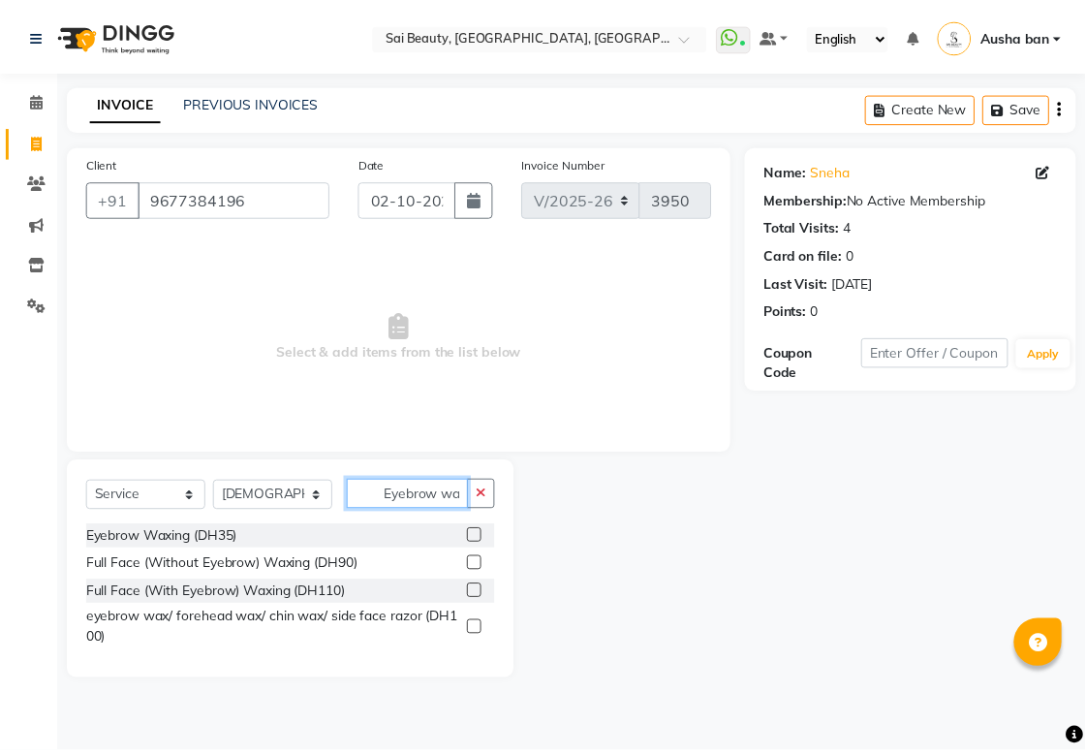
scroll to position [0, 1]
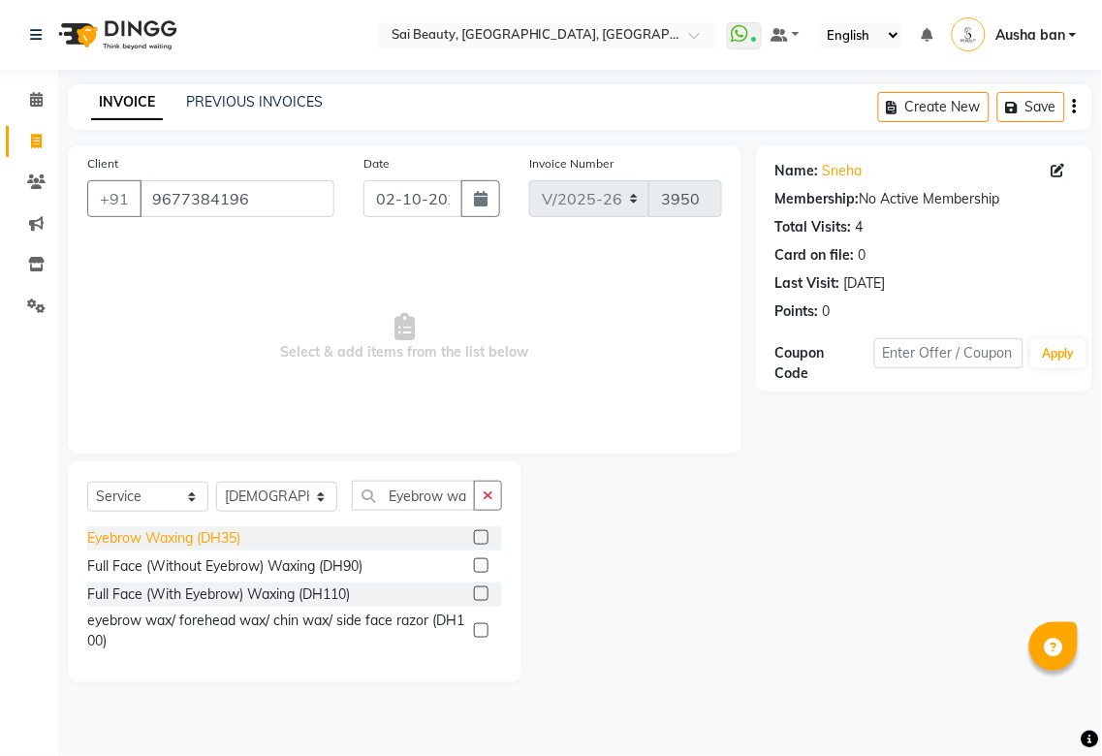
click at [195, 534] on div "Eyebrow Waxing (DH35)" at bounding box center [163, 538] width 153 height 20
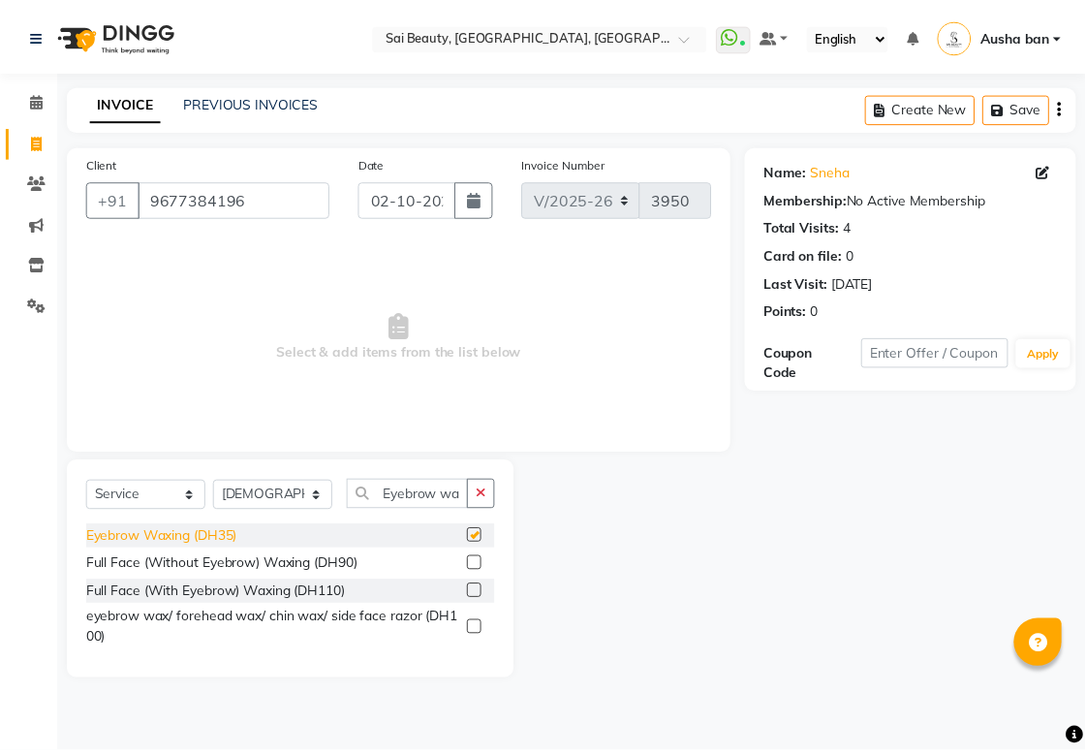
scroll to position [0, 0]
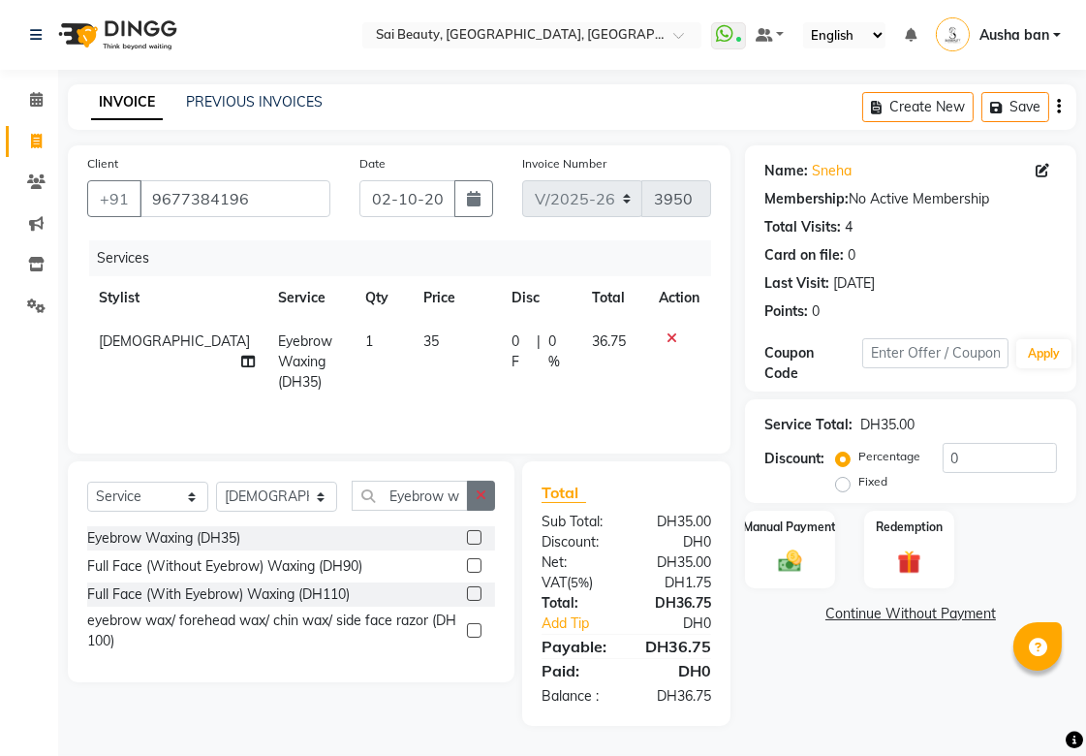
click at [481, 496] on icon "button" at bounding box center [481, 495] width 11 height 14
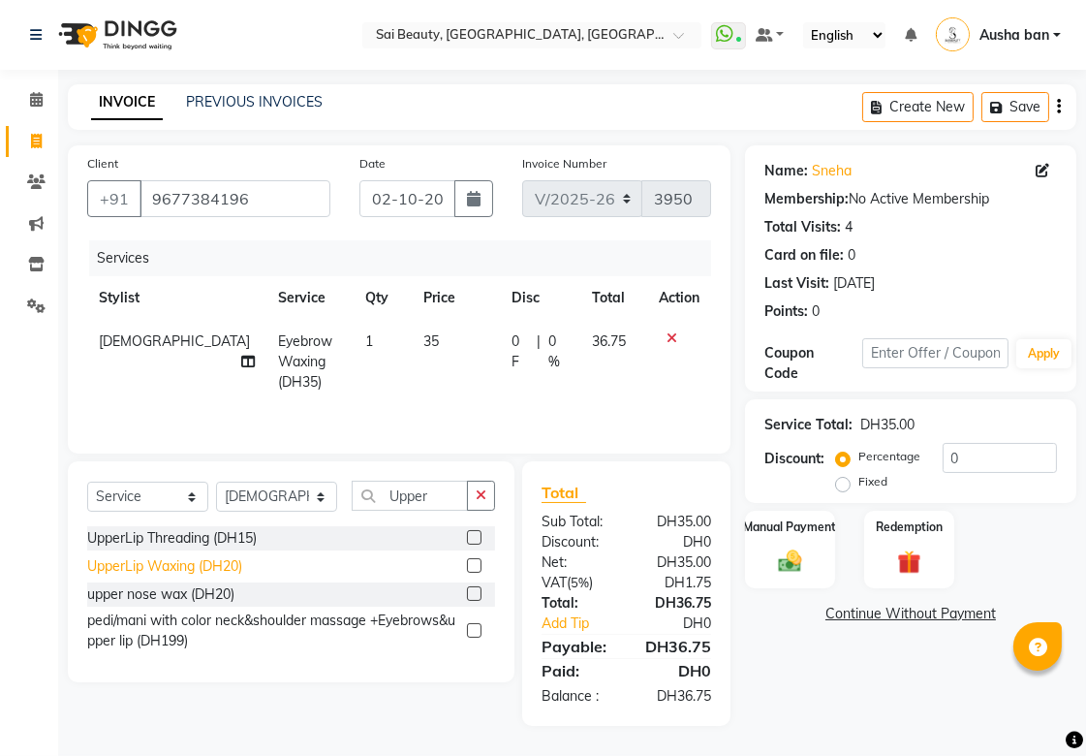
click at [161, 566] on div "UpperLip Waxing (DH20)" at bounding box center [164, 566] width 155 height 20
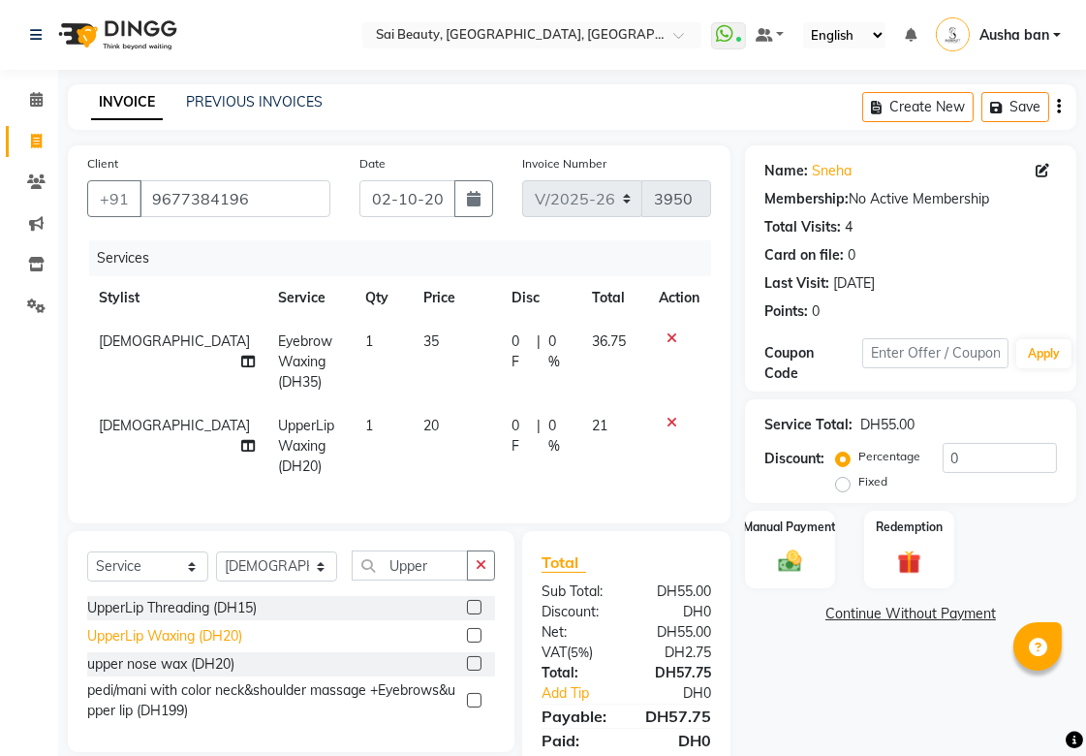
scroll to position [84, 0]
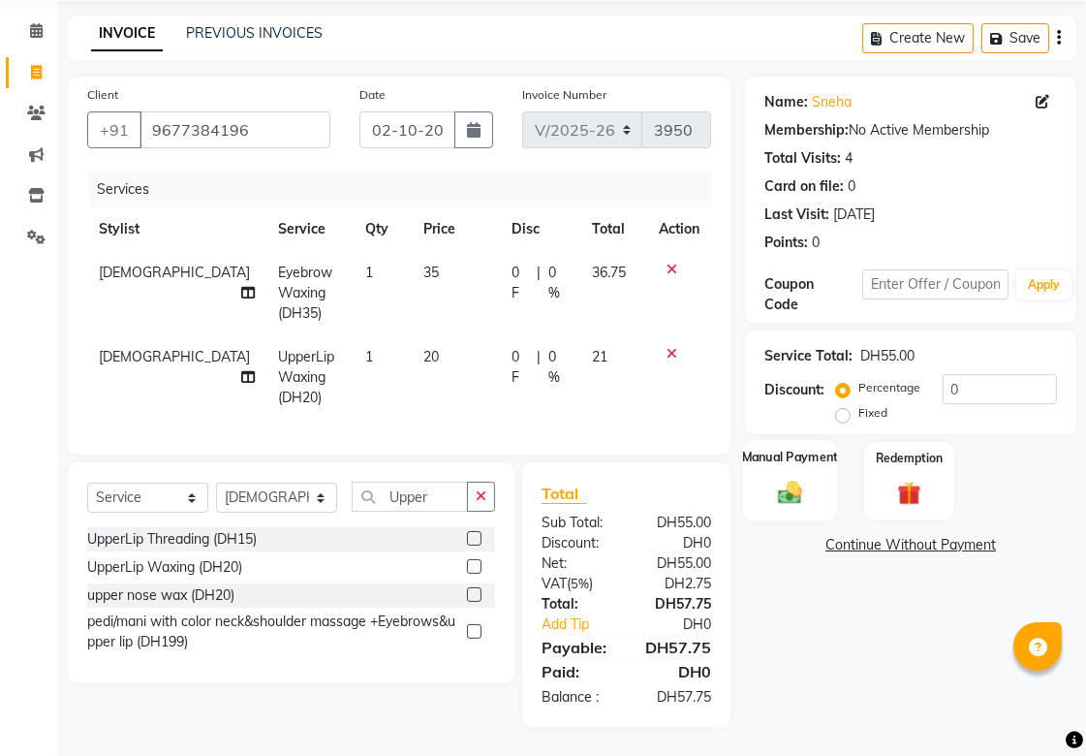
click at [799, 478] on img at bounding box center [790, 492] width 40 height 28
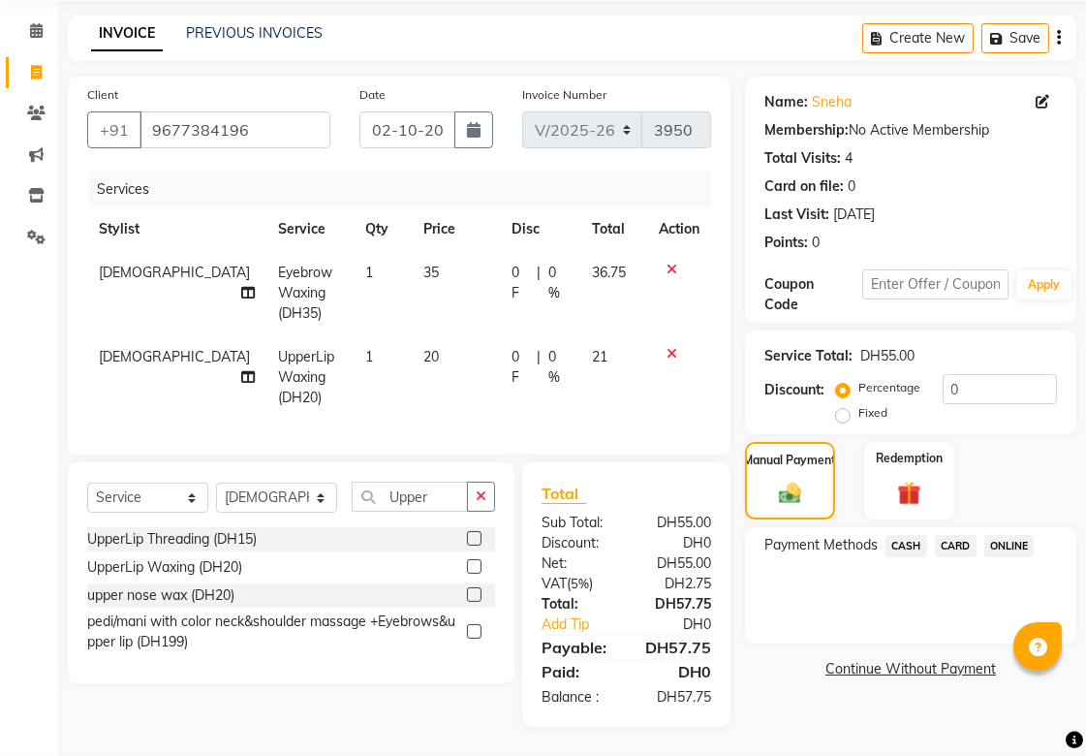
click at [973, 535] on span "CARD" at bounding box center [956, 546] width 42 height 22
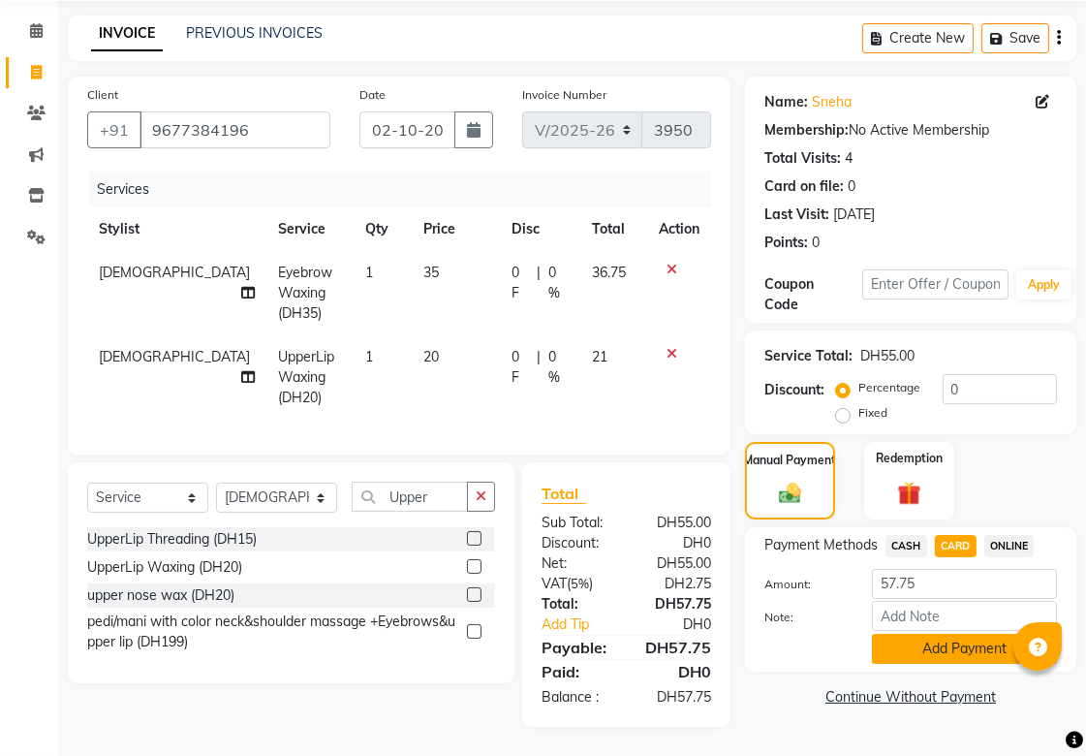
click at [948, 634] on button "Add Payment" at bounding box center [964, 649] width 185 height 30
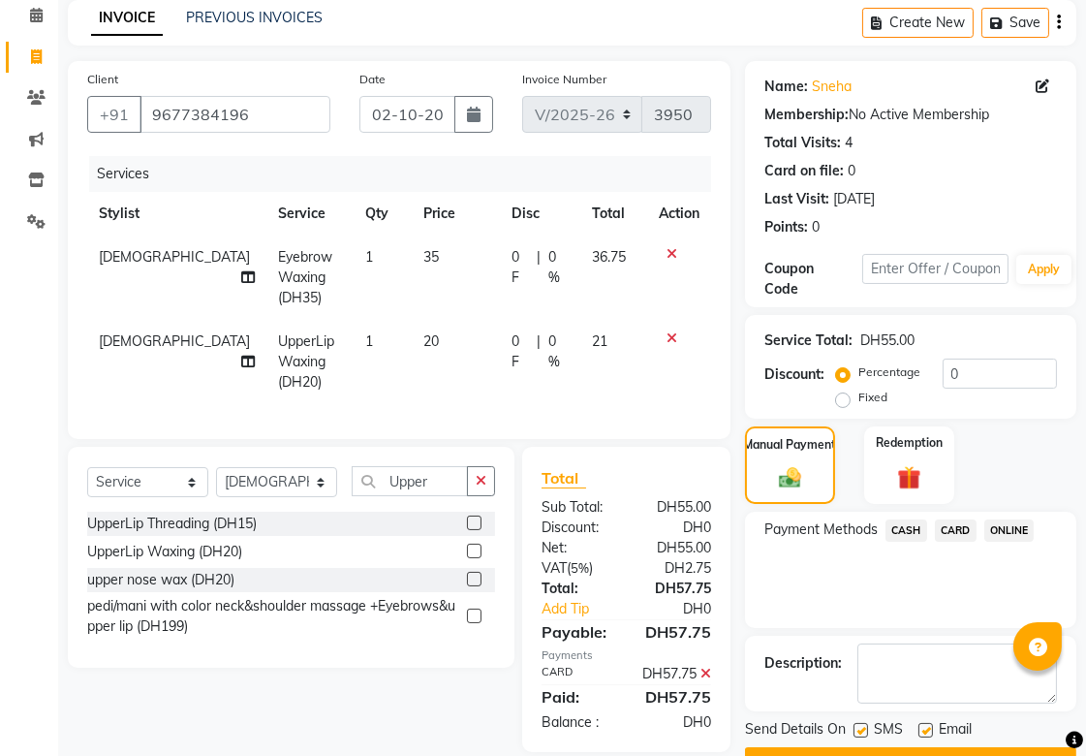
scroll to position [146, 0]
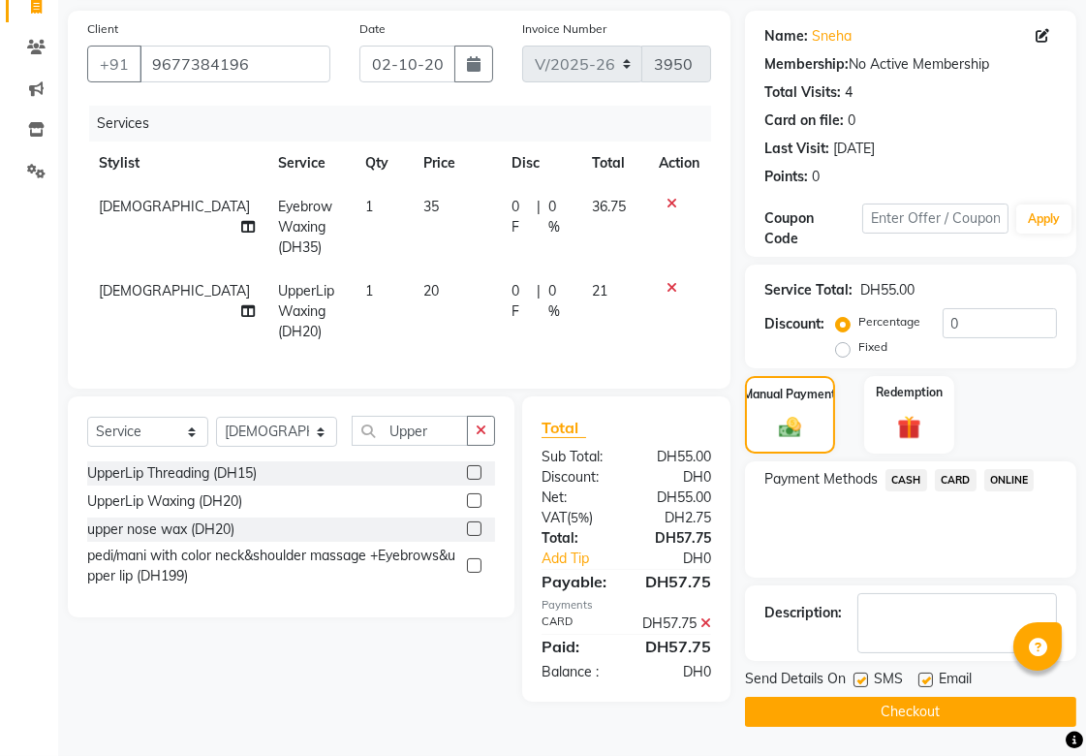
click at [894, 714] on button "Checkout" at bounding box center [910, 712] width 331 height 30
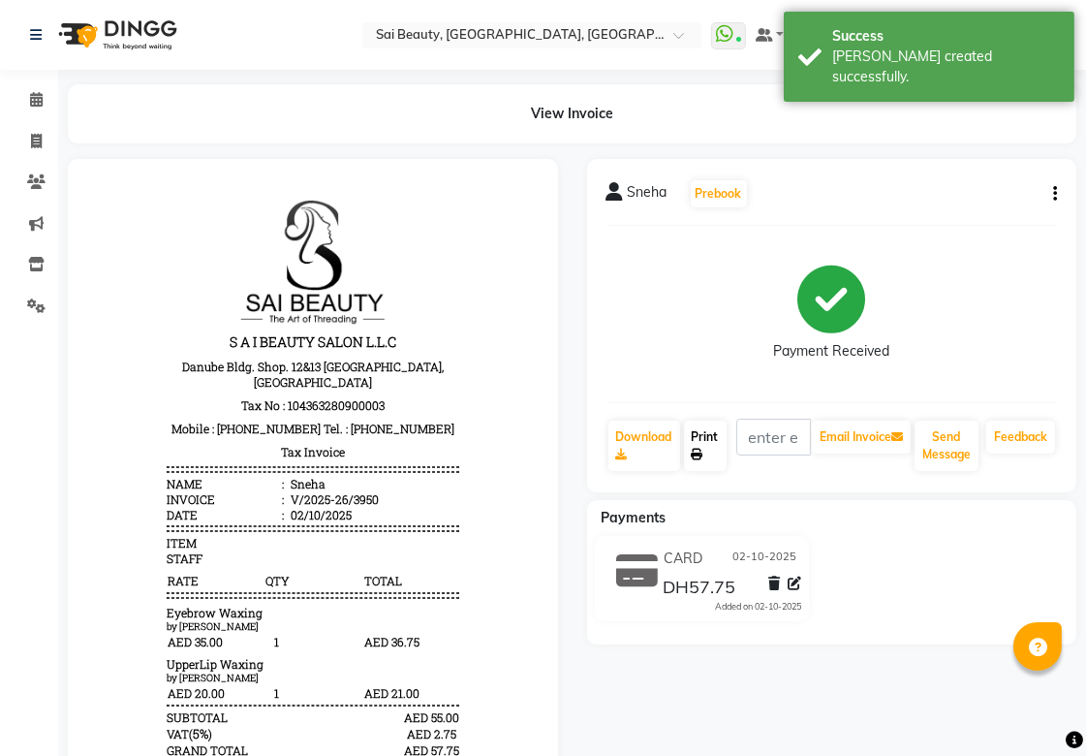
click at [721, 433] on link "Print" at bounding box center [705, 446] width 43 height 50
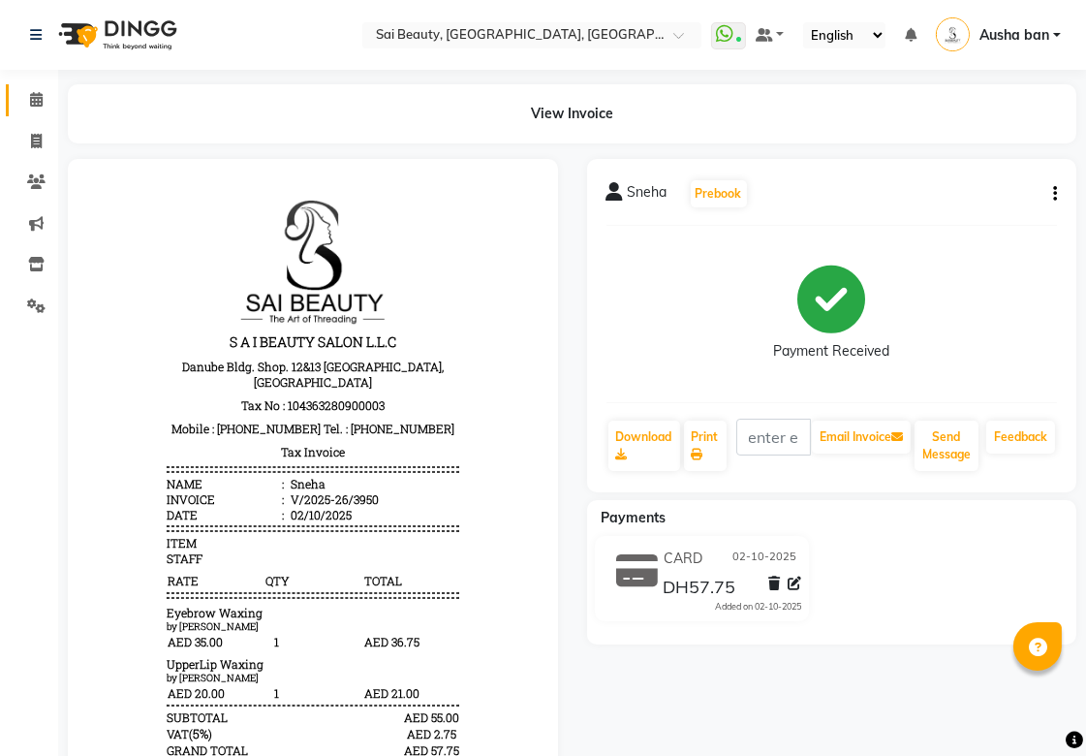
click at [35, 99] on icon at bounding box center [36, 99] width 13 height 15
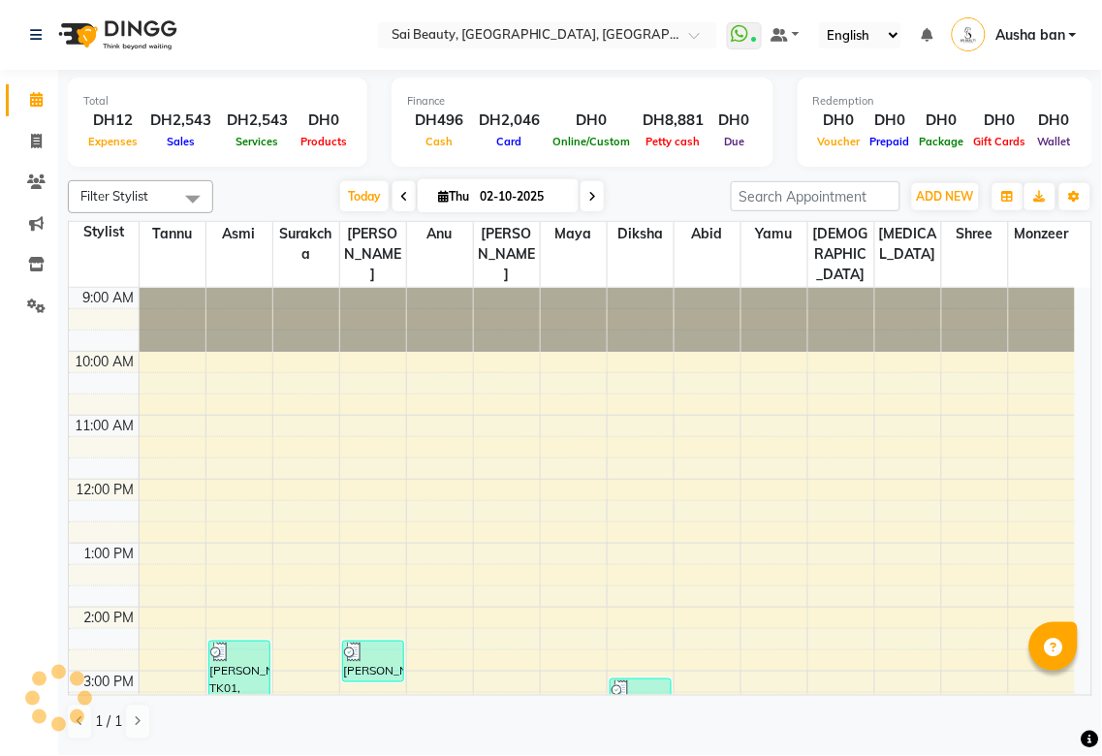
scroll to position [498, 0]
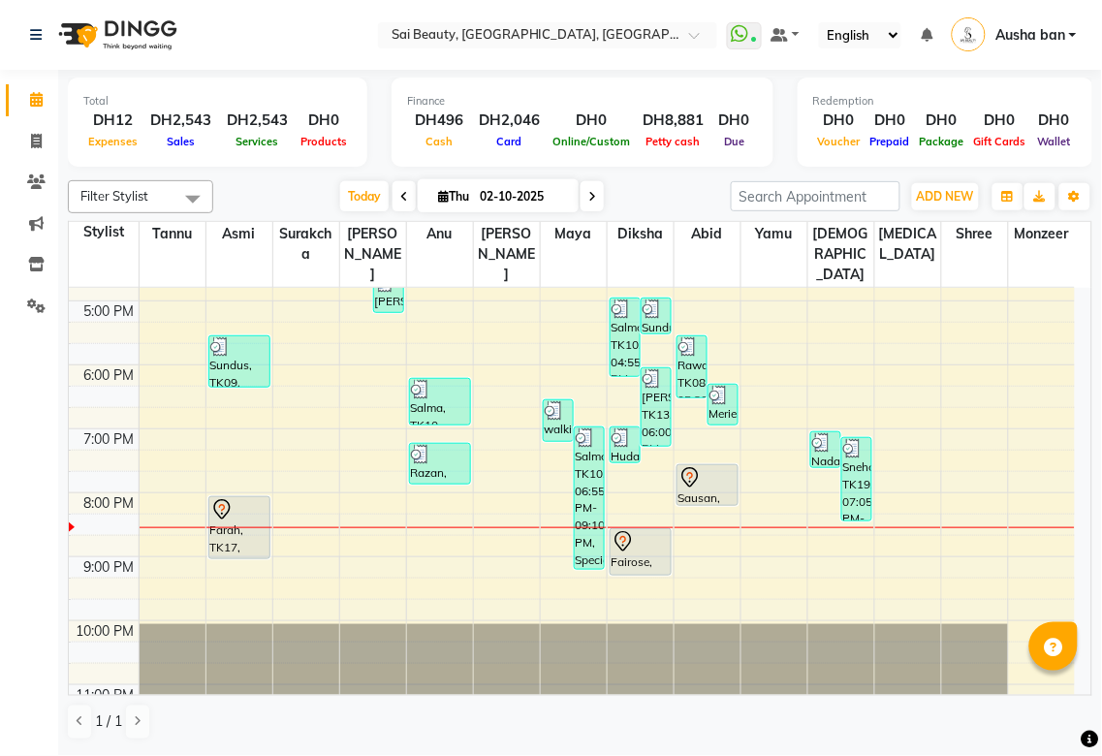
click at [916, 599] on td at bounding box center [607, 609] width 936 height 21
click at [588, 196] on icon at bounding box center [592, 197] width 8 height 12
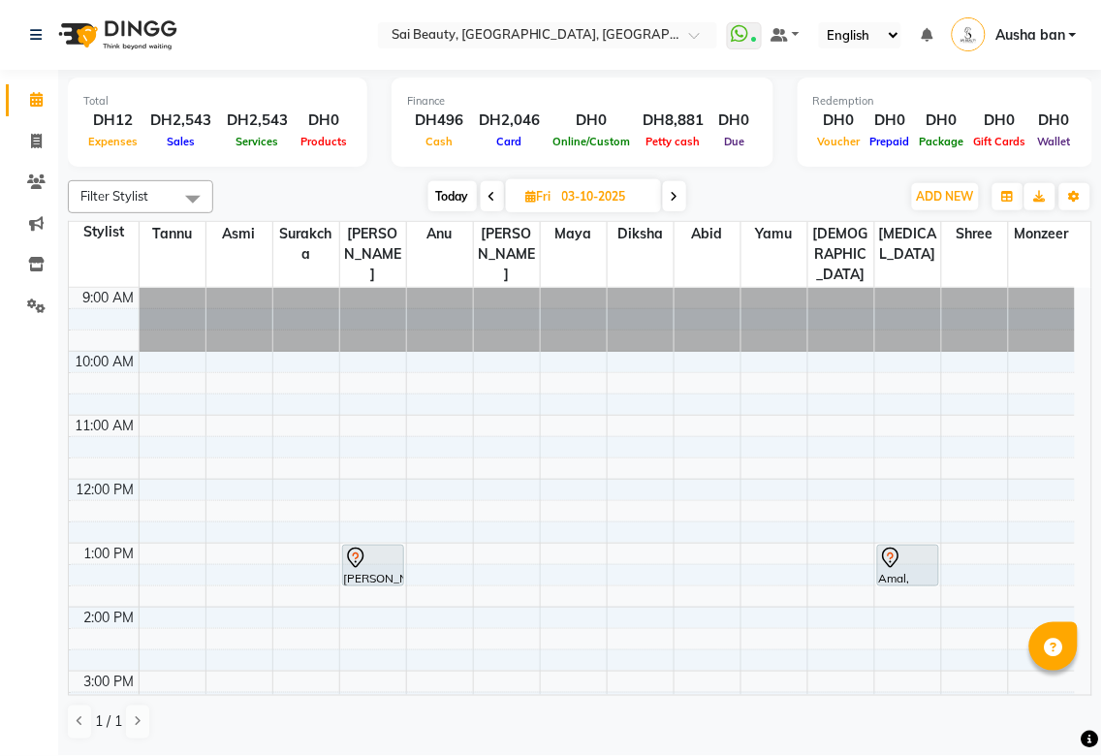
scroll to position [535, 0]
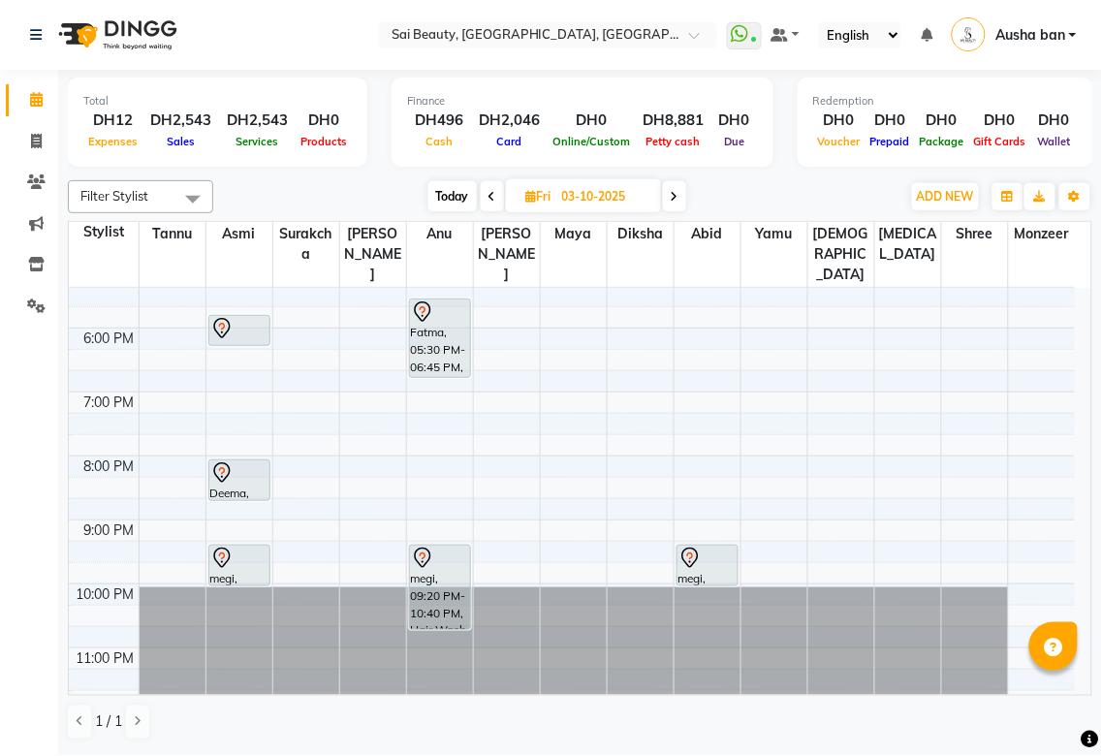
click at [422, 547] on icon at bounding box center [422, 558] width 23 height 23
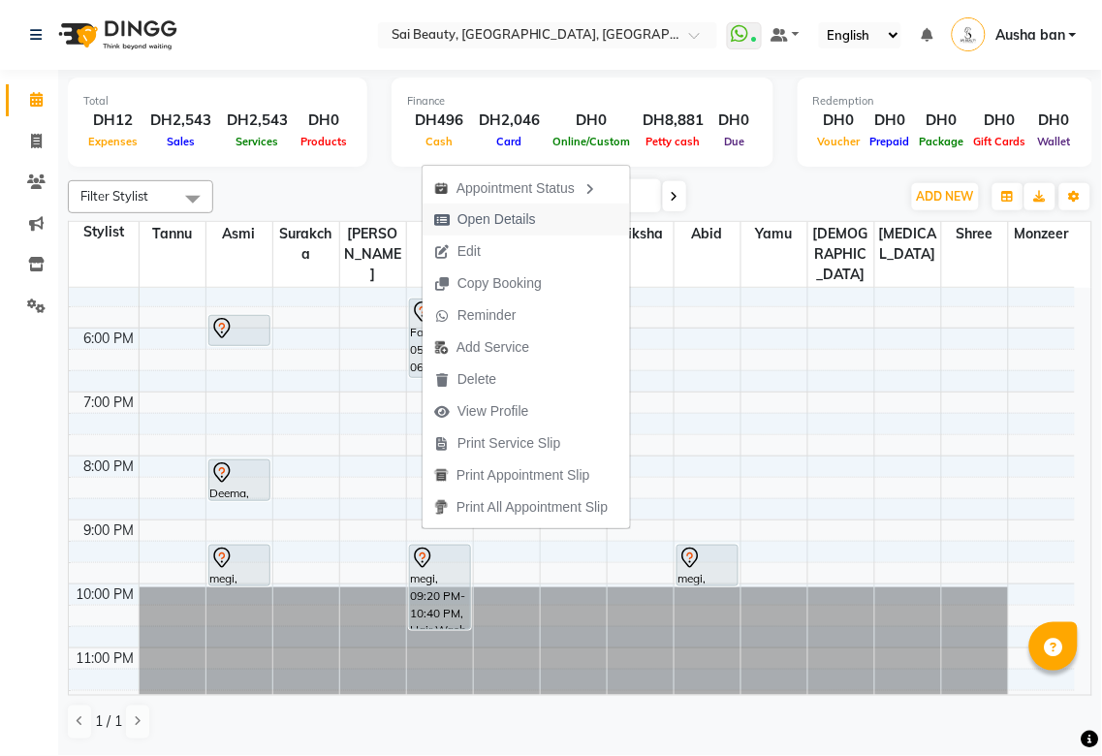
click at [538, 218] on span "Open Details" at bounding box center [484, 219] width 125 height 32
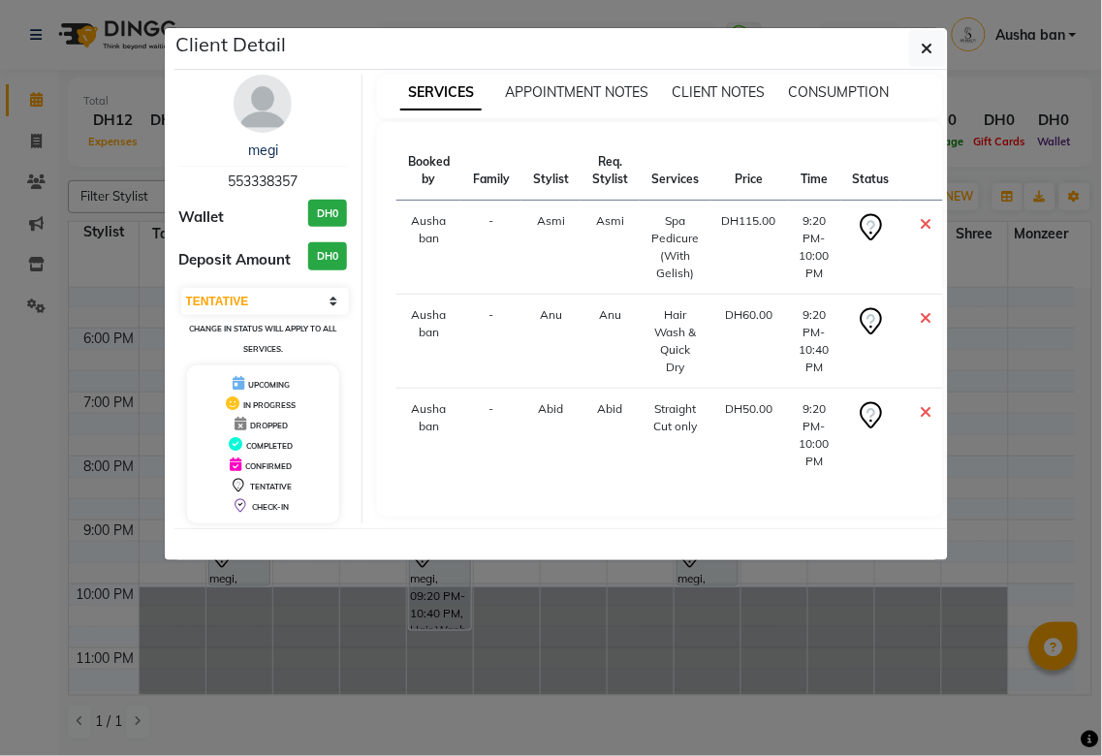
click at [689, 599] on ngb-modal-window "Client Detail megi 553338357 Wallet DH0 Deposit Amount DH0 Select CONFIRMED TEN…" at bounding box center [551, 378] width 1102 height 756
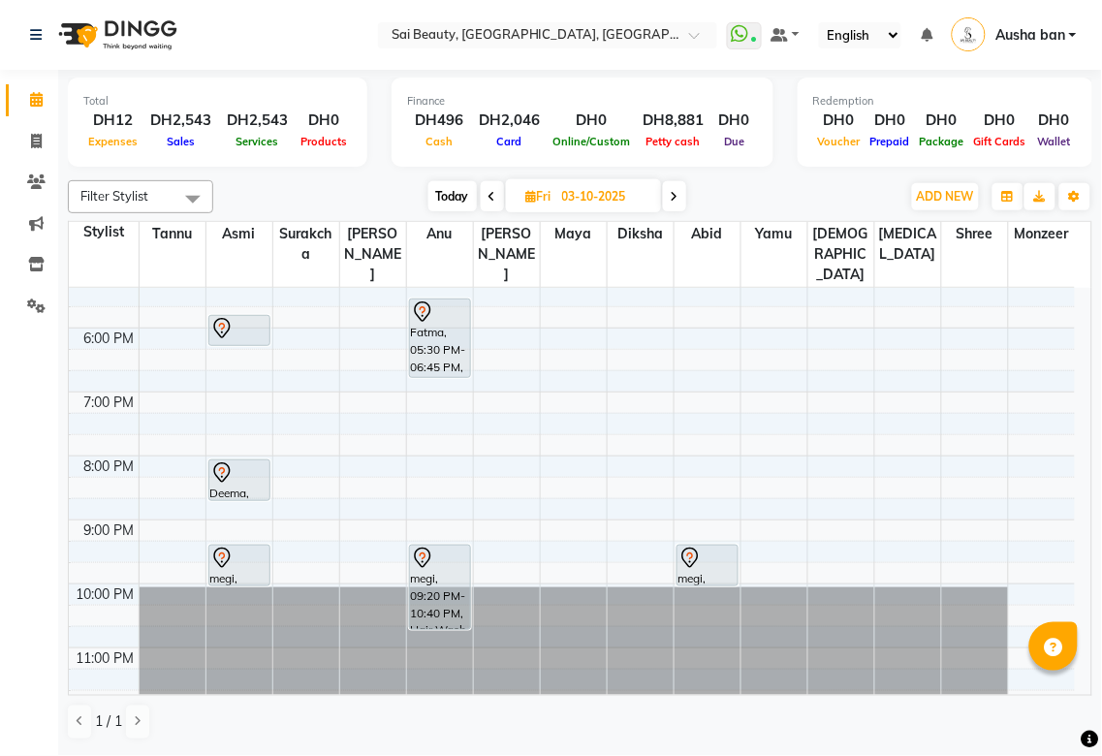
click at [433, 555] on div "megi, 09:20 PM-10:40 PM, Hair Wash & Quick Dry" at bounding box center [440, 587] width 60 height 83
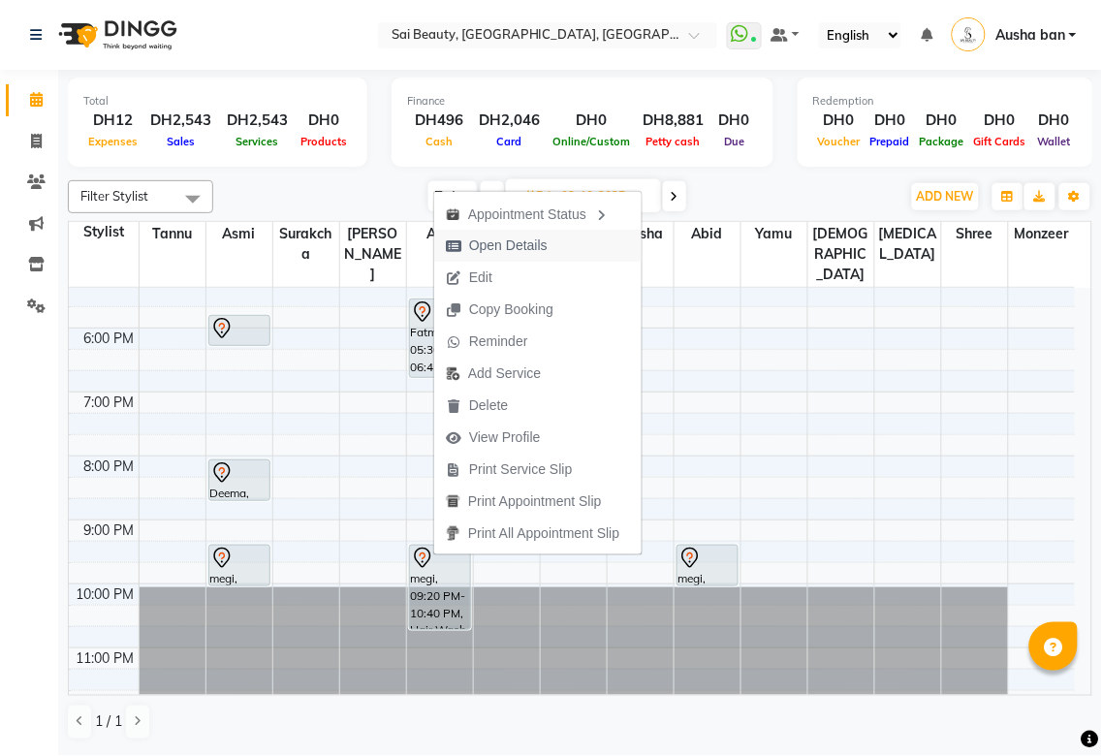
click at [536, 242] on span "Open Details" at bounding box center [508, 245] width 78 height 20
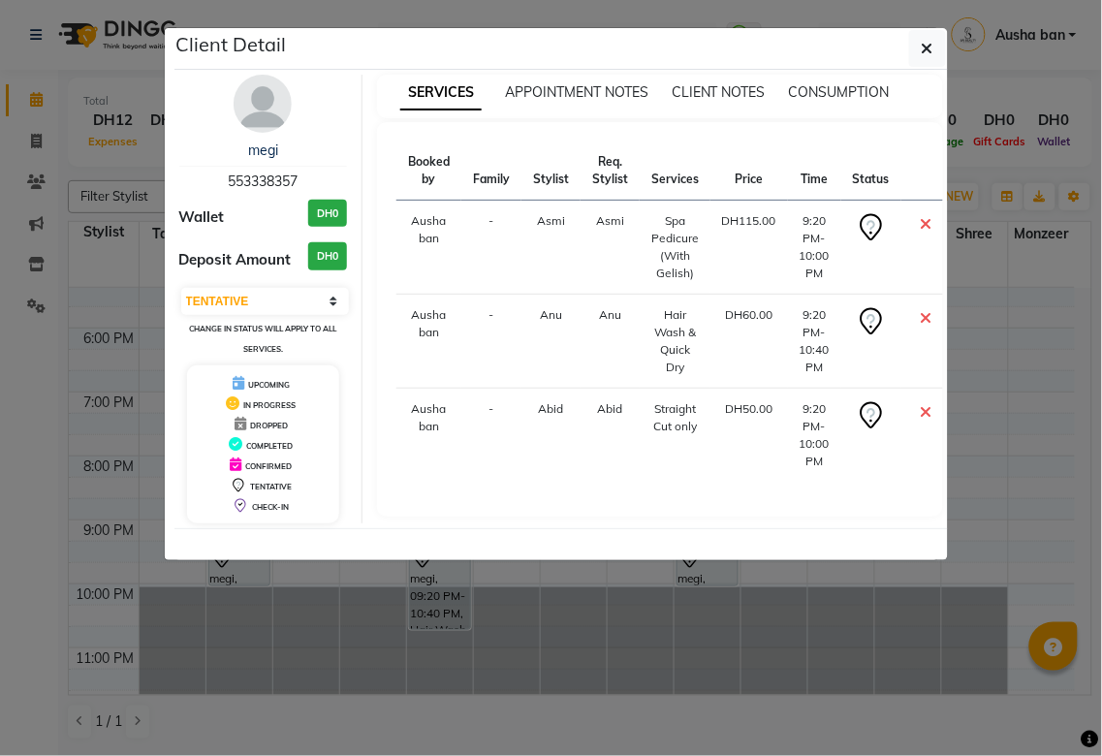
click at [497, 636] on ngb-modal-window "Client Detail megi 553338357 Wallet DH0 Deposit Amount DH0 Select CONFIRMED TEN…" at bounding box center [551, 378] width 1102 height 756
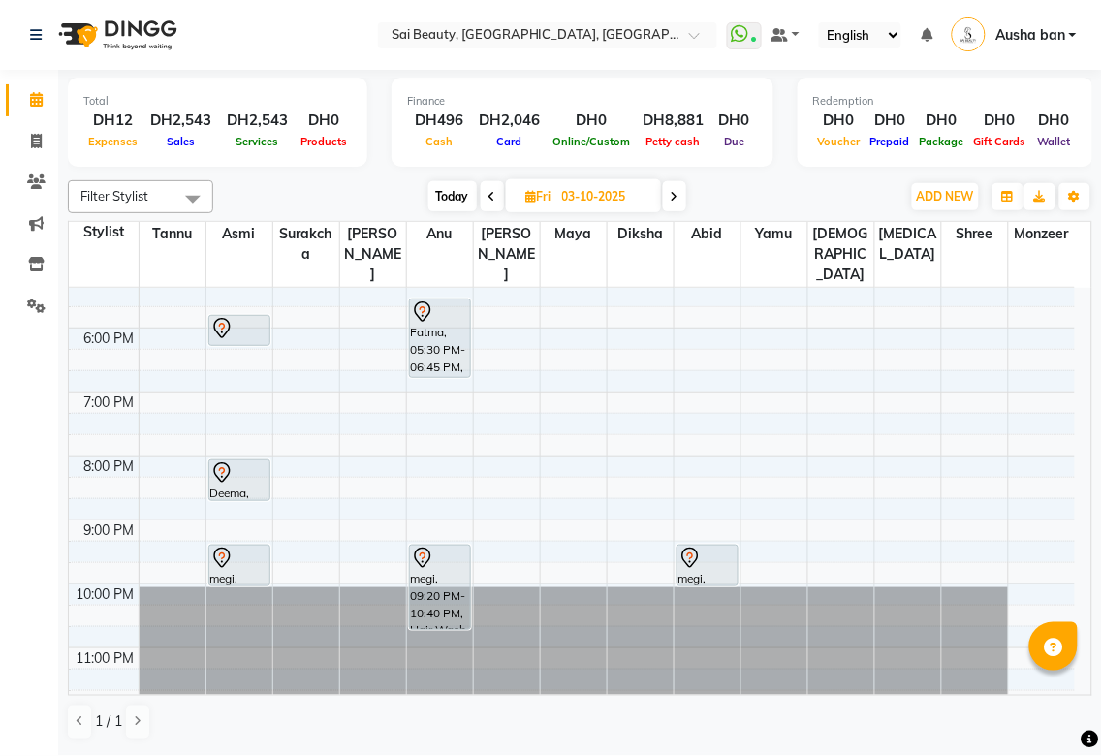
click at [192, 159] on div "Total DH12 Expenses DH2,543 Sales DH2,543 Services DH0 Products" at bounding box center [217, 122] width 299 height 89
click at [490, 196] on icon at bounding box center [492, 197] width 8 height 12
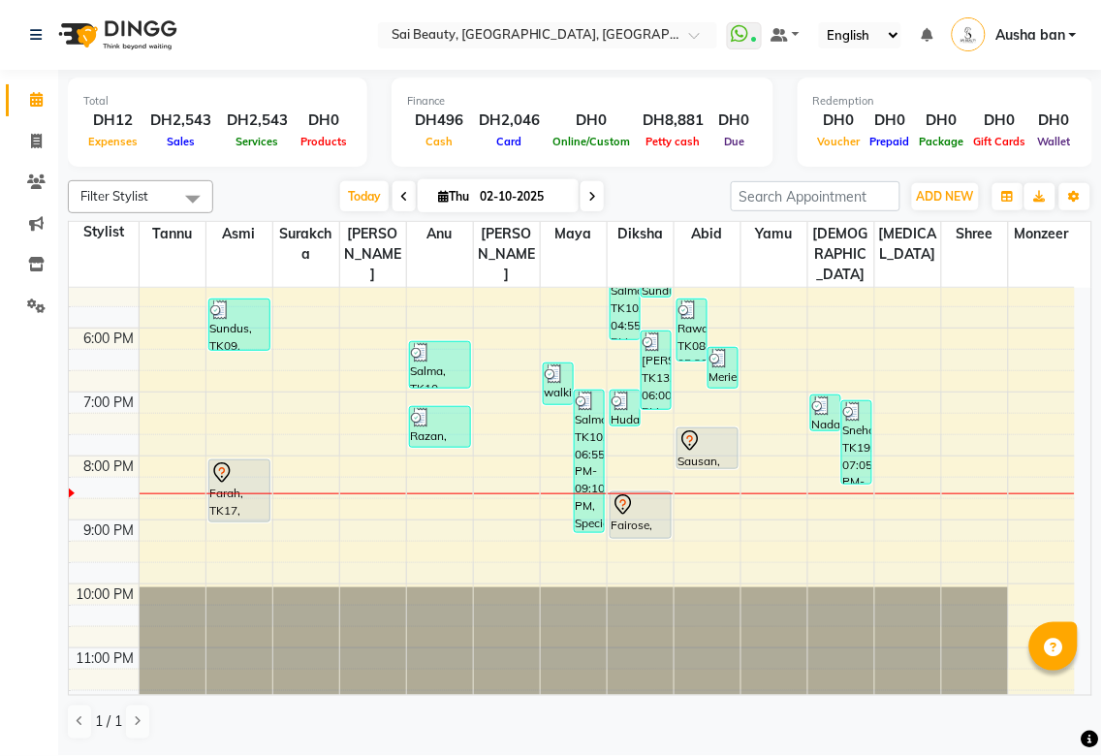
click at [215, 495] on div "Farah, TK17, 08:00 PM-09:00 PM, Deep Cleaning Facial with Neck & Shoulder / Hea…" at bounding box center [239, 490] width 60 height 61
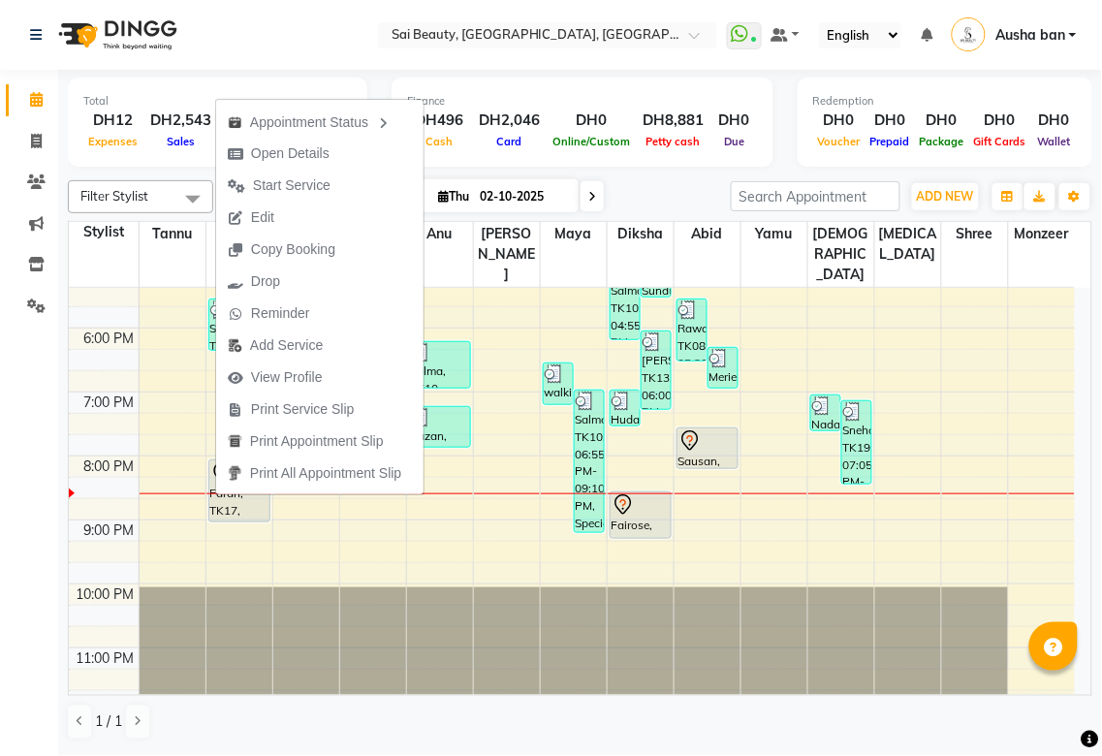
click at [497, 519] on td at bounding box center [607, 529] width 936 height 21
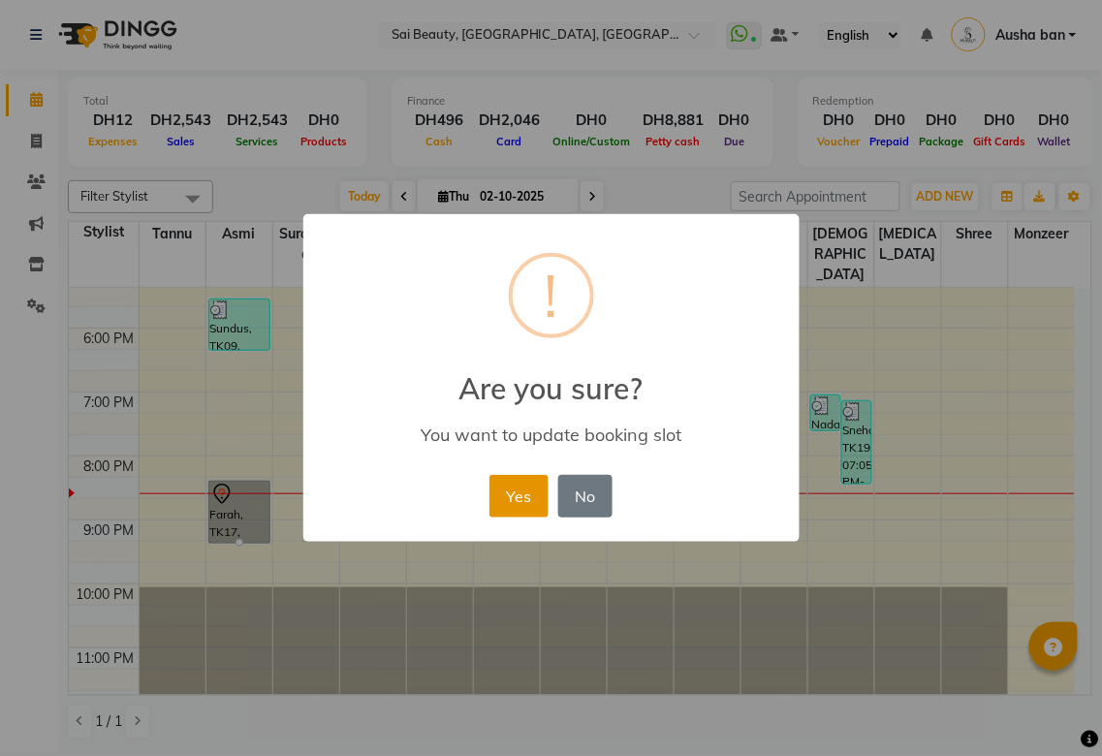
click at [502, 494] on button "Yes" at bounding box center [518, 496] width 59 height 43
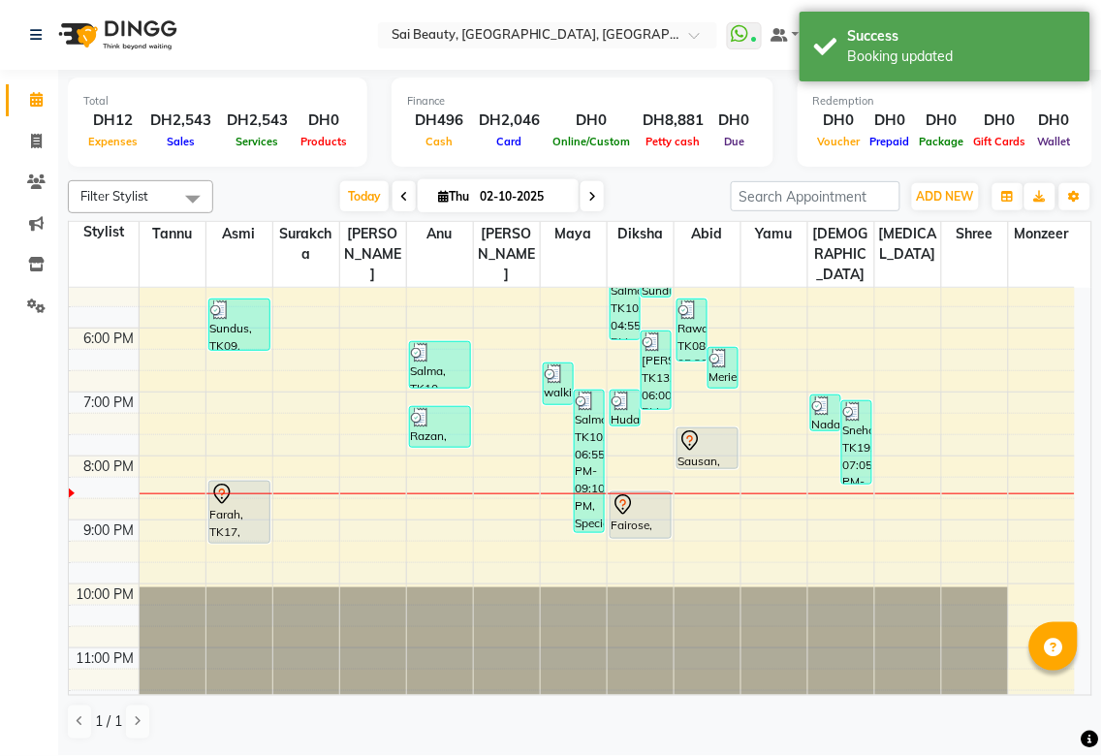
click at [588, 196] on icon at bounding box center [592, 197] width 8 height 12
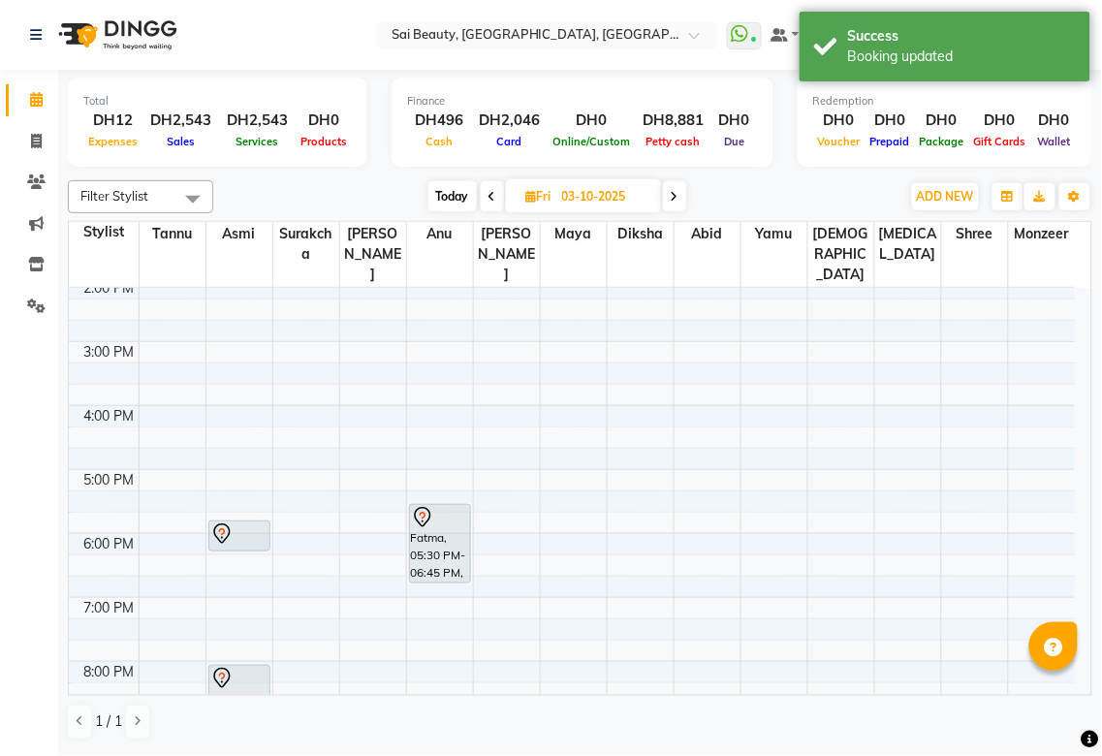
scroll to position [231, 0]
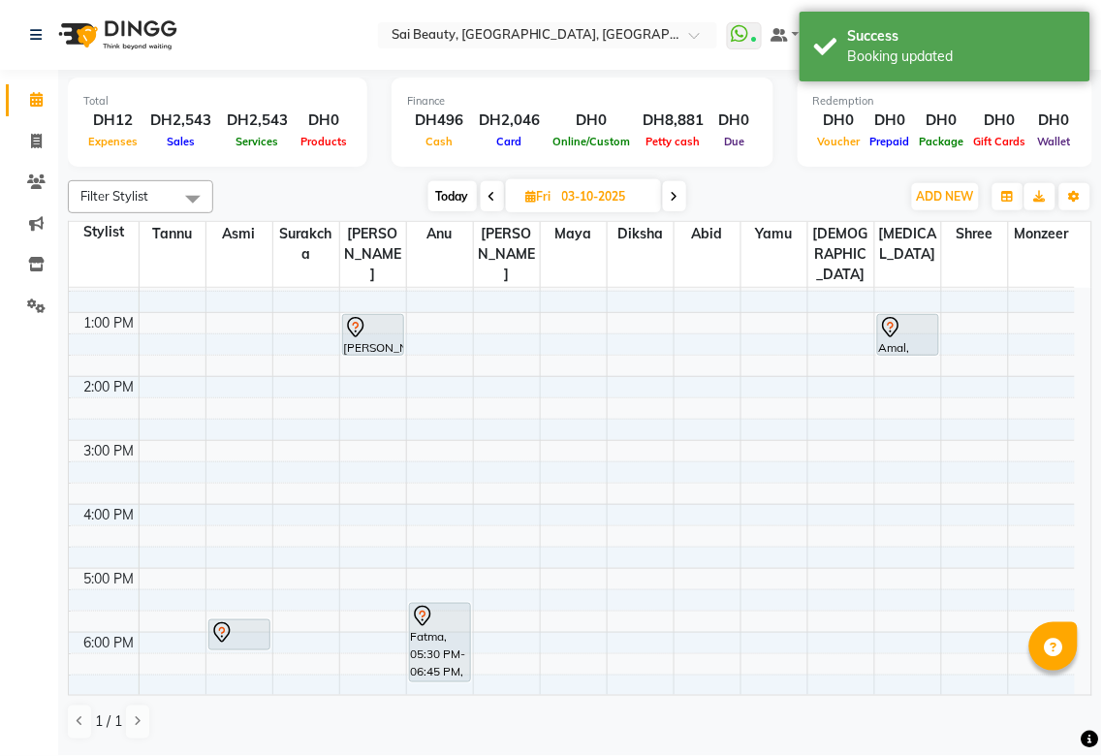
click at [432, 617] on div "Fatma, 05:30 PM-06:45 PM, Eyebrow Threading,A-[PERSON_NAME] cut with blowdry" at bounding box center [440, 643] width 60 height 78
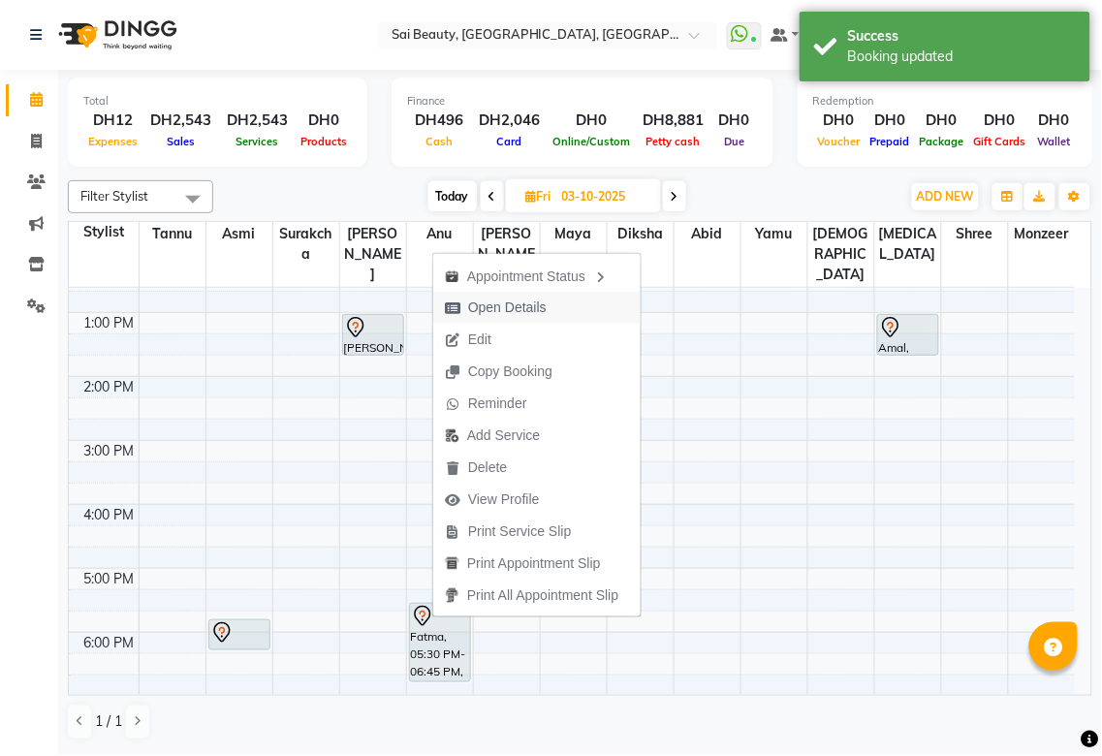
click at [496, 298] on span "Open Details" at bounding box center [507, 307] width 78 height 20
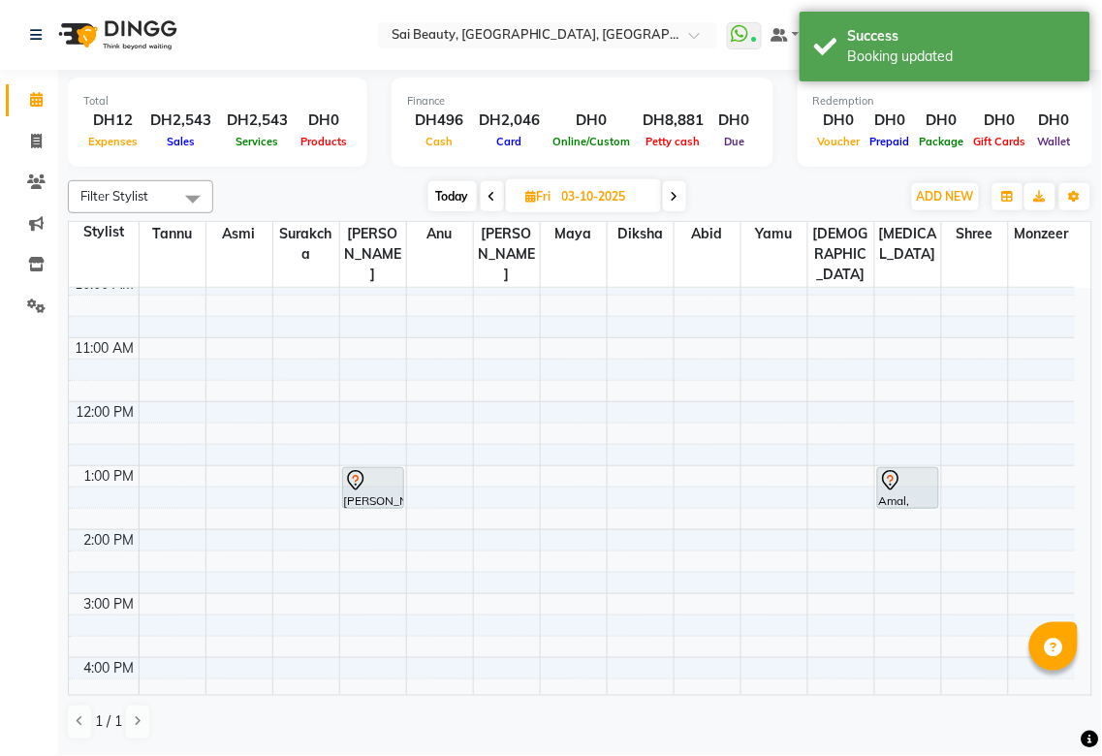
scroll to position [66, 0]
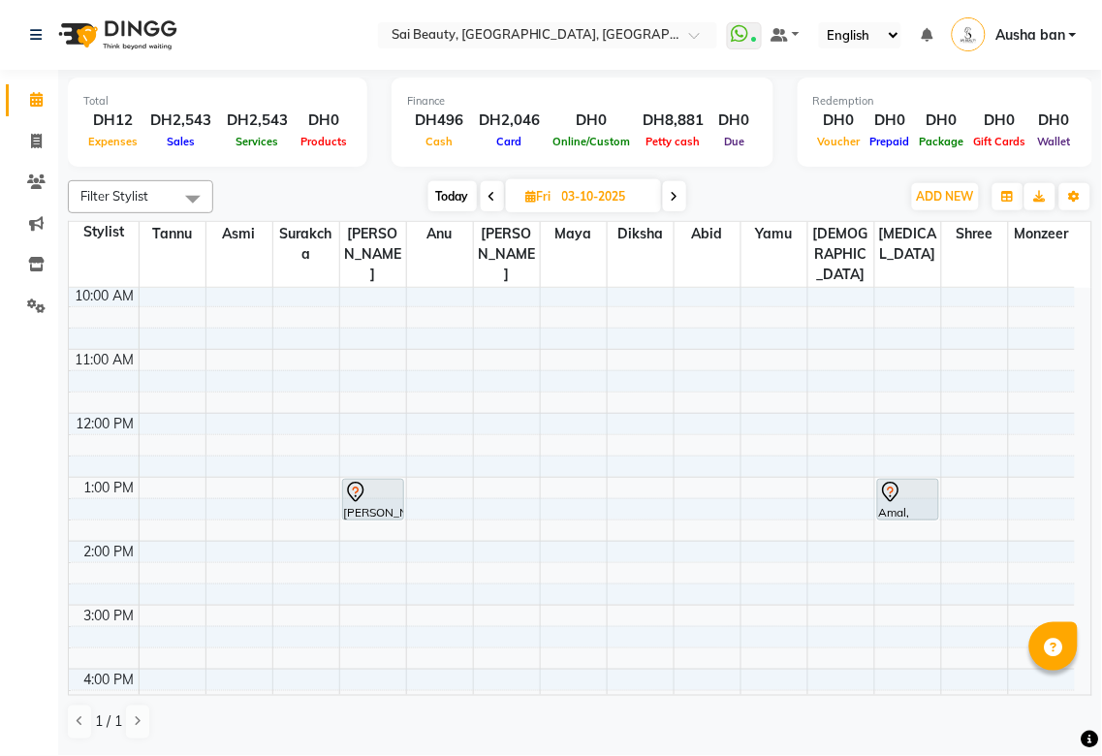
click at [490, 196] on icon at bounding box center [492, 197] width 8 height 12
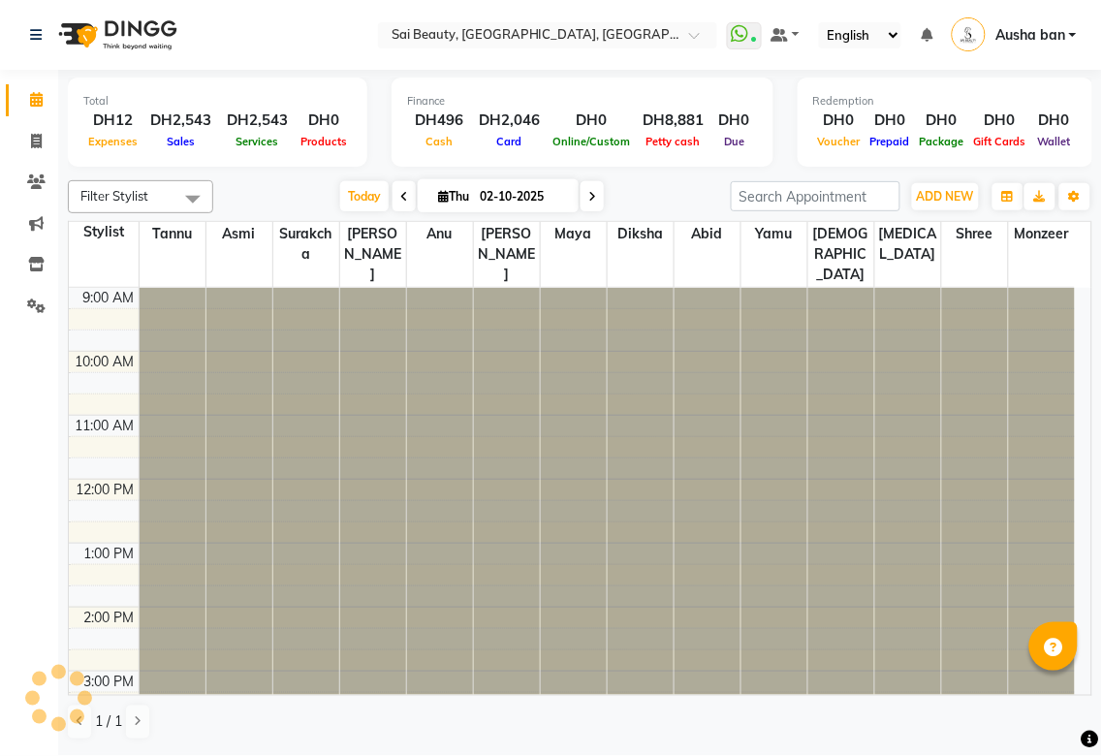
scroll to position [535, 0]
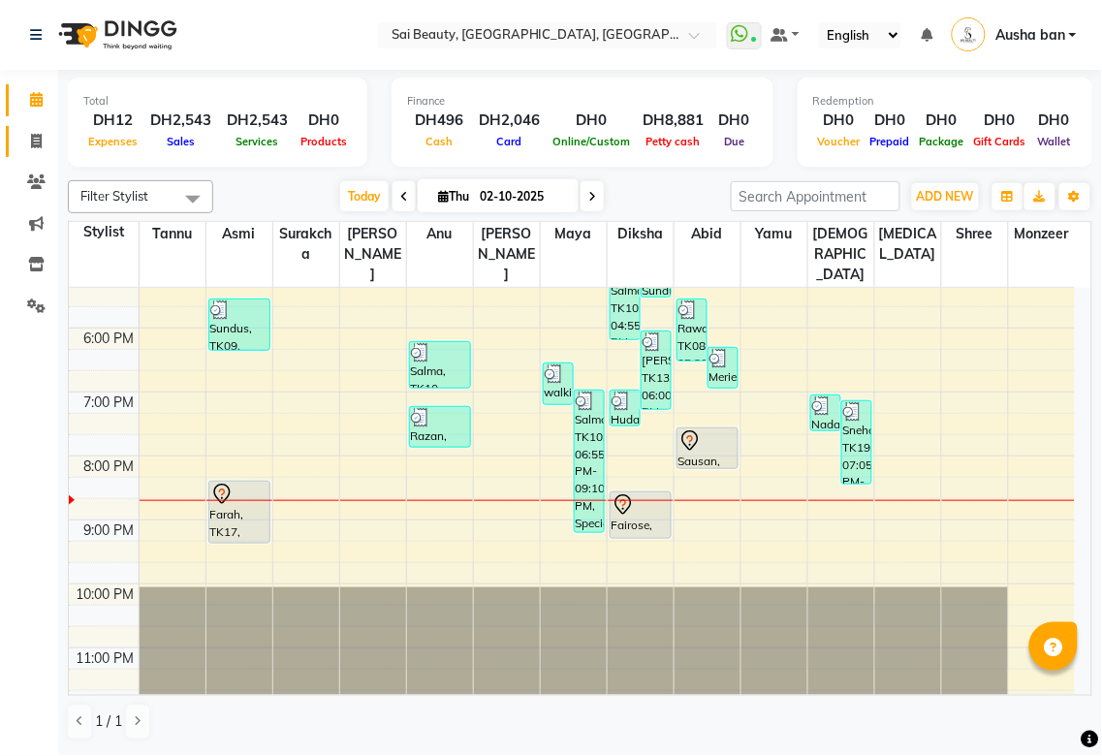
click at [40, 139] on icon at bounding box center [36, 141] width 11 height 15
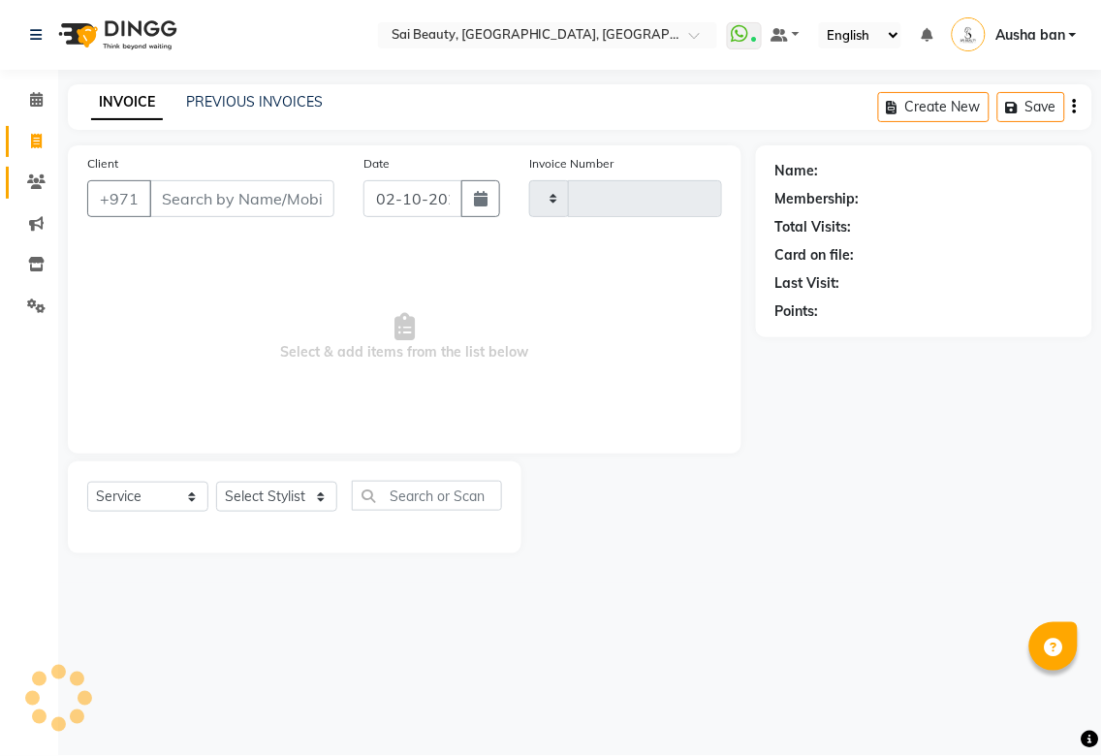
click at [29, 198] on link "Clients" at bounding box center [29, 183] width 47 height 32
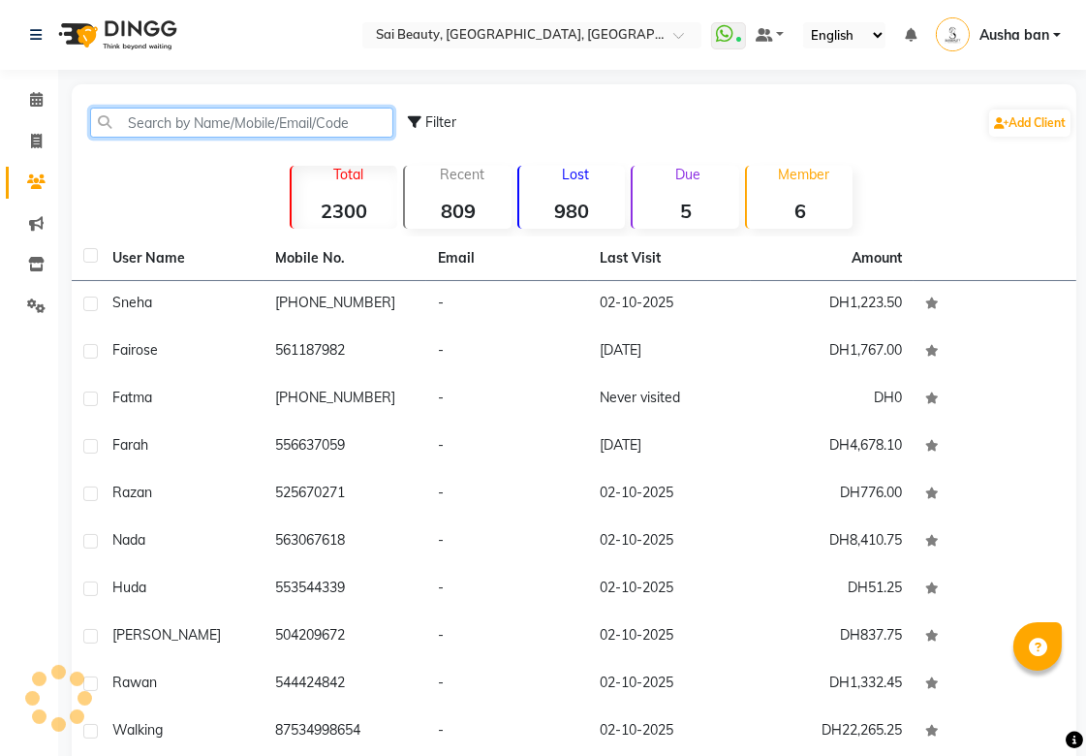
click at [297, 114] on input "text" at bounding box center [241, 123] width 303 height 30
click at [297, 122] on input "text" at bounding box center [241, 123] width 303 height 30
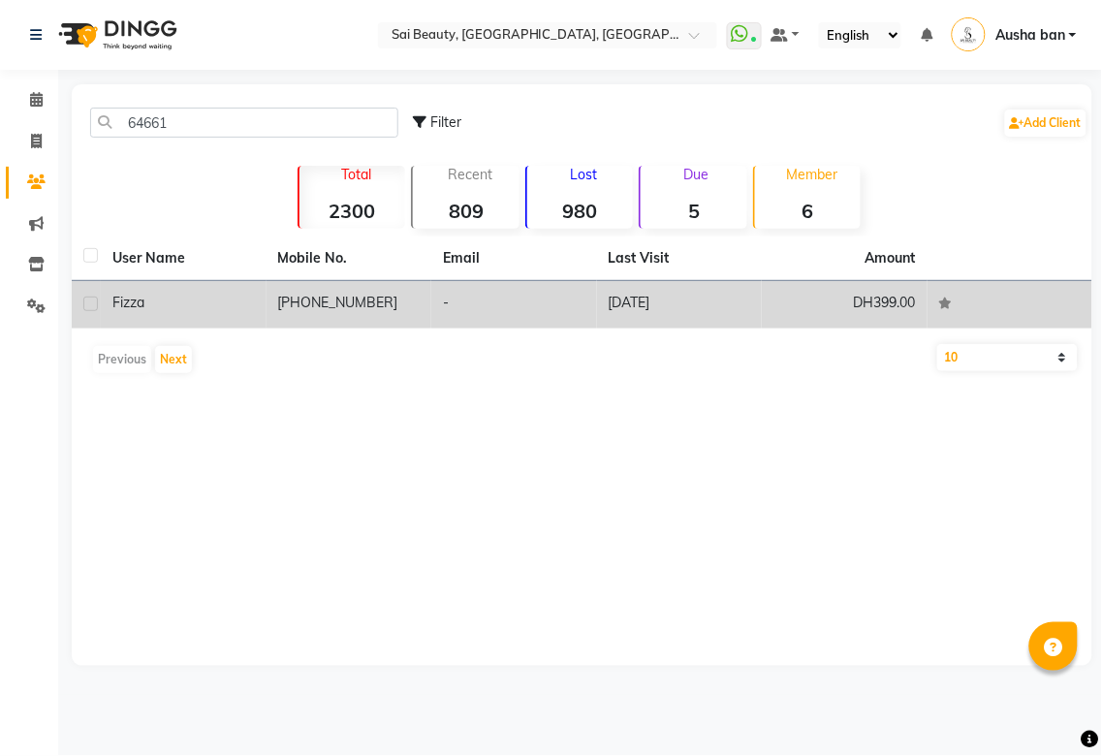
click at [357, 305] on td "[PHONE_NUMBER]" at bounding box center [349, 304] width 166 height 47
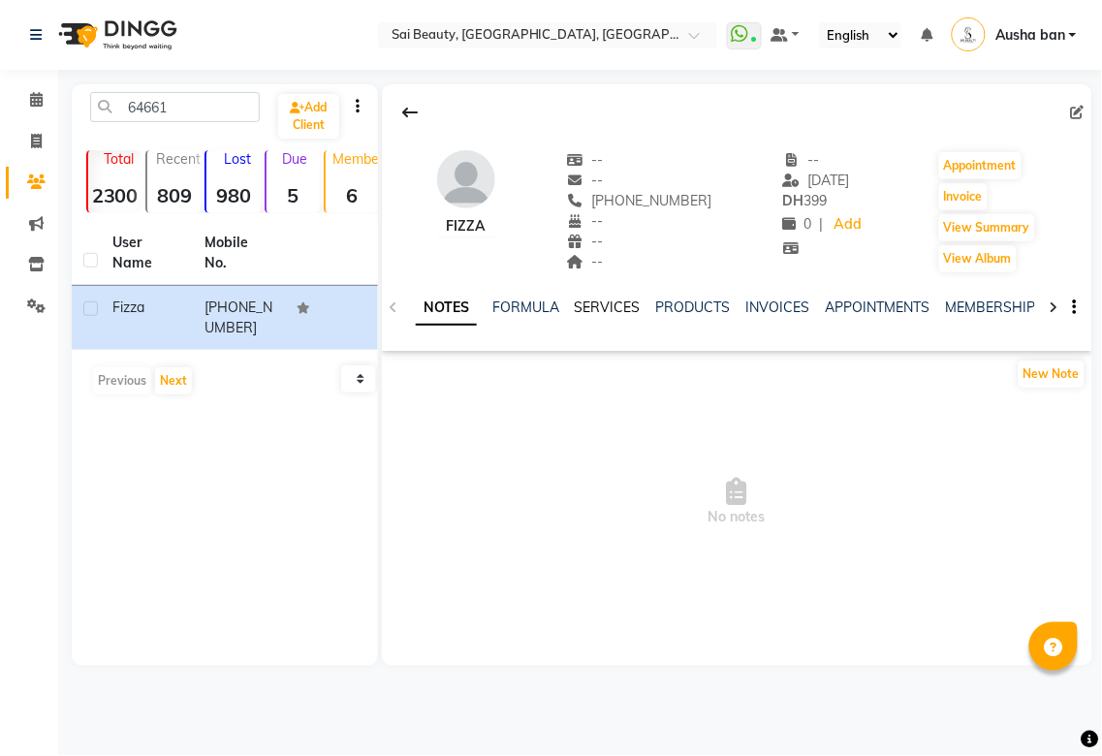
click at [603, 312] on link "SERVICES" at bounding box center [608, 306] width 66 height 17
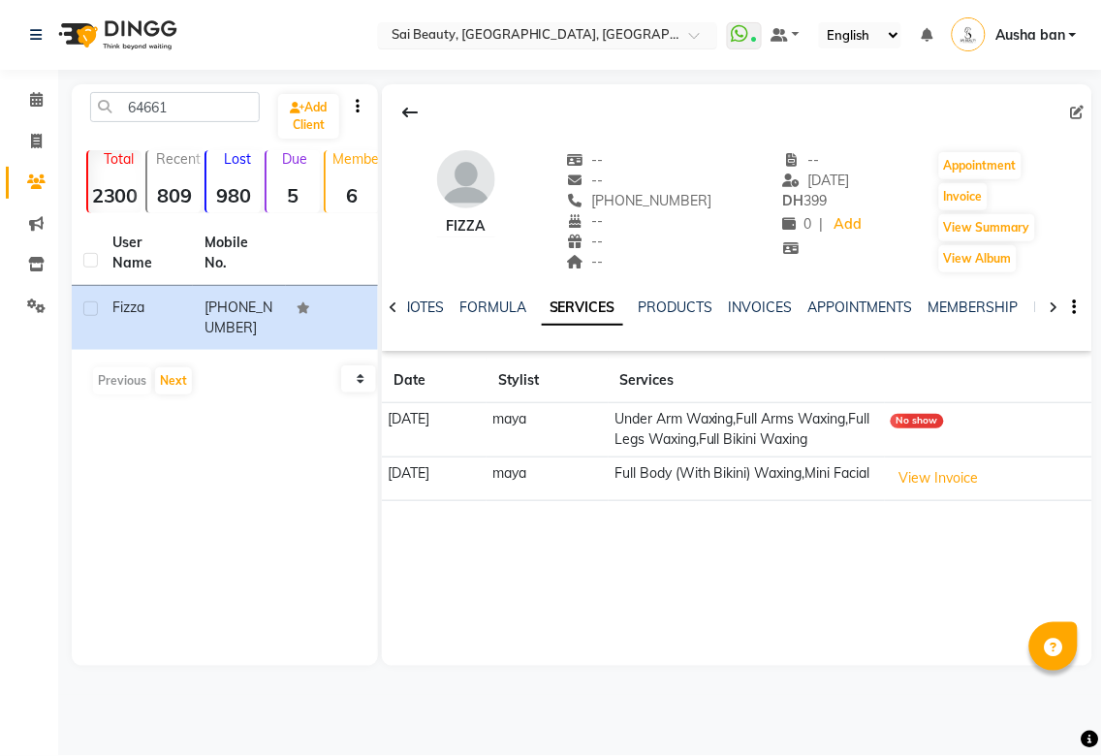
click at [693, 37] on span at bounding box center [701, 40] width 24 height 19
click at [1073, 34] on link "Ausha ban" at bounding box center [1014, 35] width 125 height 32
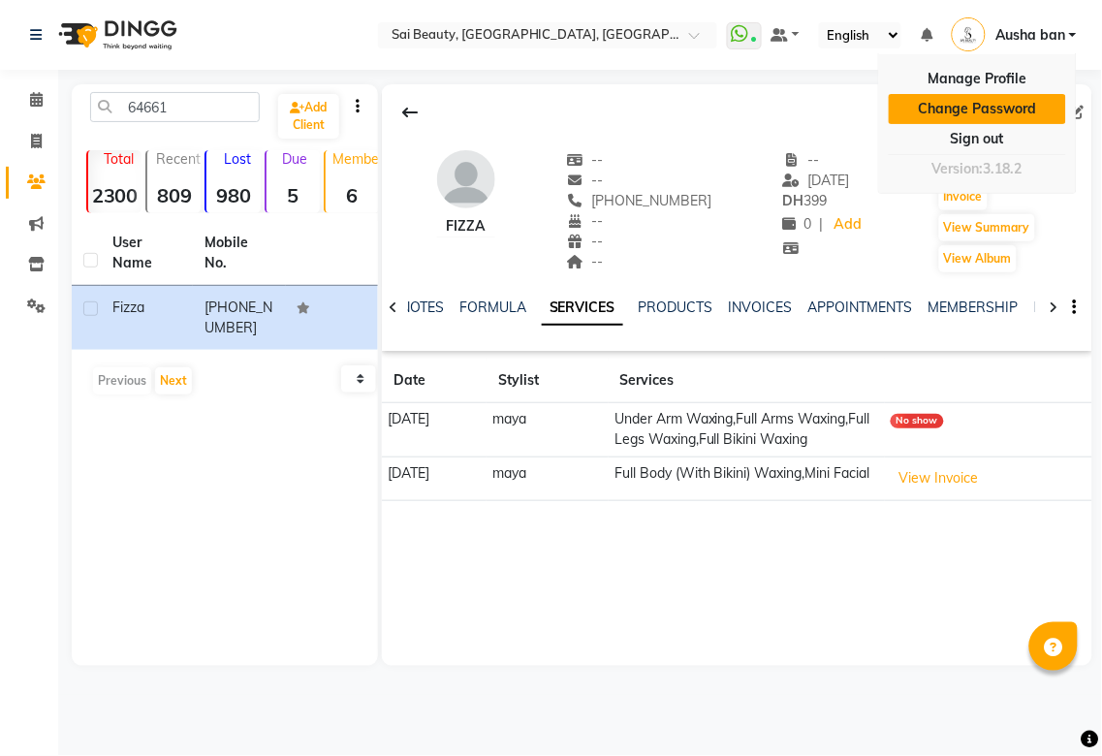
click at [1006, 108] on link "Change Password" at bounding box center [977, 109] width 177 height 30
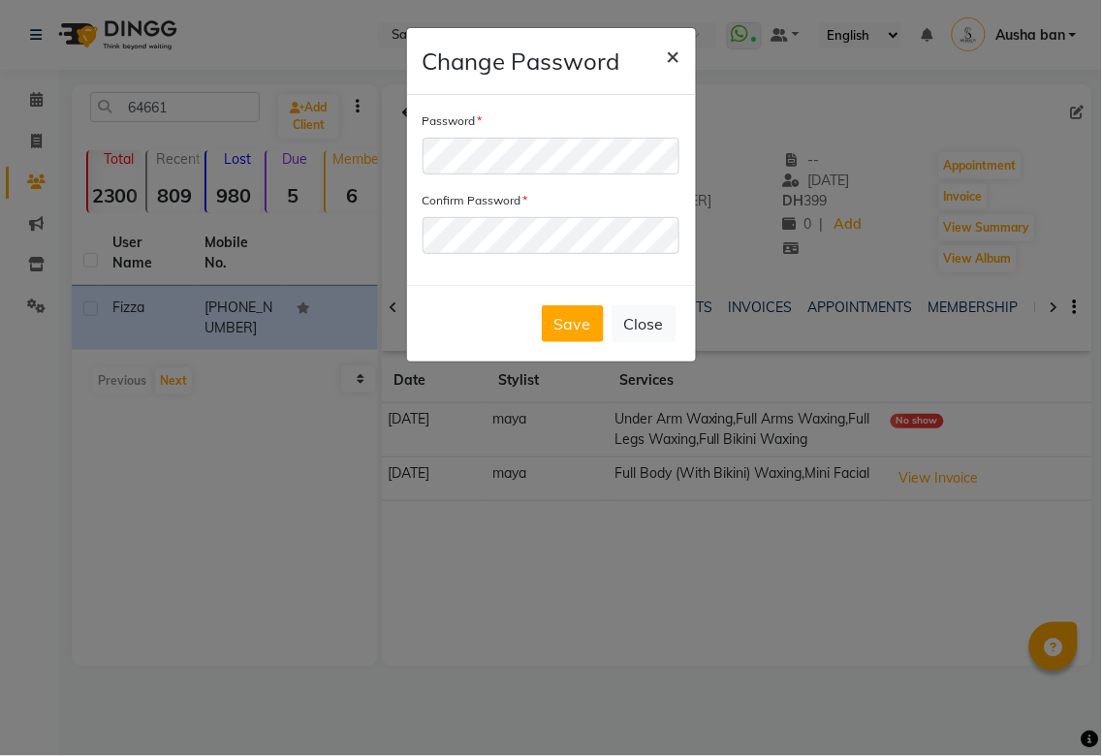
click at [672, 55] on span "×" at bounding box center [674, 55] width 14 height 29
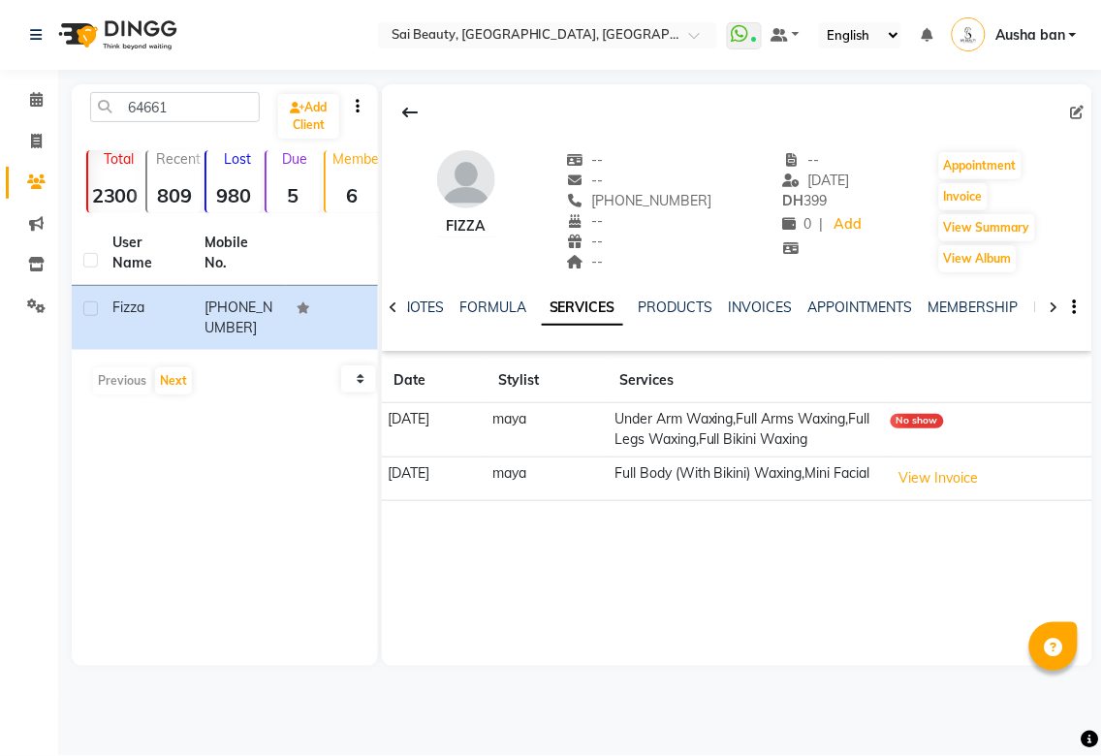
click at [1073, 34] on link "Ausha ban" at bounding box center [1014, 35] width 125 height 32
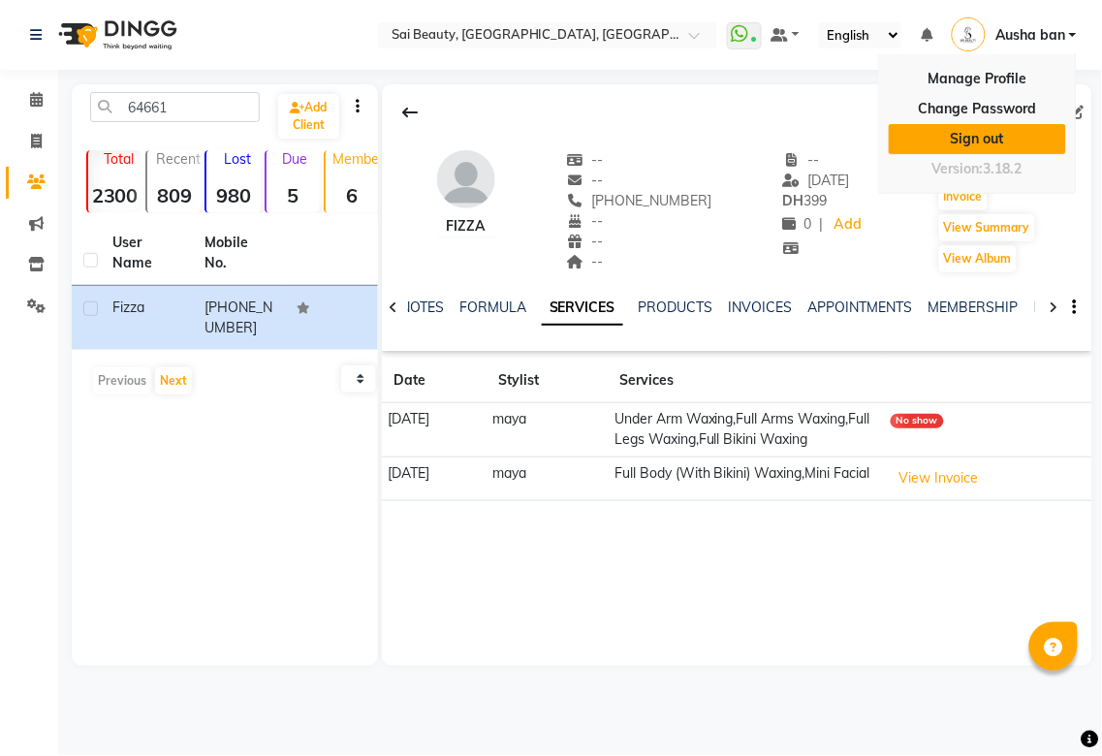
click at [991, 142] on link "Sign out" at bounding box center [977, 139] width 177 height 30
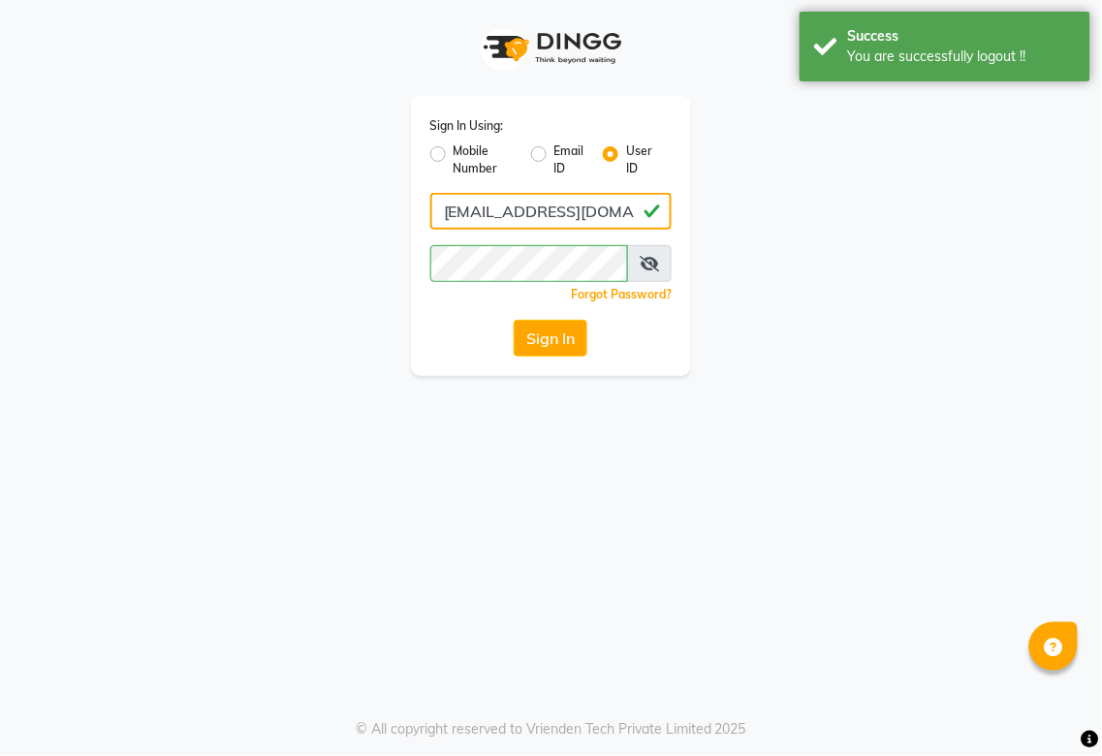
click at [614, 217] on input "[EMAIL_ADDRESS][DOMAIN_NAME]" at bounding box center [551, 211] width 242 height 37
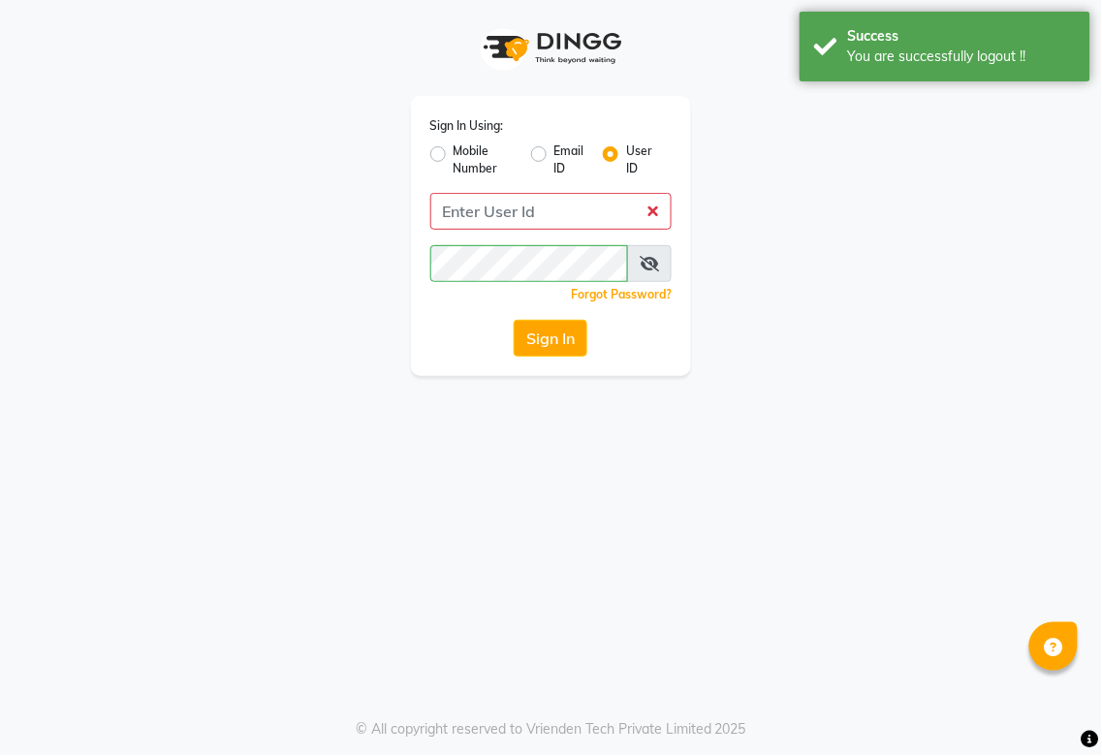
click at [559, 168] on label "Email ID" at bounding box center [570, 159] width 33 height 35
click at [559, 155] on input "Email ID" at bounding box center [560, 148] width 13 height 13
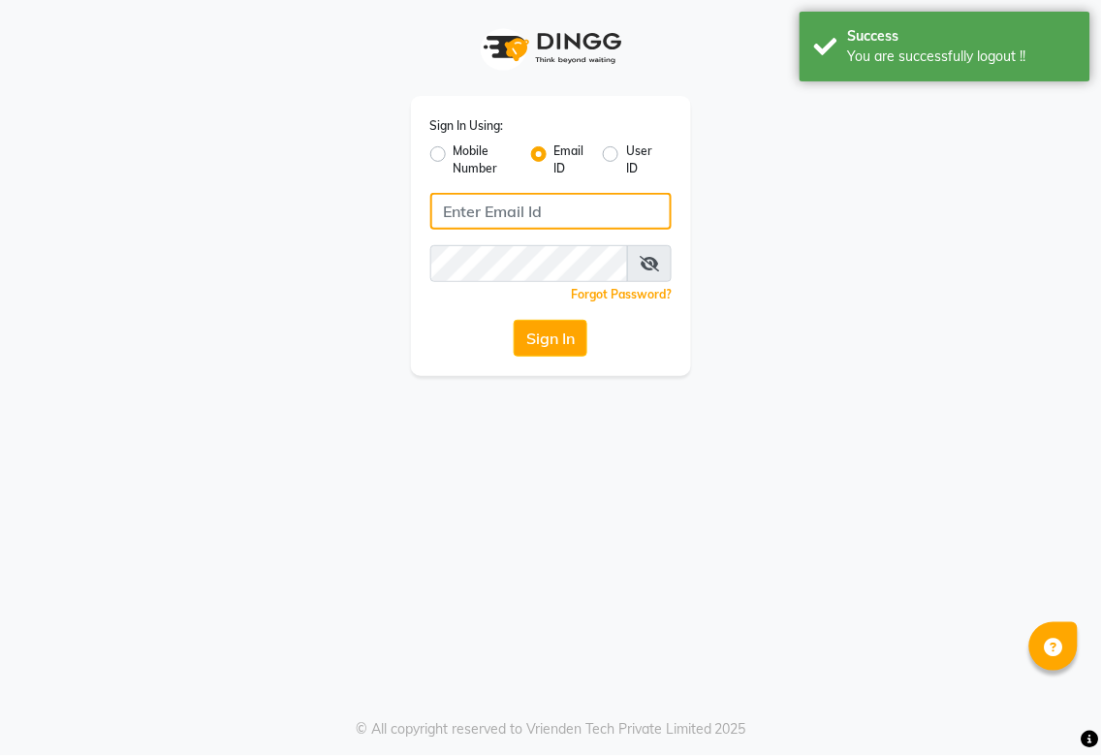
click at [579, 213] on input "Username" at bounding box center [551, 211] width 242 height 37
click at [554, 159] on label "Email ID" at bounding box center [570, 159] width 33 height 35
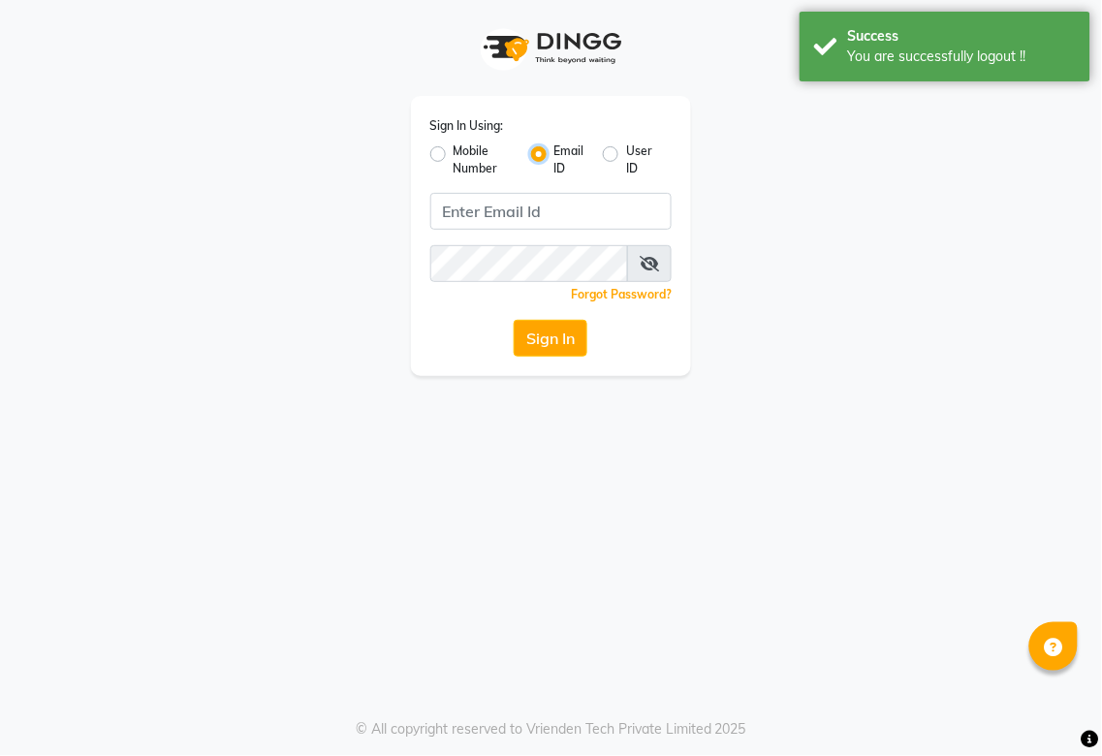
click at [554, 155] on input "Email ID" at bounding box center [560, 148] width 13 height 13
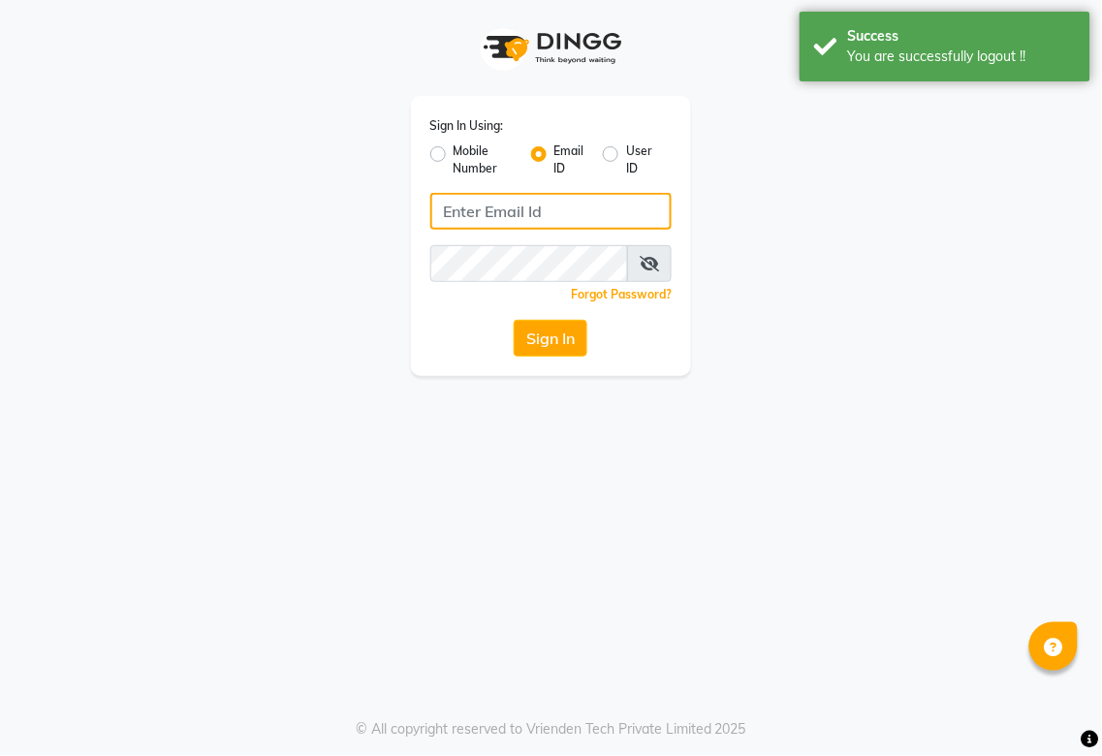
click at [564, 214] on input "Username" at bounding box center [551, 211] width 242 height 37
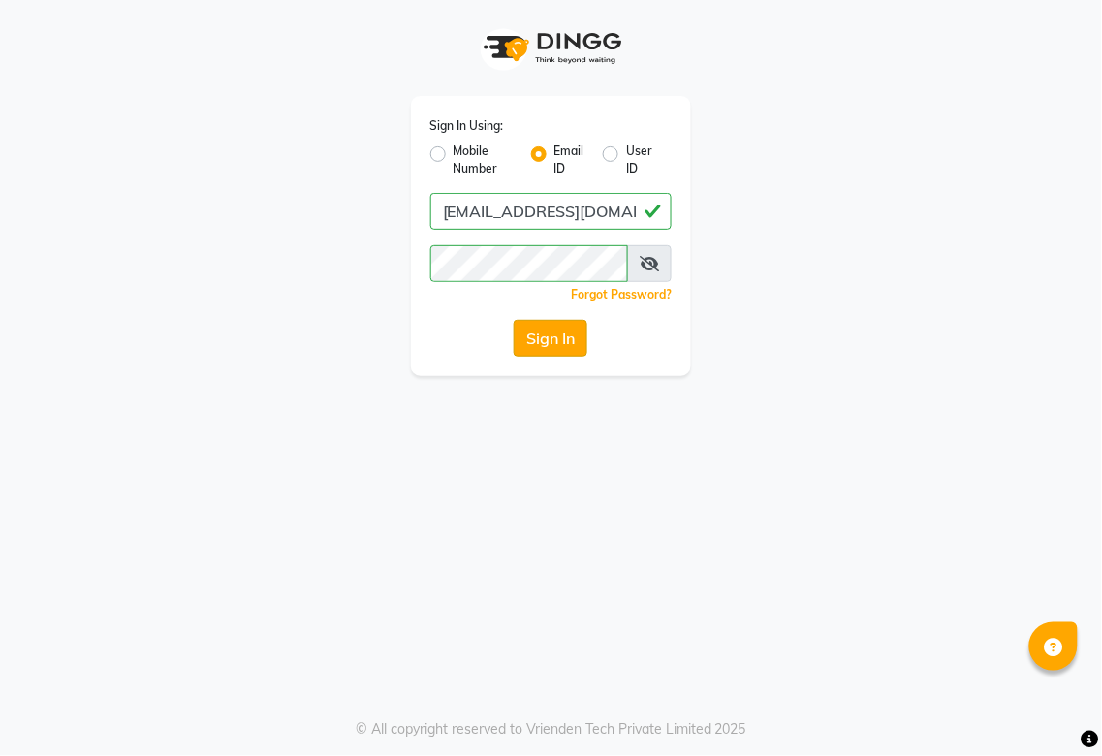
click at [559, 343] on button "Sign In" at bounding box center [551, 338] width 74 height 37
